Goal: Task Accomplishment & Management: Manage account settings

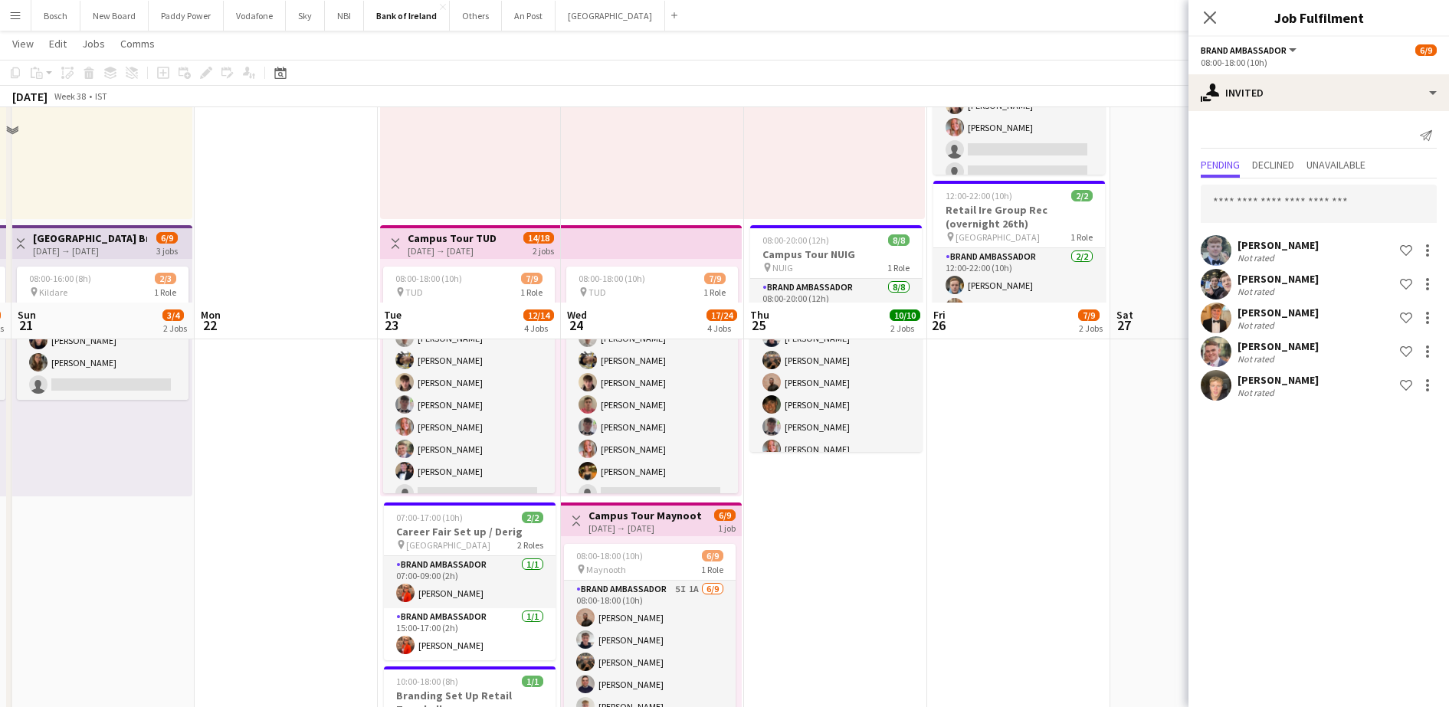
scroll to position [451, 0]
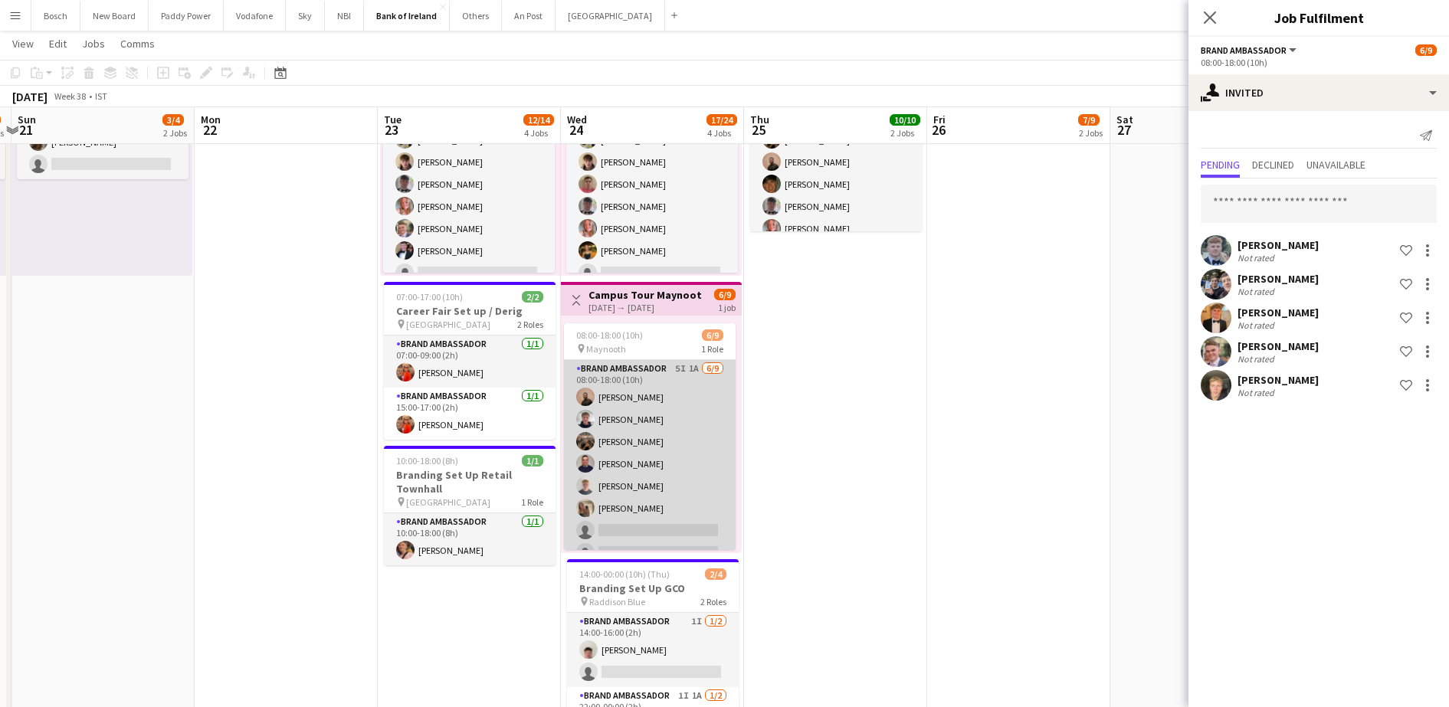
click at [701, 470] on app-card-role "Brand Ambassador 5I 1A [DATE] 08:00-18:00 (10h) [PERSON_NAME] [PERSON_NAME] [PE…" at bounding box center [650, 475] width 172 height 230
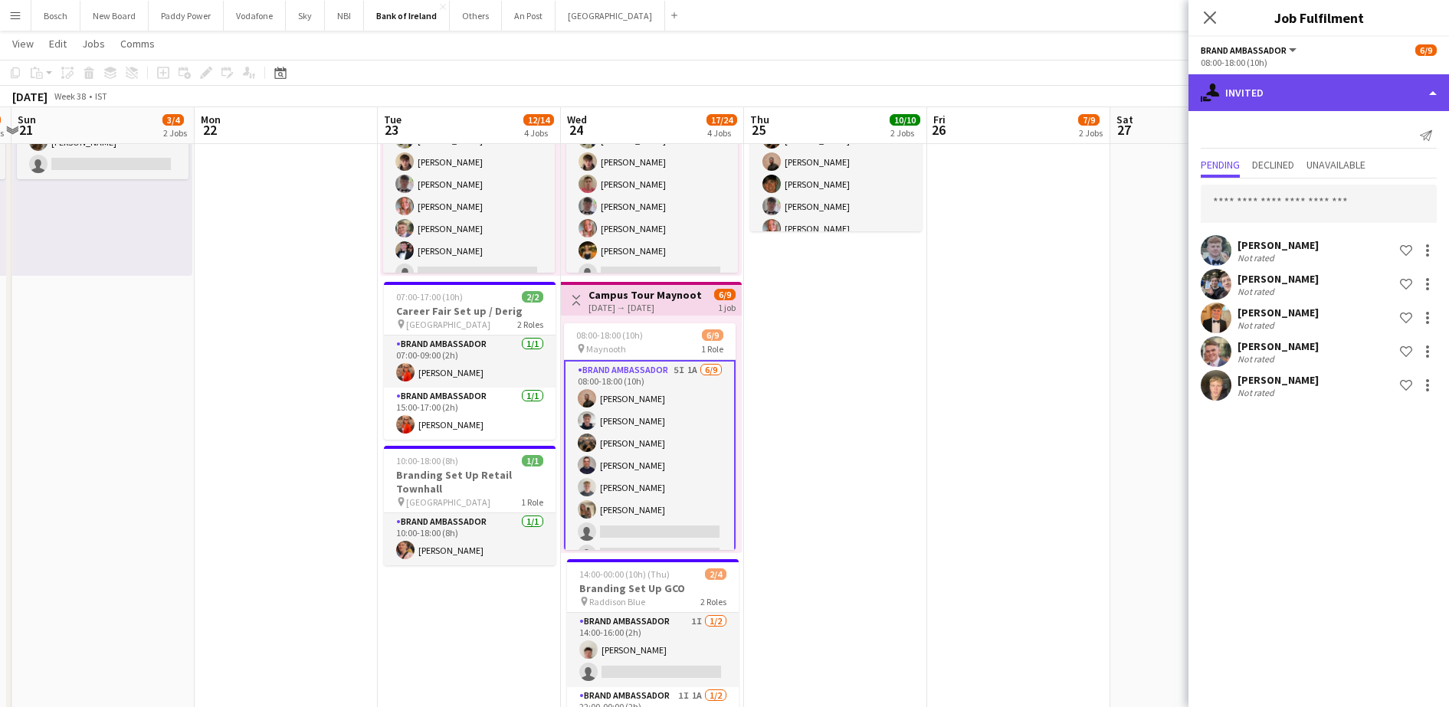
click at [1271, 99] on div "single-neutral-actions-share-1 Invited" at bounding box center [1319, 92] width 261 height 37
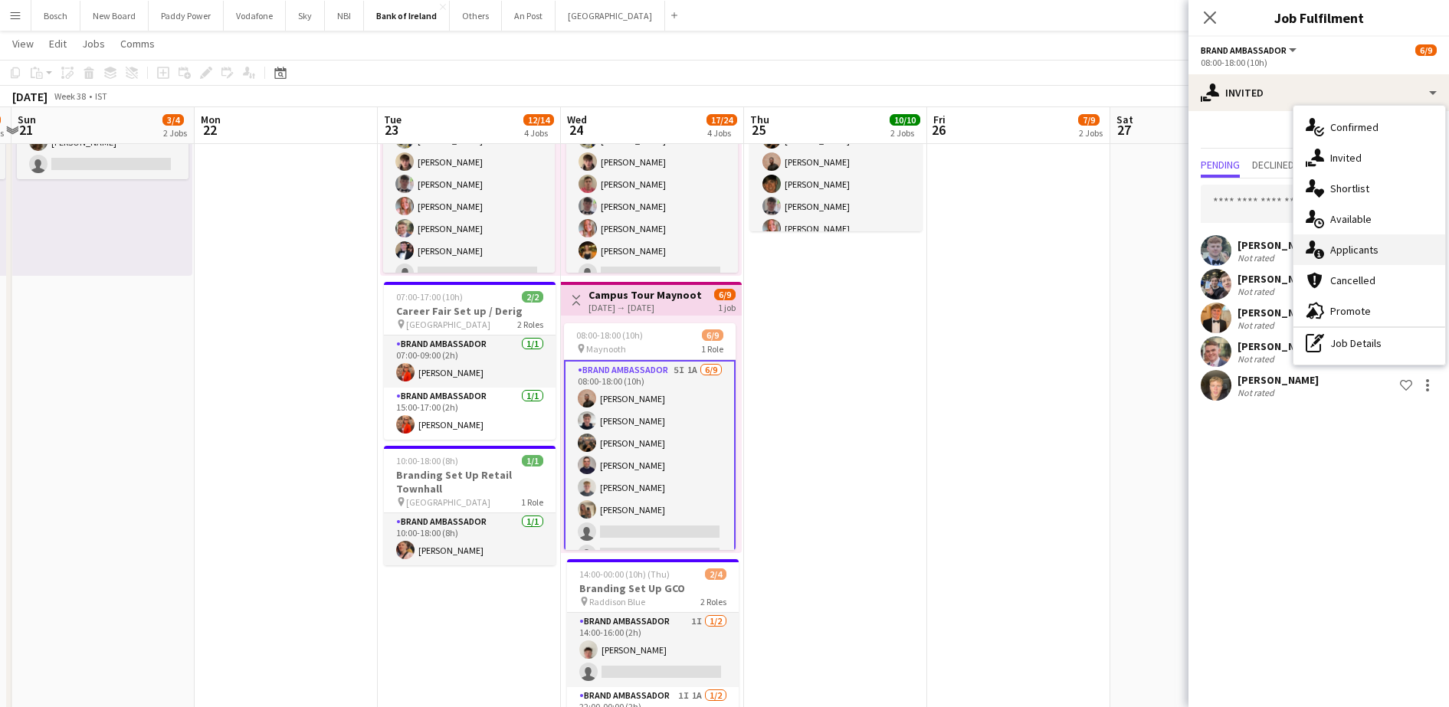
click at [1334, 235] on div "single-neutral-actions-information Applicants" at bounding box center [1370, 250] width 152 height 31
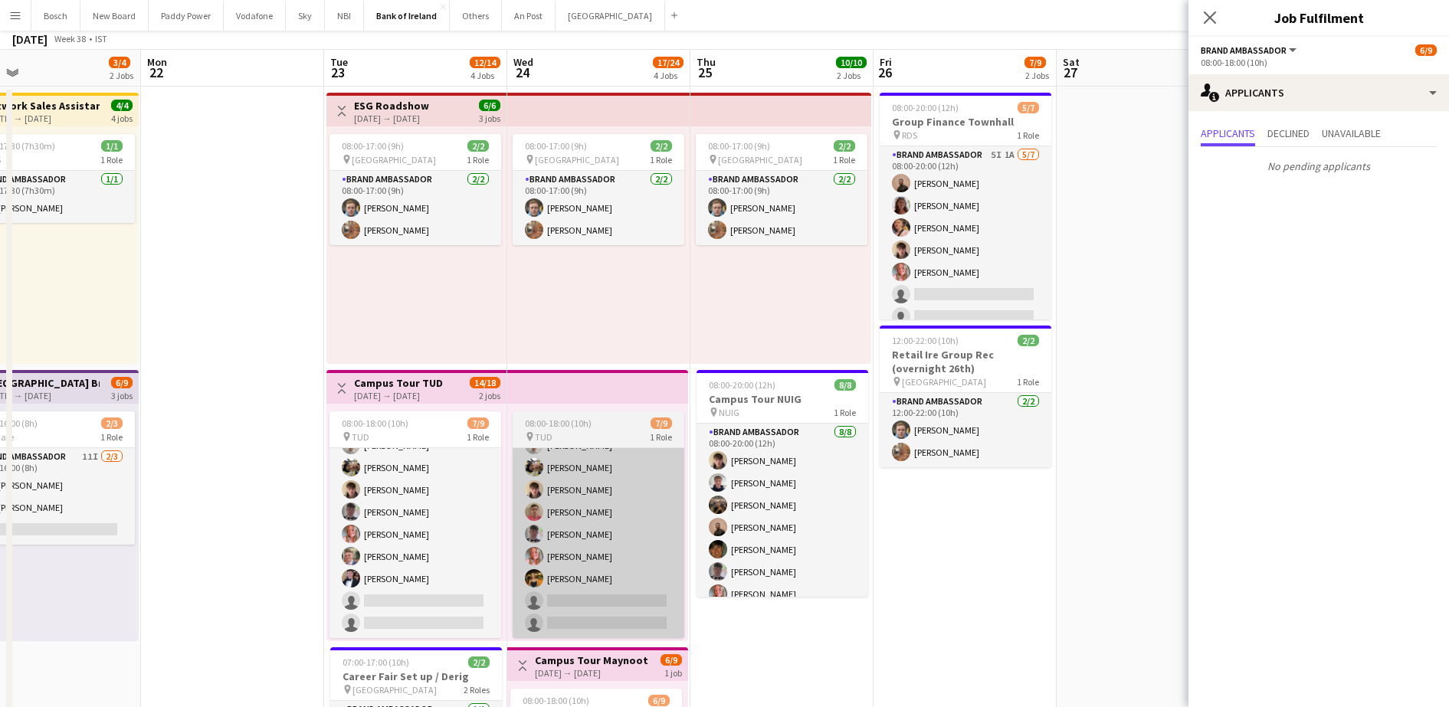
scroll to position [0, 0]
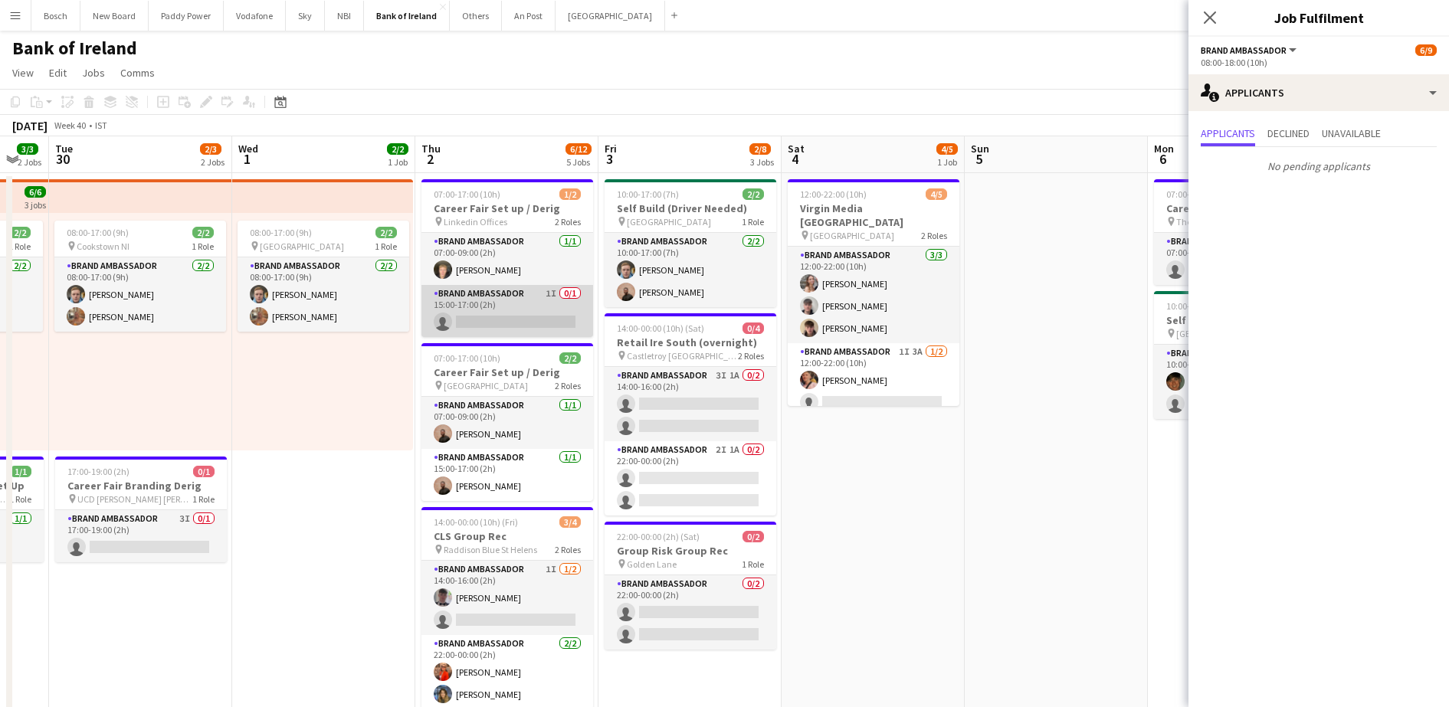
click at [564, 304] on app-card-role "Brand Ambassador 1I 0/1 15:00-17:00 (2h) single-neutral-actions" at bounding box center [508, 311] width 172 height 52
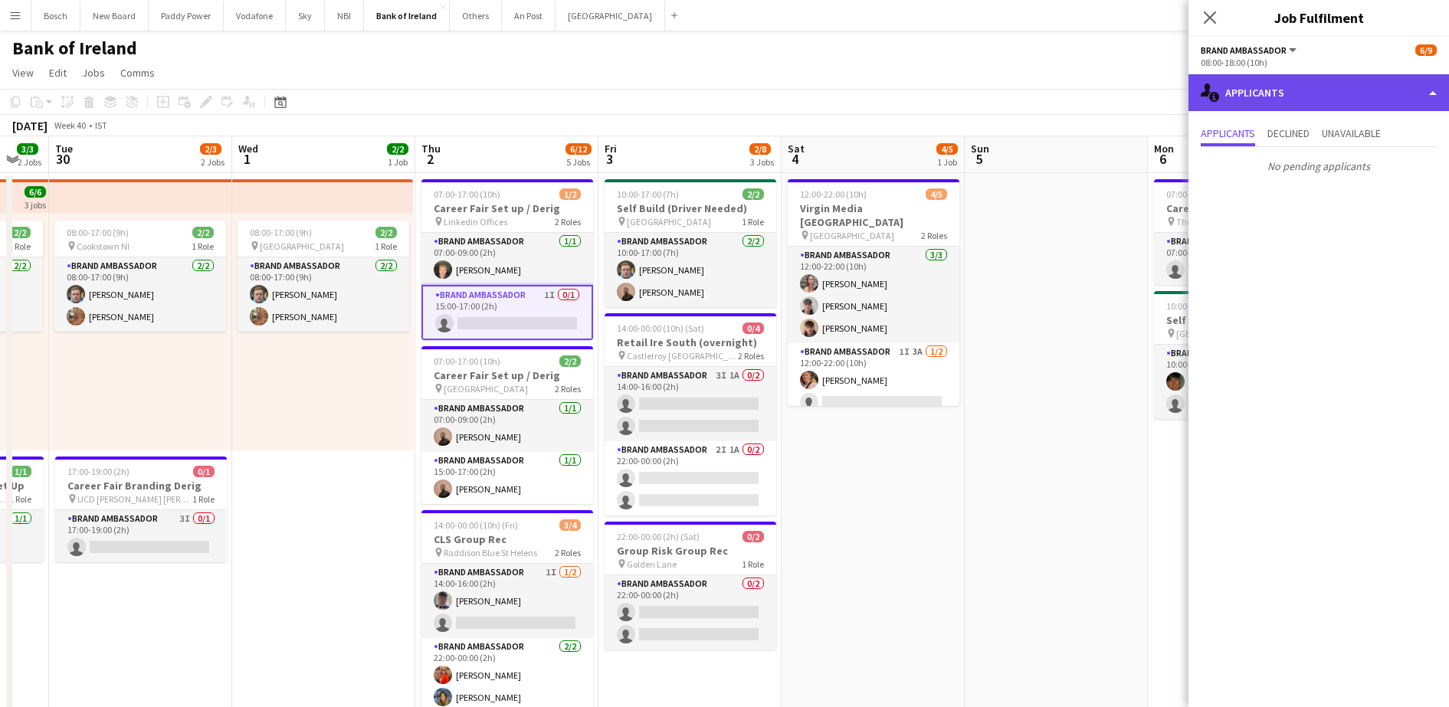
click at [1236, 100] on div "single-neutral-actions-information Applicants" at bounding box center [1319, 92] width 261 height 37
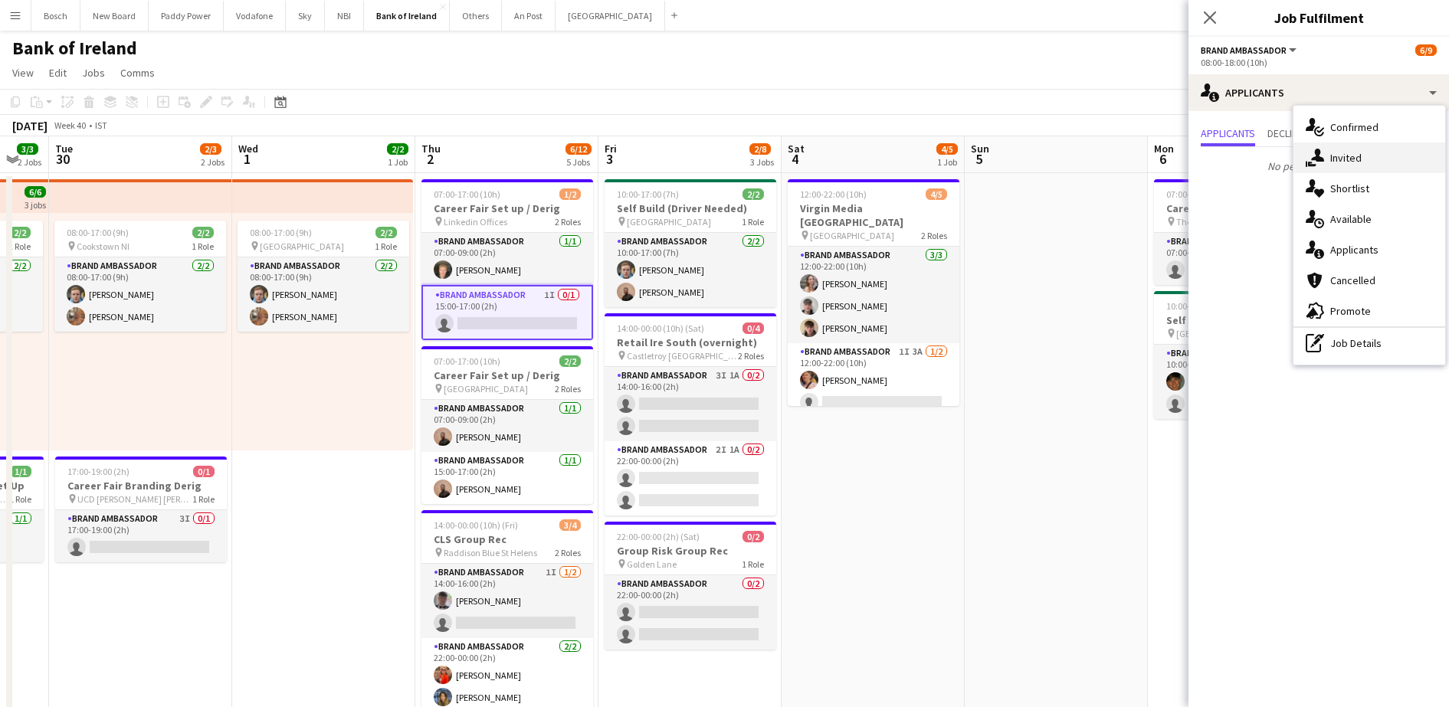
click at [1318, 152] on icon at bounding box center [1317, 155] width 13 height 13
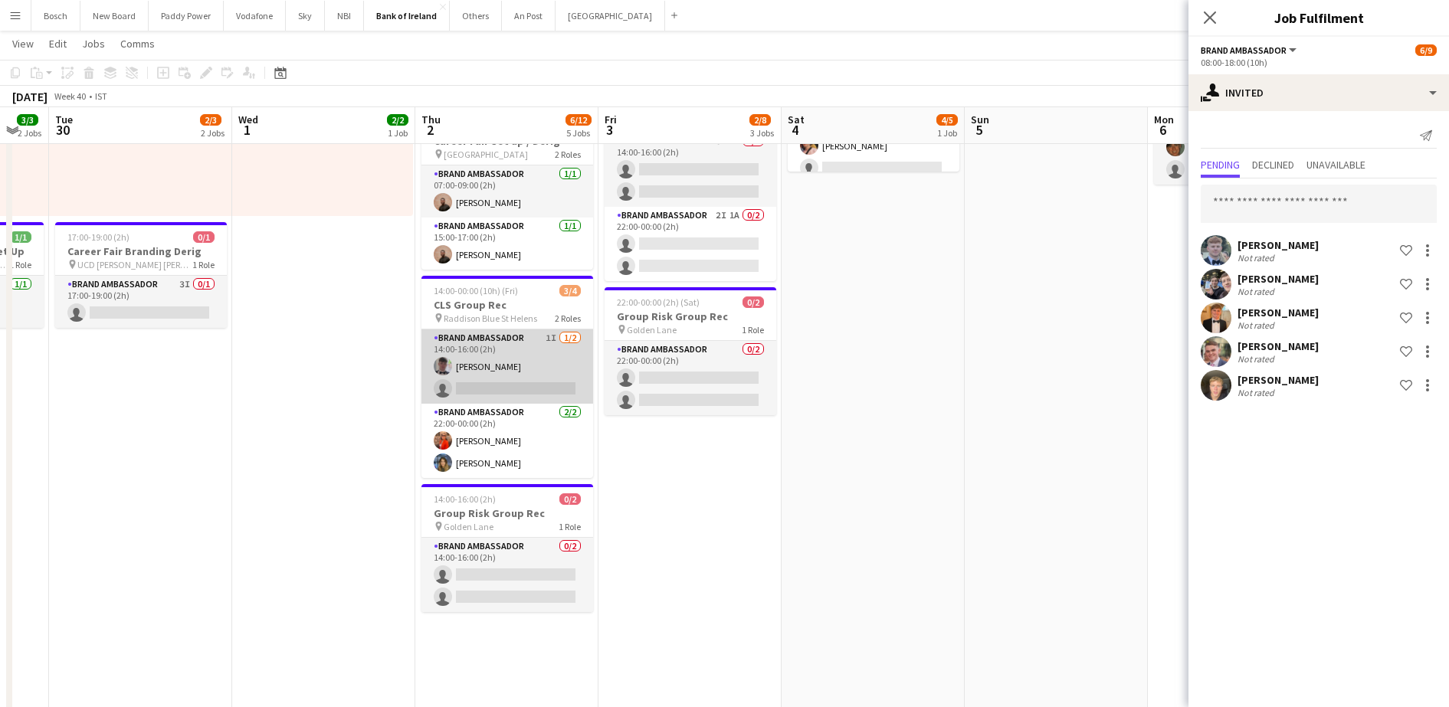
click at [522, 399] on app-card-role "Brand Ambassador 1I [DATE] 14:00-16:00 (2h) [PERSON_NAME] single-neutral-actions" at bounding box center [508, 367] width 172 height 74
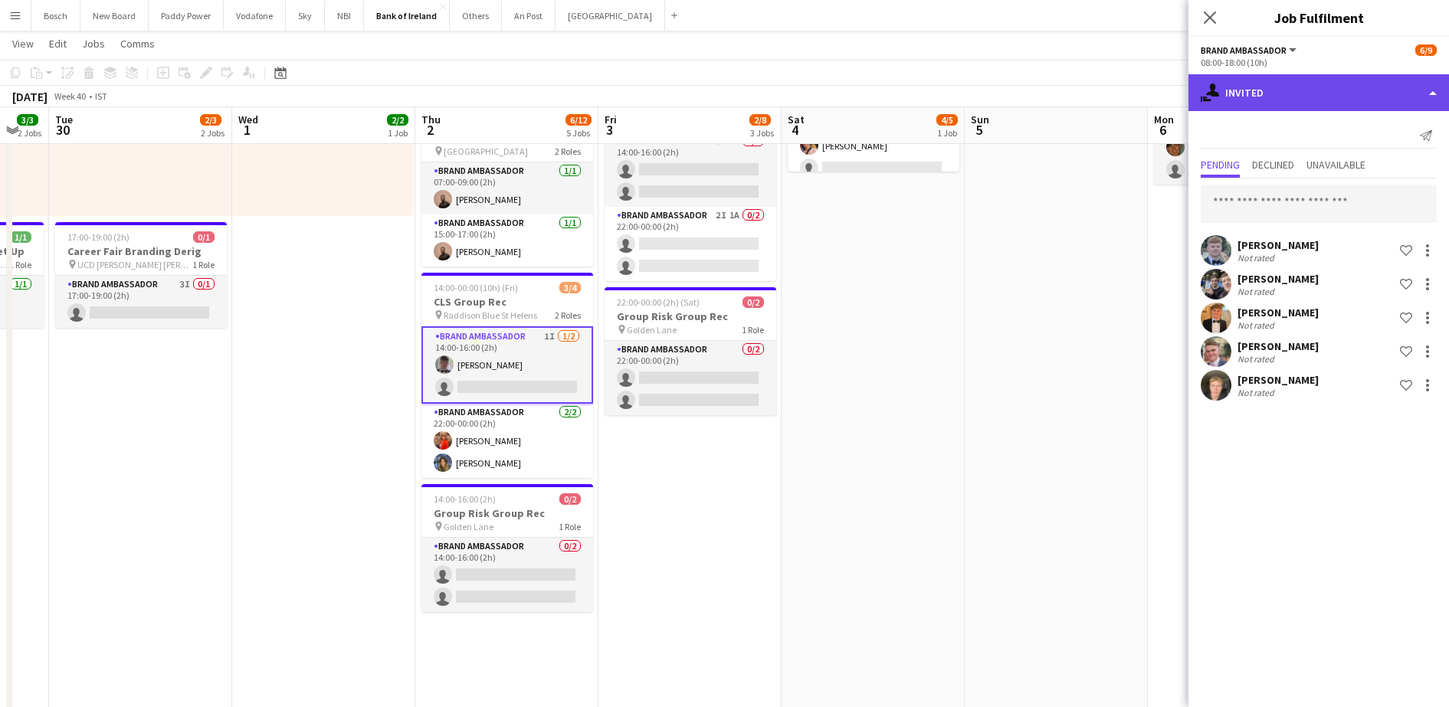
click at [1327, 102] on div "single-neutral-actions-share-1 Invited" at bounding box center [1319, 92] width 261 height 37
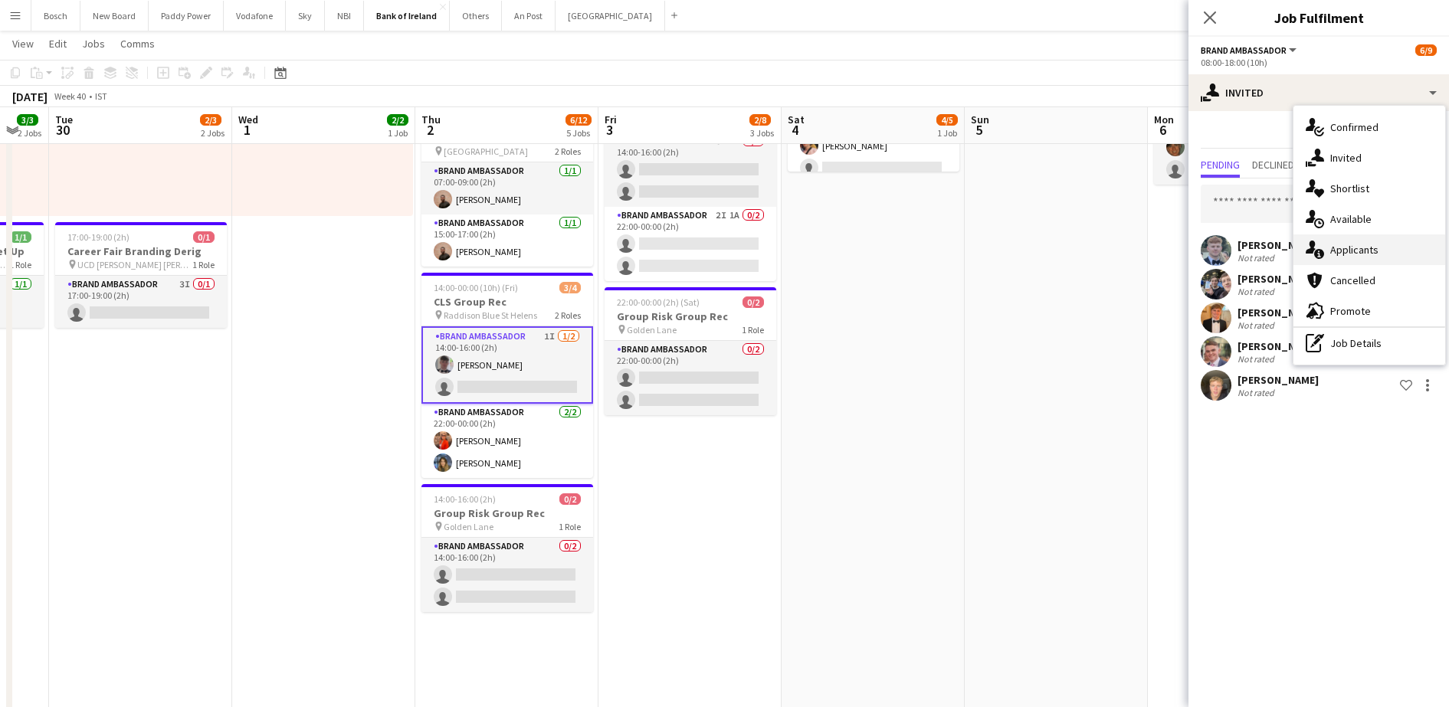
click at [1358, 252] on span "Applicants" at bounding box center [1355, 250] width 48 height 14
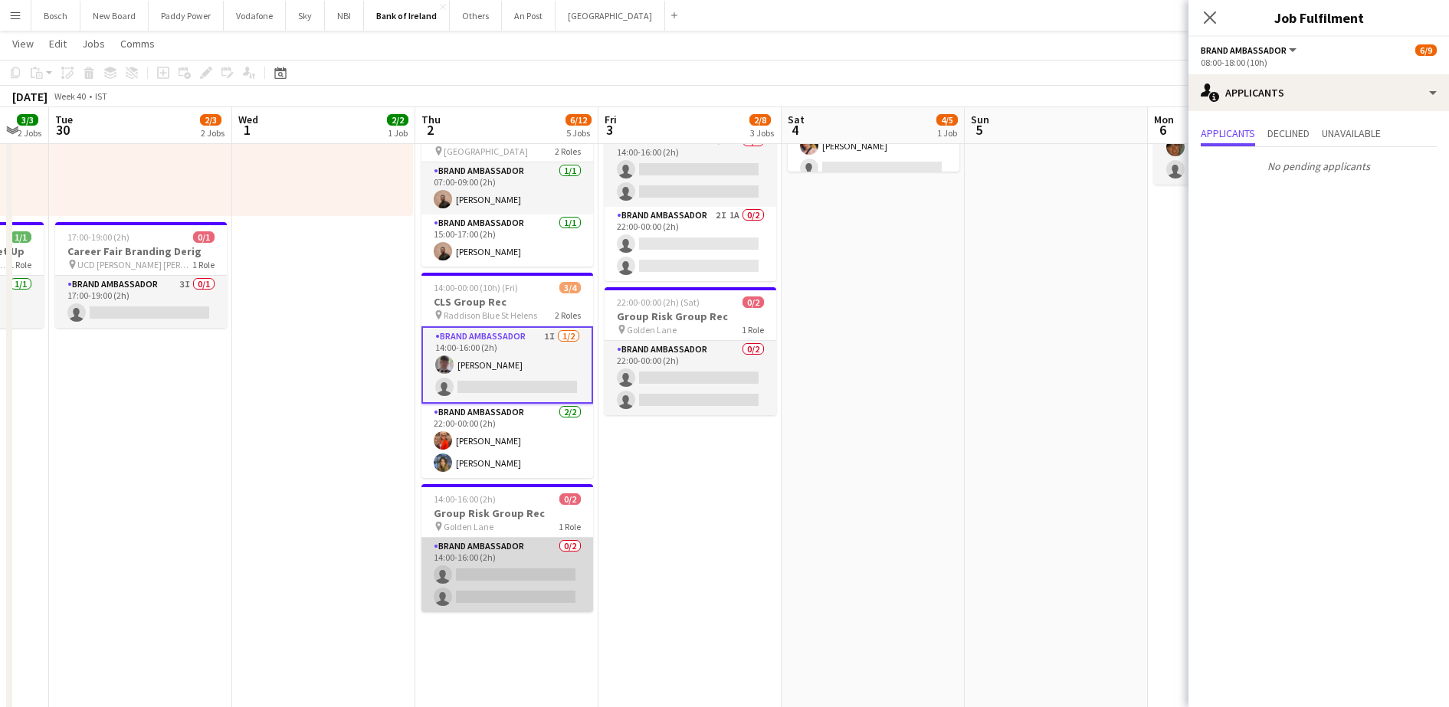
click at [520, 596] on app-card-role "Brand Ambassador 0/2 14:00-16:00 (2h) single-neutral-actions single-neutral-act…" at bounding box center [508, 575] width 172 height 74
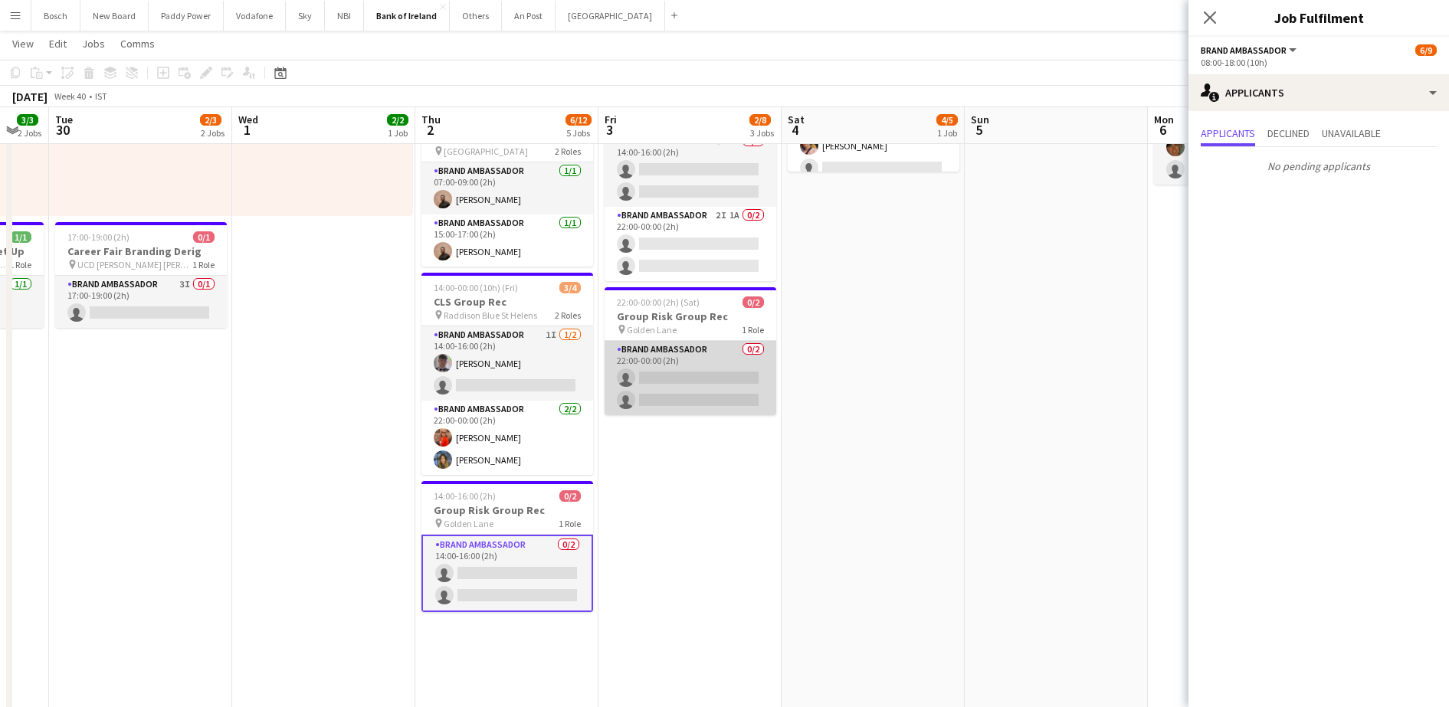
click at [702, 376] on app-card-role "Brand Ambassador 0/2 22:00-00:00 (2h) single-neutral-actions single-neutral-act…" at bounding box center [691, 378] width 172 height 74
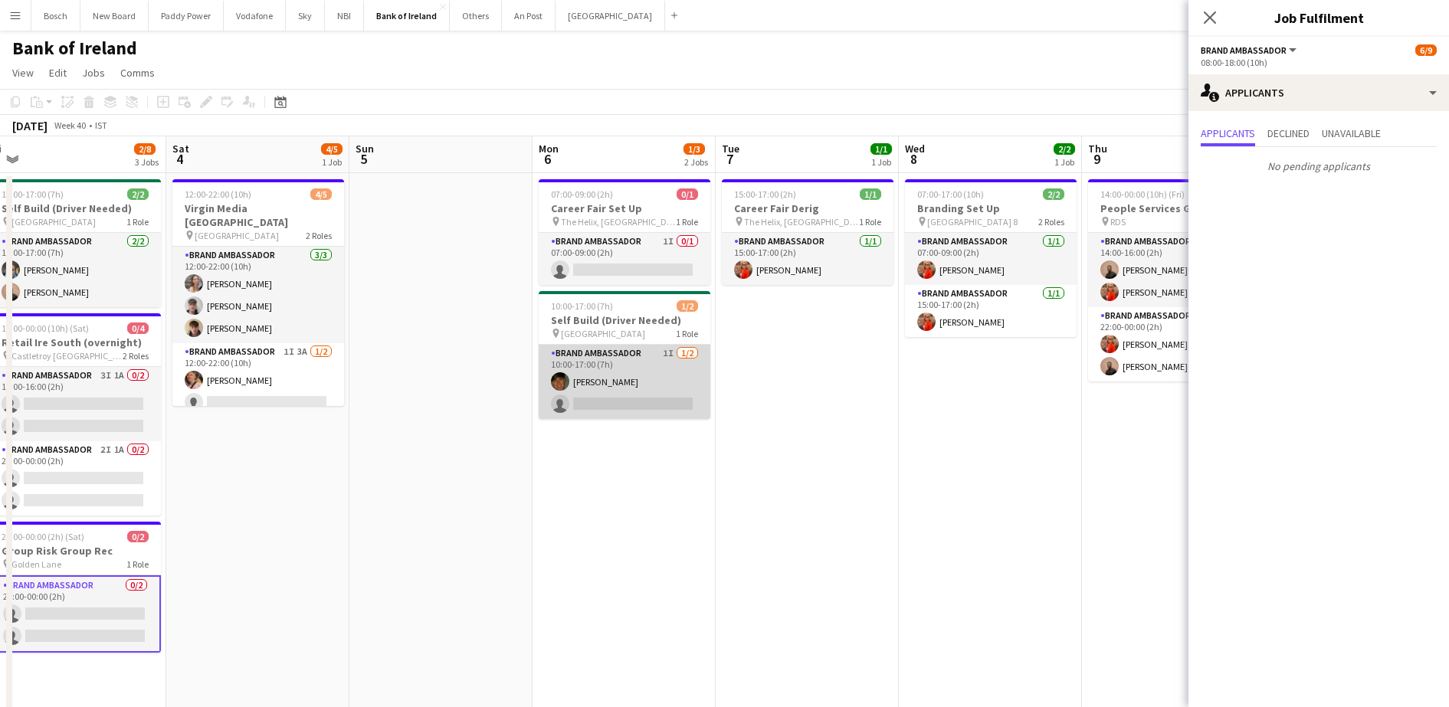
click at [647, 386] on app-card-role "Brand Ambassador 1I [DATE] 10:00-17:00 (7h) [PERSON_NAME] single-neutral-actions" at bounding box center [625, 382] width 172 height 74
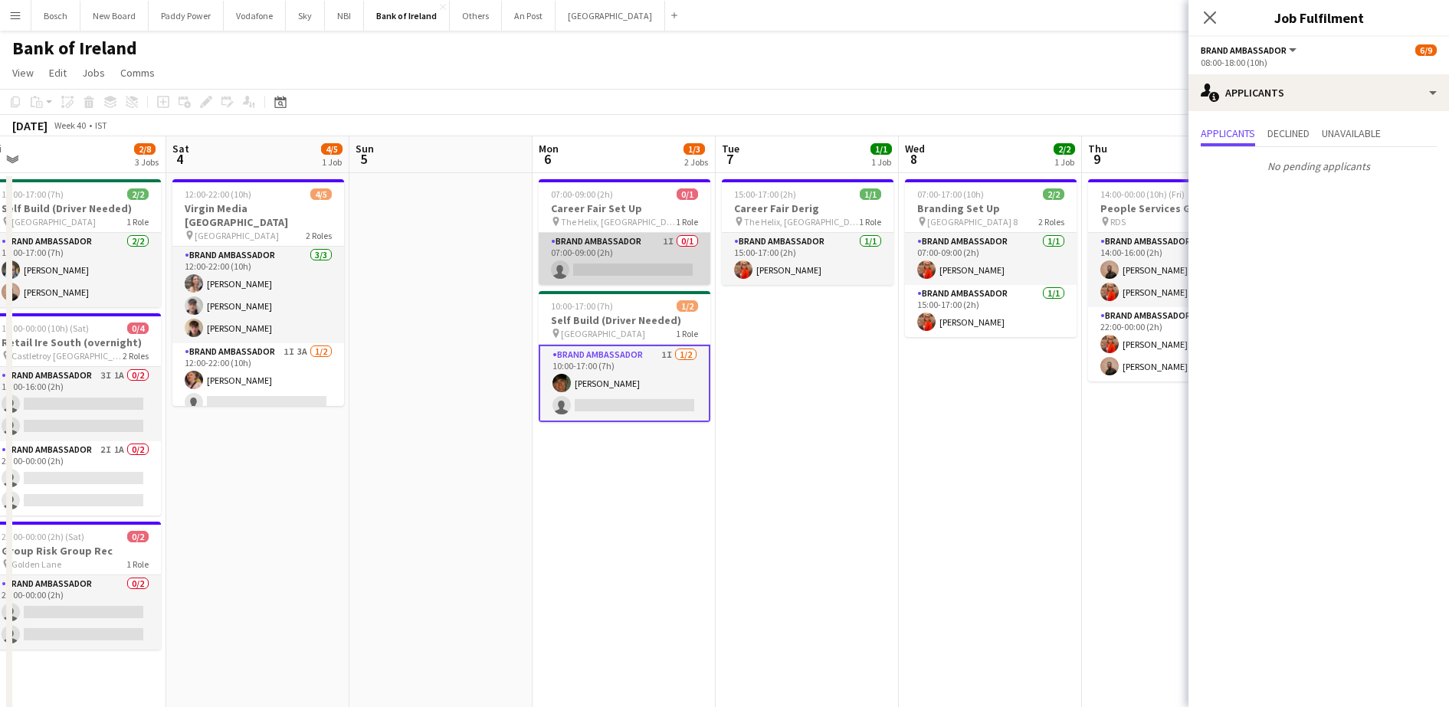
click at [665, 254] on app-card-role "Brand Ambassador 1I 0/1 07:00-09:00 (2h) single-neutral-actions" at bounding box center [625, 259] width 172 height 52
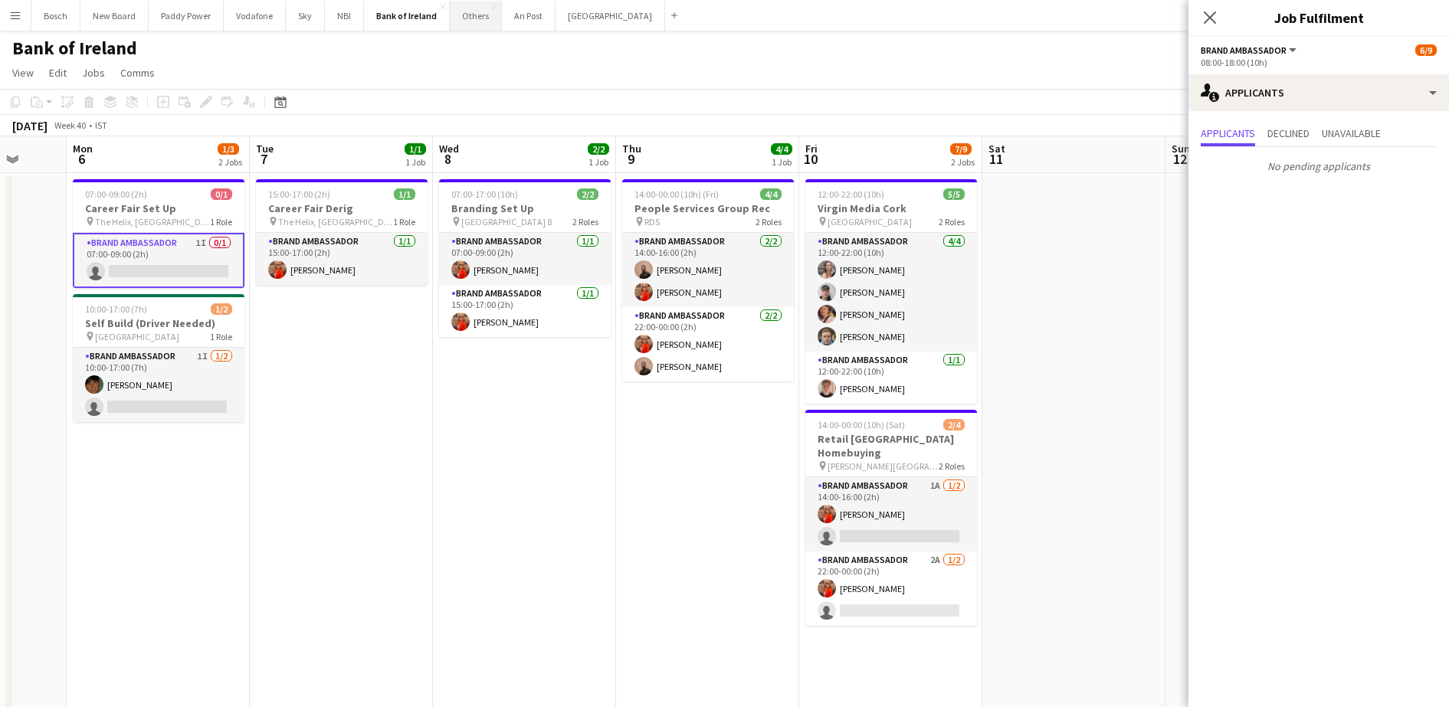
click at [467, 11] on button "Others Close" at bounding box center [476, 16] width 52 height 30
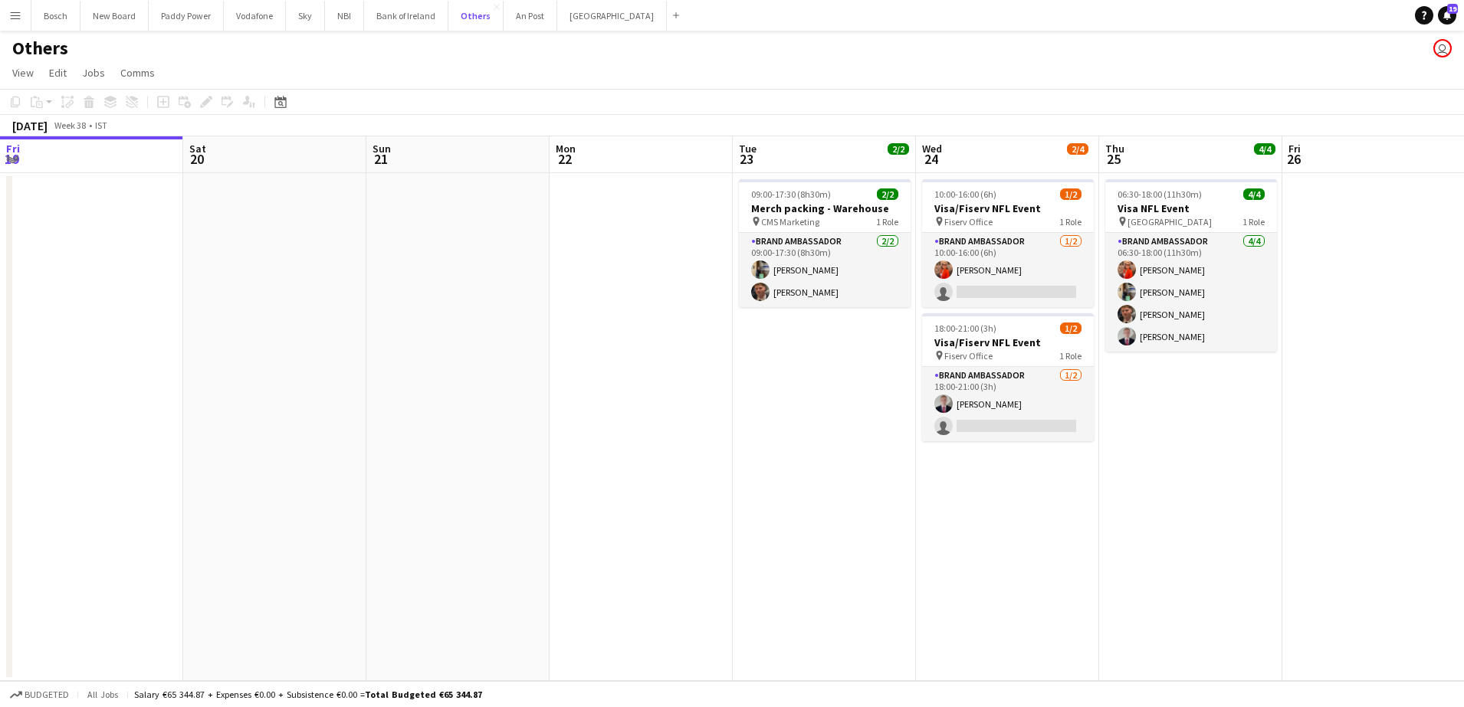
scroll to position [0, 586]
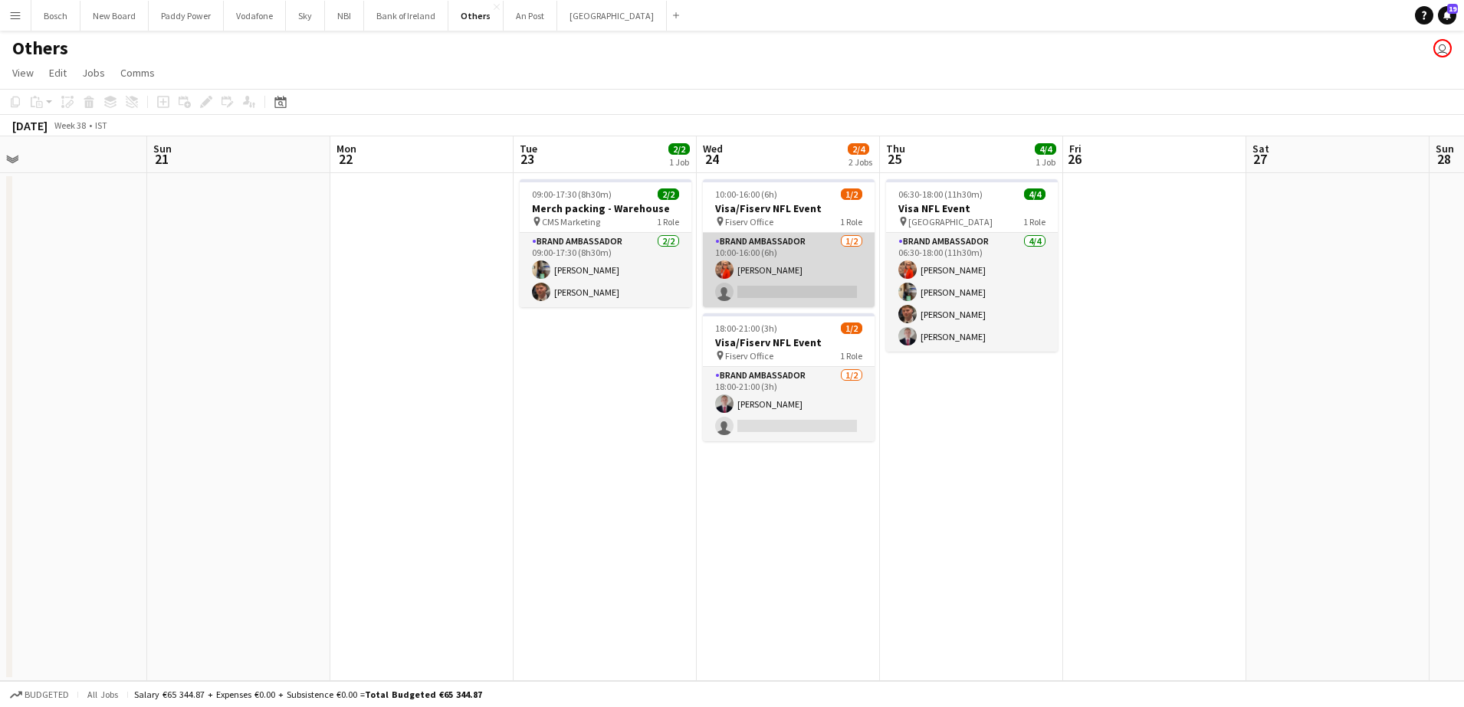
click at [829, 275] on app-card-role "Brand Ambassador [DATE] 10:00-16:00 (6h) [PERSON_NAME] single-neutral-actions" at bounding box center [789, 270] width 172 height 74
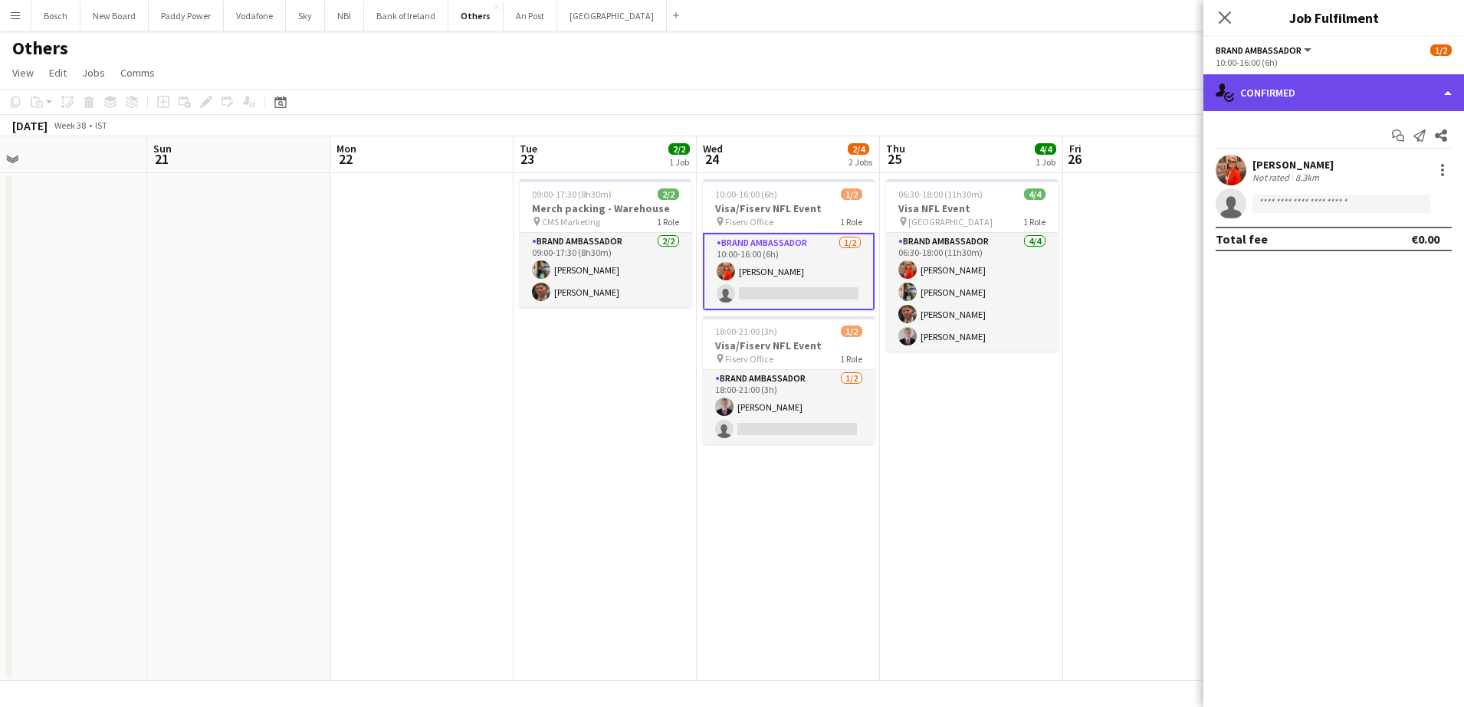
click at [1328, 101] on div "single-neutral-actions-check-2 Confirmed" at bounding box center [1333, 92] width 261 height 37
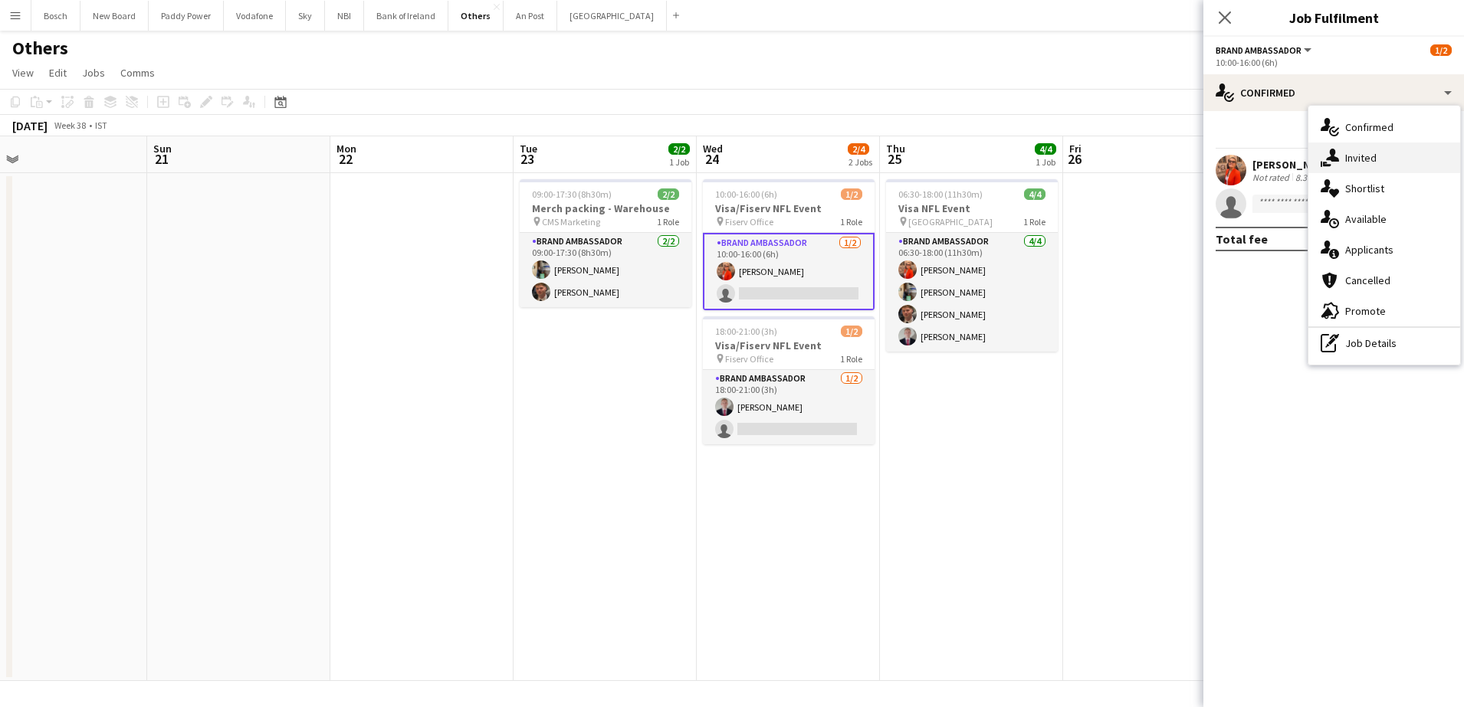
click at [1334, 147] on div "single-neutral-actions-share-1 Invited" at bounding box center [1384, 158] width 152 height 31
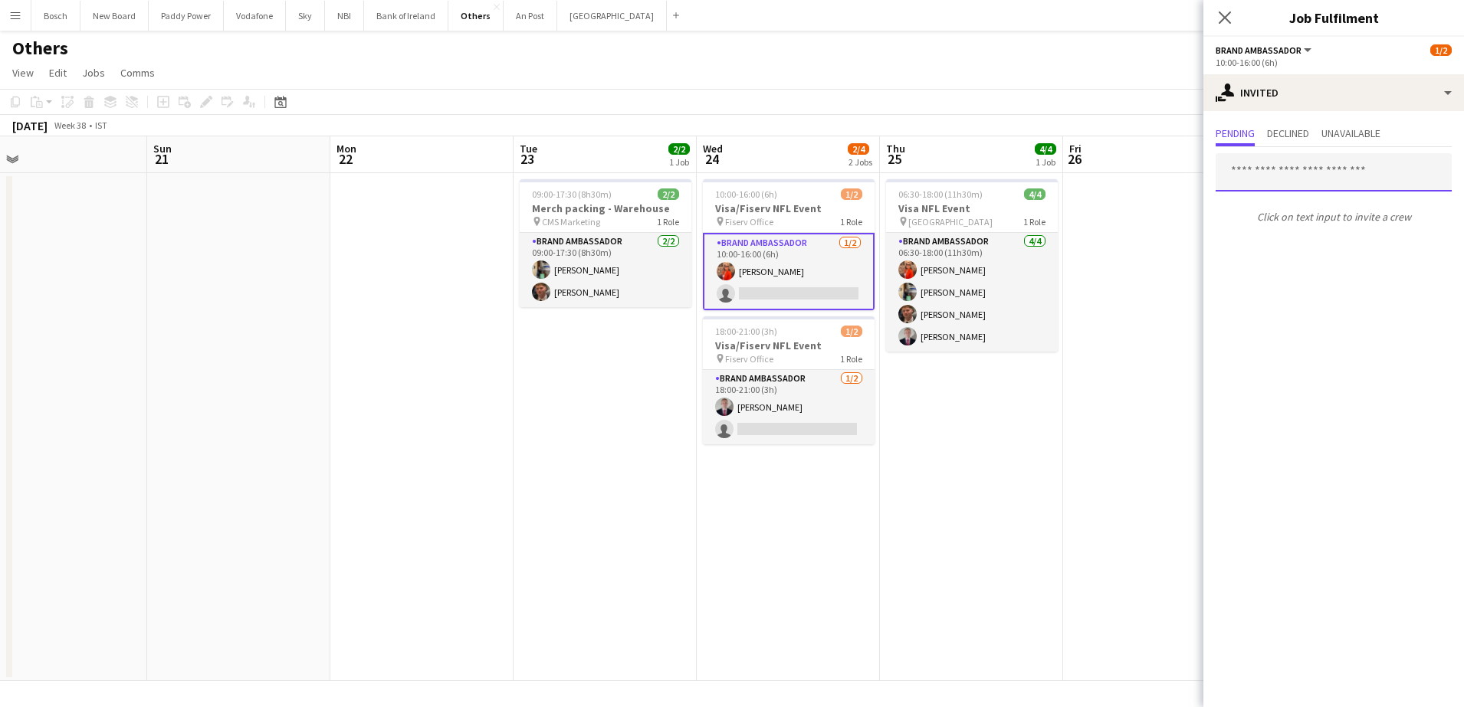
click at [1299, 181] on input "text" at bounding box center [1334, 172] width 236 height 38
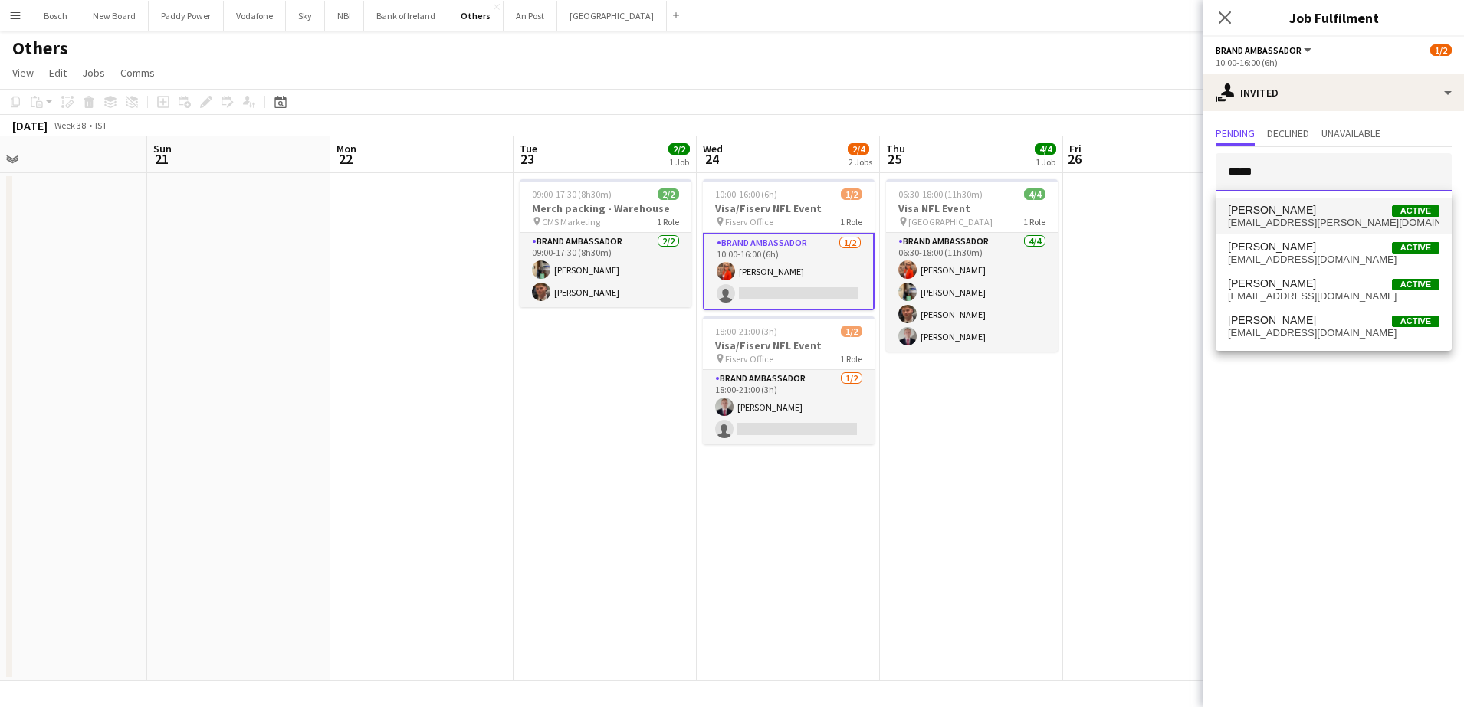
type input "*****"
click at [1289, 212] on span "[PERSON_NAME] Active" at bounding box center [1334, 210] width 212 height 13
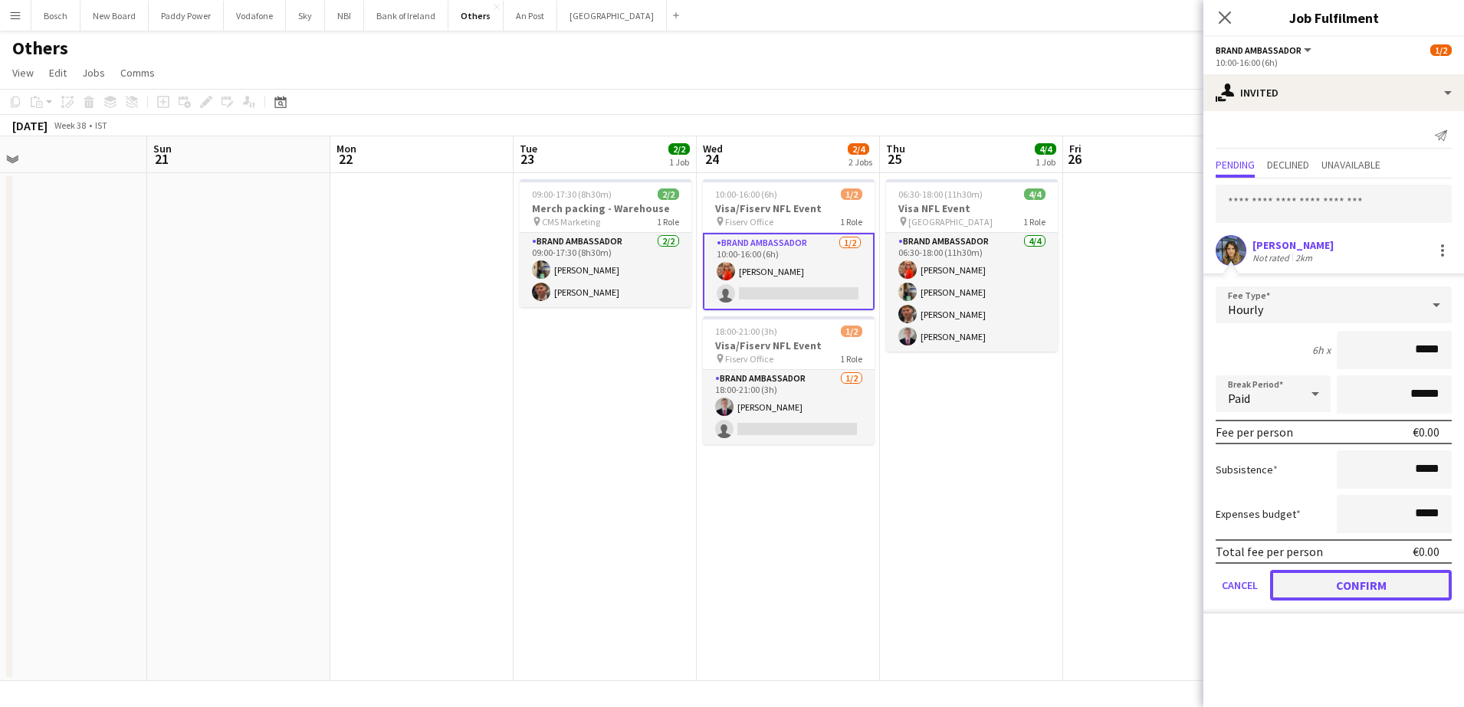
click at [1343, 589] on button "Confirm" at bounding box center [1361, 585] width 182 height 31
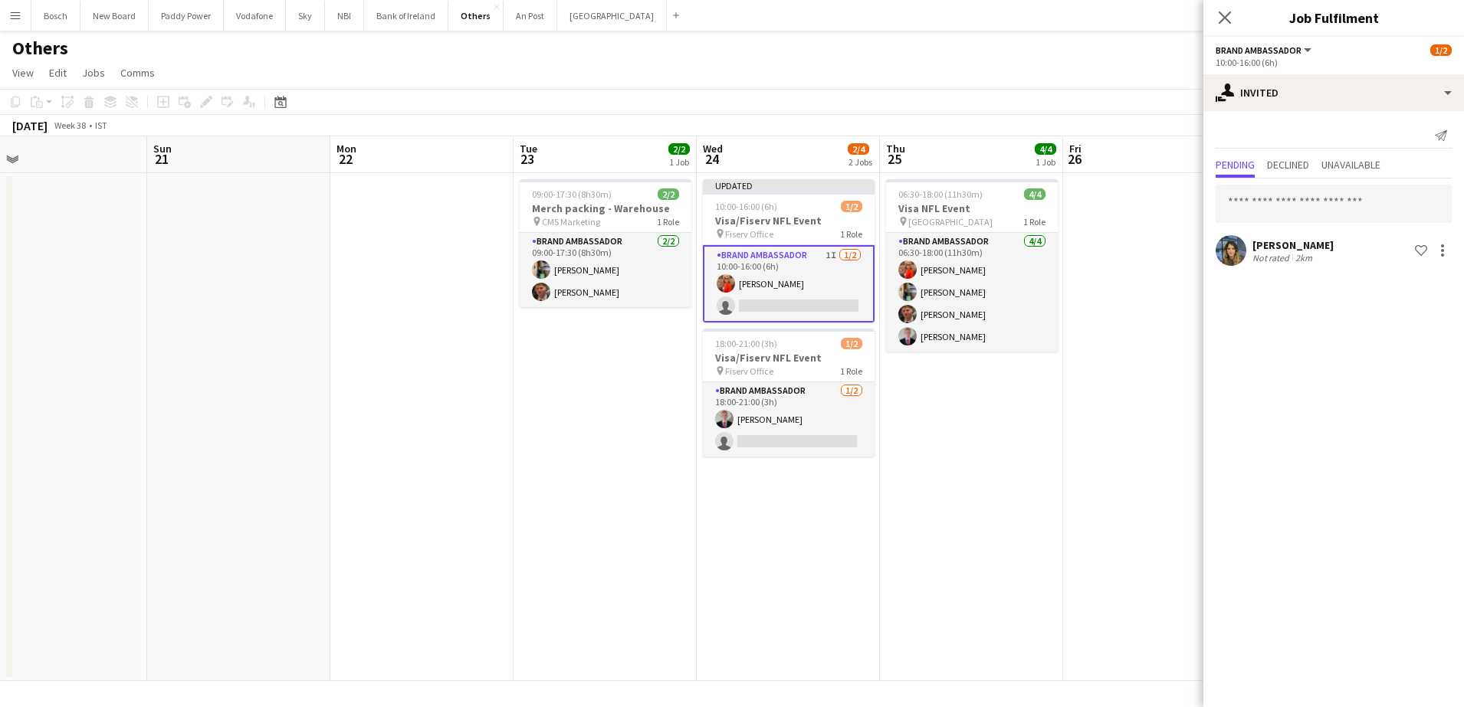
click at [1060, 68] on app-page-menu "View Day view expanded Day view collapsed Month view Date picker Jump to [DATE]…" at bounding box center [732, 74] width 1464 height 29
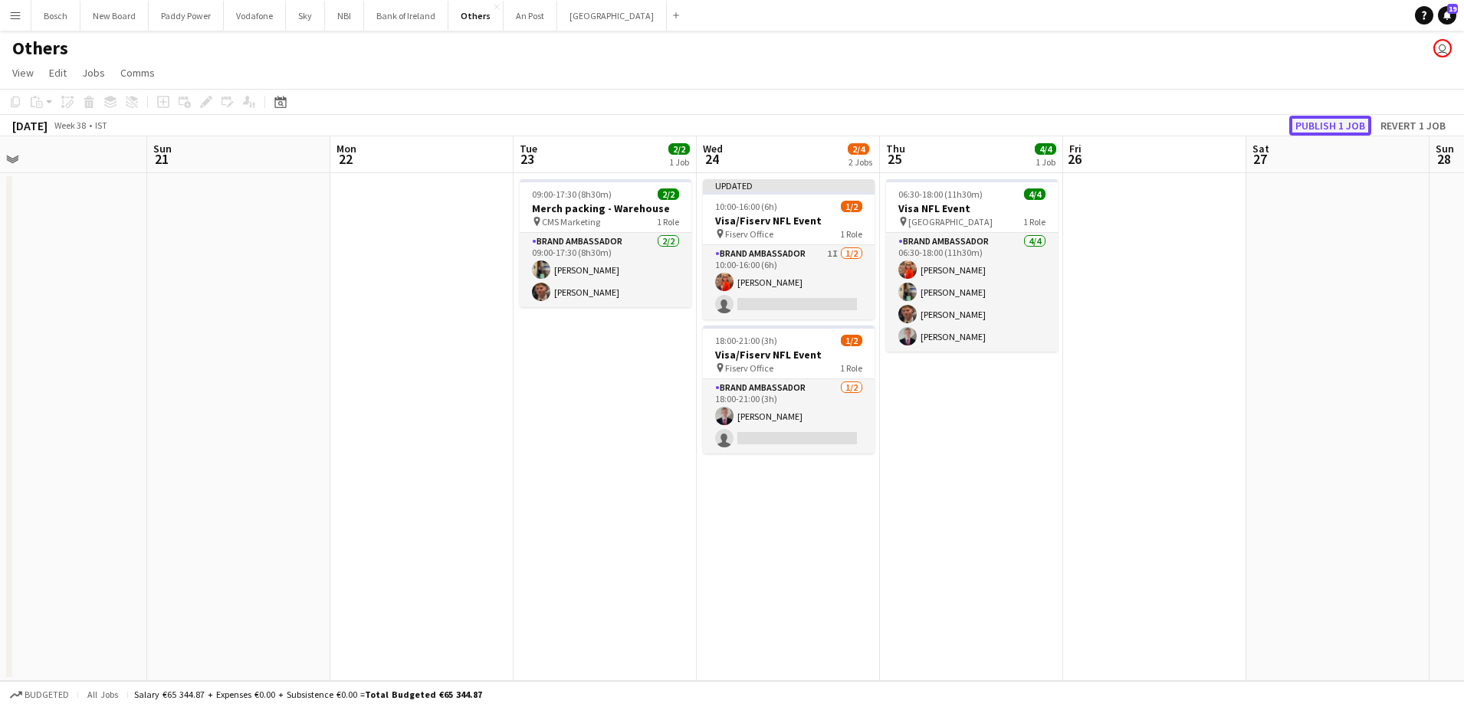
click at [1349, 123] on button "Publish 1 job" at bounding box center [1330, 126] width 82 height 20
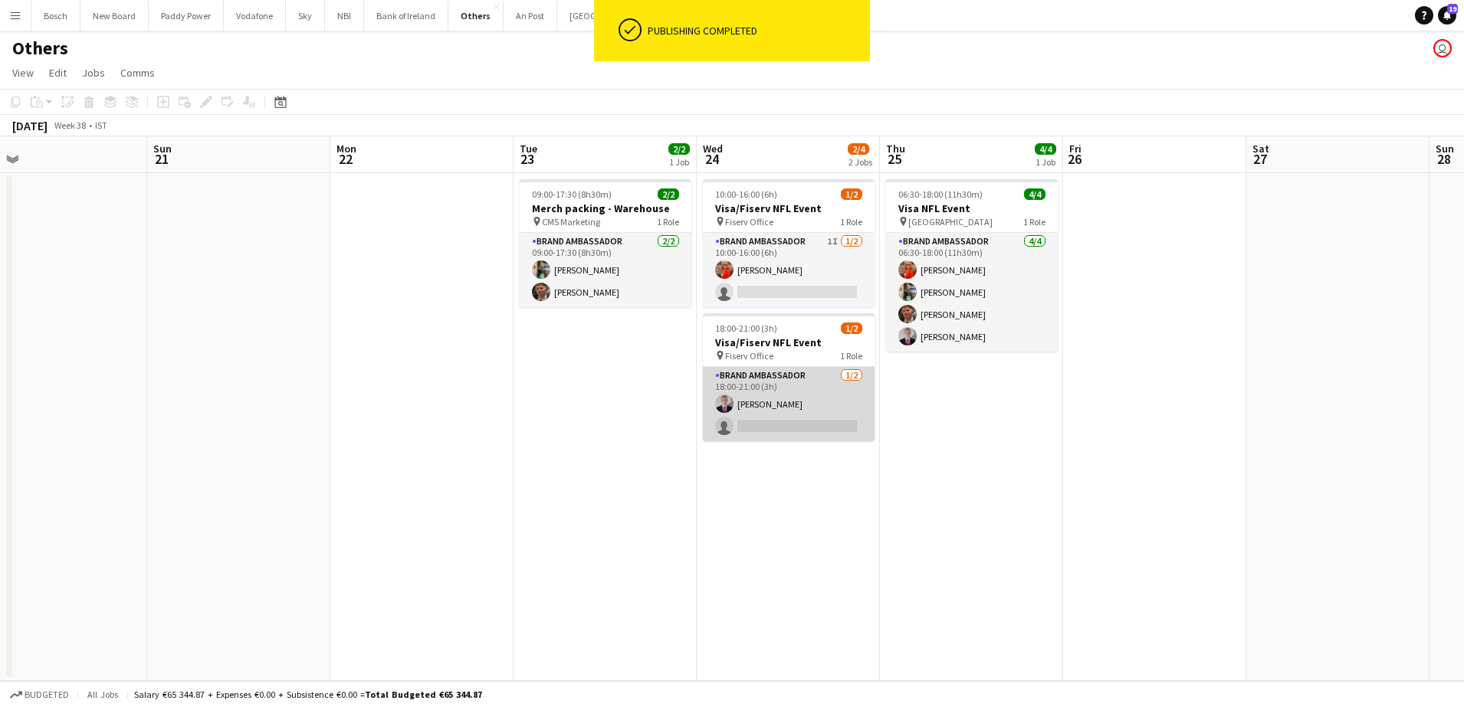
click at [807, 402] on app-card-role "Brand Ambassador [DATE] 18:00-21:00 (3h) [PERSON_NAME] single-neutral-actions" at bounding box center [789, 404] width 172 height 74
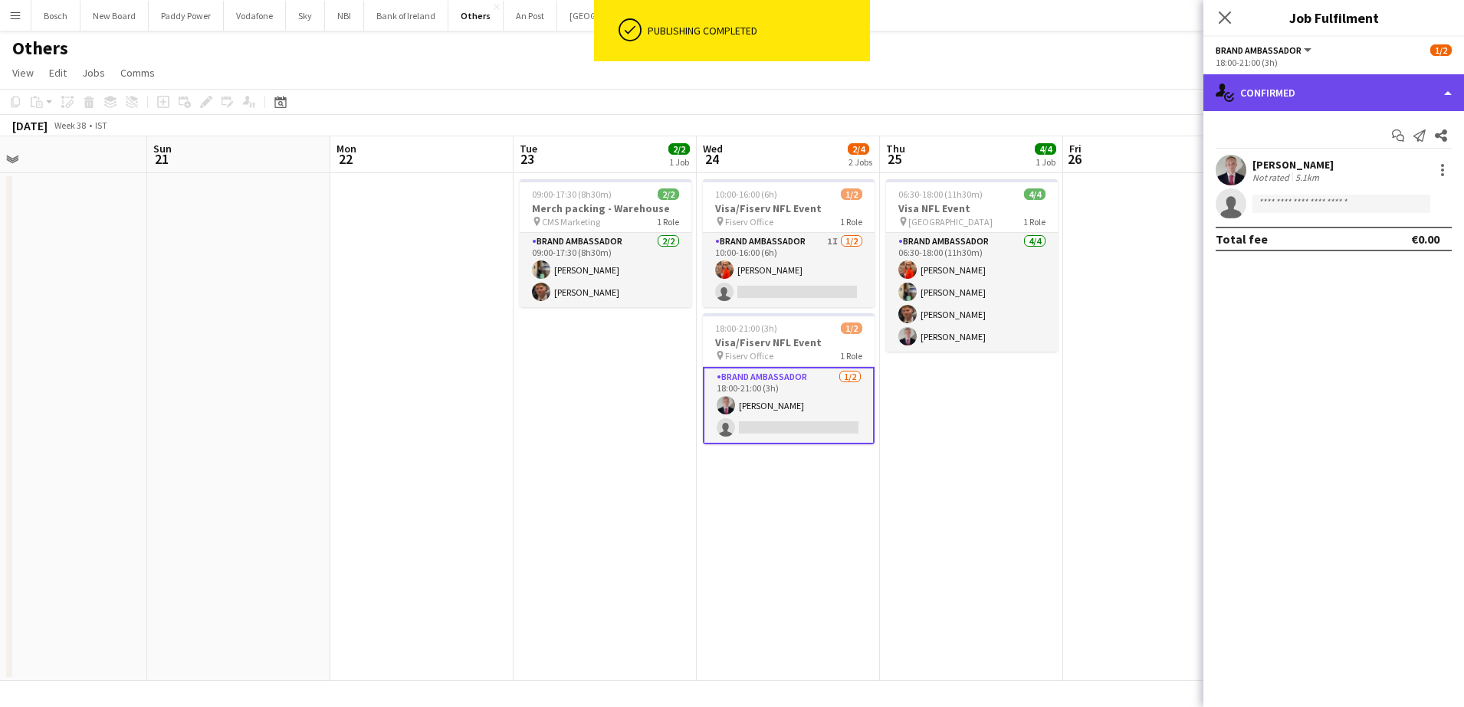
click at [1328, 79] on div "single-neutral-actions-check-2 Confirmed" at bounding box center [1333, 92] width 261 height 37
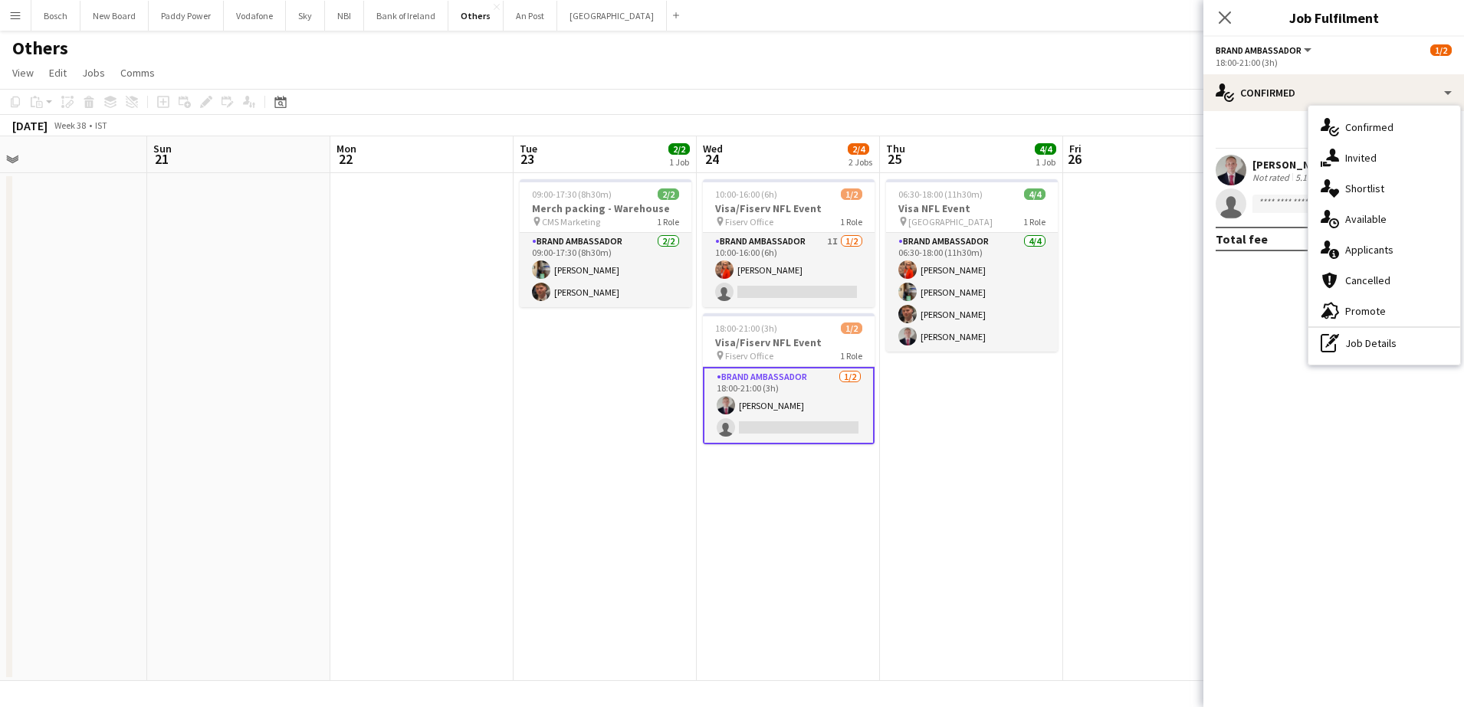
click at [1347, 146] on div "single-neutral-actions-share-1 Invited" at bounding box center [1384, 158] width 152 height 31
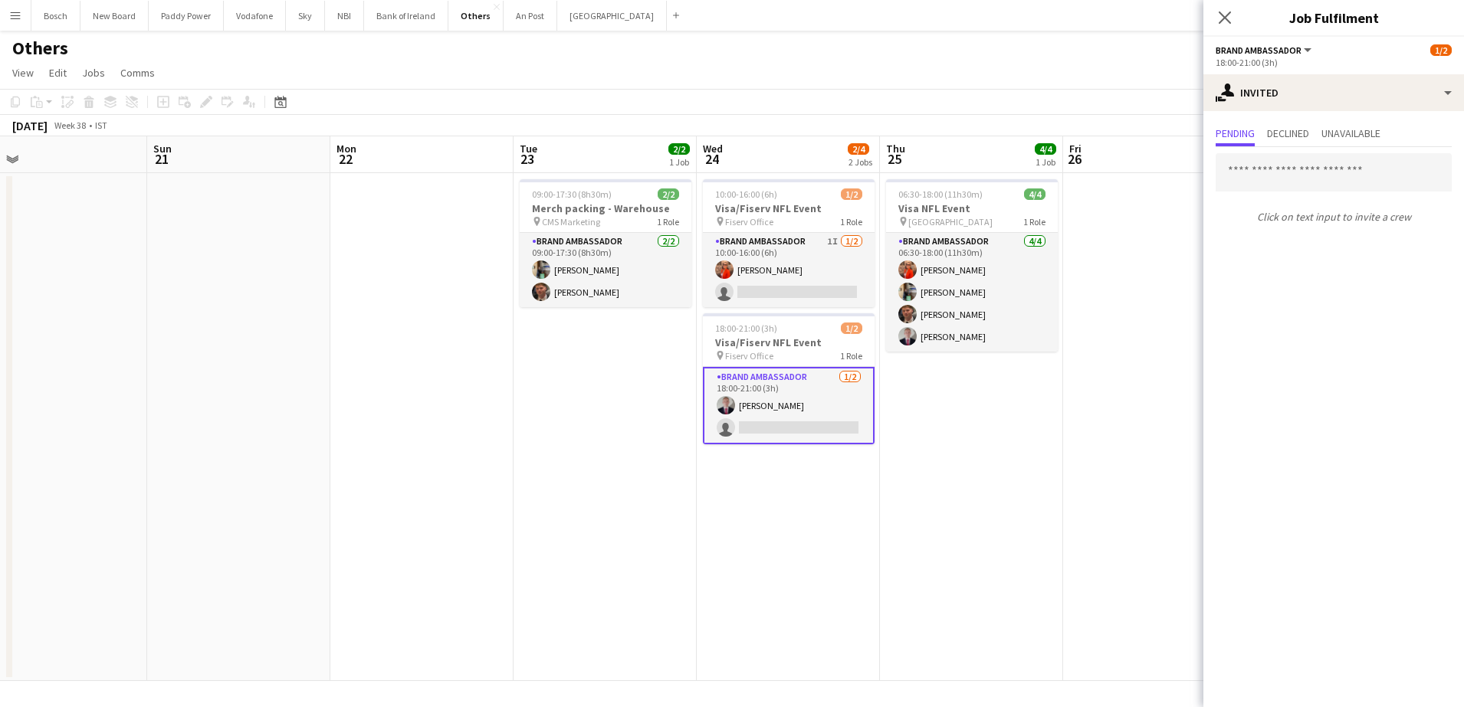
click at [1038, 61] on app-page-menu "View Day view expanded Day view collapsed Month view Date picker Jump to [DATE]…" at bounding box center [732, 74] width 1464 height 29
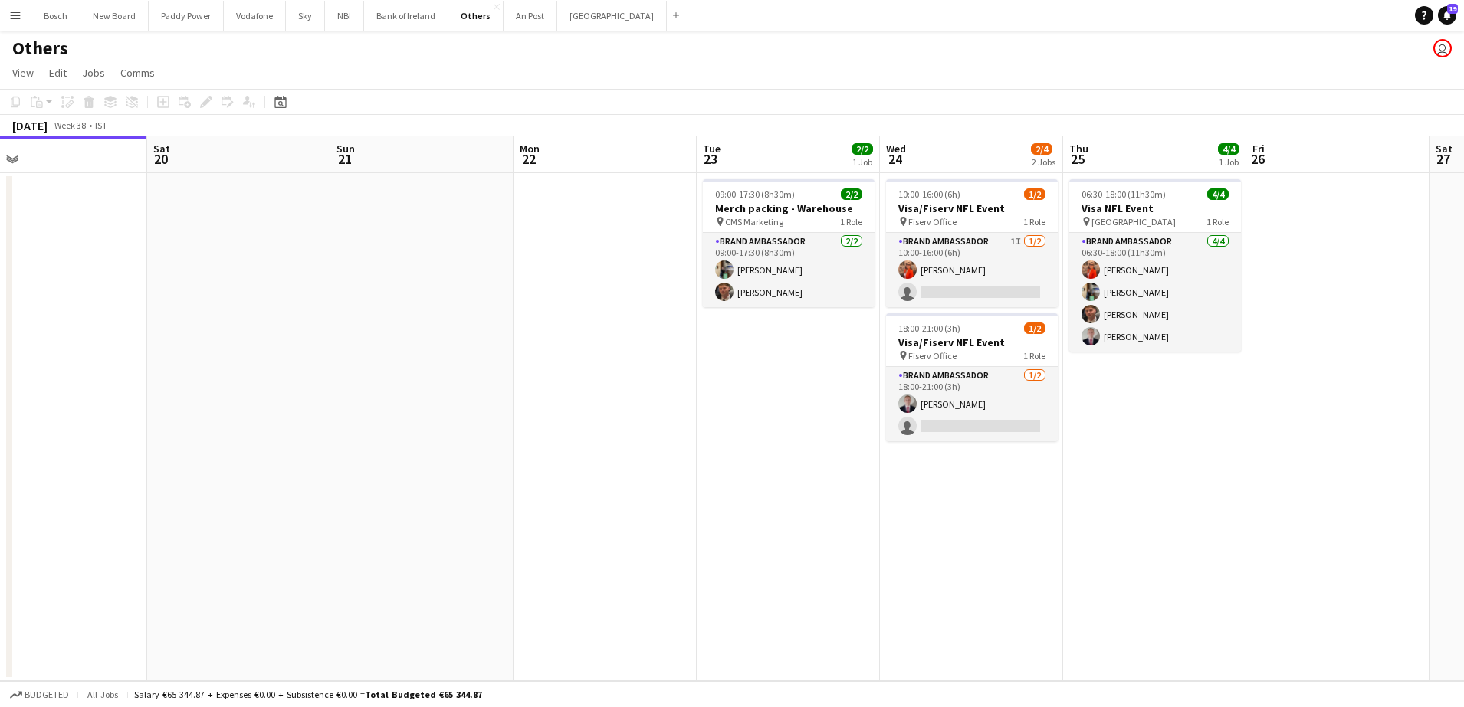
scroll to position [0, 341]
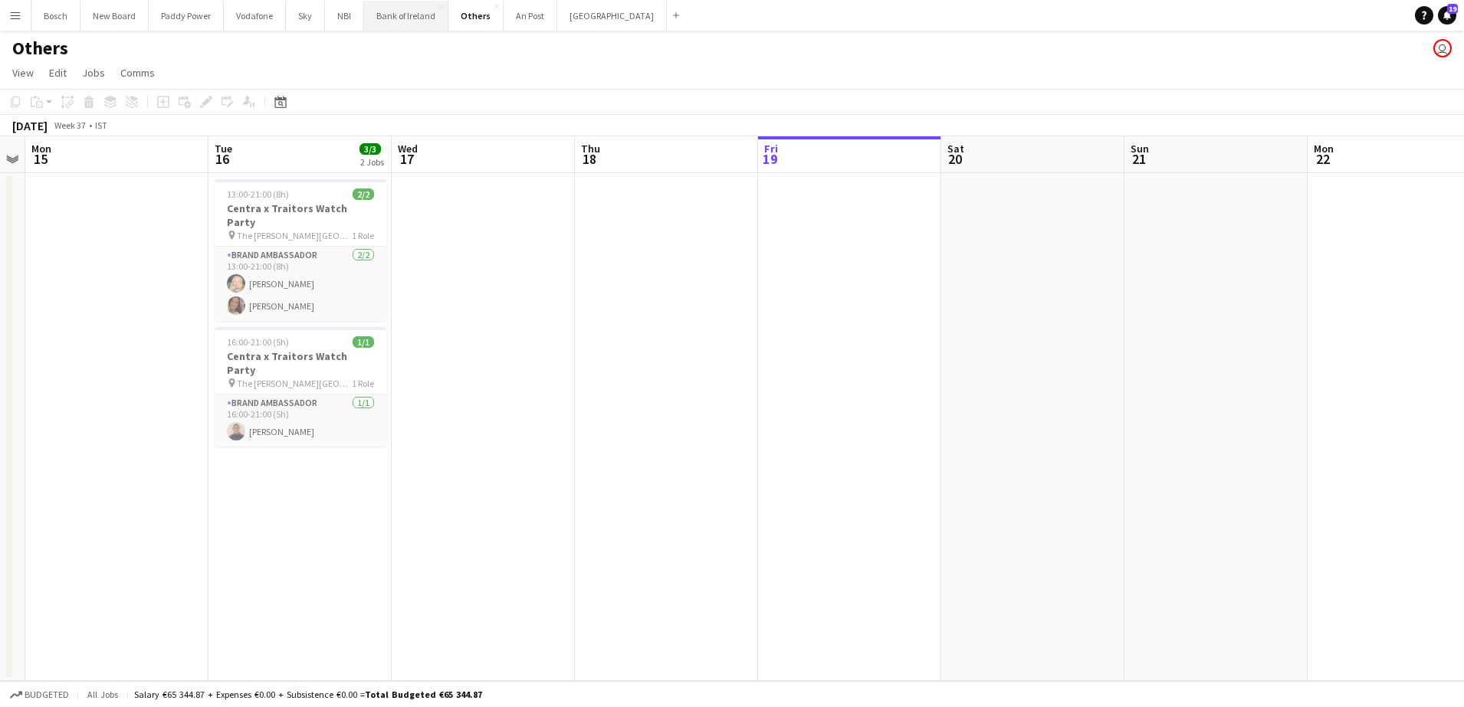
click at [393, 23] on button "Bank of Ireland Close" at bounding box center [406, 16] width 84 height 30
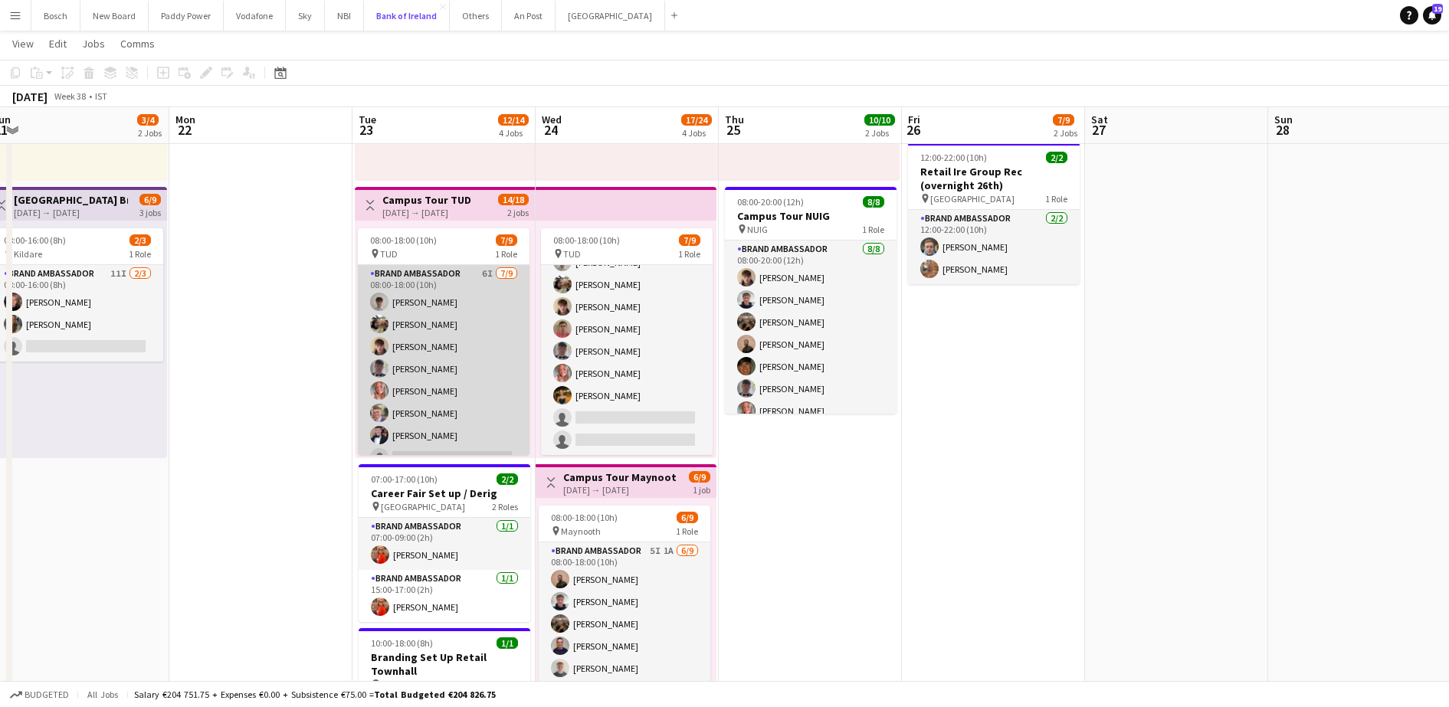
scroll to position [40, 0]
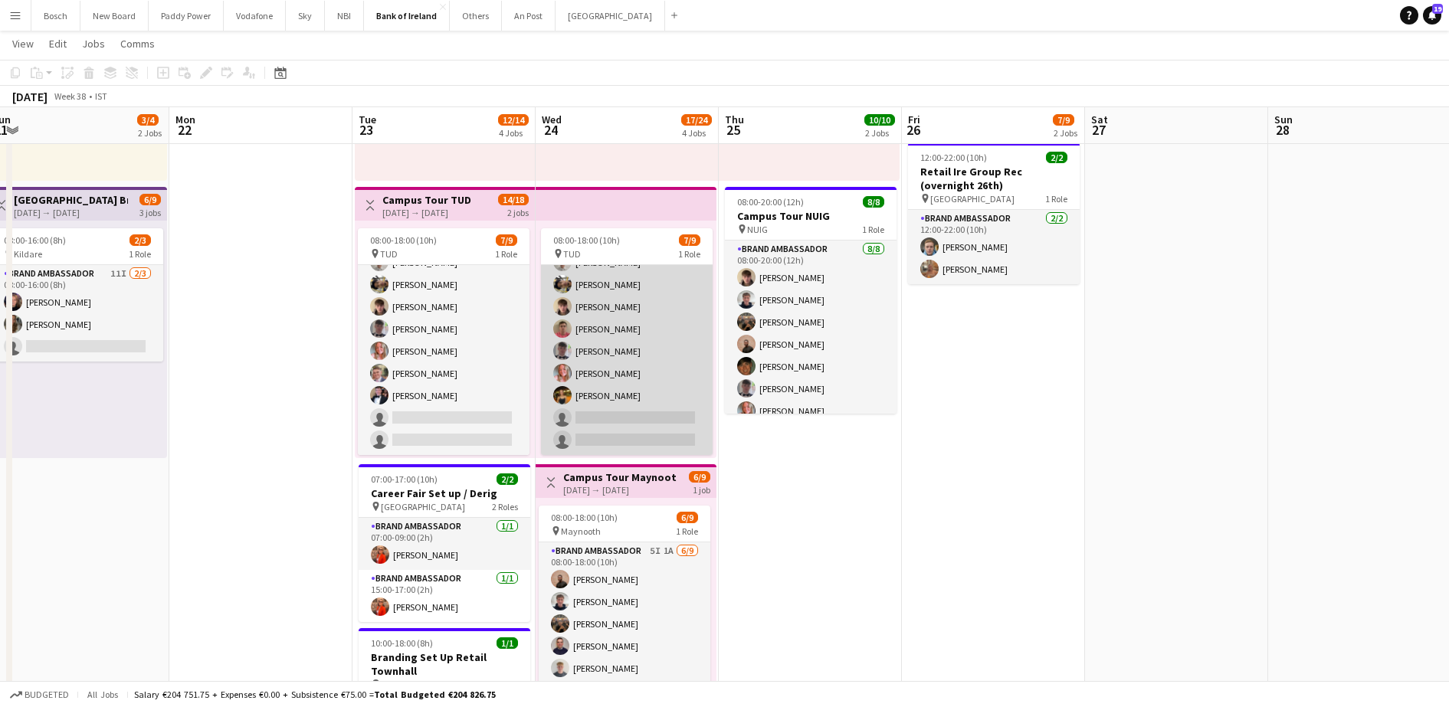
click at [606, 395] on app-card-role "Brand Ambassador 6I [DATE] 08:00-18:00 (10h) Jakub [PERSON_NAME] [PERSON_NAME] …" at bounding box center [627, 340] width 172 height 230
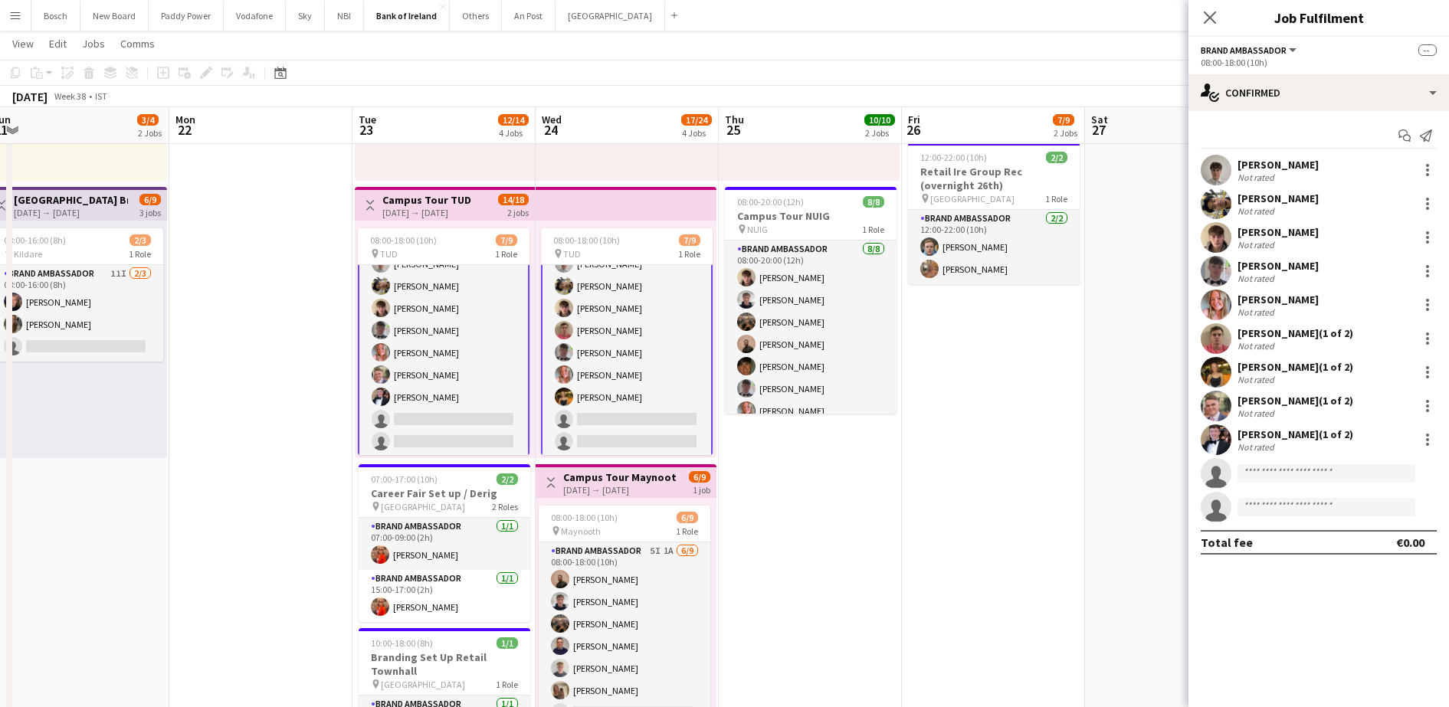
scroll to position [41, 0]
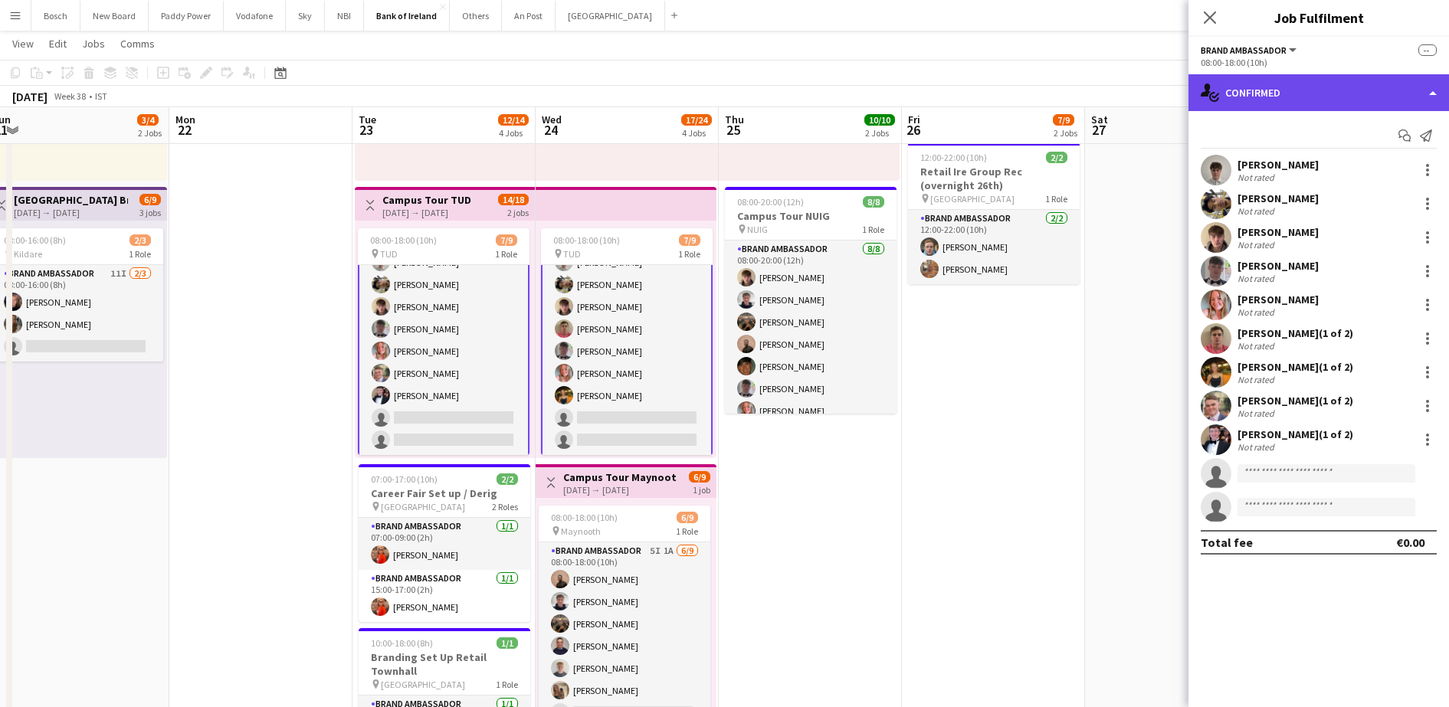
click at [1265, 87] on div "single-neutral-actions-check-2 Confirmed" at bounding box center [1319, 92] width 261 height 37
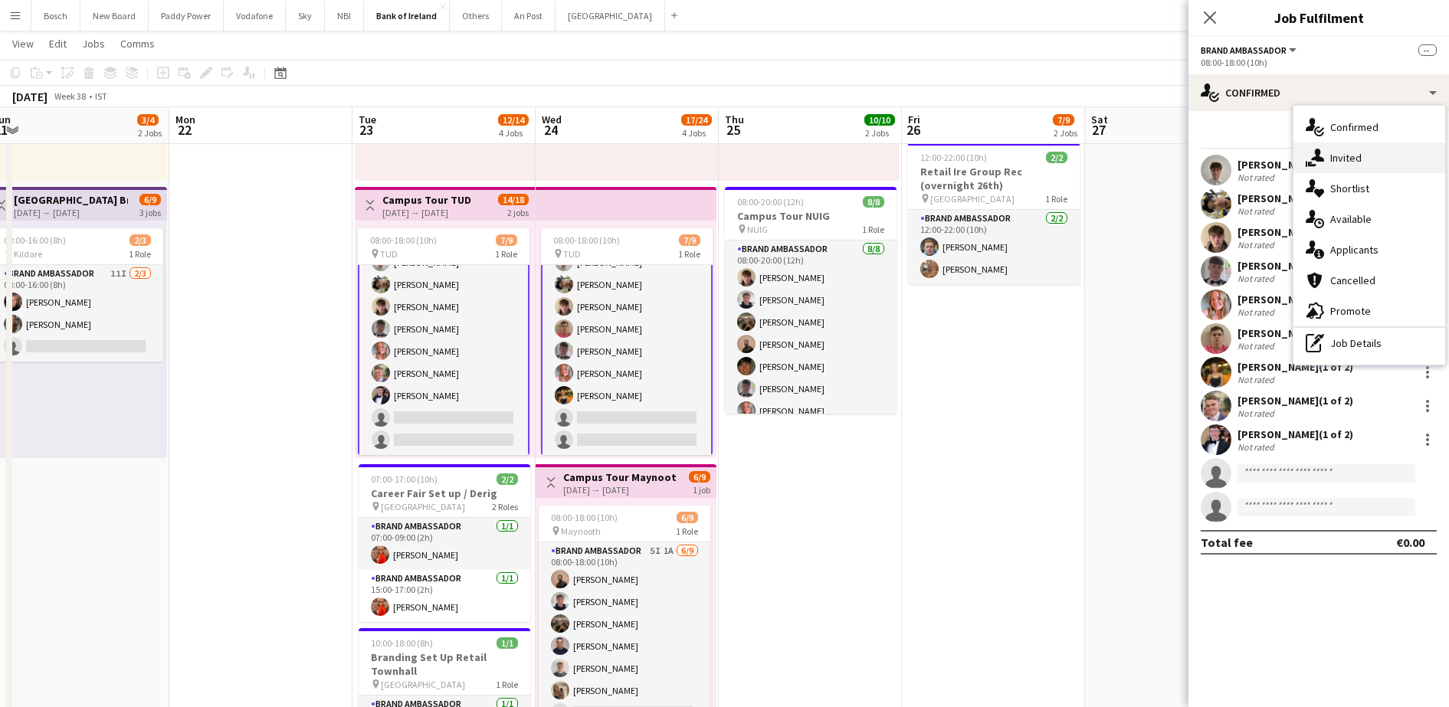
click at [1341, 162] on span "Invited" at bounding box center [1346, 158] width 31 height 14
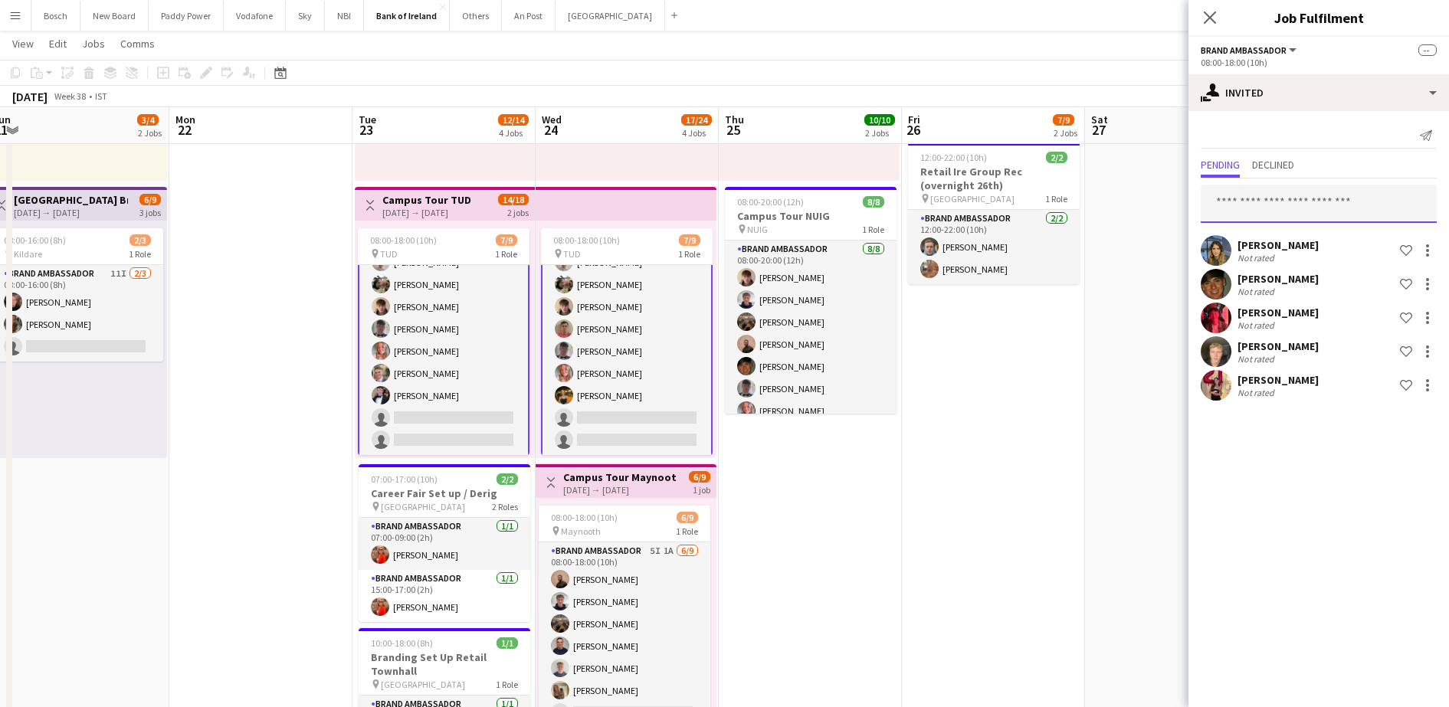
click at [1274, 212] on input "text" at bounding box center [1319, 204] width 236 height 38
type input "*****"
click at [1229, 242] on span "[PERSON_NAME]" at bounding box center [1257, 241] width 88 height 13
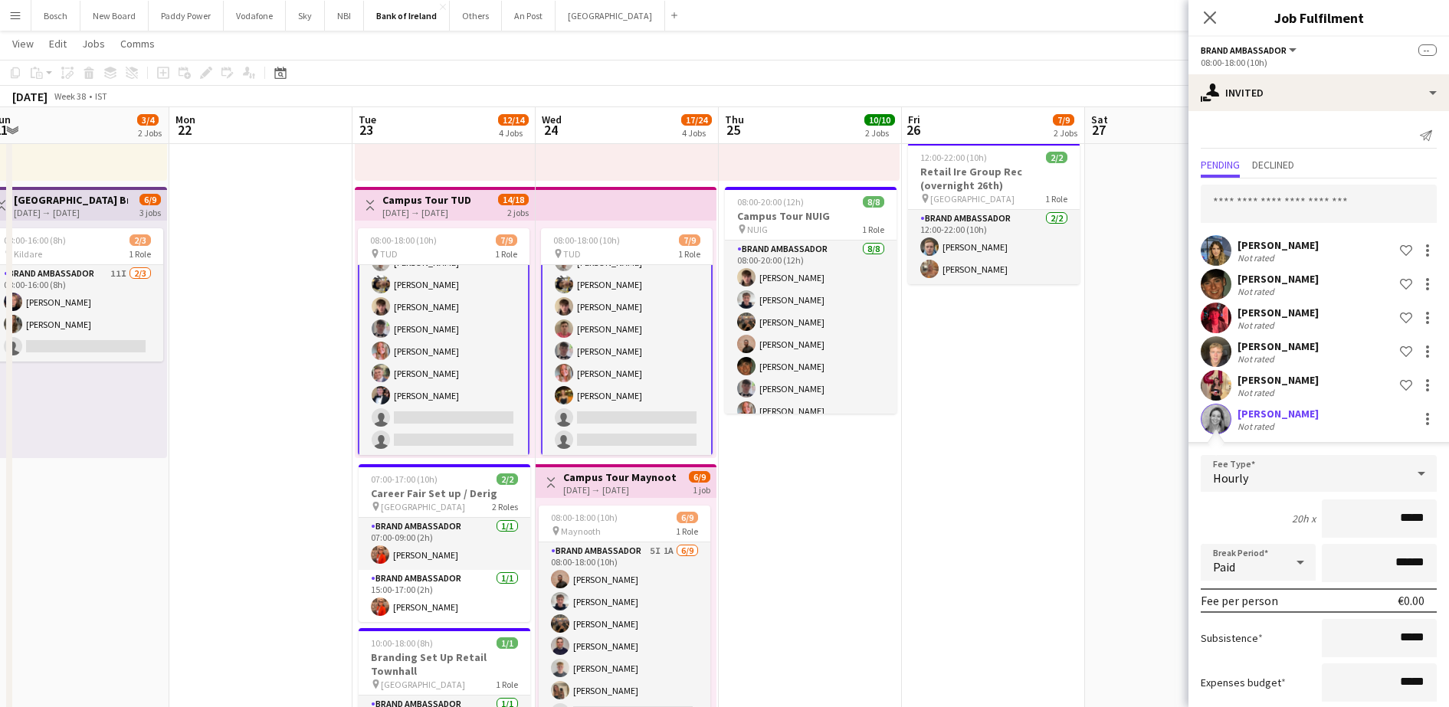
scroll to position [90, 0]
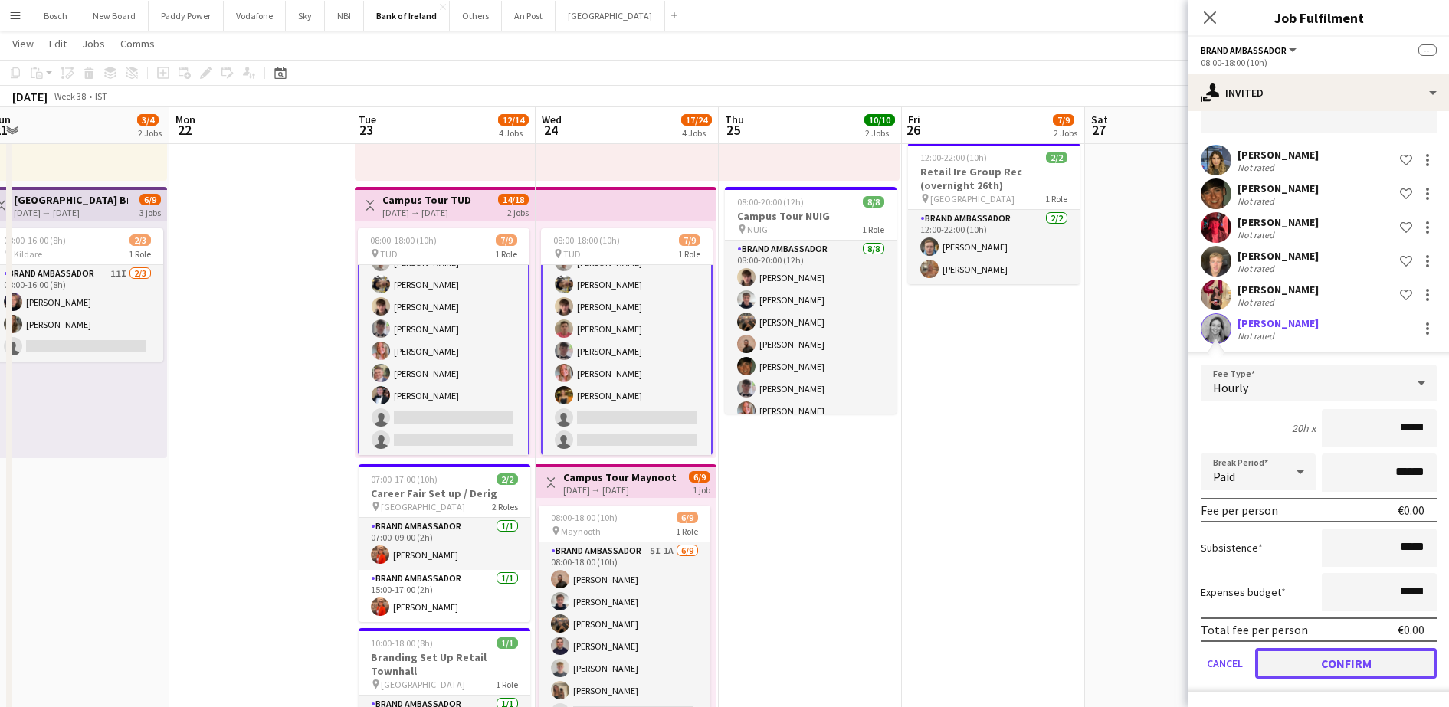
click at [1343, 675] on button "Confirm" at bounding box center [1346, 663] width 182 height 31
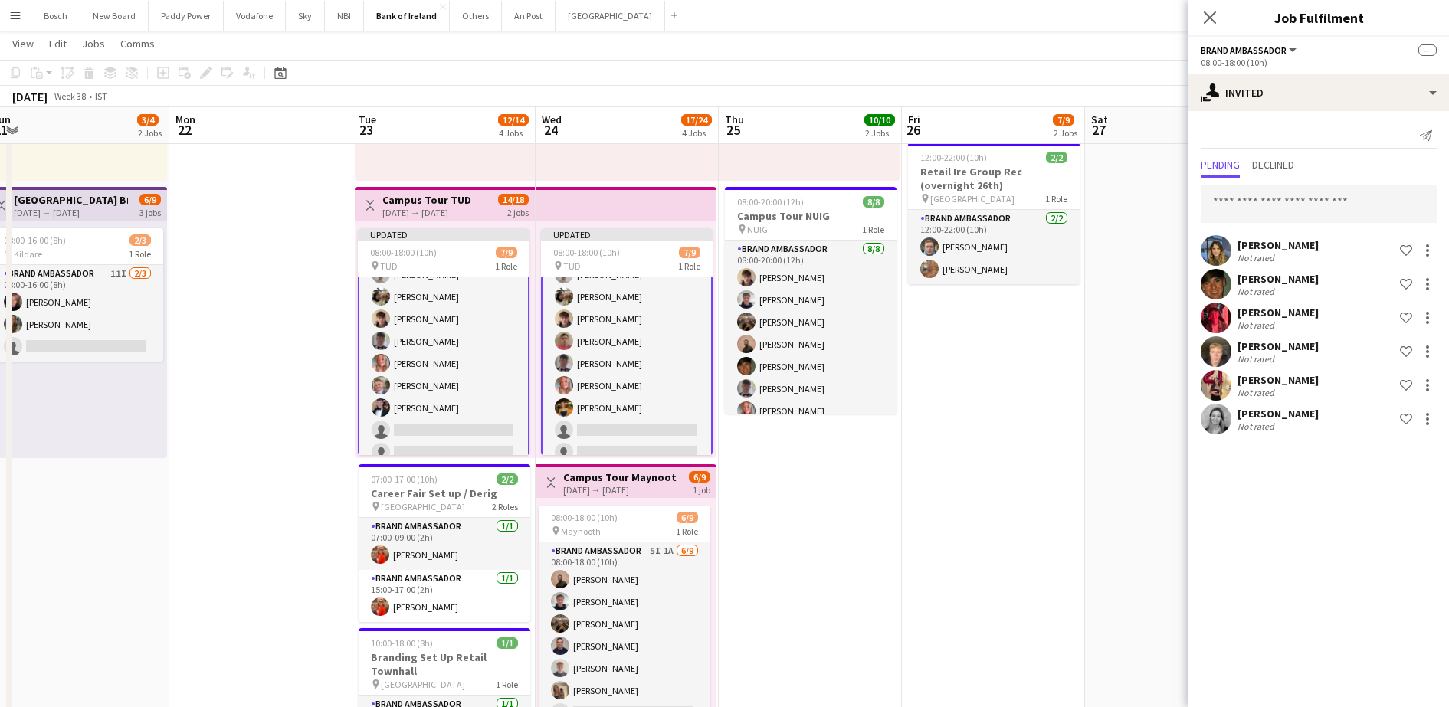
scroll to position [0, 0]
click at [1137, 68] on app-toolbar "Copy Paste Paste Ctrl+V Paste with crew Ctrl+Shift+V Paste linked Job [GEOGRAPH…" at bounding box center [724, 73] width 1449 height 26
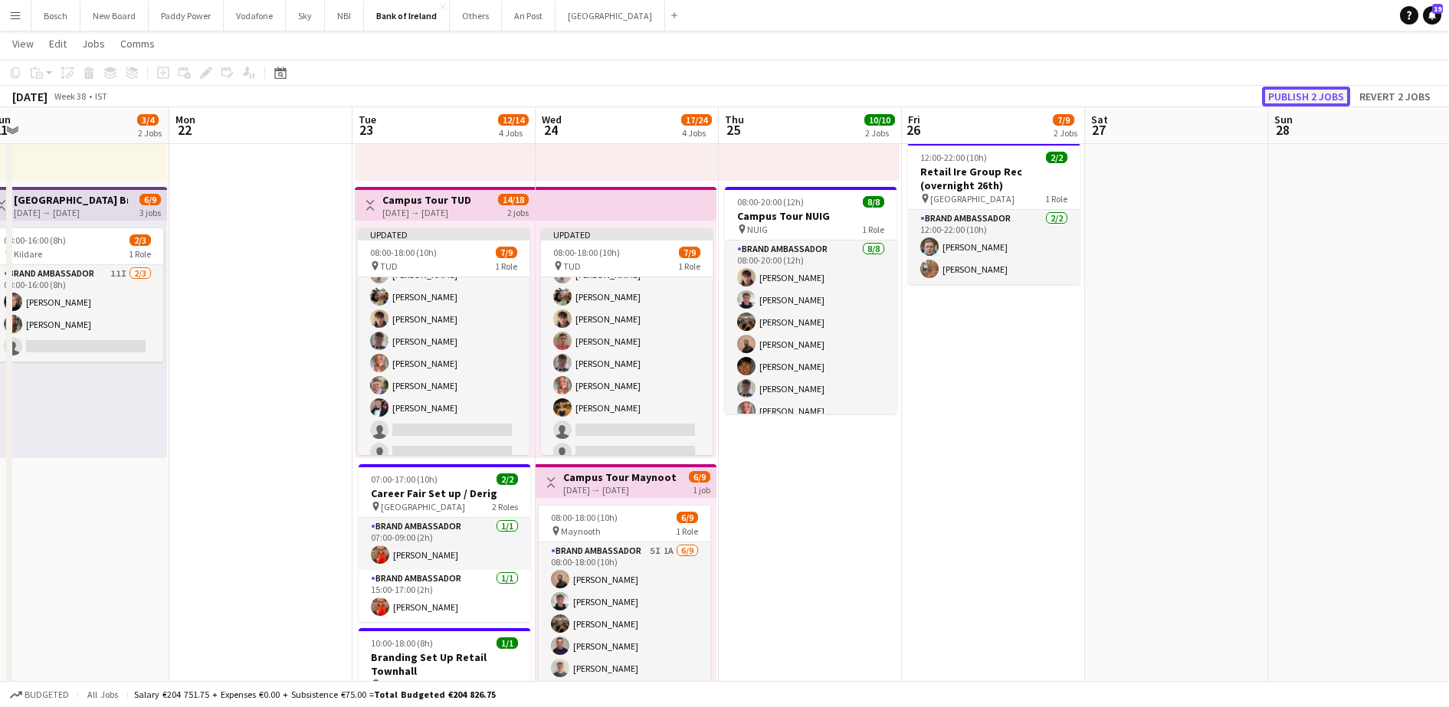
click at [1314, 97] on button "Publish 2 jobs" at bounding box center [1306, 97] width 88 height 20
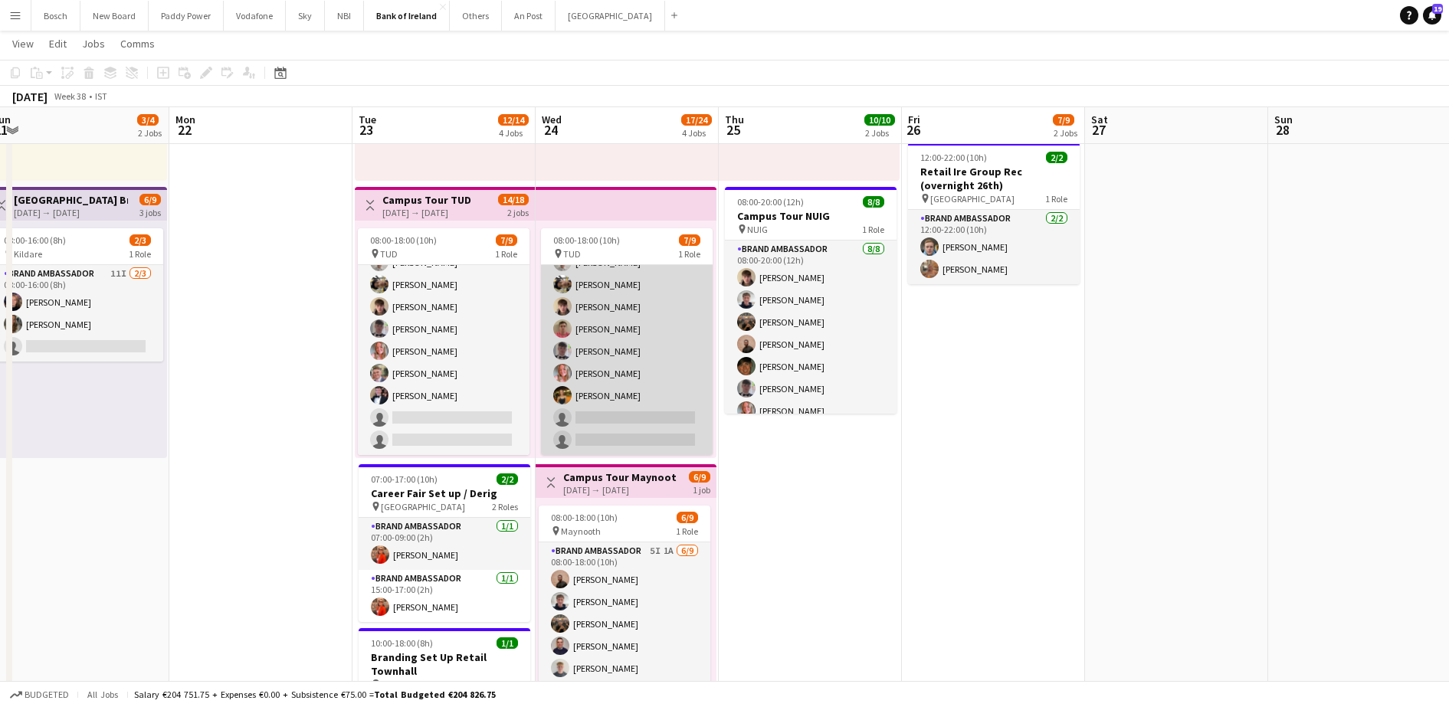
click at [601, 333] on app-card-role "Brand Ambassador 7I [DATE] 08:00-18:00 (10h) Jakub [PERSON_NAME] [PERSON_NAME] …" at bounding box center [627, 340] width 172 height 230
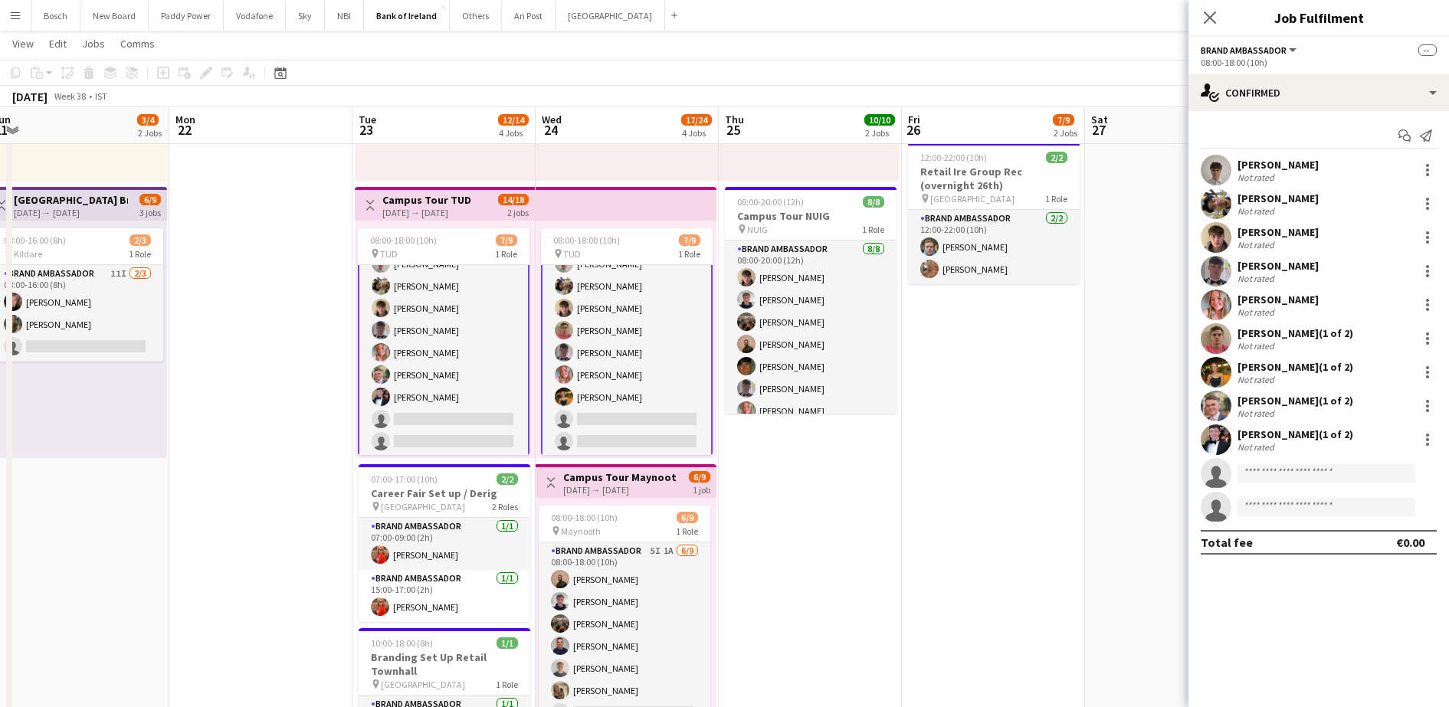
scroll to position [41, 0]
click at [601, 333] on app-card-role "Brand Ambassador 7I [DATE] 08:00-18:00 (10h) Jakub [PERSON_NAME] [PERSON_NAME] …" at bounding box center [627, 340] width 172 height 233
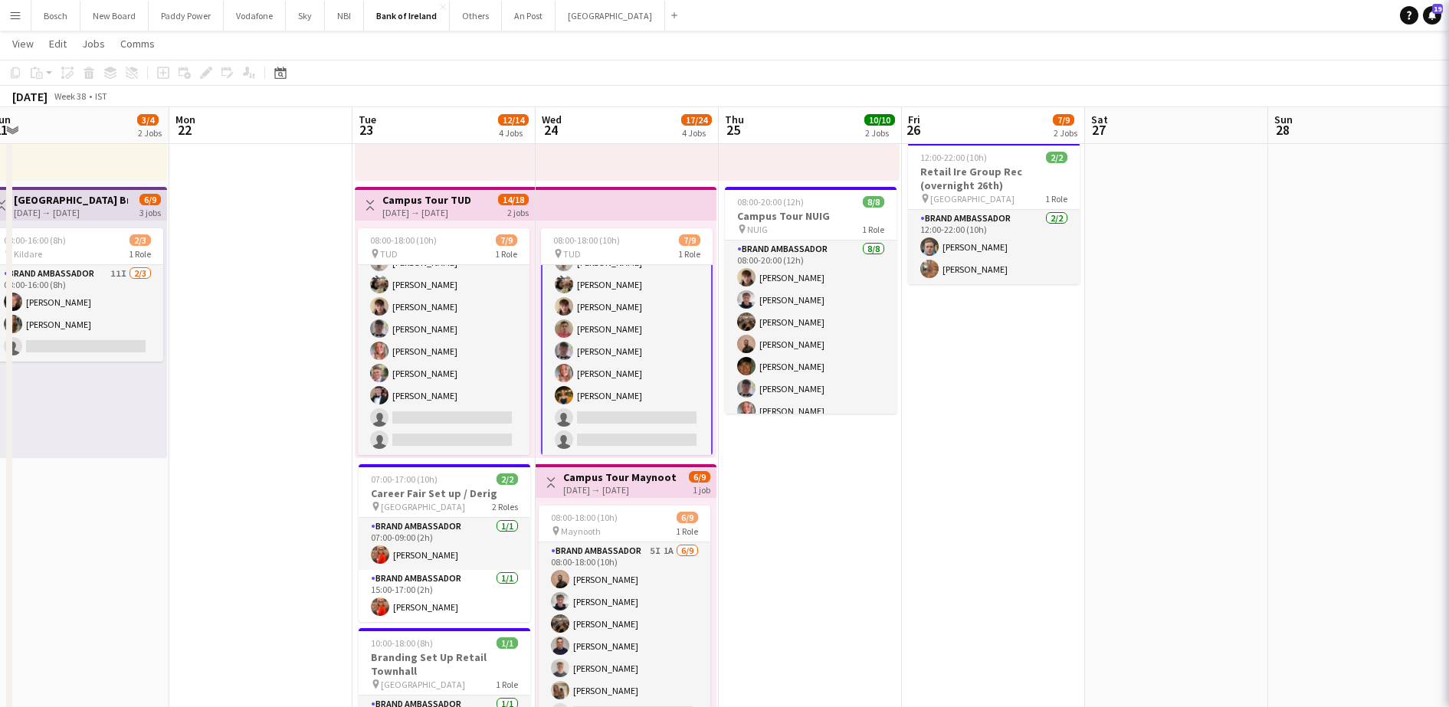
scroll to position [40, 0]
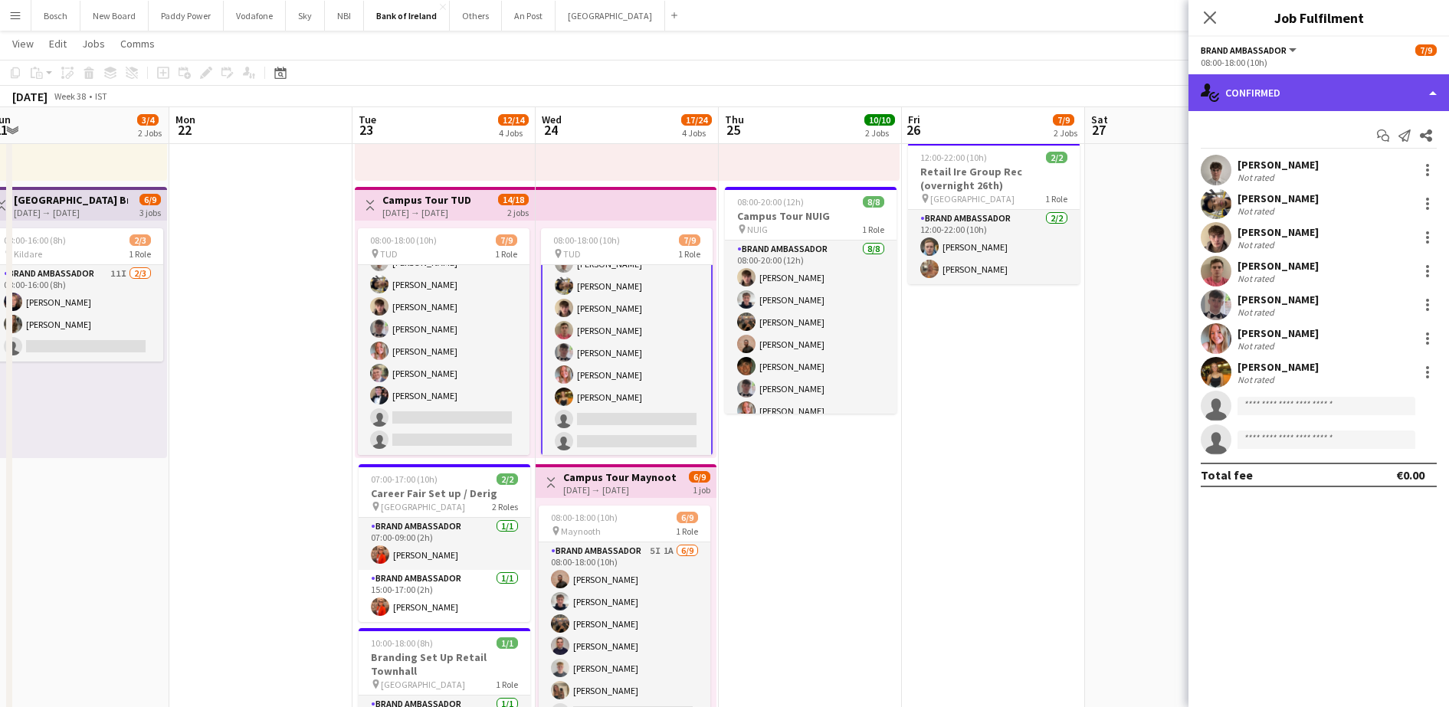
click at [1313, 84] on div "single-neutral-actions-check-2 Confirmed" at bounding box center [1319, 92] width 261 height 37
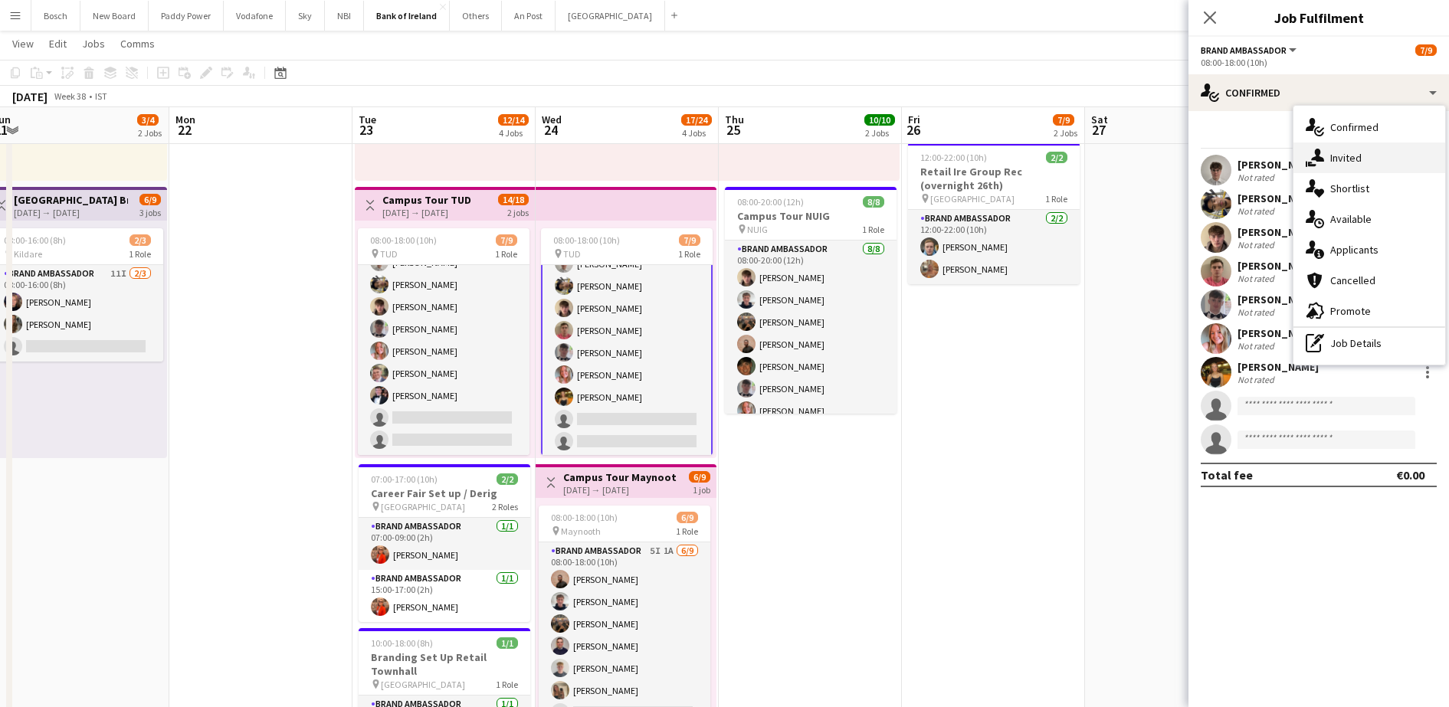
click at [1344, 158] on span "Invited" at bounding box center [1346, 158] width 31 height 14
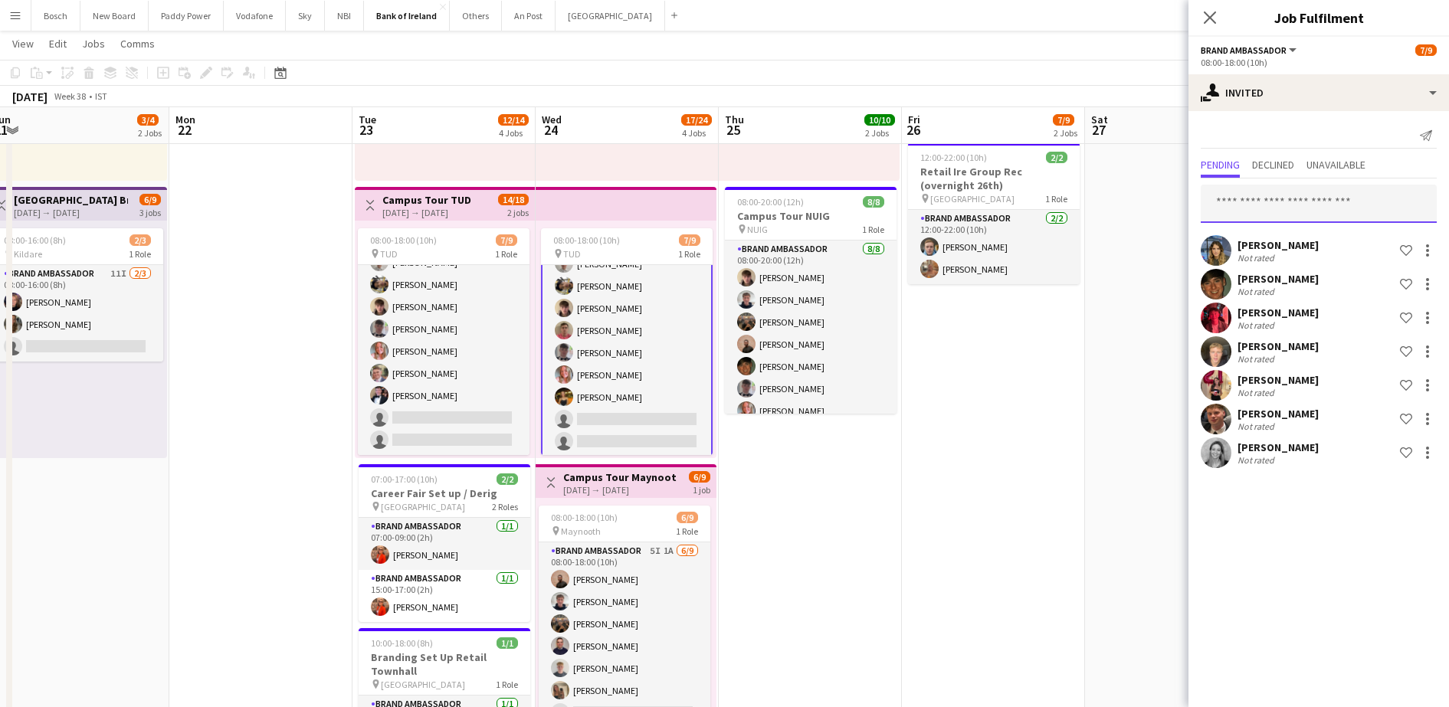
click at [1262, 199] on input "text" at bounding box center [1319, 204] width 236 height 38
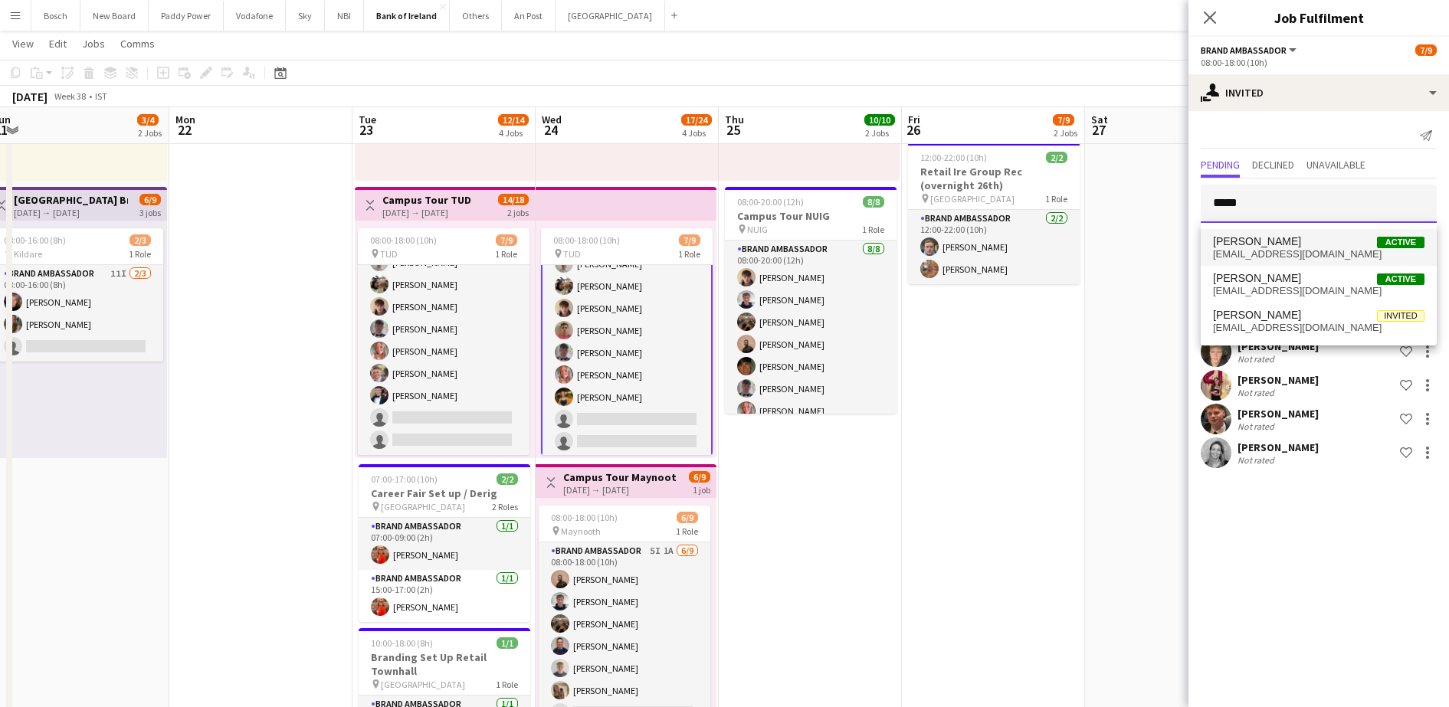
type input "*****"
click at [1374, 254] on span "[EMAIL_ADDRESS][DOMAIN_NAME]" at bounding box center [1319, 254] width 212 height 12
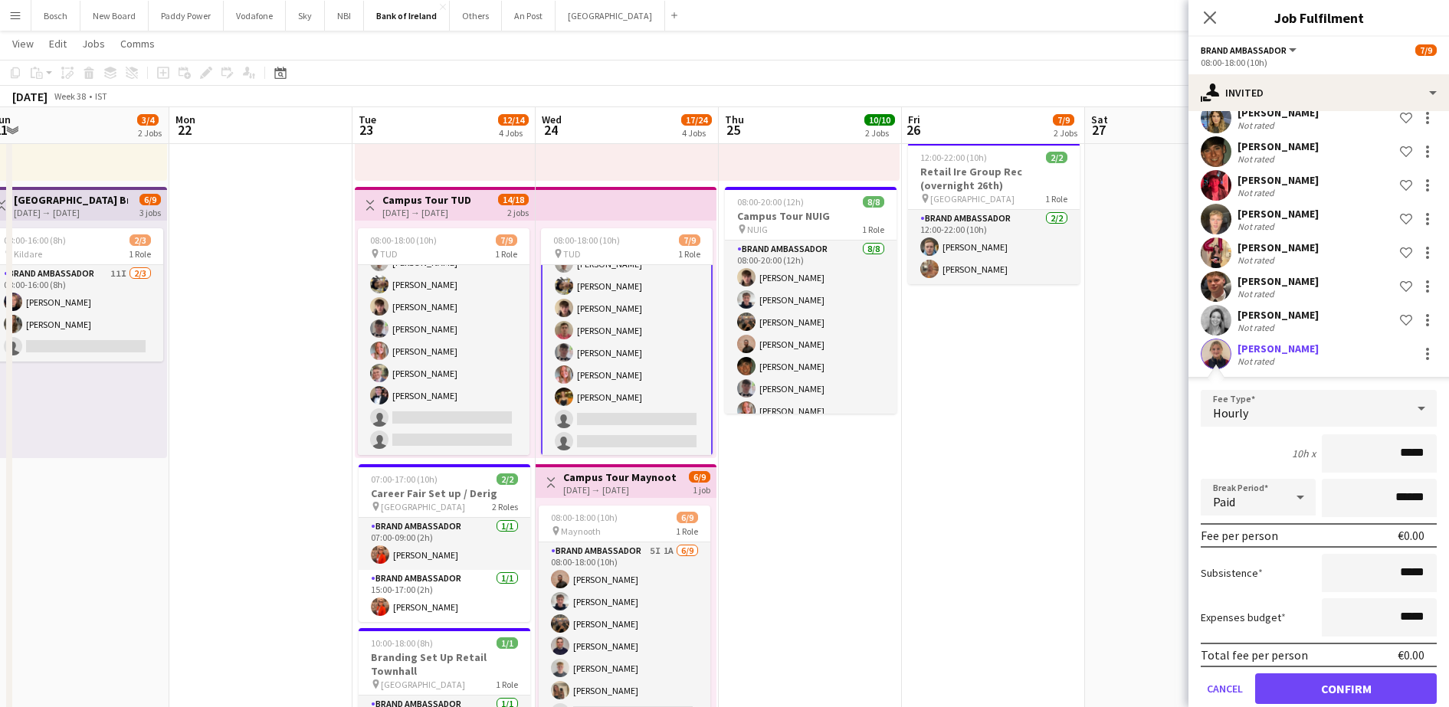
scroll to position [158, 0]
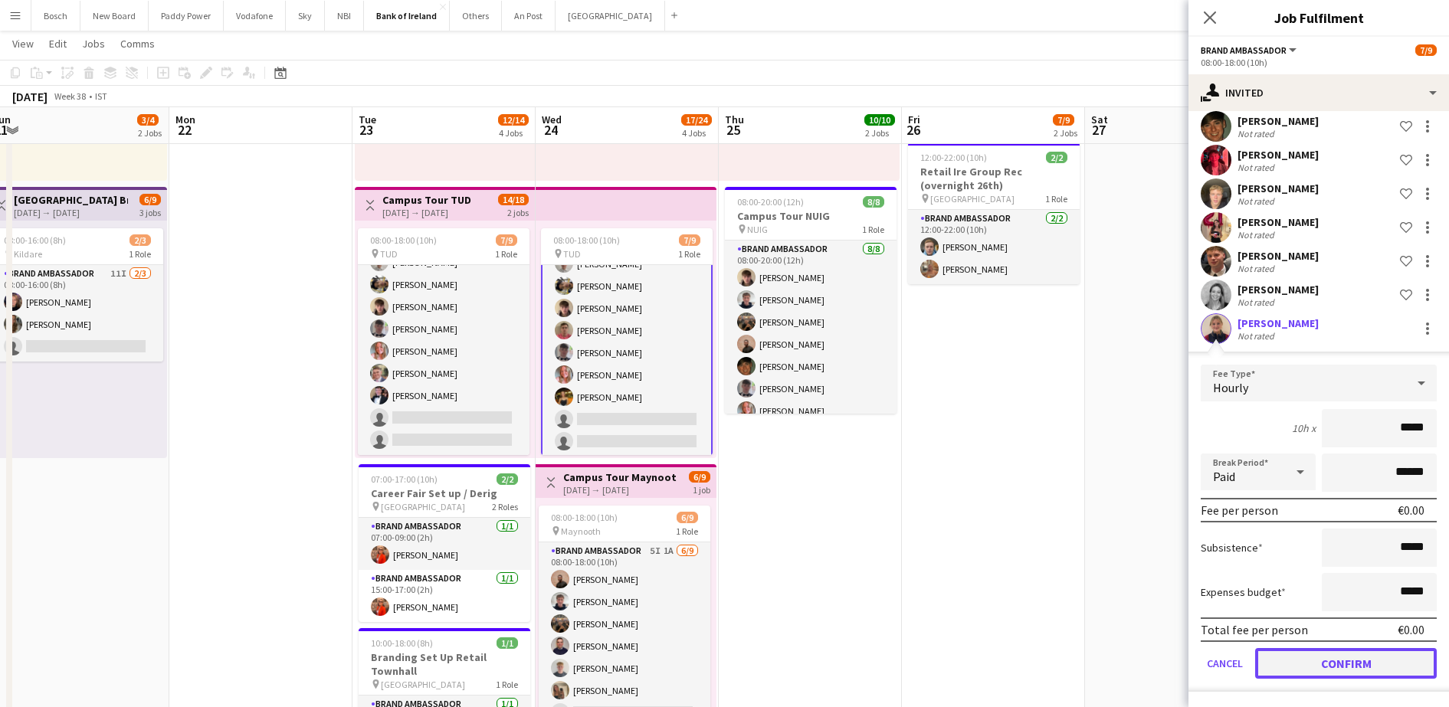
click at [1302, 666] on button "Confirm" at bounding box center [1346, 663] width 182 height 31
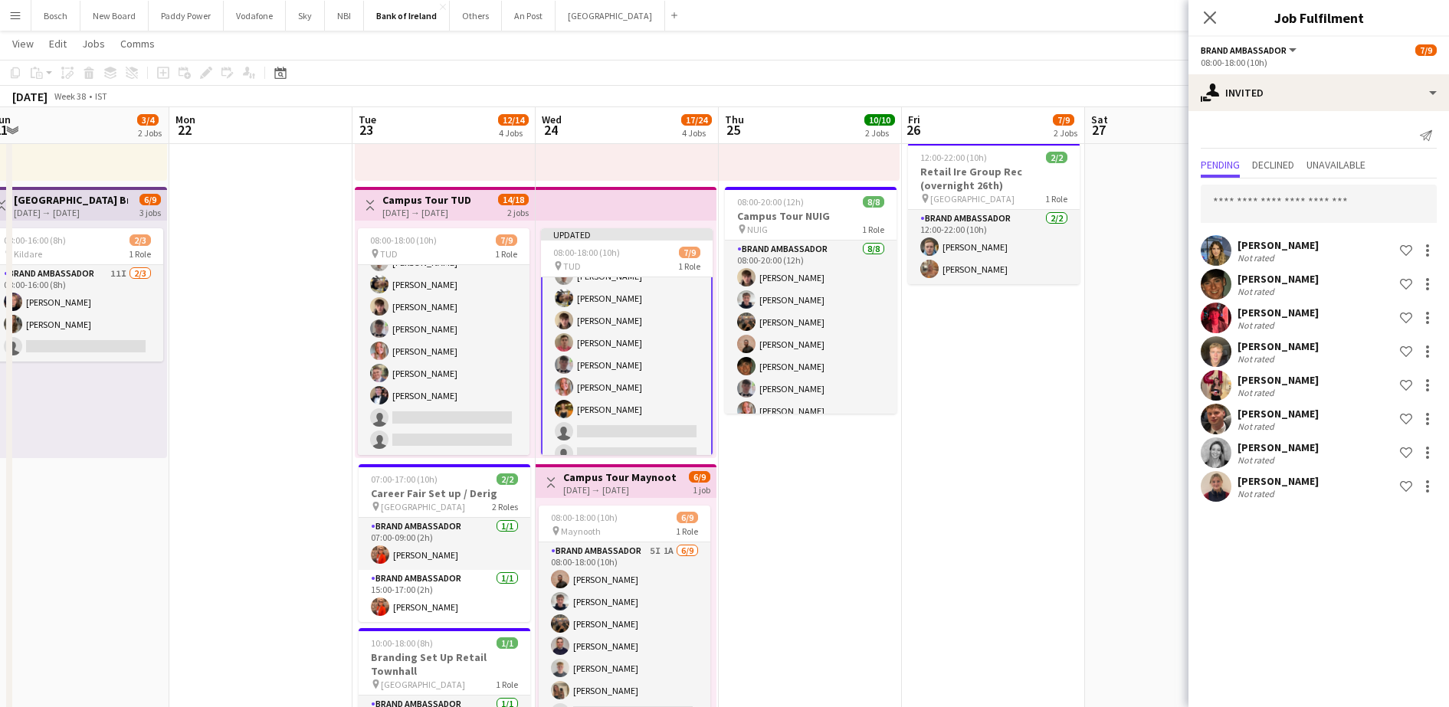
scroll to position [0, 0]
click at [1143, 129] on app-board-header-date "Sat 27" at bounding box center [1176, 125] width 183 height 37
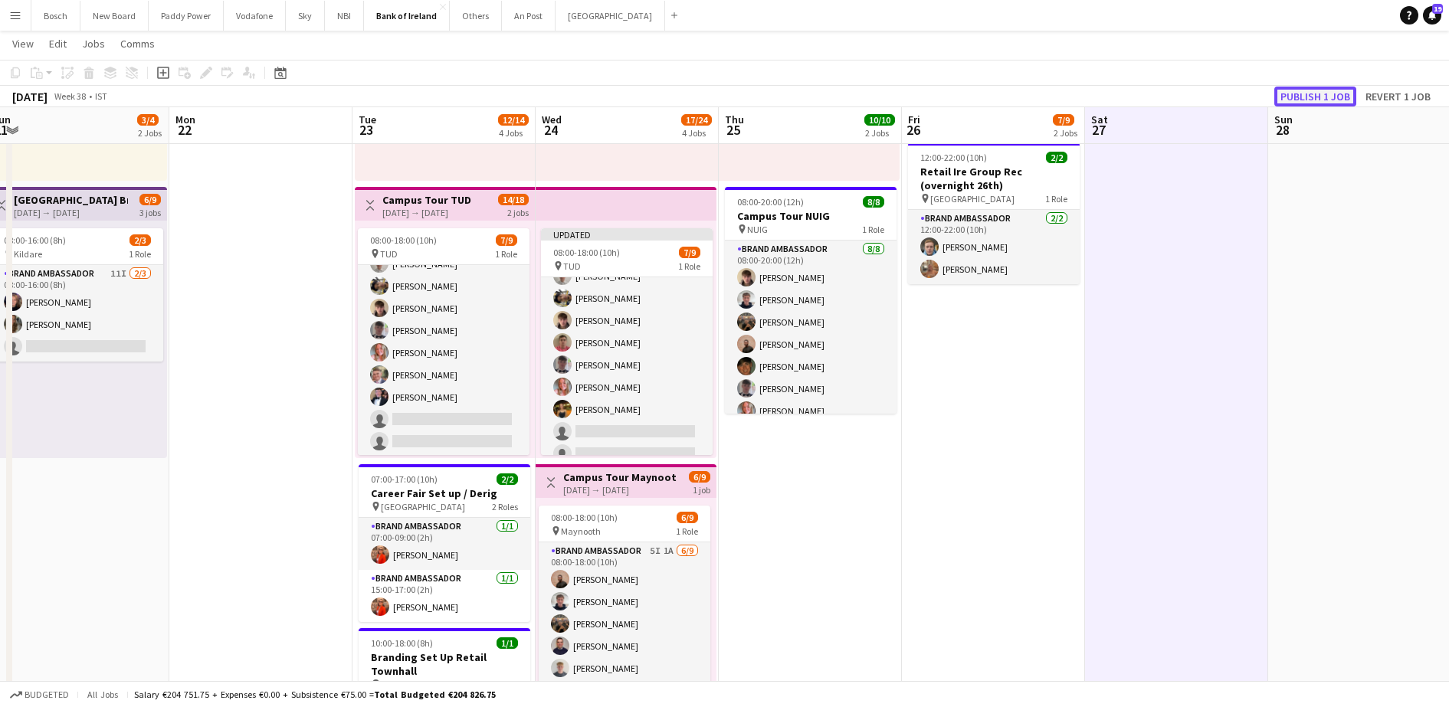
click at [1321, 97] on button "Publish 1 job" at bounding box center [1316, 97] width 82 height 20
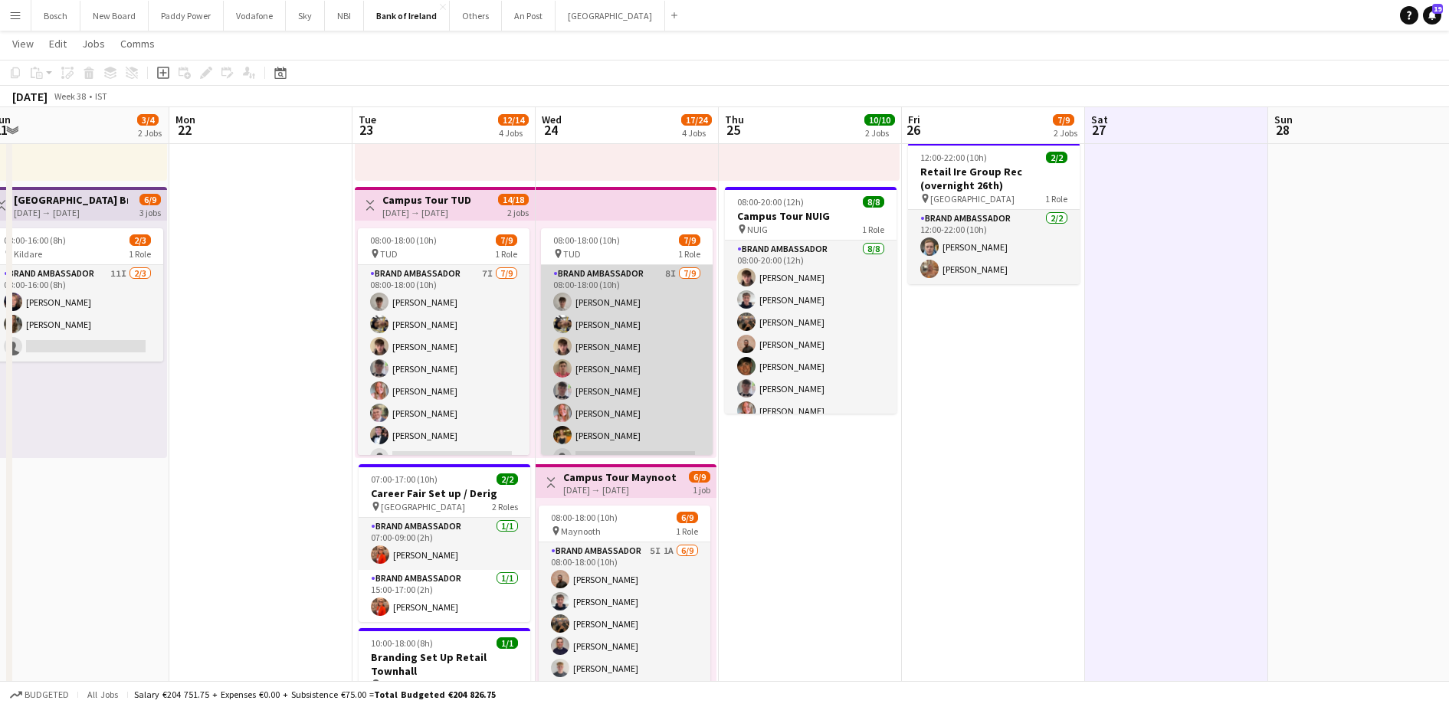
scroll to position [40, 0]
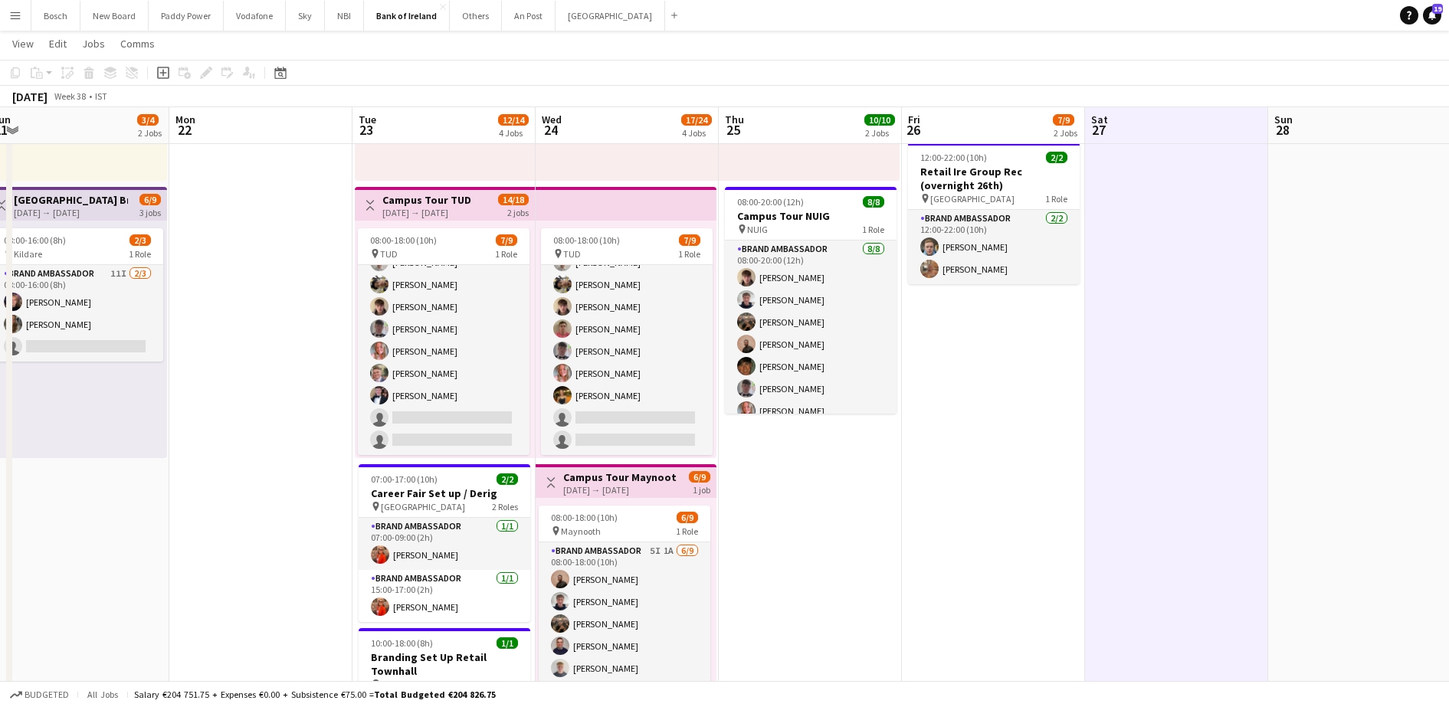
click at [15, 14] on app-icon "Menu" at bounding box center [15, 15] width 12 height 12
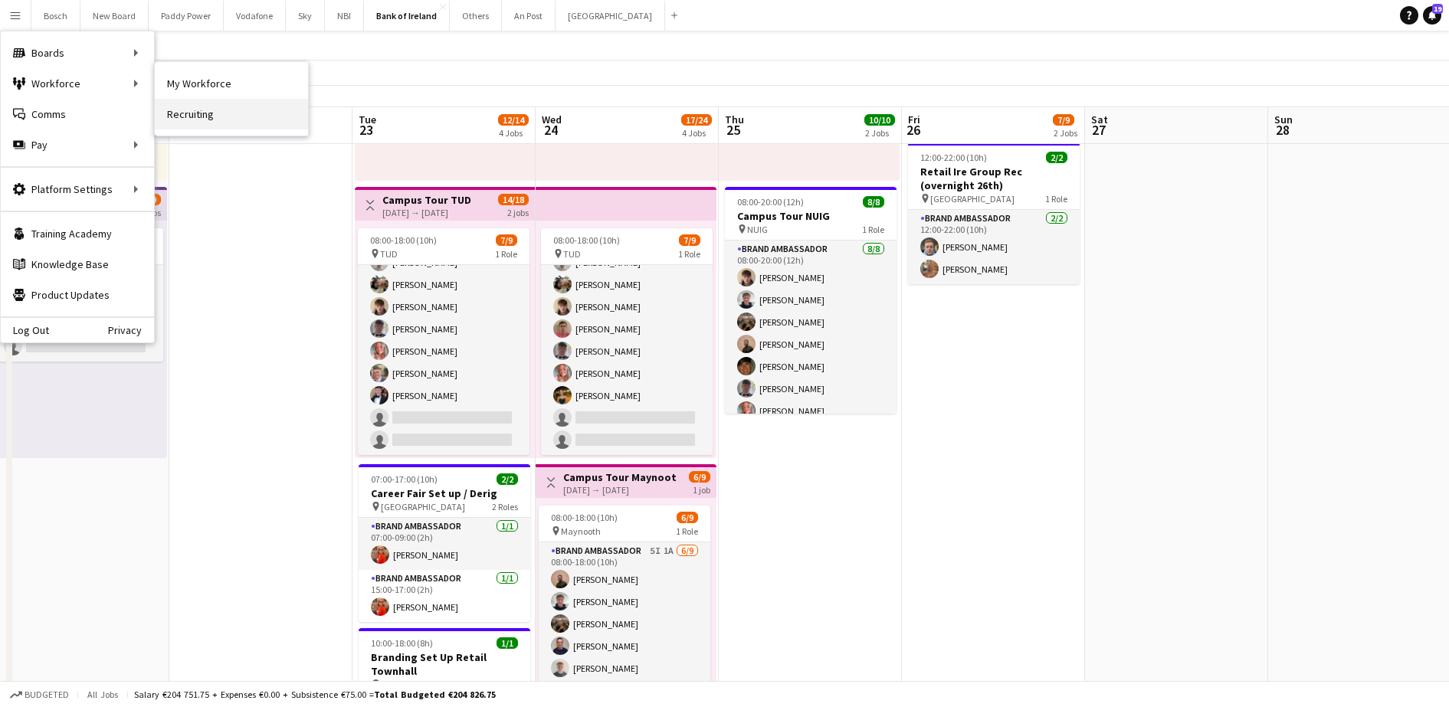
click at [195, 129] on link "Recruiting" at bounding box center [231, 114] width 153 height 31
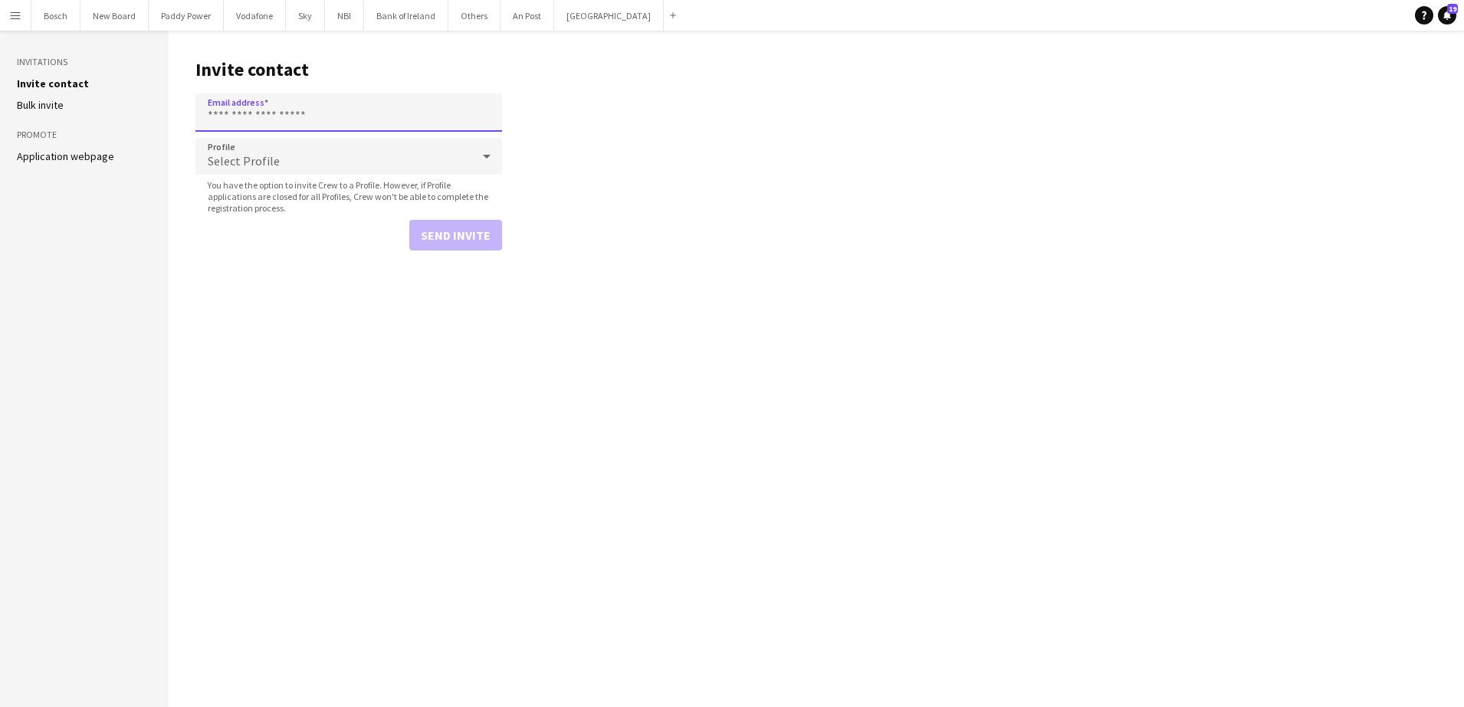
paste input "**********"
type input "**********"
click at [445, 241] on button "Send invite" at bounding box center [455, 235] width 93 height 31
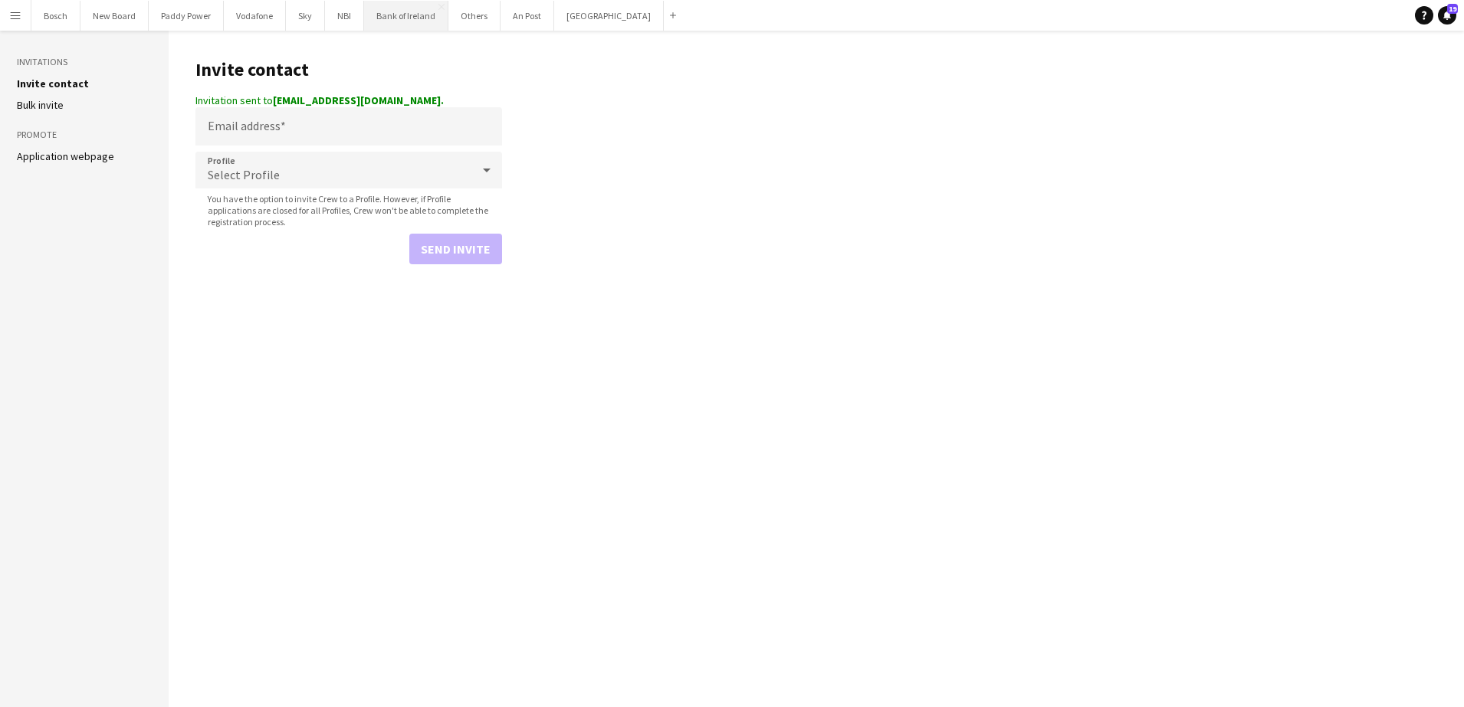
click at [377, 21] on button "Bank of Ireland Close" at bounding box center [406, 16] width 84 height 30
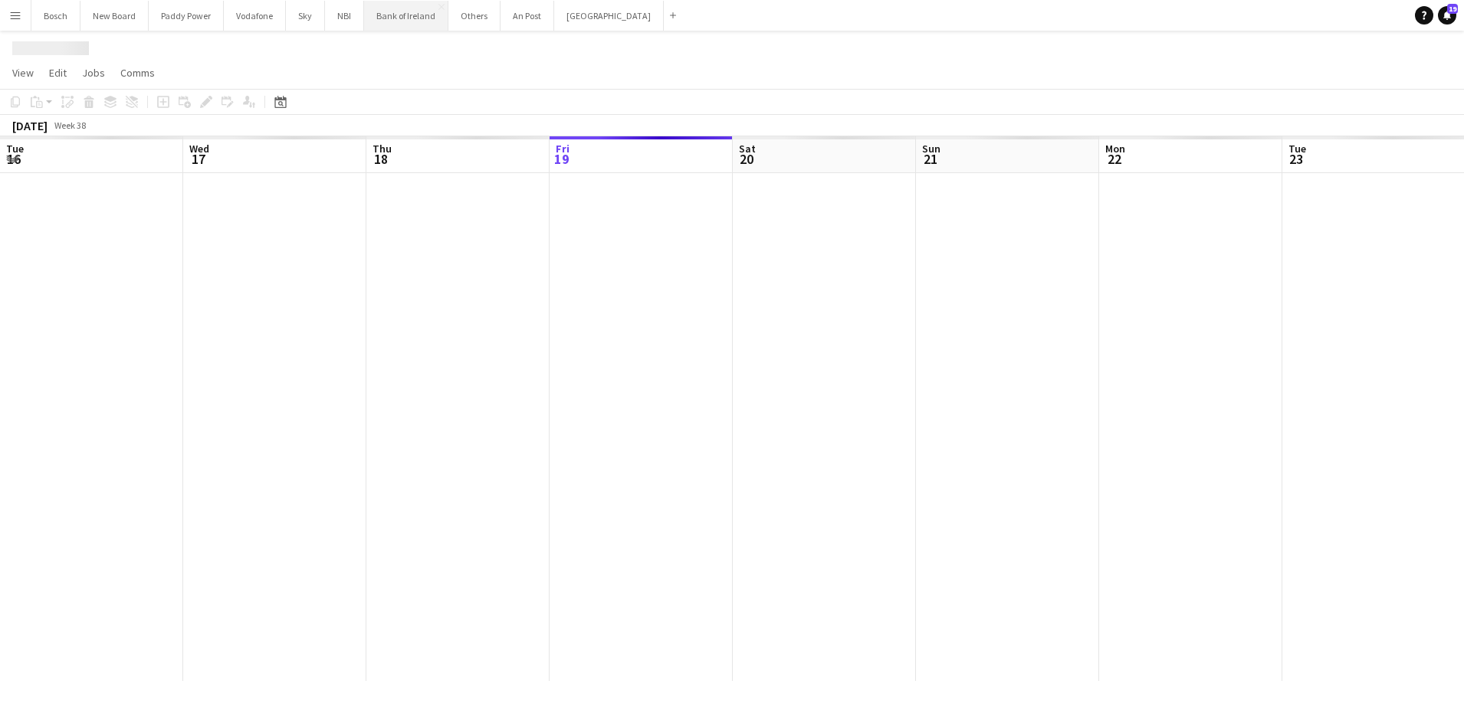
scroll to position [0, 366]
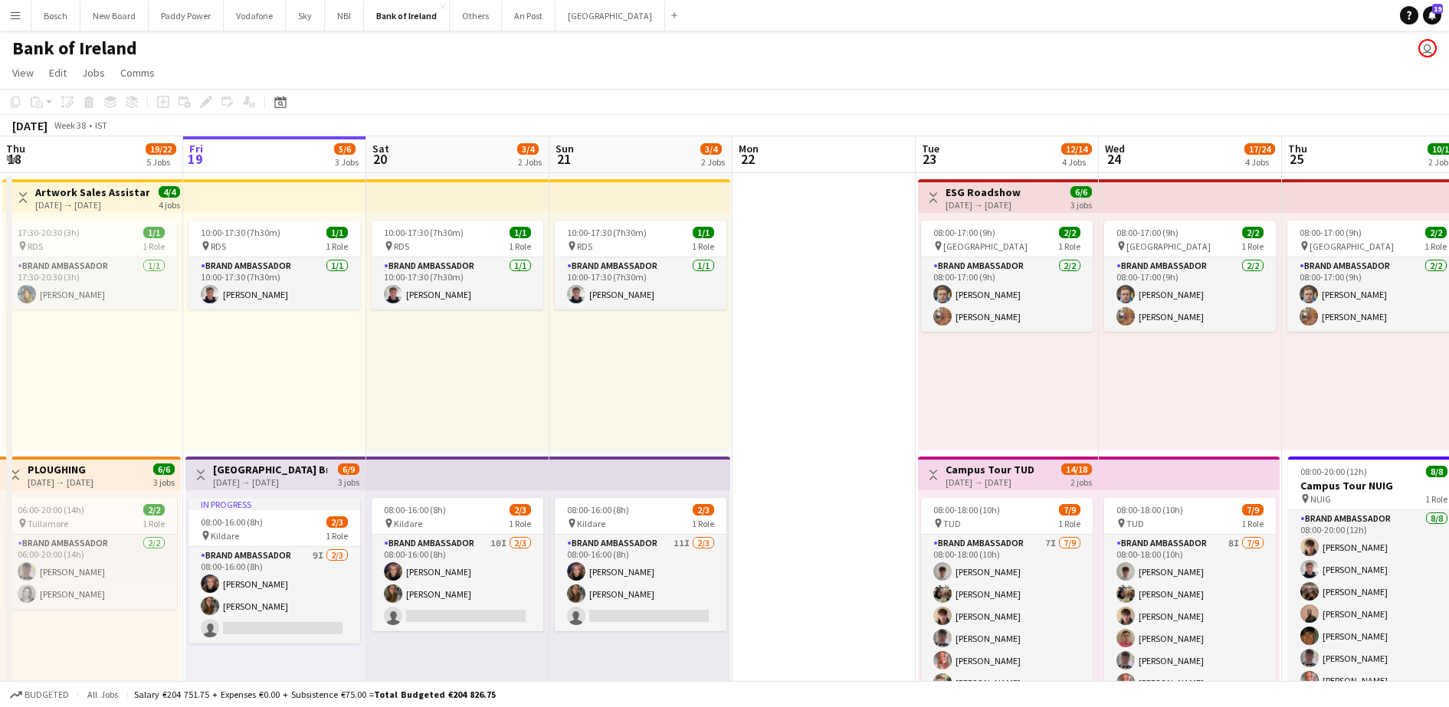
click at [24, 15] on button "Menu" at bounding box center [15, 15] width 31 height 31
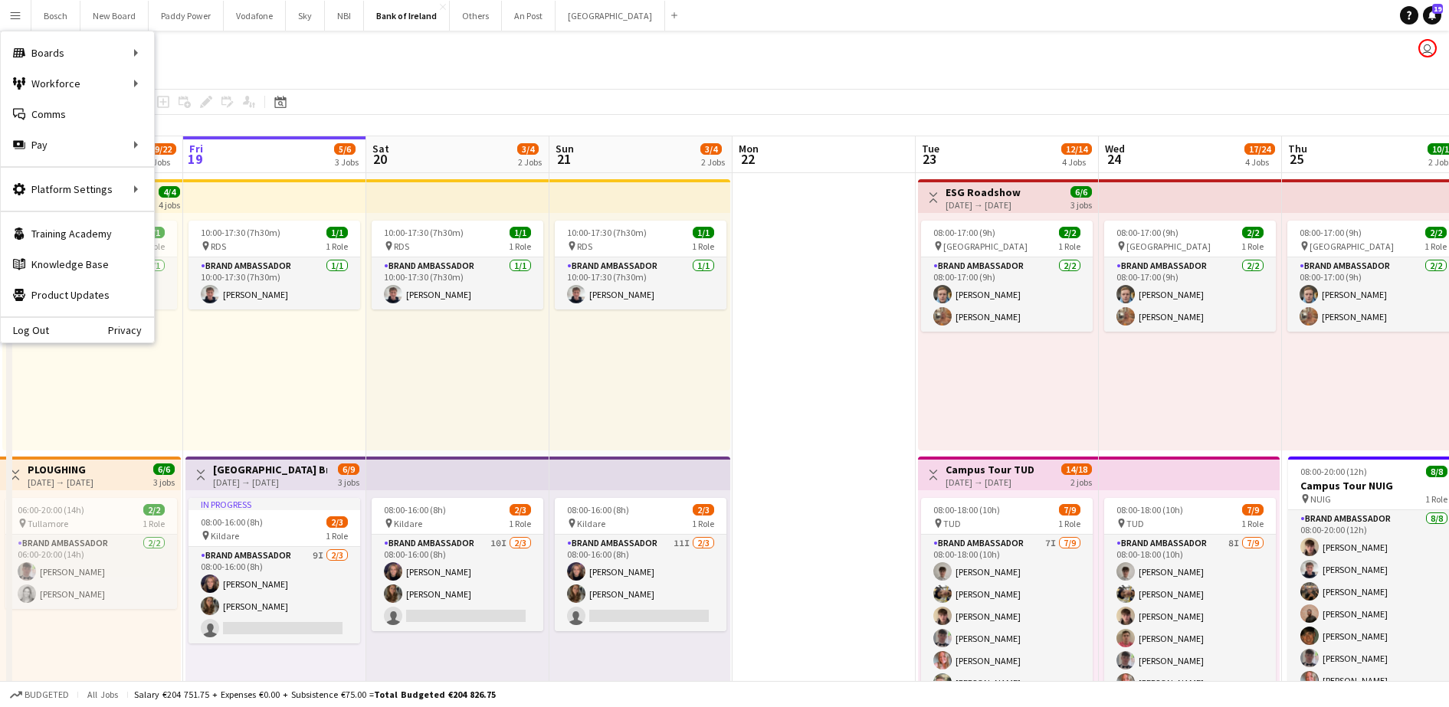
click at [172, 113] on app-toolbar "Copy Paste Paste Ctrl+V Paste with crew Ctrl+Shift+V Paste linked Job [GEOGRAPH…" at bounding box center [724, 102] width 1449 height 26
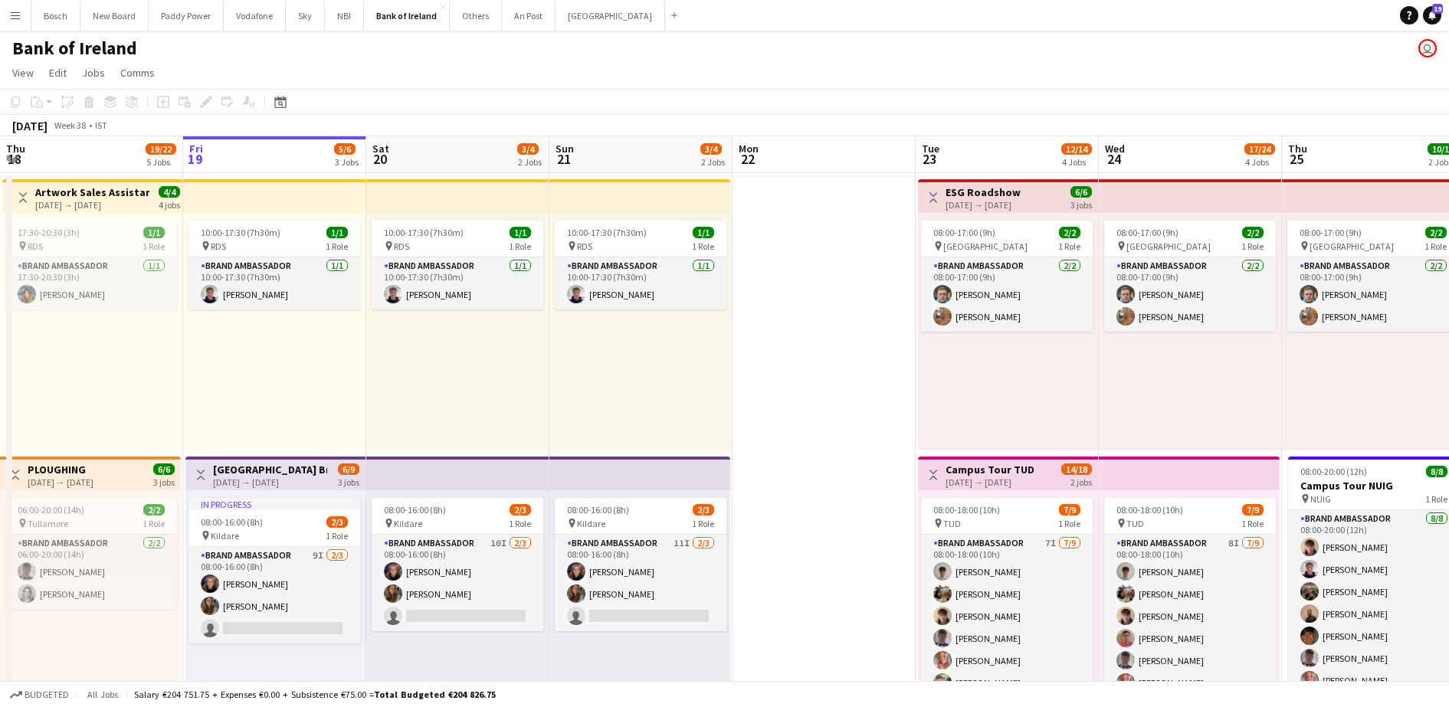
click at [18, 18] on app-icon "Menu" at bounding box center [15, 15] width 12 height 12
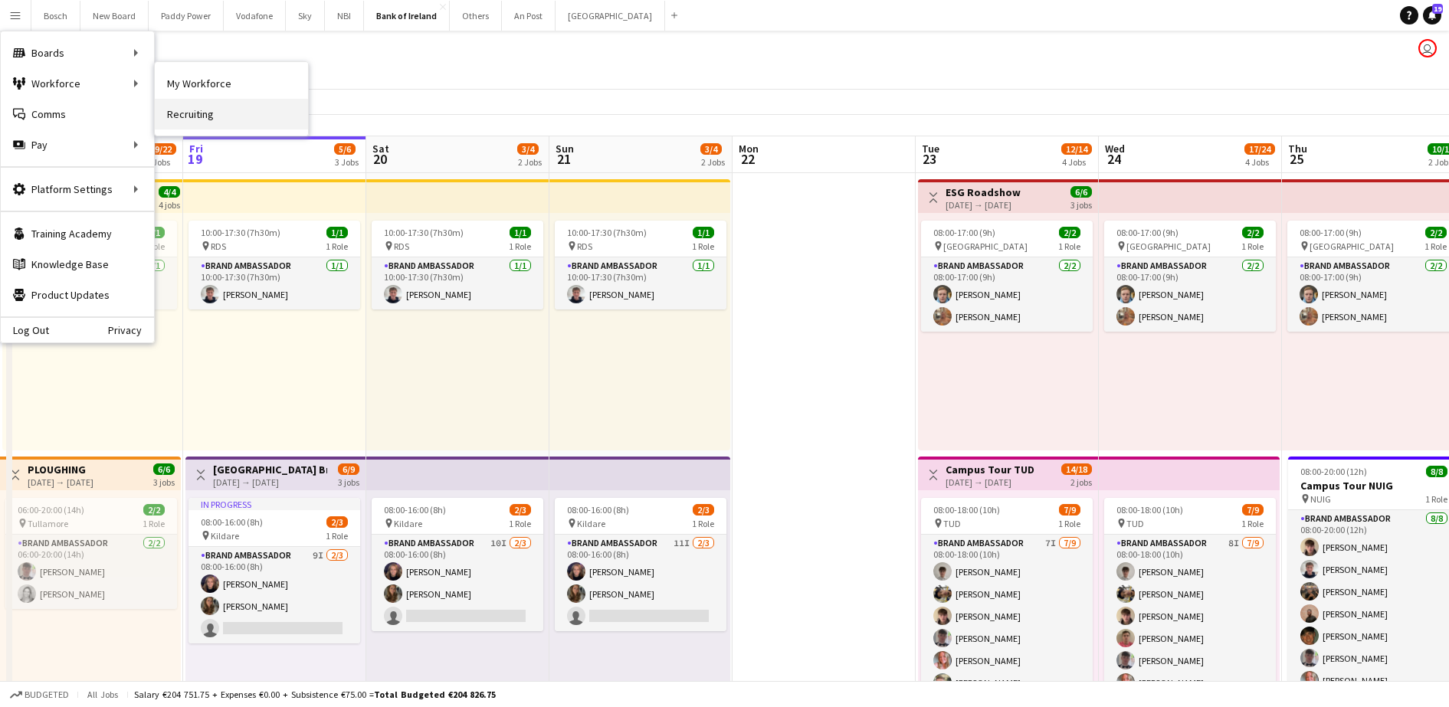
click at [172, 107] on link "Recruiting" at bounding box center [231, 114] width 153 height 31
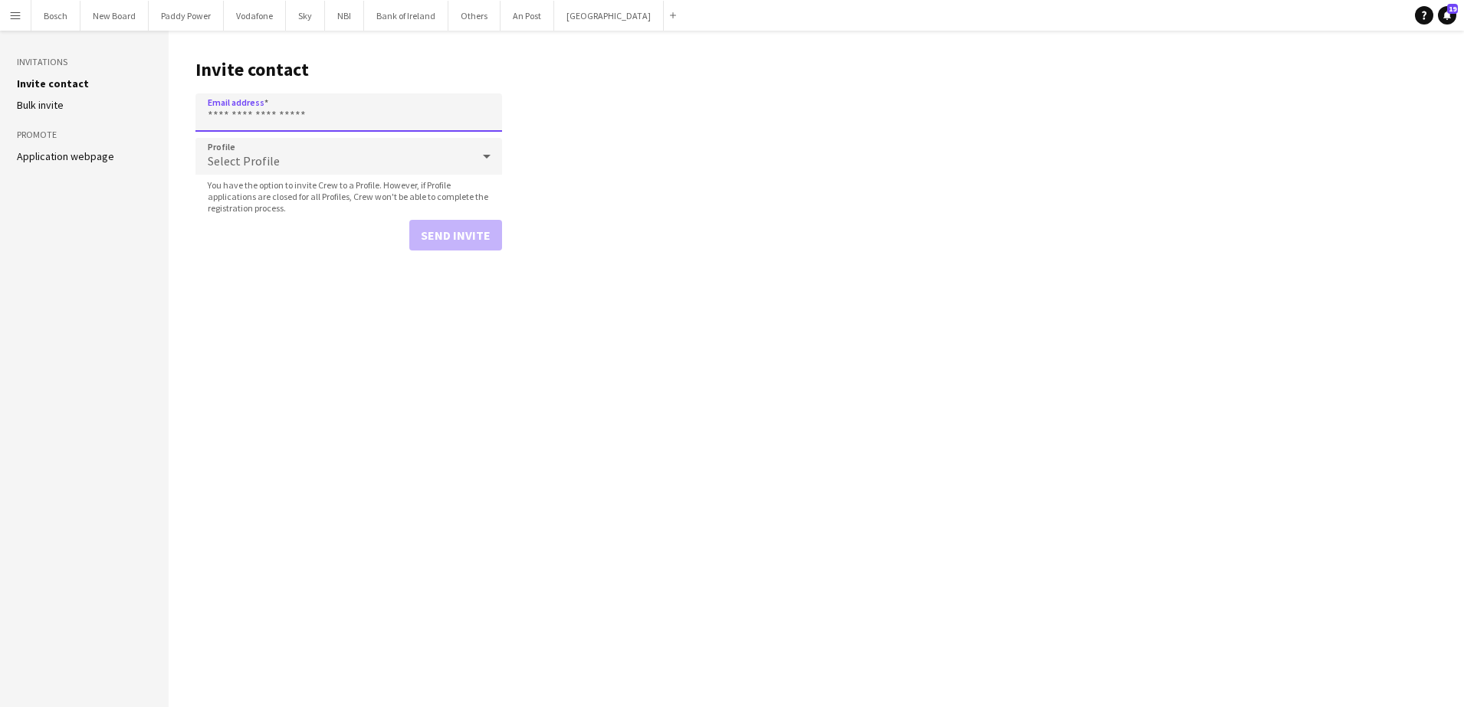
click at [285, 123] on input "Email address" at bounding box center [348, 113] width 307 height 38
paste input "**********"
type input "**********"
click at [442, 232] on button "Send invite" at bounding box center [455, 235] width 93 height 31
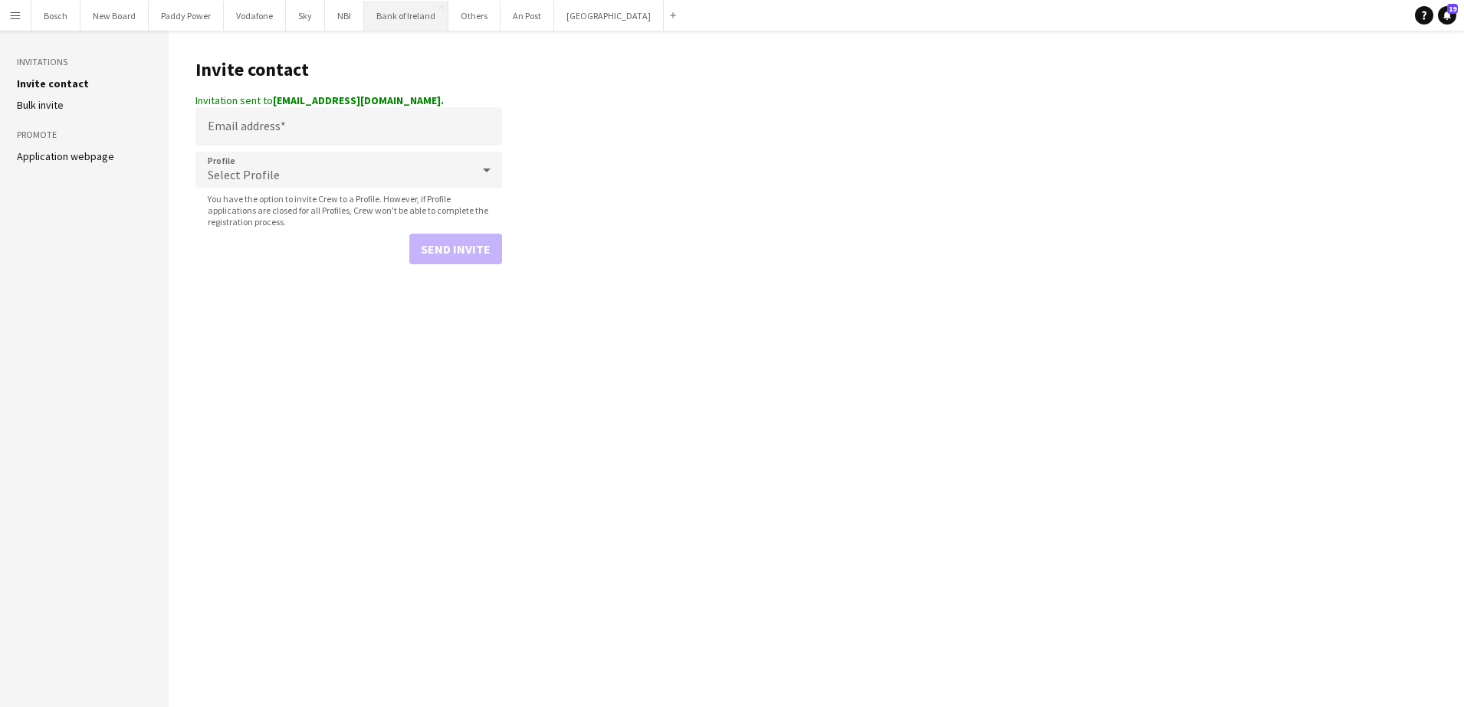
click at [431, 15] on button "Bank of Ireland Close" at bounding box center [406, 16] width 84 height 30
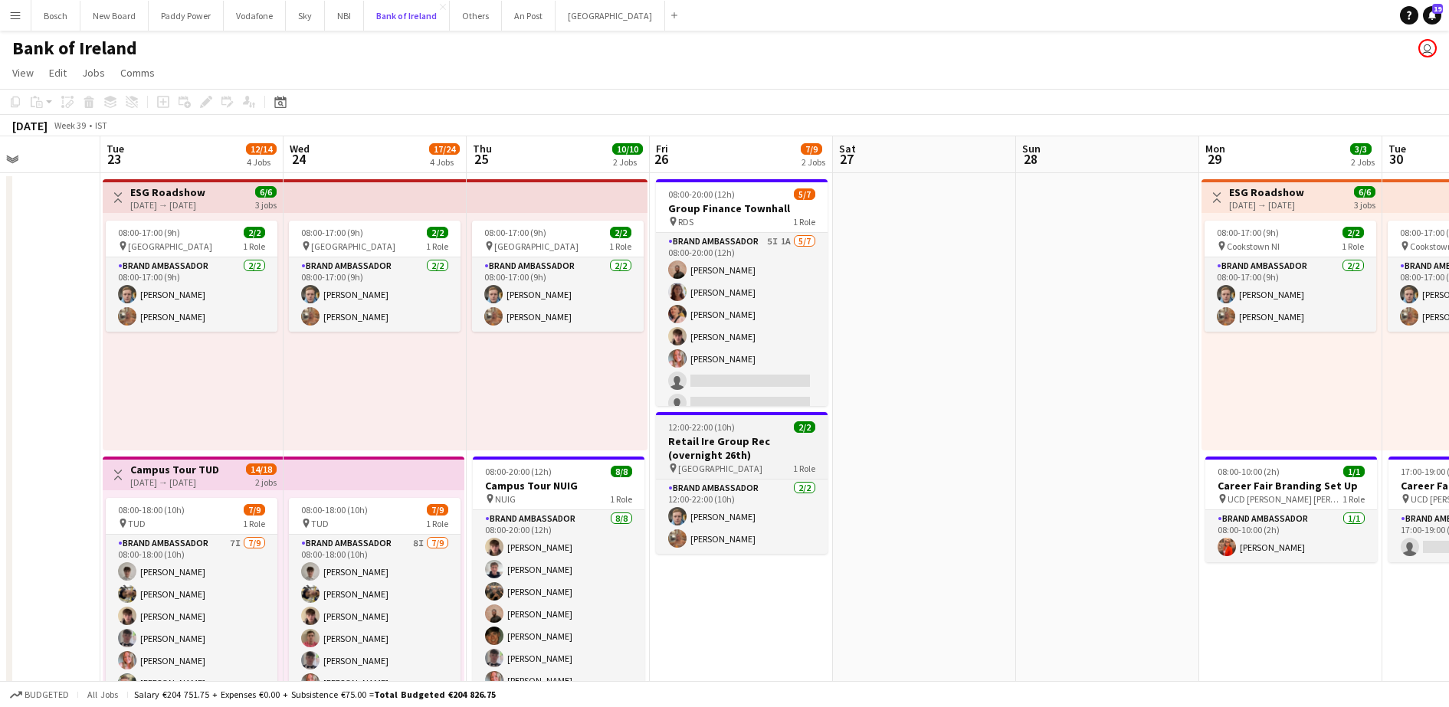
scroll to position [254, 0]
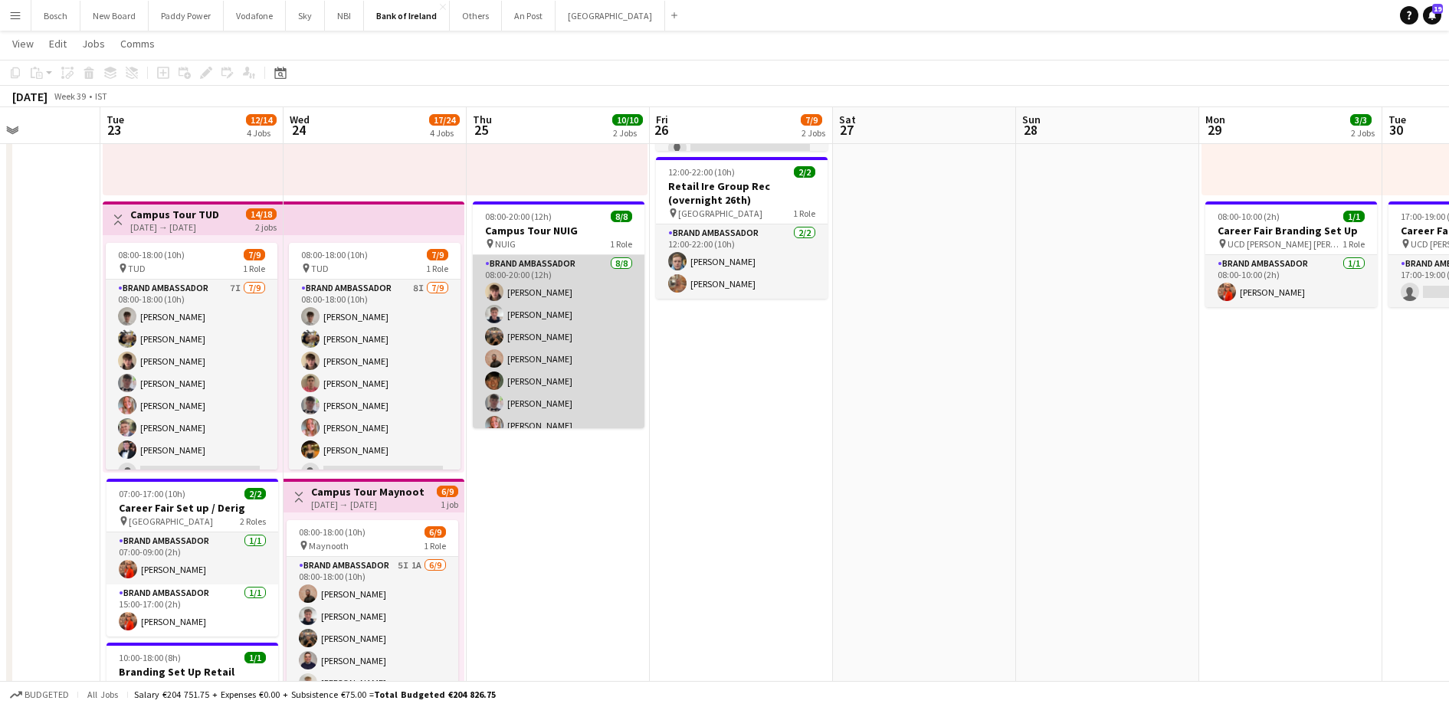
click at [554, 371] on app-card-role "Brand Ambassador [DATE] 08:00-20:00 (12h) [PERSON_NAME] [PERSON_NAME] [PERSON_N…" at bounding box center [559, 359] width 172 height 208
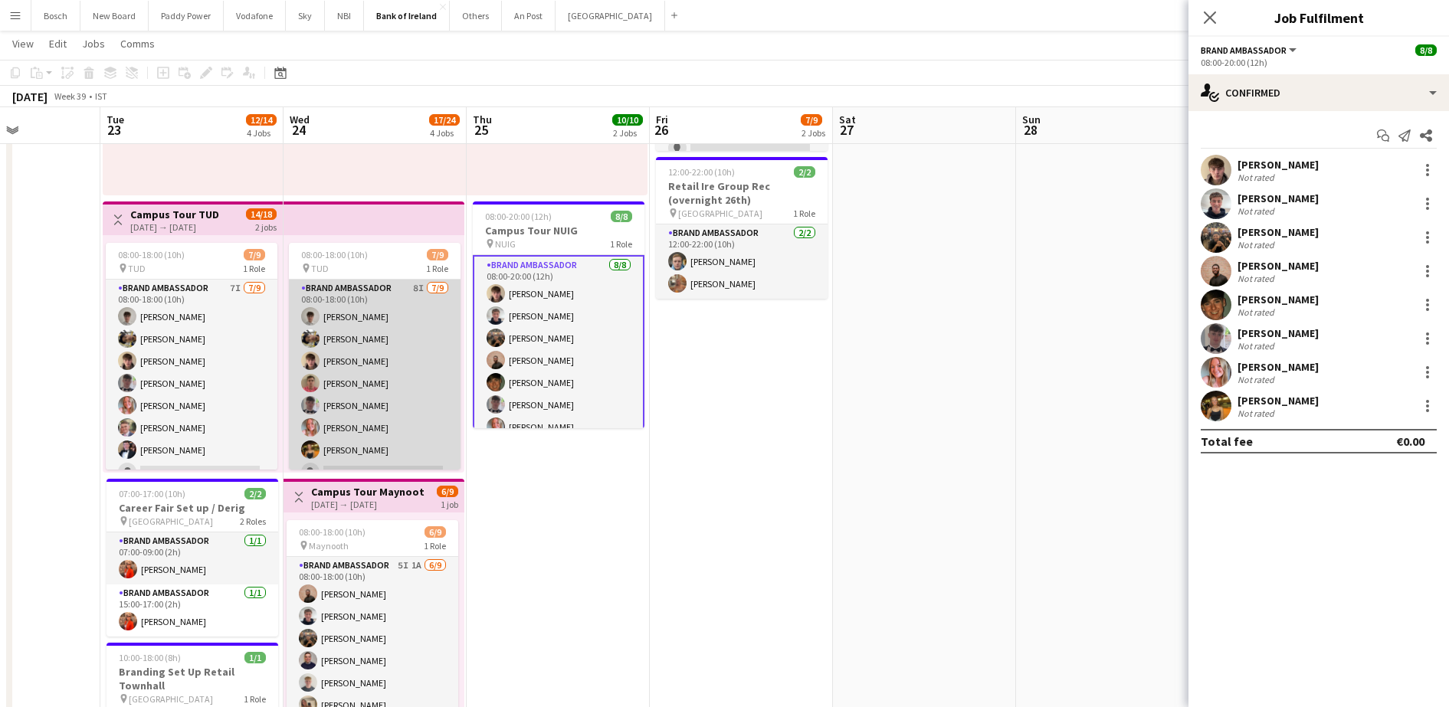
click at [315, 392] on app-card-role "Brand Ambassador 8I [DATE] 08:00-18:00 (10h) Jakub [PERSON_NAME] [PERSON_NAME] …" at bounding box center [375, 395] width 172 height 230
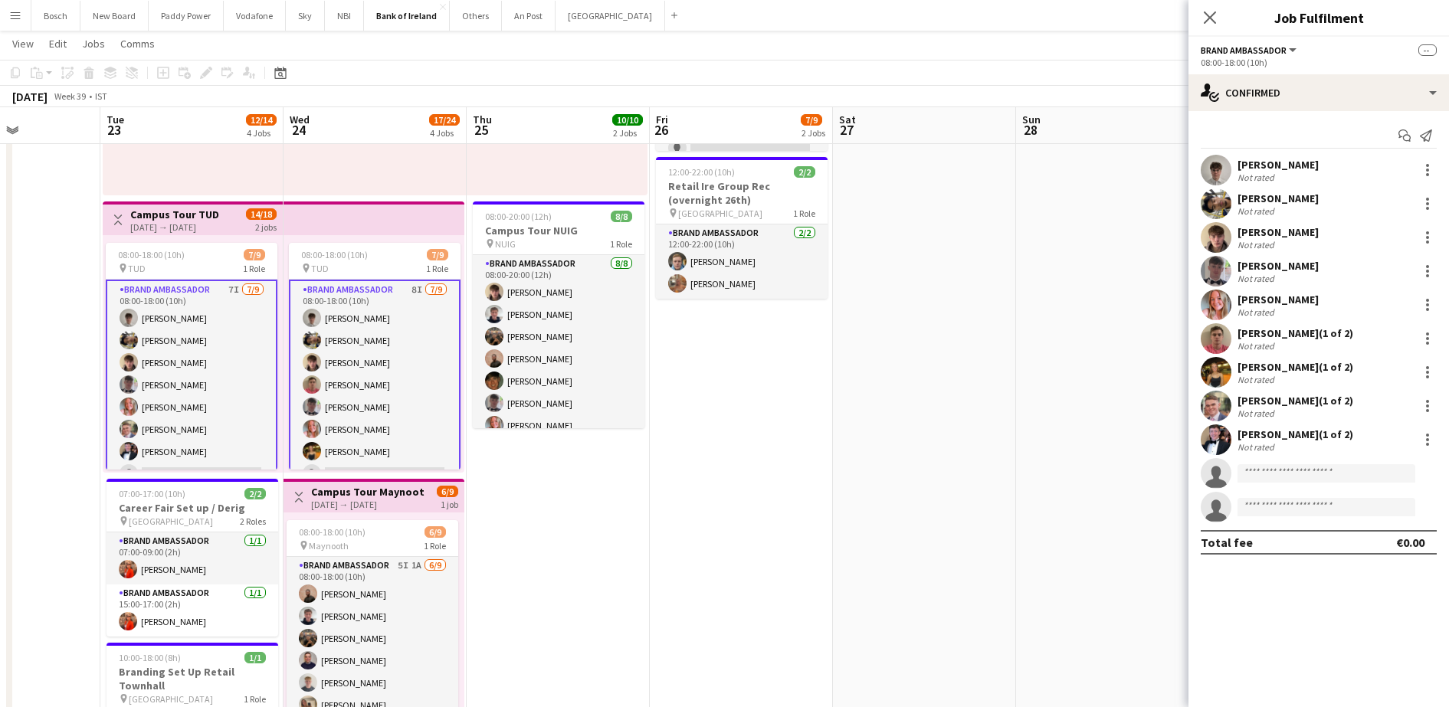
click at [315, 392] on app-user-avatar at bounding box center [312, 385] width 18 height 18
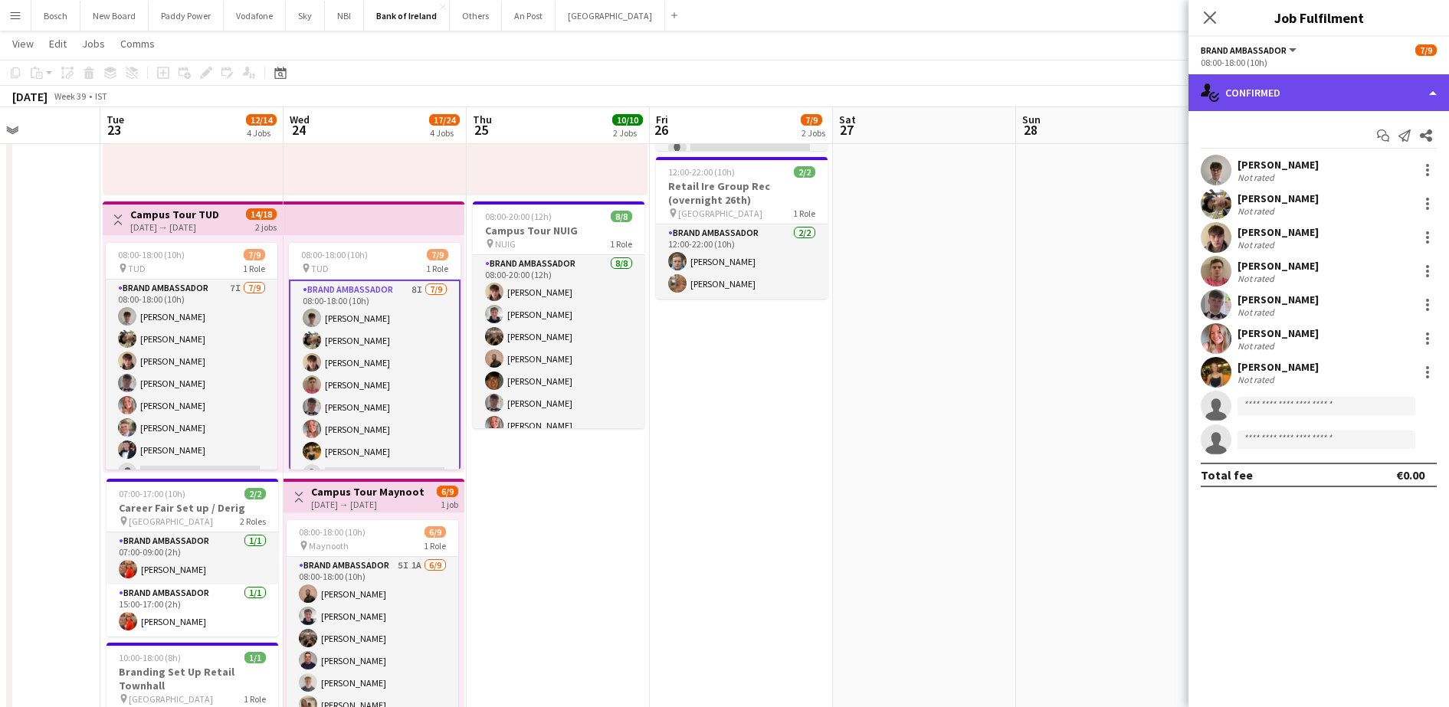
click at [1361, 103] on div "single-neutral-actions-check-2 Confirmed" at bounding box center [1319, 92] width 261 height 37
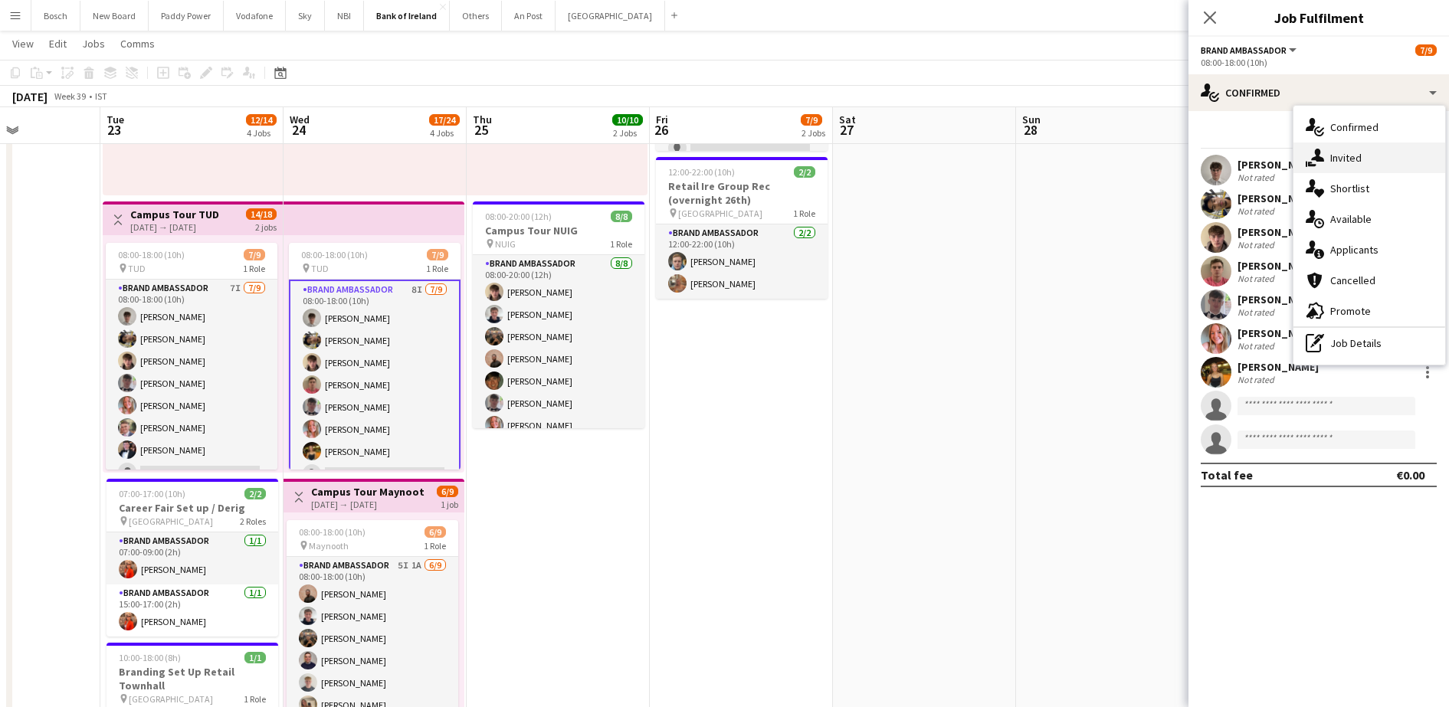
click at [1353, 165] on div "single-neutral-actions-share-1 Invited" at bounding box center [1370, 158] width 152 height 31
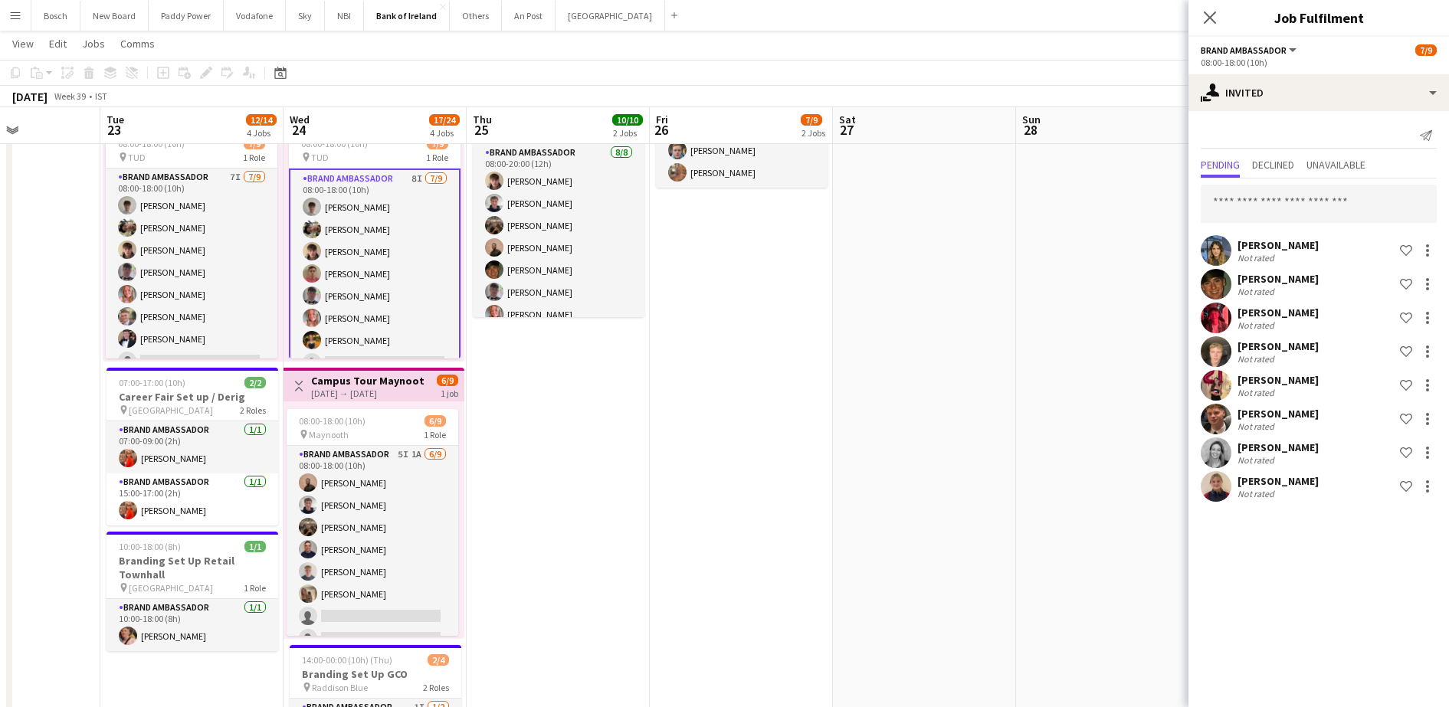
scroll to position [527, 0]
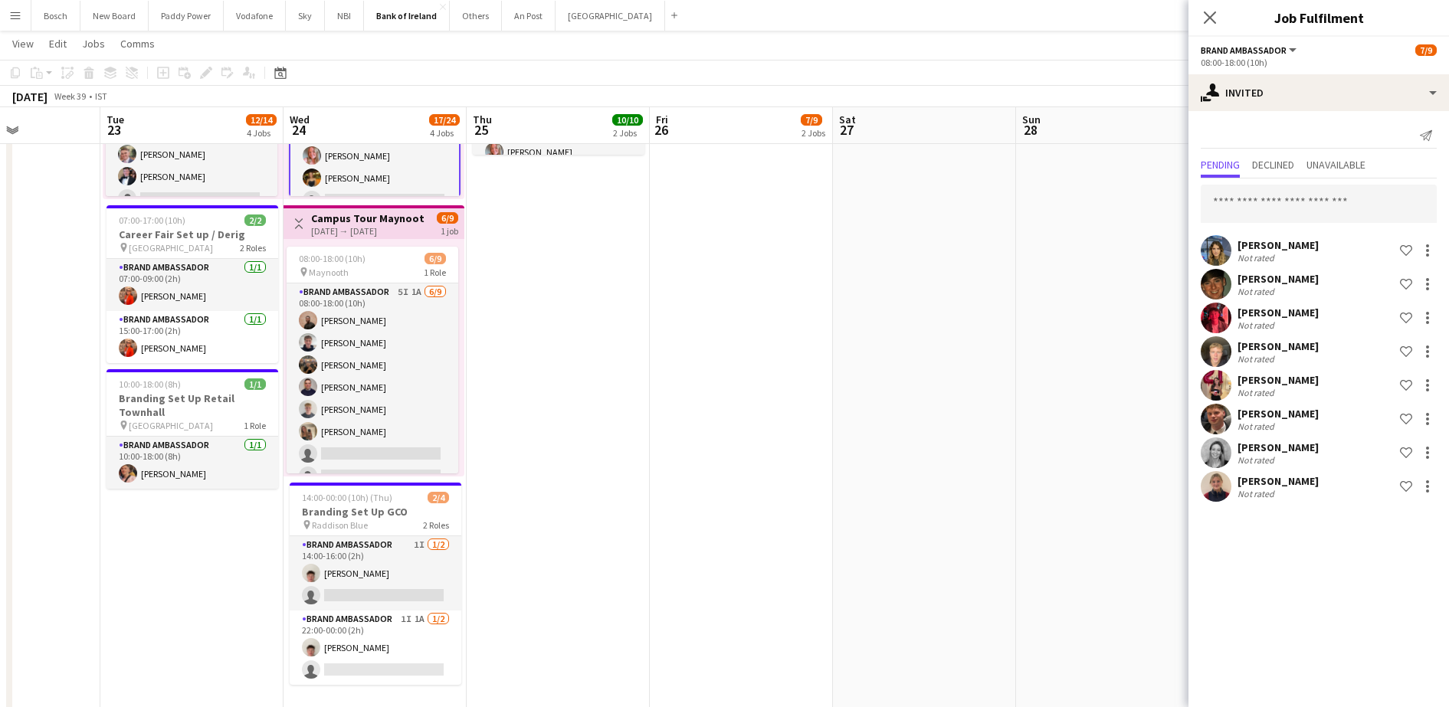
click at [1272, 478] on div "[PERSON_NAME]" at bounding box center [1278, 481] width 81 height 14
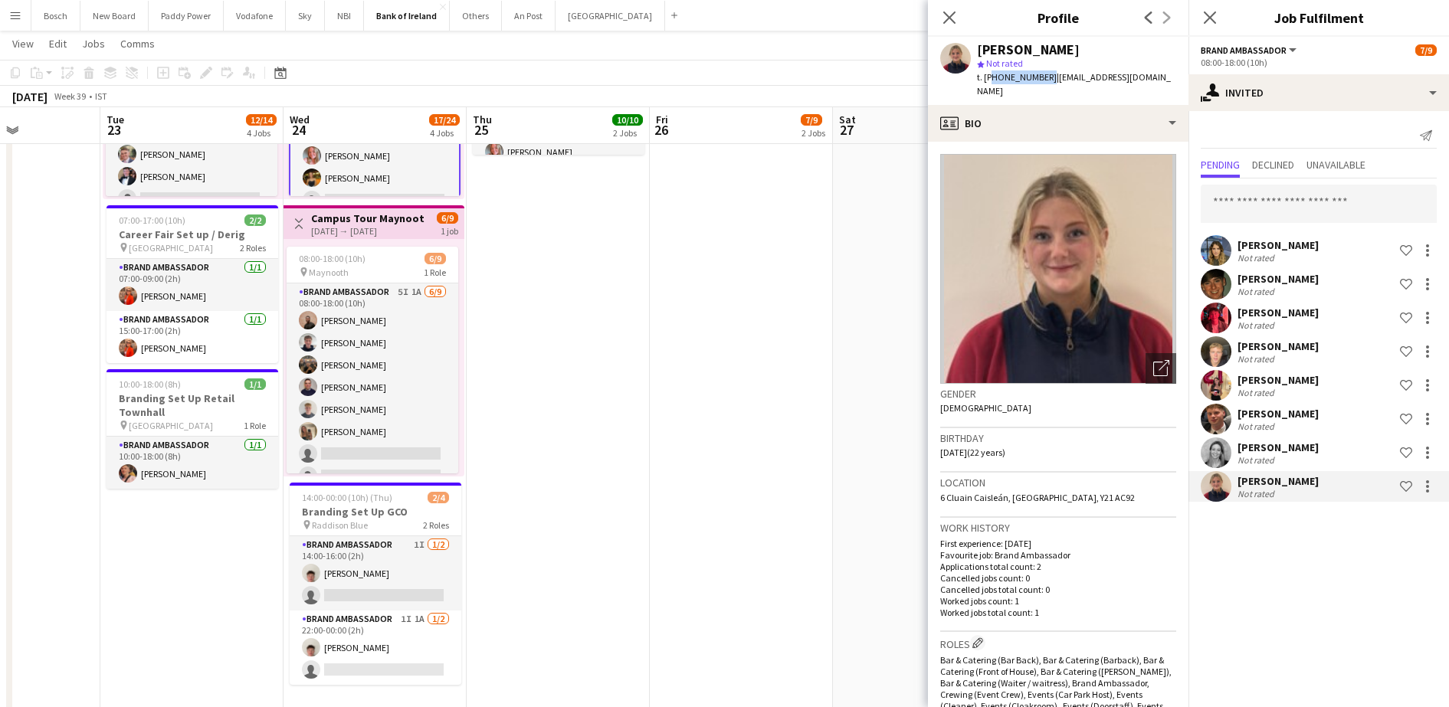
drag, startPoint x: 1042, startPoint y: 80, endPoint x: 989, endPoint y: 84, distance: 53.1
click at [989, 84] on div "[PERSON_NAME] star Not rated t. [PHONE_NUMBER] | [EMAIL_ADDRESS][DOMAIN_NAME]" at bounding box center [1058, 71] width 261 height 68
copy span "353874406171"
click at [739, 45] on app-page-menu "View Day view expanded Day view collapsed Month view Date picker Jump to [DATE]…" at bounding box center [724, 45] width 1449 height 29
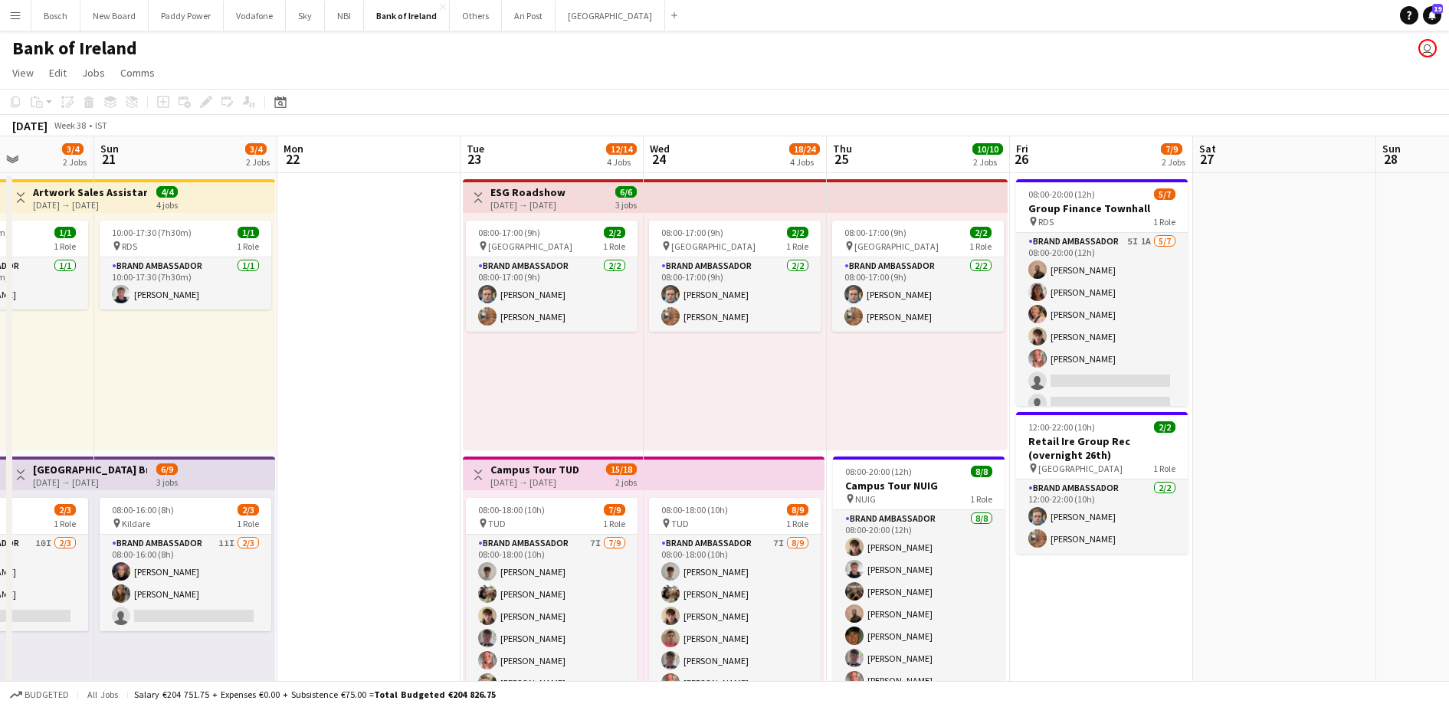
scroll to position [164, 0]
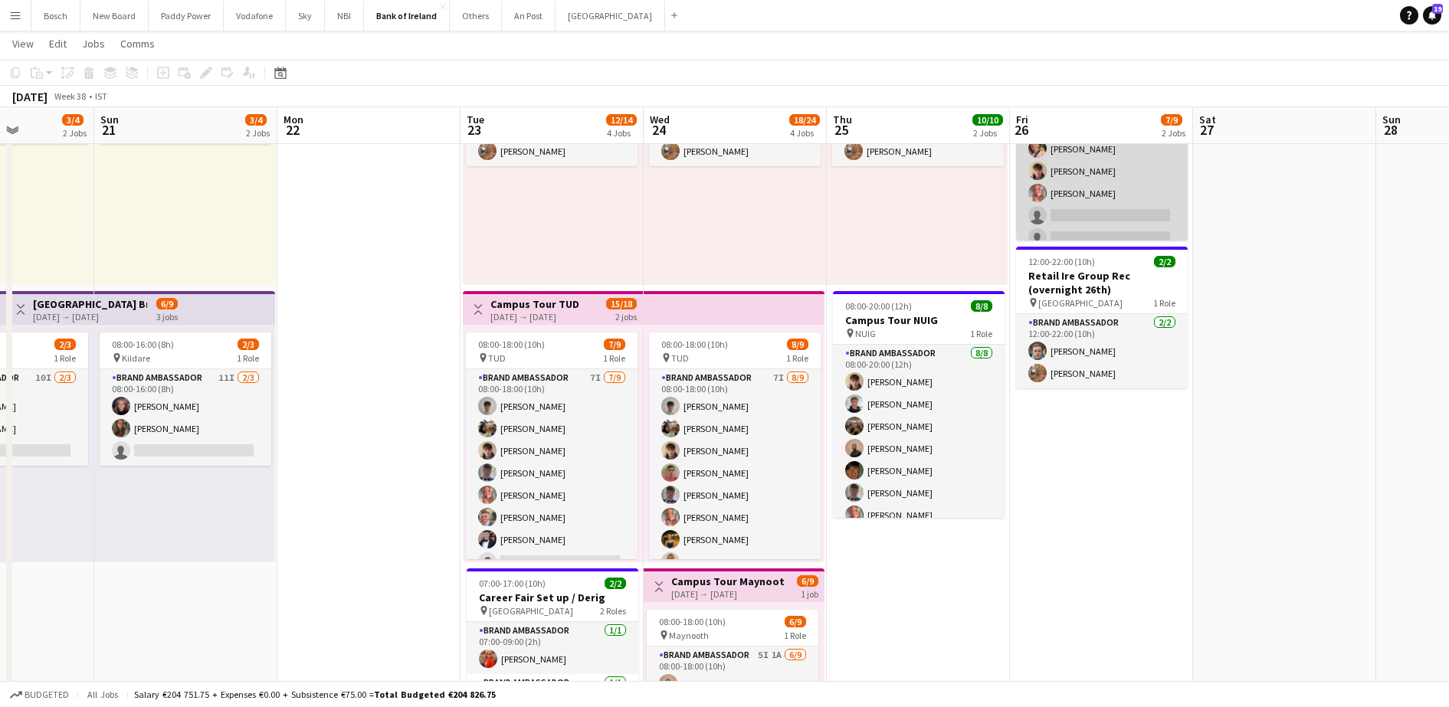
click at [1065, 200] on app-card-role "Brand Ambassador 5I 1A [DATE] 08:00-20:00 (12h) [PERSON_NAME] [PERSON_NAME] [PE…" at bounding box center [1102, 159] width 172 height 185
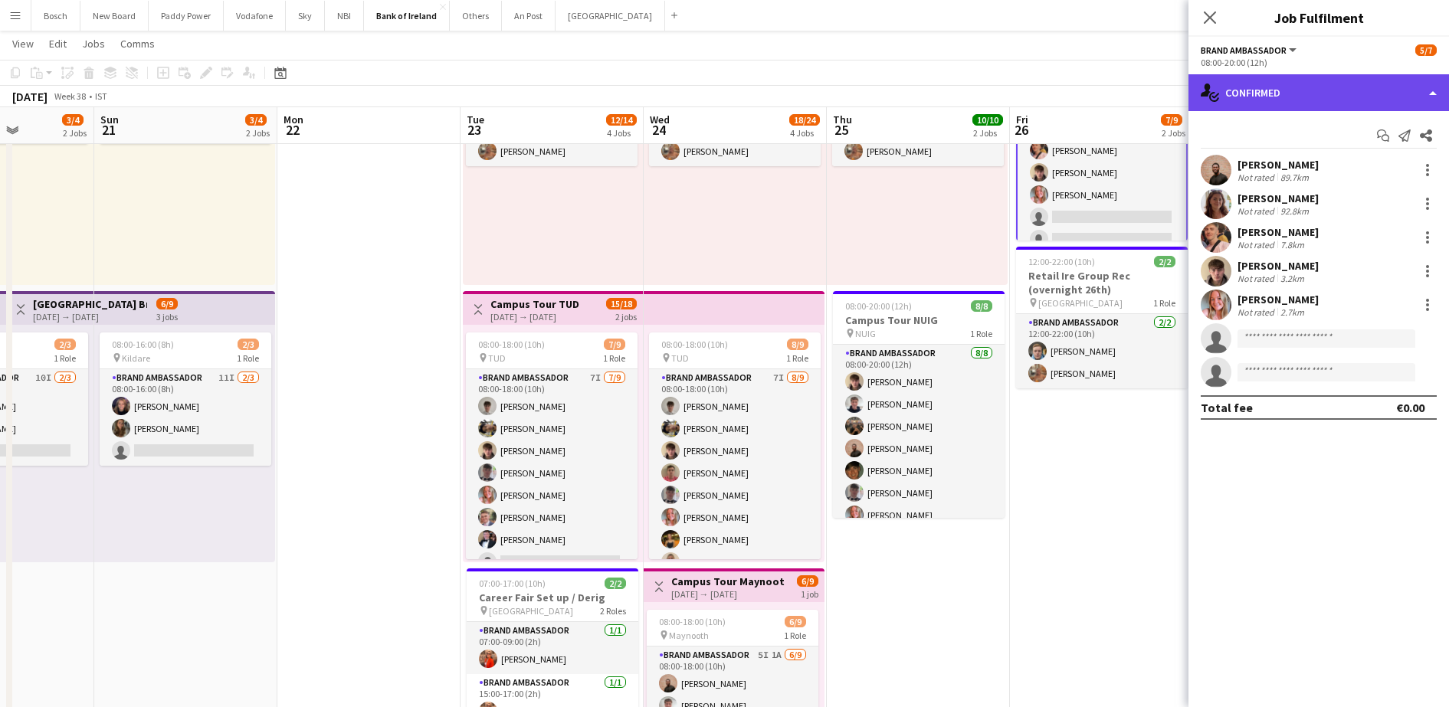
click at [1275, 91] on div "single-neutral-actions-check-2 Confirmed" at bounding box center [1319, 92] width 261 height 37
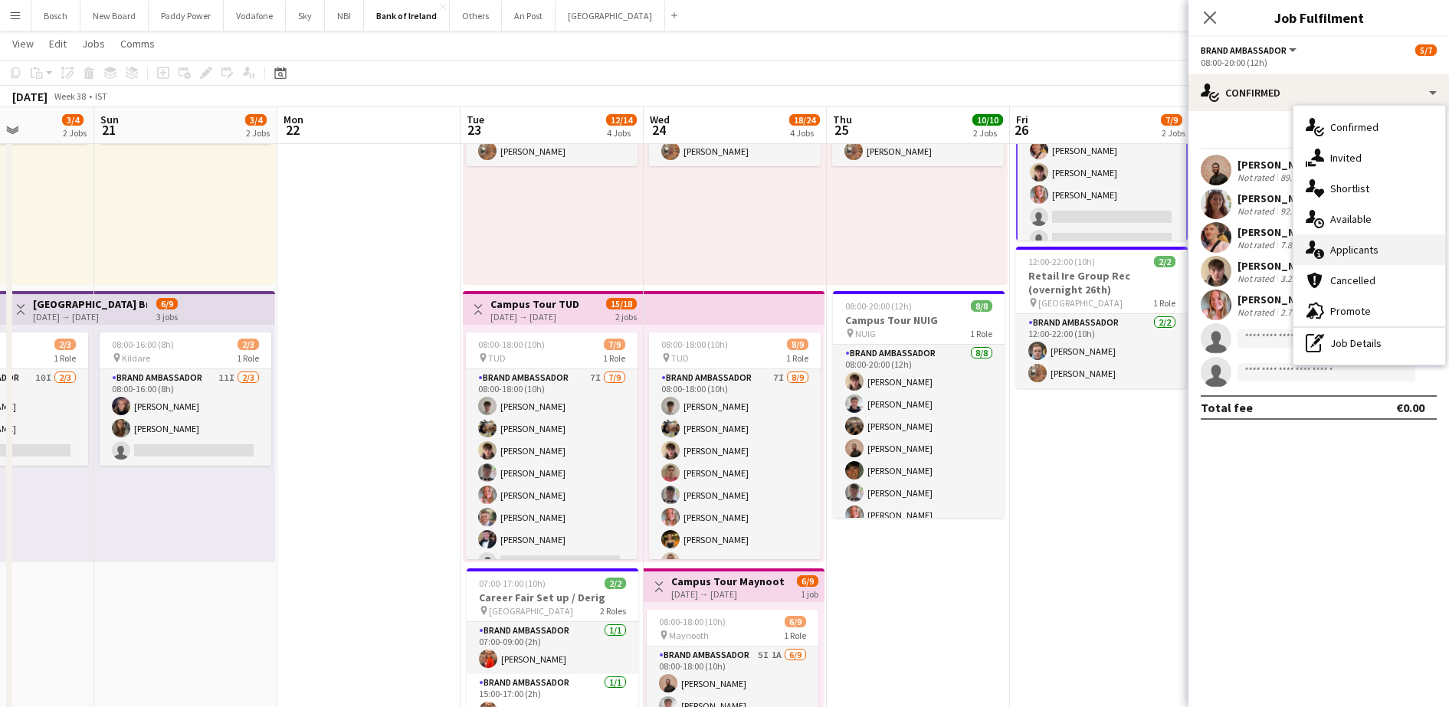
click at [1354, 238] on div "single-neutral-actions-information Applicants" at bounding box center [1370, 250] width 152 height 31
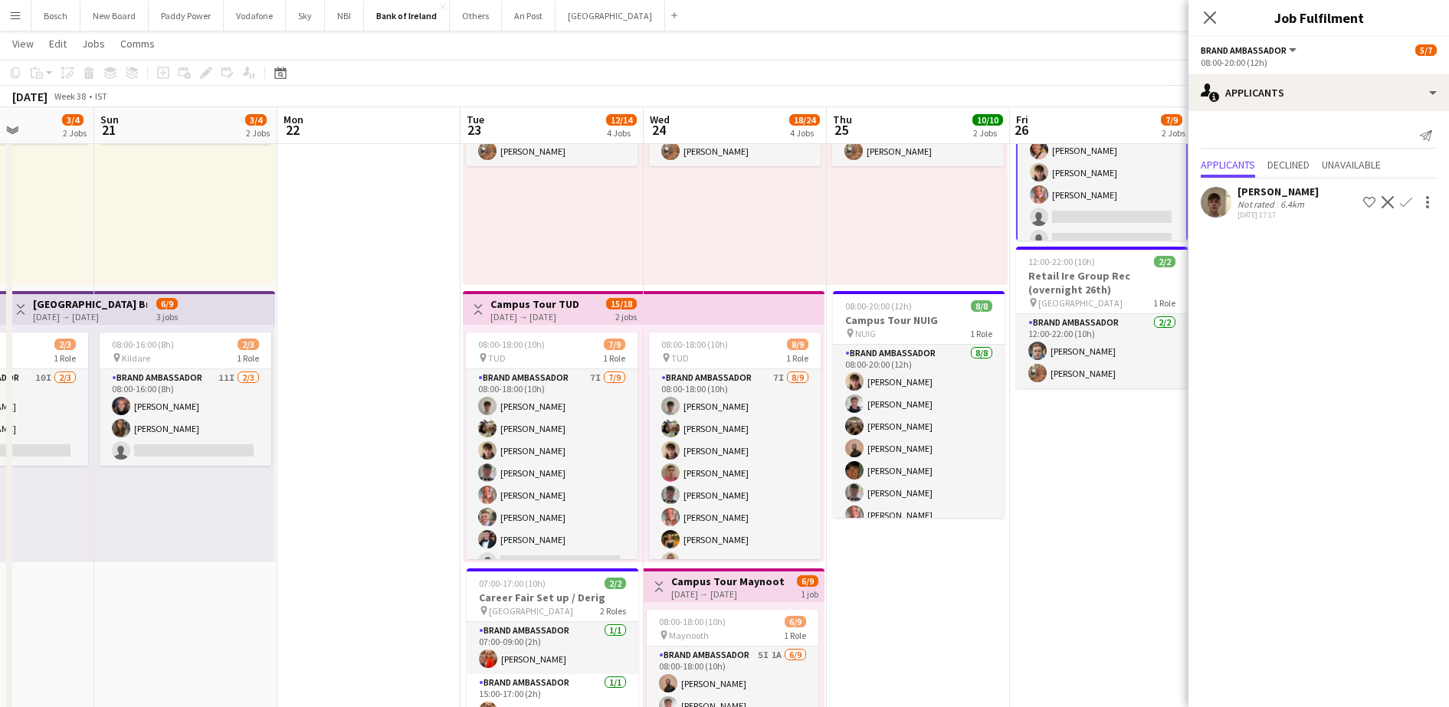
click at [1400, 196] on app-icon "Confirm" at bounding box center [1406, 202] width 12 height 12
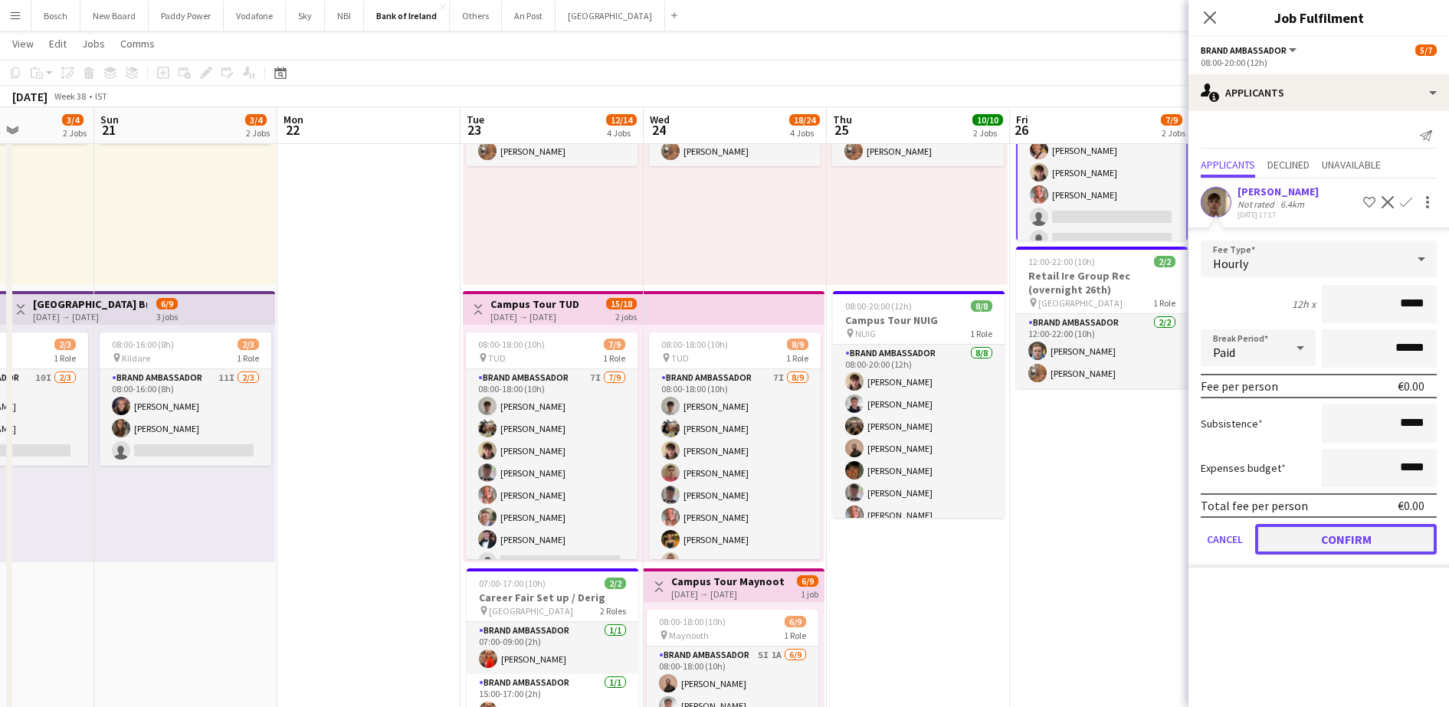
click at [1328, 550] on button "Confirm" at bounding box center [1346, 539] width 182 height 31
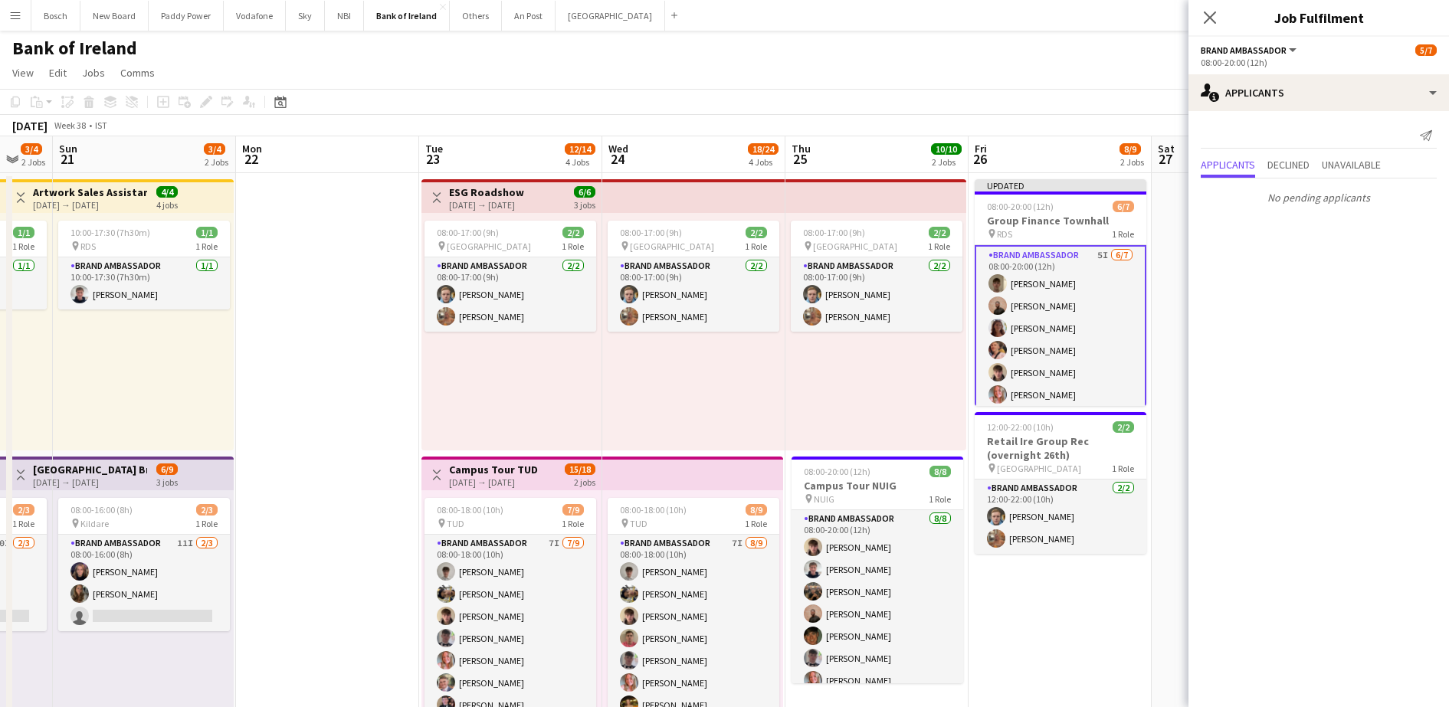
scroll to position [28, 0]
click at [1101, 118] on div "[DATE] Week 38 • IST Publish 1 job Revert 1 job" at bounding box center [724, 125] width 1449 height 21
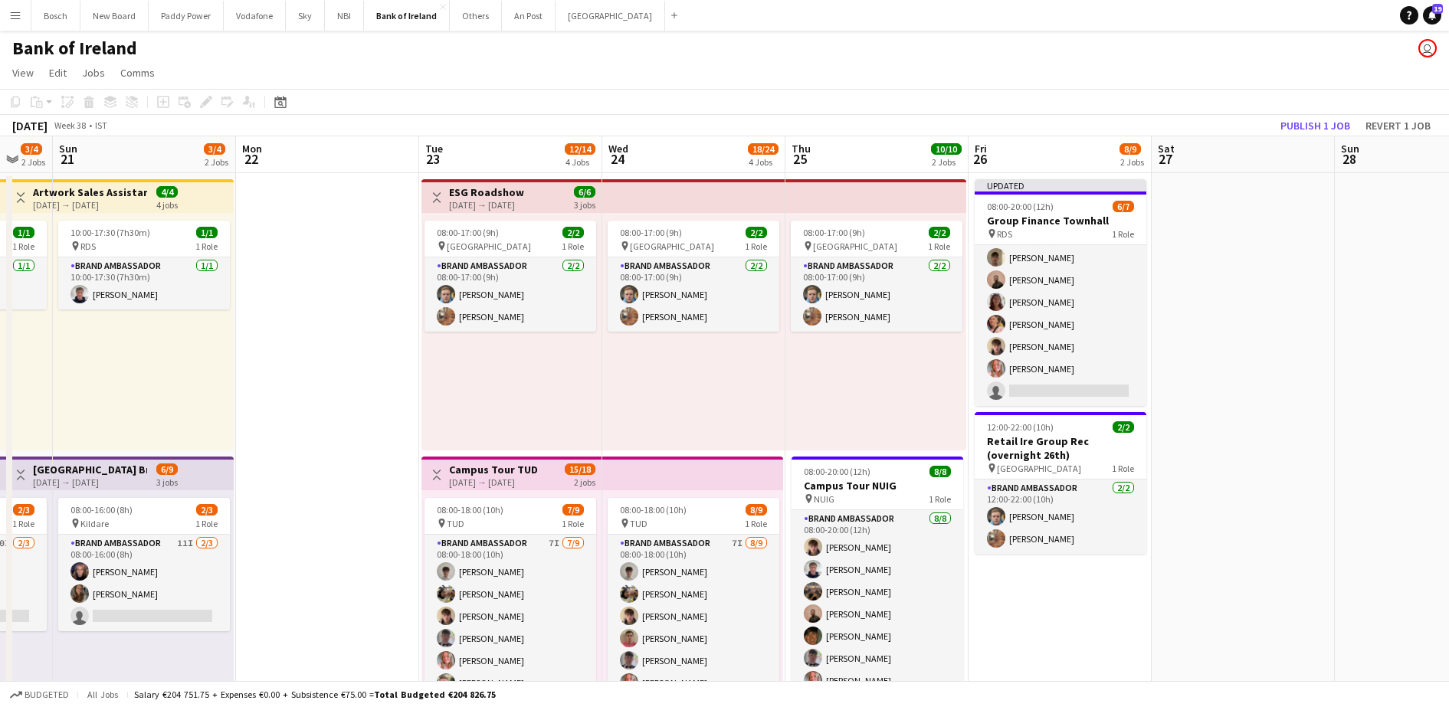
scroll to position [25, 0]
click at [1320, 122] on button "Publish 1 job" at bounding box center [1316, 126] width 82 height 20
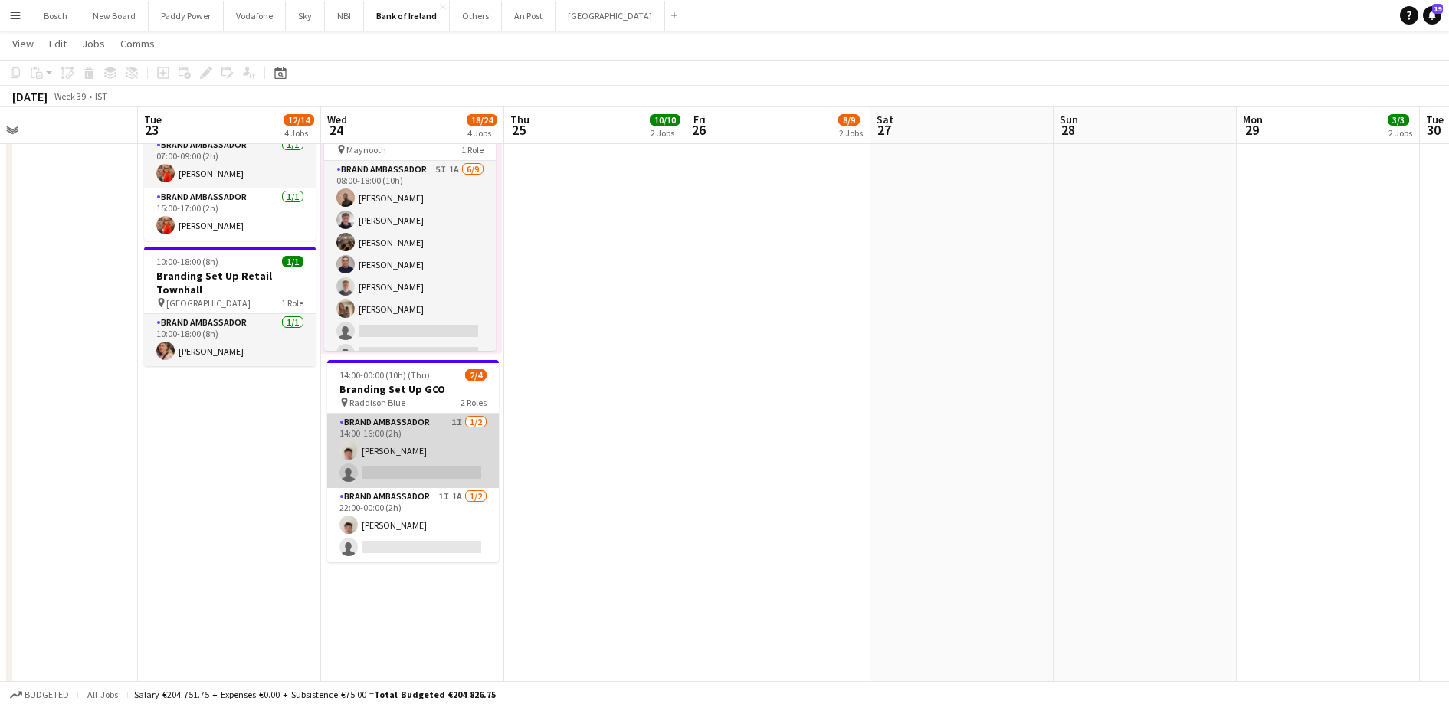
scroll to position [0, 594]
click at [404, 424] on app-card-role "Brand Ambassador 1I [DATE] 14:00-16:00 (2h) [PERSON_NAME] single-neutral-actions" at bounding box center [414, 451] width 172 height 74
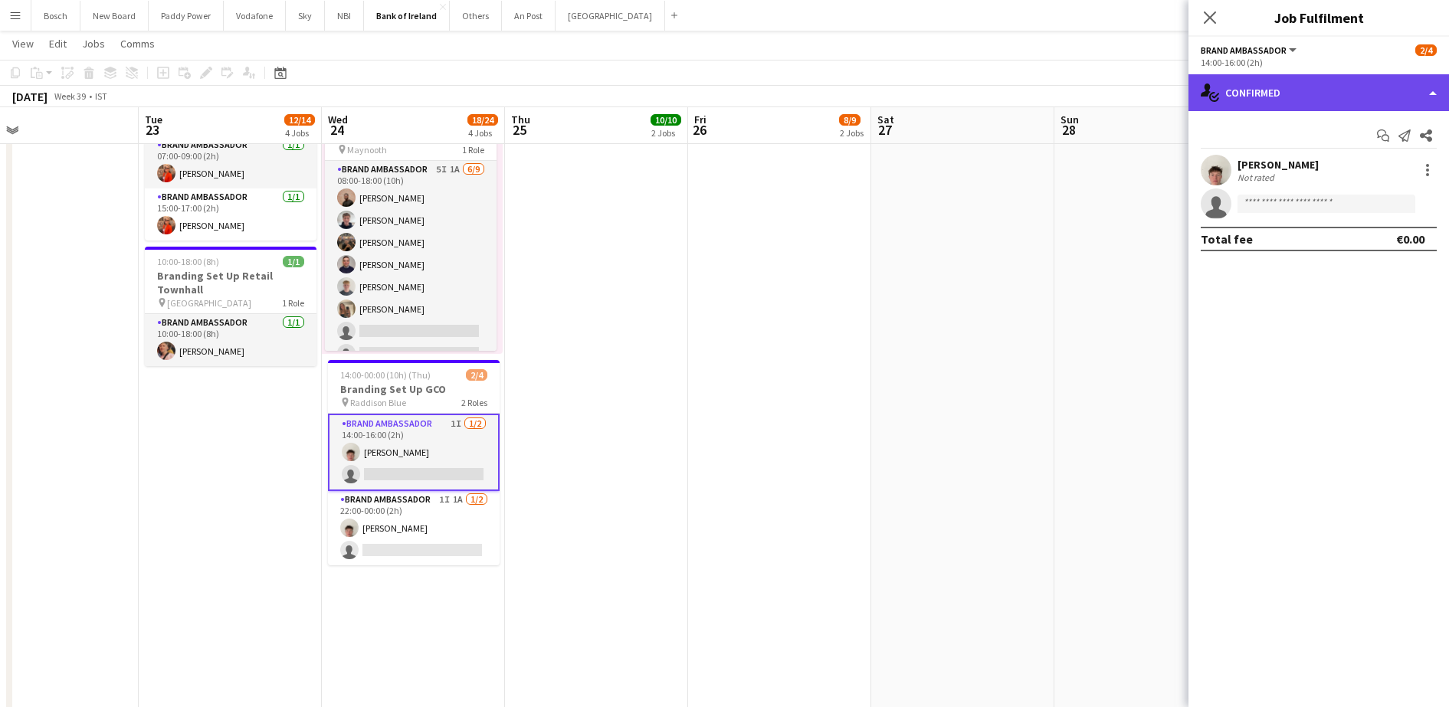
click at [1311, 87] on div "single-neutral-actions-check-2 Confirmed" at bounding box center [1319, 92] width 261 height 37
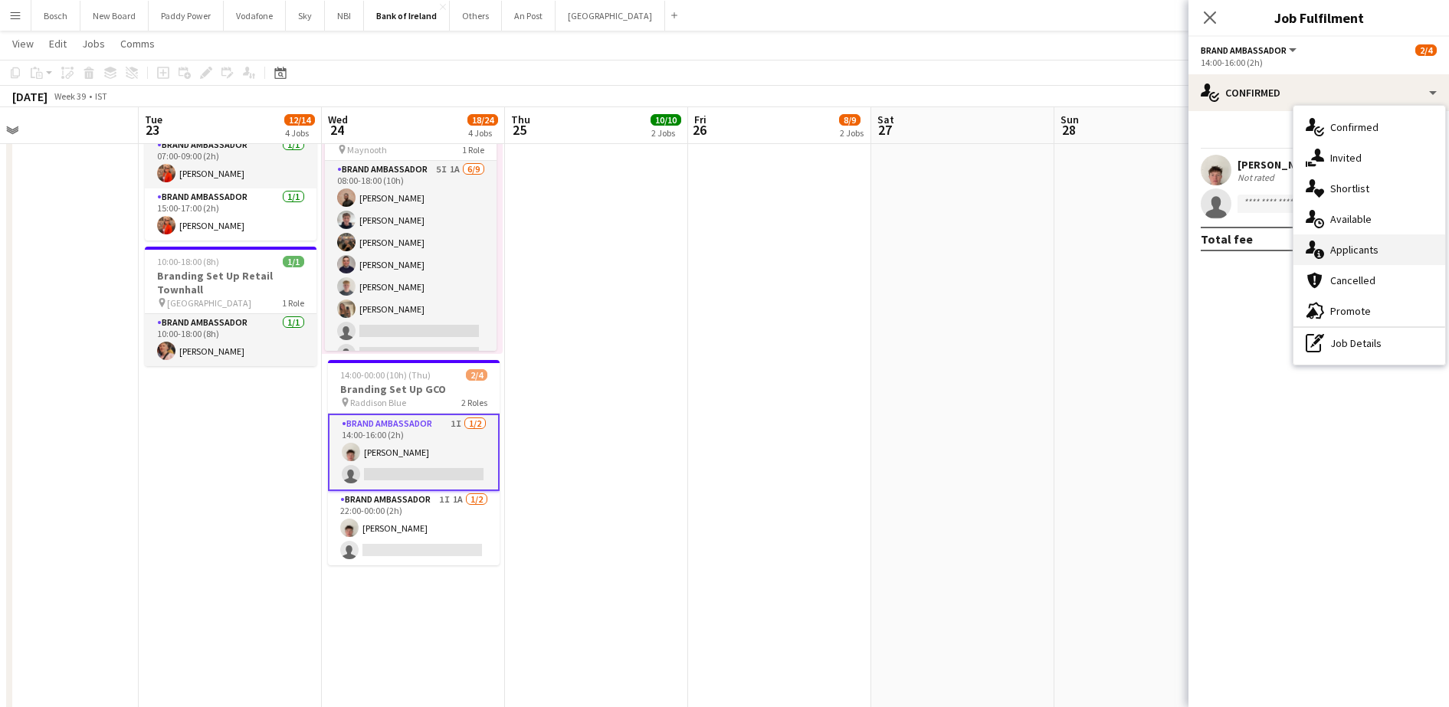
click at [1365, 250] on span "Applicants" at bounding box center [1355, 250] width 48 height 14
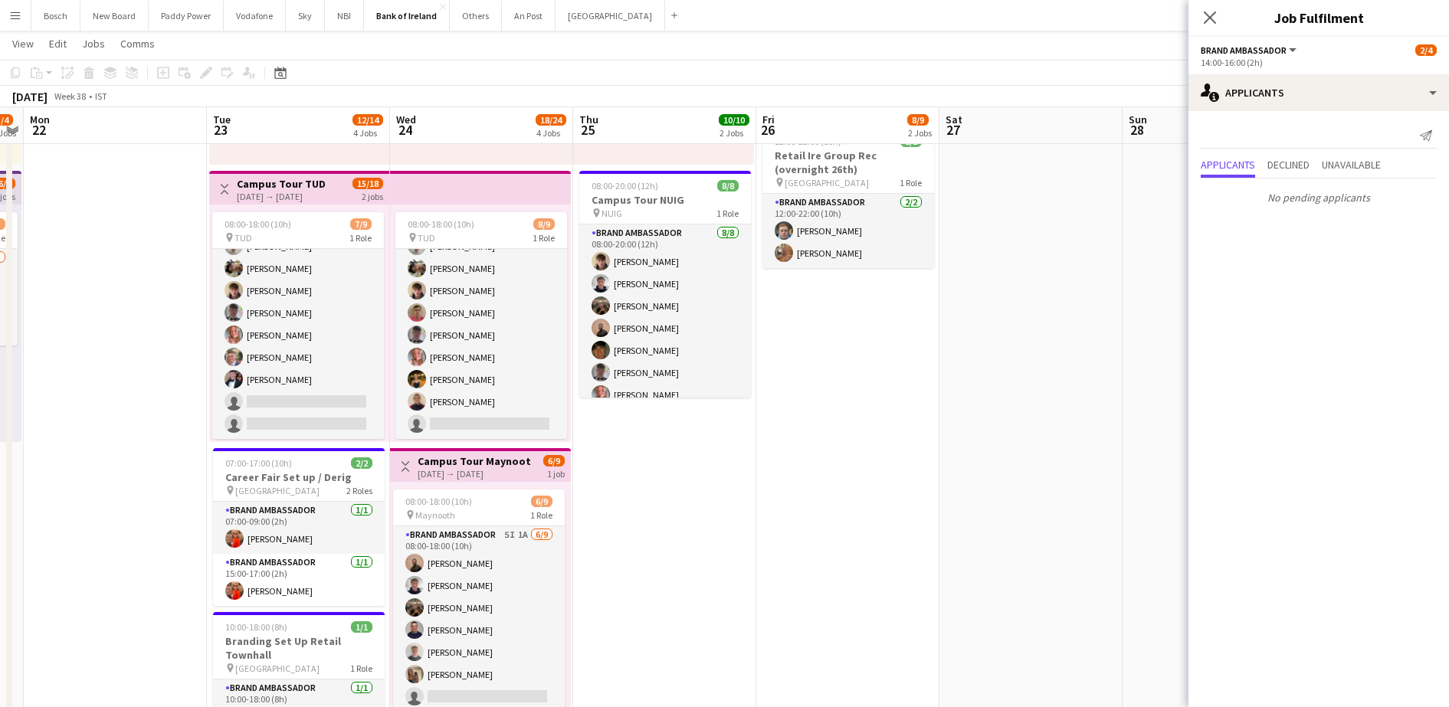
scroll to position [284, 0]
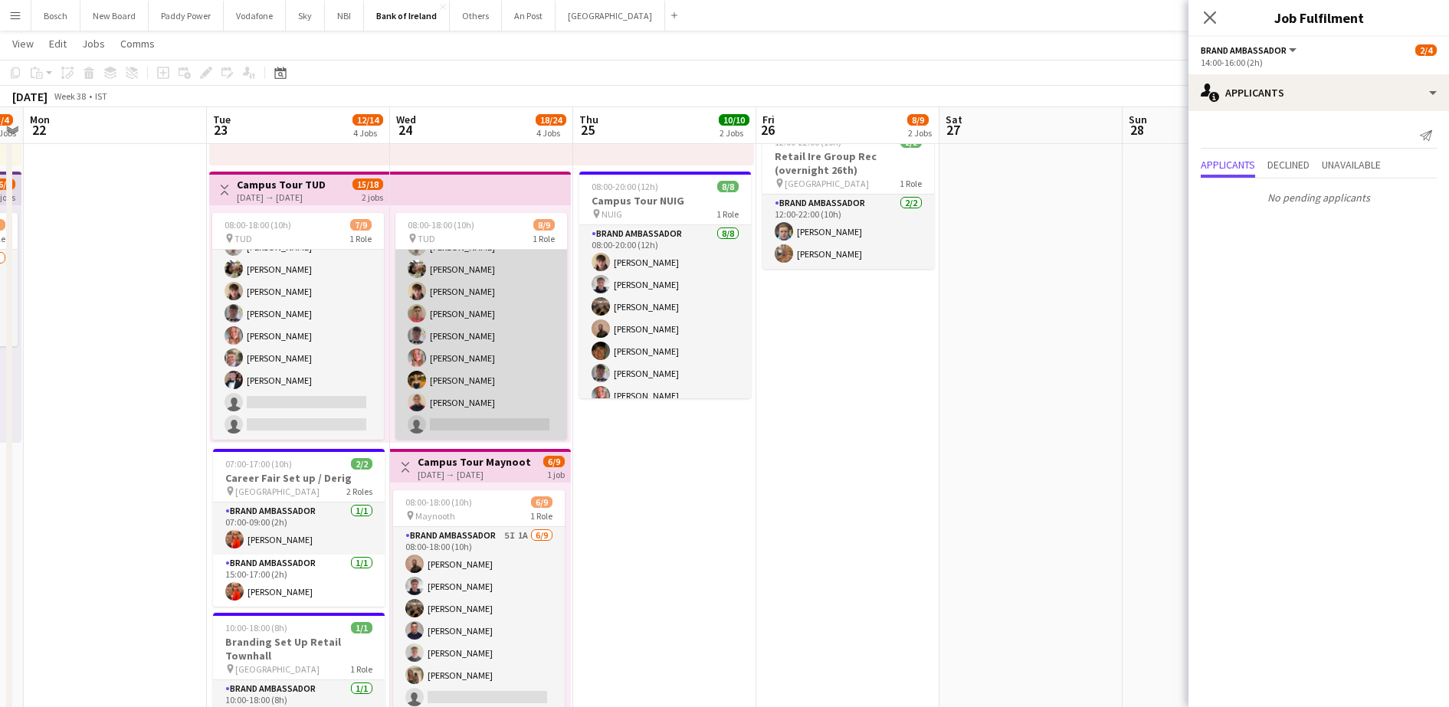
click at [462, 393] on app-card-role "Brand Ambassador 7I [DATE] 08:00-18:00 (10h) [PERSON_NAME] [PERSON_NAME] [PERSO…" at bounding box center [481, 325] width 172 height 230
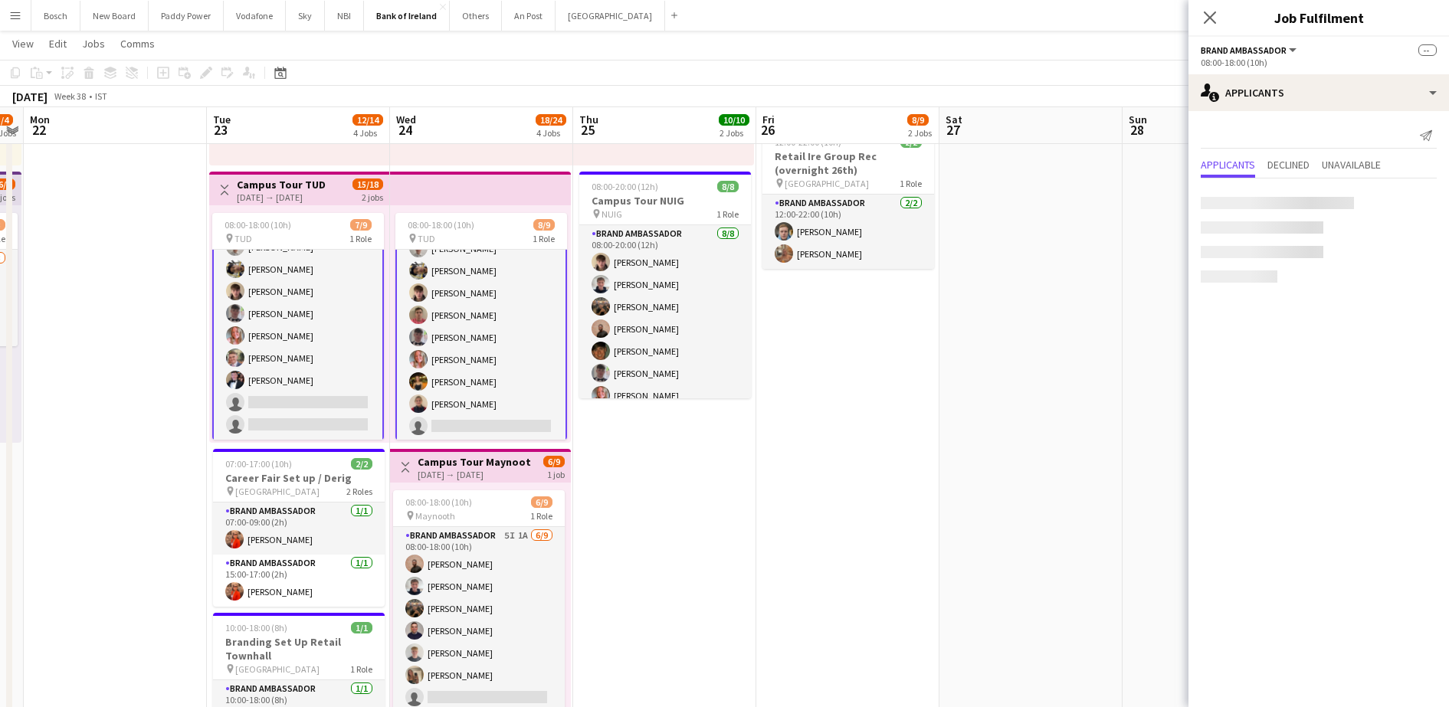
scroll to position [41, 0]
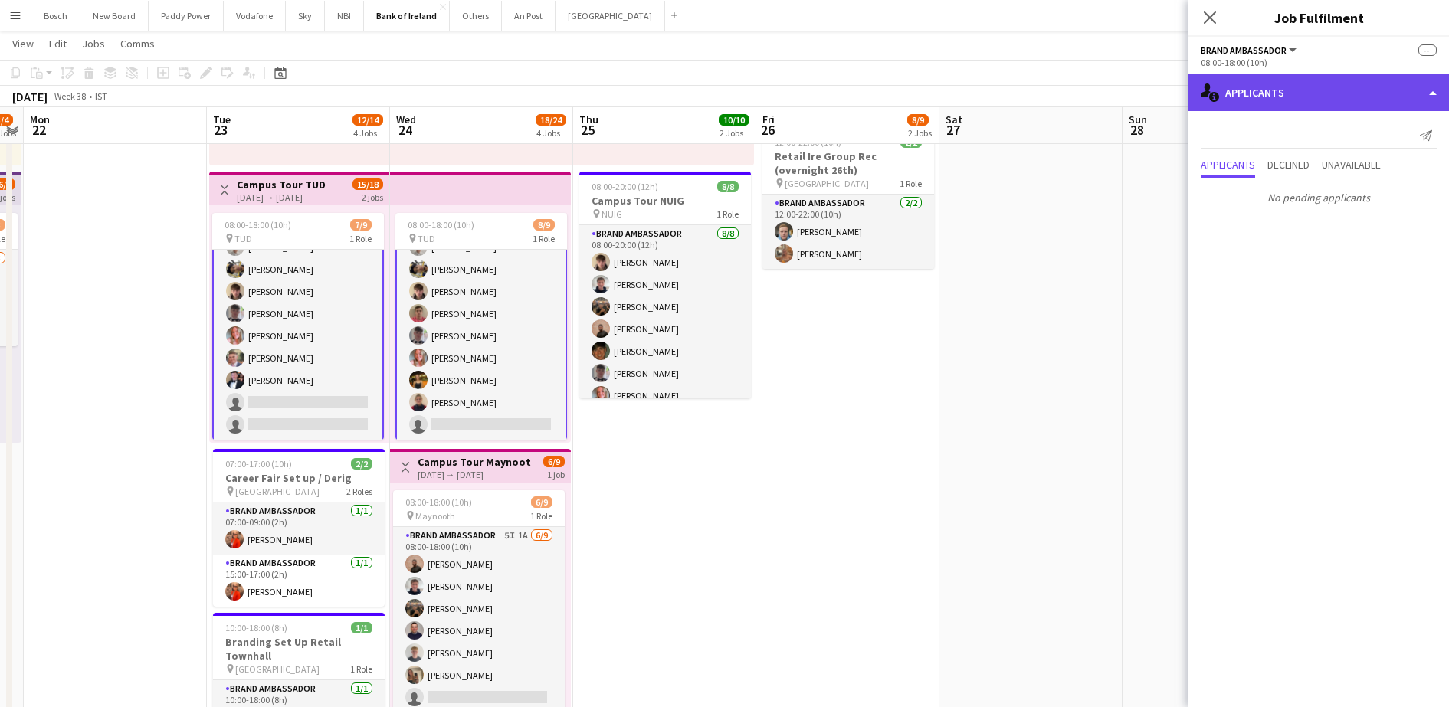
click at [1352, 99] on div "single-neutral-actions-information Applicants" at bounding box center [1319, 92] width 261 height 37
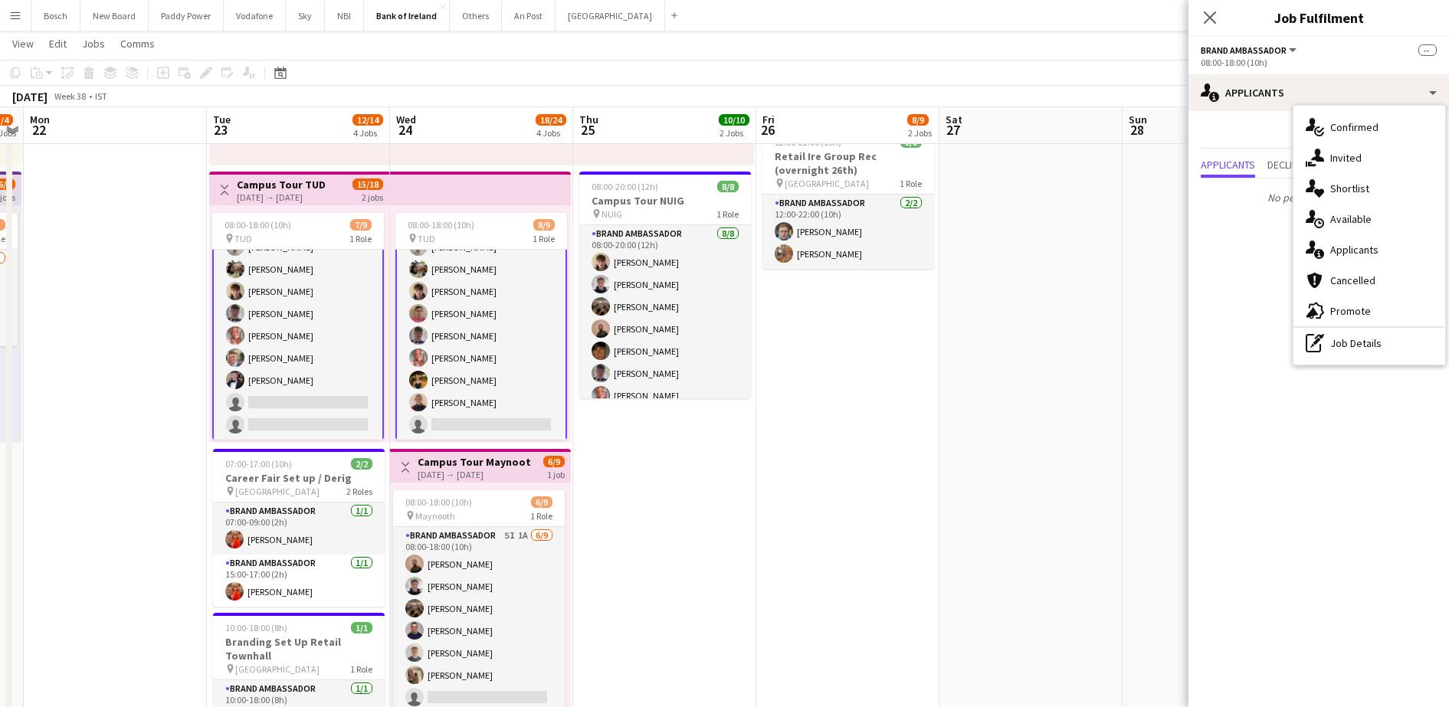
click at [337, 386] on app-card-role "Brand Ambassador 7I [DATE] 08:00-18:00 (10h) Jakub [PERSON_NAME] [PERSON_NAME] …" at bounding box center [298, 324] width 172 height 233
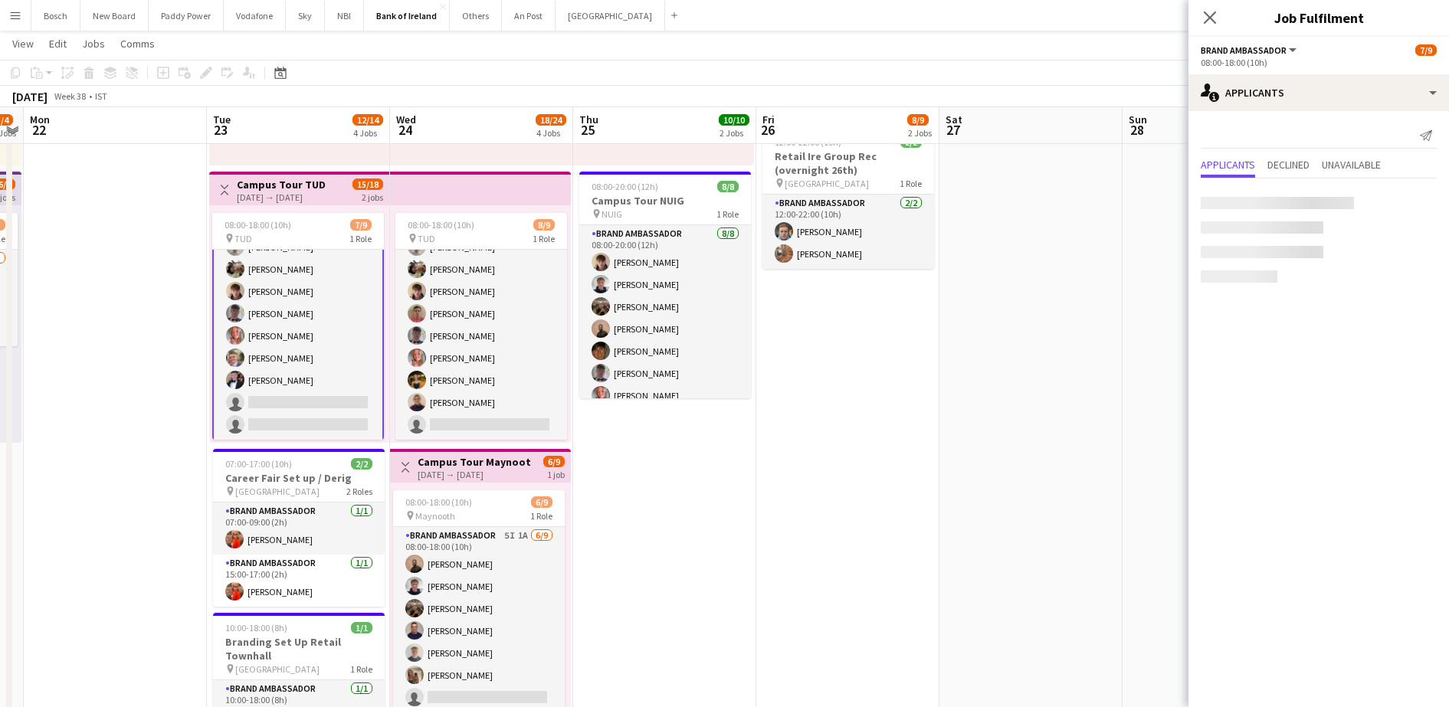
scroll to position [40, 0]
click at [1019, 37] on app-page-menu "View Day view expanded Day view collapsed Month view Date picker Jump to [DATE]…" at bounding box center [724, 45] width 1449 height 29
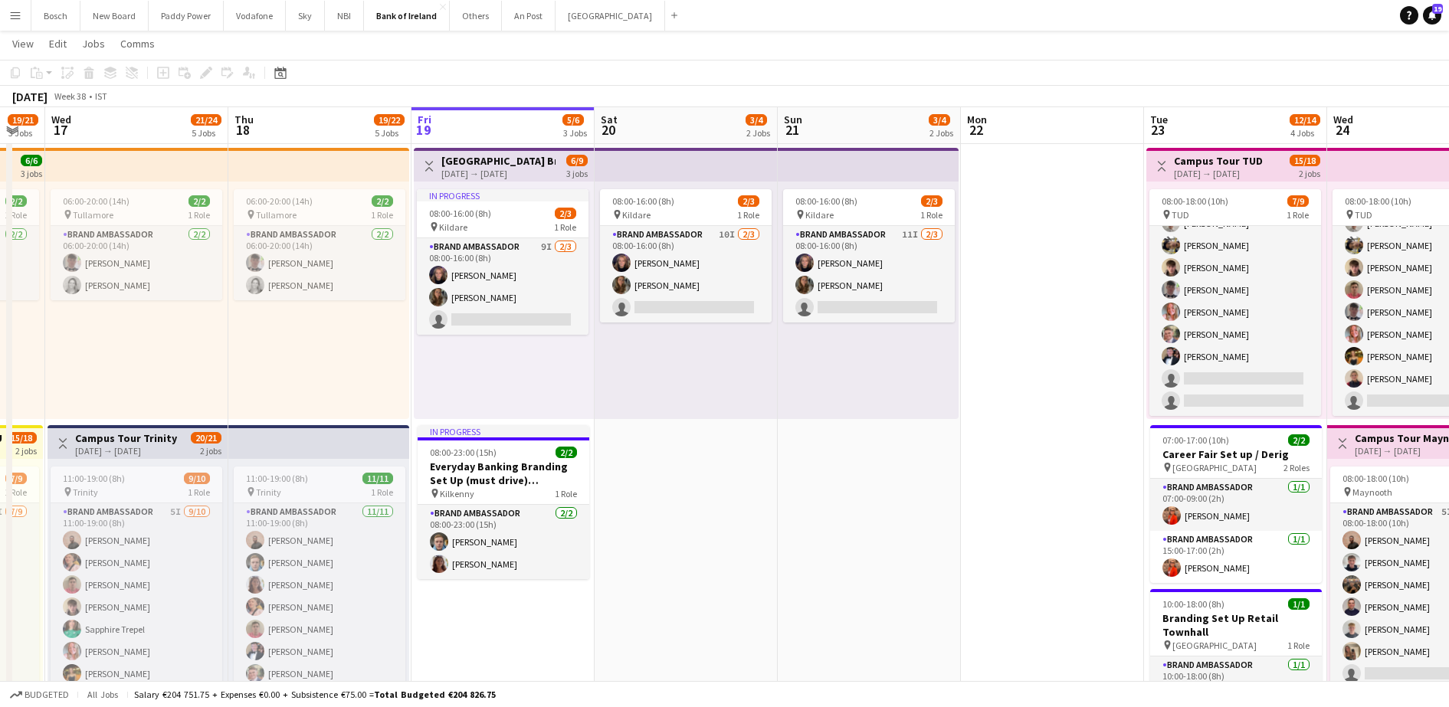
scroll to position [307, 0]
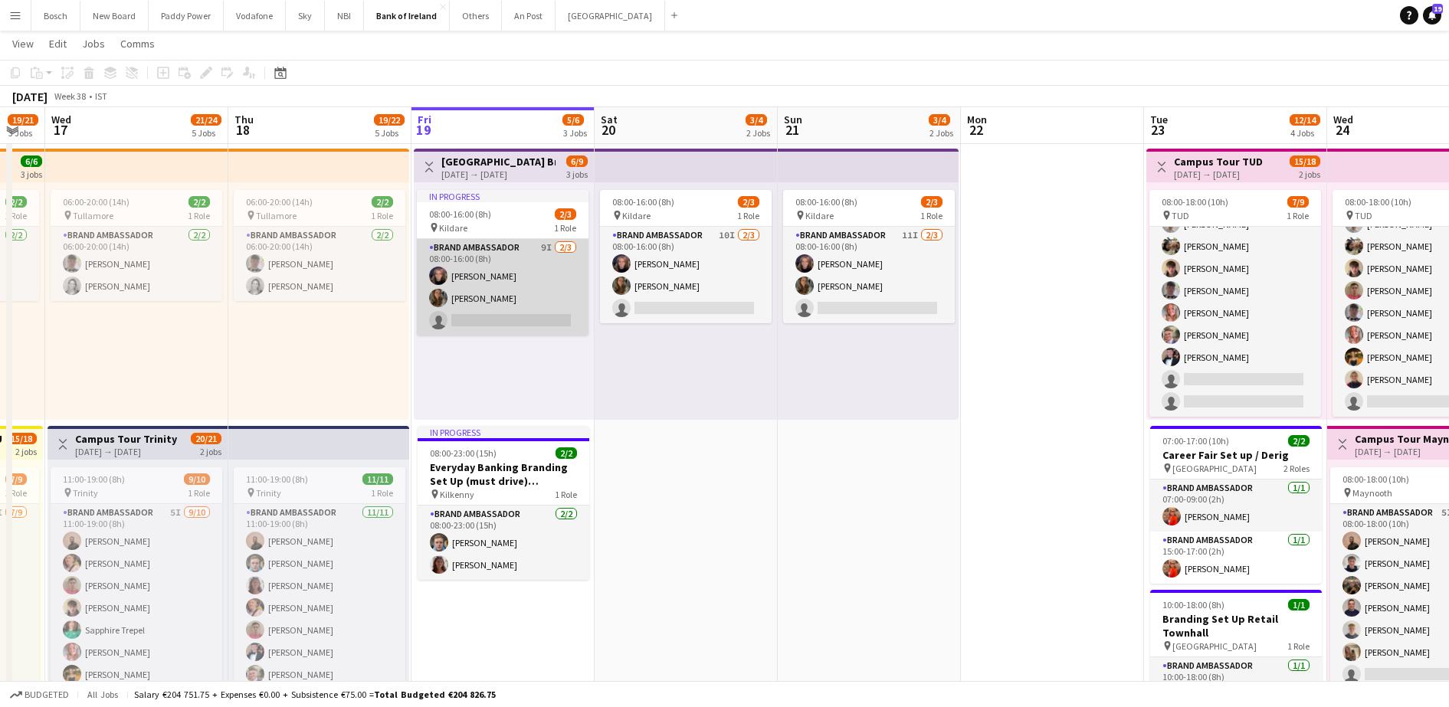
click at [488, 254] on app-card-role "Brand Ambassador 9I [DATE] 08:00-16:00 (8h) [PERSON_NAME] [PERSON_NAME] single-…" at bounding box center [503, 287] width 172 height 97
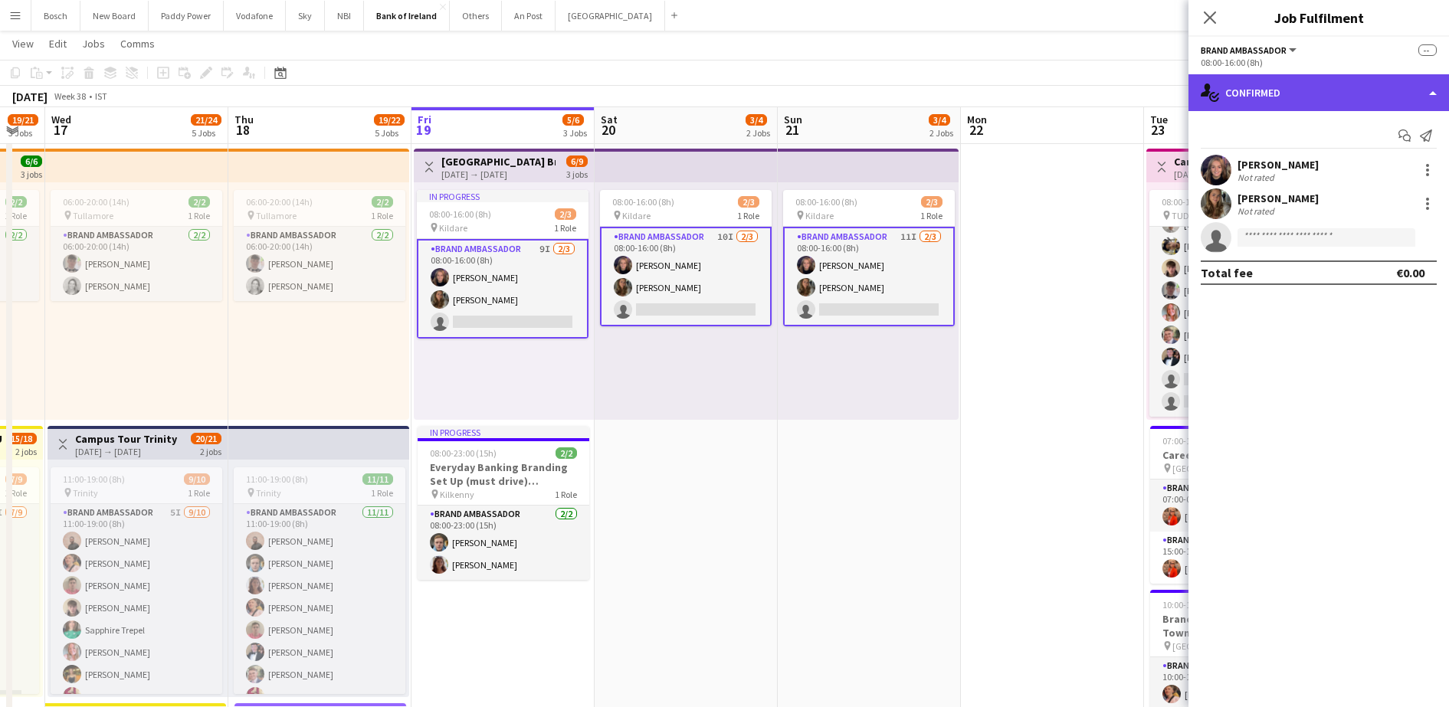
click at [1309, 104] on div "single-neutral-actions-check-2 Confirmed" at bounding box center [1319, 92] width 261 height 37
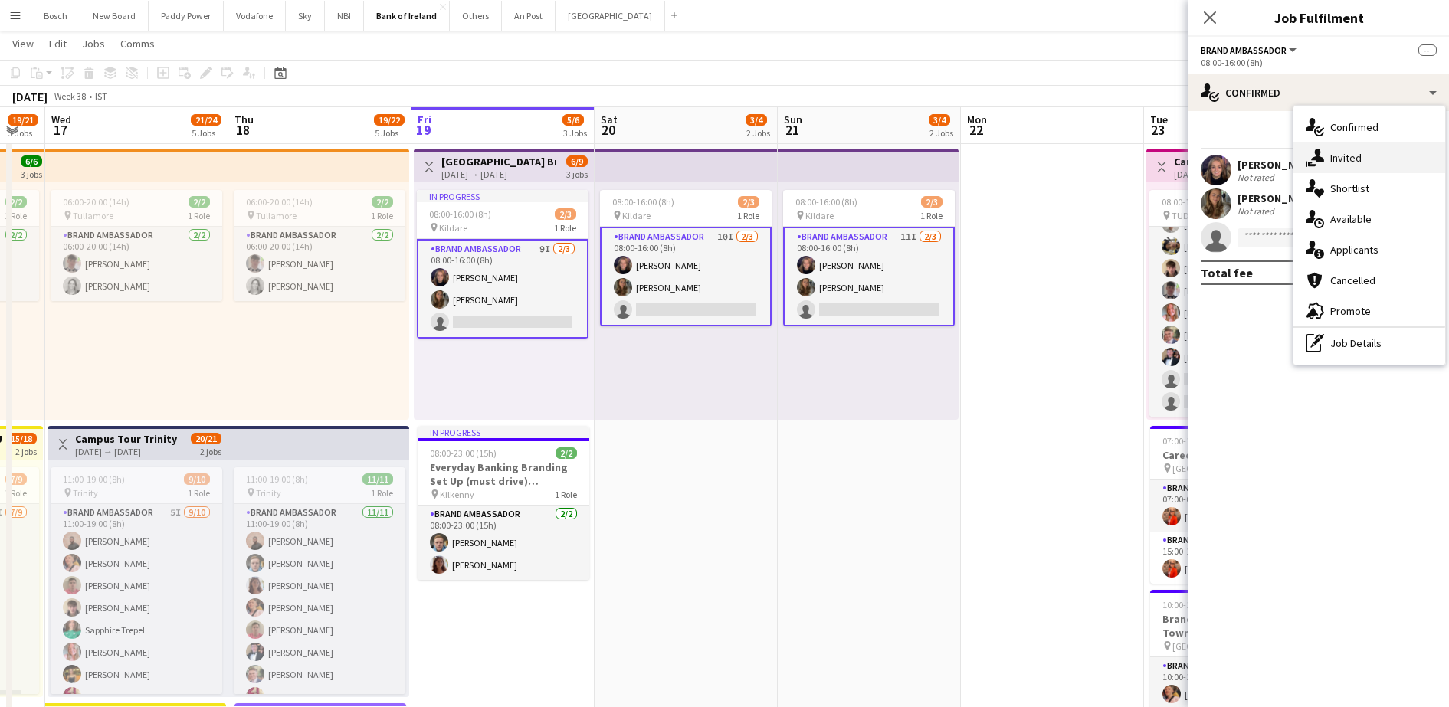
click at [1351, 162] on span "Invited" at bounding box center [1346, 158] width 31 height 14
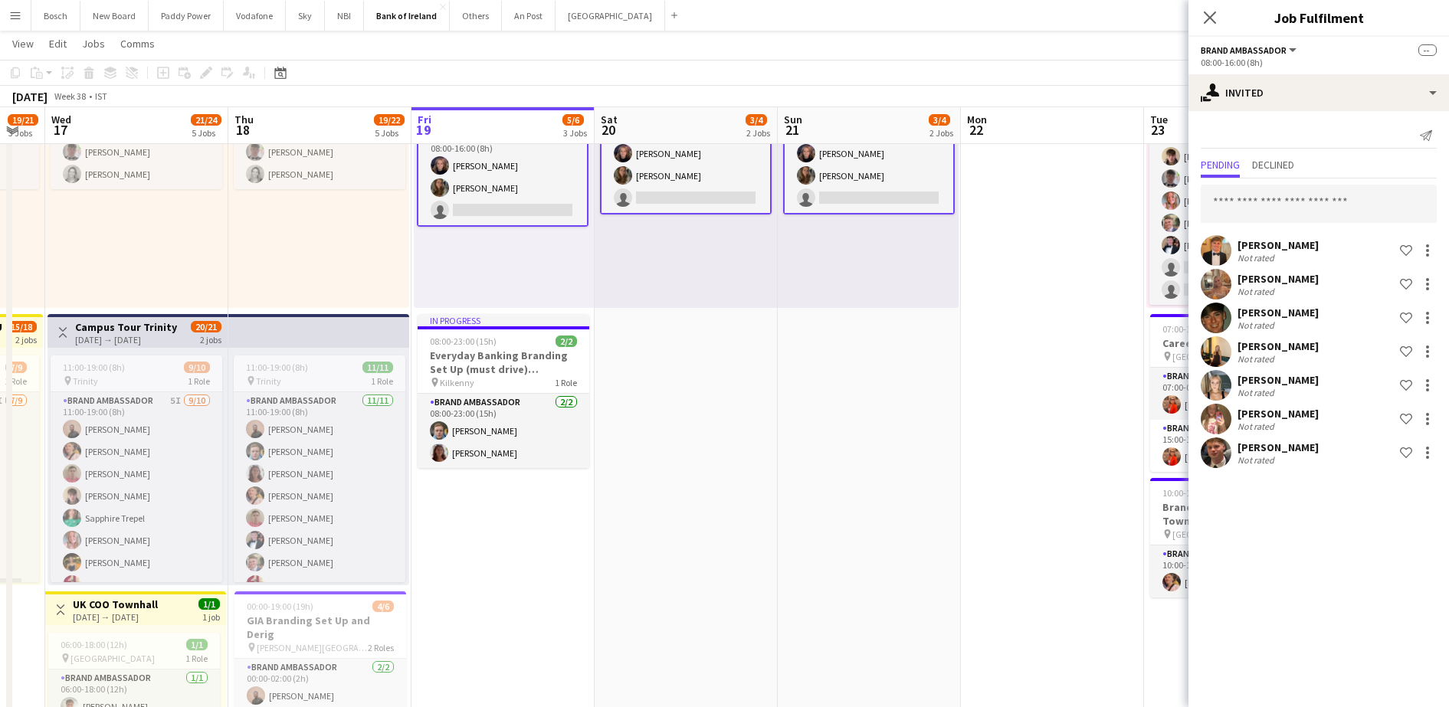
scroll to position [420, 0]
click at [11, 15] on app-icon "Menu" at bounding box center [15, 15] width 12 height 12
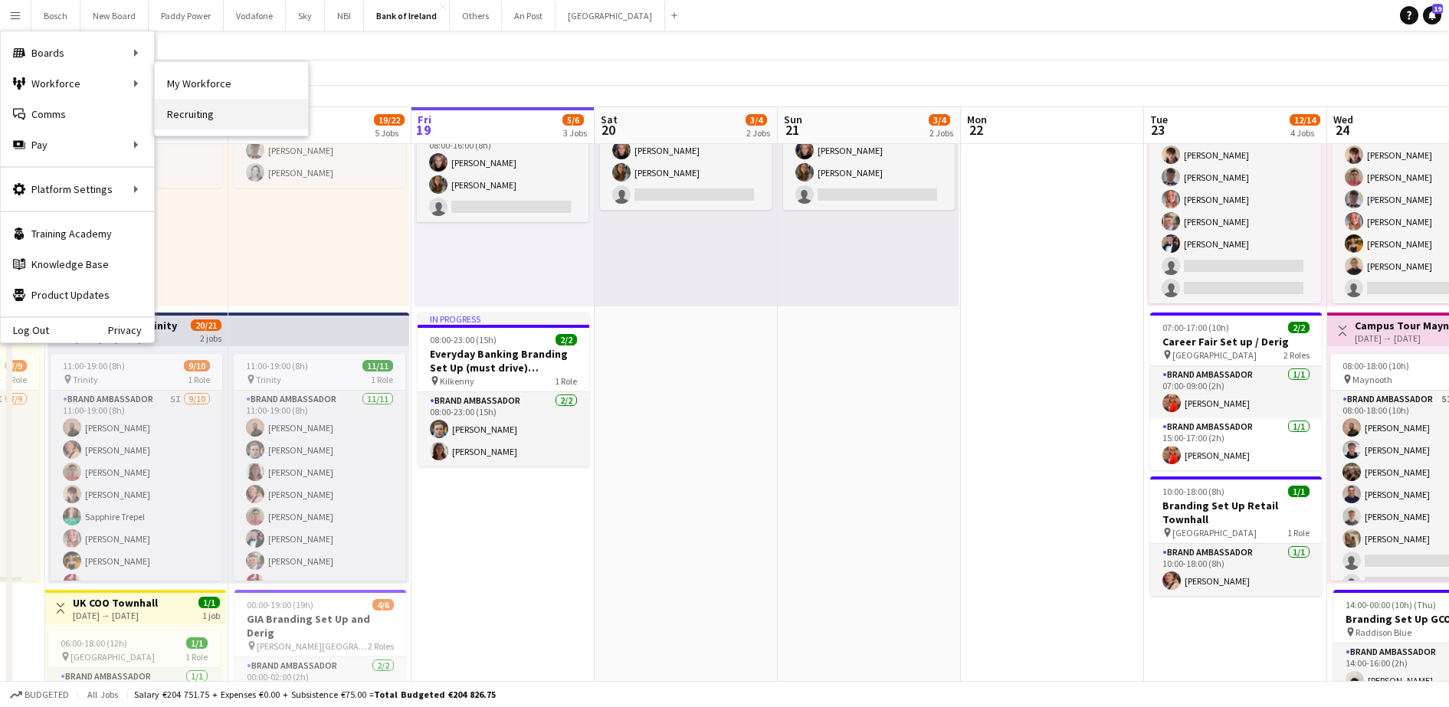
click at [179, 113] on link "Recruiting" at bounding box center [231, 114] width 153 height 31
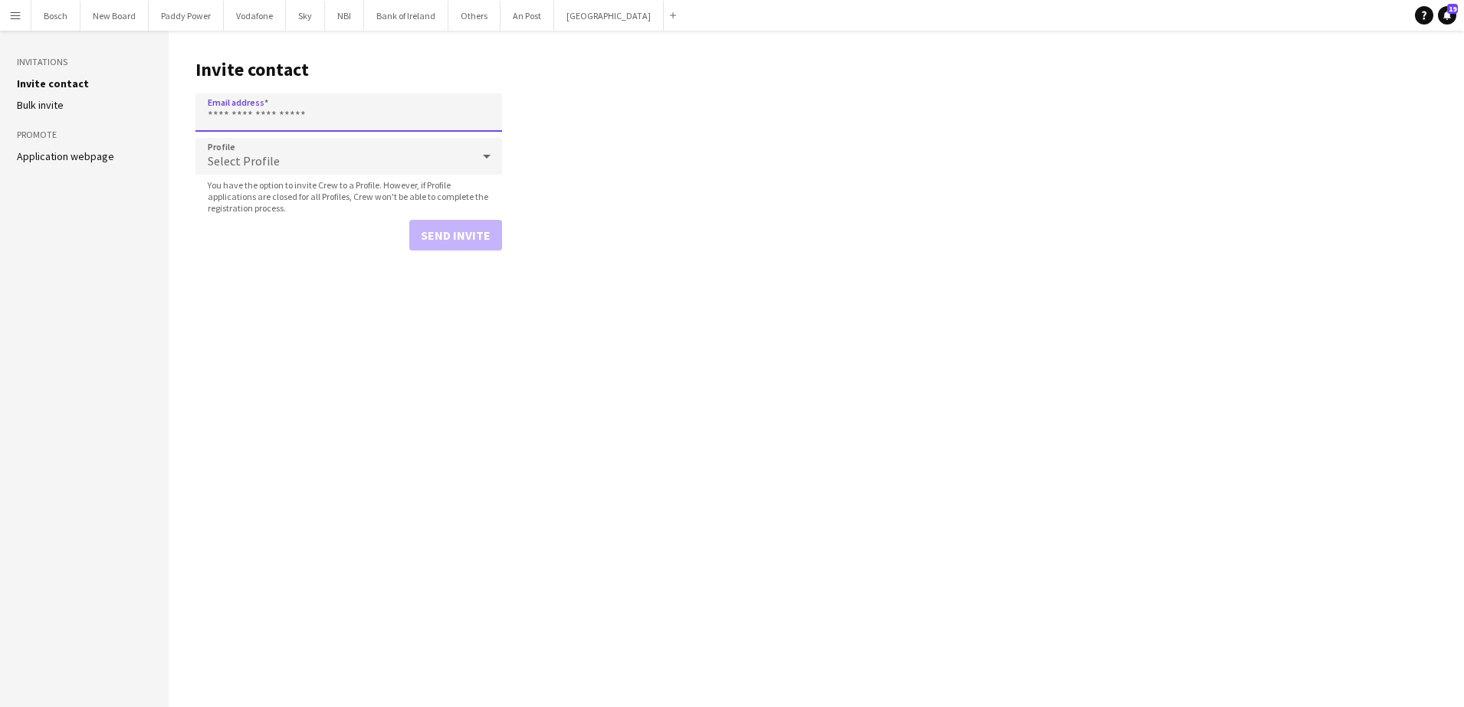
click at [287, 120] on input "Email address" at bounding box center [348, 113] width 307 height 38
paste input "**********"
type input "**********"
click at [466, 235] on button "Send invite" at bounding box center [455, 235] width 93 height 31
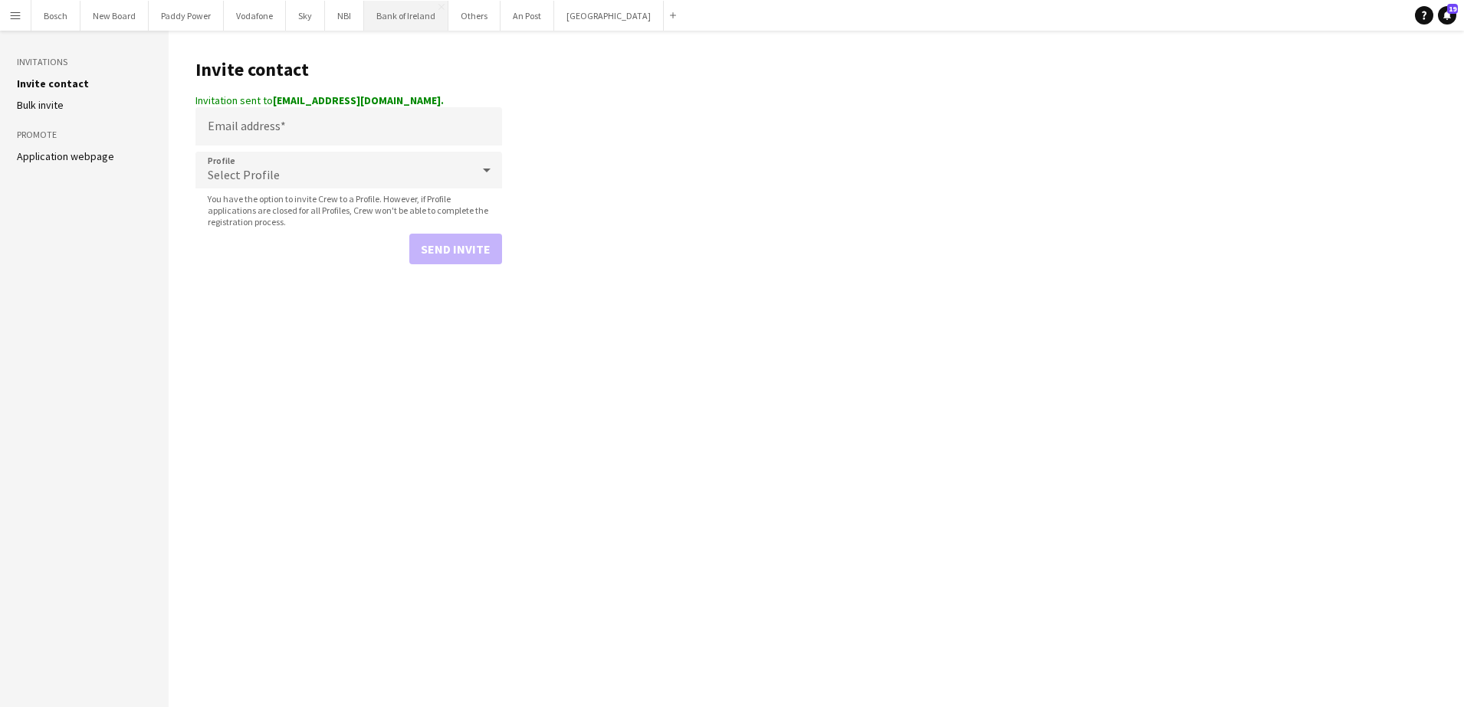
click at [380, 3] on button "Bank of Ireland Close" at bounding box center [406, 16] width 84 height 30
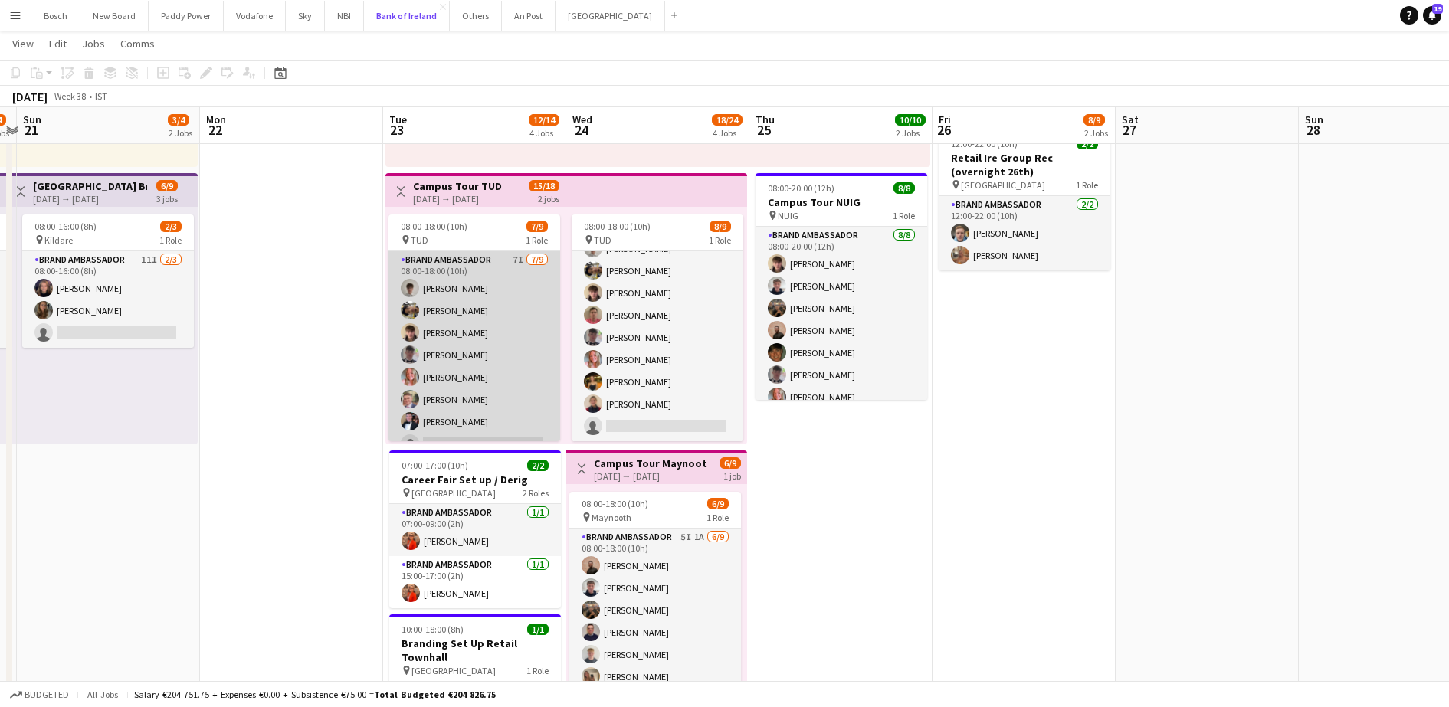
scroll to position [40, 0]
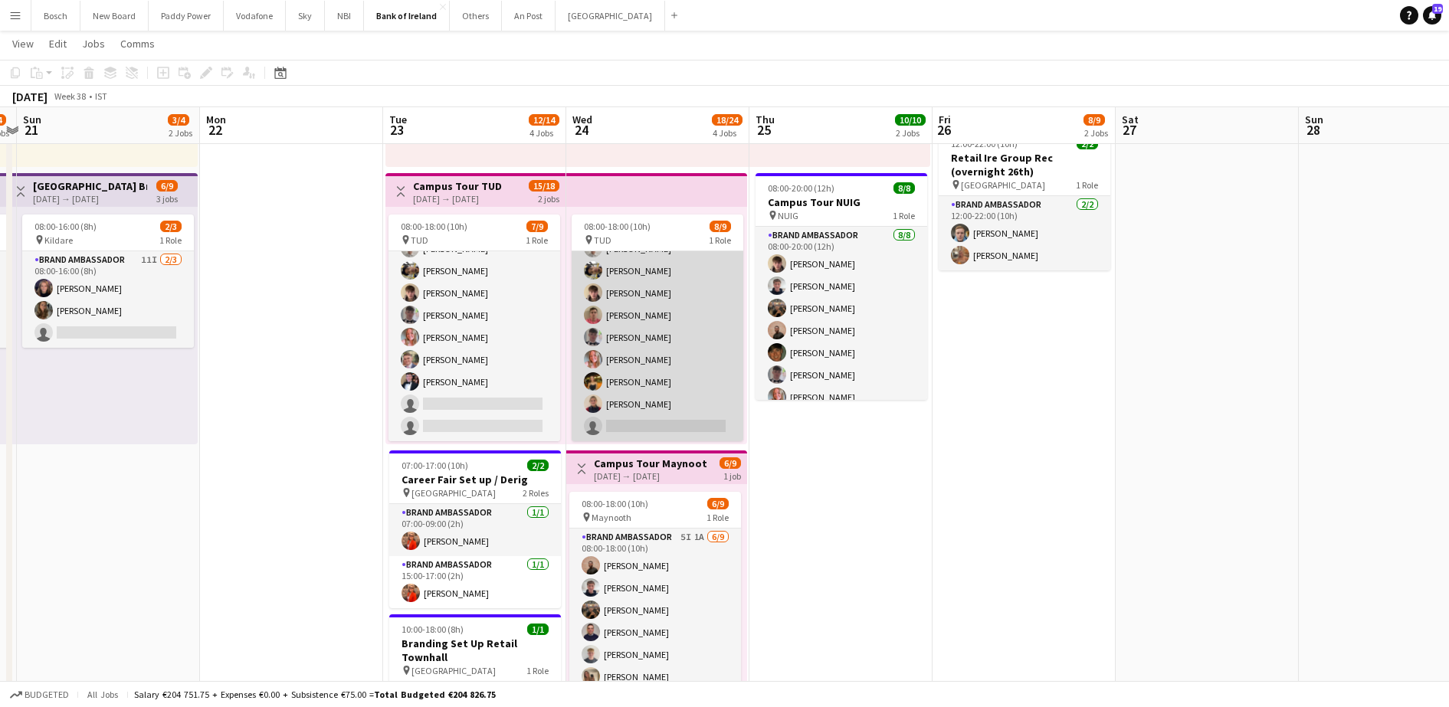
click at [681, 313] on app-card-role "Brand Ambassador 6I [DATE] 08:00-18:00 (10h) [PERSON_NAME] [PERSON_NAME] [PERSO…" at bounding box center [658, 327] width 172 height 230
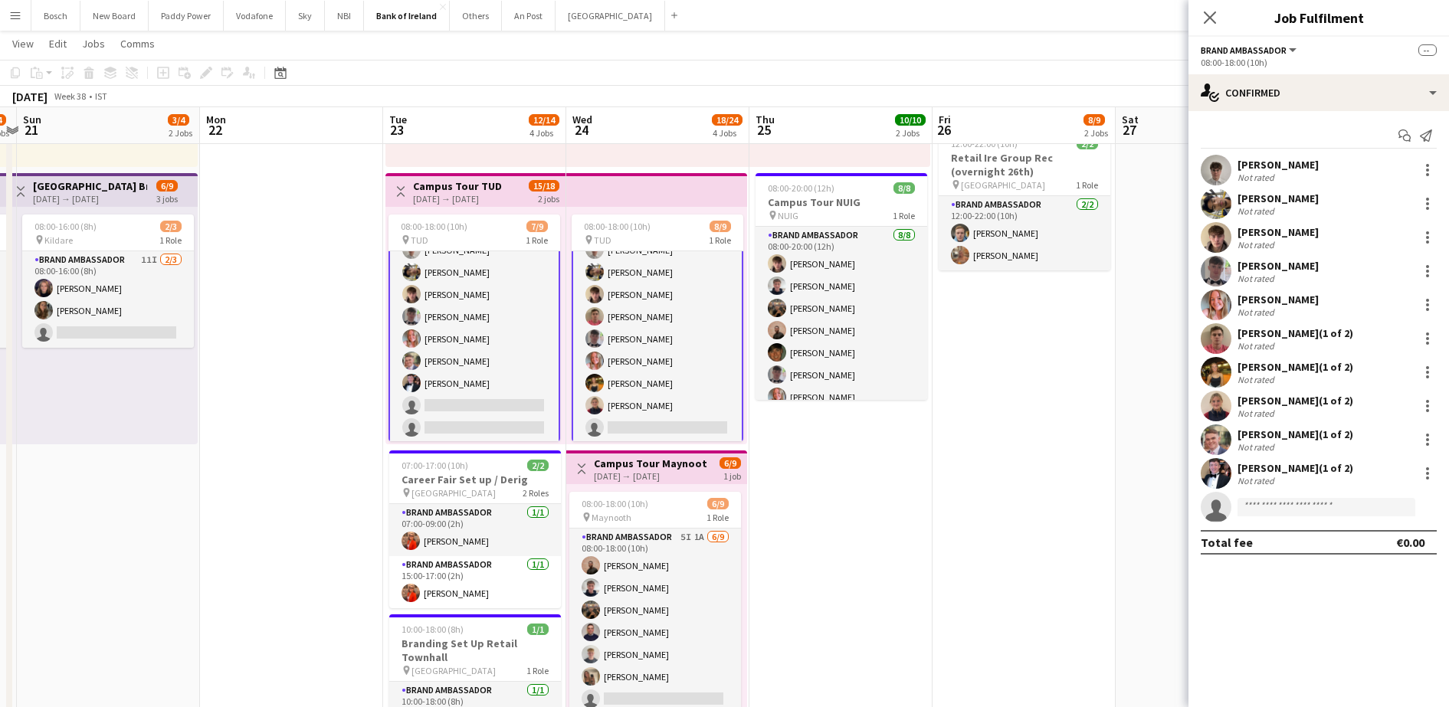
scroll to position [41, 0]
click at [681, 313] on app-card-role "Brand Ambassador 6I [DATE] 08:00-18:00 (10h) [PERSON_NAME] [PERSON_NAME] [PERSO…" at bounding box center [658, 326] width 172 height 233
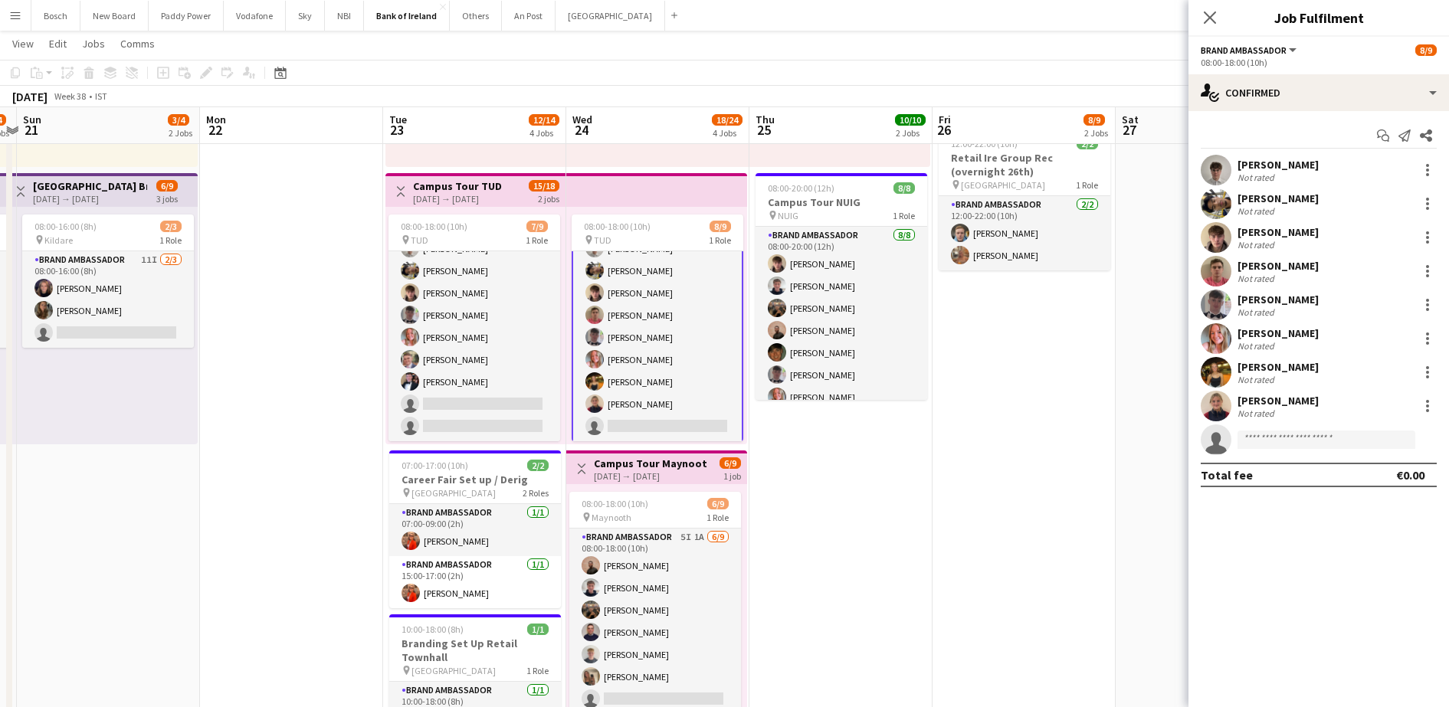
scroll to position [40, 0]
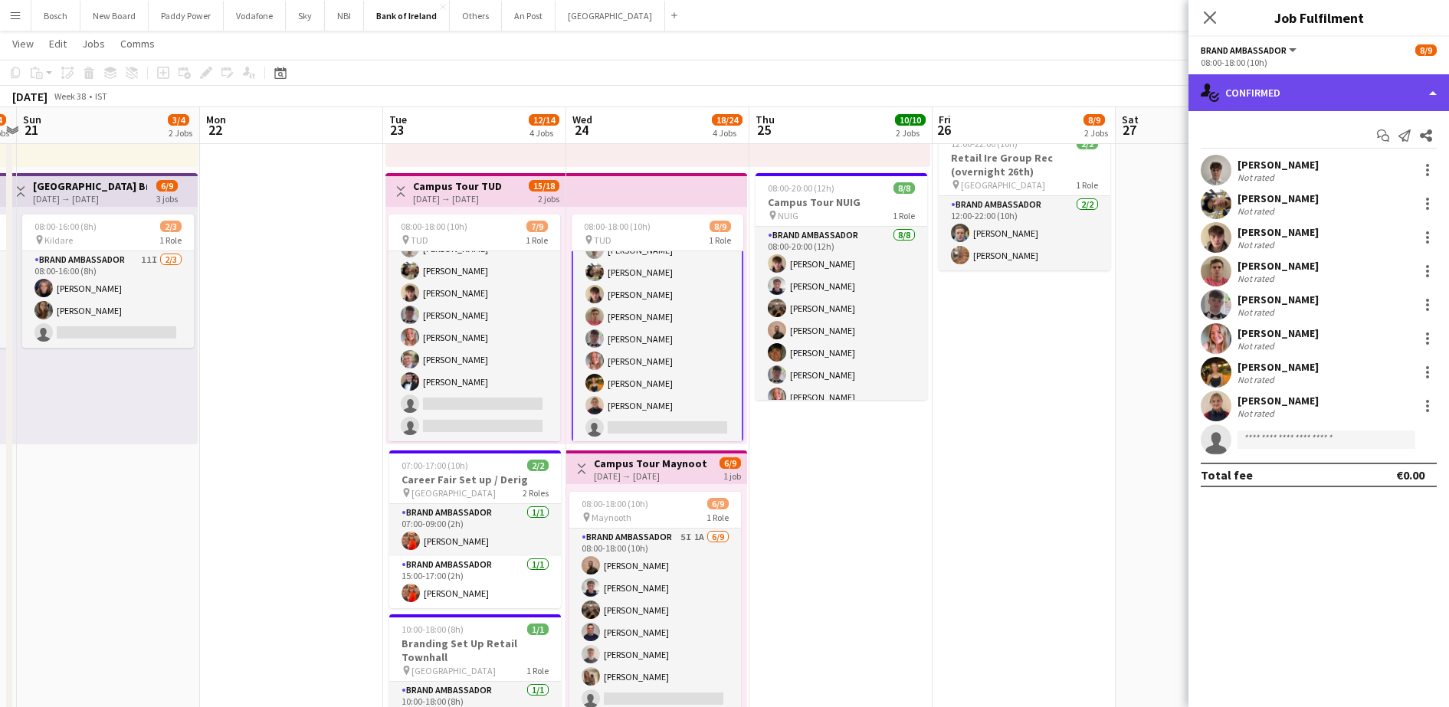
click at [1328, 93] on div "single-neutral-actions-check-2 Confirmed" at bounding box center [1319, 92] width 261 height 37
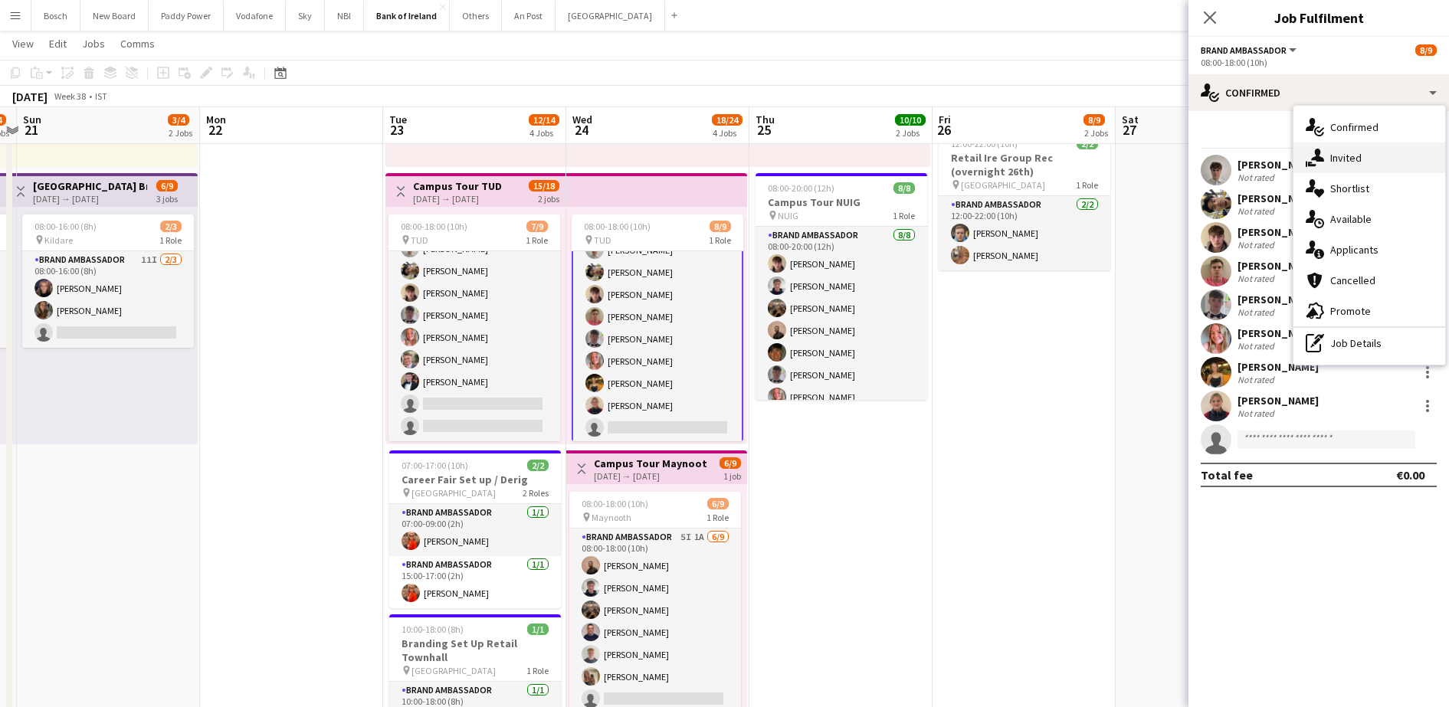
click at [1333, 165] on div "single-neutral-actions-share-1 Invited" at bounding box center [1370, 158] width 152 height 31
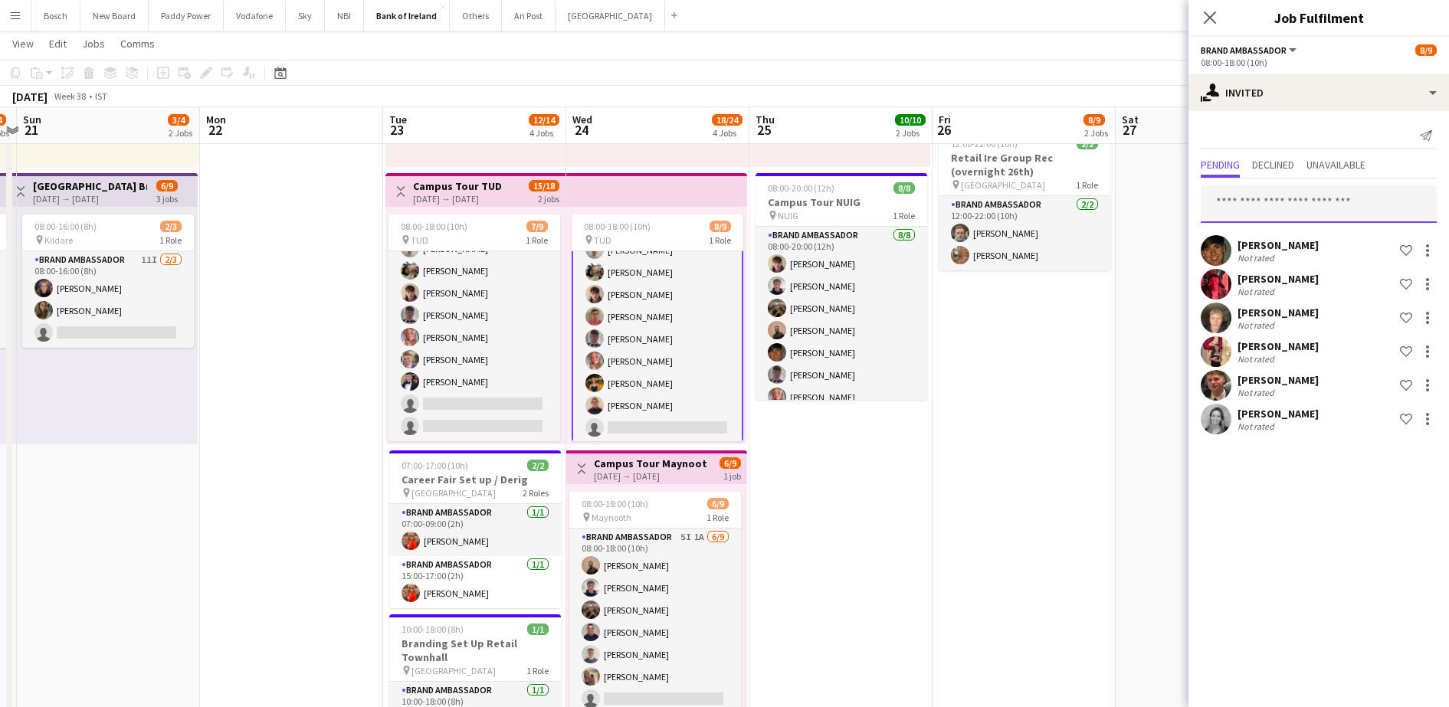
click at [1288, 215] on input "text" at bounding box center [1319, 204] width 236 height 38
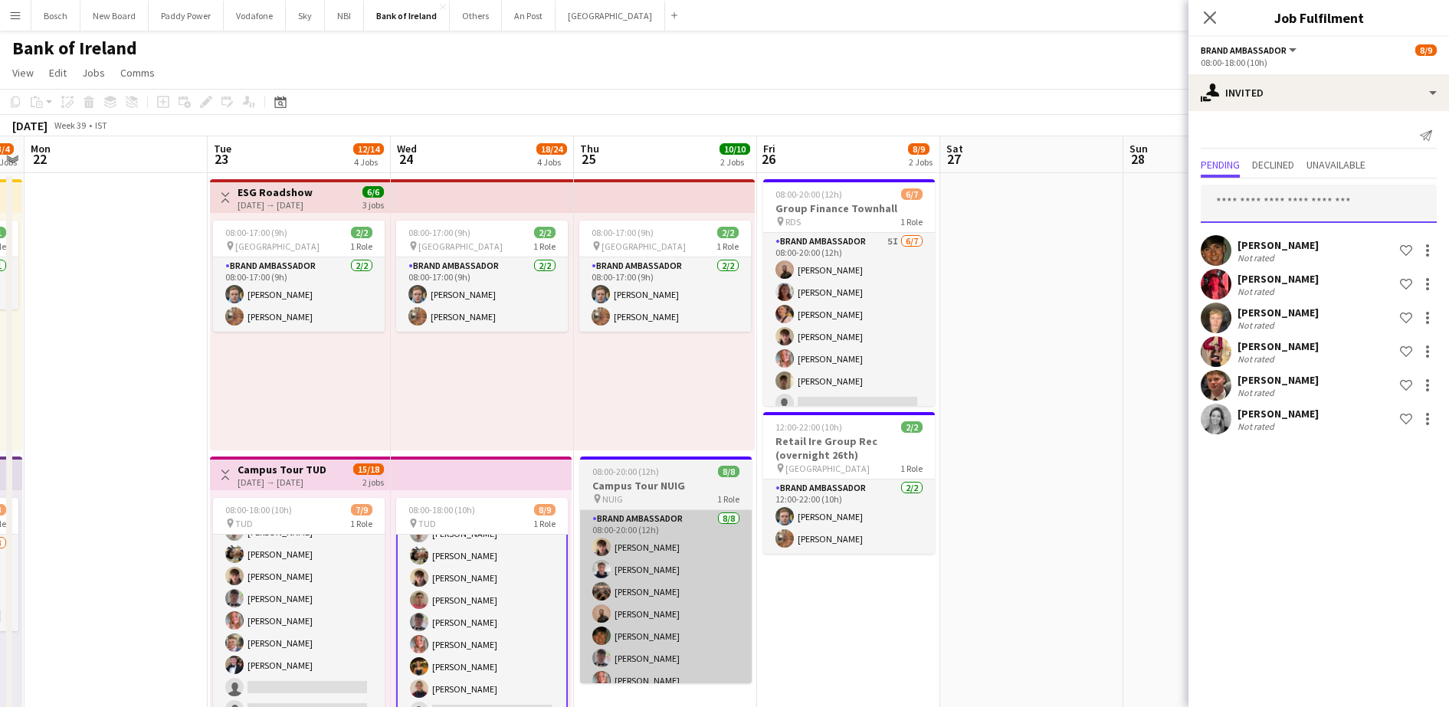
scroll to position [0, 471]
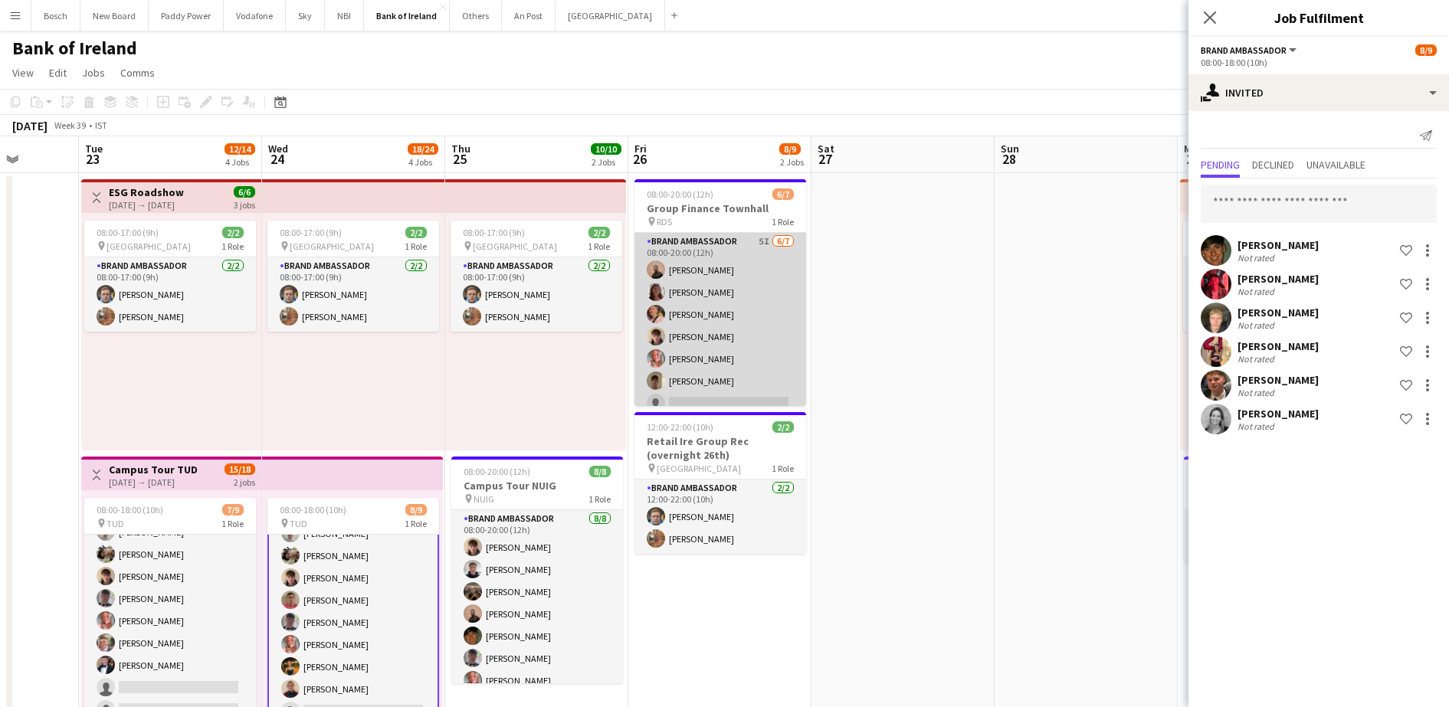
click at [714, 343] on app-card-role "Brand Ambassador 5I [DATE] 08:00-20:00 (12h) [PERSON_NAME] [PERSON_NAME] [PERSO…" at bounding box center [721, 325] width 172 height 185
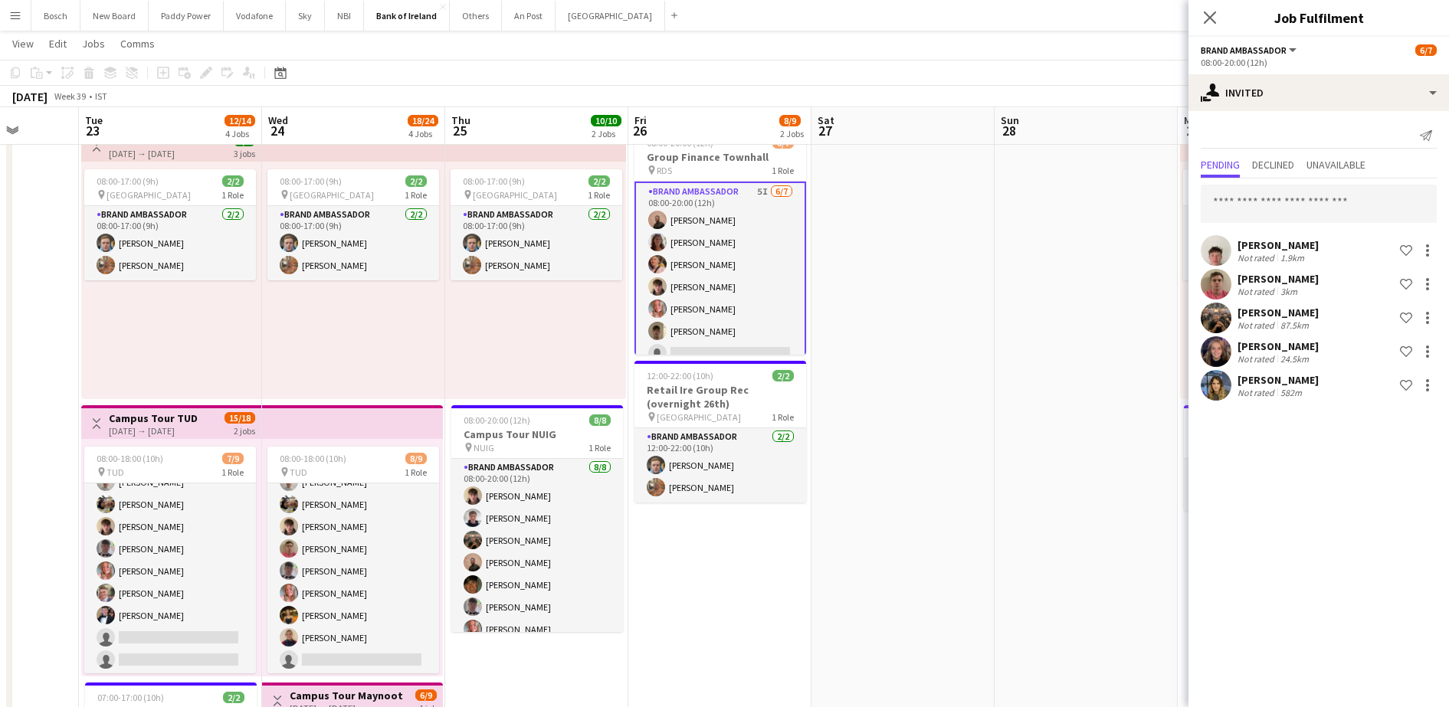
scroll to position [51, 0]
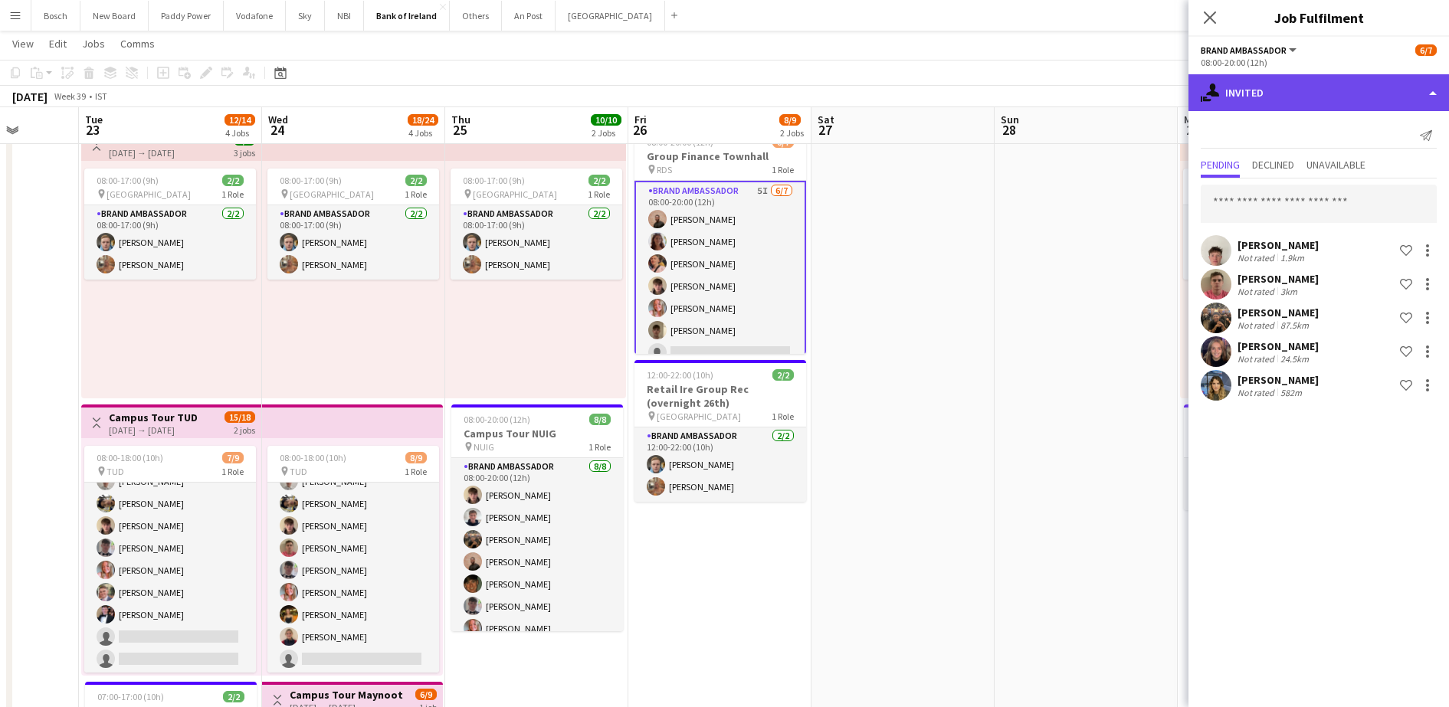
click at [1295, 105] on div "single-neutral-actions-share-1 Invited" at bounding box center [1319, 92] width 261 height 37
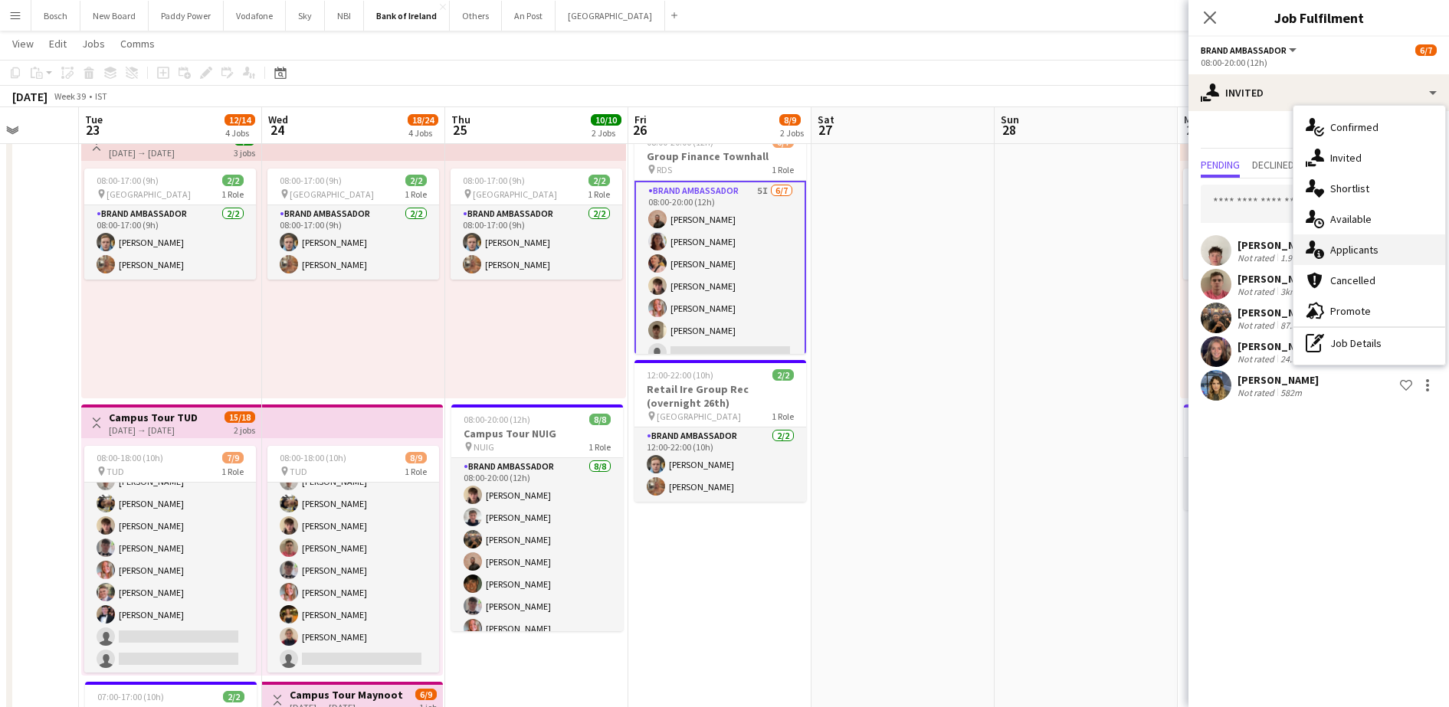
click at [1370, 264] on div "single-neutral-actions-information Applicants" at bounding box center [1370, 250] width 152 height 31
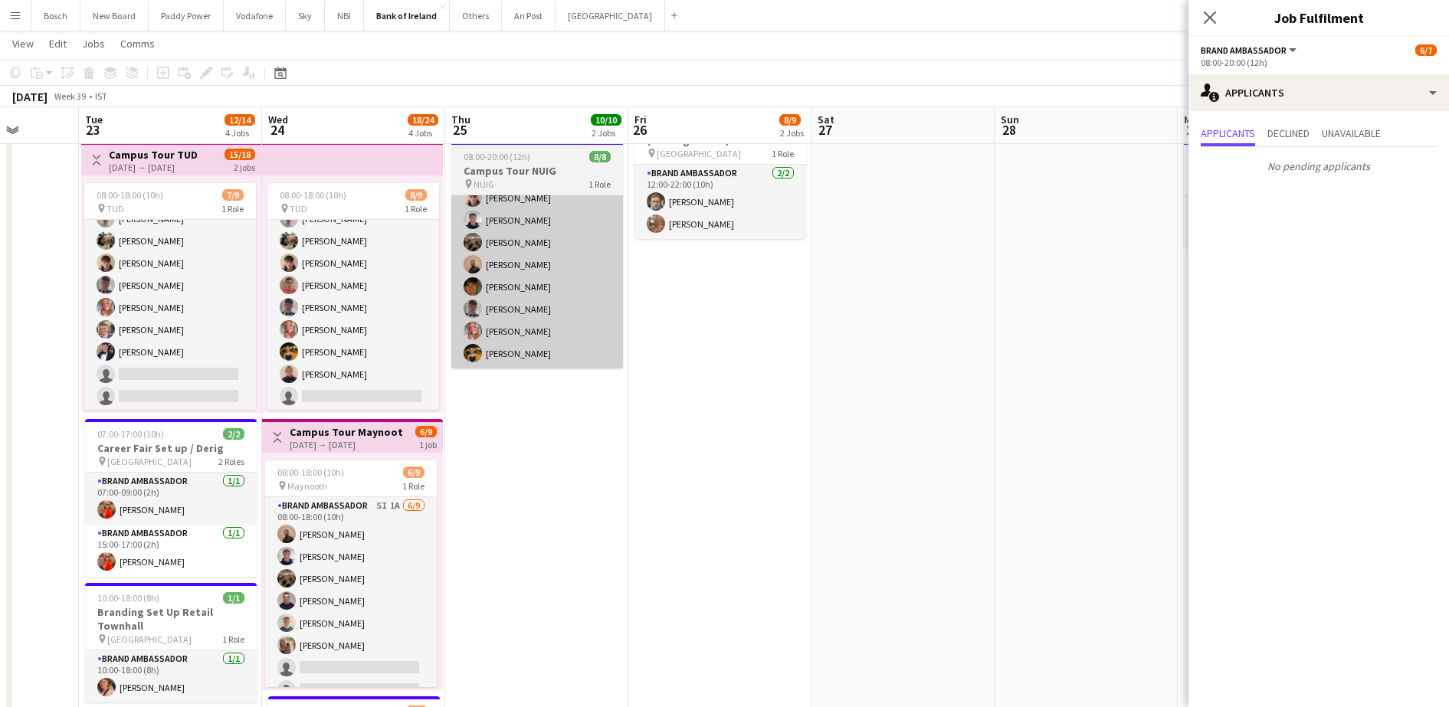
scroll to position [0, 420]
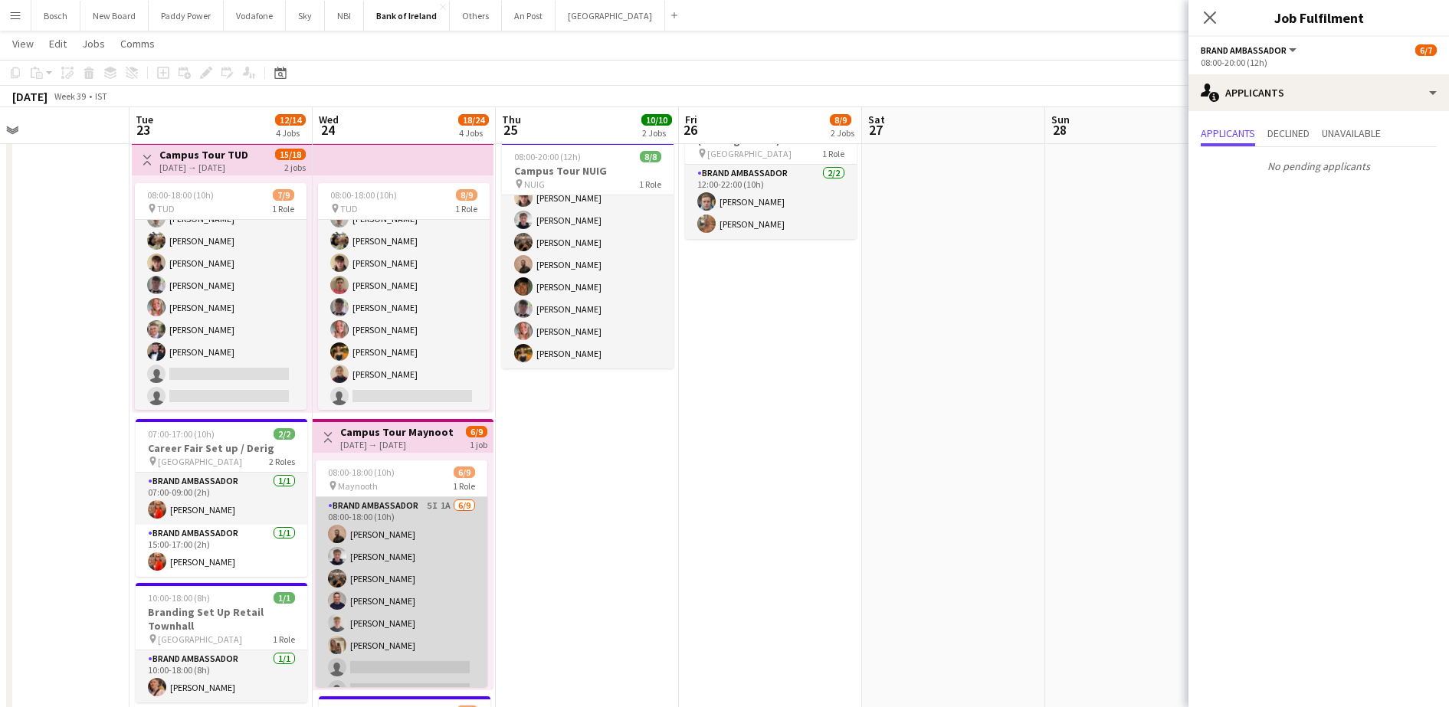
click at [340, 569] on app-card-role "Brand Ambassador 5I 1A [DATE] 08:00-18:00 (10h) [PERSON_NAME] [PERSON_NAME] [PE…" at bounding box center [402, 612] width 172 height 230
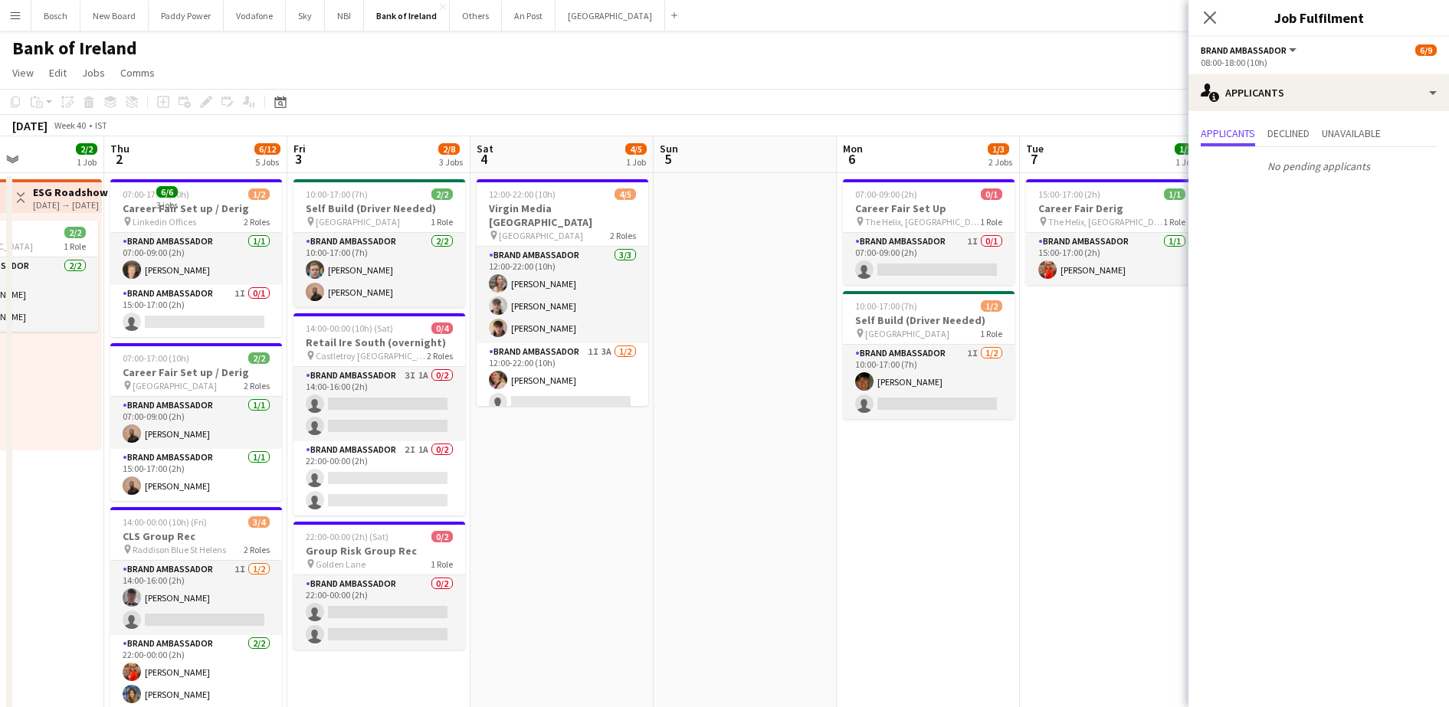
scroll to position [0, 451]
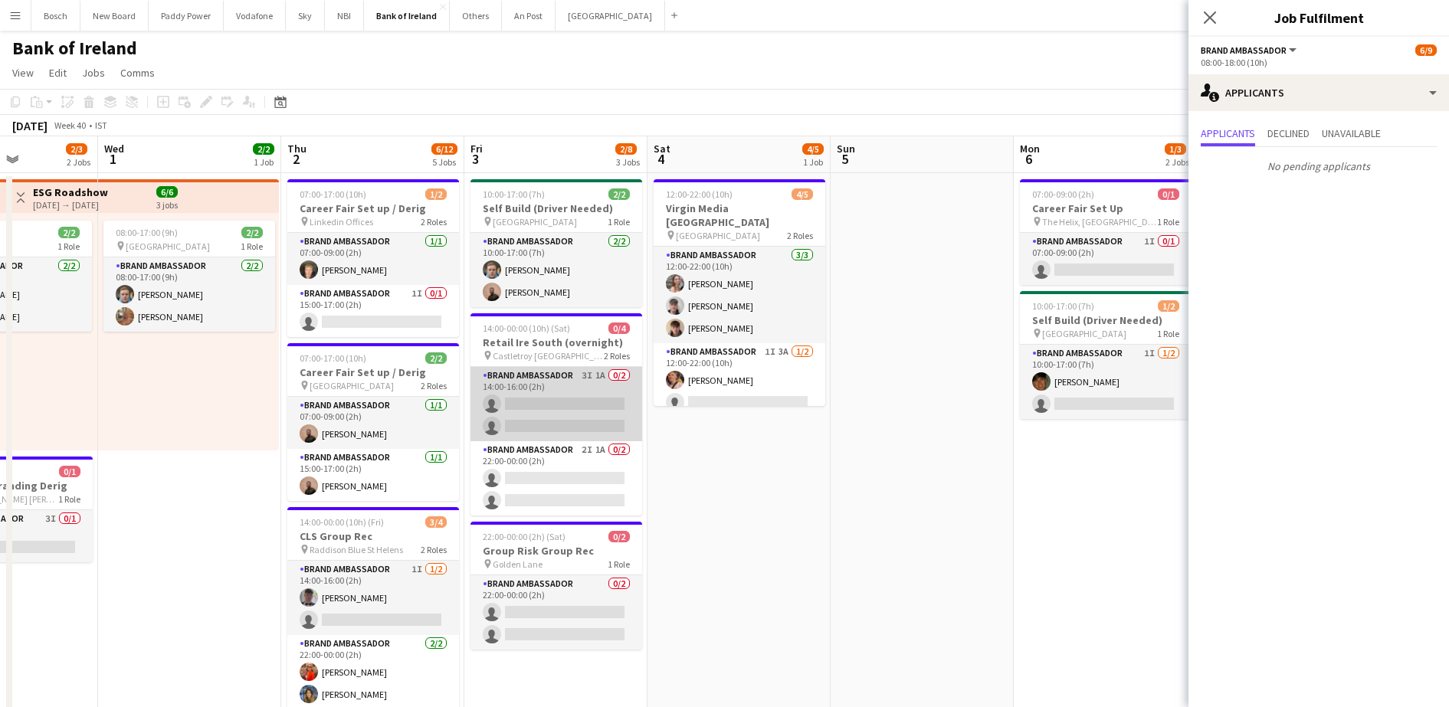
click at [561, 407] on app-card-role "Brand Ambassador 3I 1A 0/2 14:00-16:00 (2h) single-neutral-actions single-neutr…" at bounding box center [557, 404] width 172 height 74
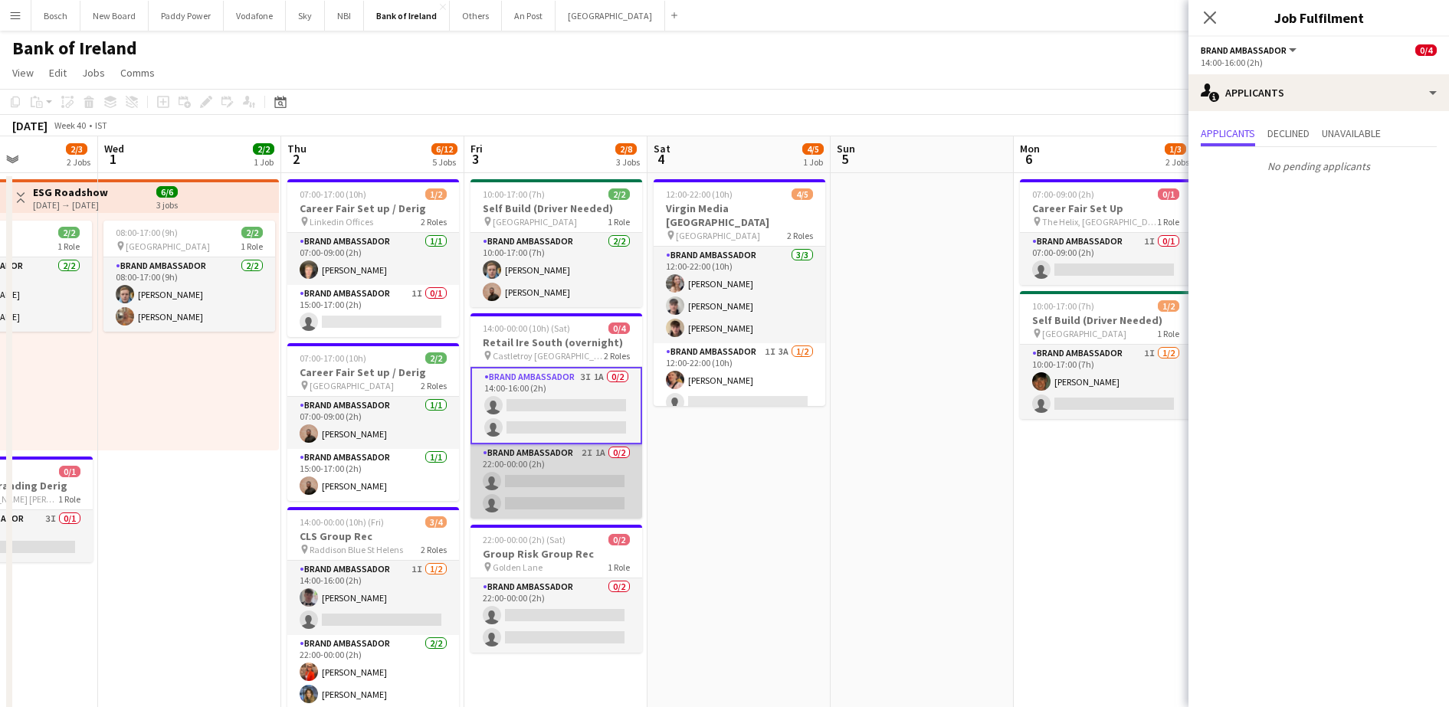
click at [553, 484] on app-card-role "Brand Ambassador 2I 1A 0/2 22:00-00:00 (2h) single-neutral-actions single-neutr…" at bounding box center [557, 482] width 172 height 74
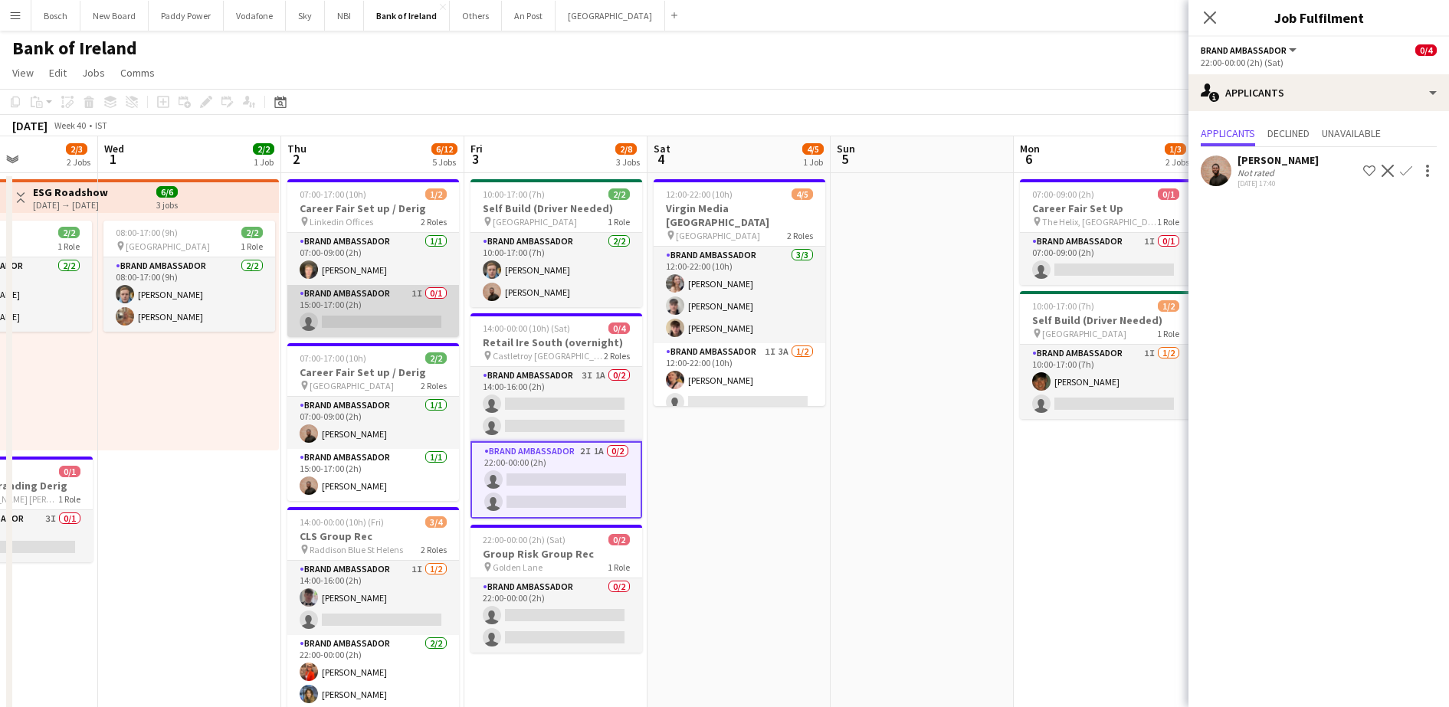
click at [358, 303] on app-card-role "Brand Ambassador 1I 0/1 15:00-17:00 (2h) single-neutral-actions" at bounding box center [373, 311] width 172 height 52
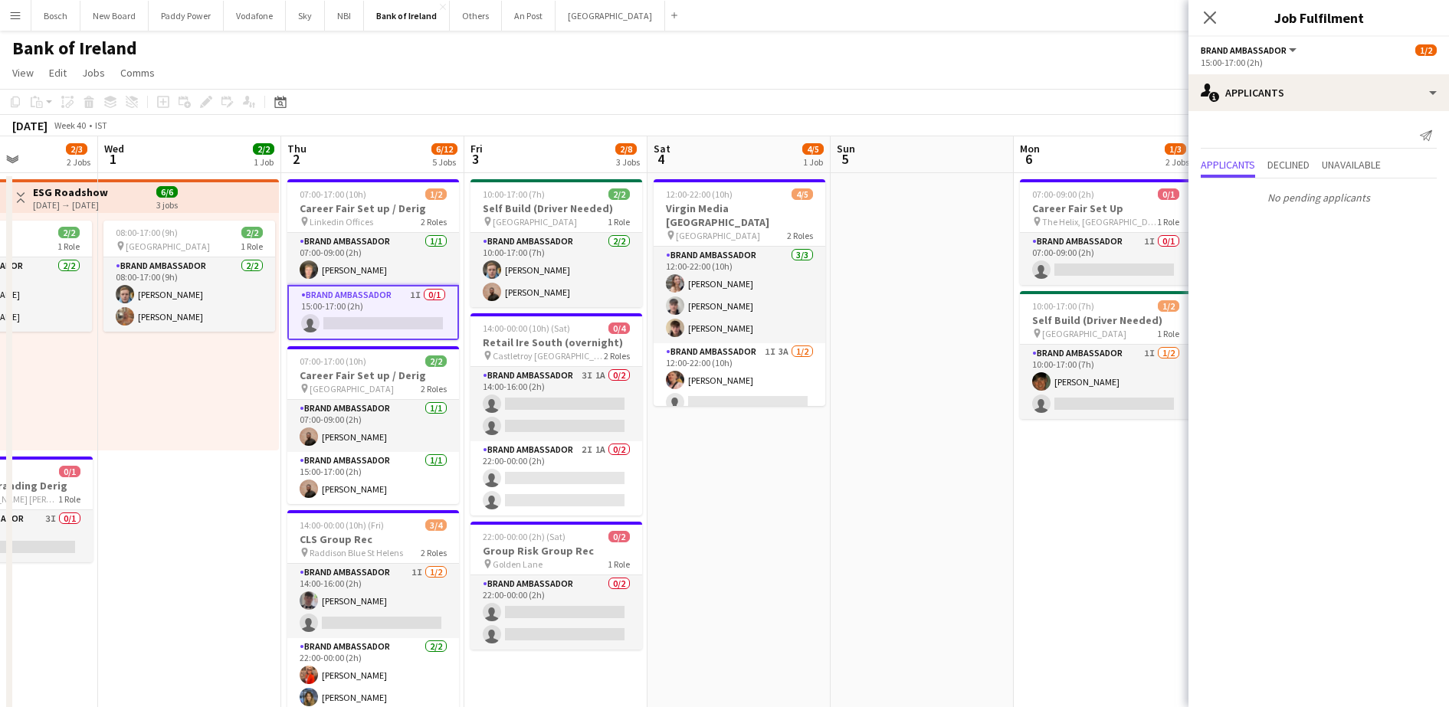
scroll to position [0, 550]
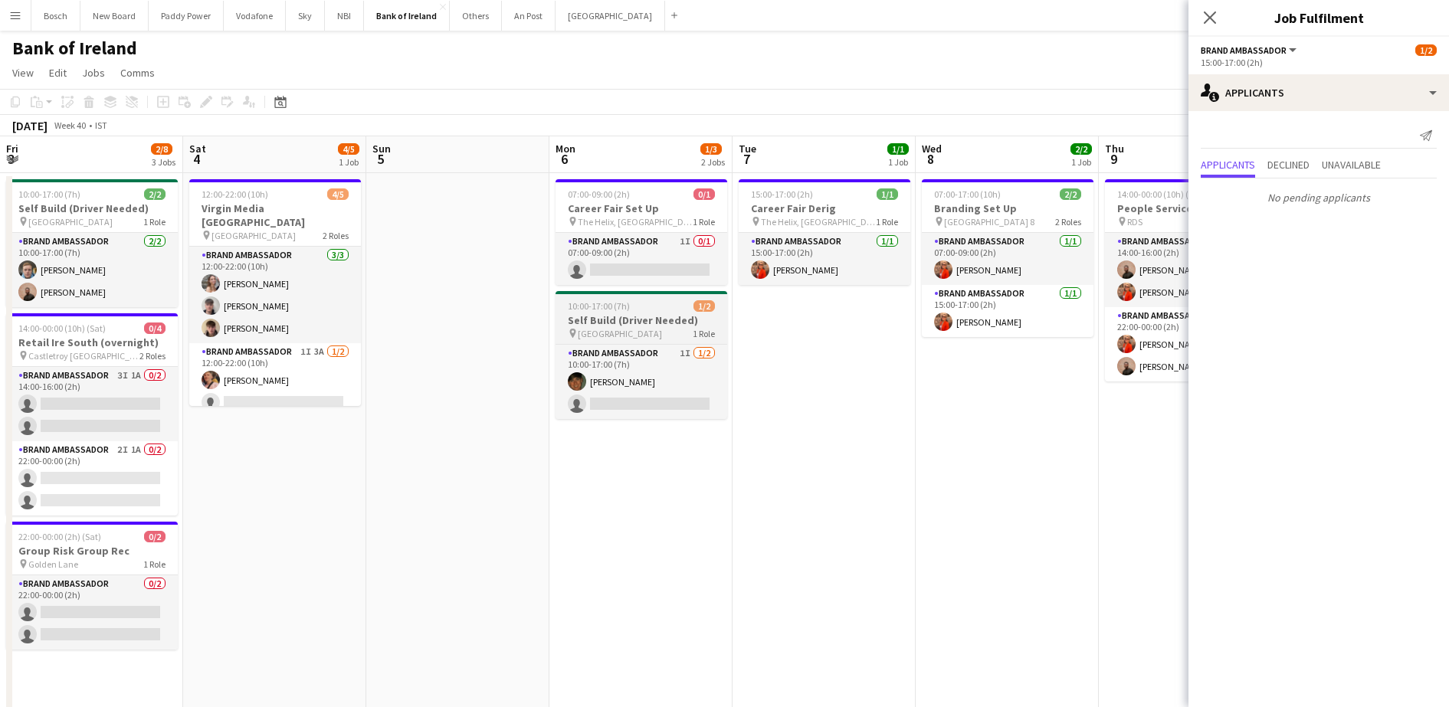
click at [596, 326] on h3 "Self Build (Driver Needed)" at bounding box center [642, 320] width 172 height 14
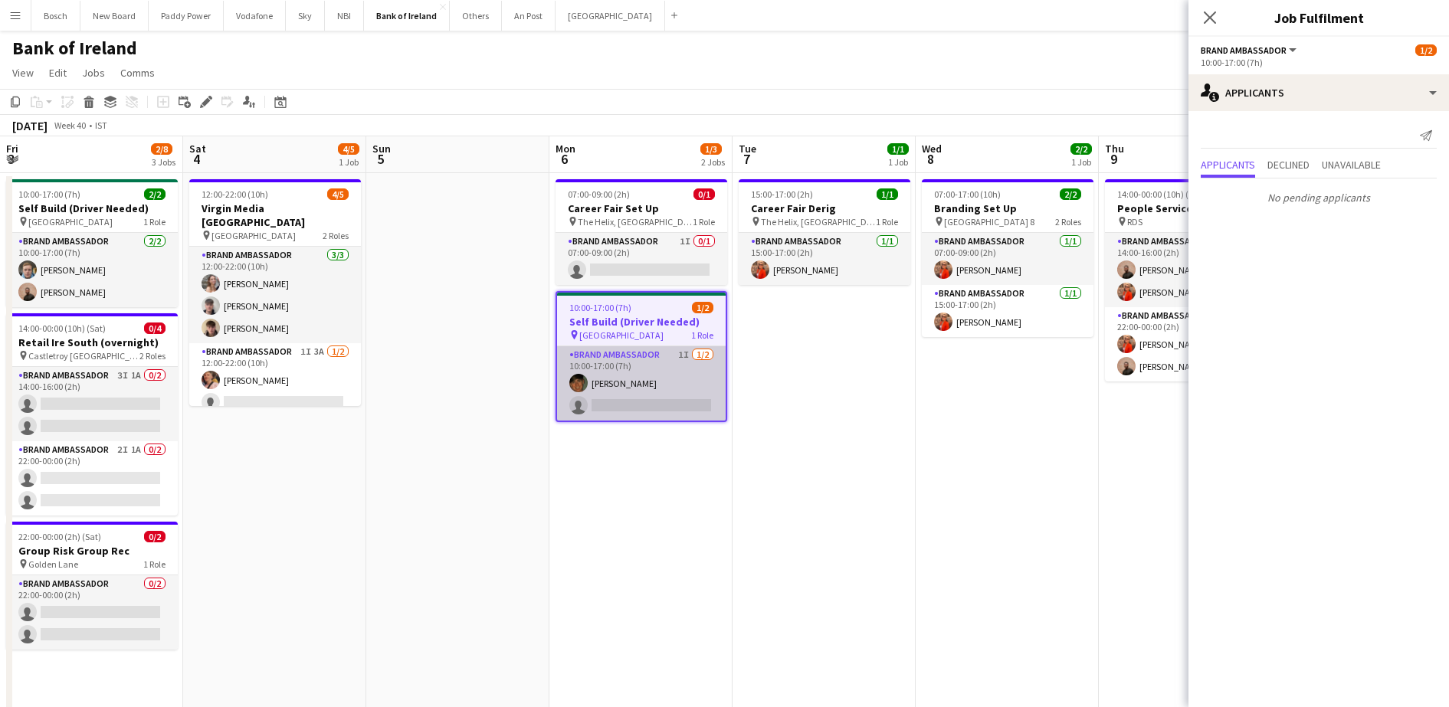
click at [604, 369] on app-card-role "Brand Ambassador 1I [DATE] 10:00-17:00 (7h) [PERSON_NAME] single-neutral-actions" at bounding box center [641, 383] width 169 height 74
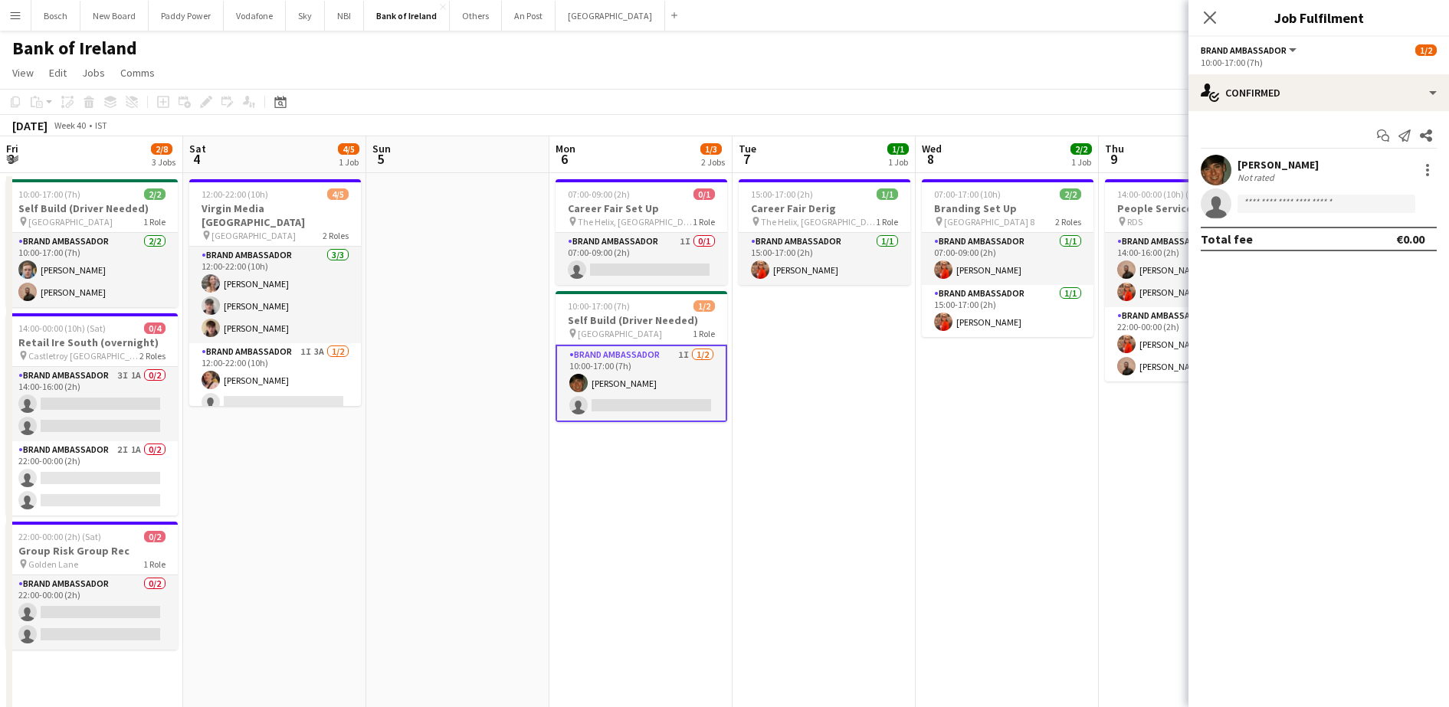
click at [604, 369] on app-card-role "Brand Ambassador 1I [DATE] 10:00-17:00 (7h) [PERSON_NAME] single-neutral-actions" at bounding box center [642, 383] width 172 height 77
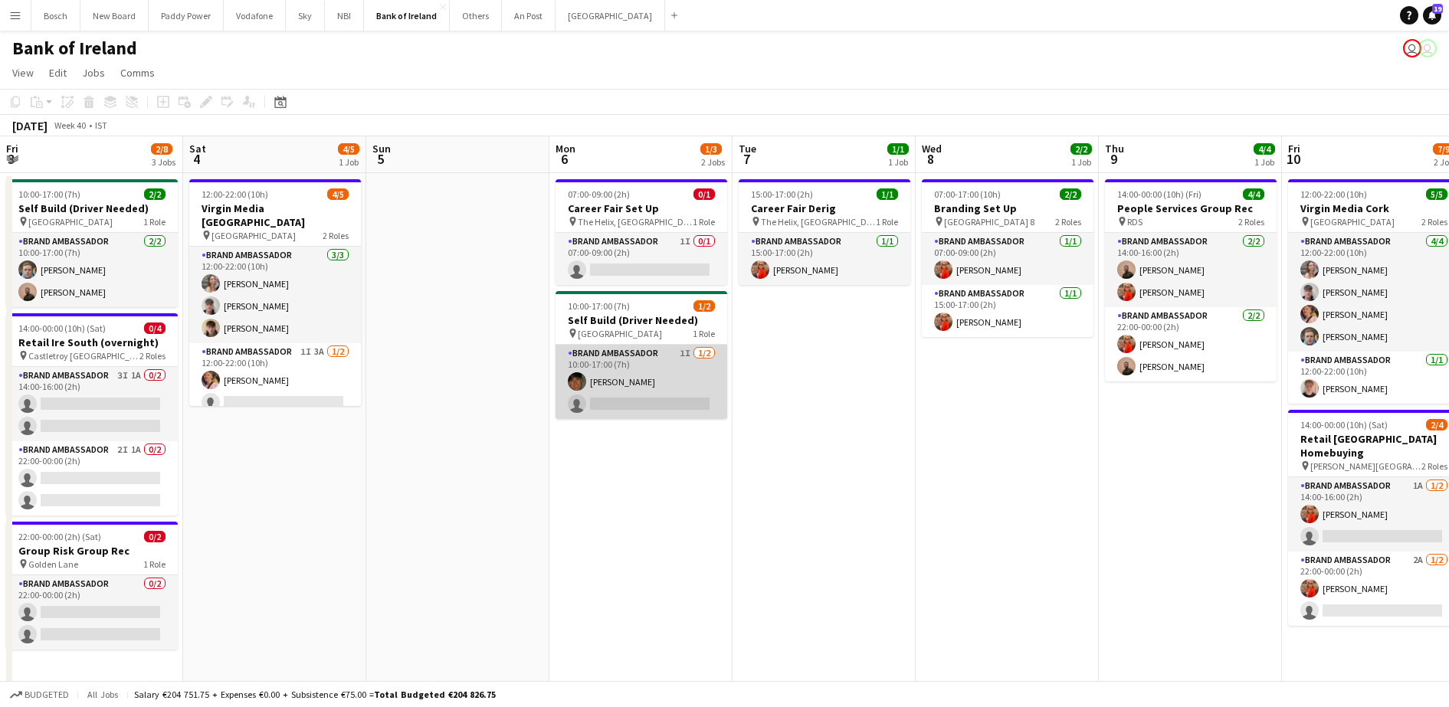
click at [604, 369] on app-card-role "Brand Ambassador 1I [DATE] 10:00-17:00 (7h) [PERSON_NAME] single-neutral-actions" at bounding box center [642, 382] width 172 height 74
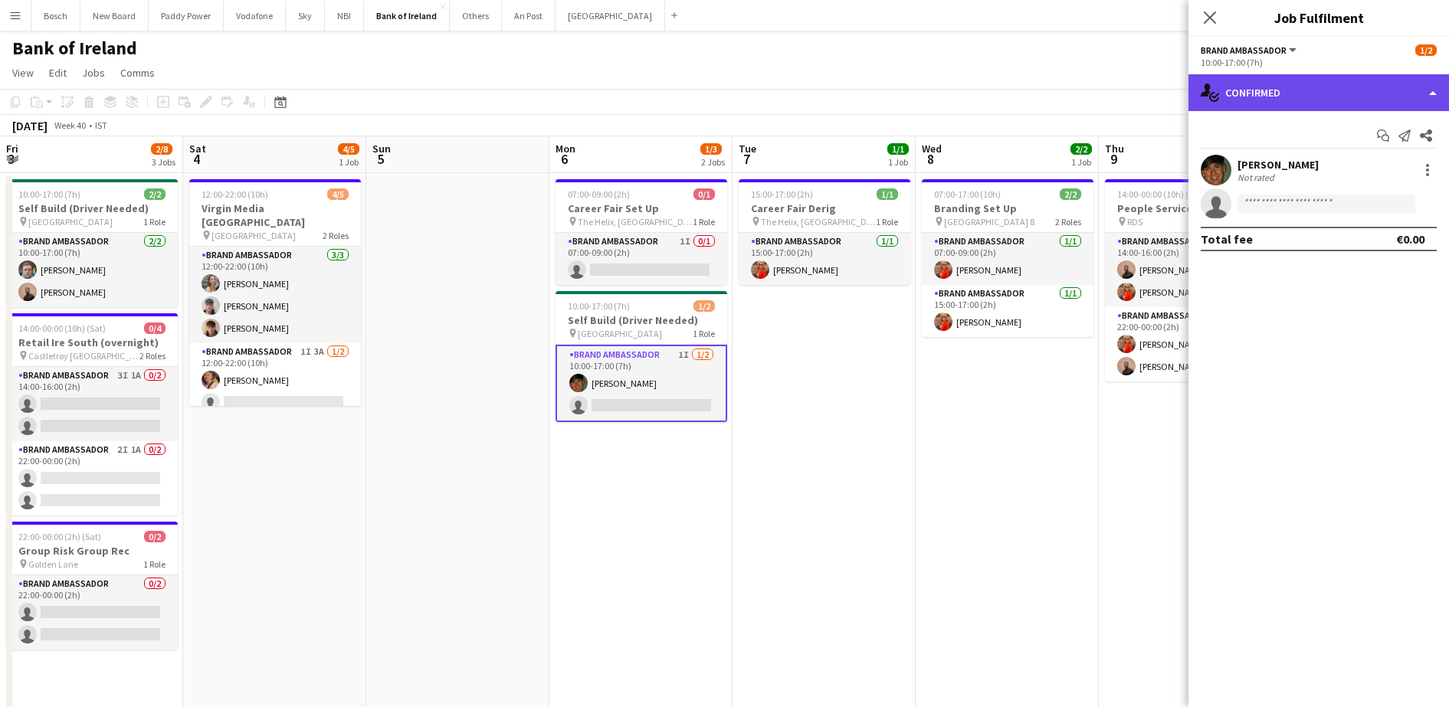
click at [1232, 82] on div "single-neutral-actions-check-2 Confirmed" at bounding box center [1319, 92] width 261 height 37
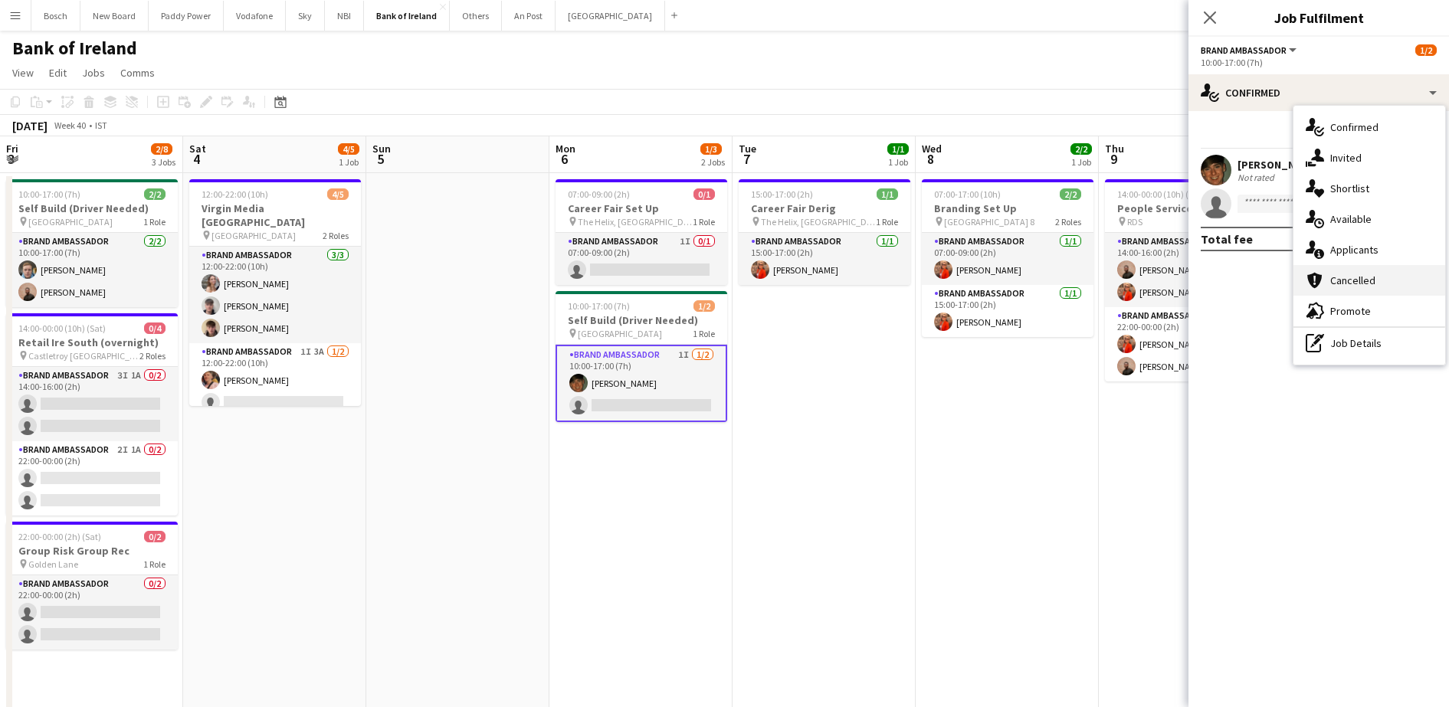
click at [1390, 265] on div "cancellation Cancelled" at bounding box center [1370, 280] width 152 height 31
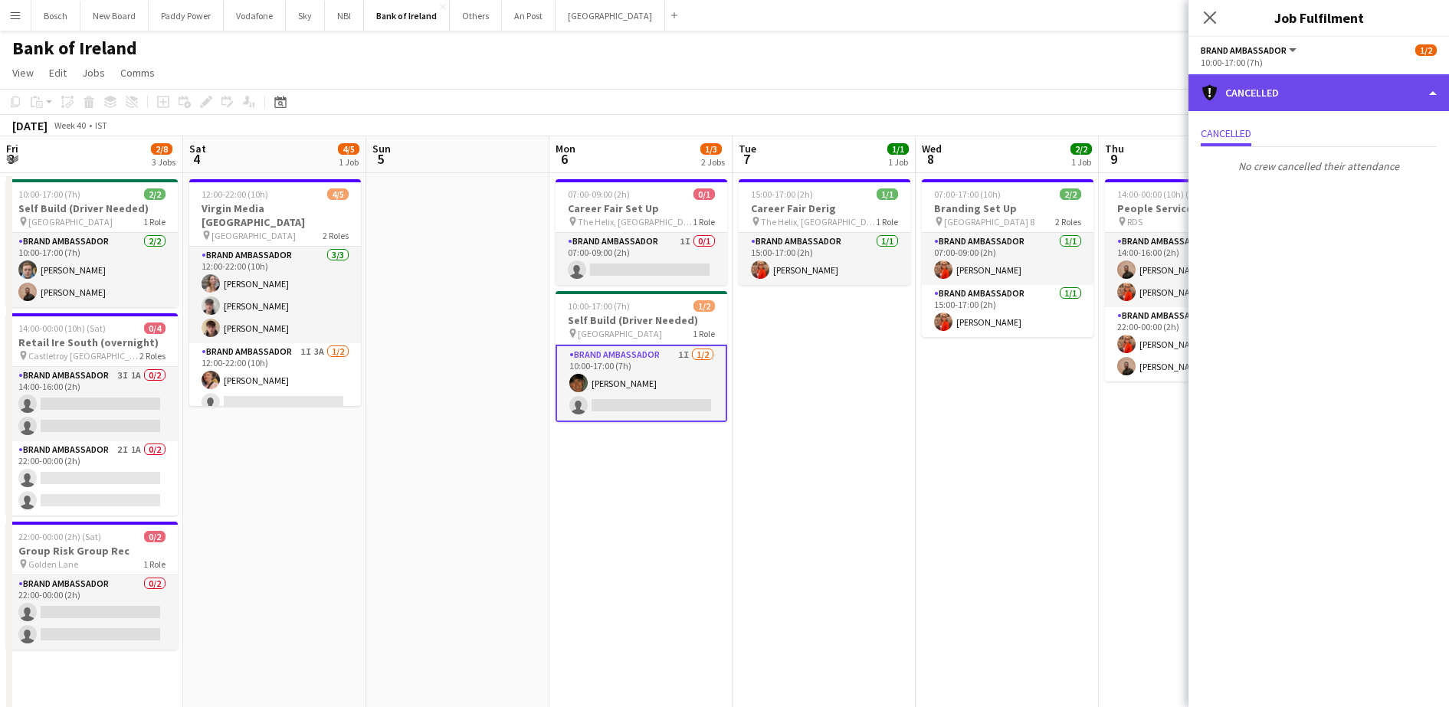
click at [1343, 80] on div "cancellation Cancelled" at bounding box center [1319, 92] width 261 height 37
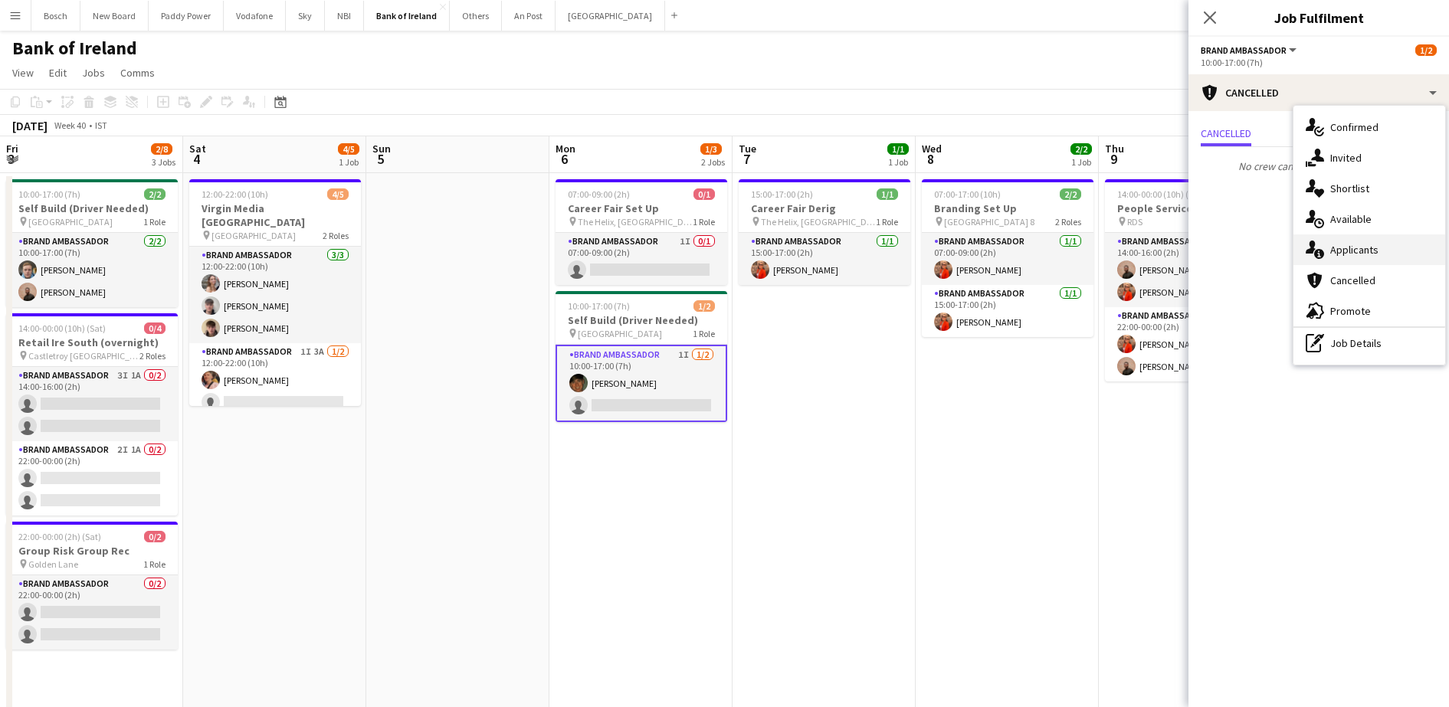
click at [1357, 251] on span "Applicants" at bounding box center [1355, 250] width 48 height 14
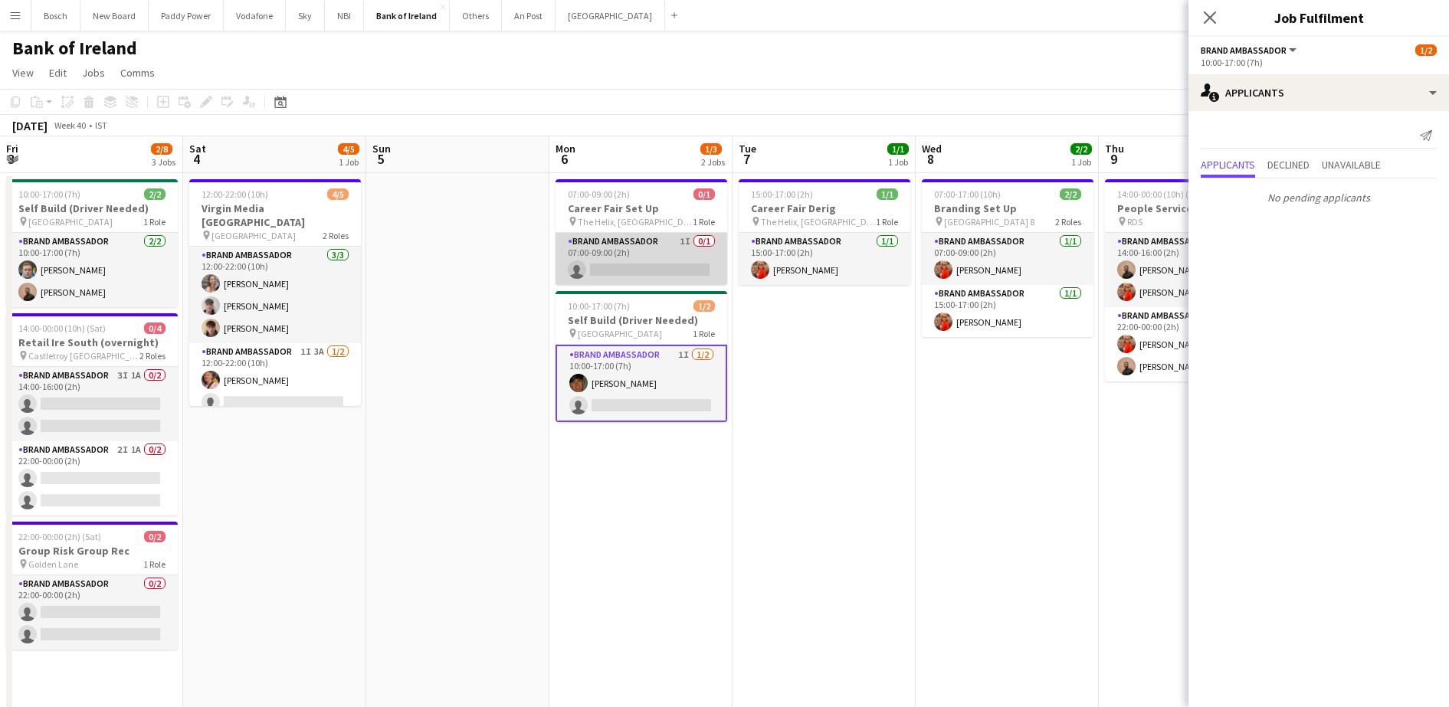
click at [673, 259] on app-card-role "Brand Ambassador 1I 0/1 07:00-09:00 (2h) single-neutral-actions" at bounding box center [642, 259] width 172 height 52
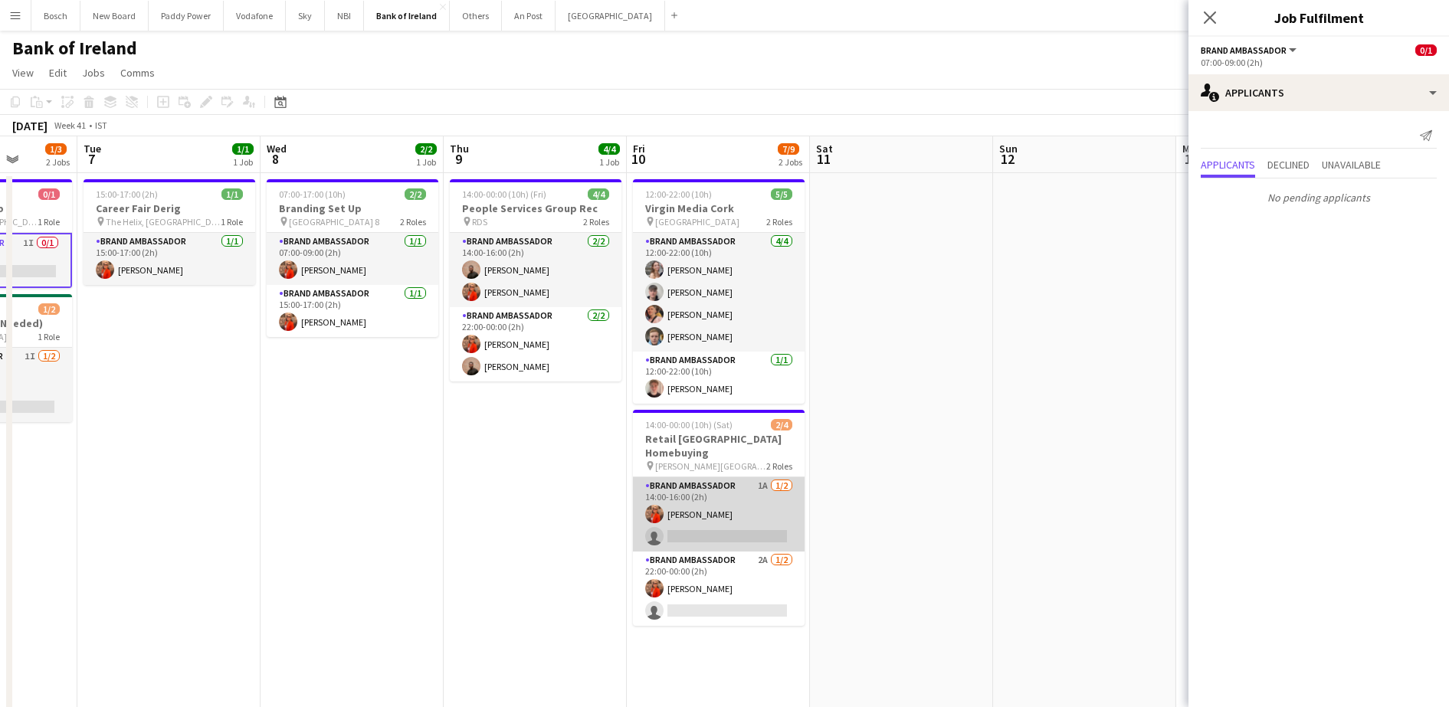
click at [705, 525] on app-card-role "Brand Ambassador 1A [DATE] 14:00-16:00 (2h) [PERSON_NAME] single-neutral-actions" at bounding box center [719, 515] width 172 height 74
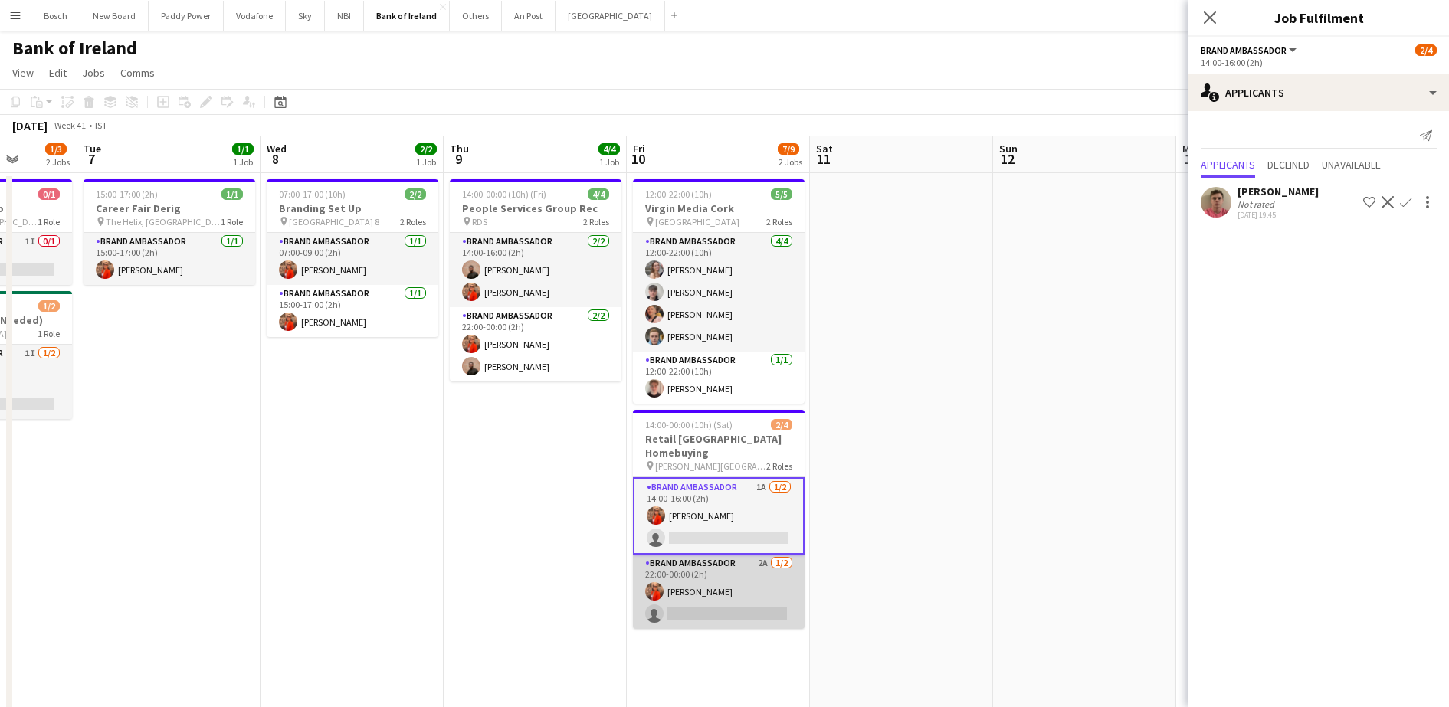
click at [706, 570] on app-card-role "Brand Ambassador 2A [DATE] 22:00-00:00 (2h) [PERSON_NAME] single-neutral-actions" at bounding box center [719, 592] width 172 height 74
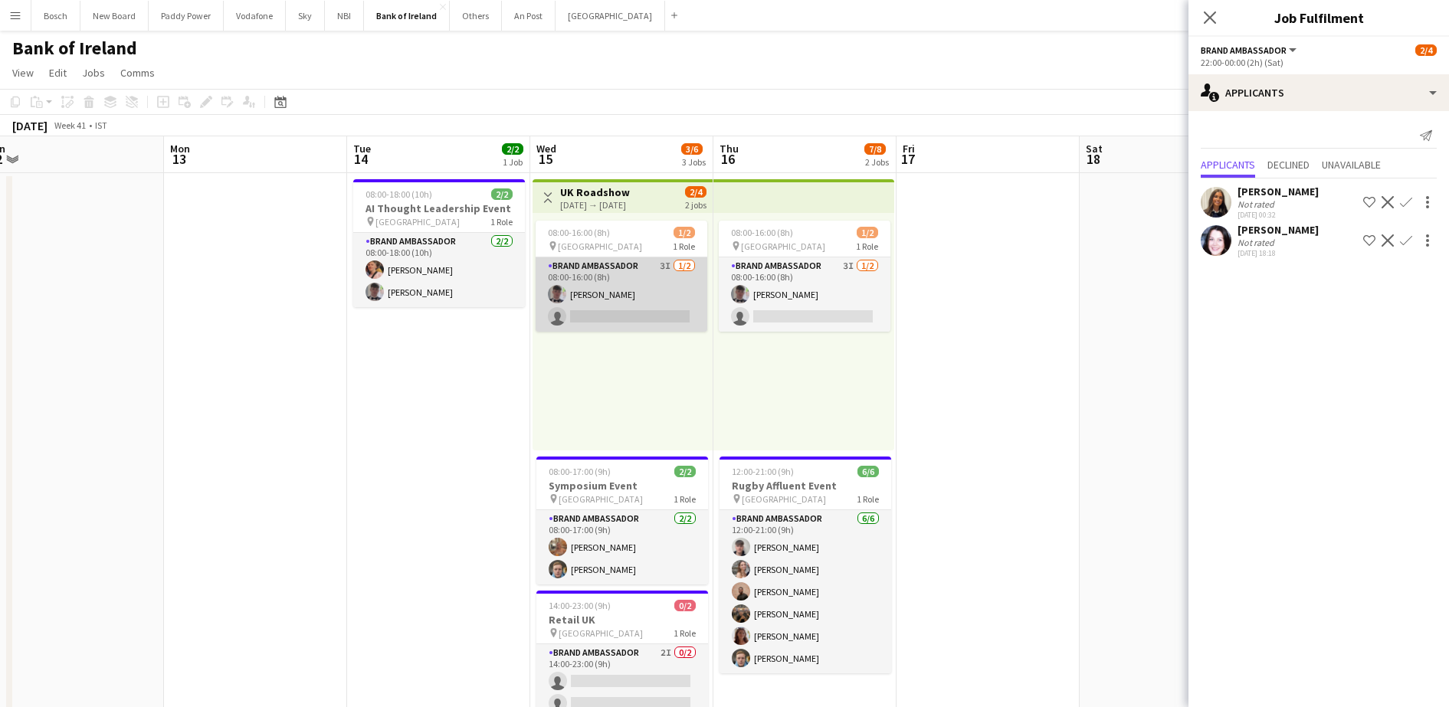
click at [635, 320] on app-card-role "Brand Ambassador 3I [DATE] 08:00-16:00 (8h) [PERSON_NAME] single-neutral-actions" at bounding box center [622, 295] width 172 height 74
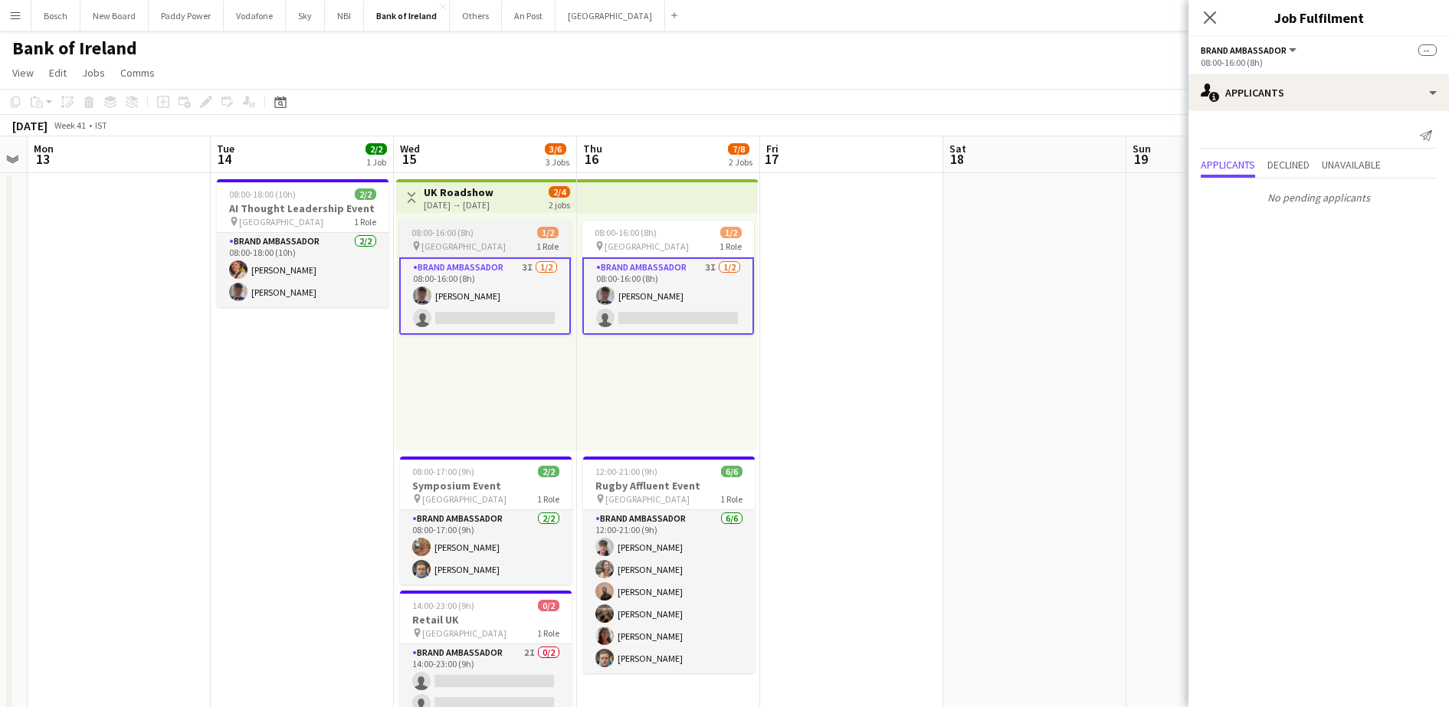
scroll to position [0, 523]
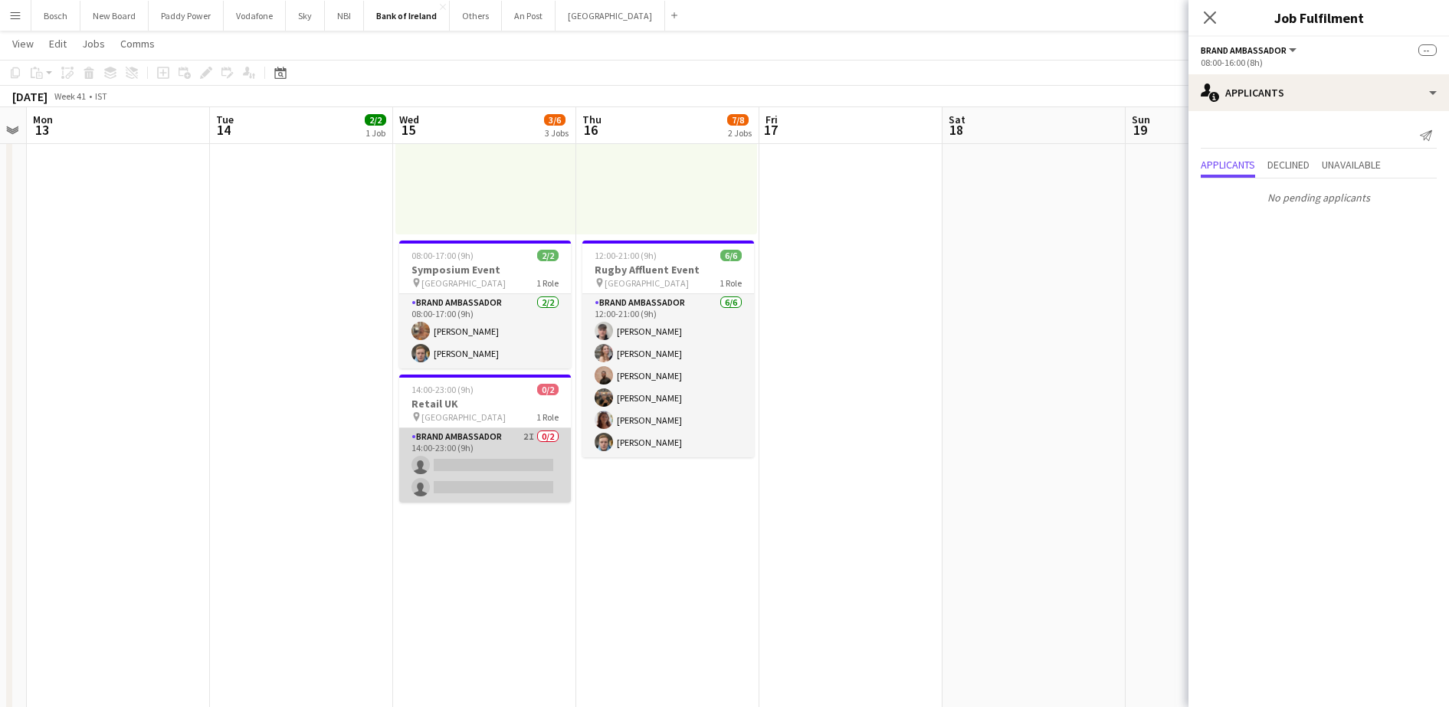
click at [546, 458] on app-card-role "Brand Ambassador 2I 0/2 14:00-23:00 (9h) single-neutral-actions single-neutral-…" at bounding box center [485, 465] width 172 height 74
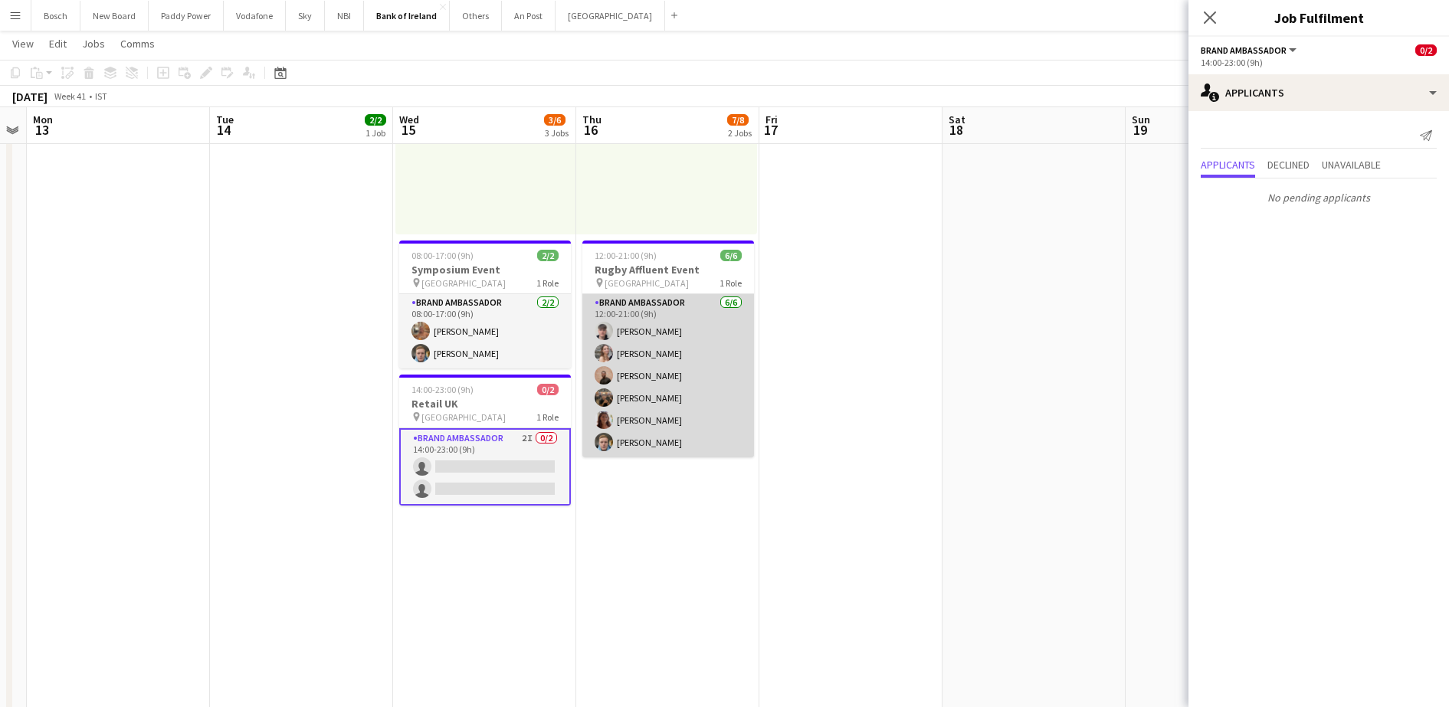
scroll to position [0, 0]
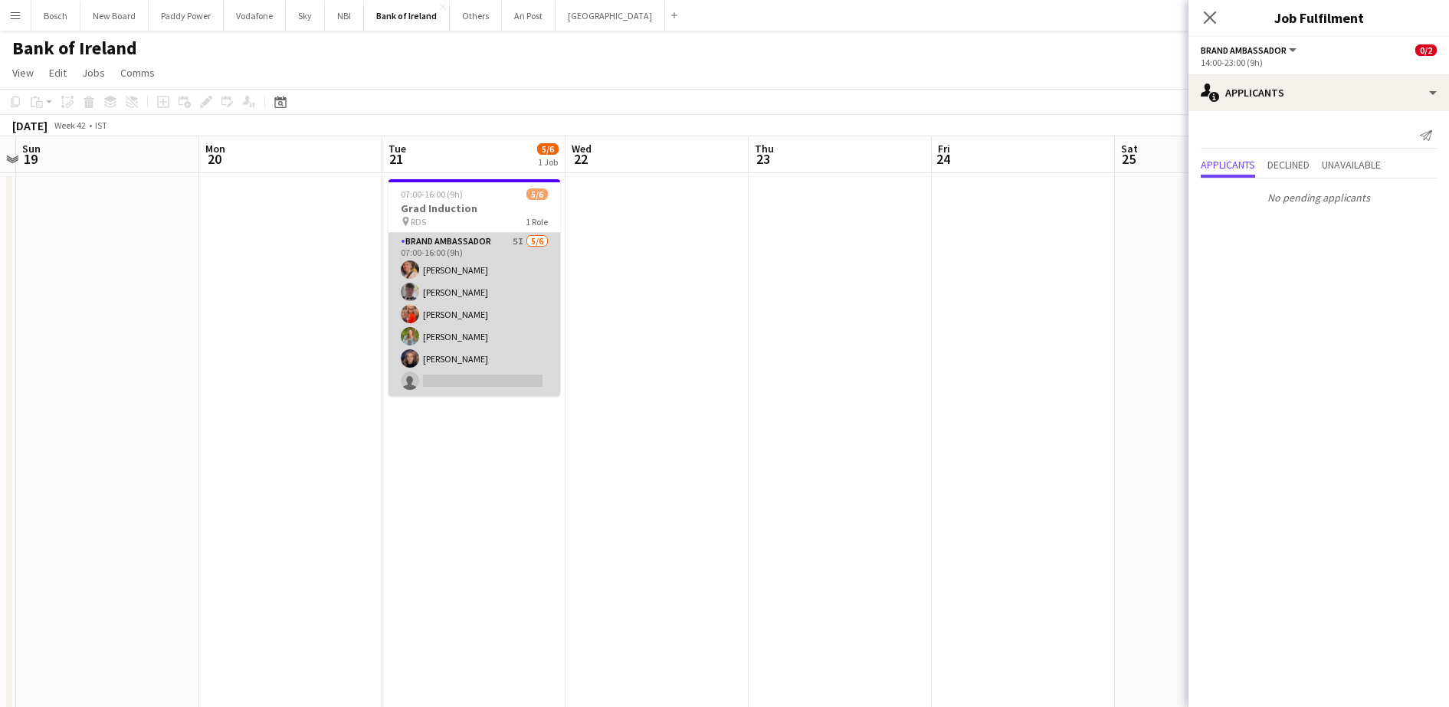
click at [493, 327] on app-card-role "Brand Ambassador 5I [DATE] 07:00-16:00 (9h) [PERSON_NAME] [PERSON_NAME] [PERSON…" at bounding box center [475, 314] width 172 height 163
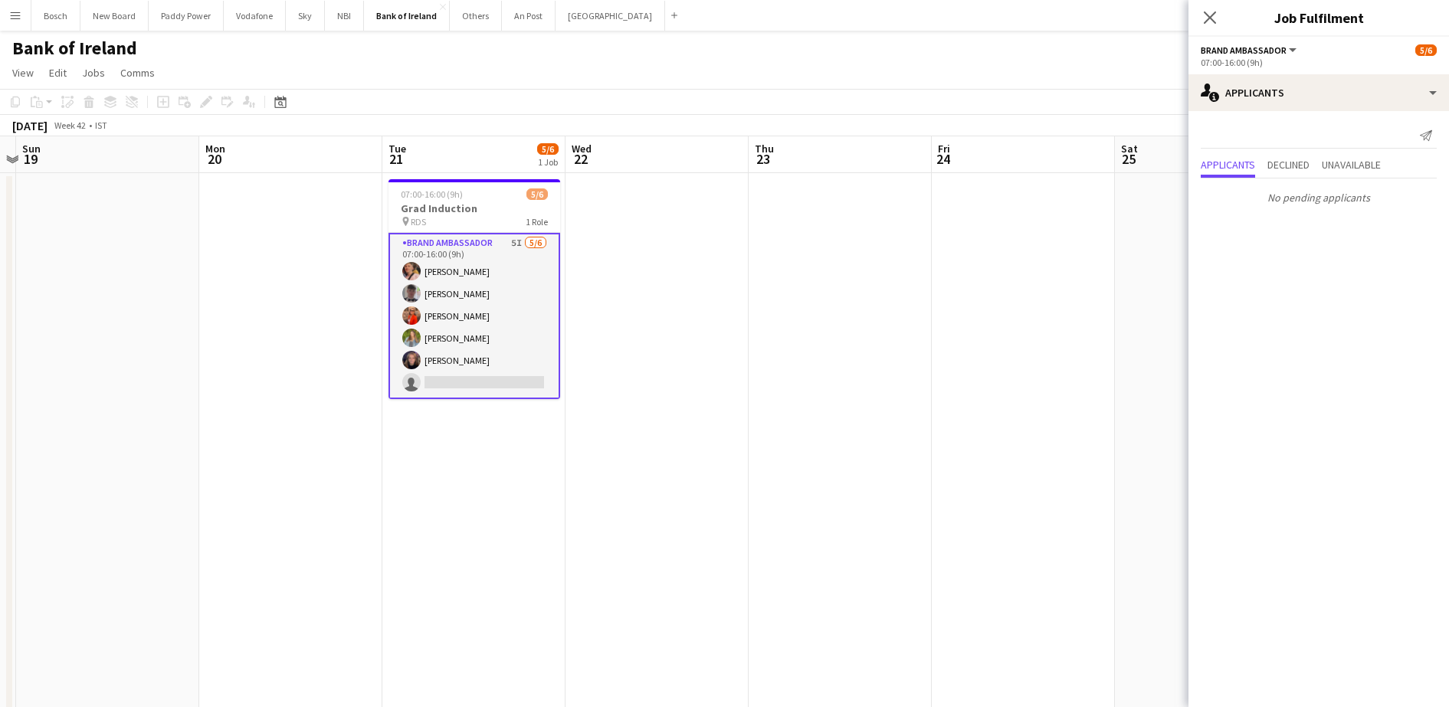
click at [1318, 111] on div "Send notification Applicants Declined Unavailable No pending applicants" at bounding box center [1319, 167] width 261 height 112
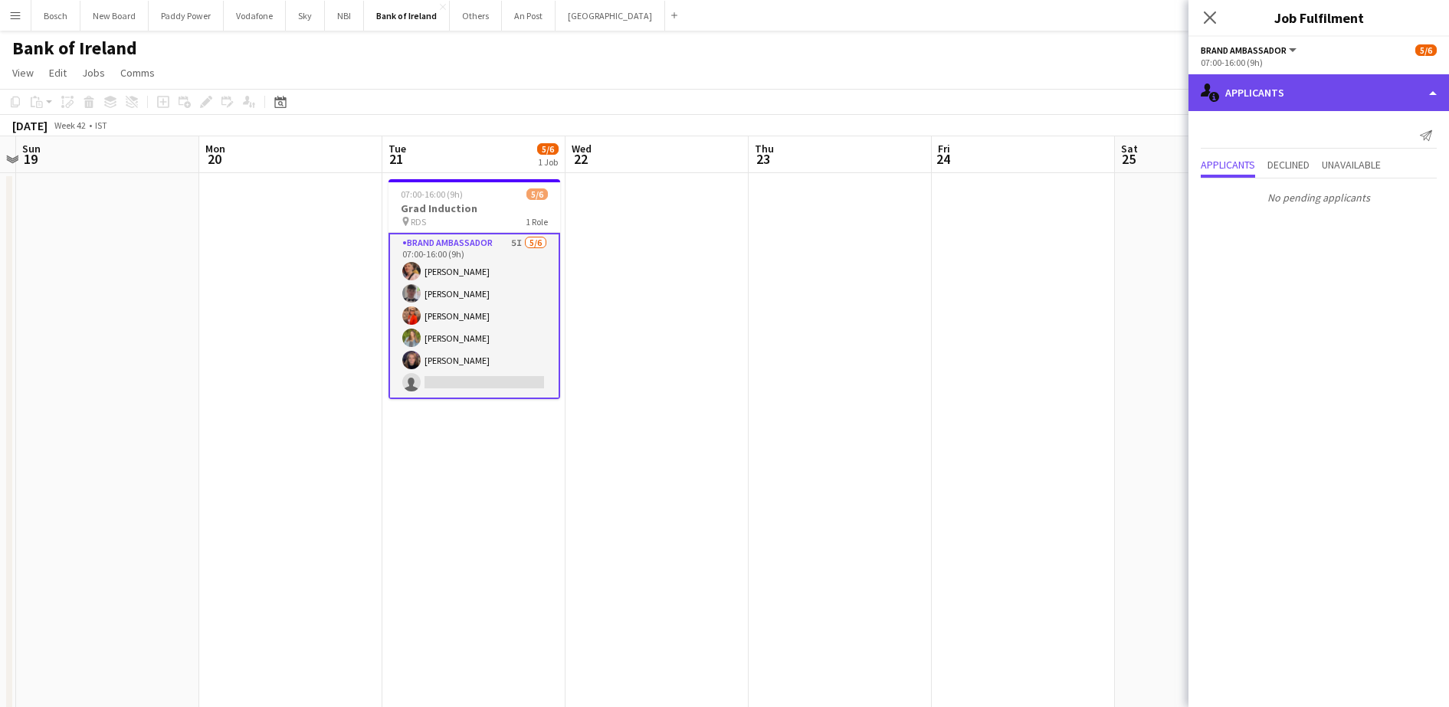
click at [1337, 100] on div "single-neutral-actions-information Applicants" at bounding box center [1319, 92] width 261 height 37
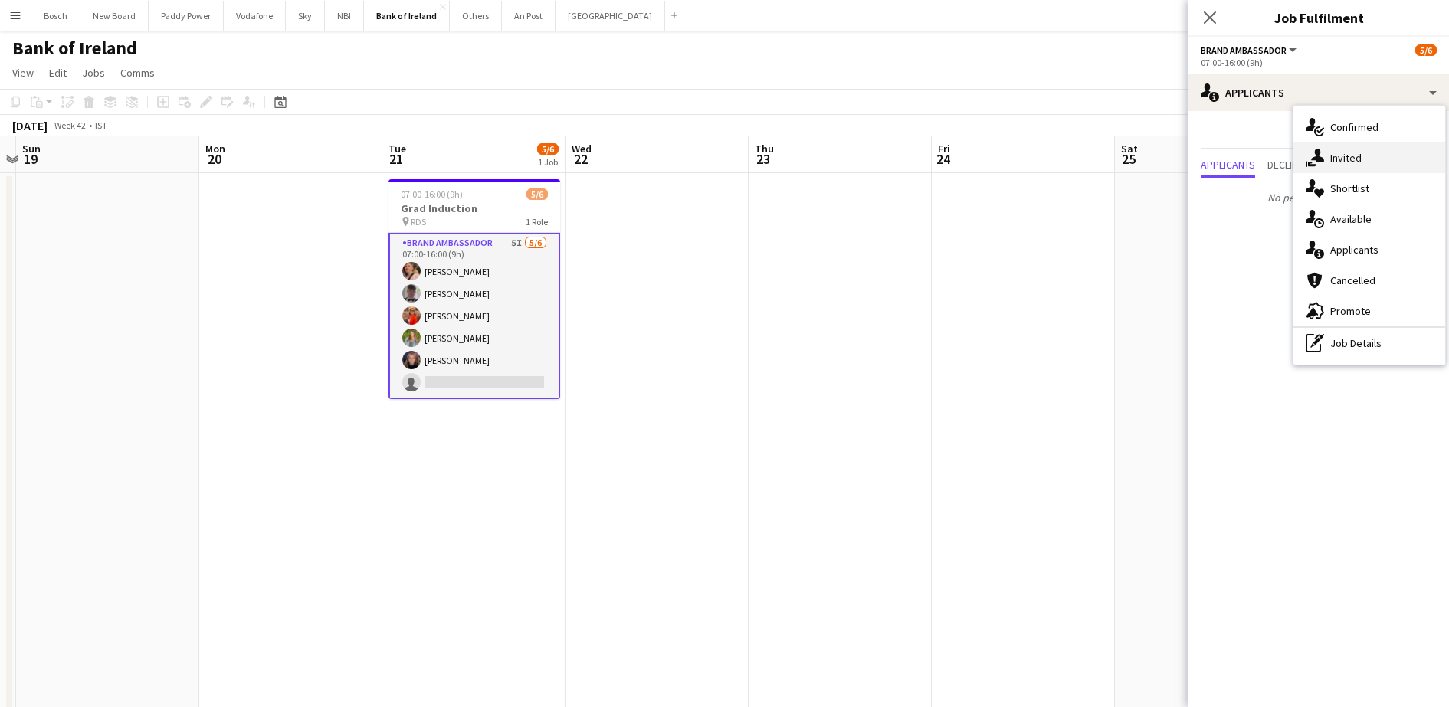
click at [1348, 167] on div "single-neutral-actions-share-1 Invited" at bounding box center [1370, 158] width 152 height 31
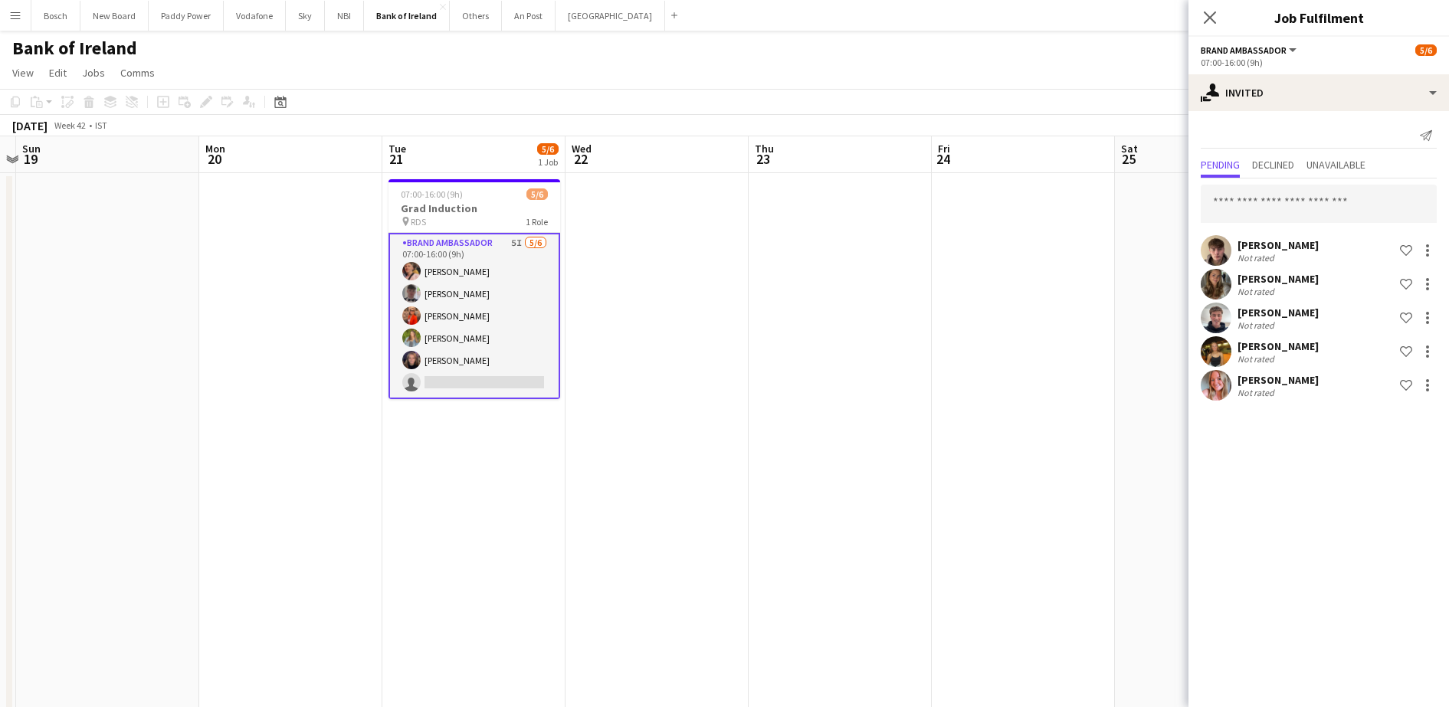
click at [1004, 33] on div "Bank of Ireland user user" at bounding box center [724, 45] width 1449 height 29
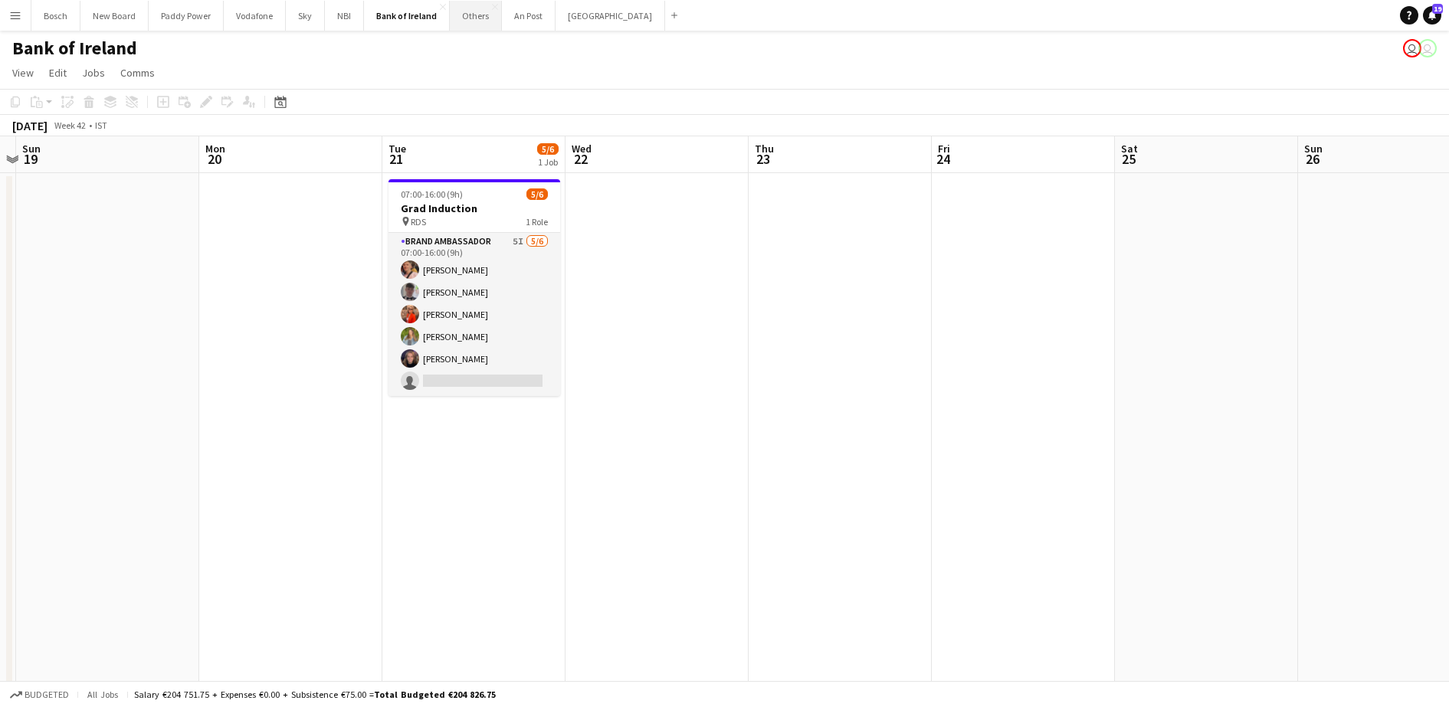
click at [477, 15] on button "Others Close" at bounding box center [476, 16] width 52 height 30
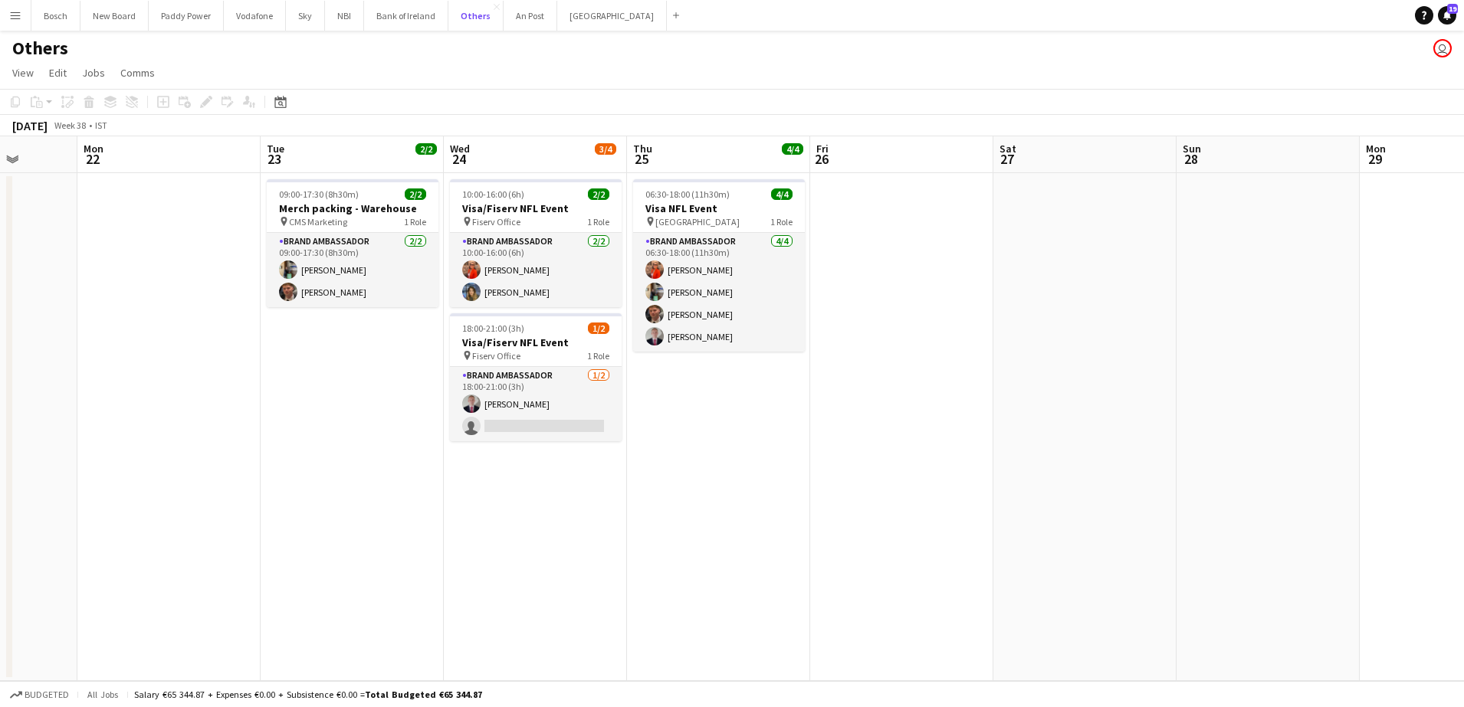
scroll to position [0, 473]
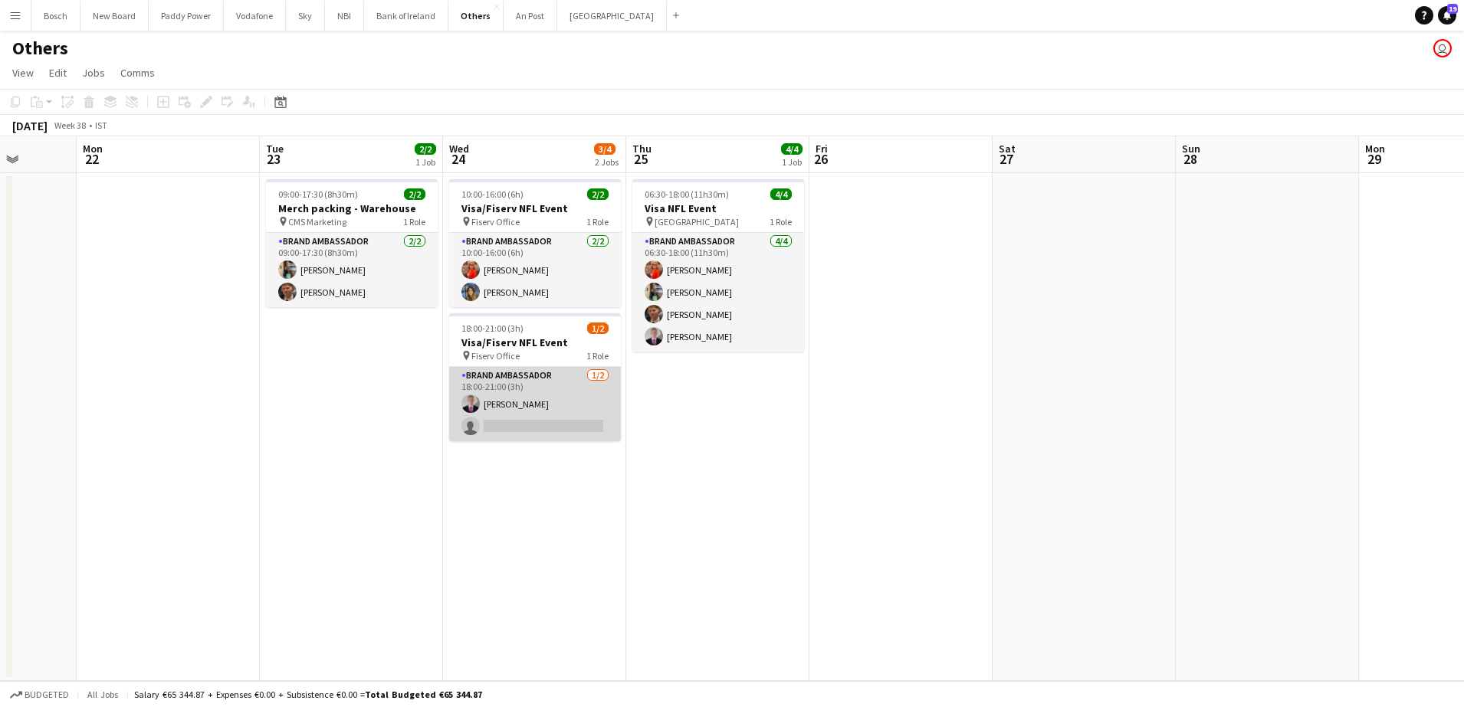
click at [602, 388] on app-card-role "Brand Ambassador [DATE] 18:00-21:00 (3h) [PERSON_NAME] single-neutral-actions" at bounding box center [535, 404] width 172 height 74
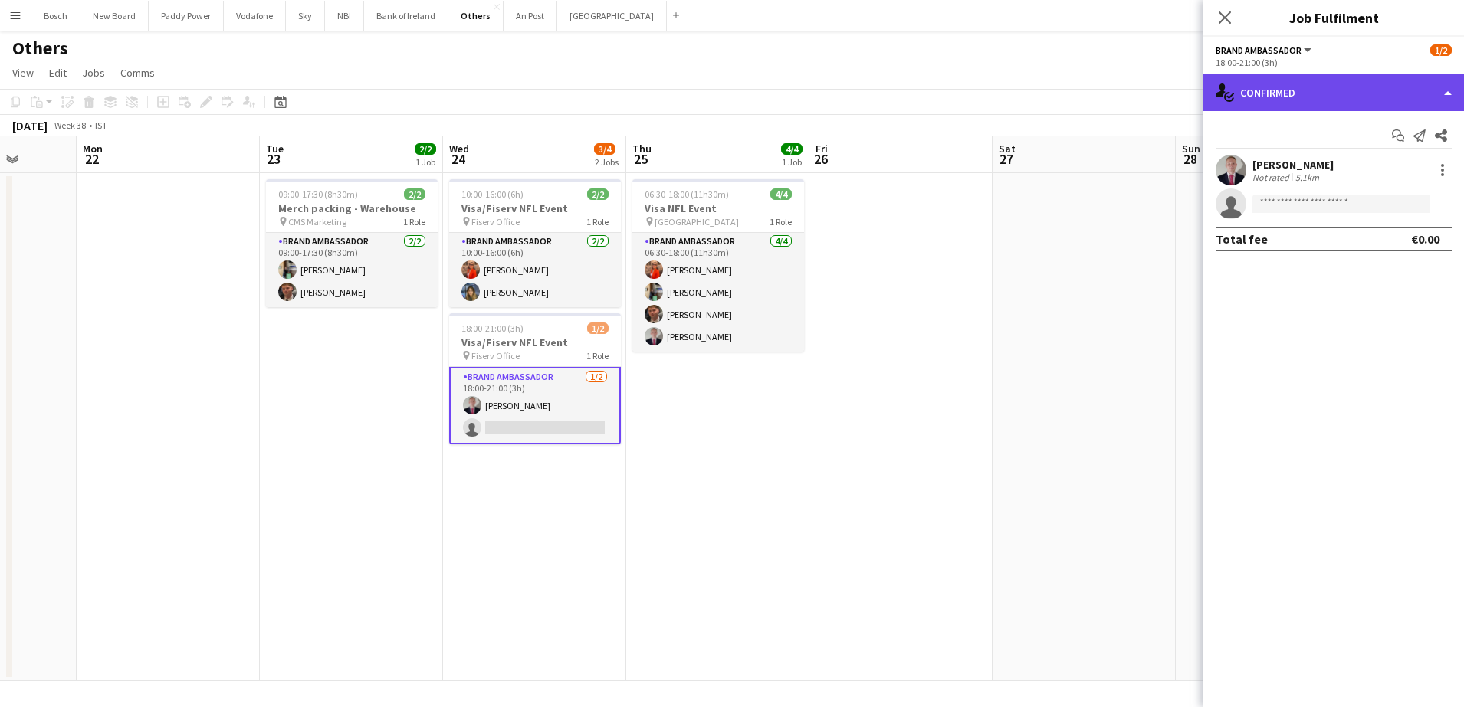
click at [1245, 107] on div "single-neutral-actions-check-2 Confirmed" at bounding box center [1333, 92] width 261 height 37
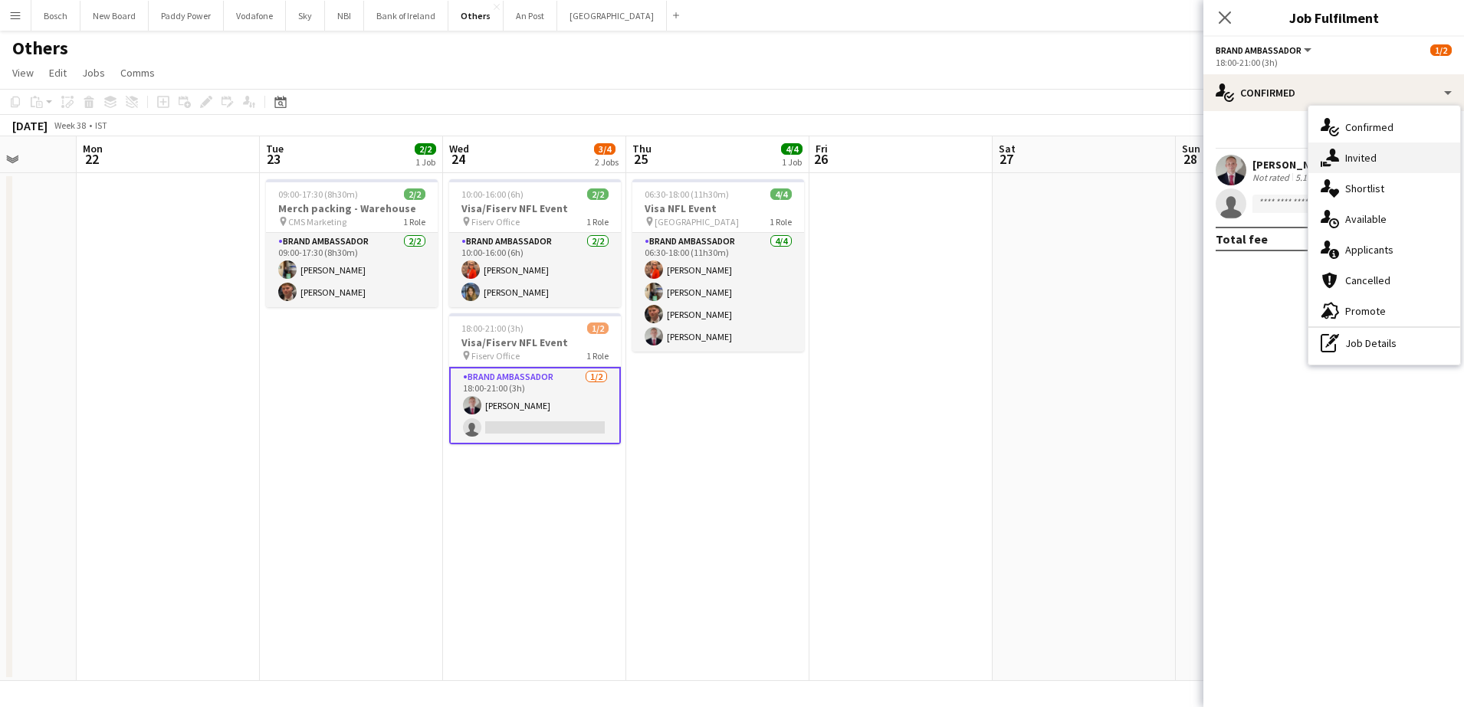
click at [1337, 168] on div "single-neutral-actions-share-1 Invited" at bounding box center [1384, 158] width 152 height 31
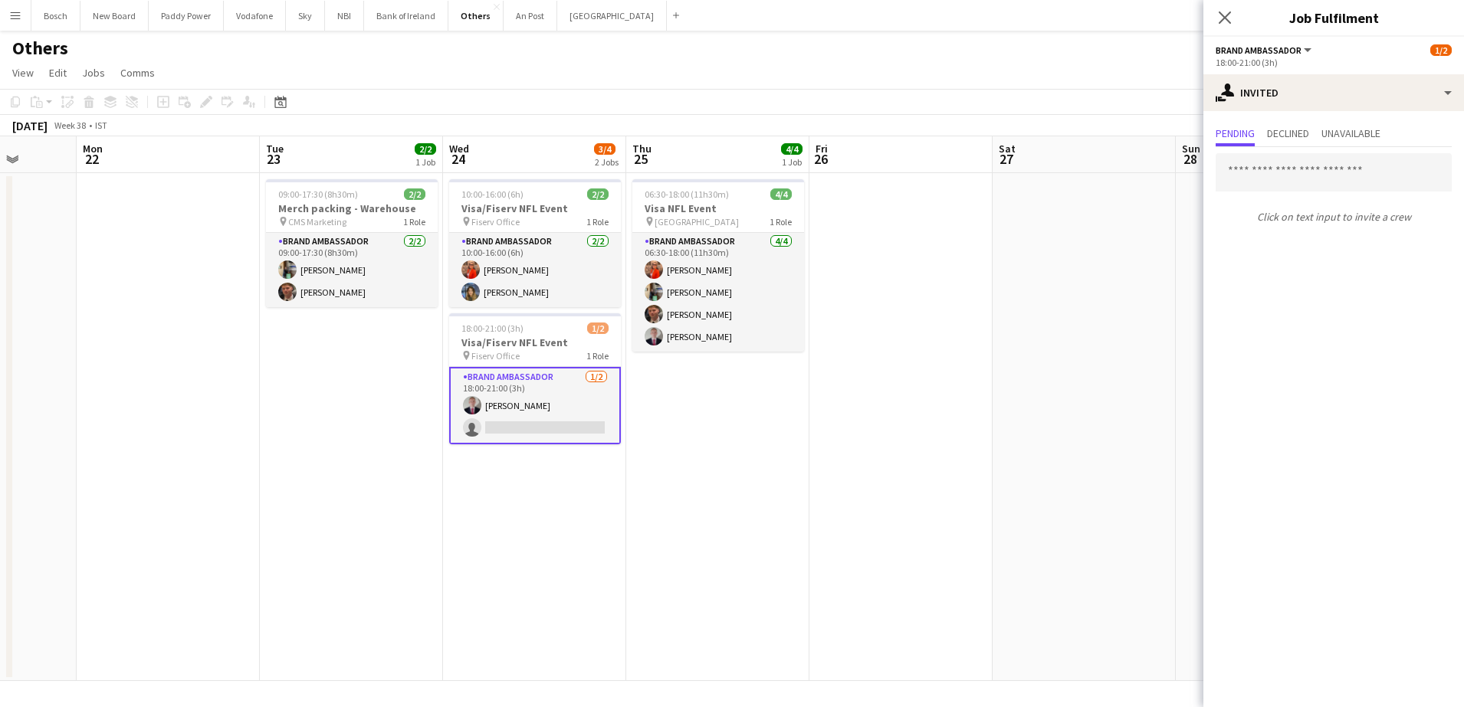
click at [1318, 192] on div "Click on text input to invite a crew" at bounding box center [1333, 188] width 261 height 83
click at [1331, 179] on input "text" at bounding box center [1334, 172] width 236 height 38
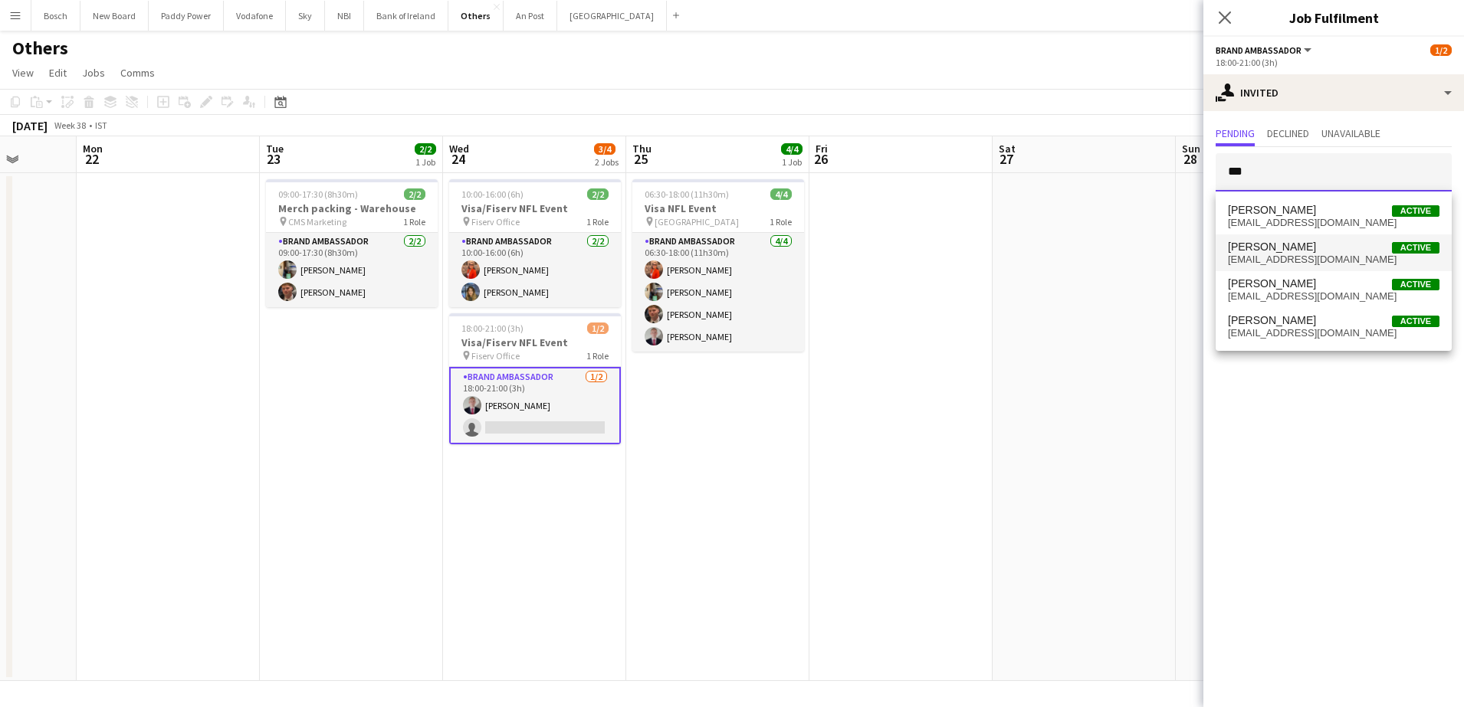
type input "***"
click at [1289, 254] on span "[EMAIL_ADDRESS][DOMAIN_NAME]" at bounding box center [1334, 260] width 212 height 12
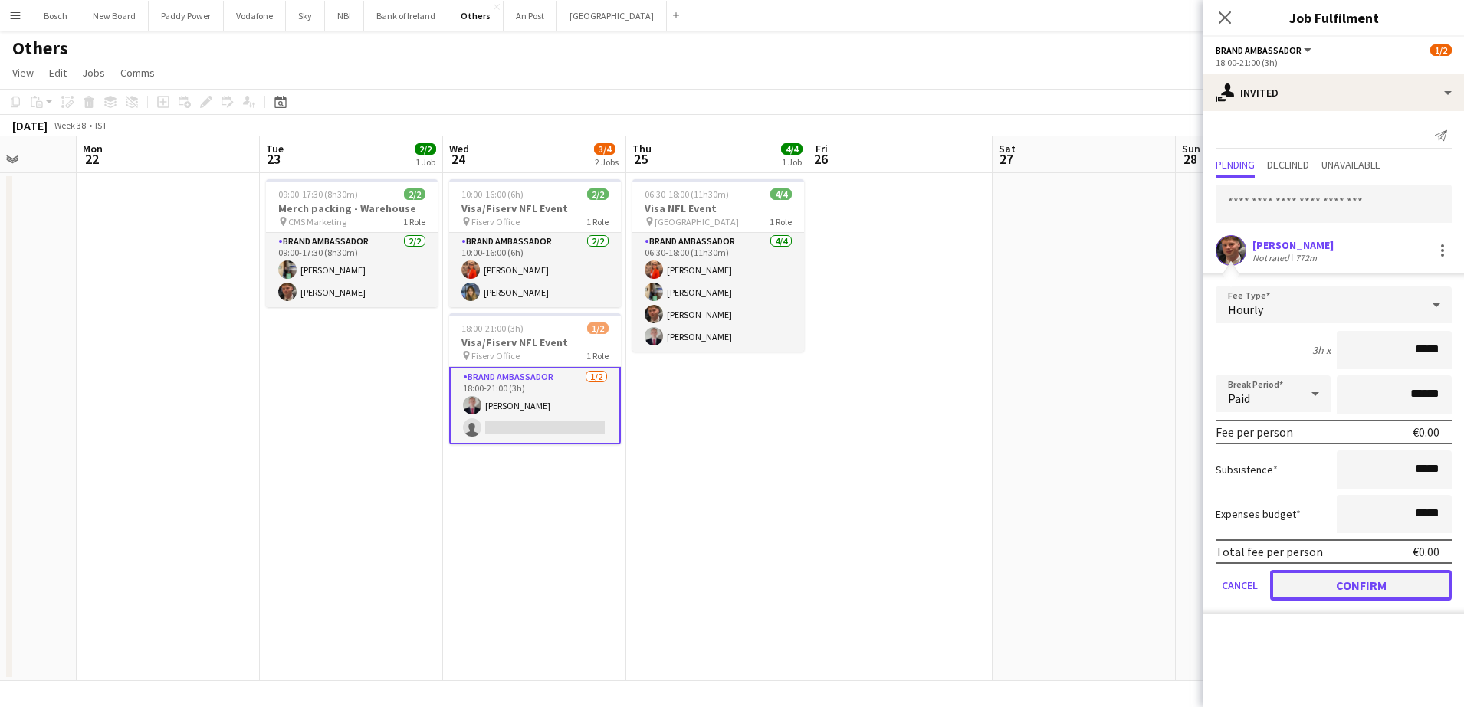
click at [1380, 587] on button "Confirm" at bounding box center [1361, 585] width 182 height 31
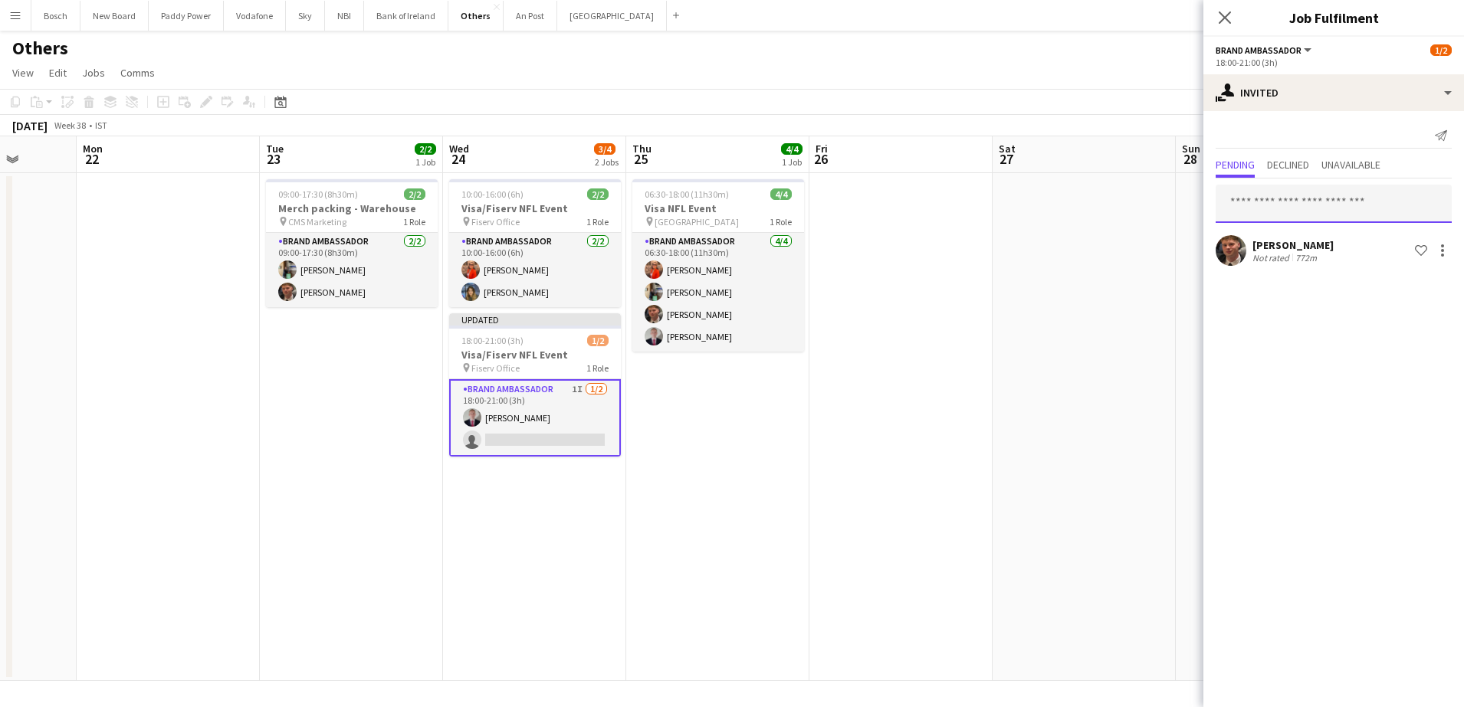
click at [1278, 208] on input "text" at bounding box center [1334, 204] width 236 height 38
click at [1076, 42] on div "Others user" at bounding box center [732, 45] width 1464 height 29
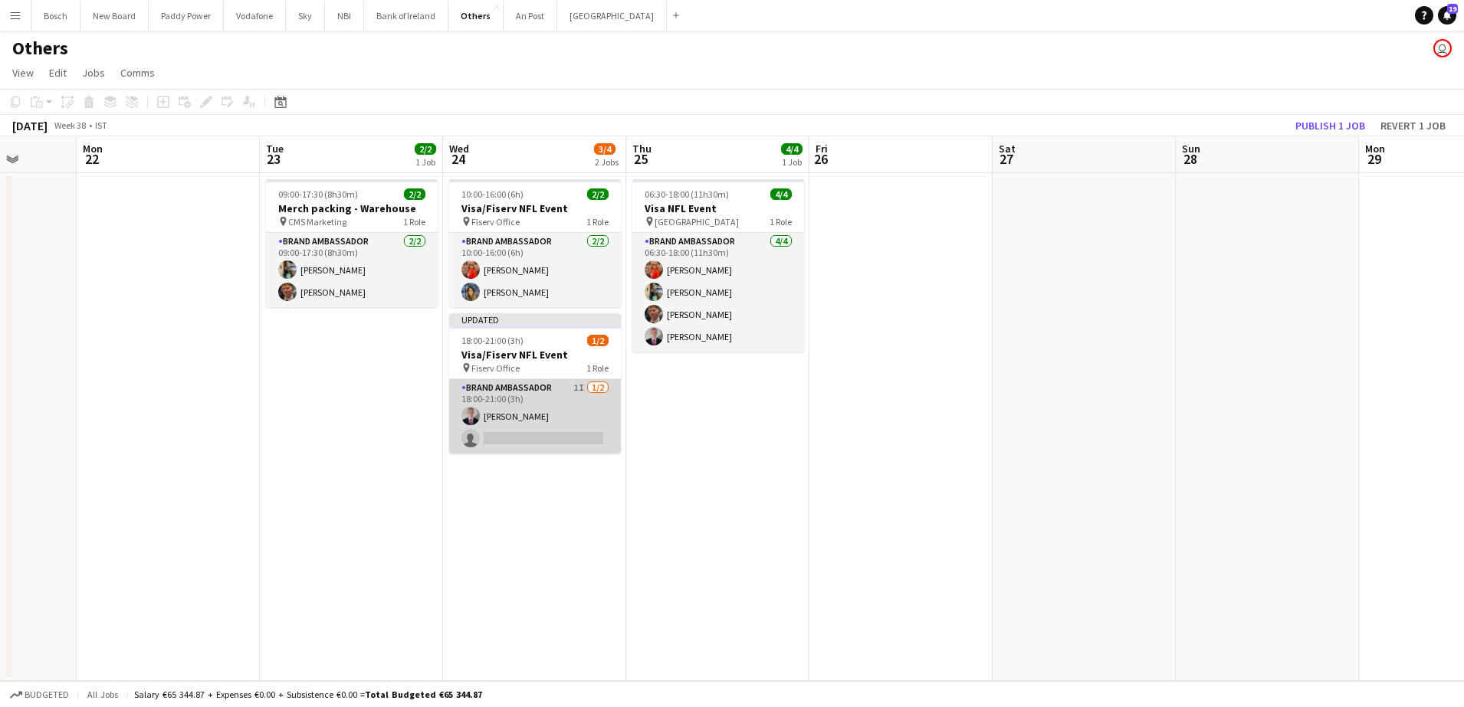
click at [571, 403] on app-card-role "Brand Ambassador 1I [DATE] 18:00-21:00 (3h) [PERSON_NAME] single-neutral-actions" at bounding box center [535, 416] width 172 height 74
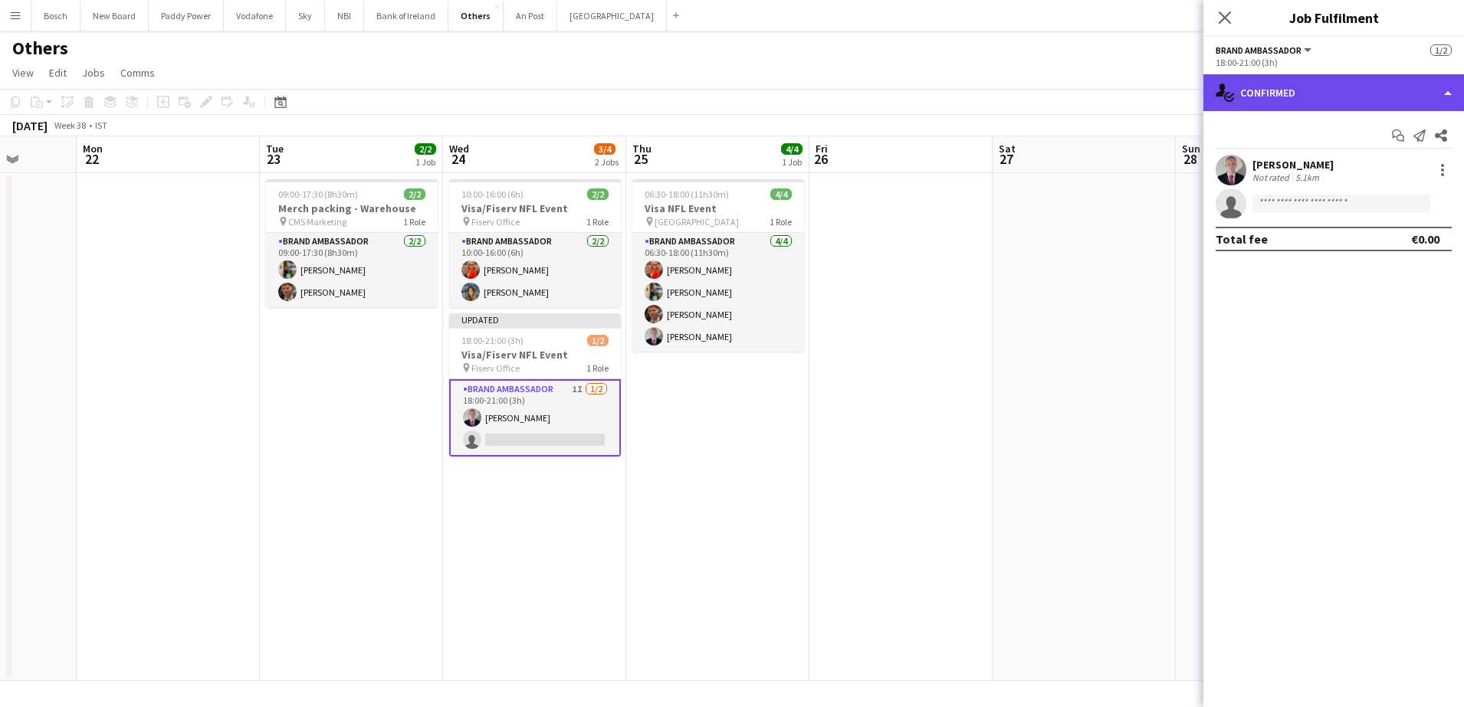
click at [1321, 77] on div "single-neutral-actions-check-2 Confirmed" at bounding box center [1333, 92] width 261 height 37
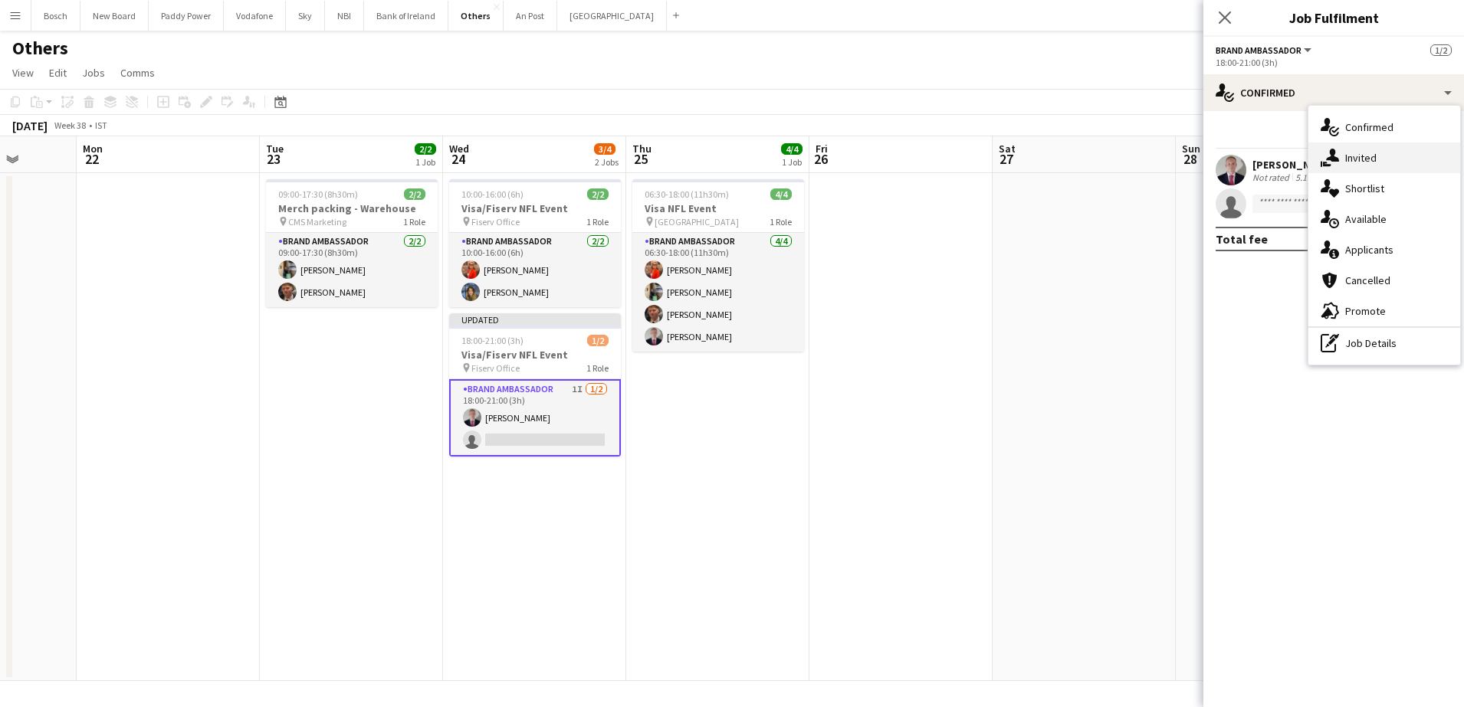
click at [1364, 161] on span "Invited" at bounding box center [1360, 158] width 31 height 14
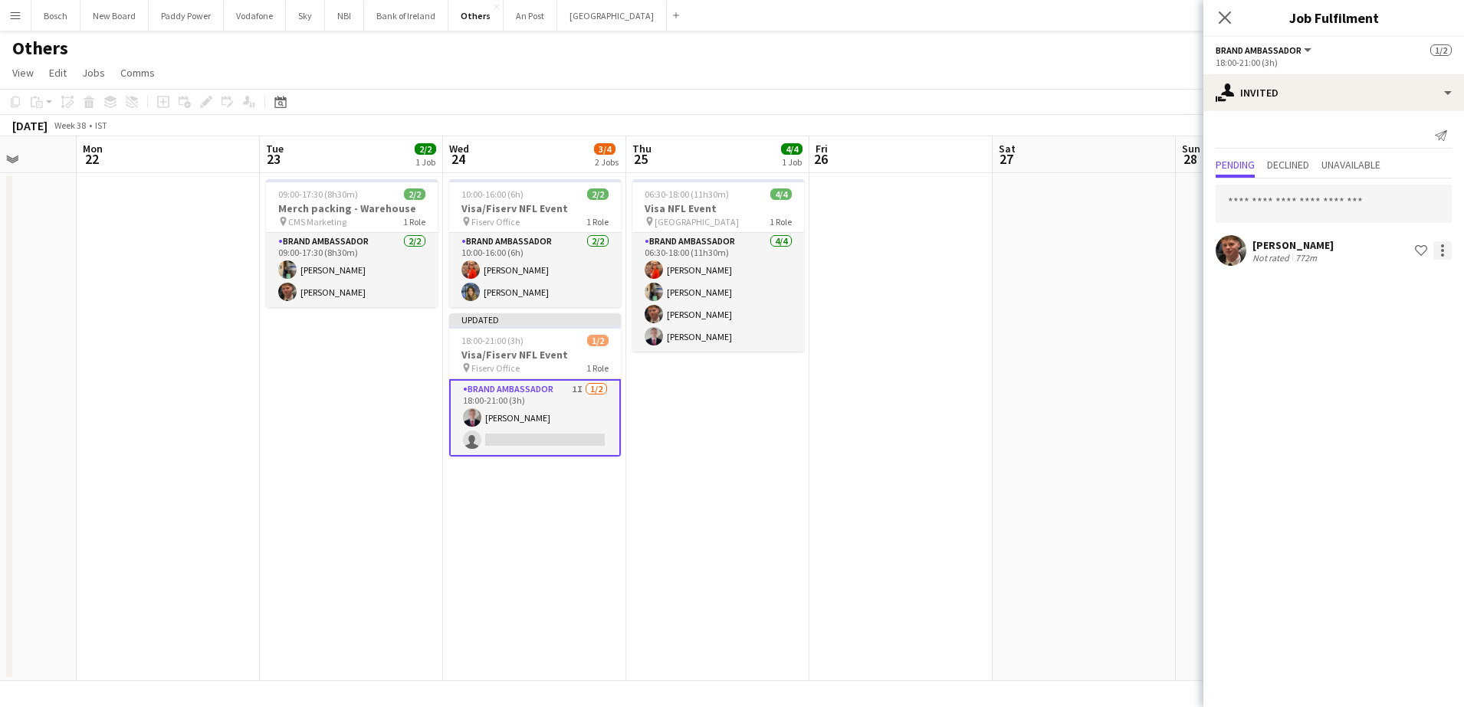
click at [1446, 256] on div at bounding box center [1442, 250] width 18 height 18
click at [1384, 379] on button "Cancel invitation" at bounding box center [1394, 389] width 115 height 37
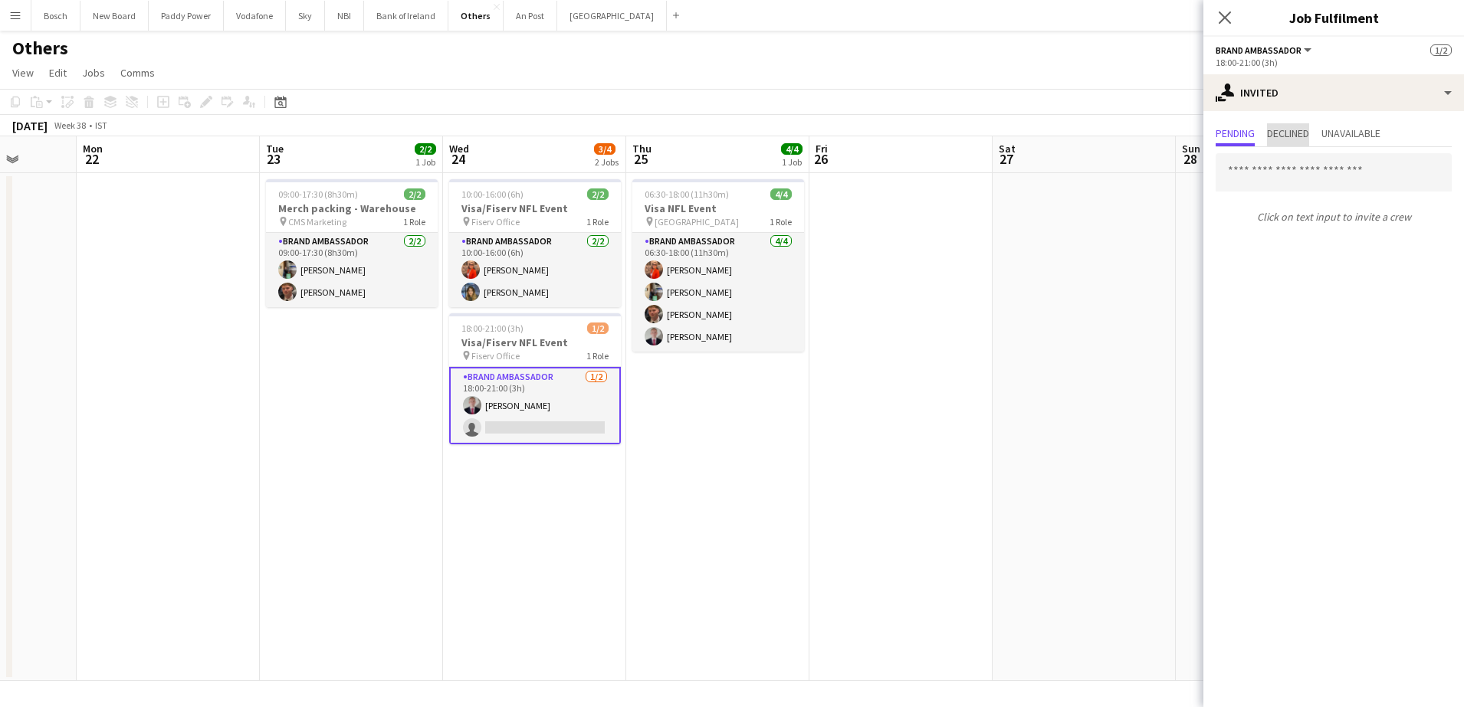
click at [1308, 128] on span "Declined" at bounding box center [1288, 133] width 42 height 11
click at [1247, 130] on span "Pending" at bounding box center [1235, 133] width 39 height 11
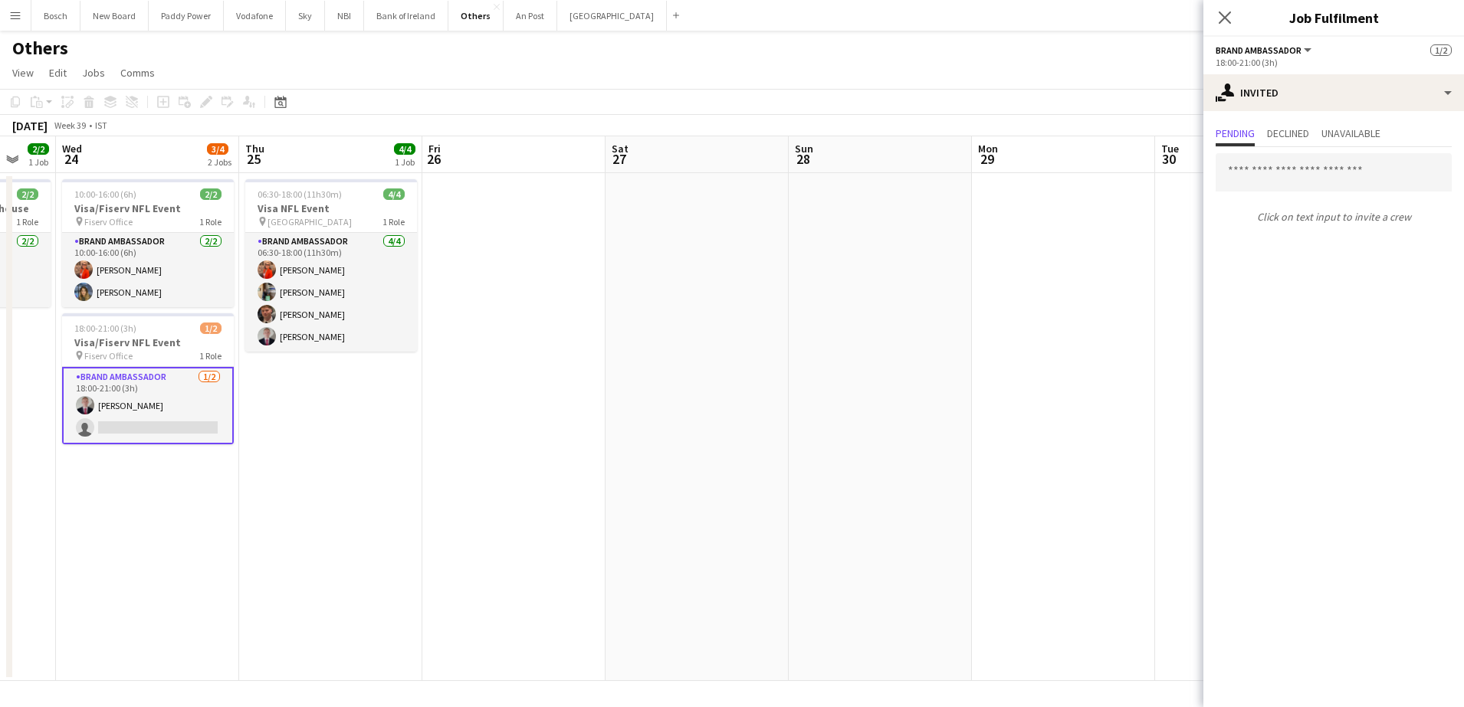
scroll to position [0, 496]
click at [429, 14] on button "Bank of Ireland Close" at bounding box center [406, 16] width 84 height 30
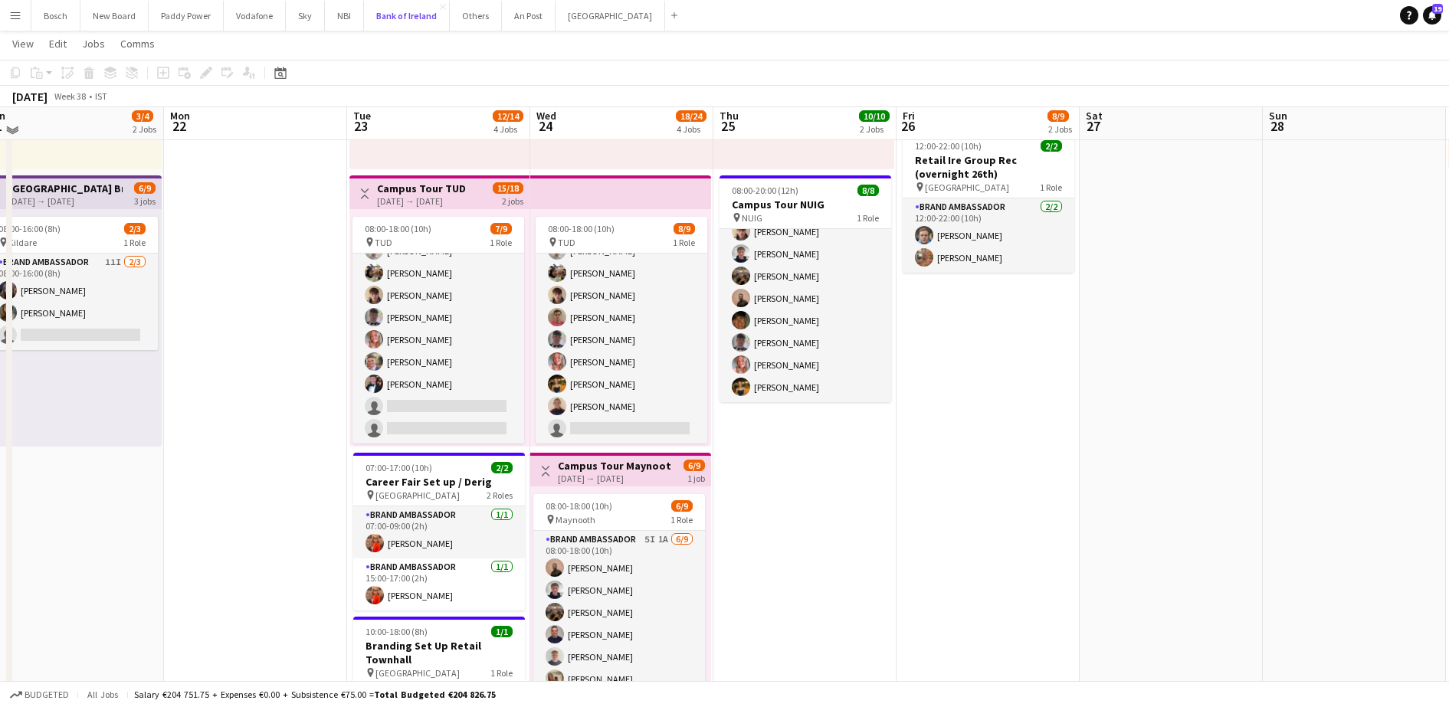
scroll to position [281, 0]
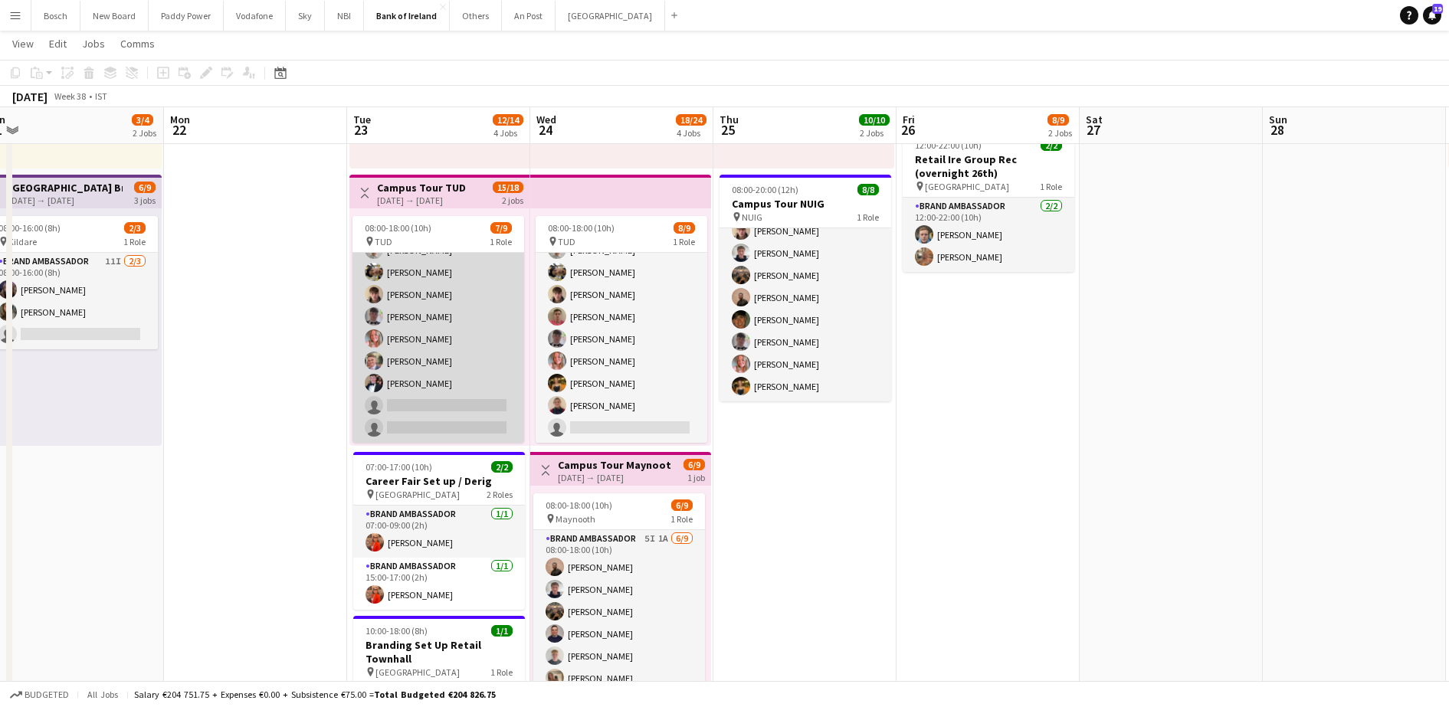
click at [413, 343] on app-card-role "Brand Ambassador 7I [DATE] 08:00-18:00 (10h) Jakub [PERSON_NAME] [PERSON_NAME] …" at bounding box center [439, 328] width 172 height 230
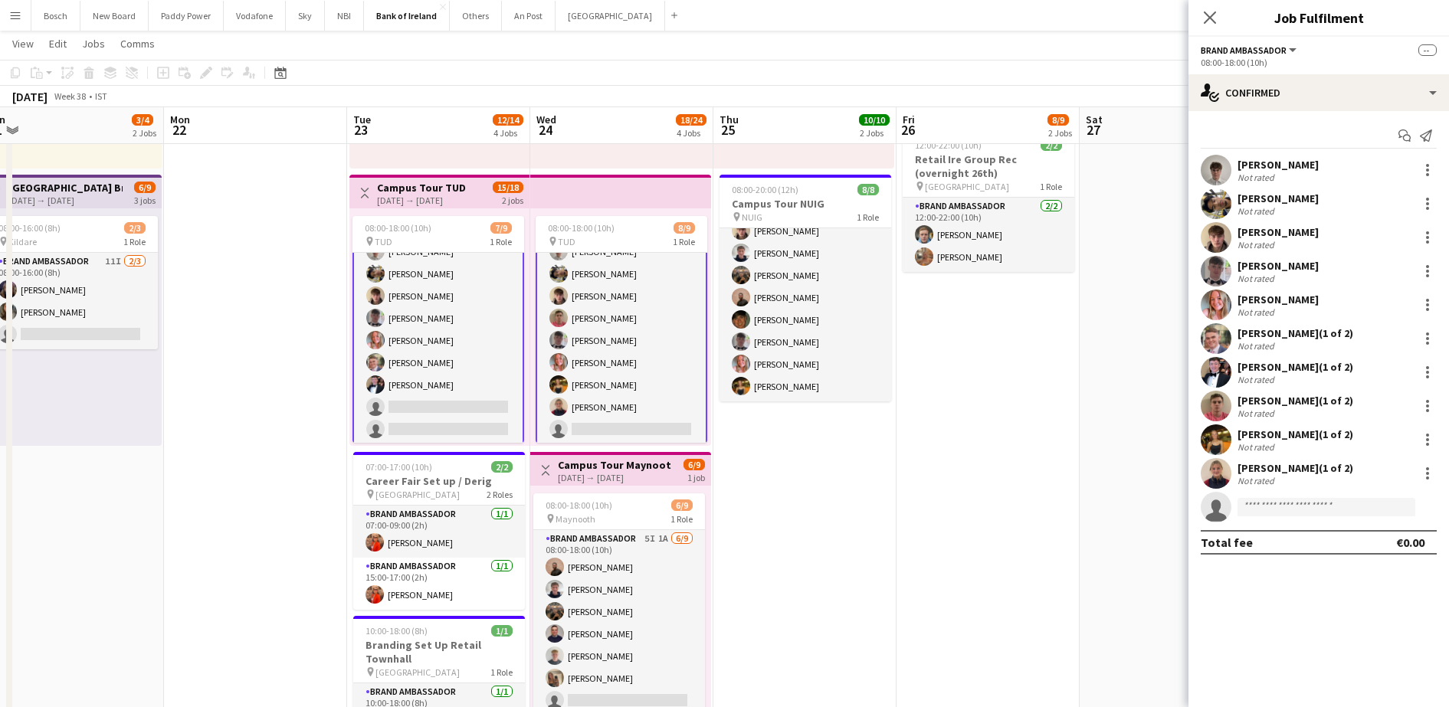
scroll to position [41, 0]
click at [413, 343] on app-card-role "Brand Ambassador 7I [DATE] 08:00-18:00 (10h) Jakub [PERSON_NAME] [PERSON_NAME] …" at bounding box center [439, 328] width 172 height 233
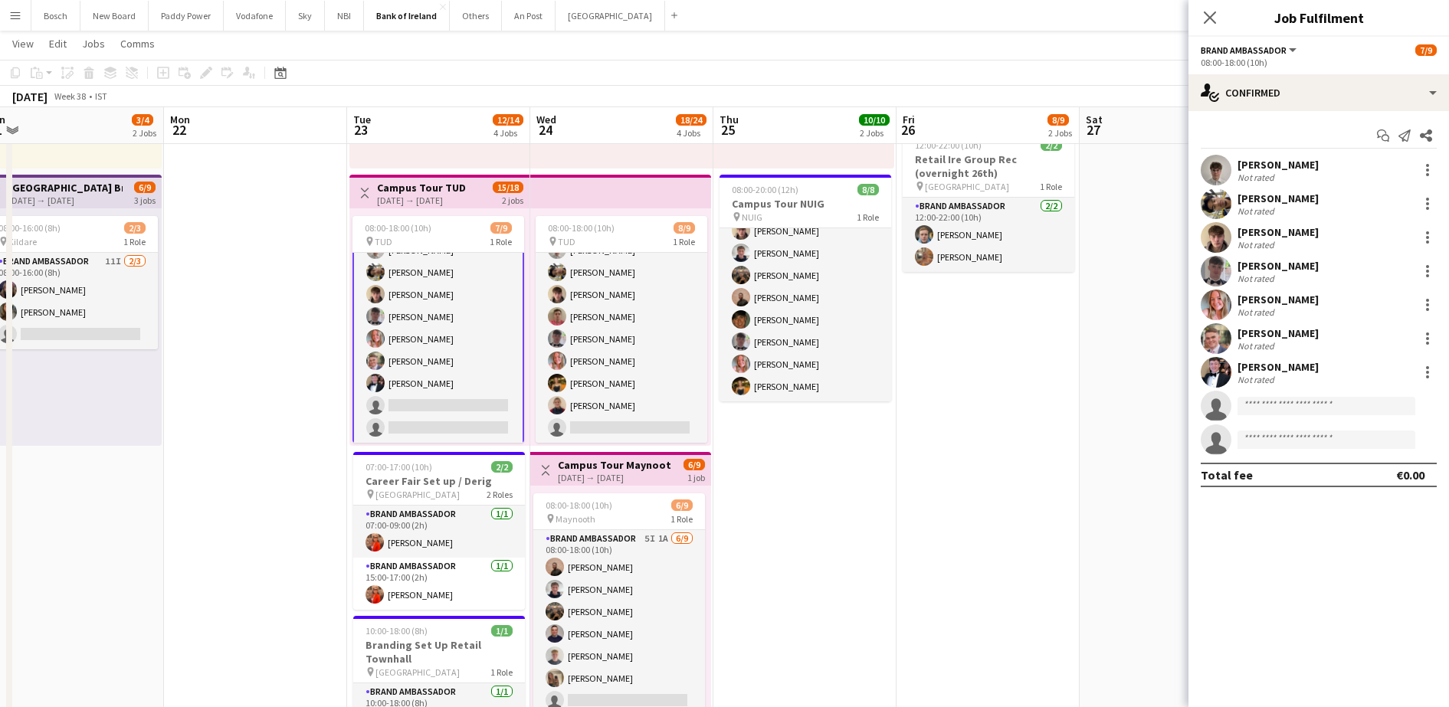
scroll to position [40, 0]
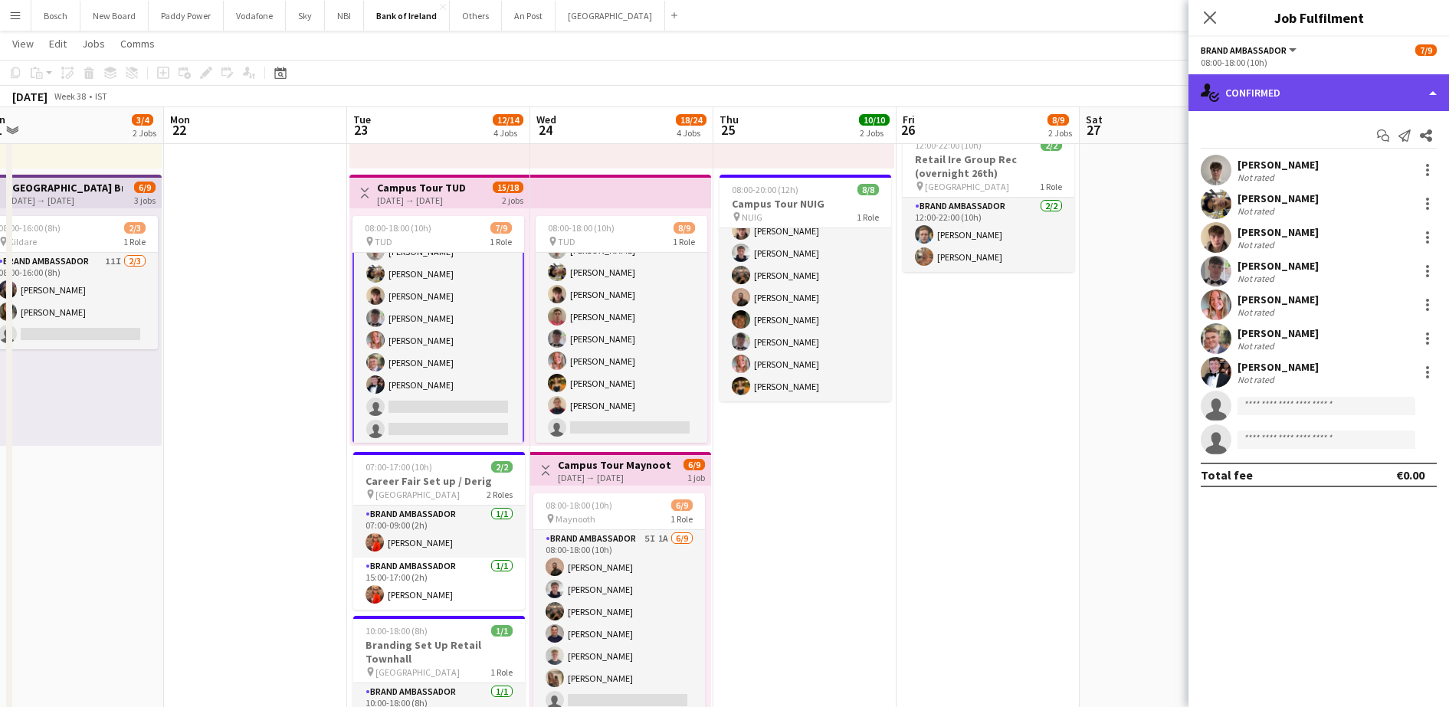
click at [1251, 80] on div "single-neutral-actions-check-2 Confirmed" at bounding box center [1319, 92] width 261 height 37
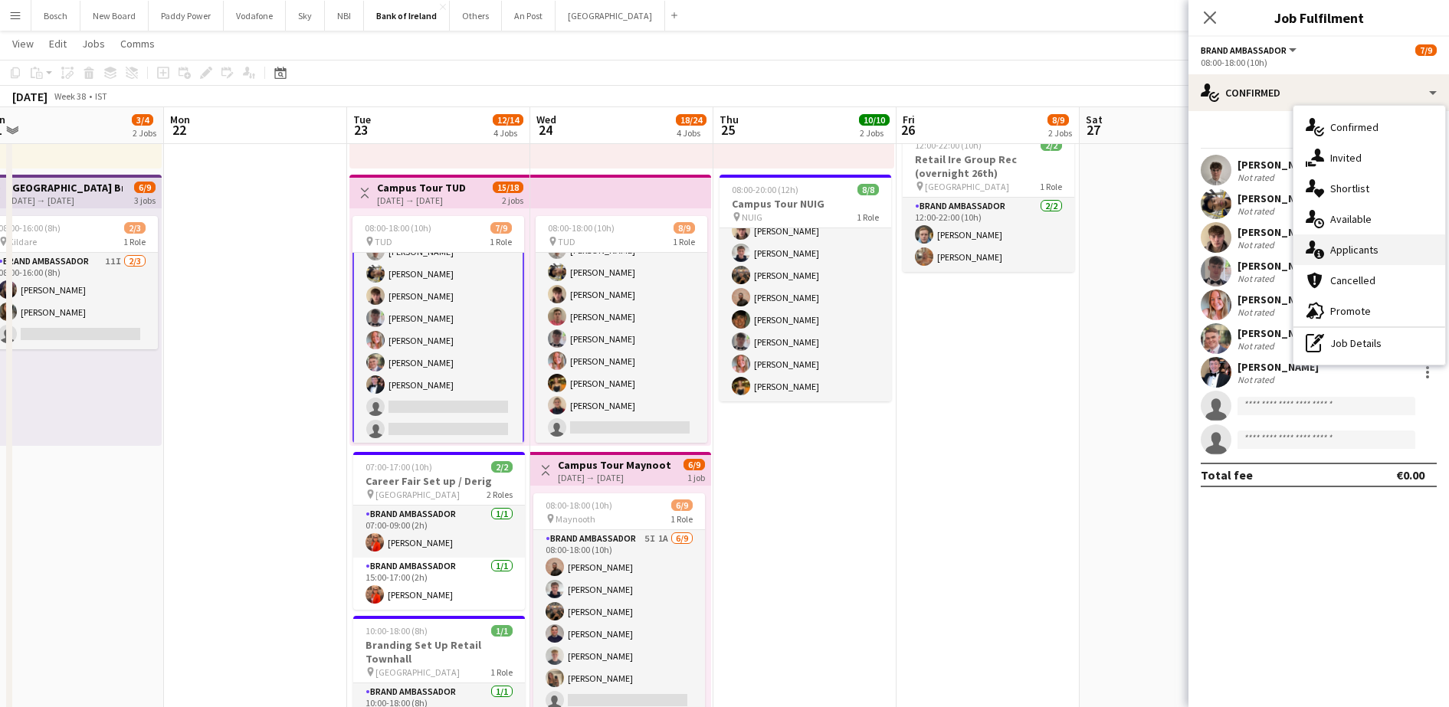
click at [1368, 252] on span "Applicants" at bounding box center [1355, 250] width 48 height 14
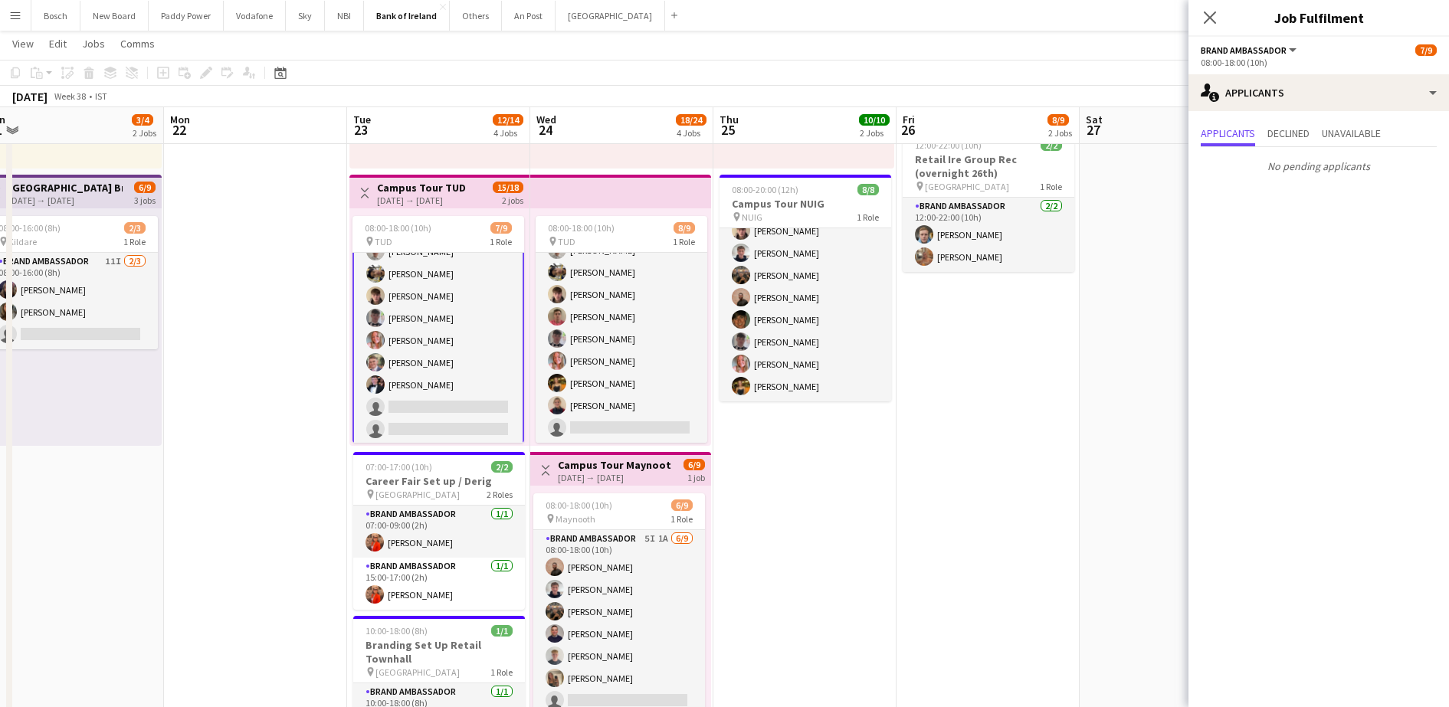
click at [734, 83] on app-toolbar "Copy Paste Paste Ctrl+V Paste with crew Ctrl+Shift+V Paste linked Job [GEOGRAPH…" at bounding box center [724, 73] width 1449 height 26
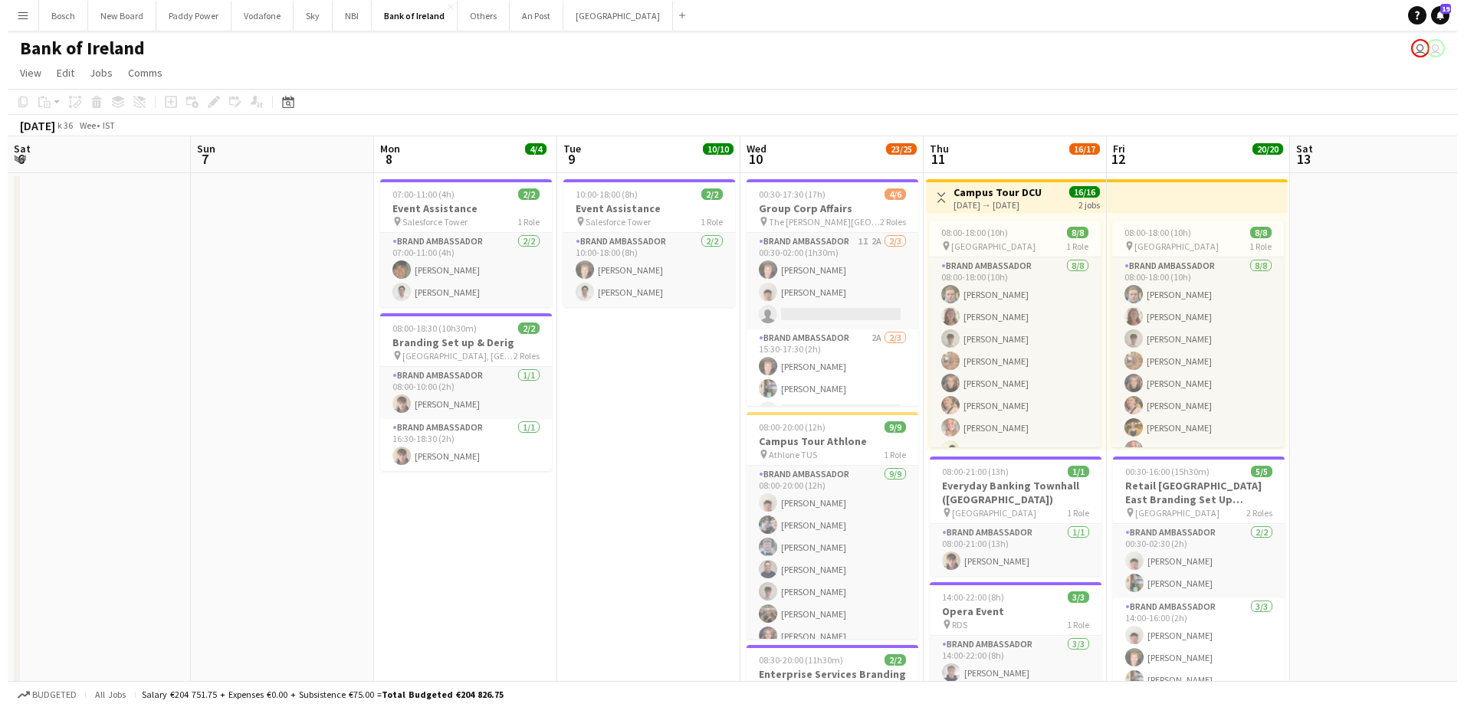
scroll to position [0, 366]
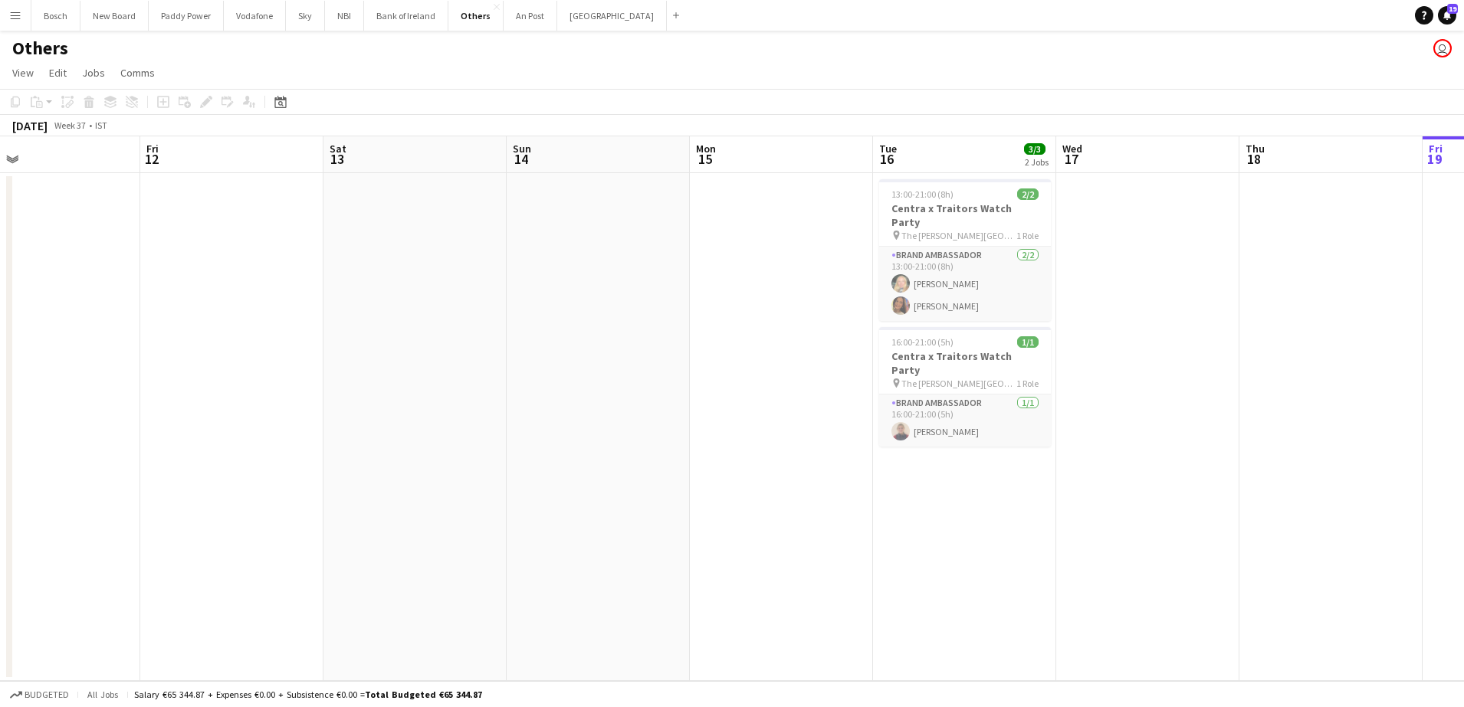
scroll to position [0, 356]
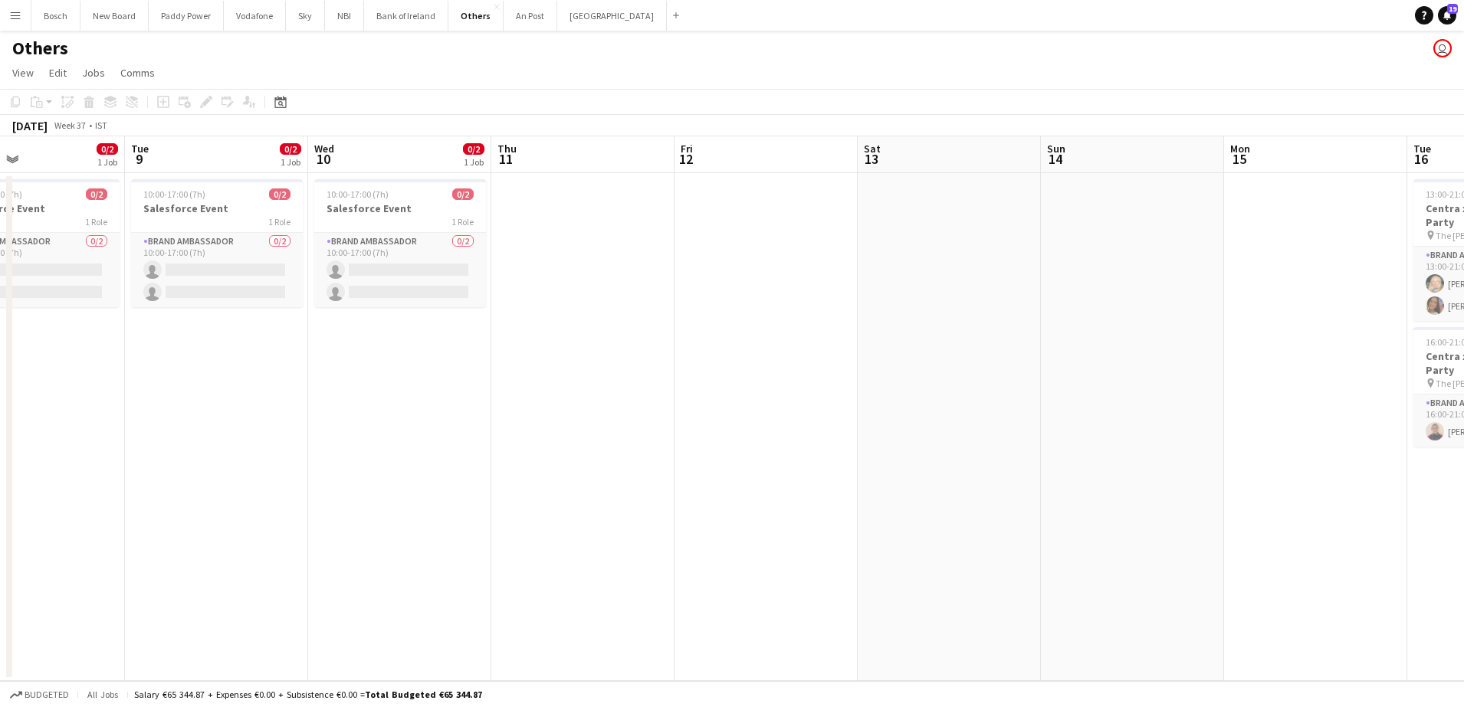
click at [323, 323] on app-date-cell "10:00-17:00 (7h) 0/2 Salesforce Event 1 Role Brand Ambassador 0/2 10:00-17:00 (…" at bounding box center [399, 427] width 183 height 508
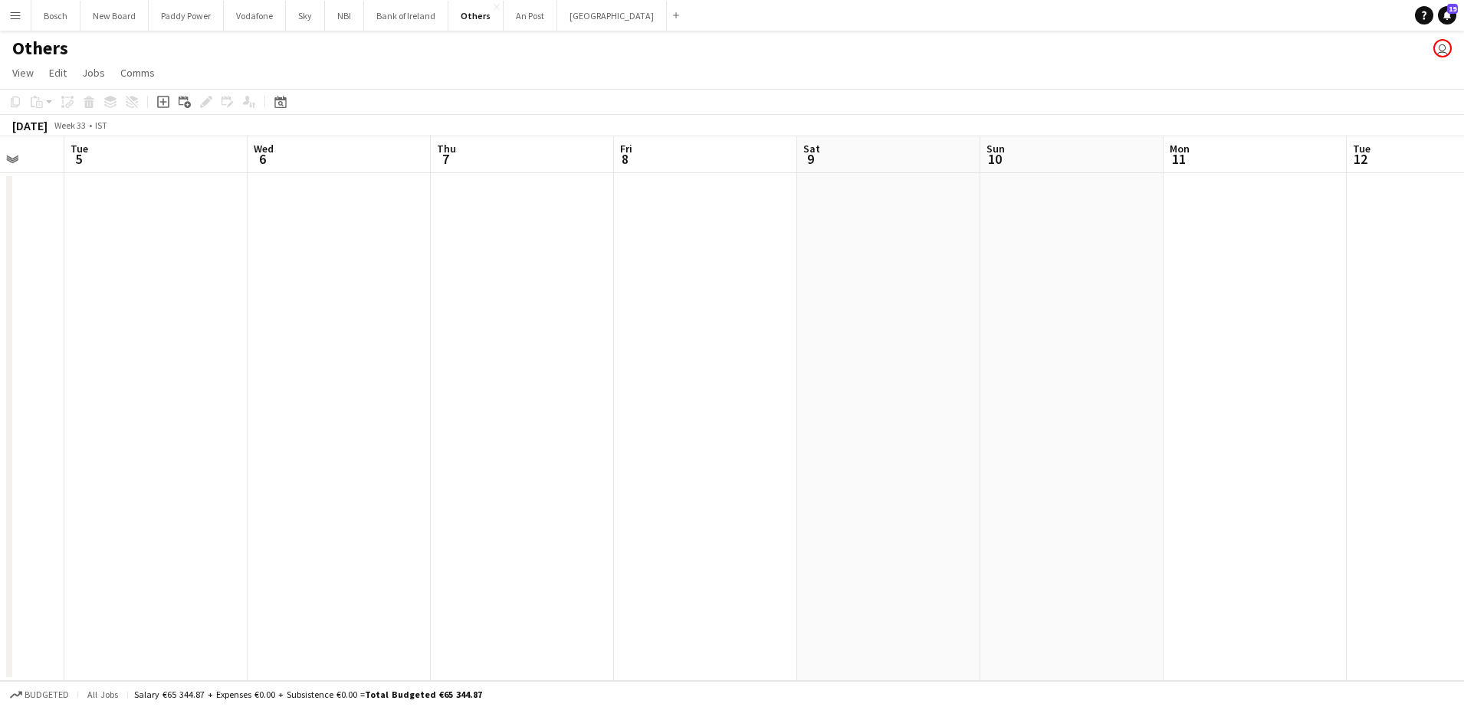
scroll to position [0, 485]
click at [176, 21] on button "Paddy Power Close" at bounding box center [186, 16] width 75 height 30
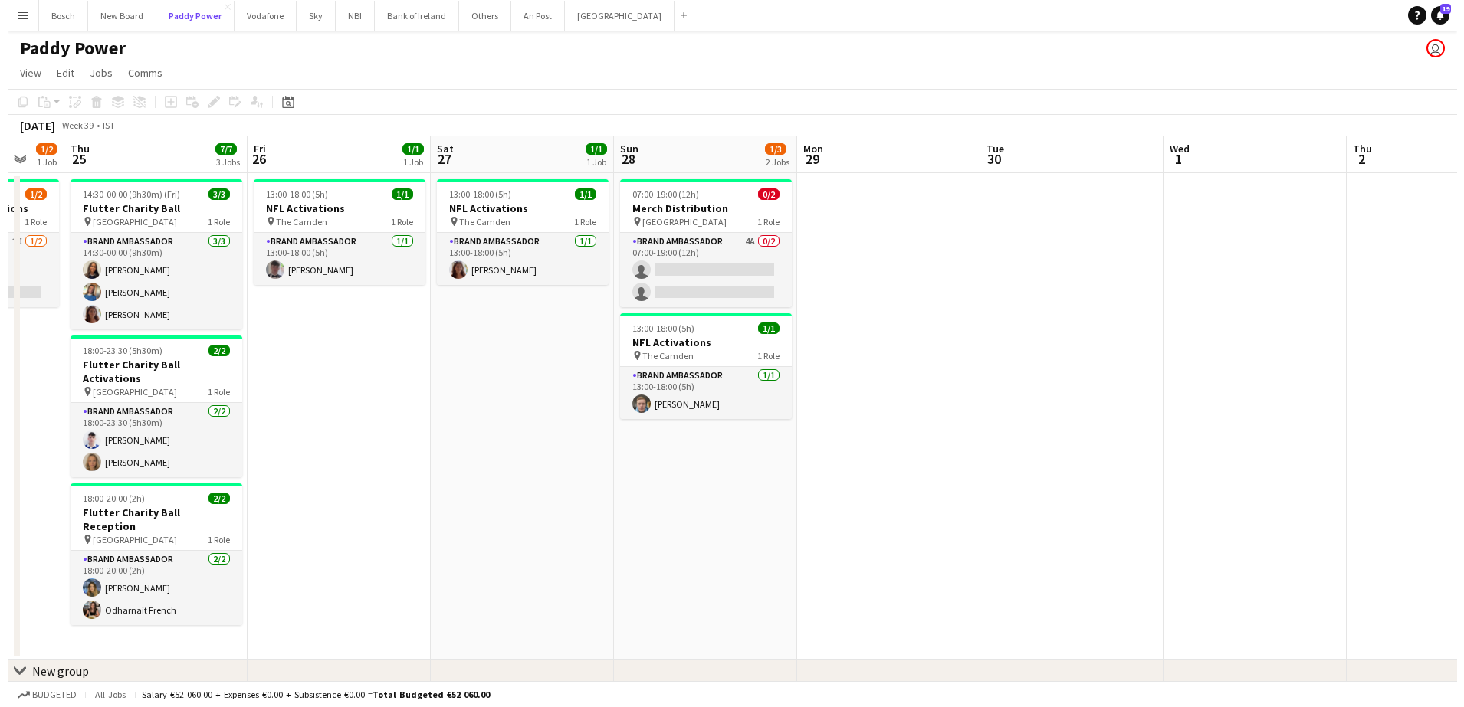
scroll to position [0, 489]
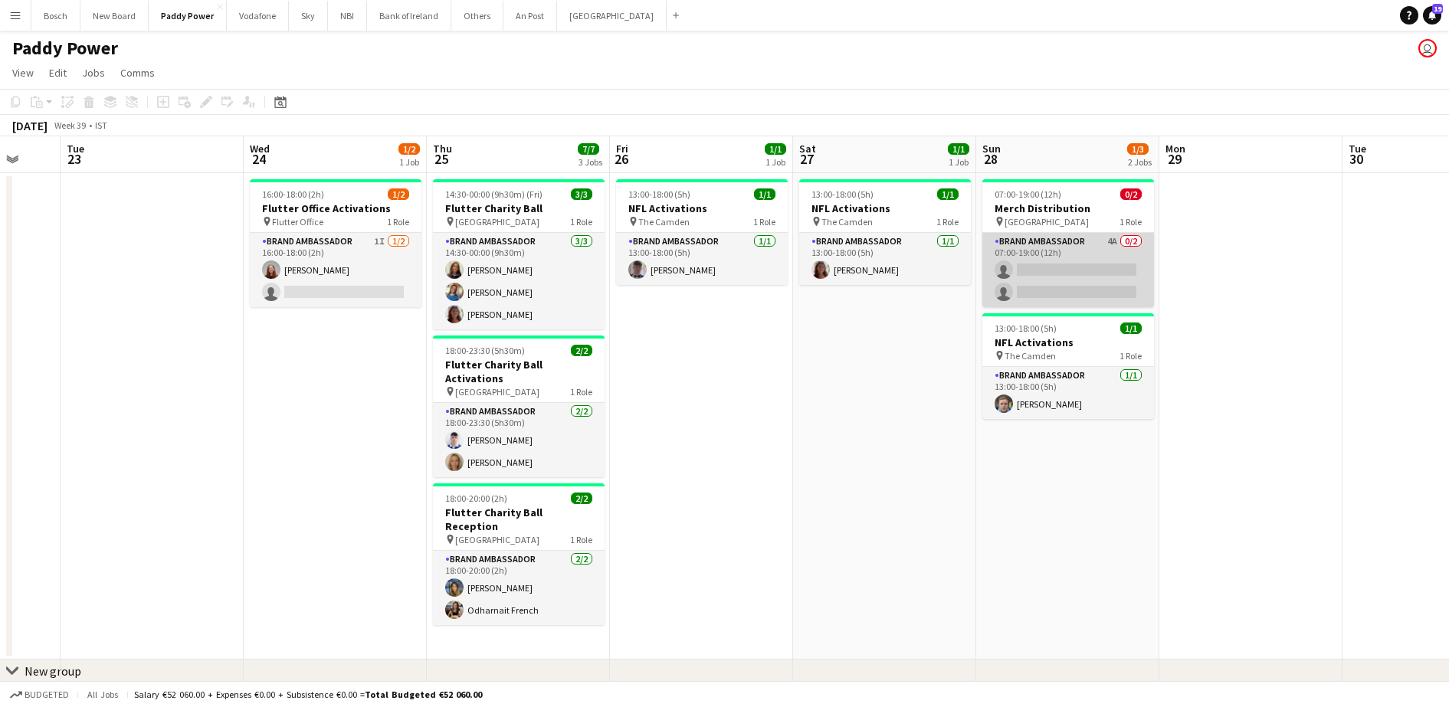
click at [1067, 269] on app-card-role "Brand Ambassador 4A 0/2 07:00-19:00 (12h) single-neutral-actions single-neutral…" at bounding box center [1069, 270] width 172 height 74
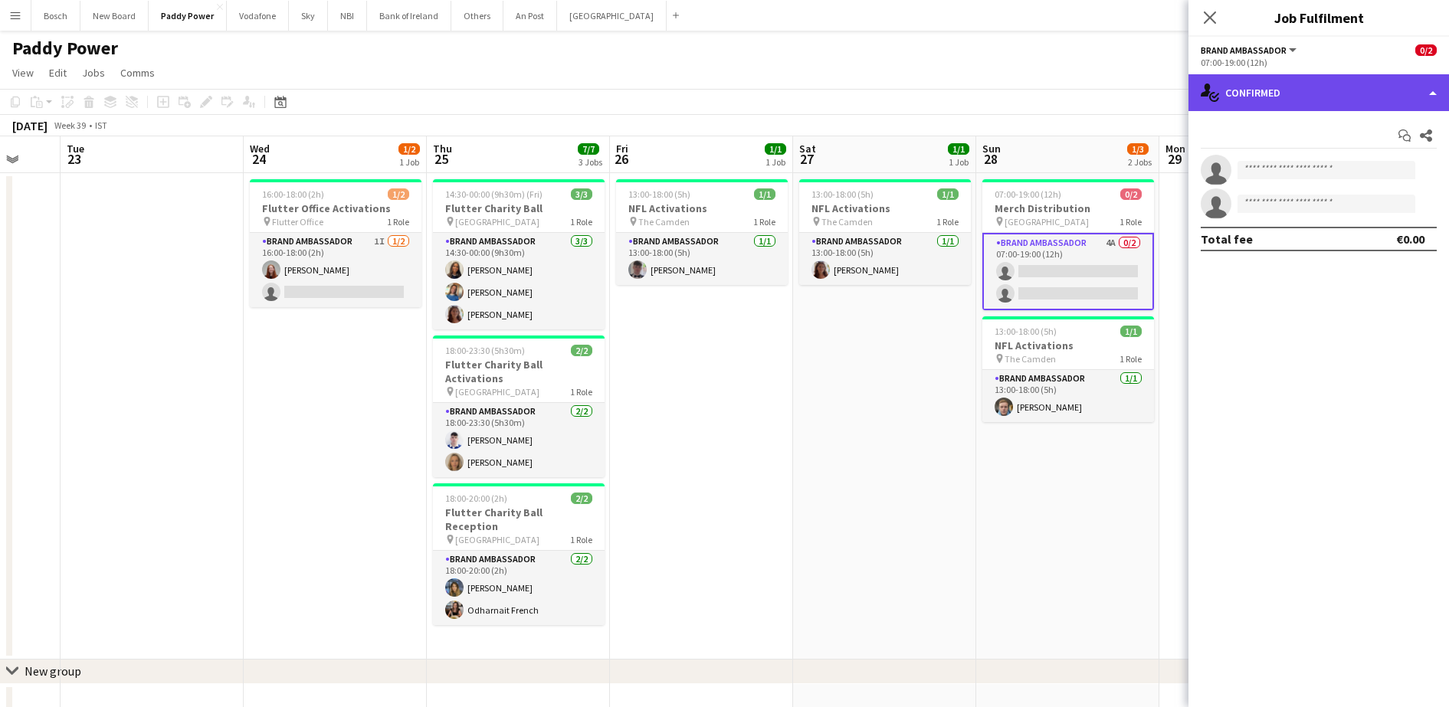
click at [1333, 97] on div "single-neutral-actions-check-2 Confirmed" at bounding box center [1319, 92] width 261 height 37
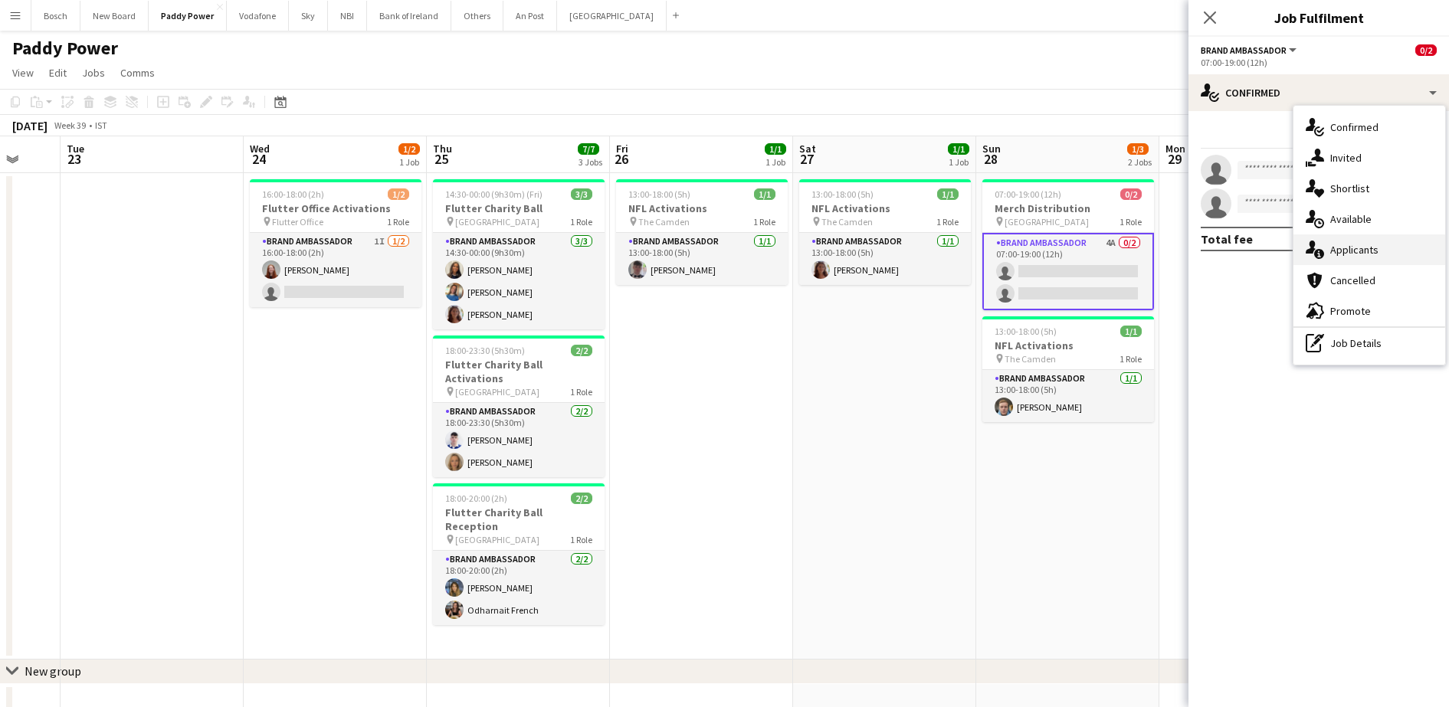
click at [1341, 247] on span "Applicants" at bounding box center [1355, 250] width 48 height 14
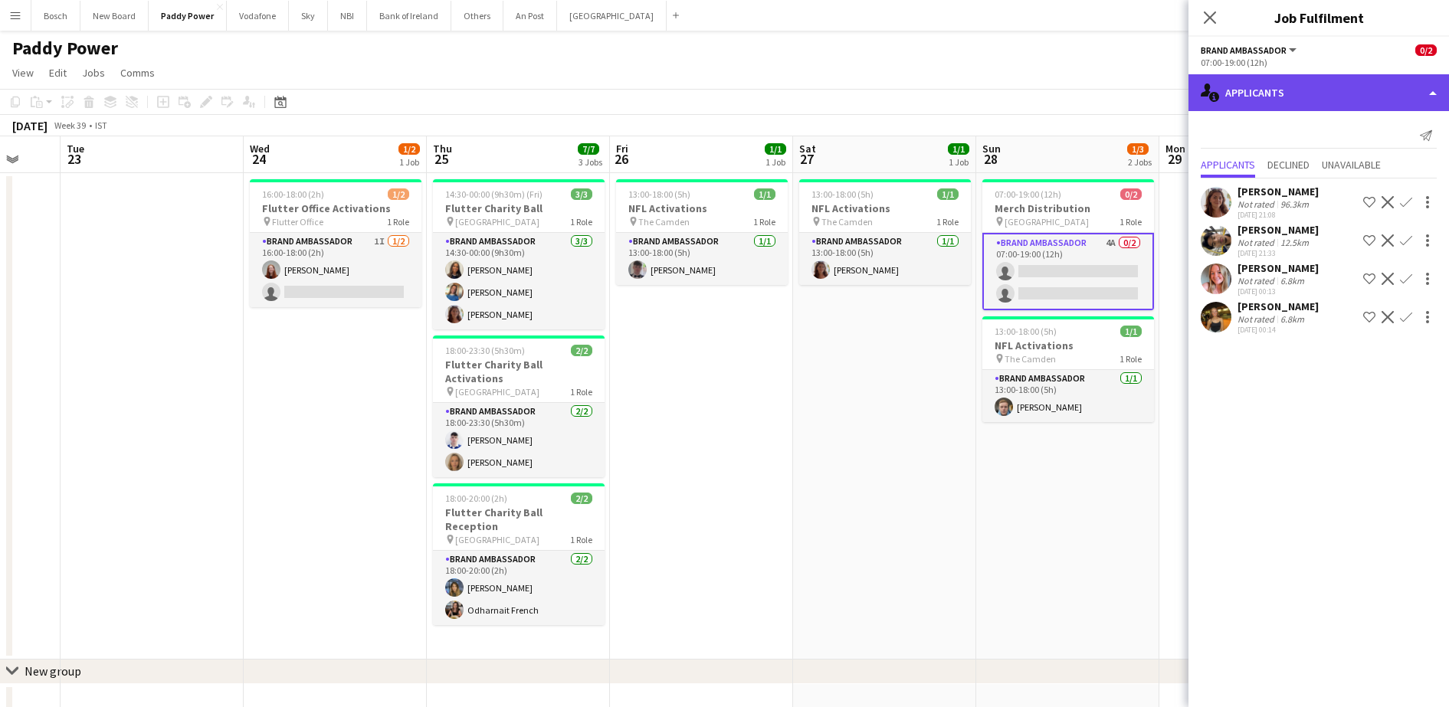
click at [1305, 90] on div "single-neutral-actions-information Applicants" at bounding box center [1319, 92] width 261 height 37
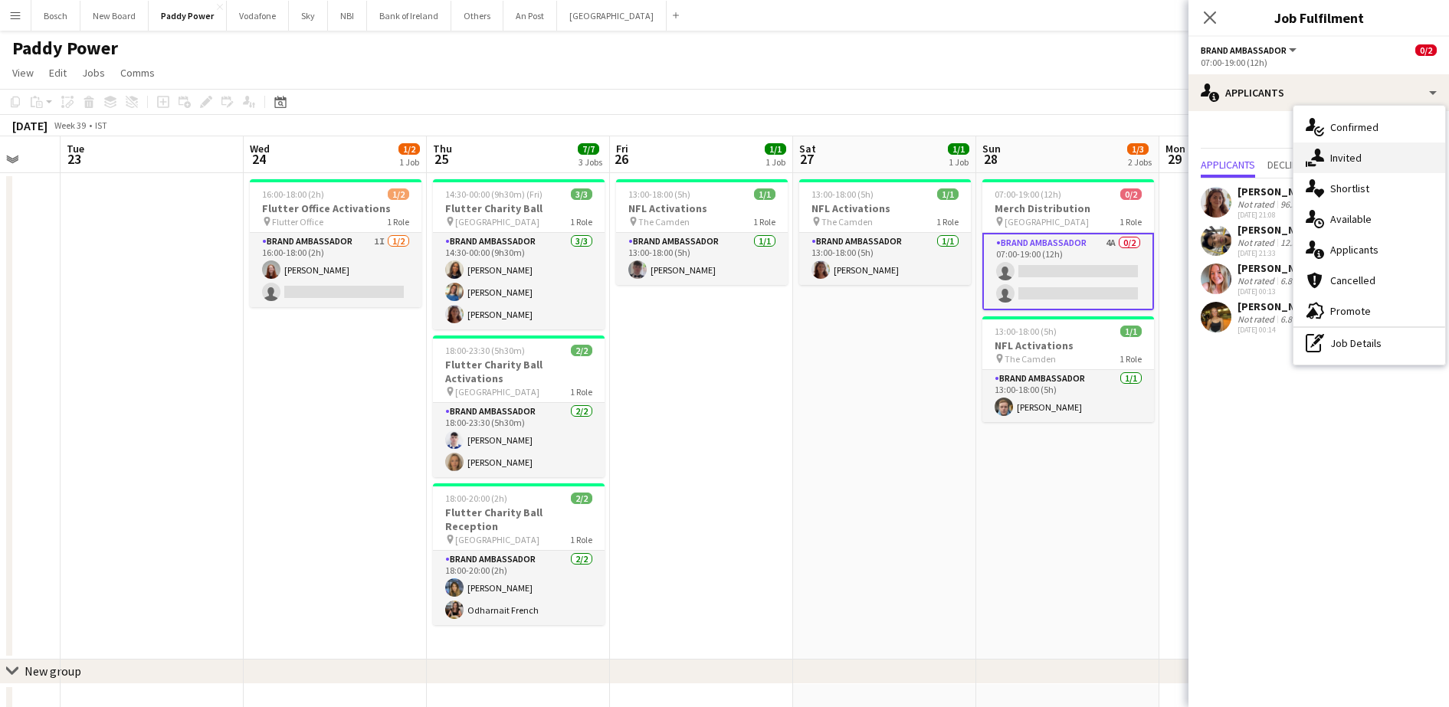
click at [1315, 166] on icon at bounding box center [1312, 164] width 8 height 5
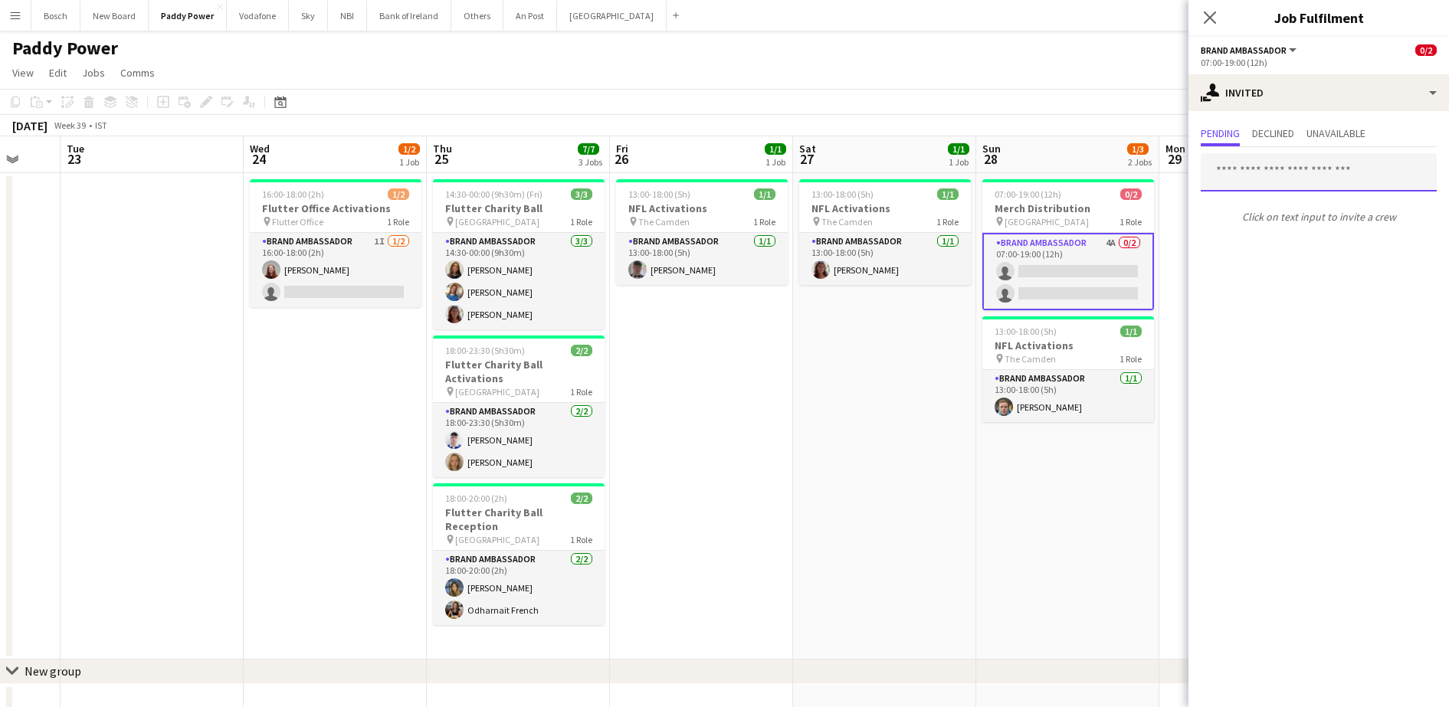
click at [1273, 174] on input "text" at bounding box center [1319, 172] width 236 height 38
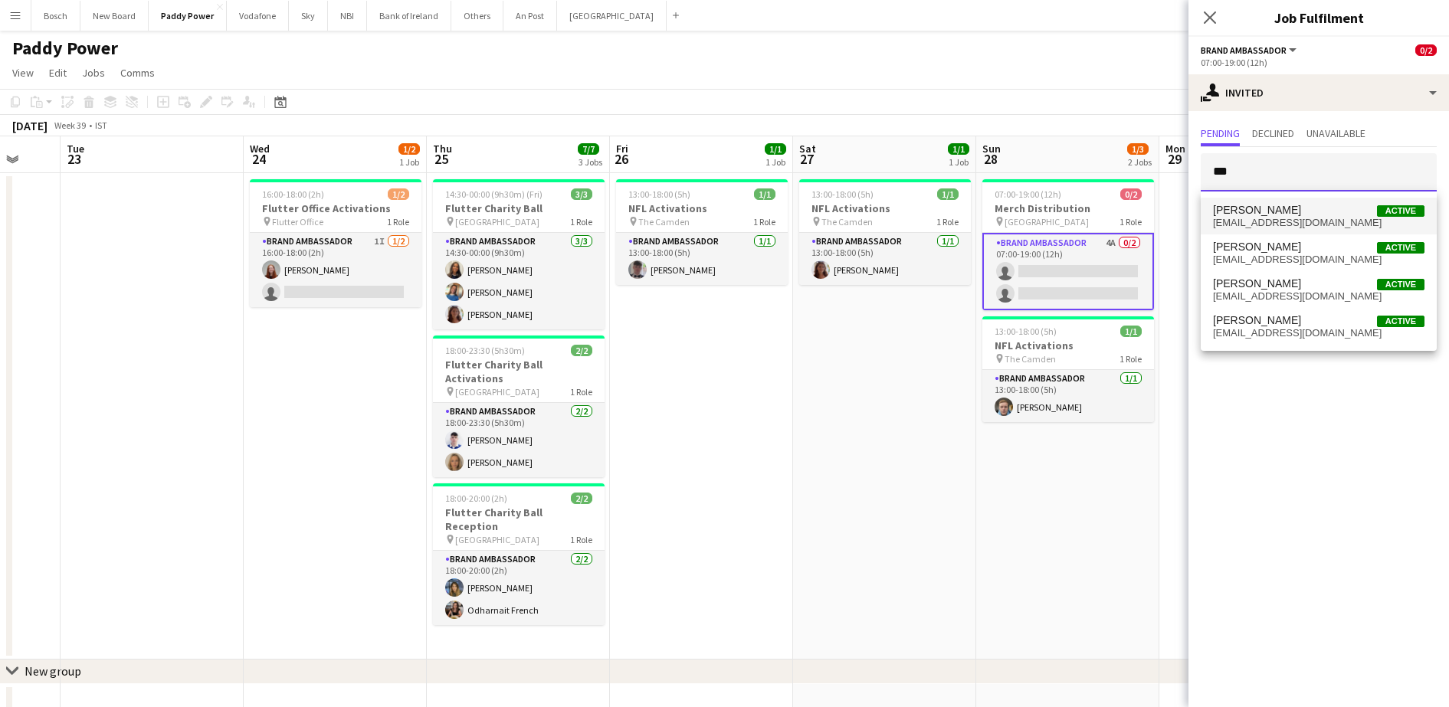
type input "***"
click at [1229, 218] on span "[EMAIL_ADDRESS][DOMAIN_NAME]" at bounding box center [1319, 223] width 212 height 12
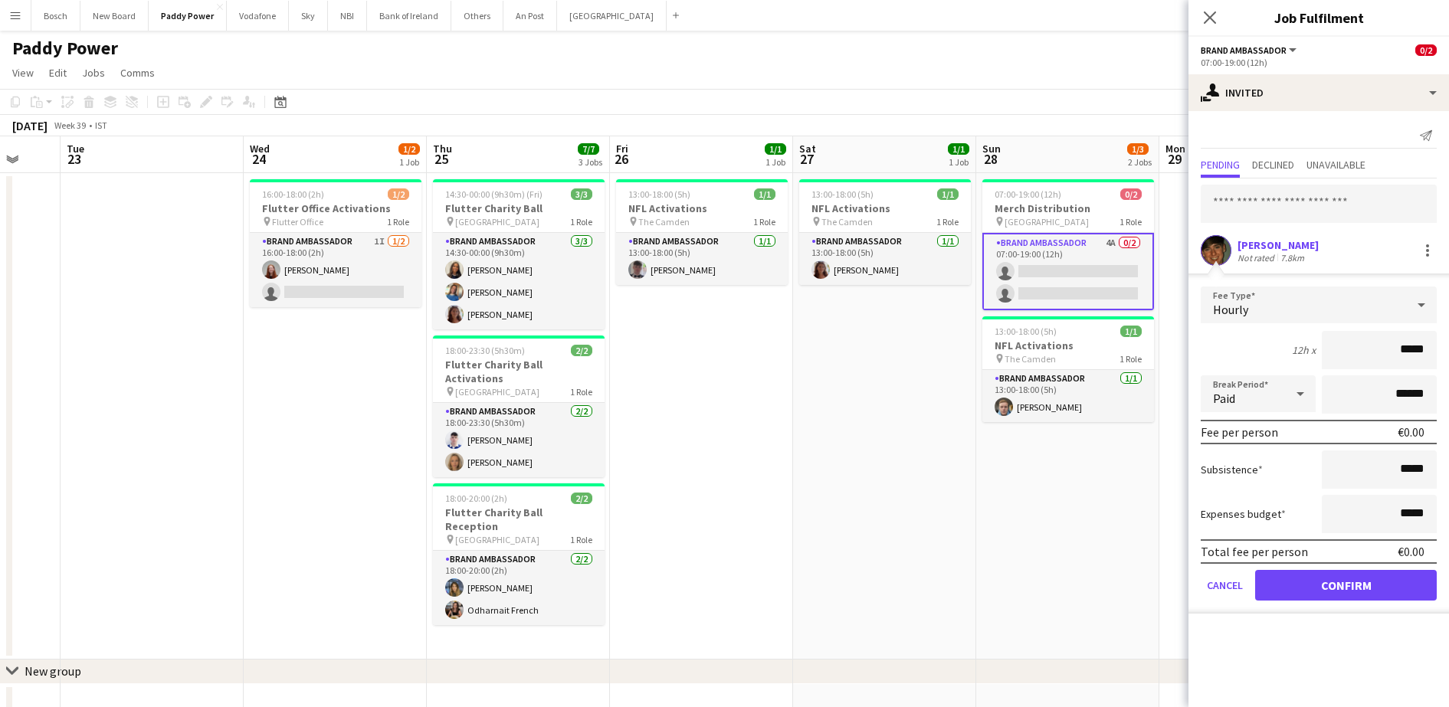
click at [1344, 566] on form "Fee Type Hourly 12h x ***** Break Period Paid ****** Fee per person €0.00 Subsi…" at bounding box center [1319, 450] width 261 height 327
click at [1343, 579] on button "Confirm" at bounding box center [1346, 585] width 182 height 31
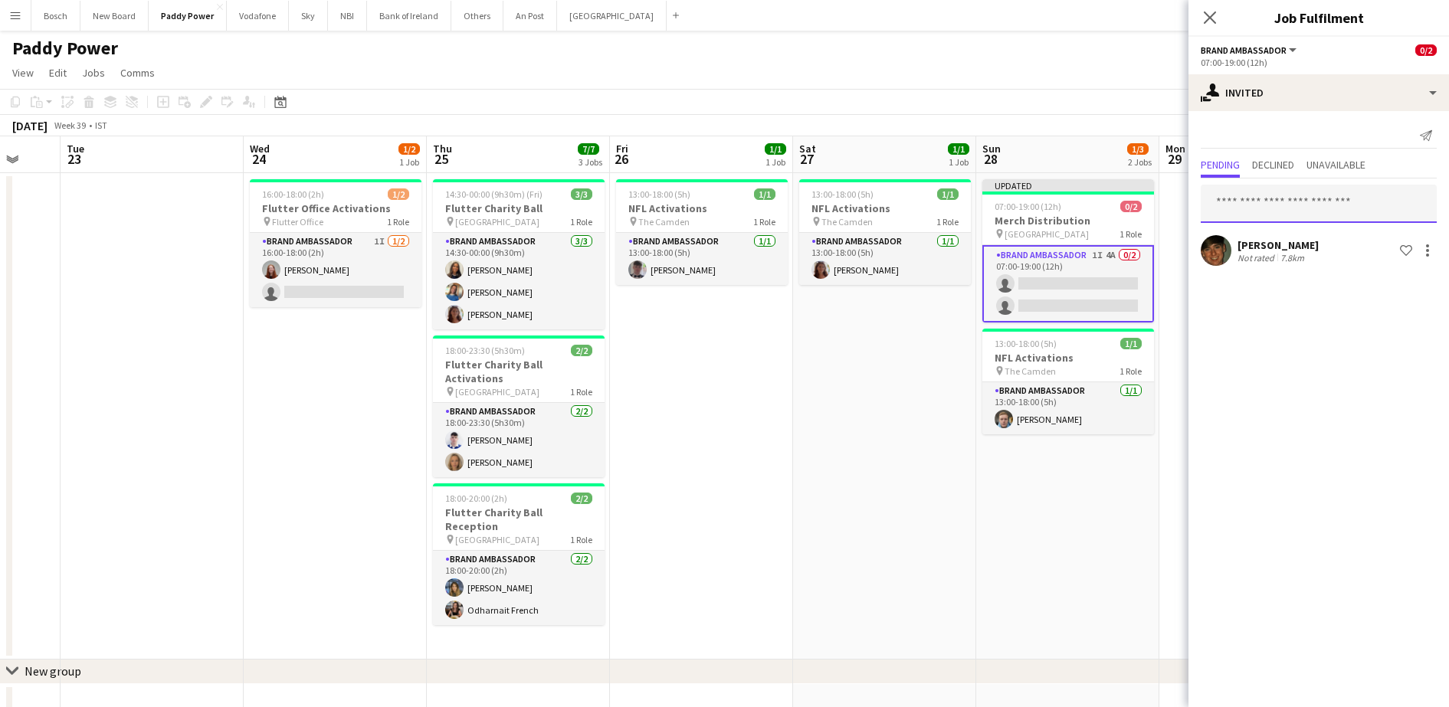
click at [1272, 208] on input "text" at bounding box center [1319, 204] width 236 height 38
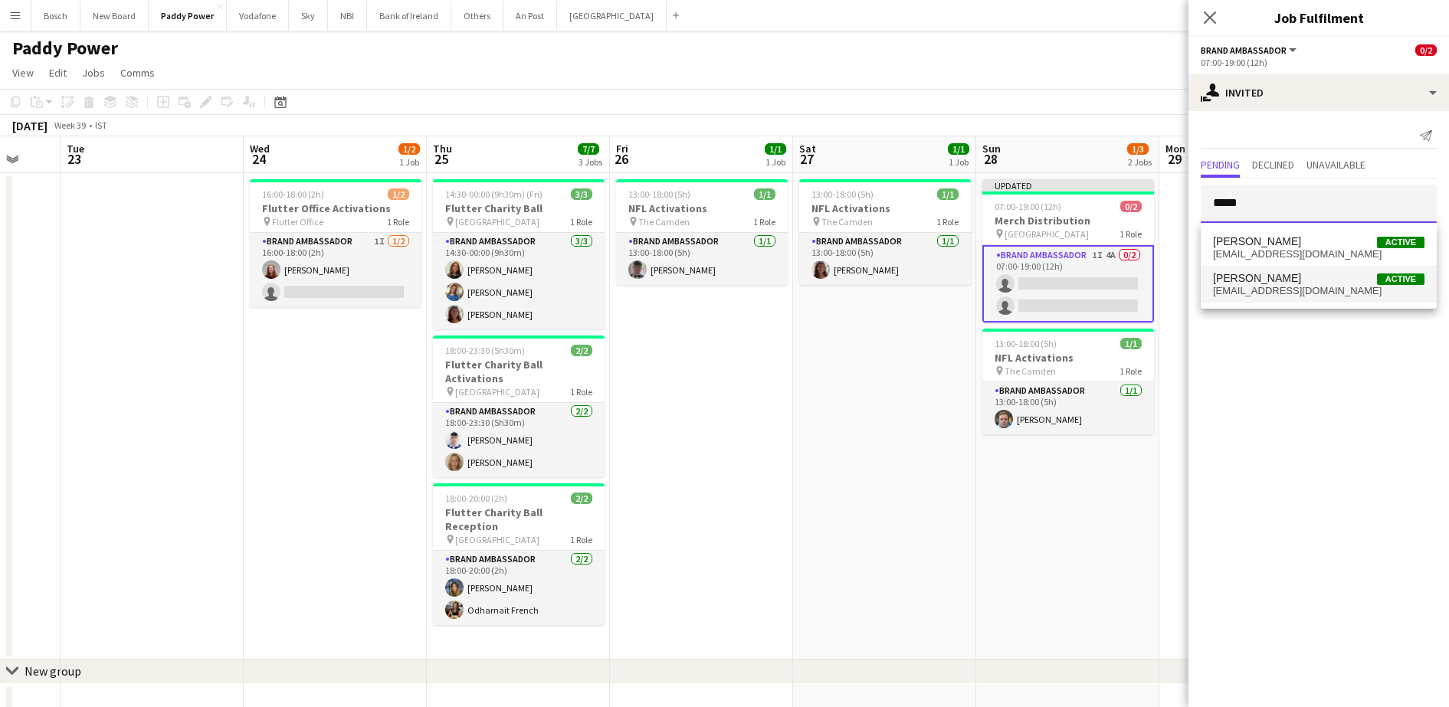
type input "*****"
click at [1255, 292] on span "[EMAIL_ADDRESS][DOMAIN_NAME]" at bounding box center [1319, 291] width 212 height 12
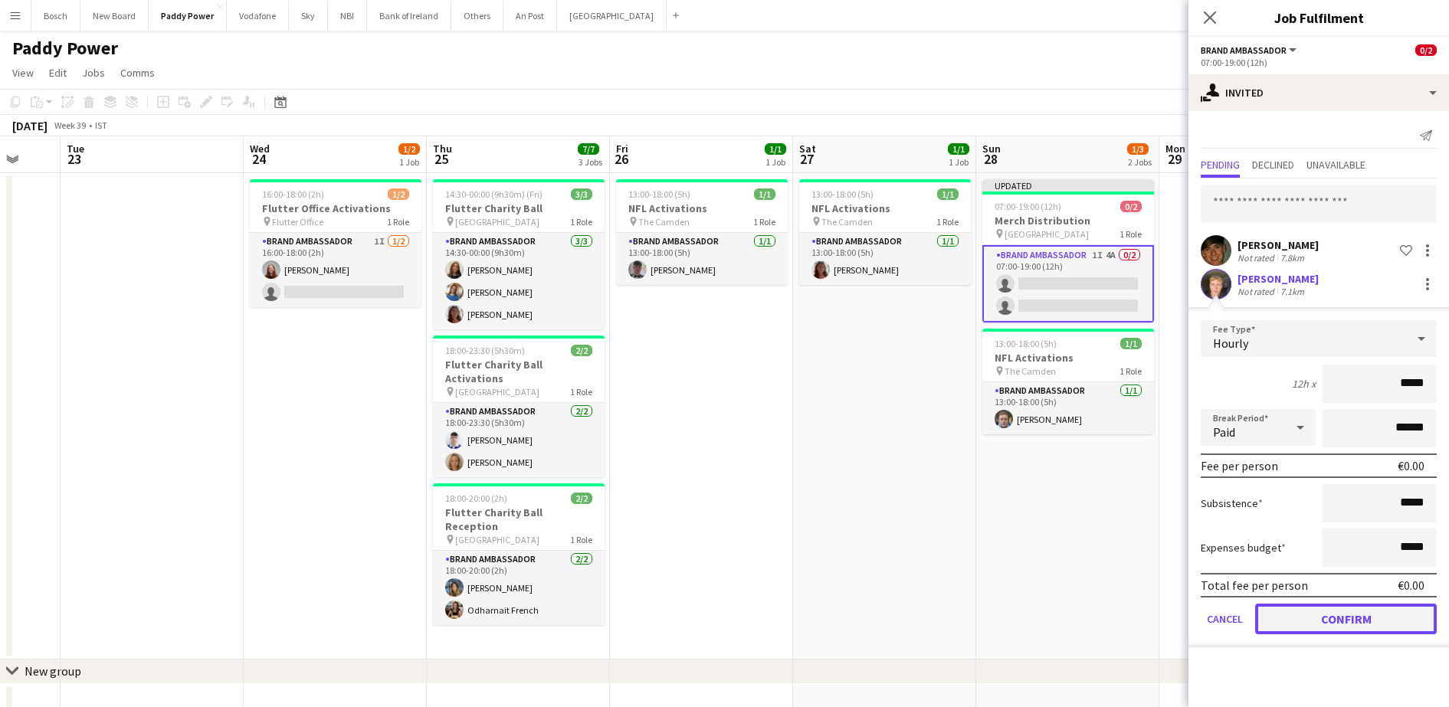
click at [1314, 622] on button "Confirm" at bounding box center [1346, 619] width 182 height 31
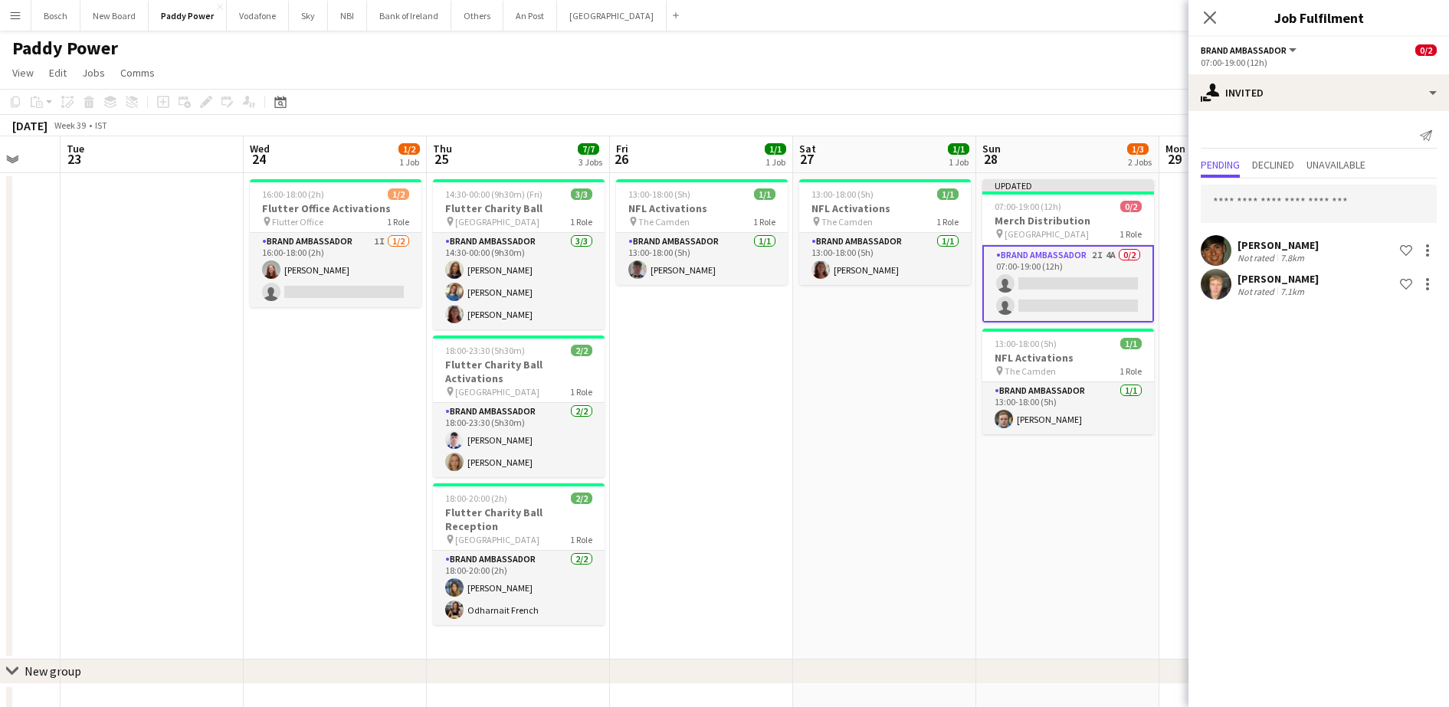
click at [1131, 140] on app-board-header-date "Sun 28 1/3 2 Jobs" at bounding box center [1067, 154] width 183 height 37
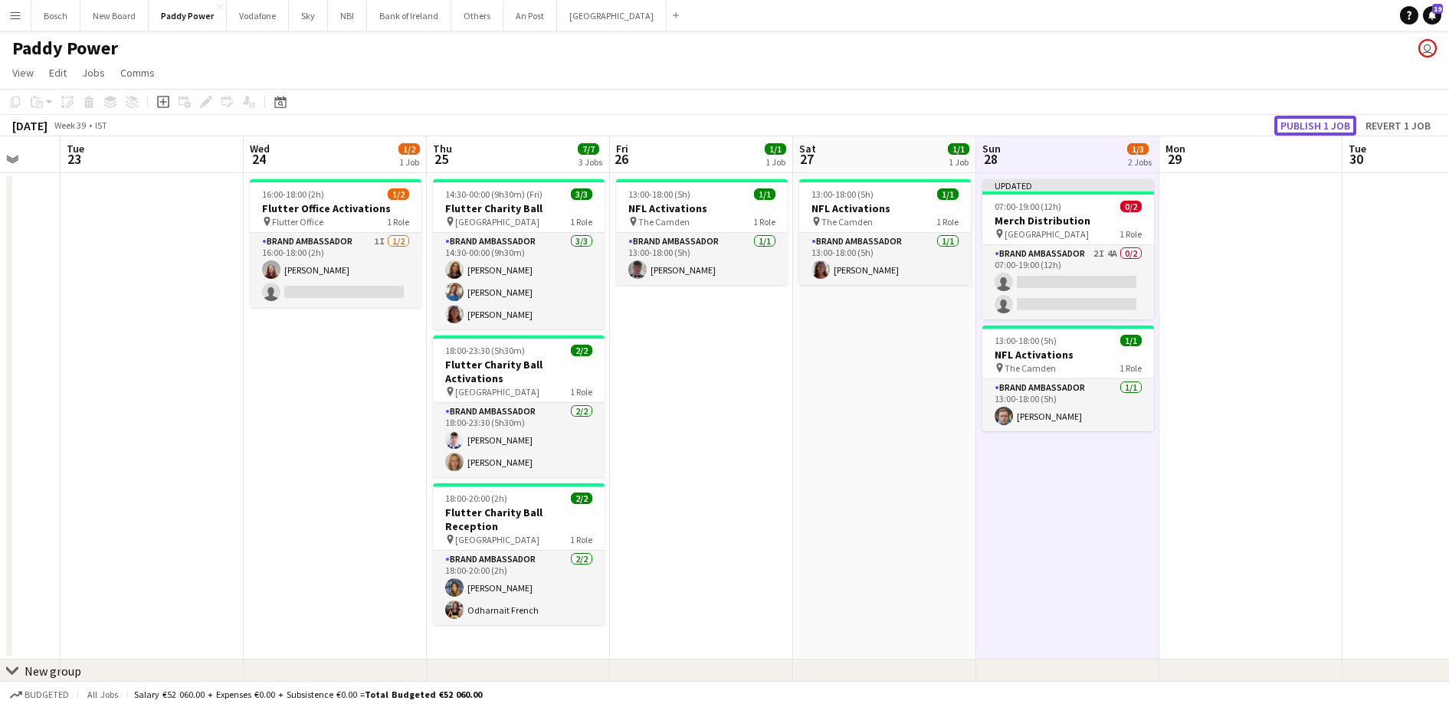
click at [1317, 121] on button "Publish 1 job" at bounding box center [1316, 126] width 82 height 20
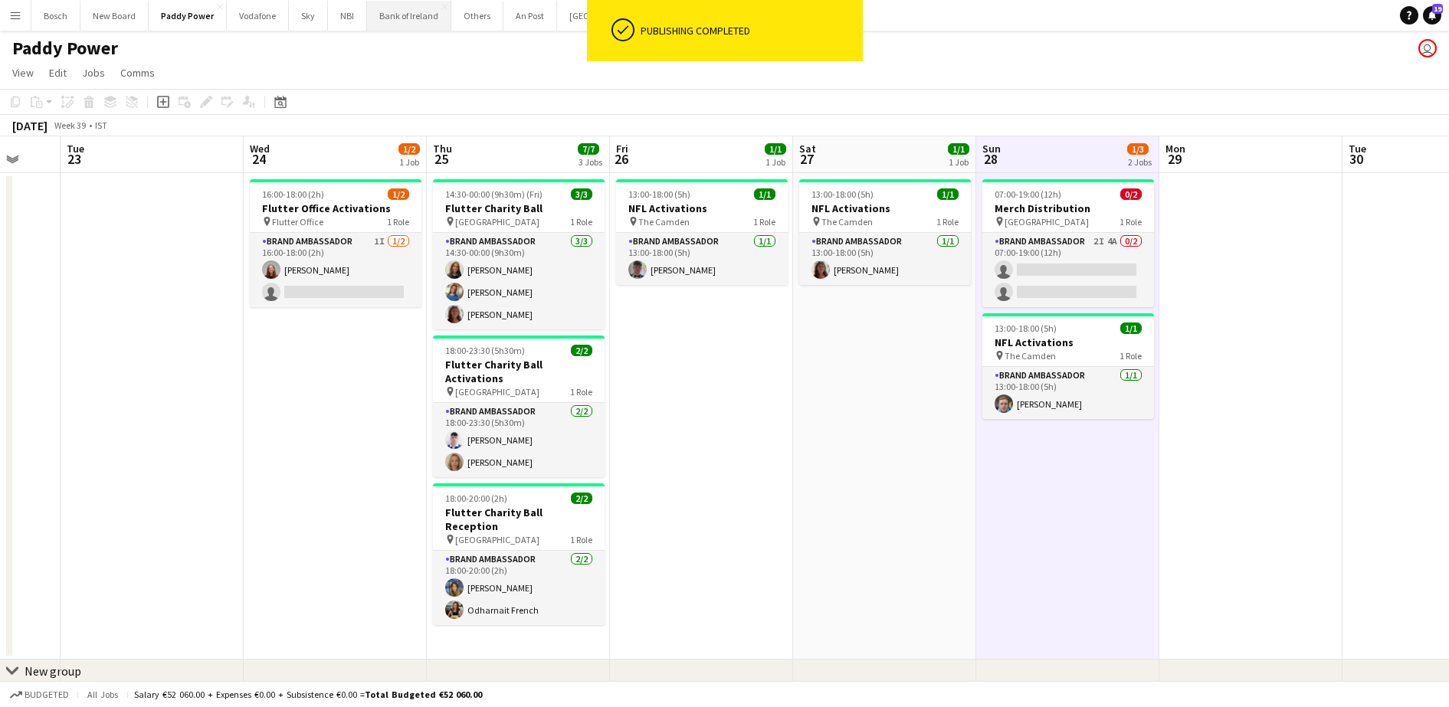
click at [380, 20] on button "Bank of Ireland Close" at bounding box center [409, 16] width 84 height 30
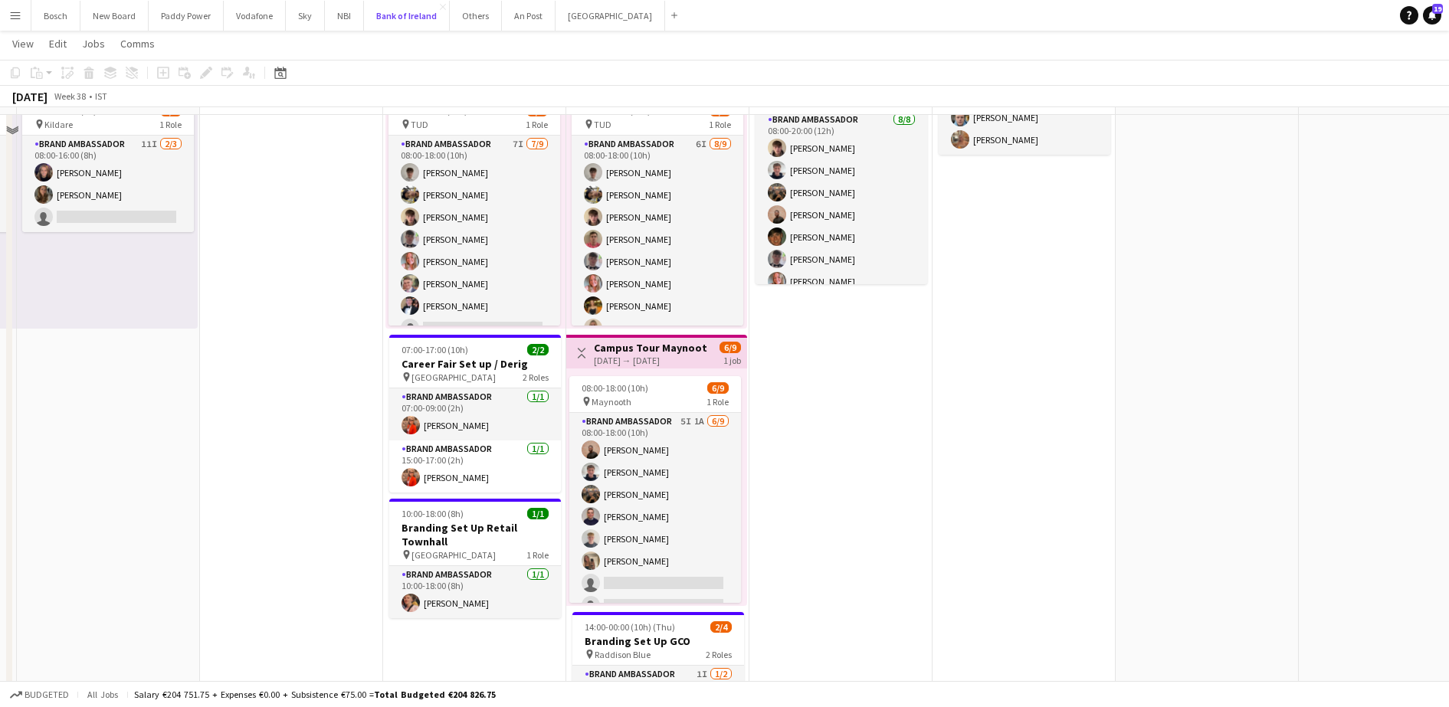
scroll to position [350, 0]
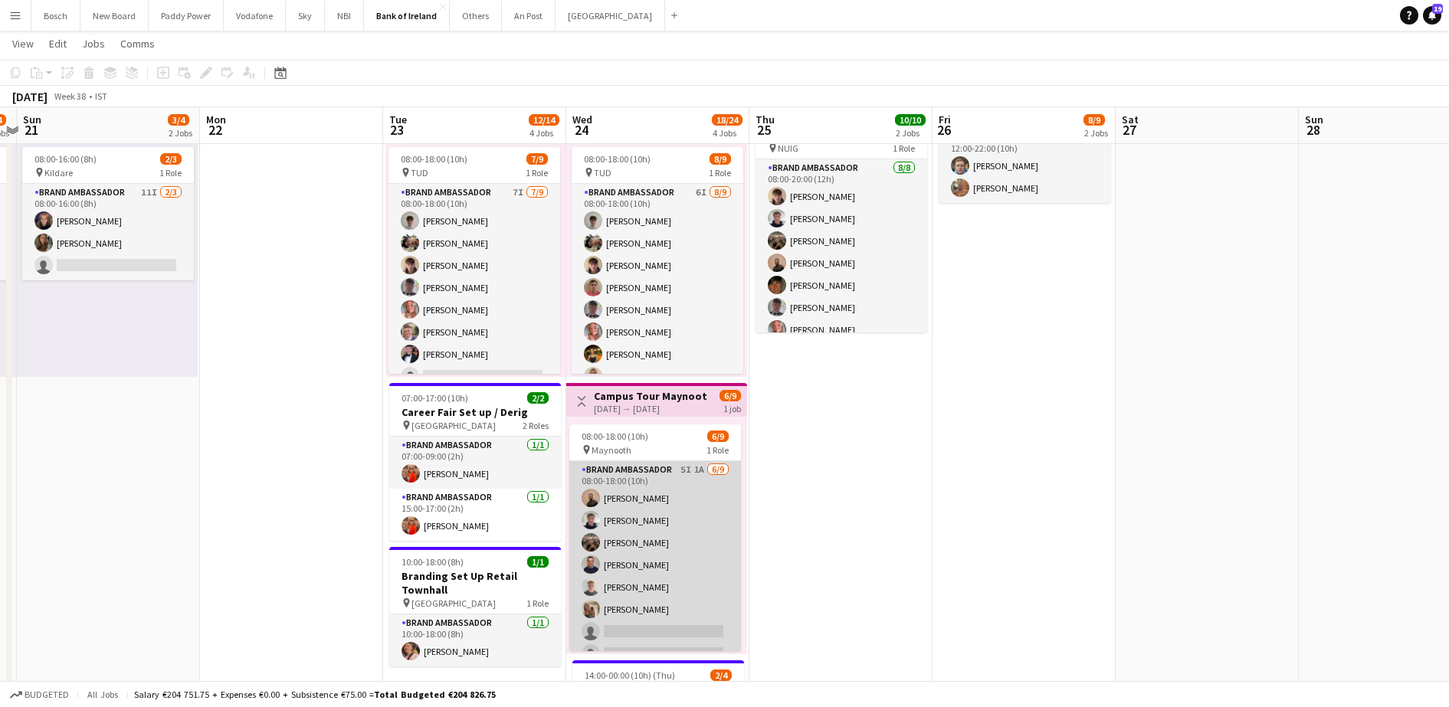
click at [658, 505] on app-card-role "Brand Ambassador 5I 1A [DATE] 08:00-18:00 (10h) [PERSON_NAME] [PERSON_NAME] [PE…" at bounding box center [655, 576] width 172 height 230
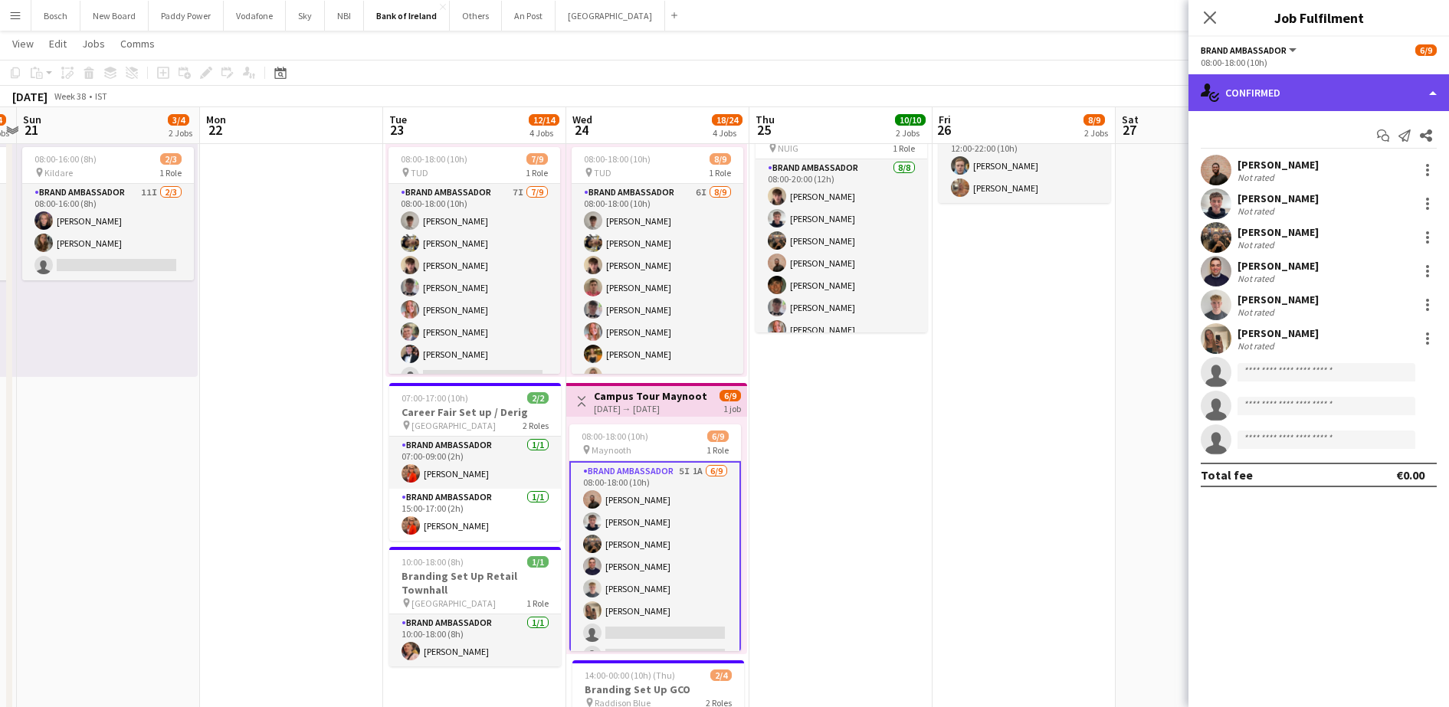
click at [1344, 78] on div "single-neutral-actions-check-2 Confirmed" at bounding box center [1319, 92] width 261 height 37
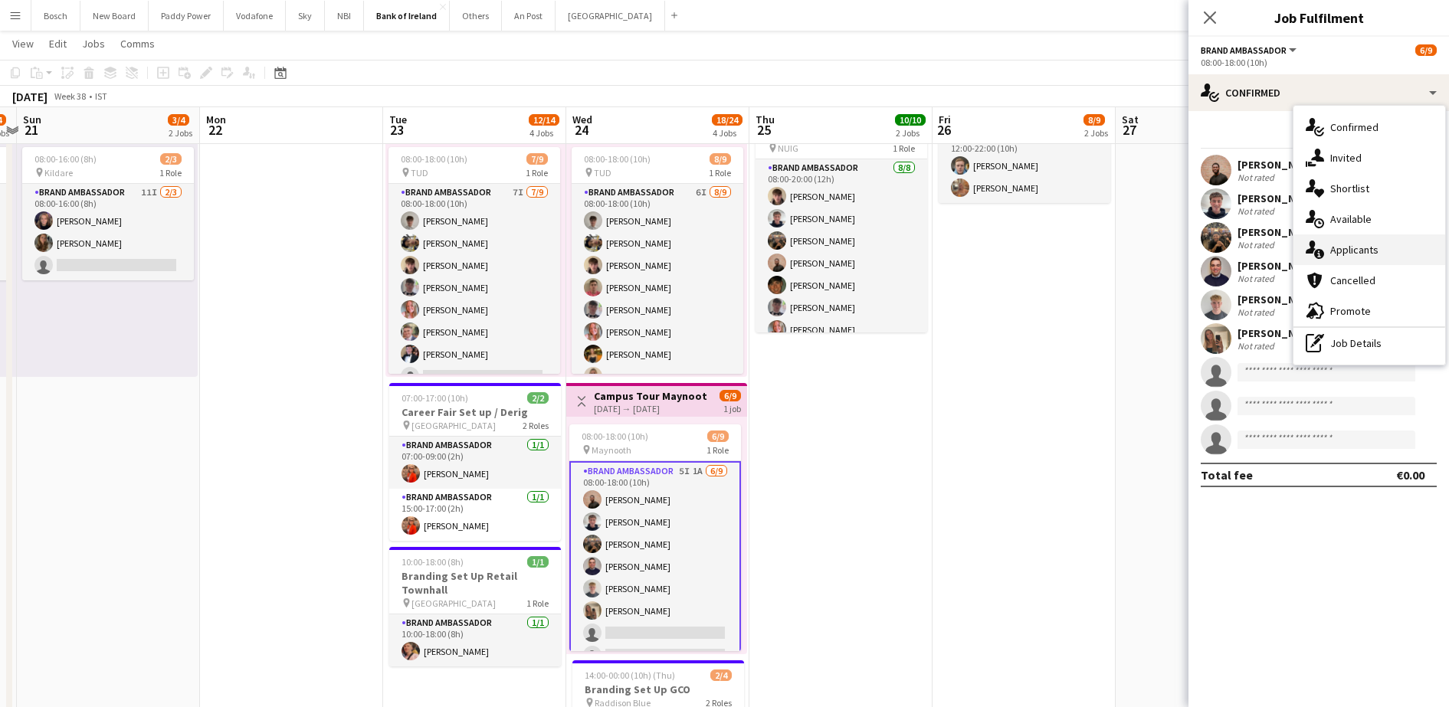
click at [1374, 243] on span "Applicants" at bounding box center [1355, 250] width 48 height 14
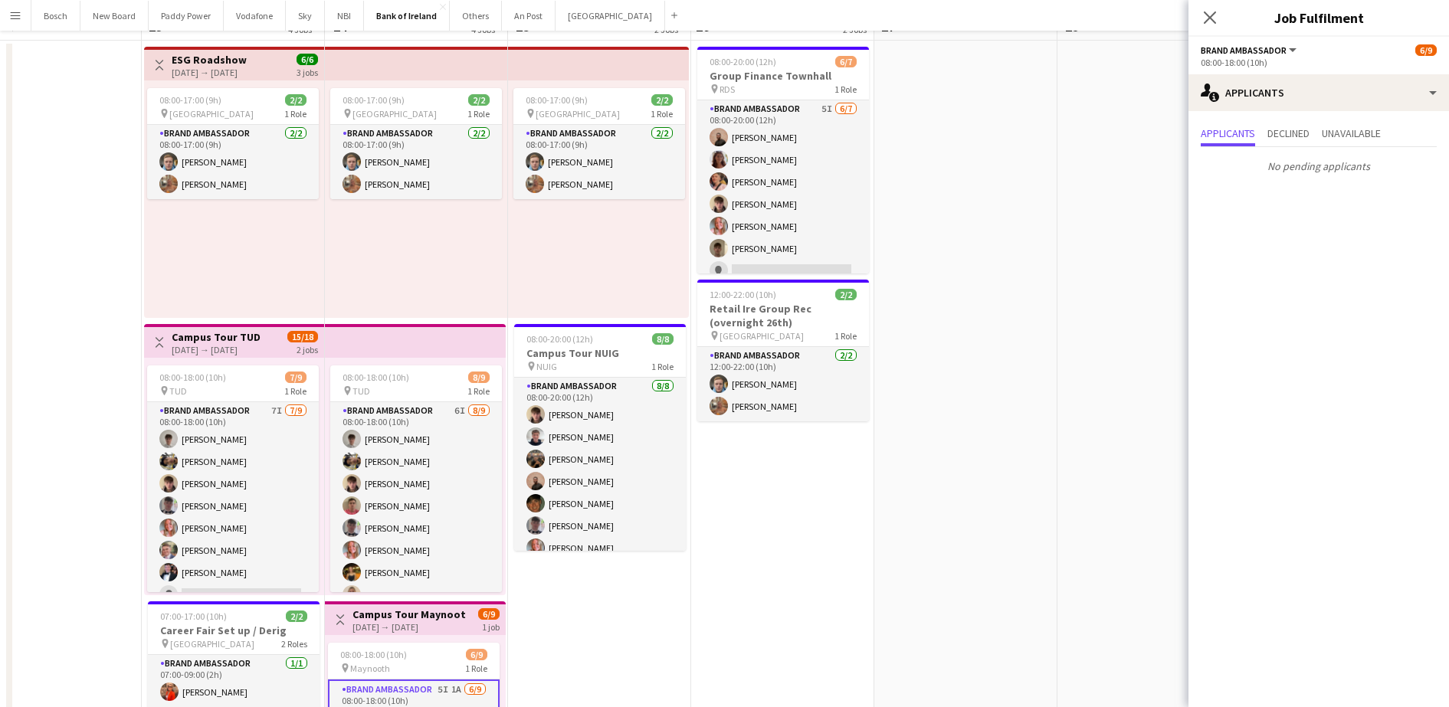
scroll to position [0, 0]
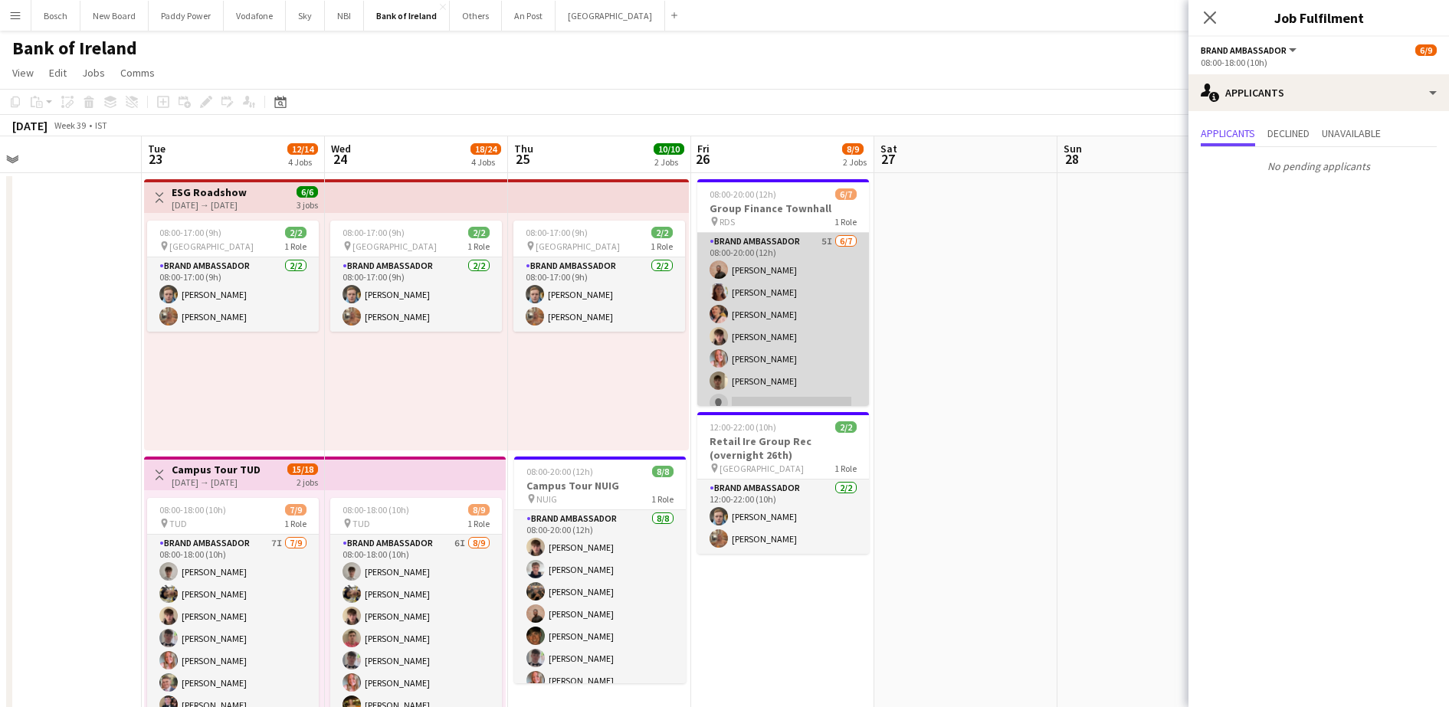
click at [847, 346] on app-card-role "Brand Ambassador 5I [DATE] 08:00-20:00 (12h) [PERSON_NAME] [PERSON_NAME] [PERSO…" at bounding box center [783, 325] width 172 height 185
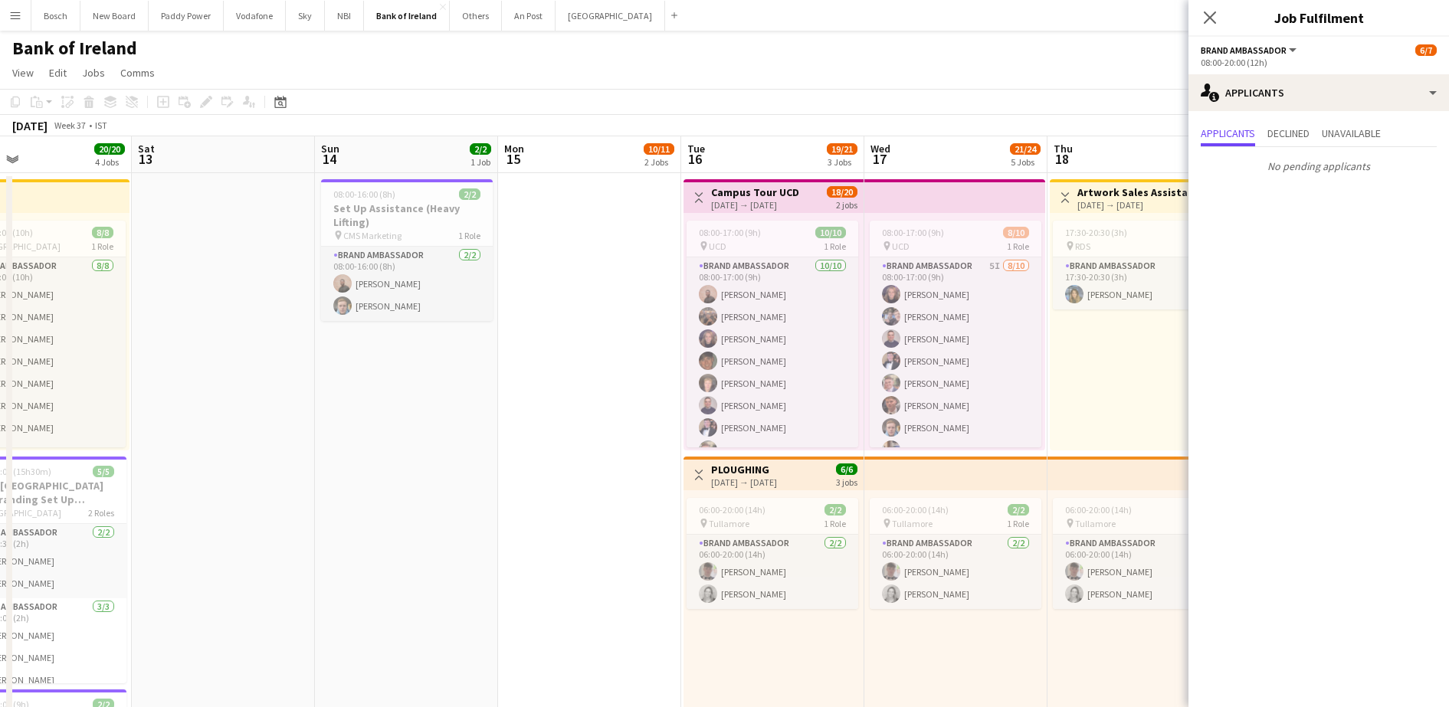
scroll to position [0, 529]
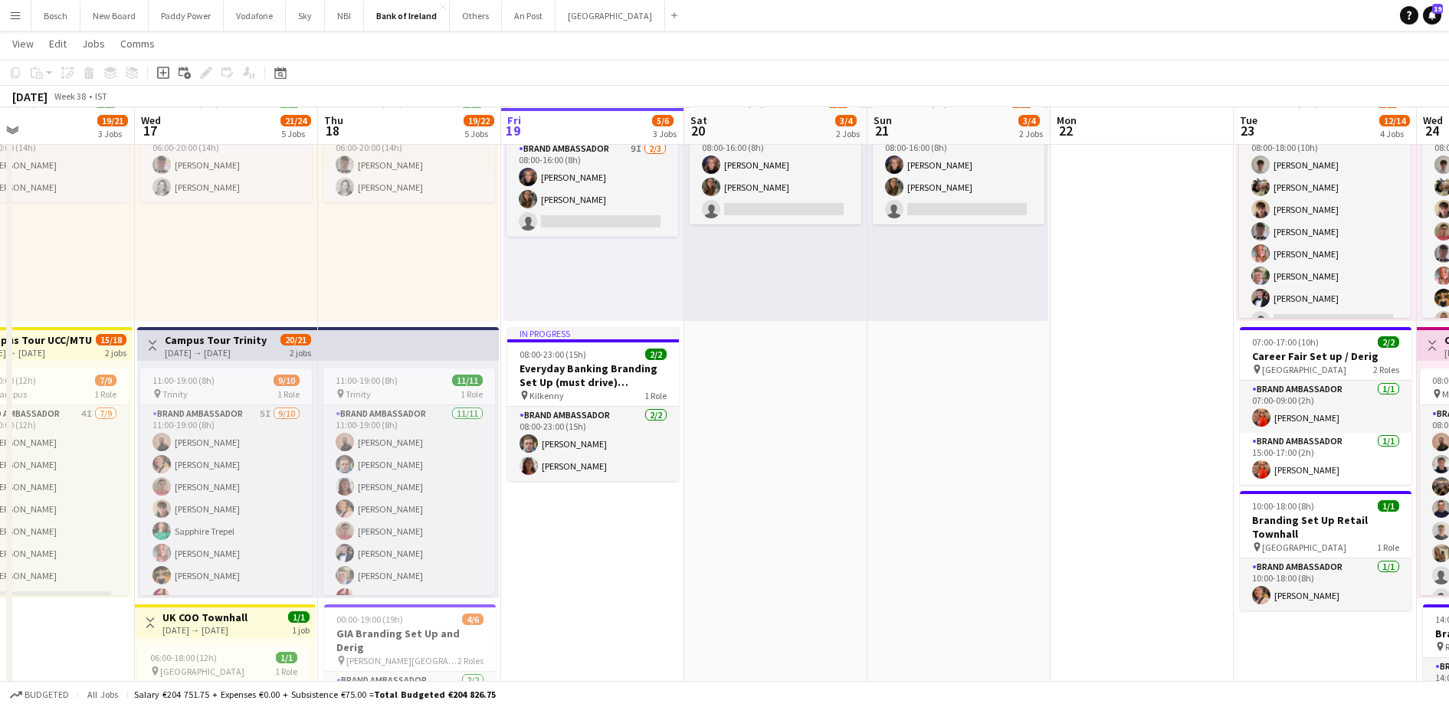
scroll to position [407, 0]
click at [478, 15] on button "Others Close" at bounding box center [476, 16] width 52 height 30
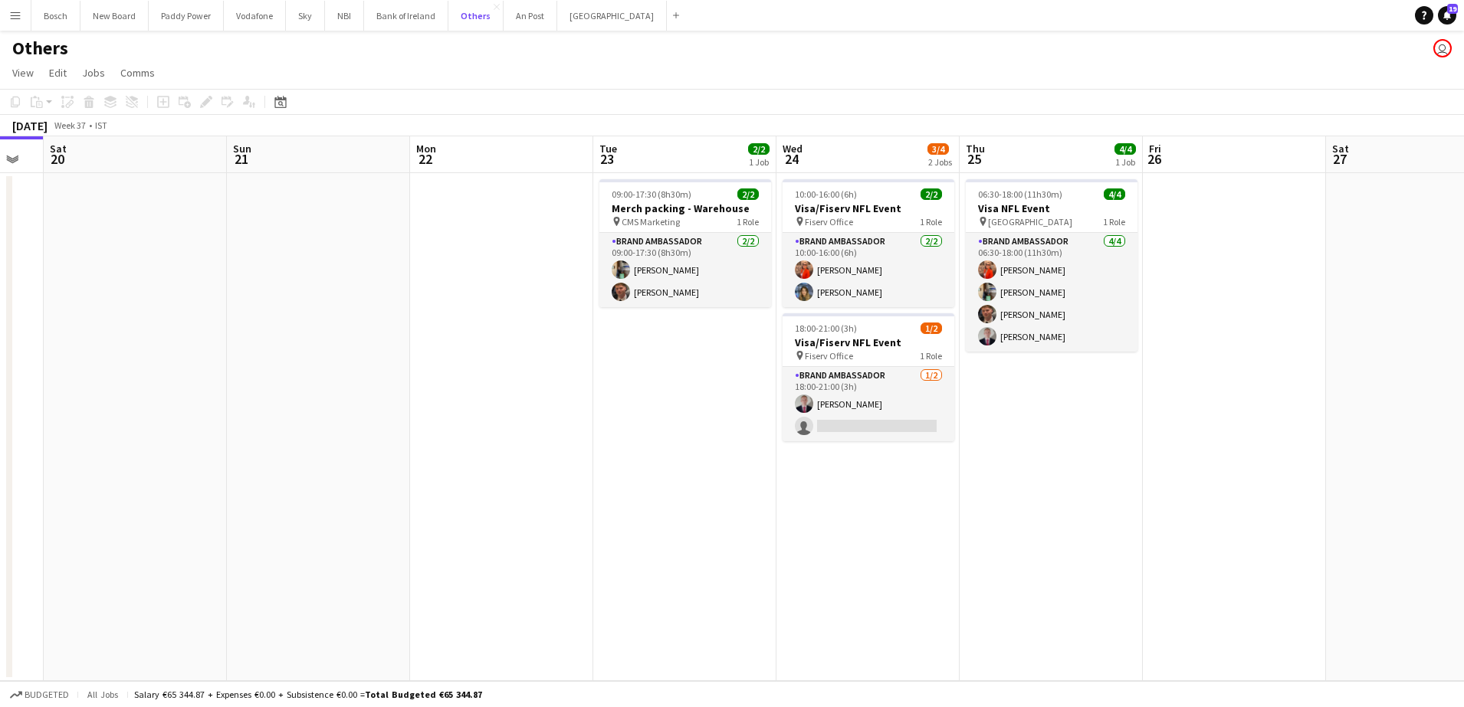
scroll to position [0, 553]
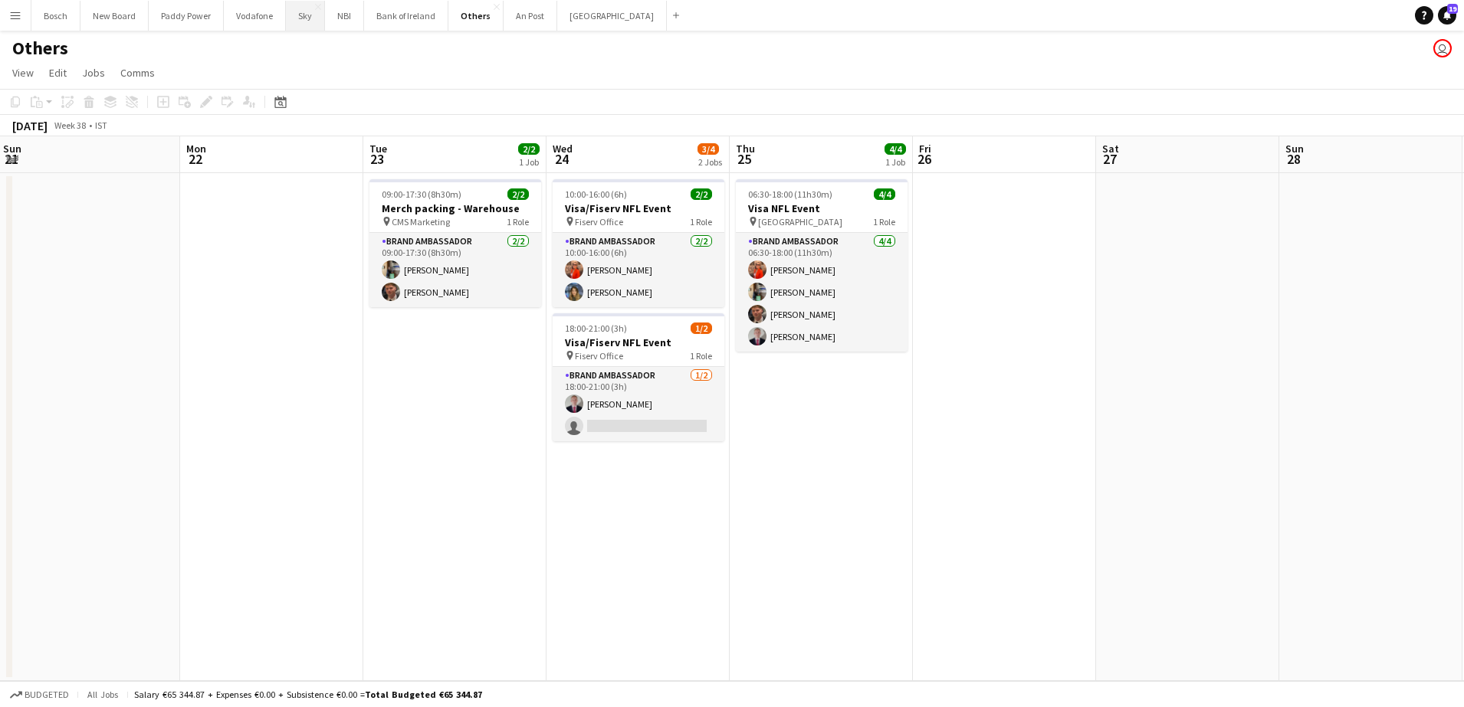
click at [296, 28] on button "Sky Close" at bounding box center [305, 16] width 39 height 30
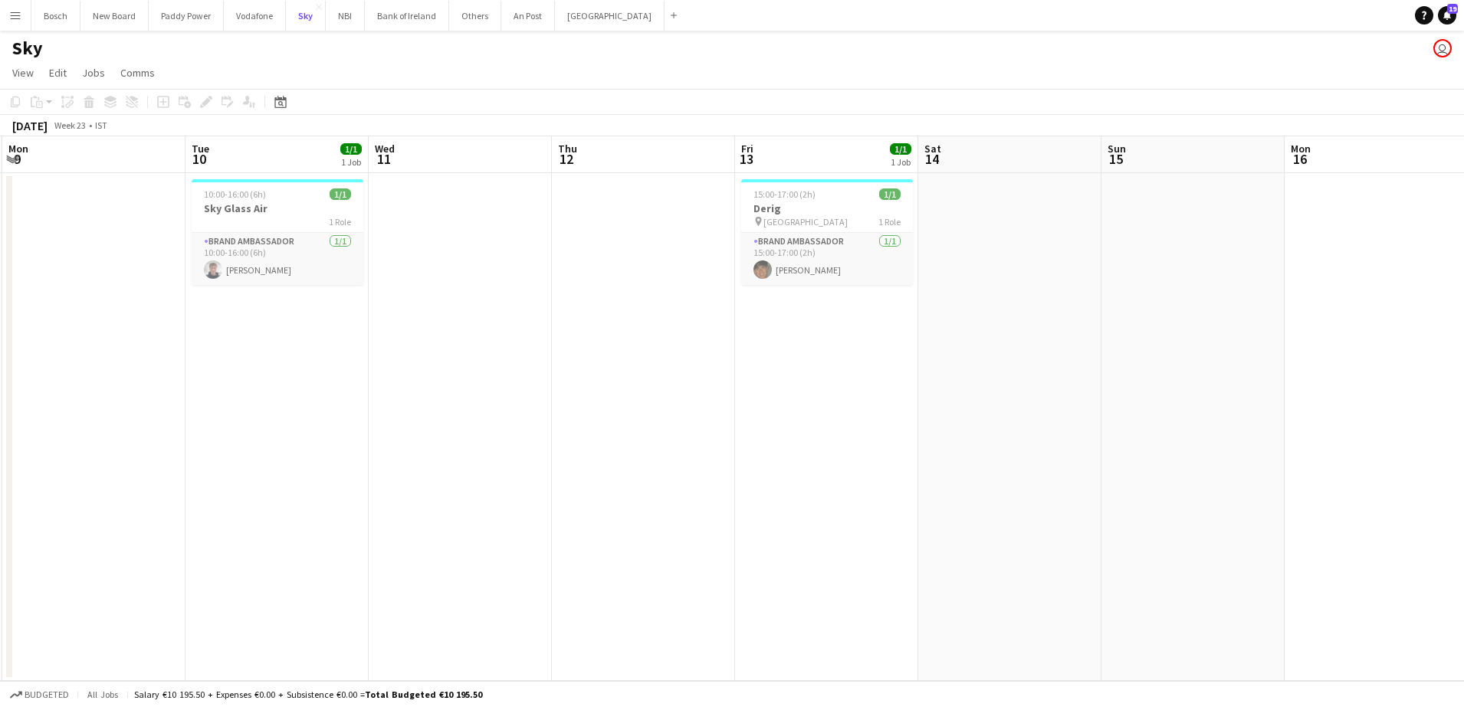
scroll to position [0, 546]
click at [389, 25] on button "Bank of Ireland Close" at bounding box center [407, 16] width 84 height 30
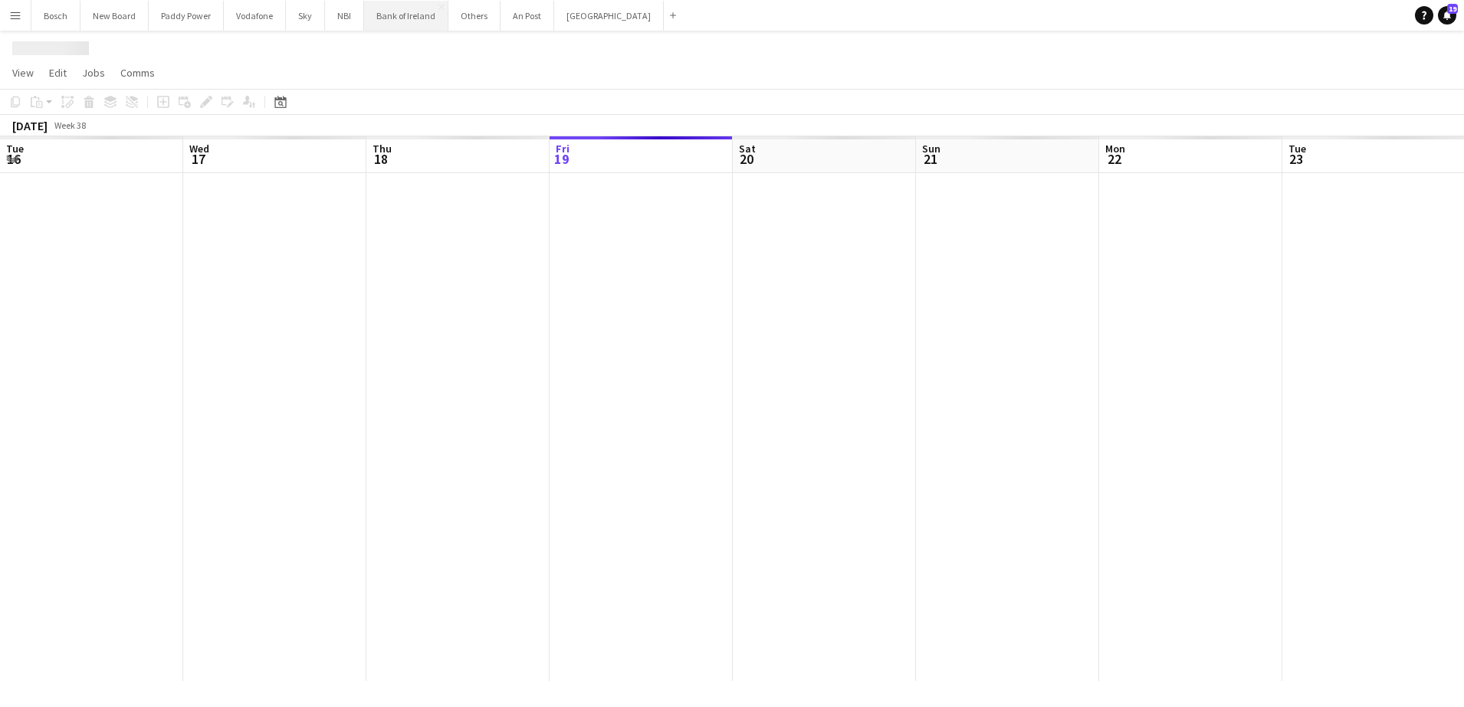
scroll to position [0, 366]
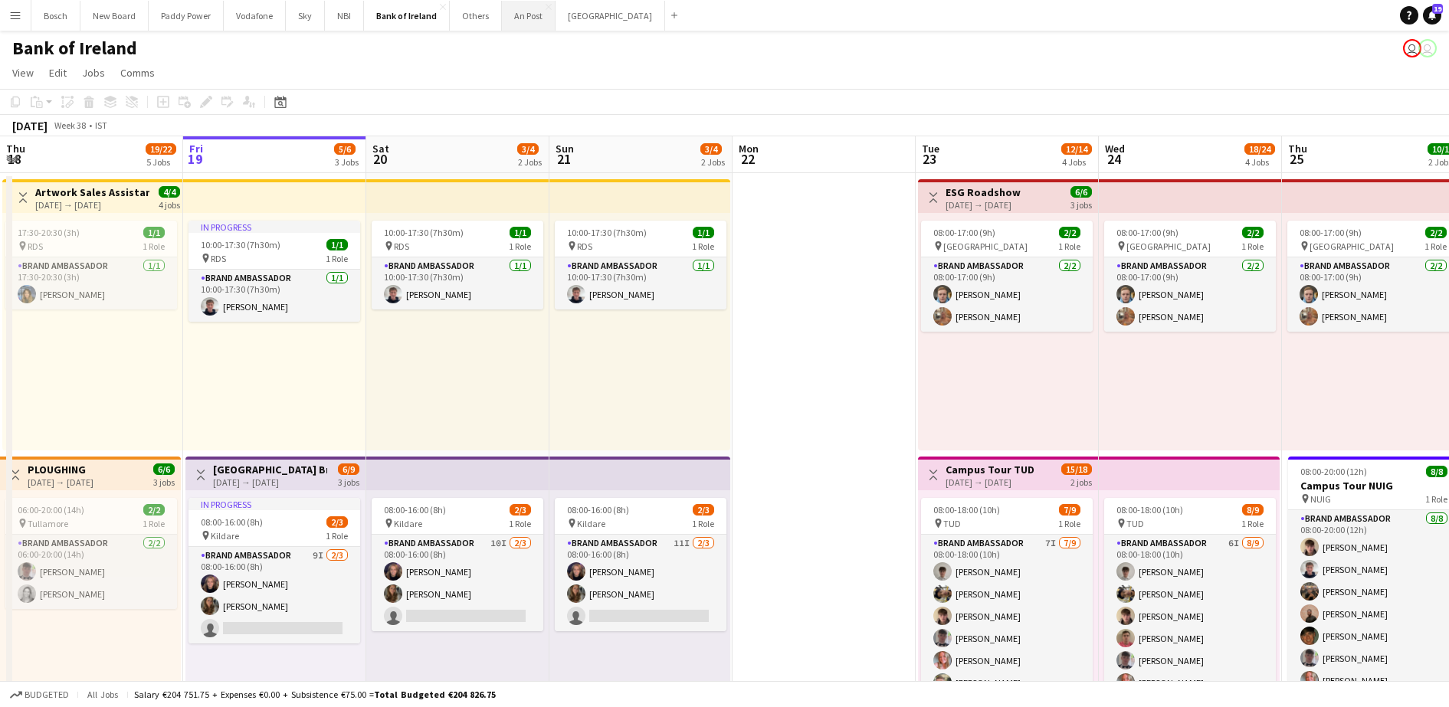
click at [528, 21] on button "An Post Close" at bounding box center [529, 16] width 54 height 30
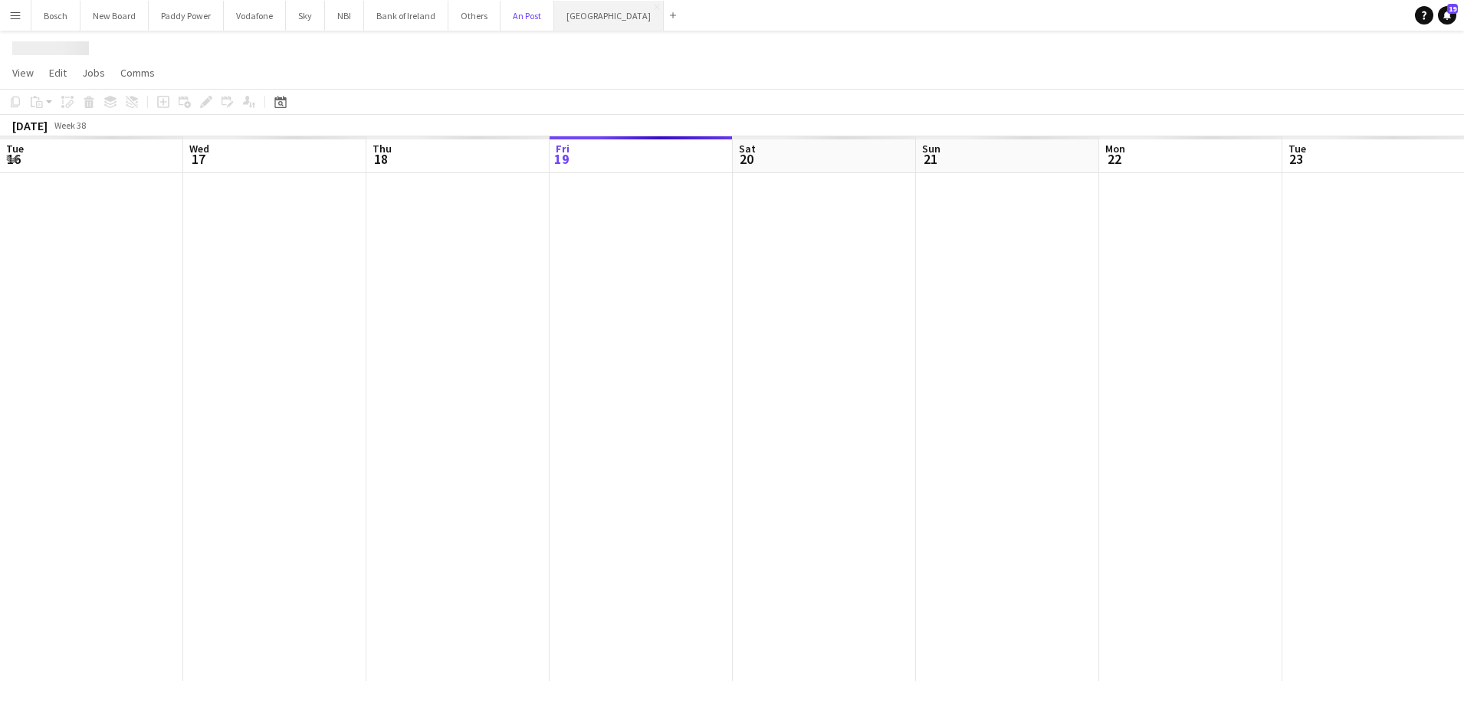
scroll to position [0, 366]
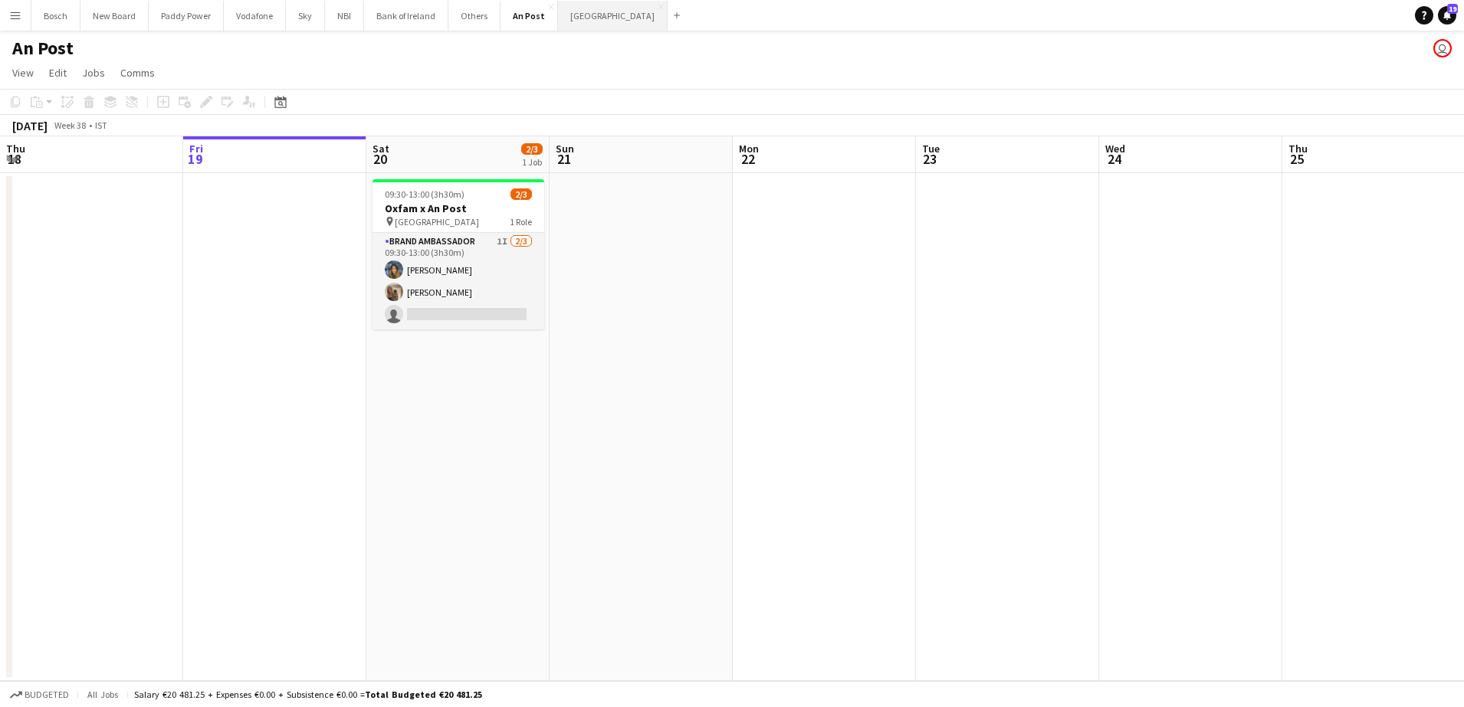
click at [572, 21] on button "[GEOGRAPHIC_DATA] Close" at bounding box center [613, 16] width 110 height 30
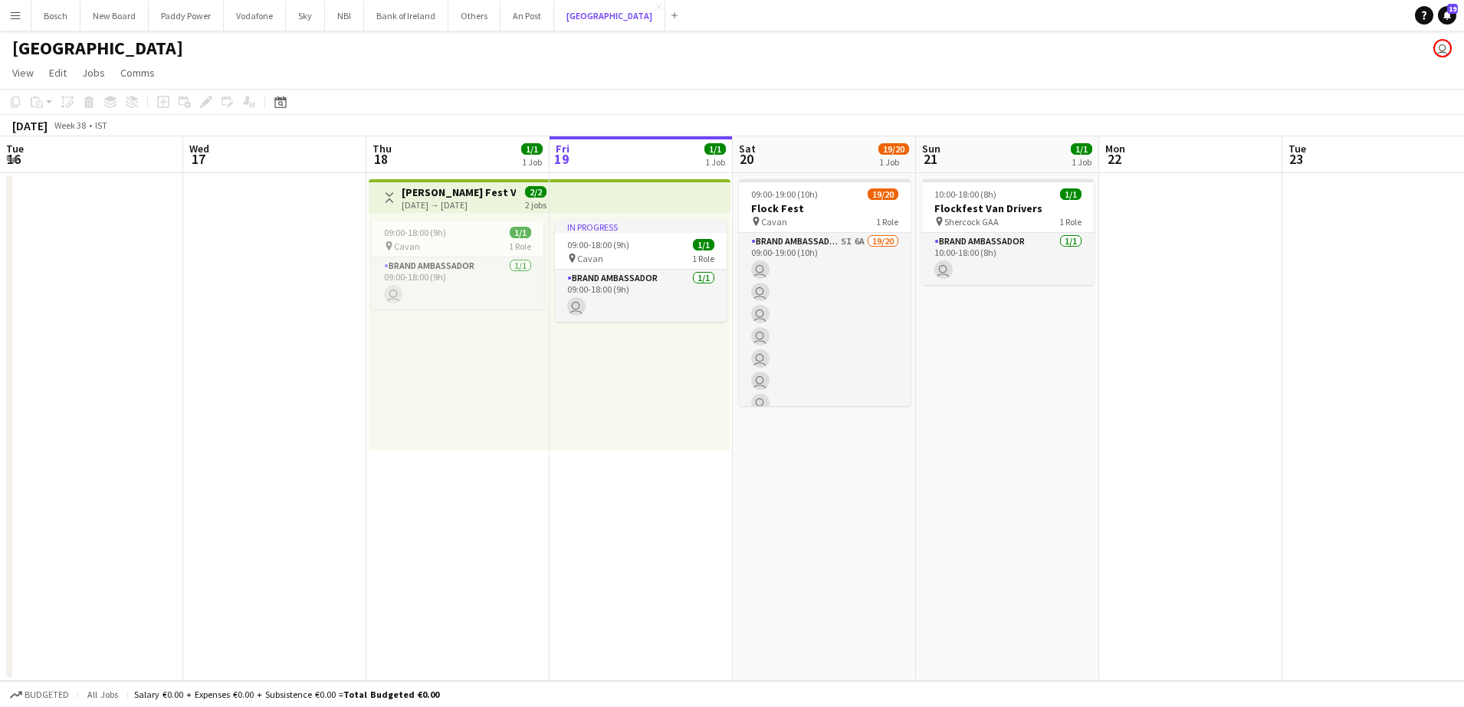
scroll to position [0, 366]
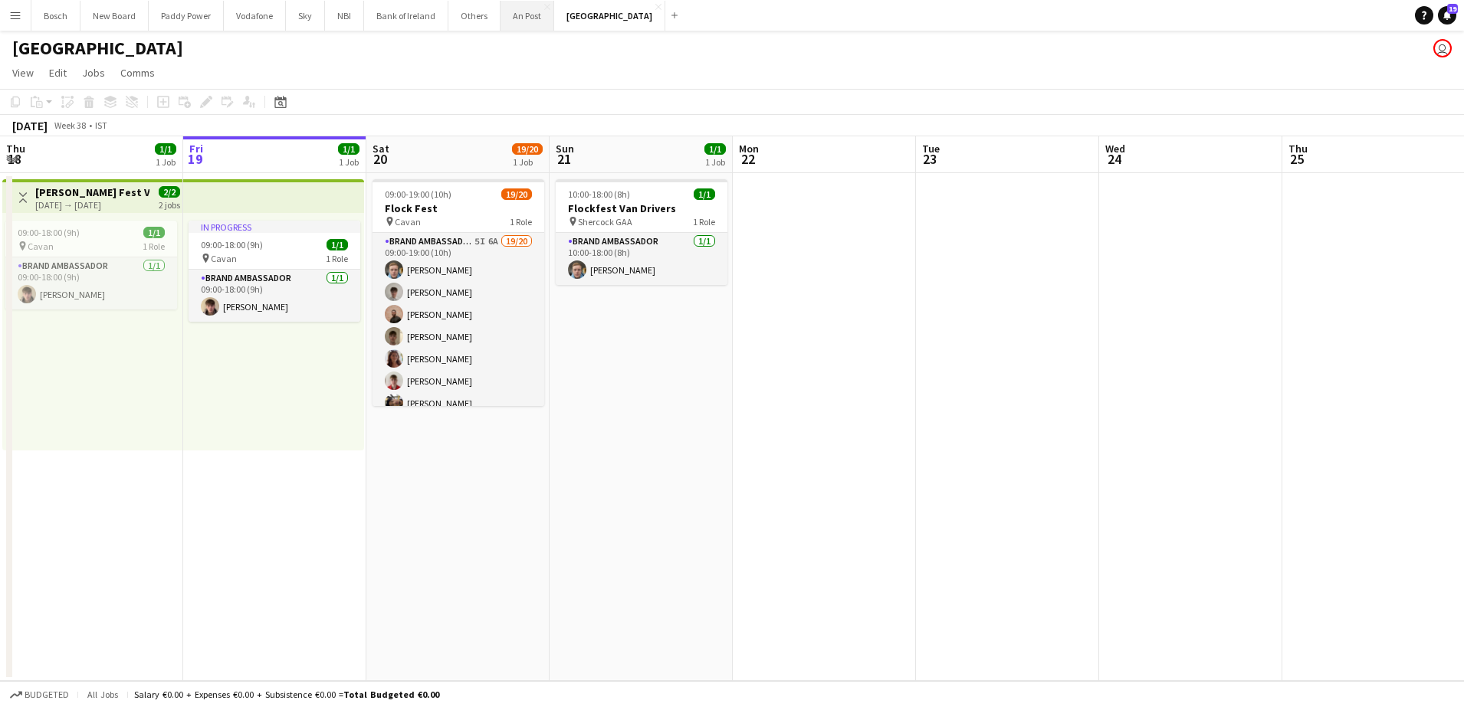
click at [520, 15] on button "An Post Close" at bounding box center [527, 16] width 54 height 30
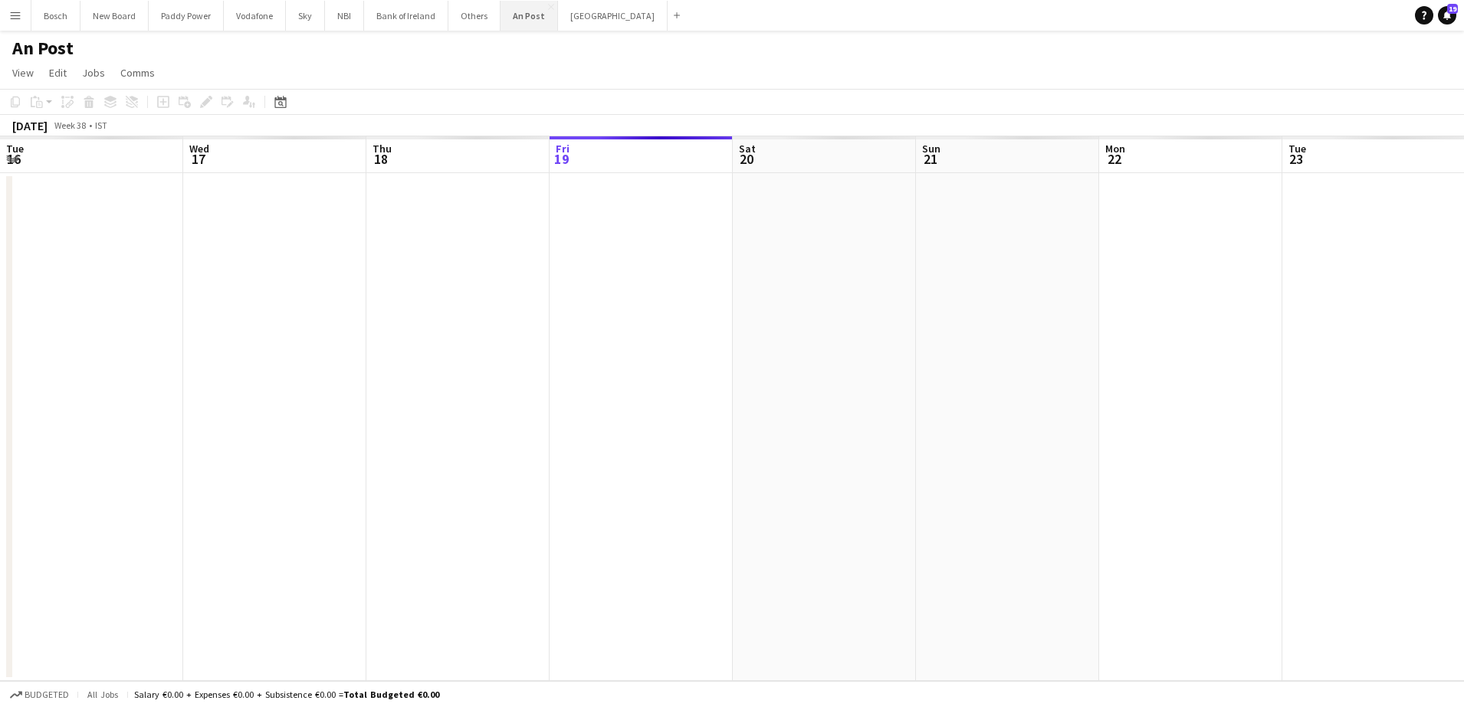
scroll to position [0, 366]
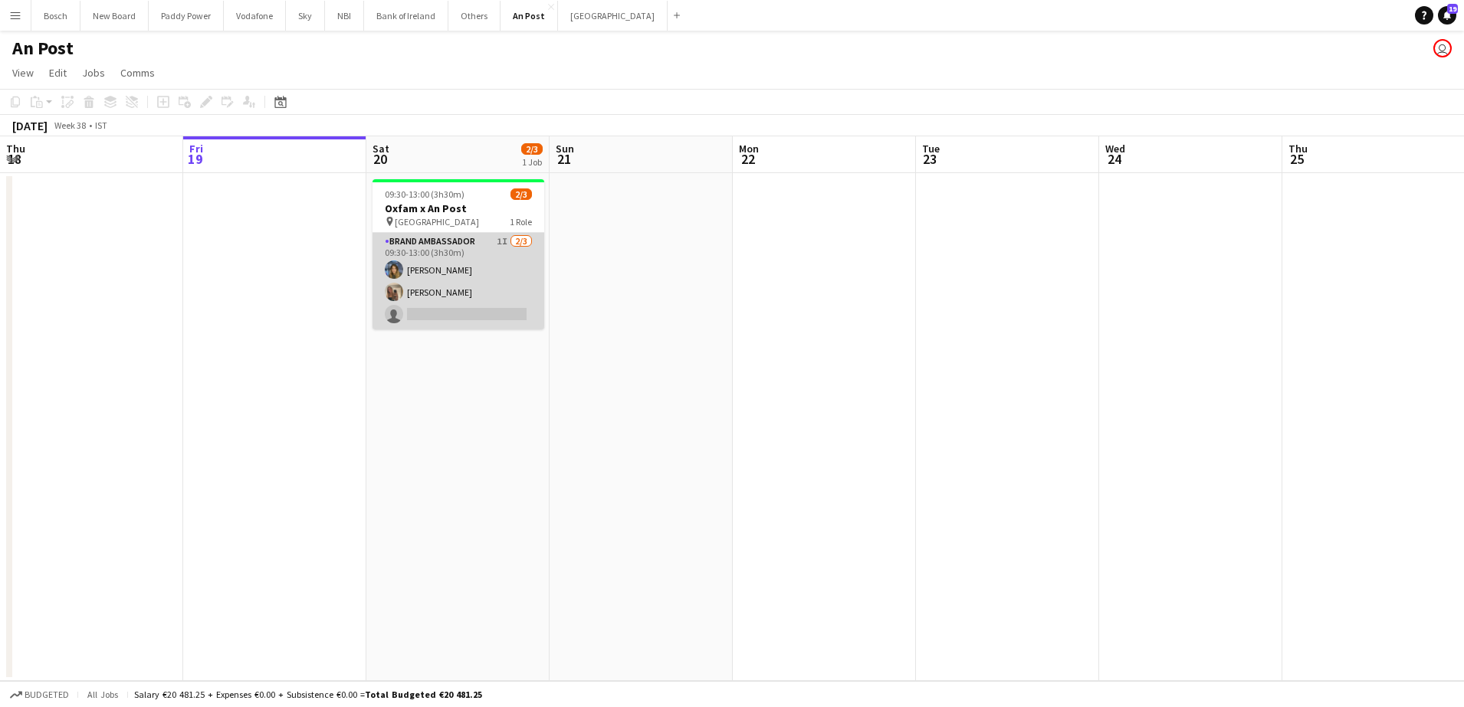
click at [484, 278] on app-card-role "Brand Ambassador 1I [DATE] 09:30-13:00 (3h30m) [PERSON_NAME] [PERSON_NAME] sing…" at bounding box center [458, 281] width 172 height 97
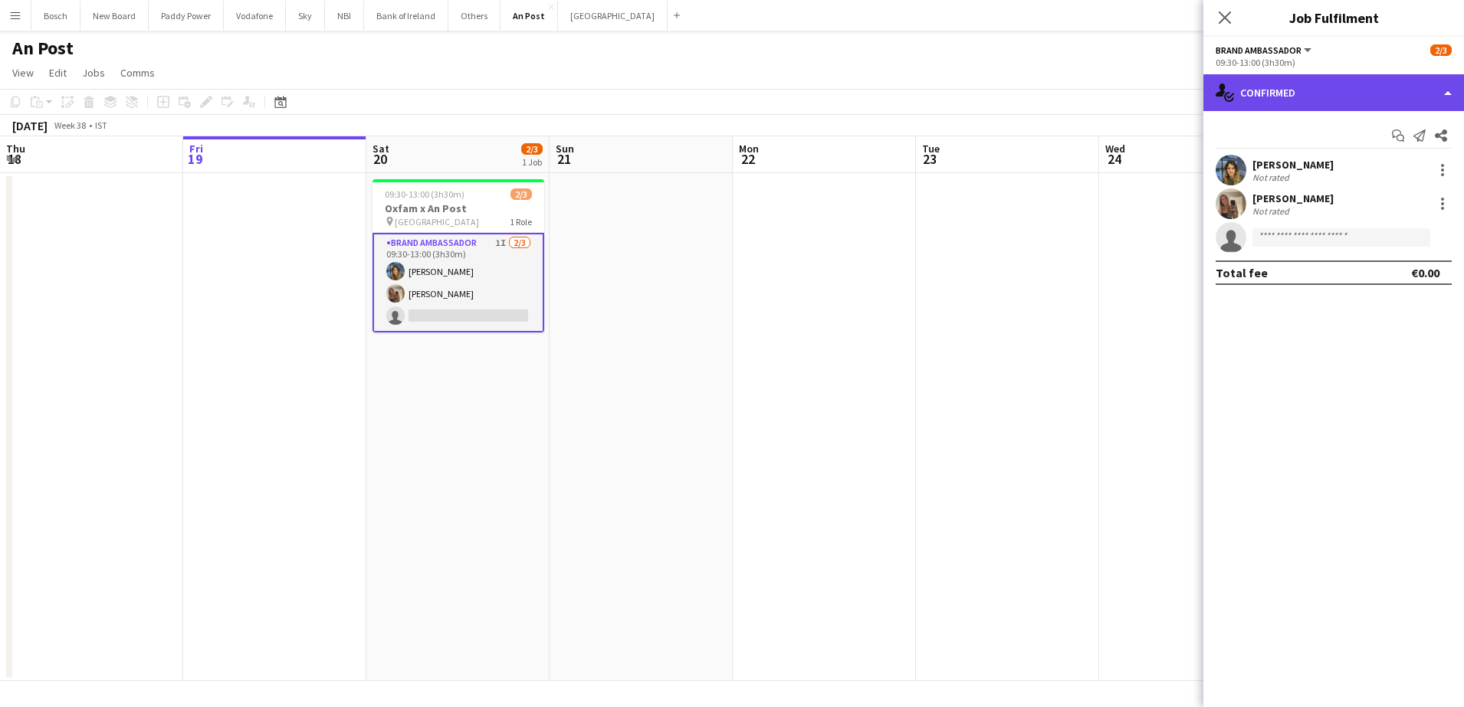
click at [1268, 94] on div "single-neutral-actions-check-2 Confirmed" at bounding box center [1333, 92] width 261 height 37
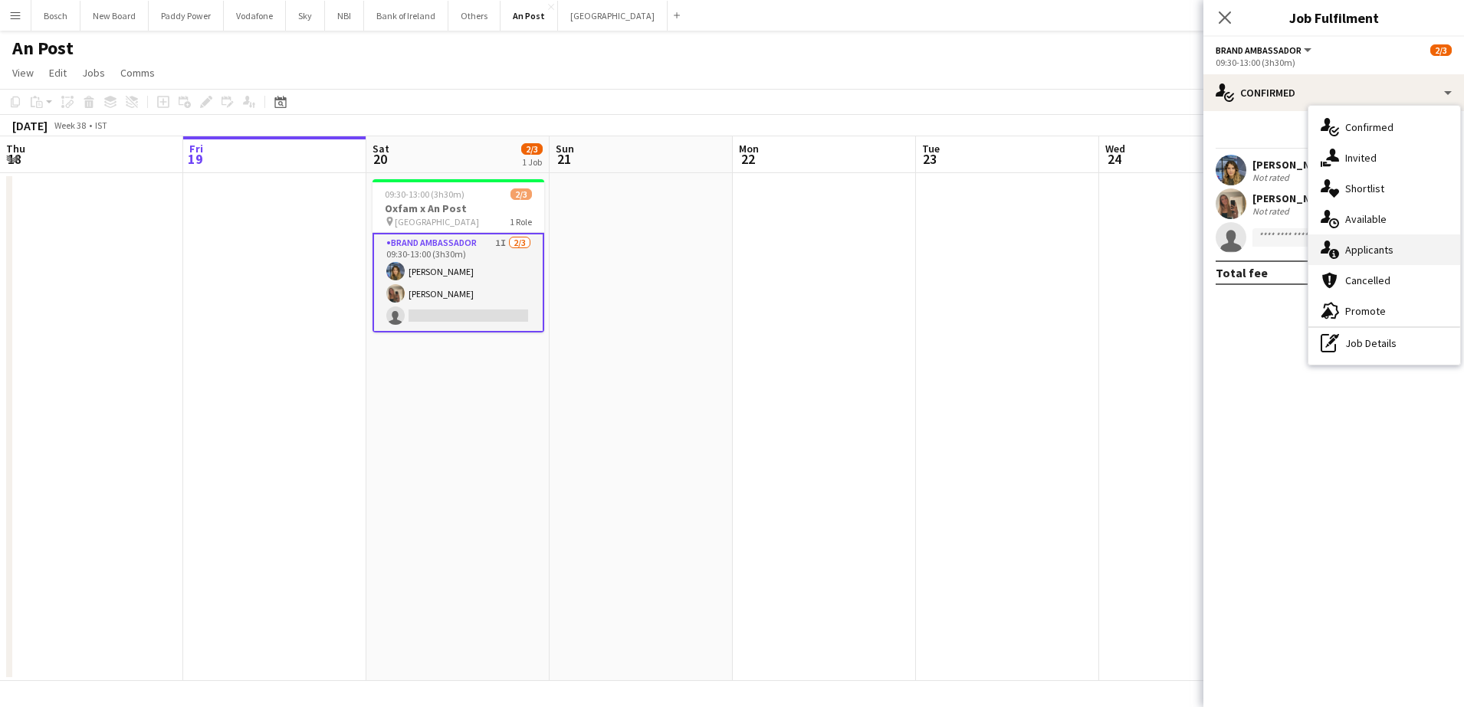
click at [1368, 249] on span "Applicants" at bounding box center [1369, 250] width 48 height 14
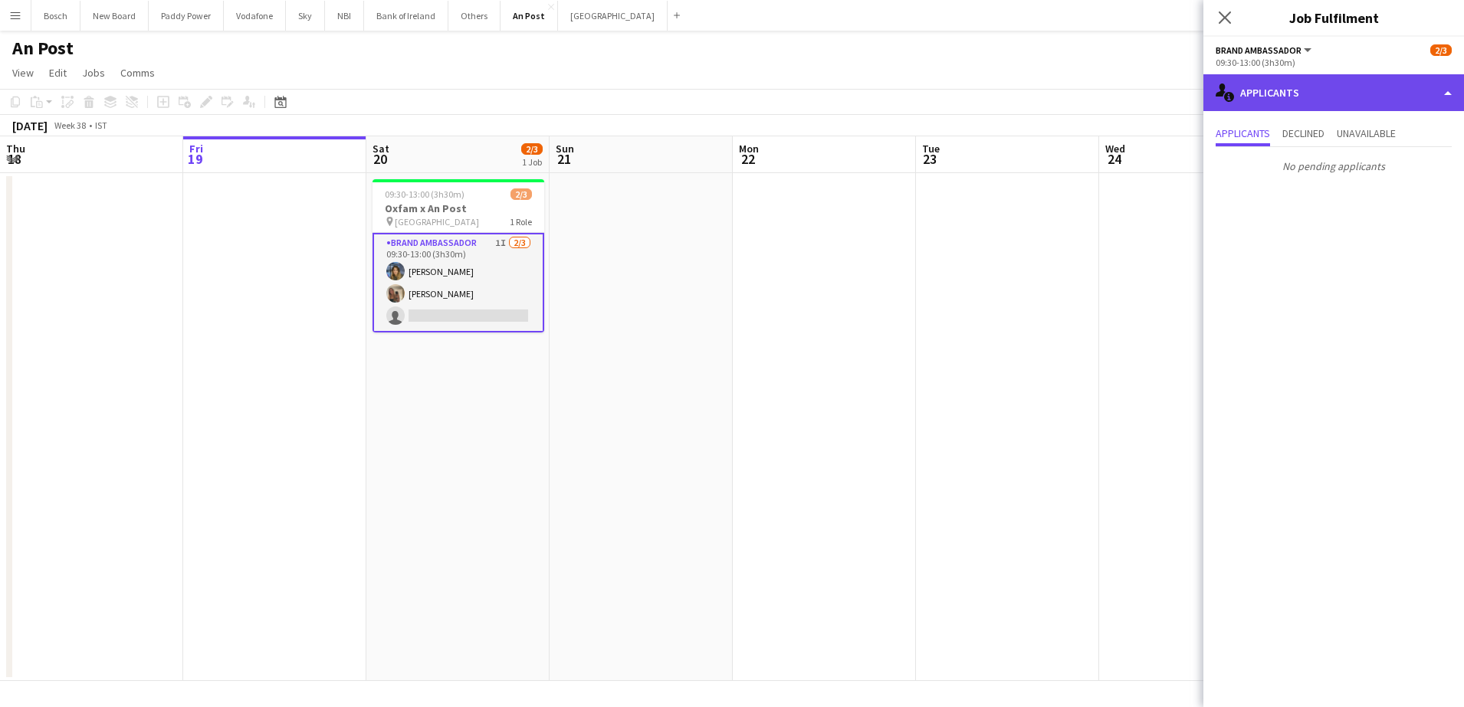
click at [1367, 90] on div "single-neutral-actions-information Applicants" at bounding box center [1333, 92] width 261 height 37
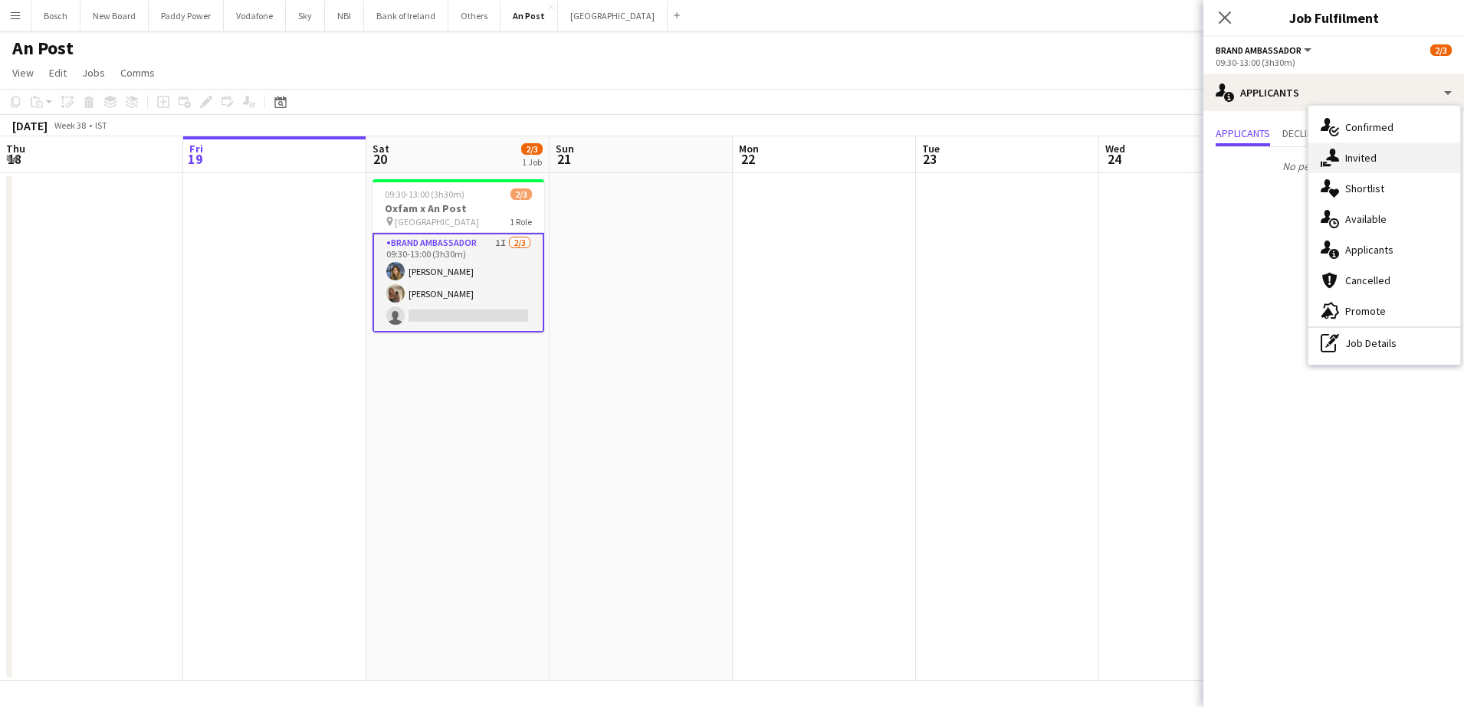
click at [1347, 156] on span "Invited" at bounding box center [1360, 158] width 31 height 14
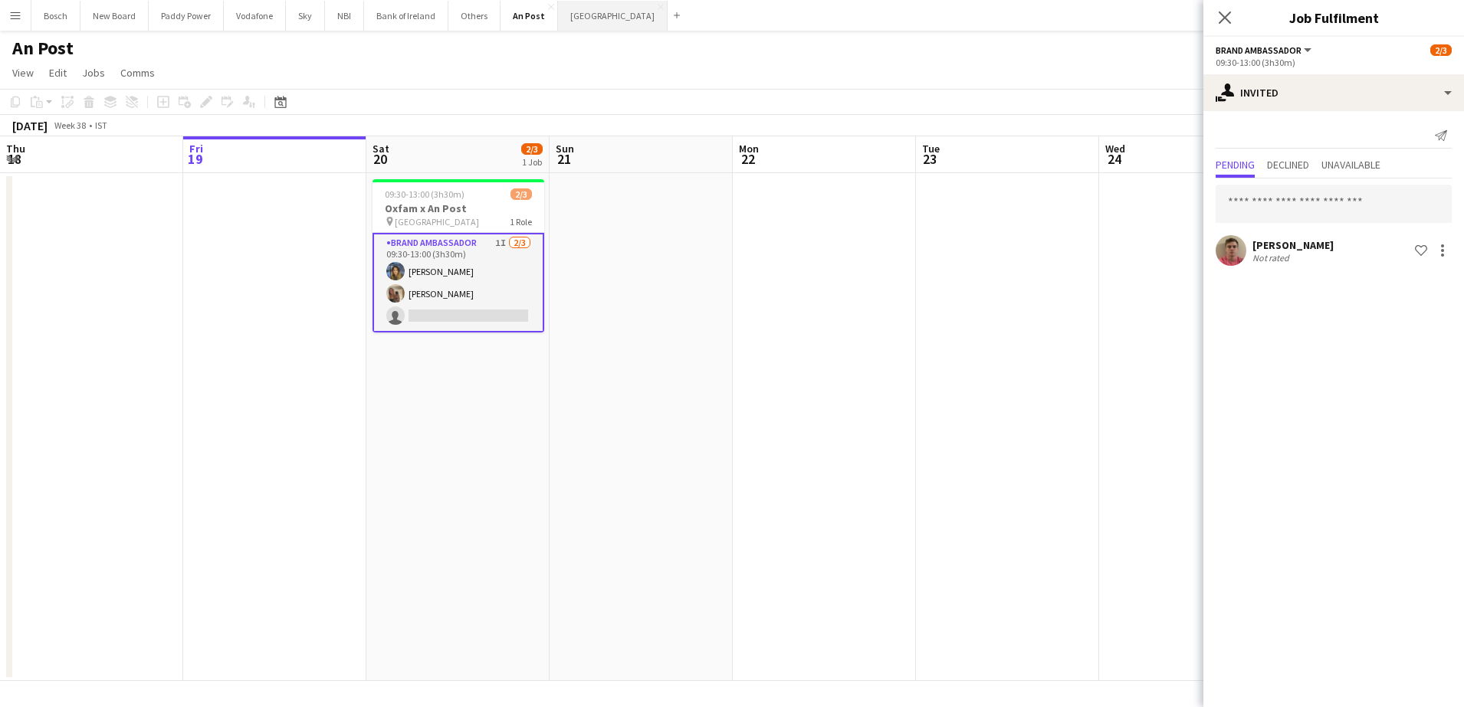
click at [573, 14] on button "[GEOGRAPHIC_DATA] Close" at bounding box center [613, 16] width 110 height 30
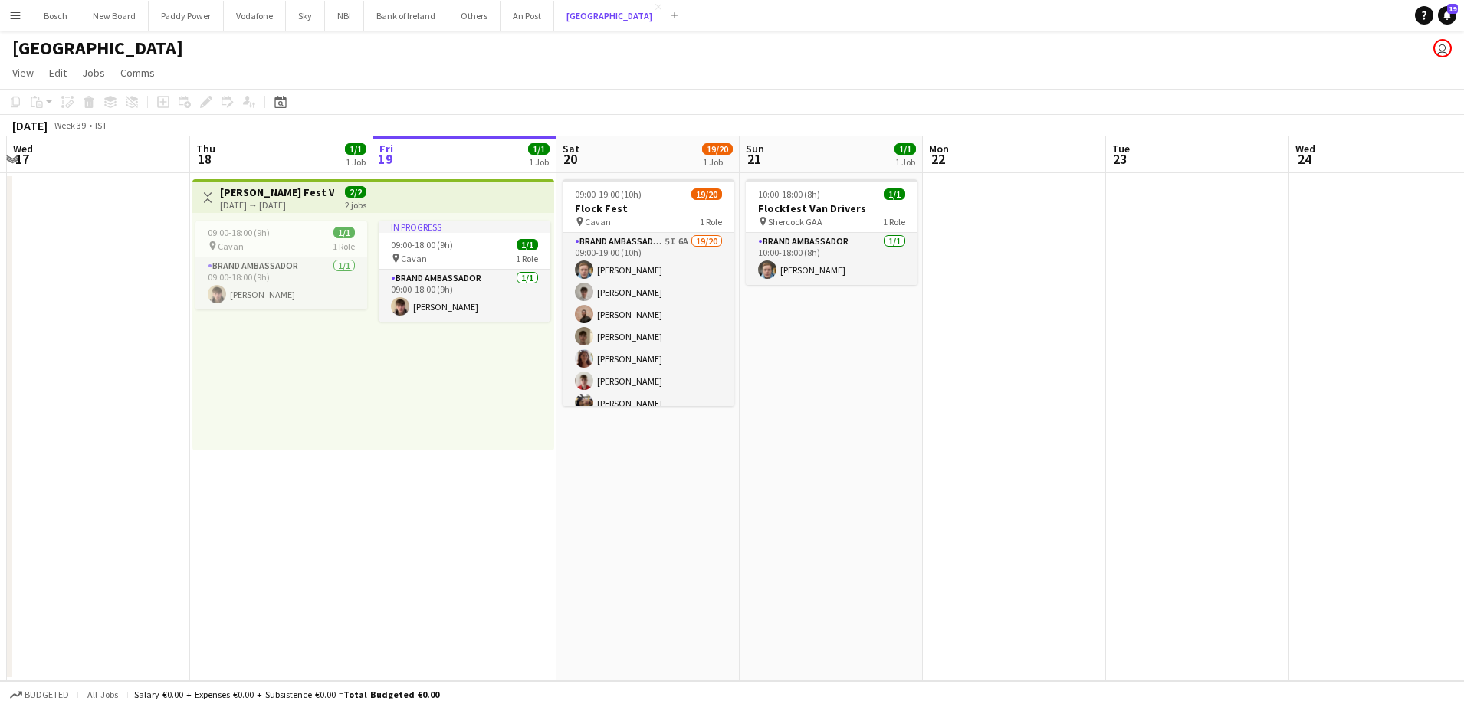
scroll to position [0, 347]
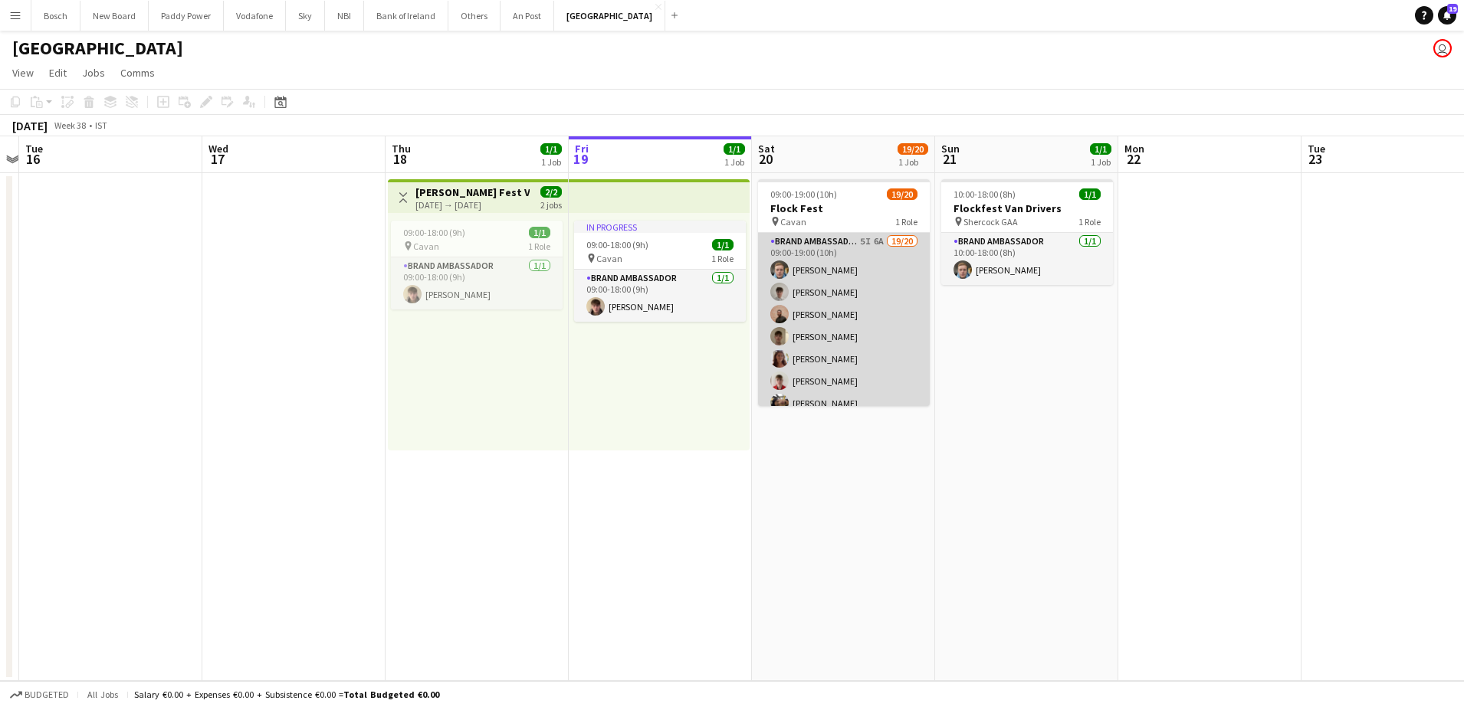
click at [834, 343] on app-card-role "Brand Ambassador 5I 6A 19/20 09:00-19:00 (10h) [PERSON_NAME] [PERSON_NAME] [PER…" at bounding box center [844, 470] width 172 height 474
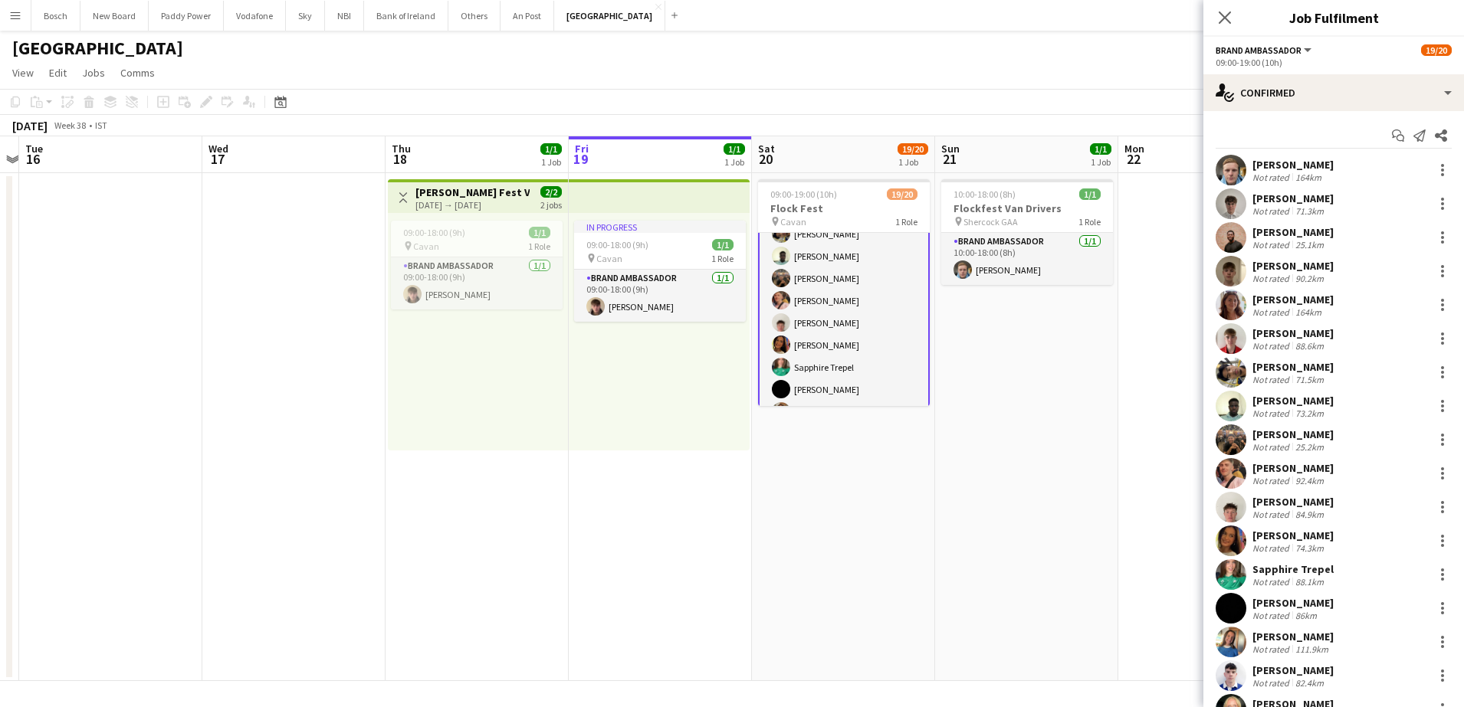
scroll to position [304, 0]
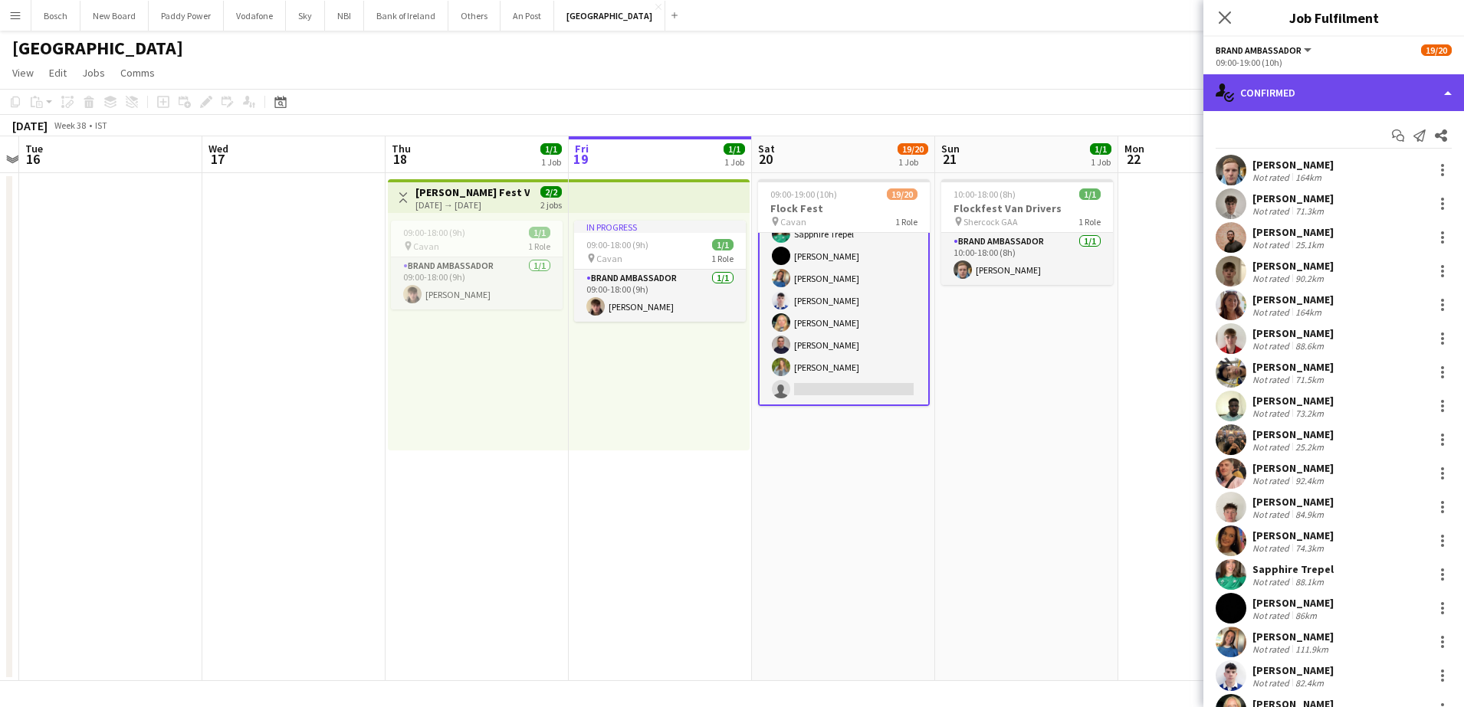
click at [1315, 90] on div "single-neutral-actions-check-2 Confirmed" at bounding box center [1333, 92] width 261 height 37
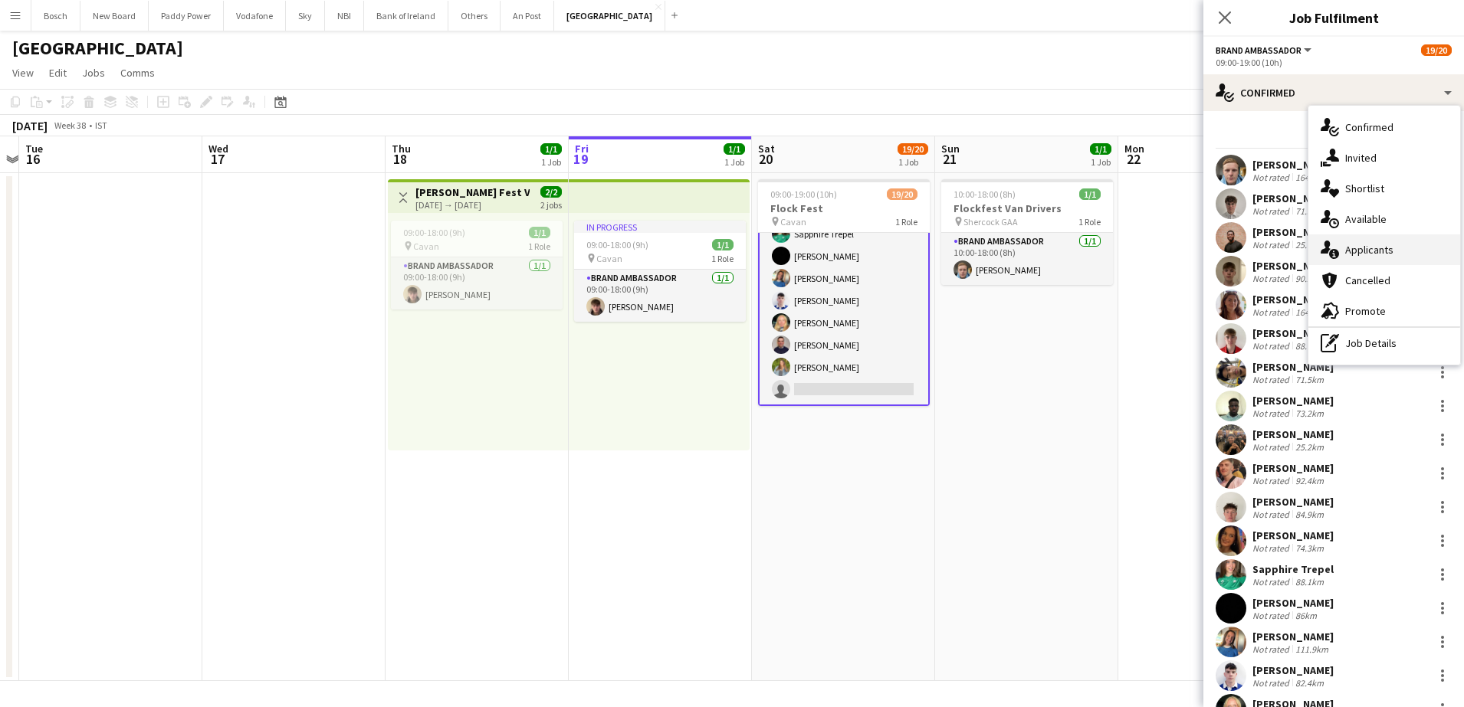
click at [1362, 238] on div "single-neutral-actions-information Applicants" at bounding box center [1384, 250] width 152 height 31
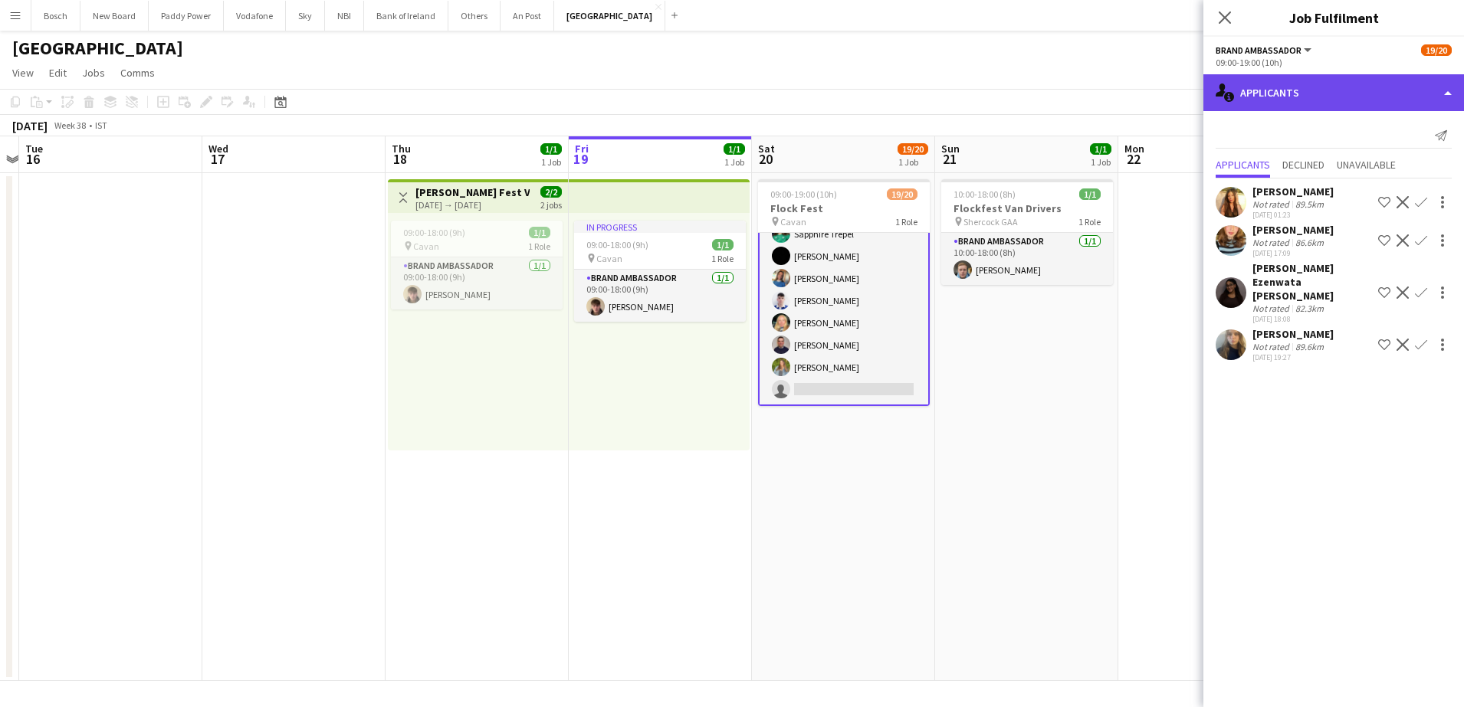
click at [1338, 102] on div "single-neutral-actions-information Applicants" at bounding box center [1333, 92] width 261 height 37
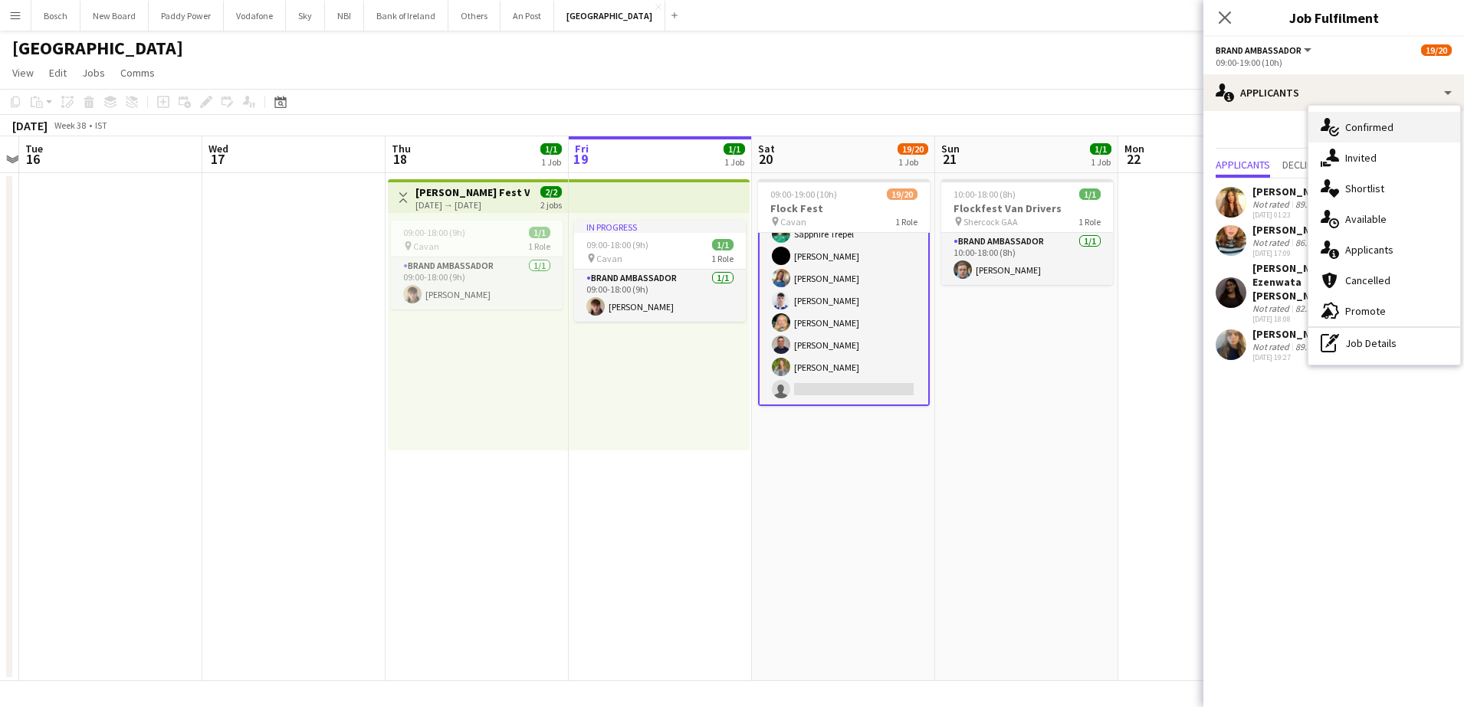
click at [1383, 127] on span "Confirmed" at bounding box center [1369, 127] width 48 height 14
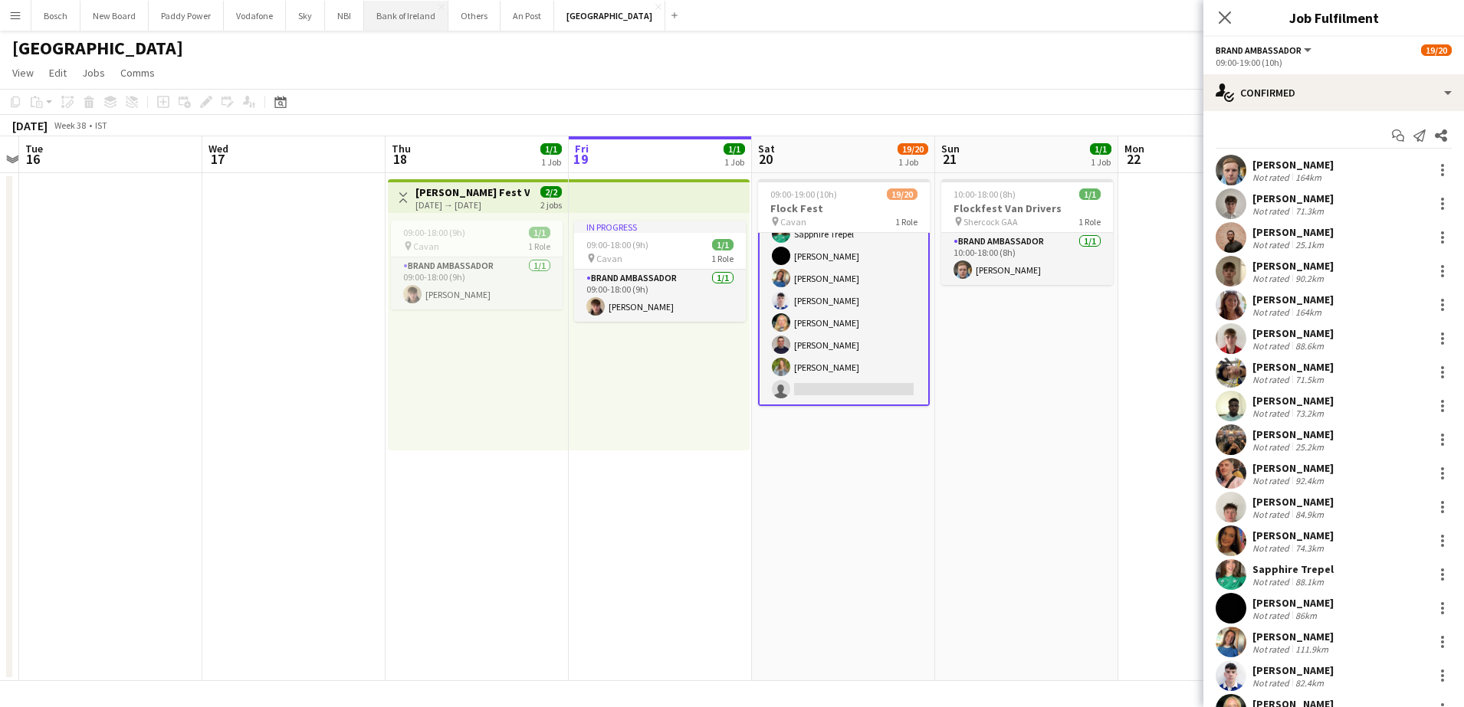
click at [397, 21] on button "Bank of Ireland Close" at bounding box center [406, 16] width 84 height 30
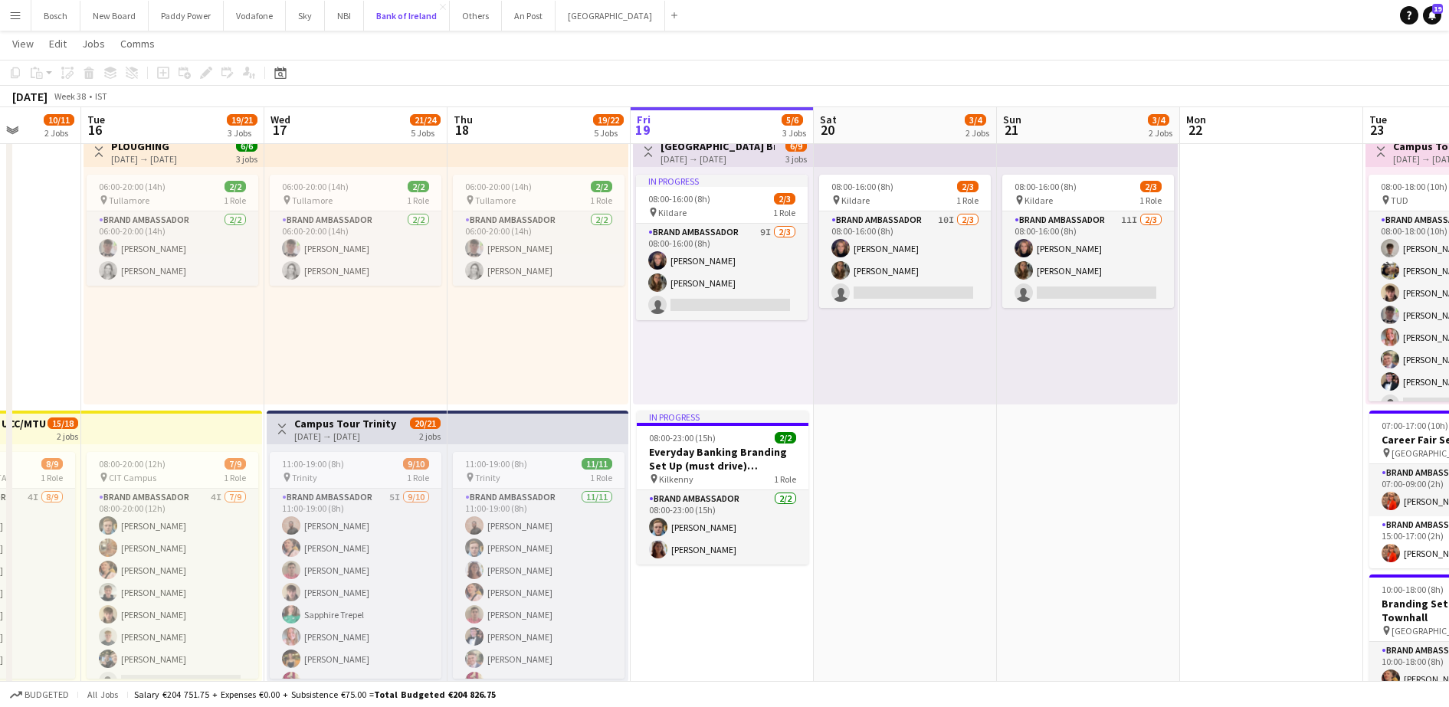
scroll to position [323, 0]
click at [422, 22] on button "Bank of Ireland Close" at bounding box center [407, 16] width 86 height 30
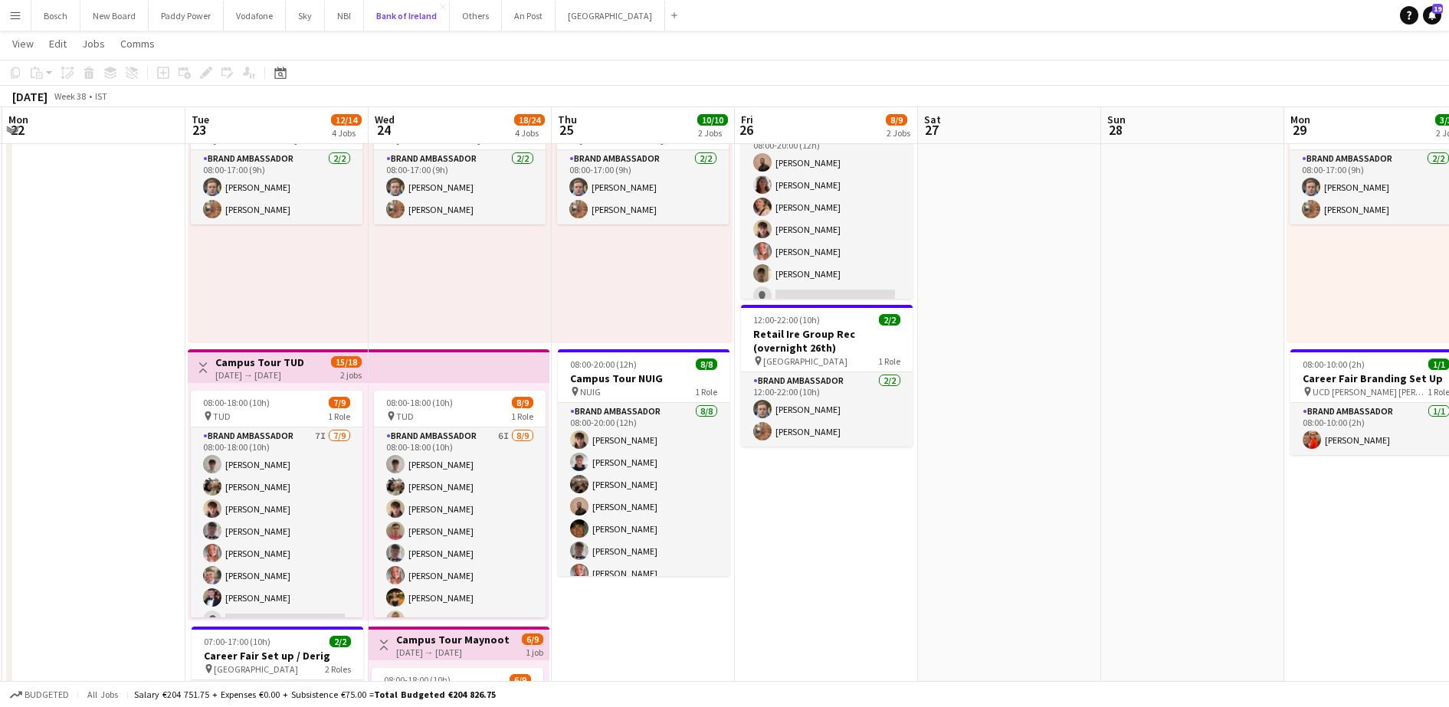
scroll to position [0, 0]
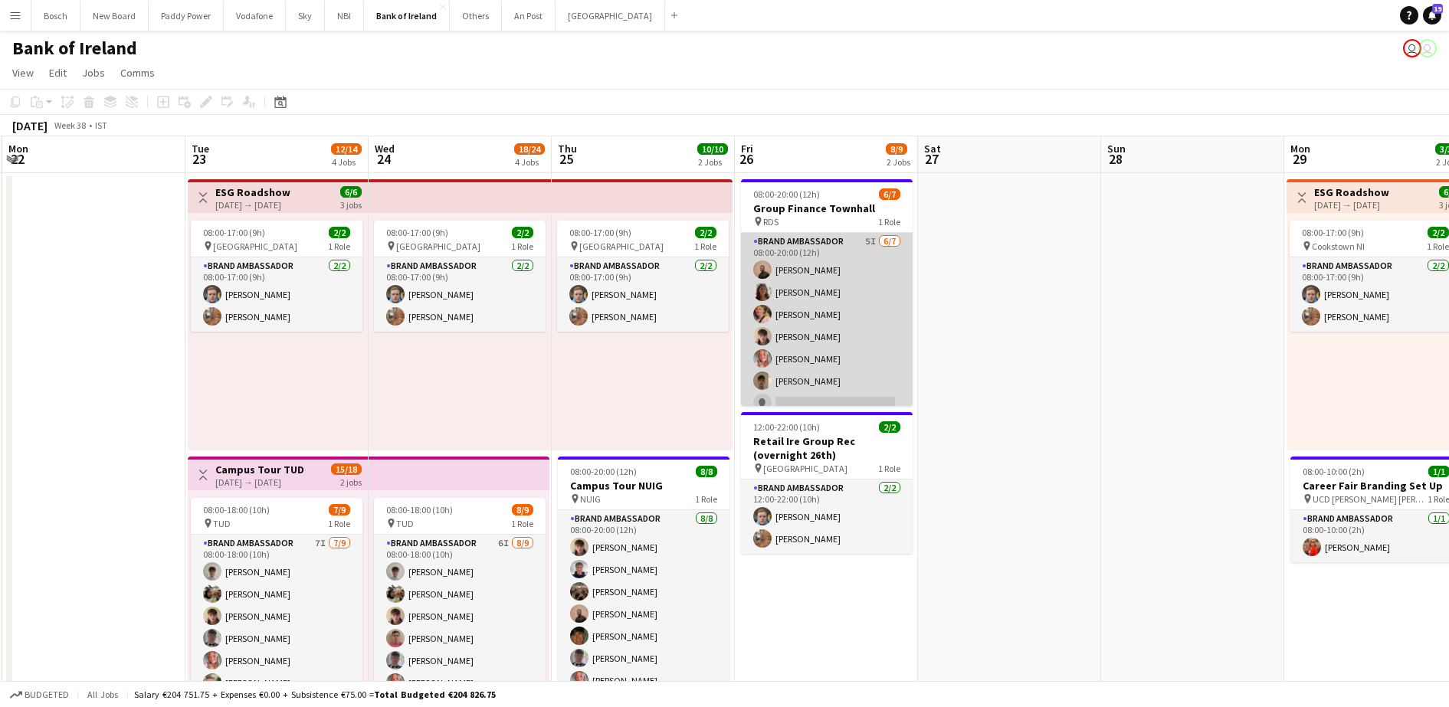
click at [814, 339] on app-card-role "Brand Ambassador 5I [DATE] 08:00-20:00 (12h) [PERSON_NAME] [PERSON_NAME] [PERSO…" at bounding box center [827, 325] width 172 height 185
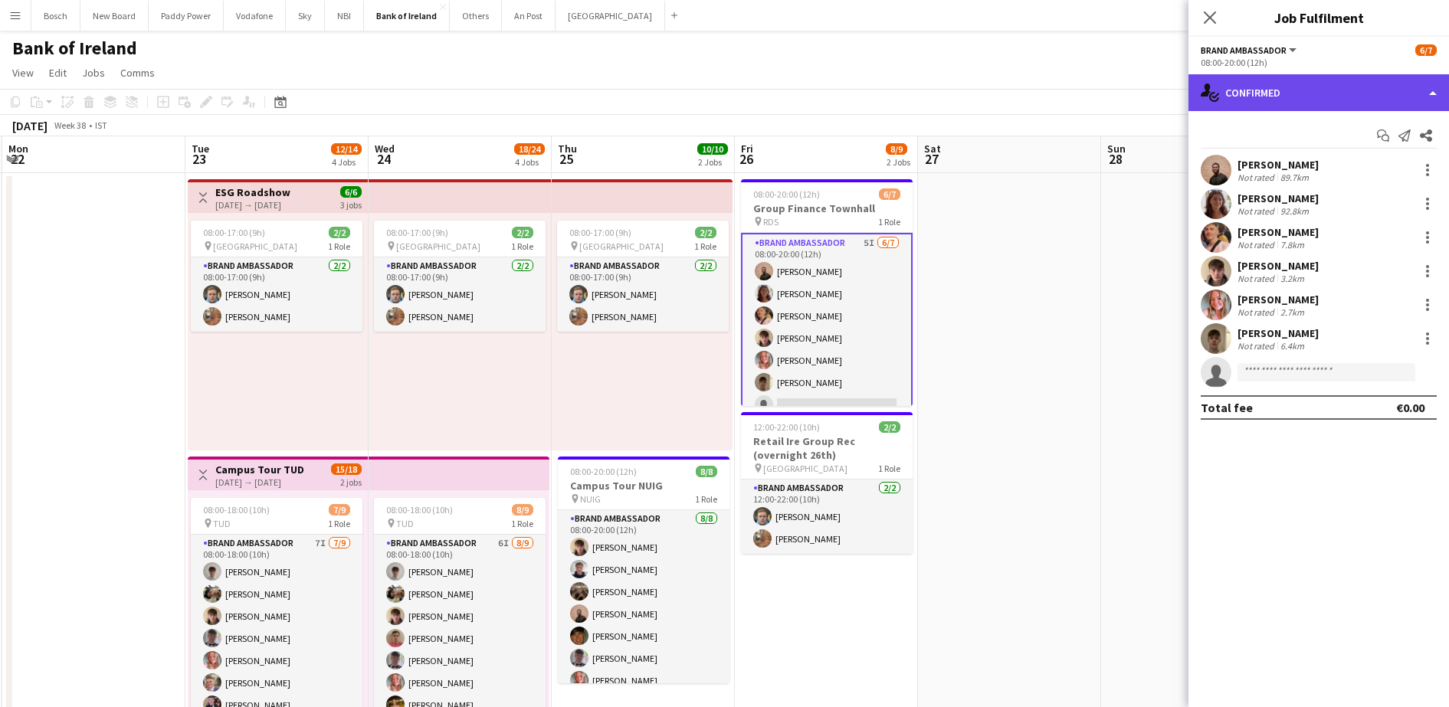
click at [1311, 83] on div "single-neutral-actions-check-2 Confirmed" at bounding box center [1319, 92] width 261 height 37
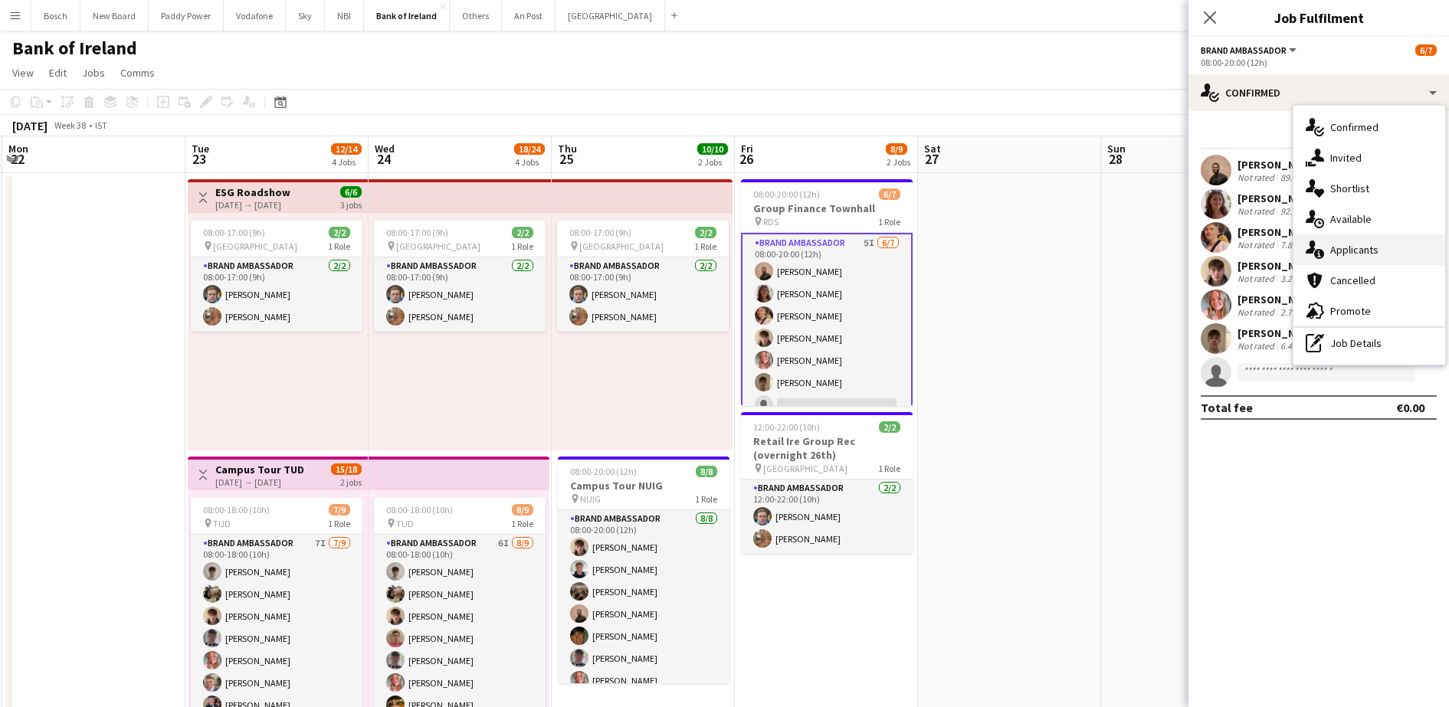
click at [1376, 251] on span "Applicants" at bounding box center [1355, 250] width 48 height 14
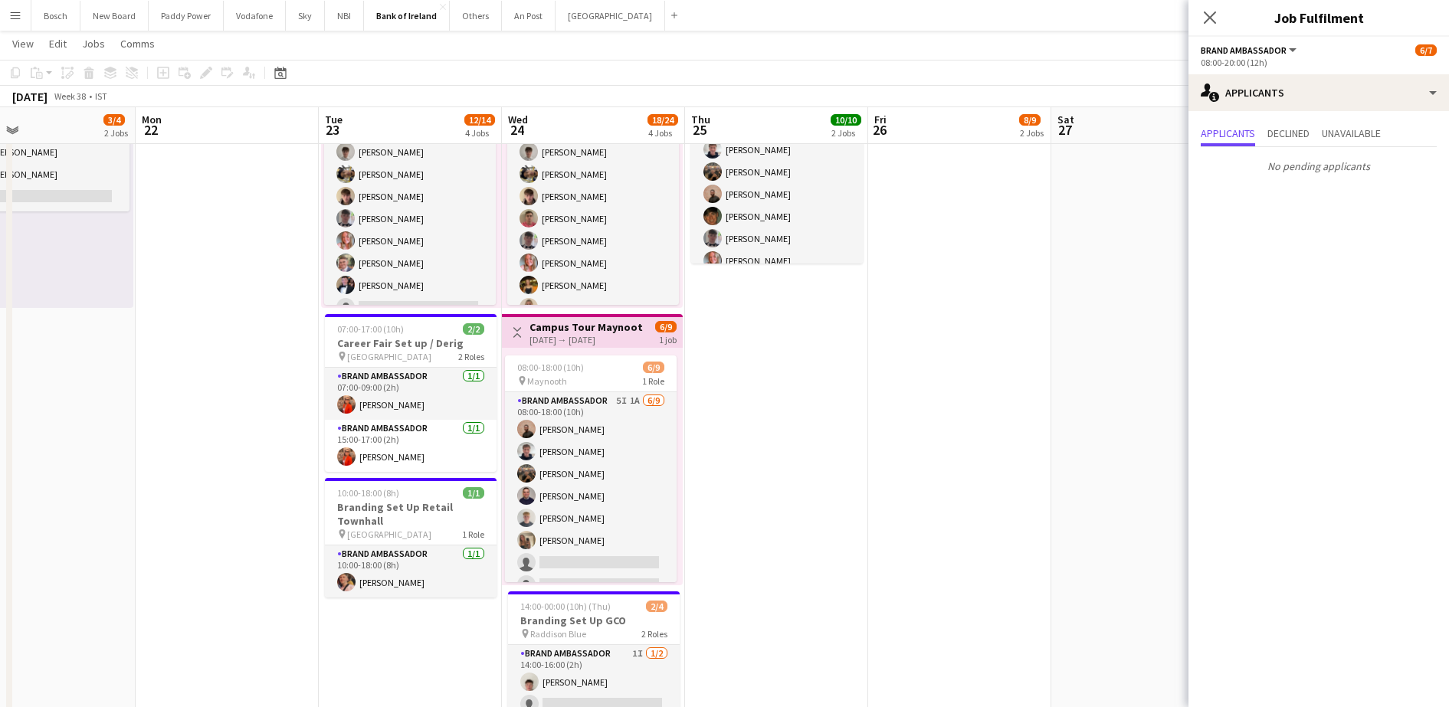
scroll to position [418, 0]
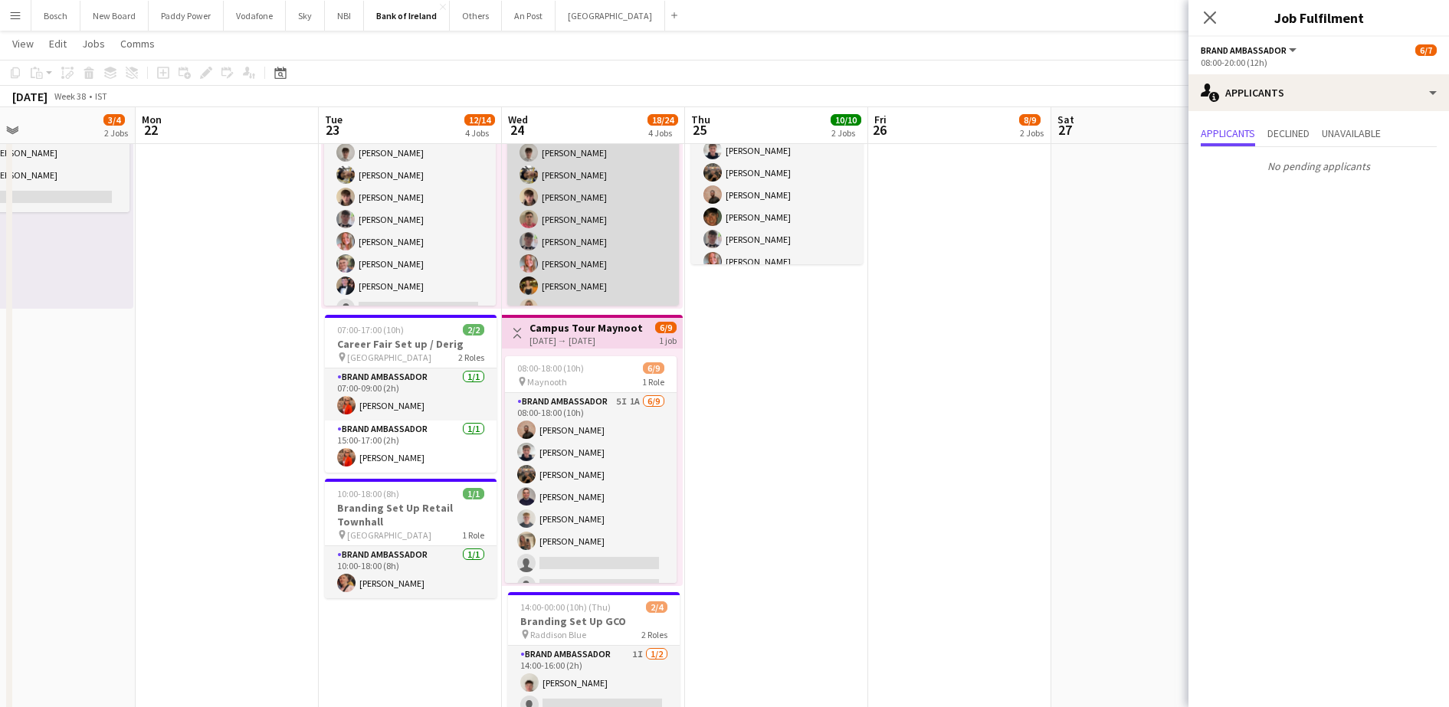
click at [586, 293] on app-card-role "Brand Ambassador 6I [DATE] 08:00-18:00 (10h) [PERSON_NAME] [PERSON_NAME] [PERSO…" at bounding box center [593, 231] width 172 height 230
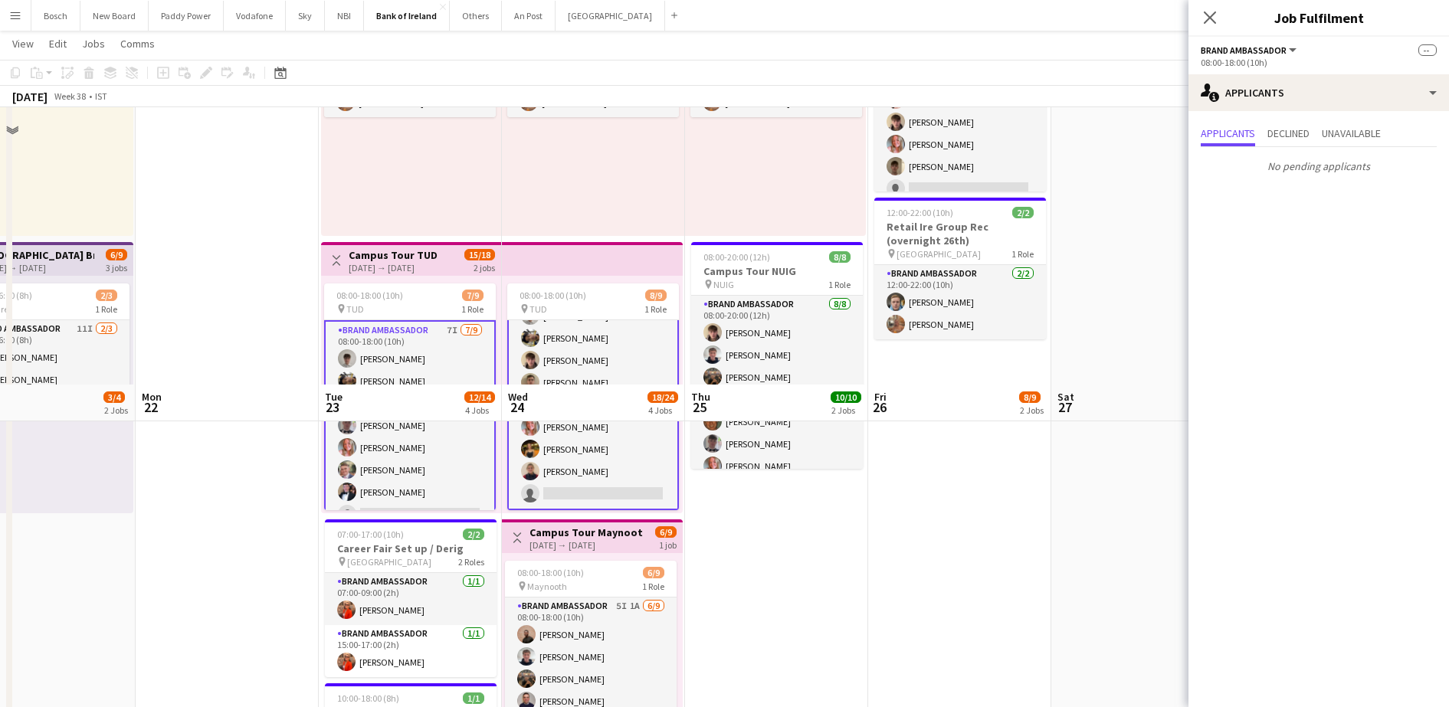
scroll to position [572, 0]
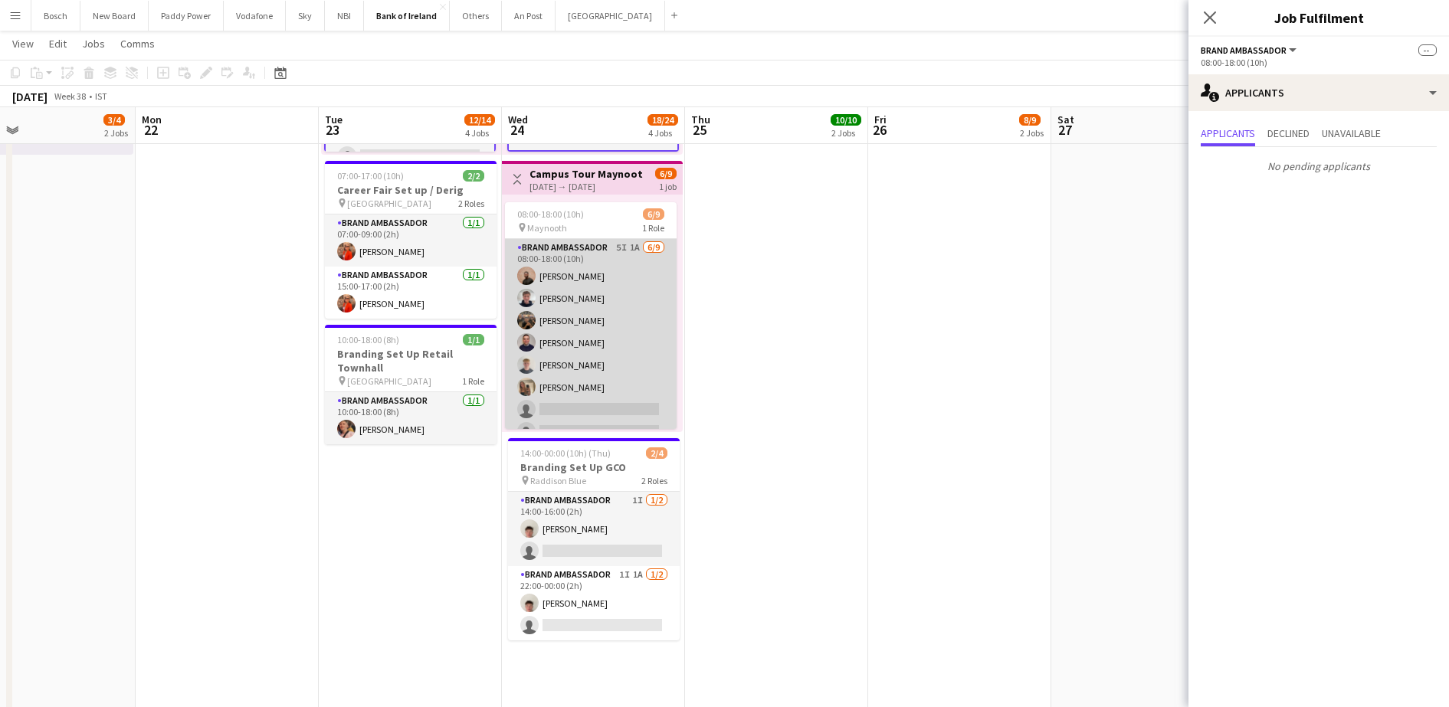
click at [635, 316] on app-card-role "Brand Ambassador 5I 1A [DATE] 08:00-18:00 (10h) [PERSON_NAME] [PERSON_NAME] [PE…" at bounding box center [591, 354] width 172 height 230
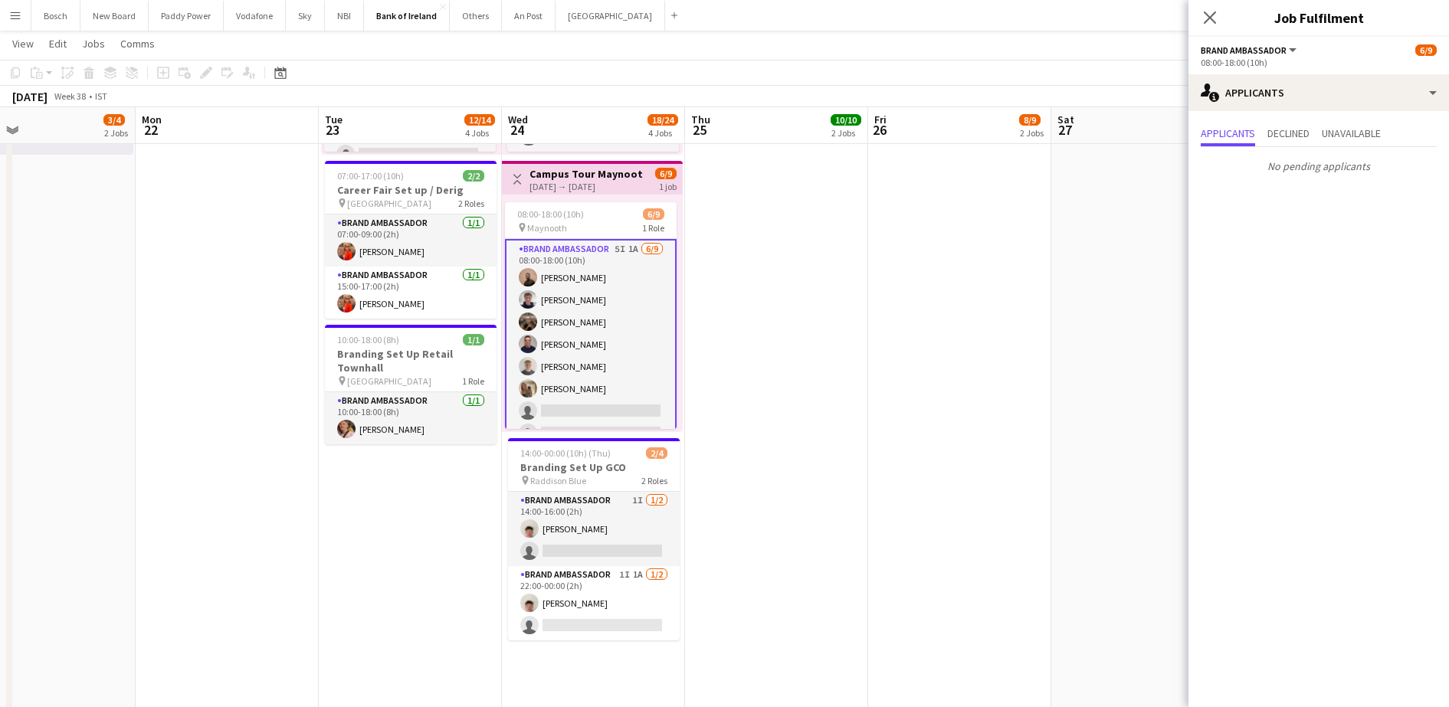
scroll to position [40, 0]
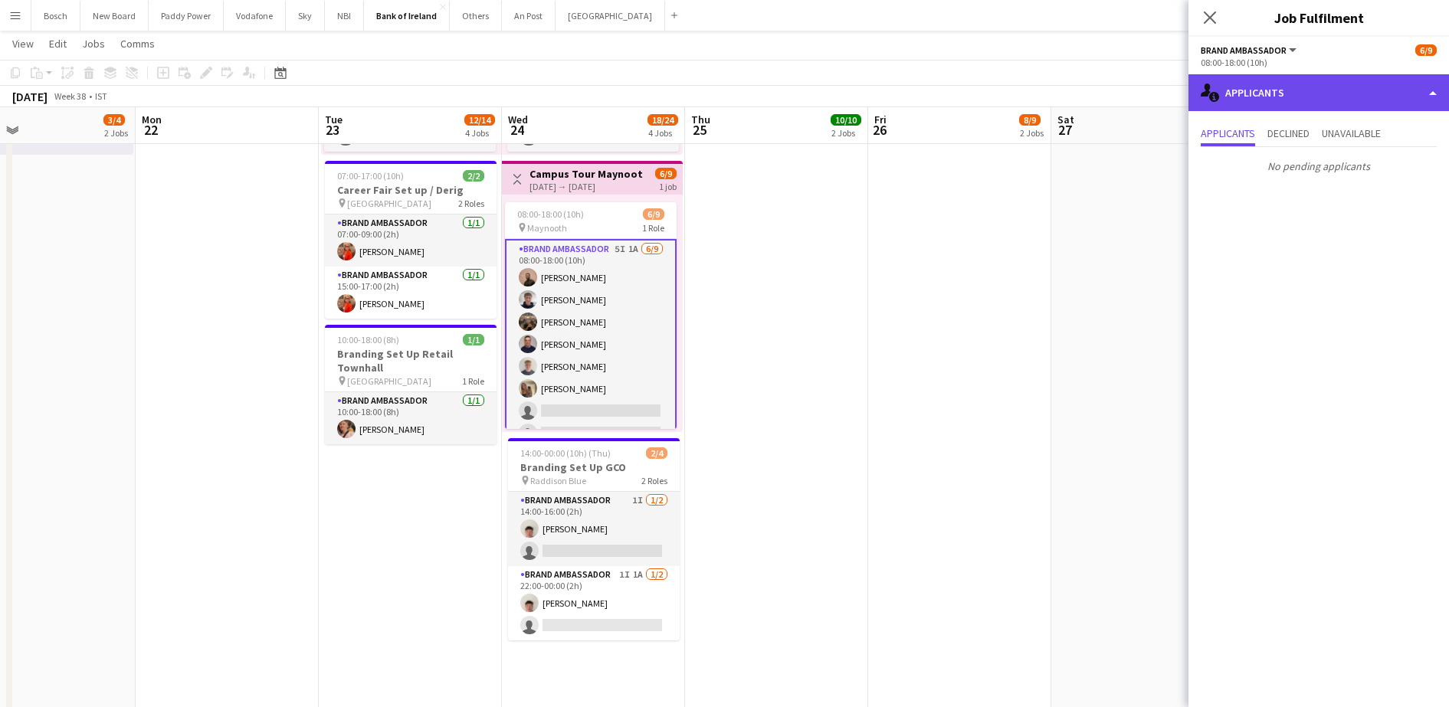
click at [1275, 76] on div "single-neutral-actions-information Applicants" at bounding box center [1319, 92] width 261 height 37
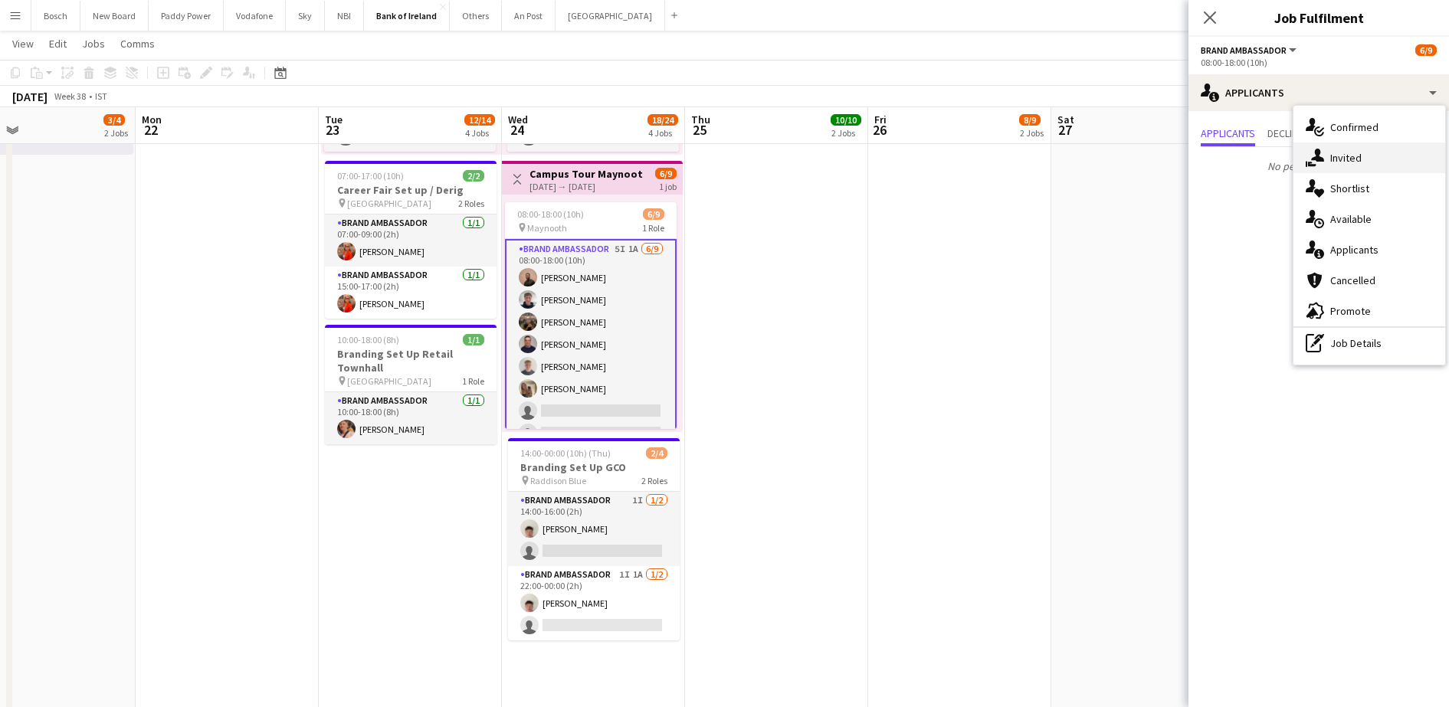
click at [1313, 143] on div "single-neutral-actions-share-1 Invited" at bounding box center [1370, 158] width 152 height 31
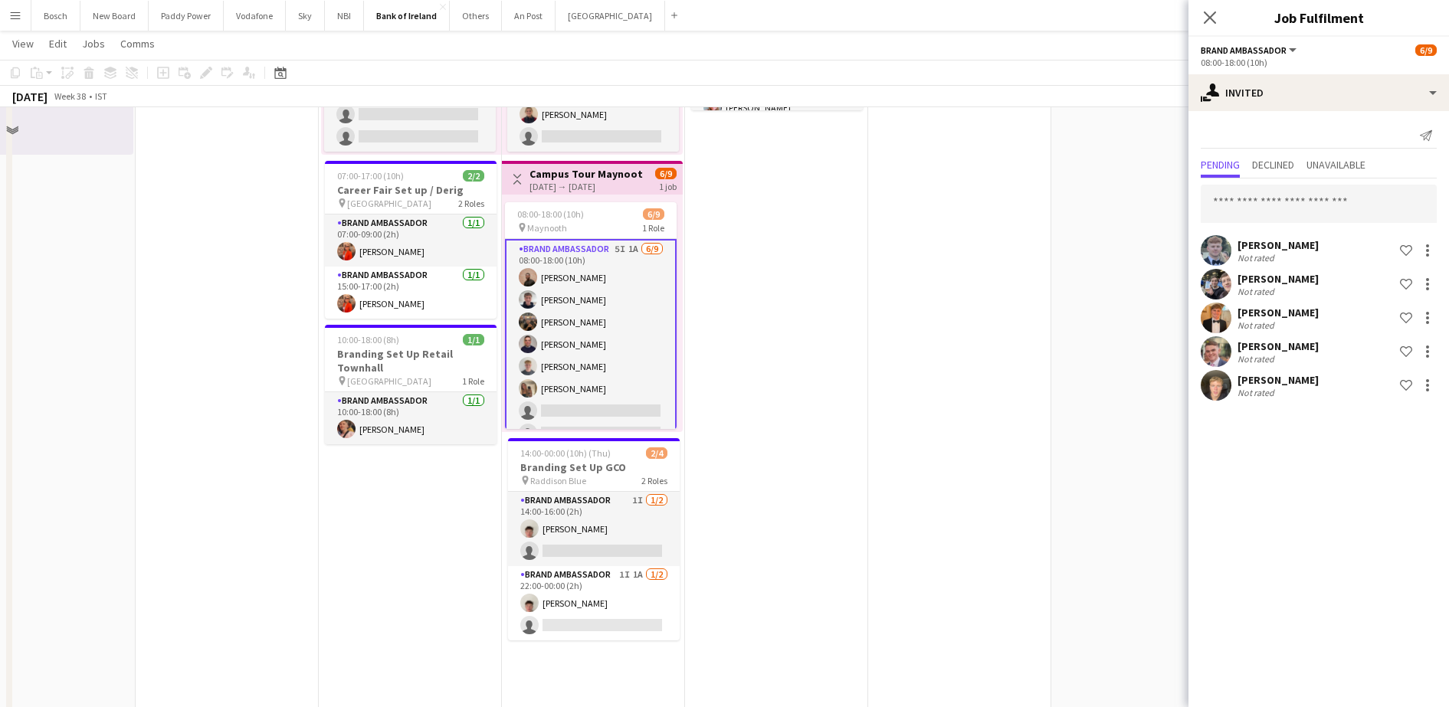
scroll to position [501, 0]
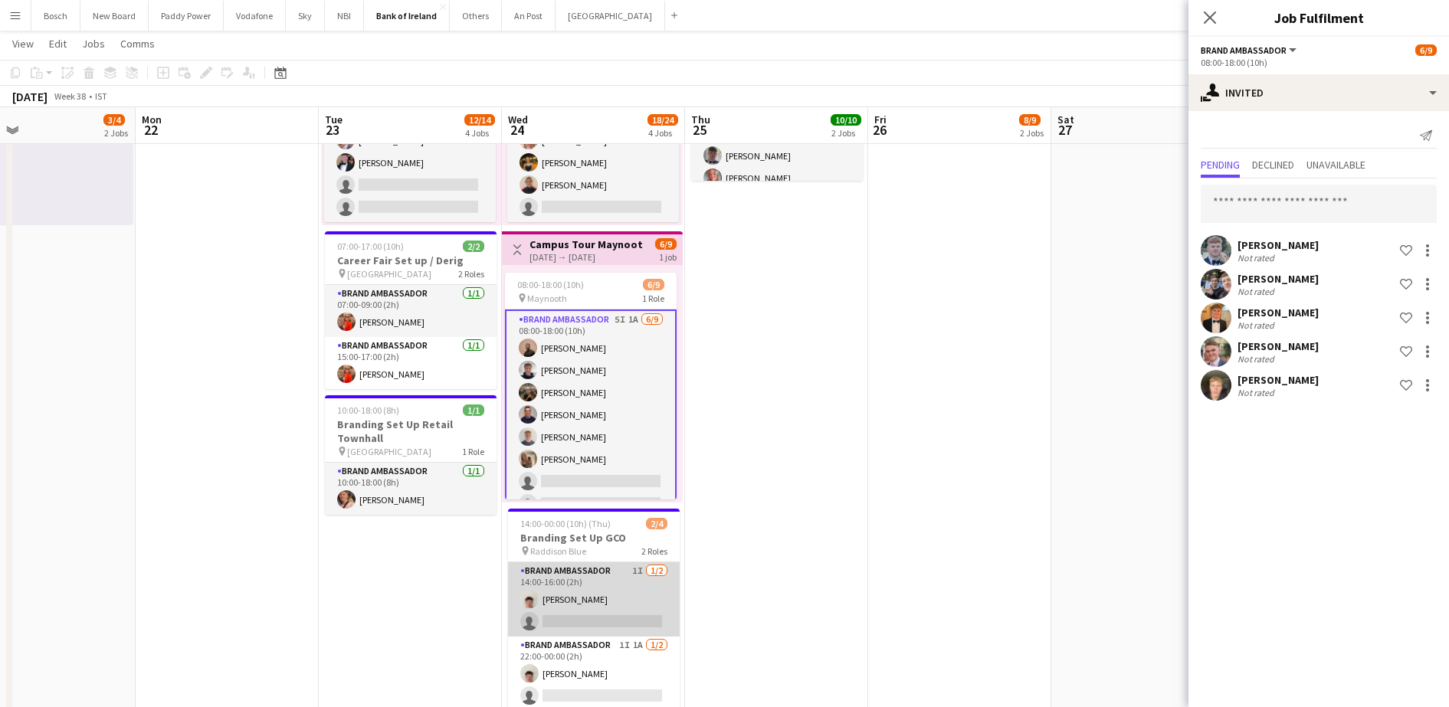
click at [577, 586] on app-card-role "Brand Ambassador 1I [DATE] 14:00-16:00 (2h) [PERSON_NAME] single-neutral-actions" at bounding box center [594, 600] width 172 height 74
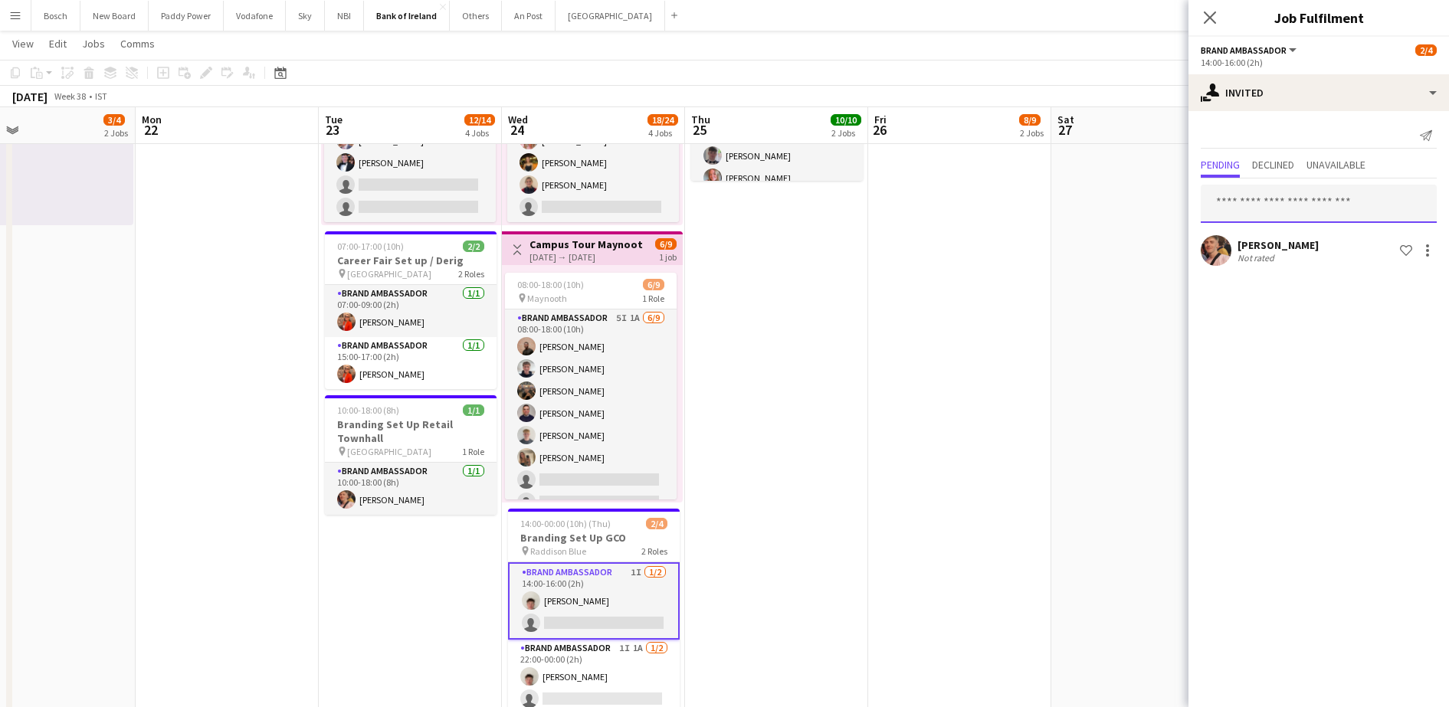
click at [1290, 219] on input "text" at bounding box center [1319, 204] width 236 height 38
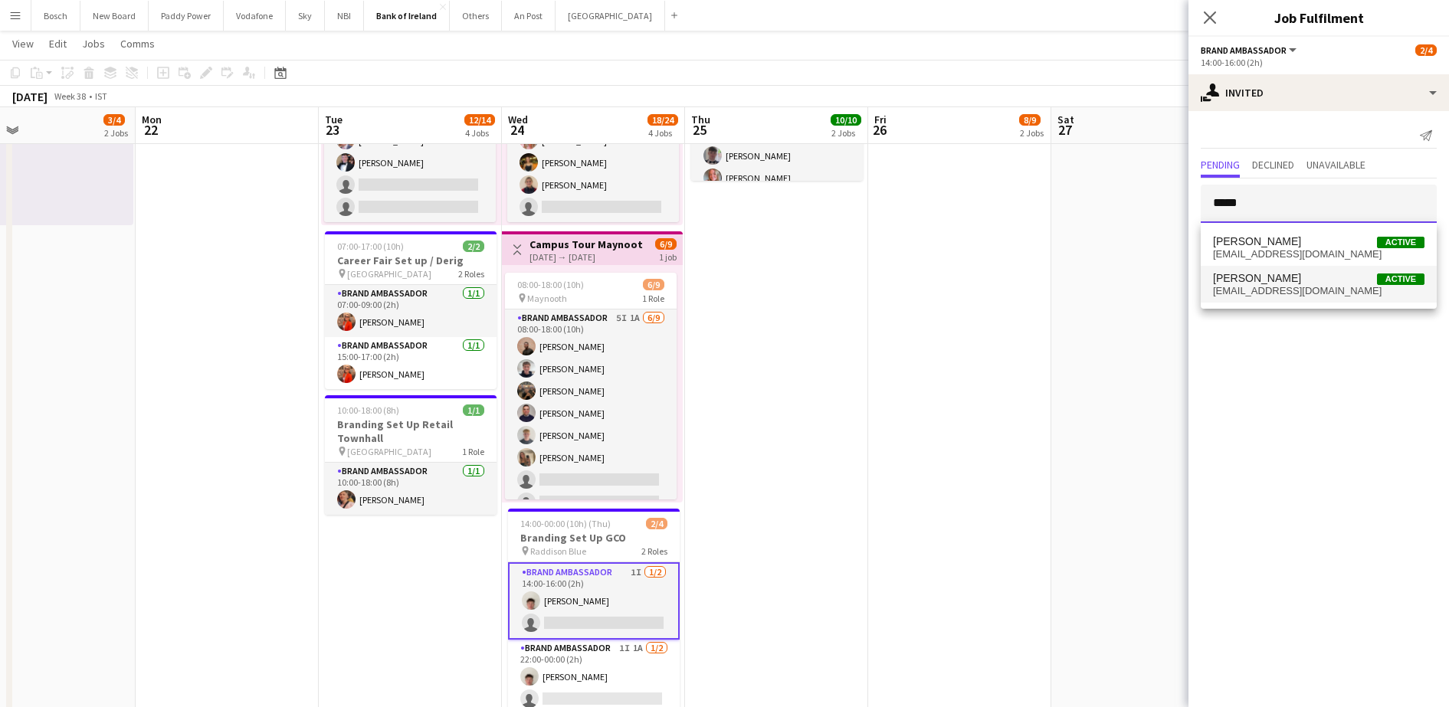
type input "*****"
click at [1325, 277] on span "[PERSON_NAME] Active" at bounding box center [1319, 278] width 212 height 13
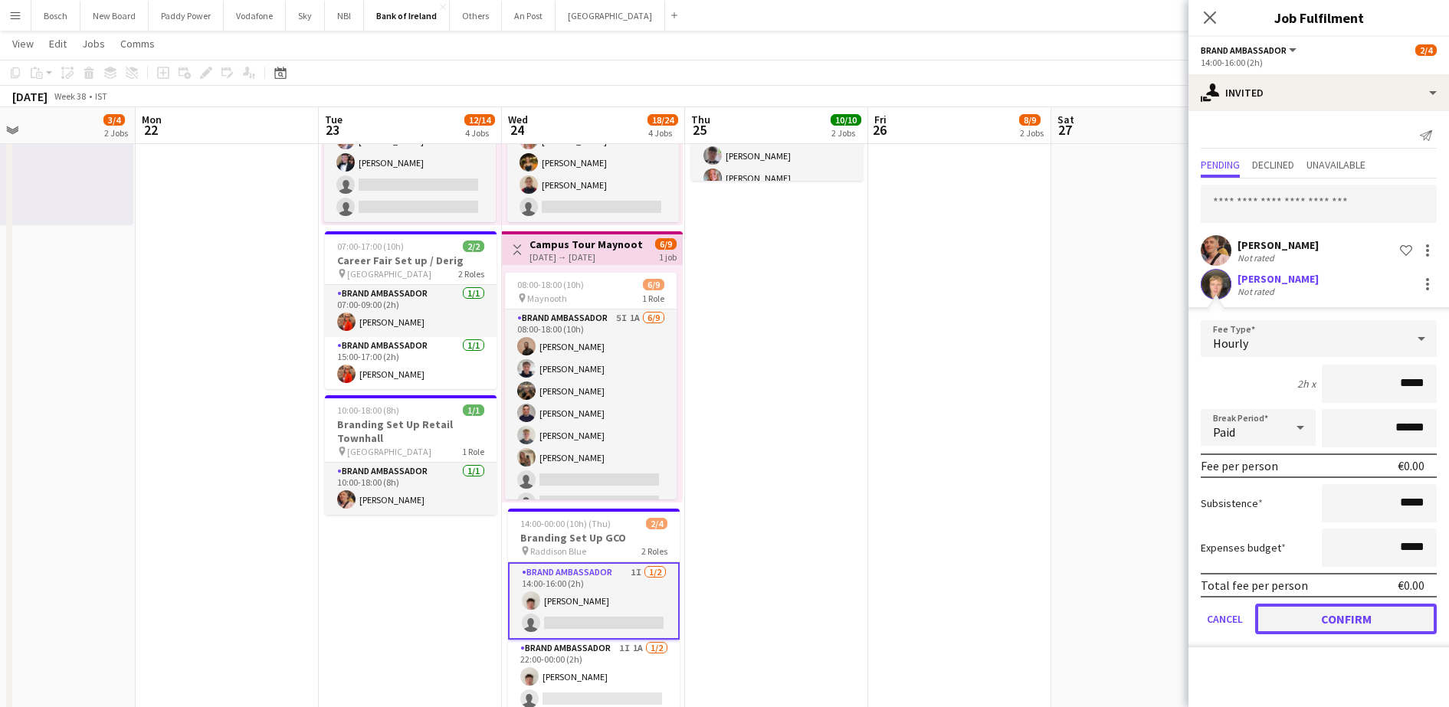
click at [1323, 624] on button "Confirm" at bounding box center [1346, 619] width 182 height 31
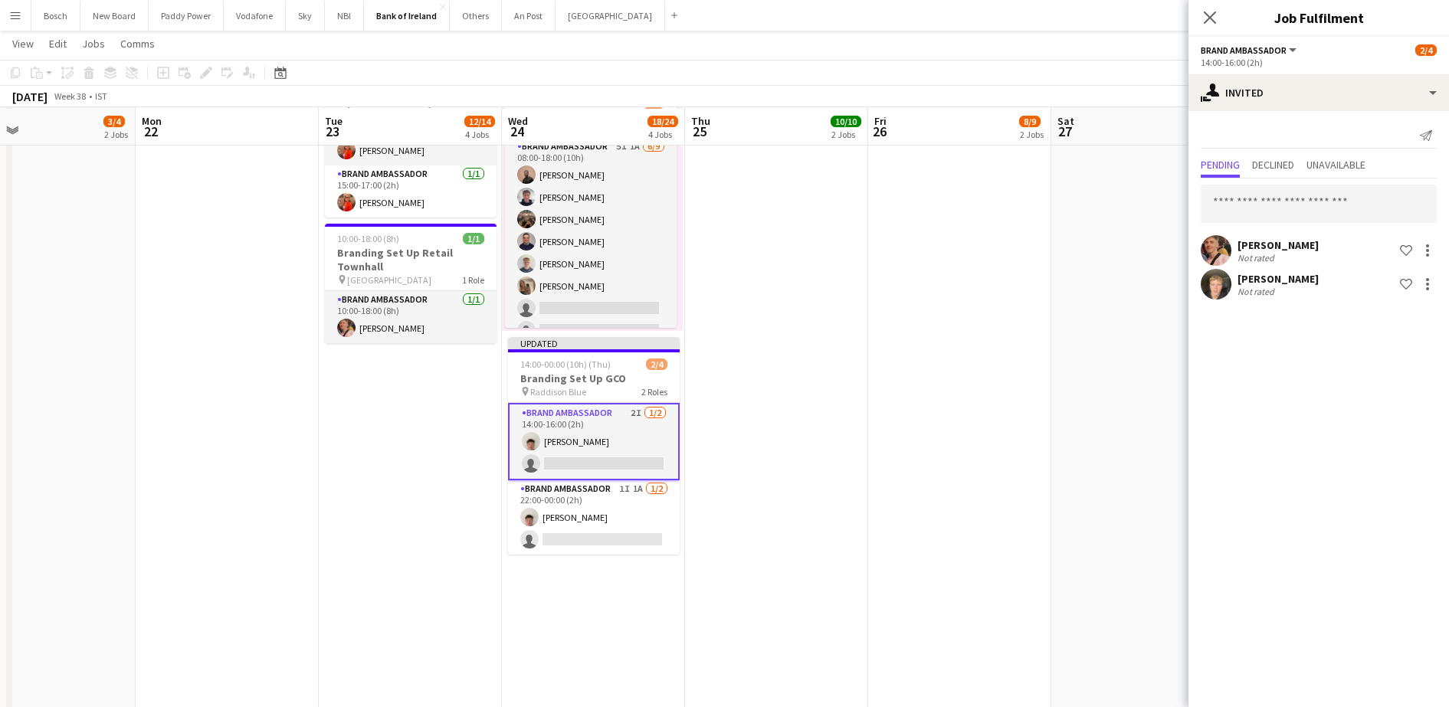
scroll to position [675, 0]
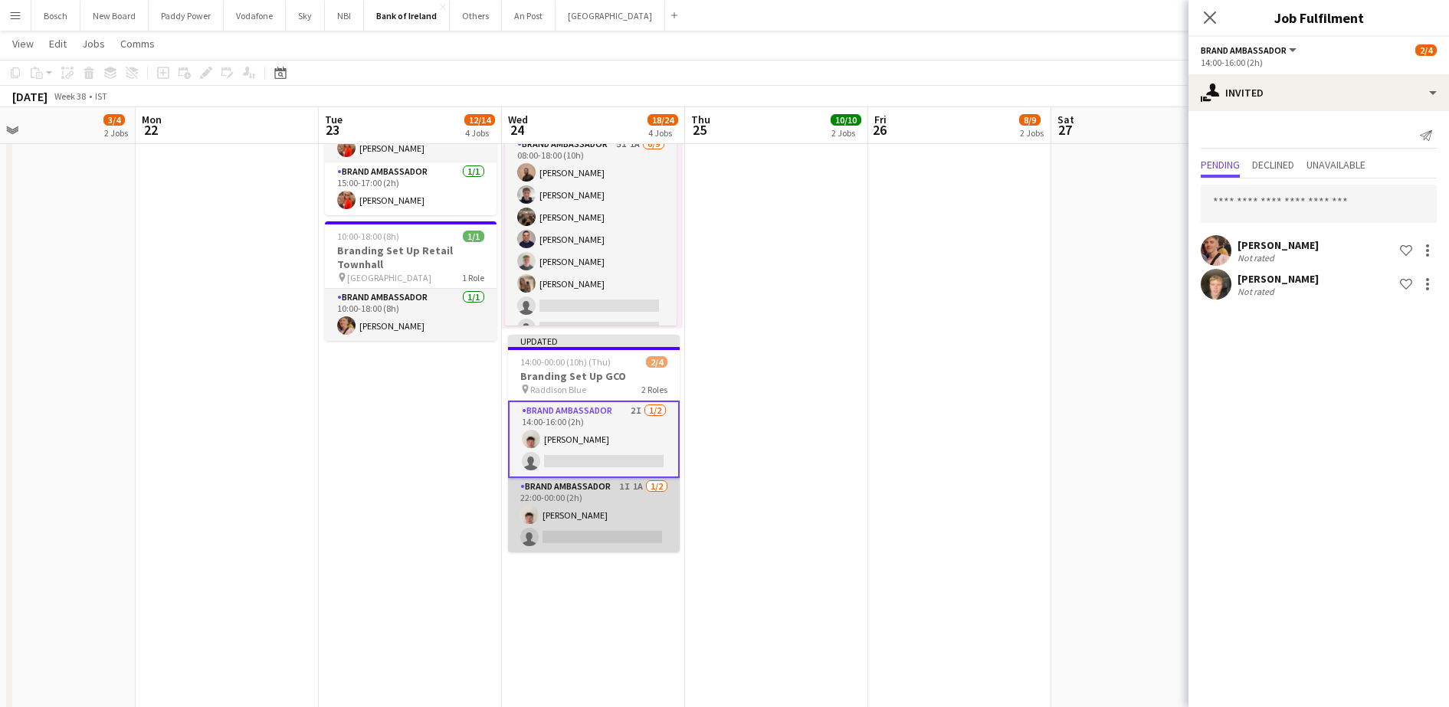
click at [578, 509] on app-card-role "Brand Ambassador 1I 1A [DATE] 22:00-00:00 (2h) [PERSON_NAME] single-neutral-act…" at bounding box center [594, 515] width 172 height 74
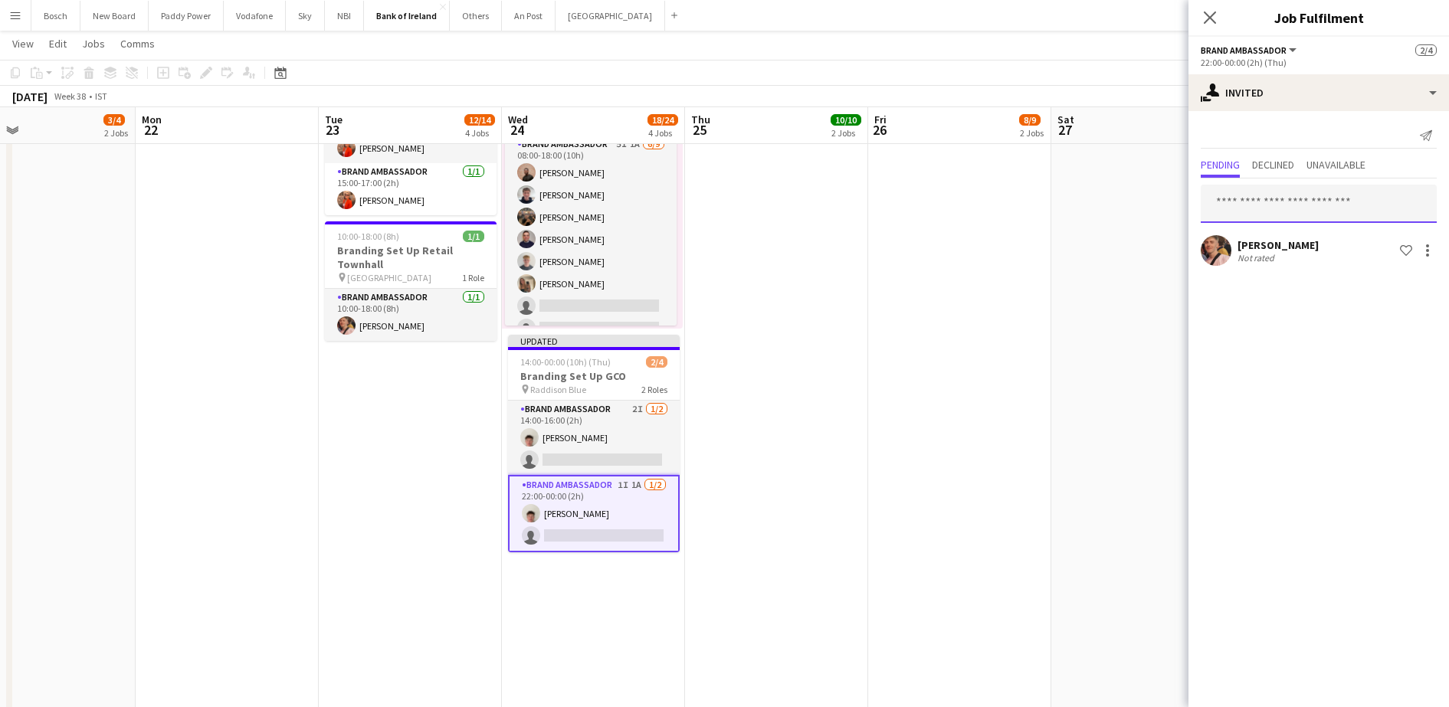
click at [1245, 214] on input "text" at bounding box center [1319, 204] width 236 height 38
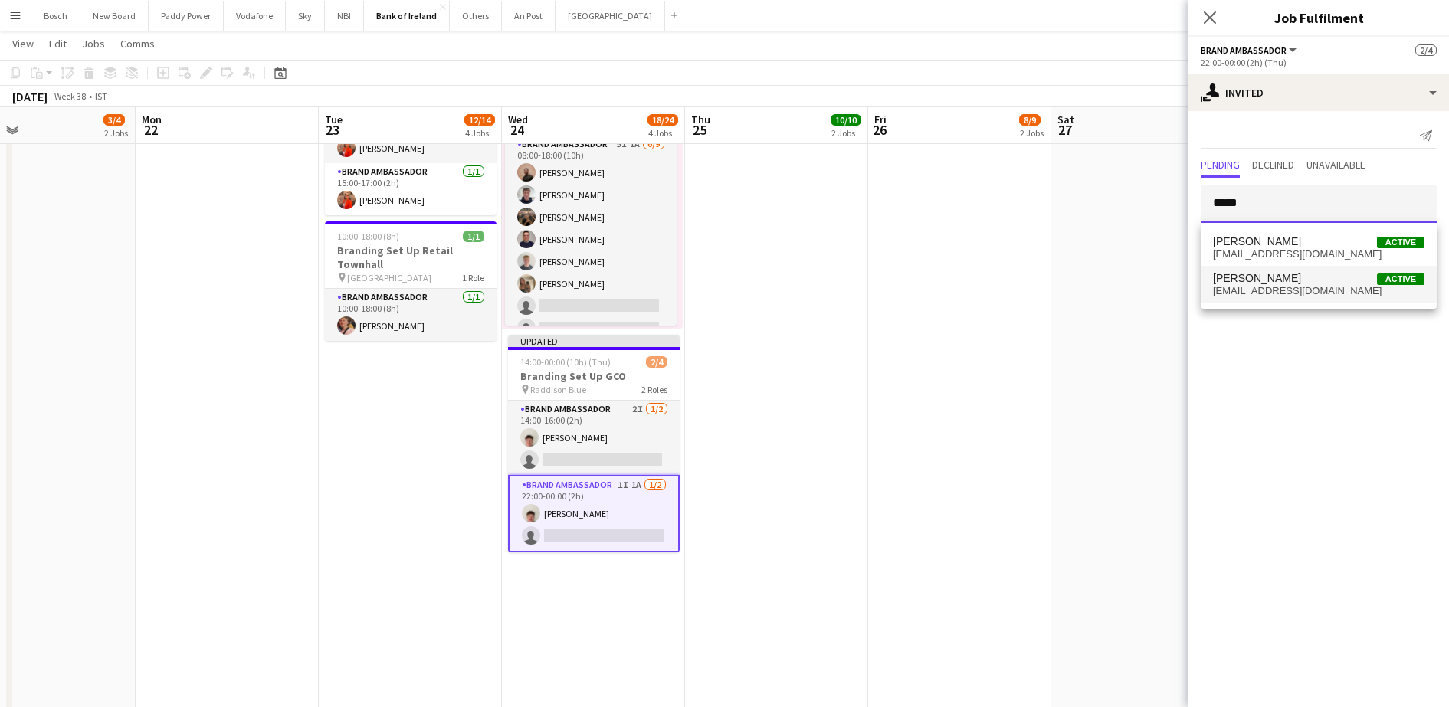
type input "*****"
click at [1353, 277] on span "[PERSON_NAME] Active" at bounding box center [1319, 278] width 212 height 13
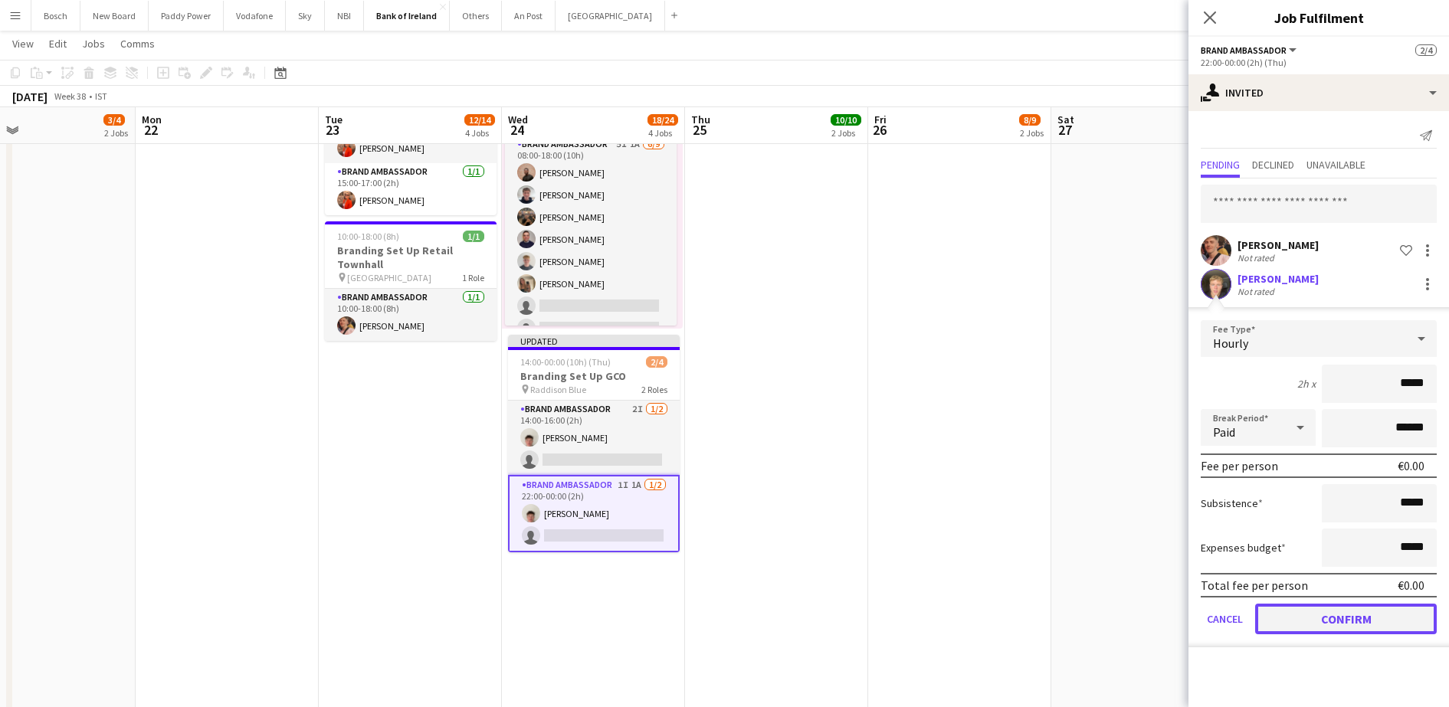
click at [1301, 610] on button "Confirm" at bounding box center [1346, 619] width 182 height 31
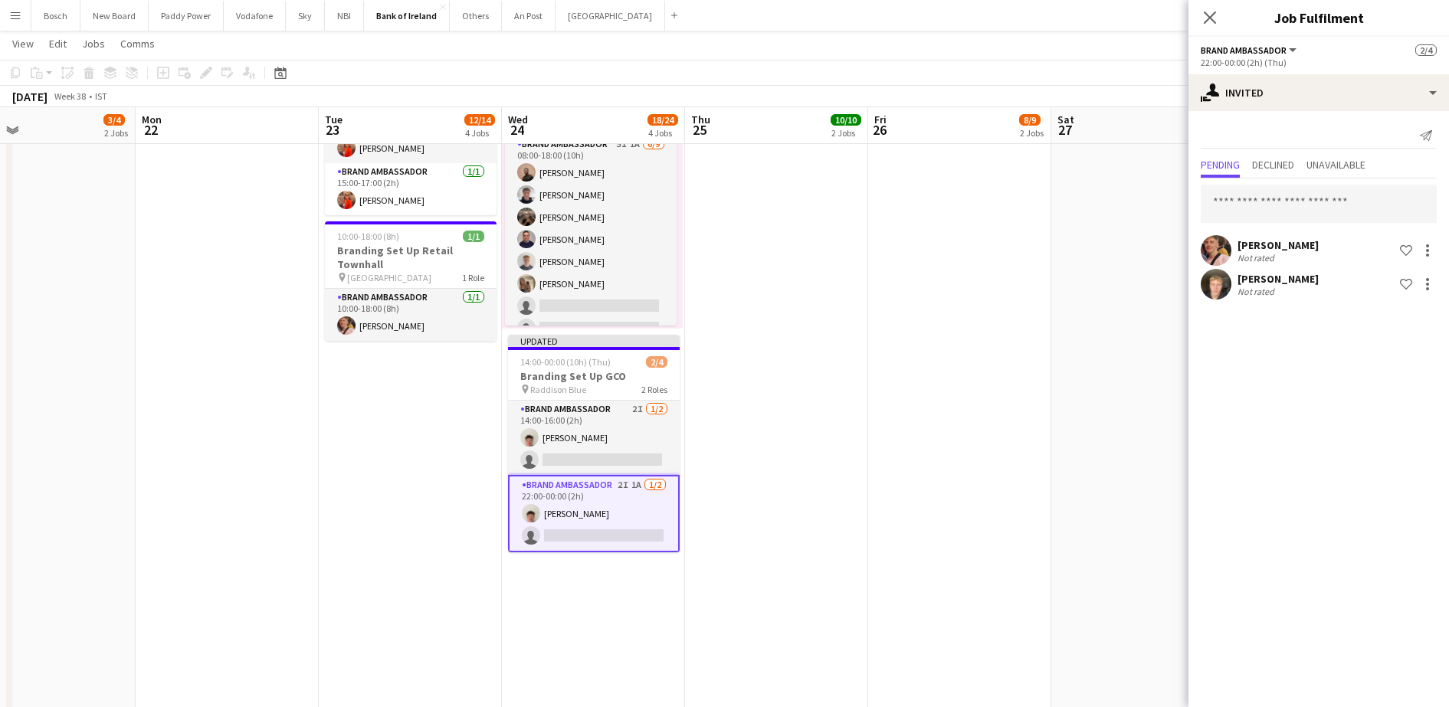
click at [1041, 99] on div "[DATE] Week 38 • IST Publish 1 job Revert 1 job" at bounding box center [724, 96] width 1449 height 21
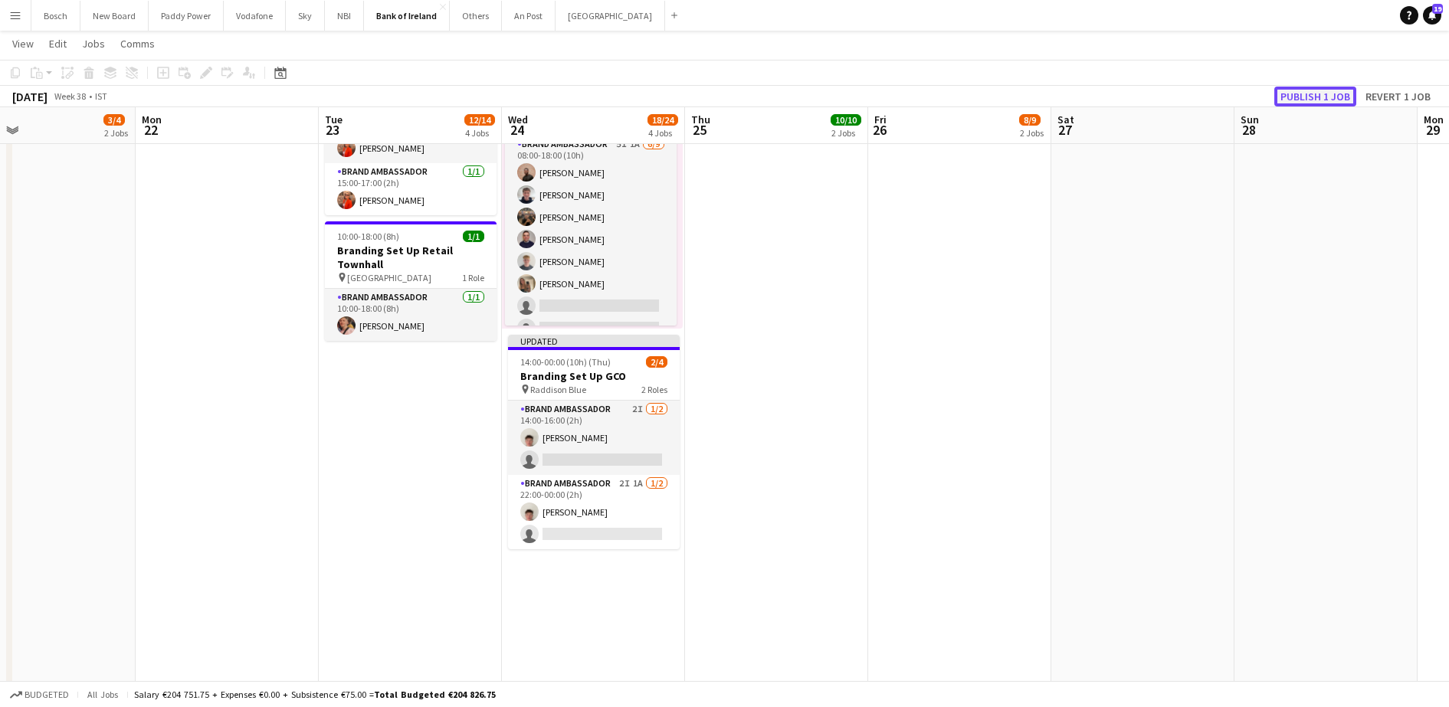
click at [1298, 88] on button "Publish 1 job" at bounding box center [1316, 97] width 82 height 20
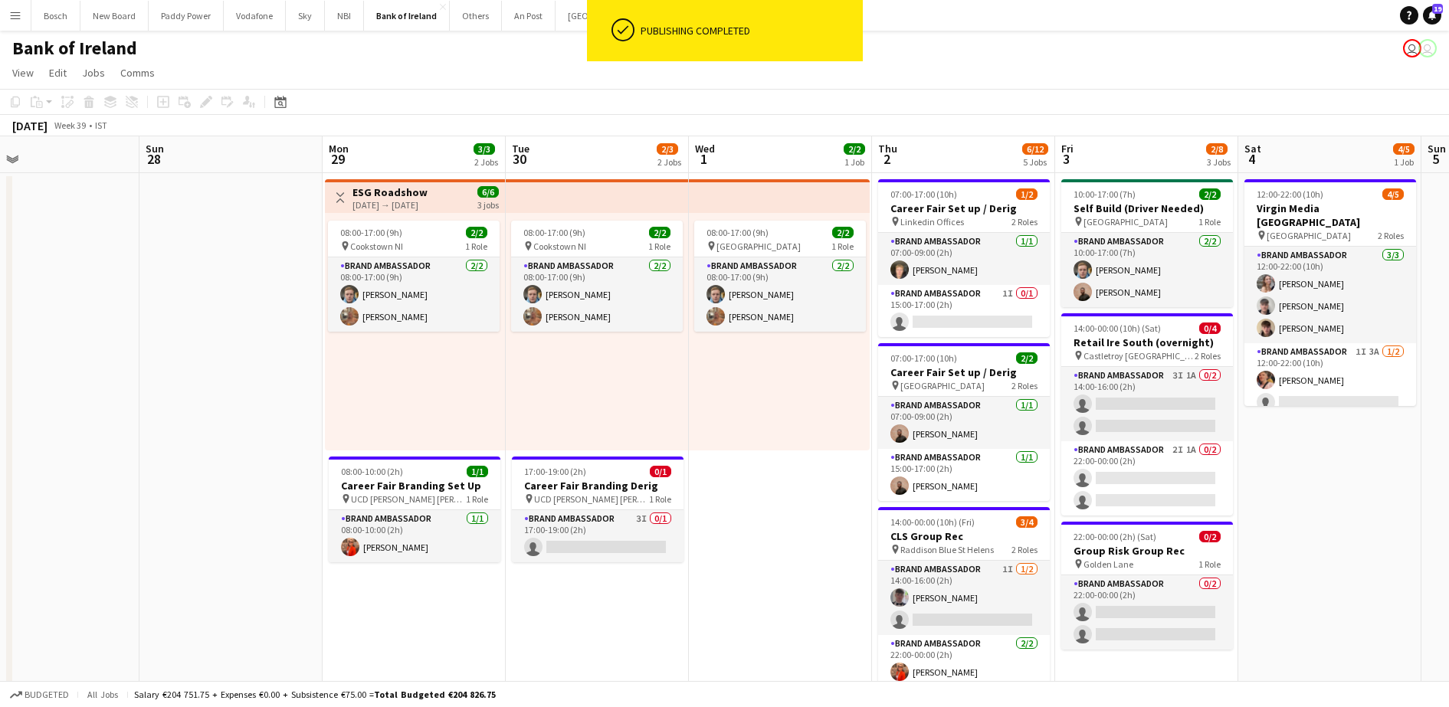
scroll to position [0, 609]
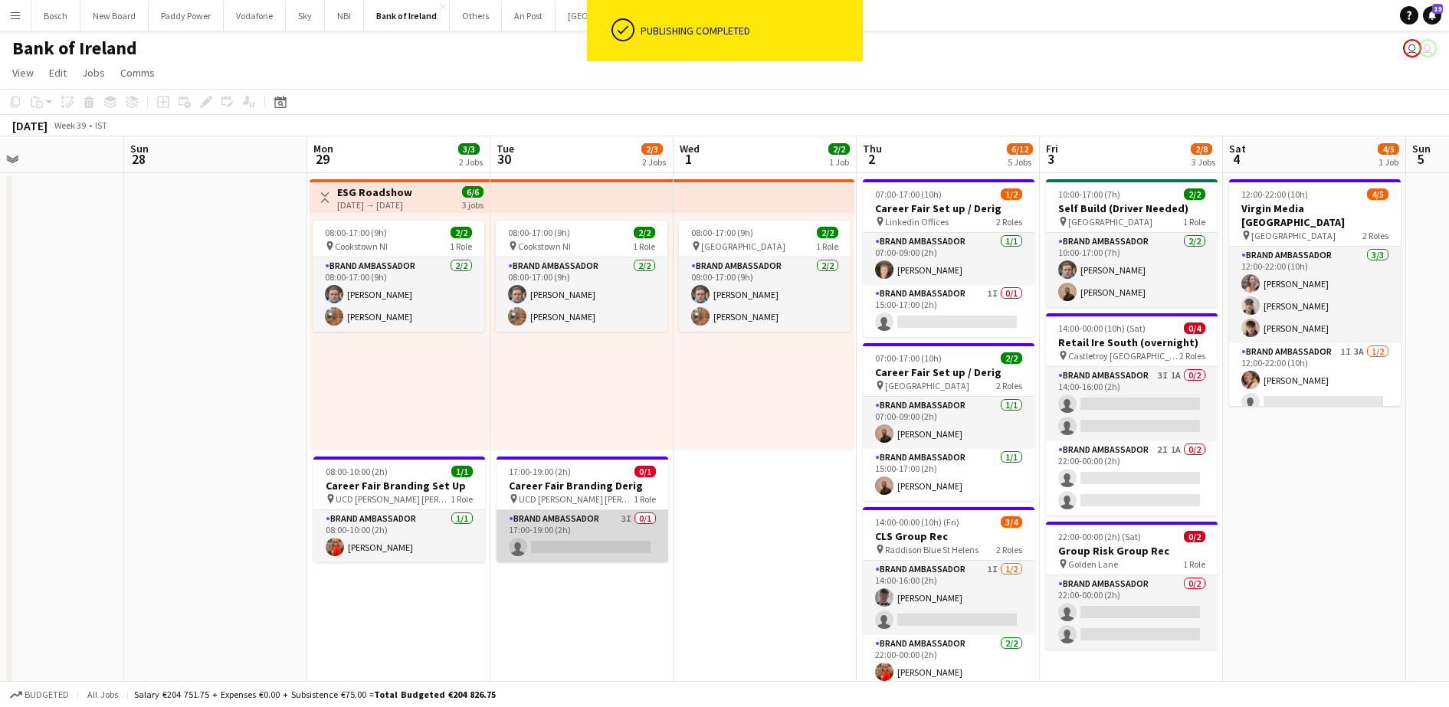
click at [612, 548] on app-card-role "Brand Ambassador 3I 0/1 17:00-19:00 (2h) single-neutral-actions" at bounding box center [583, 536] width 172 height 52
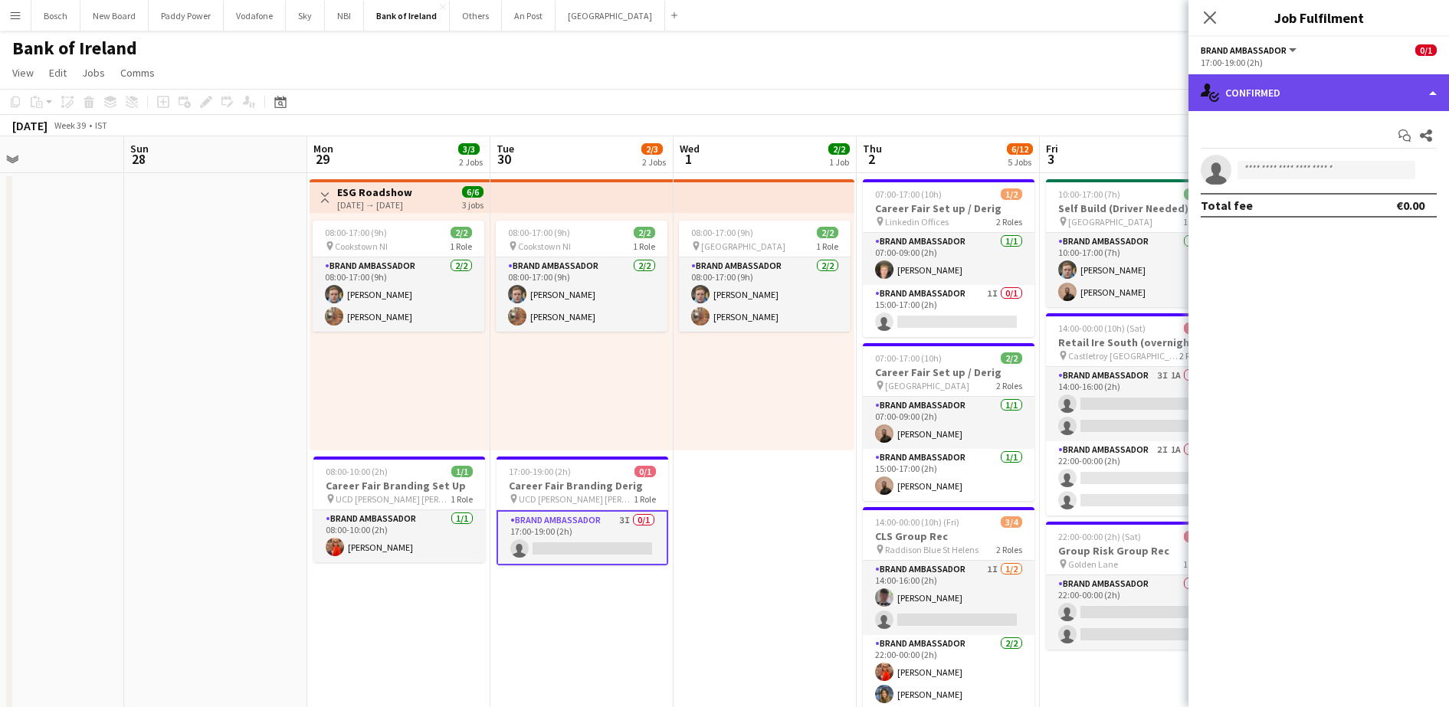
click at [1291, 103] on div "single-neutral-actions-check-2 Confirmed" at bounding box center [1319, 92] width 261 height 37
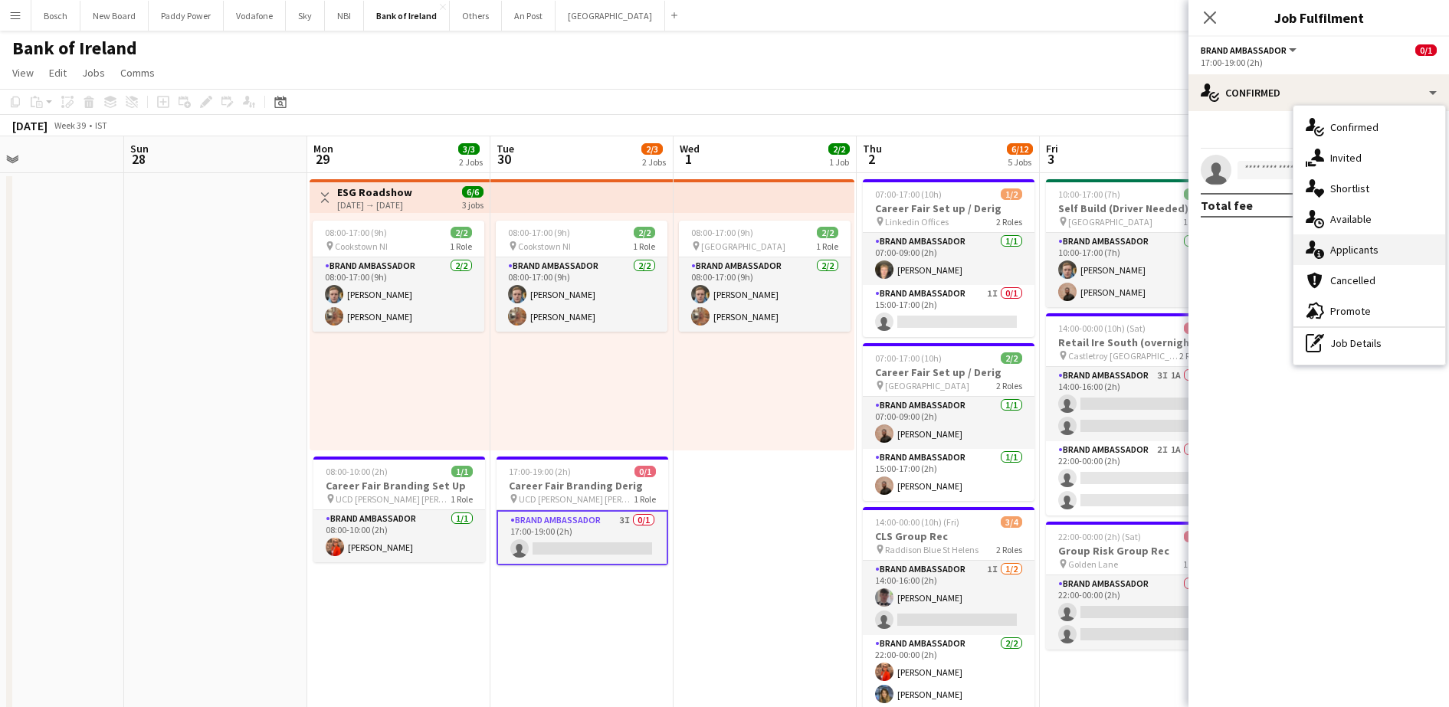
click at [1364, 245] on span "Applicants" at bounding box center [1355, 250] width 48 height 14
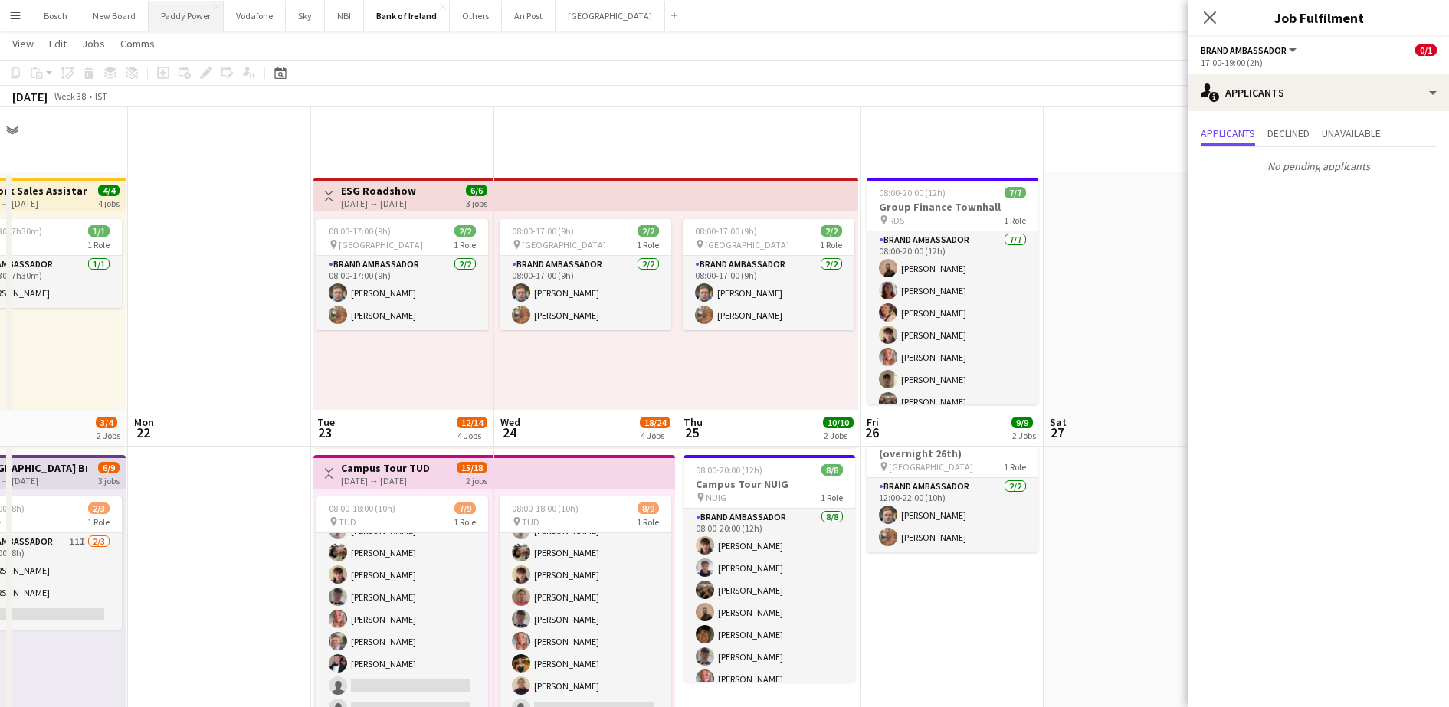
scroll to position [303, 0]
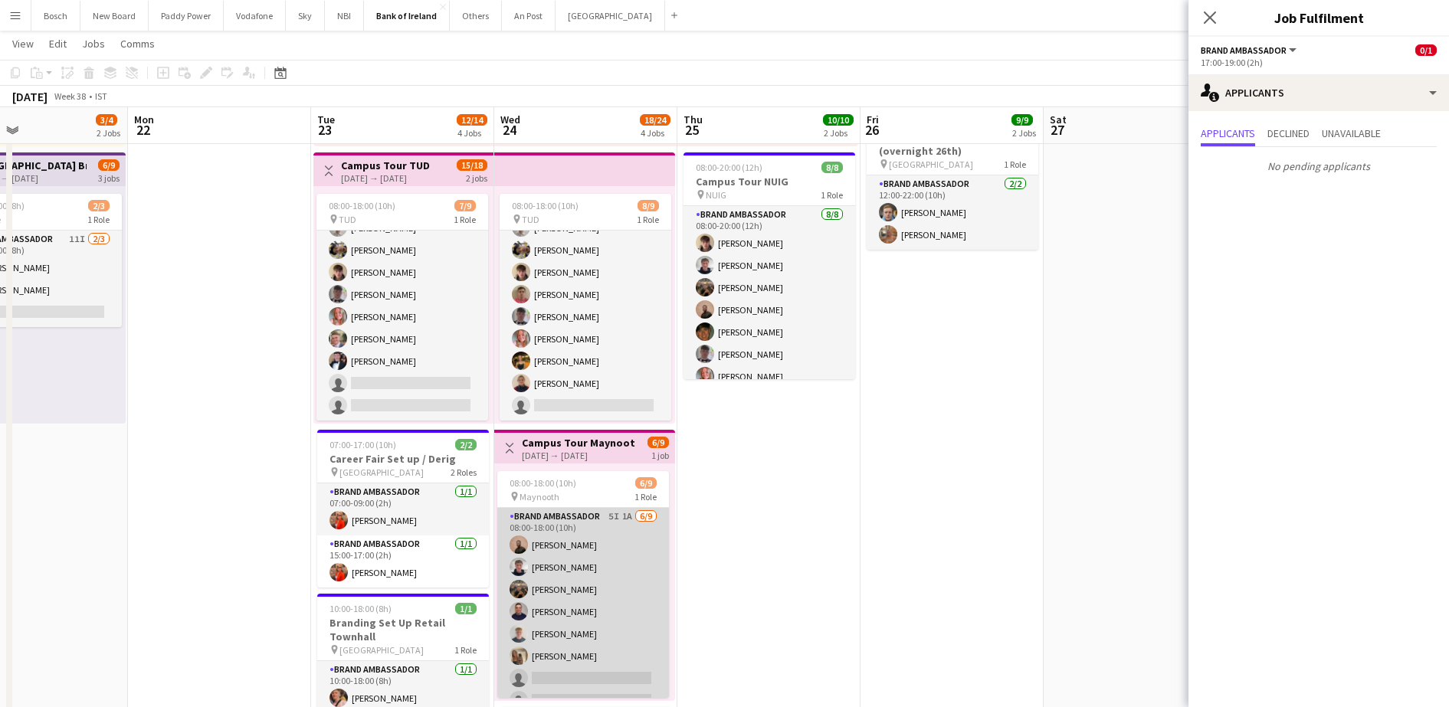
click at [532, 546] on app-card-role "Brand Ambassador 5I 1A [DATE] 08:00-18:00 (10h) [PERSON_NAME] [PERSON_NAME] [PE…" at bounding box center [583, 623] width 172 height 230
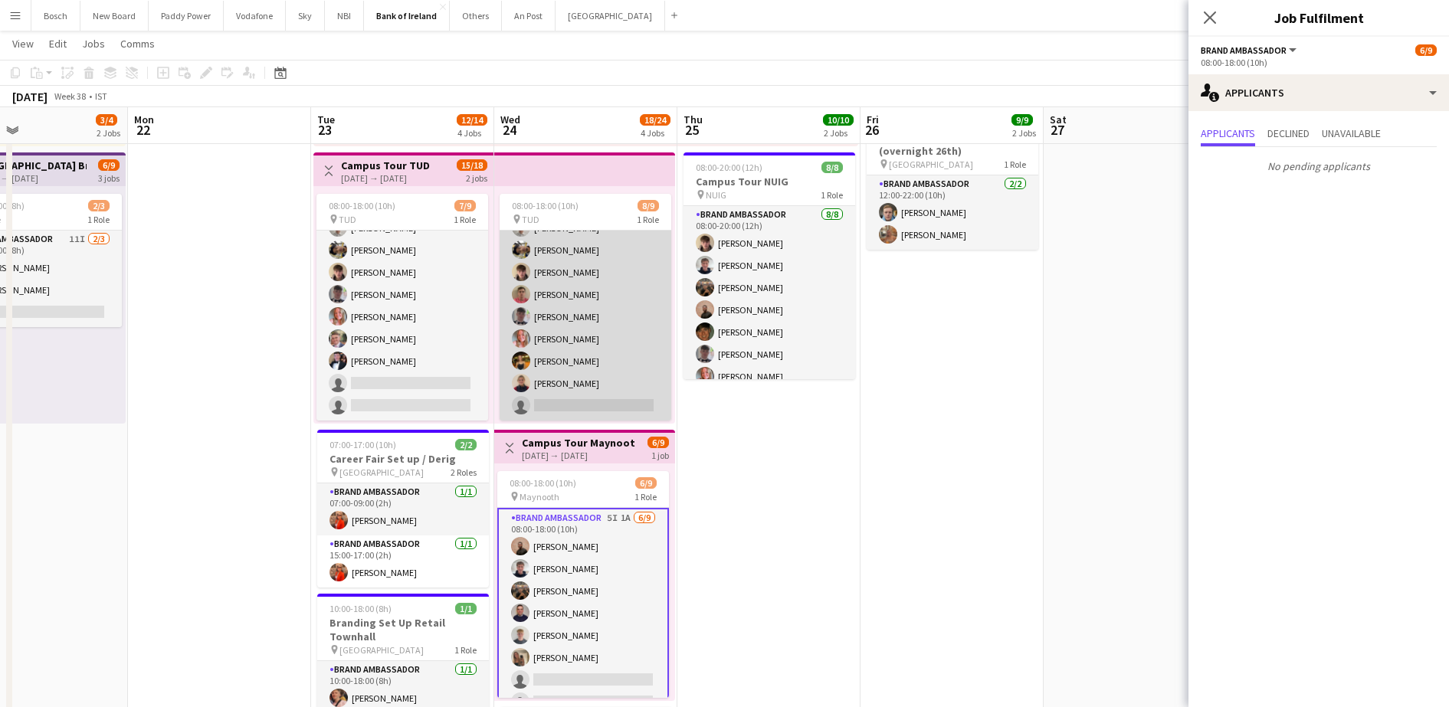
click at [584, 288] on app-card-role "Brand Ambassador 6I [DATE] 08:00-18:00 (10h) [PERSON_NAME] [PERSON_NAME] [PERSO…" at bounding box center [586, 306] width 172 height 230
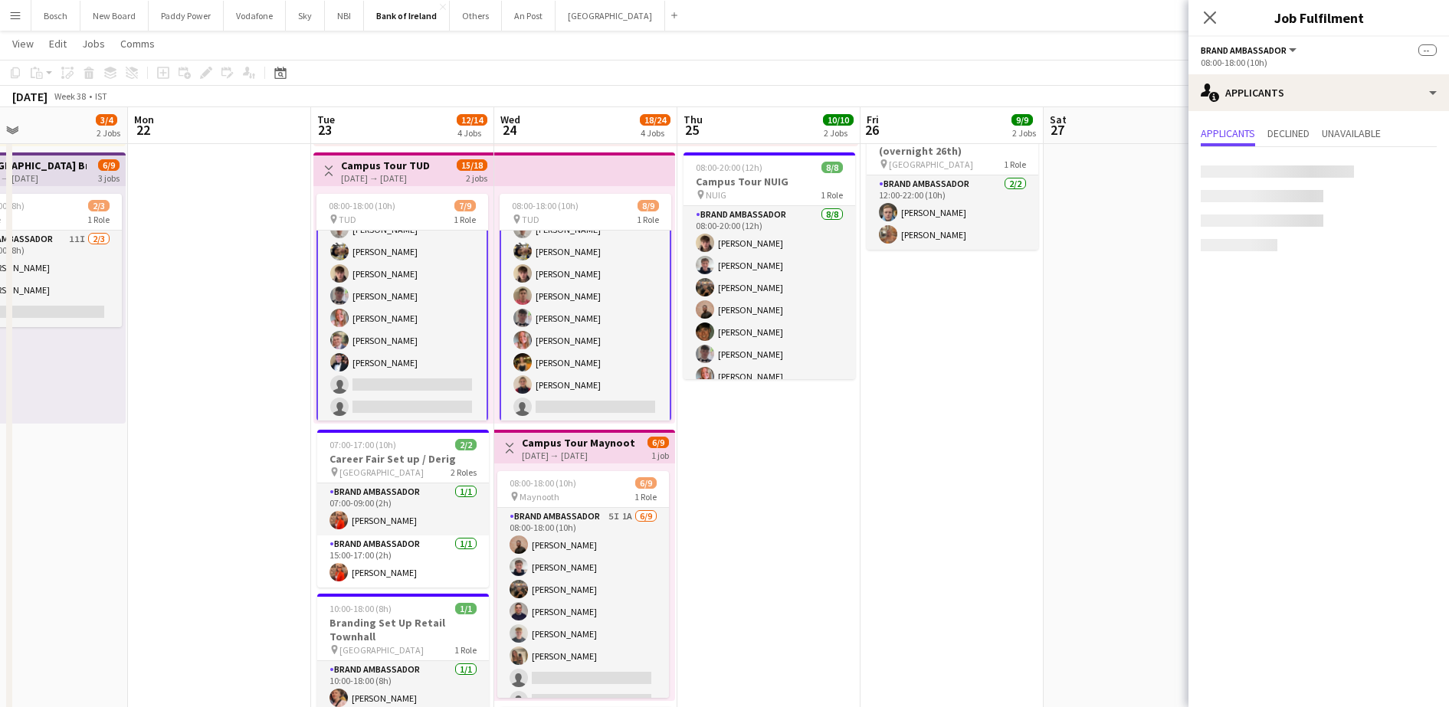
scroll to position [41, 0]
click at [1326, 72] on app-options-switcher "Brand Ambassador All roles Brand Ambassador -- 08:00-18:00 (10h)" at bounding box center [1319, 56] width 261 height 38
click at [1356, 112] on div "Applicants Declined Unavailable No pending applicants" at bounding box center [1319, 151] width 261 height 80
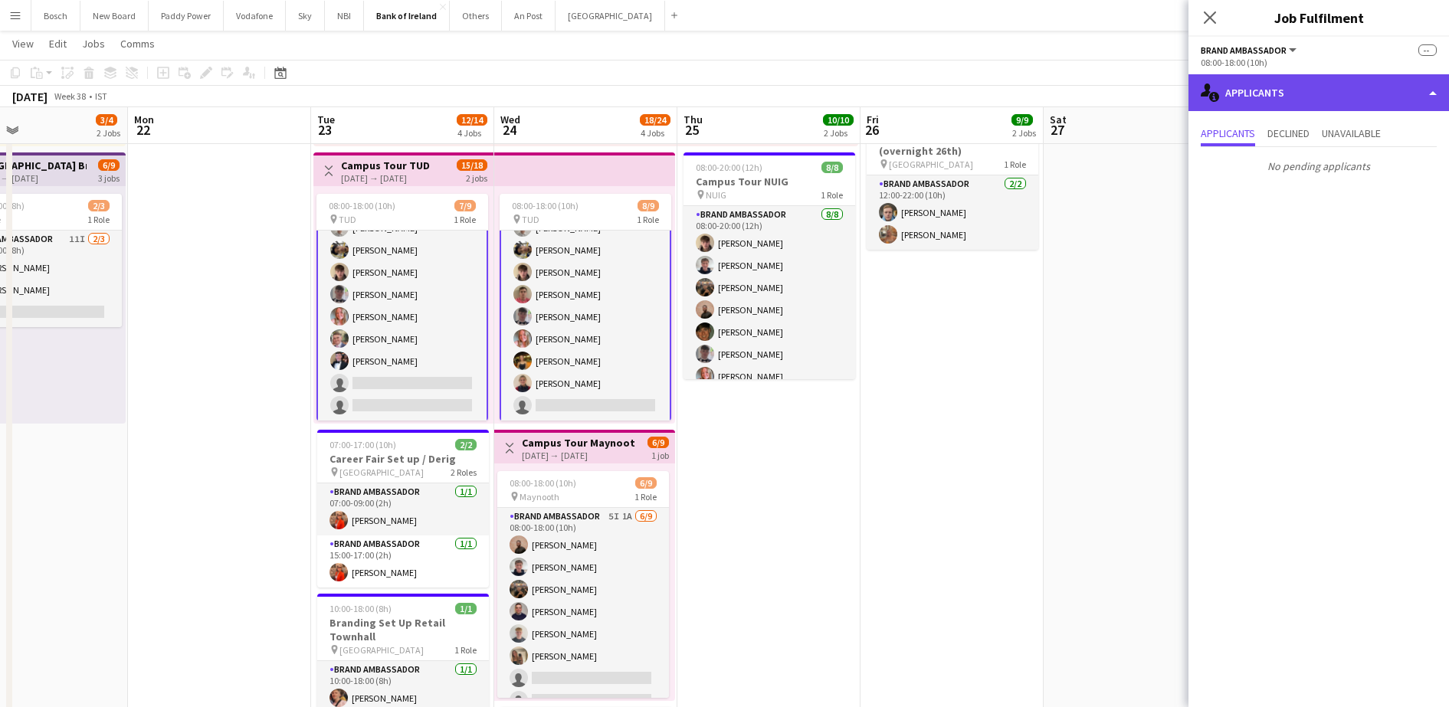
click at [1394, 80] on div "single-neutral-actions-information Applicants" at bounding box center [1319, 92] width 261 height 37
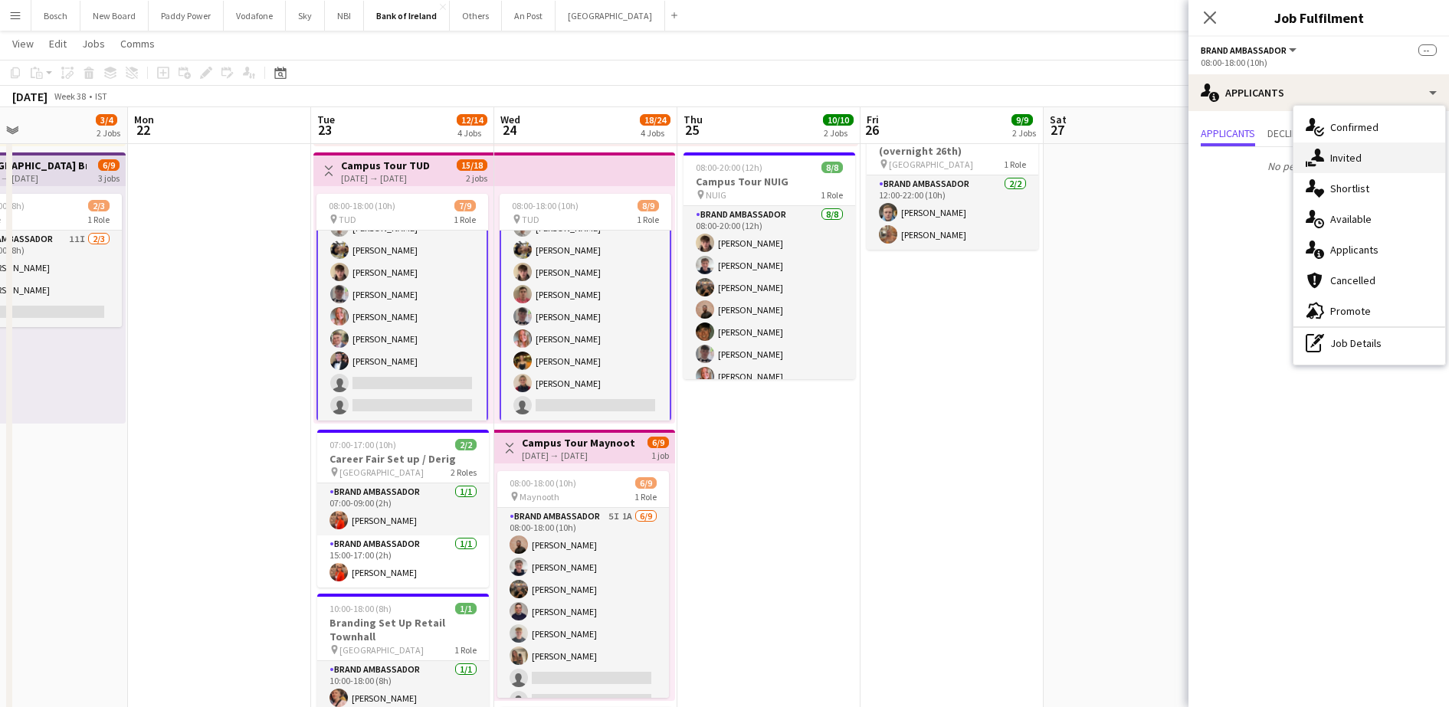
click at [1397, 157] on div "single-neutral-actions-share-1 Invited" at bounding box center [1370, 158] width 152 height 31
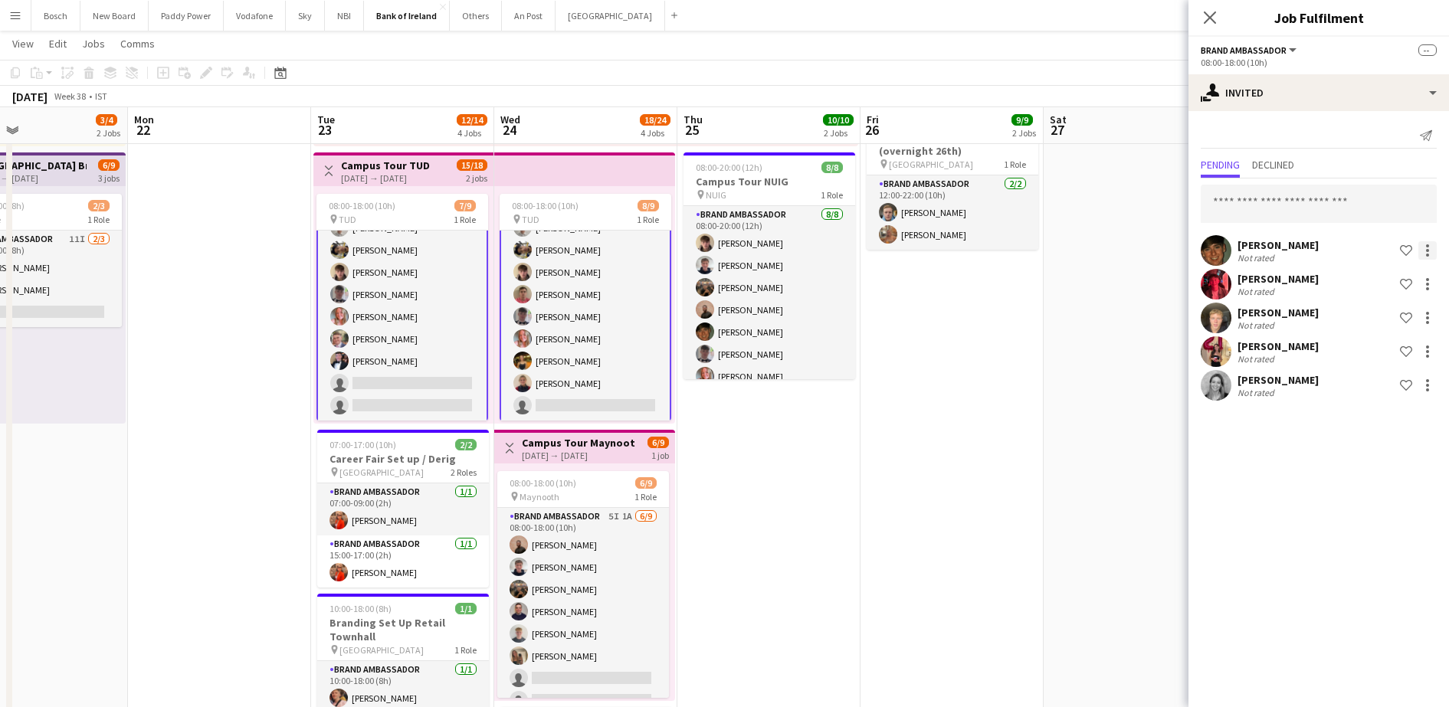
click at [1436, 251] on div at bounding box center [1428, 250] width 18 height 18
click at [1390, 379] on button "Cancel invitation" at bounding box center [1379, 389] width 115 height 37
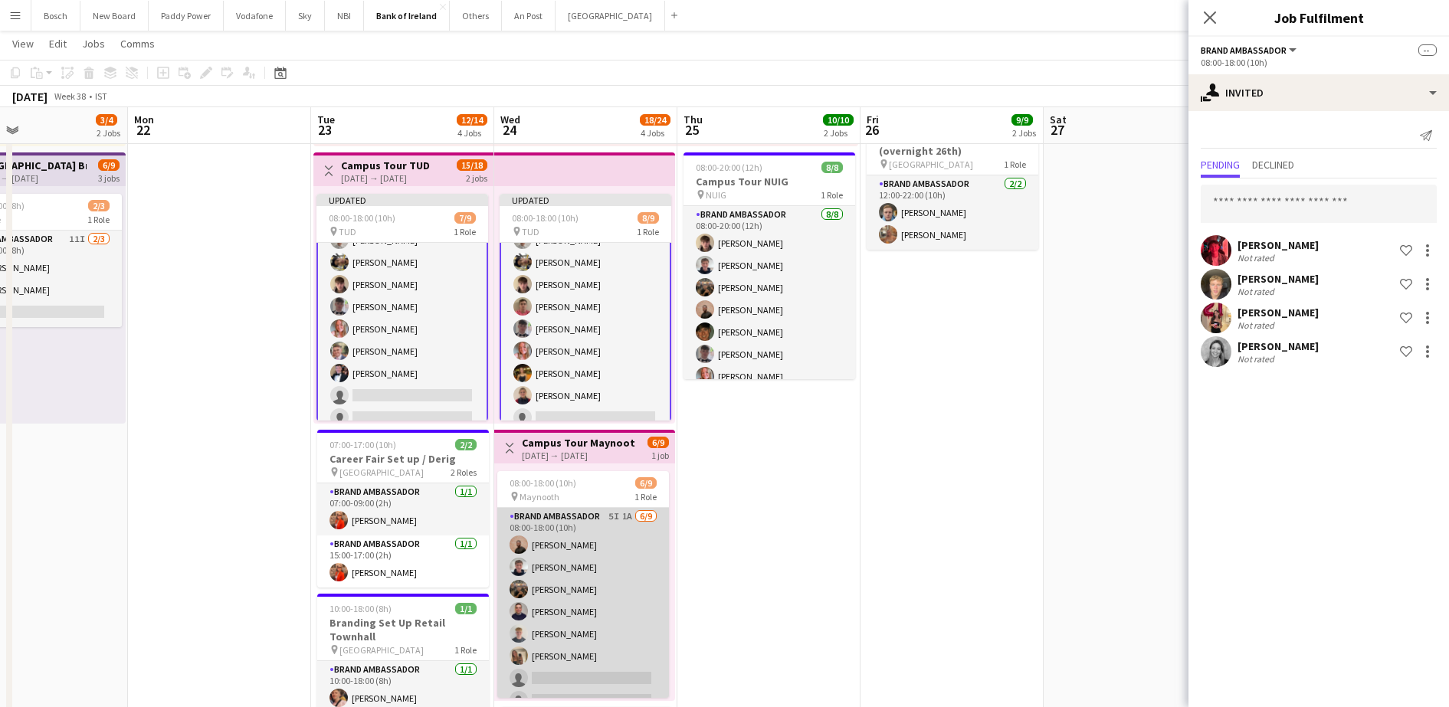
click at [610, 543] on app-card-role "Brand Ambassador 5I 1A [DATE] 08:00-18:00 (10h) [PERSON_NAME] [PERSON_NAME] [PE…" at bounding box center [583, 623] width 172 height 230
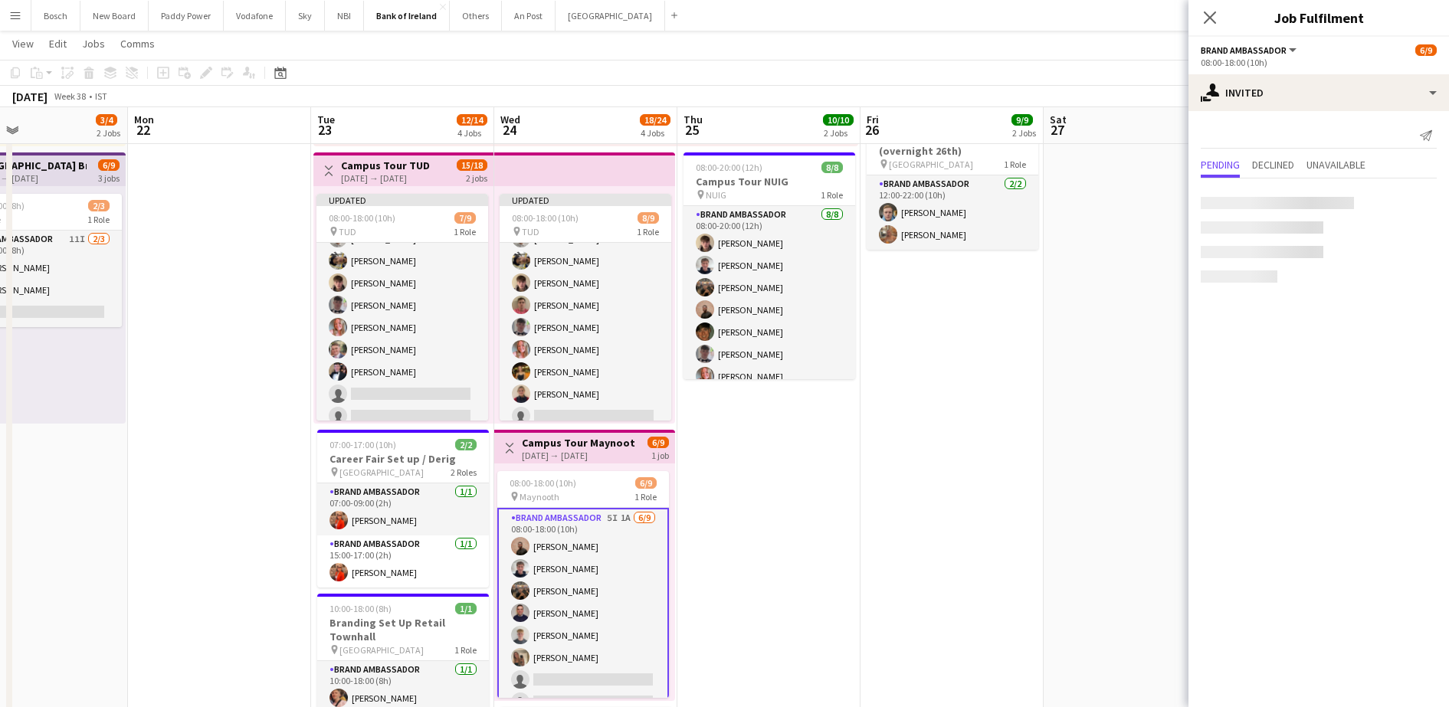
scroll to position [40, 0]
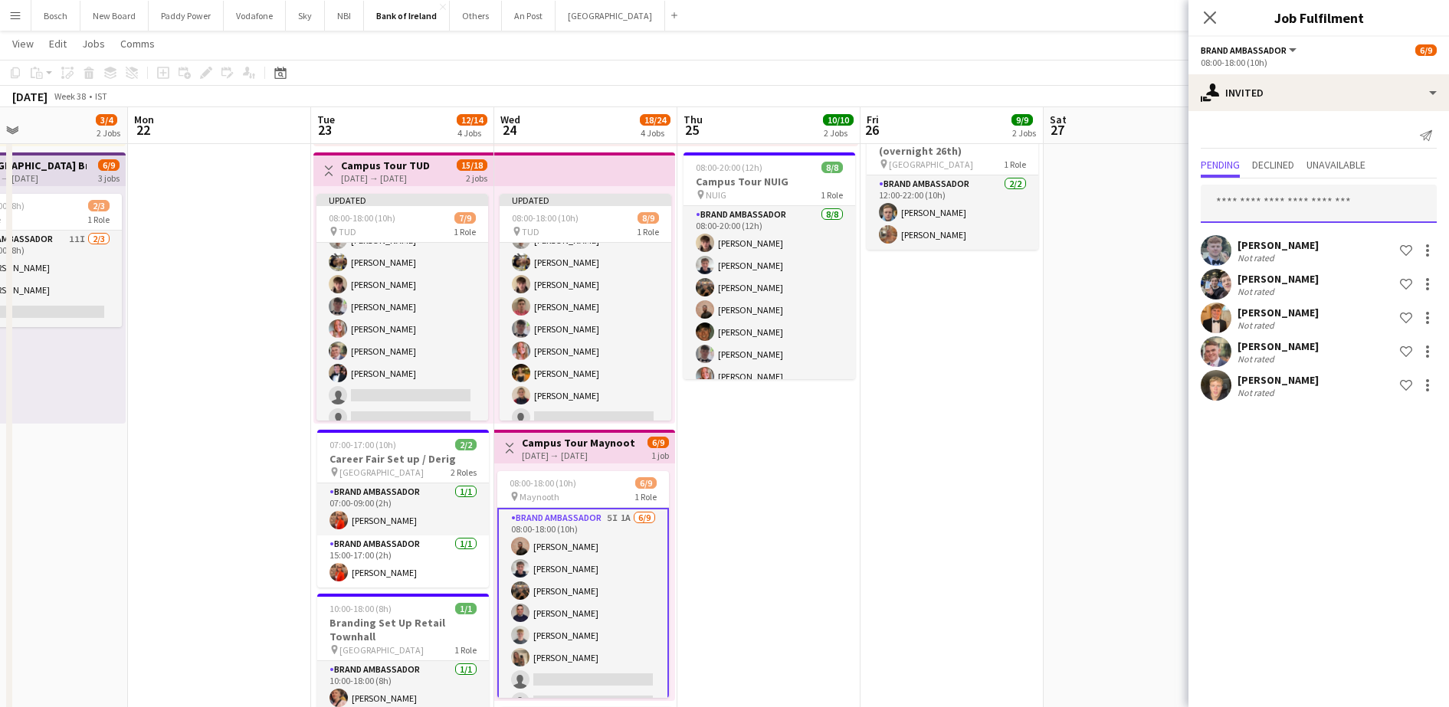
click at [1322, 205] on input "text" at bounding box center [1319, 204] width 236 height 38
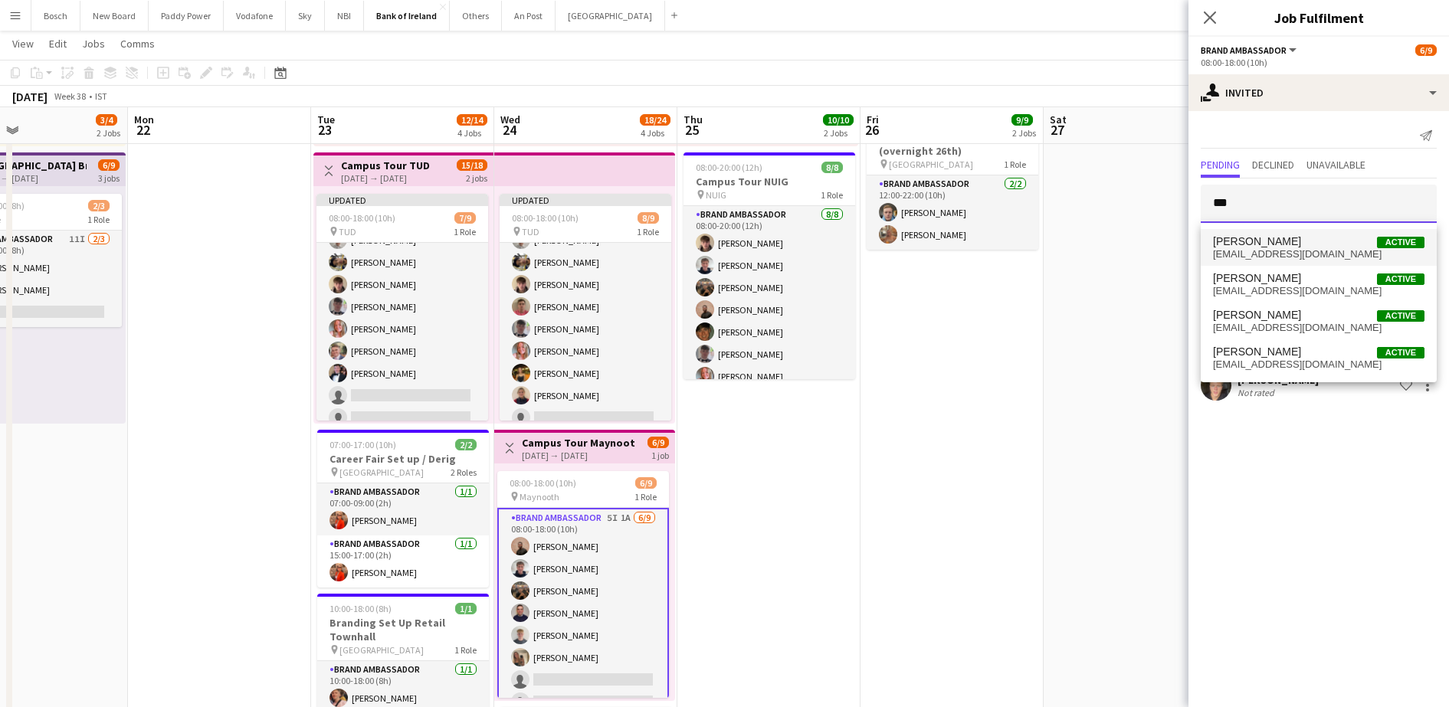
type input "***"
click at [1303, 250] on span "[EMAIL_ADDRESS][DOMAIN_NAME]" at bounding box center [1319, 254] width 212 height 12
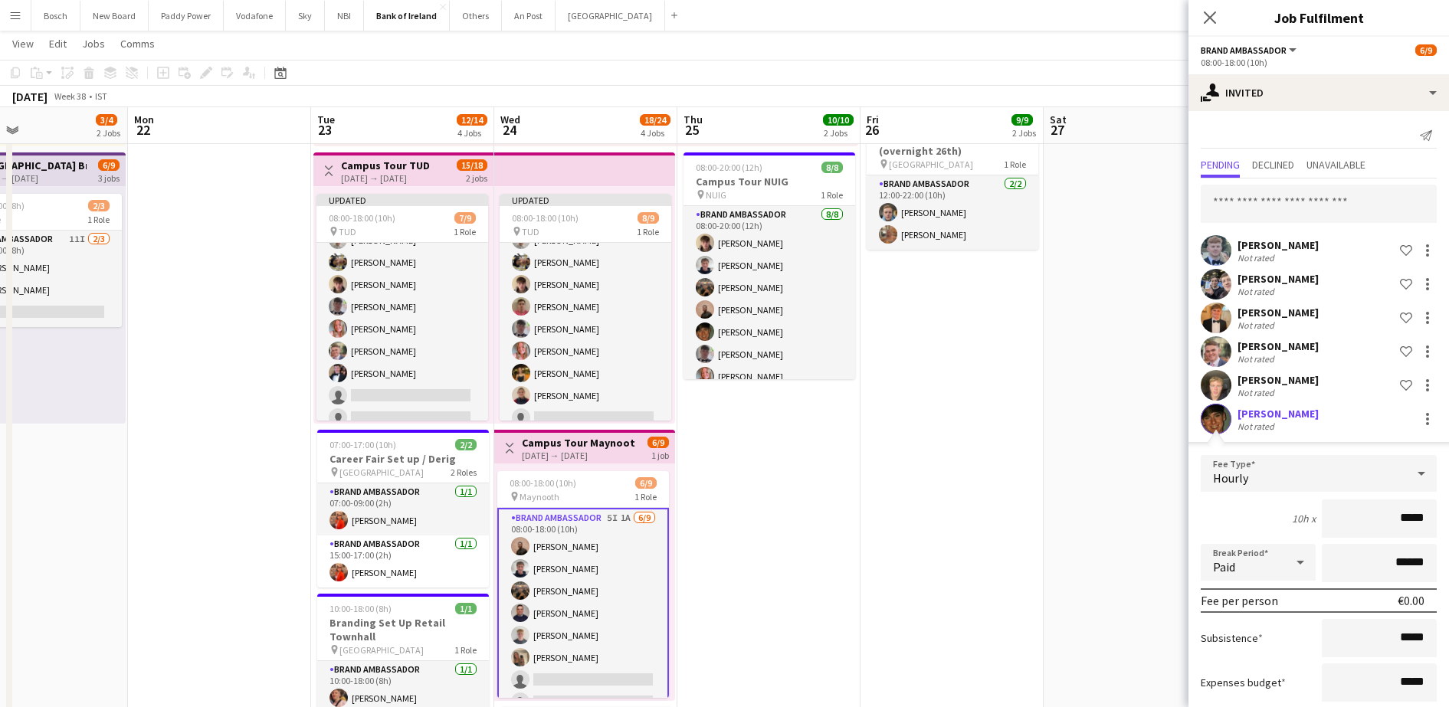
scroll to position [90, 0]
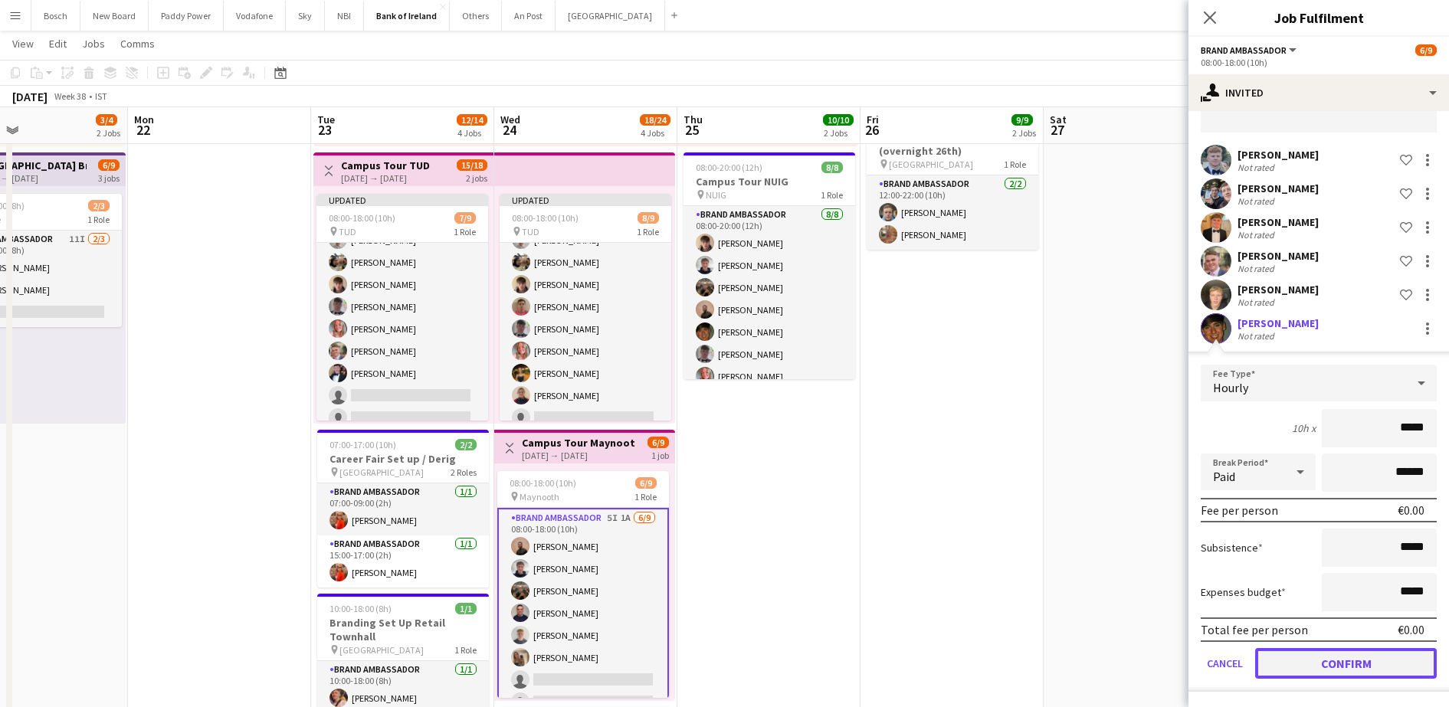
click at [1356, 674] on button "Confirm" at bounding box center [1346, 663] width 182 height 31
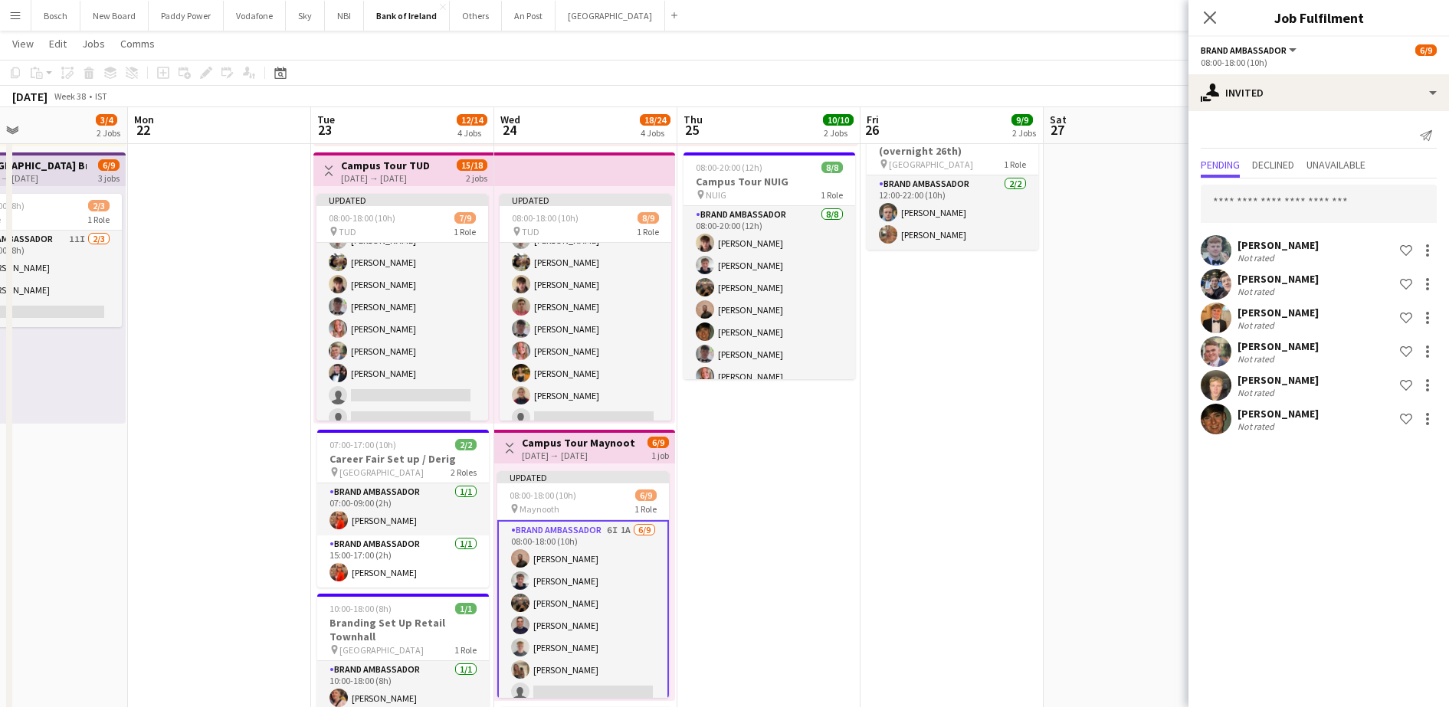
scroll to position [0, 0]
click at [1111, 28] on app-navbar "Menu Boards Boards Boards All jobs Status Workforce Workforce My Workforce Recr…" at bounding box center [724, 15] width 1449 height 31
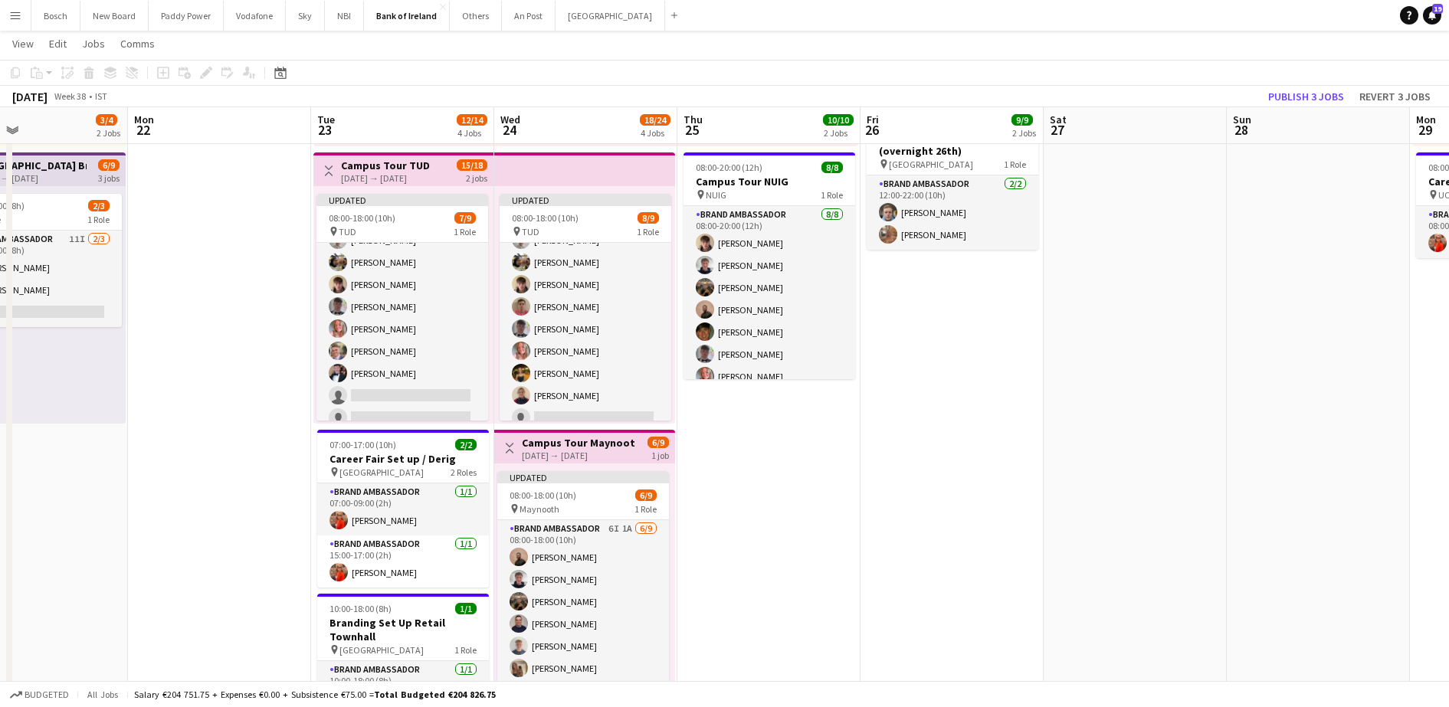
click at [1306, 86] on div "[DATE] Week 38 • IST Publish 3 jobs Revert 3 jobs" at bounding box center [724, 96] width 1449 height 21
click at [1299, 97] on button "Publish 3 jobs" at bounding box center [1306, 97] width 88 height 20
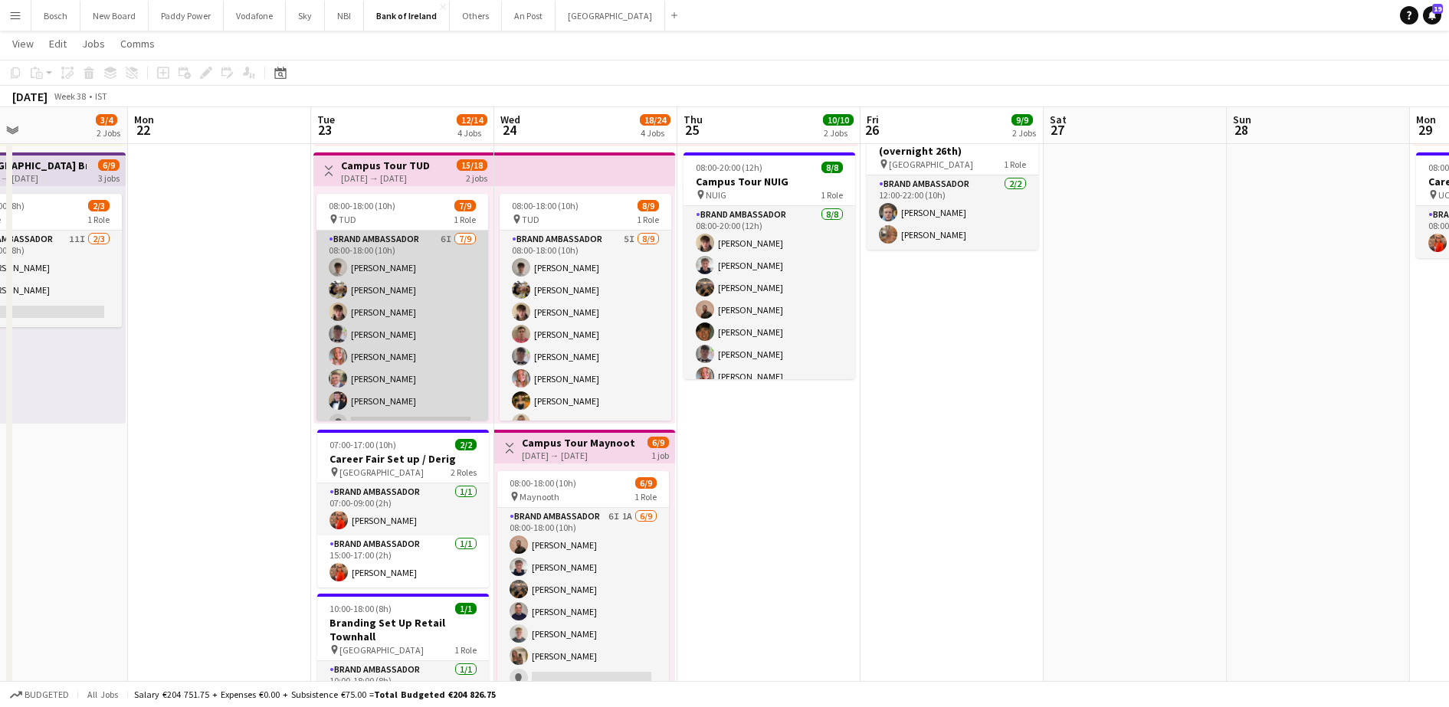
click at [339, 268] on app-user-avatar at bounding box center [338, 267] width 18 height 18
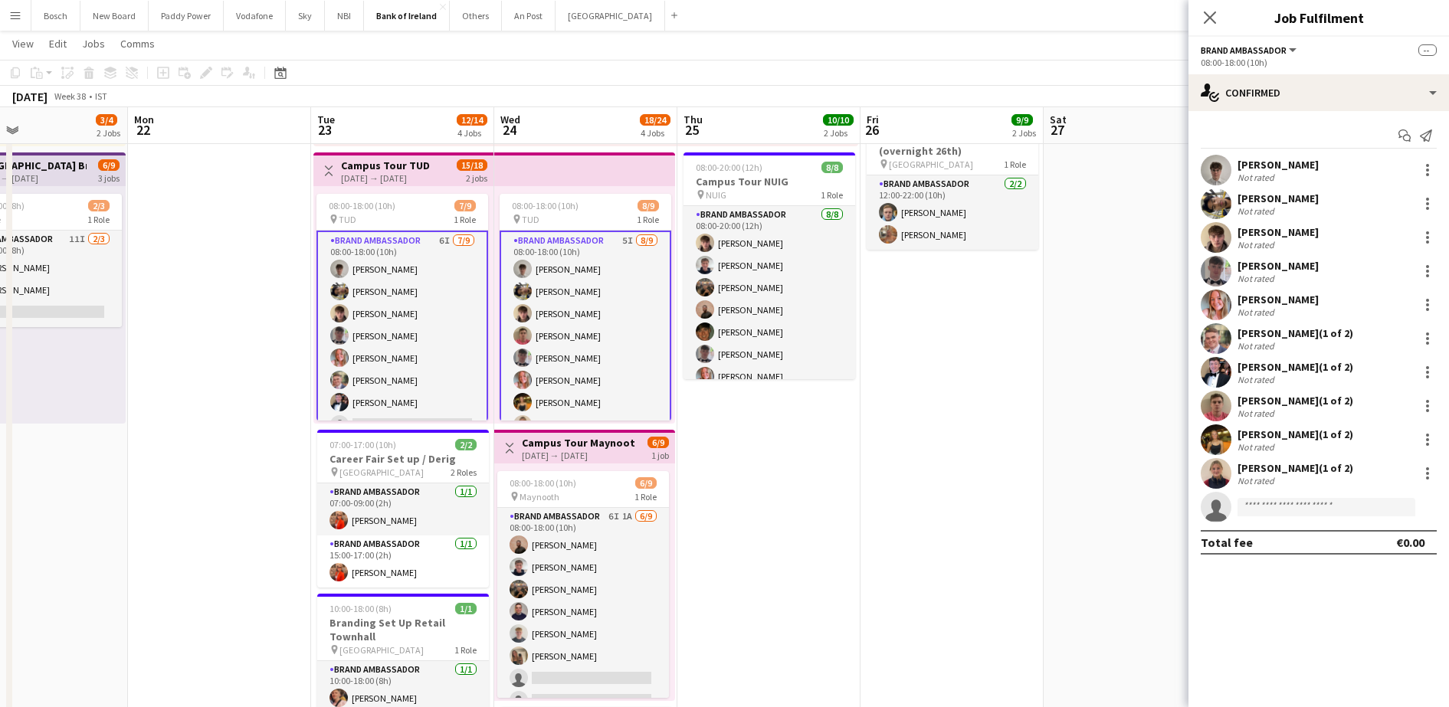
click at [1219, 208] on app-user-avatar at bounding box center [1216, 204] width 31 height 31
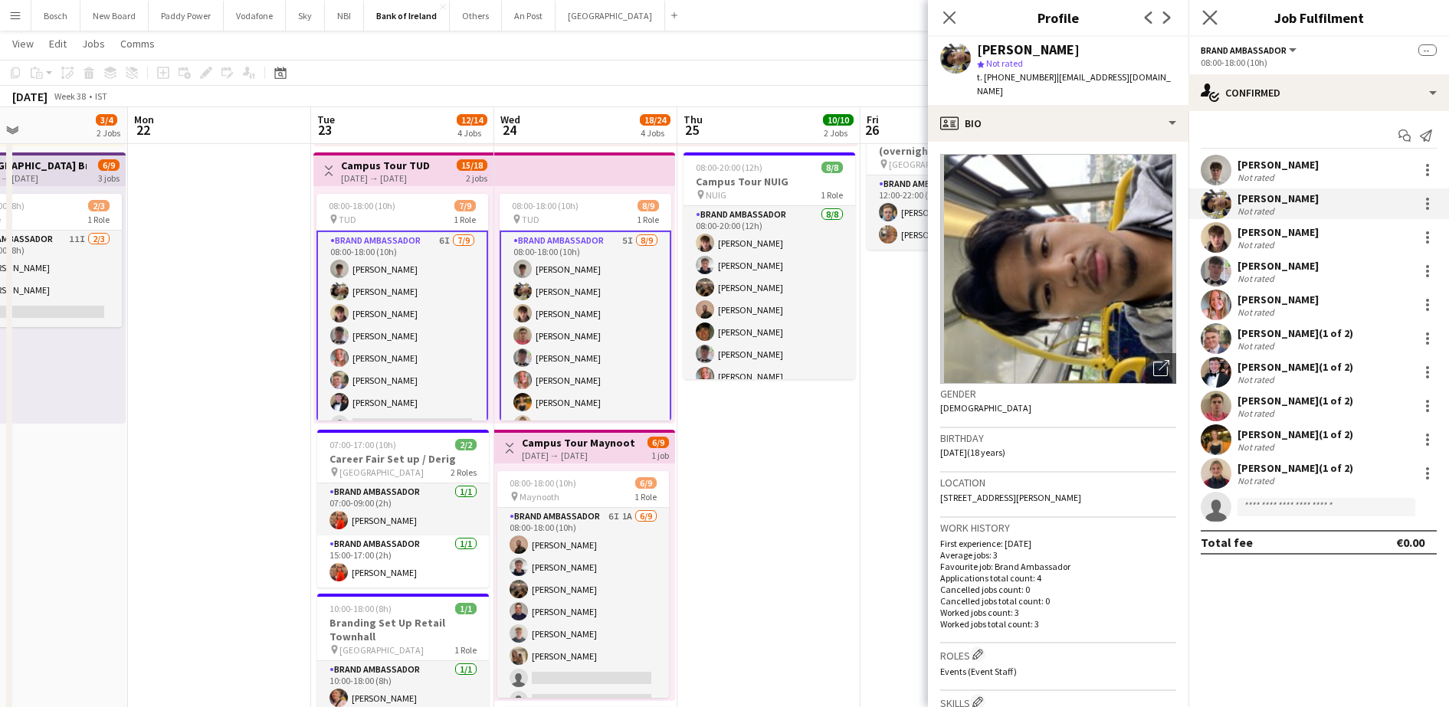
click at [1208, 10] on icon "Close pop-in" at bounding box center [1210, 17] width 15 height 15
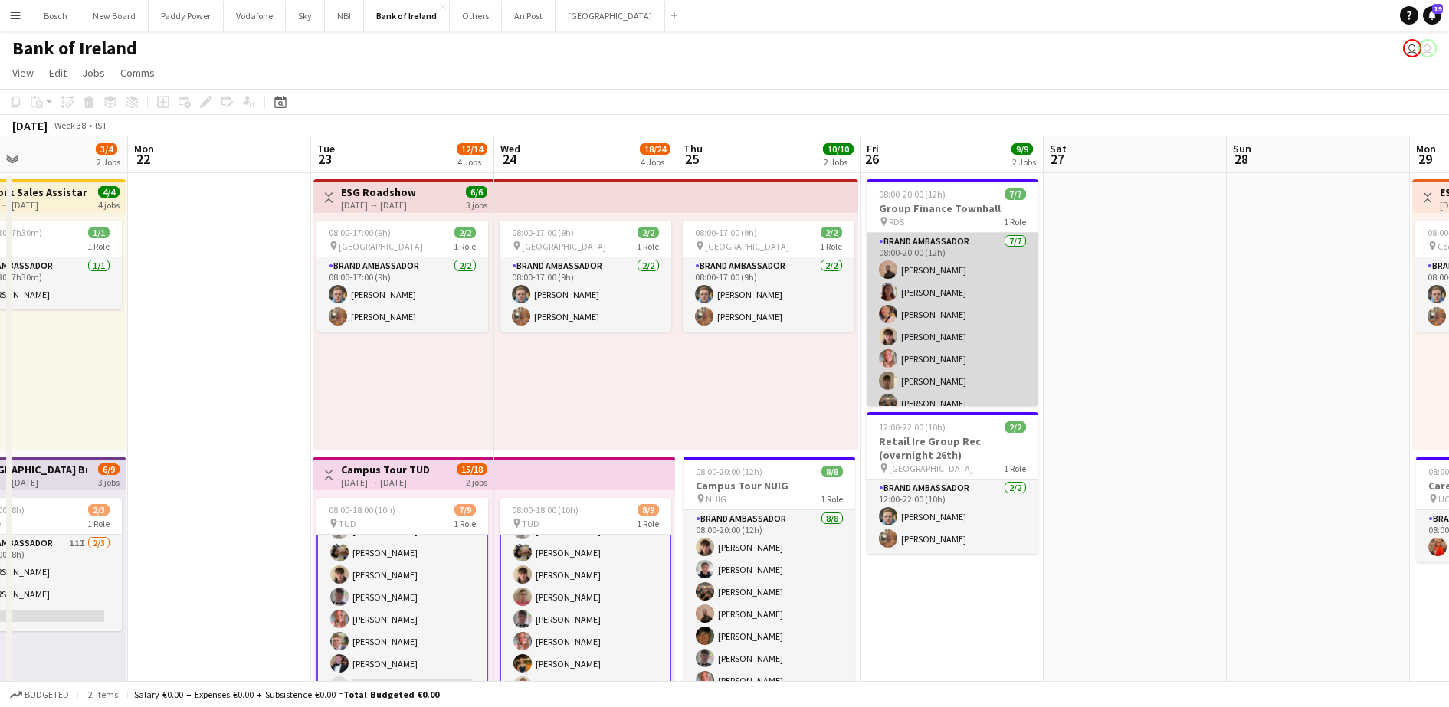
scroll to position [12, 0]
click at [894, 371] on app-user-avatar at bounding box center [888, 368] width 18 height 18
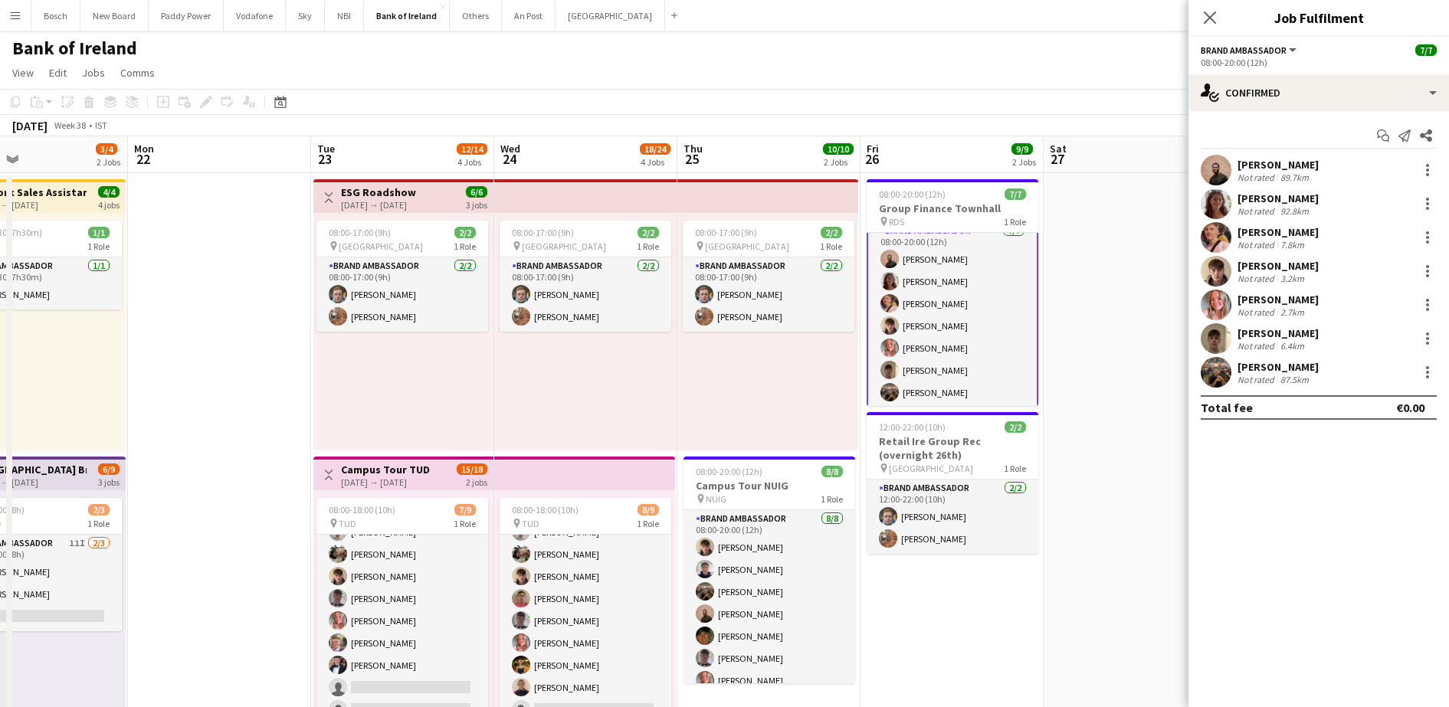
scroll to position [14, 0]
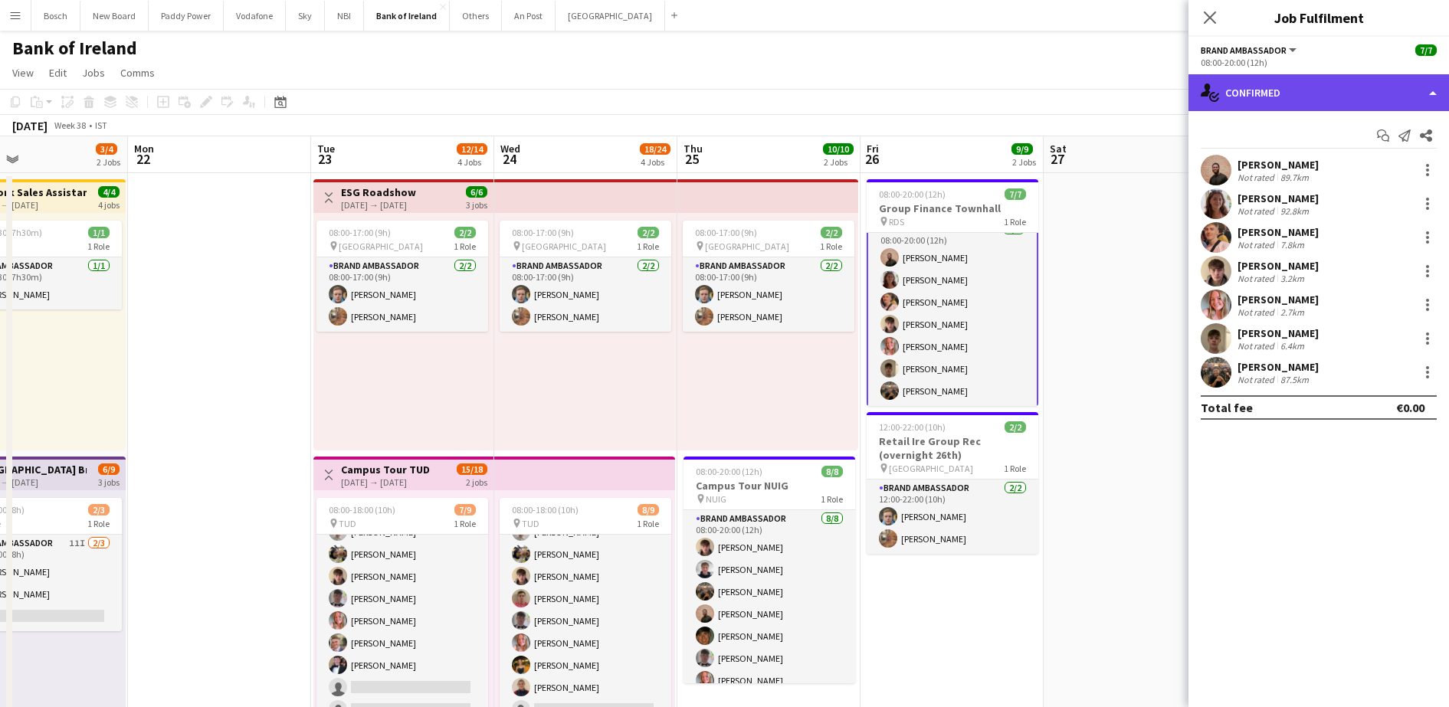
click at [1259, 81] on div "single-neutral-actions-check-2 Confirmed" at bounding box center [1319, 92] width 261 height 37
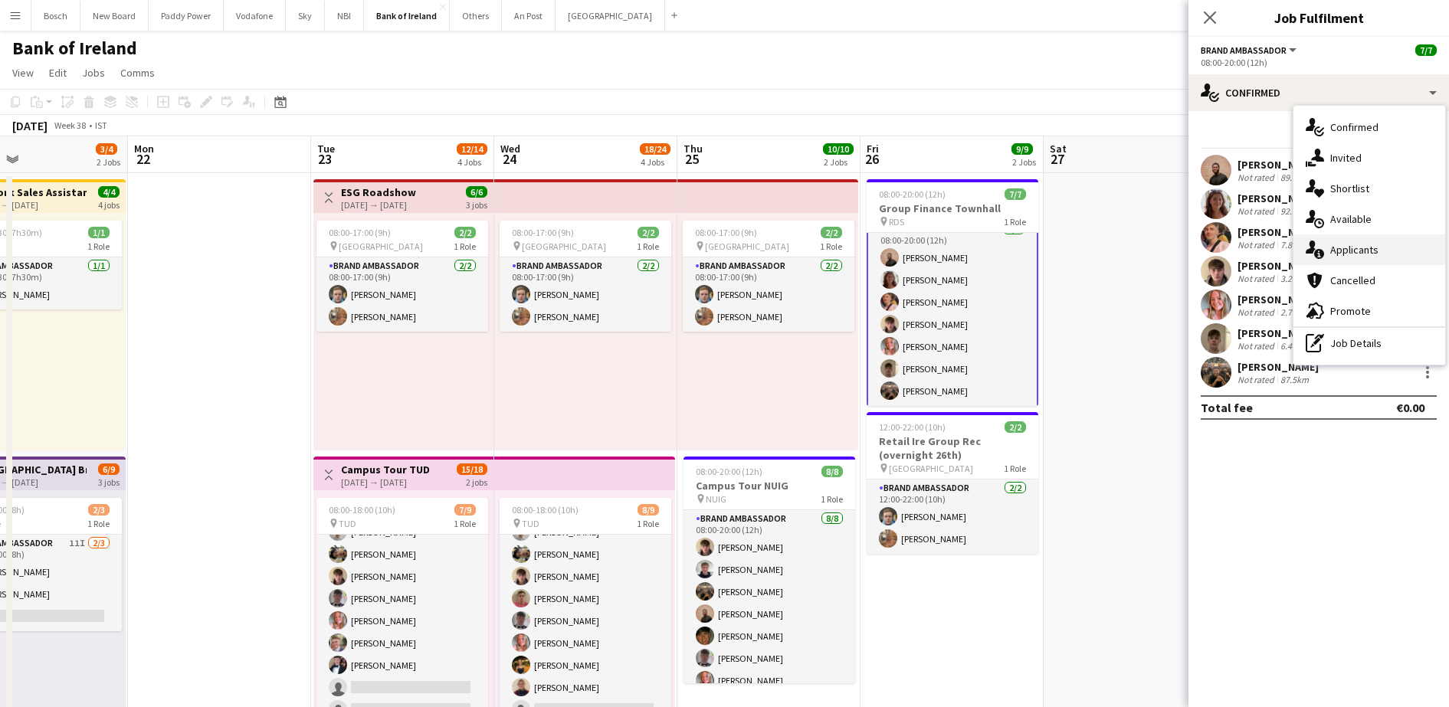
click at [1337, 245] on span "Applicants" at bounding box center [1355, 250] width 48 height 14
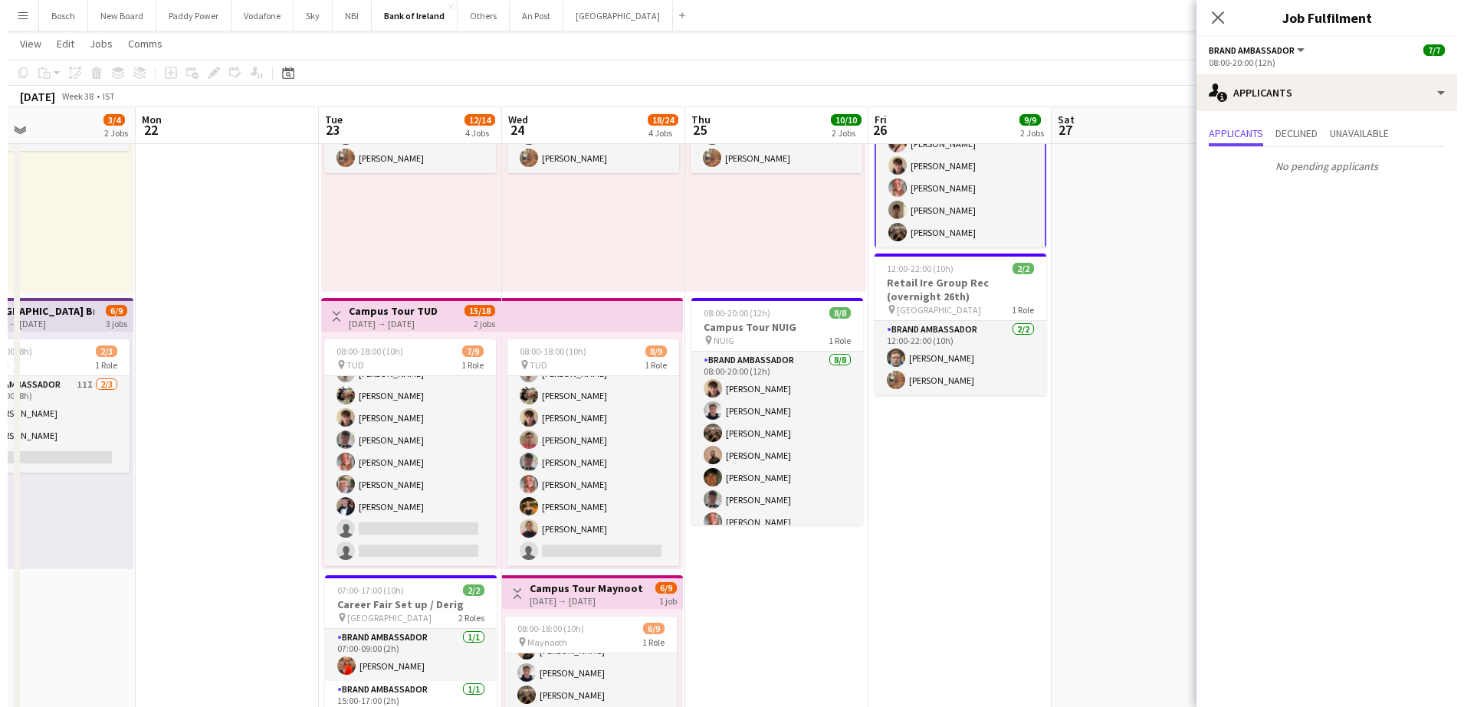
scroll to position [0, 0]
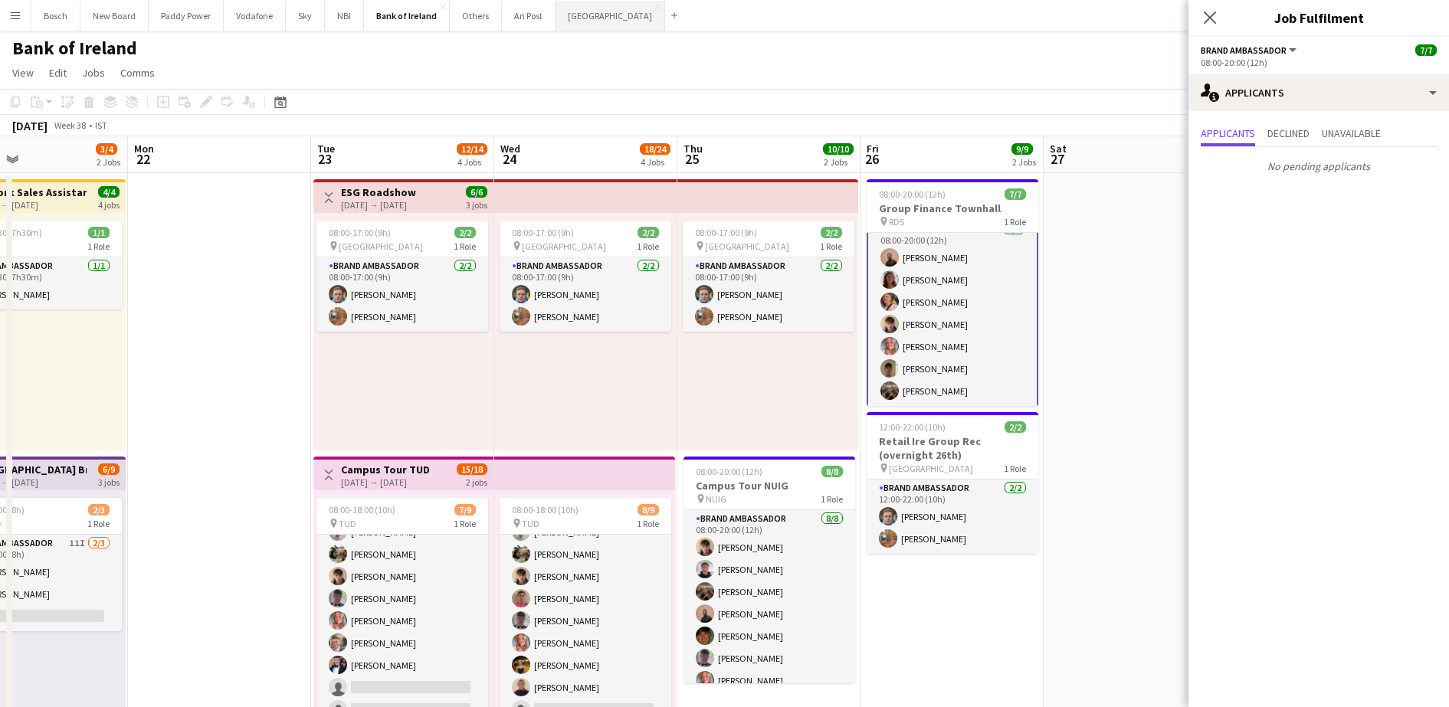
click at [584, 21] on button "[GEOGRAPHIC_DATA] Close" at bounding box center [611, 16] width 110 height 30
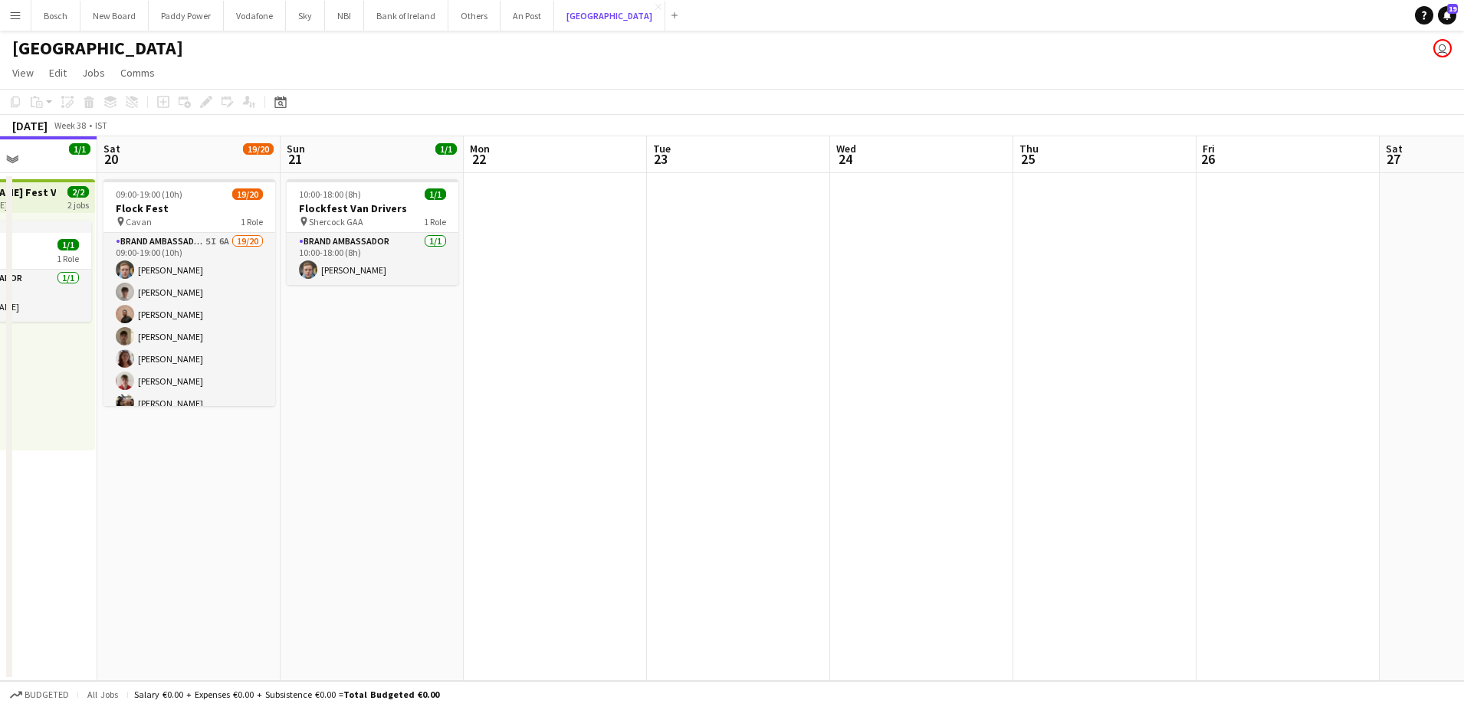
scroll to position [0, 452]
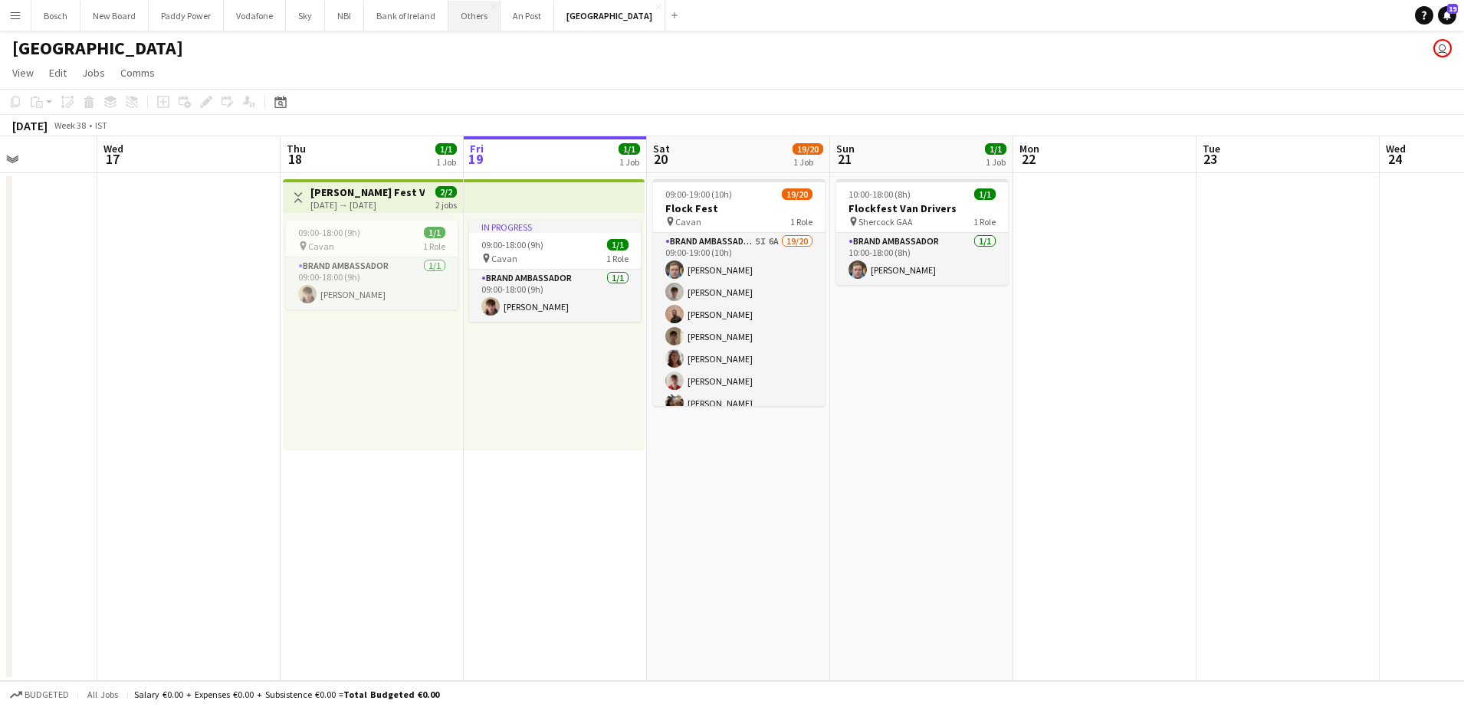
click at [466, 6] on button "Others Close" at bounding box center [474, 16] width 52 height 30
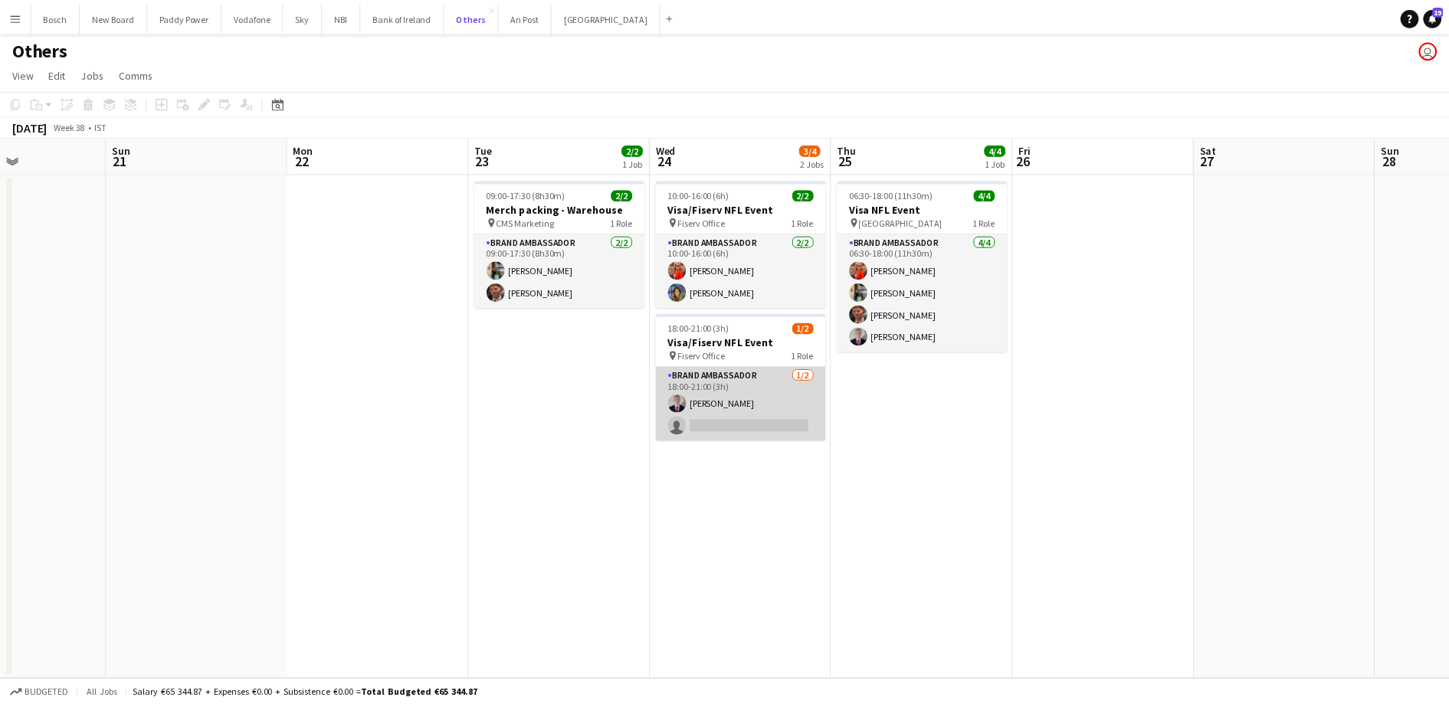
scroll to position [0, 484]
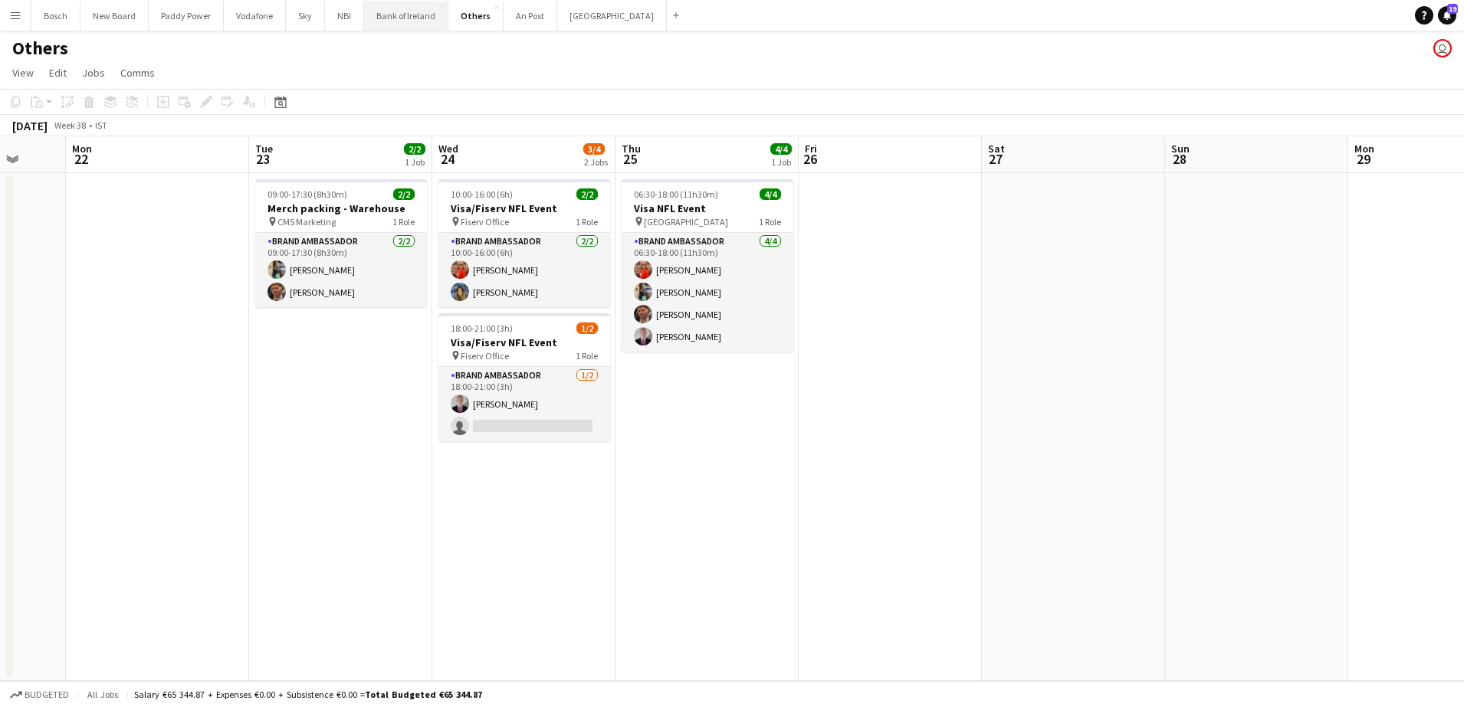
click at [390, 11] on button "Bank of Ireland Close" at bounding box center [406, 16] width 84 height 30
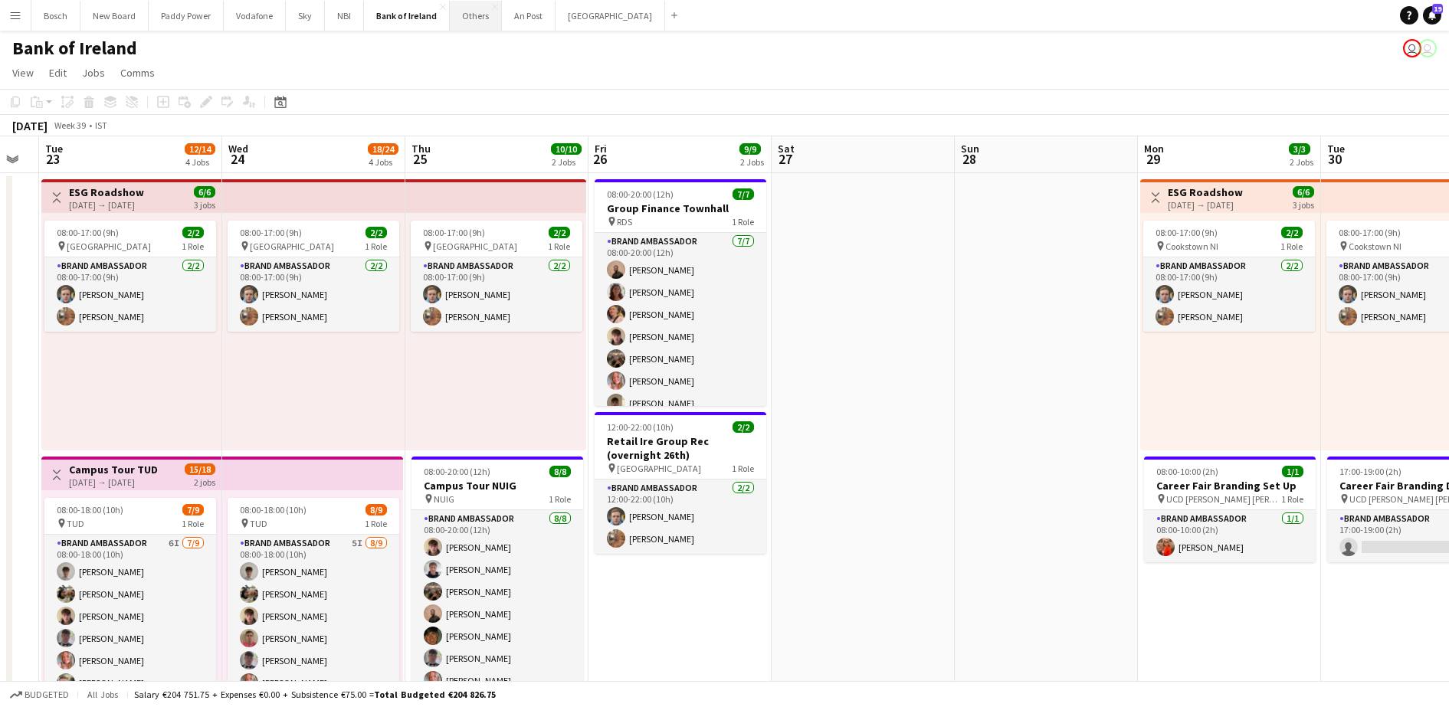
click at [470, 21] on button "Others Close" at bounding box center [476, 16] width 52 height 30
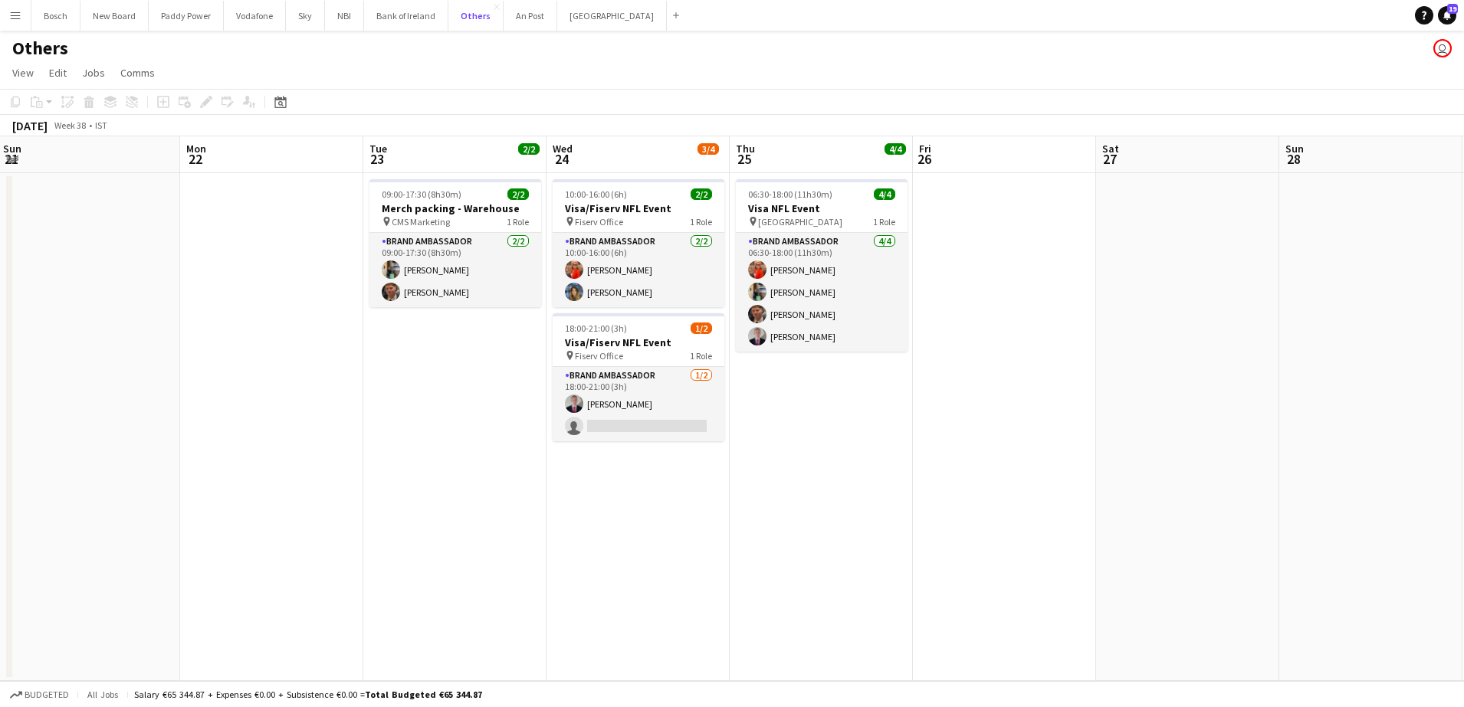
scroll to position [0, 449]
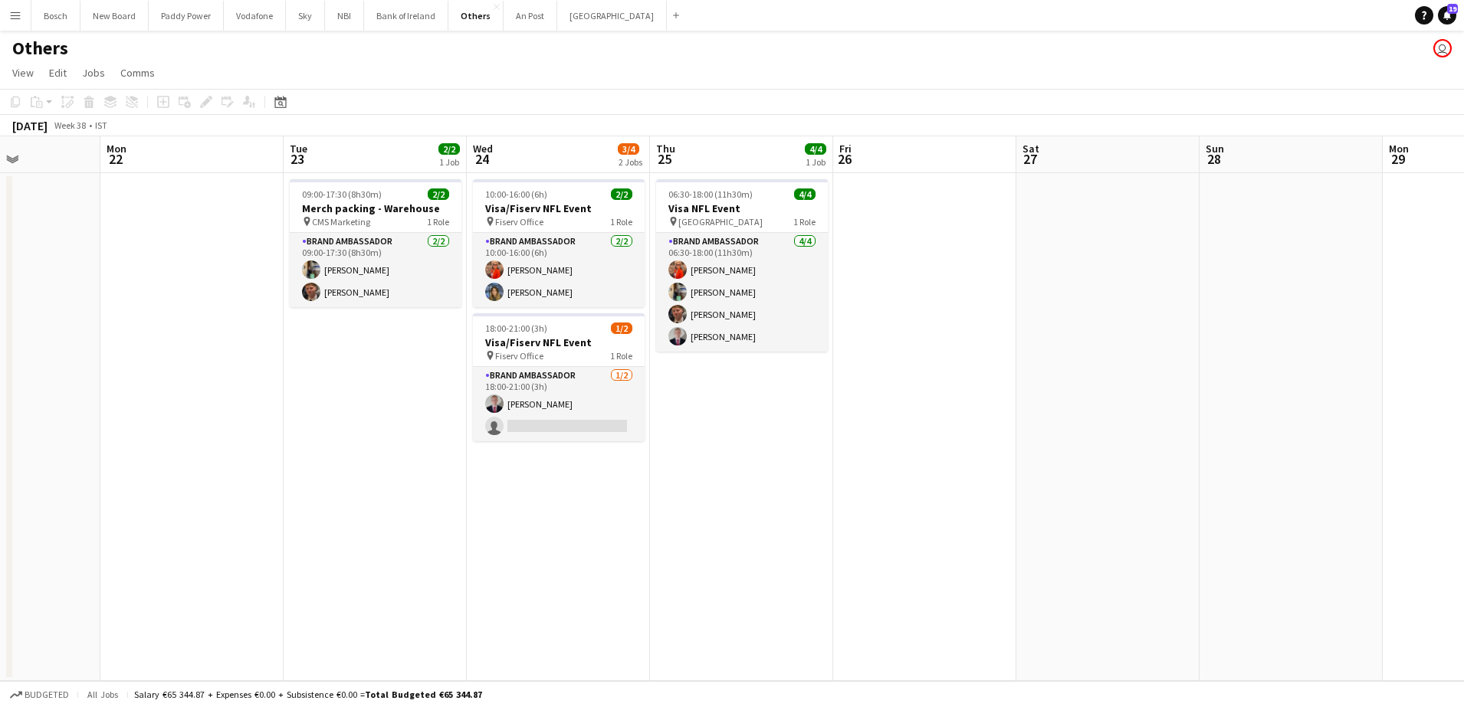
click at [804, 281] on app-card-role "Brand Ambassador [DATE] 06:30-18:00 (11h30m) [PERSON_NAME] [PERSON_NAME] [PERSO…" at bounding box center [742, 292] width 172 height 119
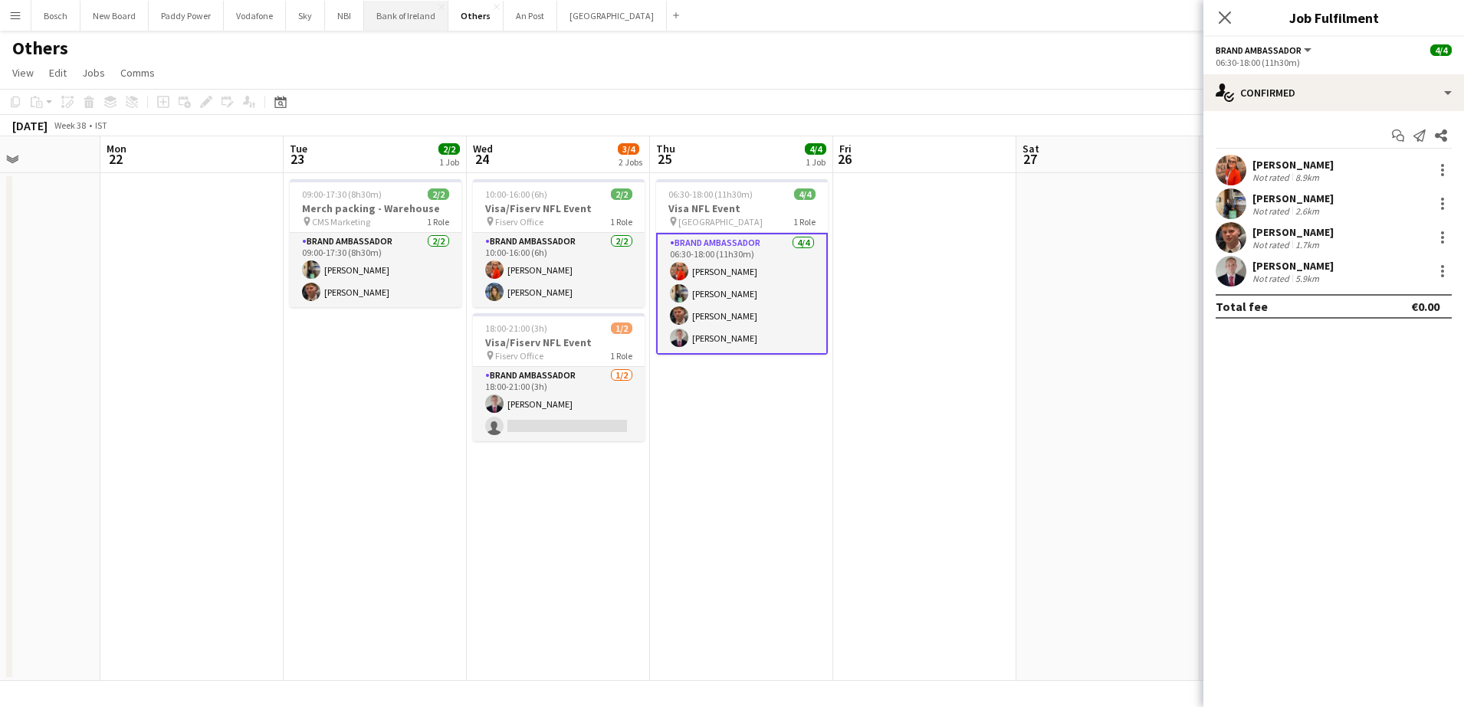
click at [421, 21] on button "Bank of Ireland Close" at bounding box center [406, 16] width 84 height 30
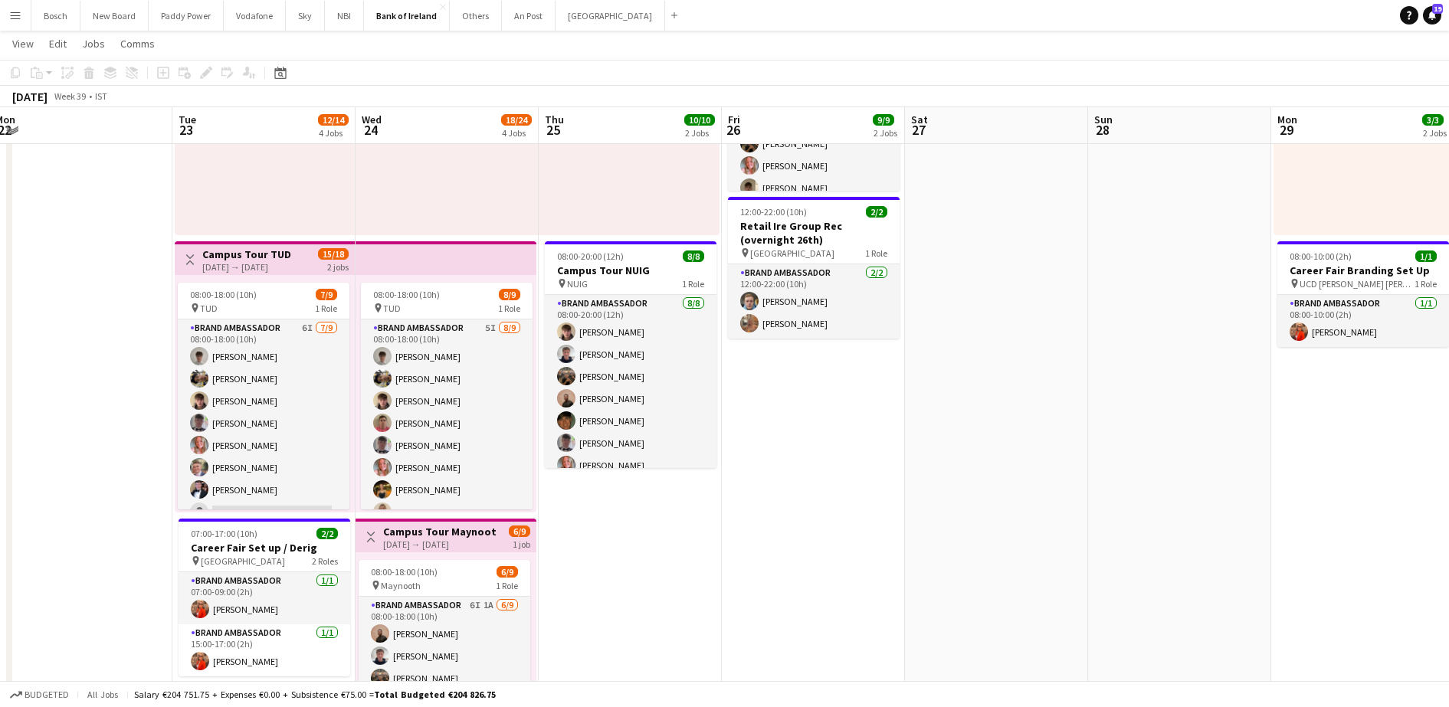
click at [467, 489] on app-card-role "Brand Ambassador 5I [DATE] 08:00-18:00 (10h) [PERSON_NAME] [PERSON_NAME] [PERSO…" at bounding box center [447, 435] width 172 height 230
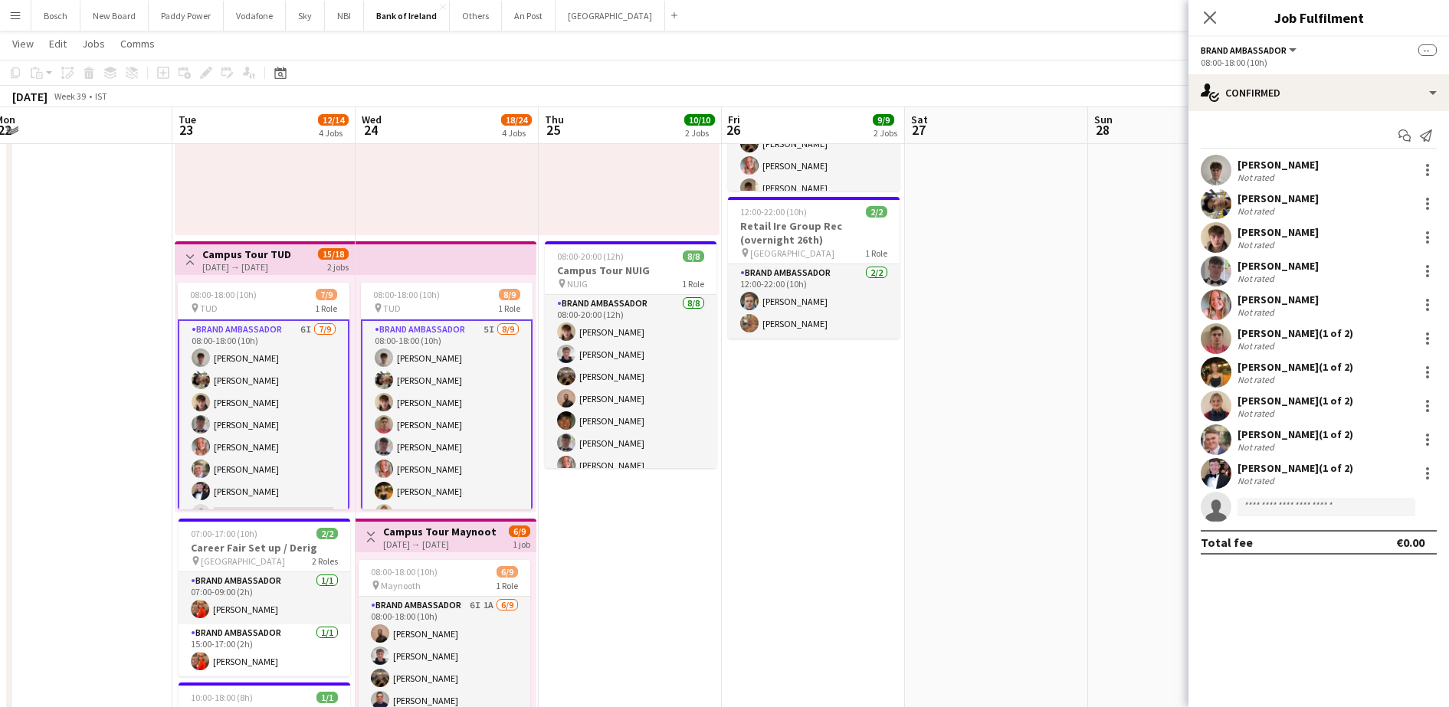
click at [467, 489] on app-card-role "Brand Ambassador 5I [DATE] 08:00-18:00 (10h) [PERSON_NAME] [PERSON_NAME] [PERSO…" at bounding box center [447, 436] width 172 height 233
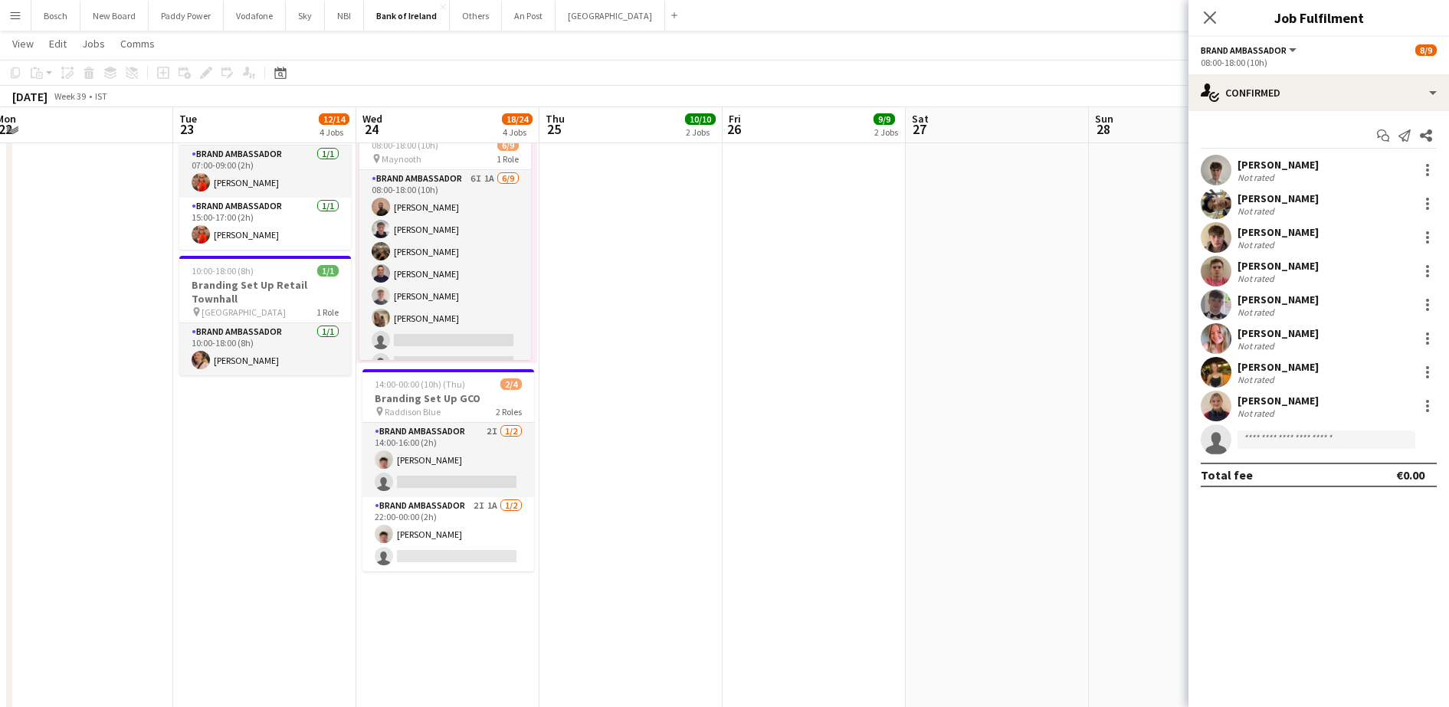
scroll to position [640, 0]
click at [9, 21] on button "Menu" at bounding box center [15, 15] width 31 height 31
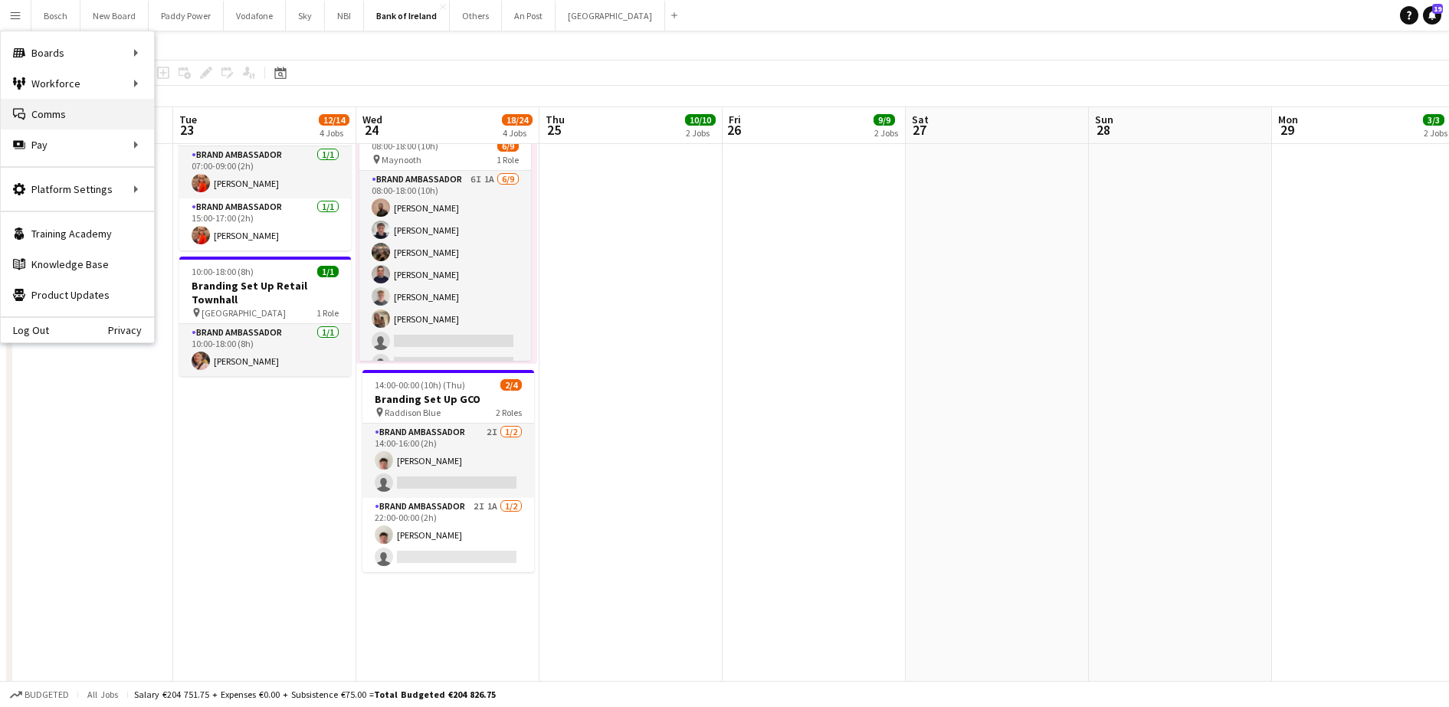
scroll to position [40, 0]
click at [192, 120] on link "Recruiting" at bounding box center [231, 114] width 153 height 31
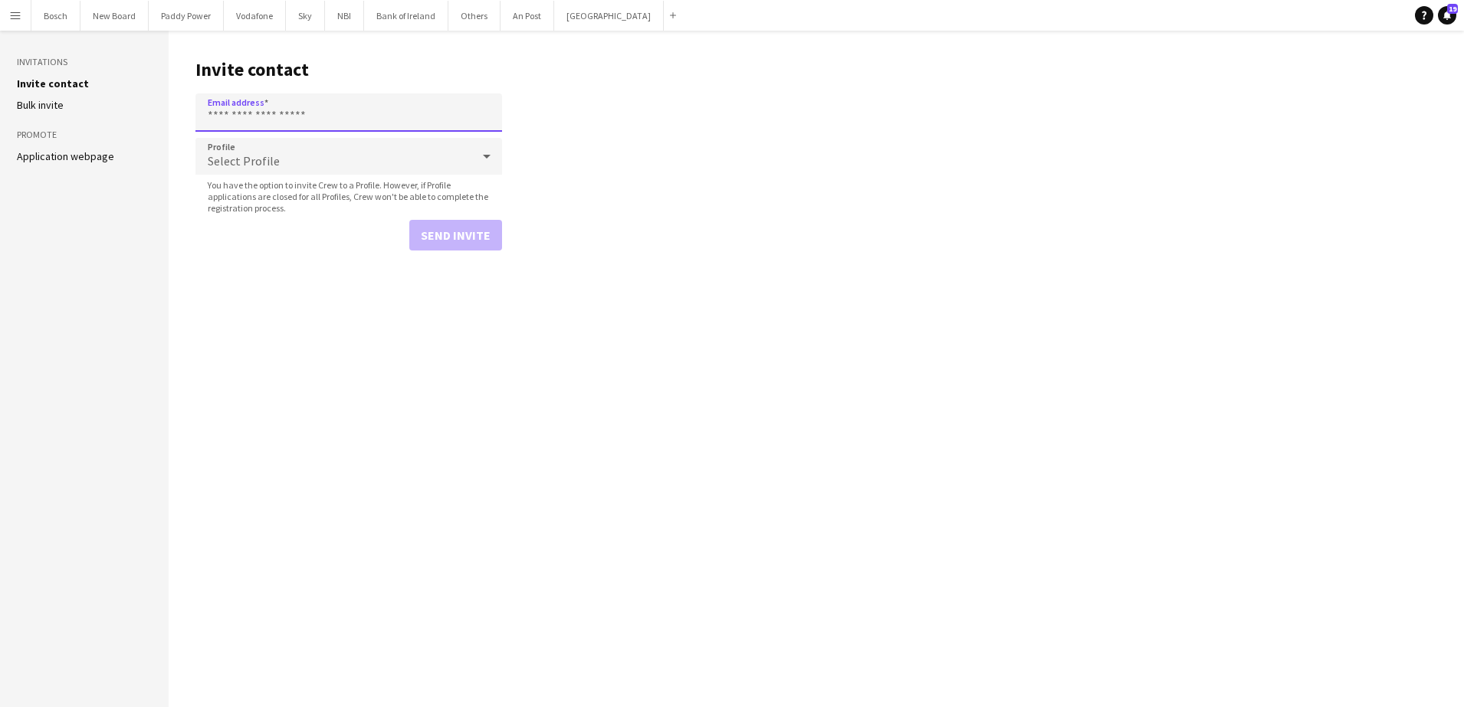
paste input "**********"
type input "**********"
click at [420, 245] on button "Send invite" at bounding box center [455, 235] width 93 height 31
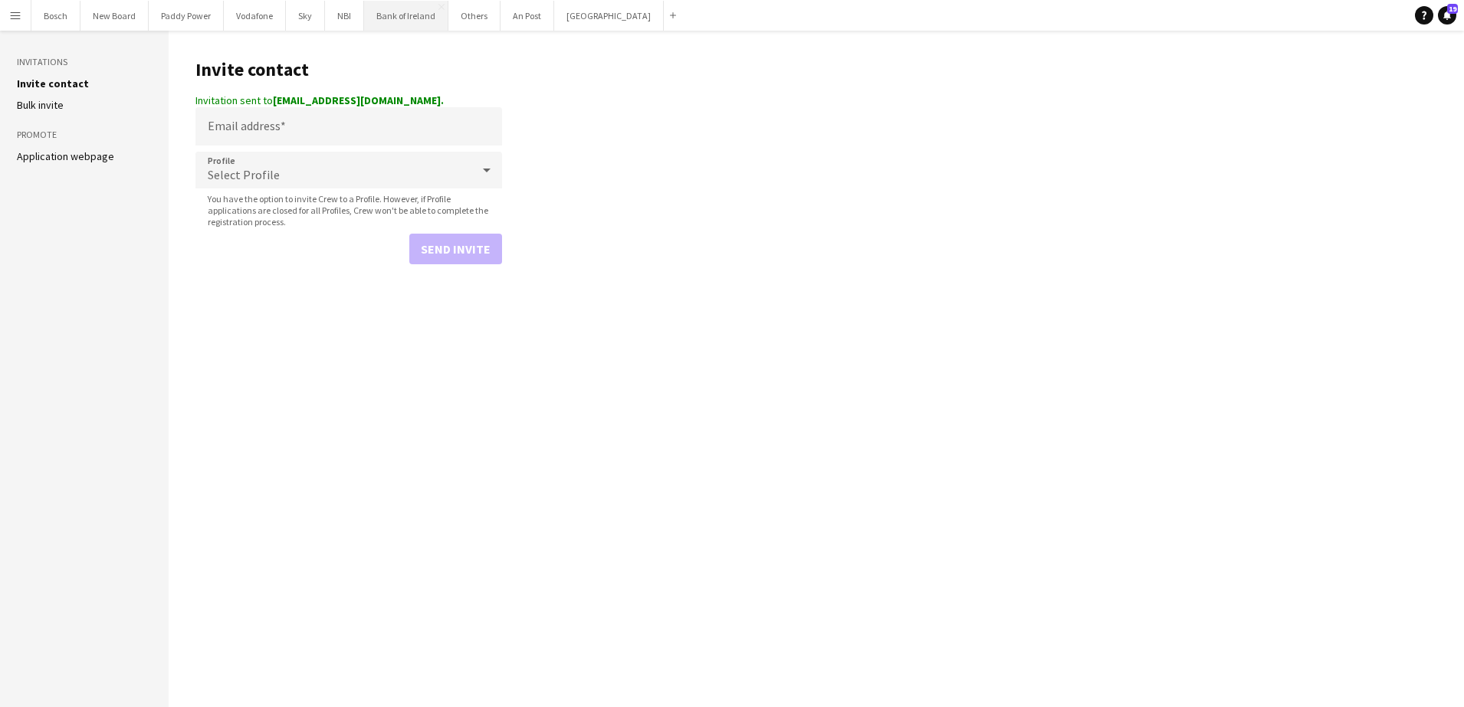
click at [409, 16] on button "Bank of Ireland Close" at bounding box center [406, 16] width 84 height 30
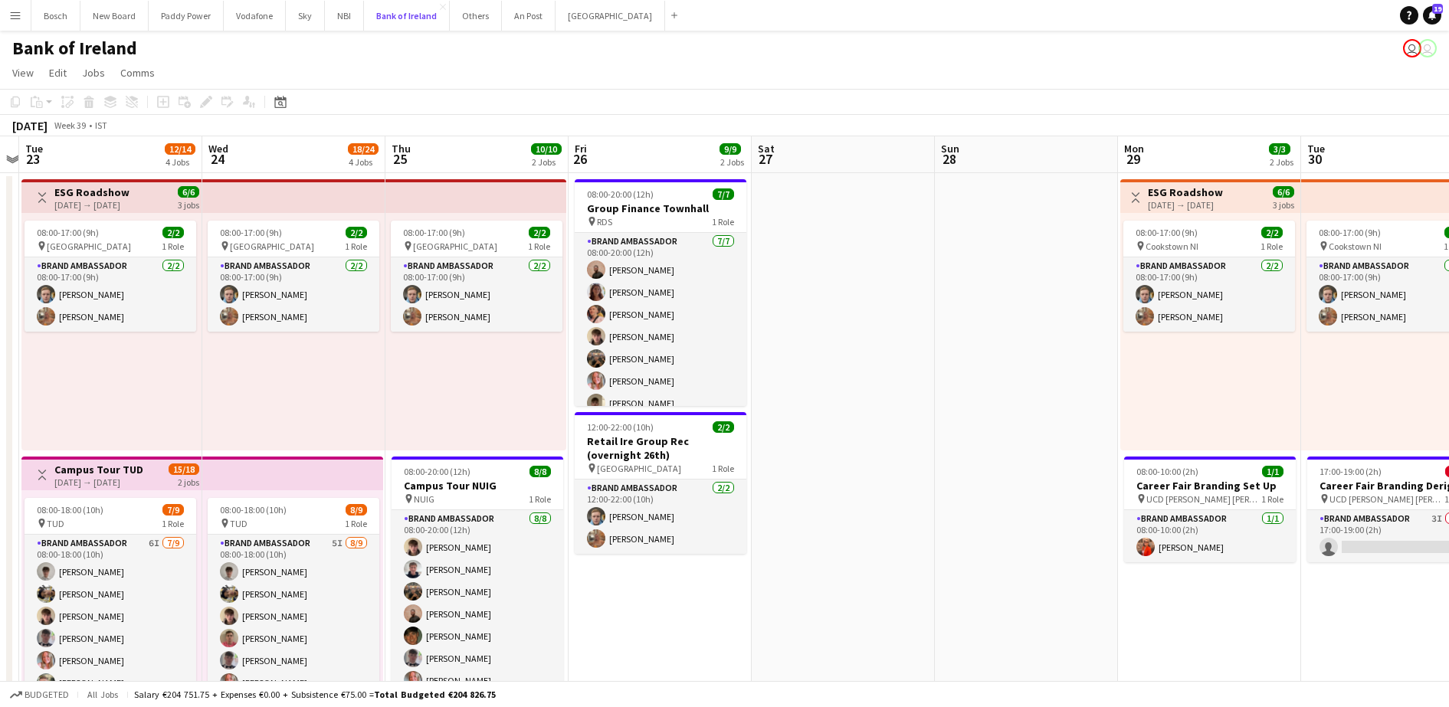
scroll to position [0, 551]
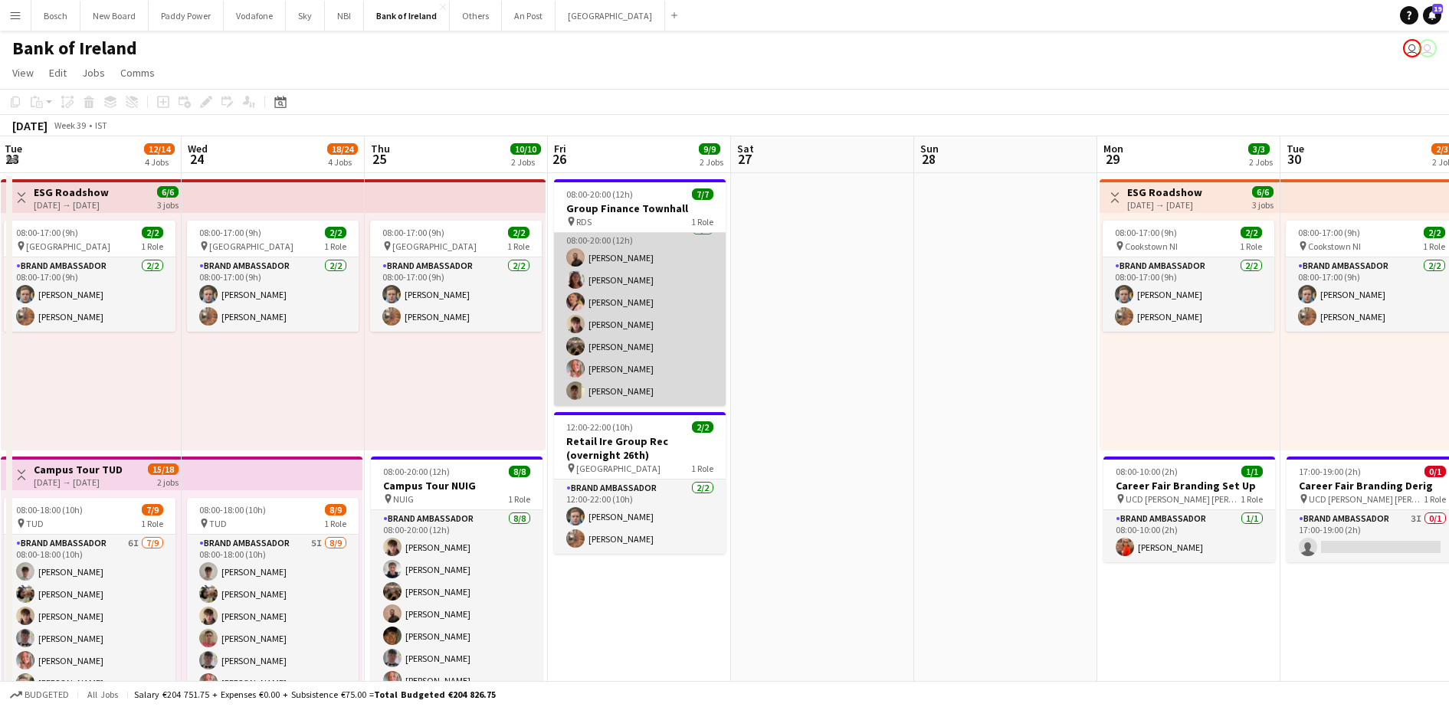
click at [612, 274] on app-card-role "Brand Ambassador [DATE] 08:00-20:00 (12h) [PERSON_NAME] [PERSON_NAME] [PERSON_N…" at bounding box center [640, 313] width 172 height 185
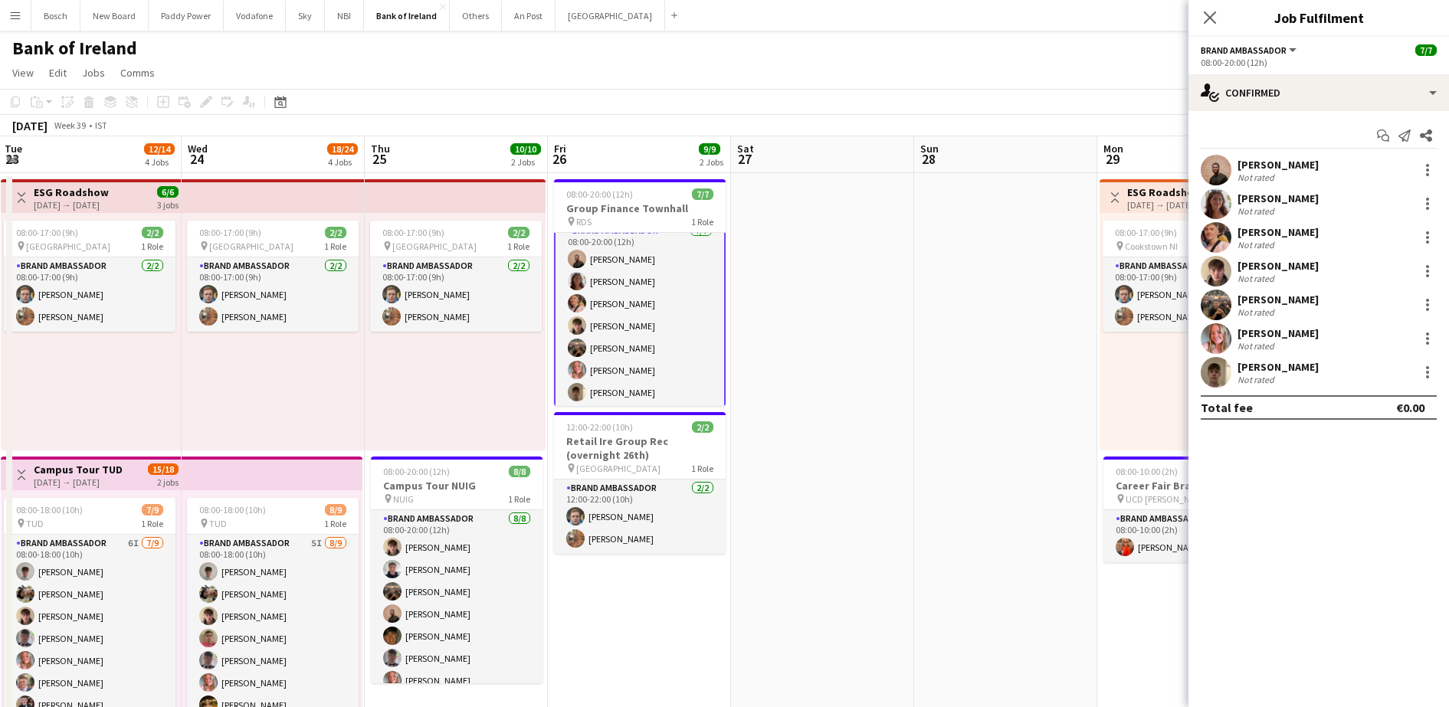
scroll to position [14, 0]
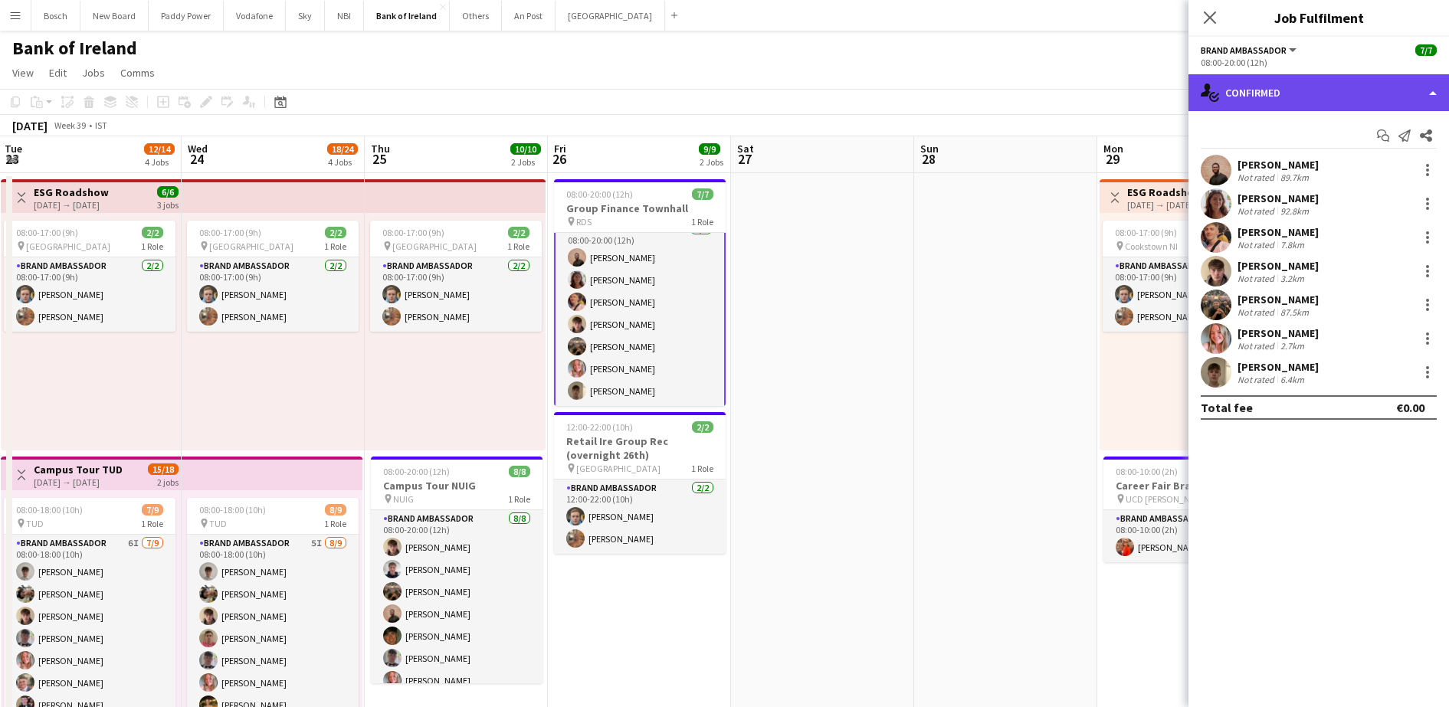
click at [1294, 93] on div "single-neutral-actions-check-2 Confirmed" at bounding box center [1319, 92] width 261 height 37
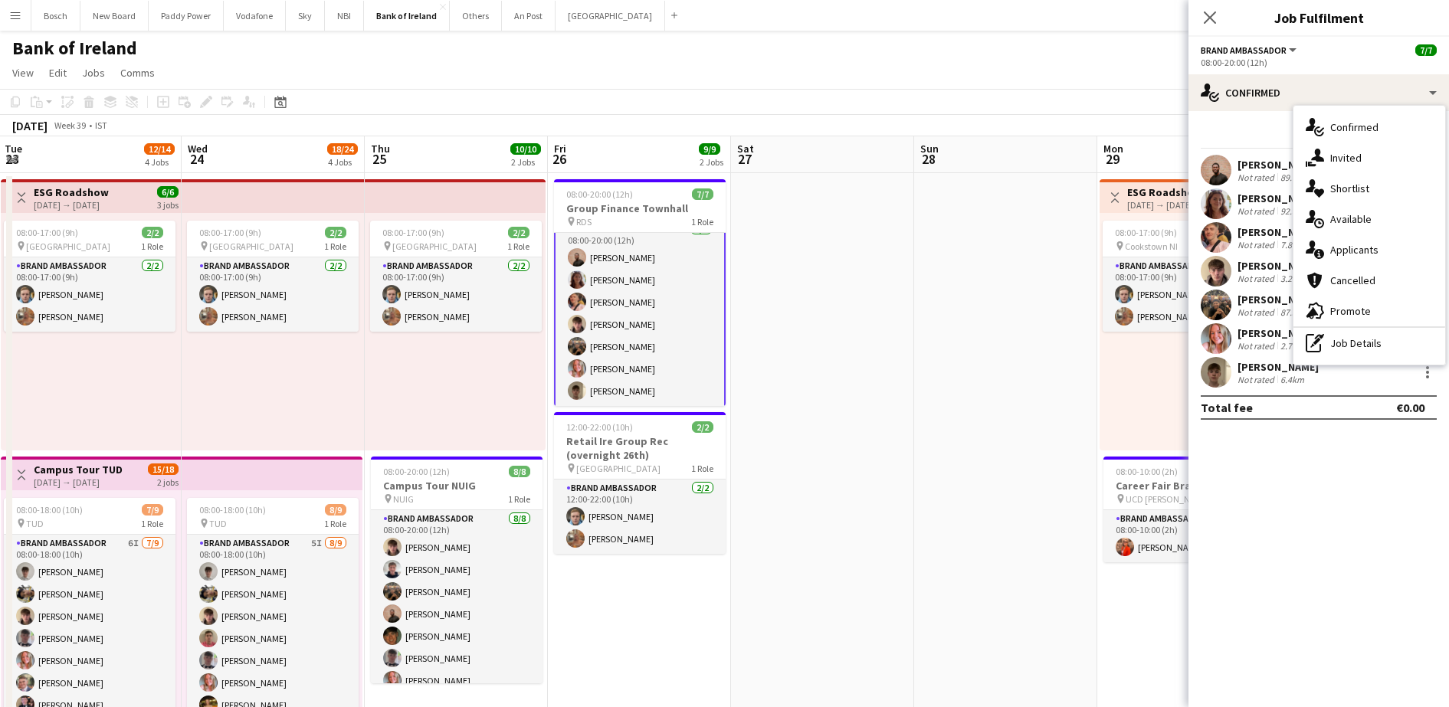
click at [661, 274] on app-card-role "Brand Ambassador [DATE] 08:00-20:00 (12h) [PERSON_NAME] [PERSON_NAME] [PERSON_N…" at bounding box center [640, 313] width 172 height 189
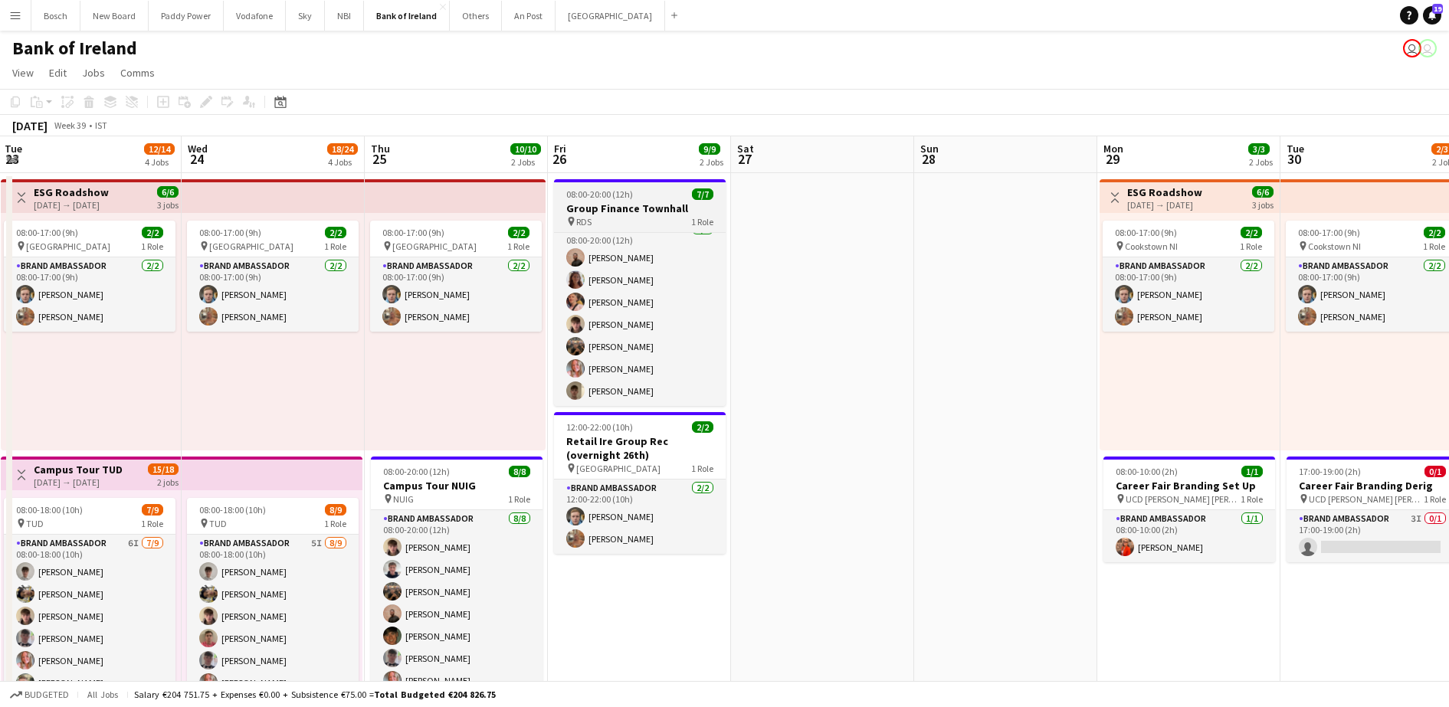
click at [611, 206] on h3 "Group Finance Townhall" at bounding box center [640, 209] width 172 height 14
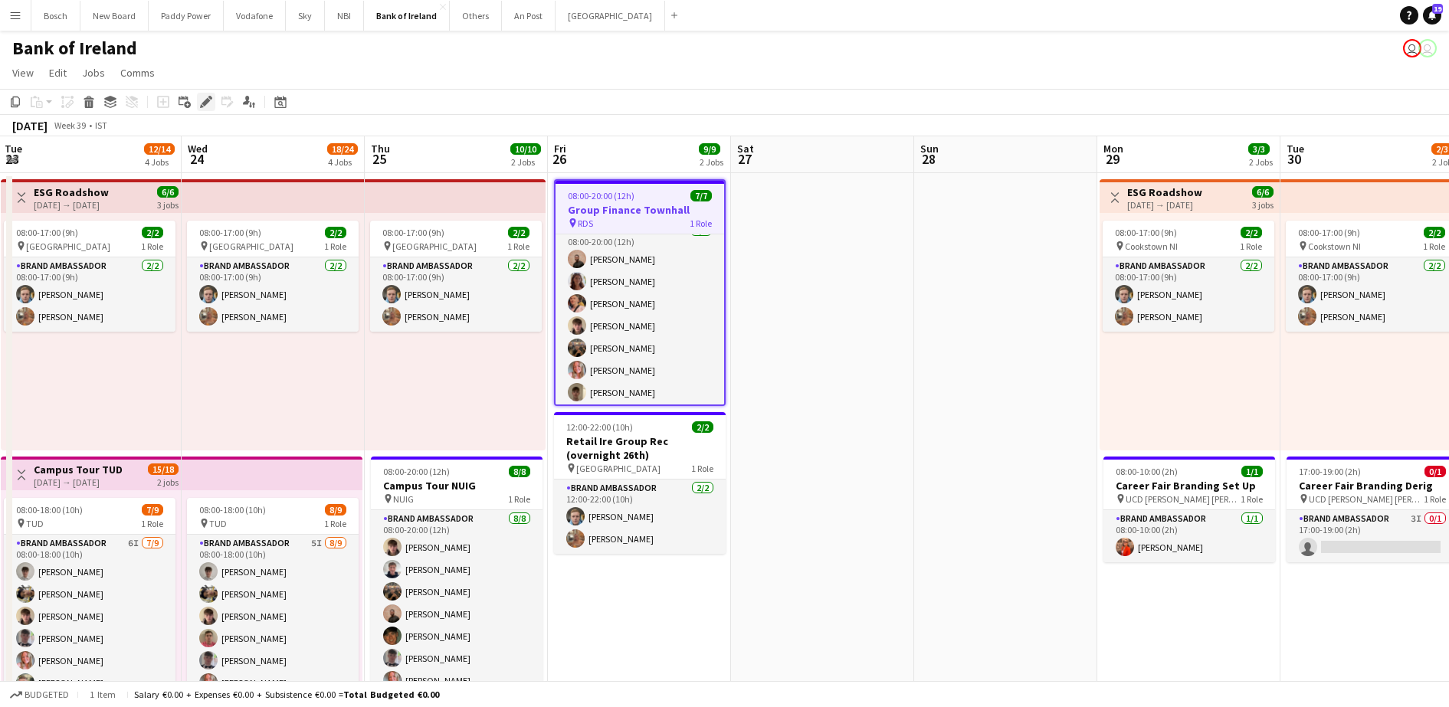
click at [208, 106] on icon "Edit" at bounding box center [206, 102] width 12 height 12
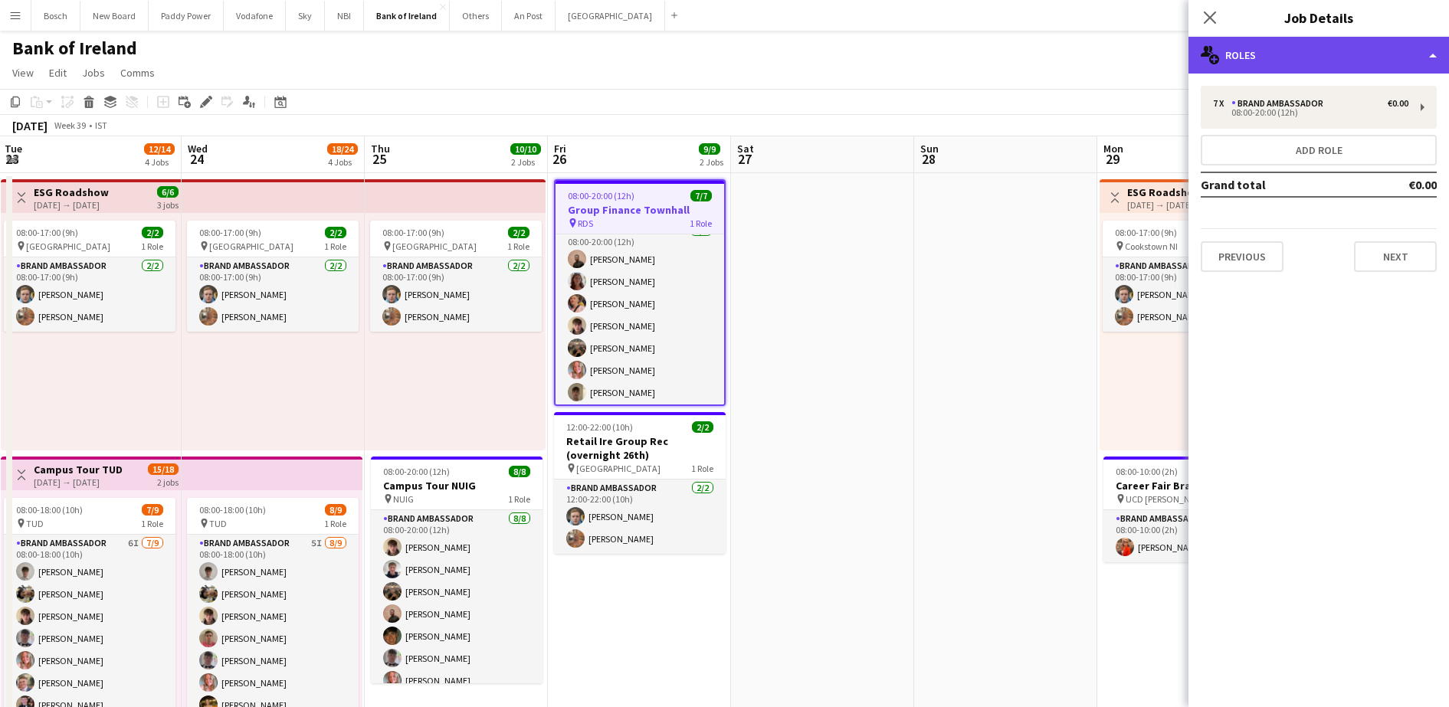
click at [1228, 51] on div "multiple-users-add Roles" at bounding box center [1319, 55] width 261 height 37
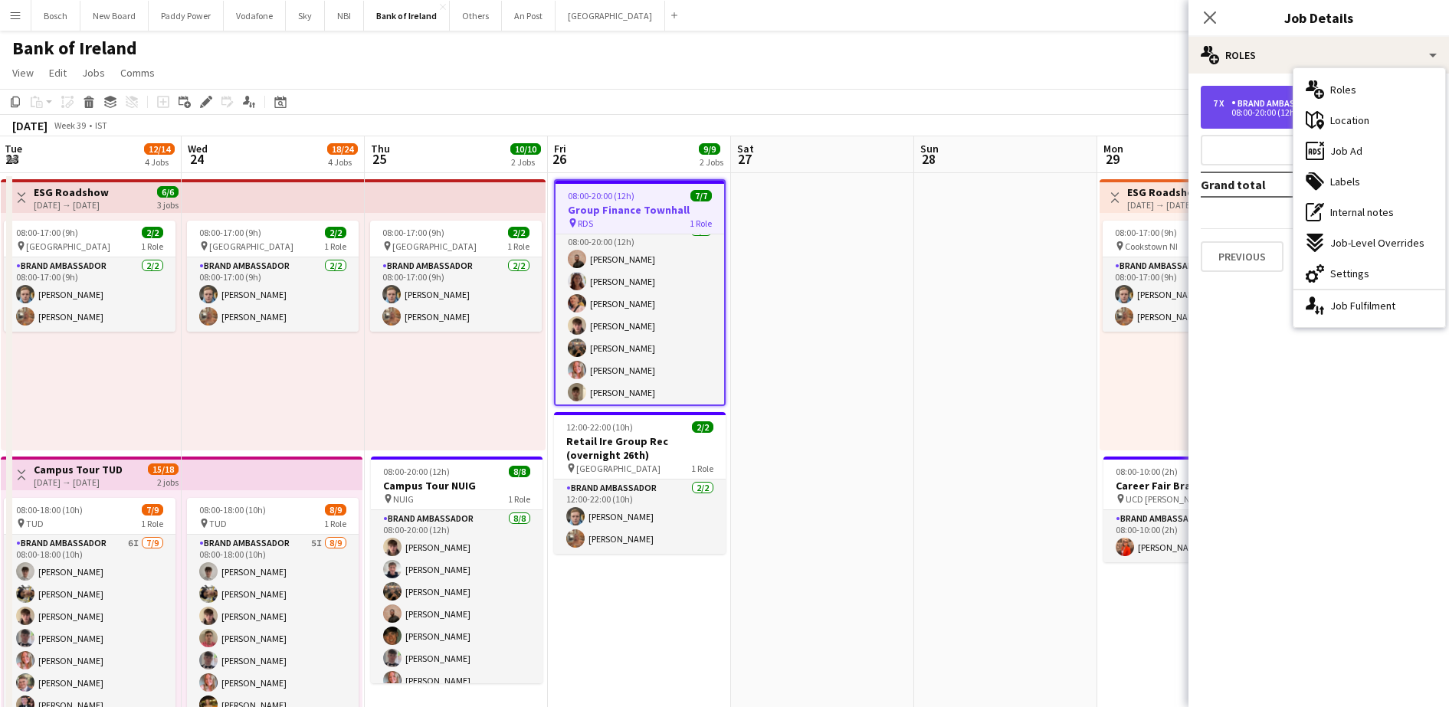
click at [1223, 102] on div "7 x" at bounding box center [1222, 103] width 18 height 11
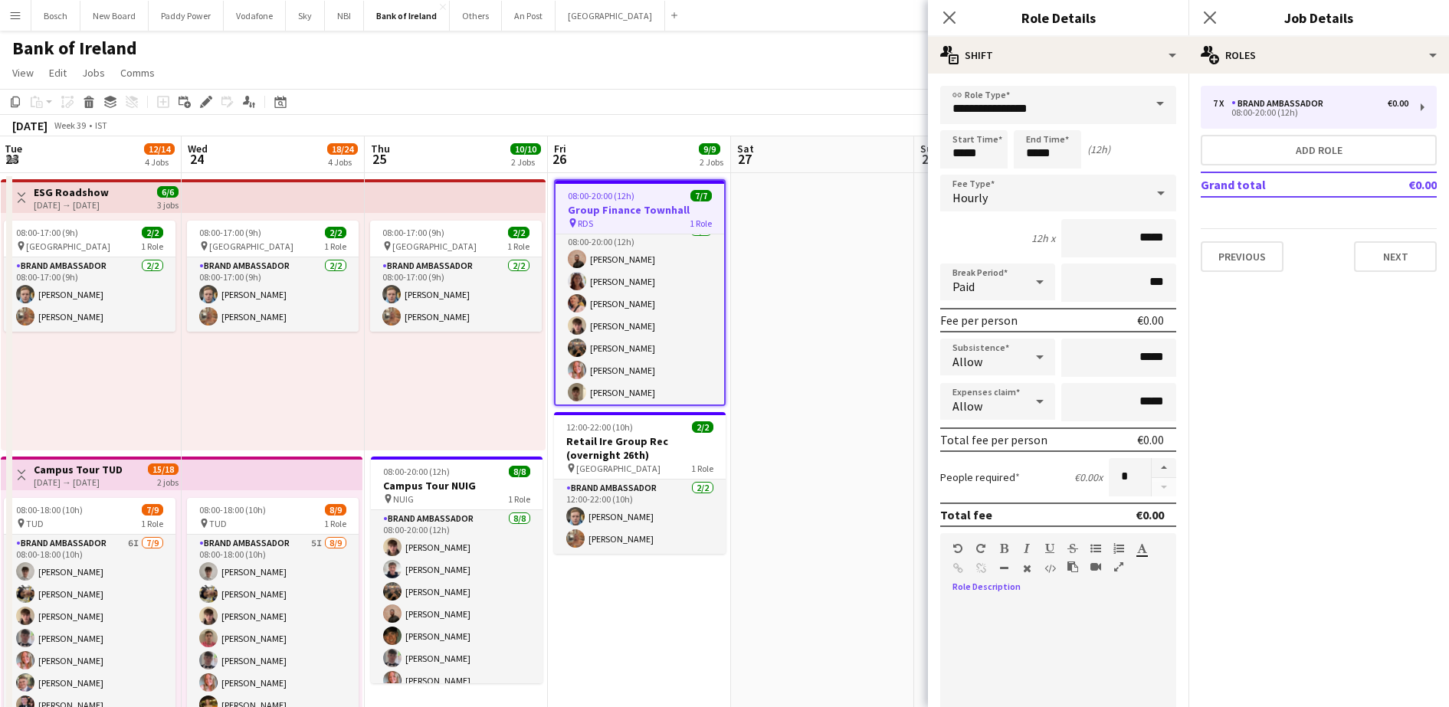
click at [997, 612] on div at bounding box center [1058, 694] width 236 height 184
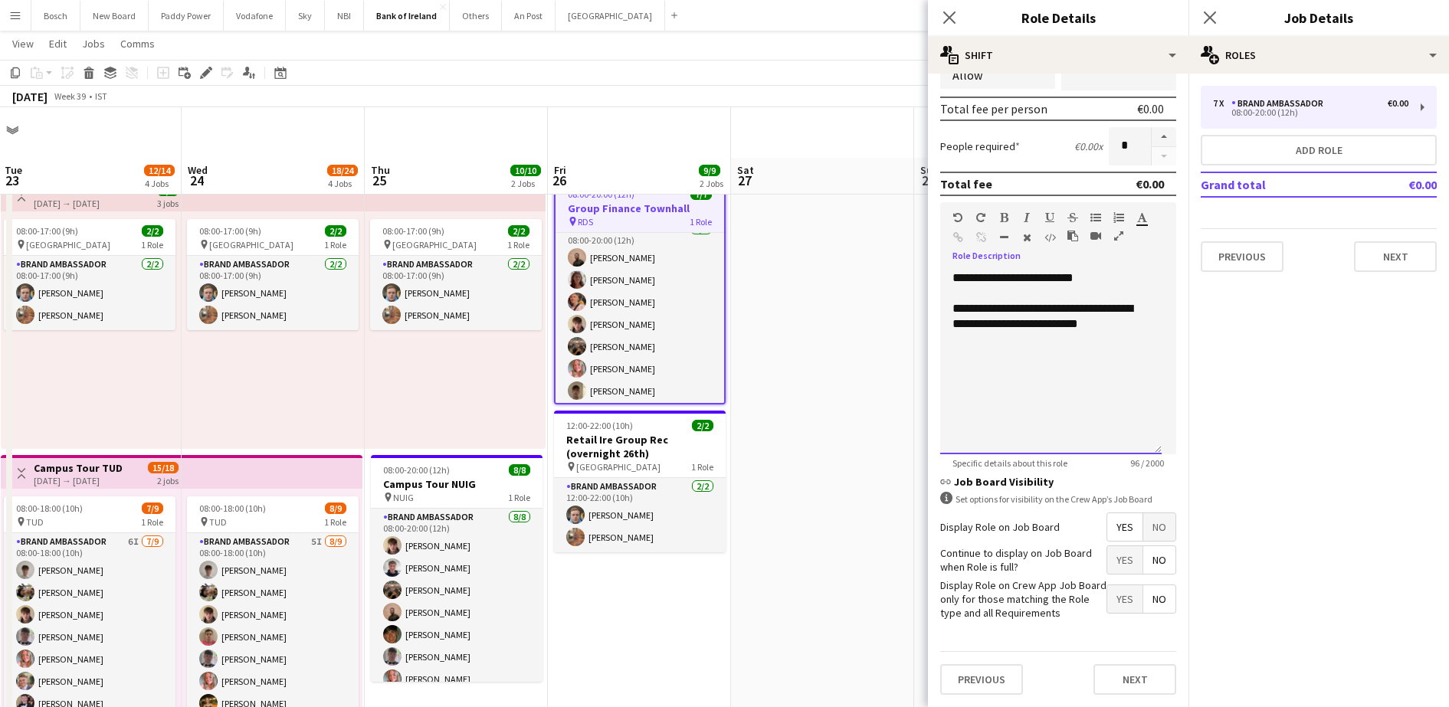
scroll to position [51, 0]
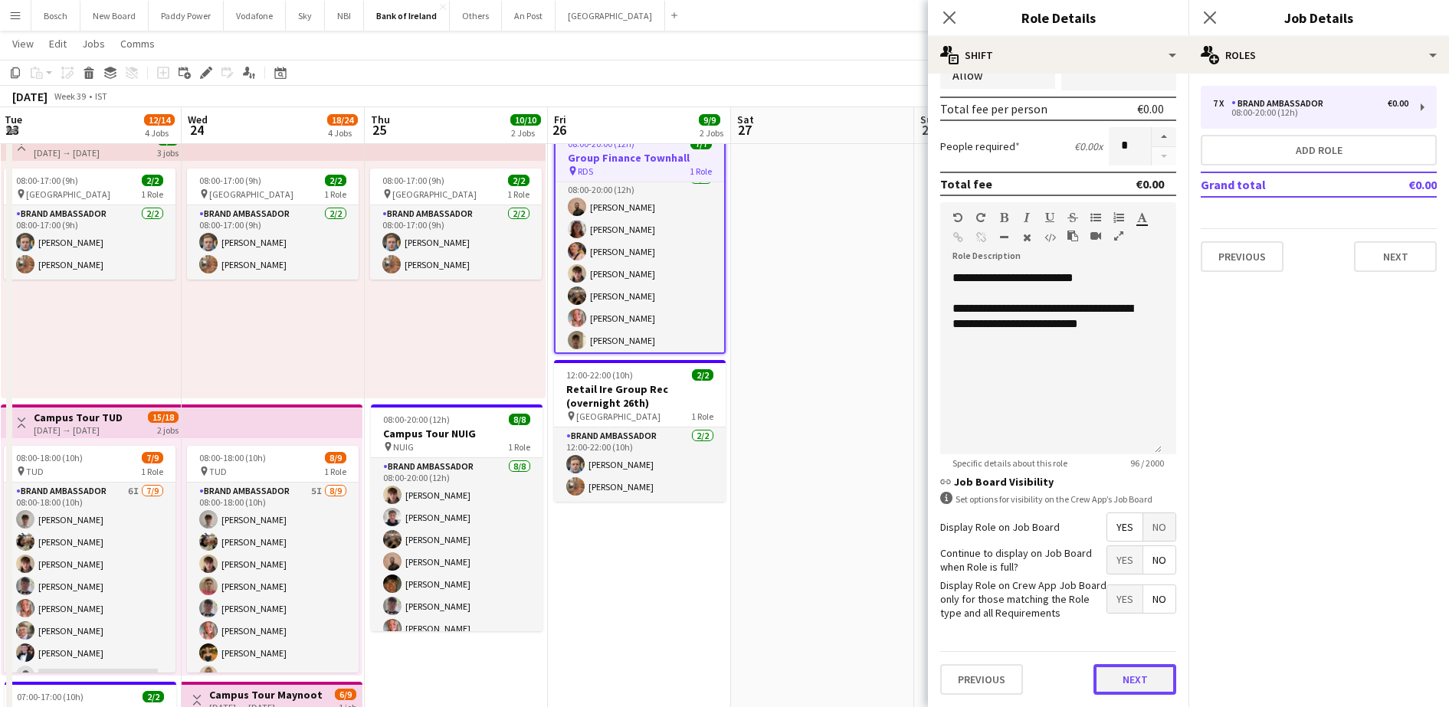
click at [1138, 688] on button "Next" at bounding box center [1135, 680] width 83 height 31
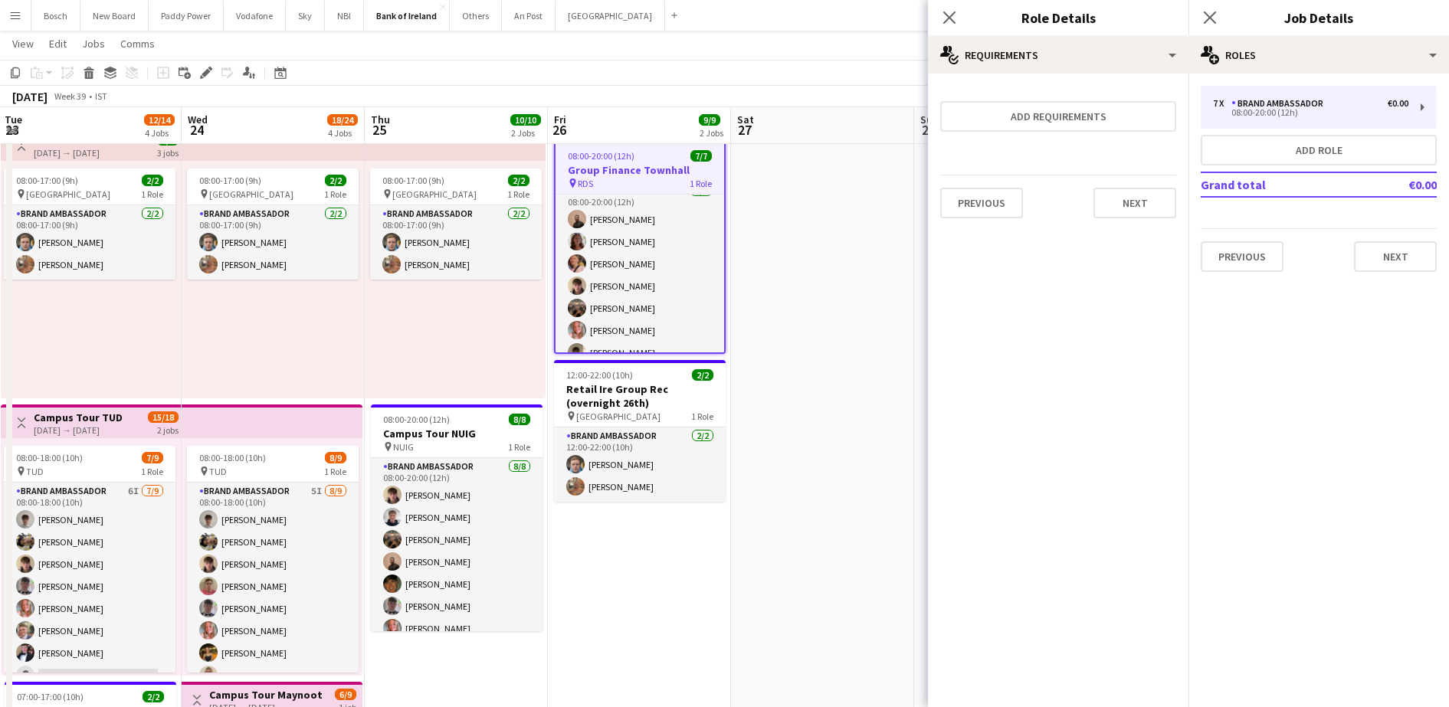
click at [825, 108] on app-board-header-date "Sat 27" at bounding box center [822, 125] width 183 height 37
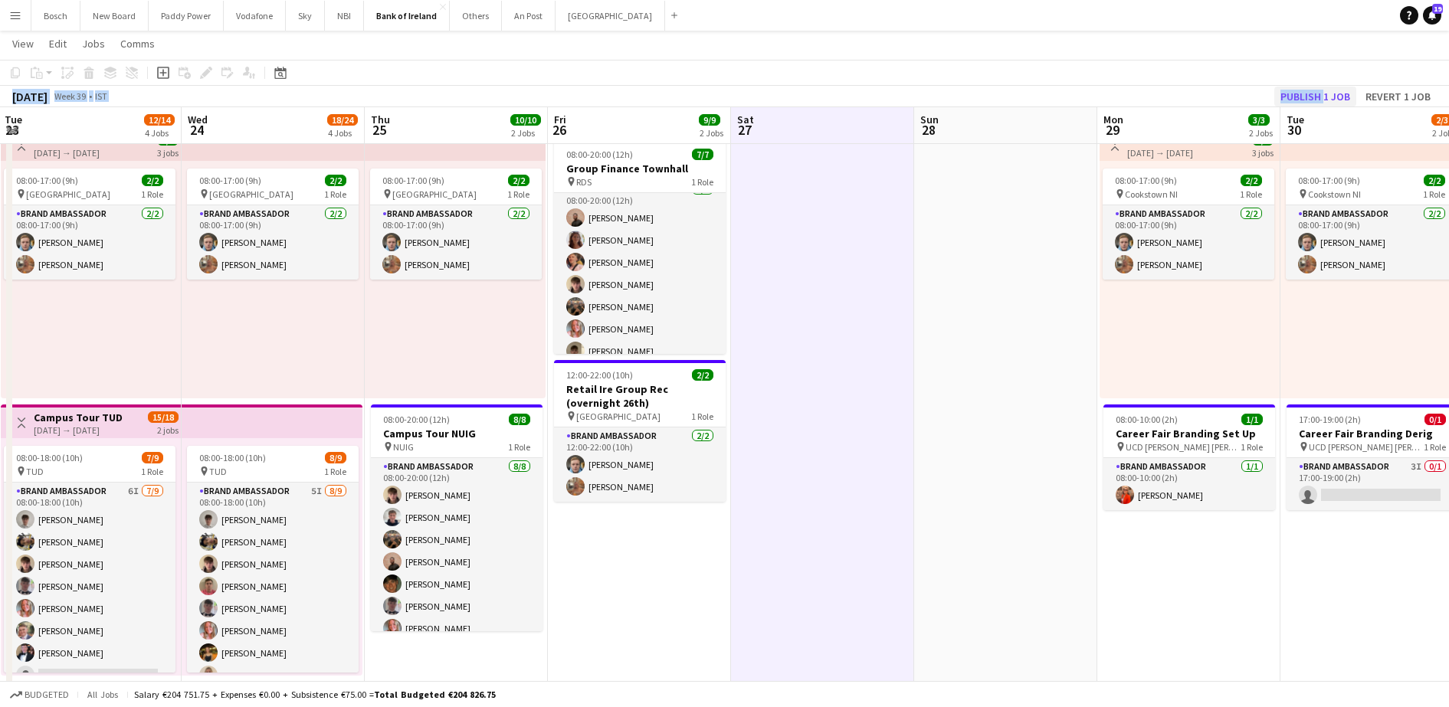
click at [1321, 90] on div "Copy Paste Paste Ctrl+V Paste with crew Ctrl+Shift+V Paste linked Job [GEOGRAPH…" at bounding box center [724, 84] width 1449 height 48
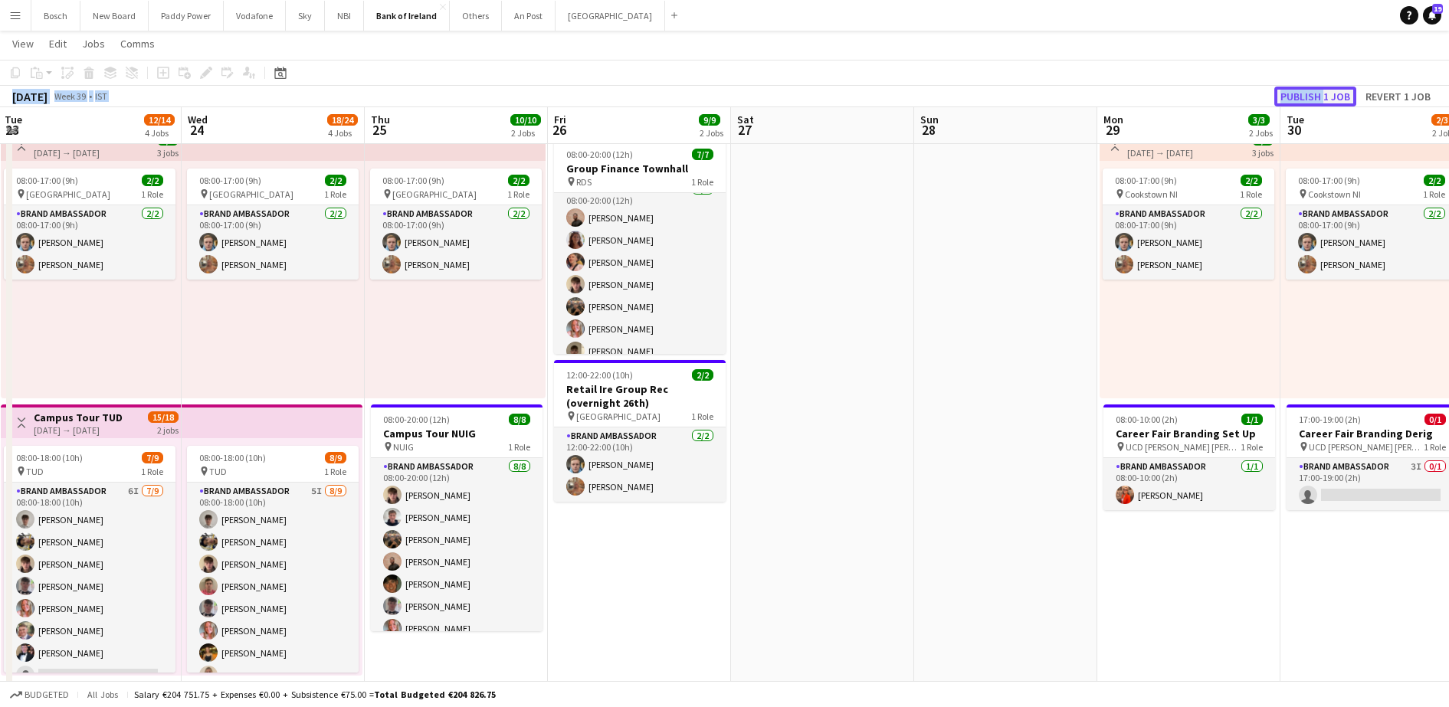
click at [1321, 90] on button "Publish 1 job" at bounding box center [1316, 97] width 82 height 20
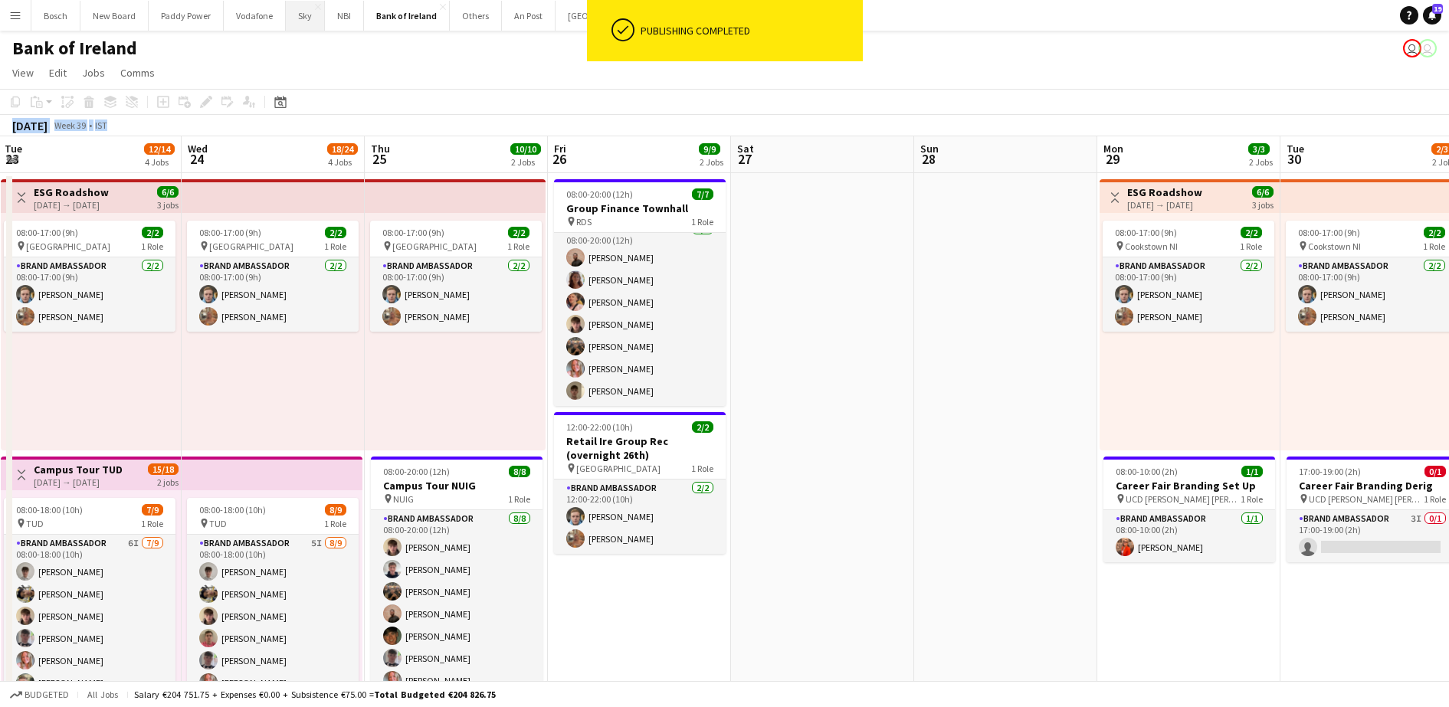
click at [300, 18] on button "Sky Close" at bounding box center [305, 16] width 39 height 30
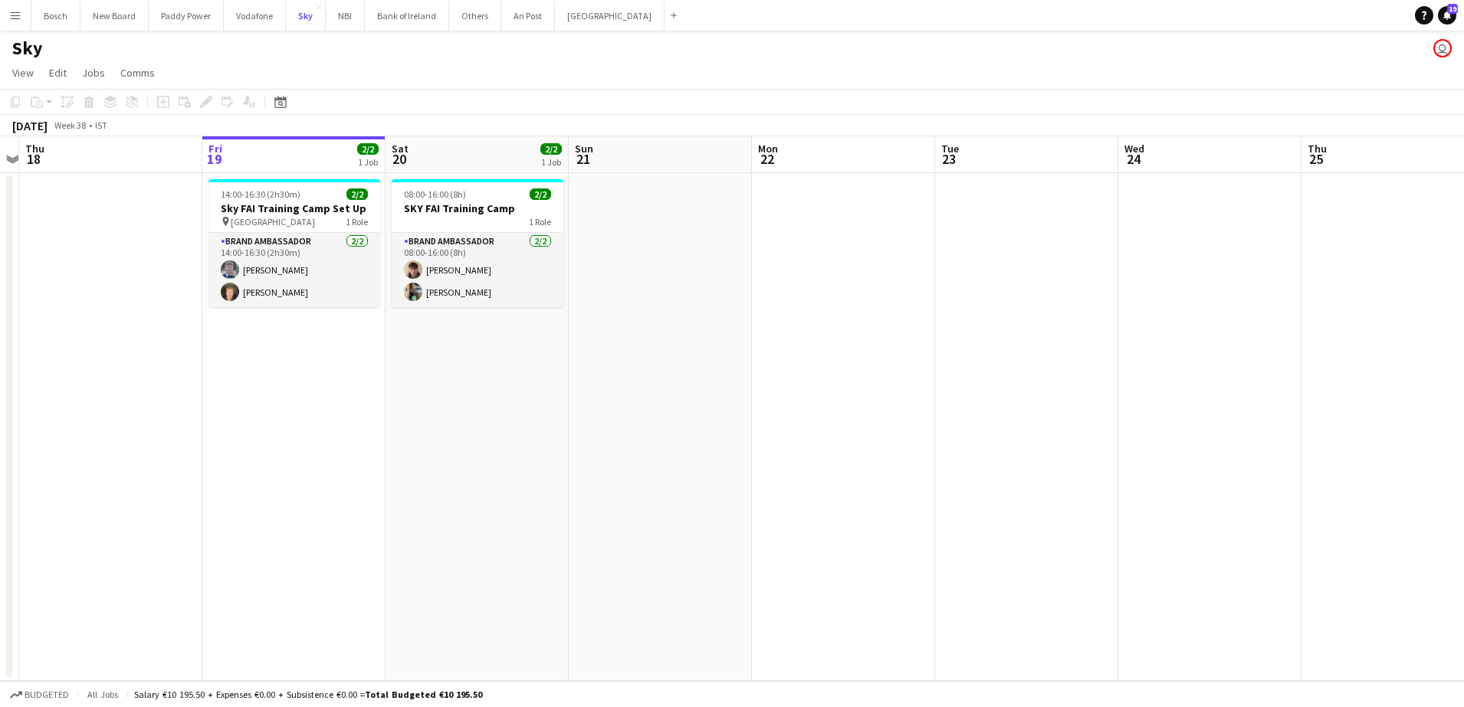
scroll to position [0, 346]
click at [520, 304] on app-card-role "Brand Ambassador [DATE] 08:00-16:00 (8h) [PERSON_NAME] [PERSON_NAME]" at bounding box center [479, 270] width 172 height 74
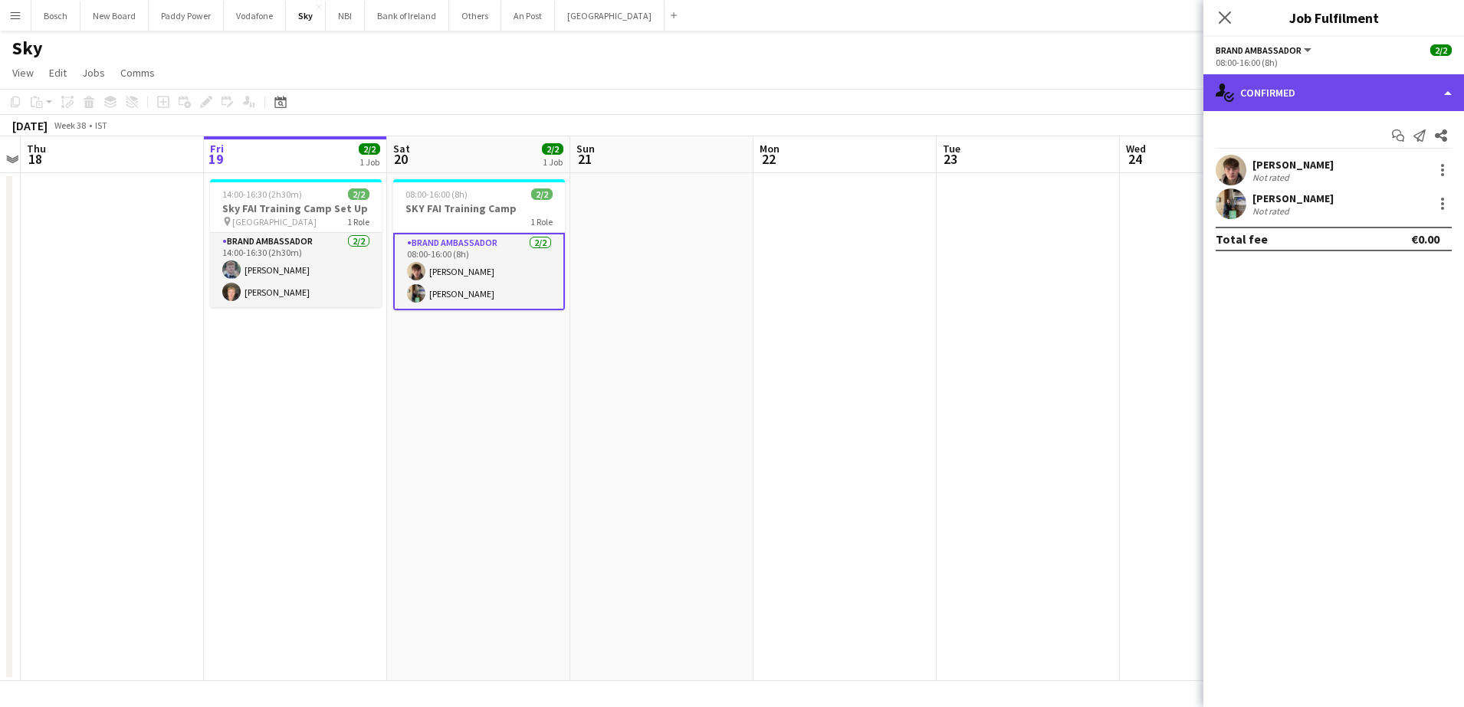
click at [1324, 90] on div "single-neutral-actions-check-2 Confirmed" at bounding box center [1333, 92] width 261 height 37
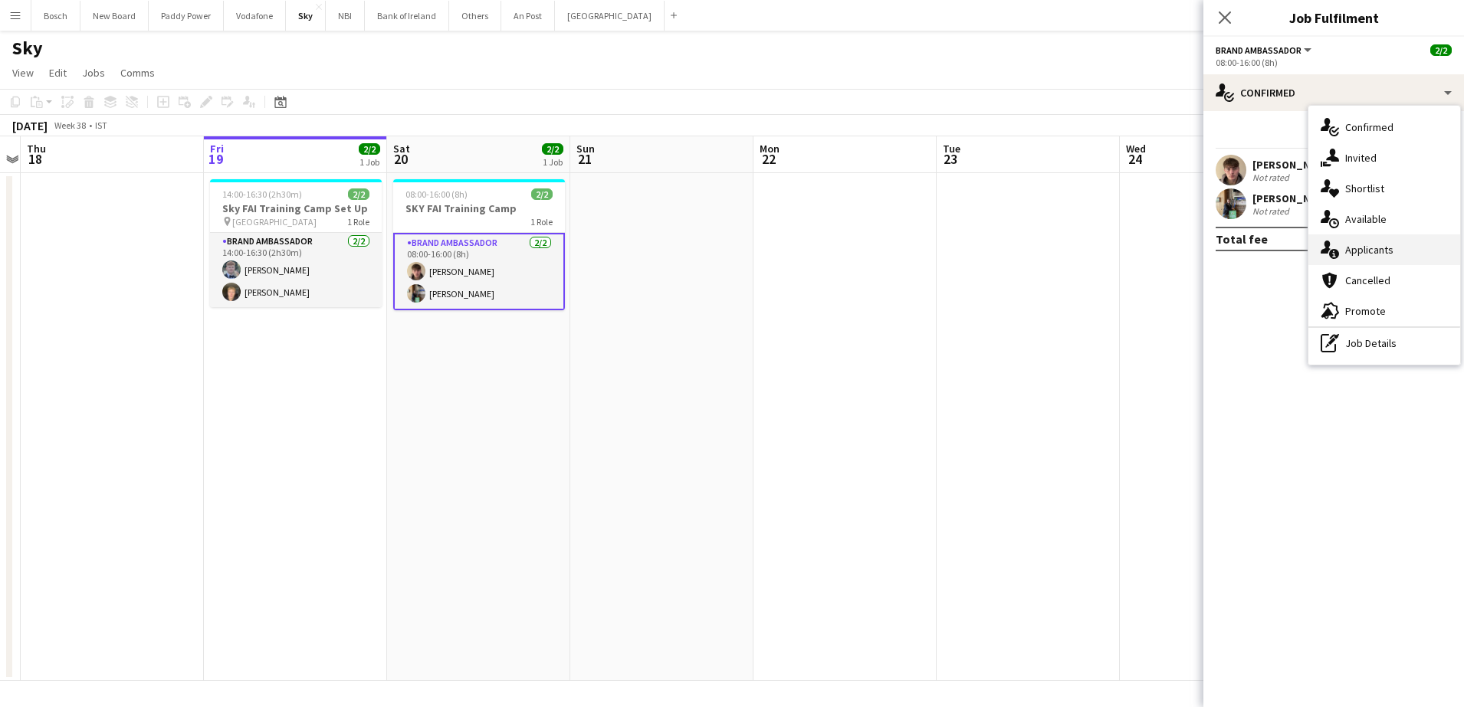
click at [1364, 243] on span "Applicants" at bounding box center [1369, 250] width 48 height 14
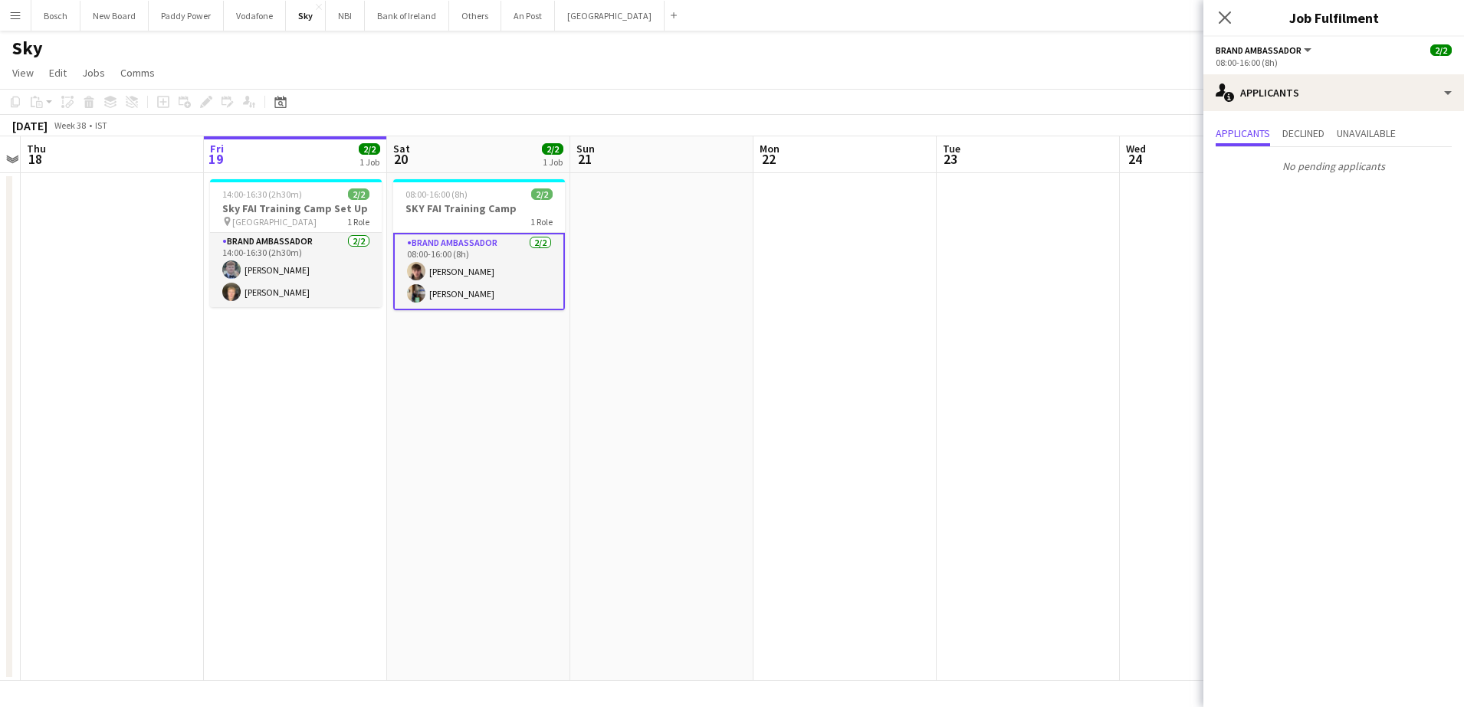
click at [572, 71] on app-page-menu "View Day view expanded Day view collapsed Month view Date picker Jump to [DATE]…" at bounding box center [732, 74] width 1464 height 29
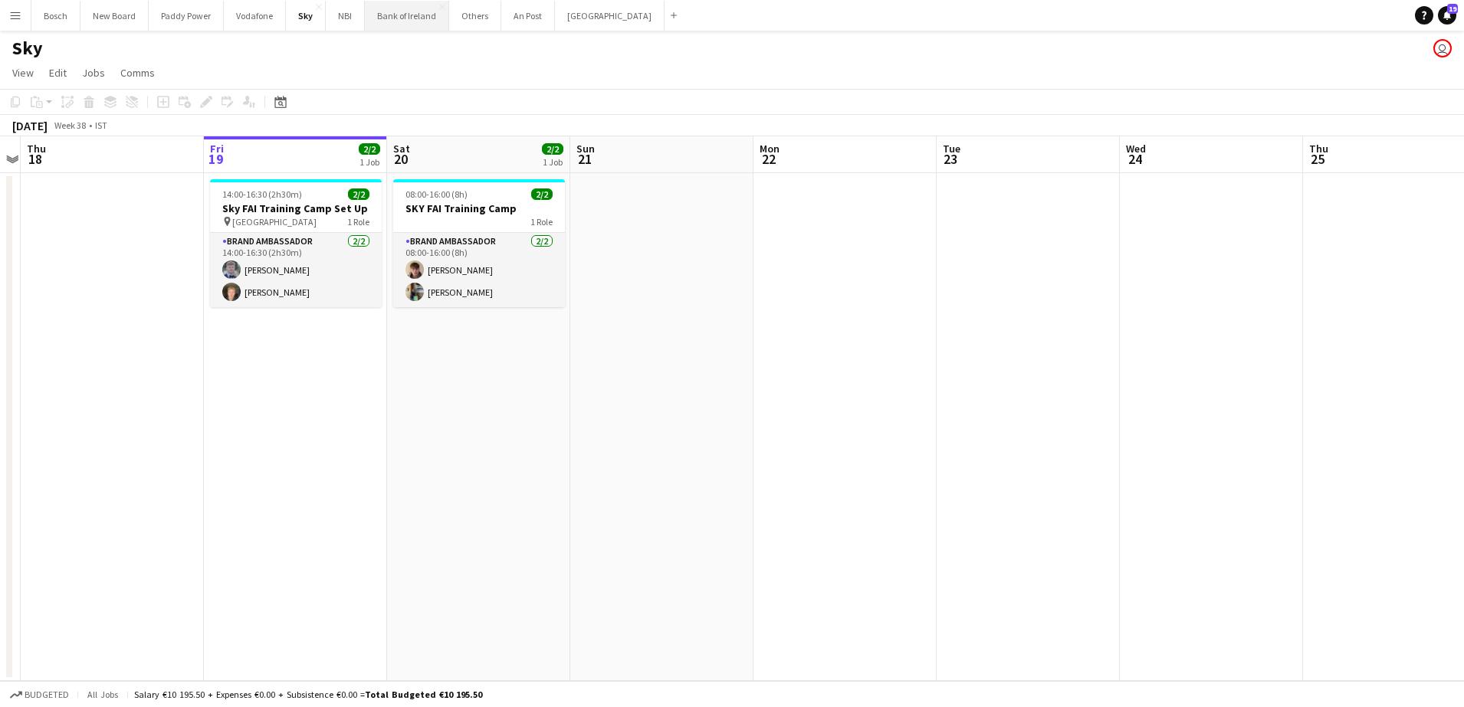
click at [389, 20] on button "Bank of Ireland Close" at bounding box center [407, 16] width 84 height 30
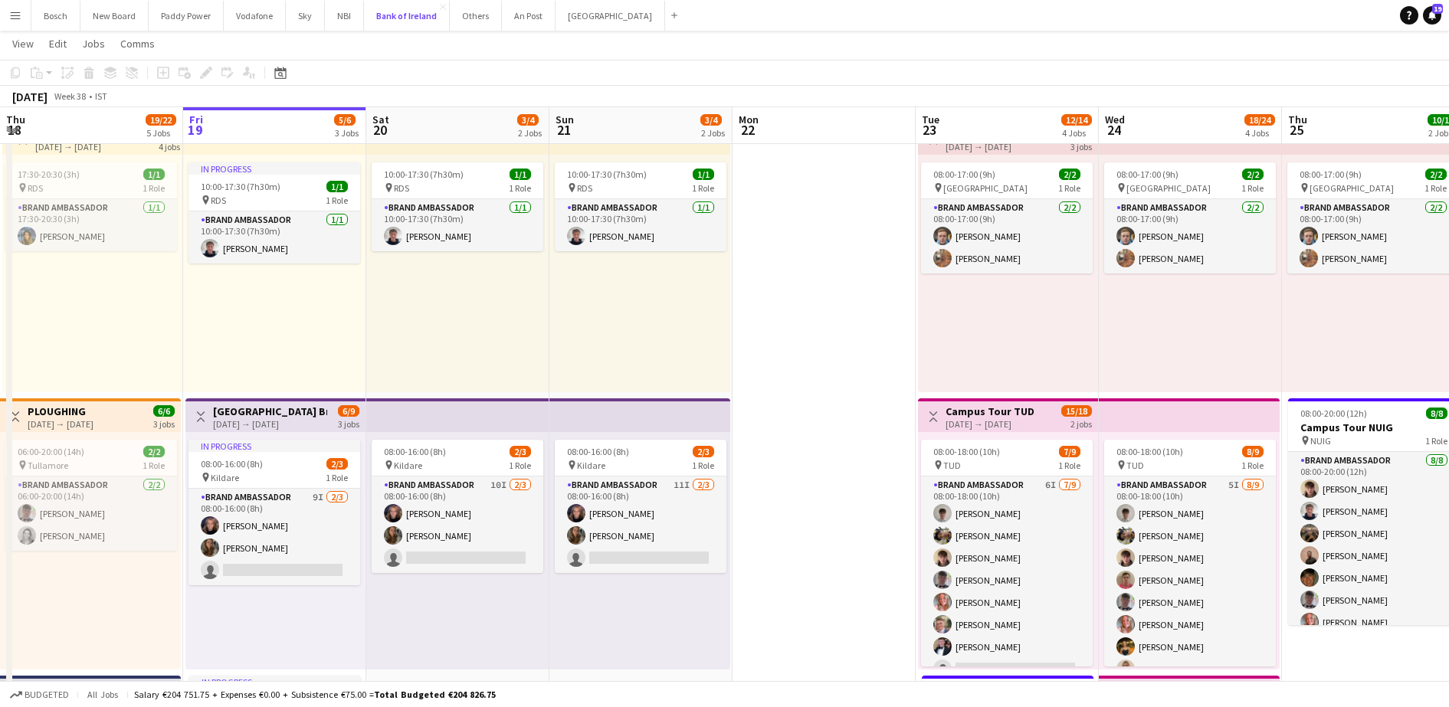
scroll to position [173, 0]
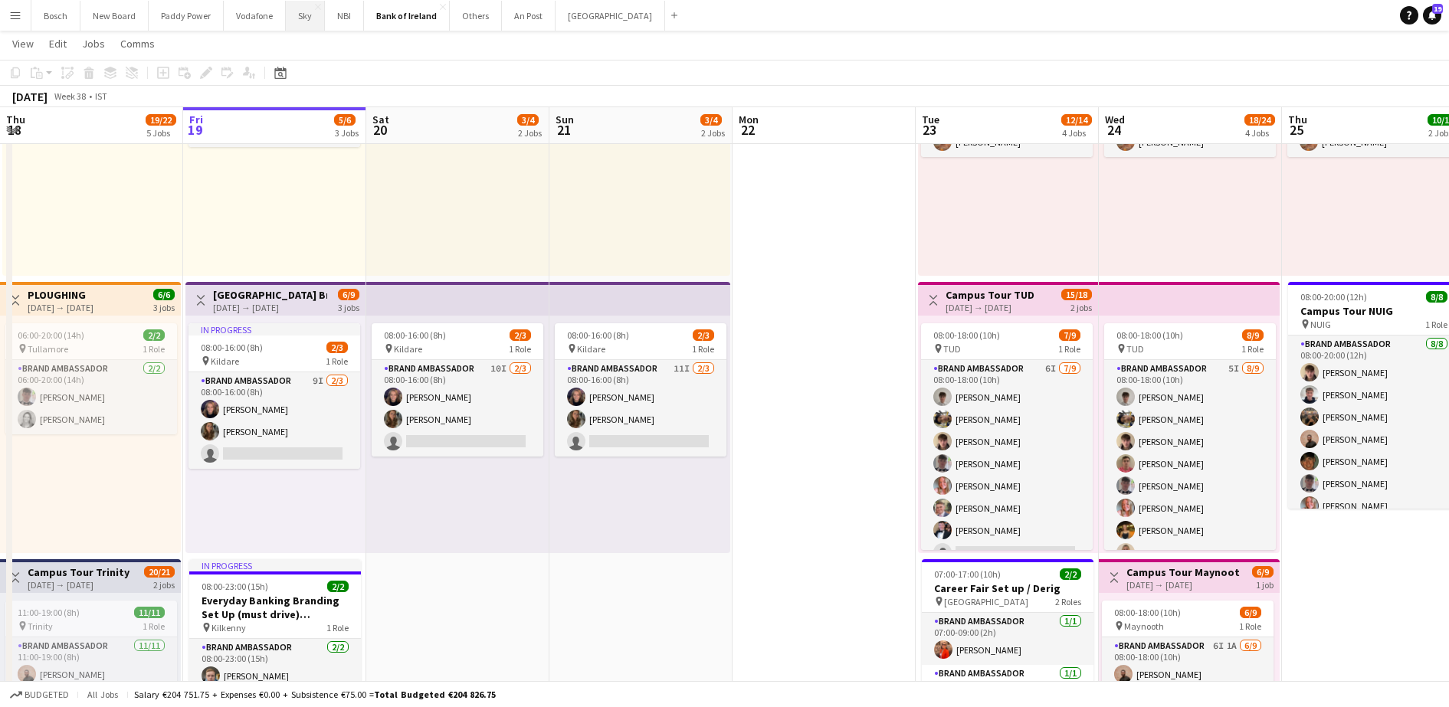
click at [299, 22] on button "Sky Close" at bounding box center [305, 16] width 39 height 30
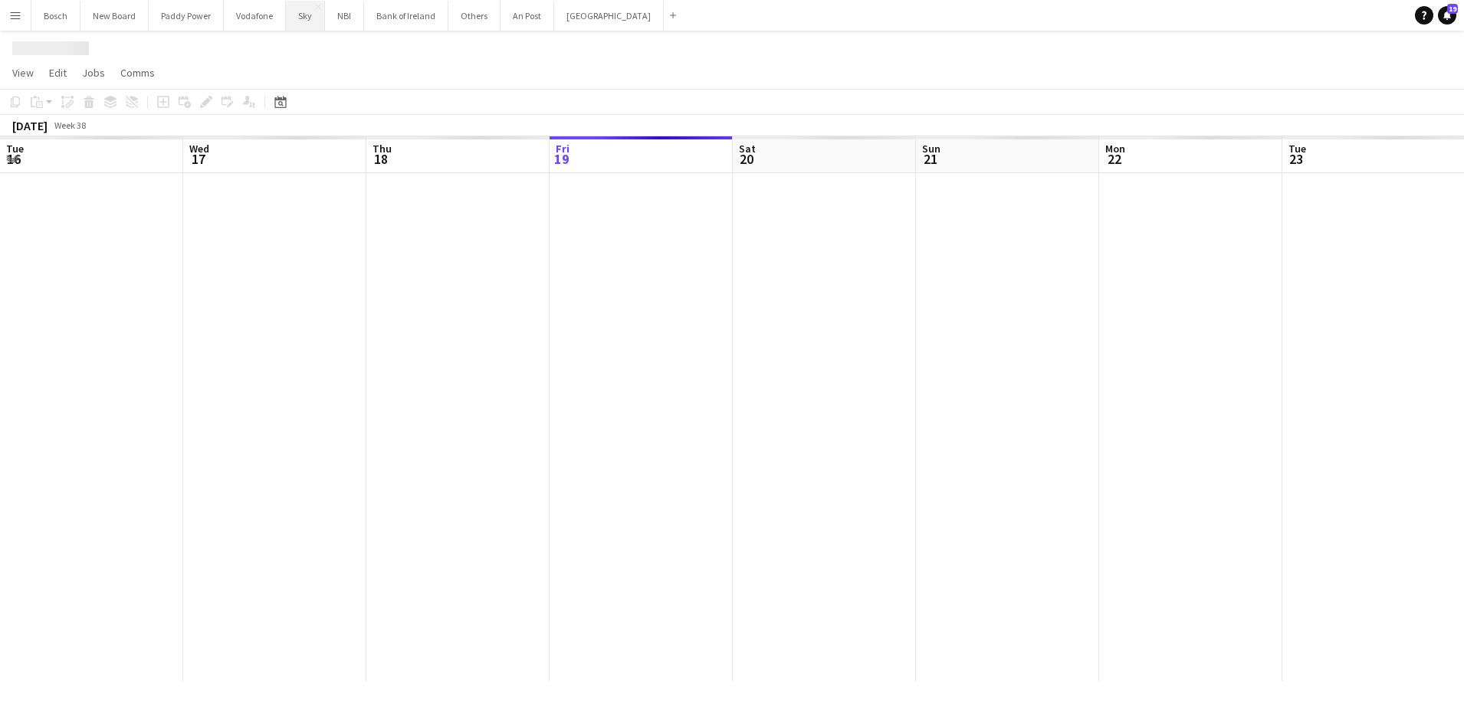
scroll to position [0, 366]
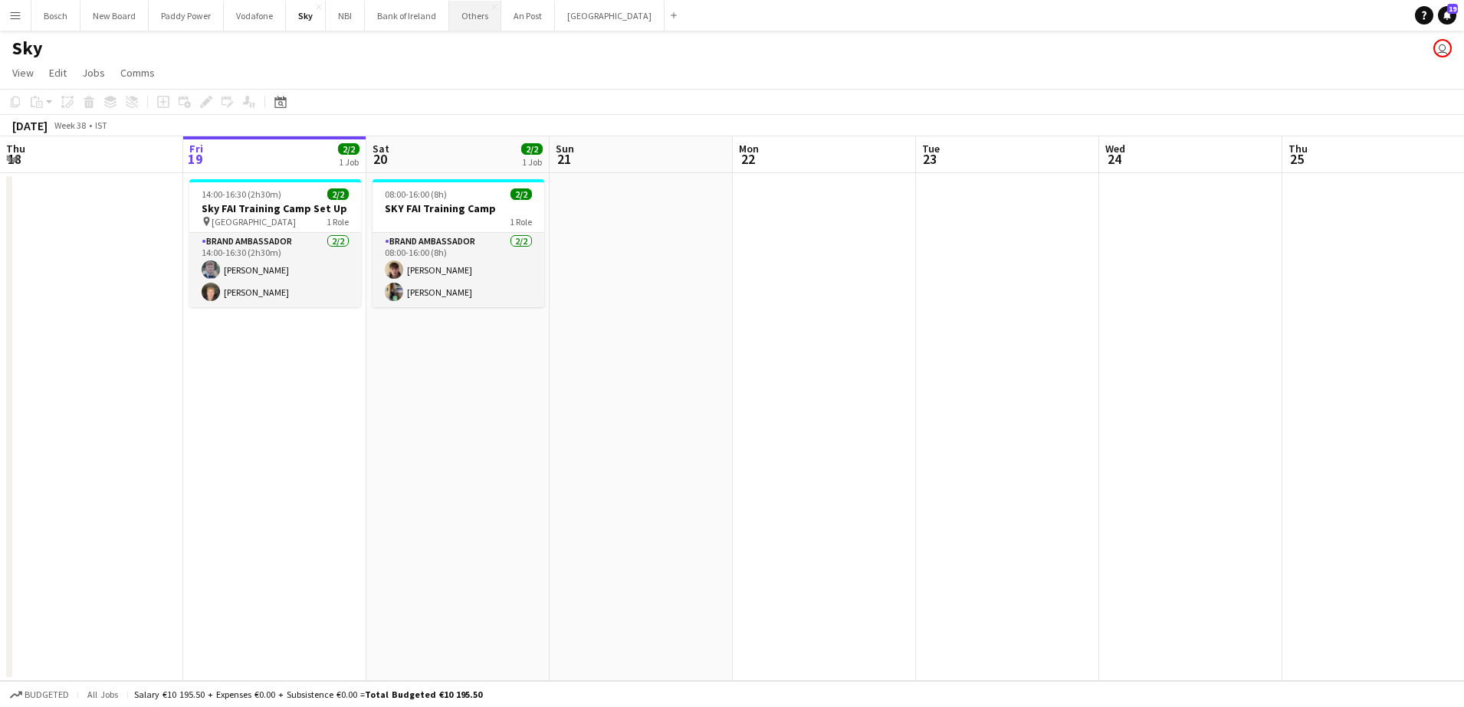
click at [456, 15] on button "Others Close" at bounding box center [475, 16] width 52 height 30
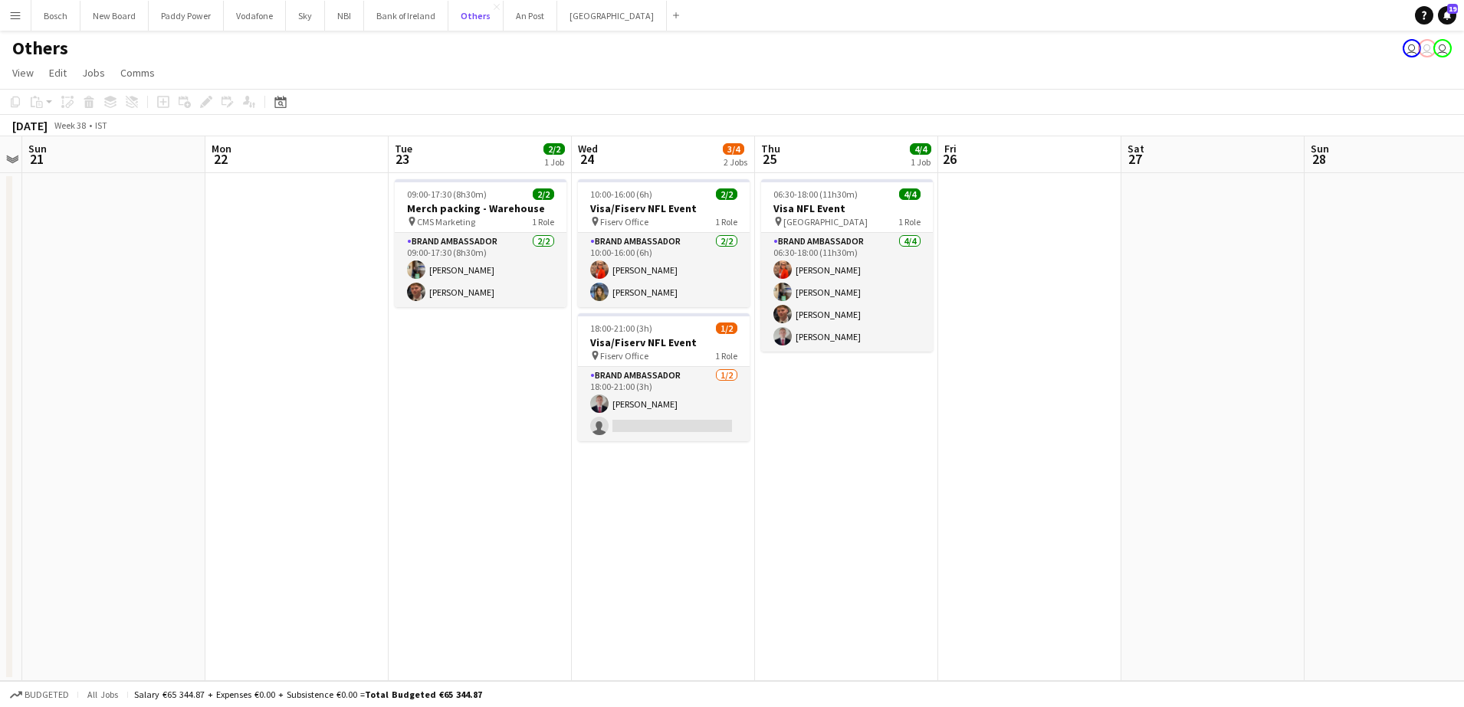
scroll to position [0, 528]
click at [411, 264] on app-user-avatar at bounding box center [415, 270] width 18 height 18
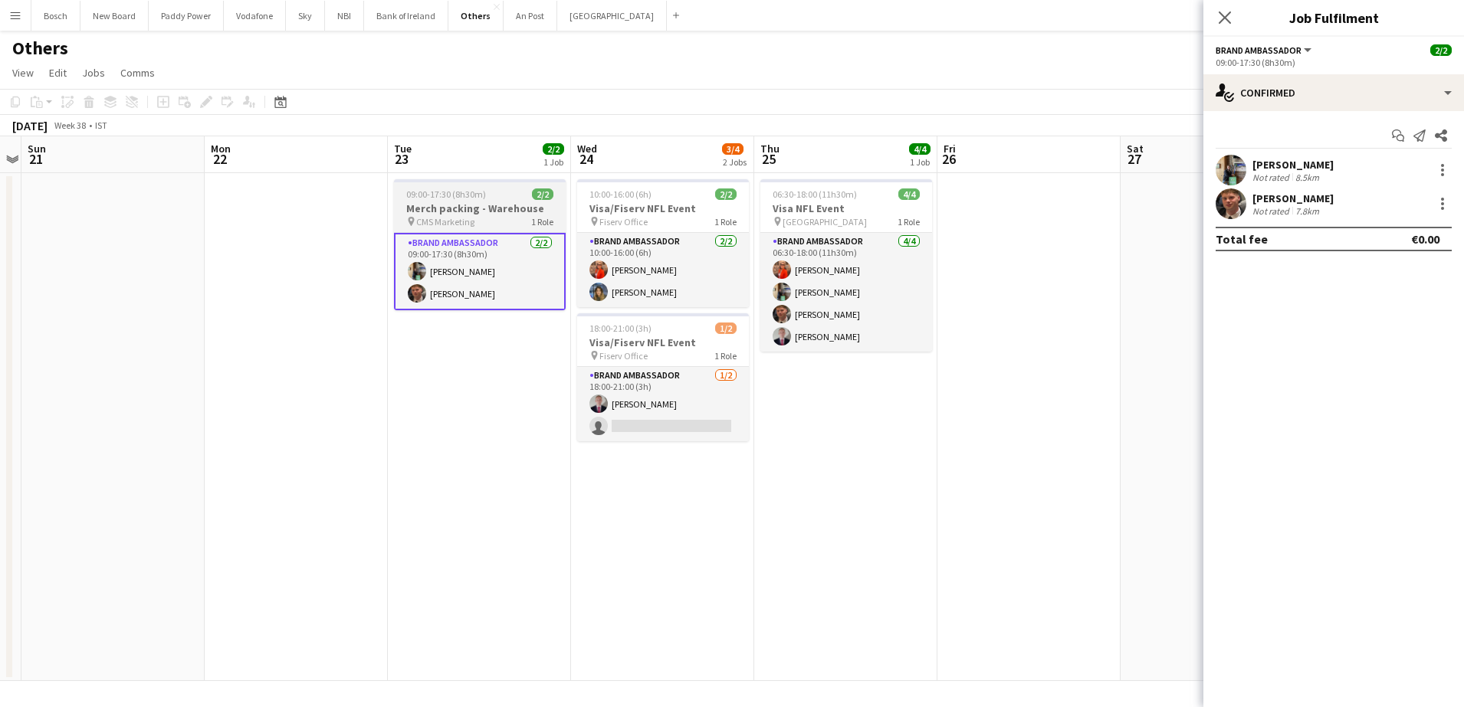
click at [432, 232] on div "Brand Ambassador [DATE] 09:00-17:30 (8h30m) [PERSON_NAME] [PERSON_NAME]" at bounding box center [480, 271] width 172 height 78
click at [449, 208] on h3 "Merch packing - Warehouse" at bounding box center [480, 209] width 172 height 14
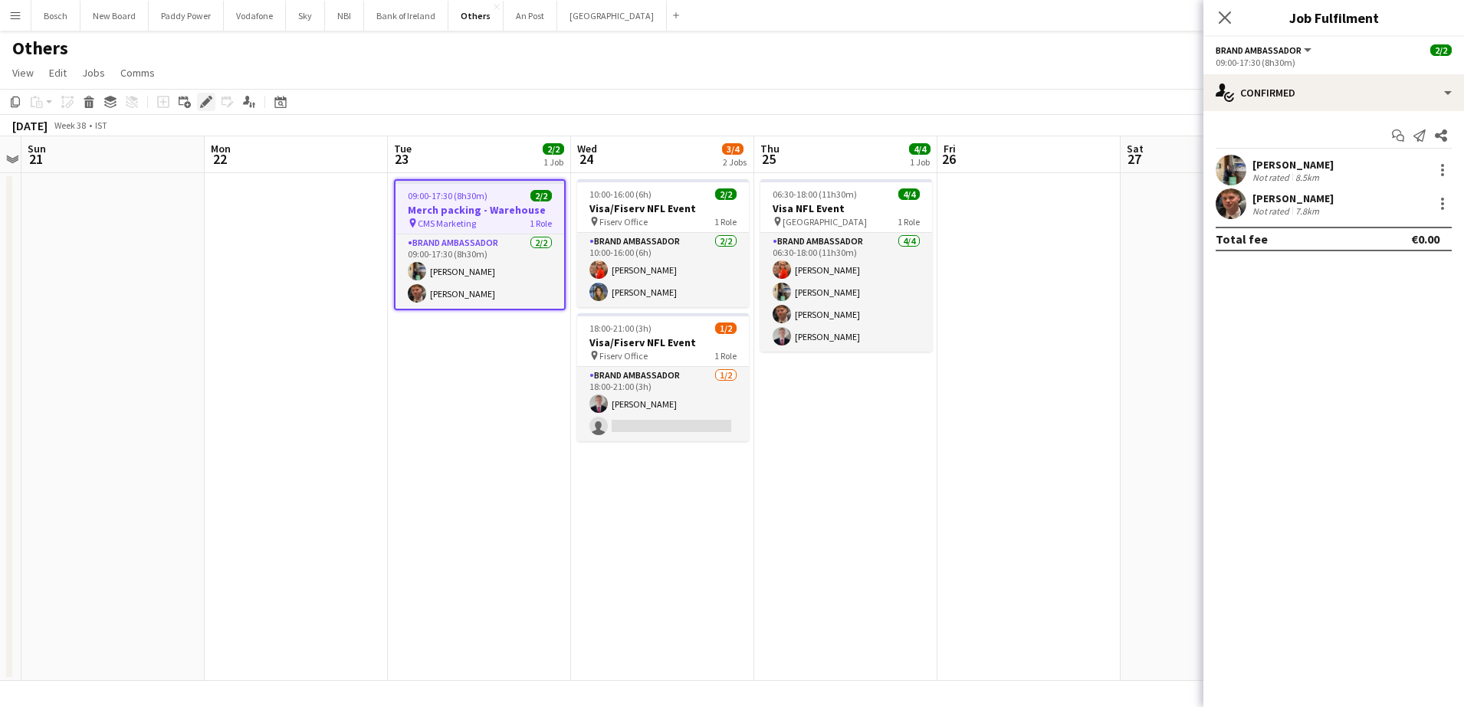
click at [209, 98] on icon "Edit" at bounding box center [206, 102] width 12 height 12
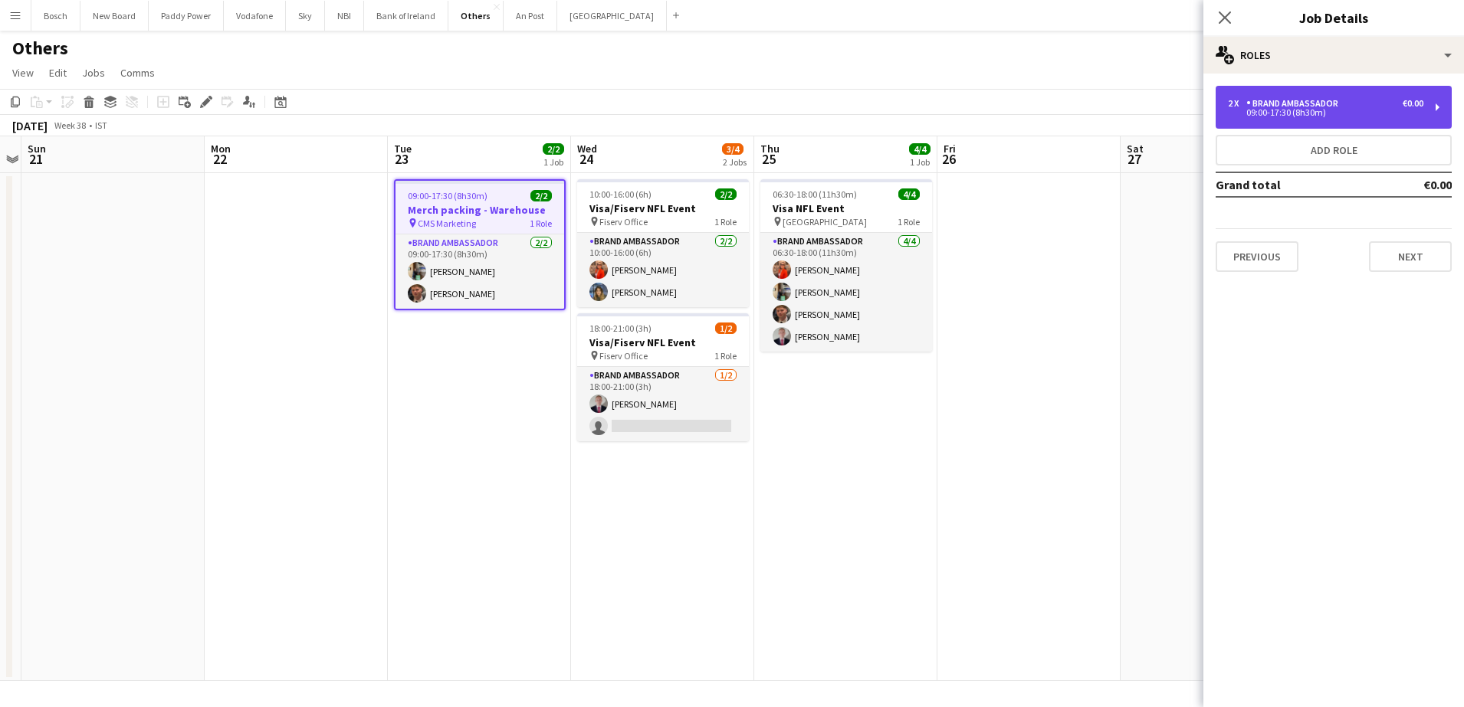
click at [1297, 118] on div "2 x Brand Ambassador €0.00 09:00-17:30 (8h30m)" at bounding box center [1334, 107] width 236 height 43
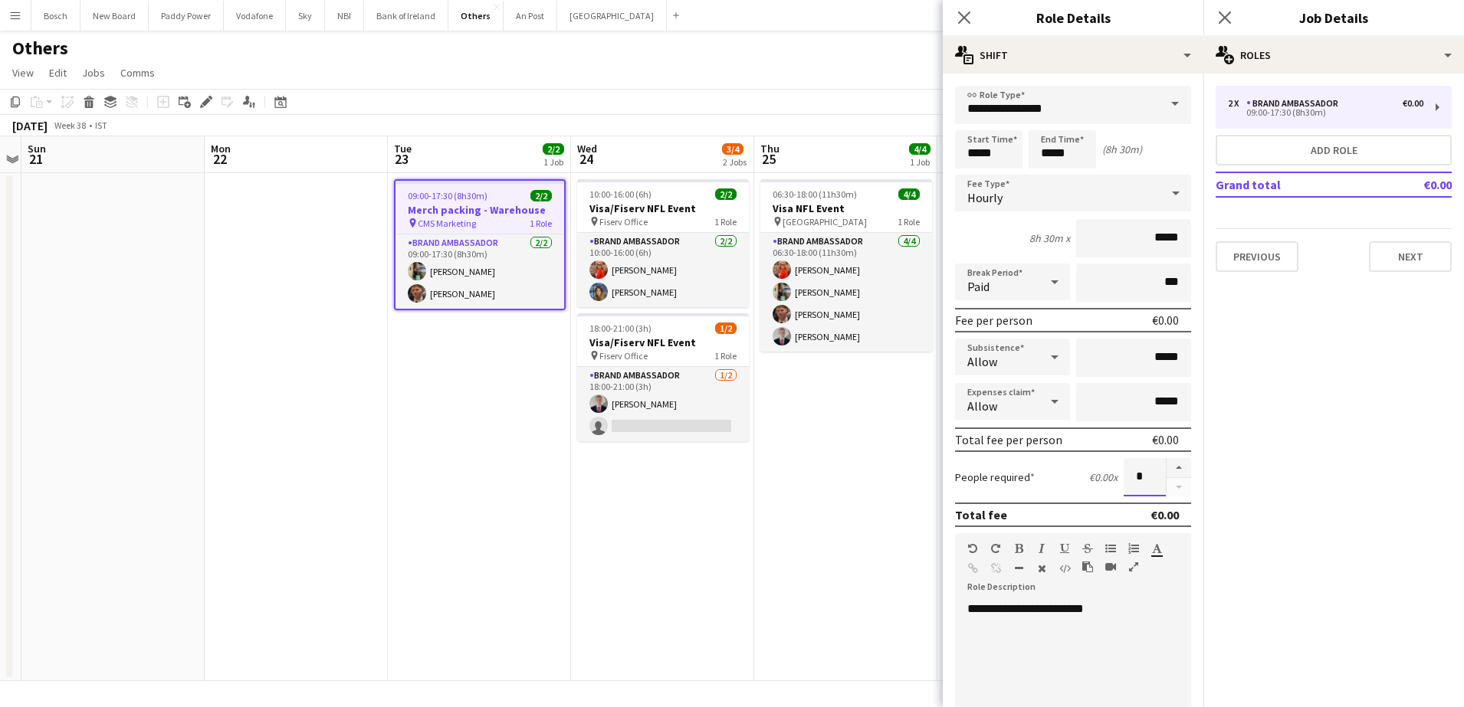
click at [1150, 466] on input "*" at bounding box center [1145, 477] width 42 height 38
click at [1177, 476] on form "**********" at bounding box center [1073, 562] width 261 height 953
click at [1170, 467] on button "button" at bounding box center [1179, 468] width 25 height 20
type input "*"
click at [710, 41] on div "Others user user user" at bounding box center [732, 45] width 1464 height 29
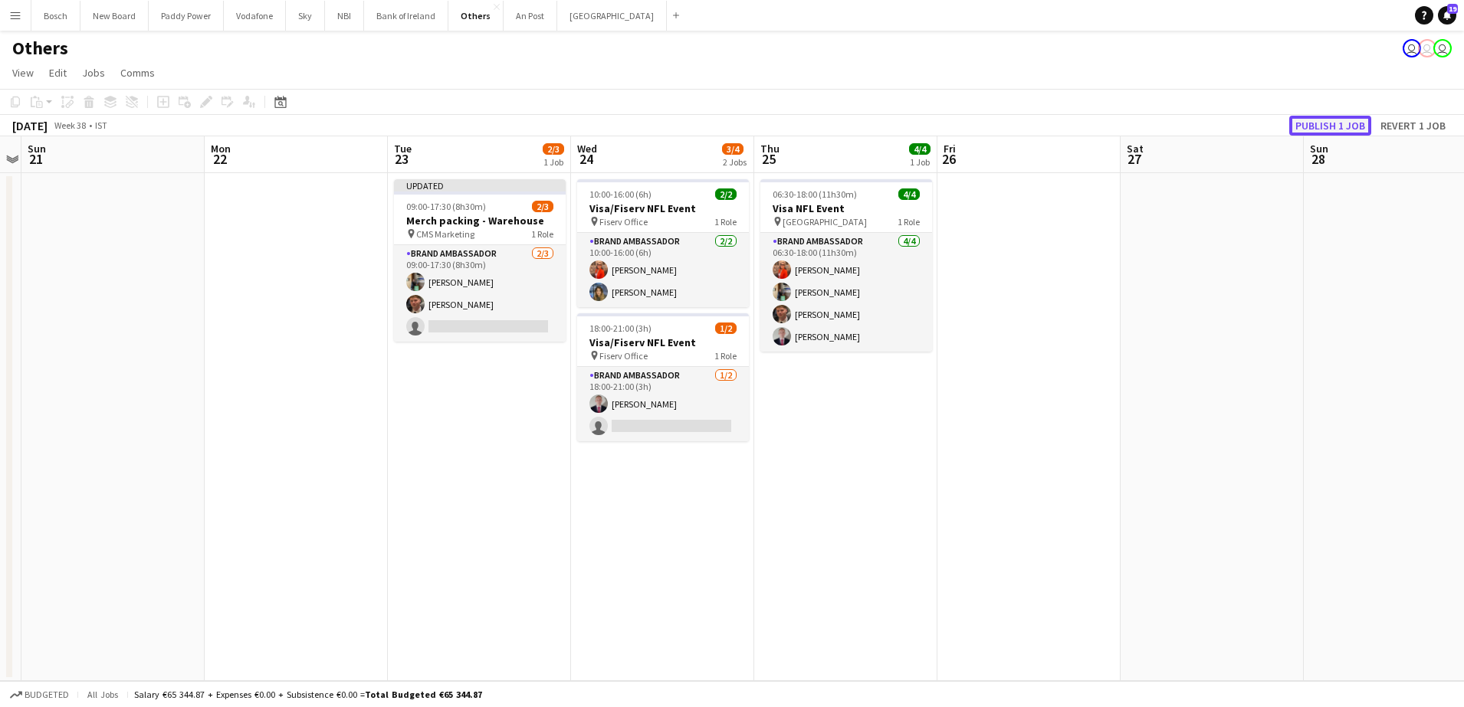
click at [1323, 117] on button "Publish 1 job" at bounding box center [1330, 126] width 82 height 20
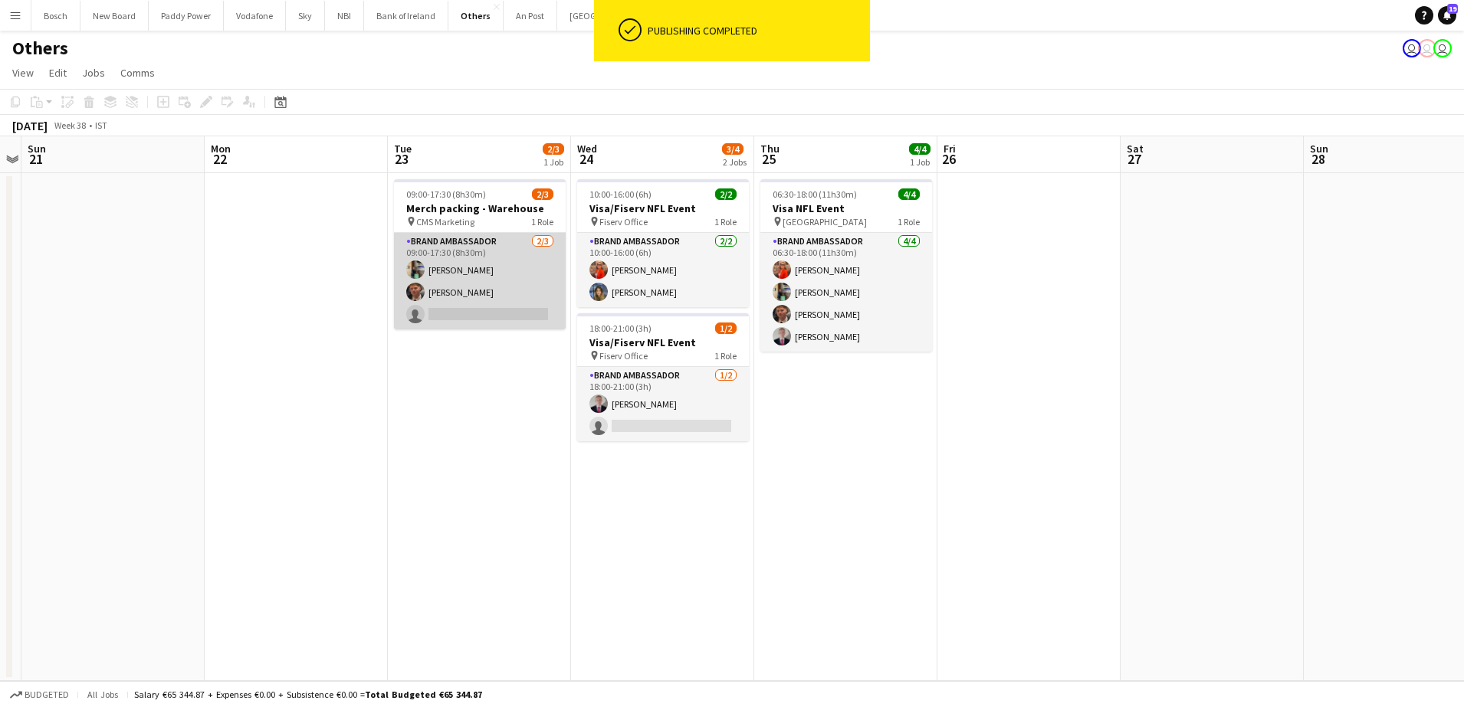
click at [440, 320] on app-card-role "Brand Ambassador [DATE] 09:00-17:30 (8h30m) [PERSON_NAME] [PERSON_NAME] single-…" at bounding box center [480, 281] width 172 height 97
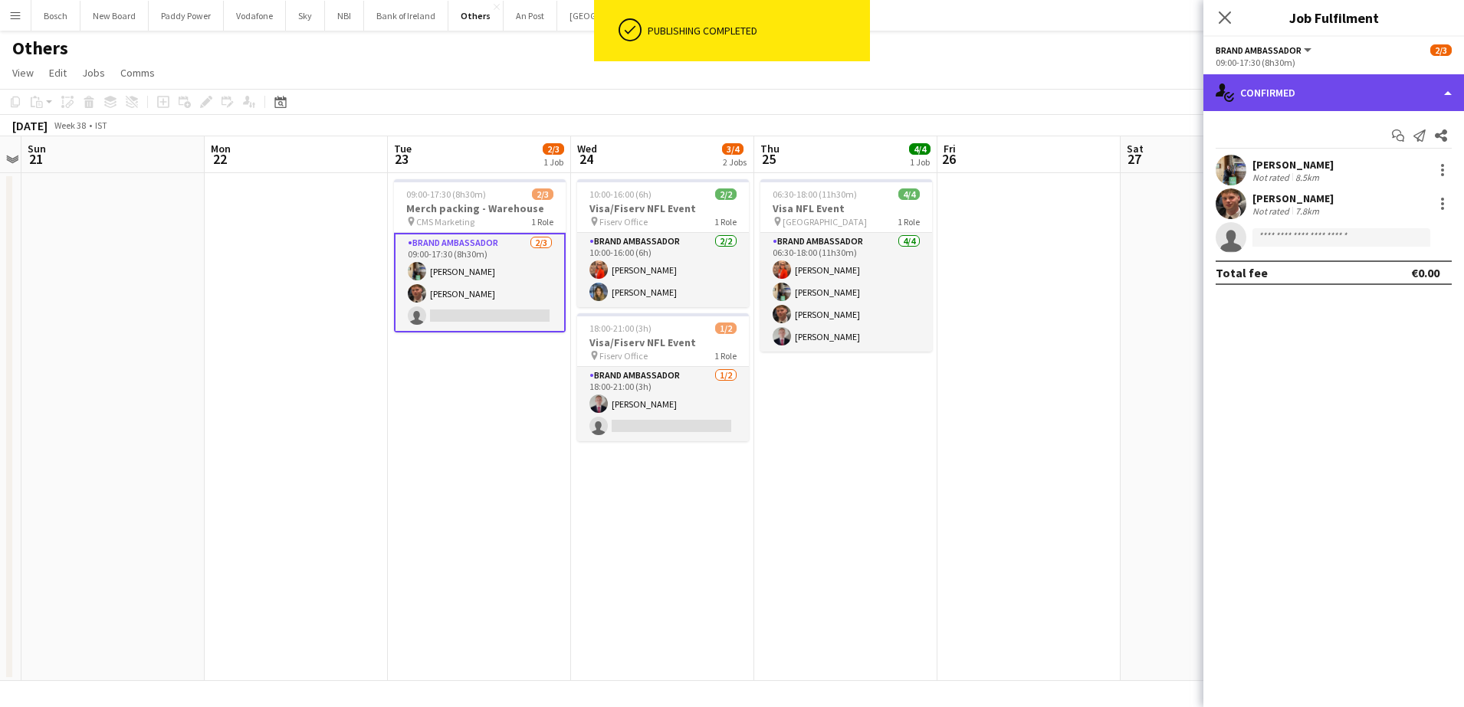
click at [1284, 83] on div "single-neutral-actions-check-2 Confirmed" at bounding box center [1333, 92] width 261 height 37
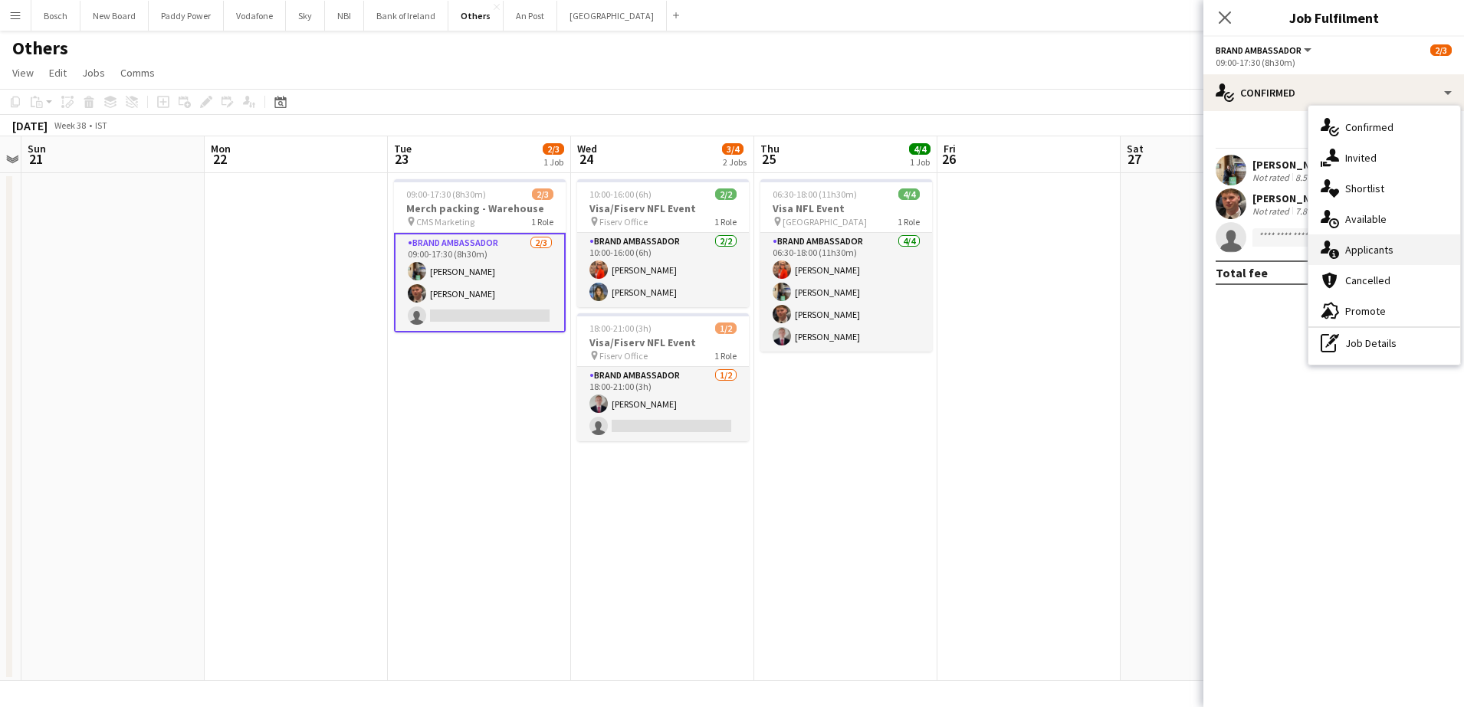
click at [1373, 249] on span "Applicants" at bounding box center [1369, 250] width 48 height 14
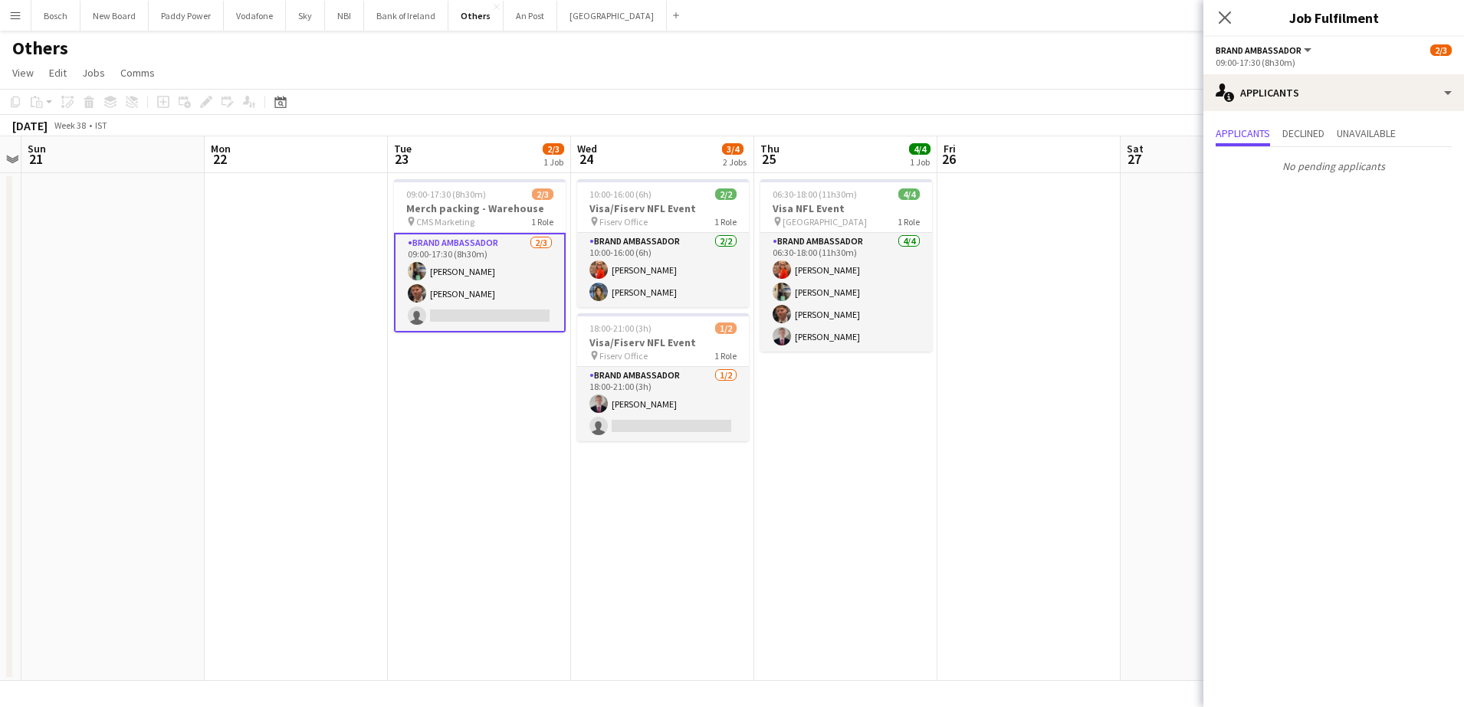
click at [1055, 53] on div "Others user user user" at bounding box center [732, 45] width 1464 height 29
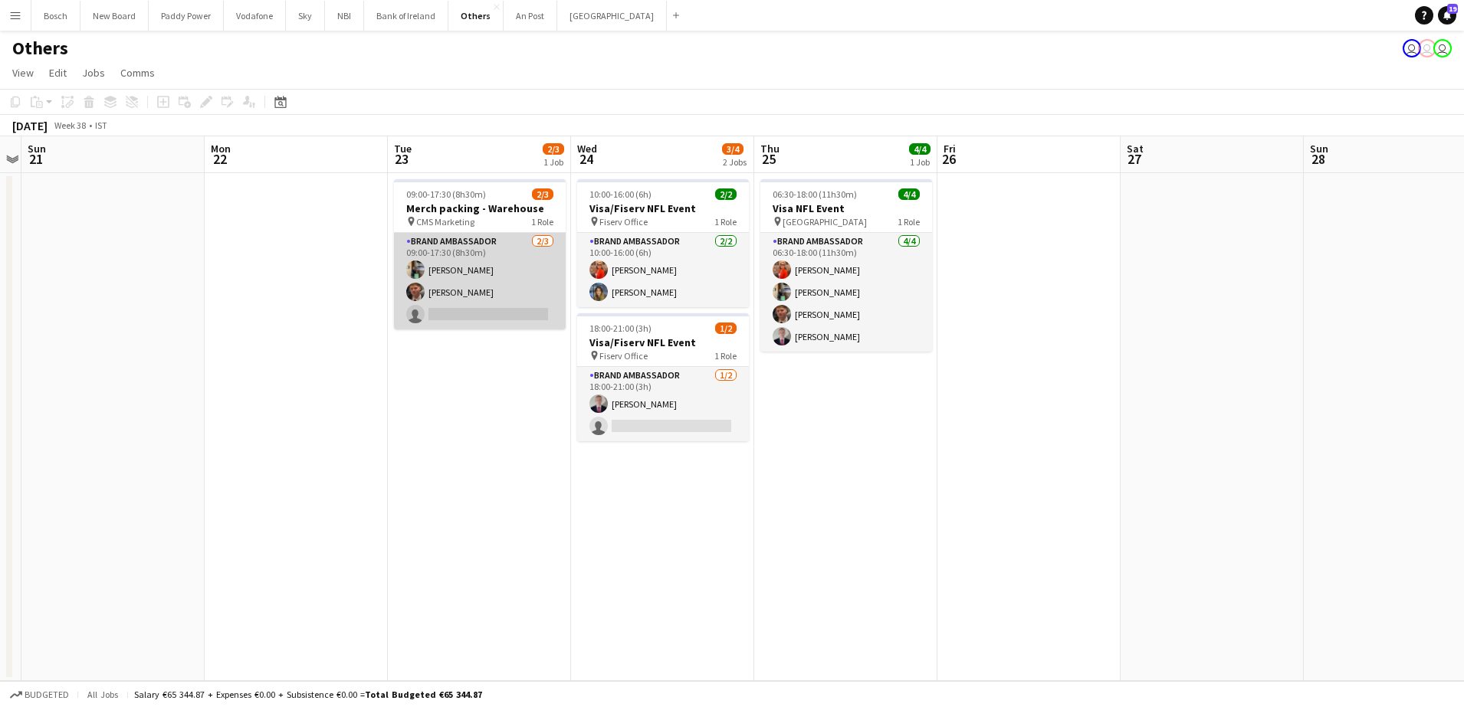
click at [504, 300] on app-card-role "Brand Ambassador [DATE] 09:00-17:30 (8h30m) [PERSON_NAME] [PERSON_NAME] single-…" at bounding box center [480, 281] width 172 height 97
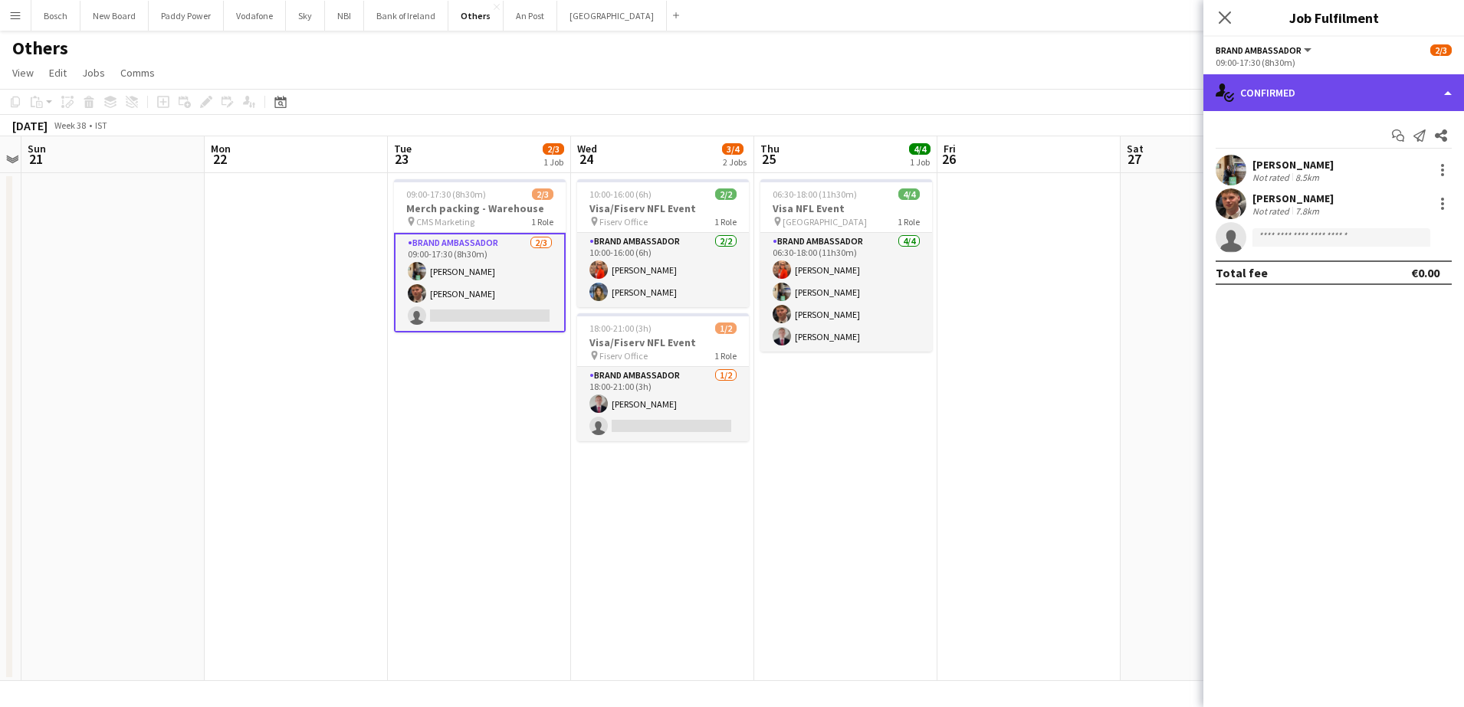
click at [1309, 82] on div "single-neutral-actions-check-2 Confirmed" at bounding box center [1333, 92] width 261 height 37
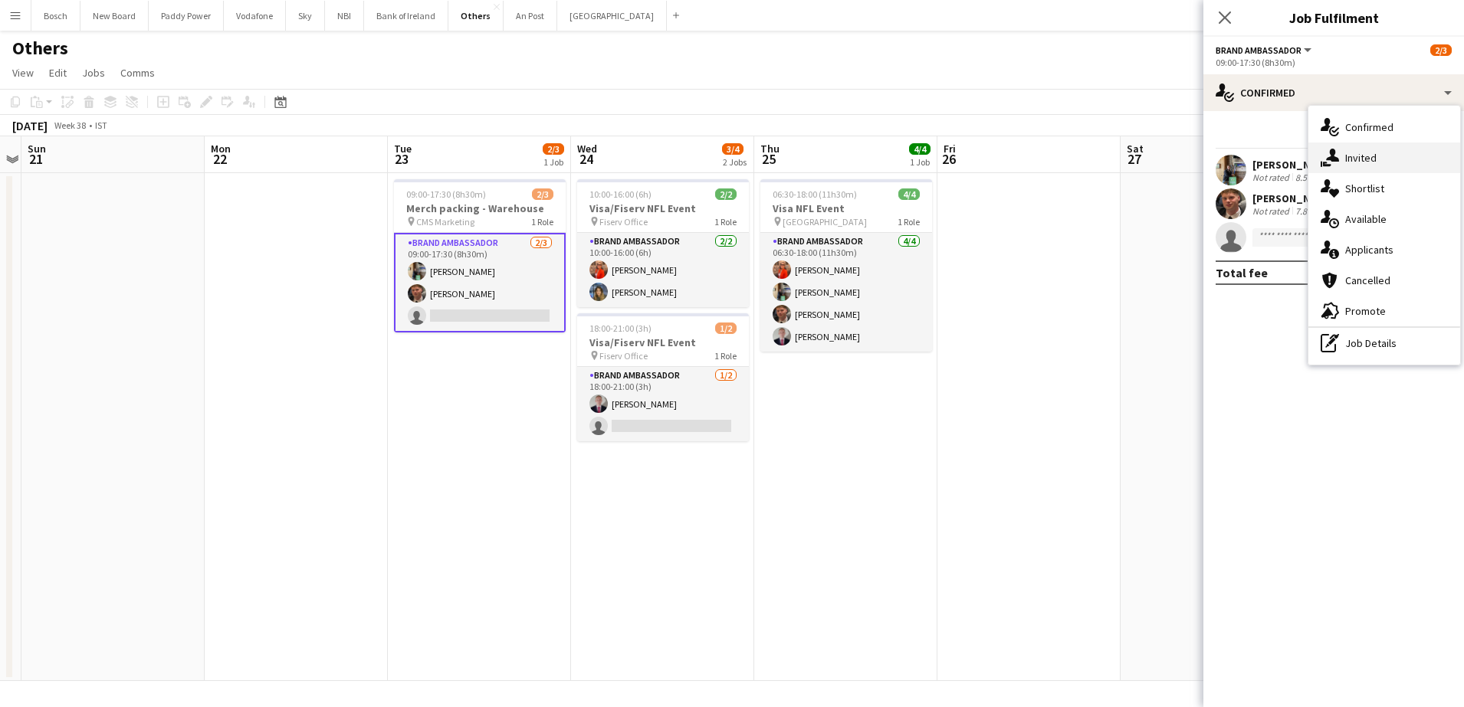
click at [1337, 151] on icon "single-neutral-actions-share-1" at bounding box center [1330, 158] width 18 height 18
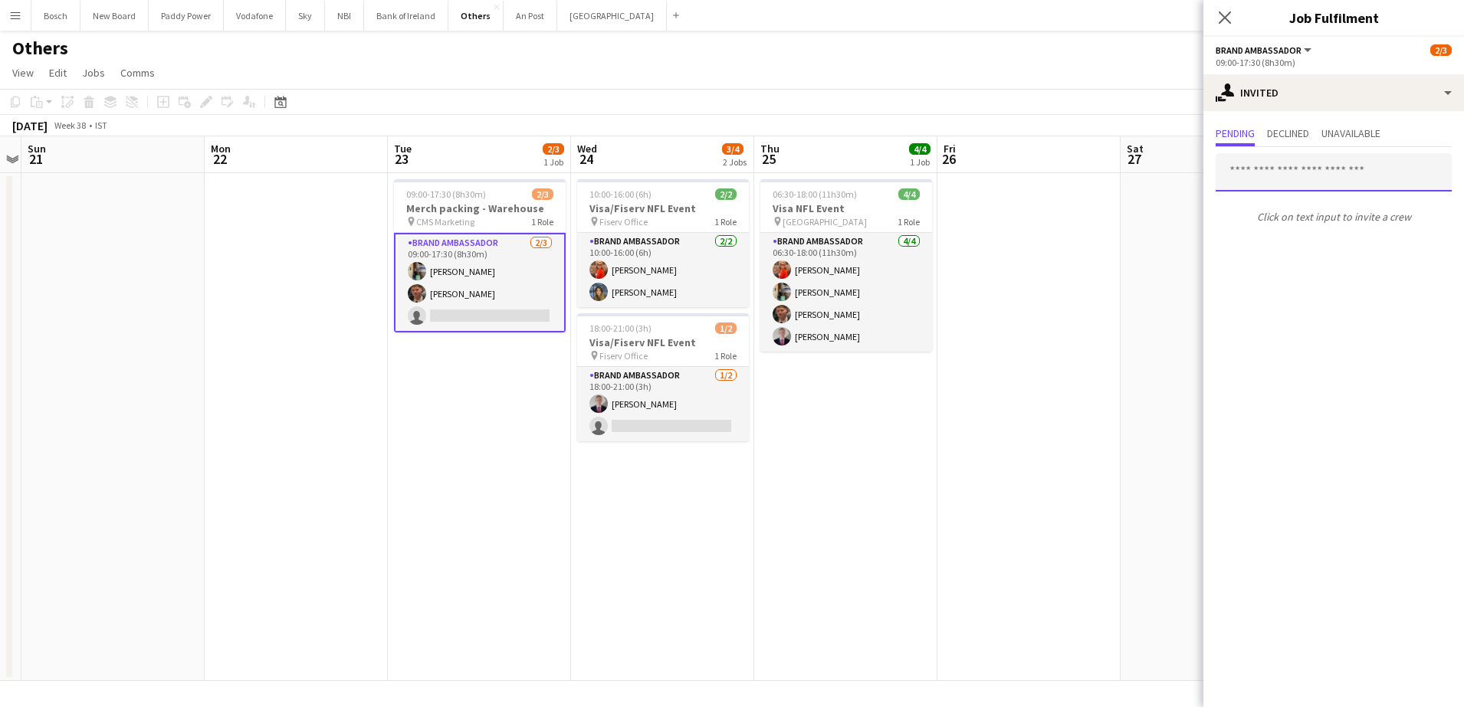
click at [1254, 180] on input "text" at bounding box center [1334, 172] width 236 height 38
type input "*"
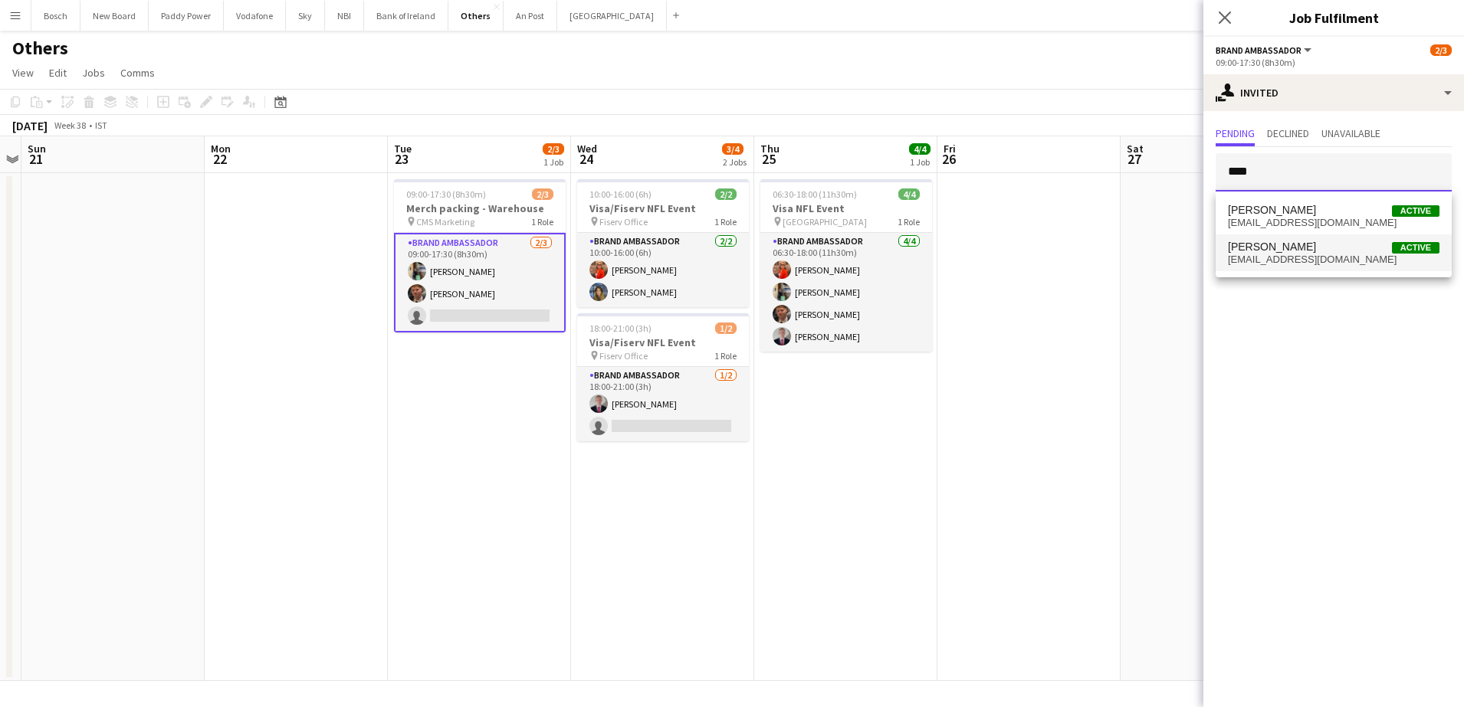
type input "****"
click at [1285, 258] on span "[EMAIL_ADDRESS][DOMAIN_NAME]" at bounding box center [1334, 260] width 212 height 12
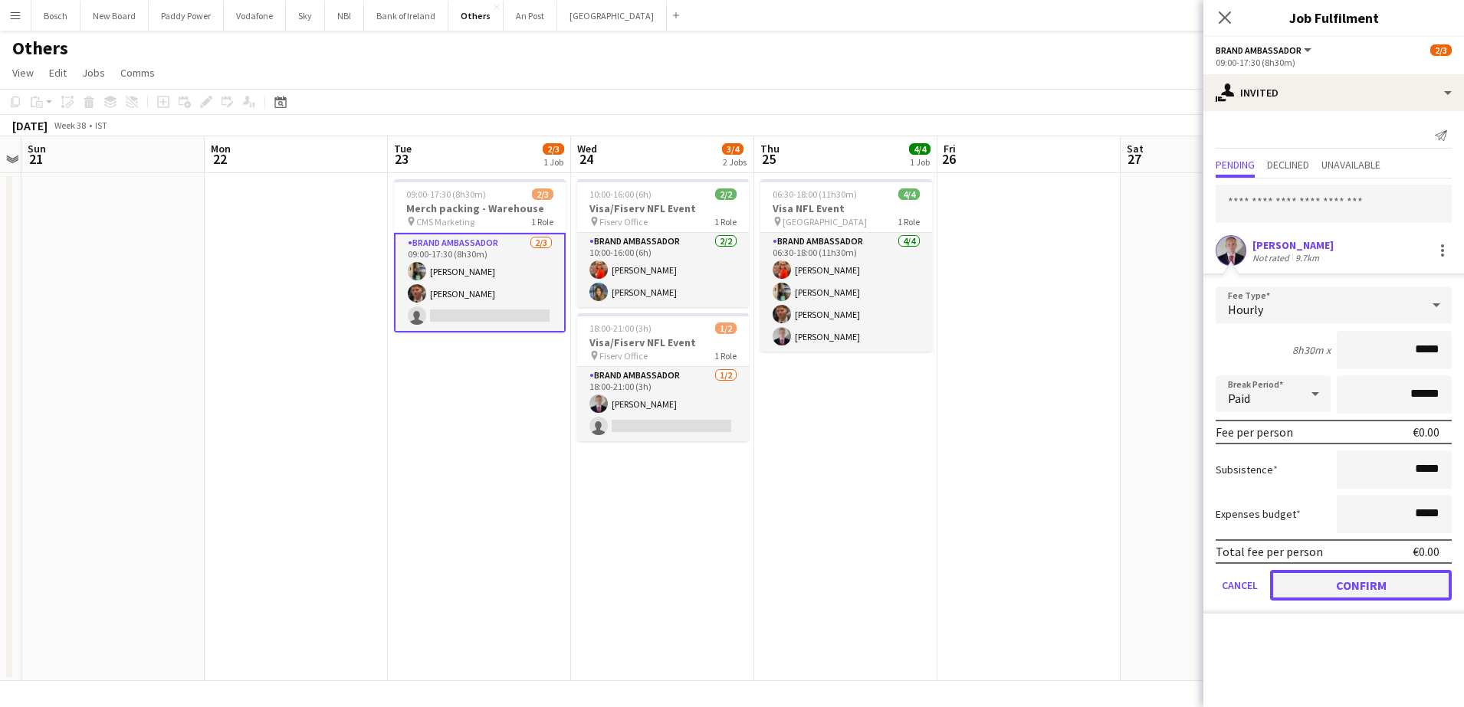
click at [1339, 584] on button "Confirm" at bounding box center [1361, 585] width 182 height 31
click at [1339, 584] on mat-expansion-panel "user-plus Invited Send notification Pending Declined Unavailable [PERSON_NAME] …" at bounding box center [1333, 409] width 261 height 596
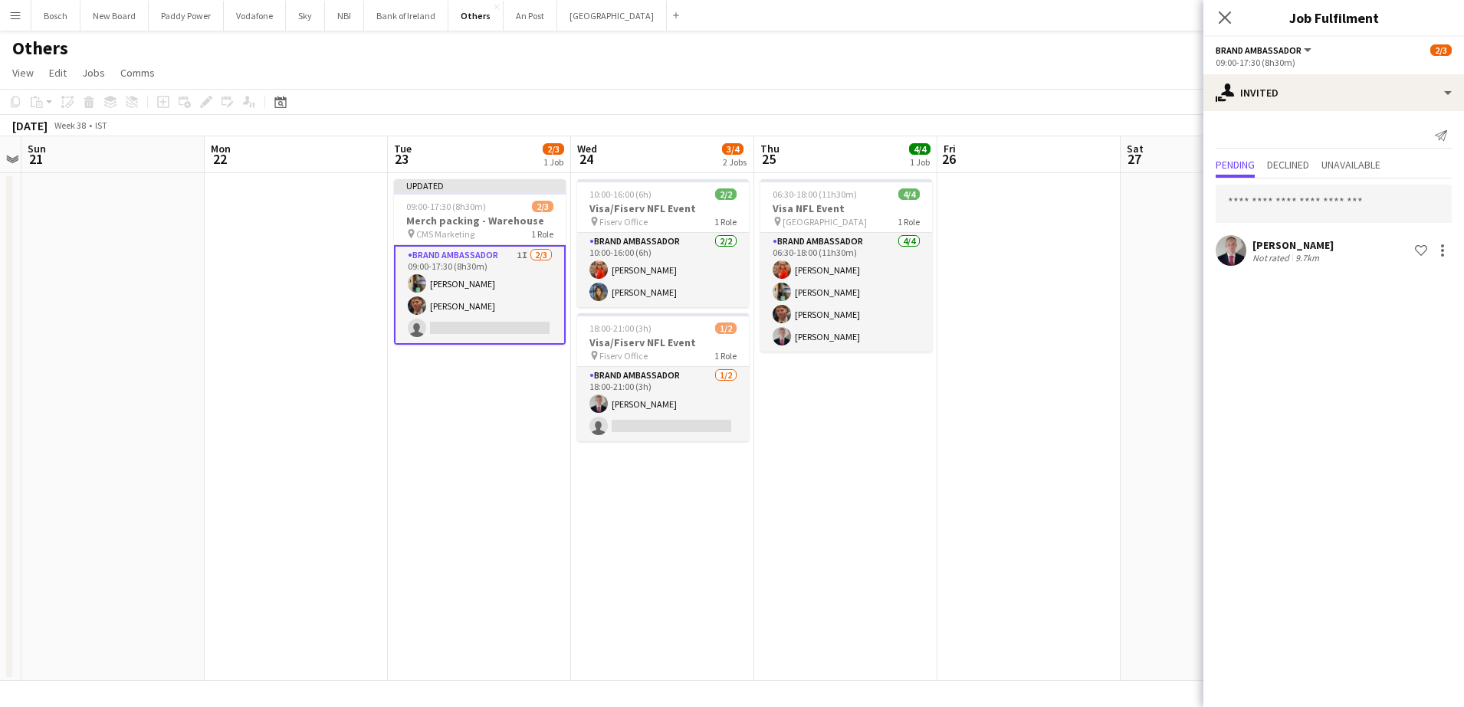
click at [1069, 52] on div "Others user user user" at bounding box center [732, 45] width 1464 height 29
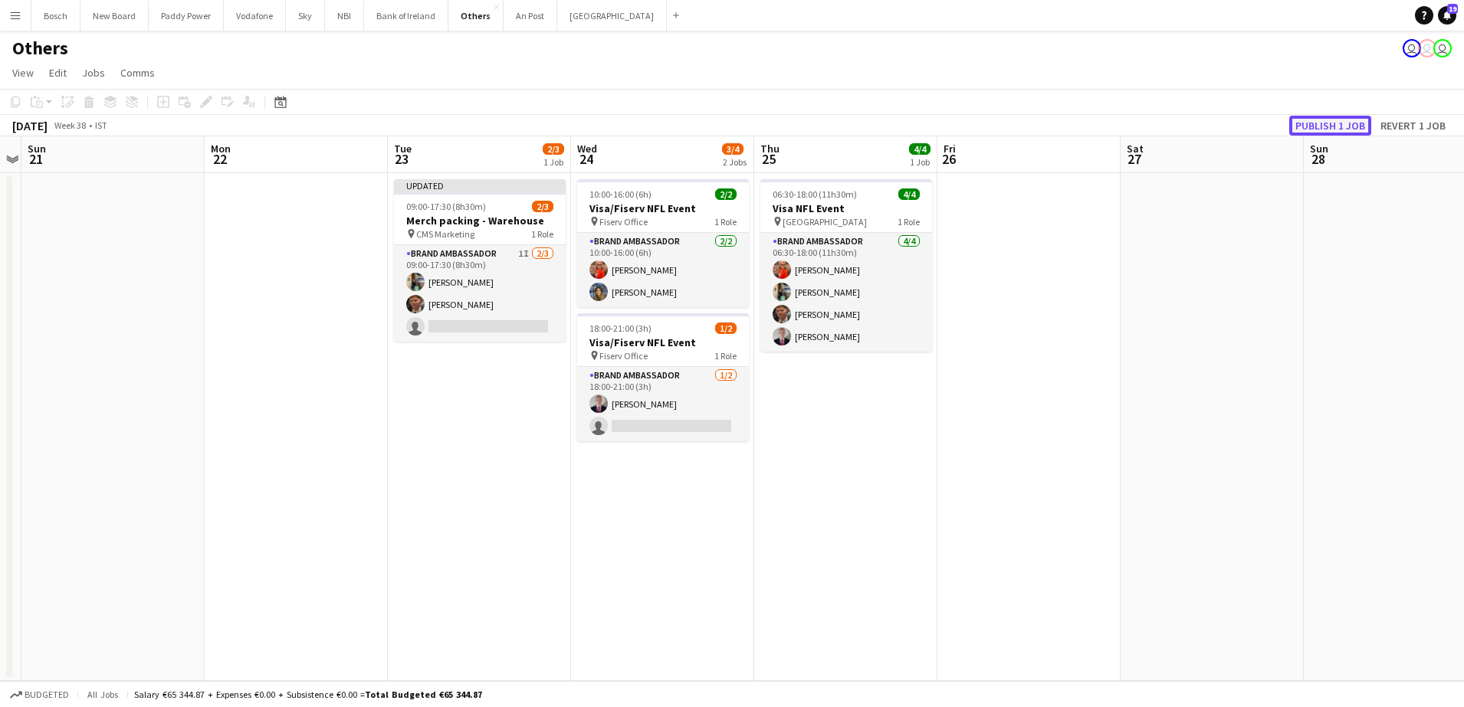
click at [1323, 120] on button "Publish 1 job" at bounding box center [1330, 126] width 82 height 20
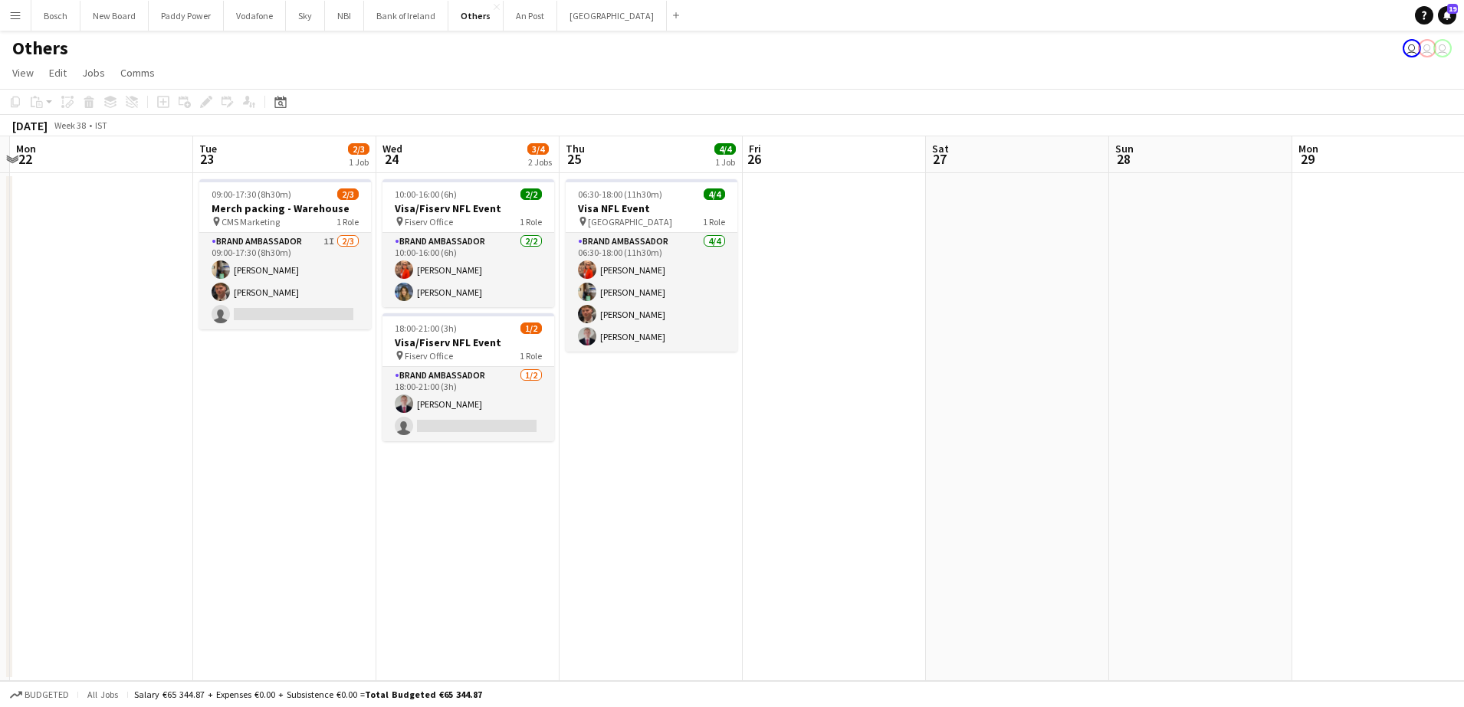
scroll to position [0, 542]
click at [419, 24] on button "Bank of Ireland Close" at bounding box center [406, 16] width 84 height 30
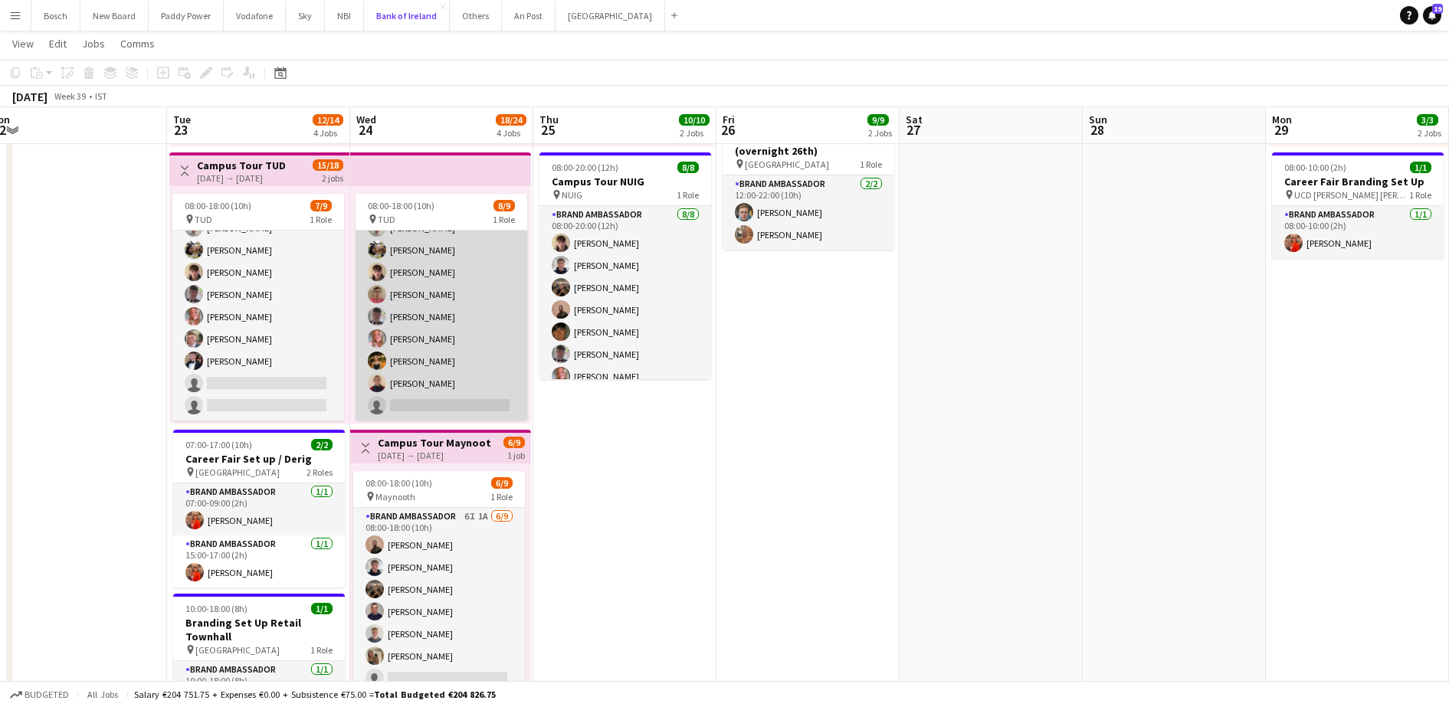
scroll to position [463, 0]
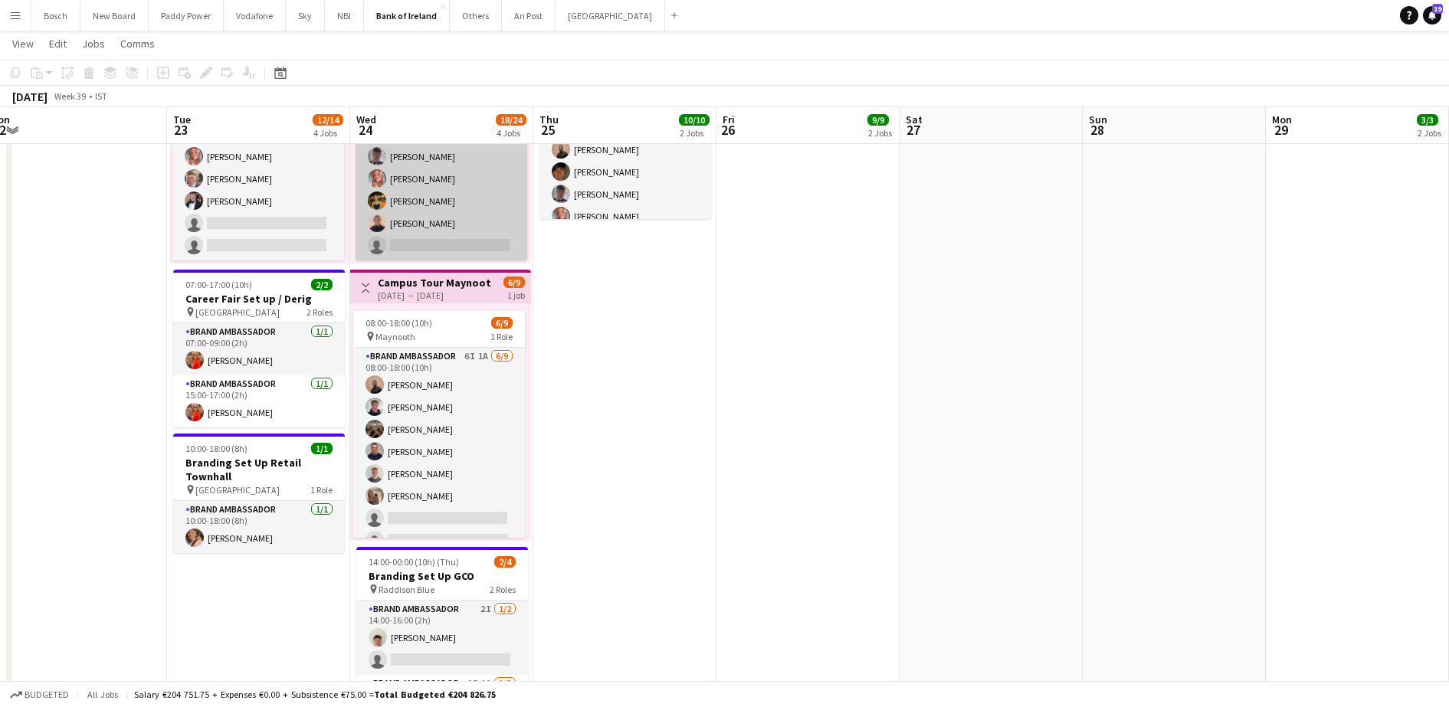
click at [390, 405] on app-card-role "Brand Ambassador 6I 1A [DATE] 08:00-18:00 (10h) [PERSON_NAME] [PERSON_NAME] [PE…" at bounding box center [439, 463] width 172 height 230
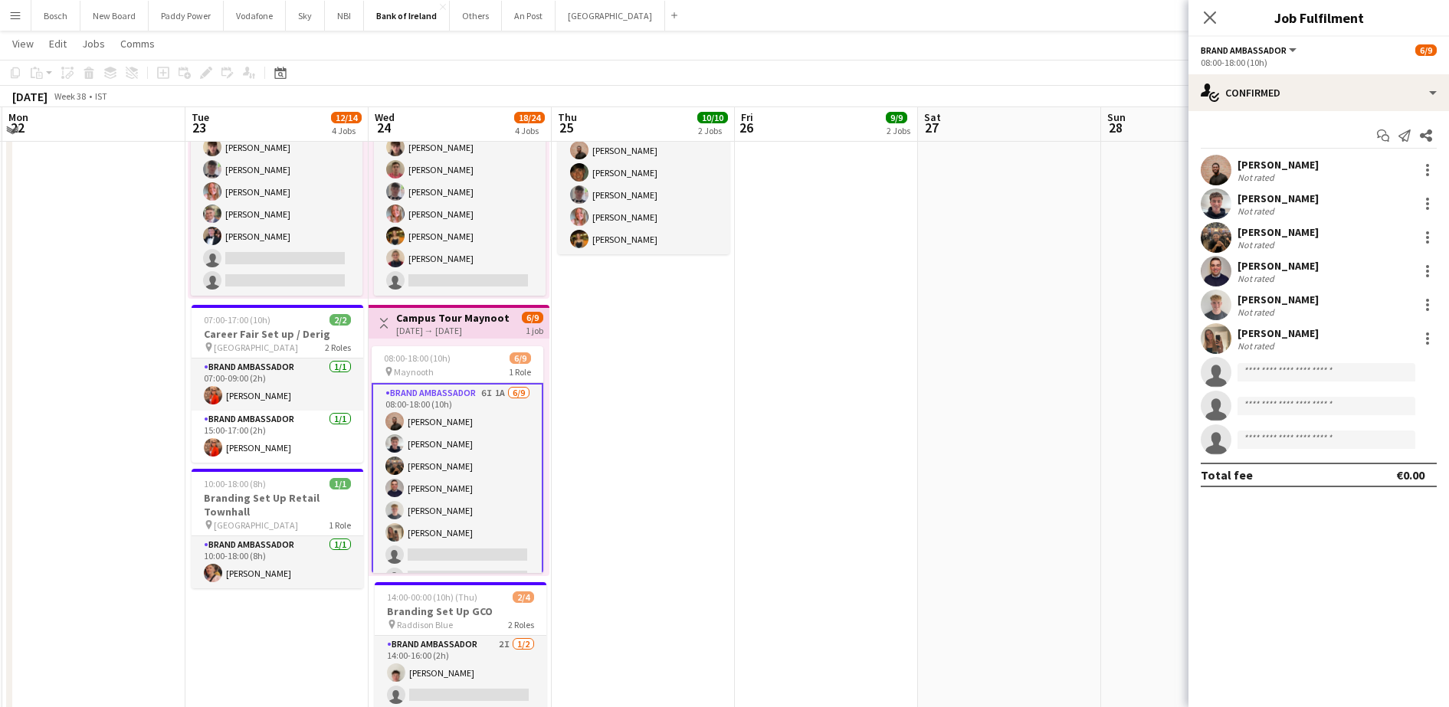
scroll to position [428, 0]
click at [467, 28] on button "Others Close" at bounding box center [476, 16] width 52 height 30
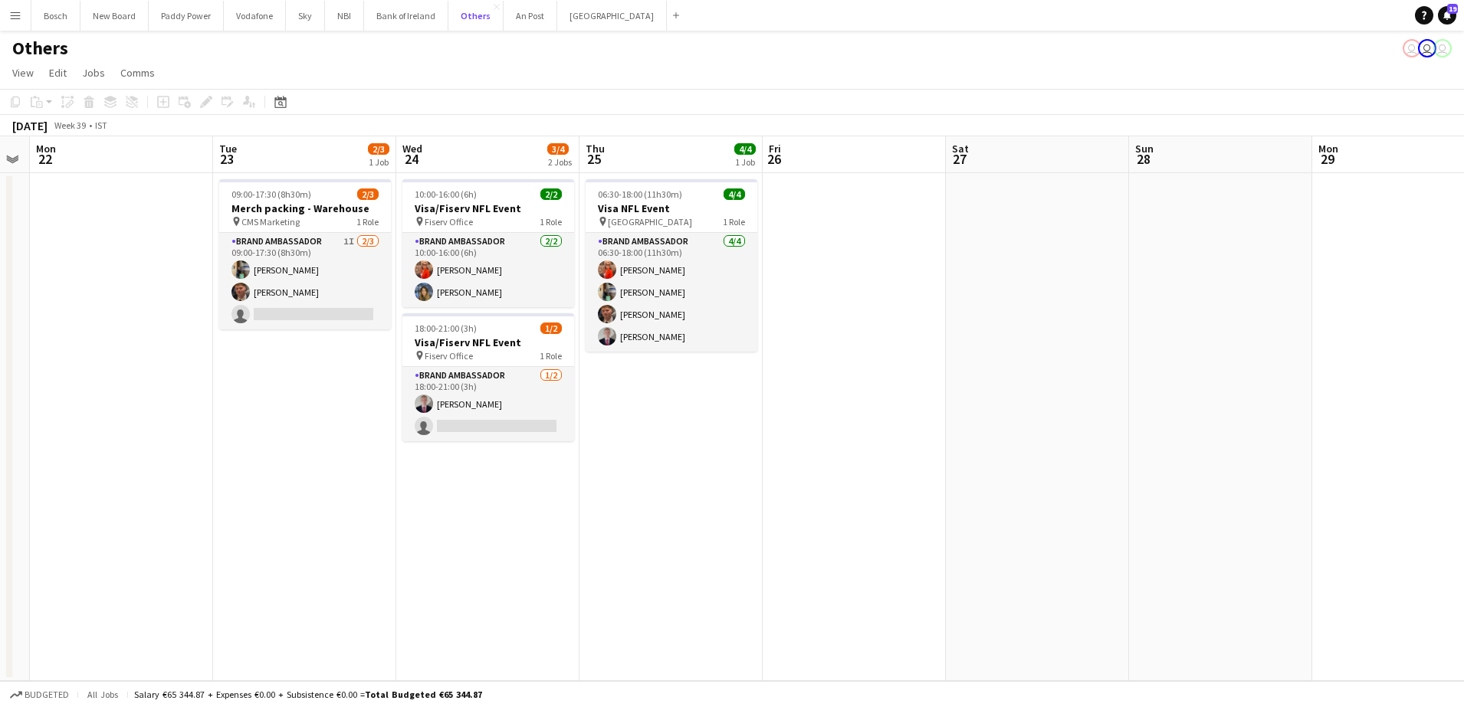
scroll to position [0, 609]
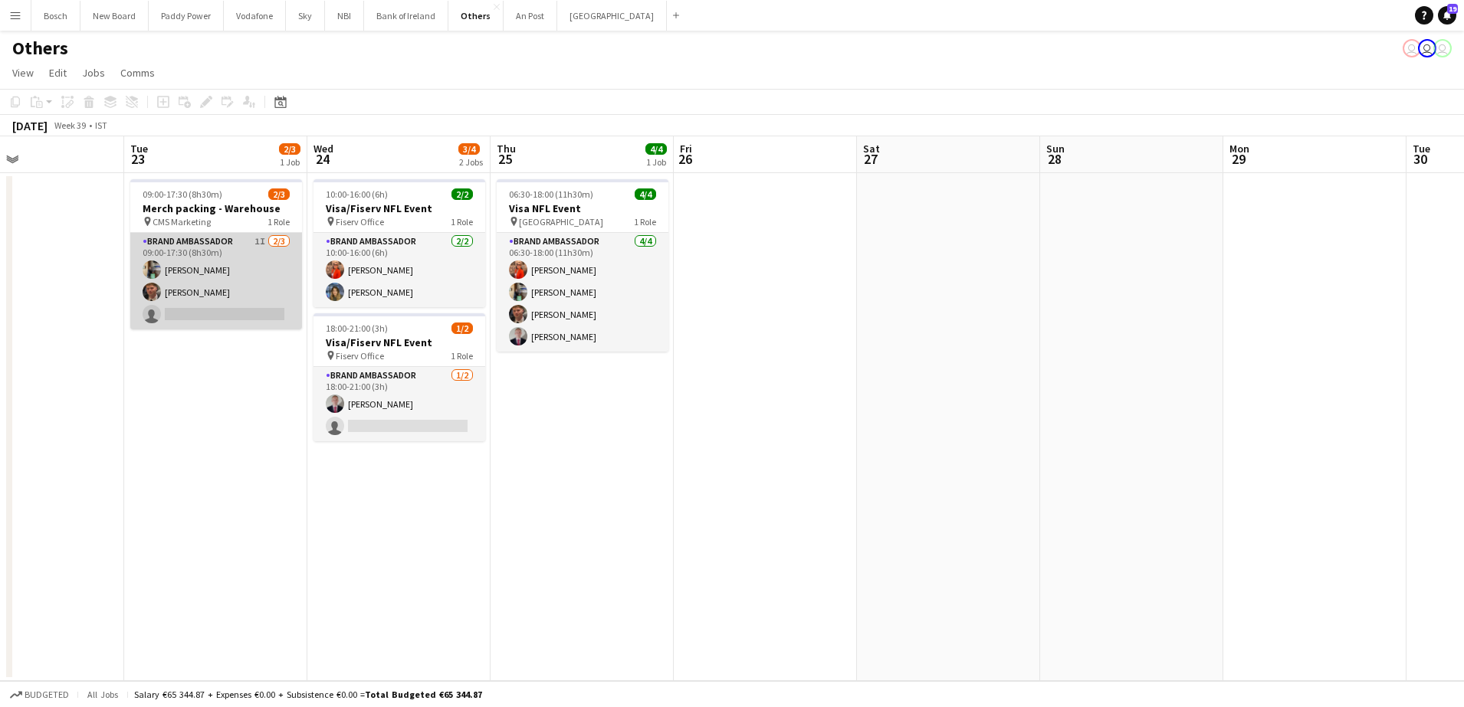
click at [264, 291] on app-card-role "Brand Ambassador 1I [DATE] 09:00-17:30 (8h30m) [PERSON_NAME] [PERSON_NAME] sing…" at bounding box center [216, 281] width 172 height 97
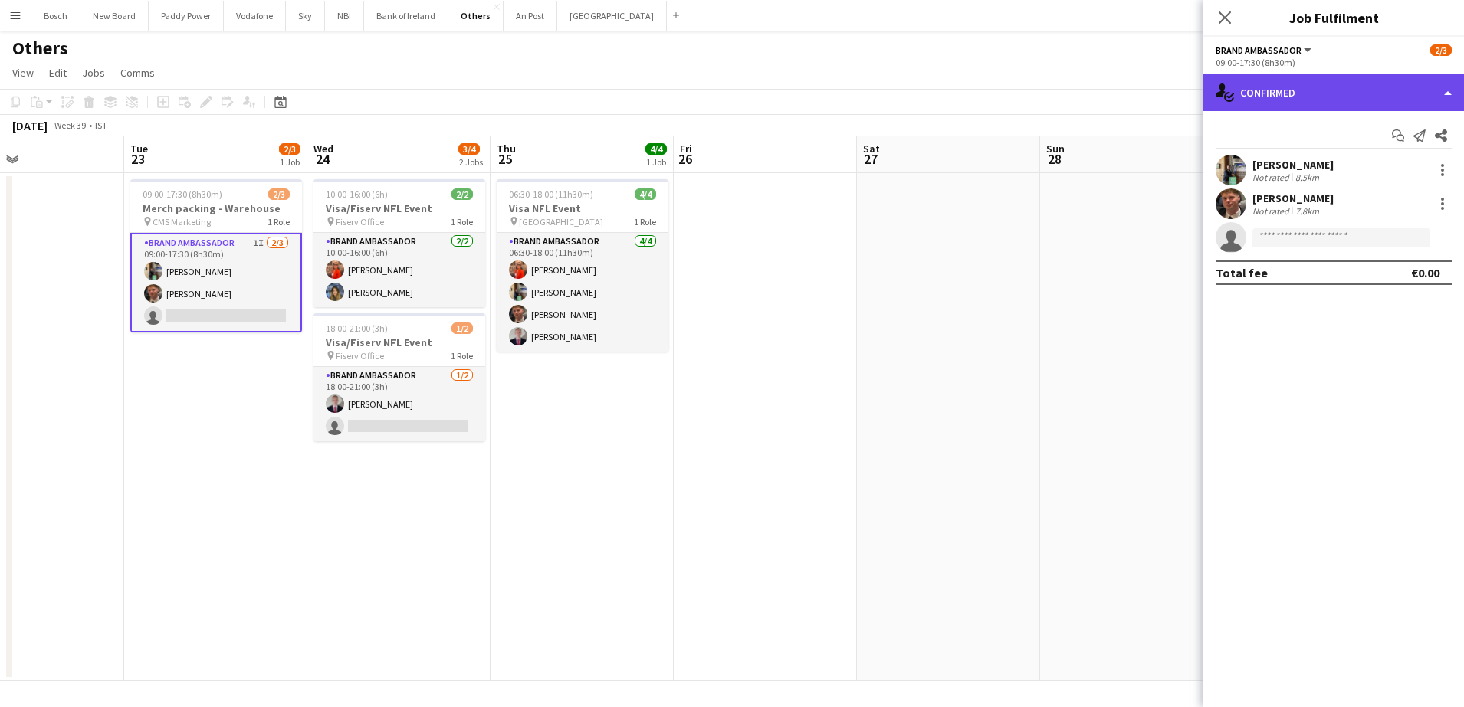
click at [1244, 95] on div "single-neutral-actions-check-2 Confirmed" at bounding box center [1333, 92] width 261 height 37
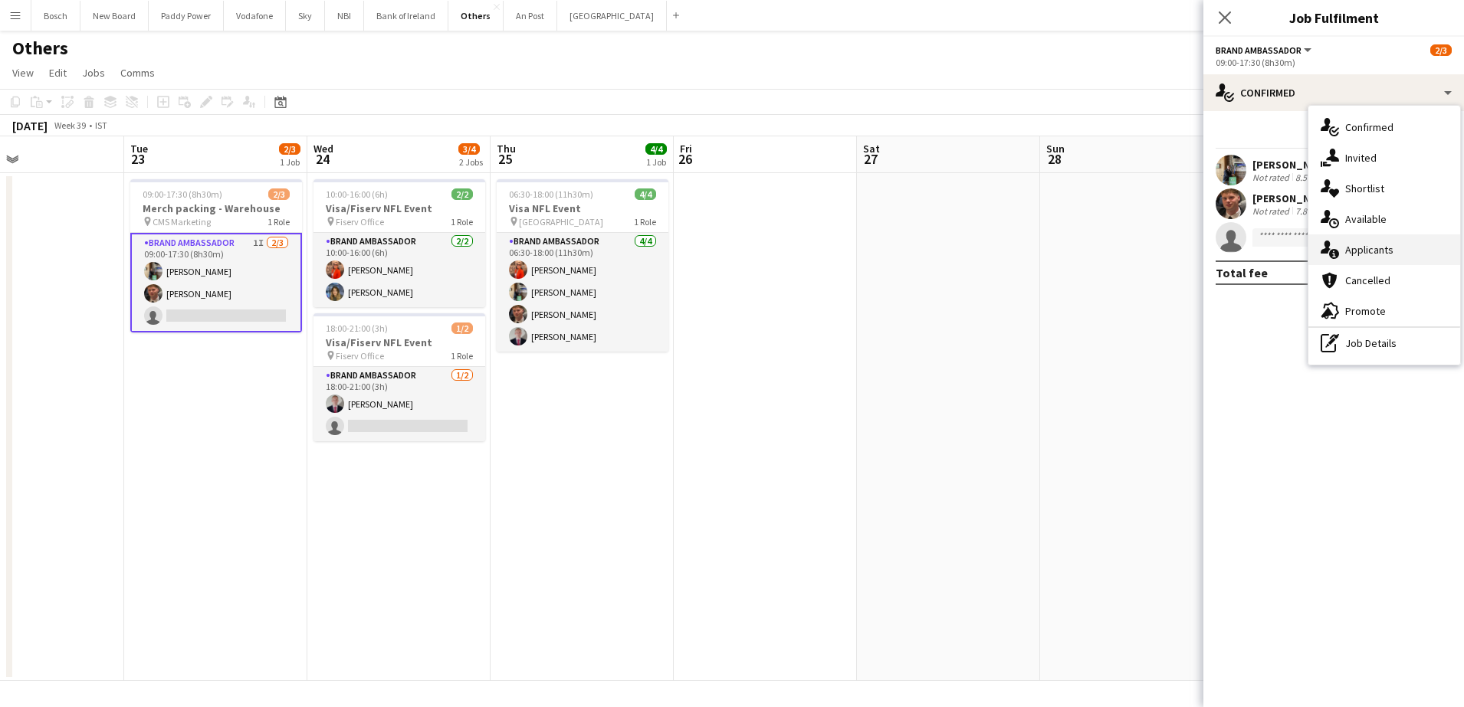
click at [1345, 246] on span "Applicants" at bounding box center [1369, 250] width 48 height 14
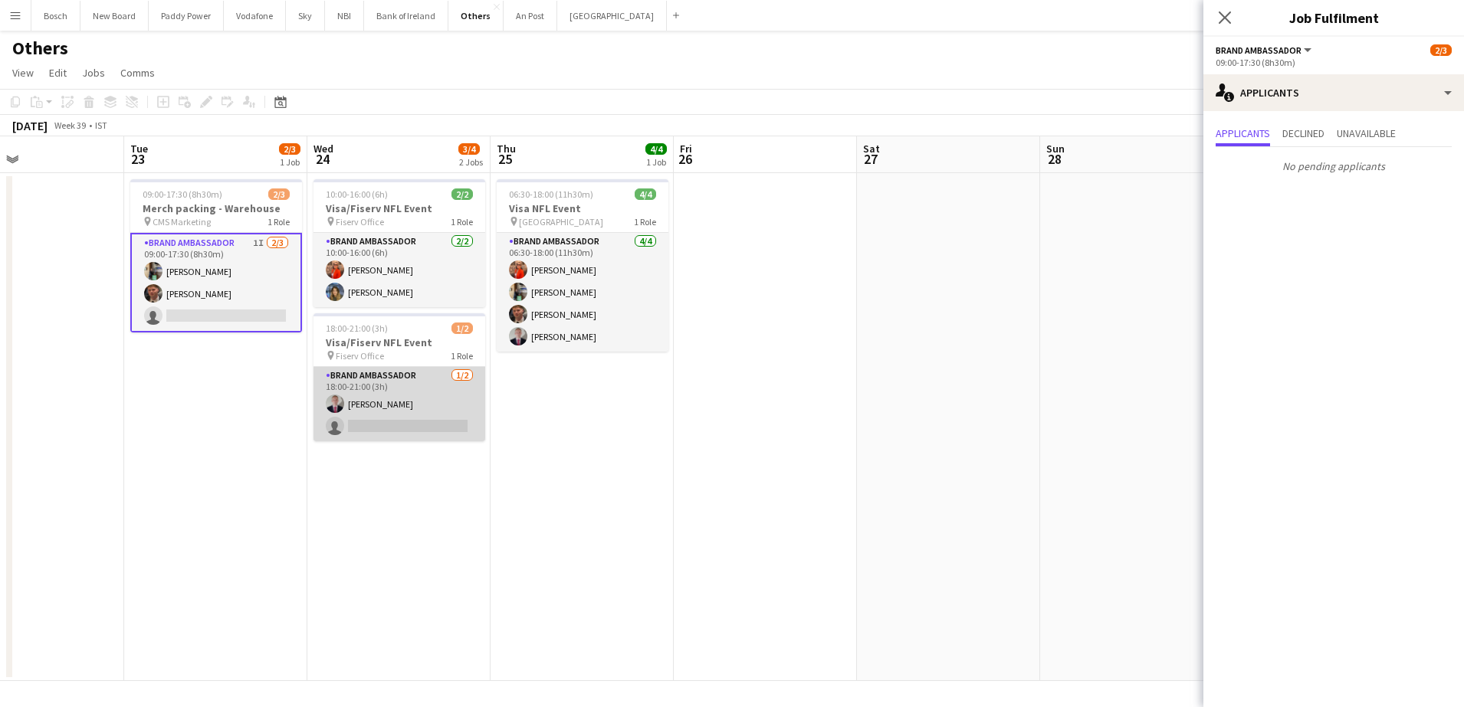
click at [449, 412] on app-card-role "Brand Ambassador [DATE] 18:00-21:00 (3h) [PERSON_NAME] single-neutral-actions" at bounding box center [399, 404] width 172 height 74
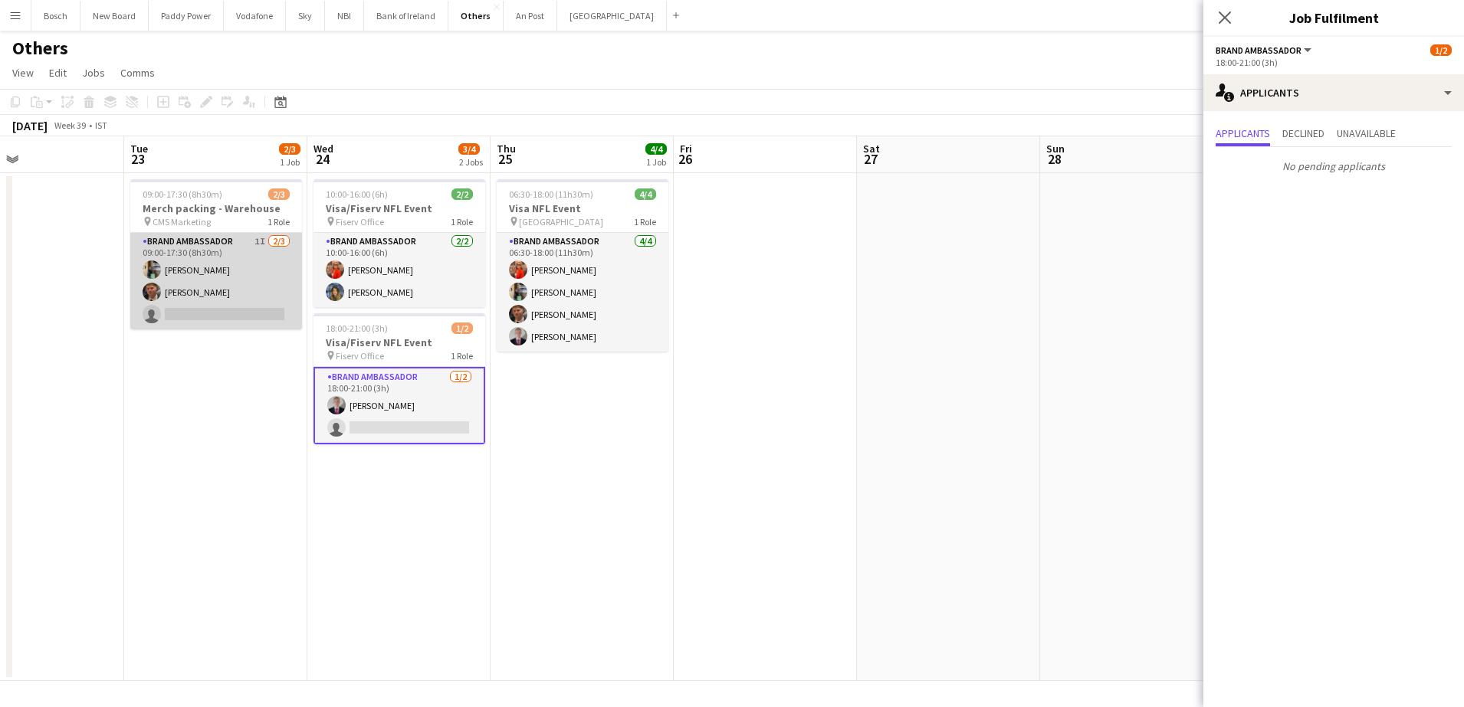
click at [214, 319] on app-card-role "Brand Ambassador 1I [DATE] 09:00-17:30 (8h30m) [PERSON_NAME] [PERSON_NAME] sing…" at bounding box center [216, 281] width 172 height 97
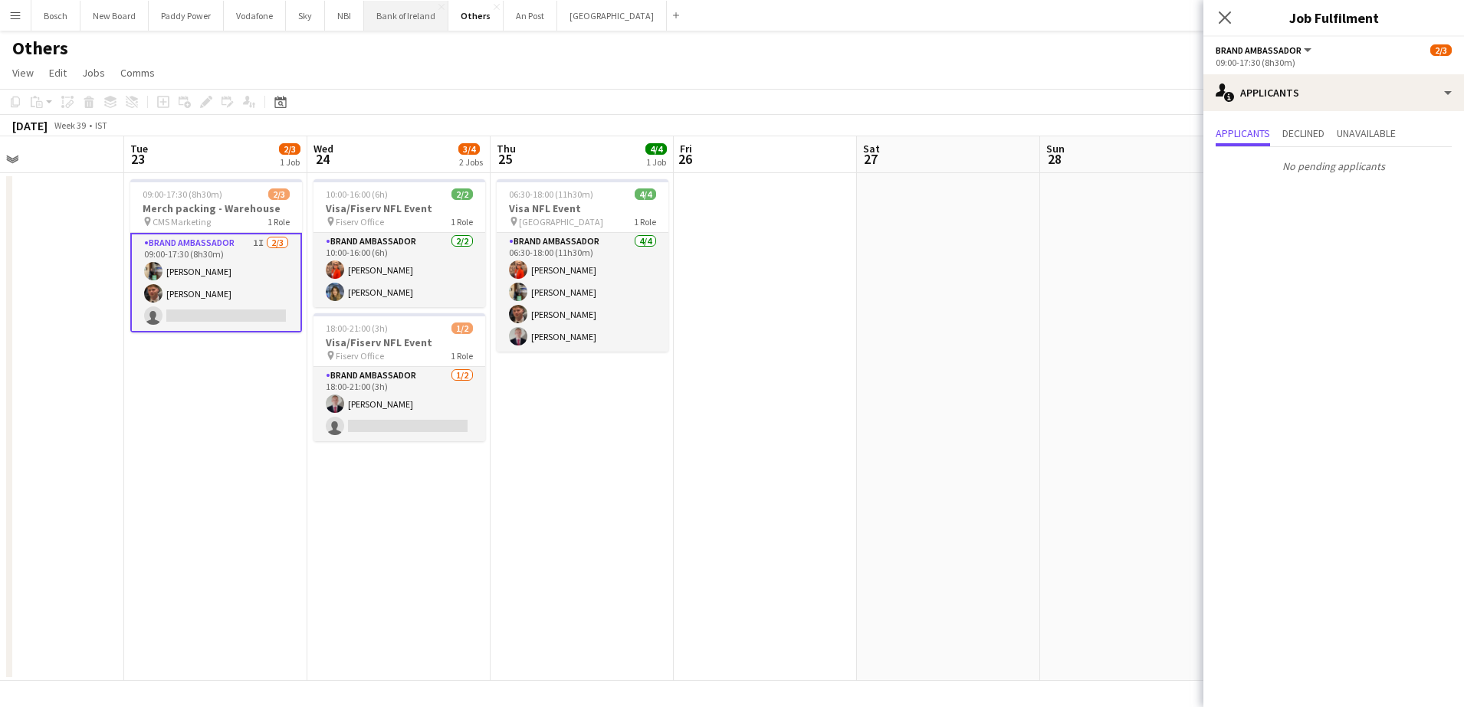
click at [408, 16] on button "Bank of Ireland Close" at bounding box center [406, 16] width 84 height 30
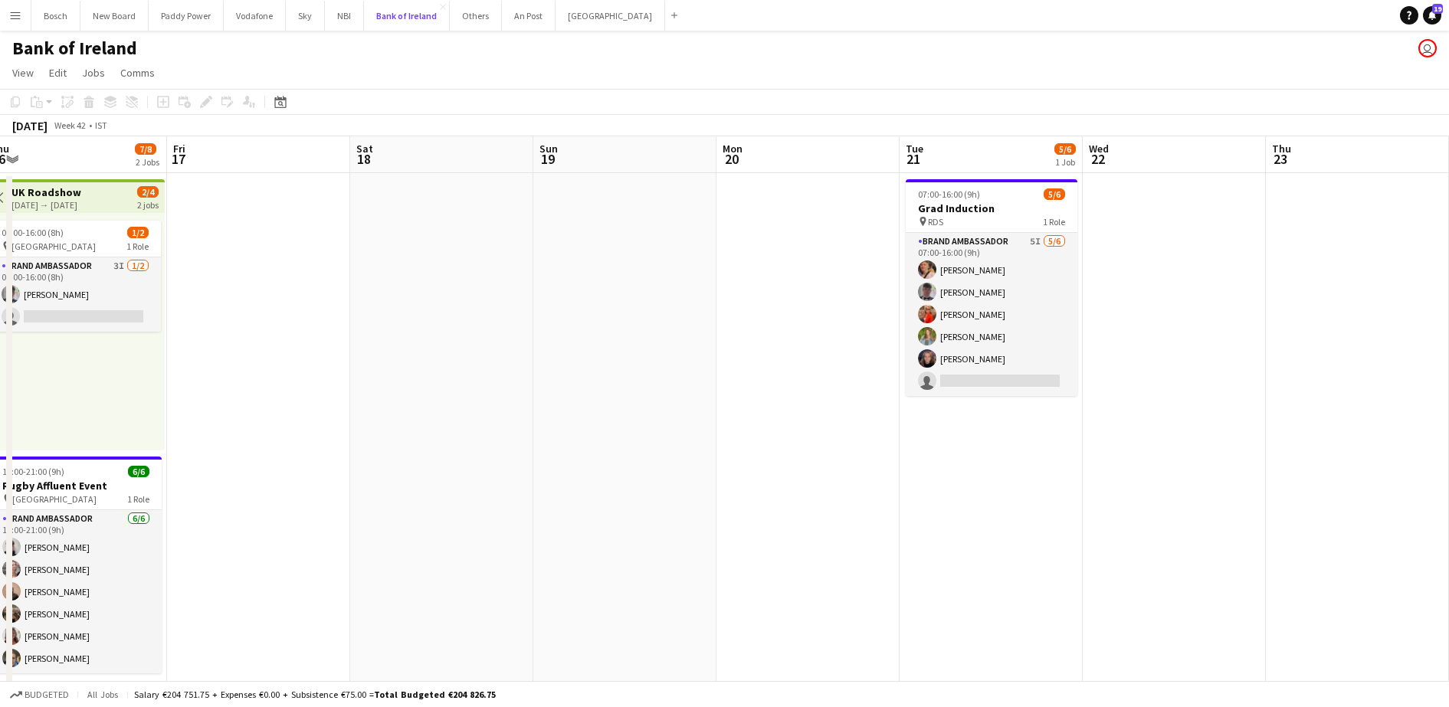
scroll to position [0, 382]
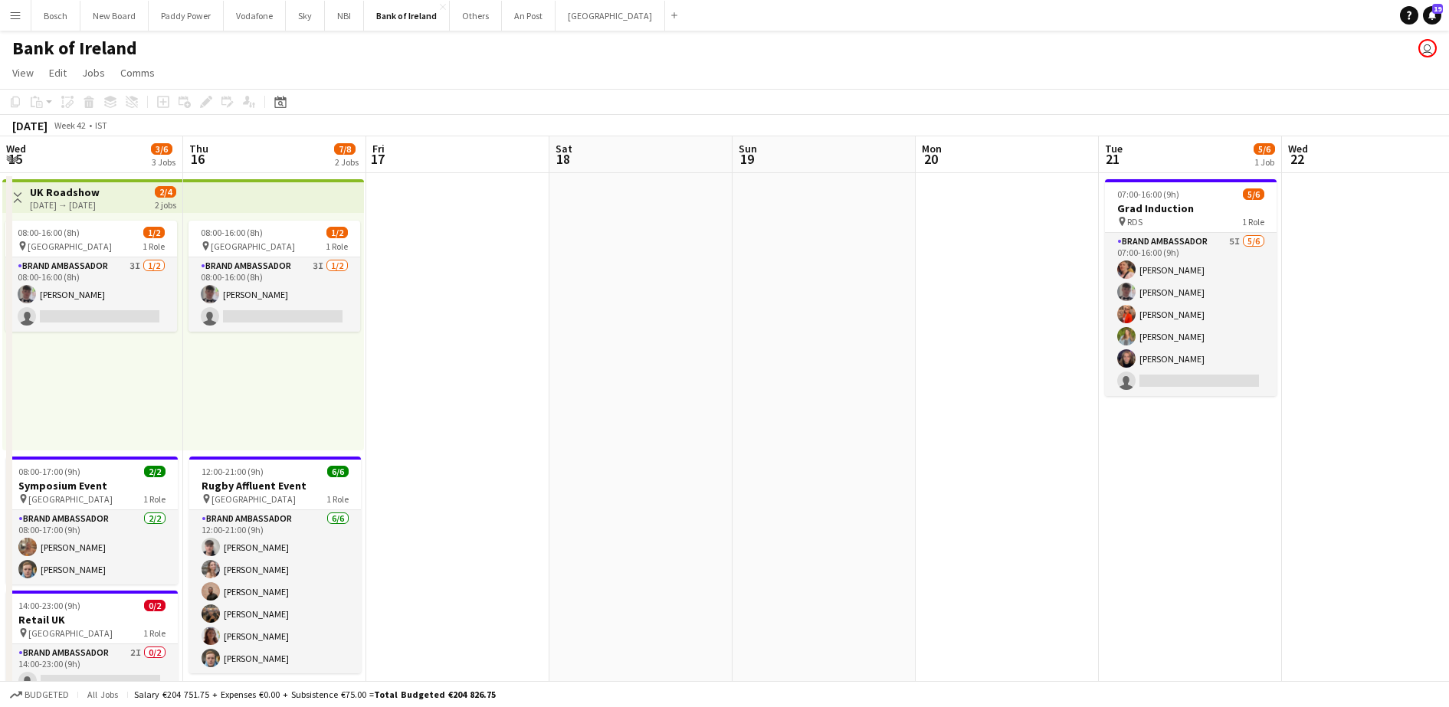
scroll to position [0, 559]
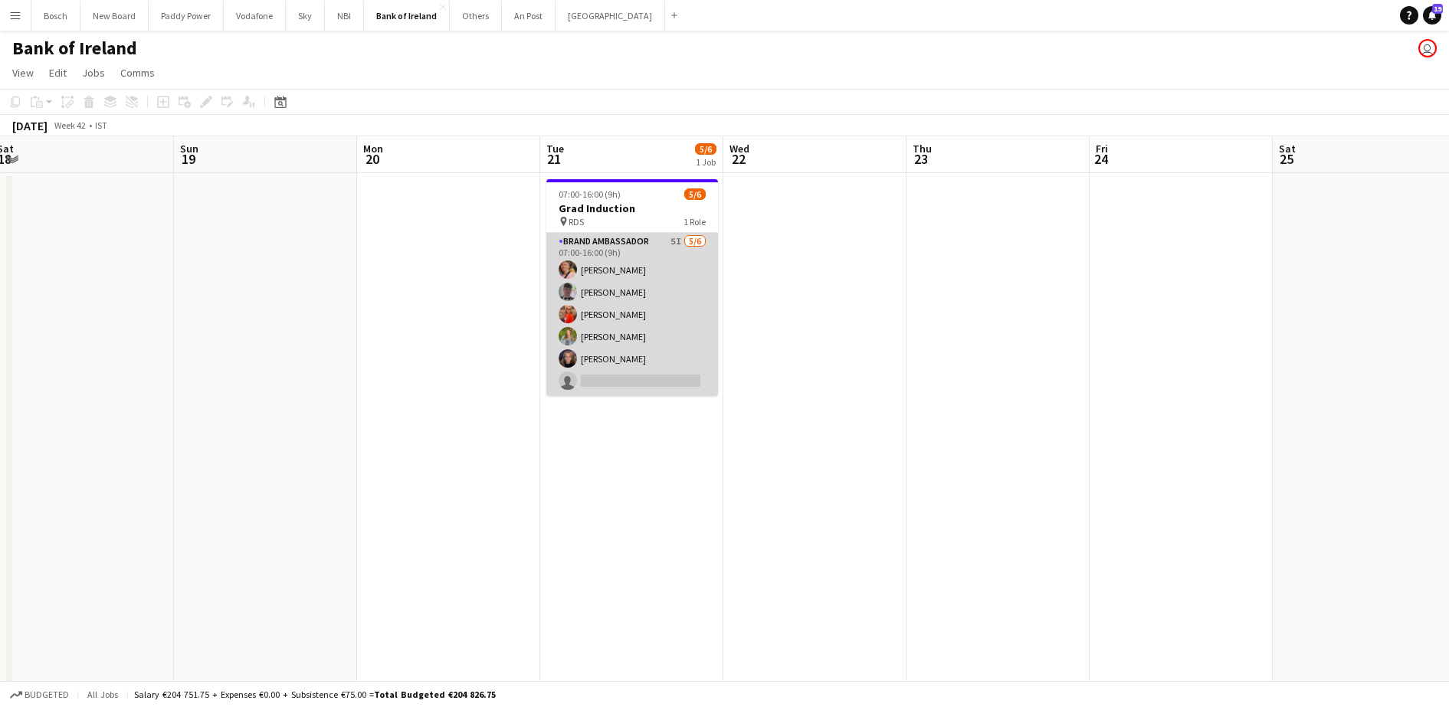
click at [569, 303] on app-card-role "Brand Ambassador 5I [DATE] 07:00-16:00 (9h) [PERSON_NAME] [PERSON_NAME] [PERSON…" at bounding box center [632, 314] width 172 height 163
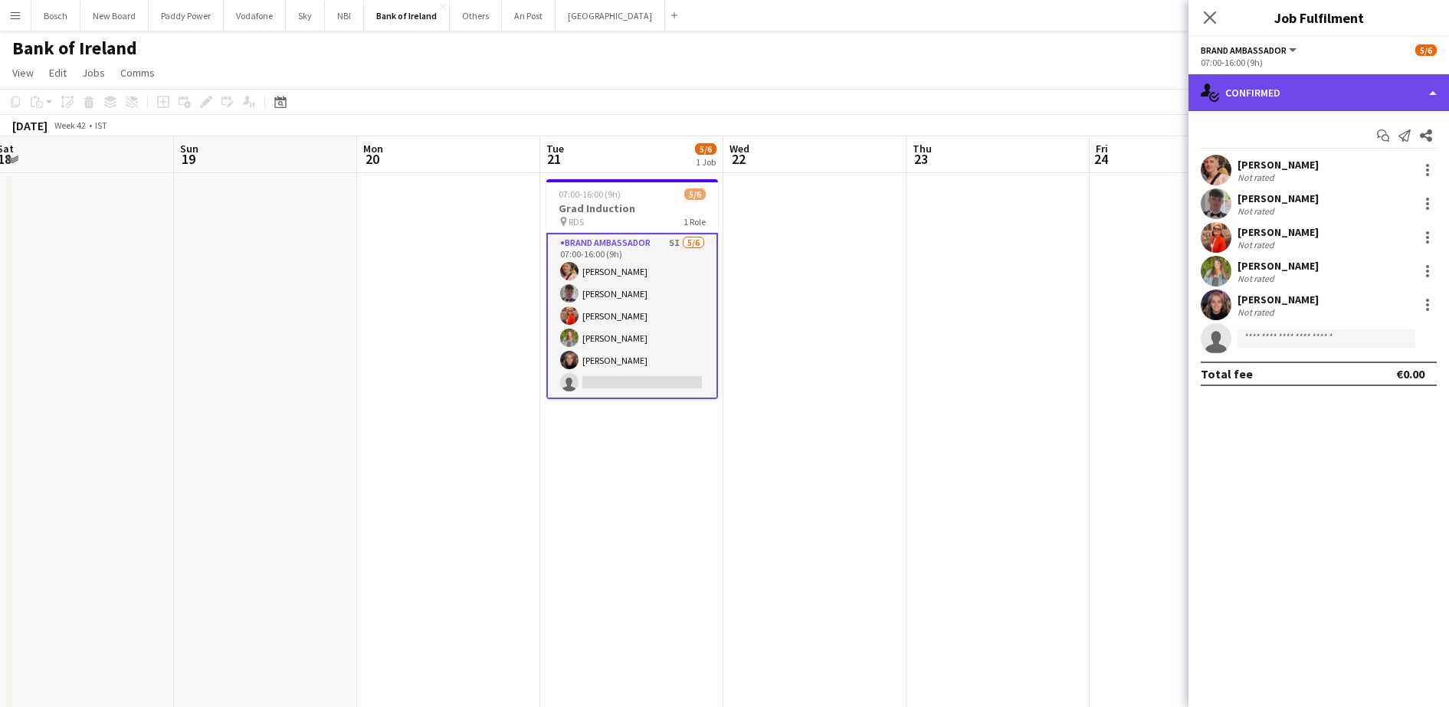
click at [1268, 97] on div "single-neutral-actions-check-2 Confirmed" at bounding box center [1319, 92] width 261 height 37
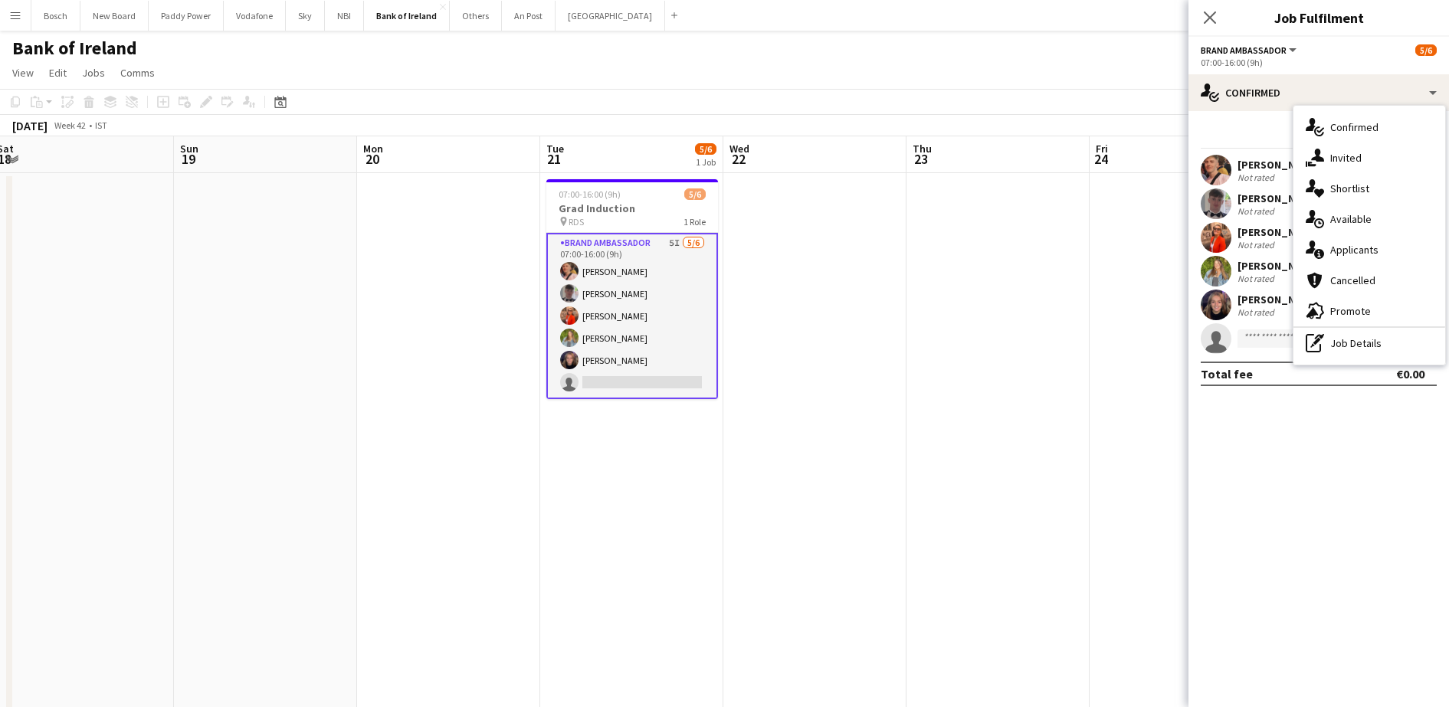
click at [1285, 274] on div "Not rated" at bounding box center [1278, 278] width 81 height 11
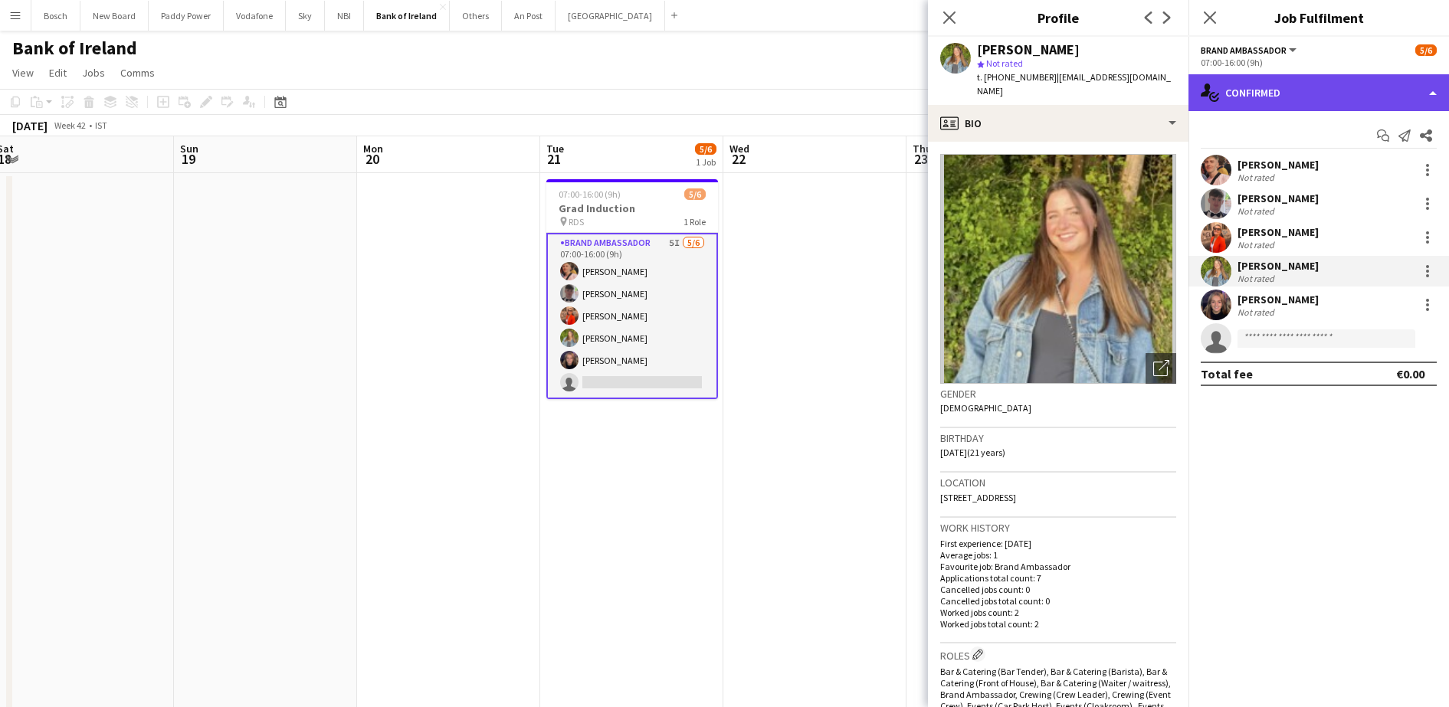
click at [1269, 107] on div "single-neutral-actions-check-2 Confirmed" at bounding box center [1319, 92] width 261 height 37
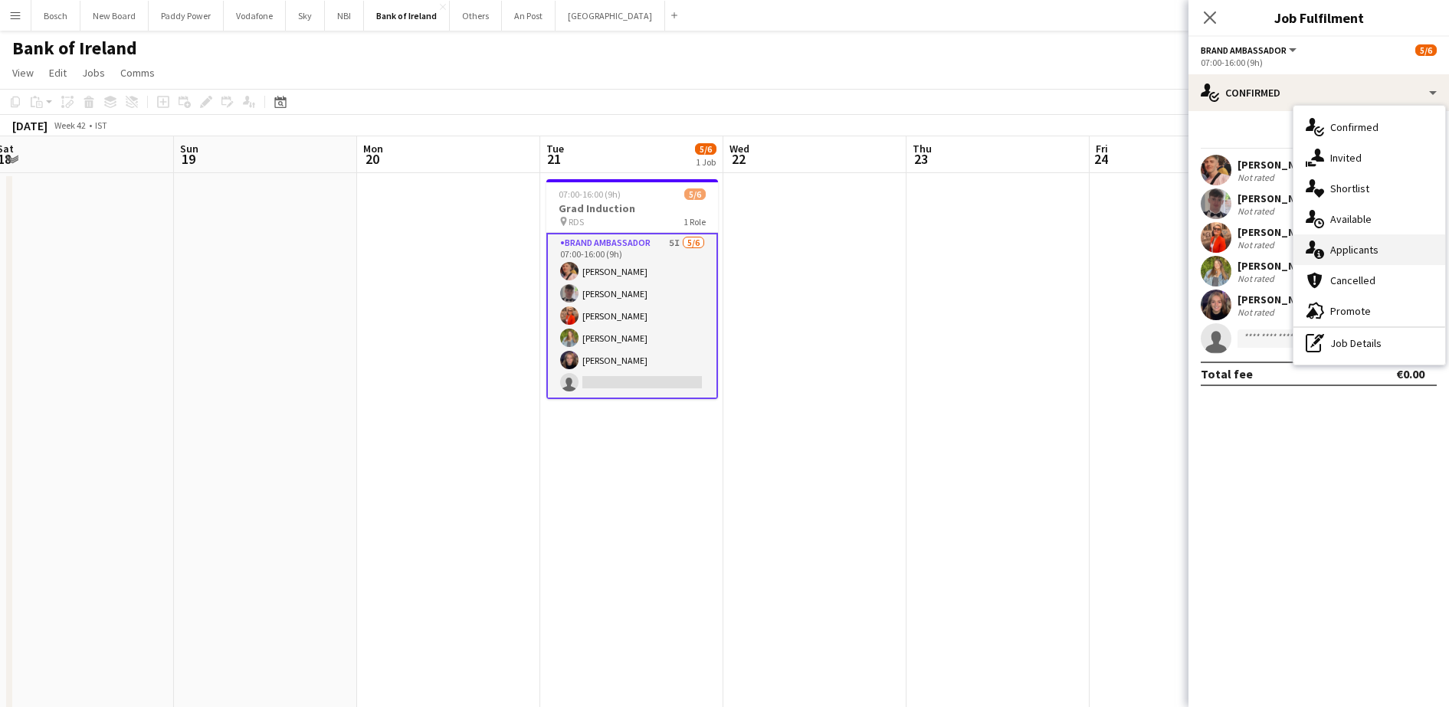
click at [1391, 244] on div "single-neutral-actions-information Applicants" at bounding box center [1370, 250] width 152 height 31
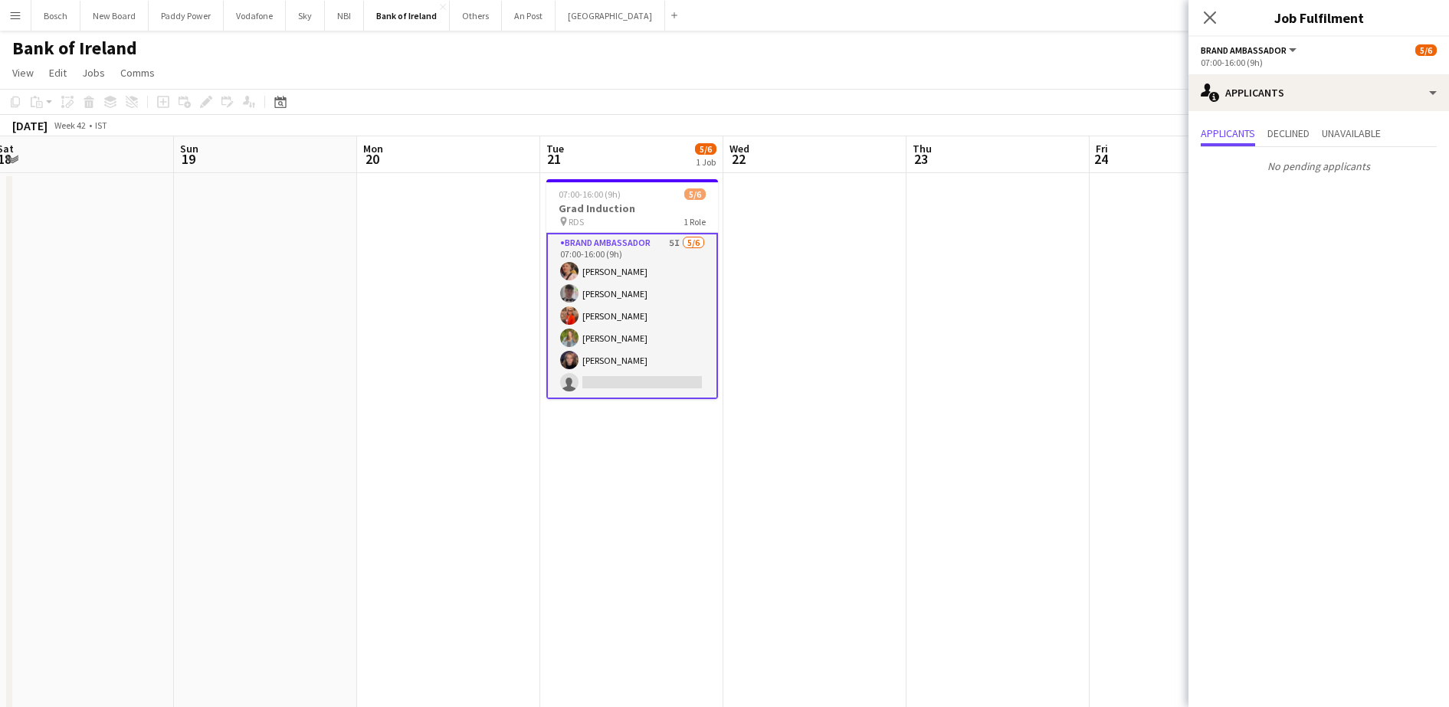
click at [942, 98] on app-toolbar "Copy Paste Paste Ctrl+V Paste with crew Ctrl+Shift+V Paste linked Job [GEOGRAPH…" at bounding box center [724, 102] width 1449 height 26
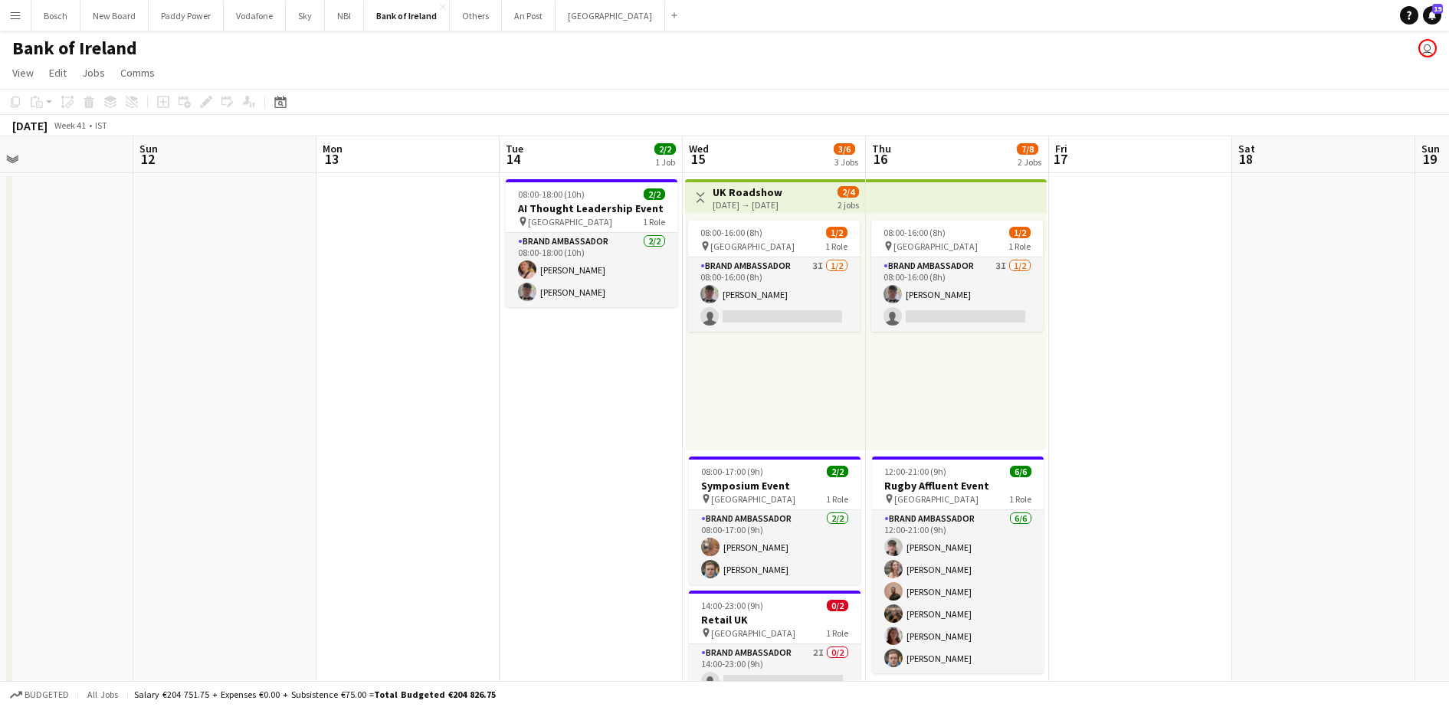
scroll to position [0, 415]
click at [747, 297] on app-card-role "Brand Ambassador 3I [DATE] 08:00-16:00 (8h) [PERSON_NAME] single-neutral-actions" at bounding box center [775, 295] width 172 height 74
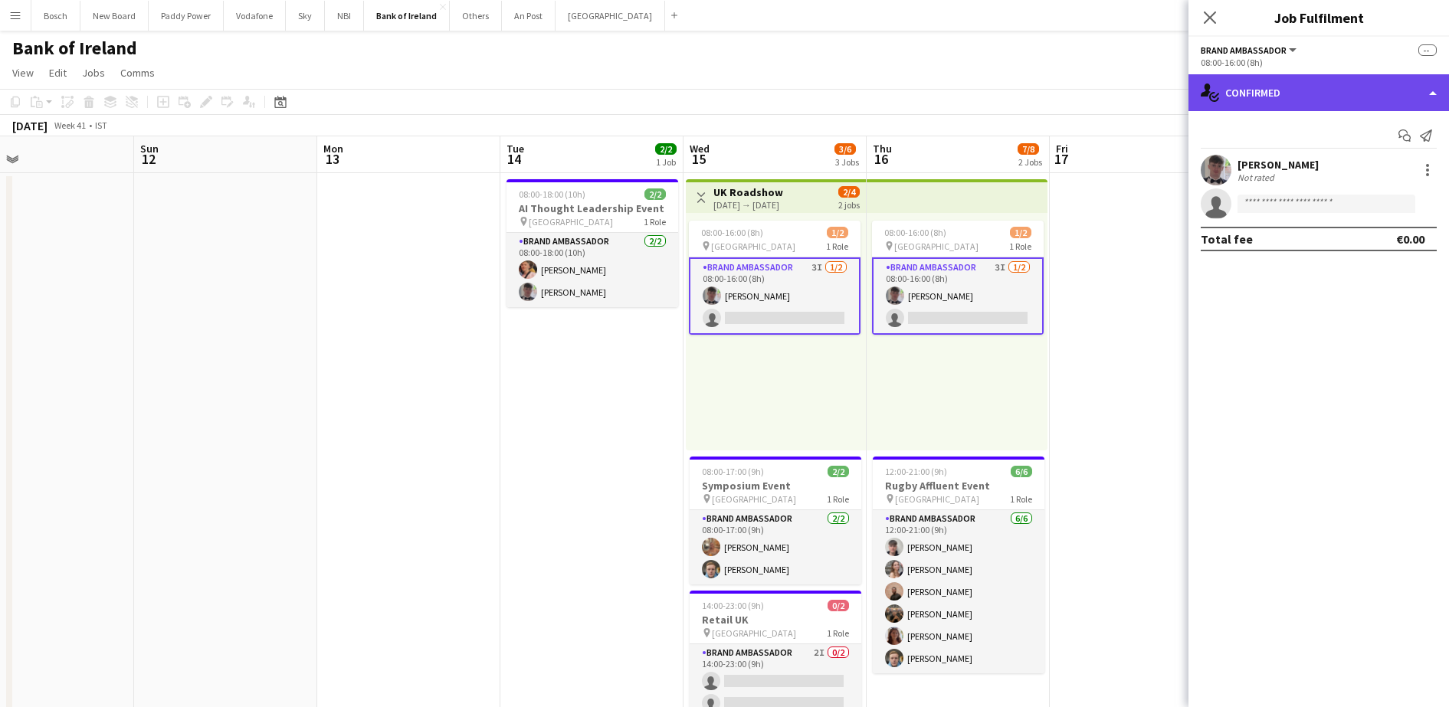
click at [1302, 105] on div "single-neutral-actions-check-2 Confirmed" at bounding box center [1319, 92] width 261 height 37
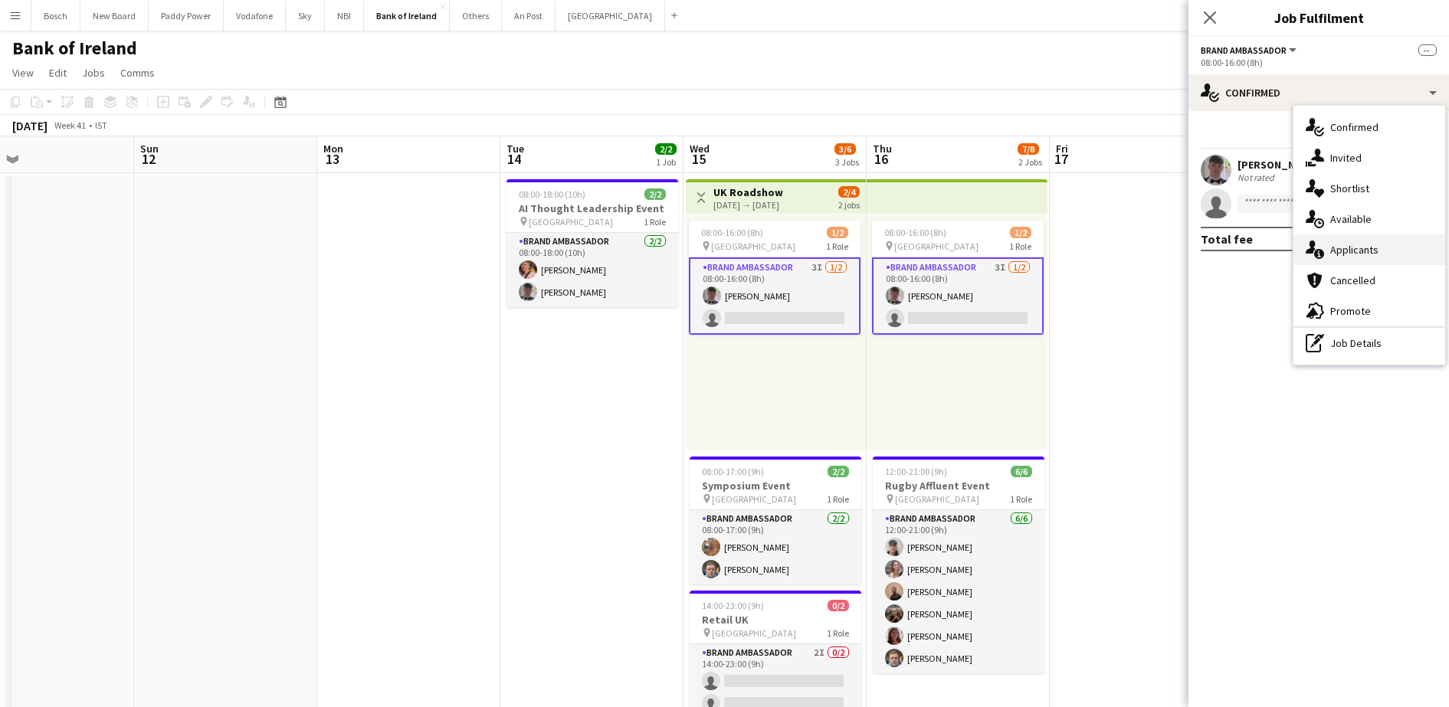
click at [1375, 251] on span "Applicants" at bounding box center [1355, 250] width 48 height 14
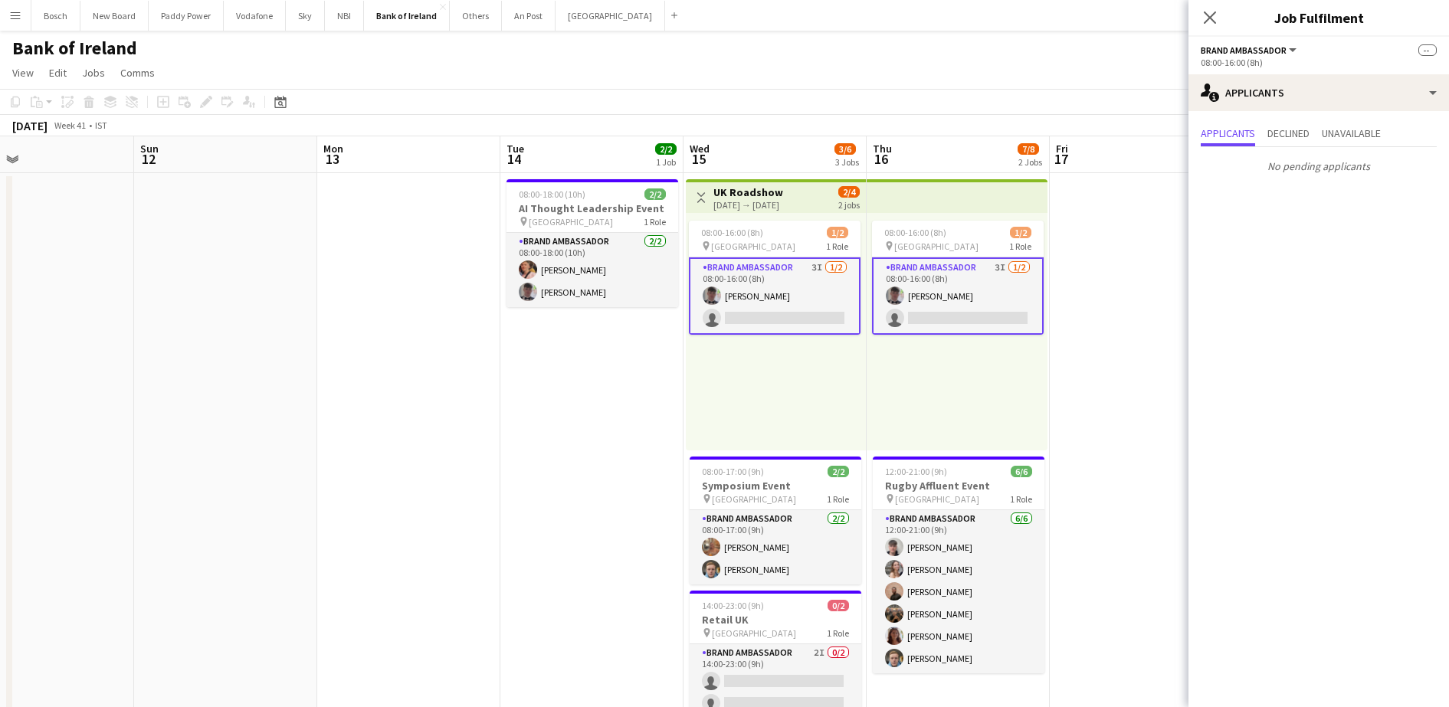
click at [746, 187] on h3 "UK Roadshow" at bounding box center [749, 192] width 70 height 14
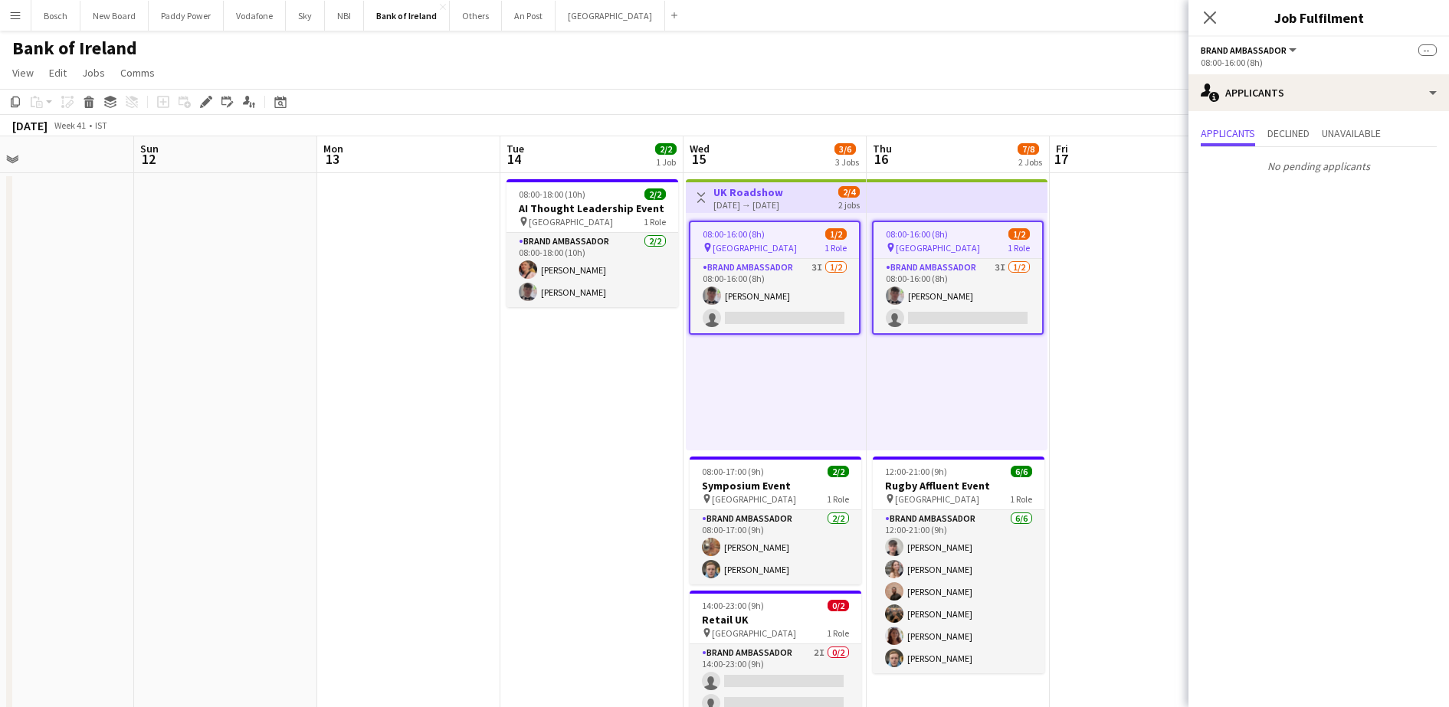
click at [771, 242] on div "pin Belfast 1 Role" at bounding box center [775, 247] width 169 height 12
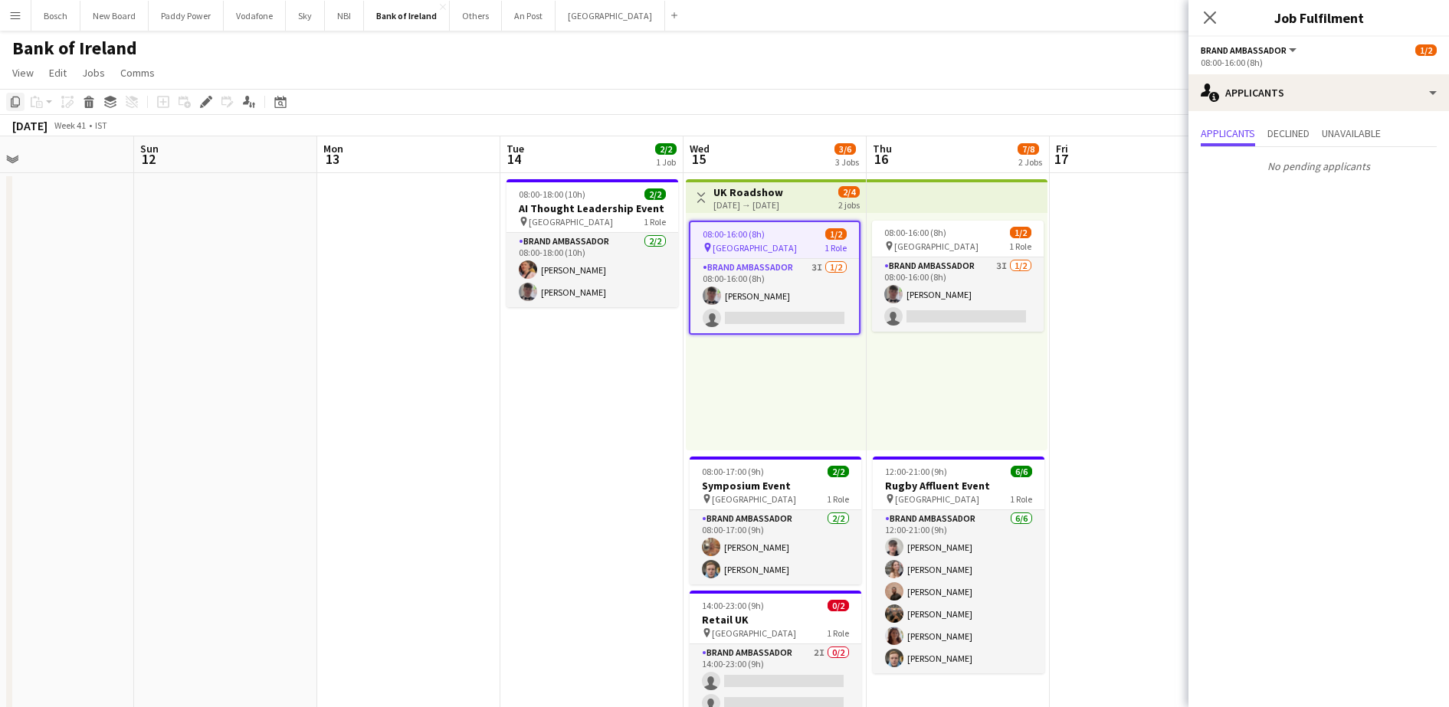
click at [10, 106] on icon "Copy" at bounding box center [15, 102] width 12 height 12
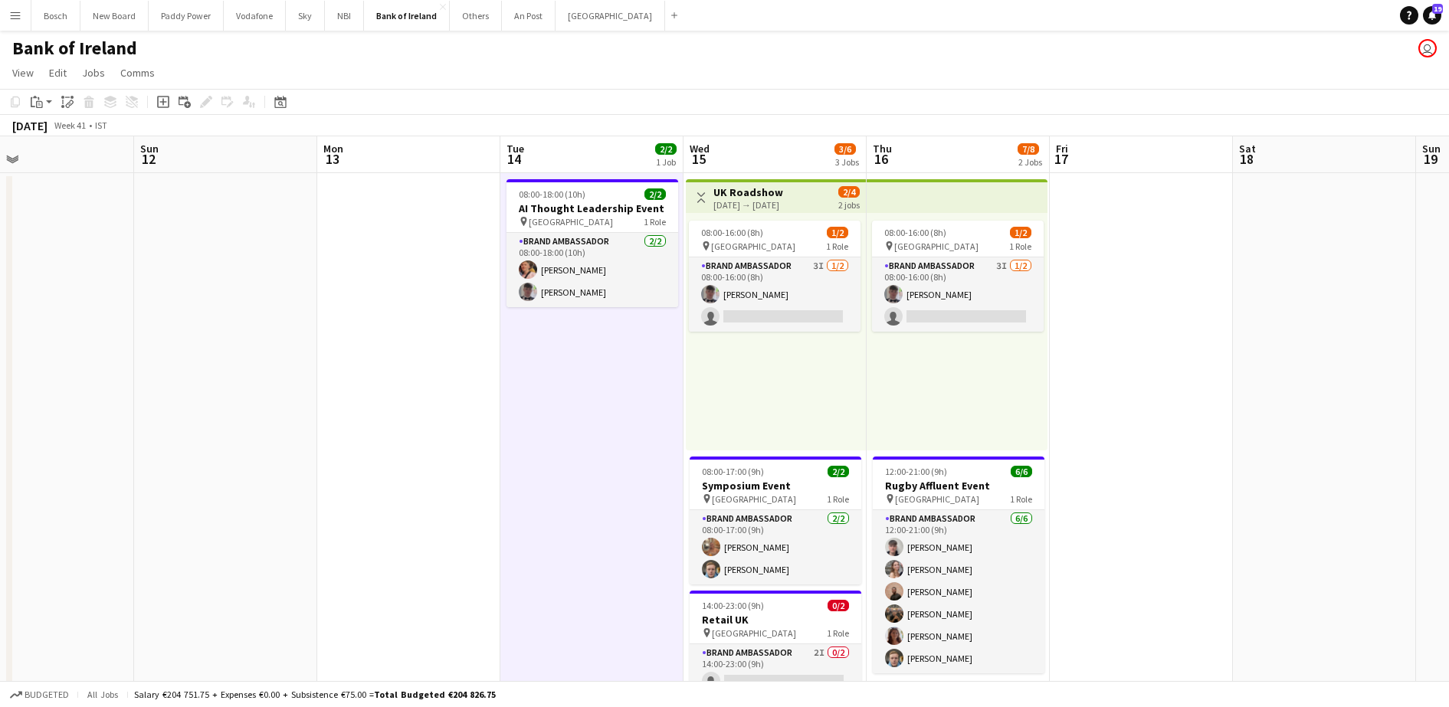
click at [58, 102] on div "Paste linked Job" at bounding box center [67, 102] width 18 height 18
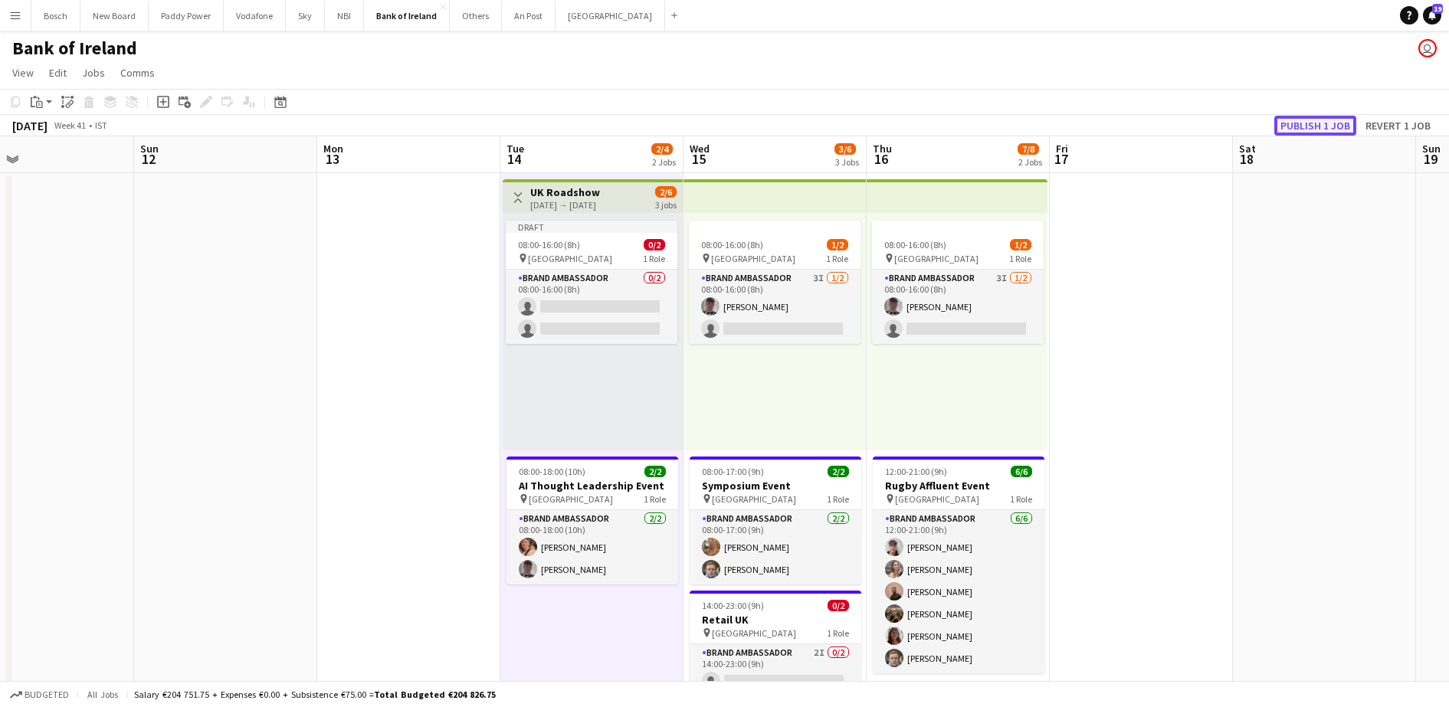
click at [1299, 130] on button "Publish 1 job" at bounding box center [1316, 126] width 82 height 20
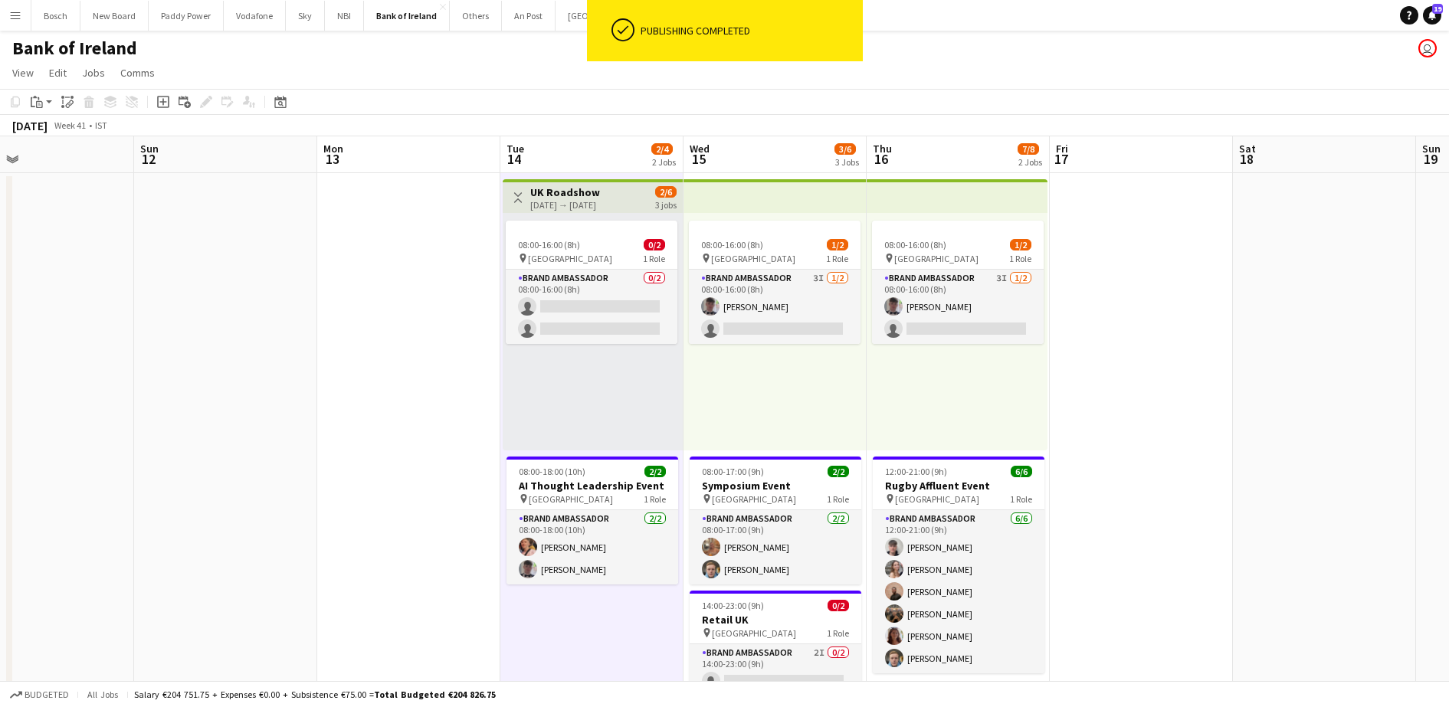
click at [566, 353] on div "08:00-16:00 (8h) 0/2 pin Belfast 1 Role Brand Ambassador 0/2 08:00-16:00 (8h) s…" at bounding box center [593, 332] width 180 height 238
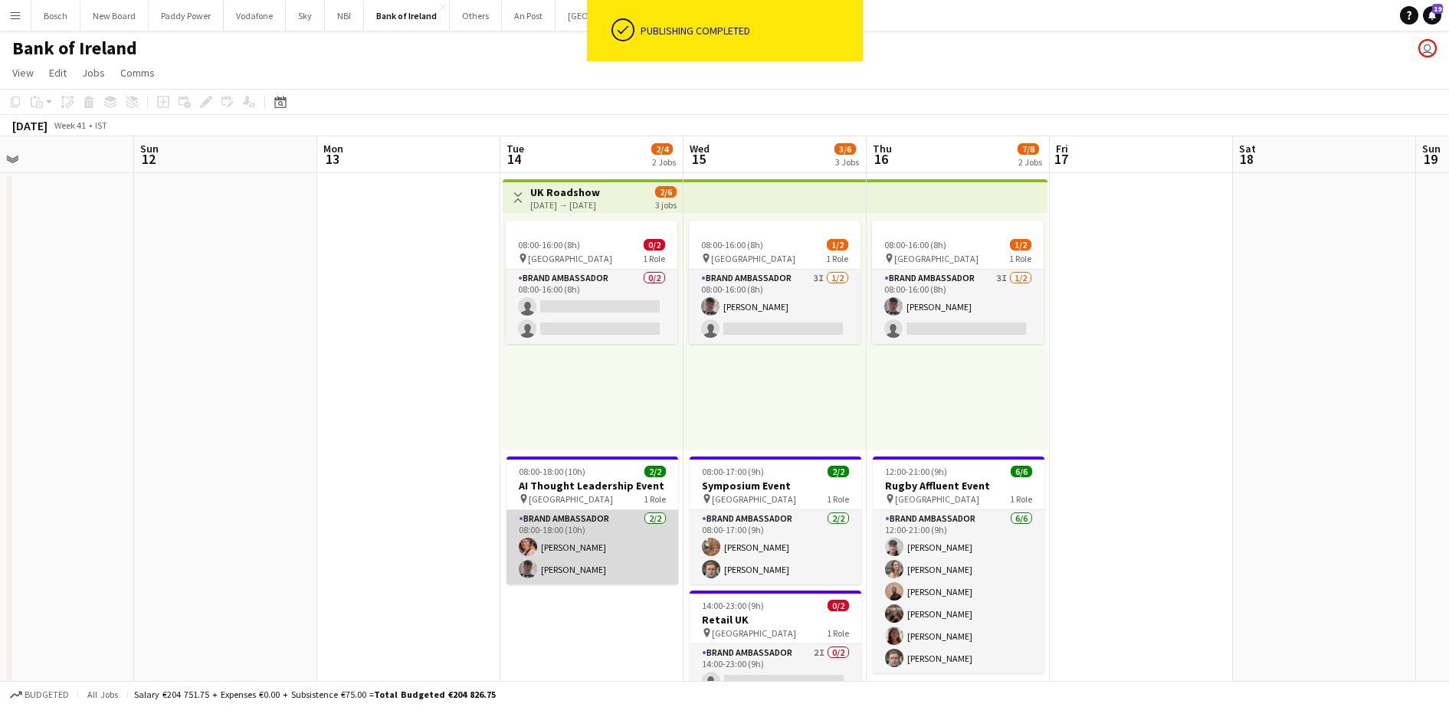
click at [569, 565] on app-card-role "Brand Ambassador 2/2 08:00-18:00 (10h) Mark O’Shea Myles Dunnion" at bounding box center [593, 547] width 172 height 74
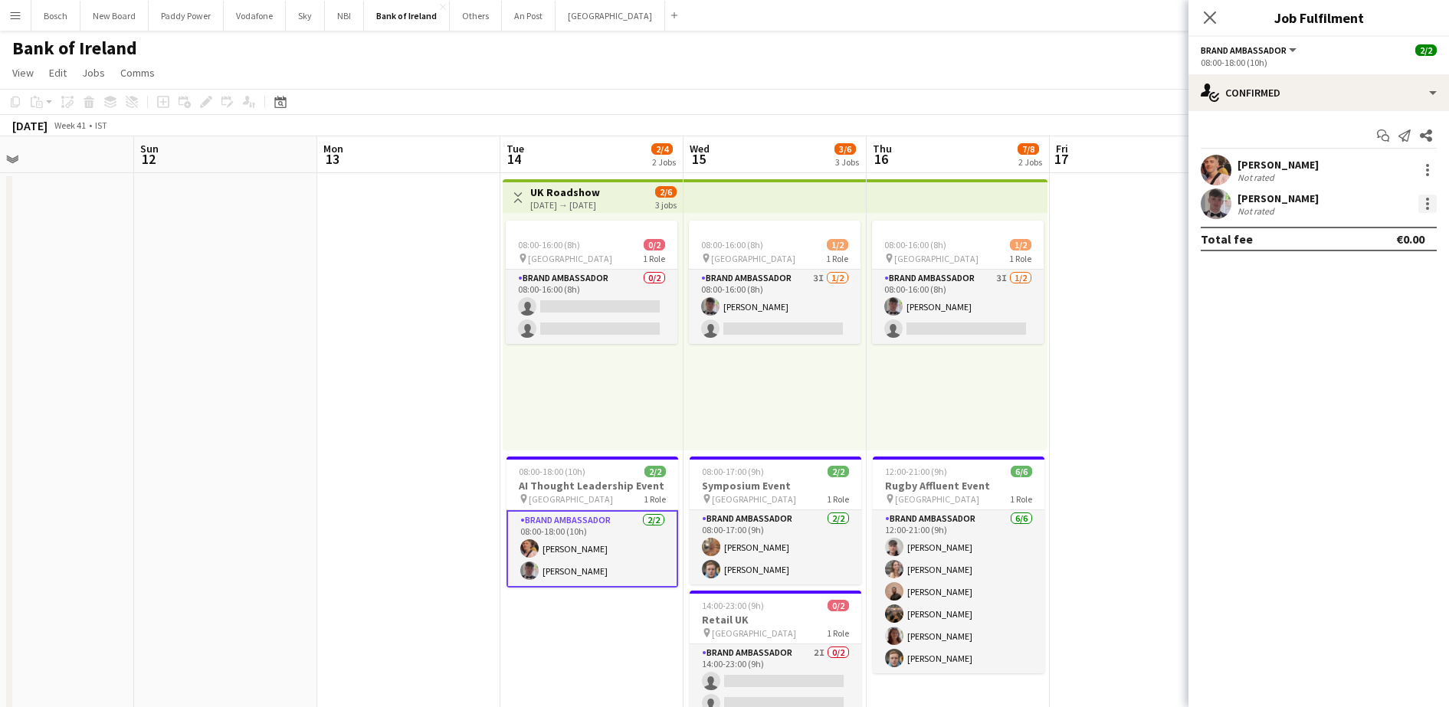
click at [1421, 205] on div at bounding box center [1428, 204] width 18 height 18
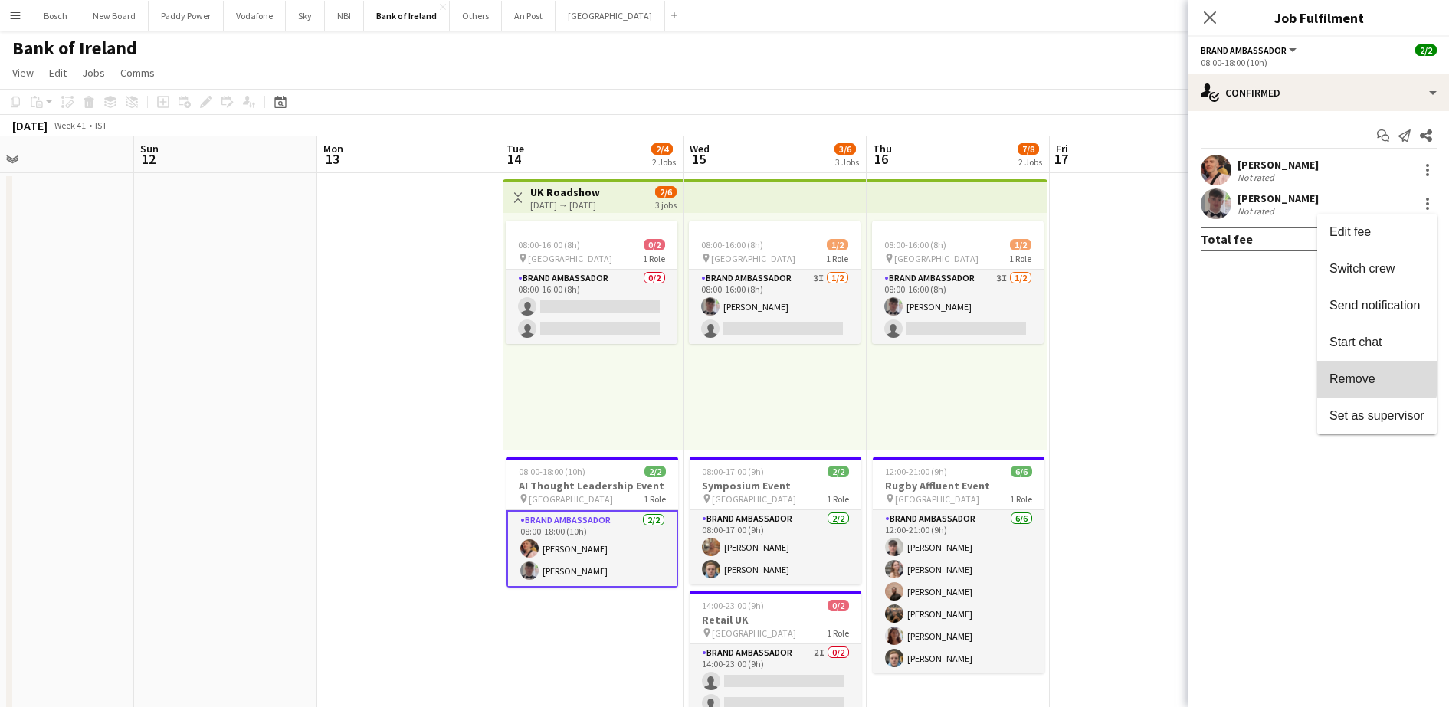
click at [1363, 372] on span "Remove" at bounding box center [1353, 378] width 46 height 13
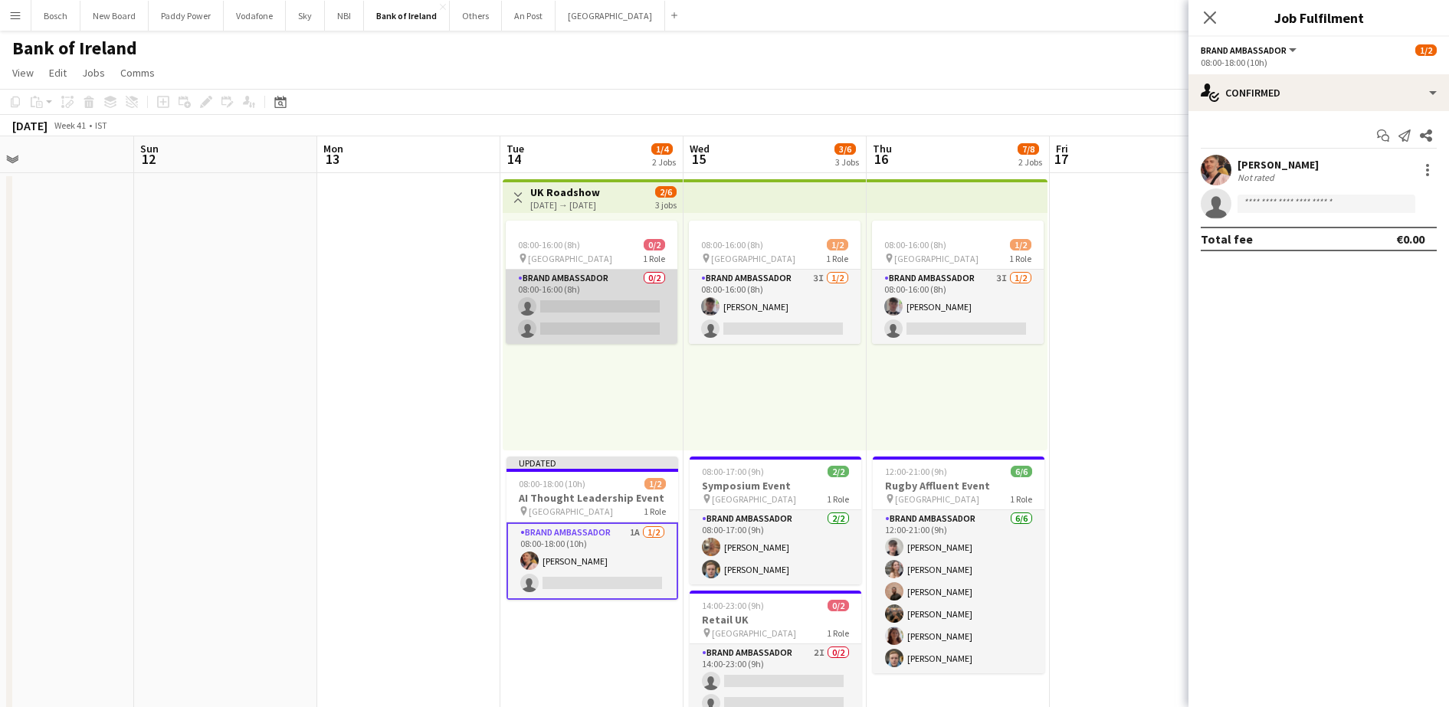
click at [560, 308] on app-card-role "Brand Ambassador 0/2 08:00-16:00 (8h) single-neutral-actions single-neutral-act…" at bounding box center [592, 307] width 172 height 74
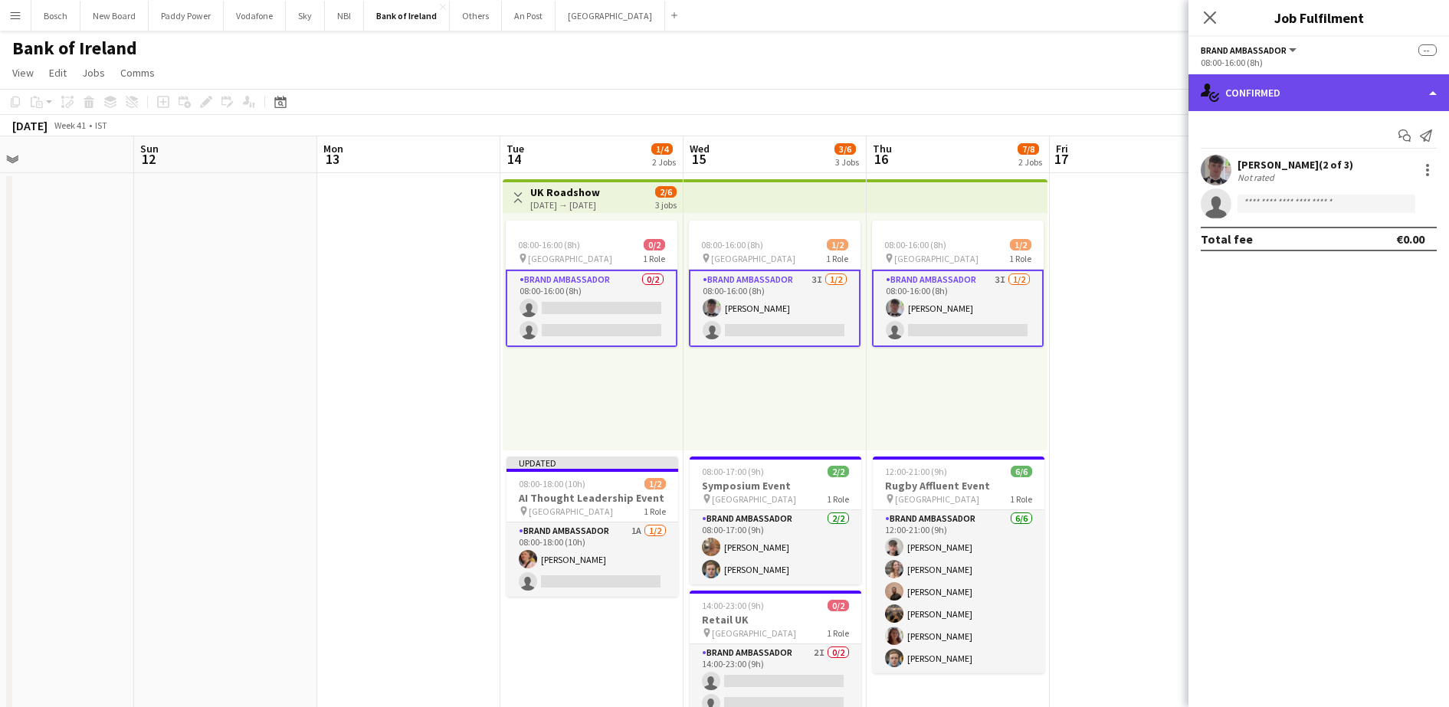
click at [1318, 109] on div "single-neutral-actions-check-2 Confirmed" at bounding box center [1319, 92] width 261 height 37
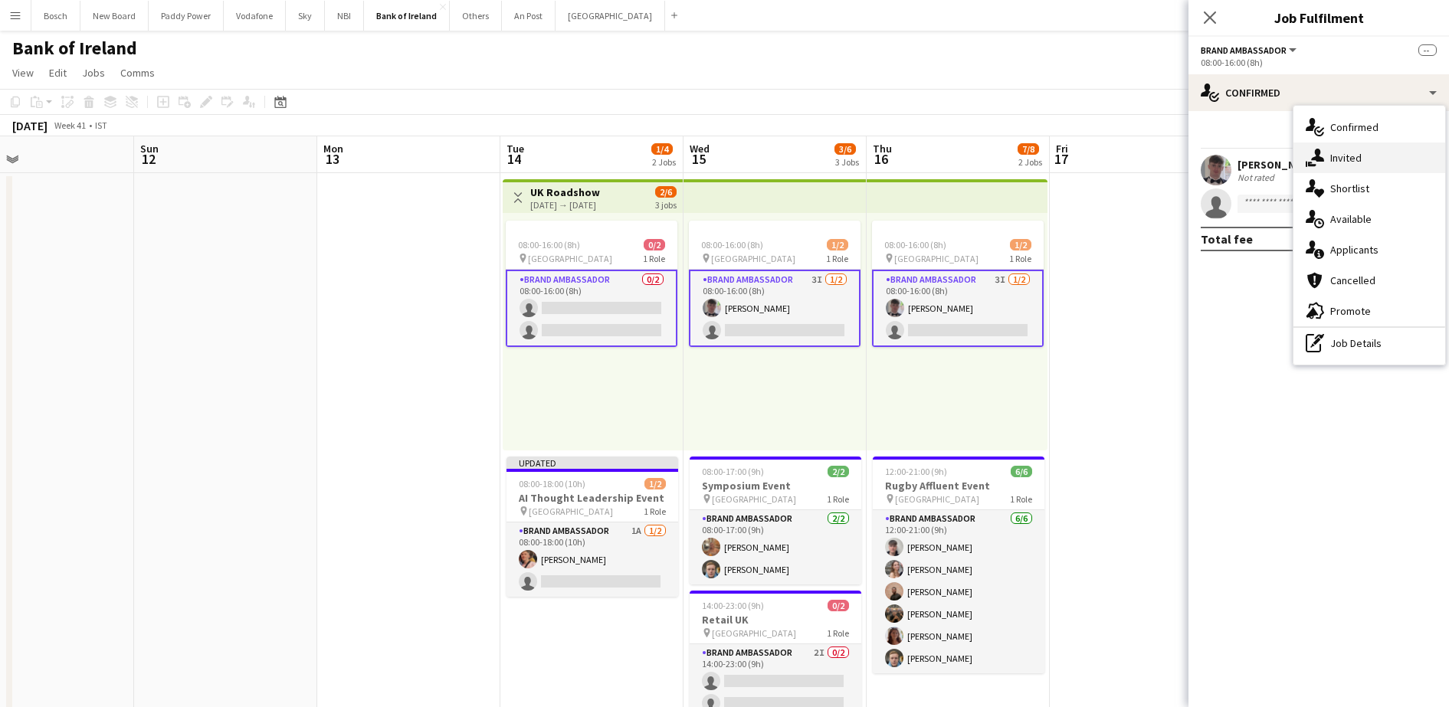
click at [1348, 166] on div "single-neutral-actions-share-1 Invited" at bounding box center [1370, 158] width 152 height 31
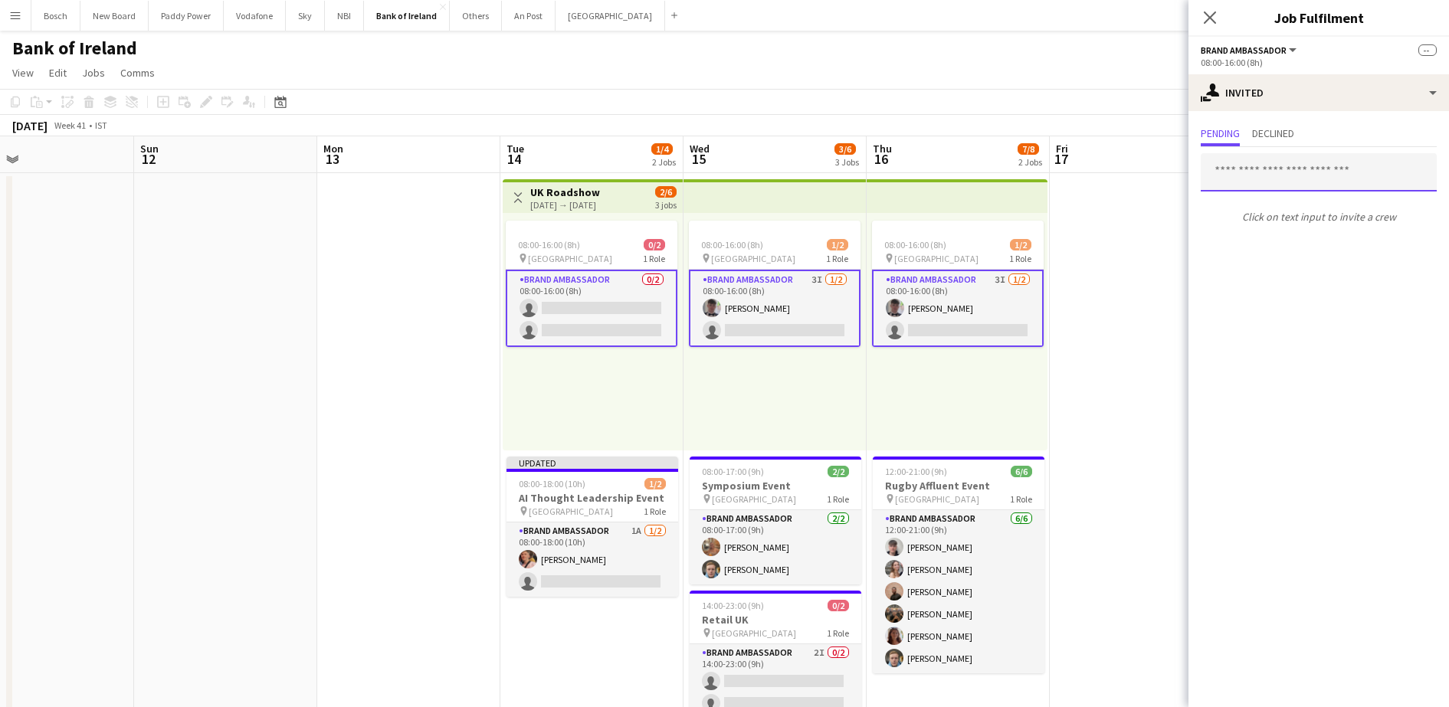
click at [1305, 176] on input "text" at bounding box center [1319, 172] width 236 height 38
type input "***"
click at [1111, 103] on app-toolbar "Copy Paste Paste Ctrl+V Paste with crew Ctrl+Shift+V Paste linked Job [GEOGRAPH…" at bounding box center [724, 102] width 1449 height 26
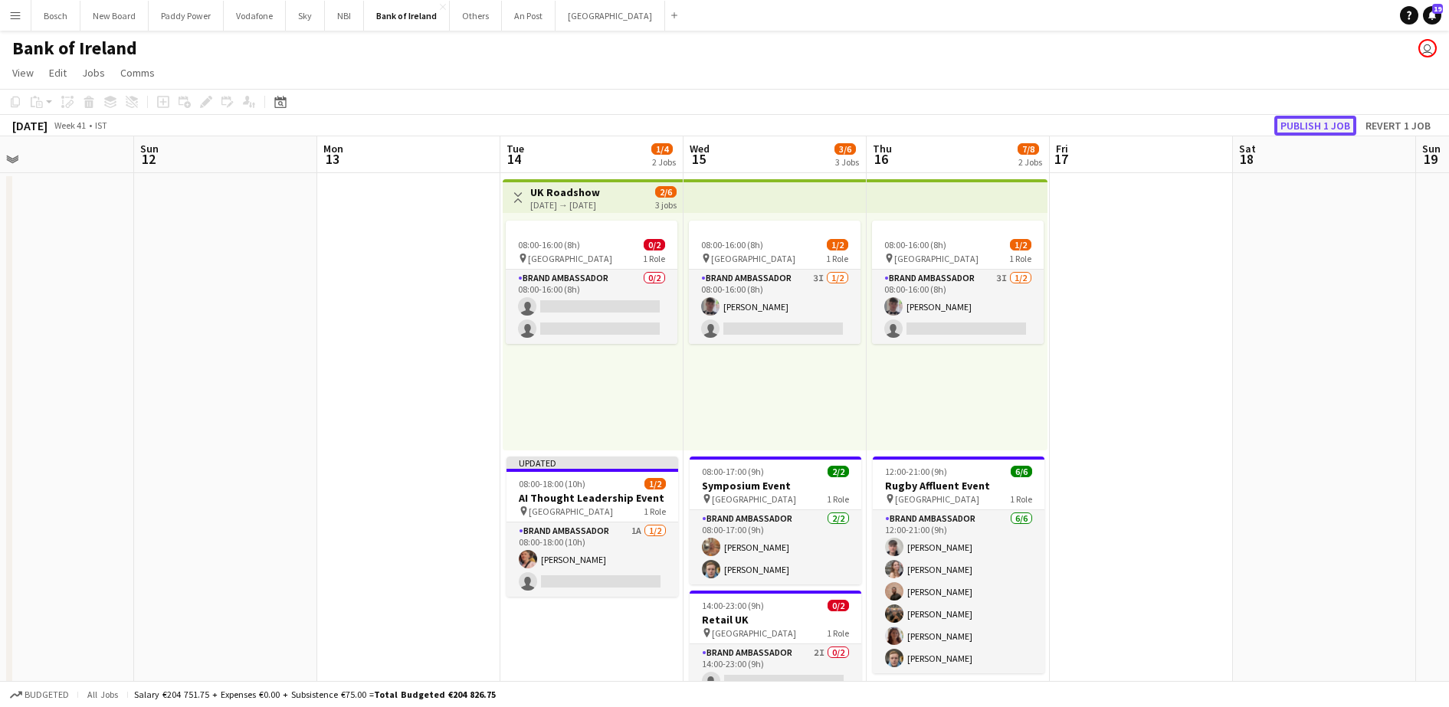
click at [1304, 121] on button "Publish 1 job" at bounding box center [1316, 126] width 82 height 20
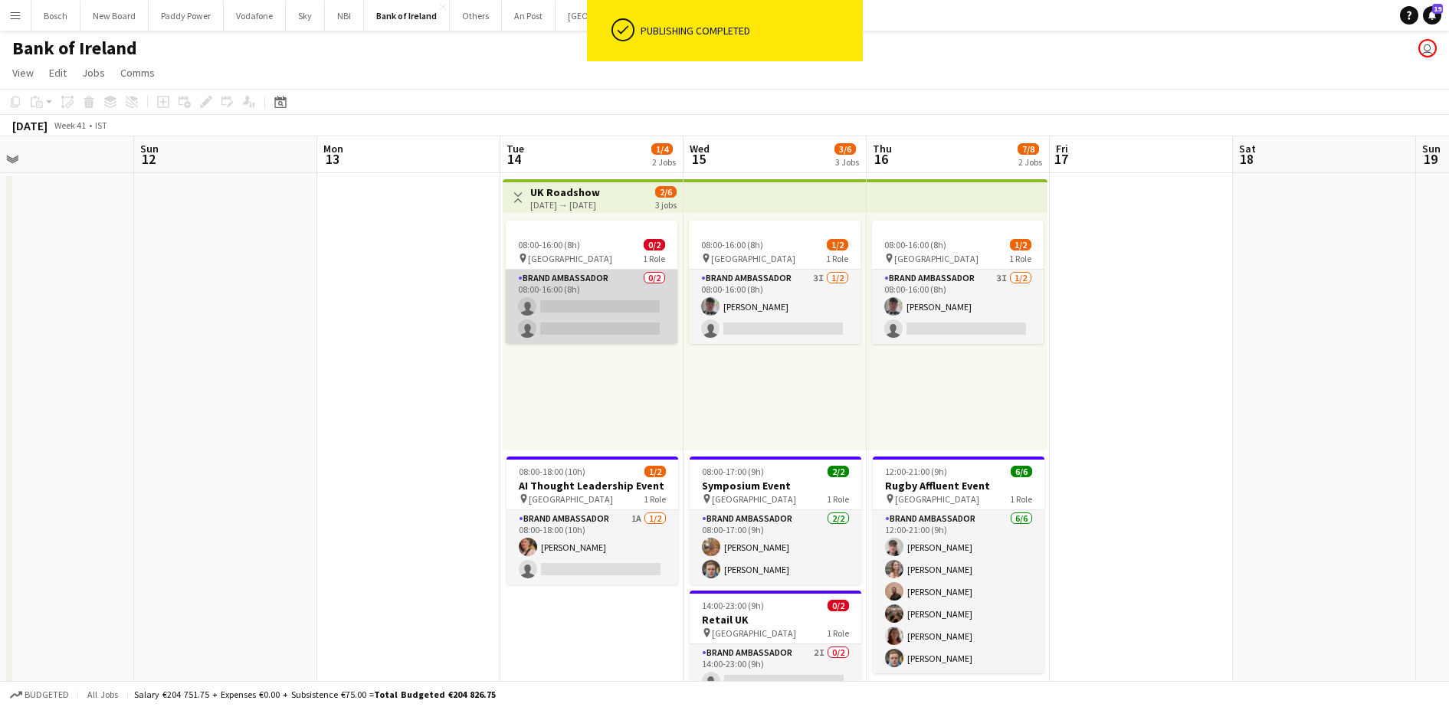
click at [628, 301] on app-card-role "Brand Ambassador 0/2 08:00-16:00 (8h) single-neutral-actions single-neutral-act…" at bounding box center [592, 307] width 172 height 74
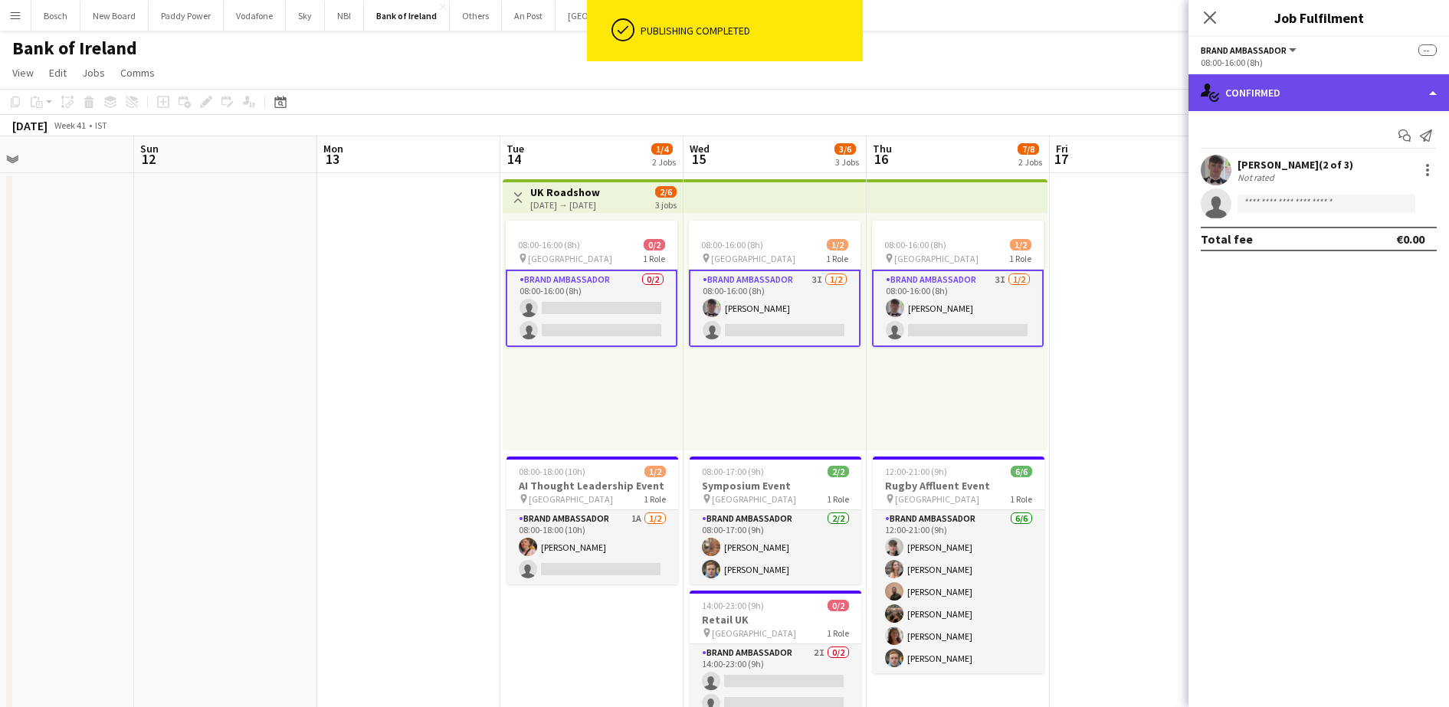
click at [1351, 94] on div "single-neutral-actions-check-2 Confirmed" at bounding box center [1319, 92] width 261 height 37
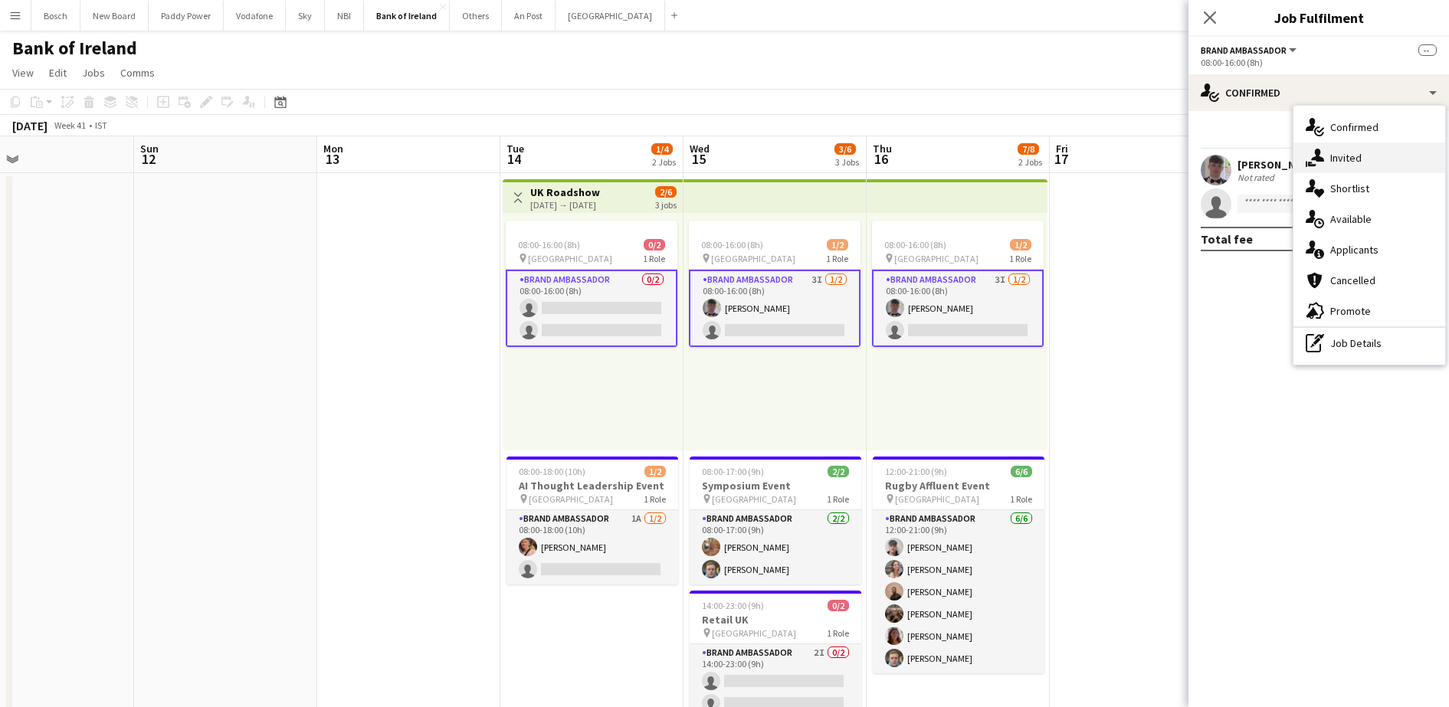
click at [1353, 164] on span "Invited" at bounding box center [1346, 158] width 31 height 14
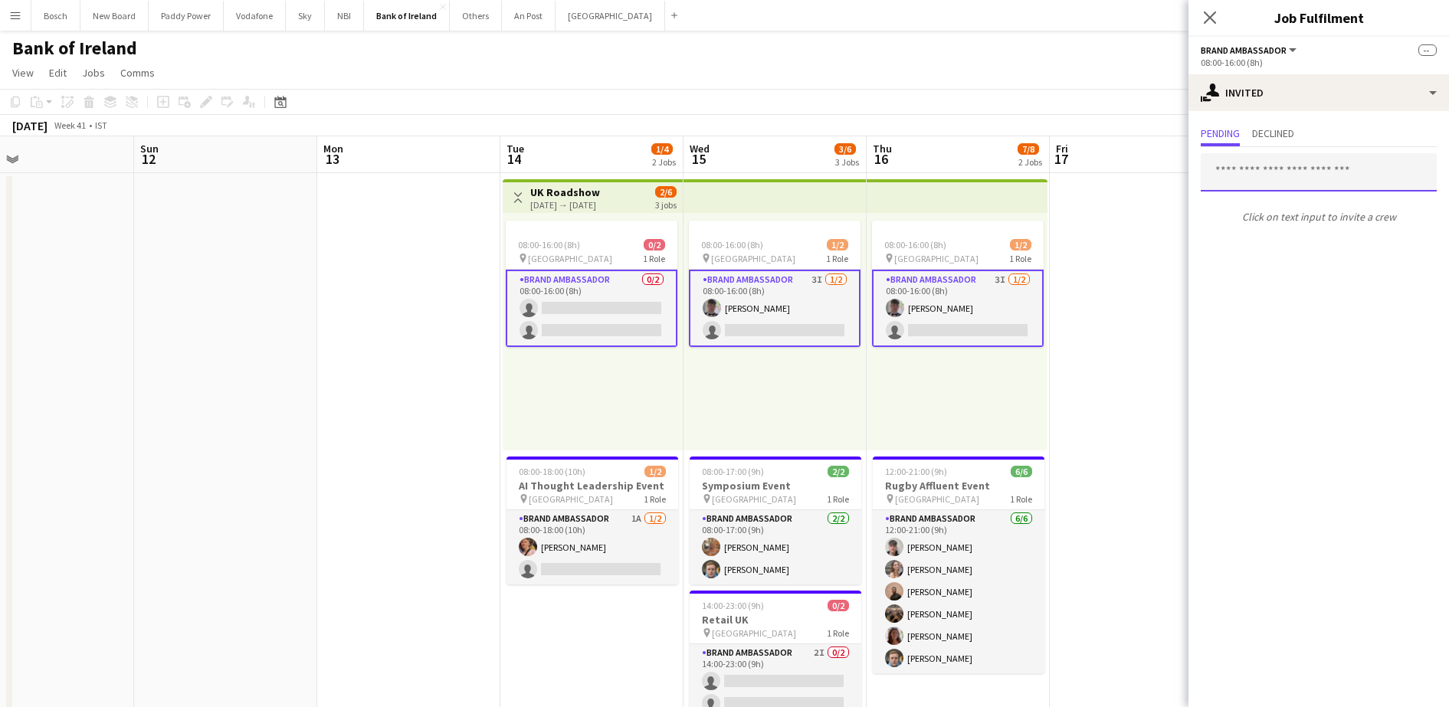
click at [1308, 172] on input "text" at bounding box center [1319, 172] width 236 height 38
type input "***"
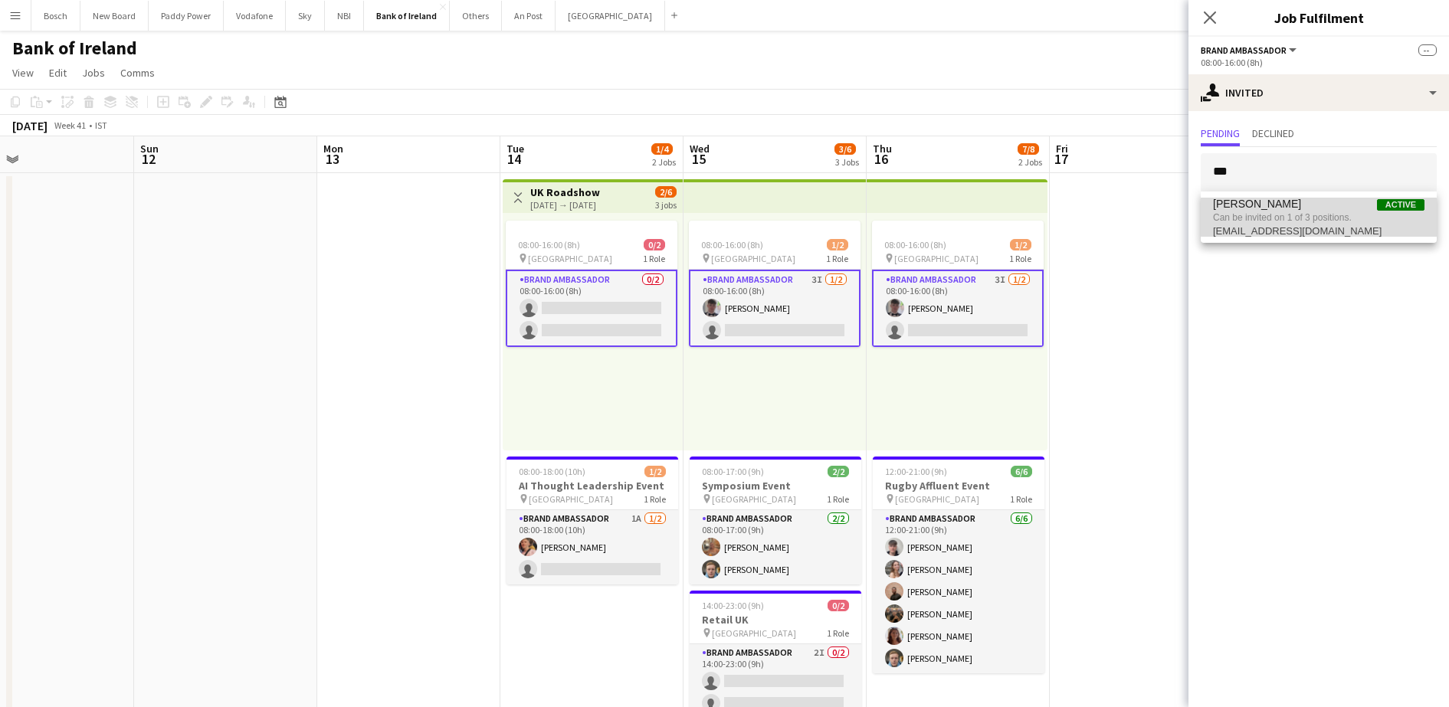
click at [1318, 228] on span "mylesdunn03@gmail.com" at bounding box center [1319, 231] width 212 height 12
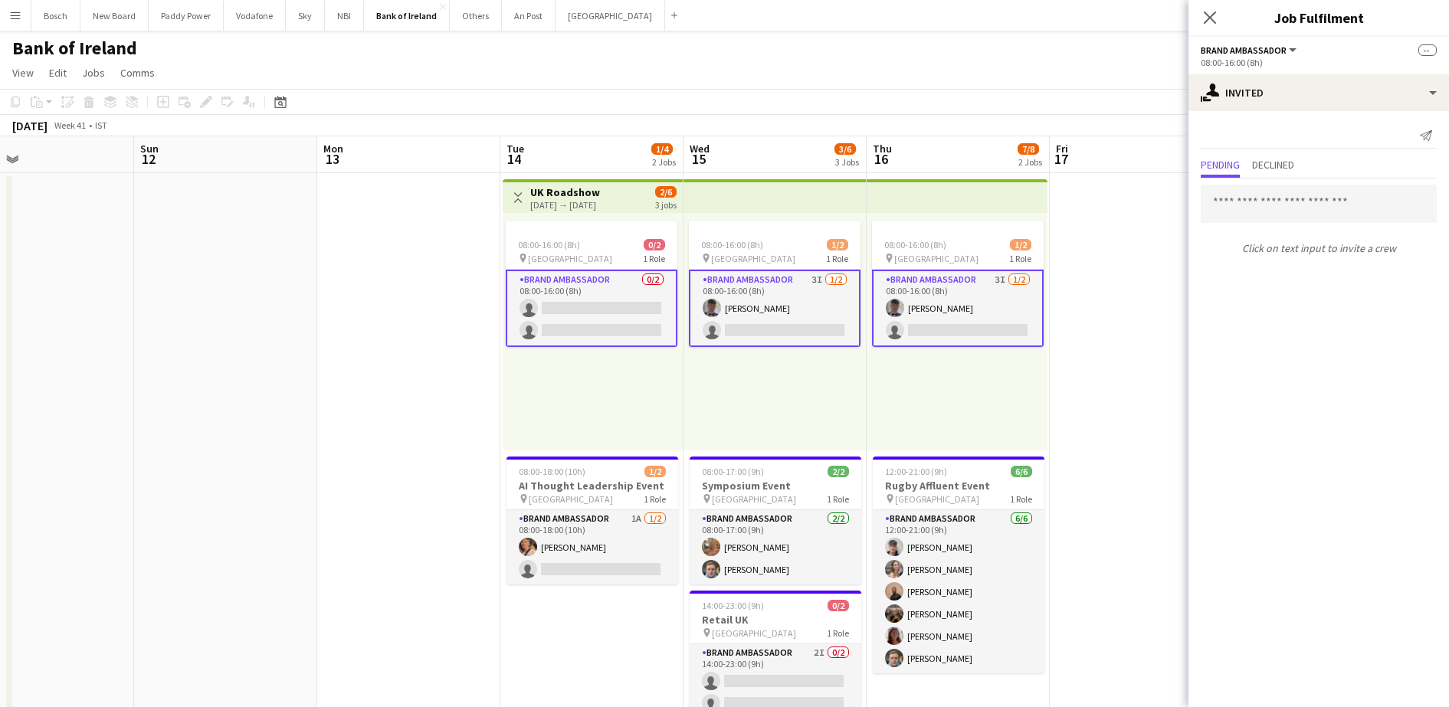
click at [956, 145] on app-board-header-date "Thu 16 7/8 2 Jobs" at bounding box center [958, 154] width 183 height 37
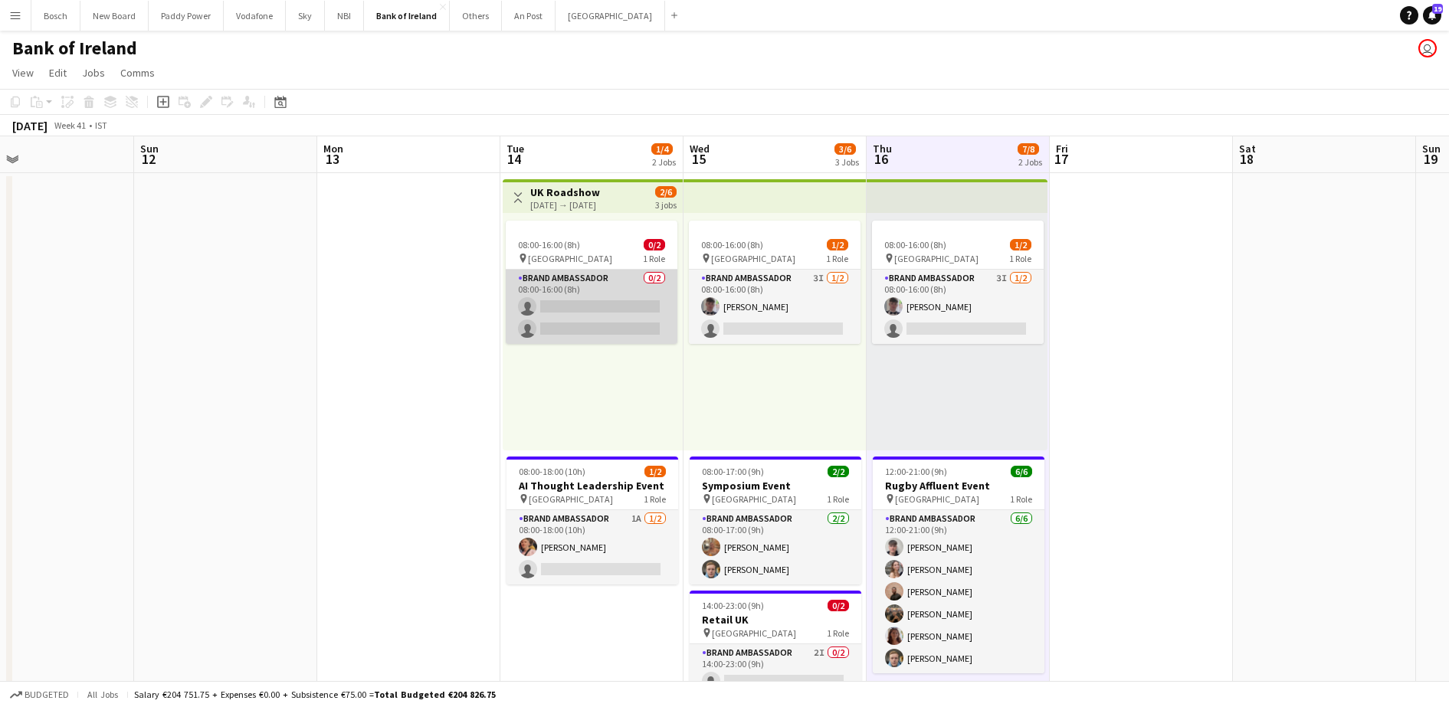
click at [631, 297] on app-card-role "Brand Ambassador 0/2 08:00-16:00 (8h) single-neutral-actions single-neutral-act…" at bounding box center [592, 307] width 172 height 74
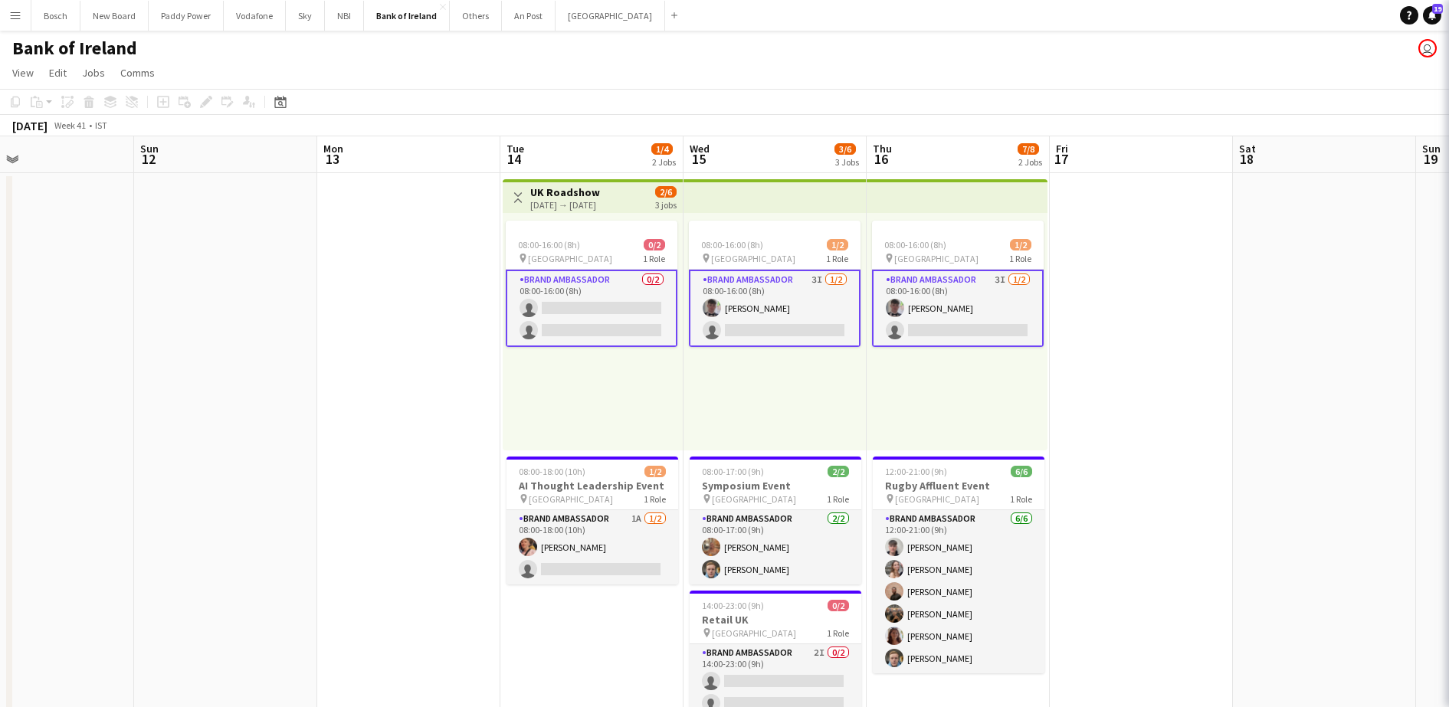
click at [631, 297] on app-card-role "Brand Ambassador 0/2 08:00-16:00 (8h) single-neutral-actions single-neutral-act…" at bounding box center [592, 308] width 172 height 77
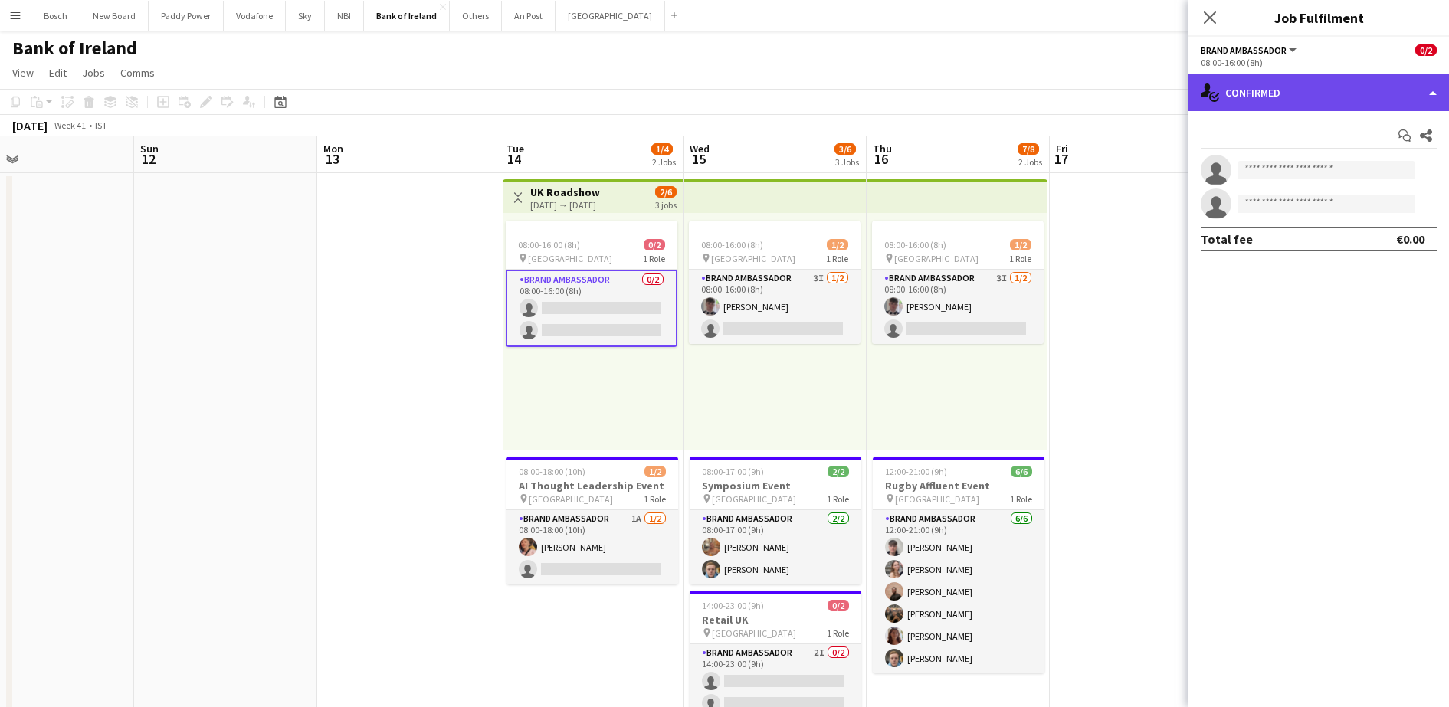
click at [1336, 86] on div "single-neutral-actions-check-2 Confirmed" at bounding box center [1319, 92] width 261 height 37
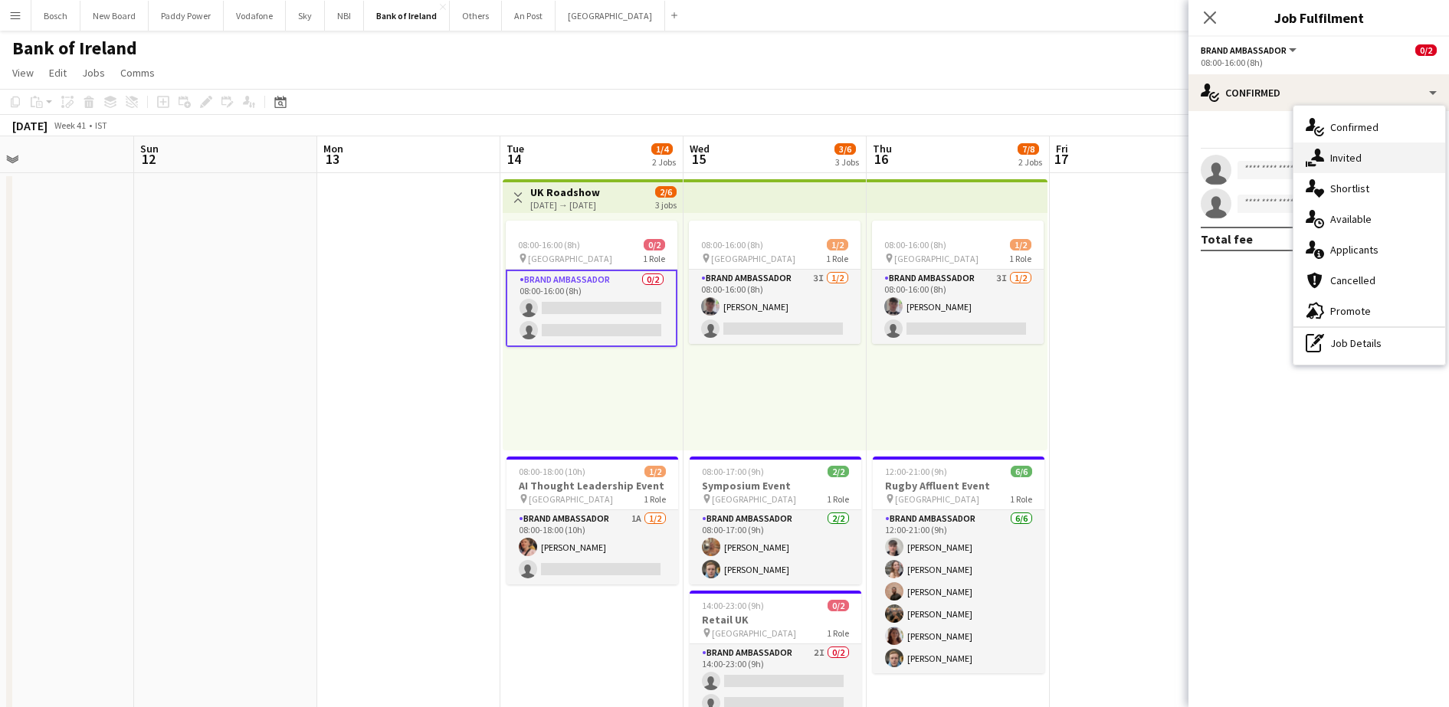
click at [1334, 156] on span "Invited" at bounding box center [1346, 158] width 31 height 14
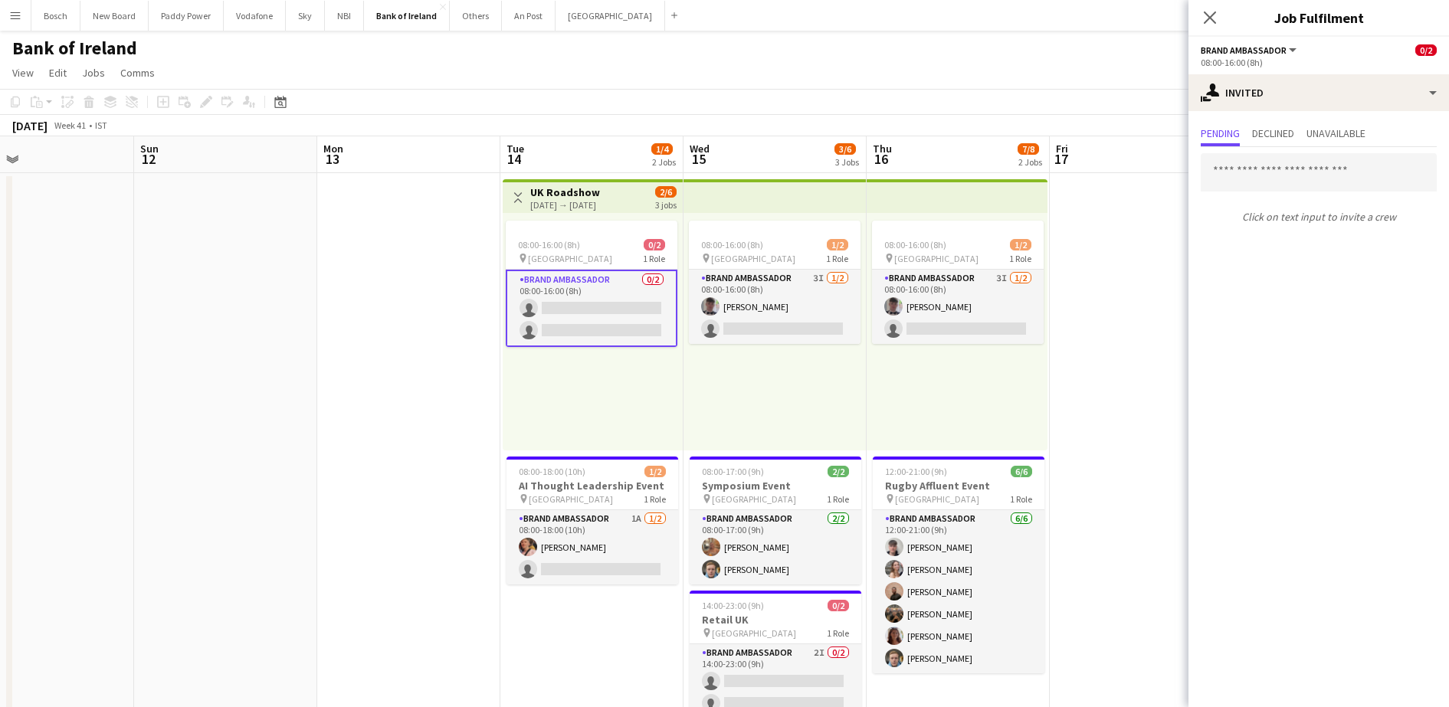
click at [1296, 176] on input "text" at bounding box center [1319, 172] width 236 height 38
type input "***"
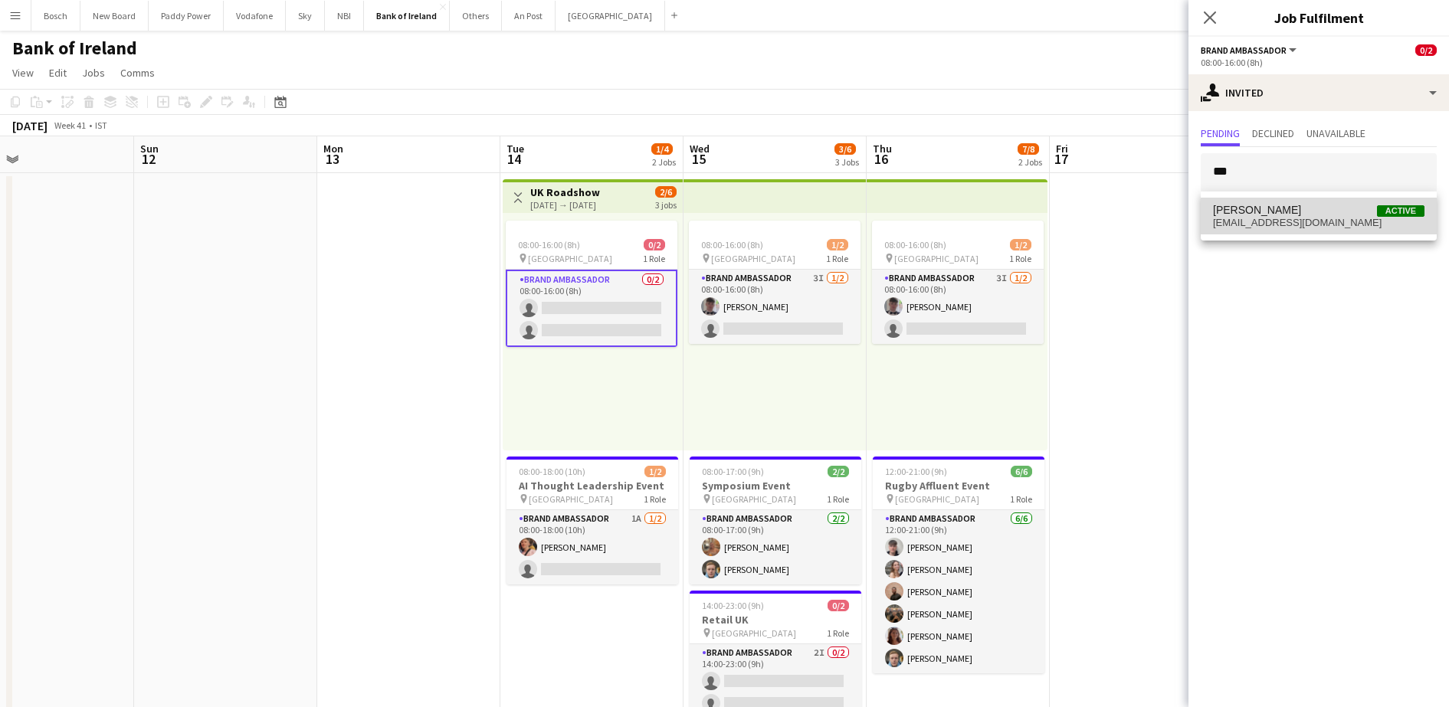
click at [1328, 222] on span "mylesdunn03@gmail.com" at bounding box center [1319, 223] width 212 height 12
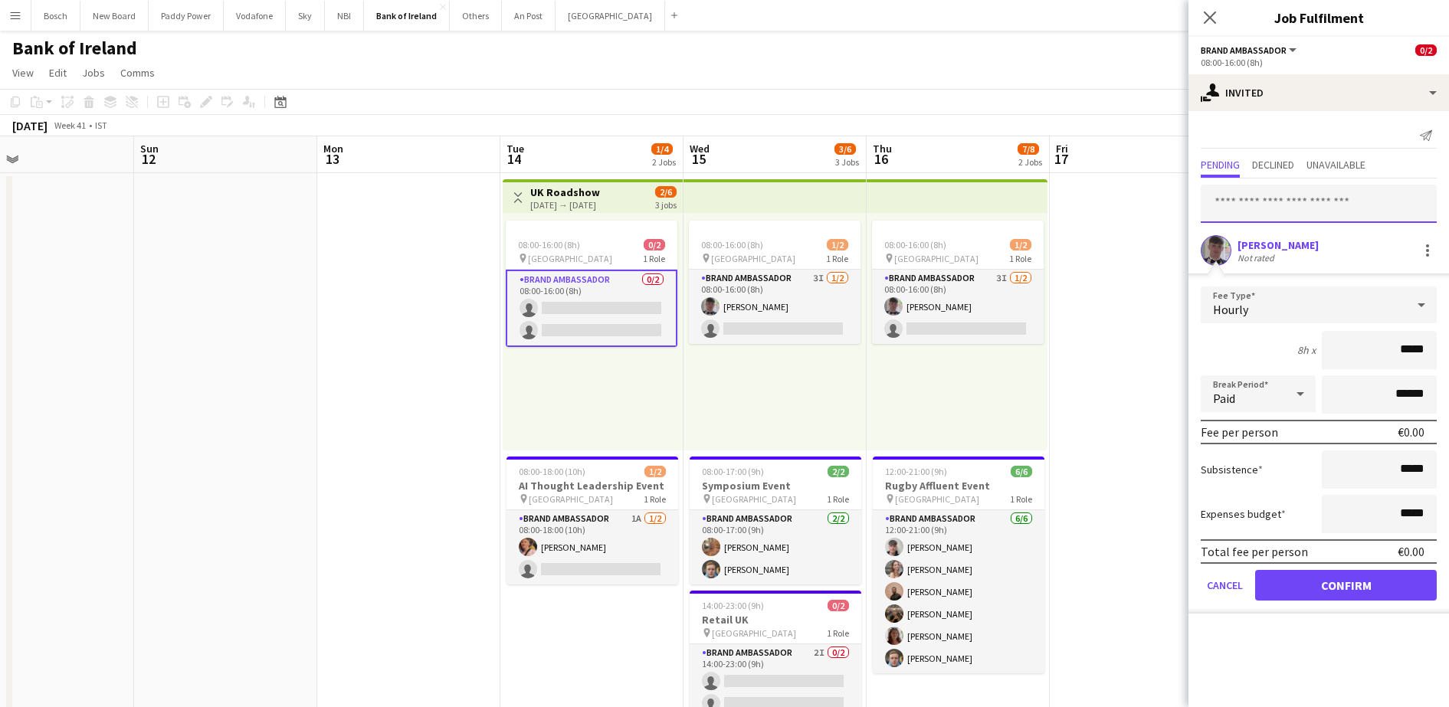
click at [1328, 222] on input "text" at bounding box center [1319, 204] width 236 height 38
click at [1313, 596] on button "Confirm" at bounding box center [1346, 585] width 182 height 31
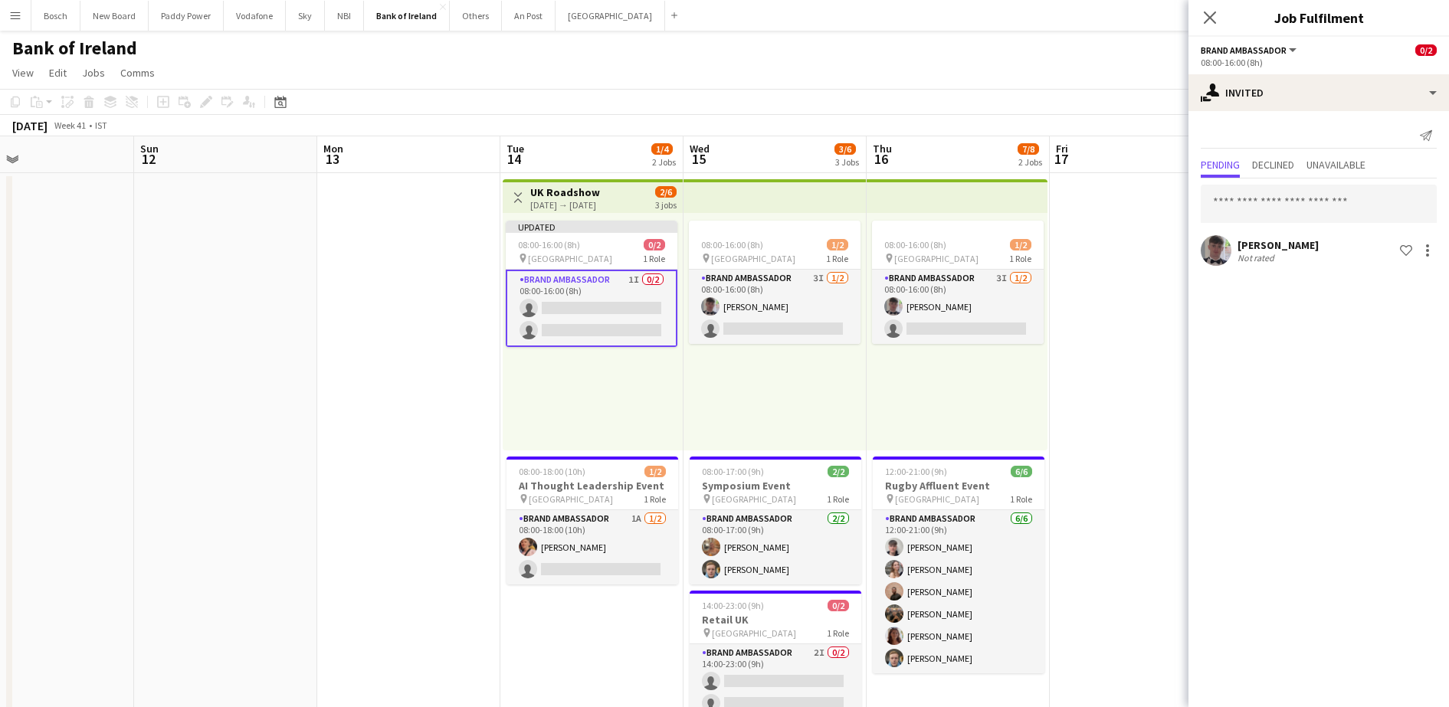
click at [1027, 132] on div "October 2025 Week 41 • IST Publish 1 job Revert 1 job" at bounding box center [724, 125] width 1449 height 21
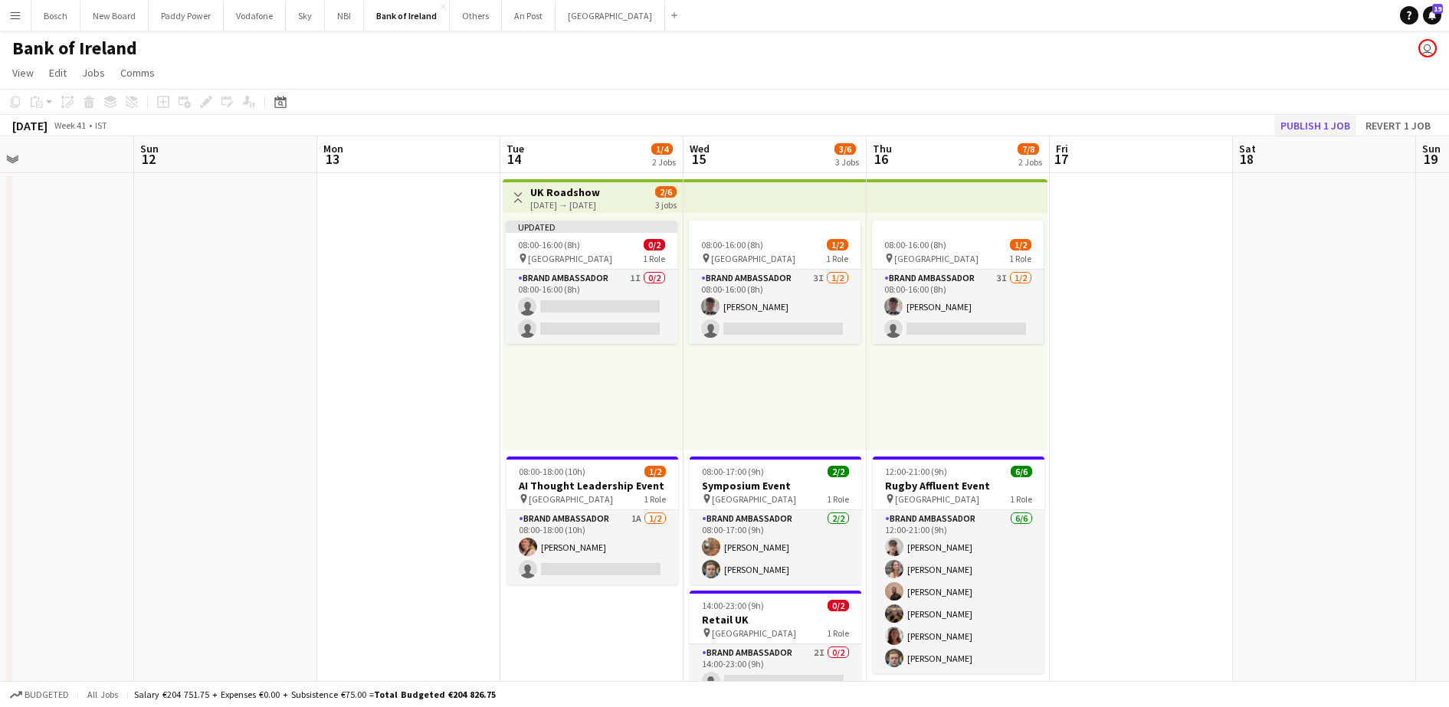
drag, startPoint x: 1303, startPoint y: 114, endPoint x: 1303, endPoint y: 124, distance: 10.0
click at [1303, 124] on div "October 2025 Week 41 • IST Publish 1 job Revert 1 job" at bounding box center [724, 125] width 1449 height 21
click at [1303, 124] on button "Publish 1 job" at bounding box center [1316, 126] width 82 height 20
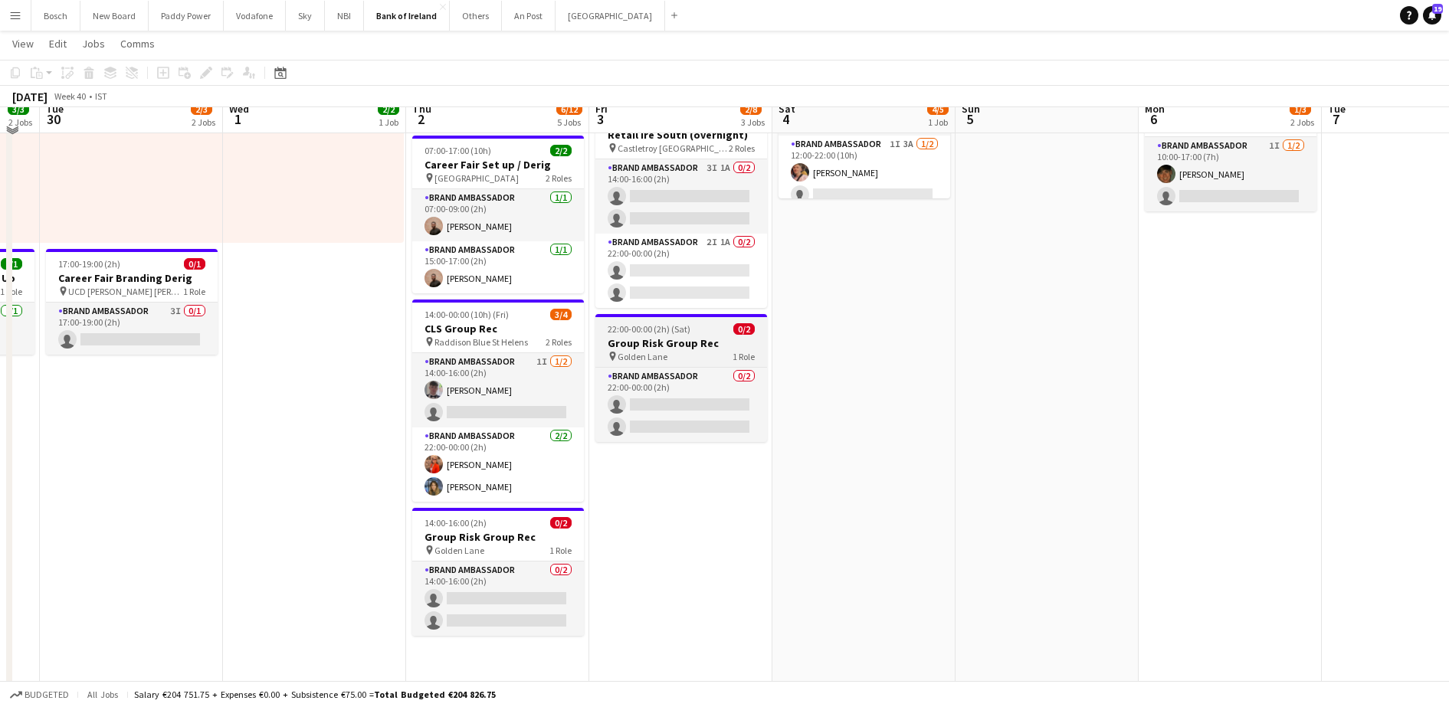
scroll to position [207, 0]
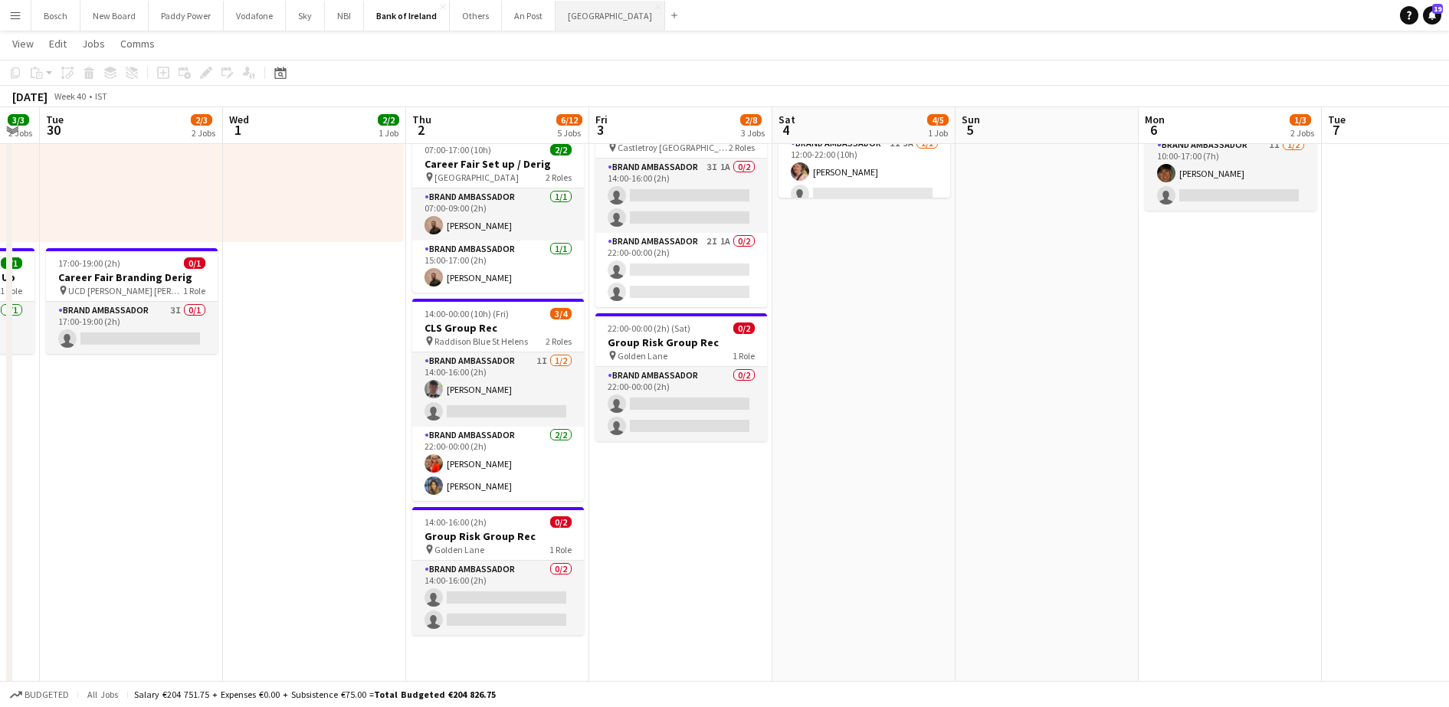
click at [583, 18] on button "[GEOGRAPHIC_DATA] Close" at bounding box center [611, 16] width 110 height 30
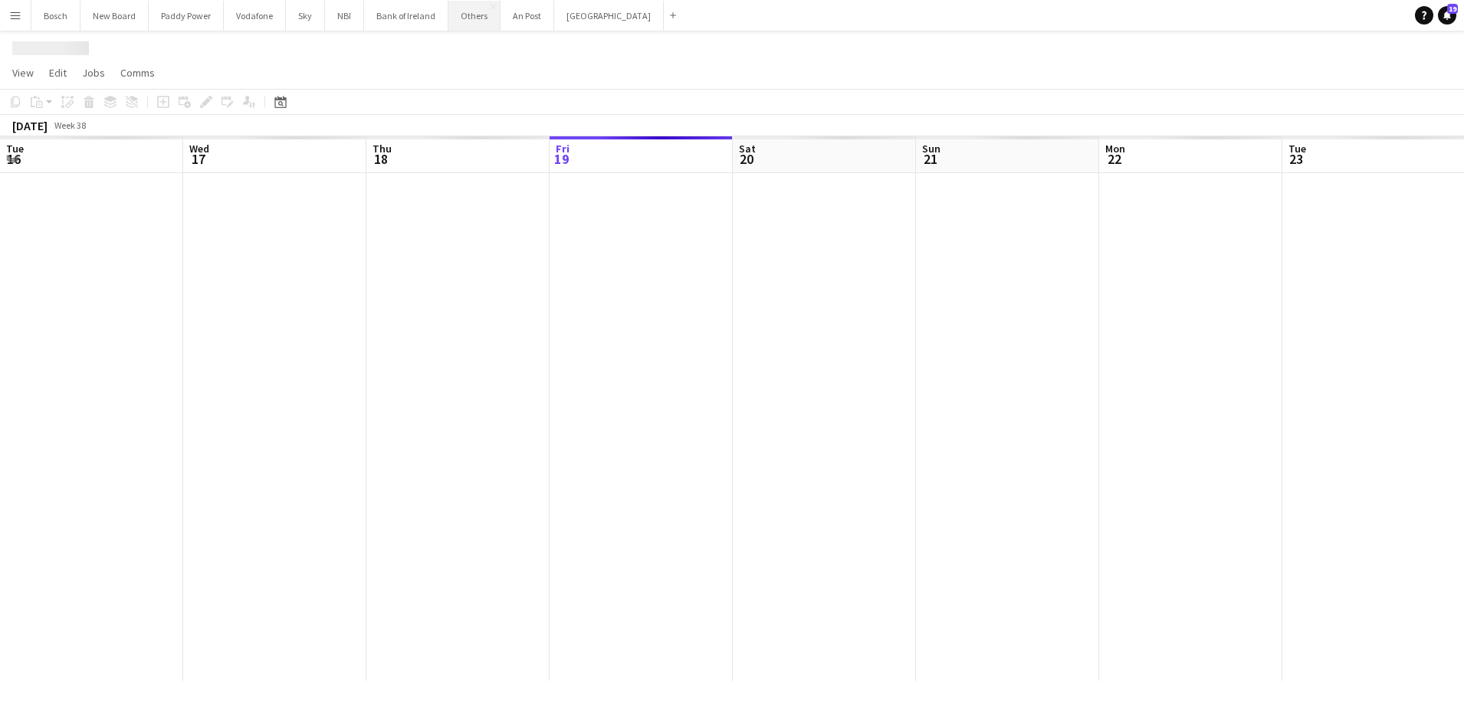
scroll to position [0, 366]
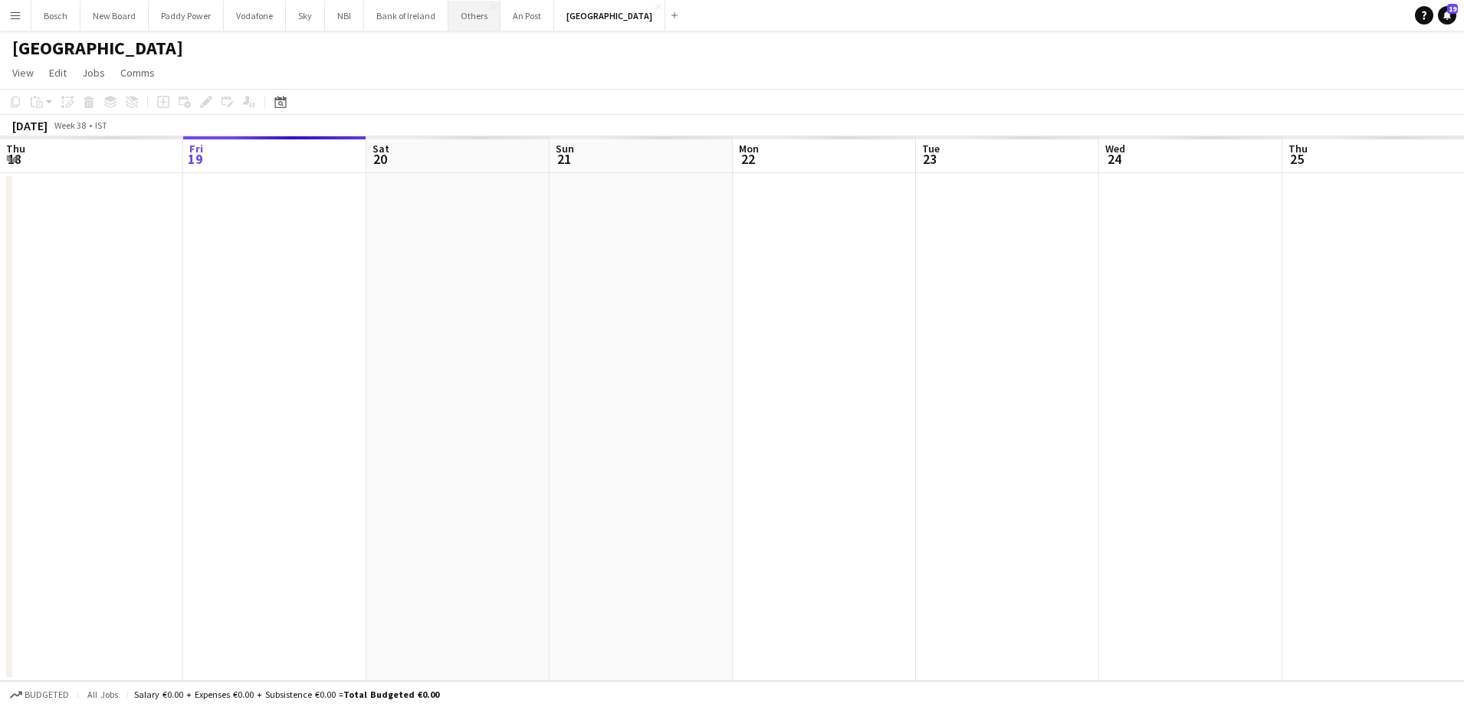
click at [480, 21] on button "Others Close" at bounding box center [474, 16] width 52 height 30
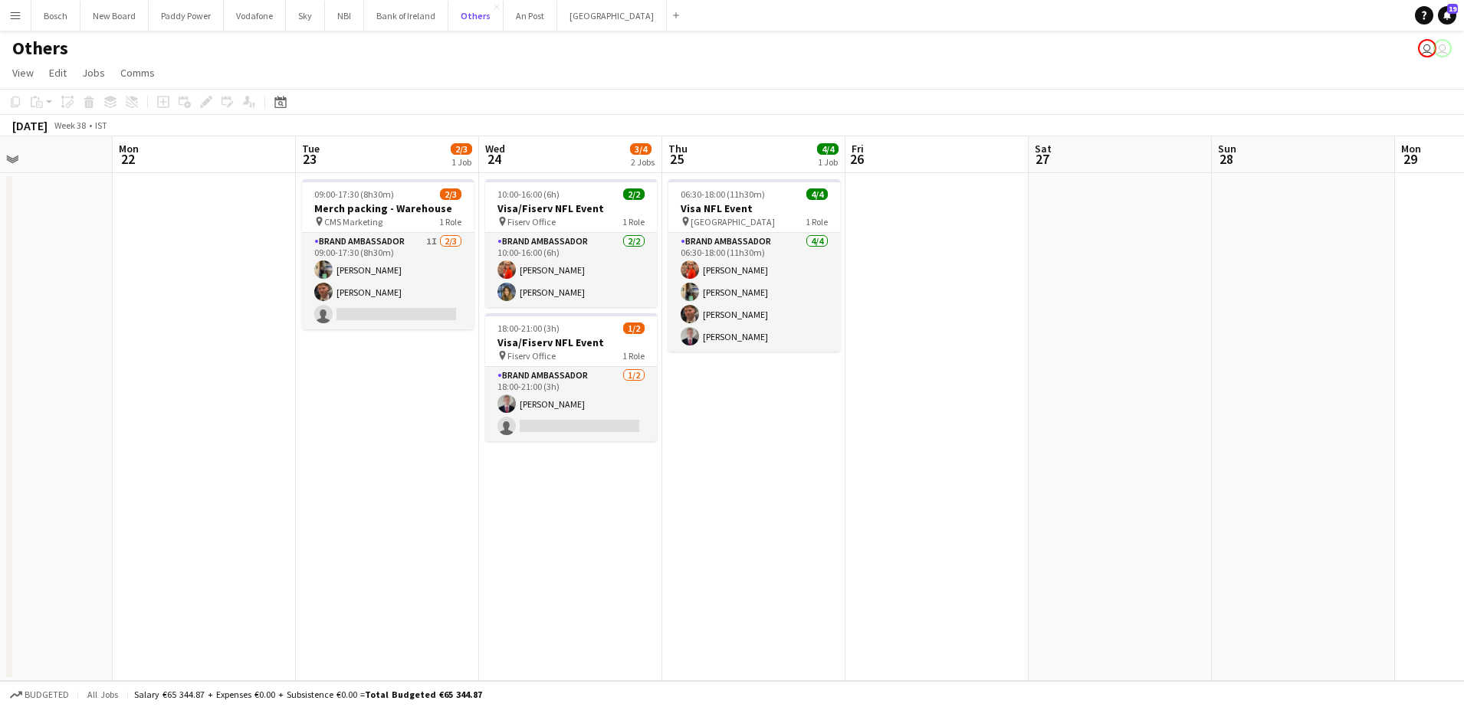
scroll to position [0, 621]
click at [592, 514] on app-date-cell "10:00-16:00 (6h) 2/2 Visa/Fiserv NFL Event pin Fiserv Office 1 Role Brand Ambas…" at bounding box center [569, 427] width 183 height 508
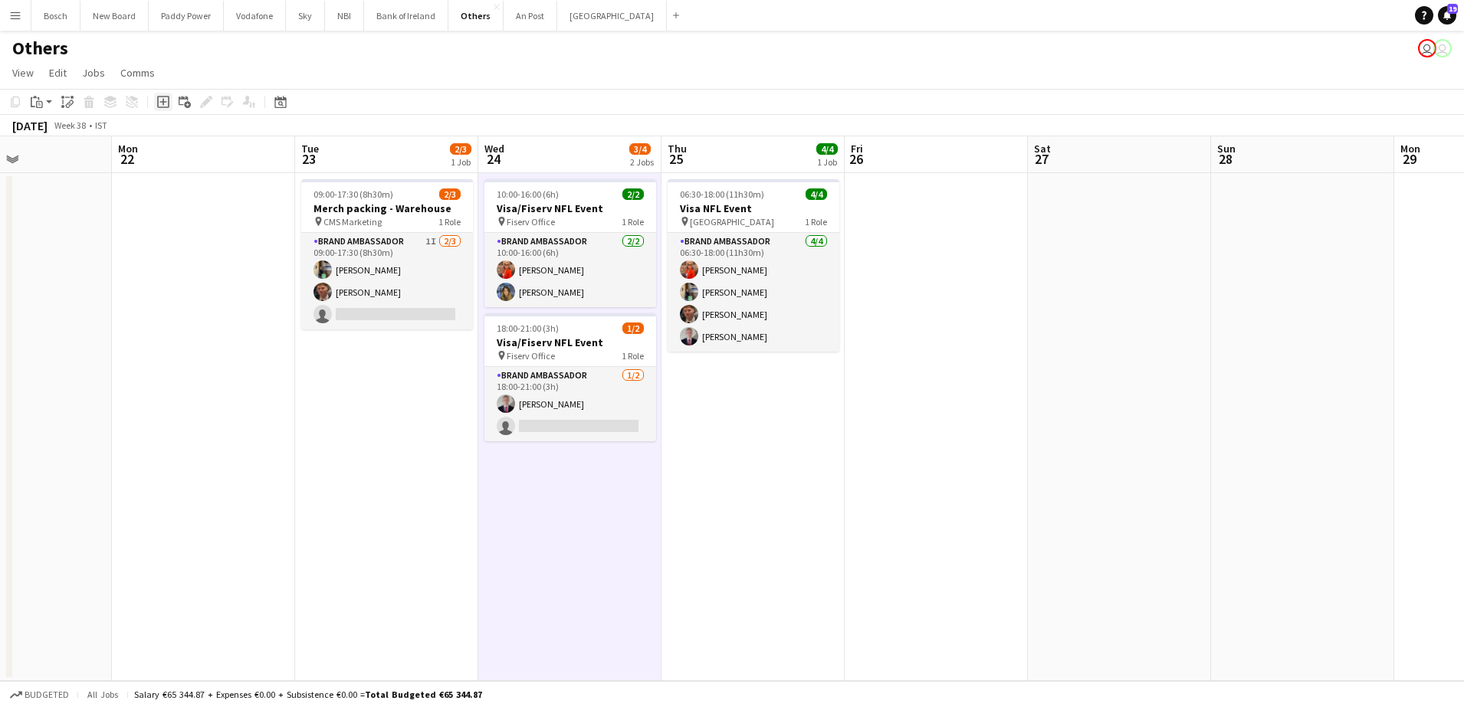
click at [160, 110] on div "Add job" at bounding box center [163, 102] width 18 height 18
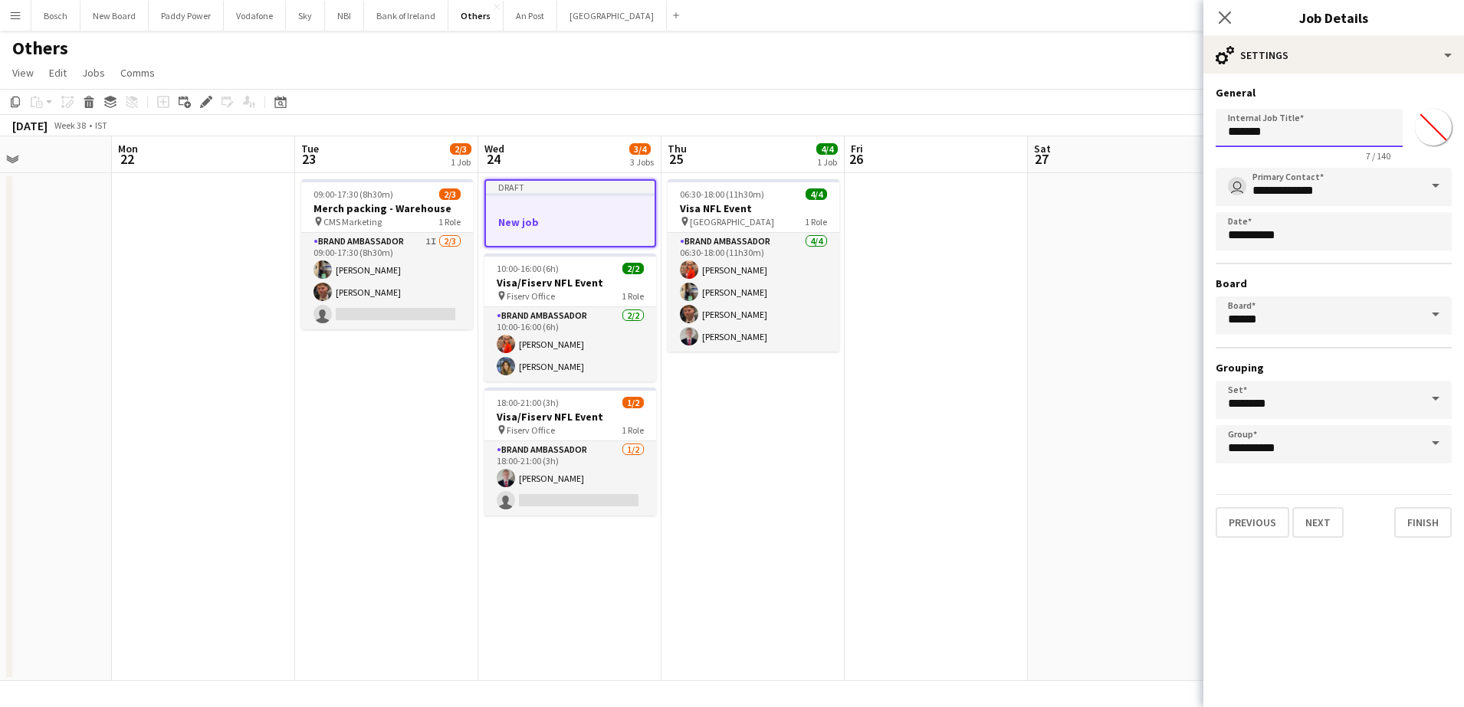
click at [1288, 130] on input "*******" at bounding box center [1309, 128] width 187 height 38
type input "**********"
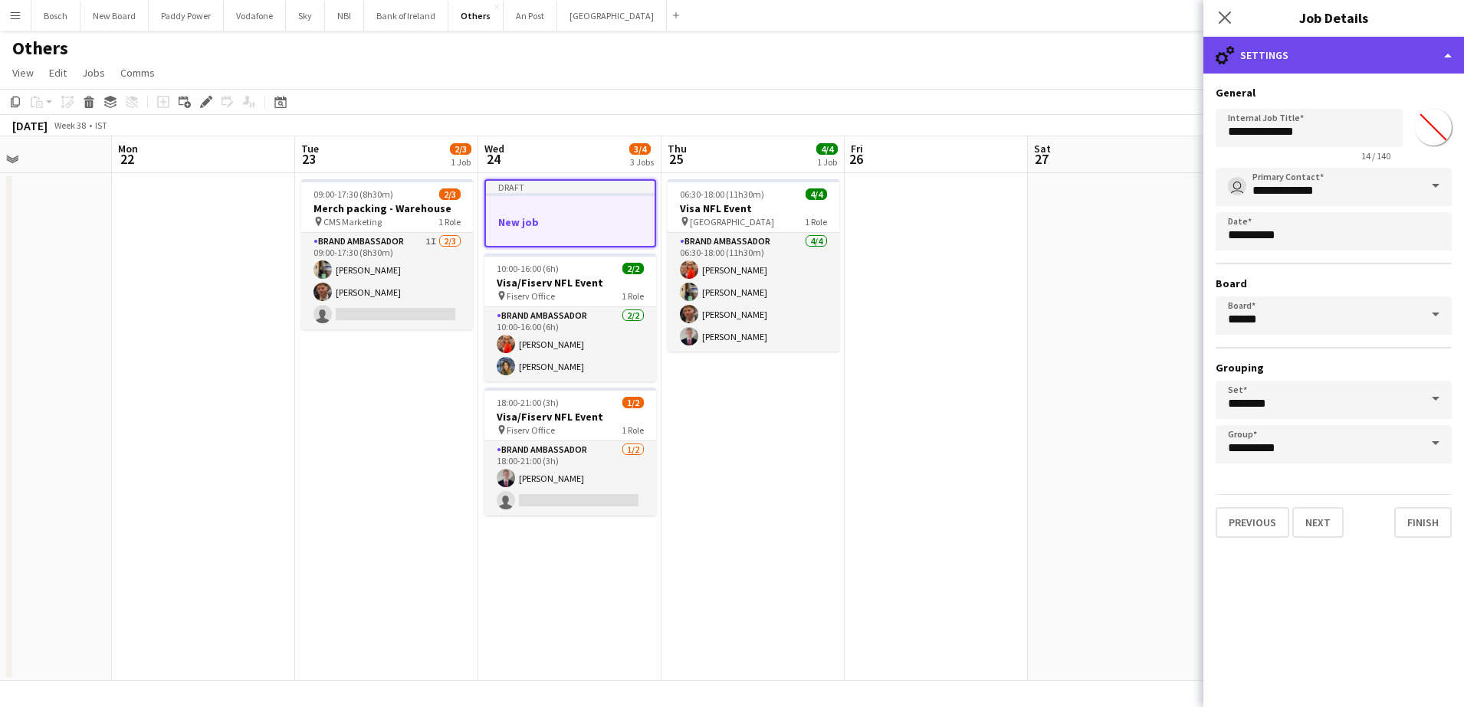
click at [1311, 54] on div "cog-double-3 Settings" at bounding box center [1333, 55] width 261 height 37
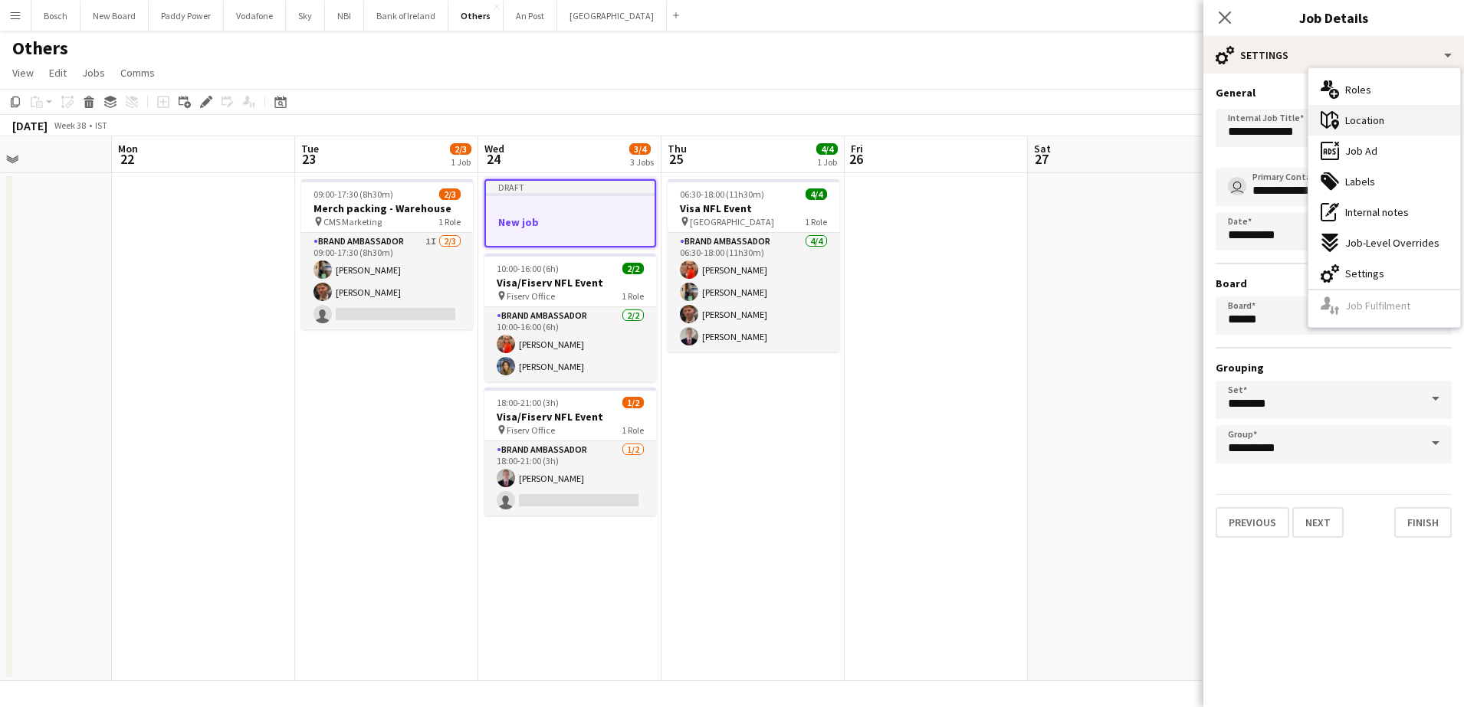
click at [1362, 120] on span "Location" at bounding box center [1364, 120] width 39 height 14
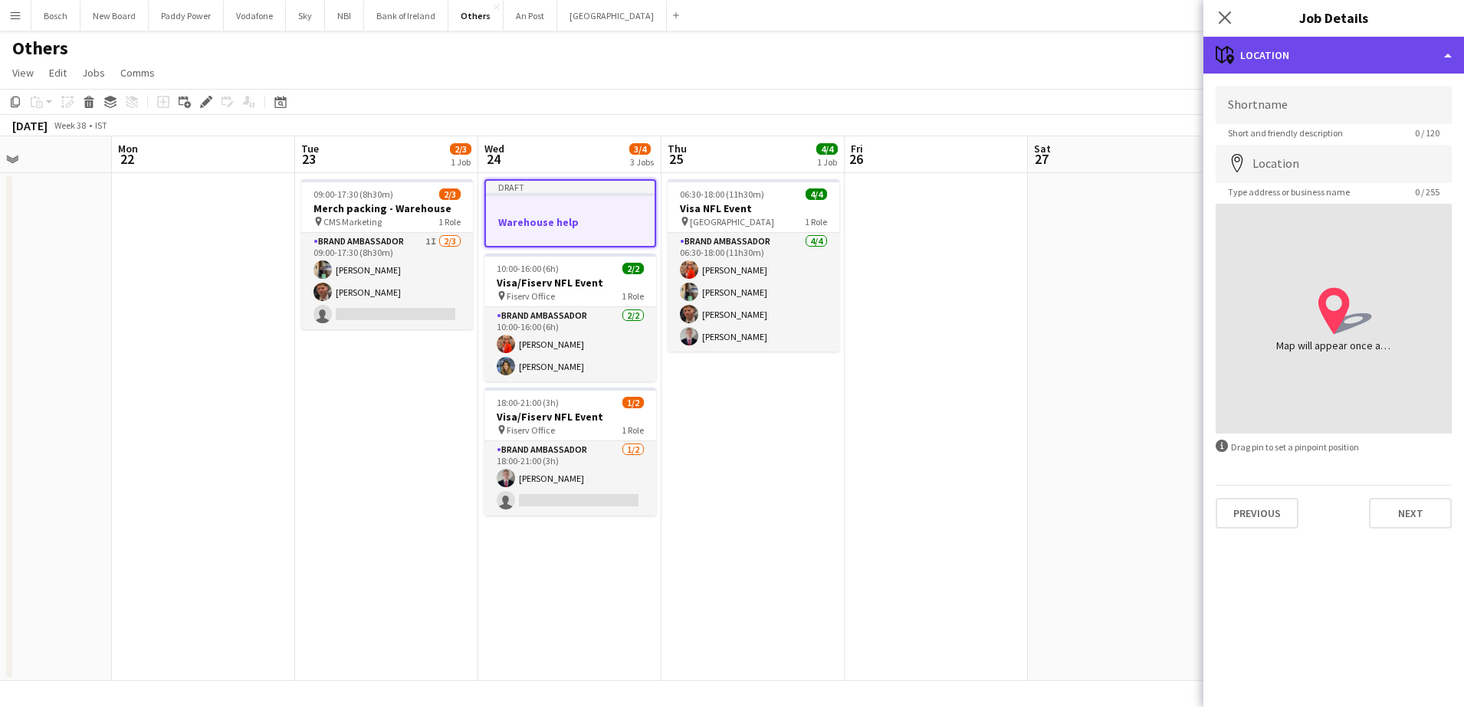
click at [1357, 57] on div "maps-pin-1 Location" at bounding box center [1333, 55] width 261 height 37
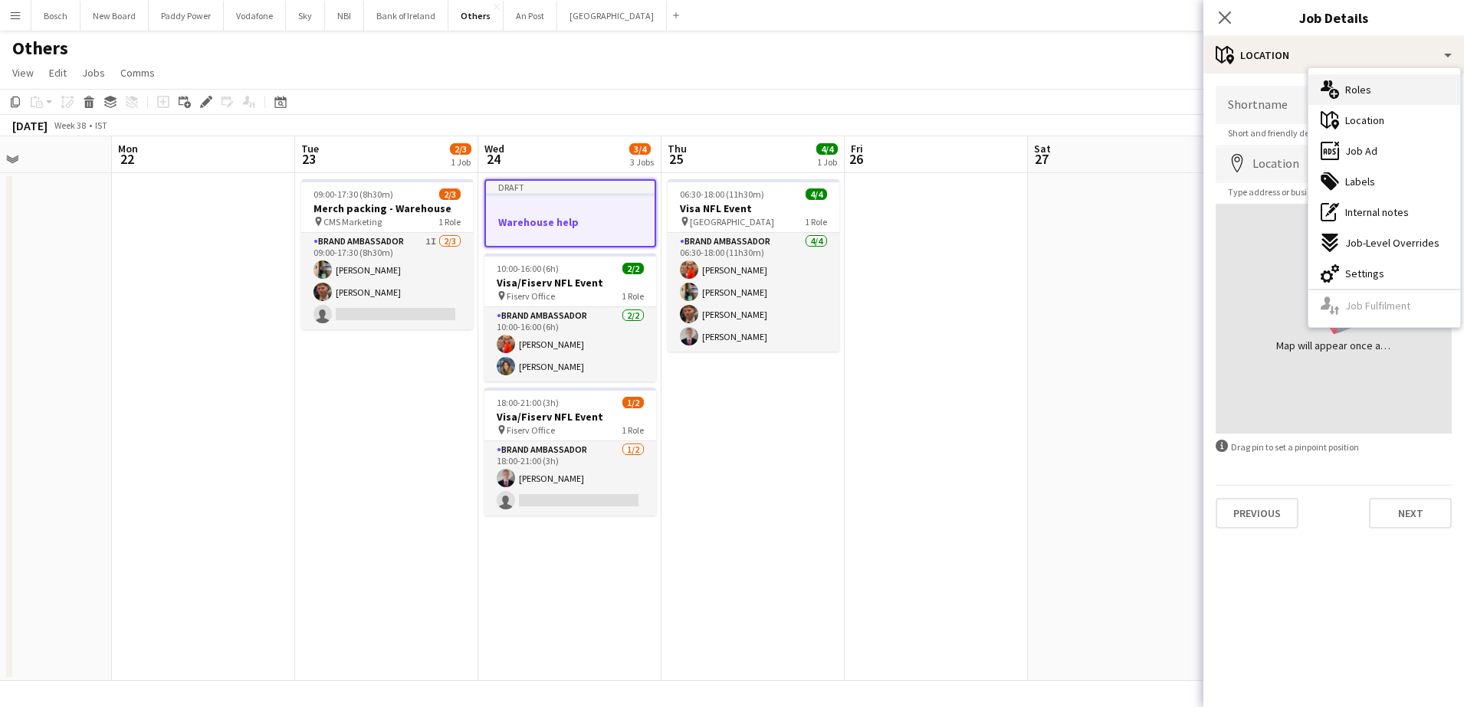
click at [1370, 97] on div "multiple-users-add Roles" at bounding box center [1384, 89] width 152 height 31
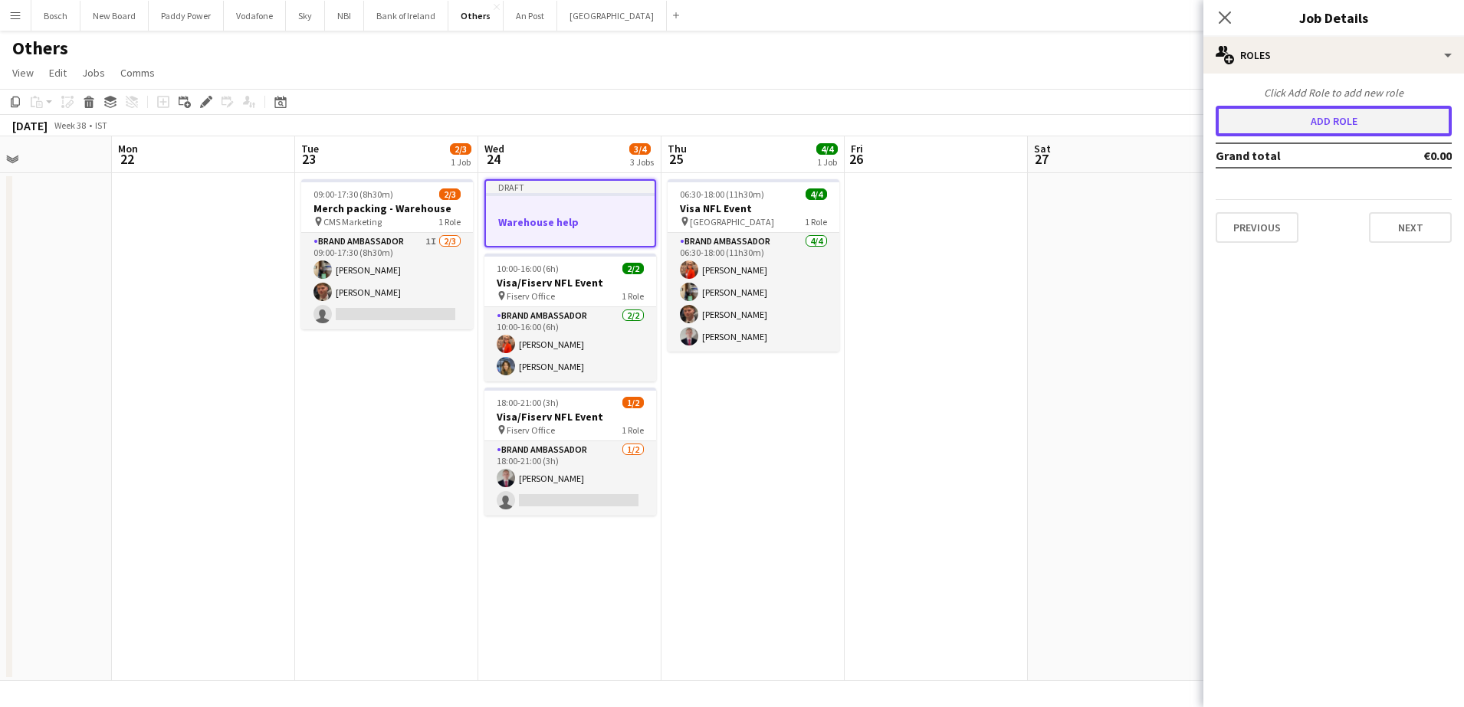
drag, startPoint x: 1267, startPoint y: 123, endPoint x: 1227, endPoint y: 134, distance: 41.3
click at [1267, 123] on button "Add role" at bounding box center [1334, 121] width 236 height 31
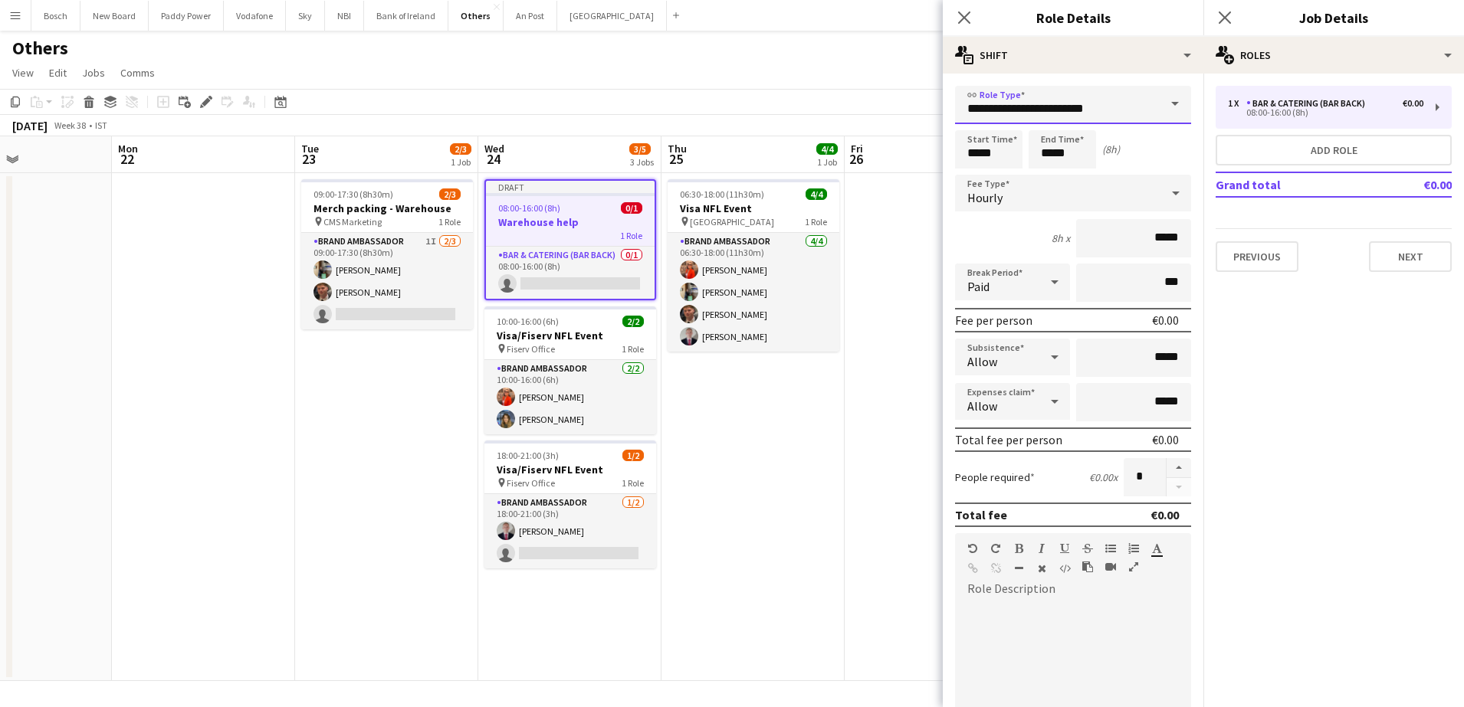
click at [1082, 112] on input "**********" at bounding box center [1073, 105] width 236 height 38
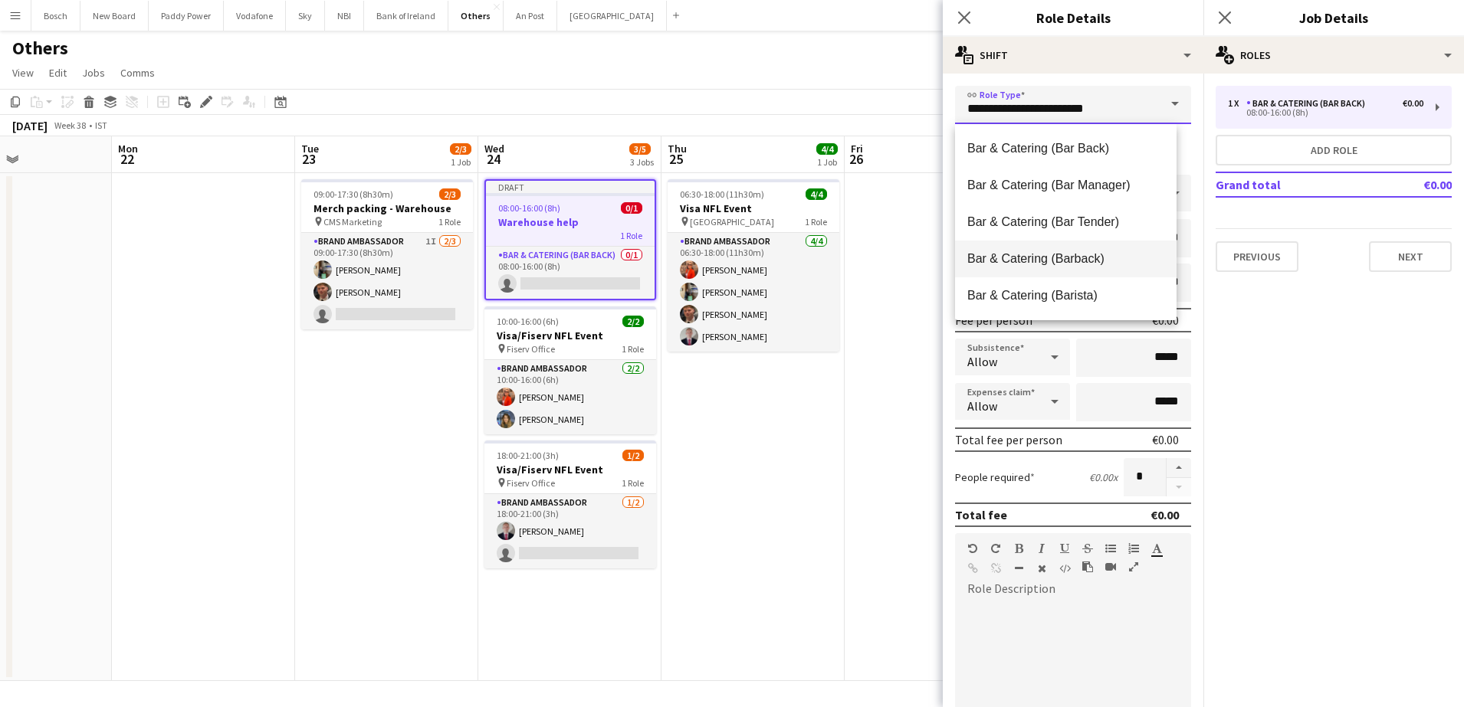
scroll to position [172, 0]
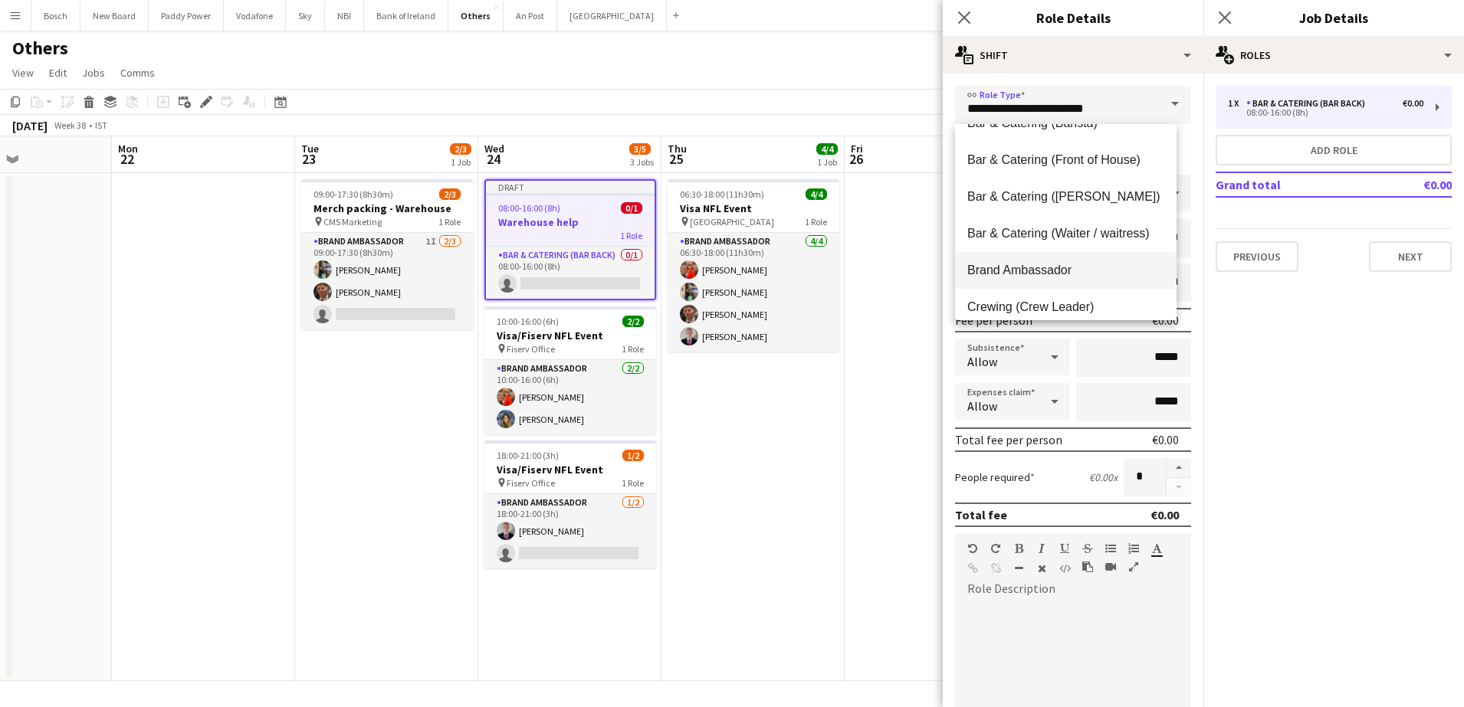
click at [1051, 263] on span "Brand Ambassador" at bounding box center [1065, 270] width 197 height 15
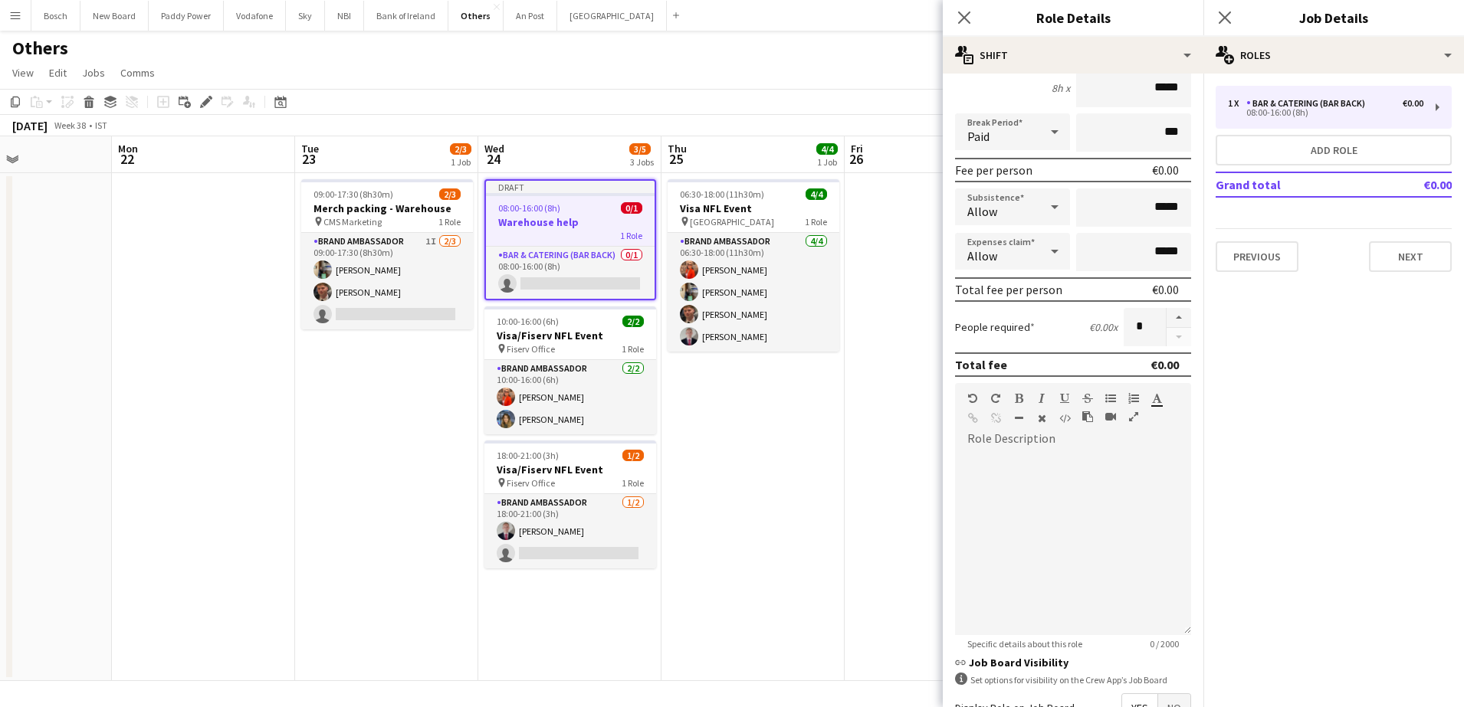
scroll to position [0, 0]
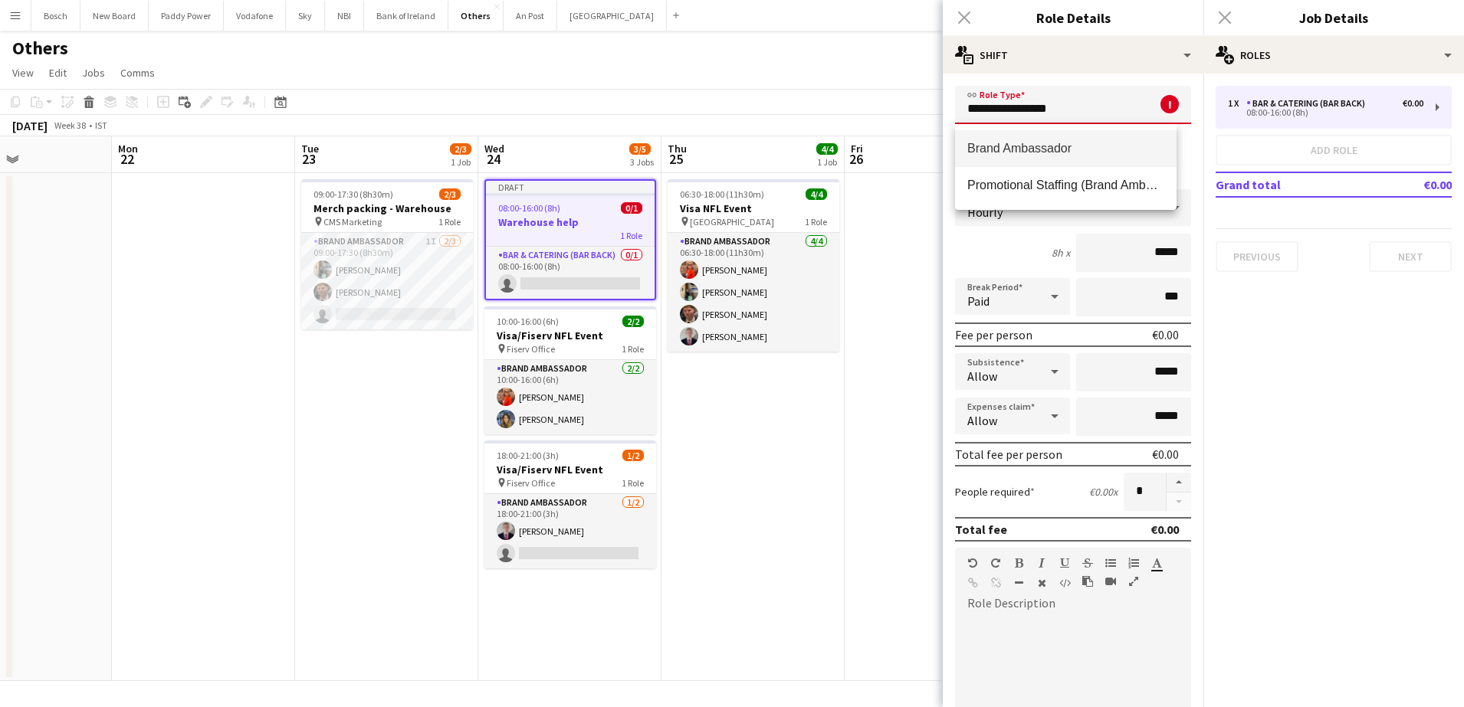
type input "**********"
click at [1125, 283] on input "***" at bounding box center [1133, 297] width 115 height 38
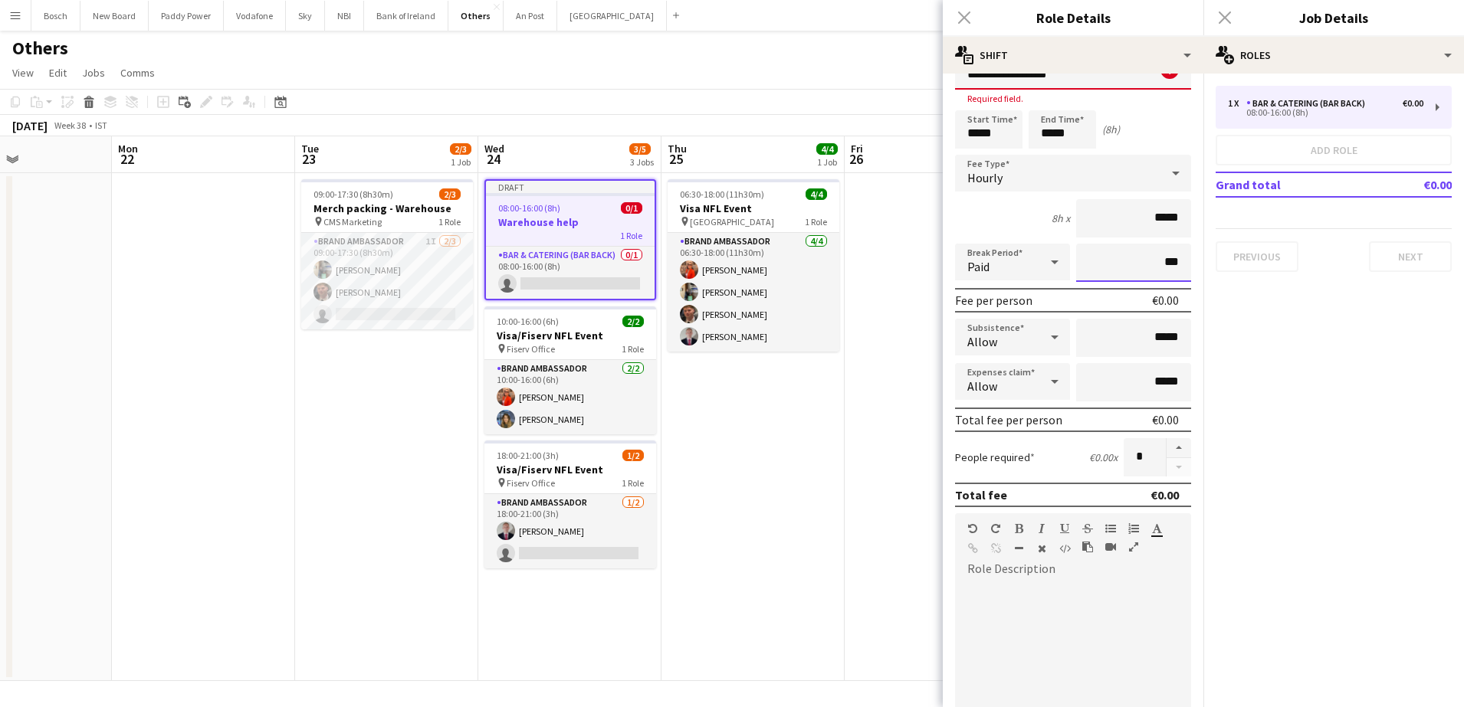
scroll to position [34, 0]
click at [984, 137] on input "*****" at bounding box center [988, 129] width 67 height 38
type input "*****"
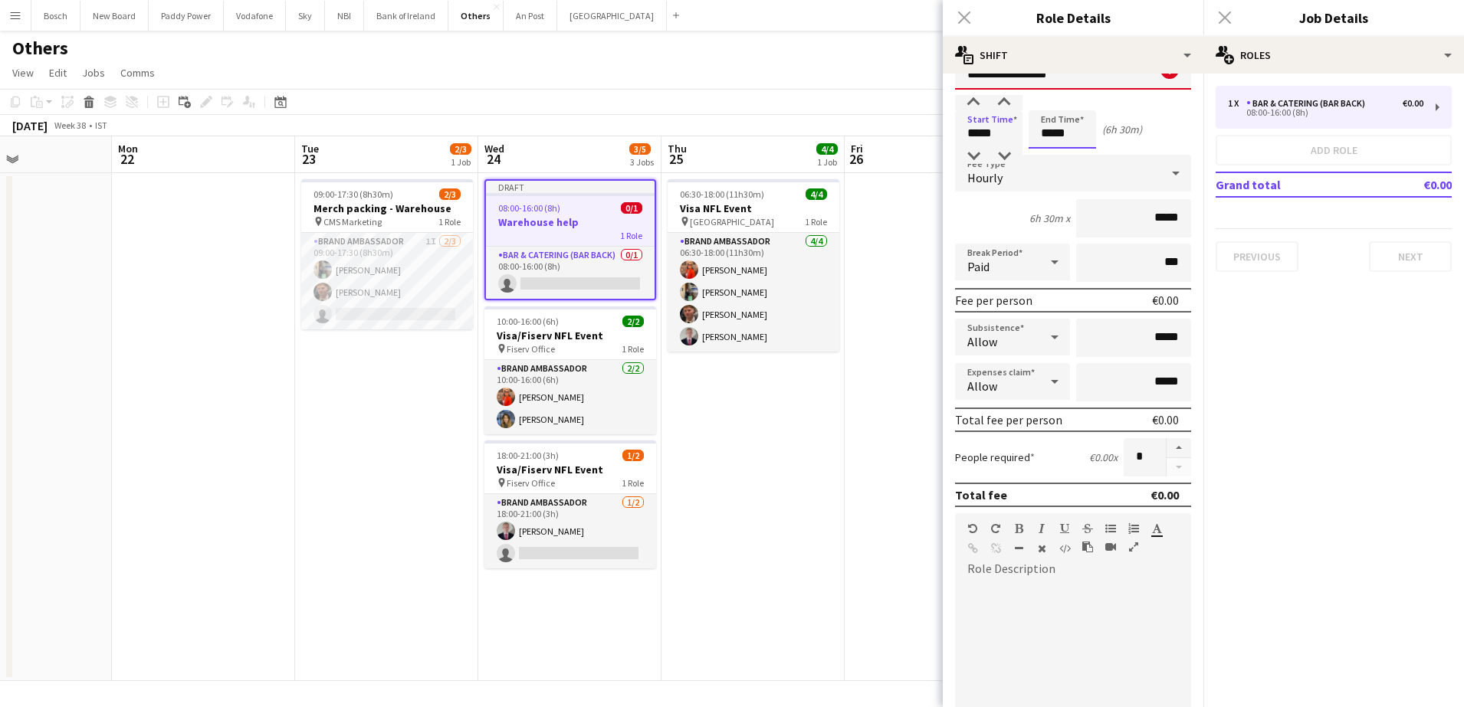
click at [1056, 136] on input "*****" at bounding box center [1062, 129] width 67 height 38
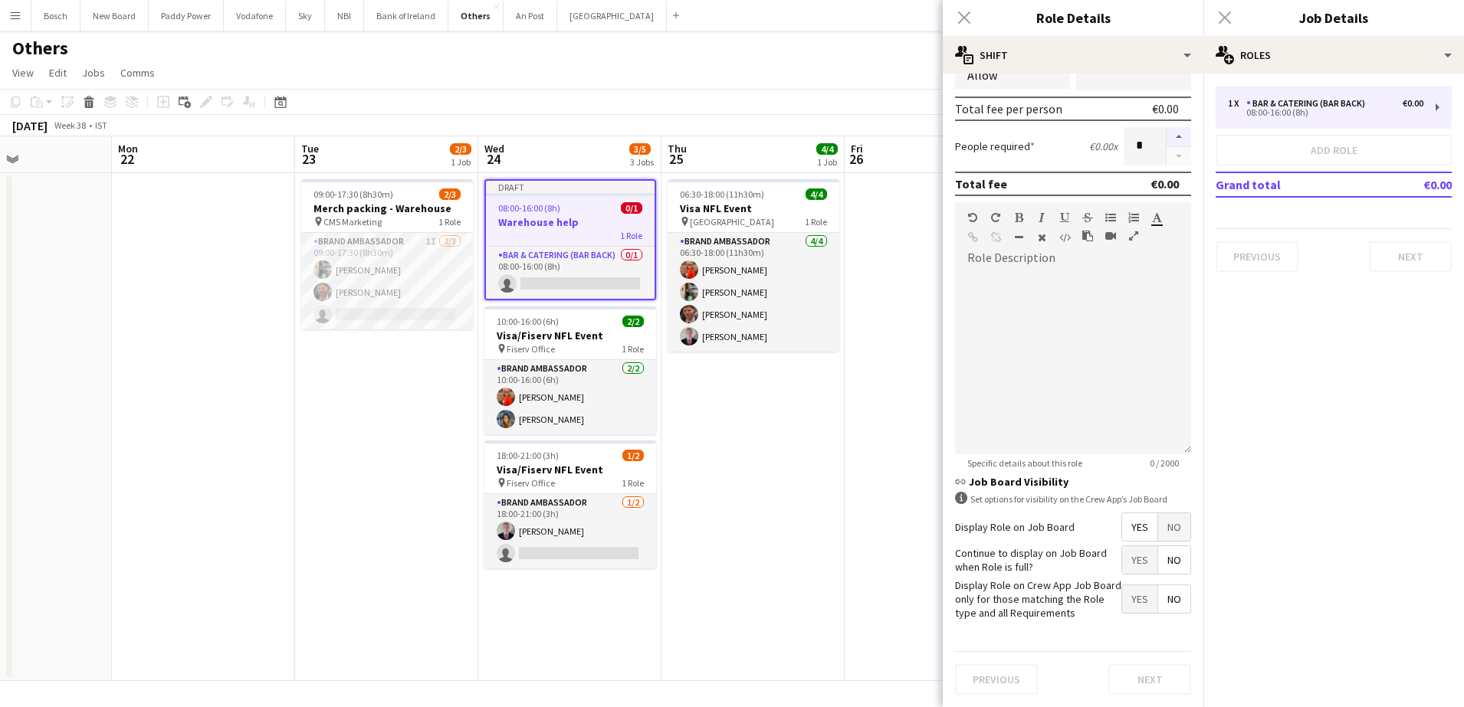
type input "*****"
click at [1167, 139] on button "button" at bounding box center [1179, 137] width 25 height 20
type input "*"
click at [883, 80] on app-page-menu "View Day view expanded Day view collapsed Month view Date picker Jump to [DATE]…" at bounding box center [732, 74] width 1464 height 29
click at [835, 74] on app-page-menu "View Day view expanded Day view collapsed Month view Date picker Jump to [DATE]…" at bounding box center [732, 74] width 1464 height 29
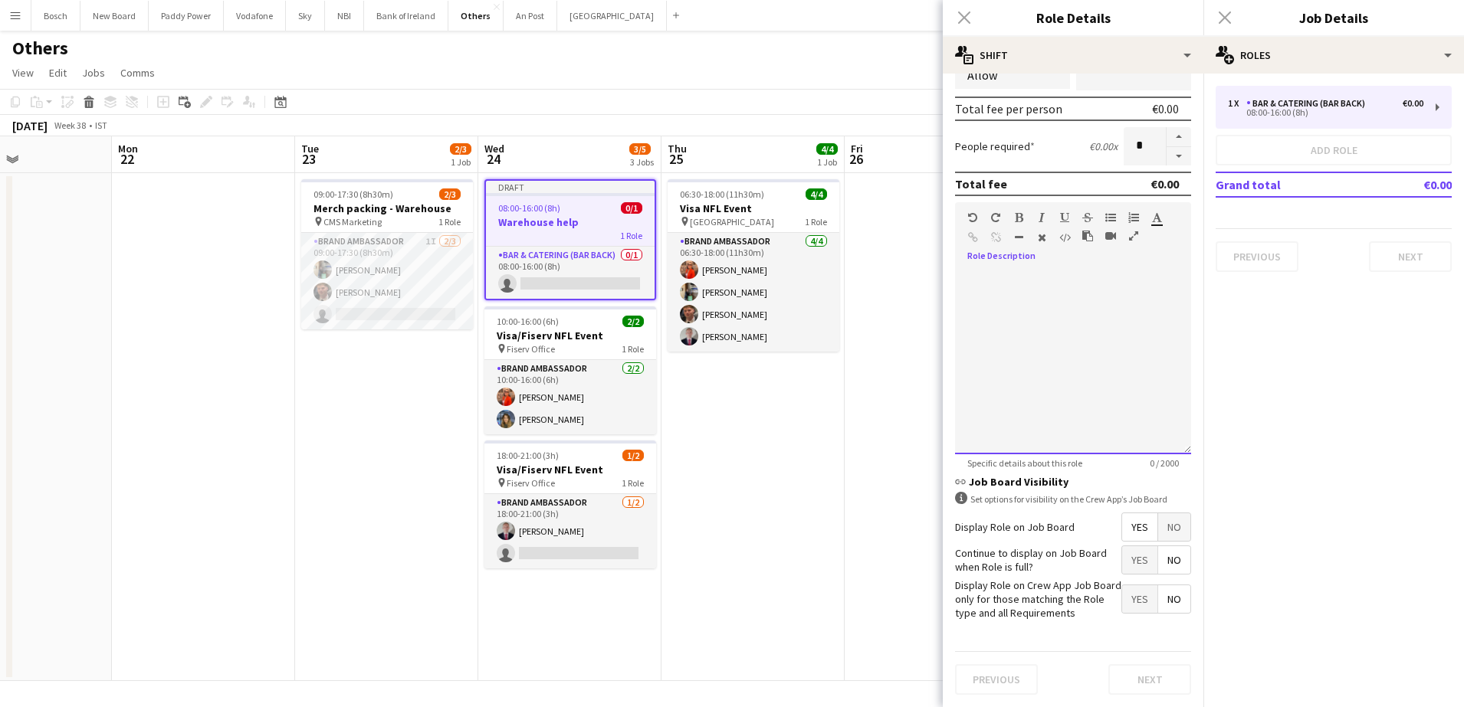
click at [1156, 277] on div at bounding box center [1073, 363] width 236 height 184
click at [1326, 474] on mat-expansion-panel "pencil3 General details 1 x Bar & Catering (Bar Back) €0.00 08:00-16:00 (8h) Ad…" at bounding box center [1333, 391] width 261 height 634
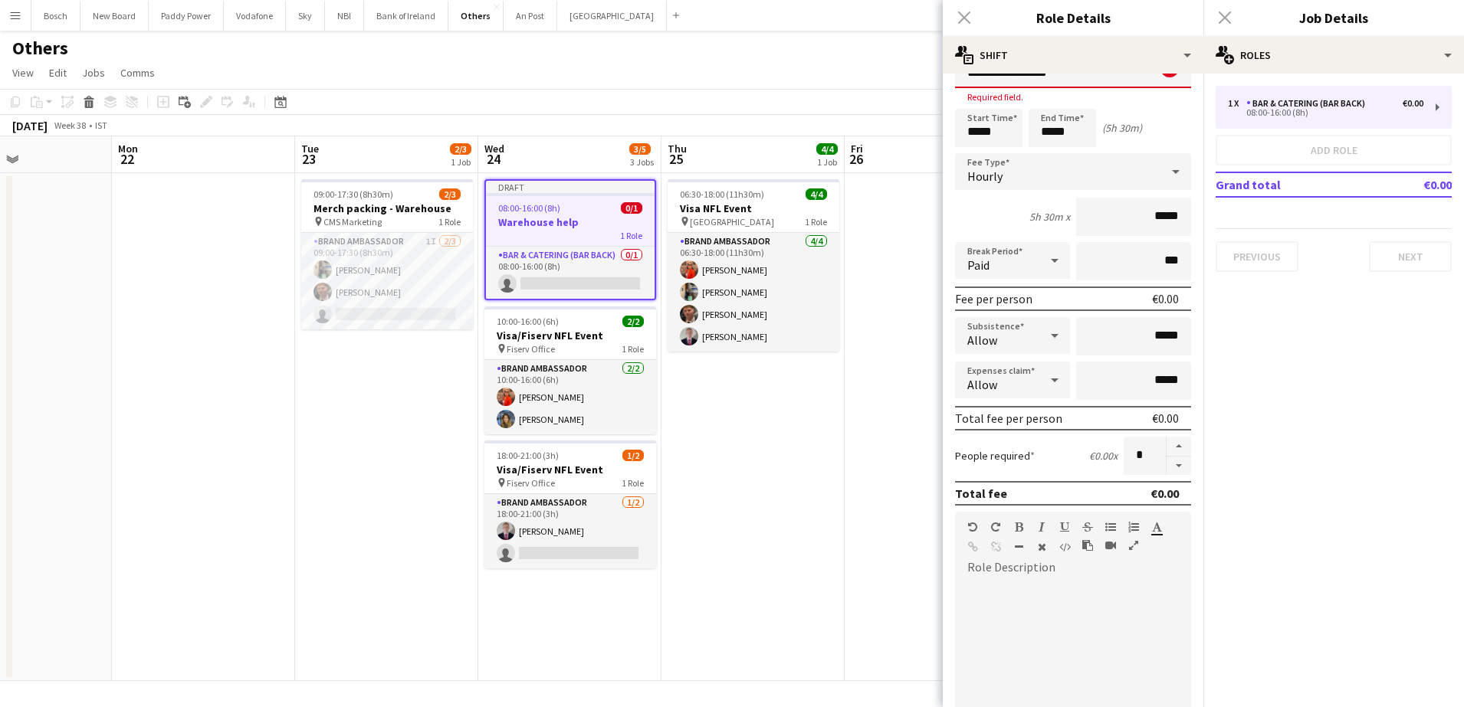
scroll to position [0, 0]
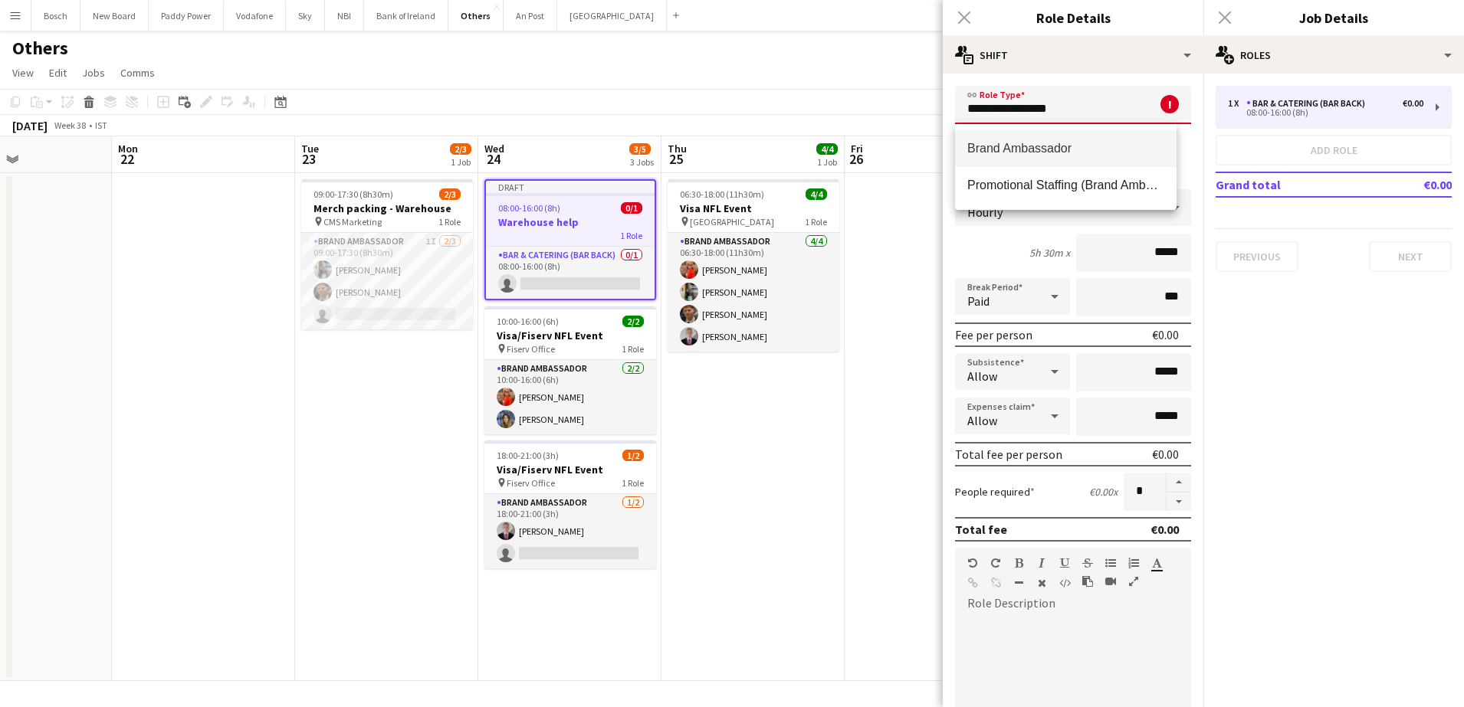
click at [1111, 98] on input "**********" at bounding box center [1073, 105] width 236 height 38
type input "**********"
click at [1035, 158] on mat-option "Brand Ambassador" at bounding box center [1066, 148] width 222 height 37
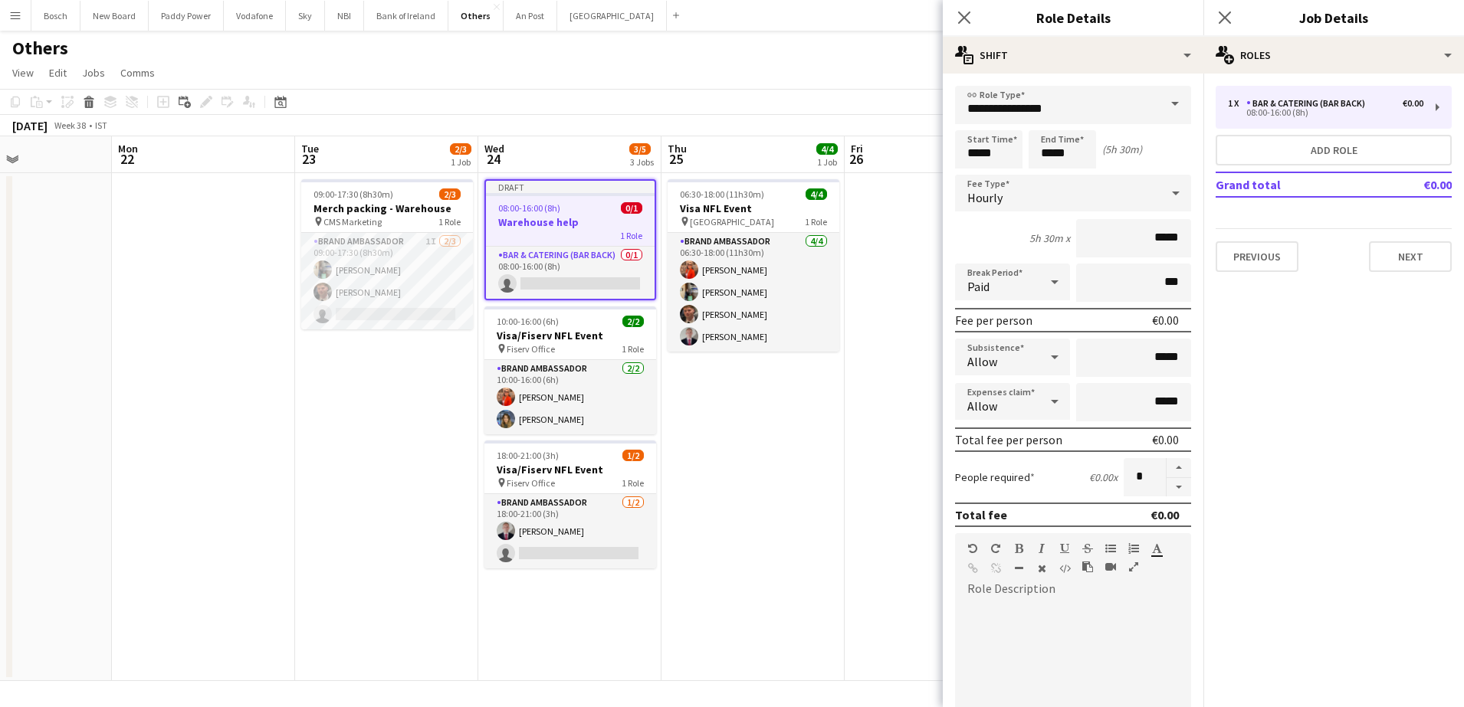
click at [816, 118] on div "[DATE] Week 38 • IST Publish 1 job Revert 1 job" at bounding box center [732, 125] width 1464 height 21
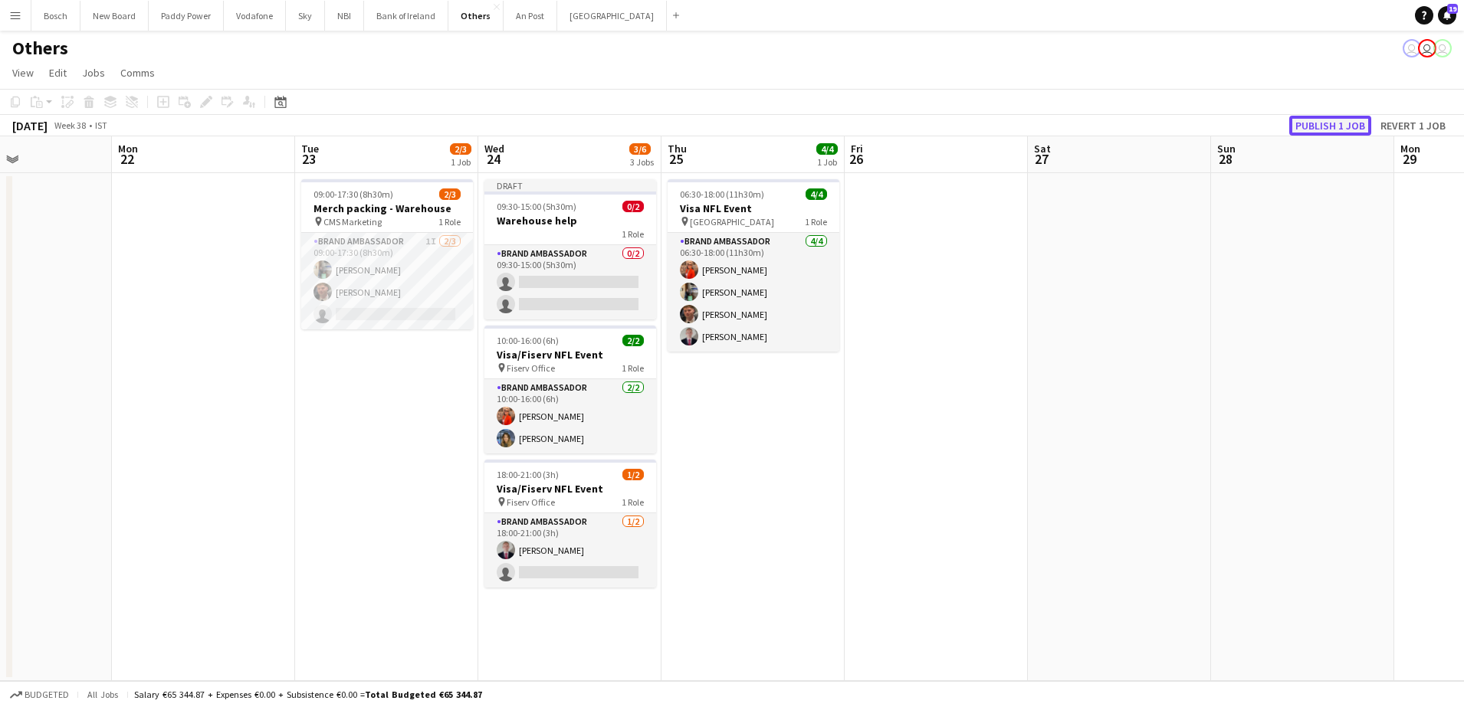
click at [1326, 130] on button "Publish 1 job" at bounding box center [1330, 126] width 82 height 20
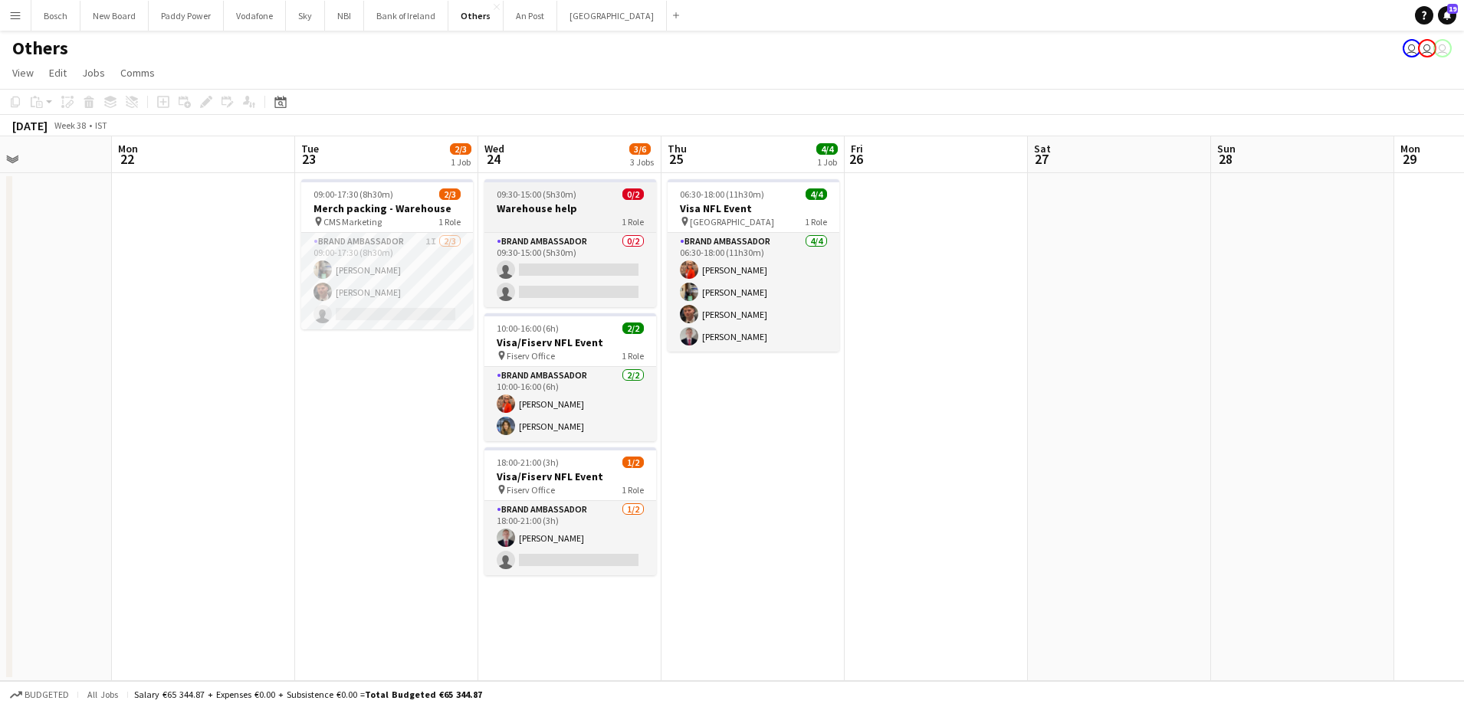
click at [586, 213] on h3 "Warehouse help" at bounding box center [570, 209] width 172 height 14
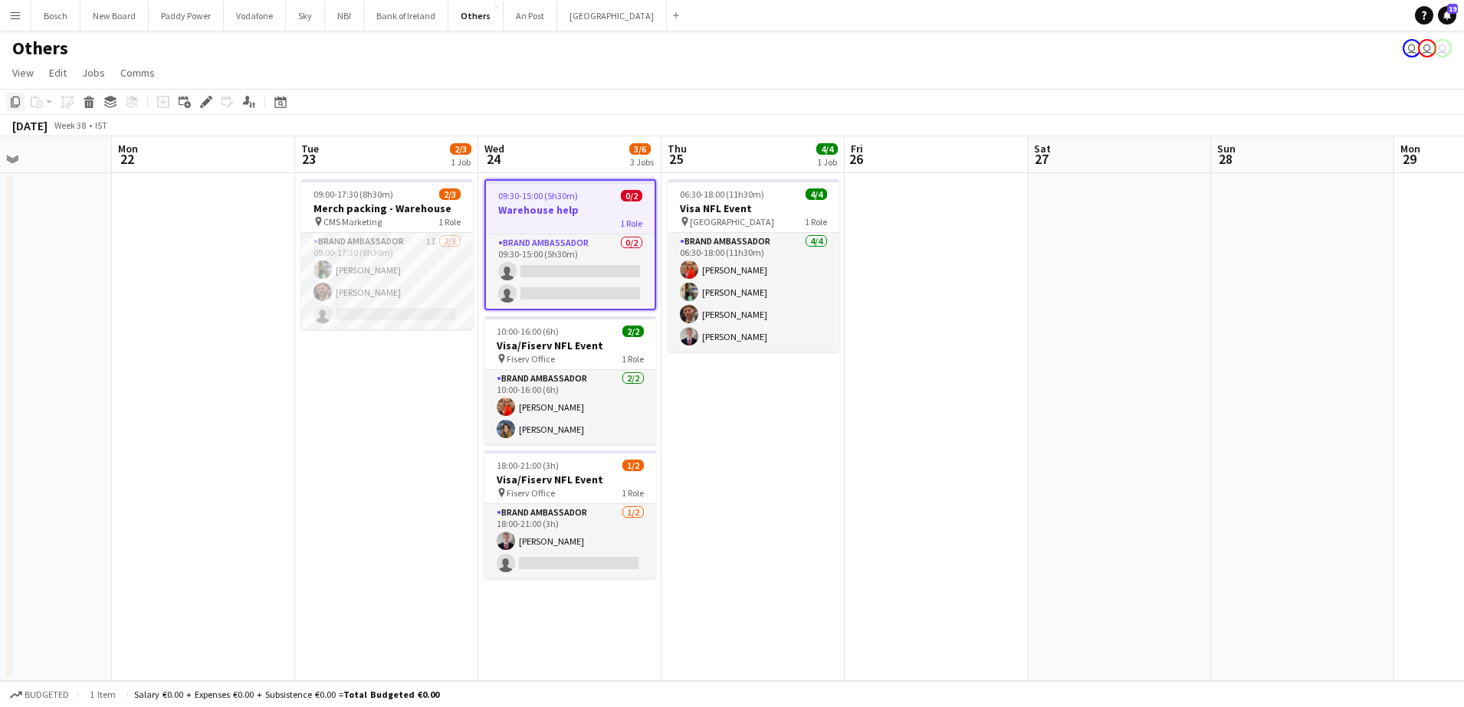
click at [19, 97] on icon "Copy" at bounding box center [15, 102] width 12 height 12
click at [83, 103] on icon "Delete" at bounding box center [89, 102] width 12 height 12
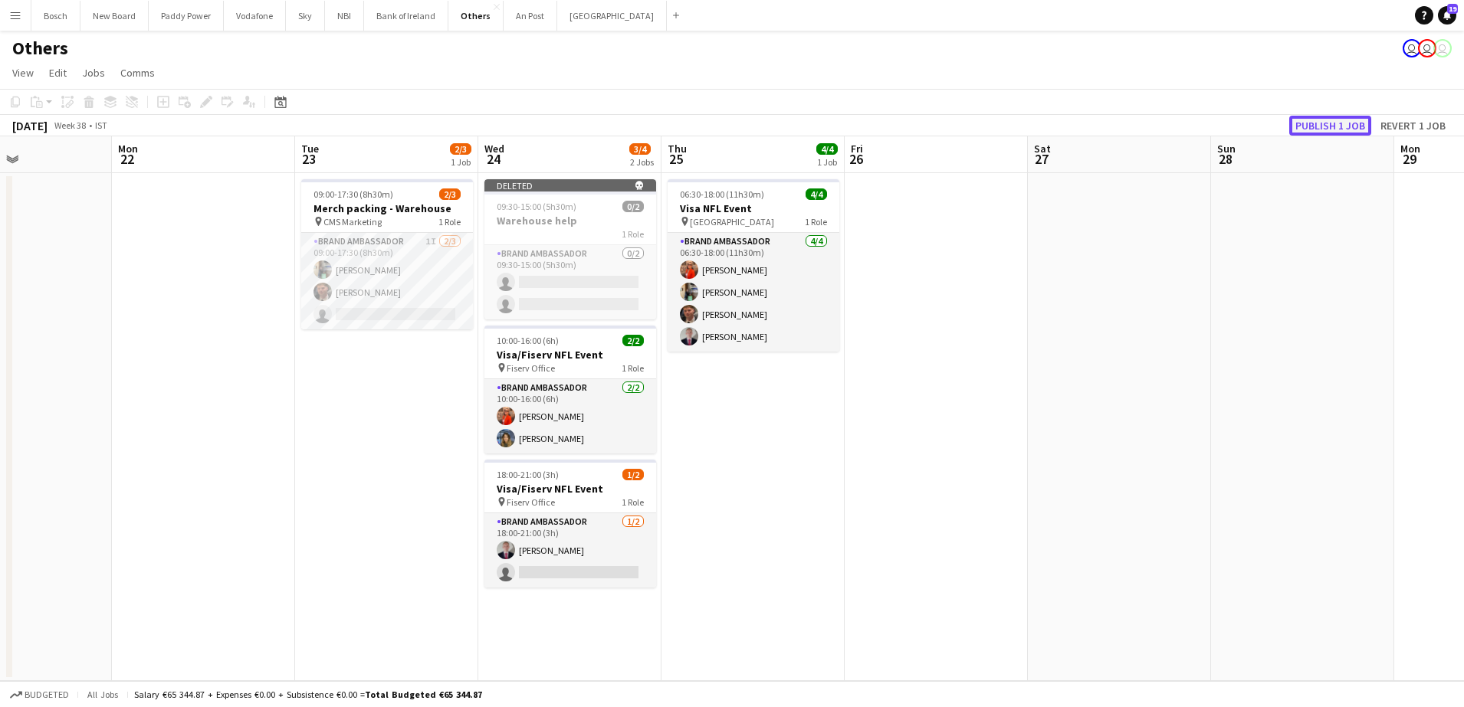
click at [1349, 123] on button "Publish 1 job" at bounding box center [1330, 126] width 82 height 20
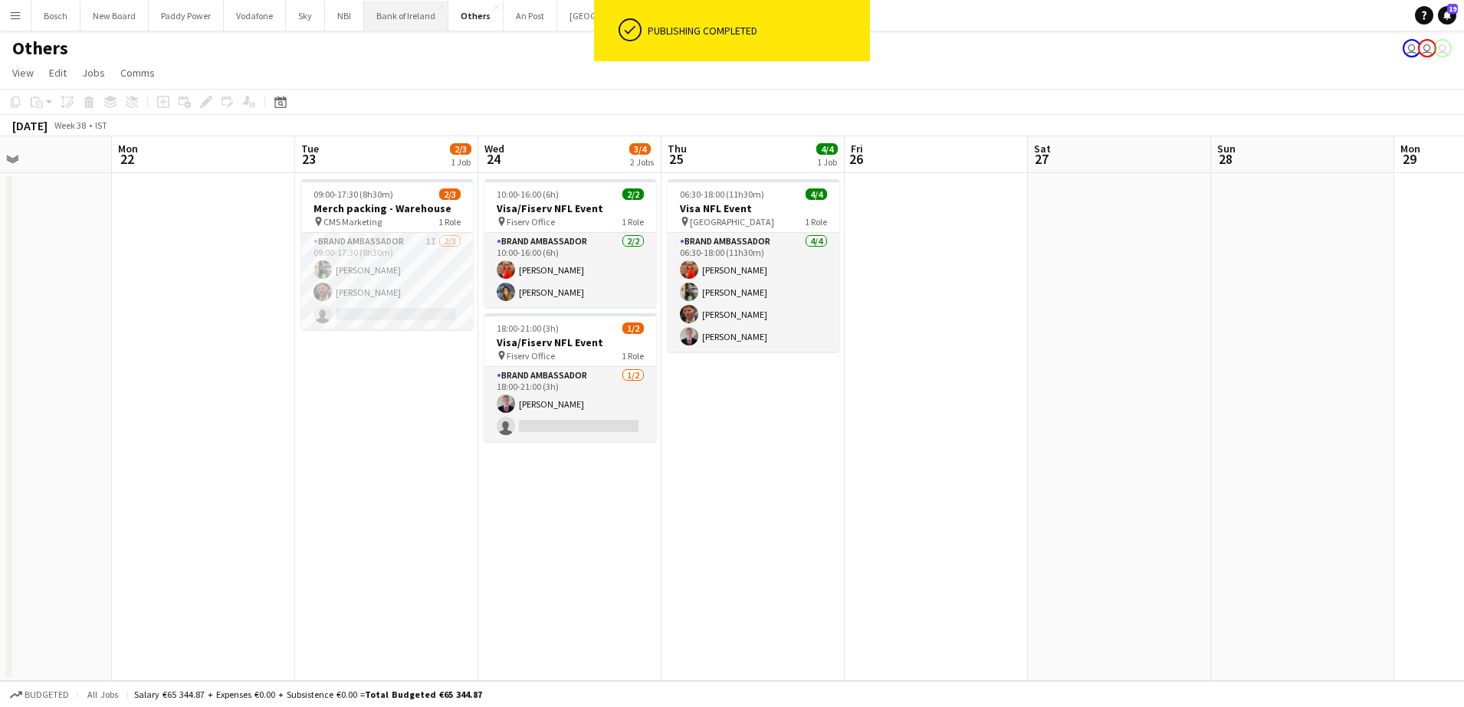
click at [406, 17] on button "Bank of Ireland Close" at bounding box center [406, 16] width 84 height 30
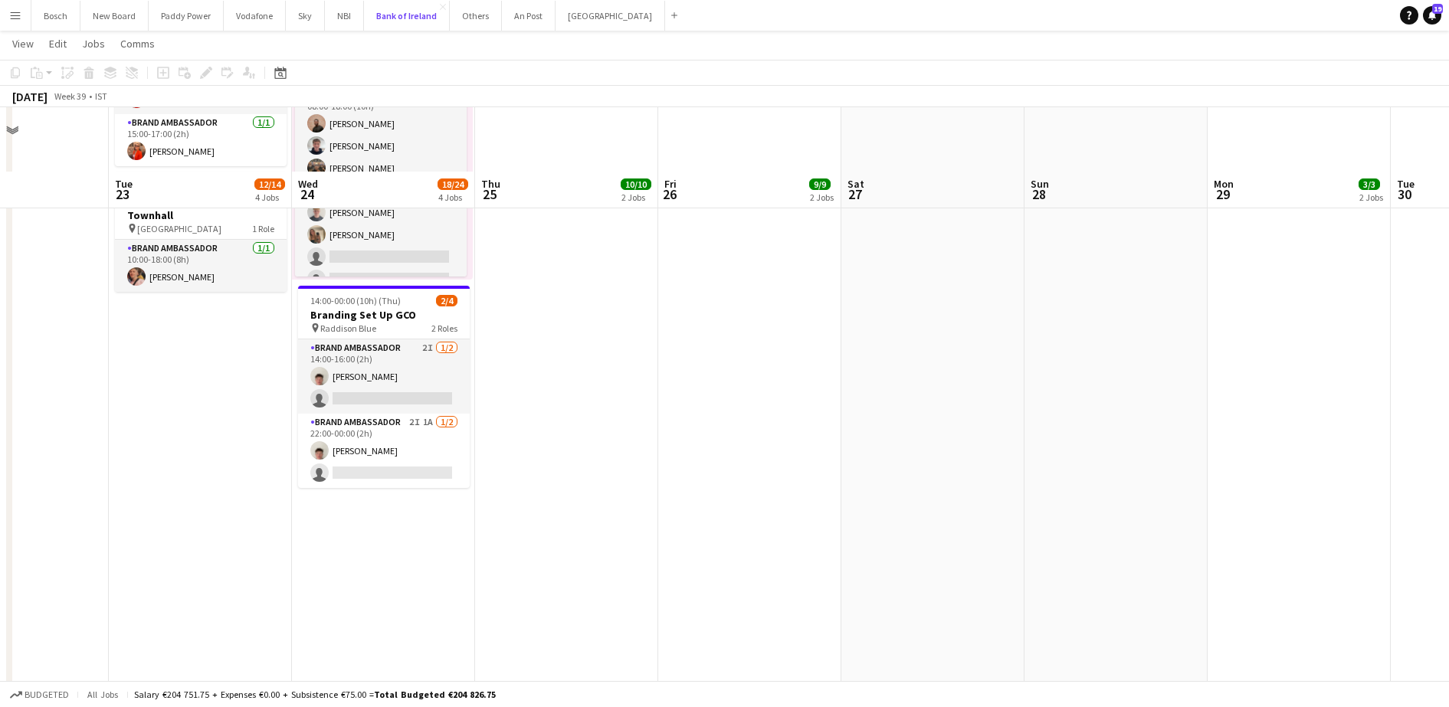
scroll to position [790, 0]
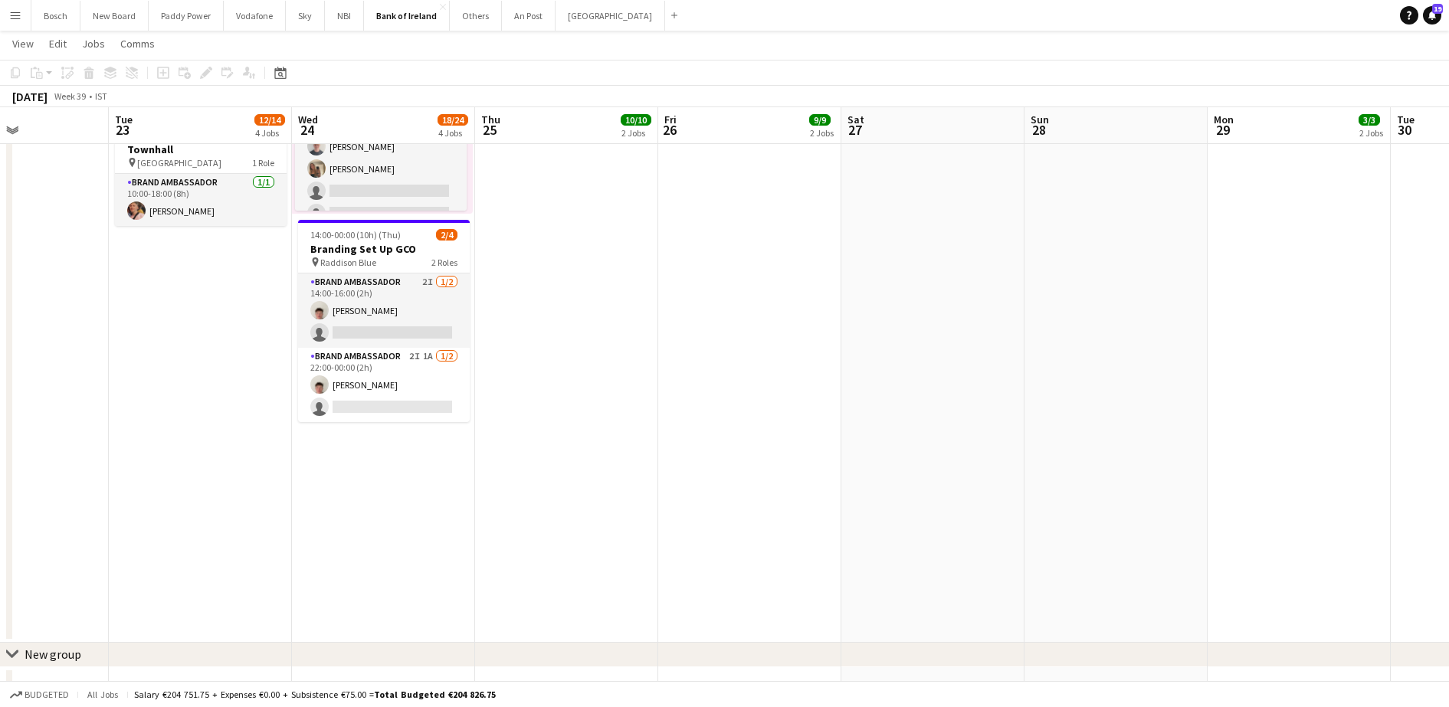
click at [444, 461] on app-date-cell "08:00-17:00 (9h) 2/2 pin Newry Canal Court Hotel 1 Role Brand Ambassador 2/2 08…" at bounding box center [383, 12] width 183 height 1262
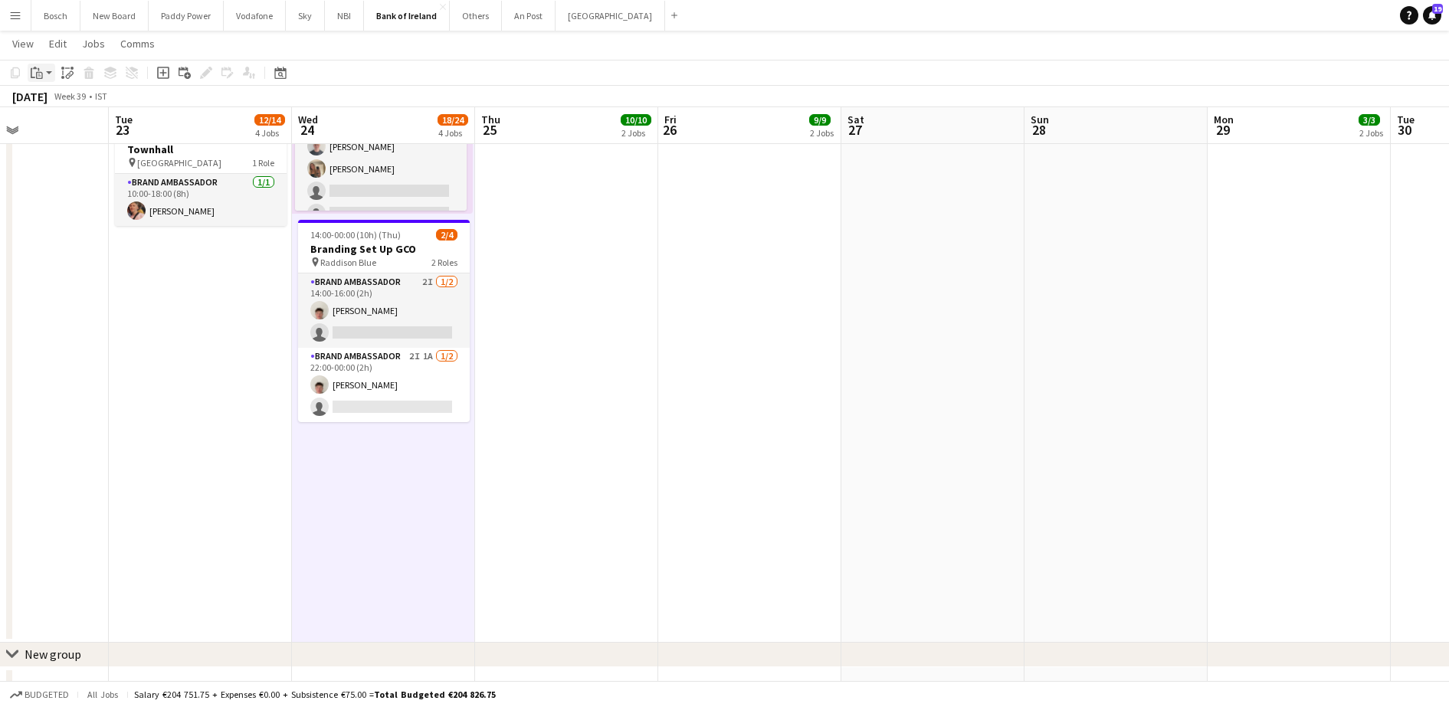
click at [40, 74] on icon at bounding box center [39, 74] width 2 height 1
click at [47, 100] on link "Paste Ctrl+V" at bounding box center [113, 102] width 144 height 14
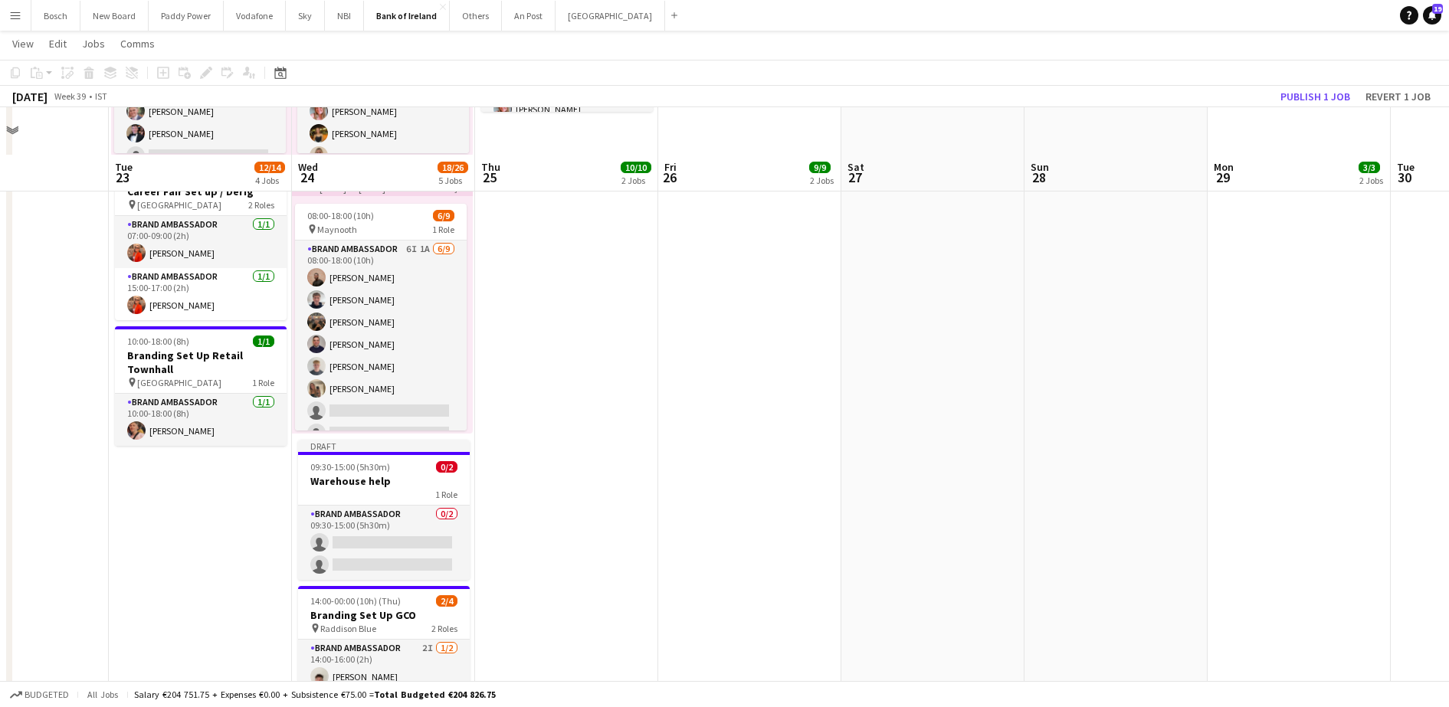
scroll to position [546, 0]
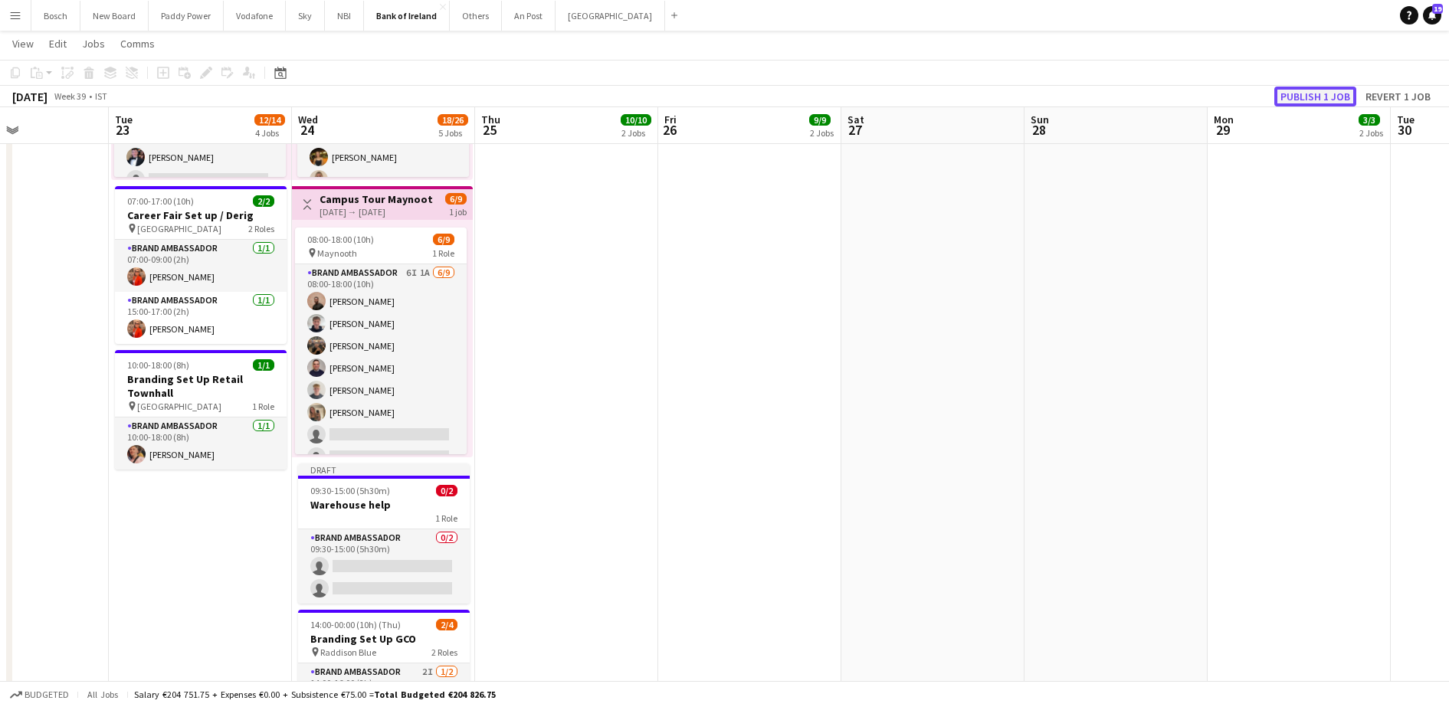
click at [1312, 92] on button "Publish 1 job" at bounding box center [1316, 97] width 82 height 20
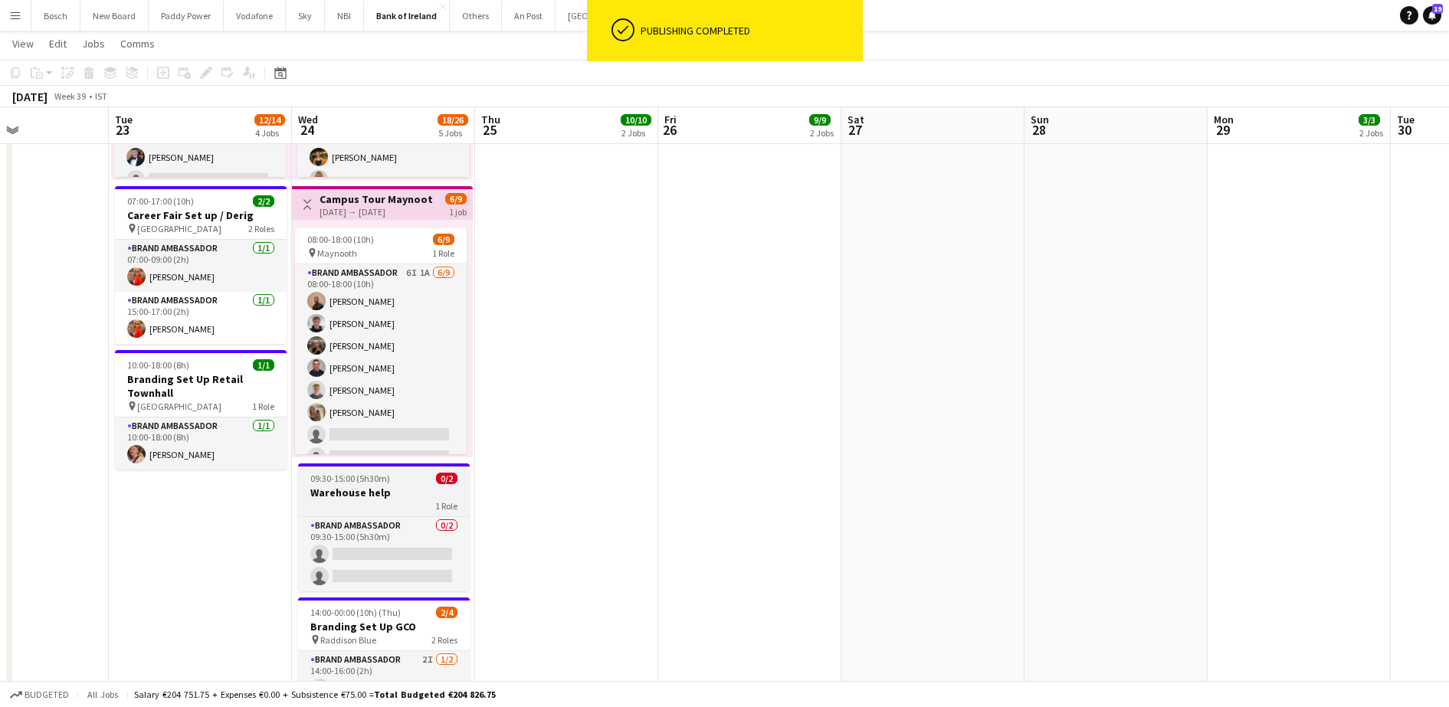
click at [412, 487] on h3 "Warehouse help" at bounding box center [384, 493] width 172 height 14
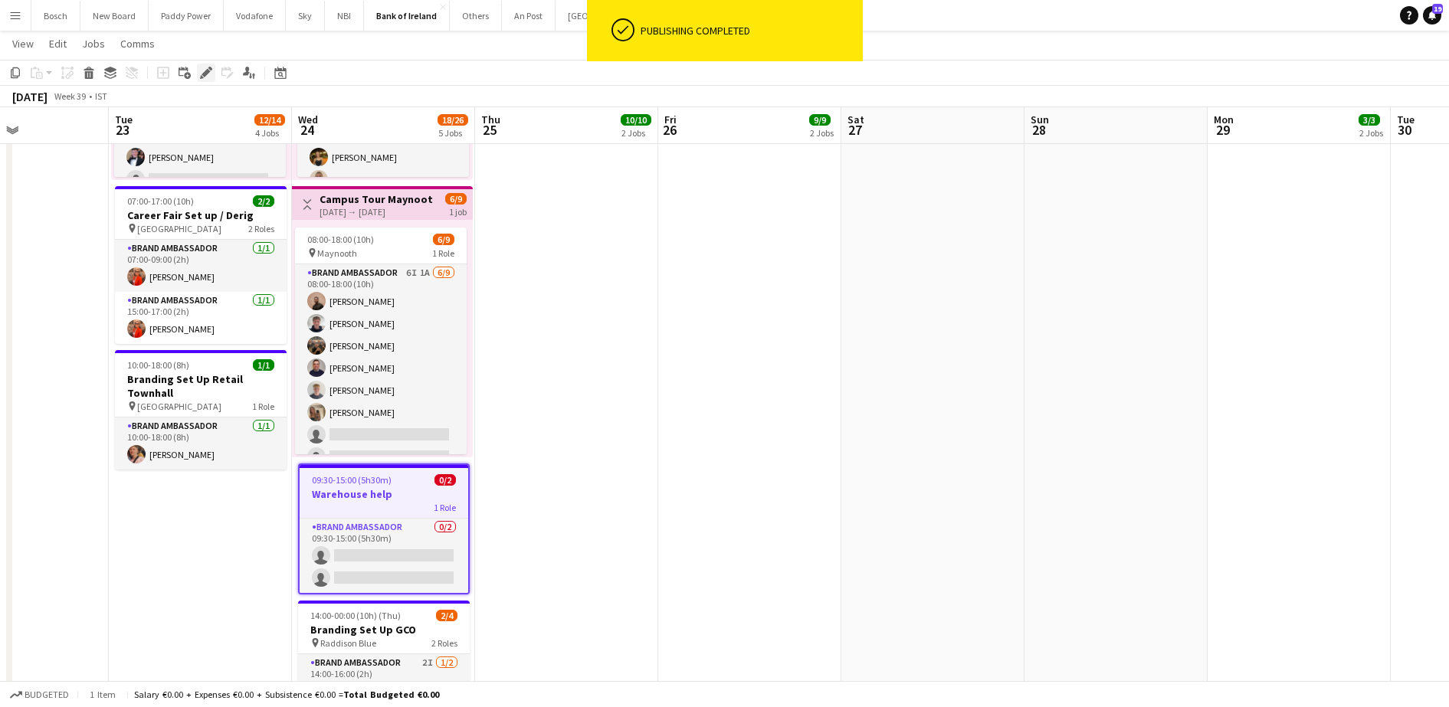
click at [208, 69] on icon "Edit" at bounding box center [206, 73] width 12 height 12
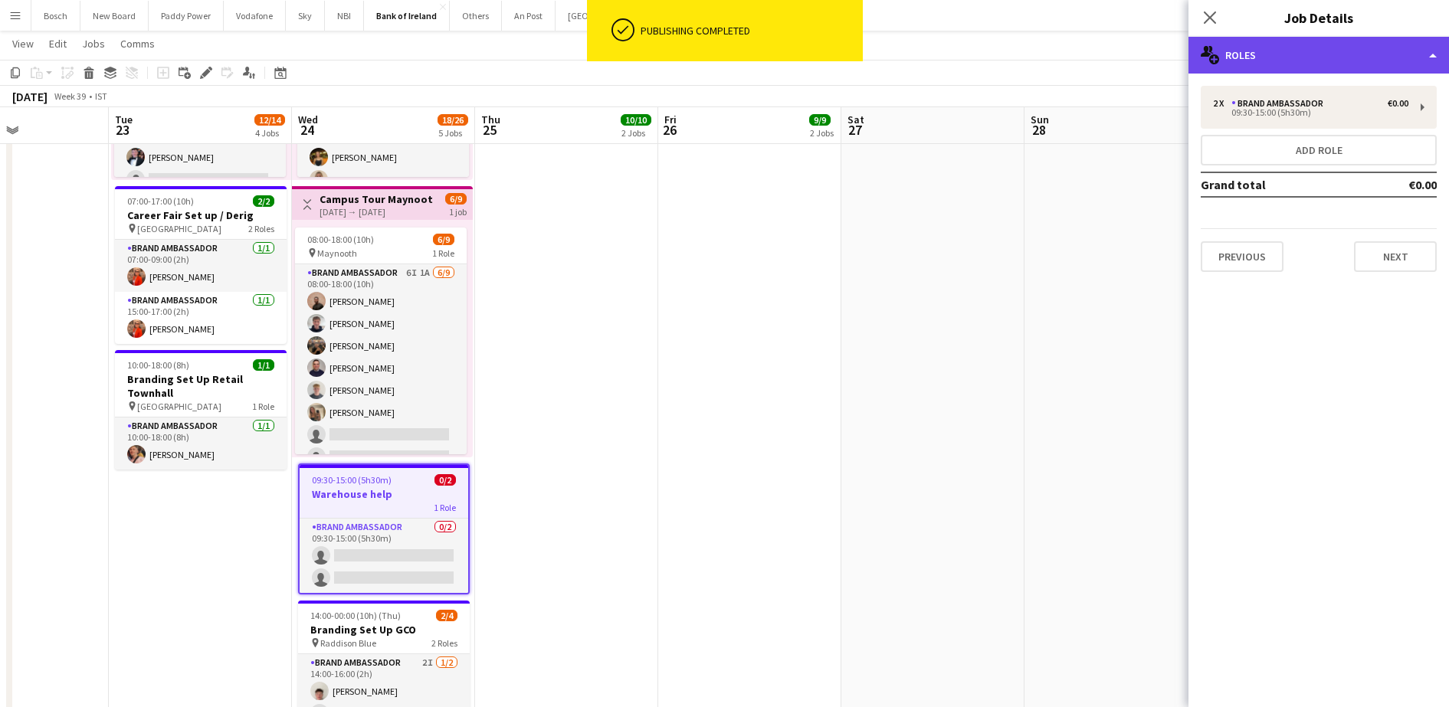
click at [1347, 58] on div "multiple-users-add Roles" at bounding box center [1319, 55] width 261 height 37
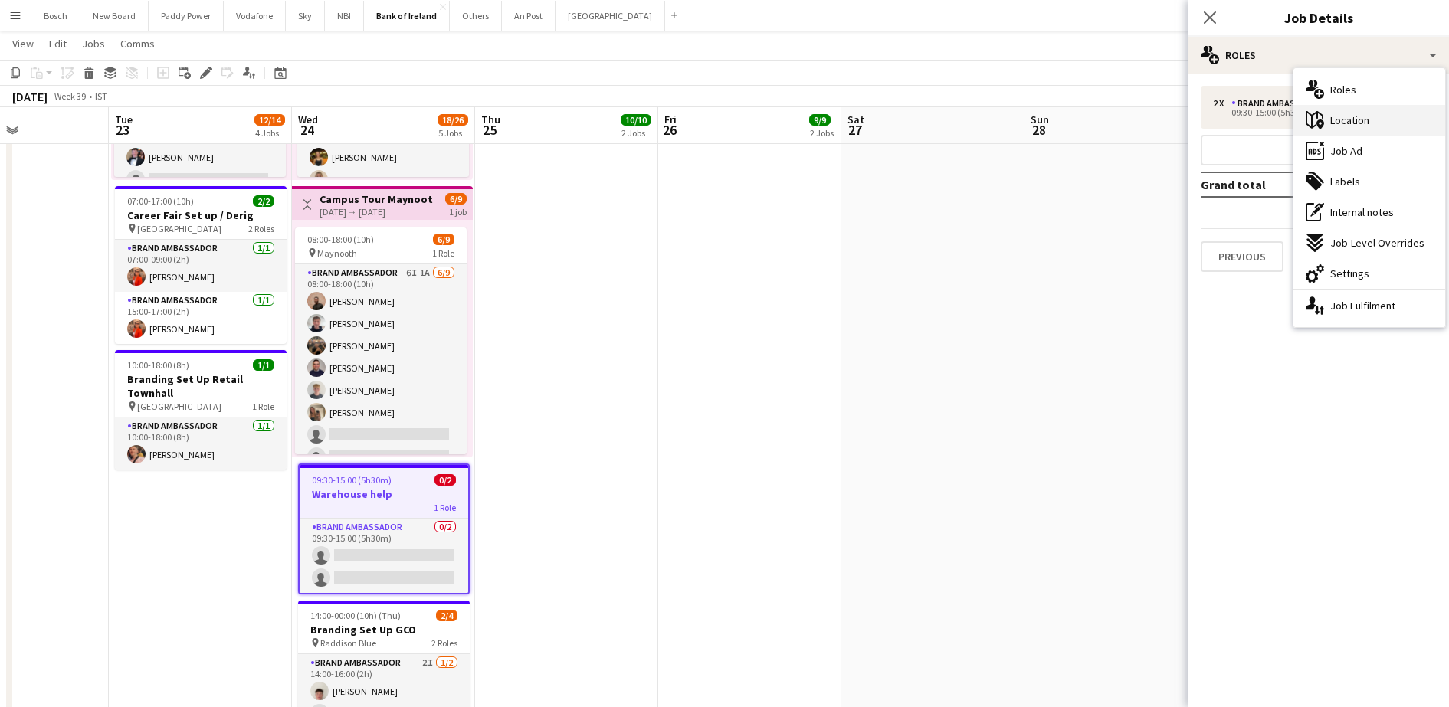
click at [1387, 128] on div "maps-pin-1 Location" at bounding box center [1370, 120] width 152 height 31
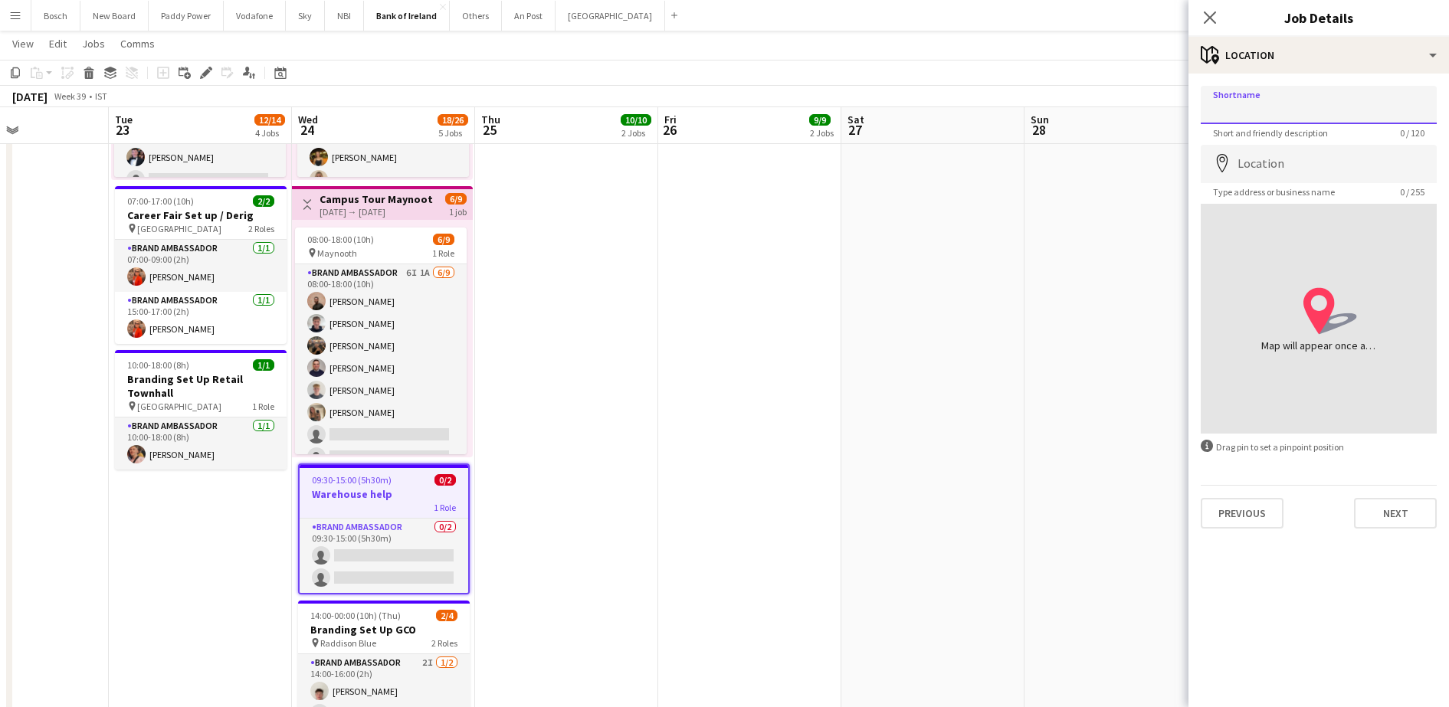
click at [1303, 121] on input "Shortname" at bounding box center [1319, 105] width 236 height 38
type input "**********"
click at [1077, 60] on app-toolbar "Copy Paste Paste Ctrl+V Paste with crew Ctrl+Shift+V Paste linked Job [GEOGRAPH…" at bounding box center [724, 73] width 1449 height 26
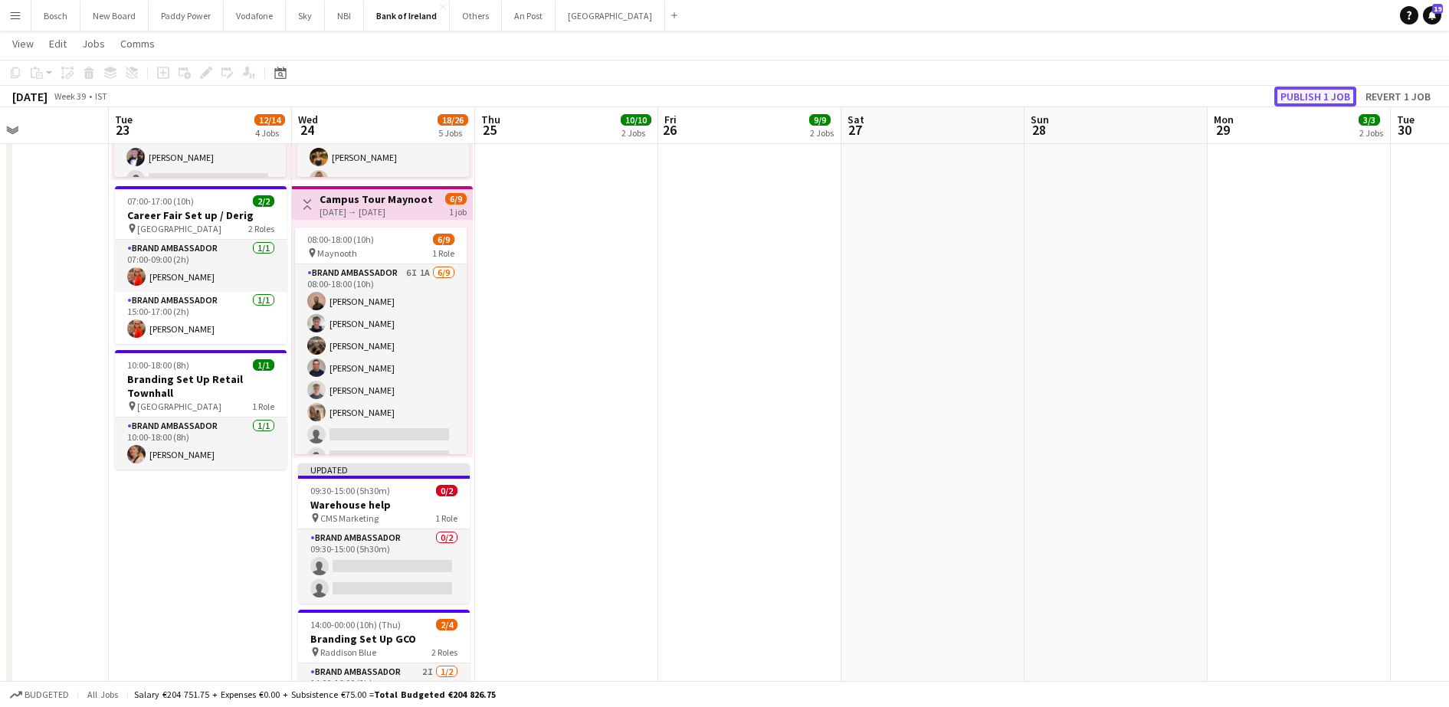
click at [1337, 90] on button "Publish 1 job" at bounding box center [1316, 97] width 82 height 20
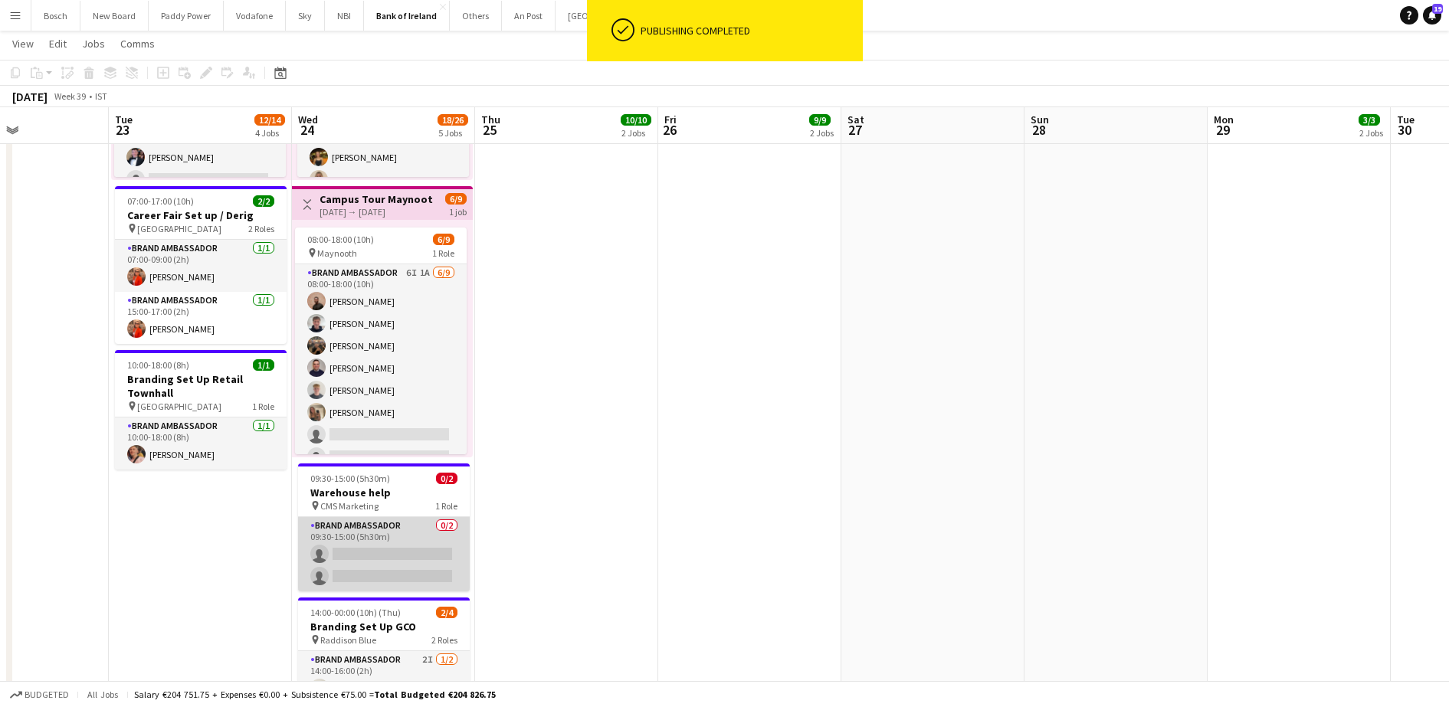
click at [393, 535] on app-card-role "Brand Ambassador 0/2 09:30-15:00 (5h30m) single-neutral-actions single-neutral-…" at bounding box center [384, 554] width 172 height 74
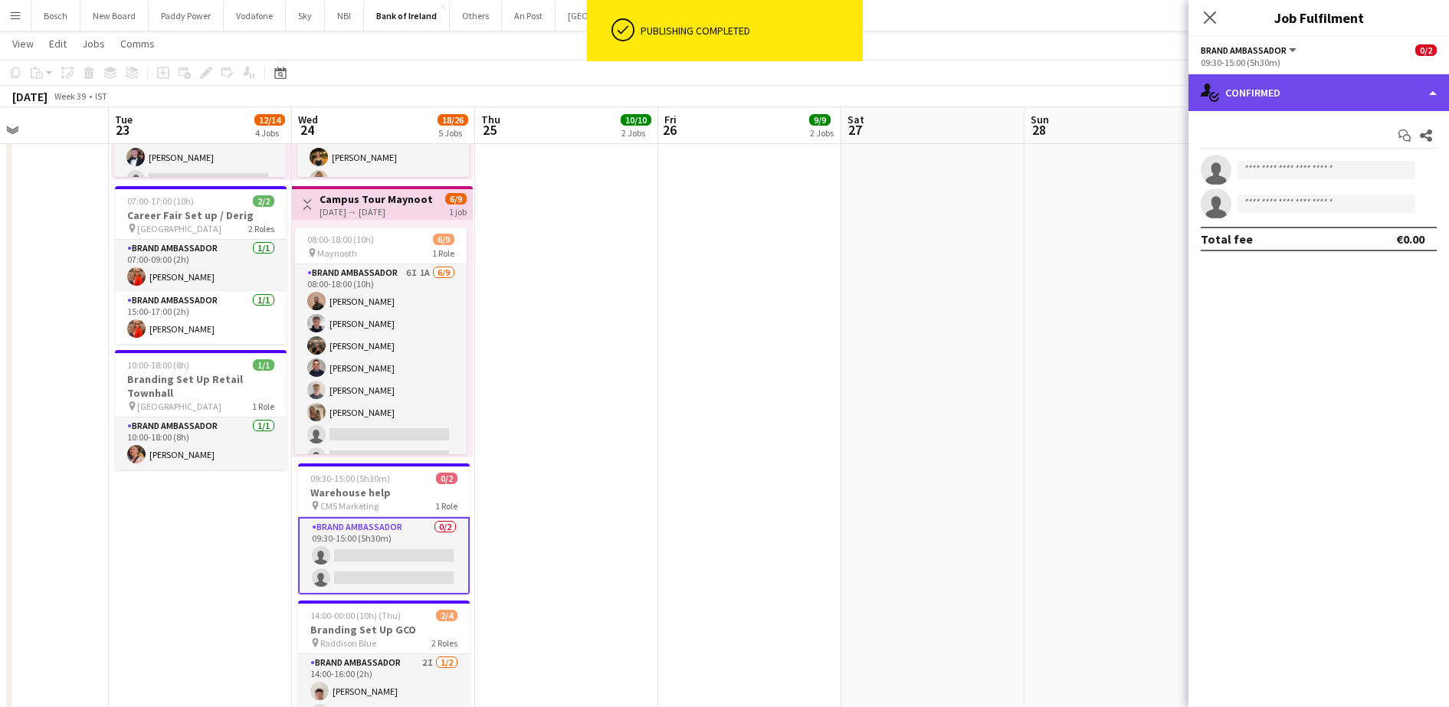
click at [1282, 100] on div "single-neutral-actions-check-2 Confirmed" at bounding box center [1319, 92] width 261 height 37
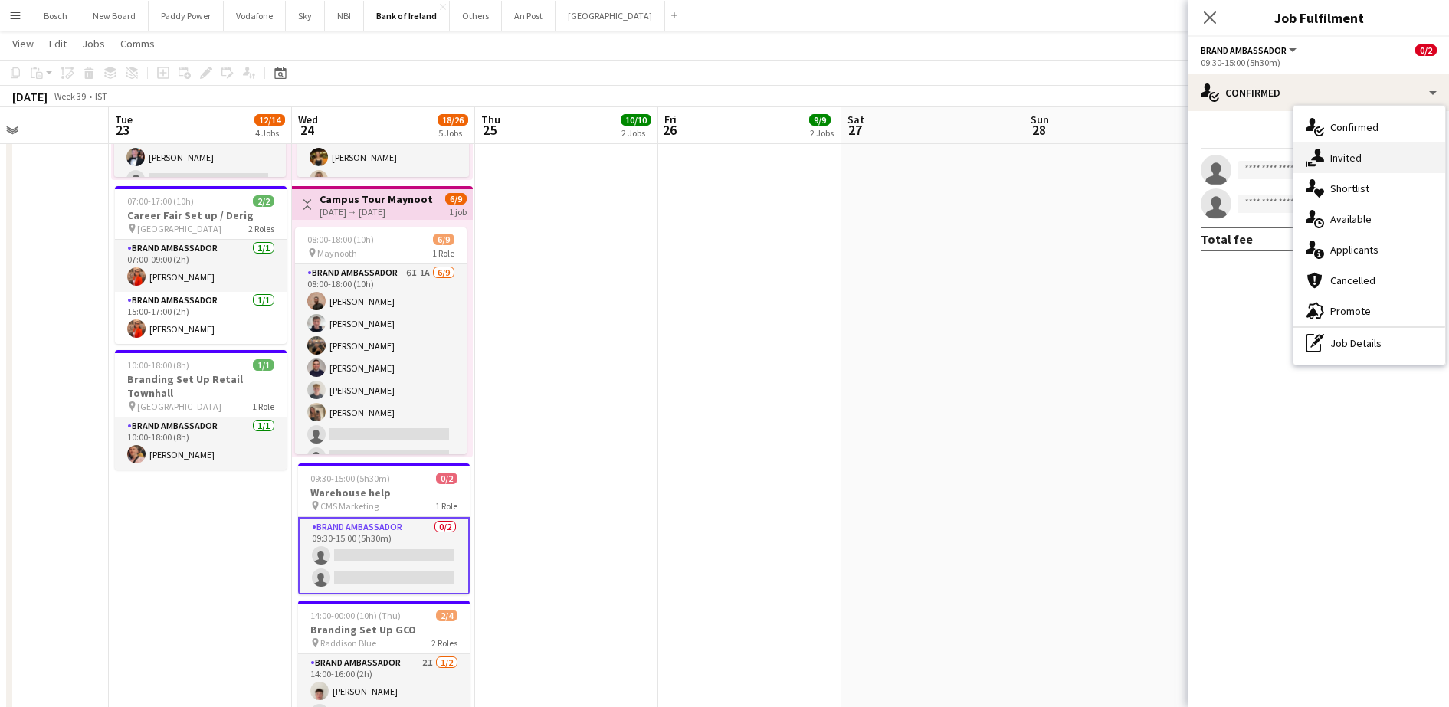
click at [1321, 154] on icon "single-neutral-actions-share-1" at bounding box center [1315, 158] width 18 height 18
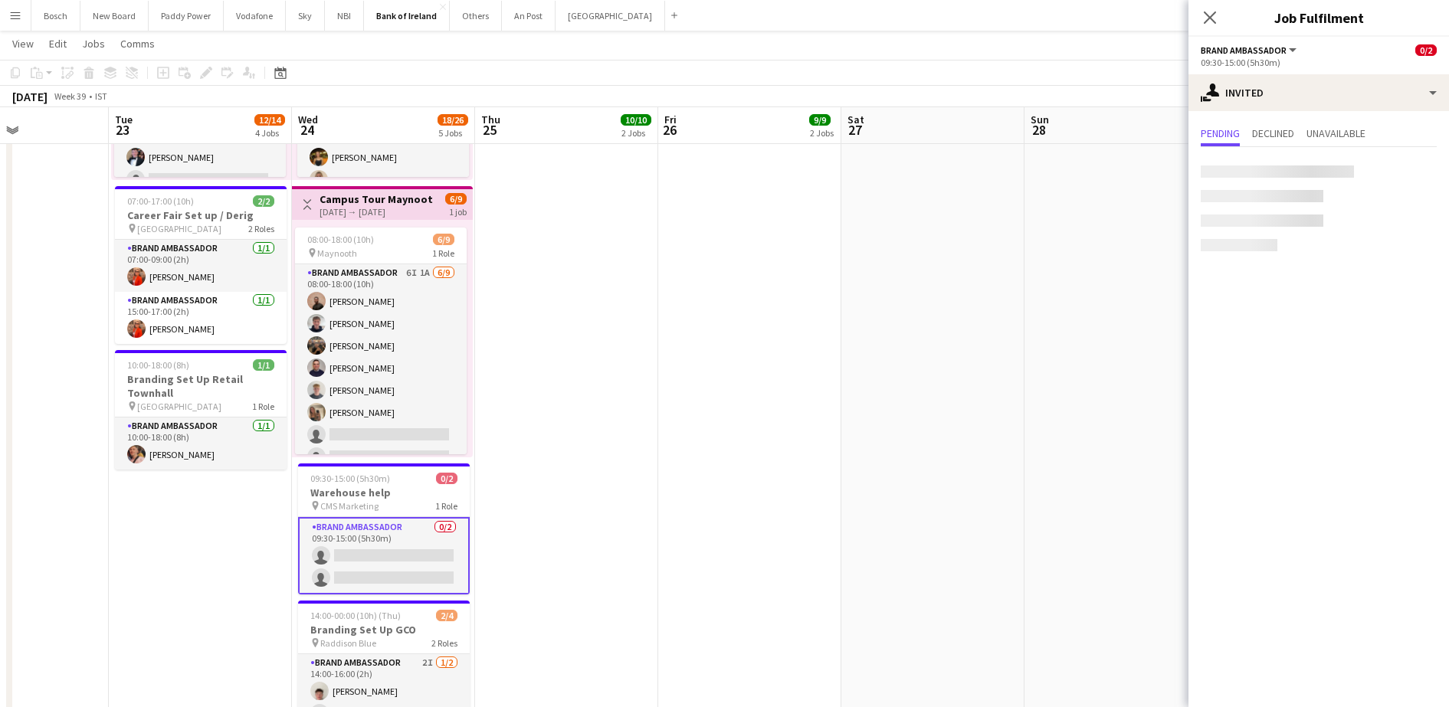
click at [1267, 176] on div at bounding box center [1277, 172] width 153 height 12
click at [1267, 176] on input "text" at bounding box center [1319, 172] width 236 height 38
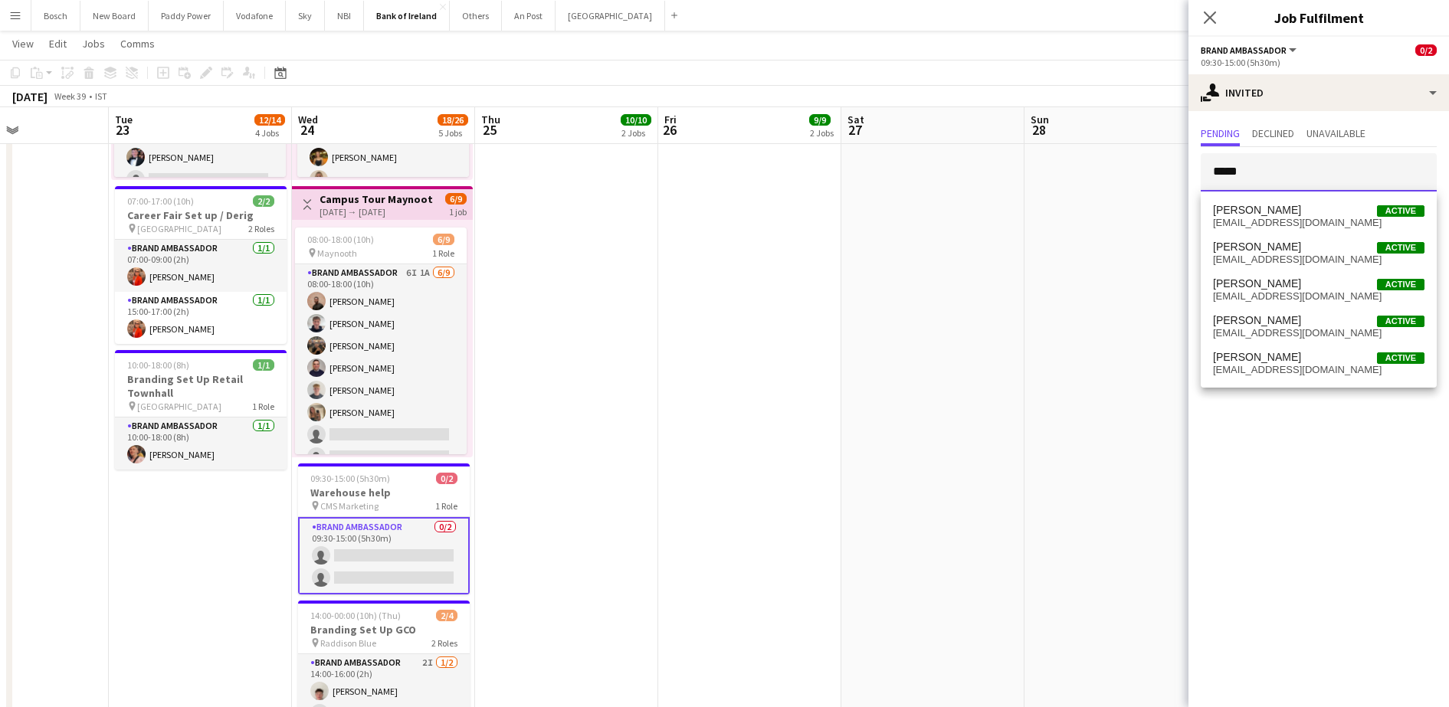
type input "*****"
click at [1311, 258] on span "davidhale215@gmail.com" at bounding box center [1319, 260] width 212 height 12
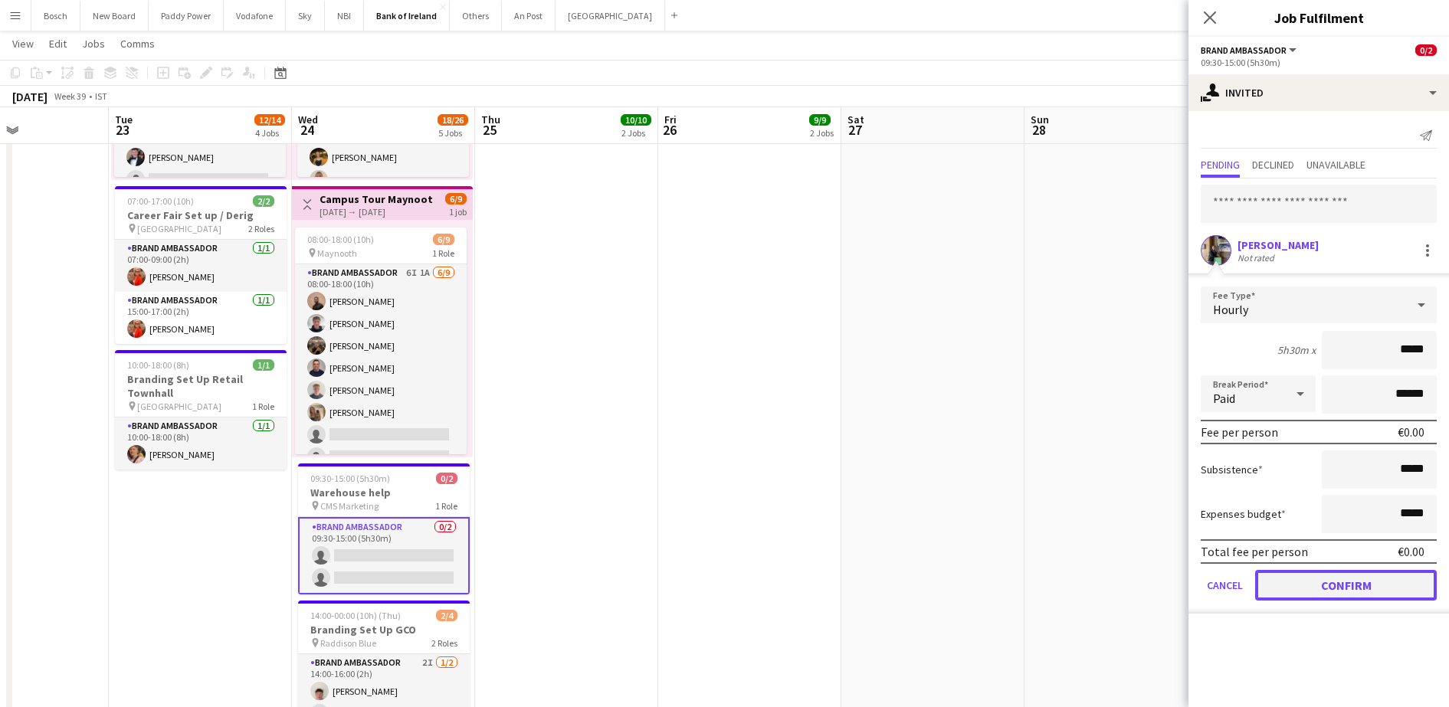
click at [1324, 585] on button "Confirm" at bounding box center [1346, 585] width 182 height 31
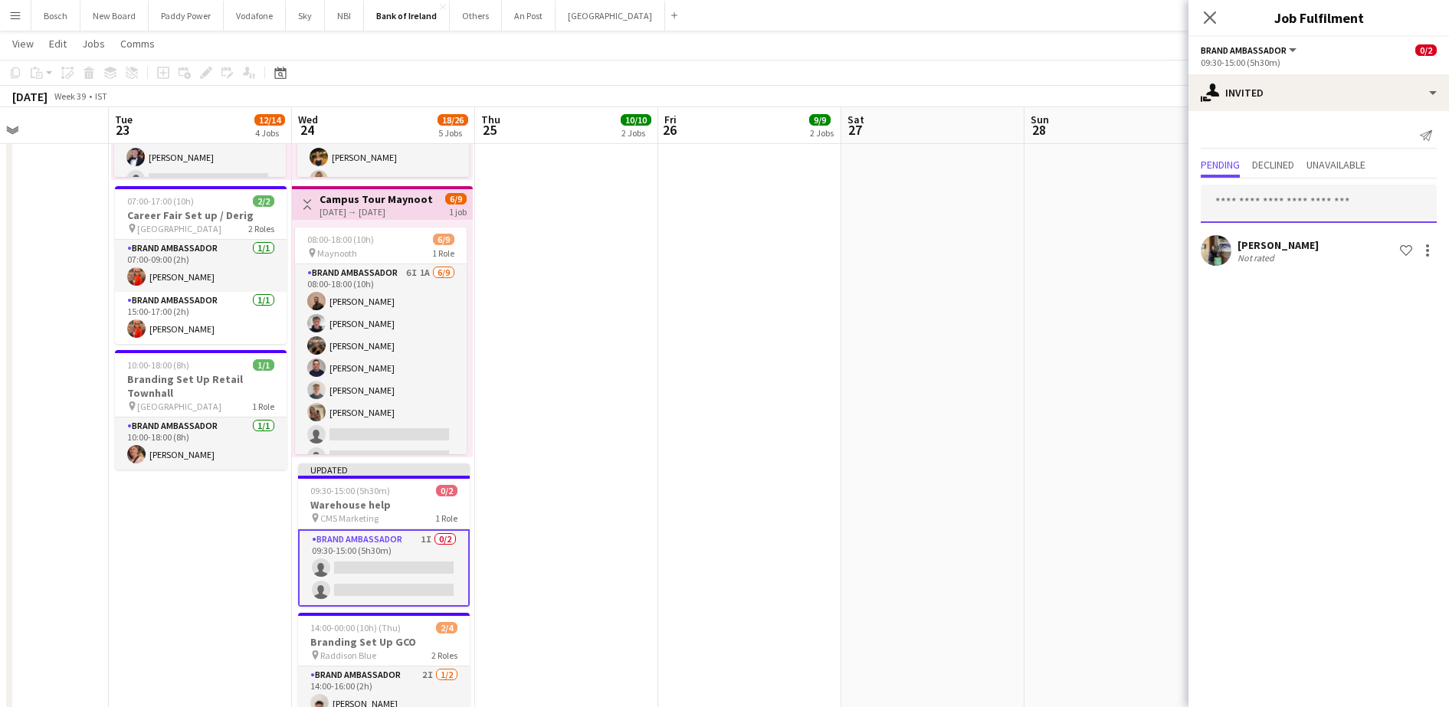
click at [1322, 212] on input "text" at bounding box center [1319, 204] width 236 height 38
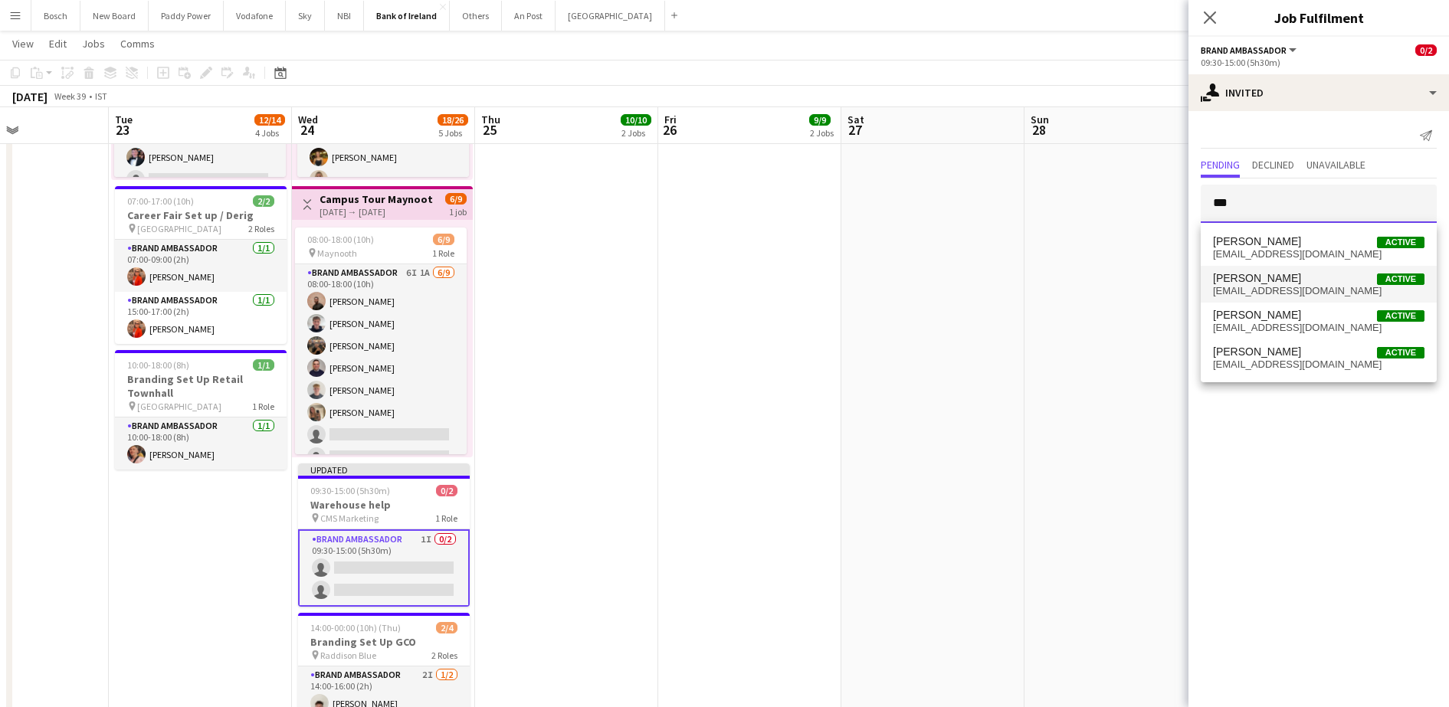
type input "***"
click at [1303, 281] on span "Max Kilroy Active" at bounding box center [1319, 278] width 212 height 13
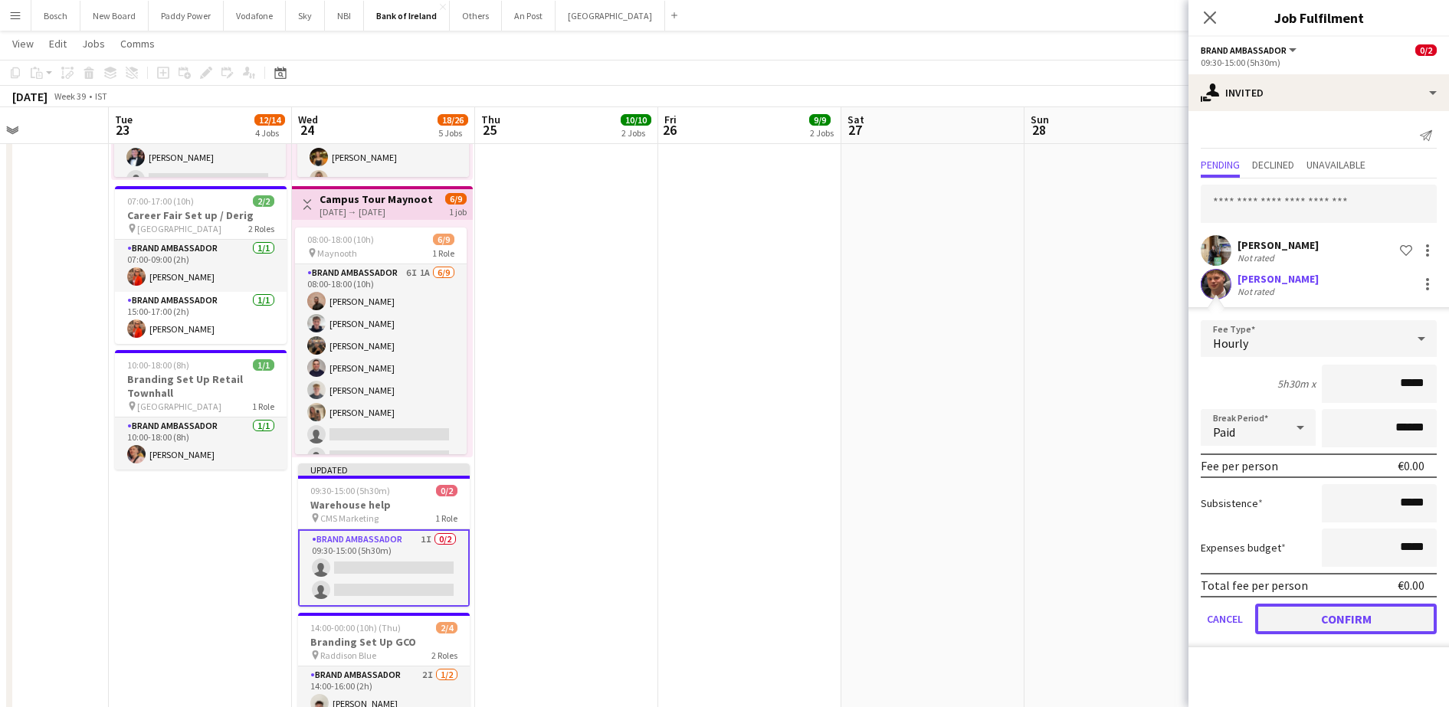
click at [1336, 621] on button "Confirm" at bounding box center [1346, 619] width 182 height 31
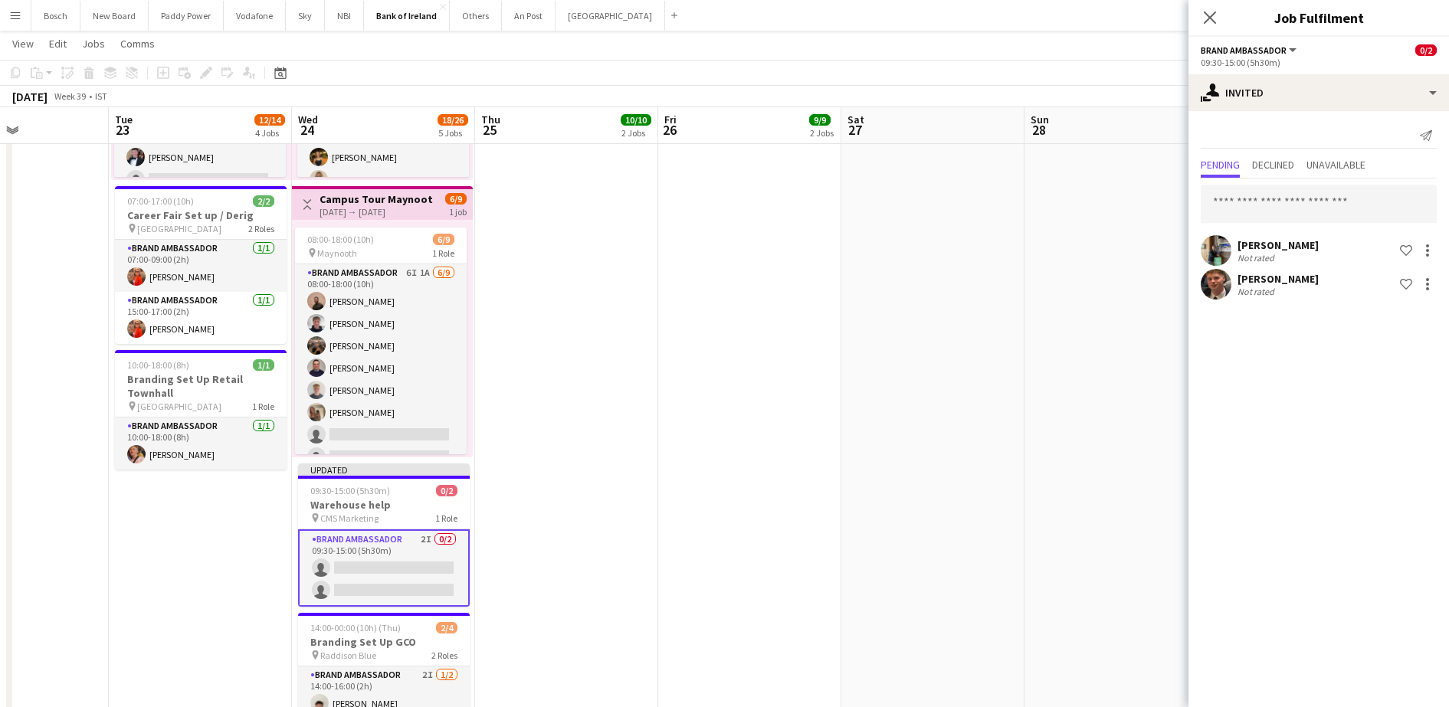
click at [1121, 53] on app-page-menu "View Day view expanded Day view collapsed Month view Date picker Jump to [DATE]…" at bounding box center [724, 45] width 1449 height 29
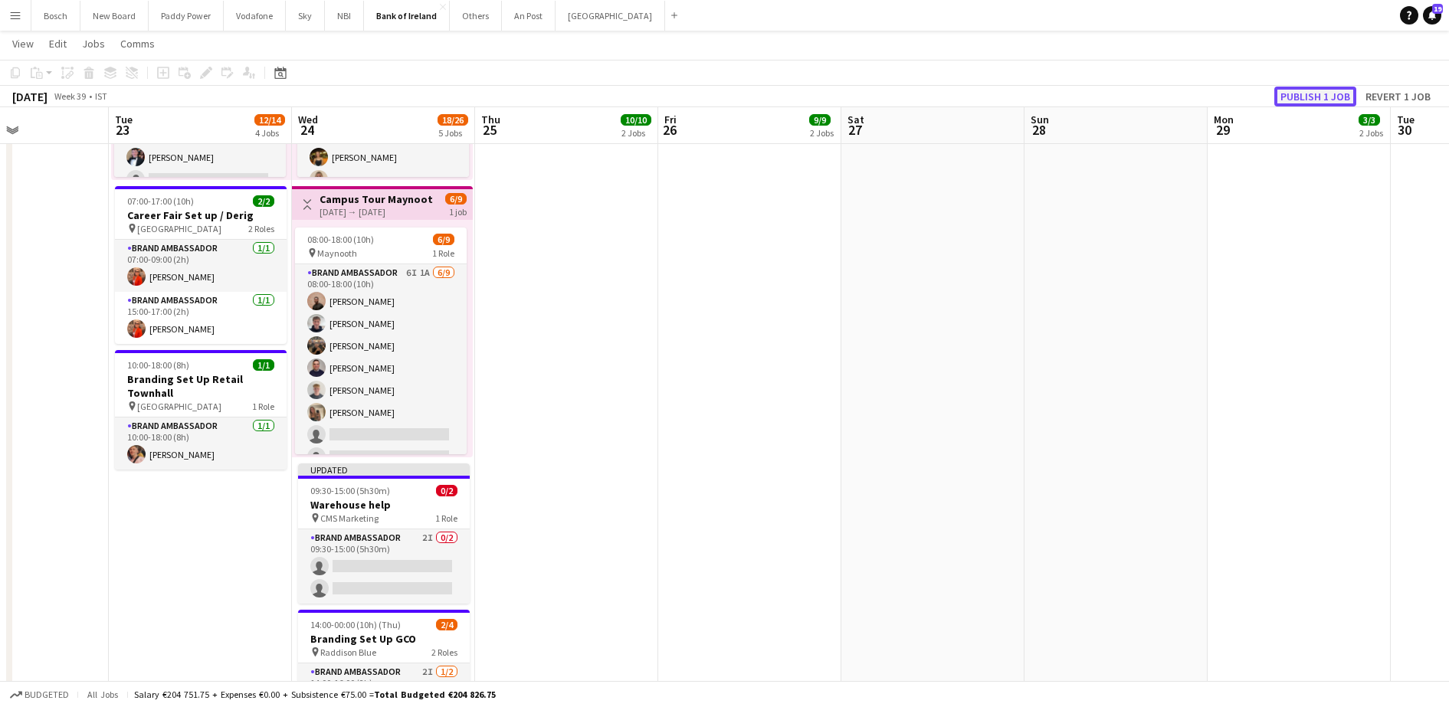
click at [1334, 100] on button "Publish 1 job" at bounding box center [1316, 97] width 82 height 20
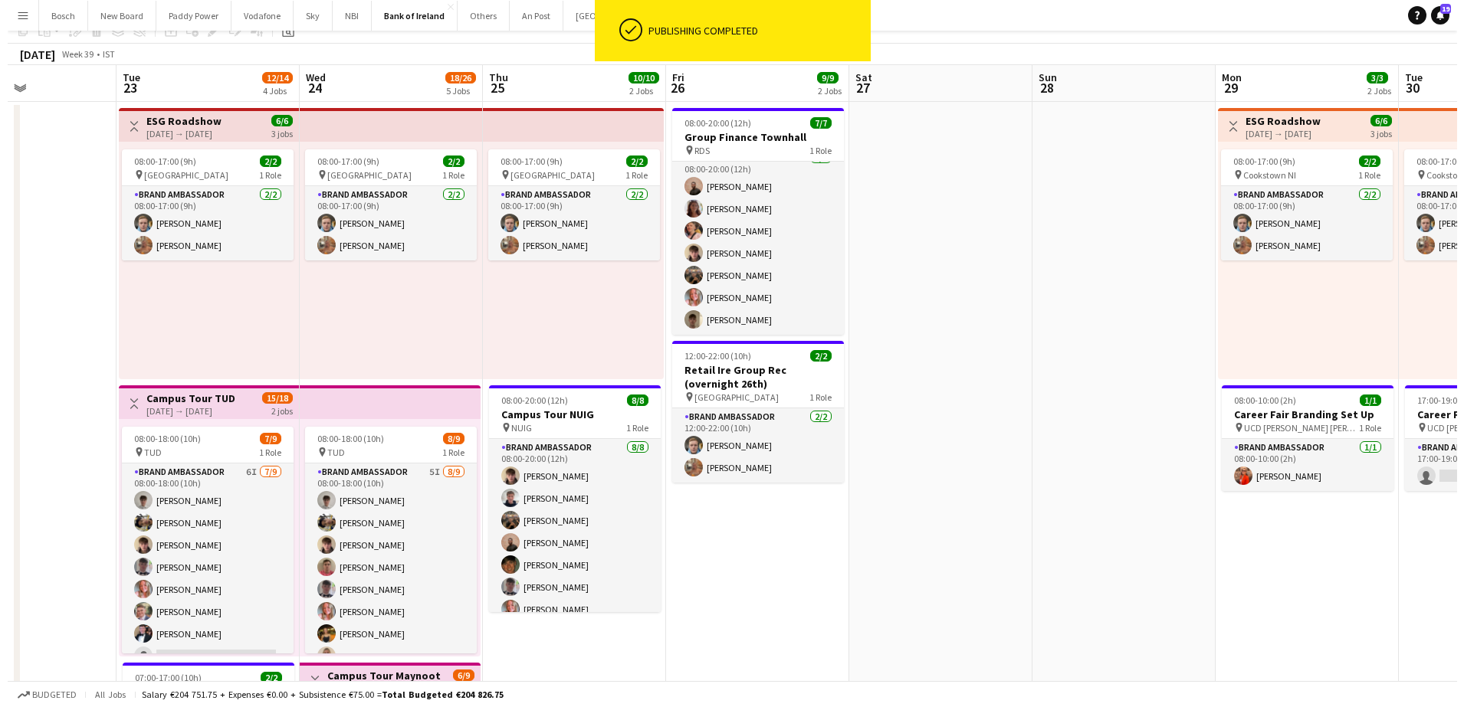
scroll to position [0, 0]
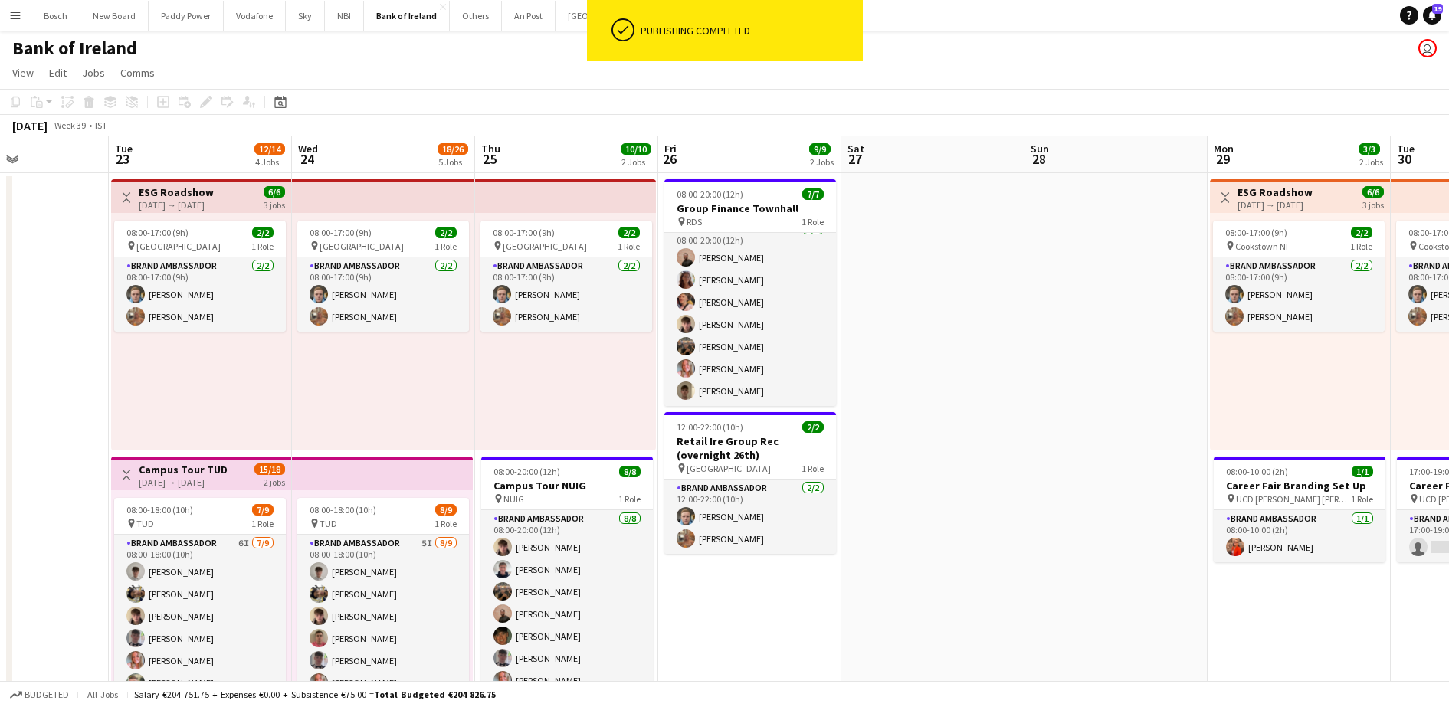
click at [483, 31] on div "Bank of Ireland user" at bounding box center [724, 45] width 1449 height 29
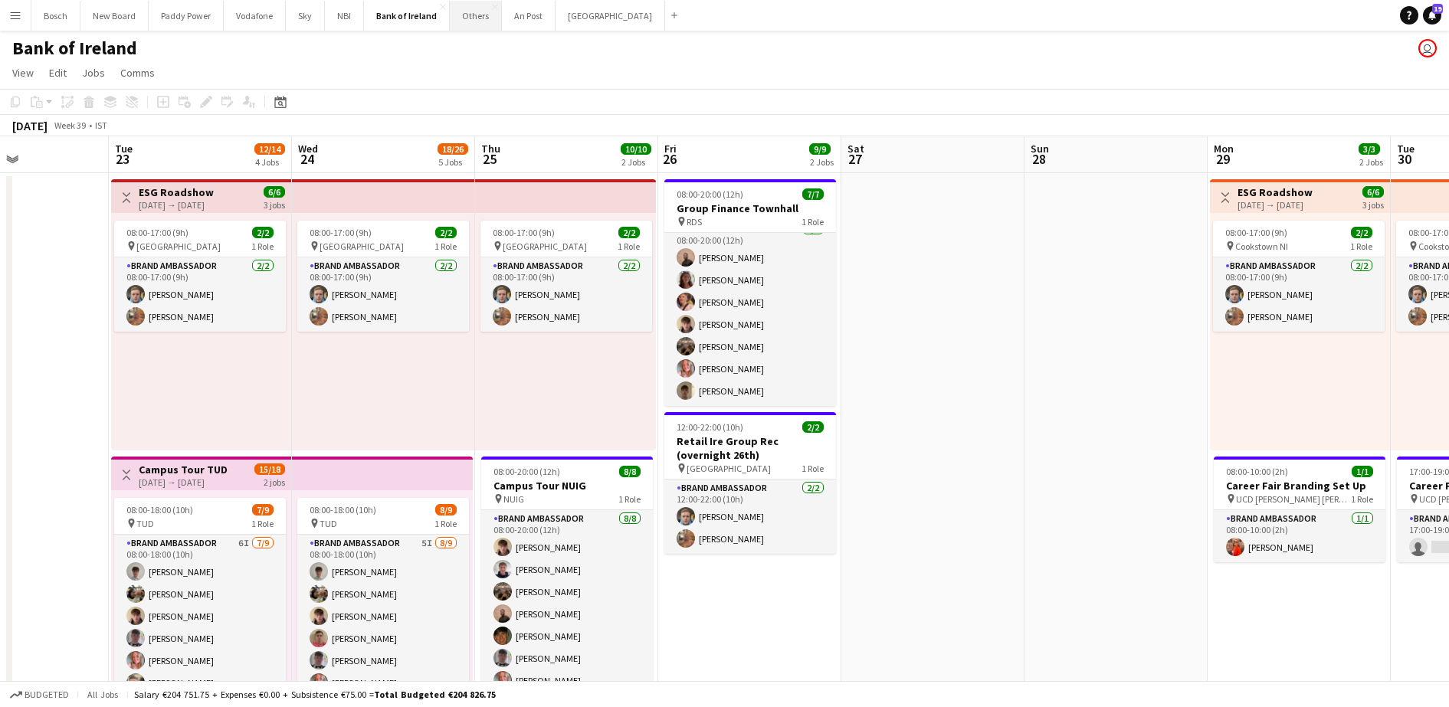
click at [482, 26] on button "Others Close" at bounding box center [476, 16] width 52 height 30
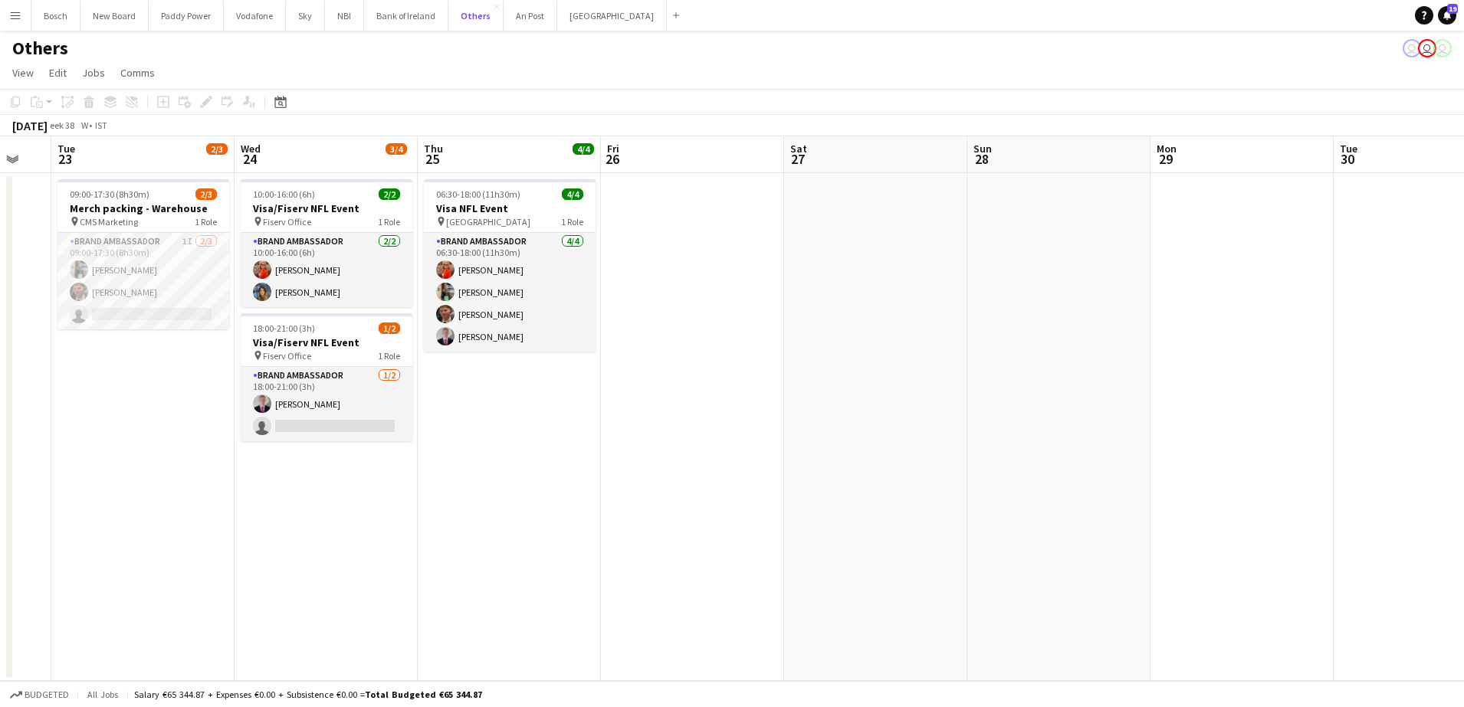
scroll to position [0, 500]
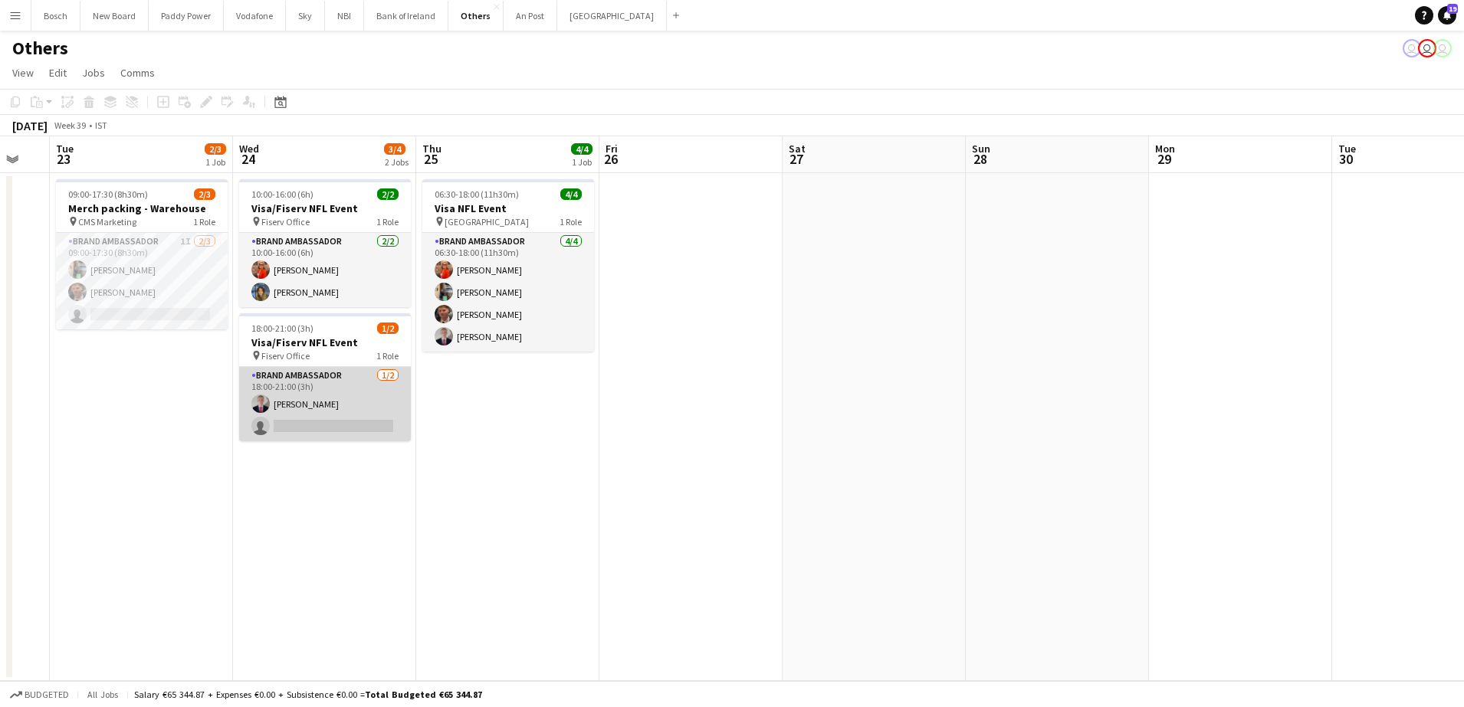
click at [308, 392] on app-card-role "Brand Ambassador [DATE] 18:00-21:00 (3h) [PERSON_NAME] single-neutral-actions" at bounding box center [325, 404] width 172 height 74
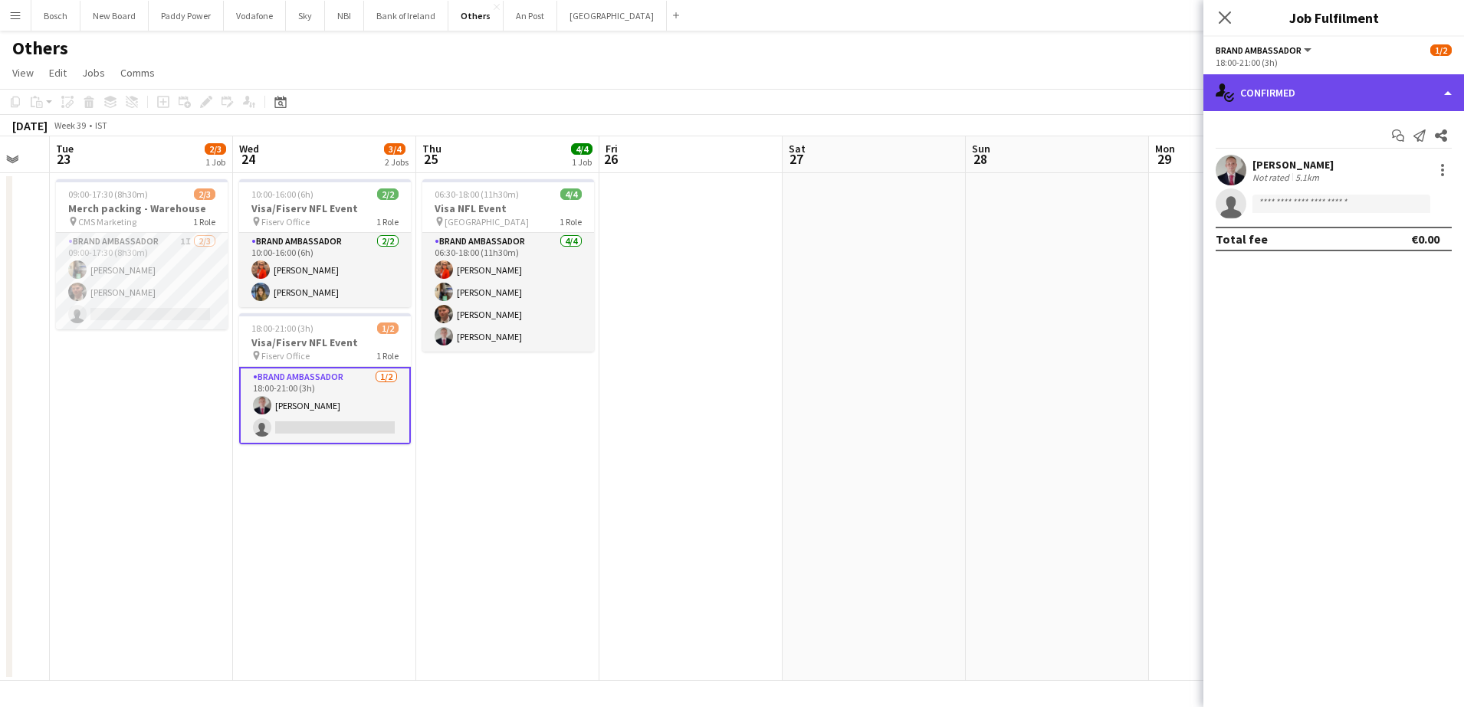
click at [1256, 93] on div "single-neutral-actions-check-2 Confirmed" at bounding box center [1333, 92] width 261 height 37
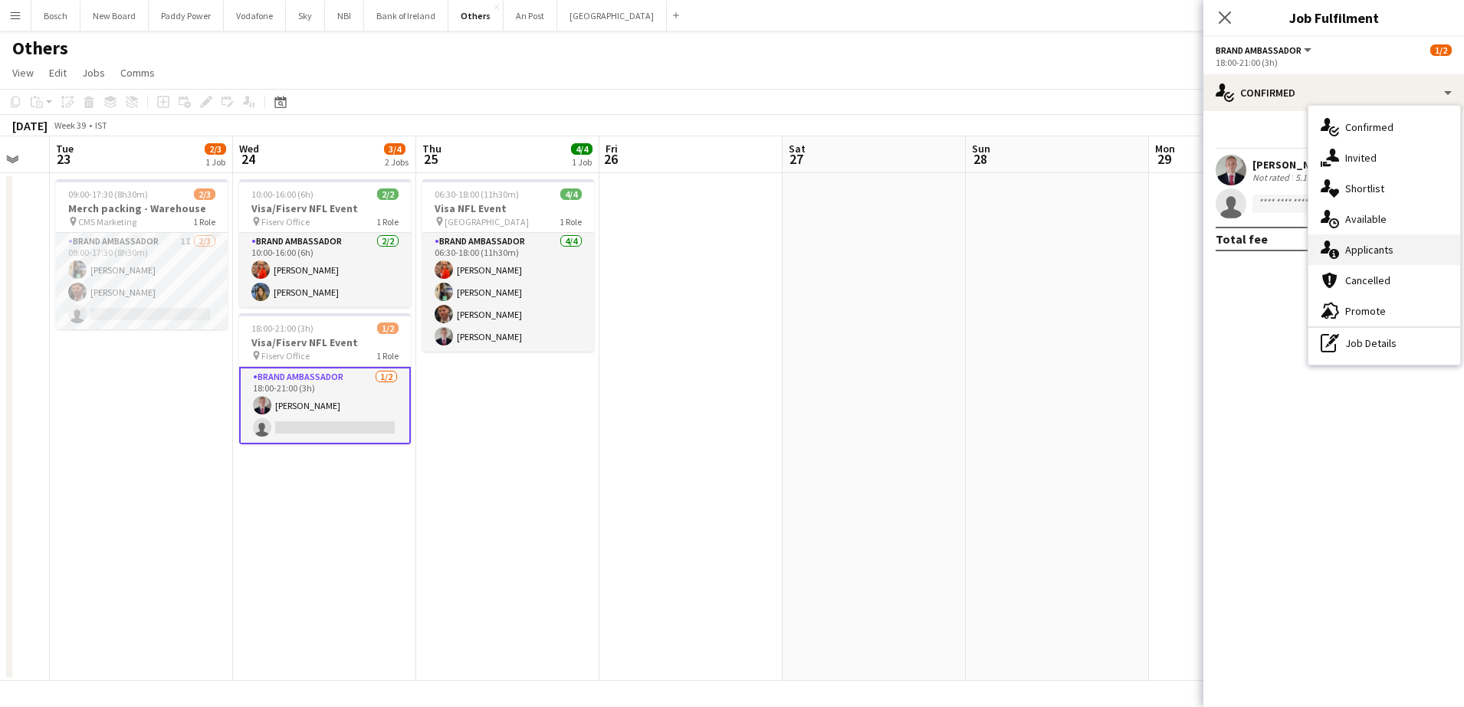
click at [1404, 258] on div "single-neutral-actions-information Applicants" at bounding box center [1384, 250] width 152 height 31
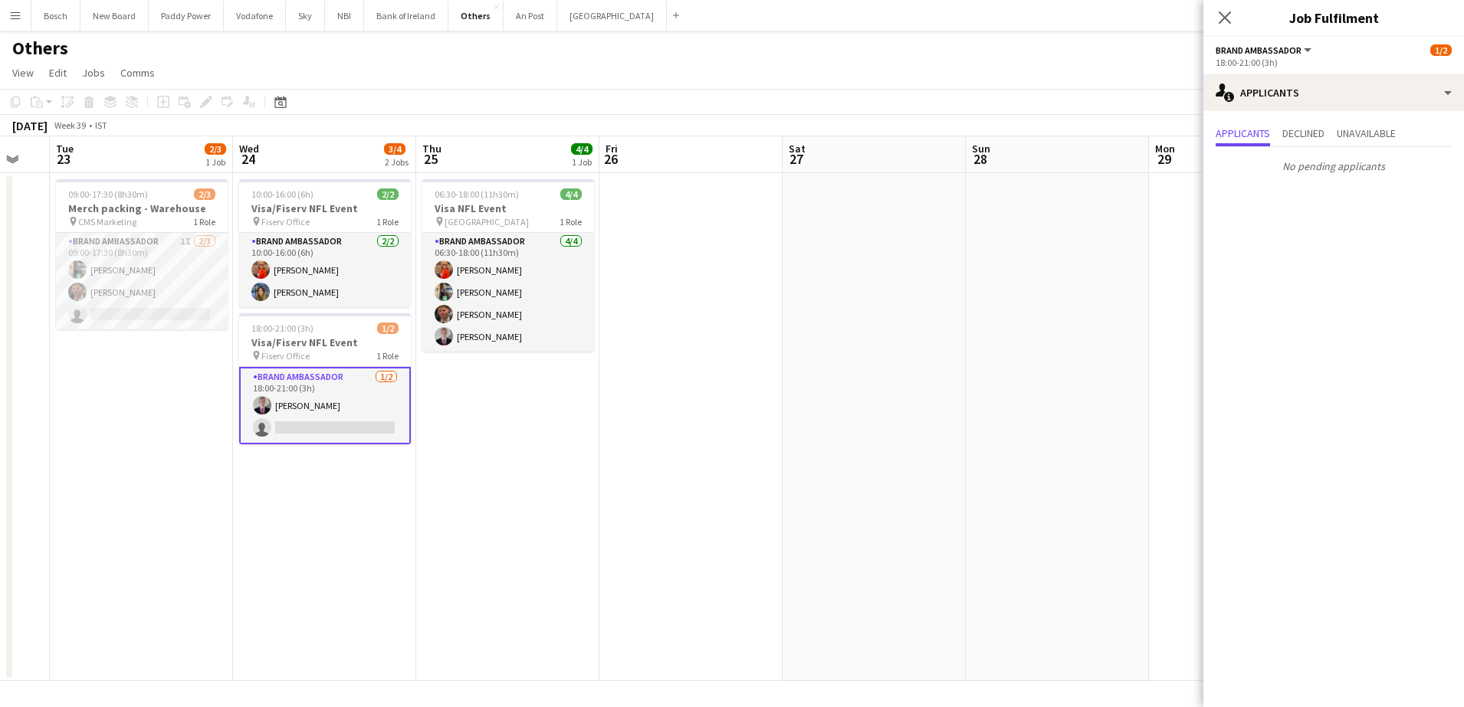
click at [223, 263] on app-calendar-viewport "Sat 20 Sun 21 Mon 22 Tue 23 2/3 1 Job Wed 24 3/4 2 Jobs Thu 25 4/4 1 Job Fri 26…" at bounding box center [732, 408] width 1464 height 545
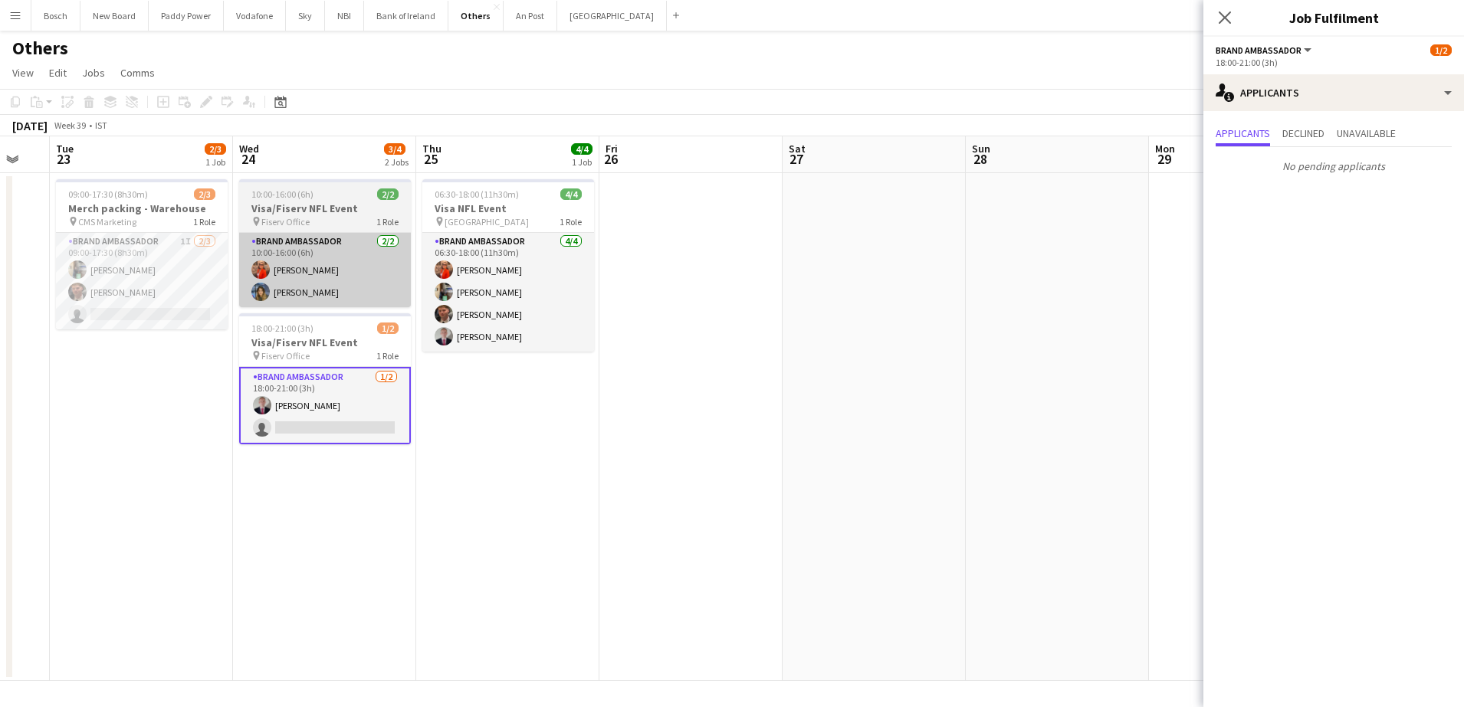
scroll to position [0, 494]
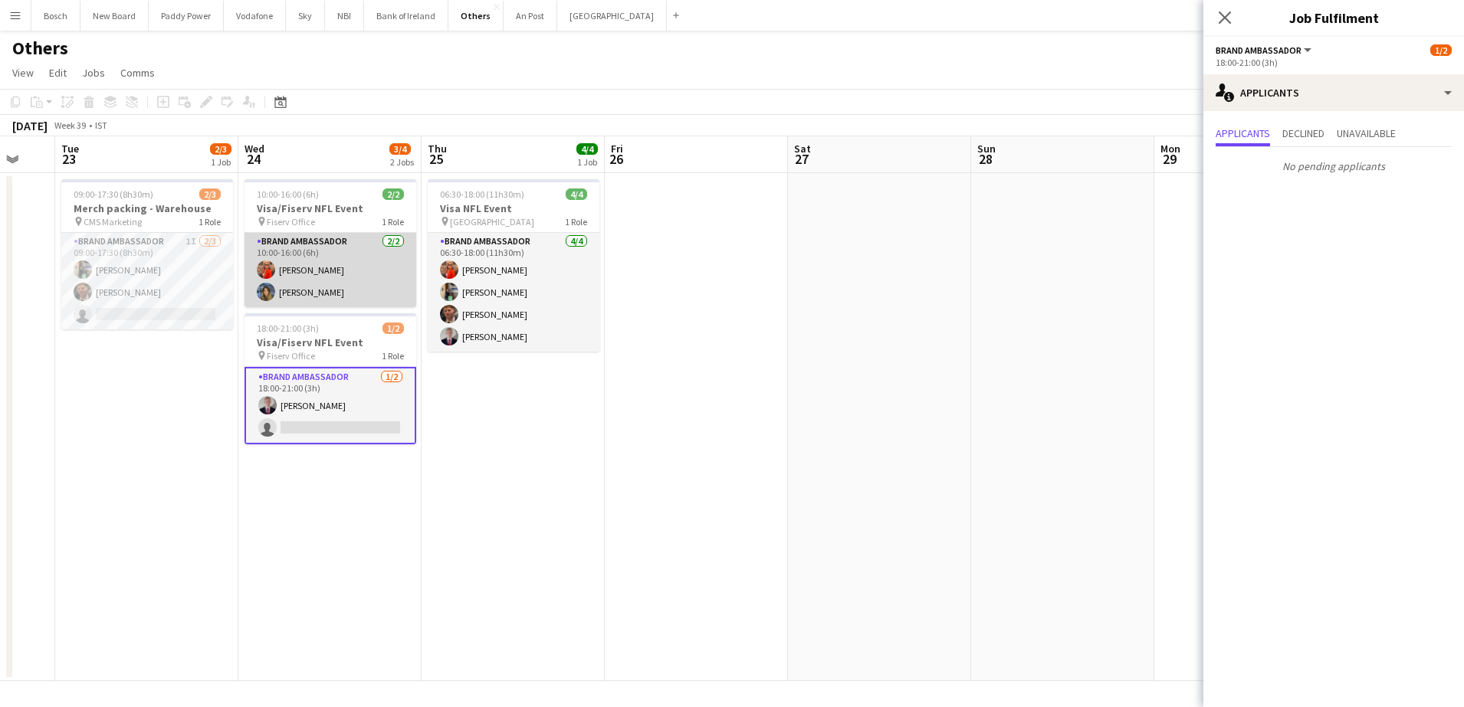
click at [299, 262] on app-card-role "Brand Ambassador 2/2 10:00-16:00 (6h) Muireann O'Gorman Molly Childs" at bounding box center [331, 270] width 172 height 74
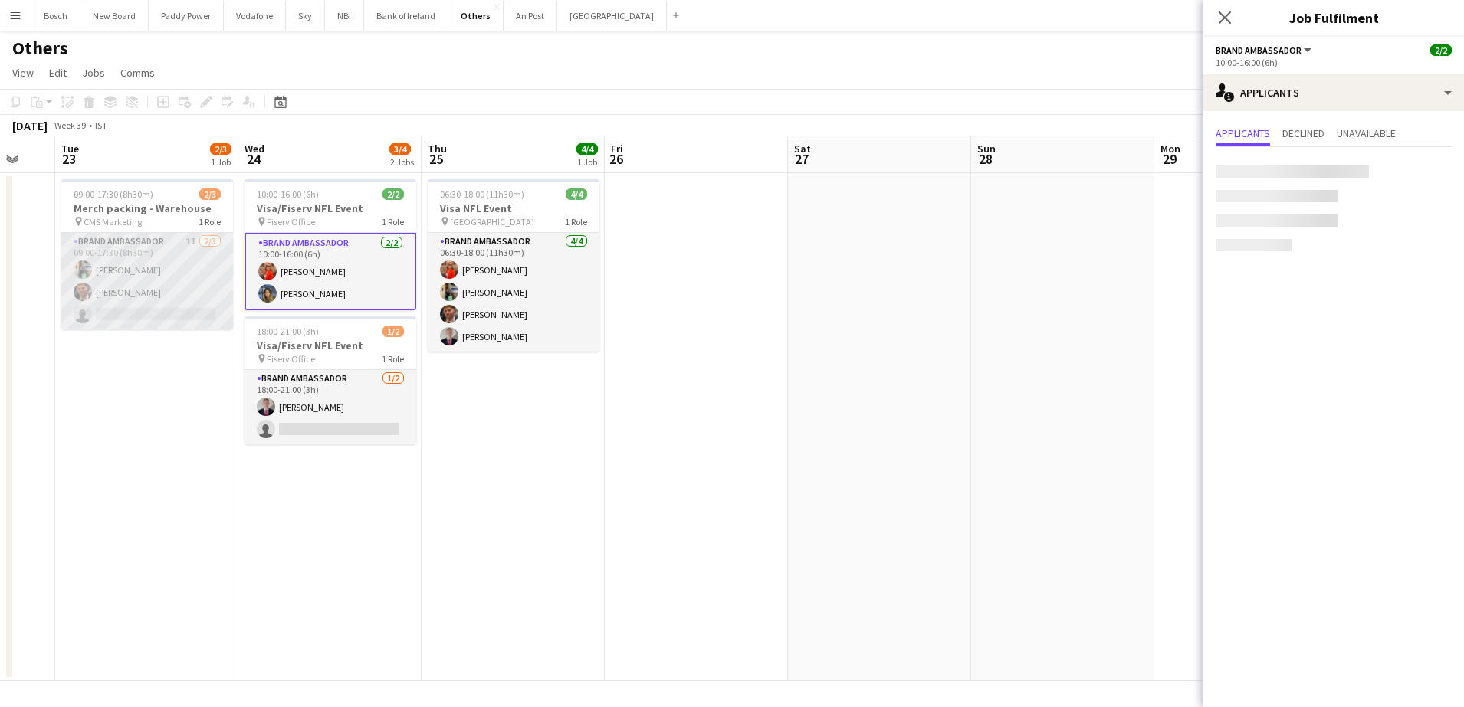
click at [129, 290] on app-card-role "Brand Ambassador 1I [DATE] 09:00-17:30 (8h30m) [PERSON_NAME] [PERSON_NAME] sing…" at bounding box center [147, 281] width 172 height 97
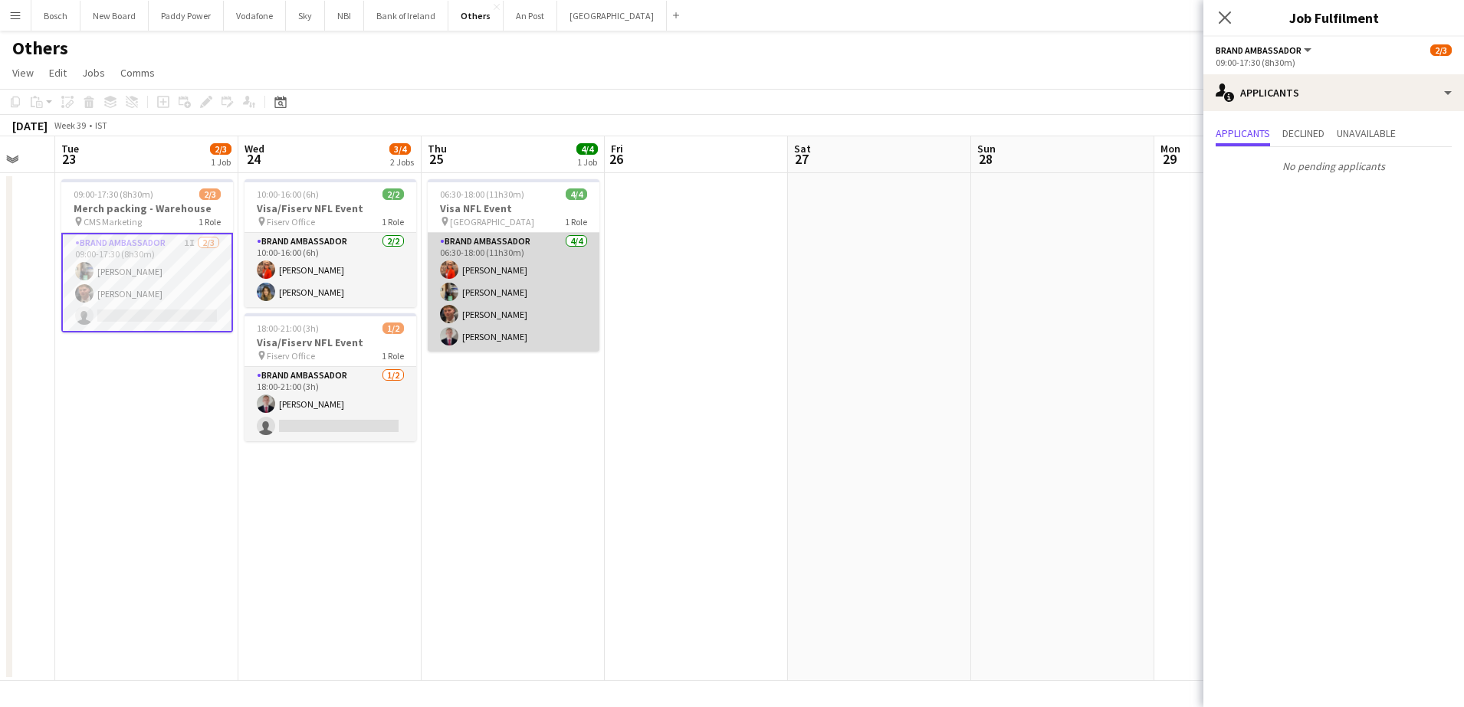
click at [494, 282] on app-card-role "Brand Ambassador [DATE] 06:30-18:00 (11h30m) [PERSON_NAME] [PERSON_NAME] [PERSO…" at bounding box center [514, 292] width 172 height 119
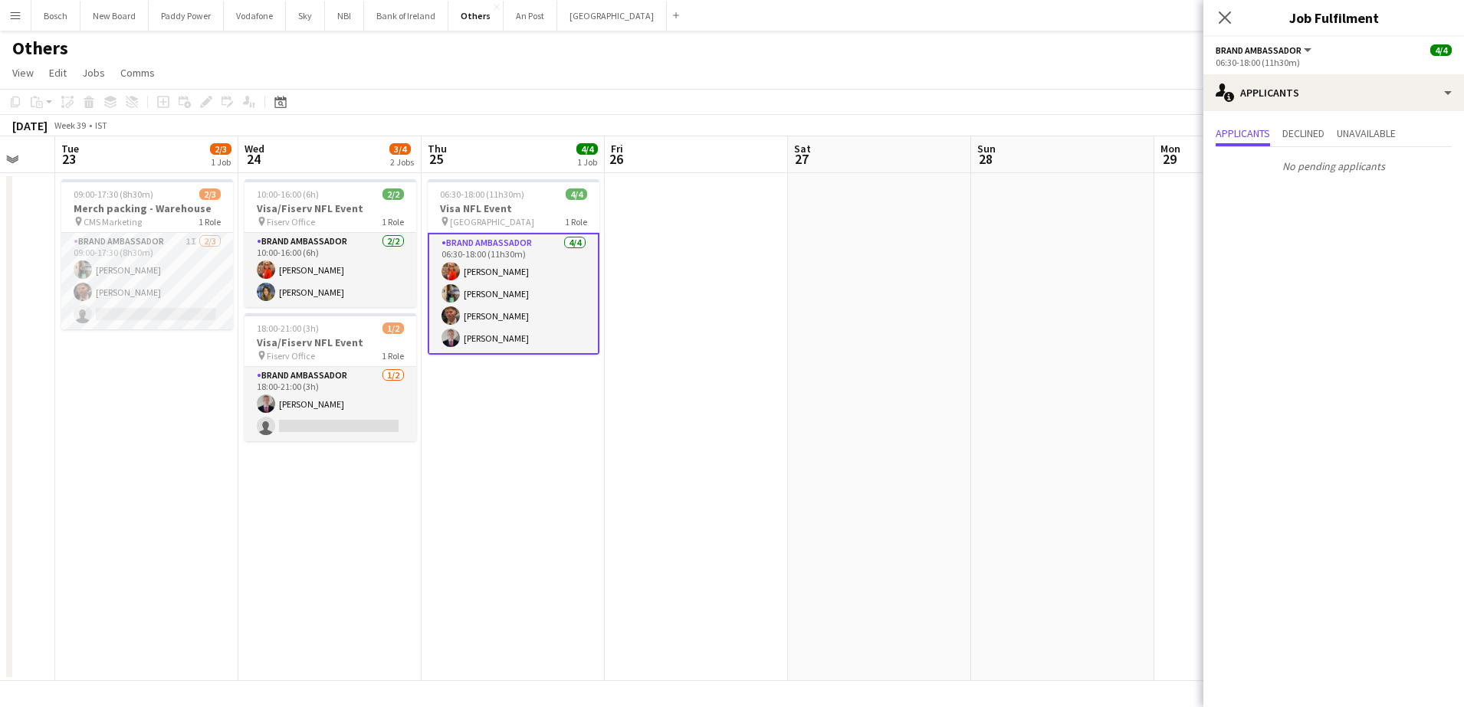
click at [431, 89] on app-toolbar "Copy Paste Paste Ctrl+V Paste with crew Ctrl+Shift+V Paste linked Job [GEOGRAPH…" at bounding box center [732, 102] width 1464 height 26
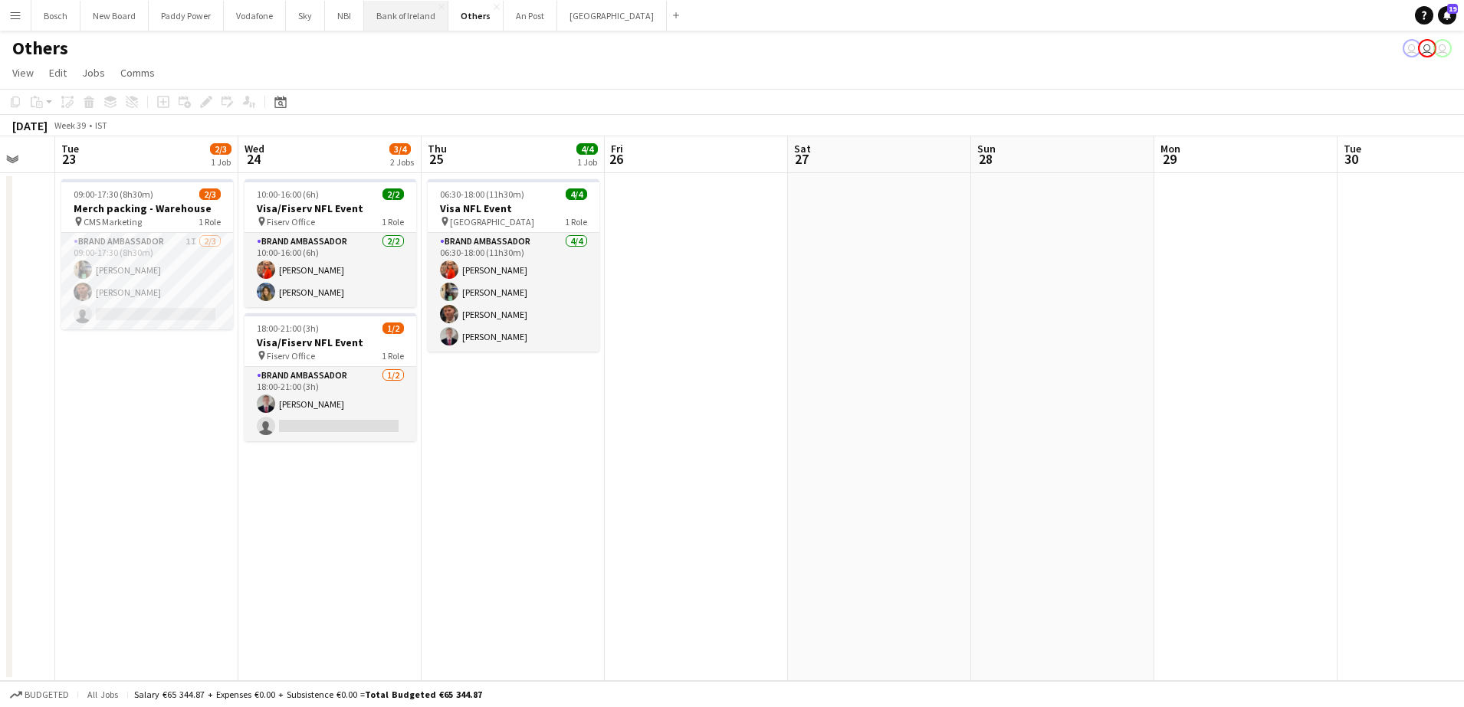
click at [421, 19] on button "Bank of Ireland Close" at bounding box center [406, 16] width 84 height 30
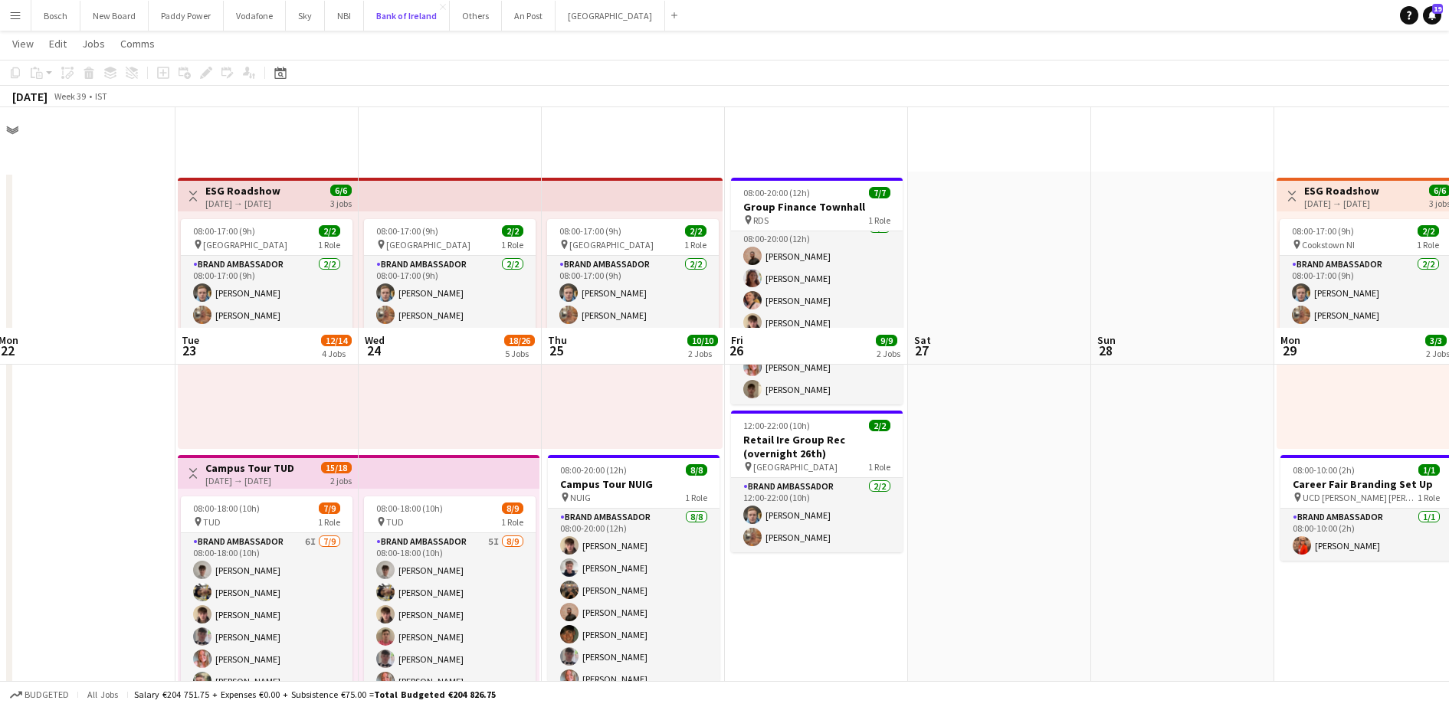
scroll to position [221, 0]
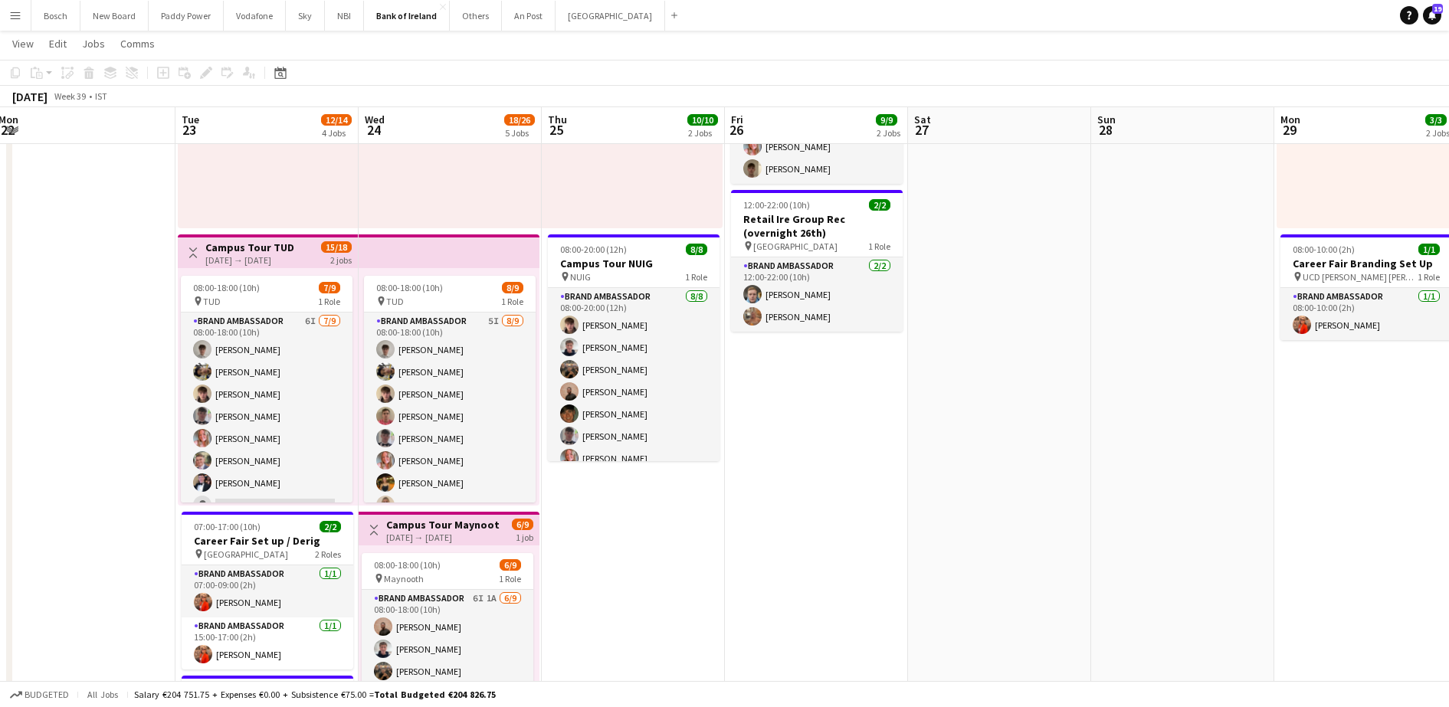
click at [825, 178] on app-card-role "Brand Ambassador [DATE] 08:00-20:00 (12h) [PERSON_NAME] [PERSON_NAME] [PERSON_N…" at bounding box center [817, 90] width 172 height 185
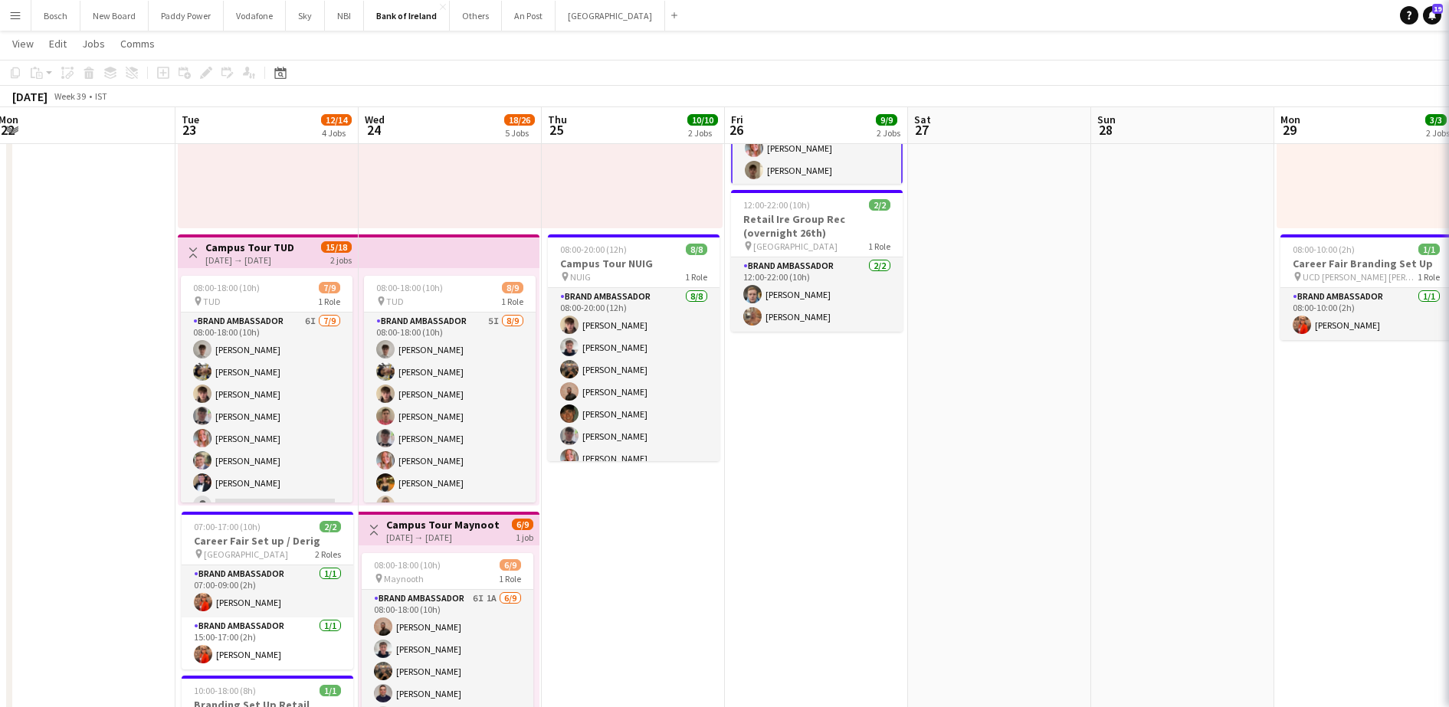
scroll to position [14, 0]
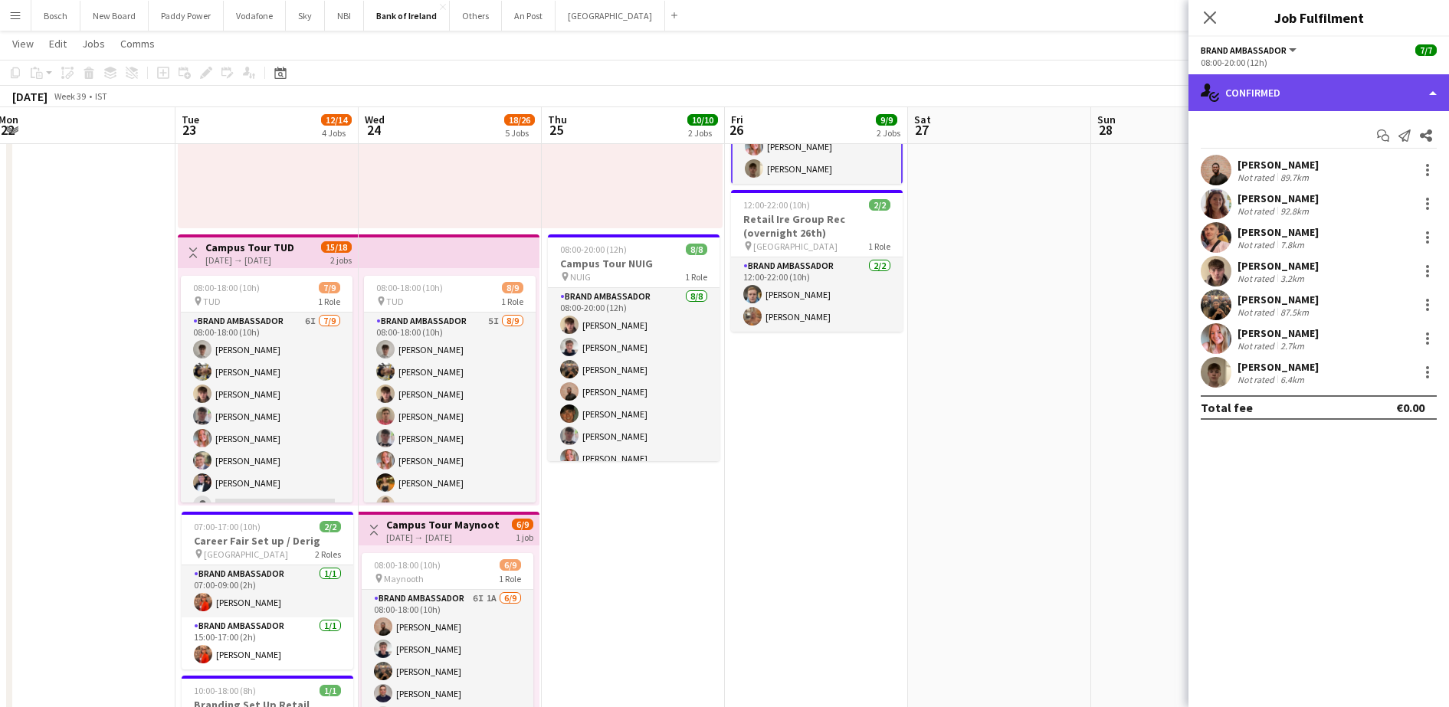
click at [1322, 83] on div "single-neutral-actions-check-2 Confirmed" at bounding box center [1319, 92] width 261 height 37
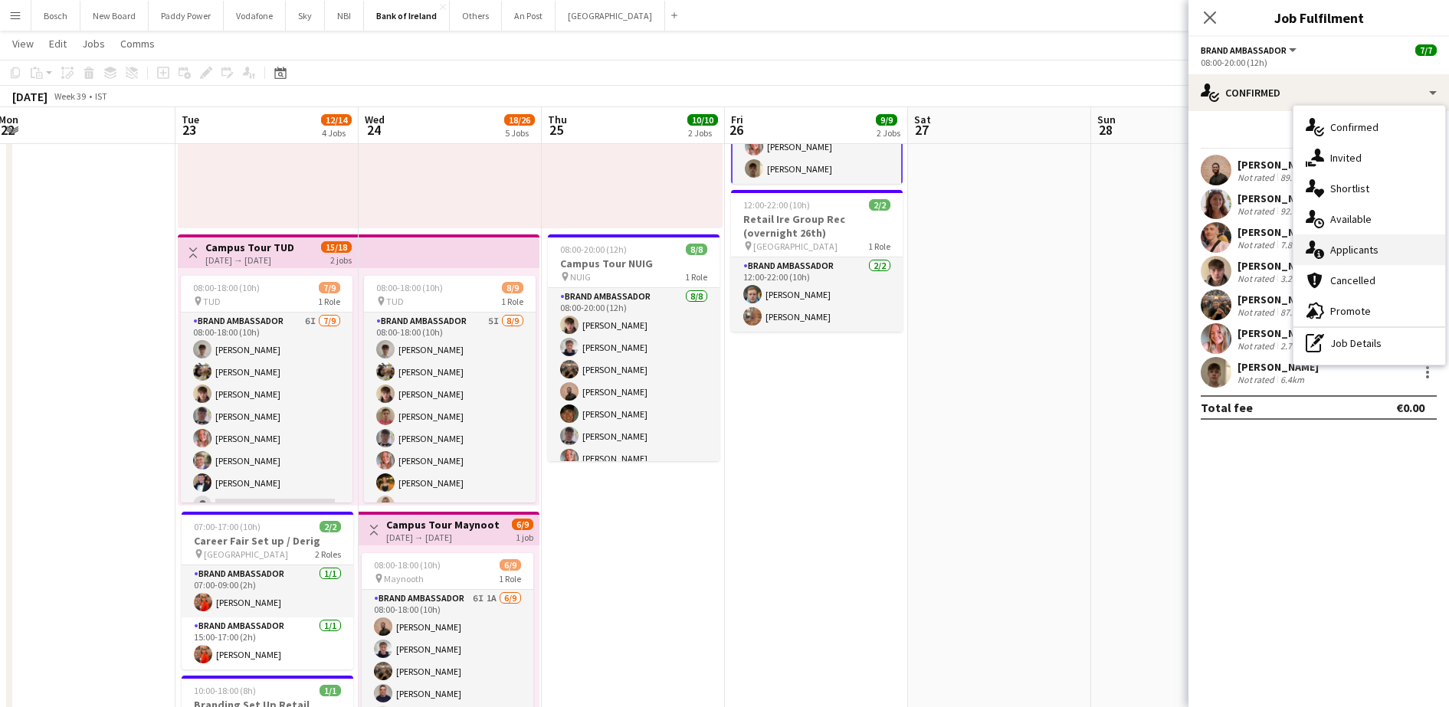
click at [1347, 246] on span "Applicants" at bounding box center [1355, 250] width 48 height 14
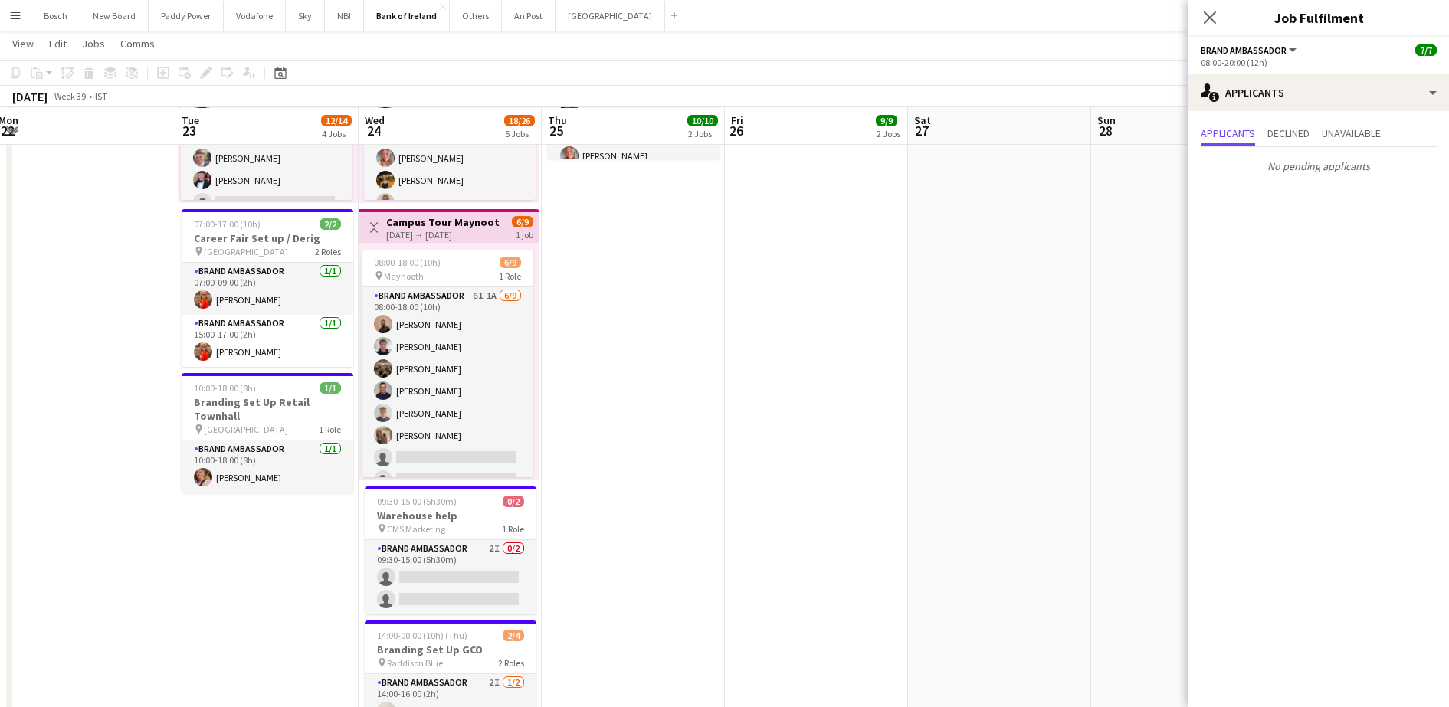
scroll to position [524, 0]
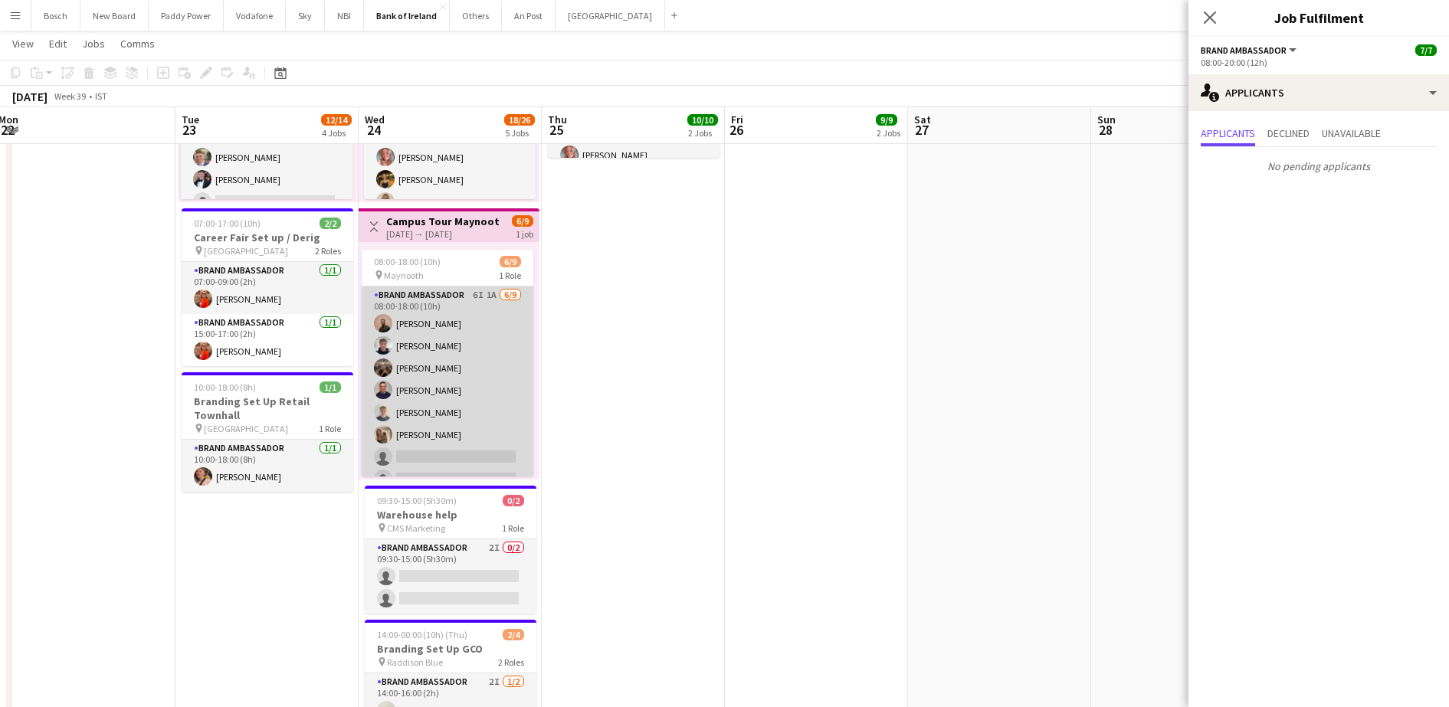
click at [473, 399] on app-card-role "Brand Ambassador 6I 1A [DATE] 08:00-18:00 (10h) [PERSON_NAME] [PERSON_NAME] [PE…" at bounding box center [448, 402] width 172 height 230
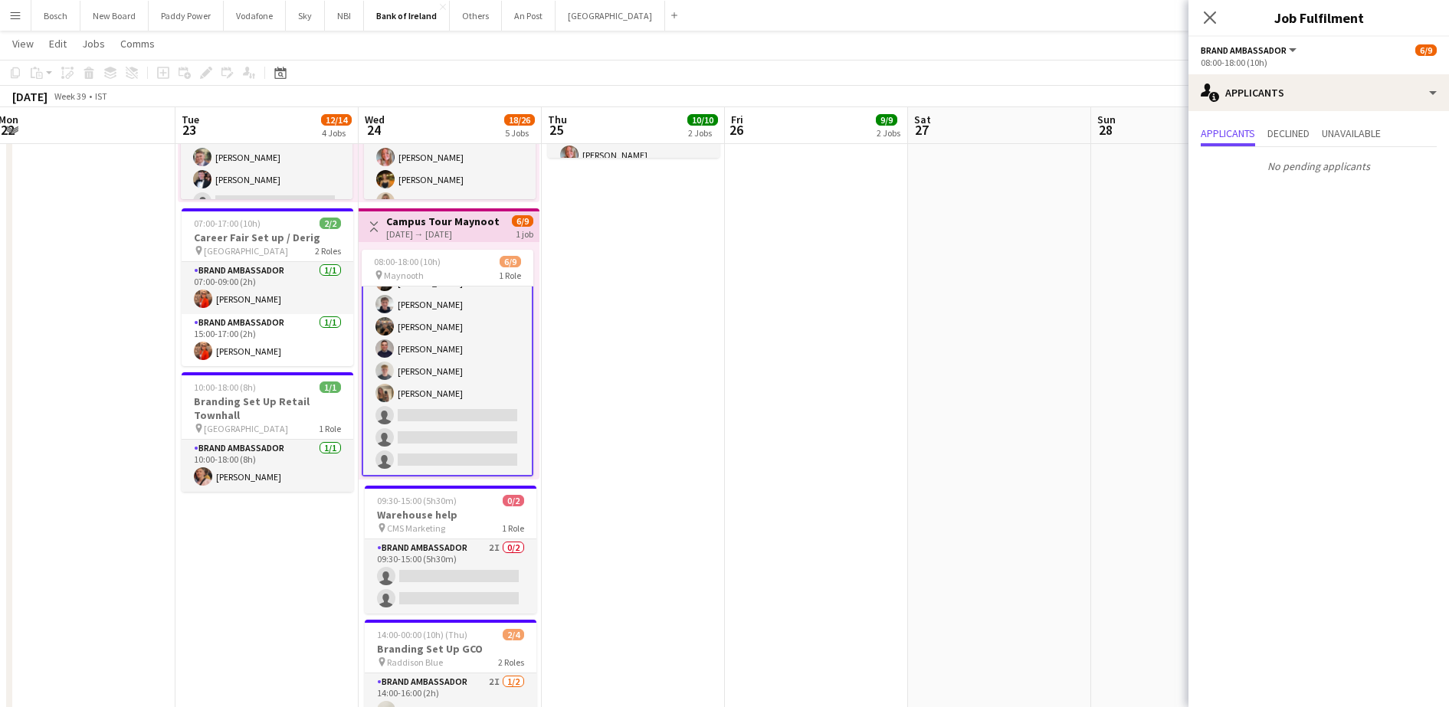
scroll to position [782, 0]
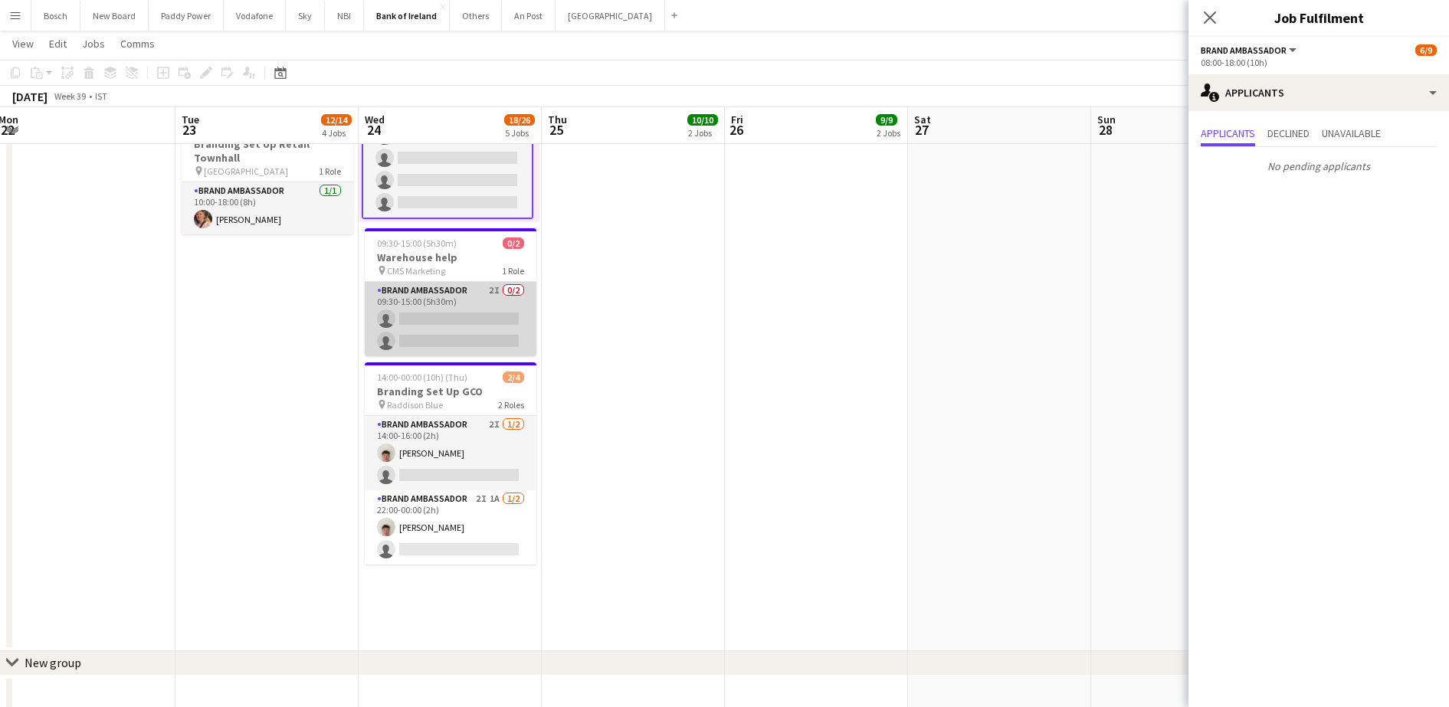
click at [471, 312] on app-card-role "Brand Ambassador 2I 0/2 09:30-15:00 (5h30m) single-neutral-actions single-neutr…" at bounding box center [451, 319] width 172 height 74
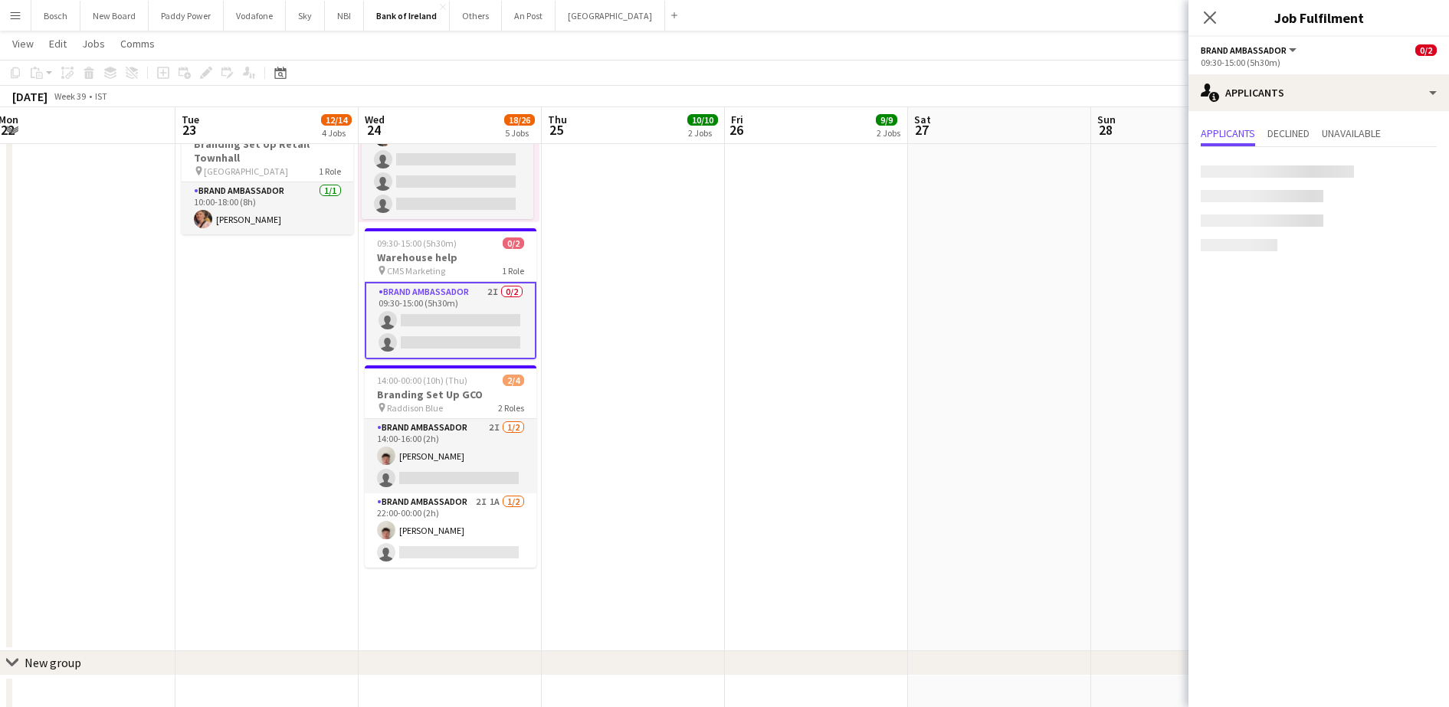
scroll to position [40, 0]
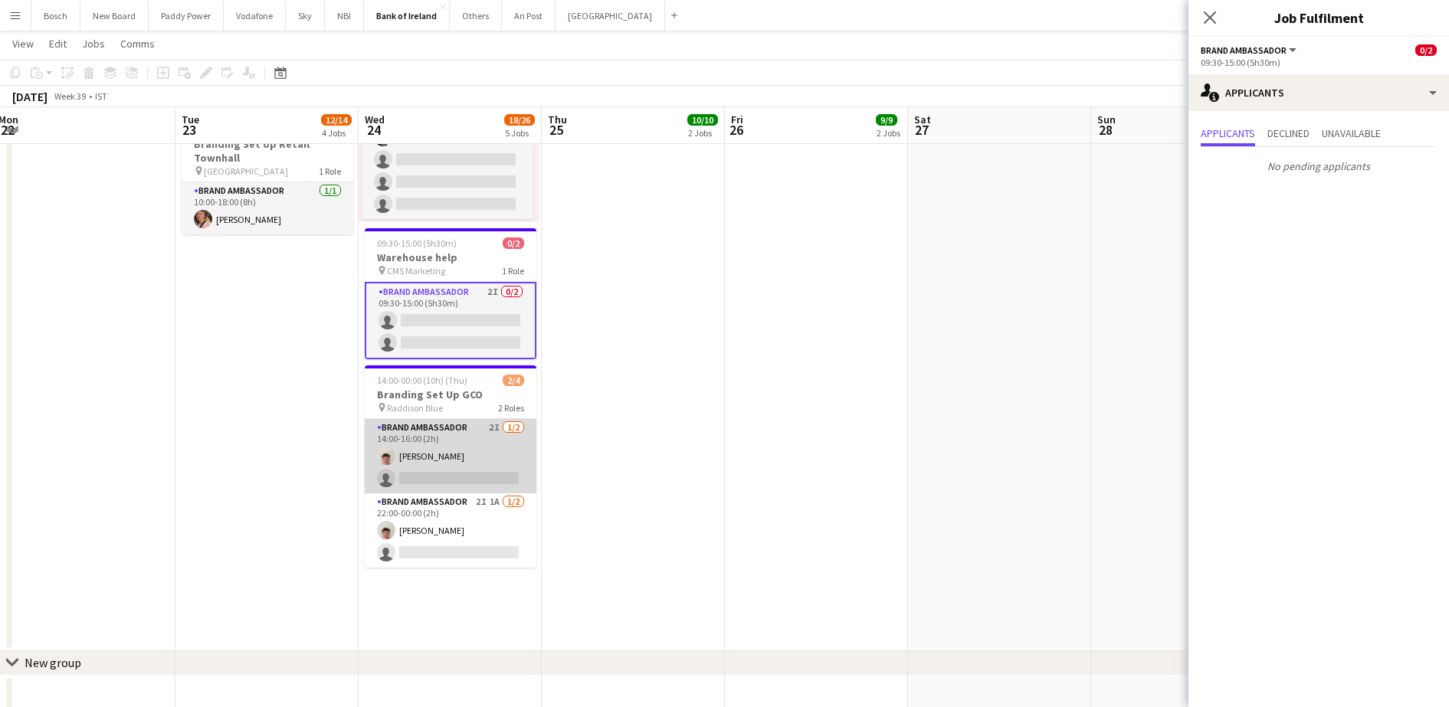
click at [452, 451] on app-card-role "Brand Ambassador 2I 1/2 14:00-16:00 (2h) Robert Harvey single-neutral-actions" at bounding box center [451, 456] width 172 height 74
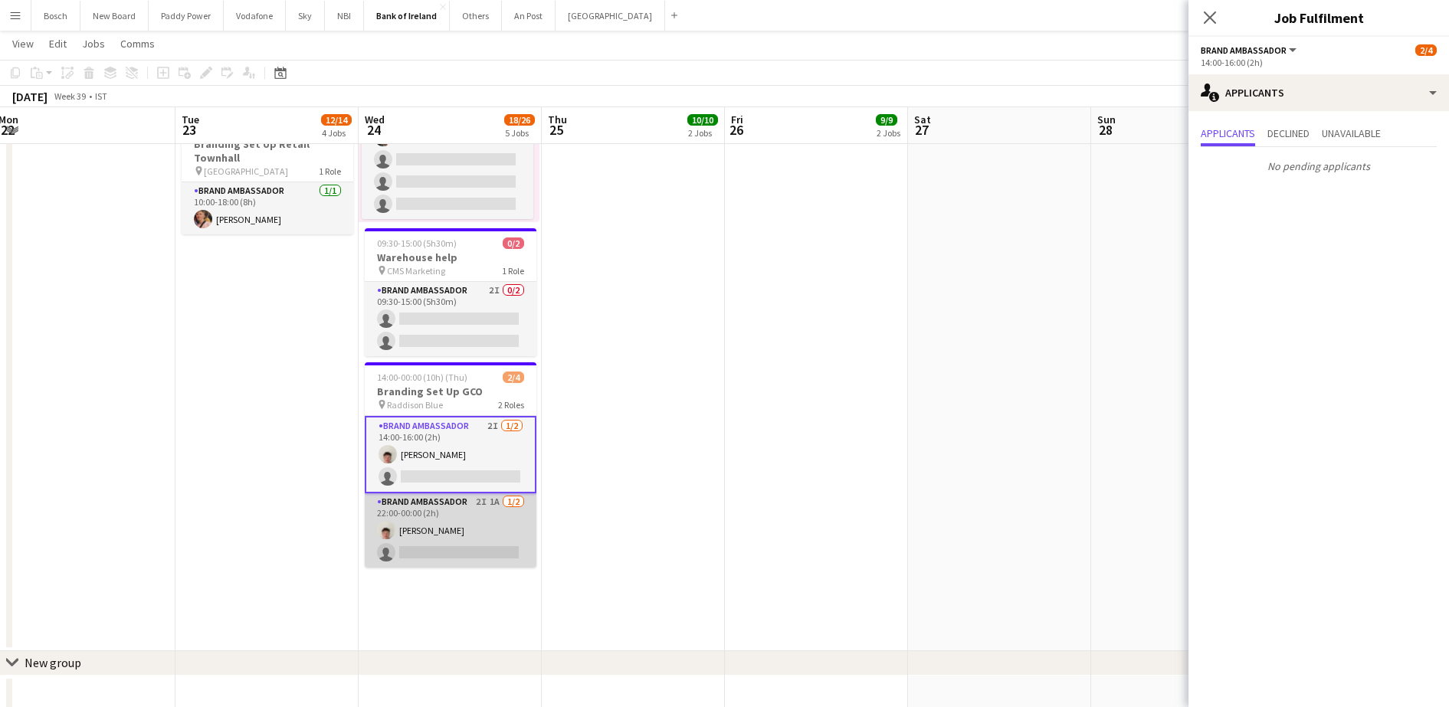
click at [439, 551] on app-card-role "Brand Ambassador 2I 1A 1/2 22:00-00:00 (2h) Robert Harvey single-neutral-actions" at bounding box center [451, 531] width 172 height 74
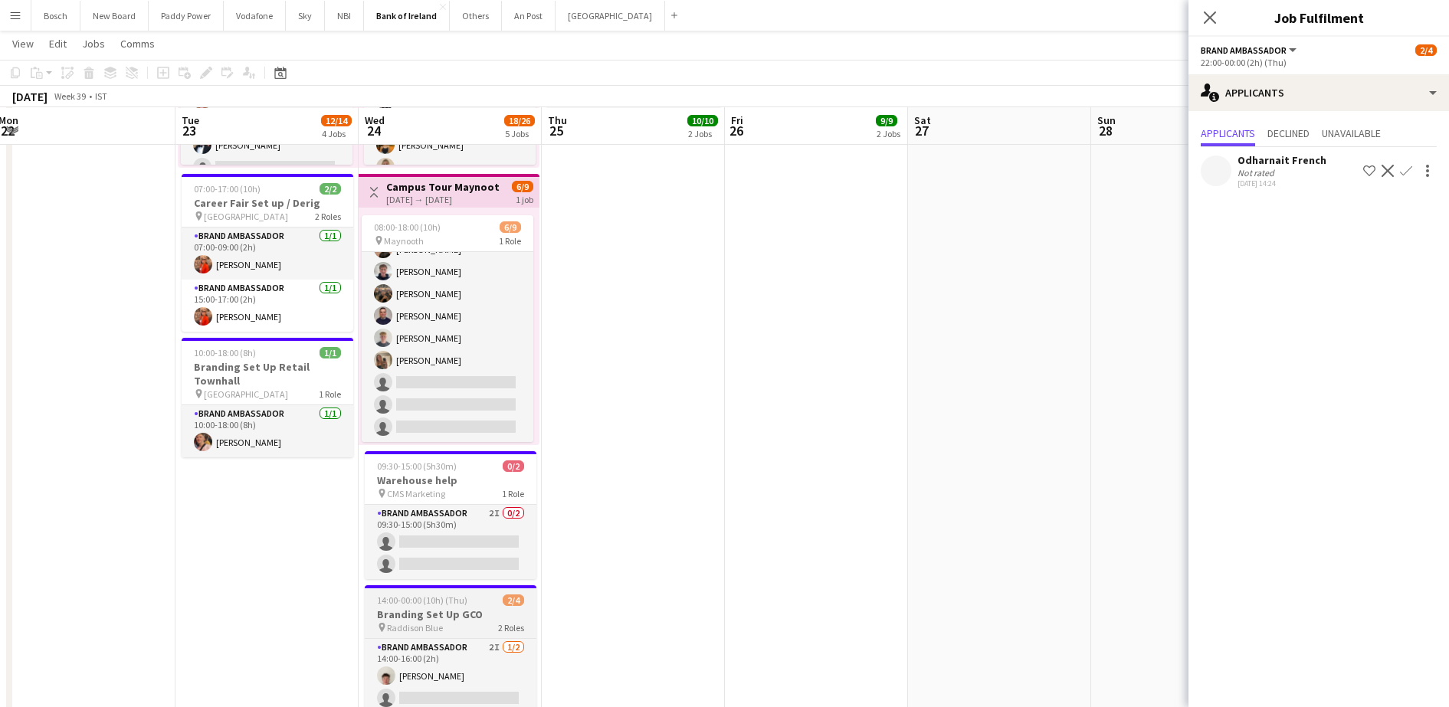
scroll to position [558, 0]
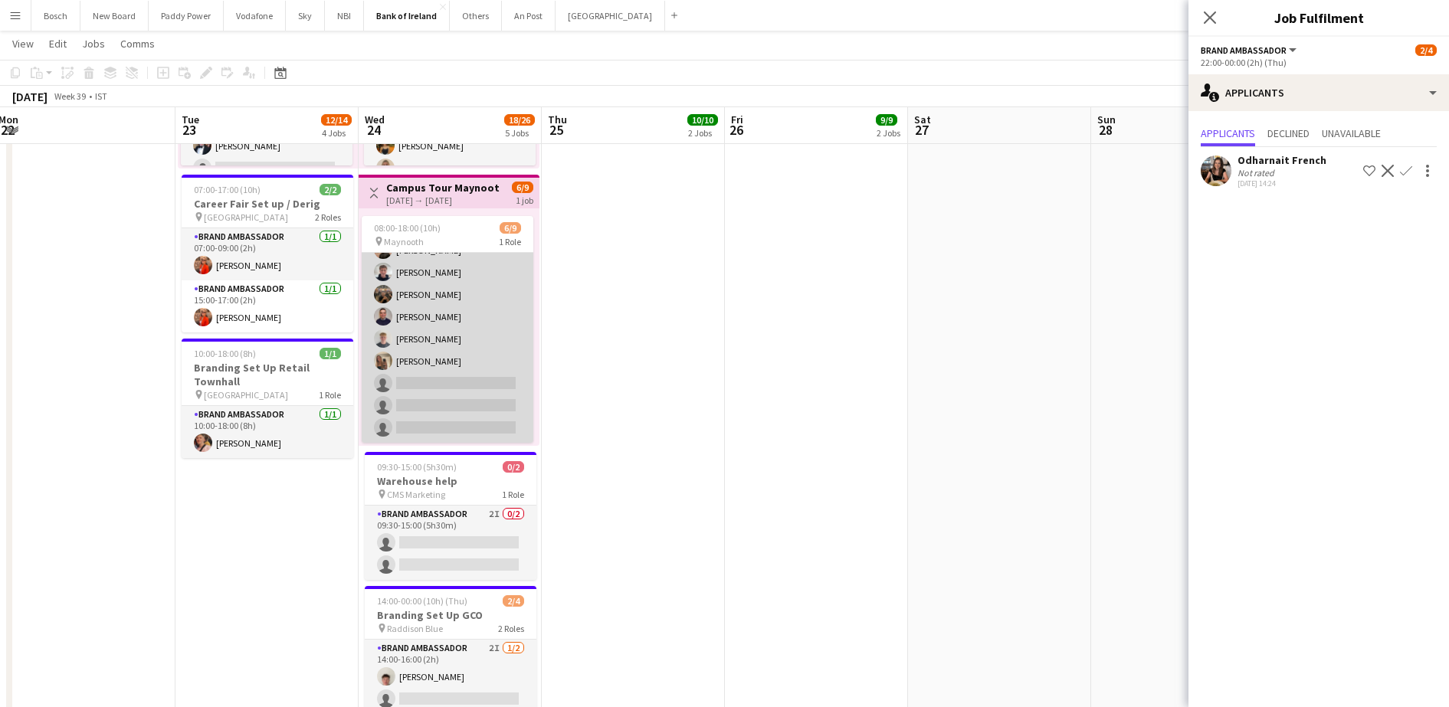
click at [448, 401] on app-card-role "Brand Ambassador 6I 1A [DATE] 08:00-18:00 (10h) [PERSON_NAME] [PERSON_NAME] [PE…" at bounding box center [448, 328] width 172 height 230
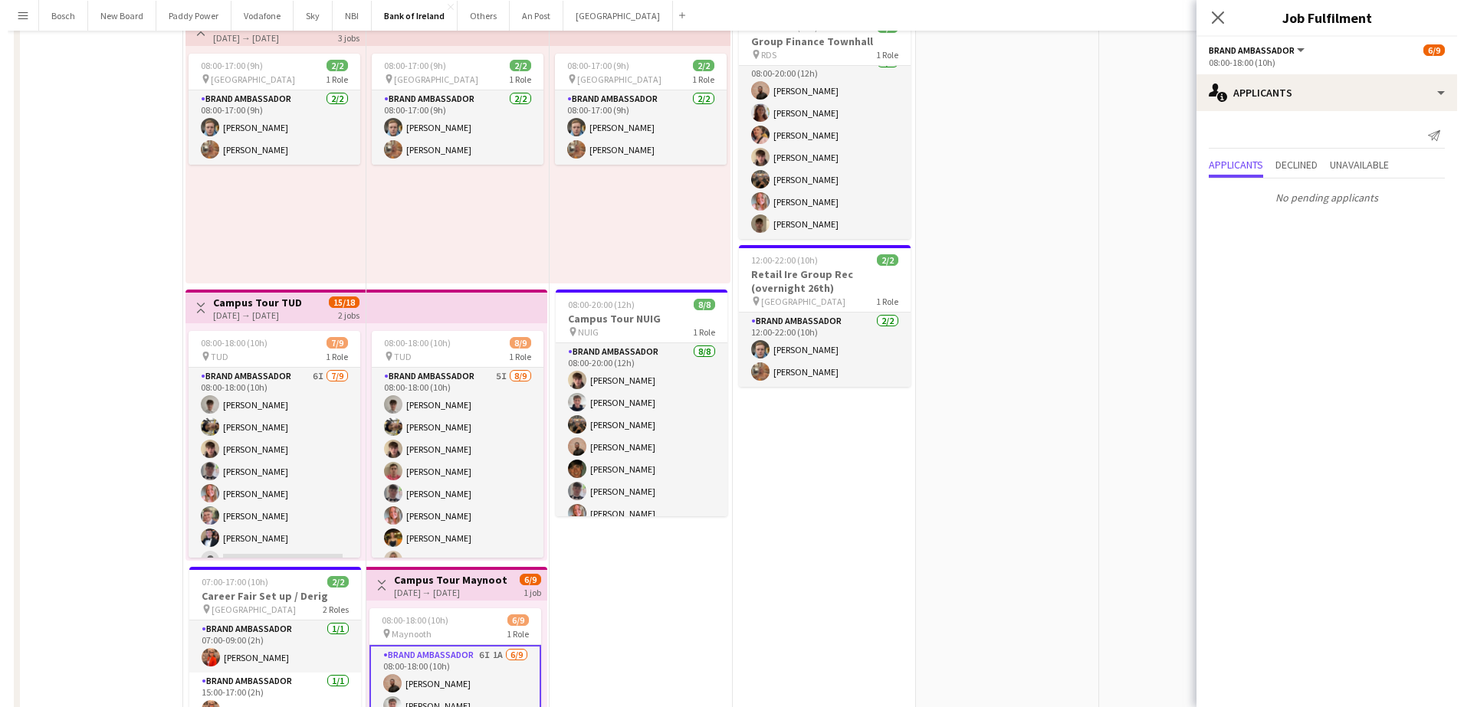
scroll to position [0, 0]
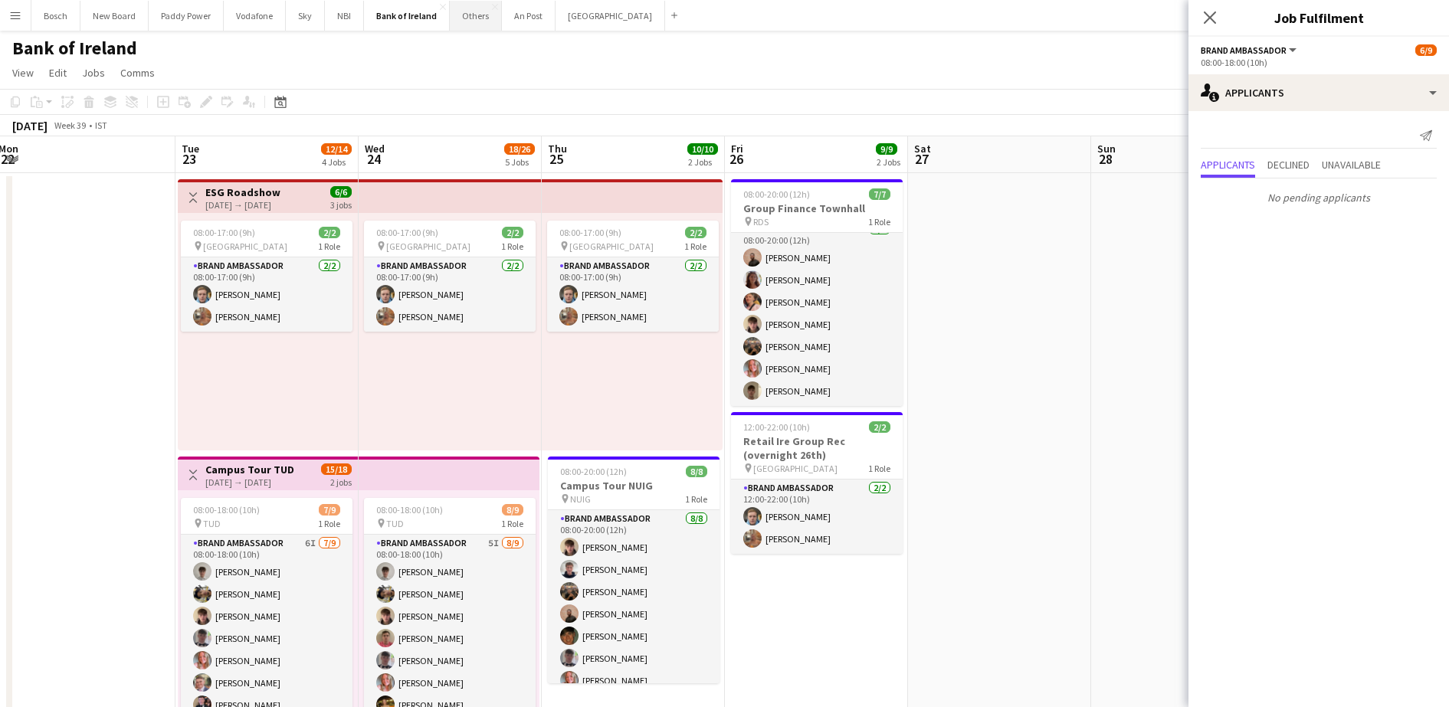
click at [480, 27] on button "Others Close" at bounding box center [476, 16] width 52 height 30
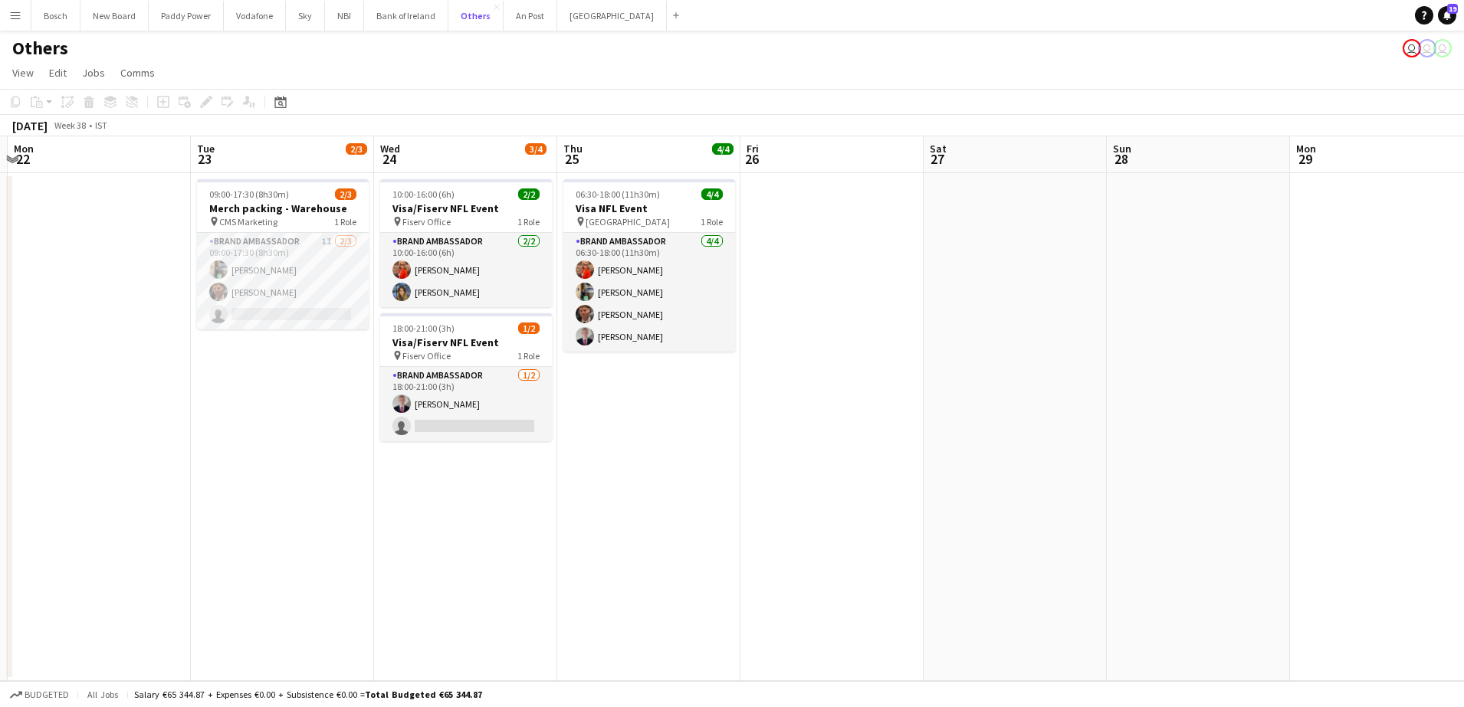
scroll to position [0, 542]
click at [280, 259] on app-card-role "Brand Ambassador 1I [DATE] 09:00-17:30 (8h30m) [PERSON_NAME] [PERSON_NAME] sing…" at bounding box center [283, 281] width 172 height 97
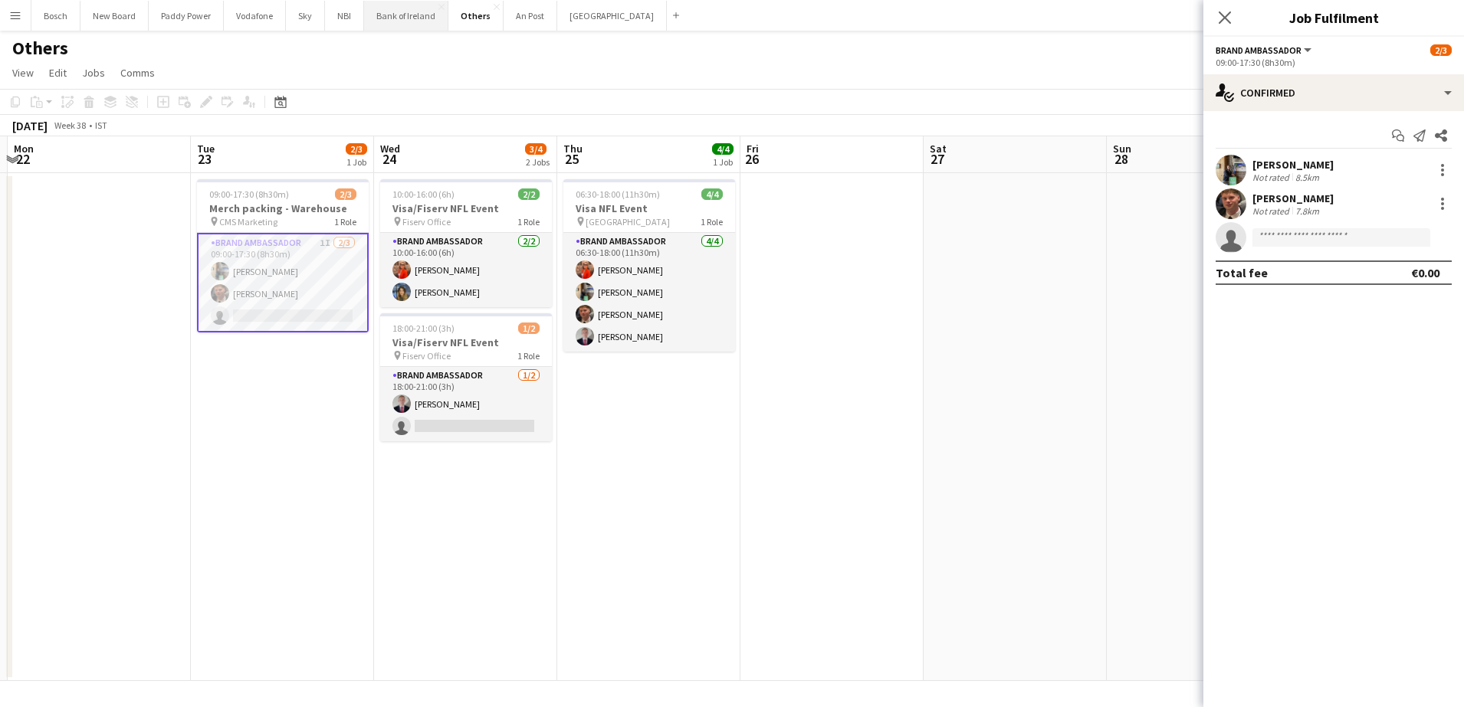
click at [418, 16] on button "Bank of Ireland Close" at bounding box center [406, 16] width 84 height 30
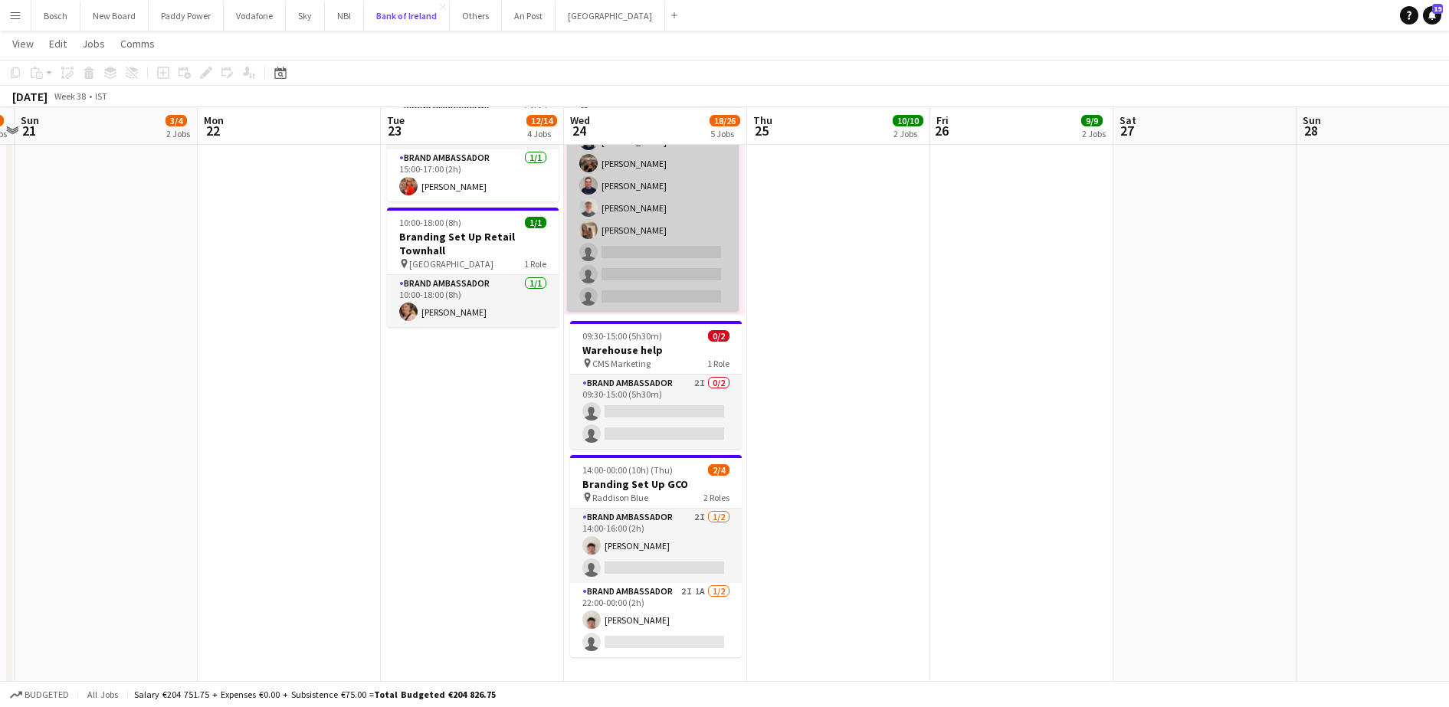
scroll to position [690, 0]
click at [665, 404] on app-card-role "Brand Ambassador 2I 0/2 09:30-15:00 (5h30m) single-neutral-actions single-neutr…" at bounding box center [656, 411] width 172 height 74
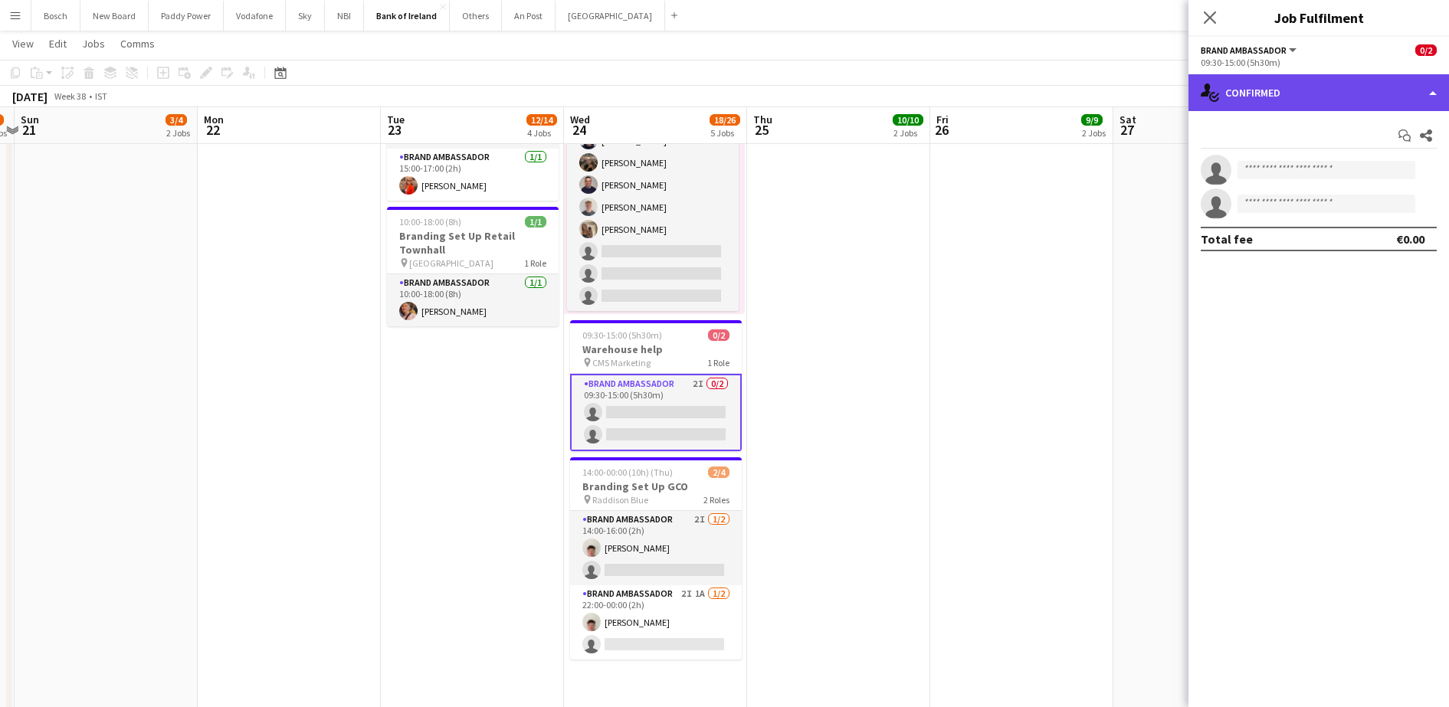
click at [1351, 77] on div "single-neutral-actions-check-2 Confirmed" at bounding box center [1319, 92] width 261 height 37
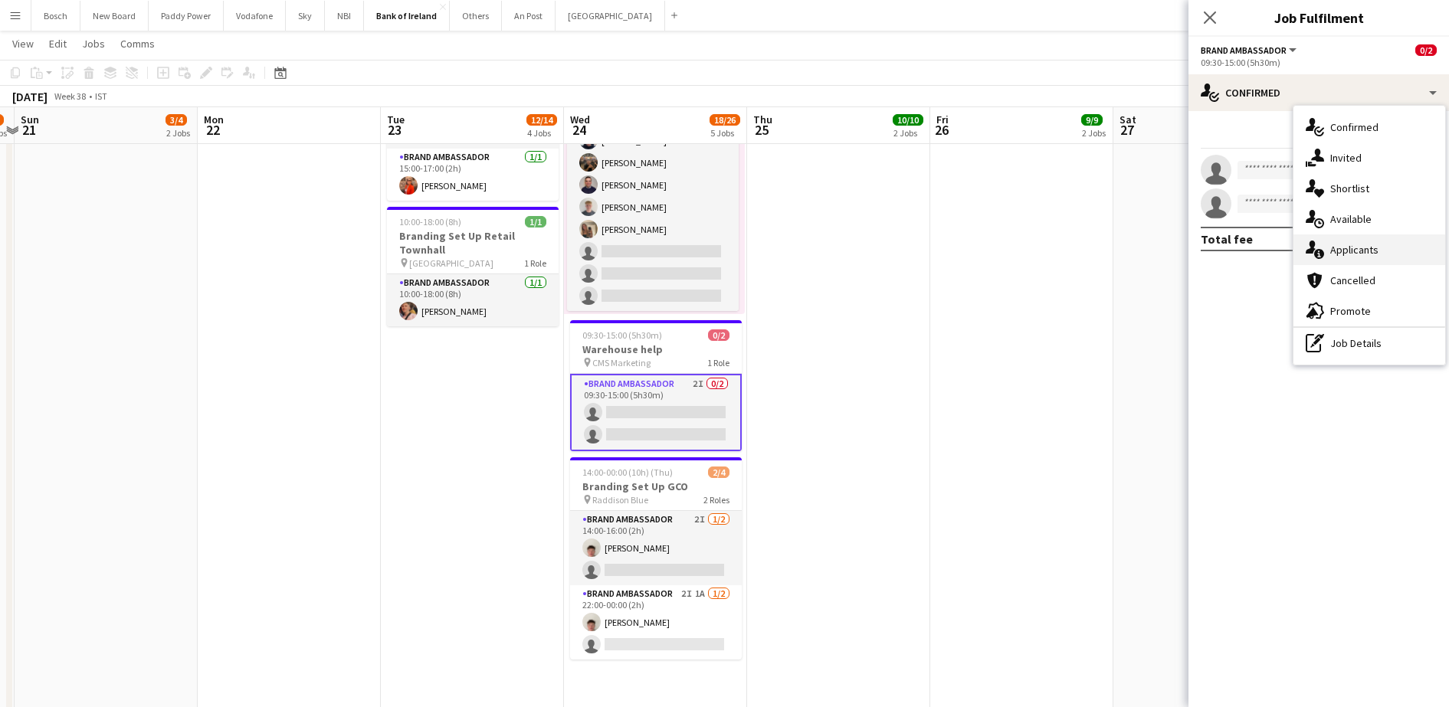
click at [1340, 249] on span "Applicants" at bounding box center [1355, 250] width 48 height 14
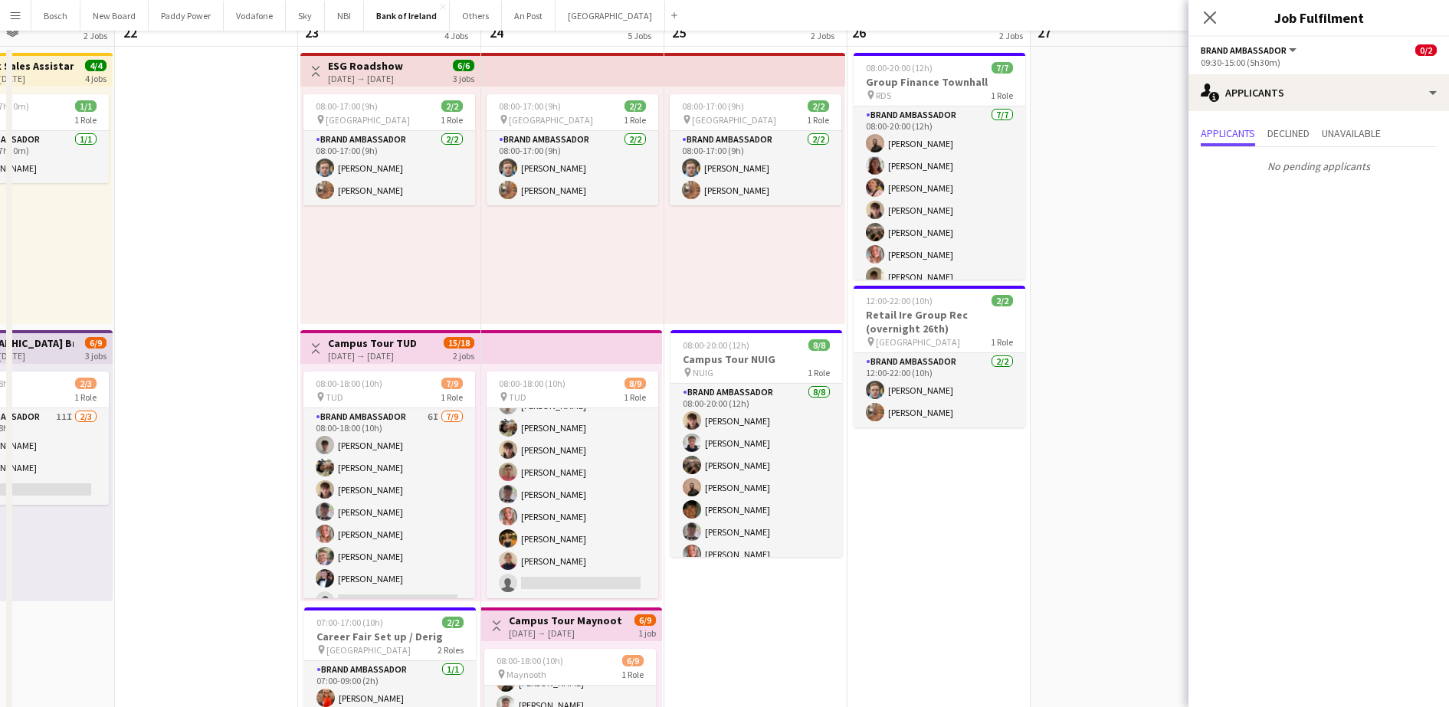
scroll to position [0, 0]
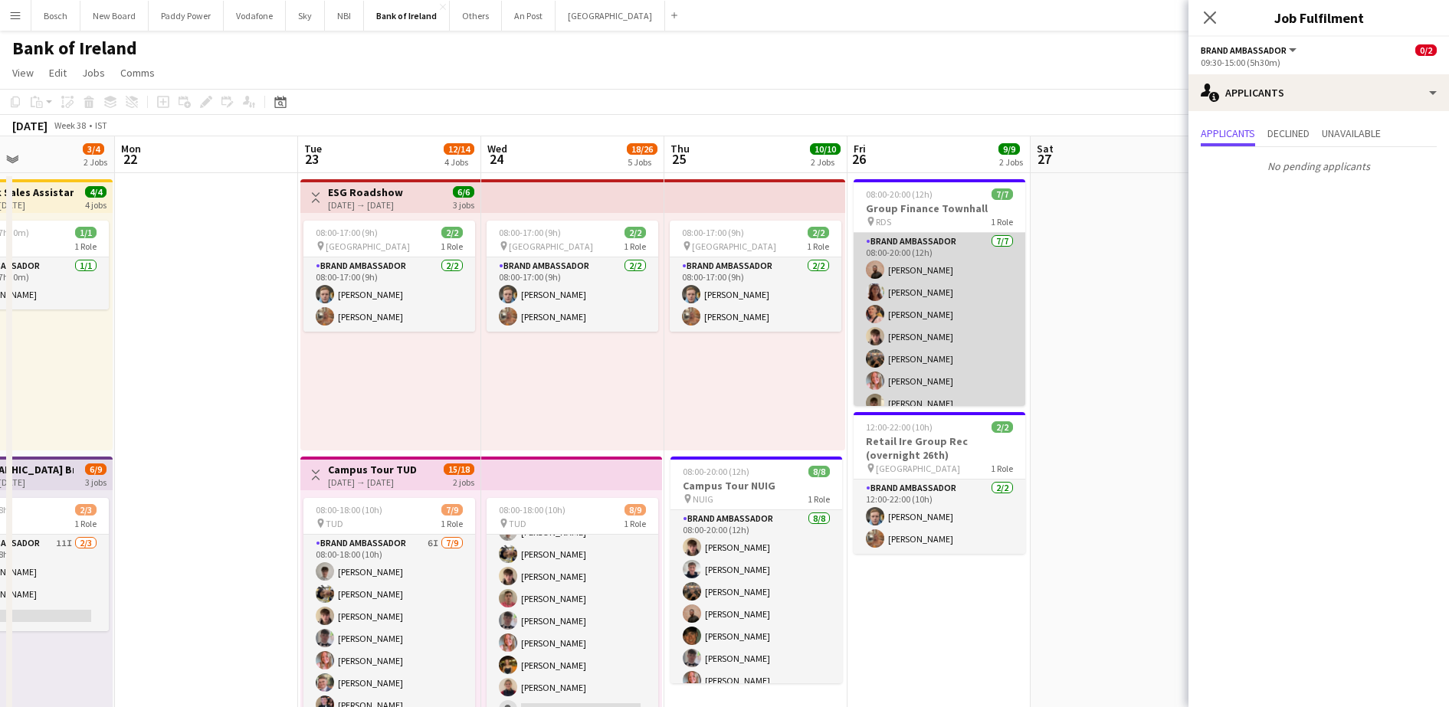
click at [938, 311] on app-card-role "Brand Ambassador [DATE] 08:00-20:00 (12h) [PERSON_NAME] [PERSON_NAME] [PERSON_N…" at bounding box center [940, 325] width 172 height 185
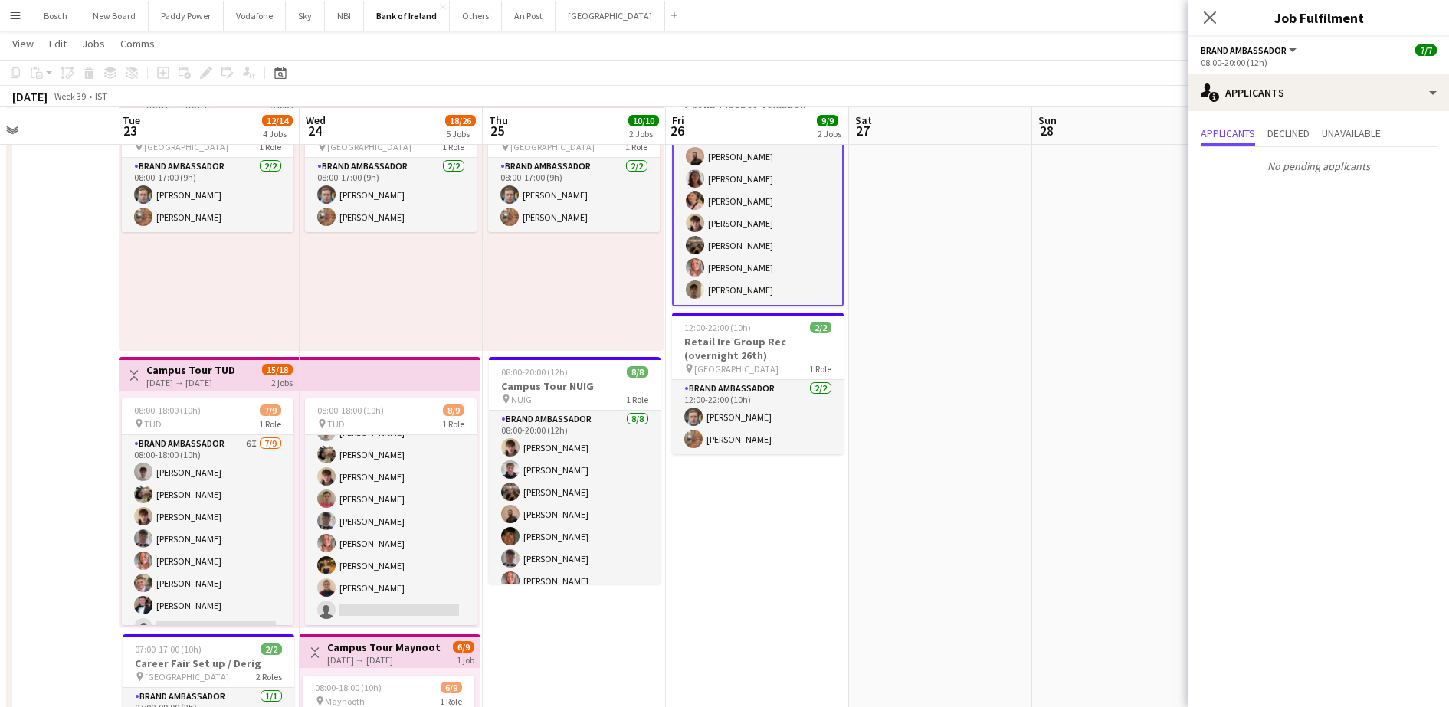
scroll to position [99, 0]
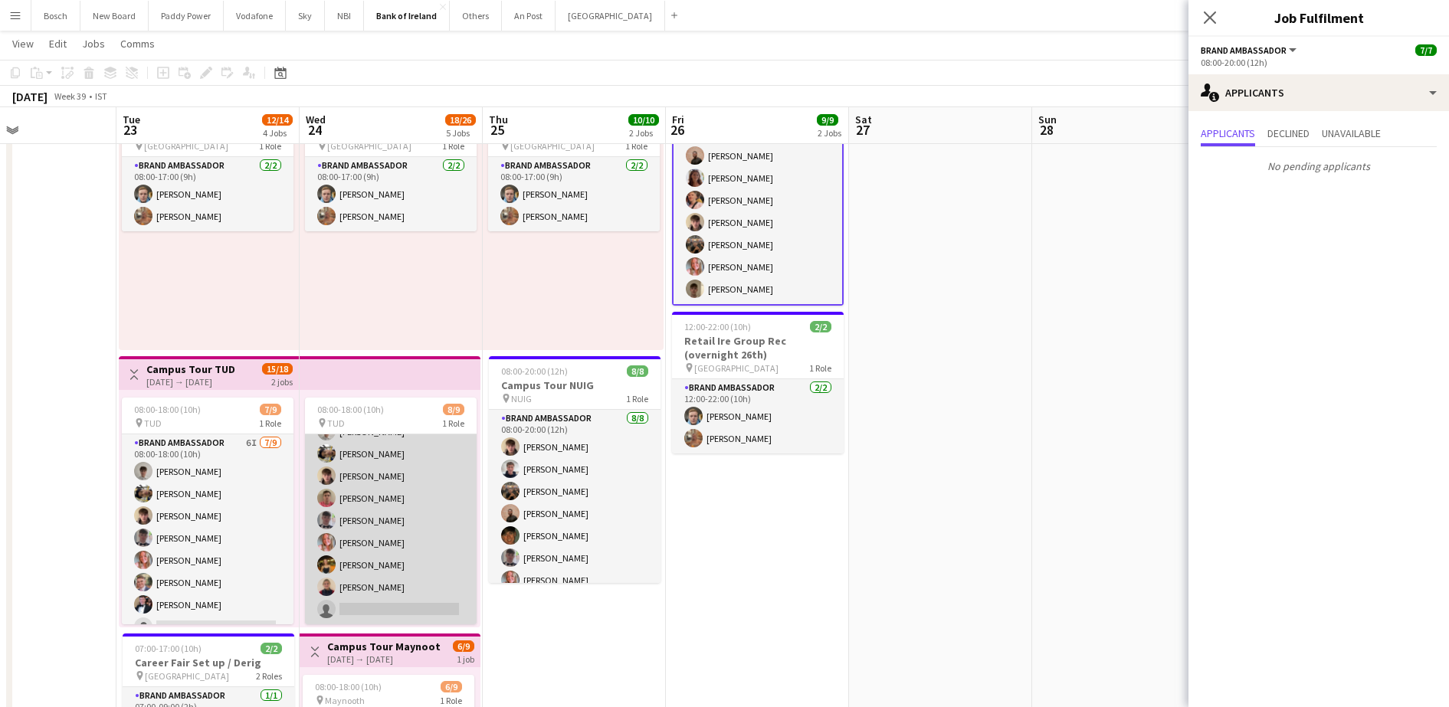
click at [402, 559] on app-card-role "Brand Ambassador 5I [DATE] 08:00-18:00 (10h) [PERSON_NAME] [PERSON_NAME] [PERSO…" at bounding box center [391, 510] width 172 height 230
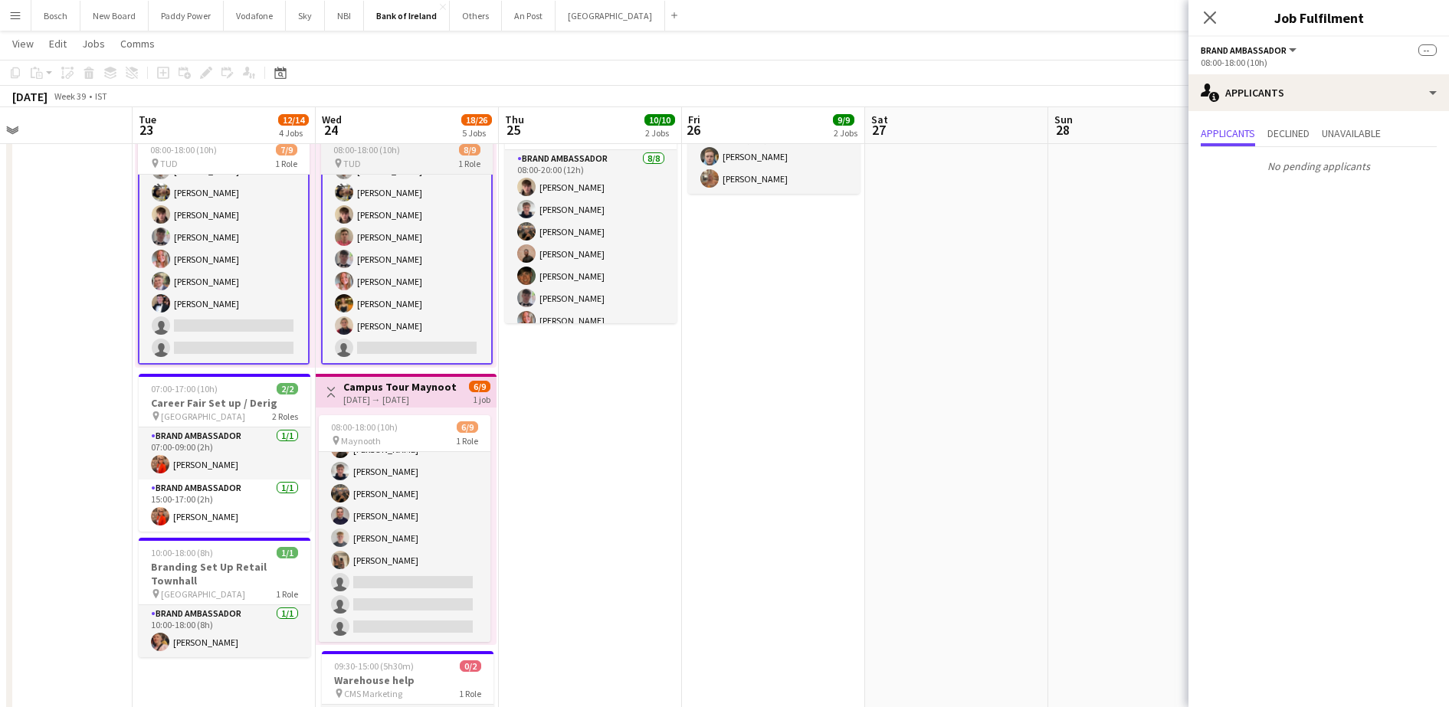
scroll to position [0, 599]
click at [402, 559] on app-card-role "Brand Ambassador 6I 1A [DATE] 08:00-18:00 (10h) [PERSON_NAME] [PERSON_NAME] [PE…" at bounding box center [406, 527] width 172 height 230
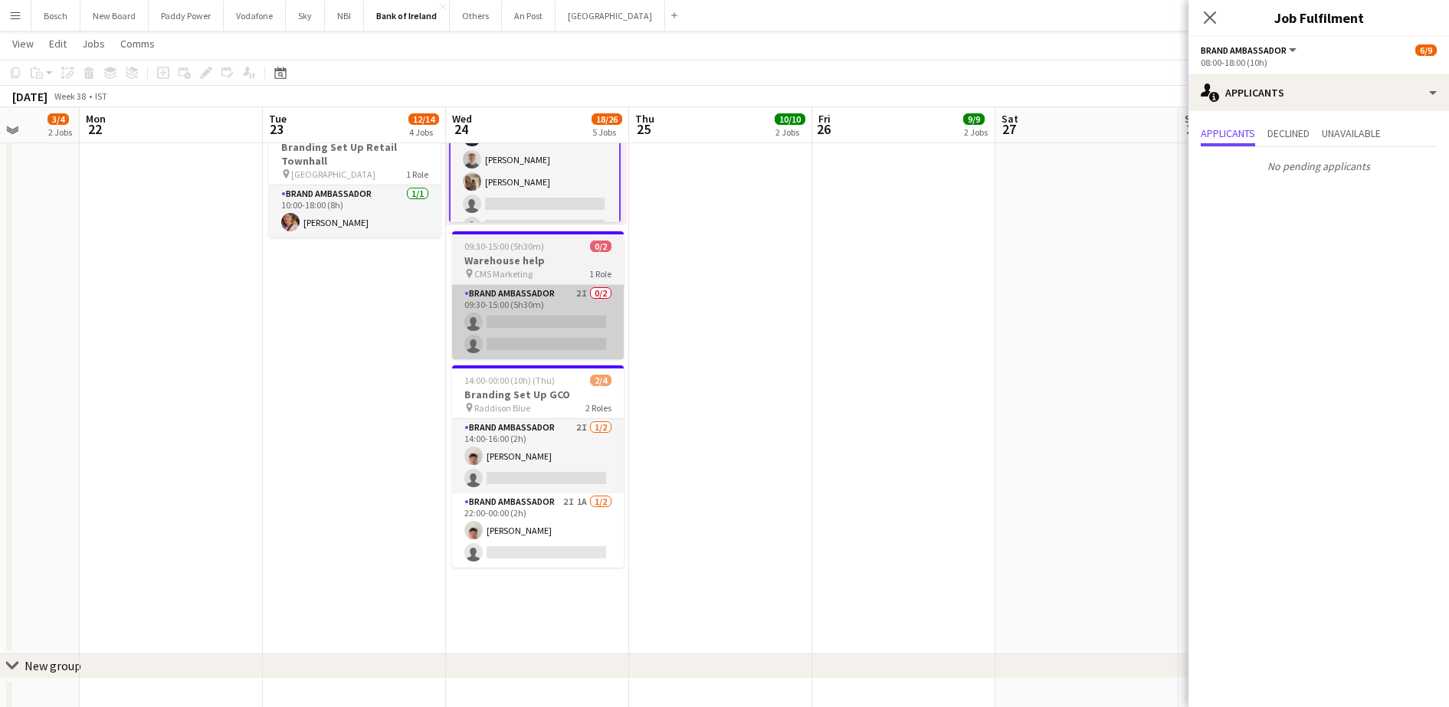
scroll to position [778, 0]
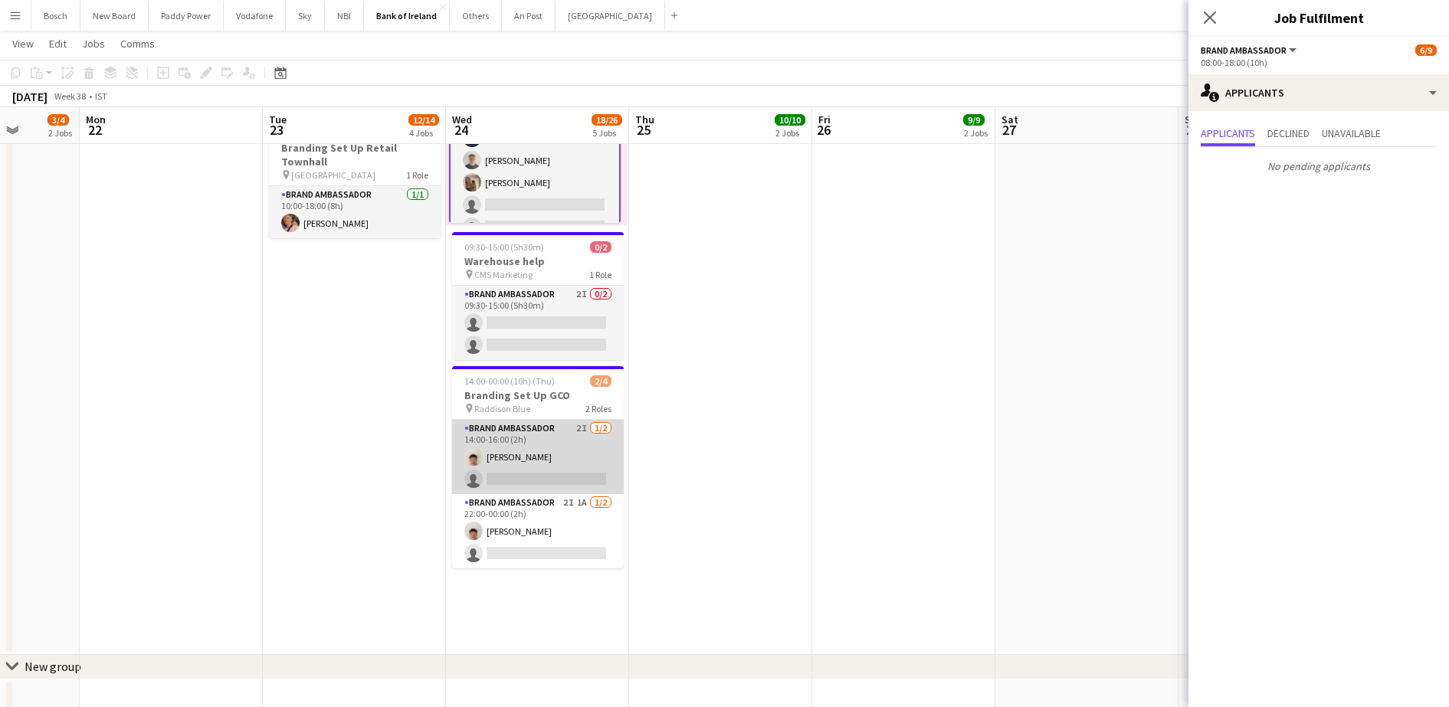
click at [567, 455] on app-card-role "Brand Ambassador 2I 1/2 14:00-16:00 (2h) Robert Harvey single-neutral-actions" at bounding box center [538, 457] width 172 height 74
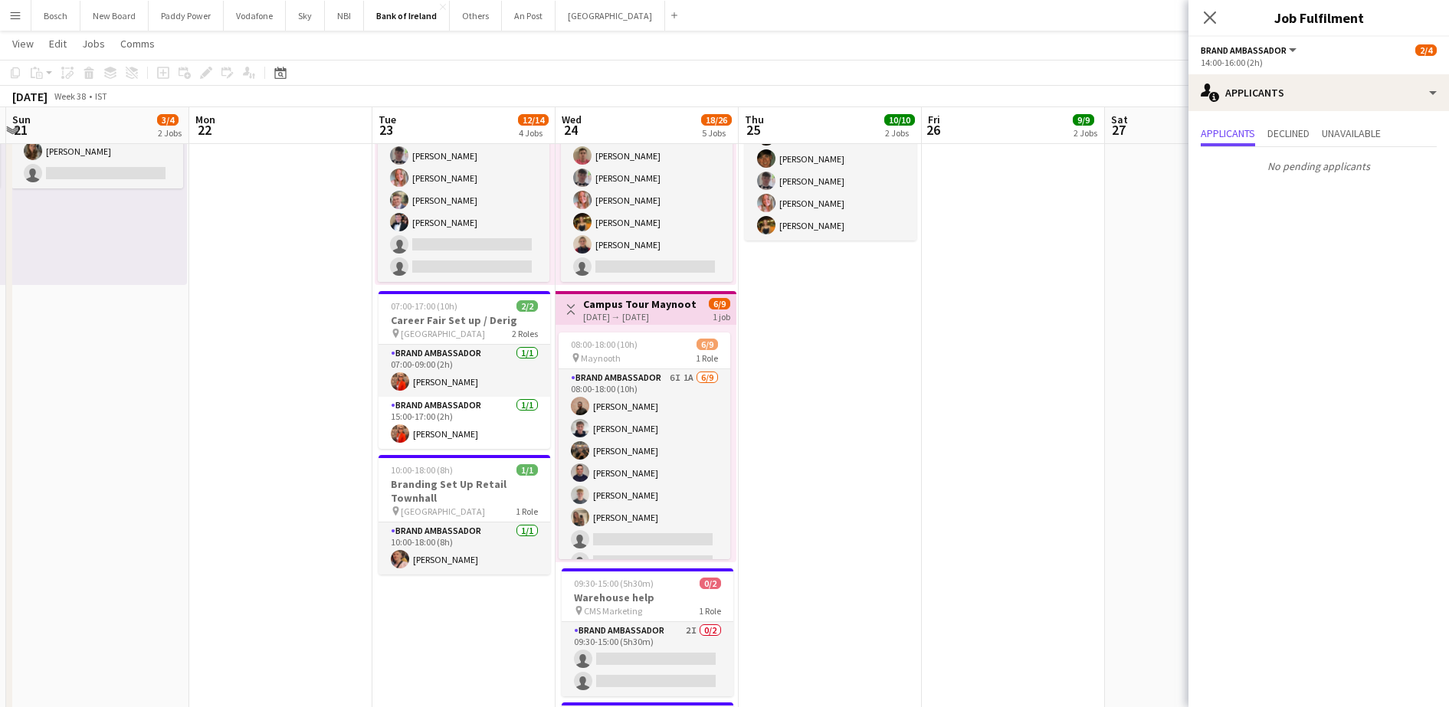
scroll to position [0, 362]
click at [1205, 21] on icon at bounding box center [1210, 17] width 15 height 15
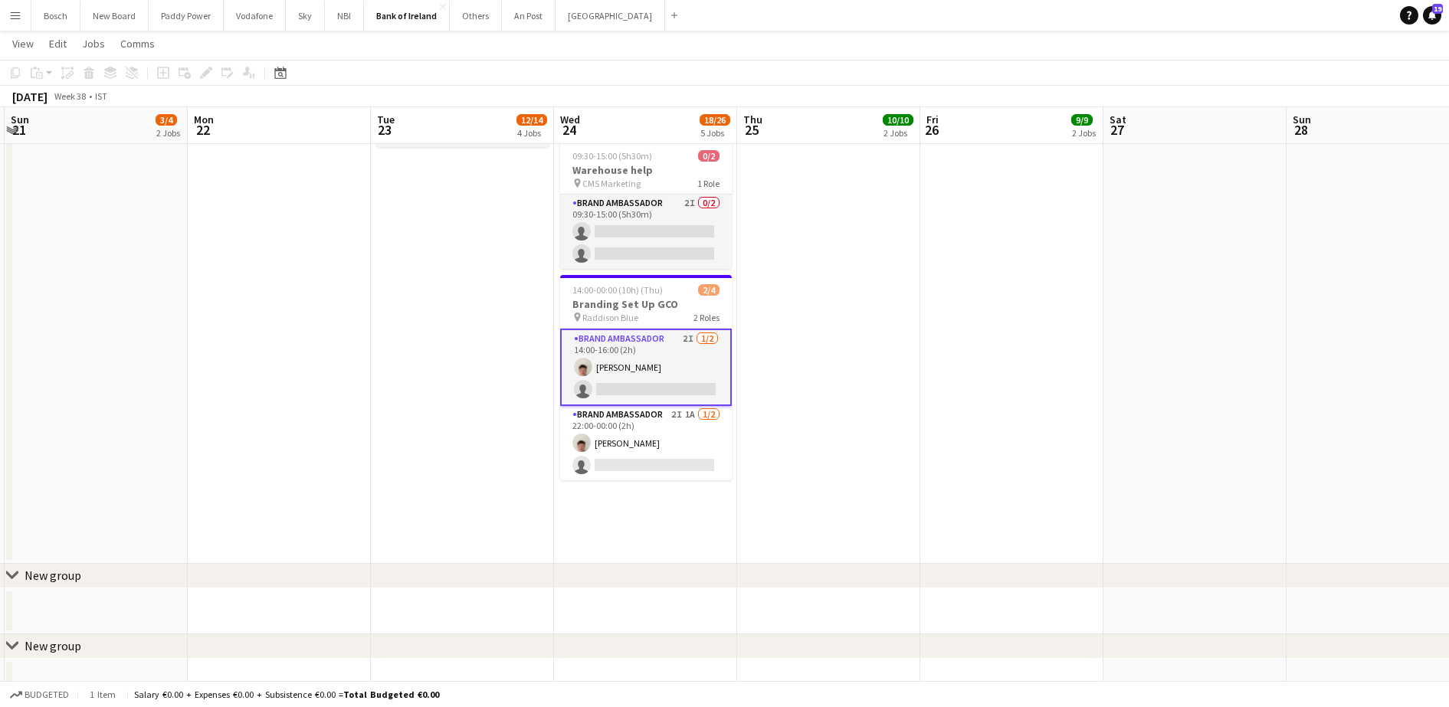
scroll to position [870, 0]
click at [648, 448] on app-card-role "Brand Ambassador 2I 1A 1/2 22:00-00:00 (2h) Robert Harvey single-neutral-actions" at bounding box center [646, 442] width 172 height 74
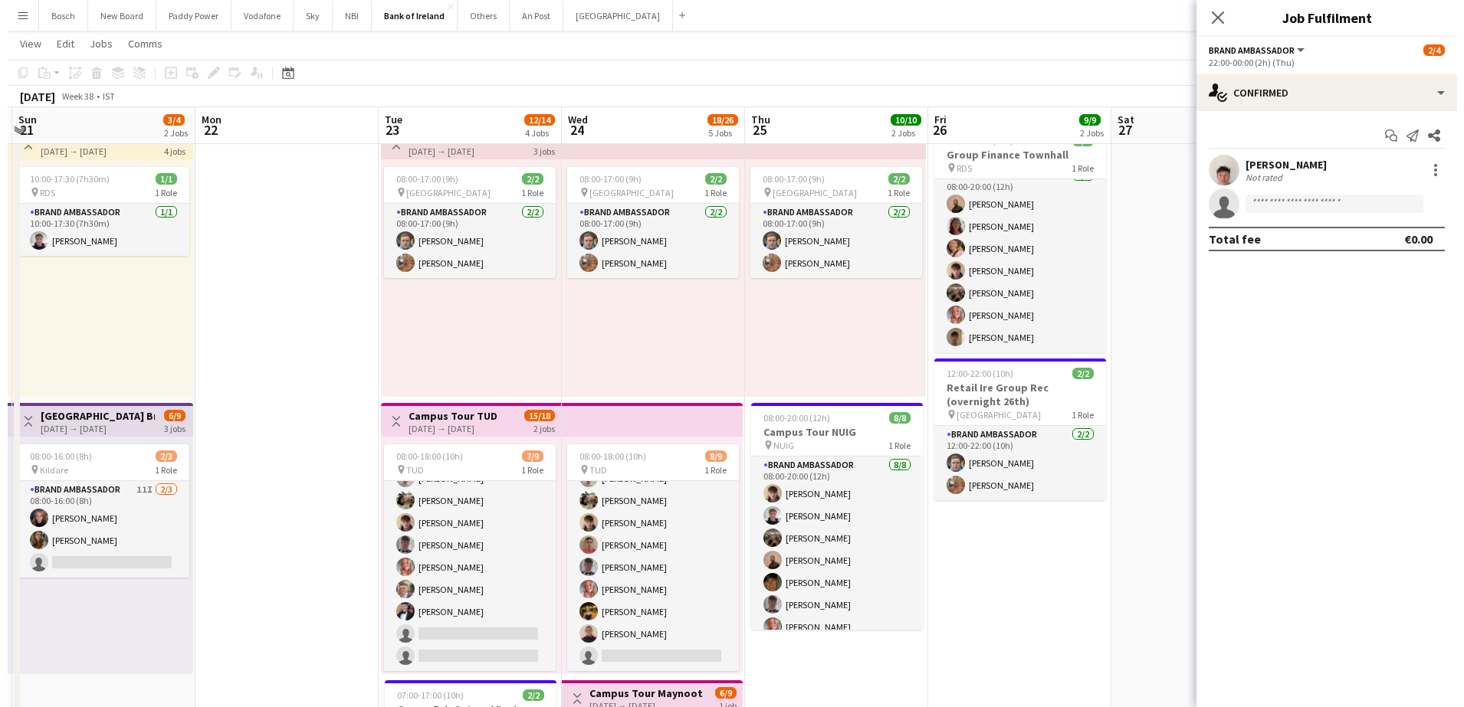
scroll to position [0, 0]
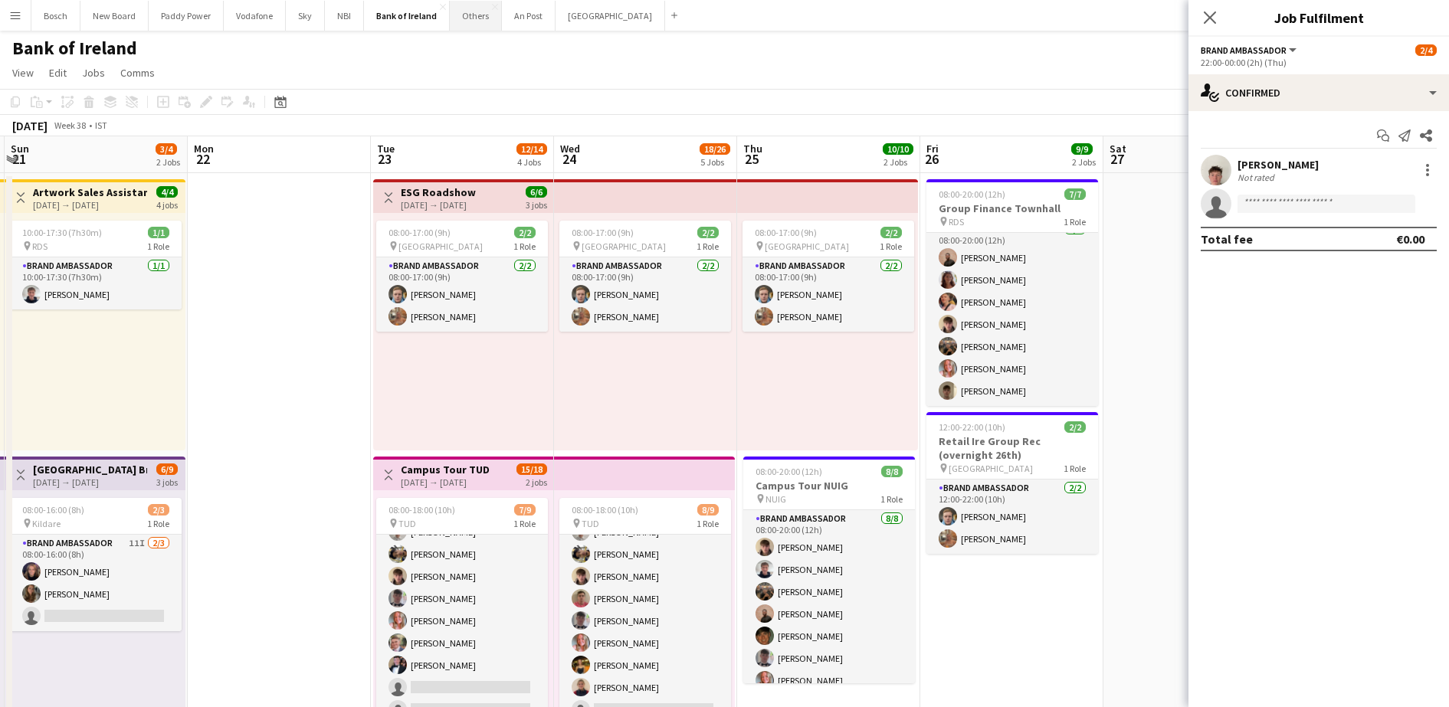
click at [468, 13] on button "Others Close" at bounding box center [476, 16] width 52 height 30
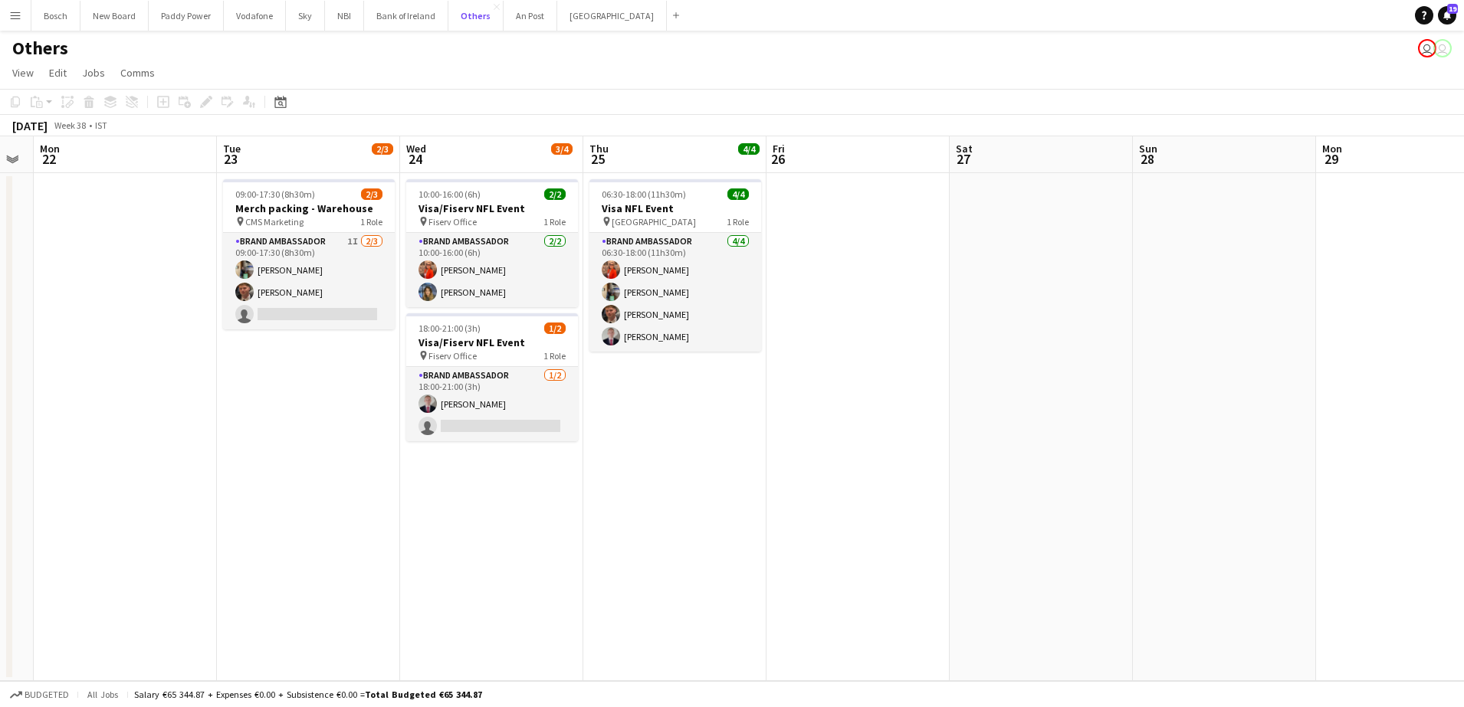
scroll to position [0, 520]
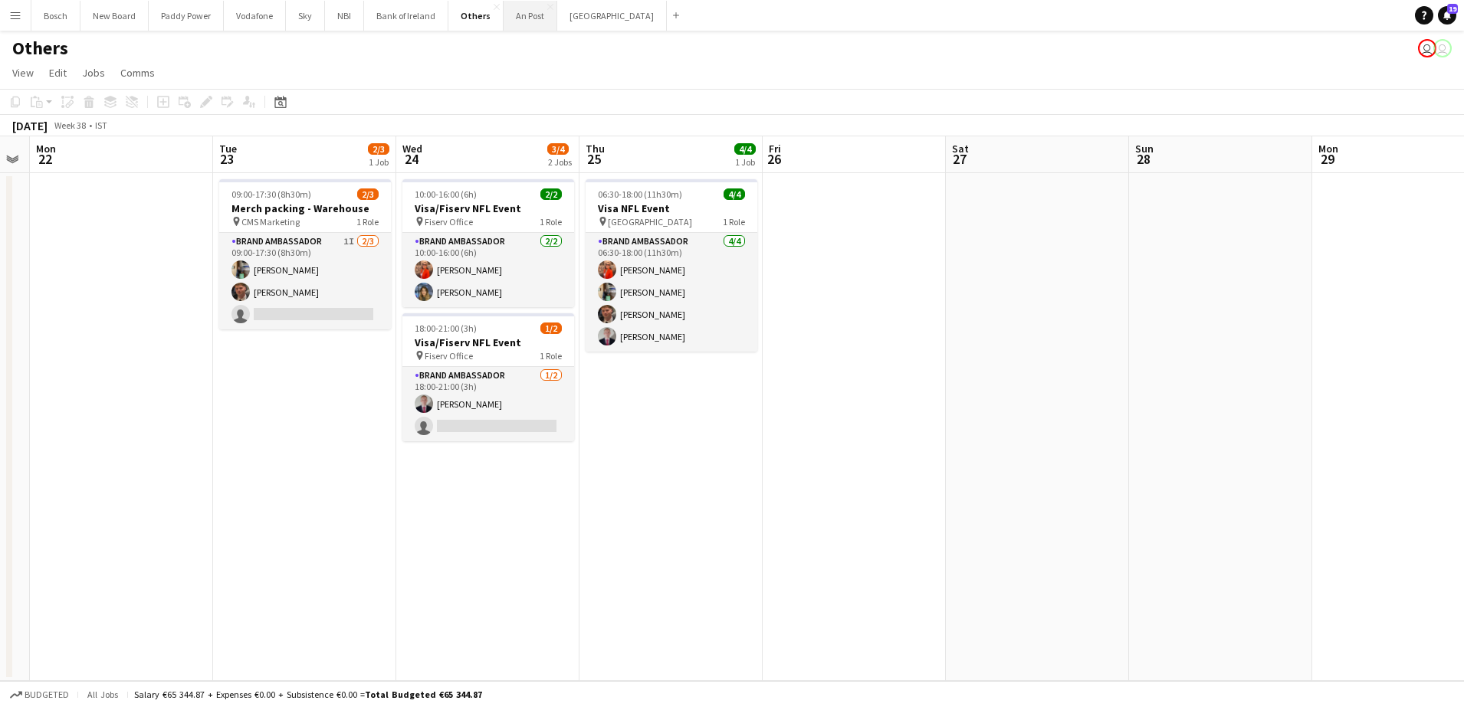
click at [517, 18] on button "An Post Close" at bounding box center [531, 16] width 54 height 30
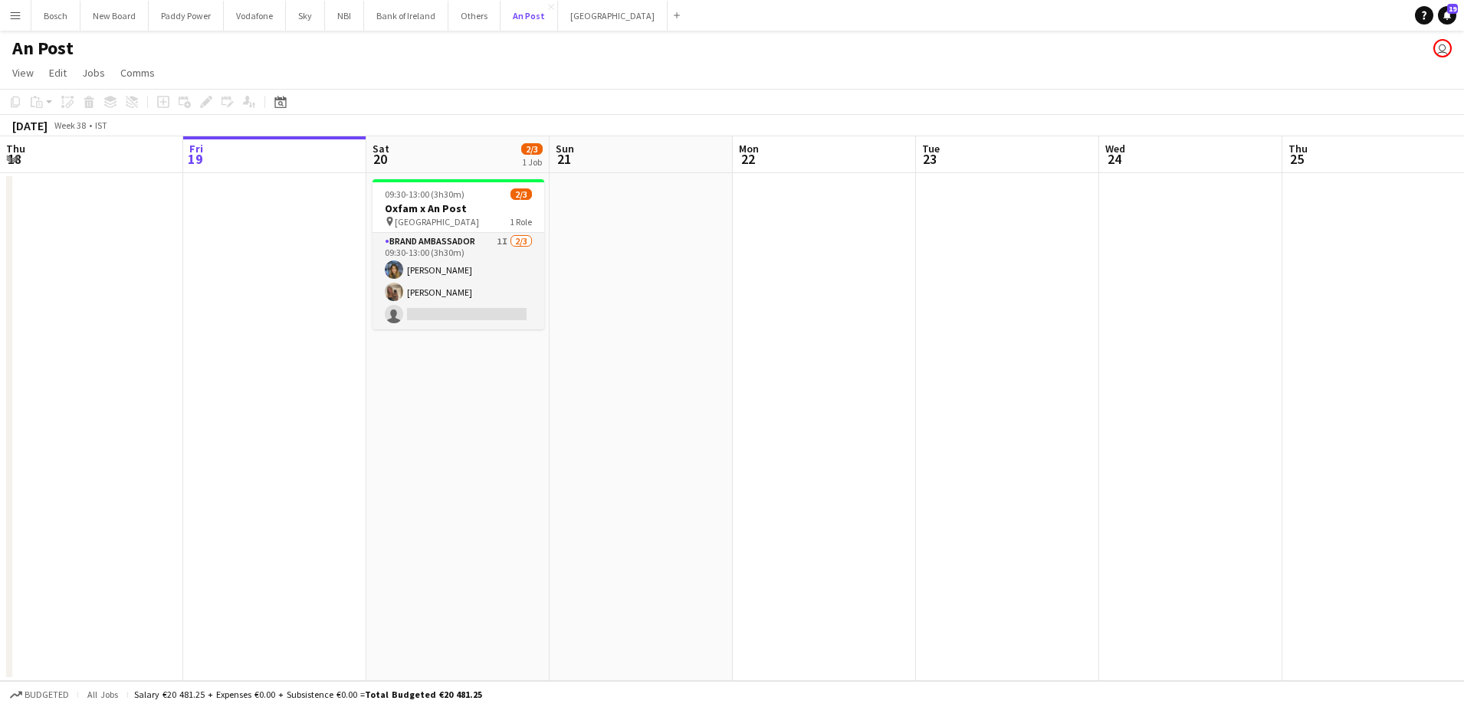
scroll to position [0, 448]
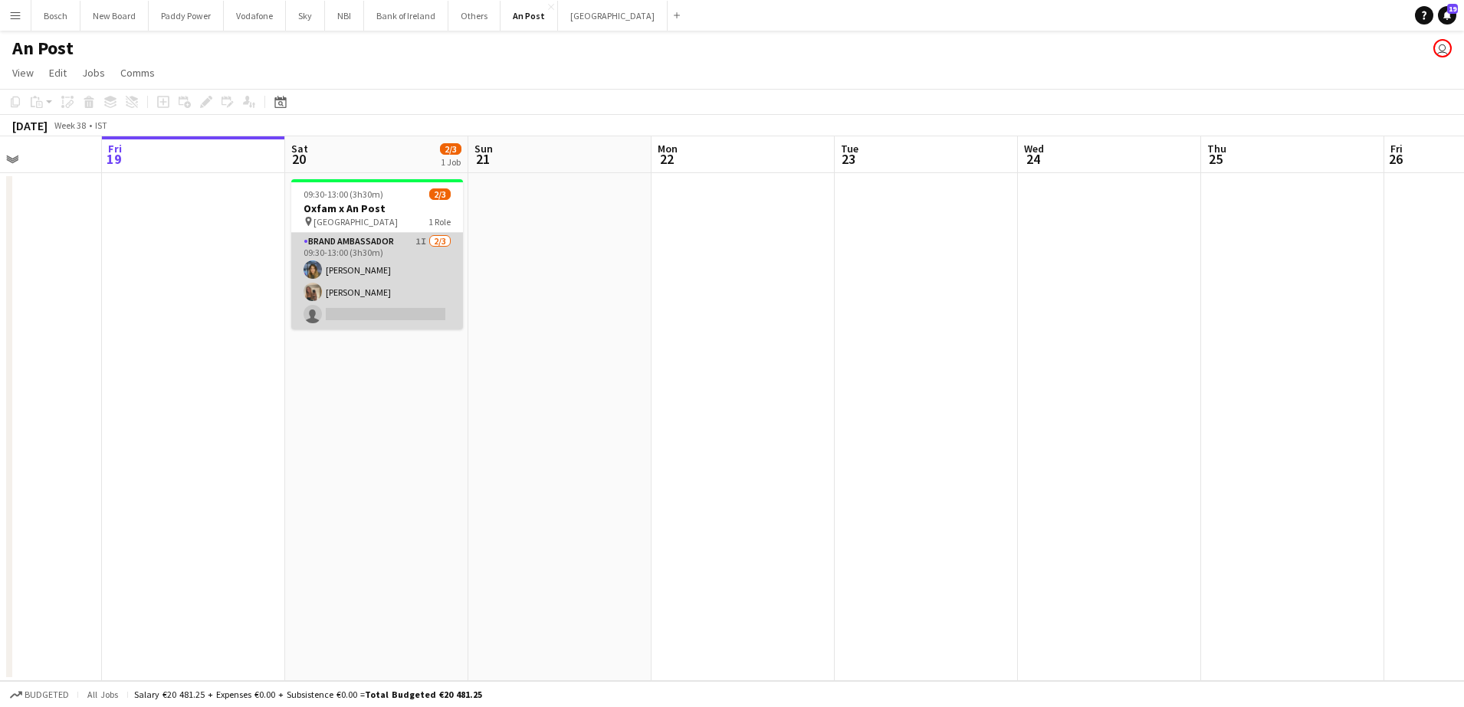
click at [403, 271] on app-card-role "Brand Ambassador 1I [DATE] 09:30-13:00 (3h30m) [PERSON_NAME] [PERSON_NAME] sing…" at bounding box center [377, 281] width 172 height 97
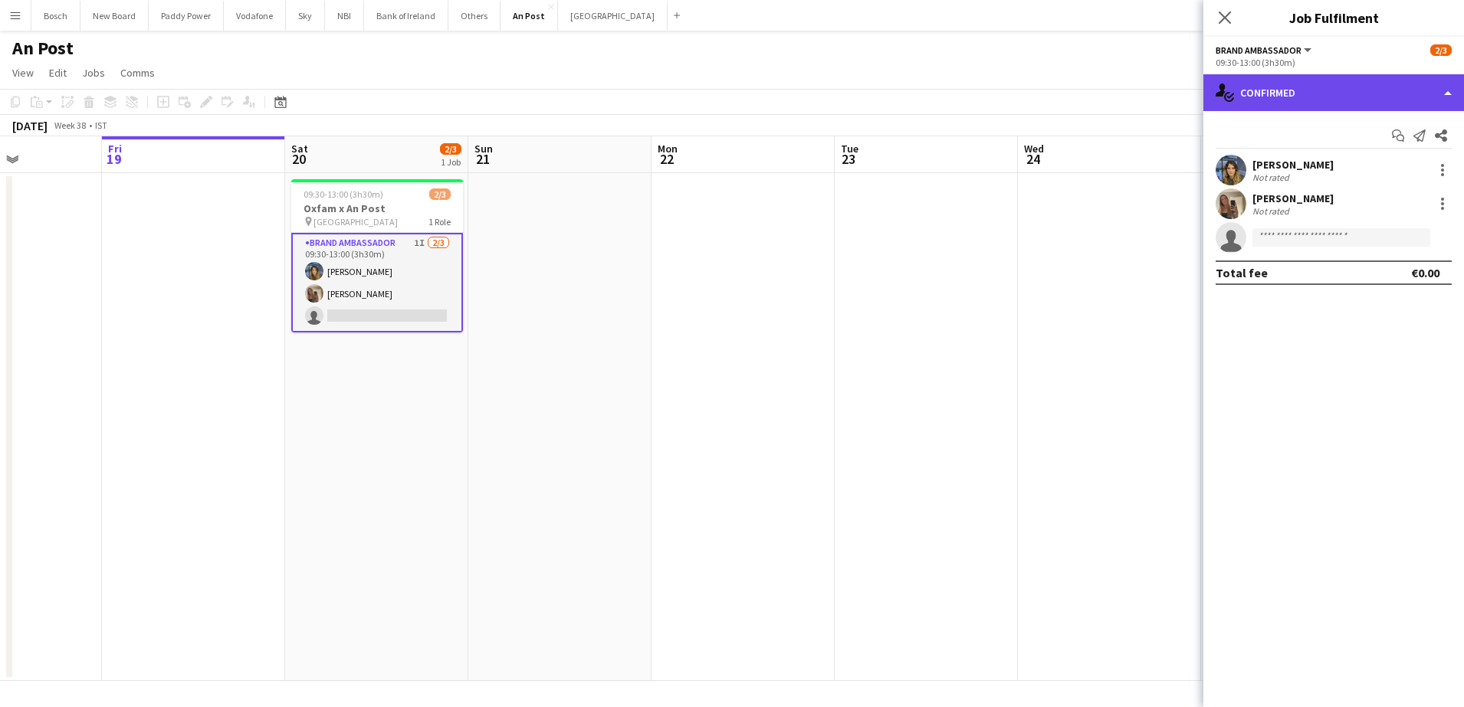
click at [1270, 84] on div "single-neutral-actions-check-2 Confirmed" at bounding box center [1333, 92] width 261 height 37
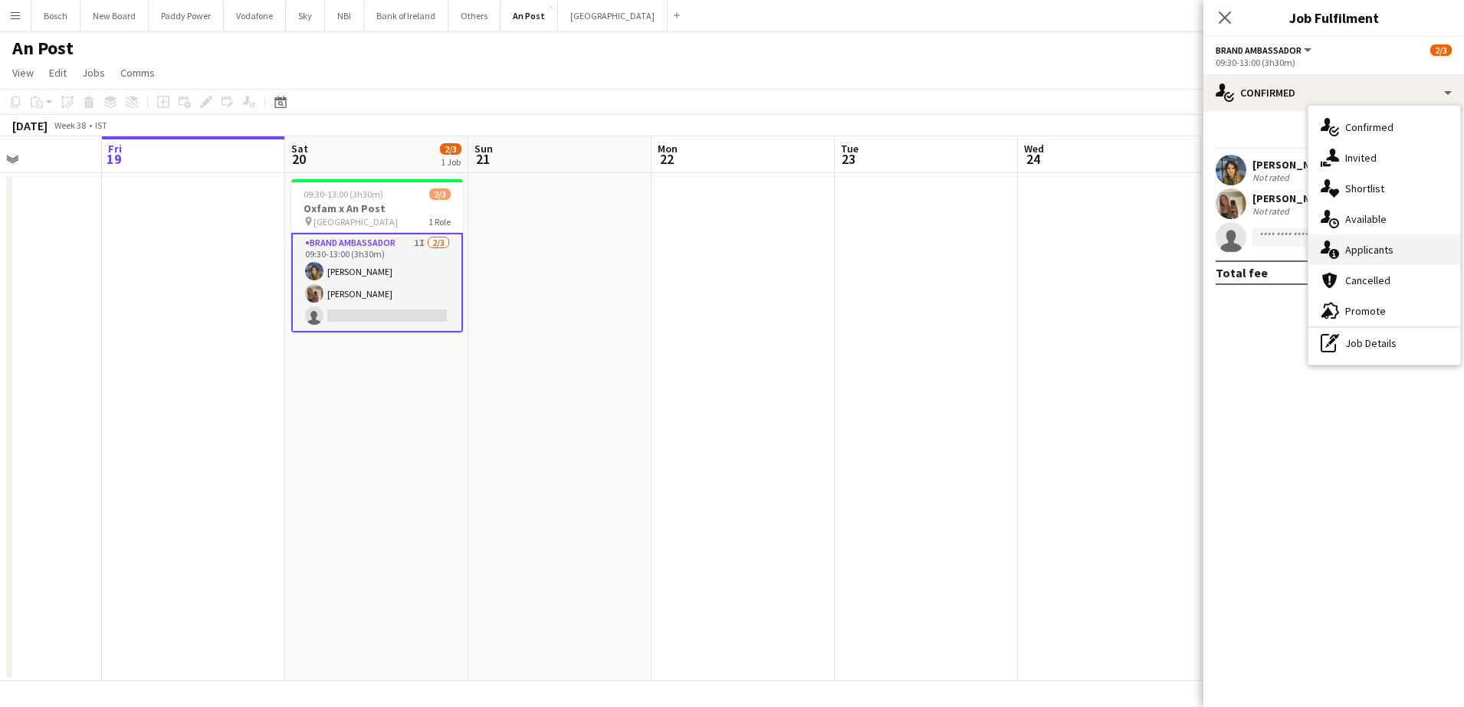
click at [1341, 258] on div "single-neutral-actions-information Applicants" at bounding box center [1384, 250] width 152 height 31
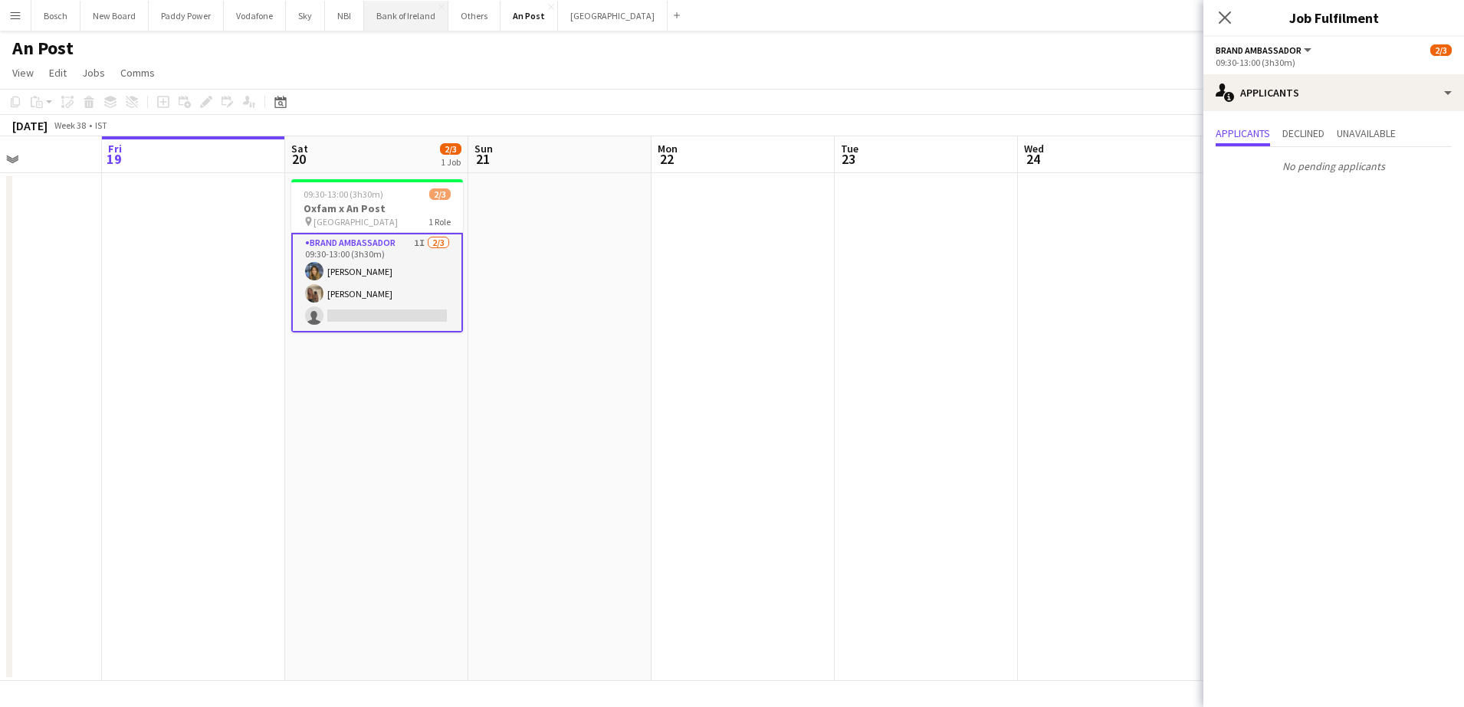
click at [402, 11] on button "Bank of Ireland Close" at bounding box center [406, 16] width 84 height 30
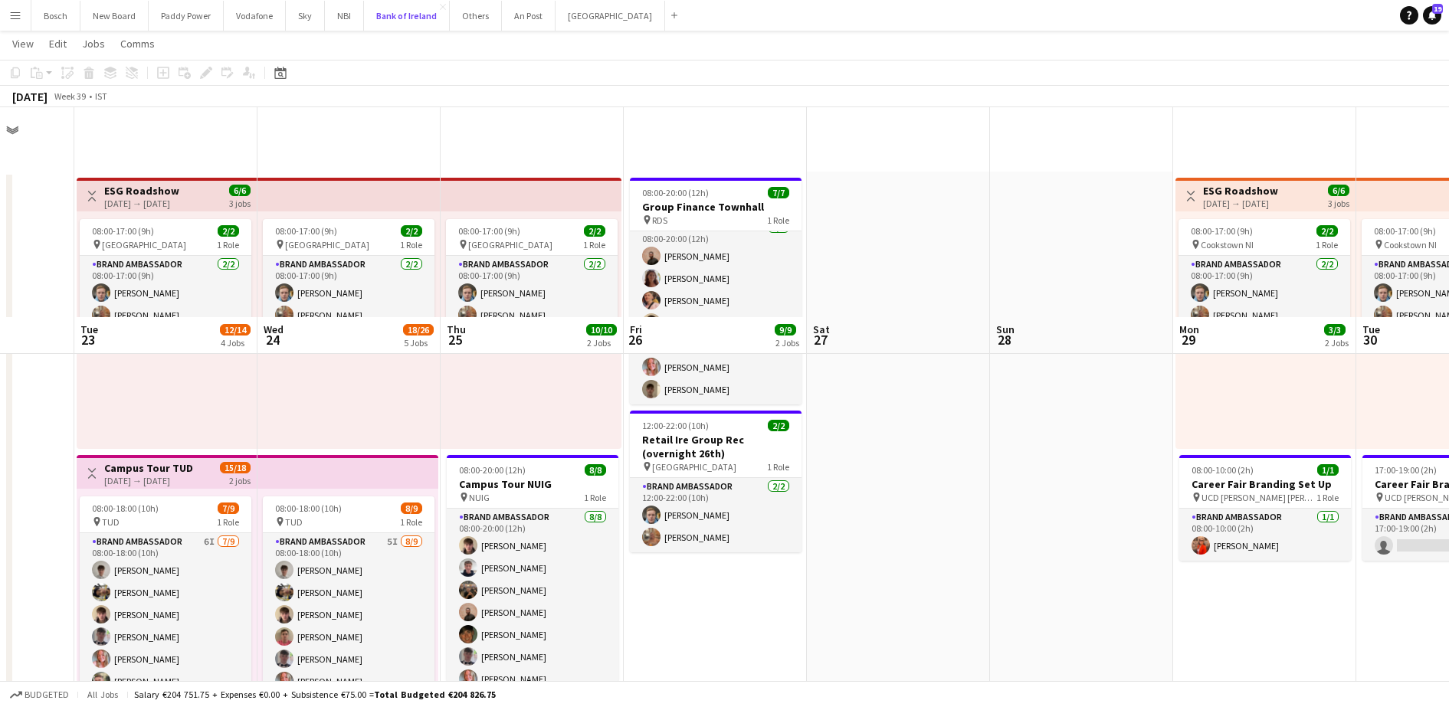
scroll to position [305, 0]
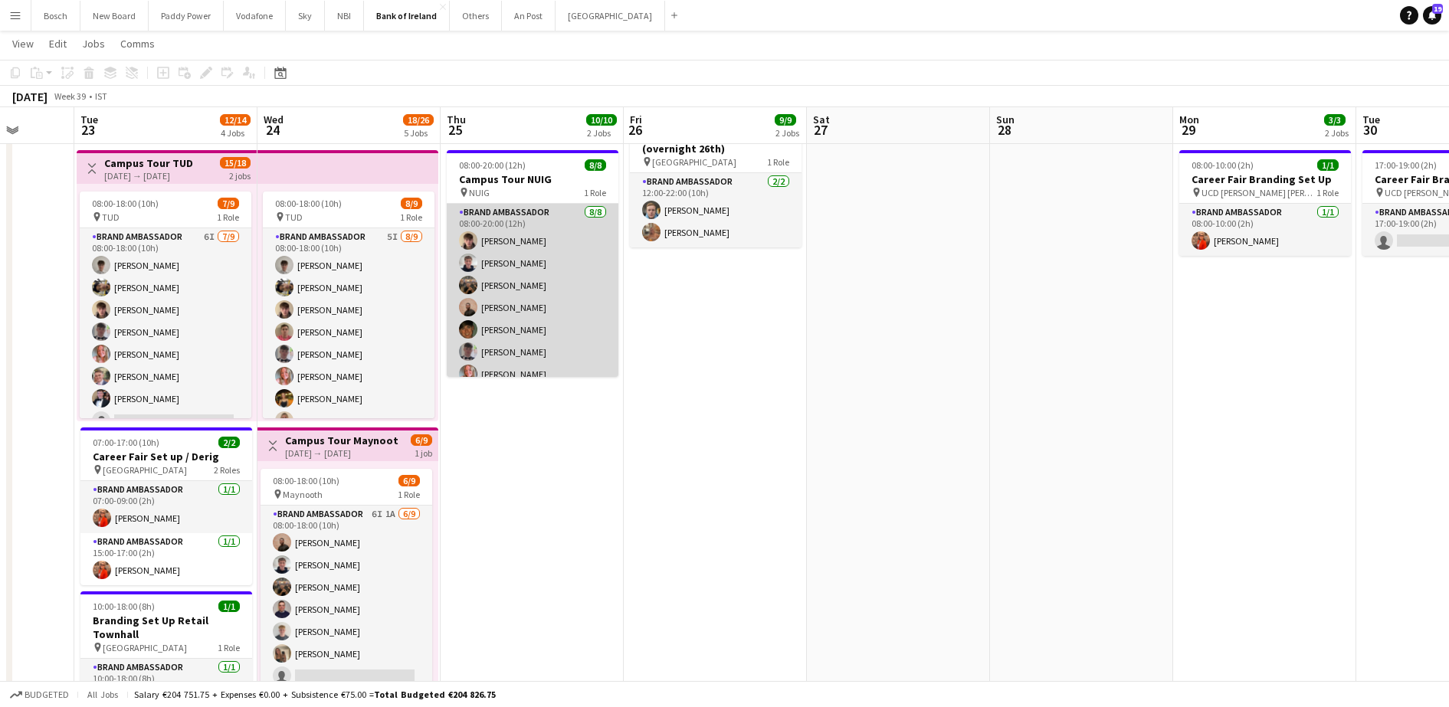
click at [587, 276] on app-card-role "Brand Ambassador [DATE] 08:00-20:00 (12h) [PERSON_NAME] [PERSON_NAME] [PERSON_N…" at bounding box center [533, 308] width 172 height 208
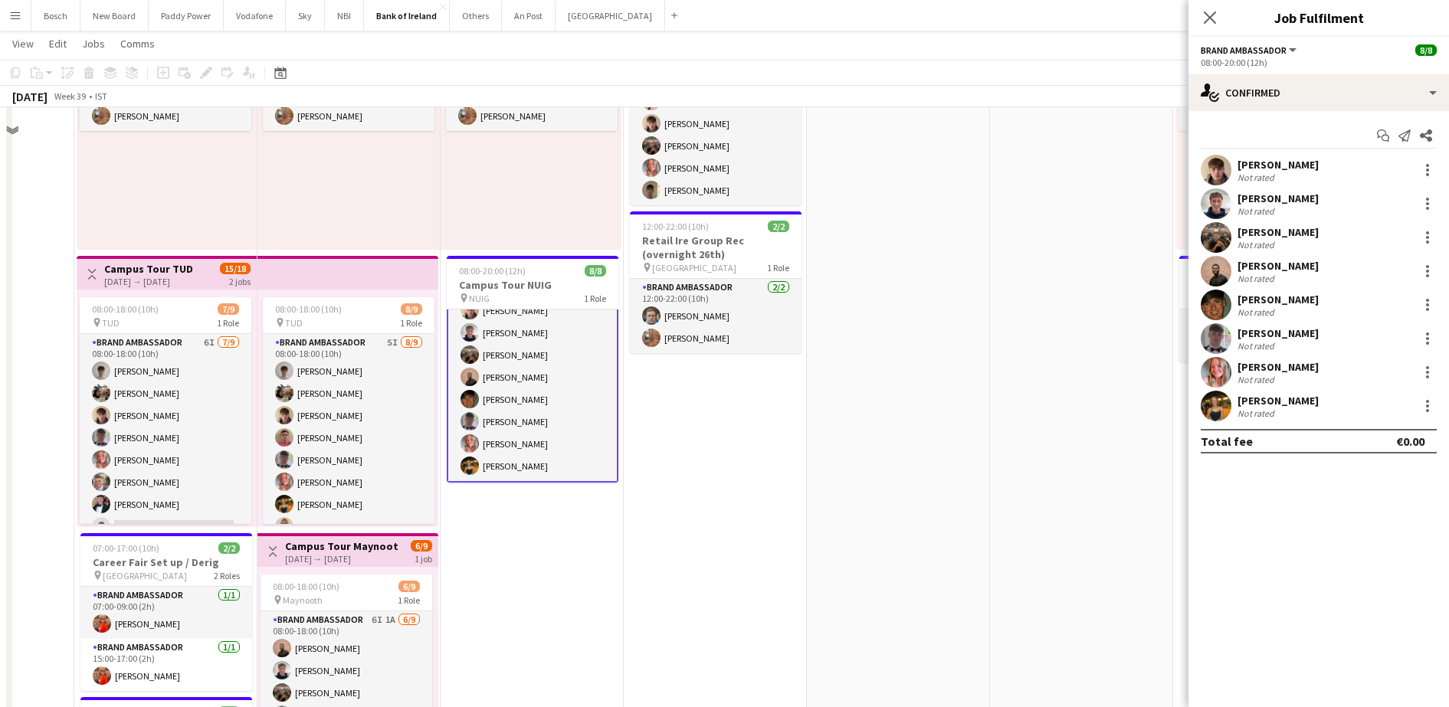
scroll to position [0, 0]
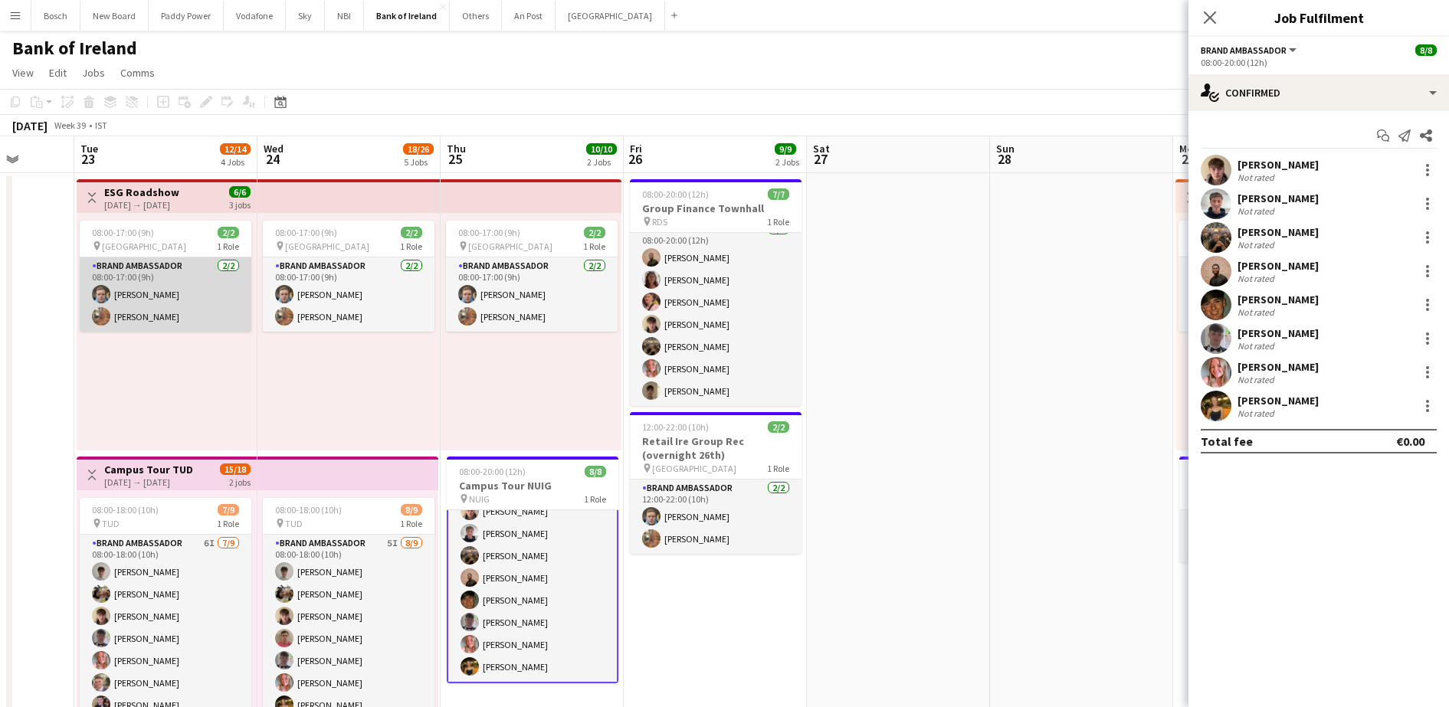
click at [212, 278] on app-card-role "Brand Ambassador 2/2 08:00-17:00 (9h) Dominik Morycki Ciara Gorman" at bounding box center [166, 295] width 172 height 74
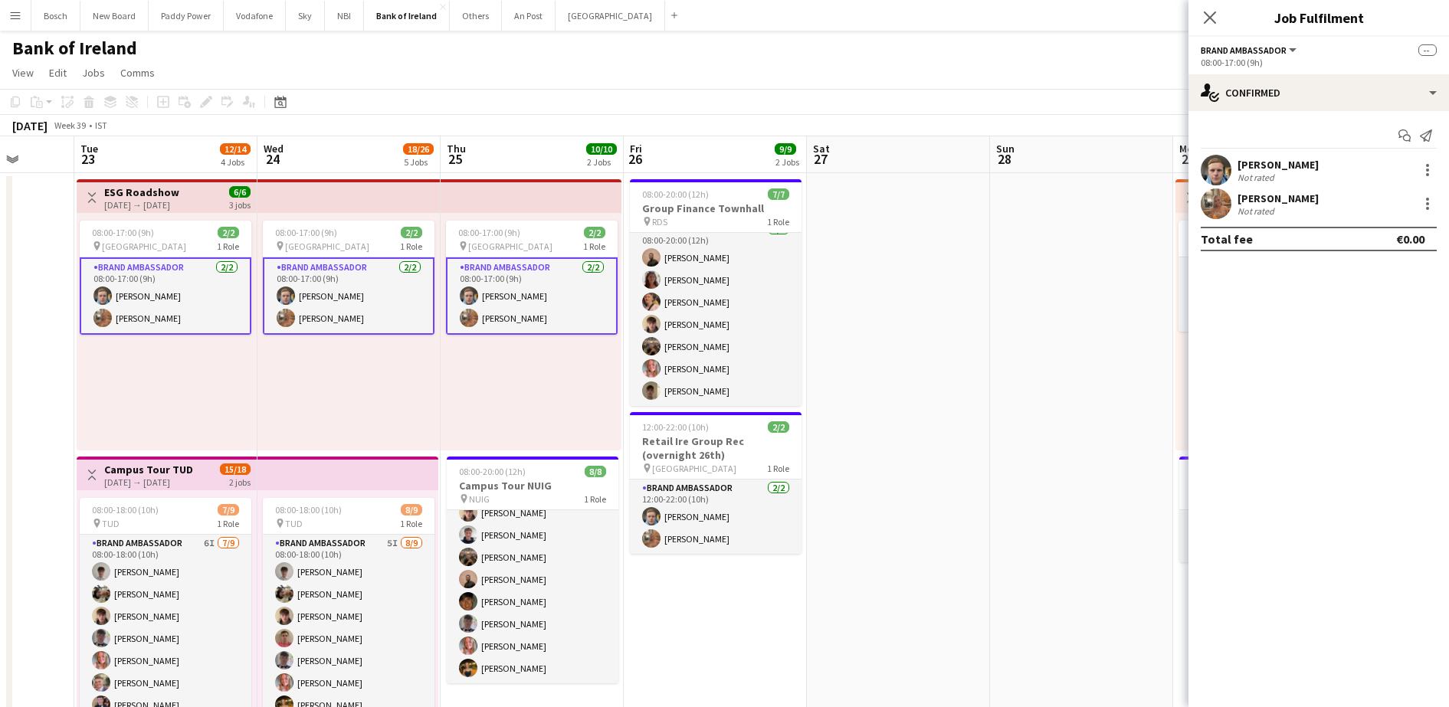
scroll to position [34, 0]
click at [1426, 163] on div at bounding box center [1428, 170] width 18 height 18
click at [1387, 310] on span "Remove" at bounding box center [1377, 309] width 95 height 14
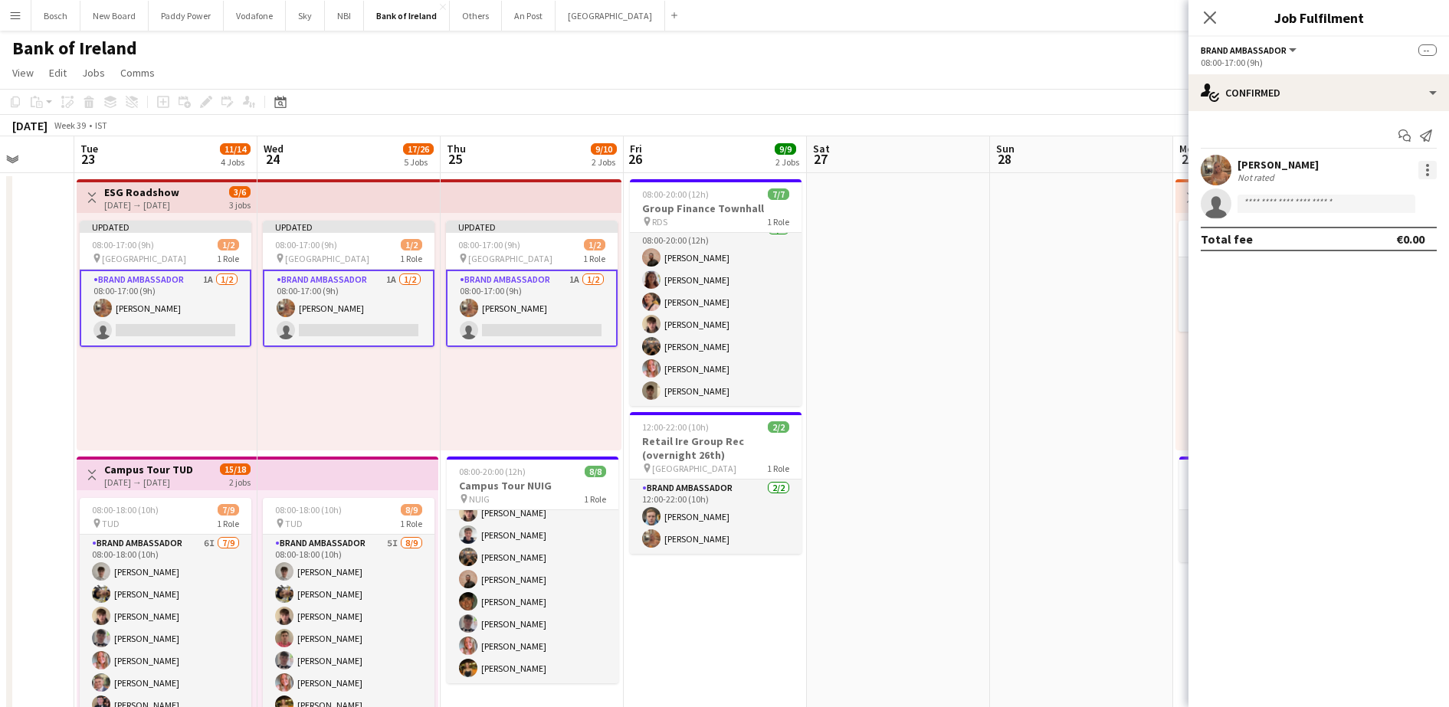
click at [1430, 172] on div at bounding box center [1428, 170] width 18 height 18
click at [1393, 306] on span "Remove" at bounding box center [1377, 309] width 95 height 14
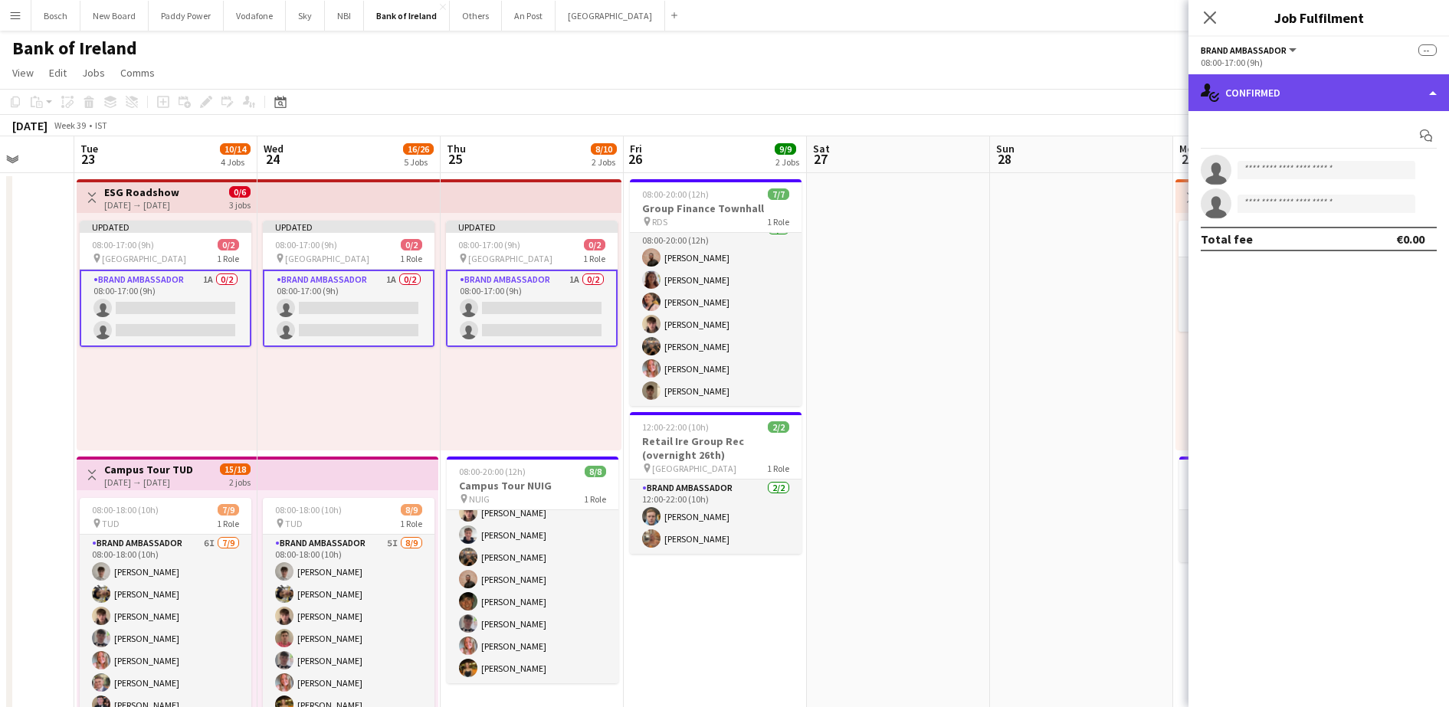
click at [1309, 93] on div "single-neutral-actions-check-2 Confirmed" at bounding box center [1319, 92] width 261 height 37
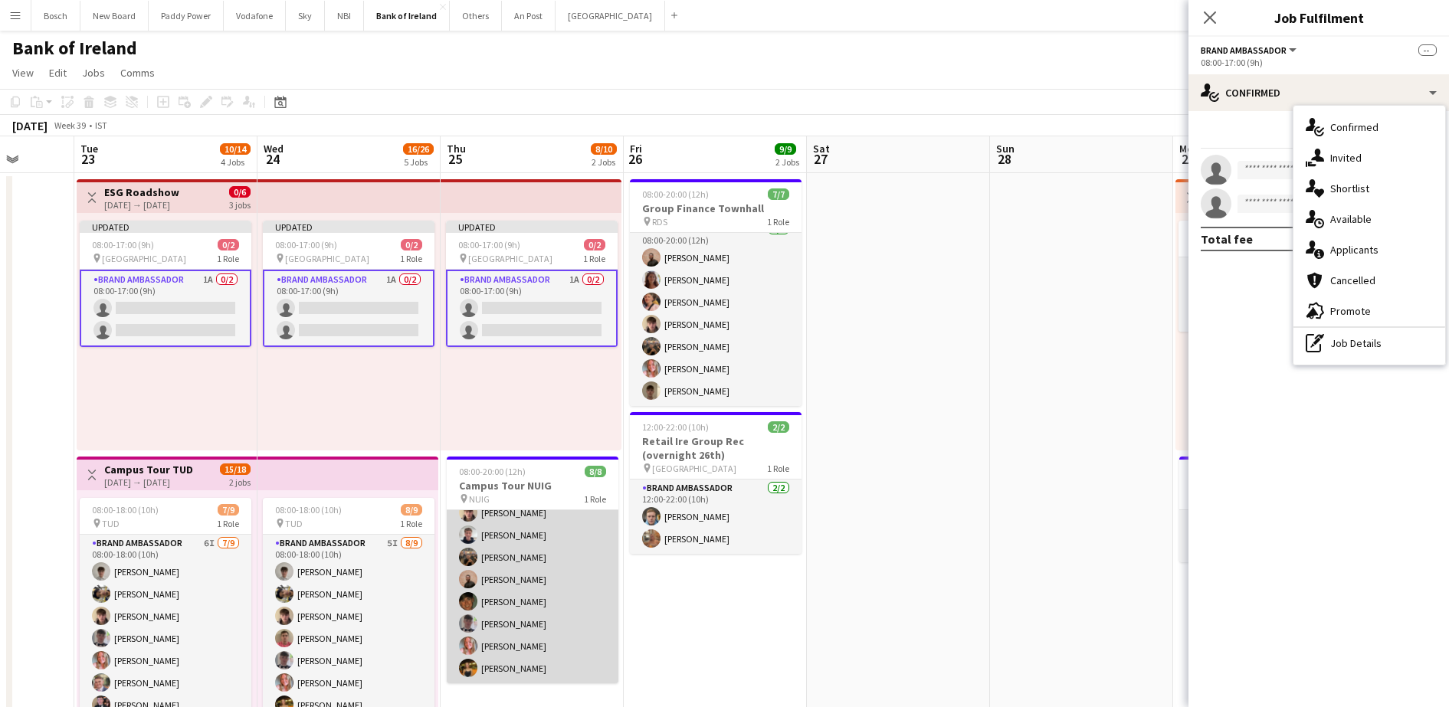
click at [534, 546] on app-card-role "Brand Ambassador [DATE] 08:00-20:00 (12h) [PERSON_NAME] [PERSON_NAME] [PERSON_N…" at bounding box center [533, 580] width 172 height 208
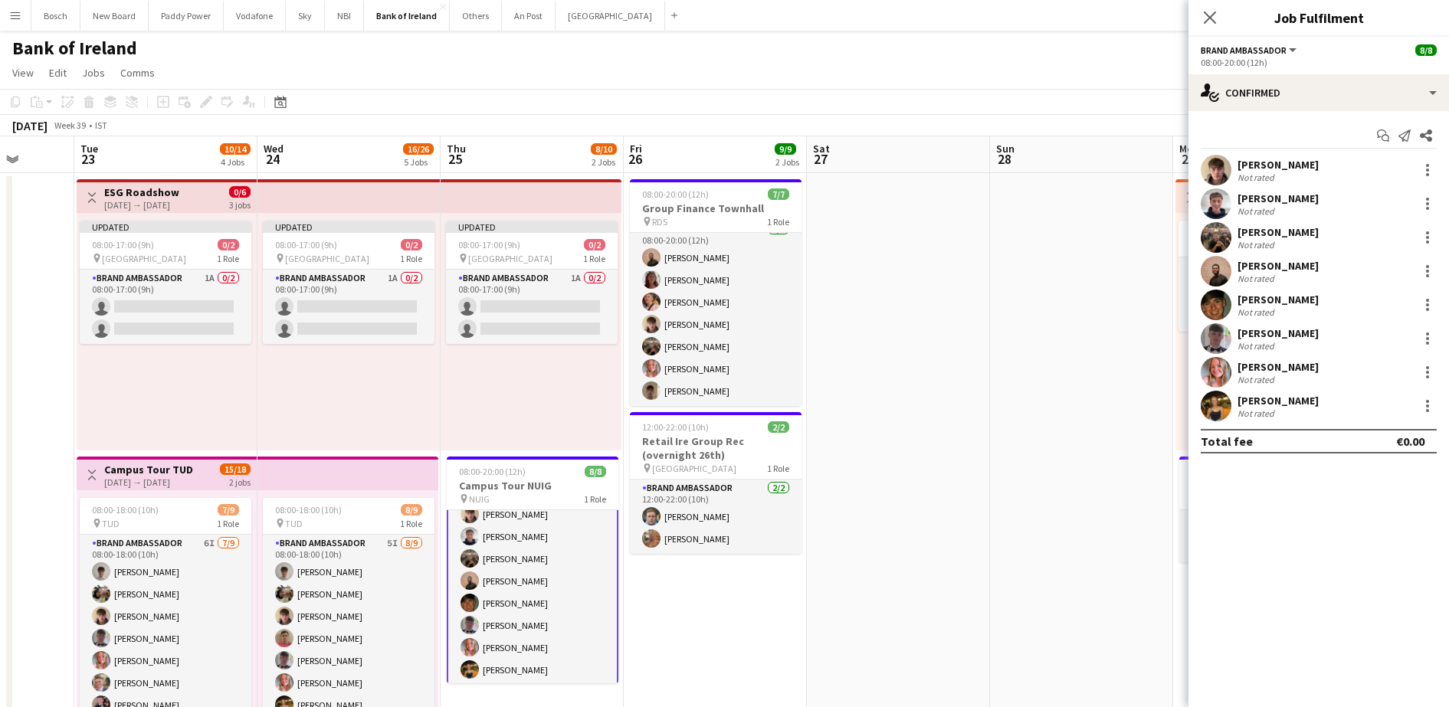
scroll to position [36, 0]
click at [1414, 164] on div "David Woods Not rated" at bounding box center [1319, 170] width 261 height 31
click at [1429, 166] on div at bounding box center [1428, 170] width 18 height 18
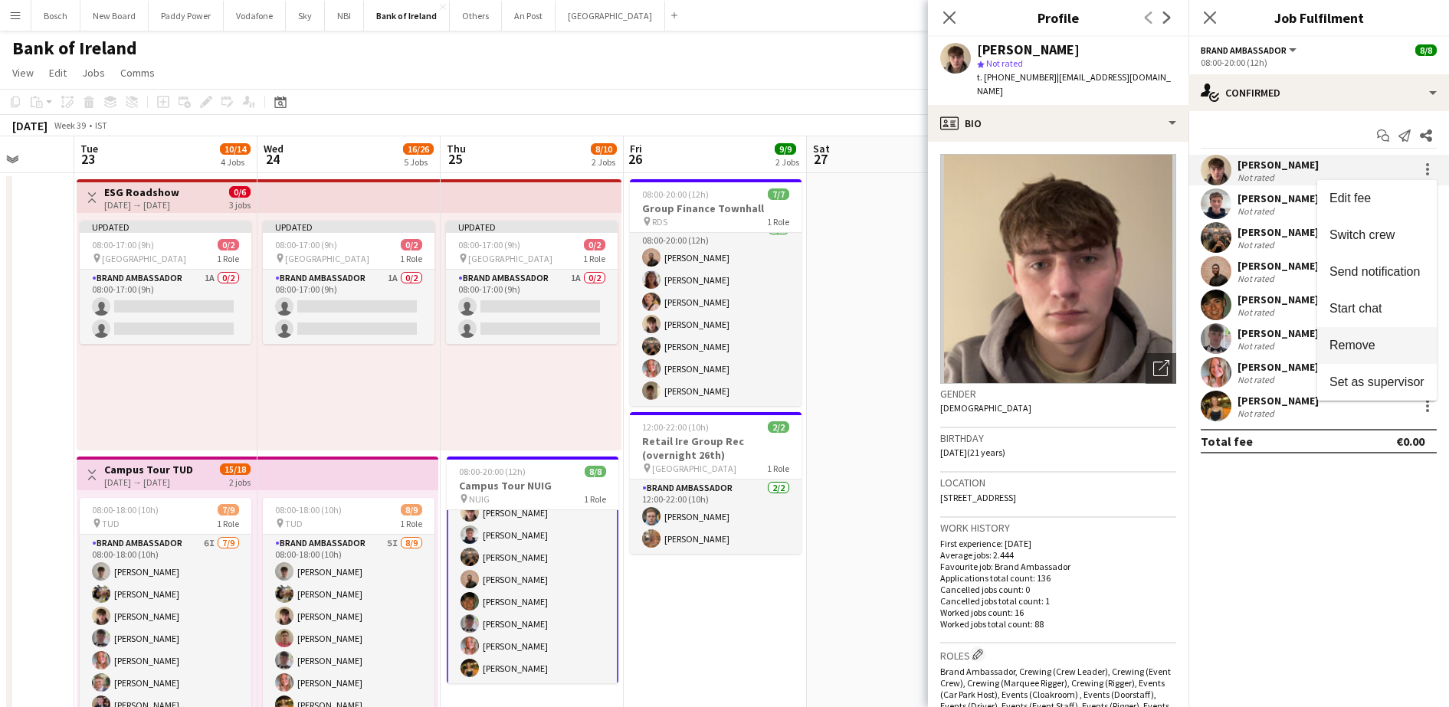
click at [1373, 349] on span "Remove" at bounding box center [1353, 345] width 46 height 13
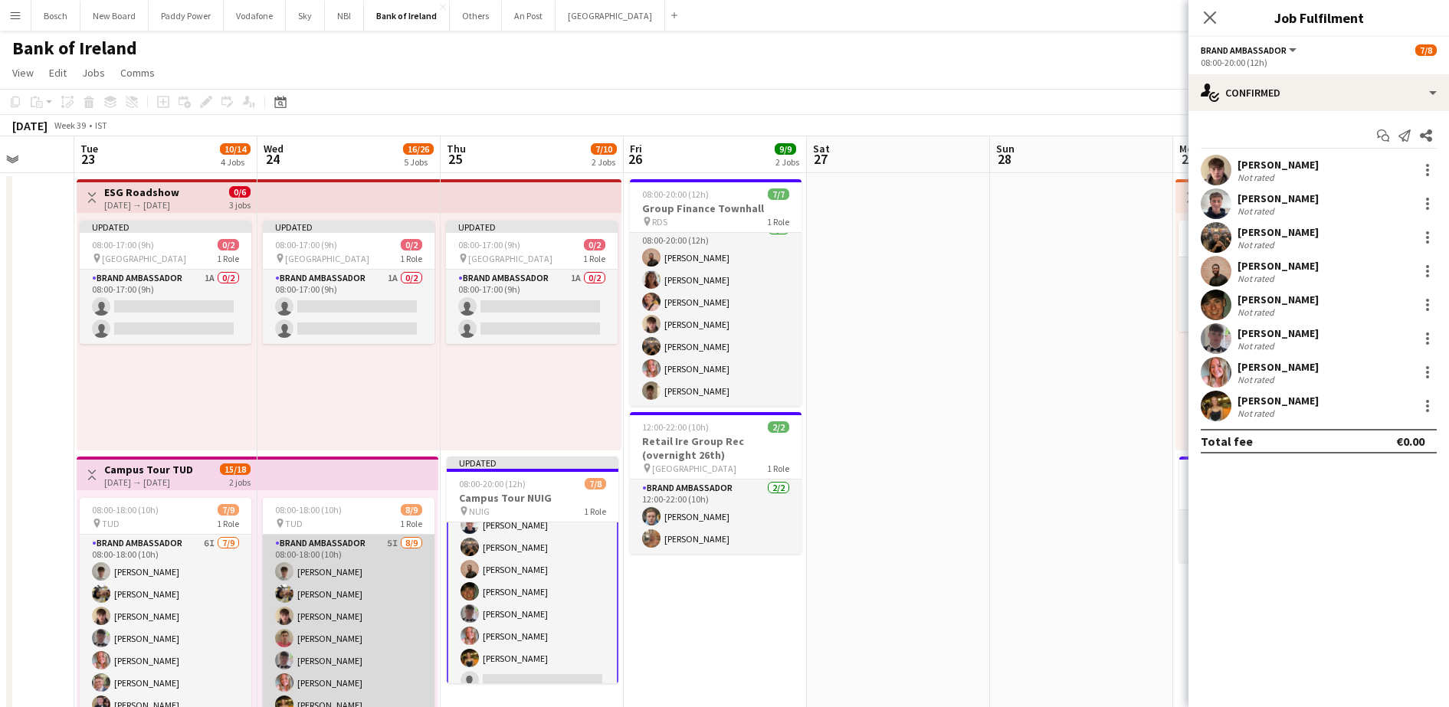
click at [346, 599] on app-card-role "Brand Ambassador 5I [DATE] 08:00-18:00 (10h) [PERSON_NAME] [PERSON_NAME] [PERSO…" at bounding box center [349, 650] width 172 height 230
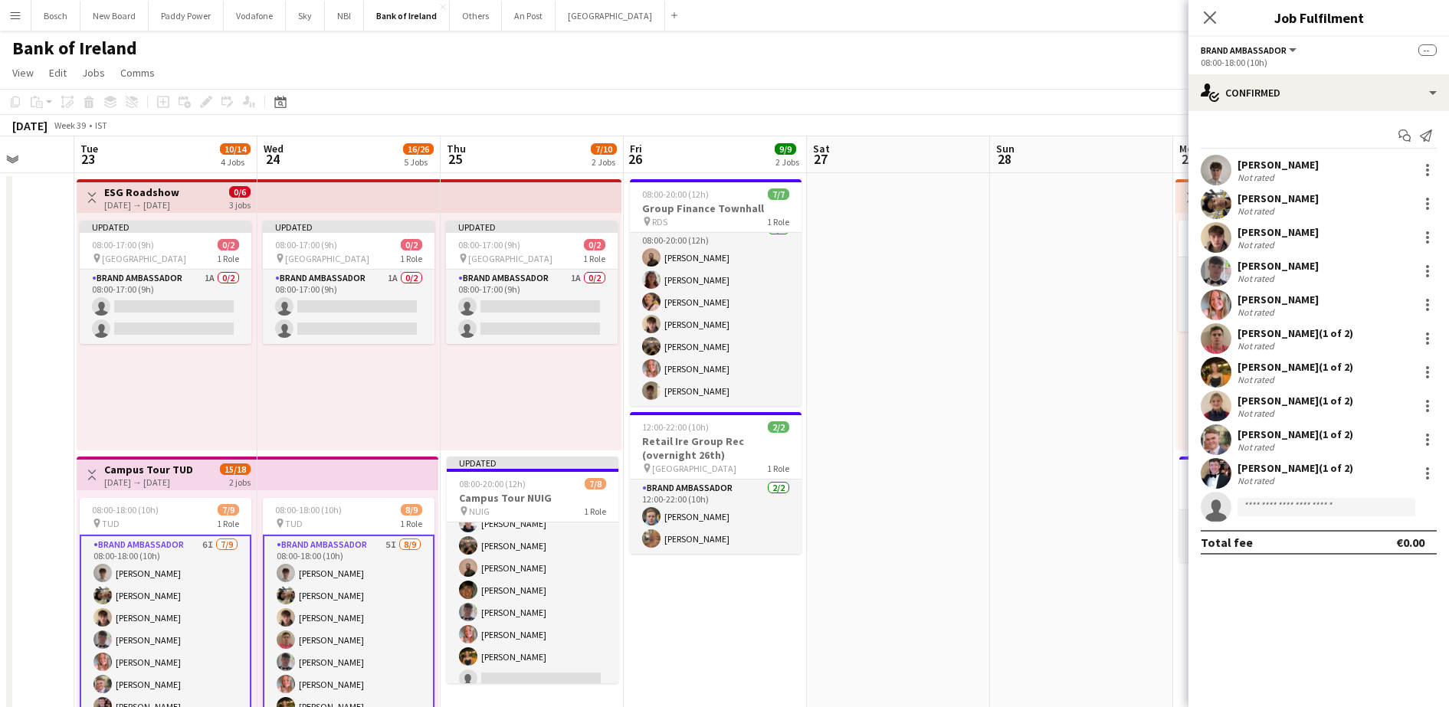
scroll to position [34, 0]
click at [1426, 238] on div at bounding box center [1428, 237] width 18 height 18
drag, startPoint x: 1354, startPoint y: 359, endPoint x: 1292, endPoint y: 366, distance: 62.5
click at [1354, 359] on button "Remove" at bounding box center [1378, 376] width 120 height 37
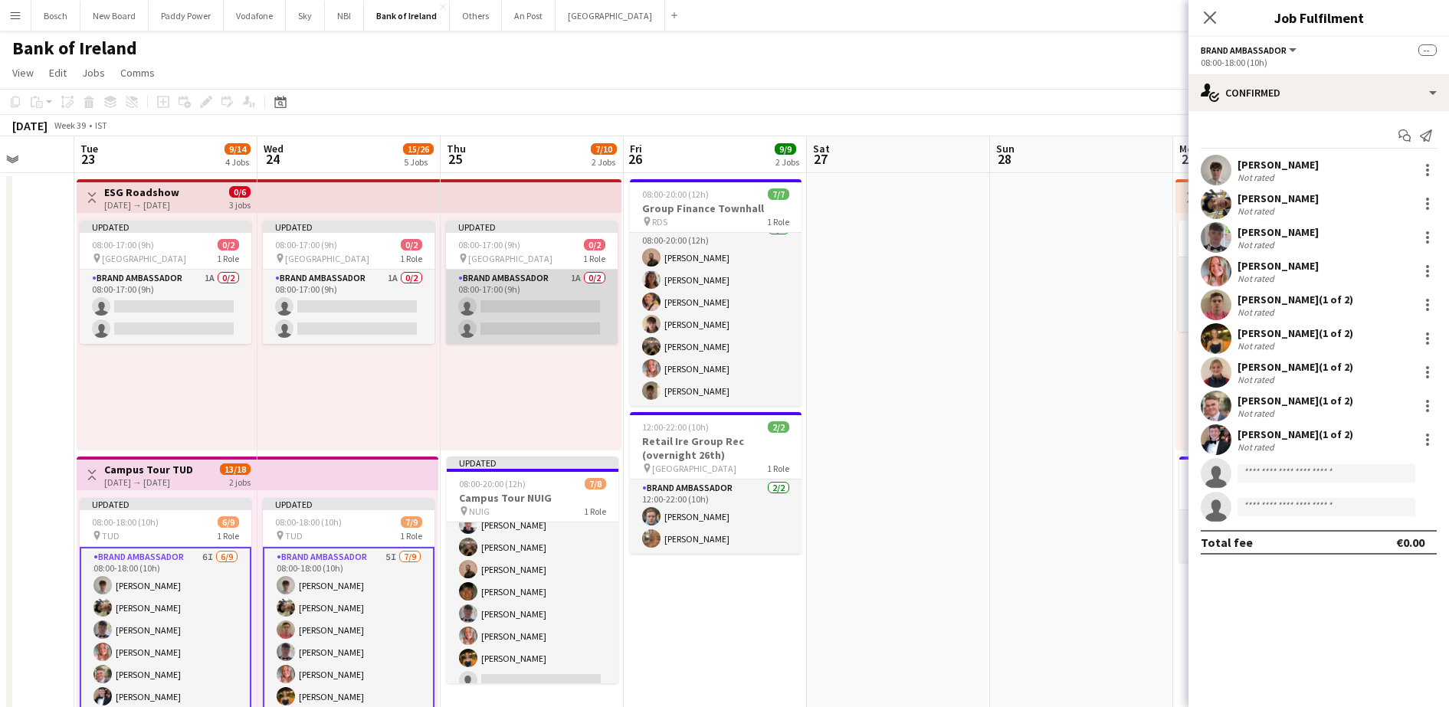
click at [549, 332] on app-card-role "Brand Ambassador 1A 0/2 08:00-17:00 (9h) single-neutral-actions single-neutral-…" at bounding box center [532, 307] width 172 height 74
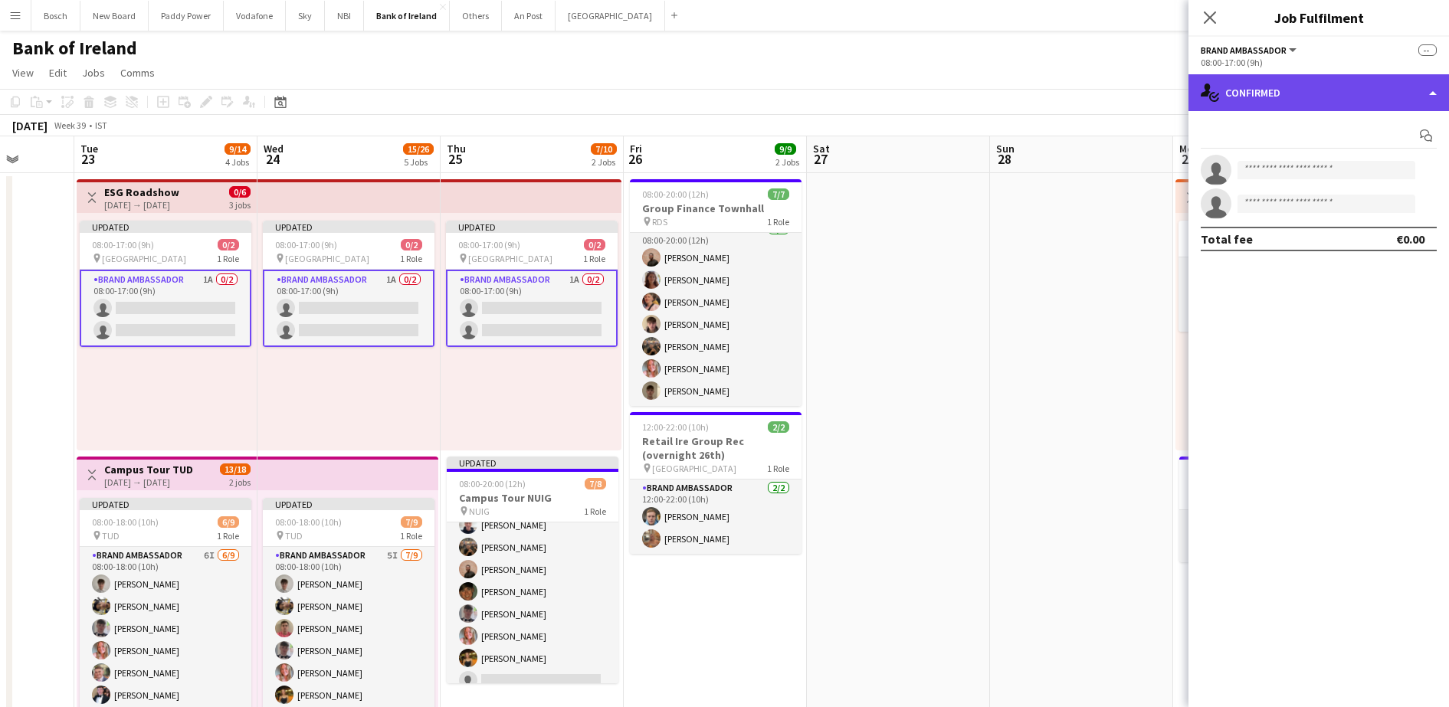
click at [1327, 80] on div "single-neutral-actions-check-2 Confirmed" at bounding box center [1319, 92] width 261 height 37
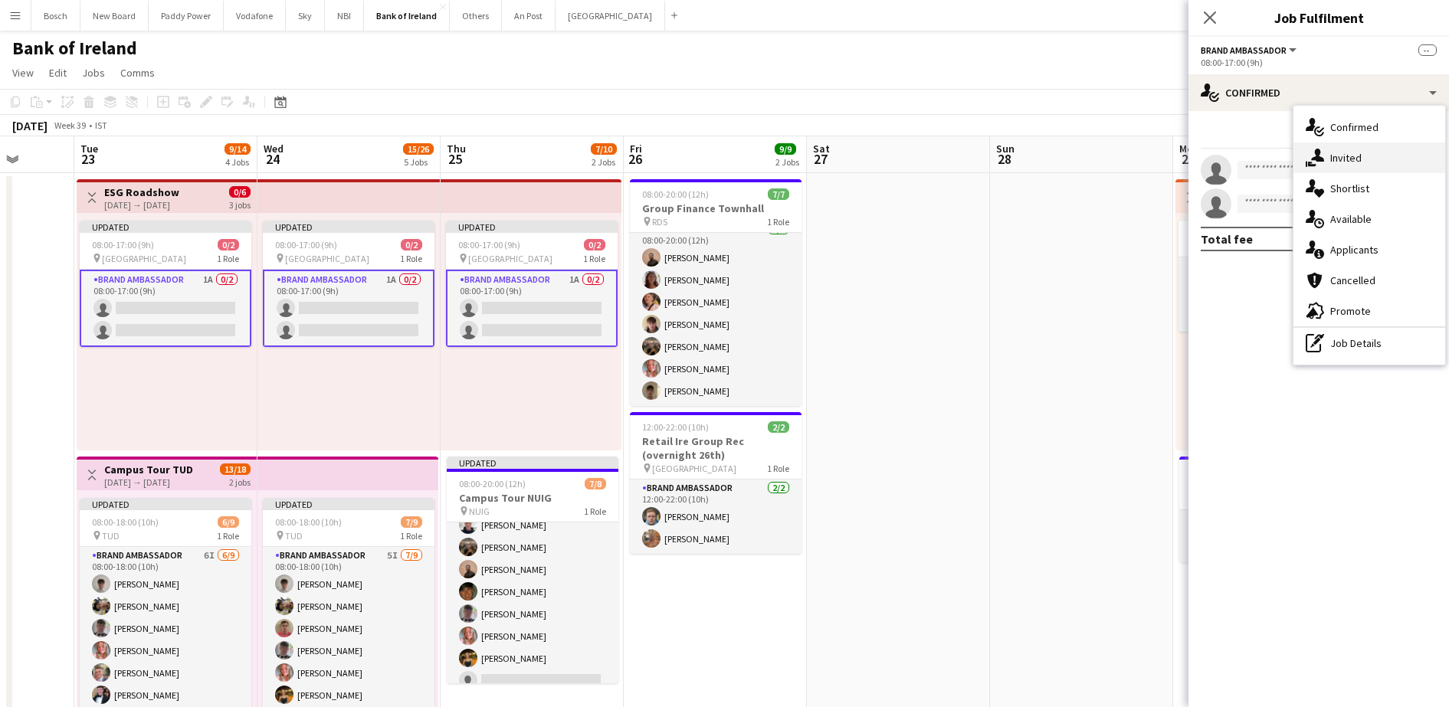
click at [1333, 148] on div "single-neutral-actions-share-1 Invited" at bounding box center [1370, 158] width 152 height 31
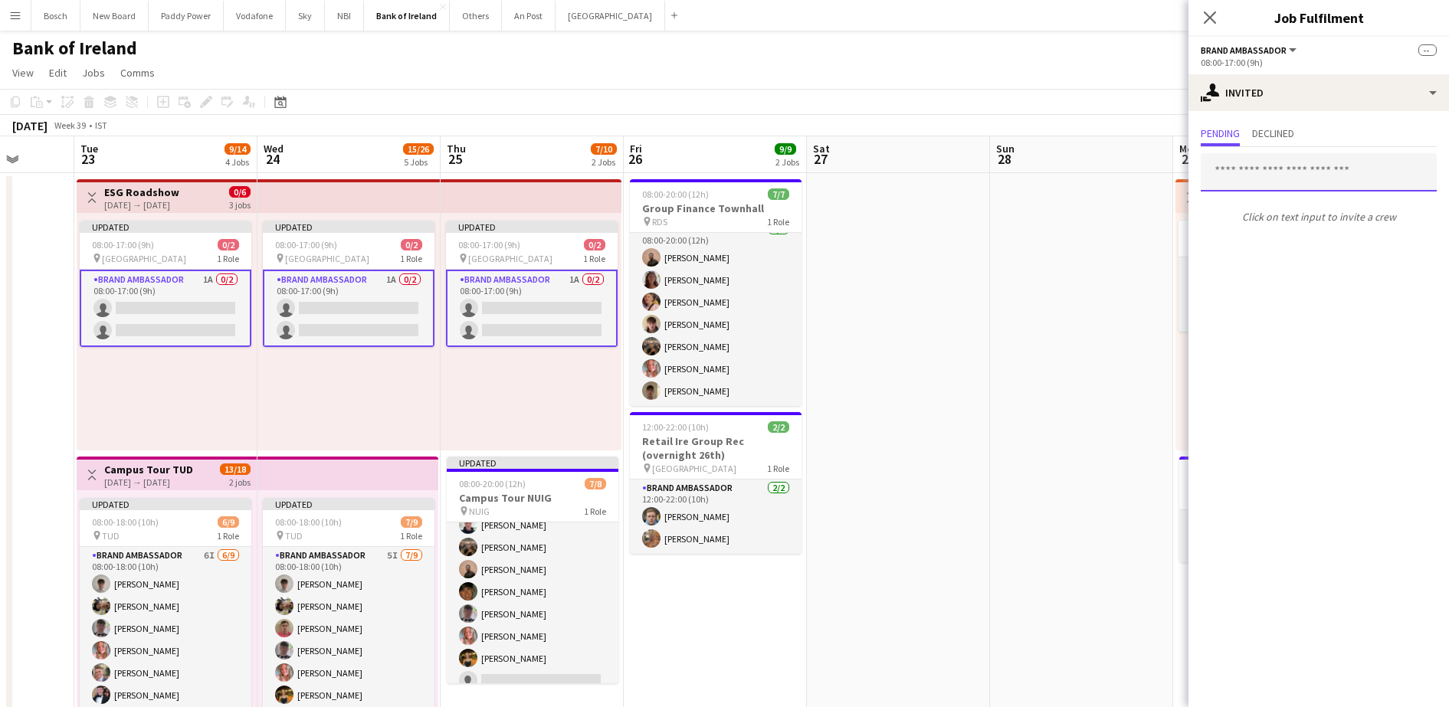
click at [1298, 168] on input "text" at bounding box center [1319, 172] width 236 height 38
type input "*******"
click at [1044, 116] on div "September 2025 Week 39 • IST Publish 3 jobs Revert 3 jobs" at bounding box center [724, 125] width 1449 height 21
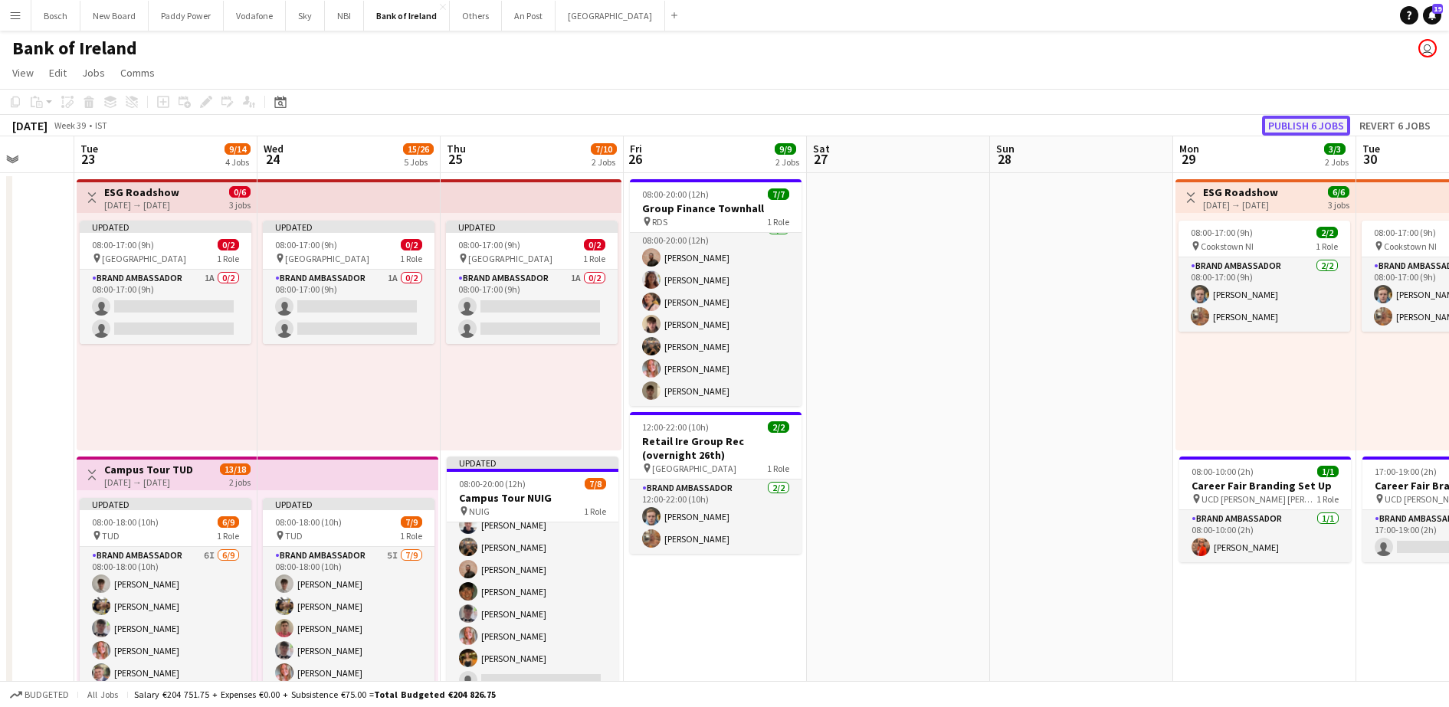
click at [1309, 126] on button "Publish 6 jobs" at bounding box center [1306, 126] width 88 height 20
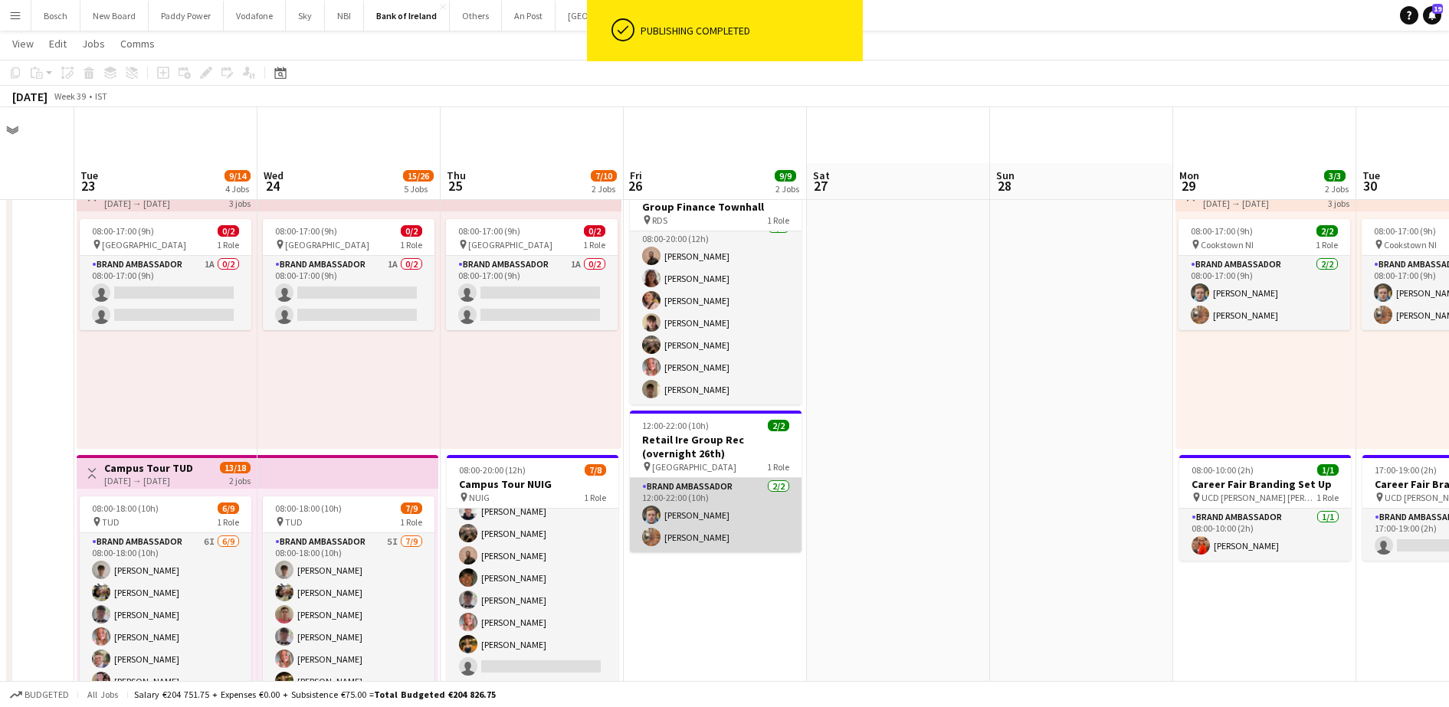
scroll to position [68, 0]
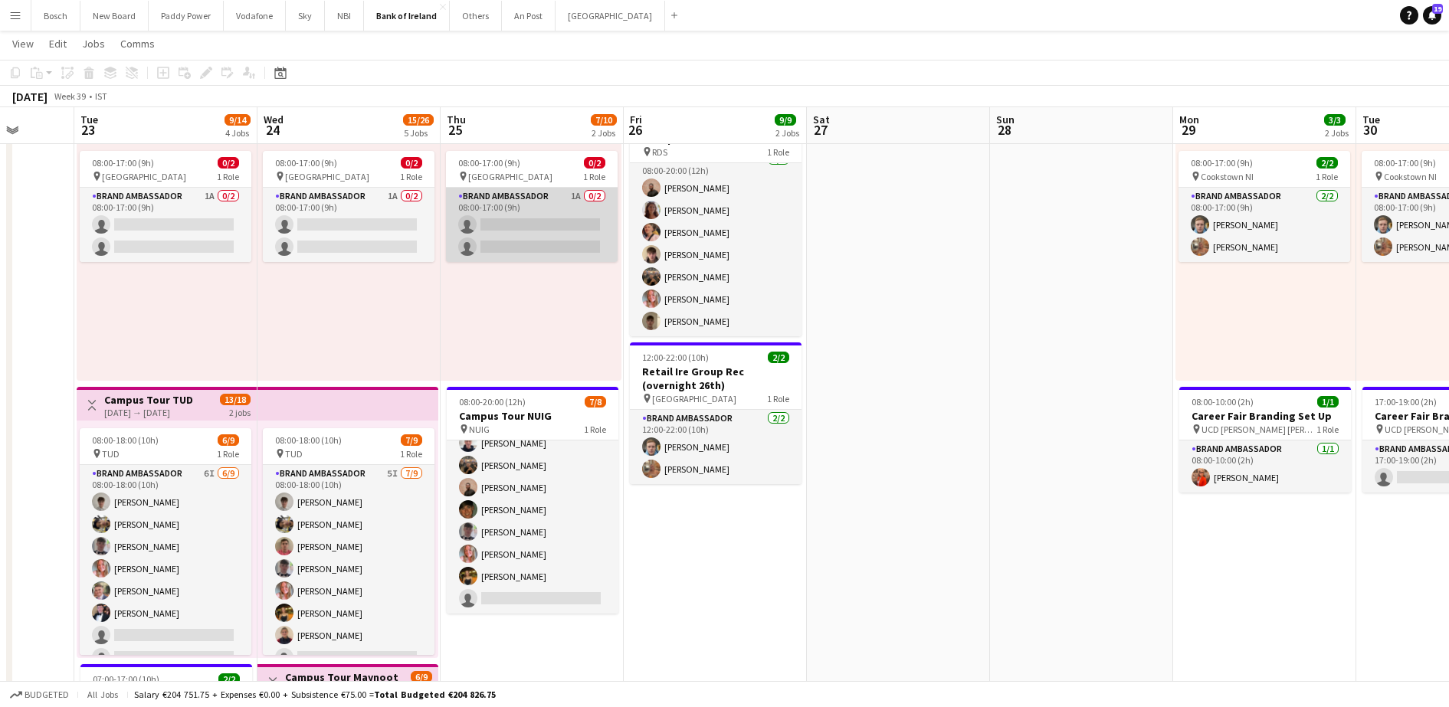
click at [546, 232] on app-card-role "Brand Ambassador 1A 0/2 08:00-17:00 (9h) single-neutral-actions single-neutral-…" at bounding box center [532, 225] width 172 height 74
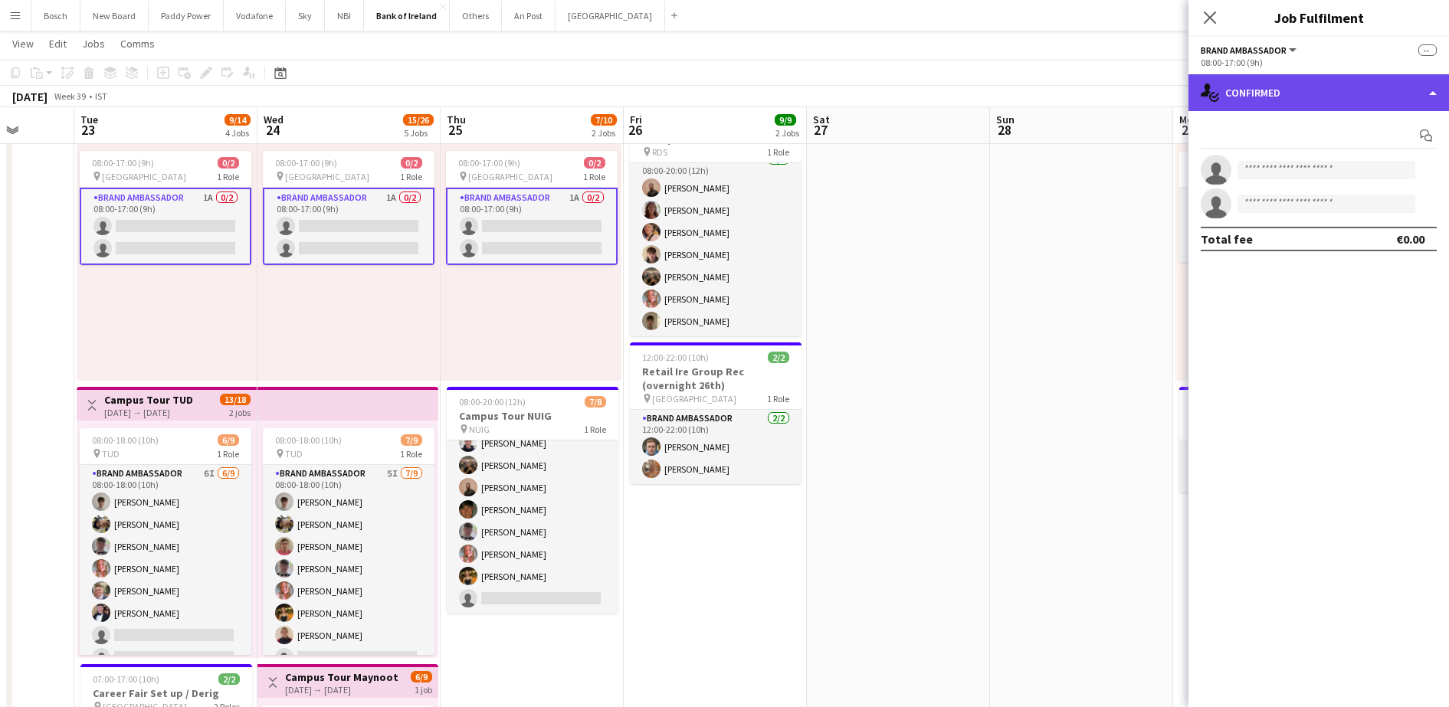
click at [1255, 84] on div "single-neutral-actions-check-2 Confirmed" at bounding box center [1319, 92] width 261 height 37
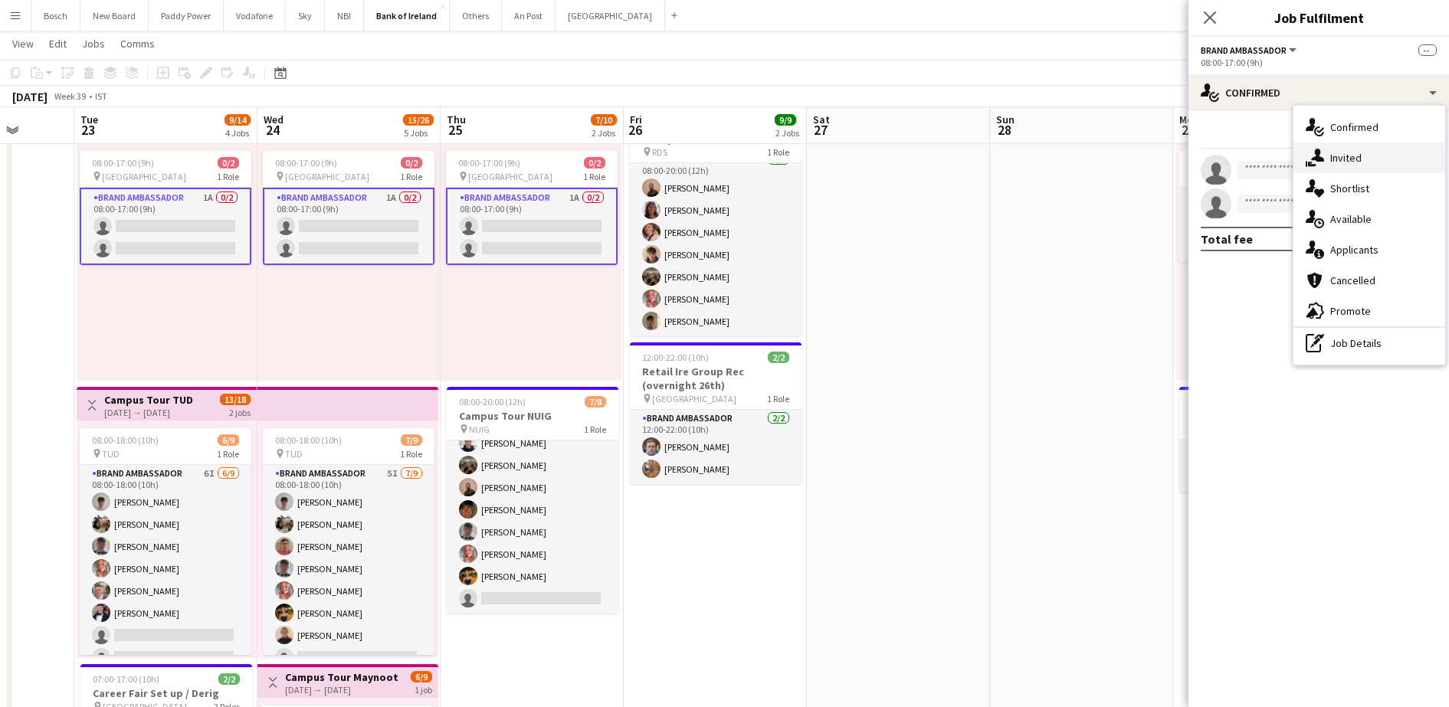
click at [1331, 155] on span "Invited" at bounding box center [1346, 158] width 31 height 14
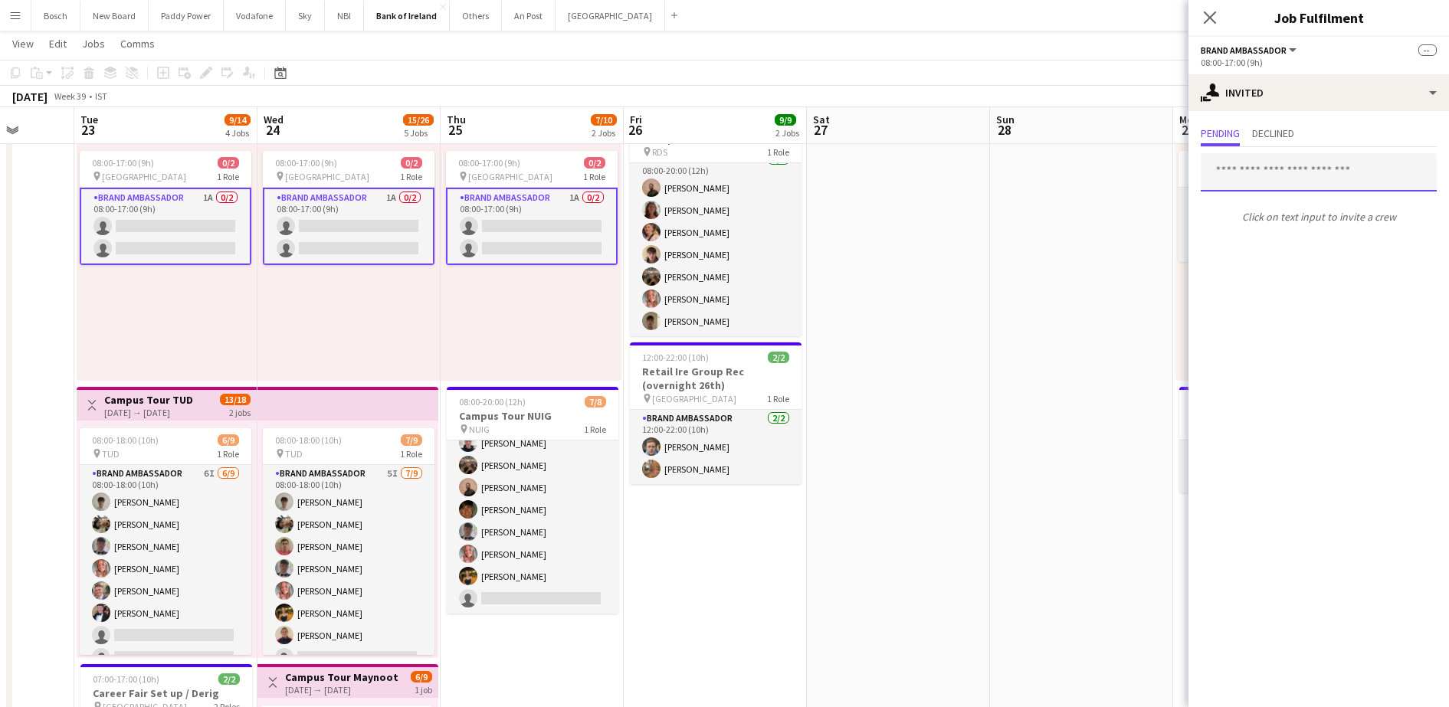
click at [1294, 168] on input "text" at bounding box center [1319, 172] width 236 height 38
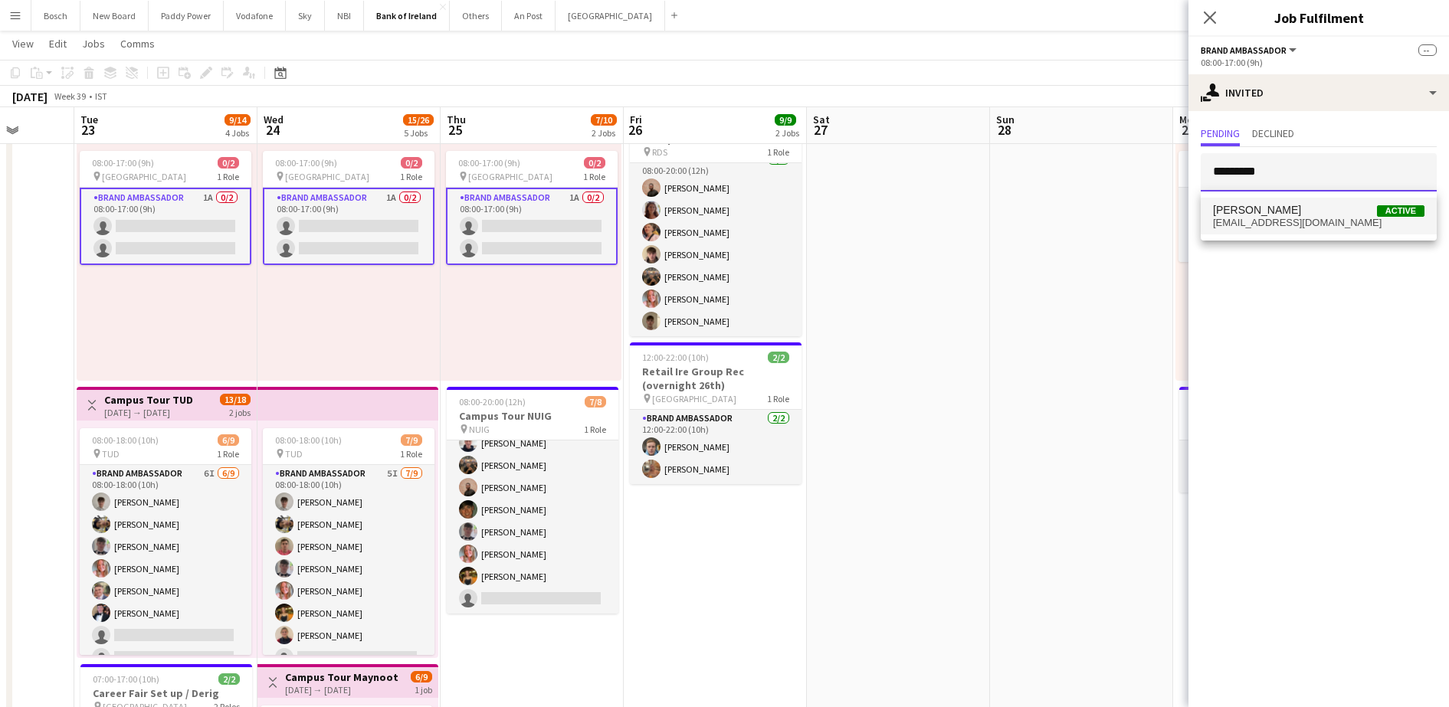
type input "*********"
click at [1315, 224] on span "david8woods@gmail.com" at bounding box center [1319, 223] width 212 height 12
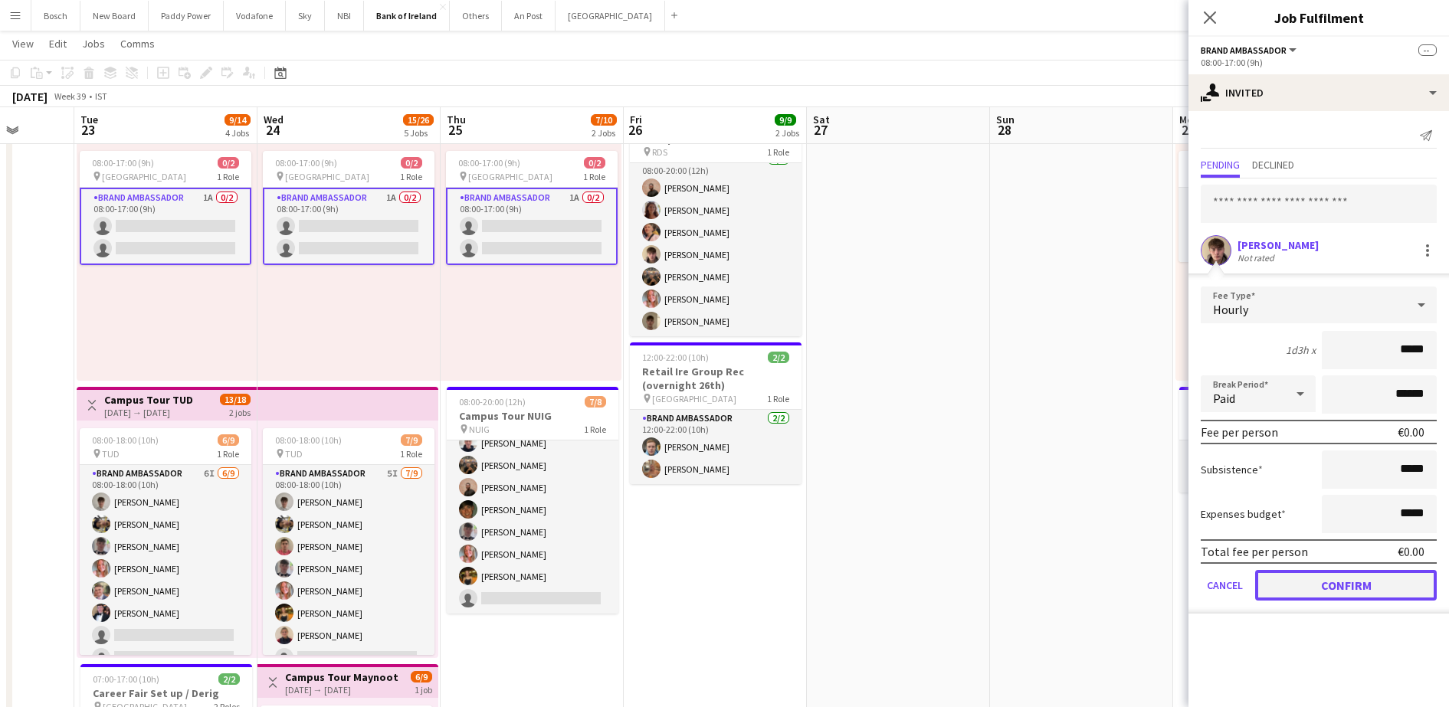
click at [1332, 589] on button "Confirm" at bounding box center [1346, 585] width 182 height 31
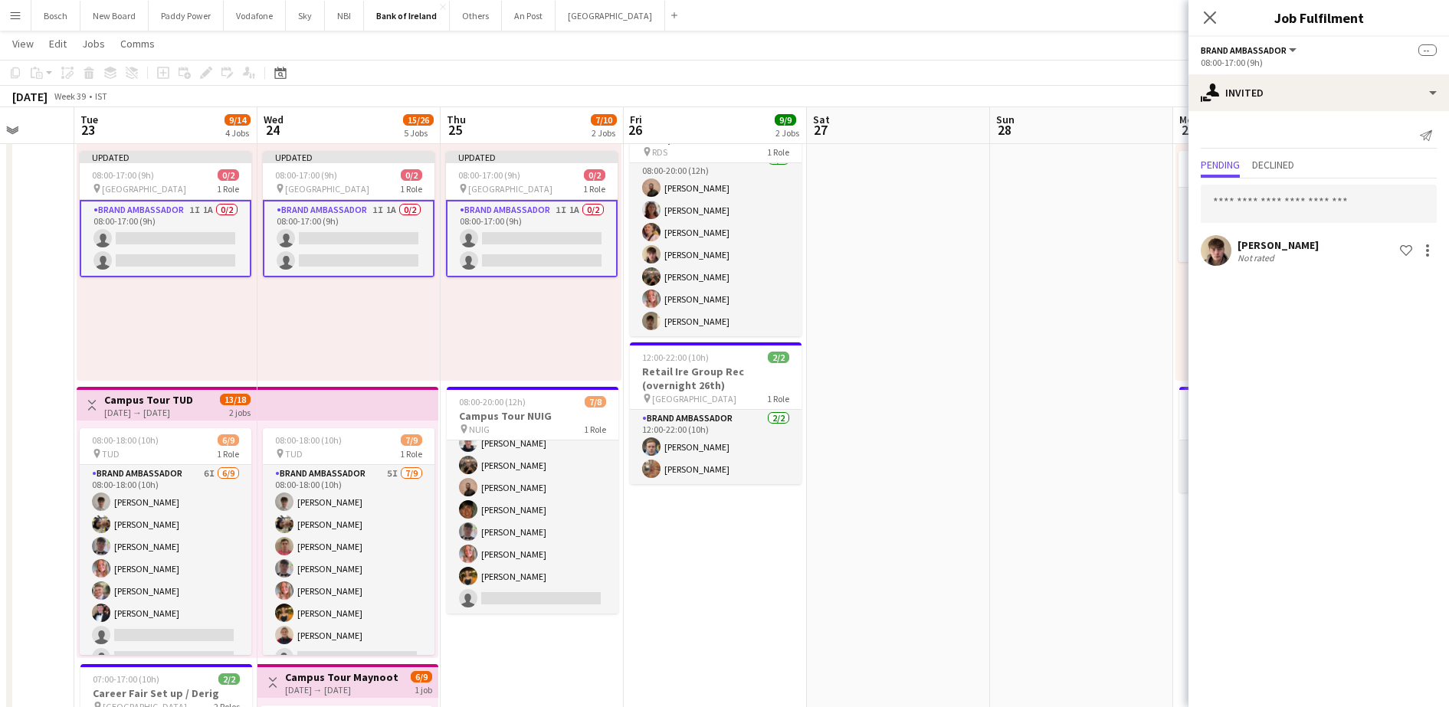
click at [1134, 84] on app-toolbar "Copy Paste Paste Ctrl+V Paste with crew Ctrl+Shift+V Paste linked Job [GEOGRAPH…" at bounding box center [724, 73] width 1449 height 26
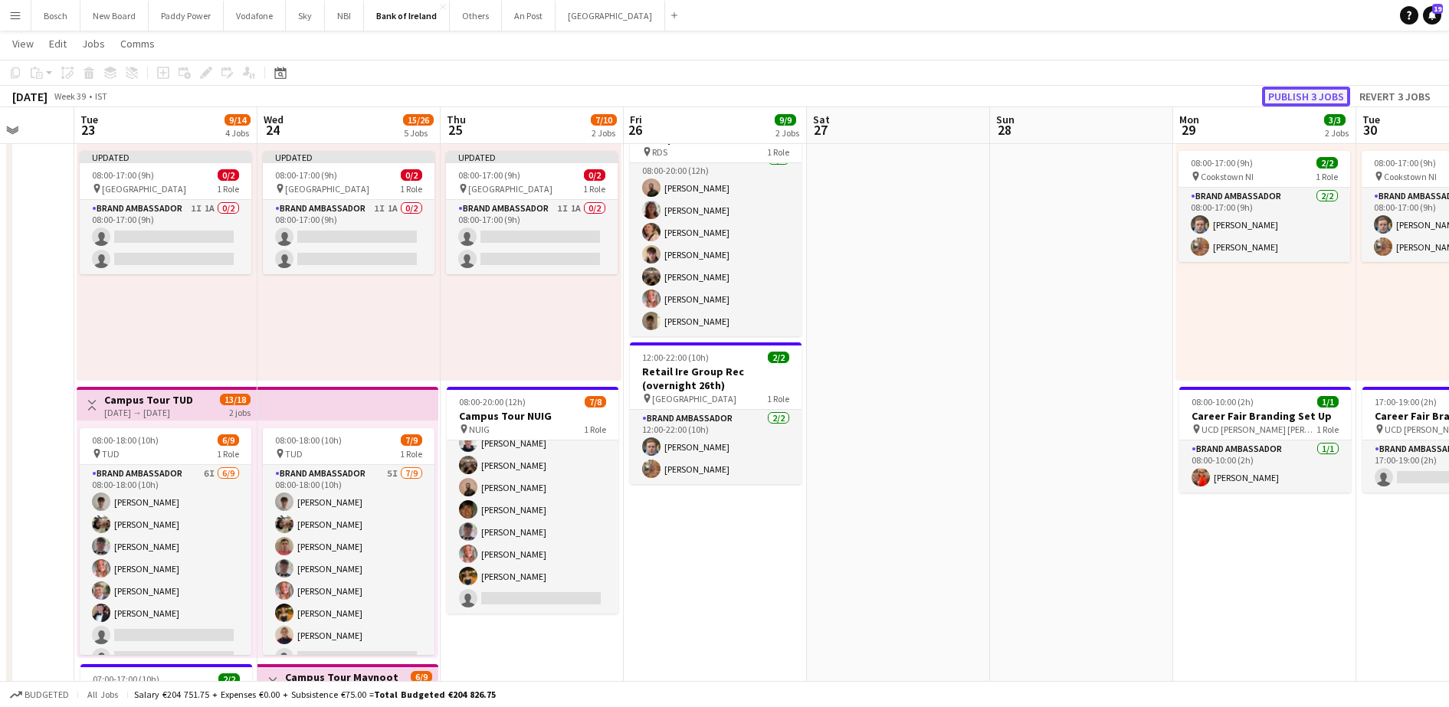
click at [1324, 97] on button "Publish 3 jobs" at bounding box center [1306, 97] width 88 height 20
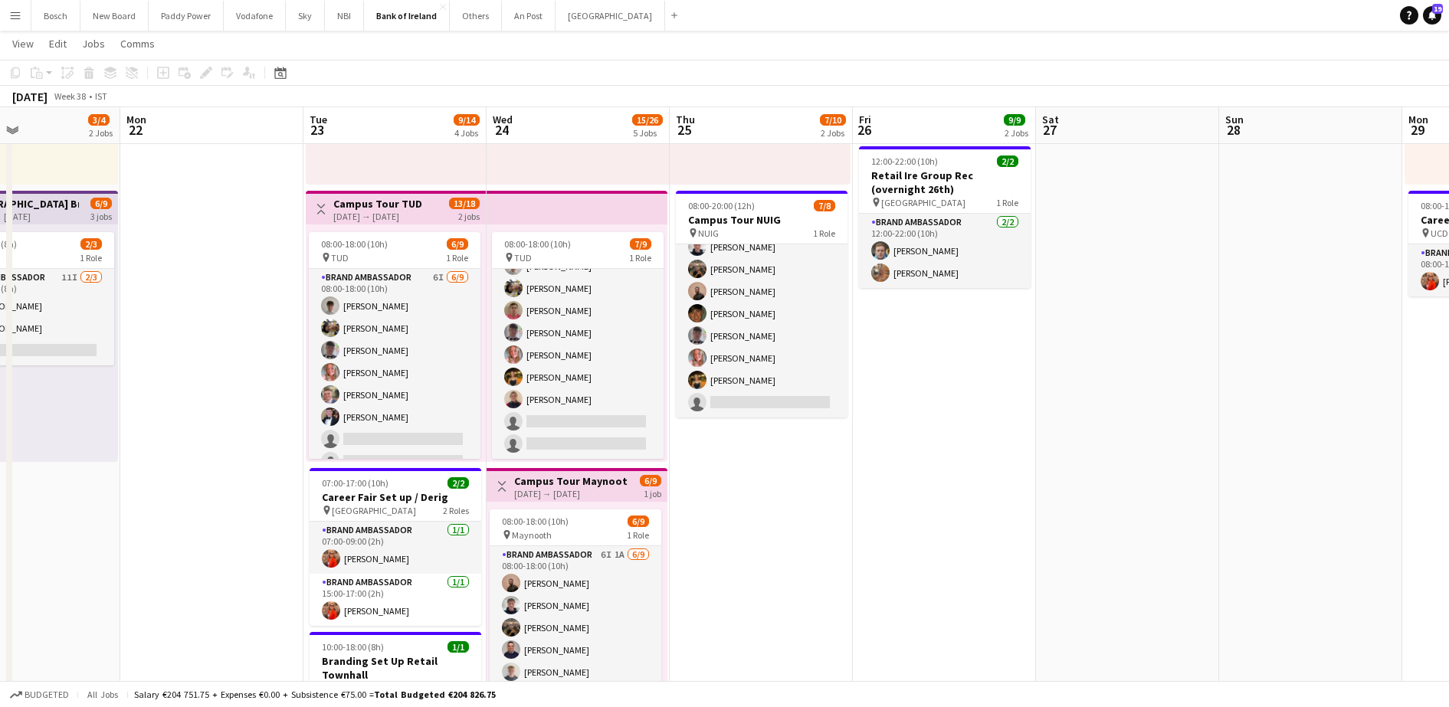
scroll to position [264, 0]
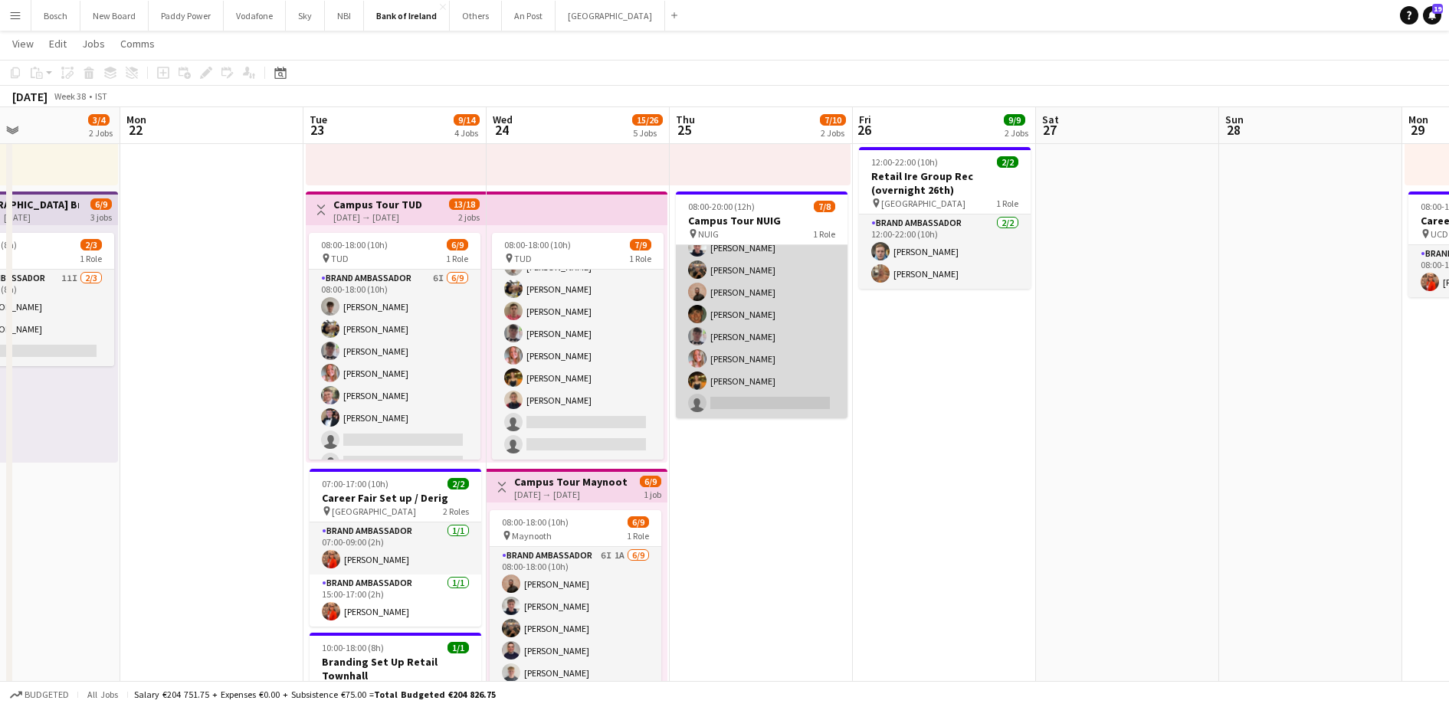
click at [777, 334] on app-card-role "Brand Ambassador 3I 7/8 08:00-20:00 (12h) Euan Lacey Matheus Cramolich Andrew A…" at bounding box center [762, 315] width 172 height 208
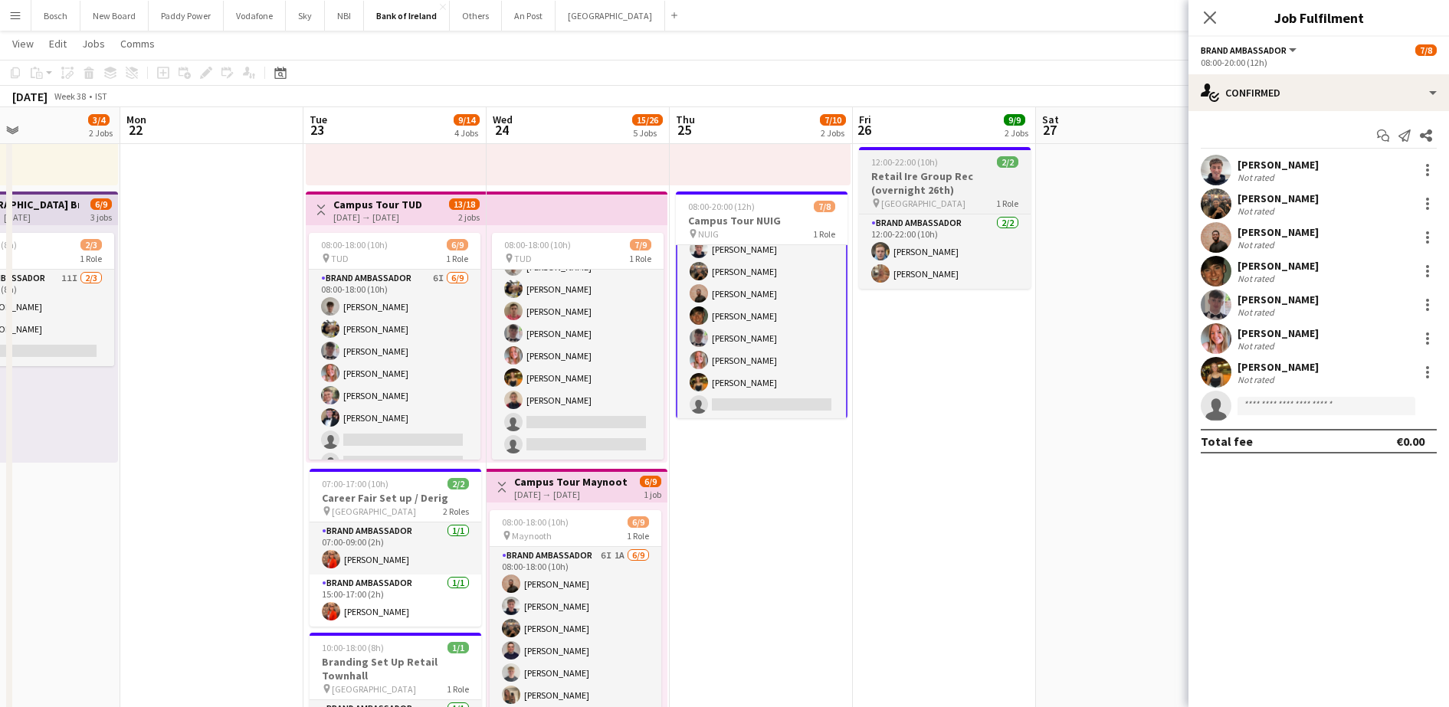
scroll to position [36, 0]
click at [1360, 61] on div "08:00-20:00 (12h)" at bounding box center [1319, 62] width 236 height 11
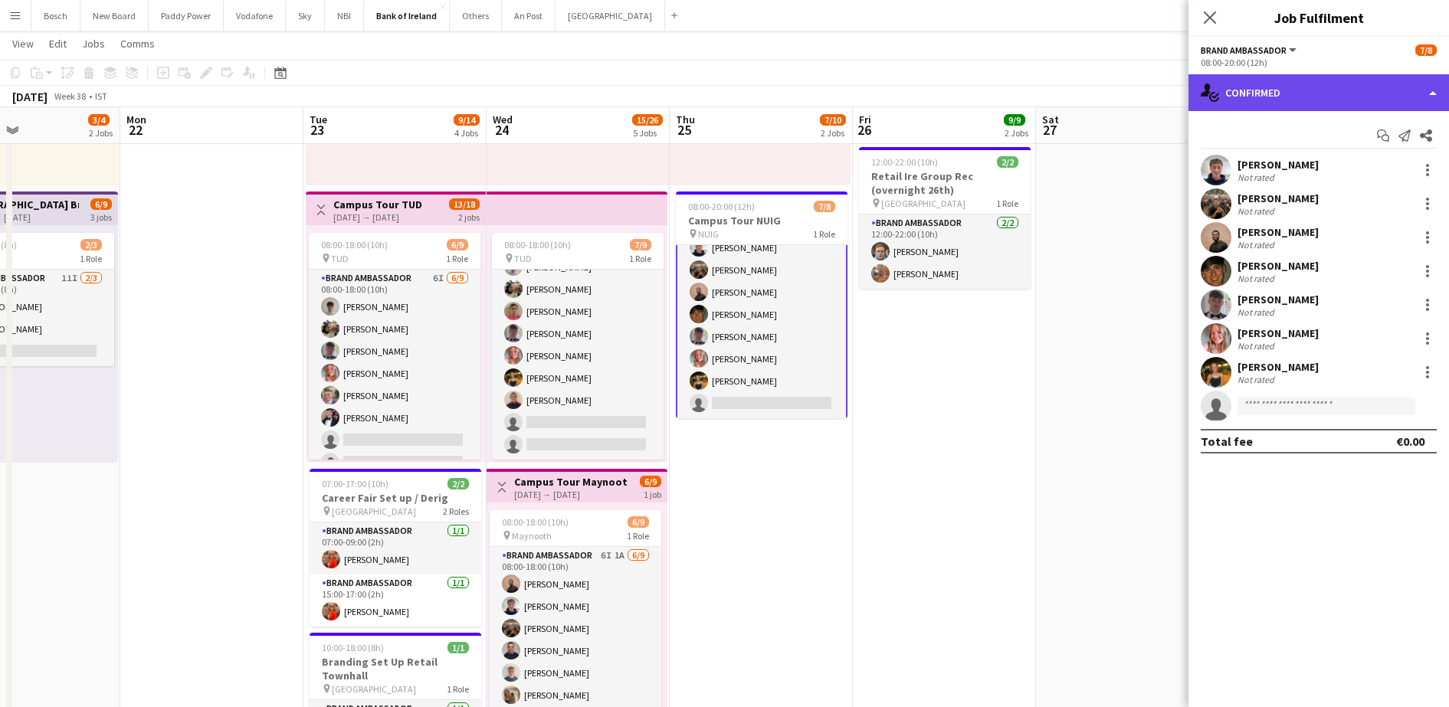
click at [1350, 96] on div "single-neutral-actions-check-2 Confirmed" at bounding box center [1319, 92] width 261 height 37
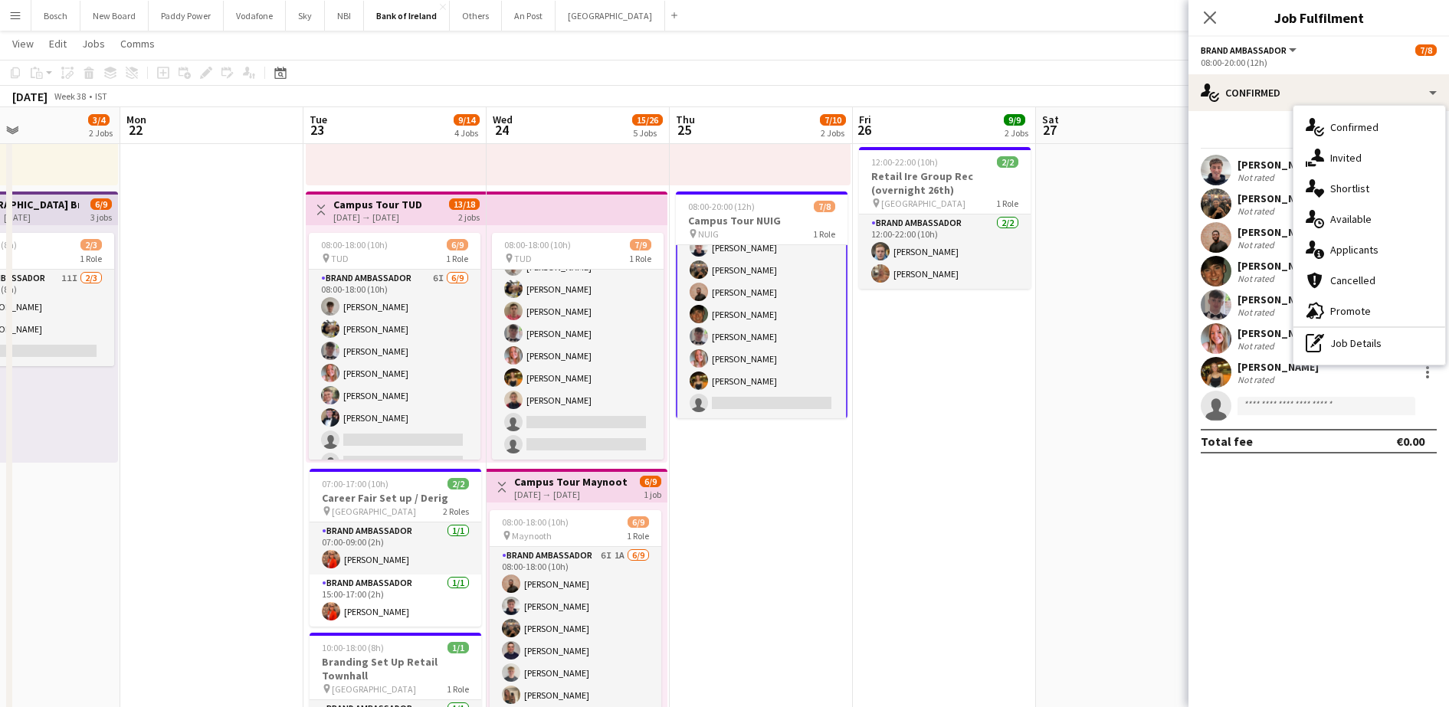
click at [1351, 151] on span "Invited" at bounding box center [1346, 158] width 31 height 14
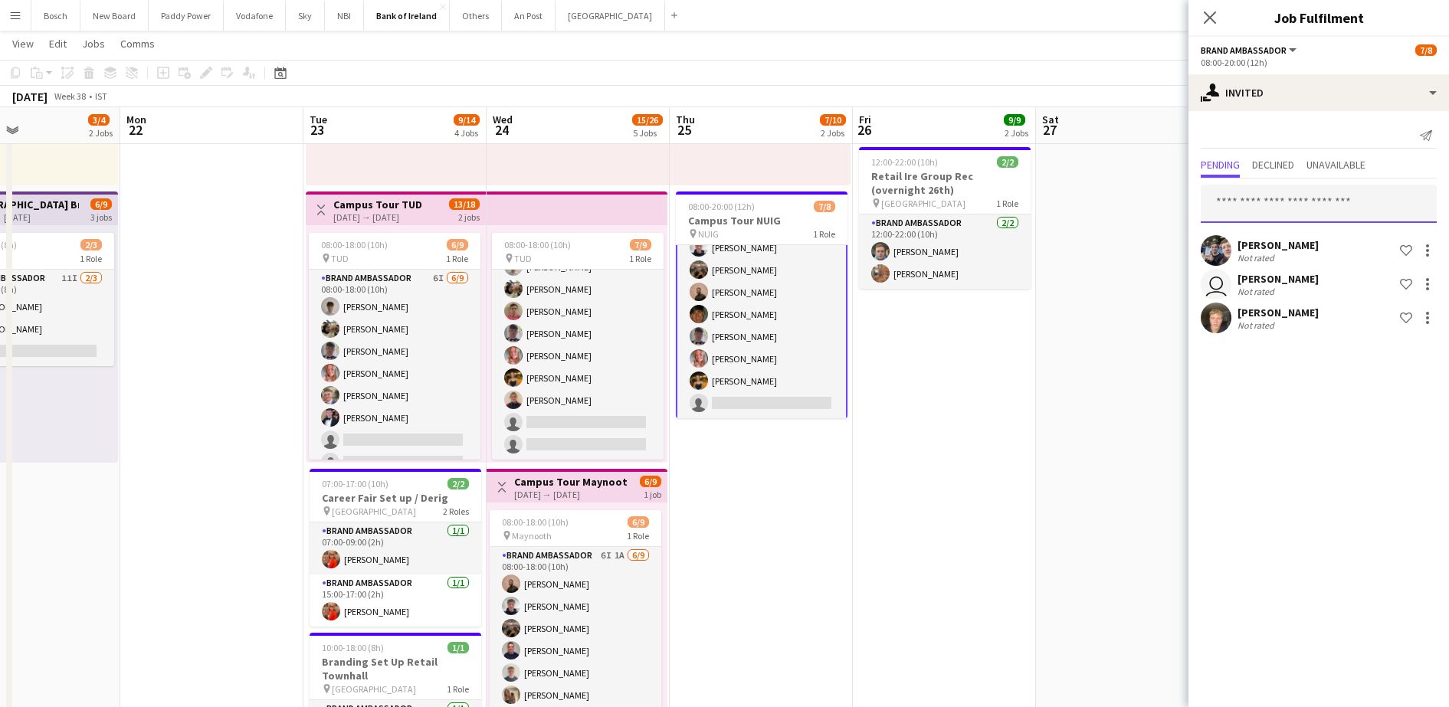
click at [1284, 195] on input "text" at bounding box center [1319, 204] width 236 height 38
type input "*"
type input "***"
click at [1334, 242] on span "Dominik Morycki Active" at bounding box center [1319, 241] width 212 height 13
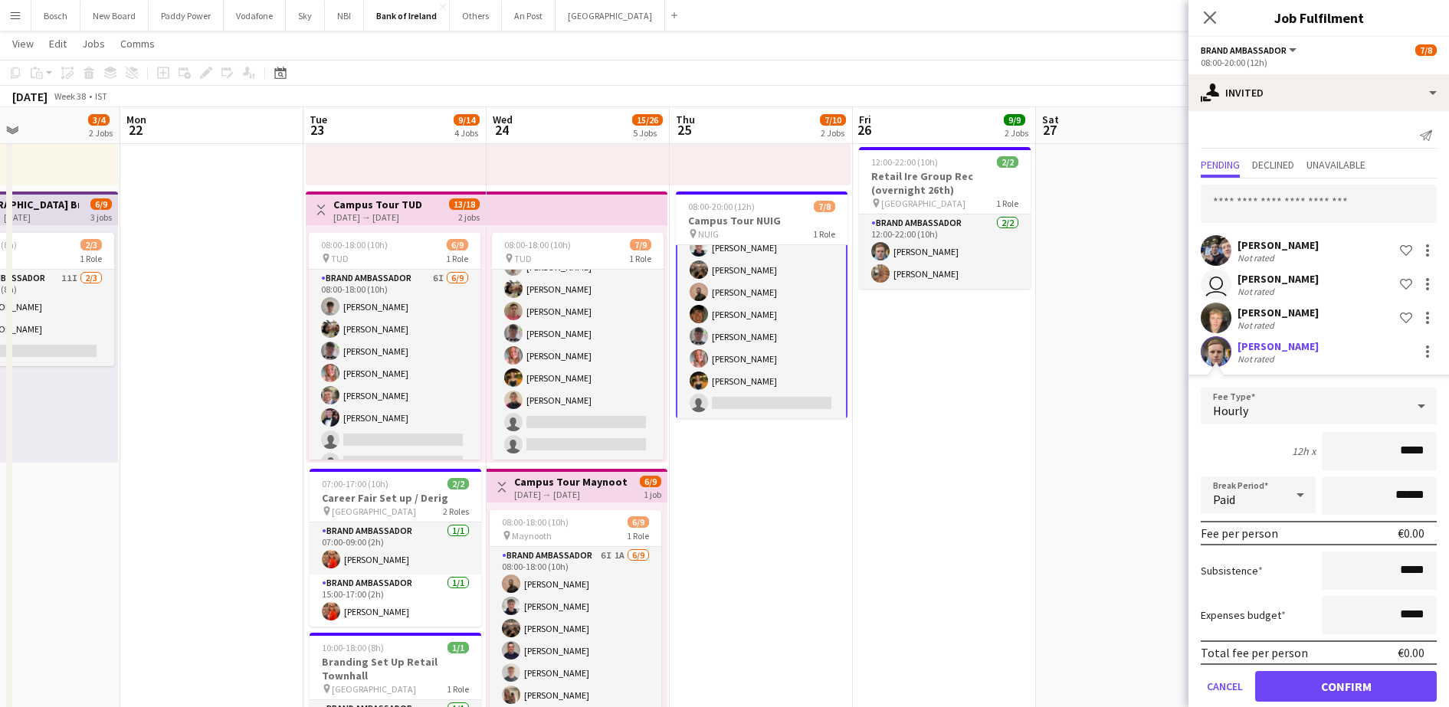
scroll to position [23, 0]
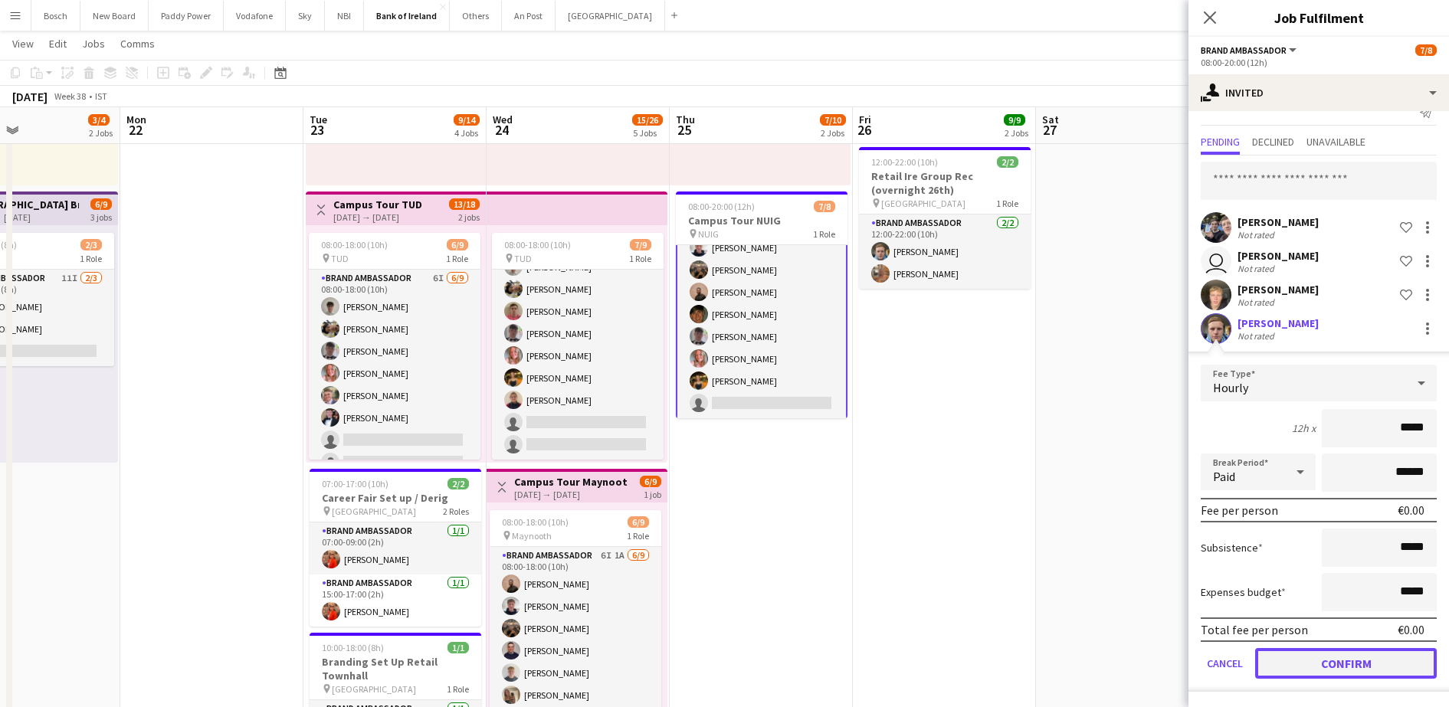
click at [1310, 673] on button "Confirm" at bounding box center [1346, 663] width 182 height 31
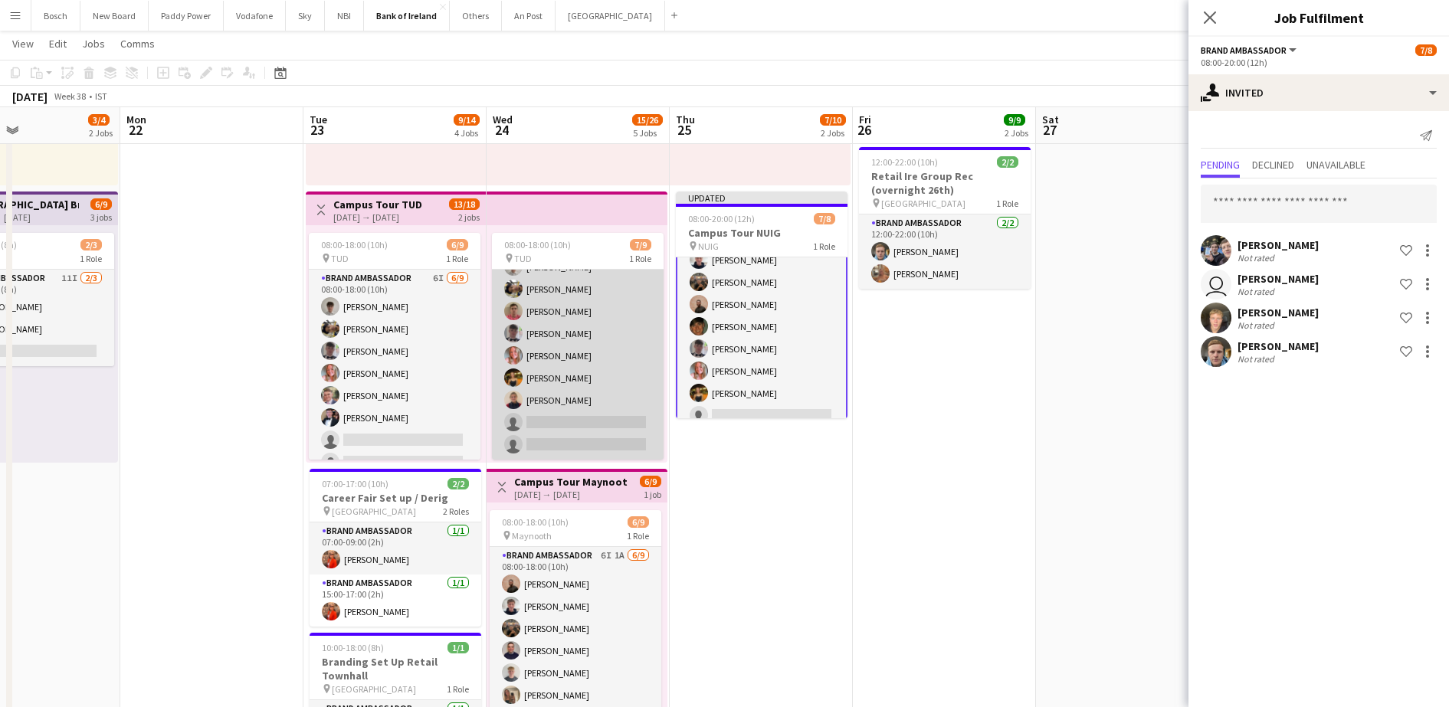
click at [596, 376] on app-card-role "Brand Ambassador 5I 7/9 08:00-18:00 (10h) Jakub Kula Patrick Delos Santos Zach …" at bounding box center [578, 345] width 172 height 230
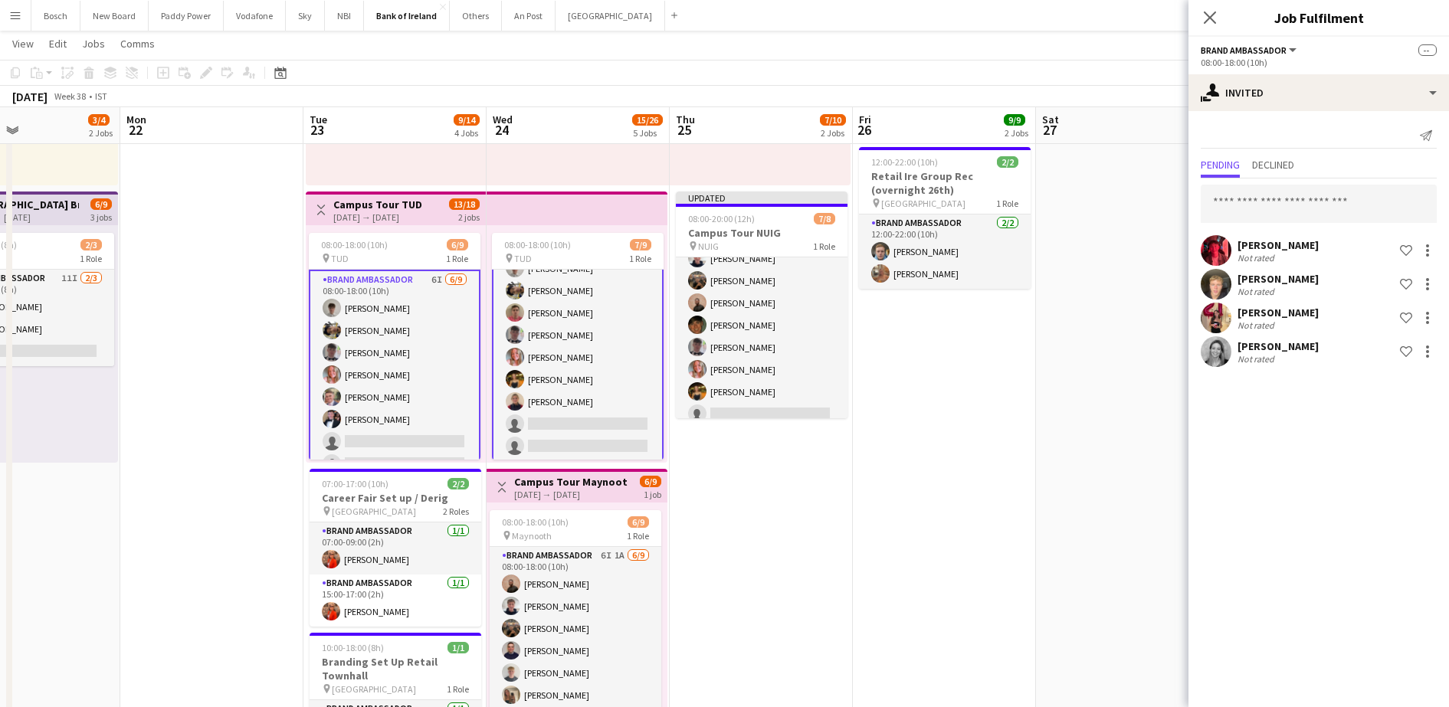
scroll to position [41, 0]
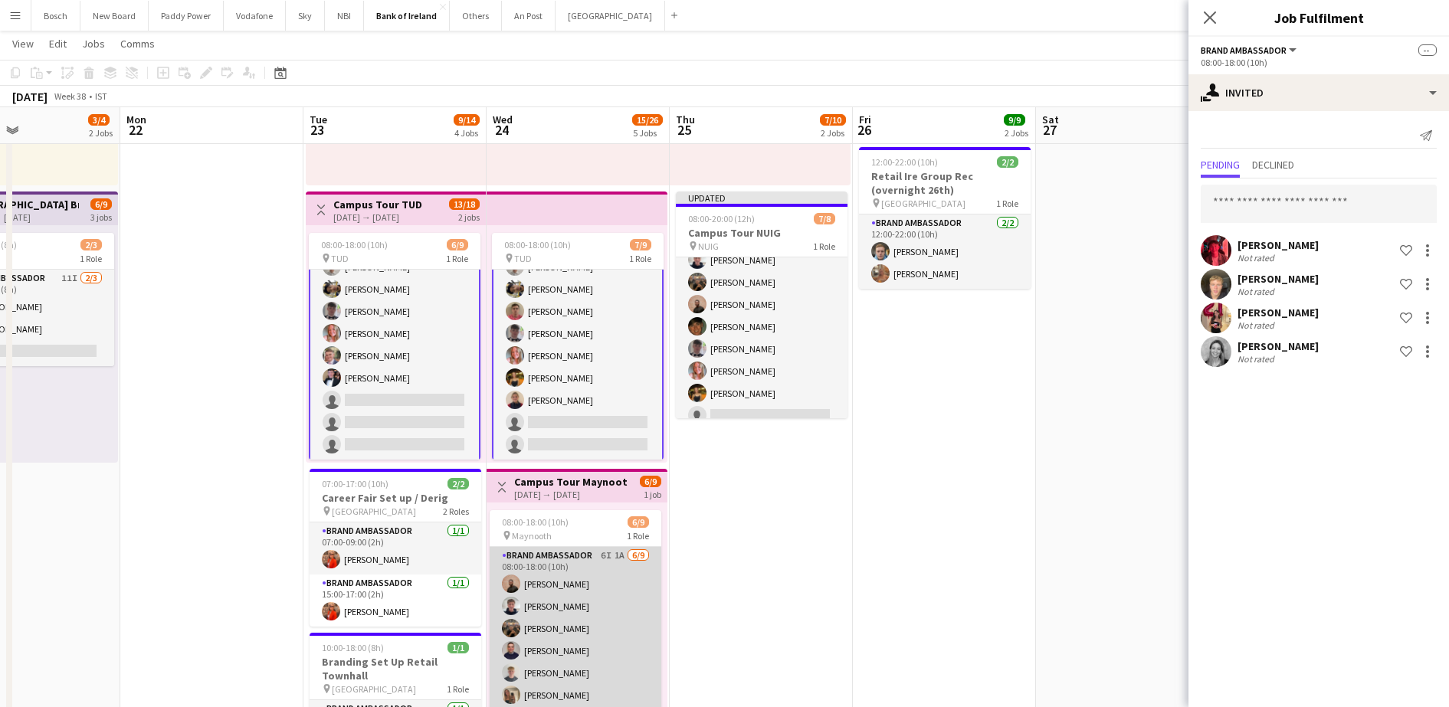
click at [579, 641] on app-card-role "Brand Ambassador 6I 1A [DATE] 08:00-18:00 (10h) [PERSON_NAME] [PERSON_NAME] [PE…" at bounding box center [576, 662] width 172 height 230
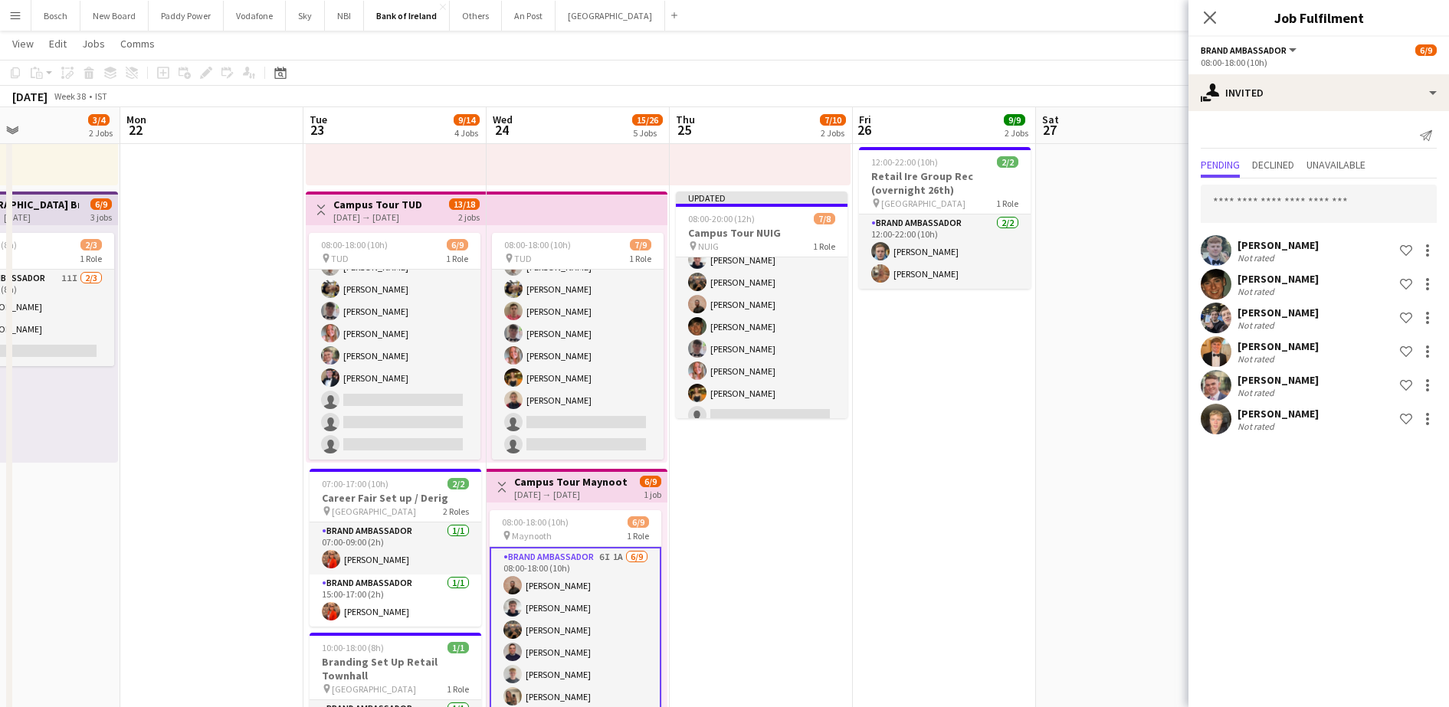
scroll to position [40, 0]
click at [1308, 216] on input "text" at bounding box center [1319, 204] width 236 height 38
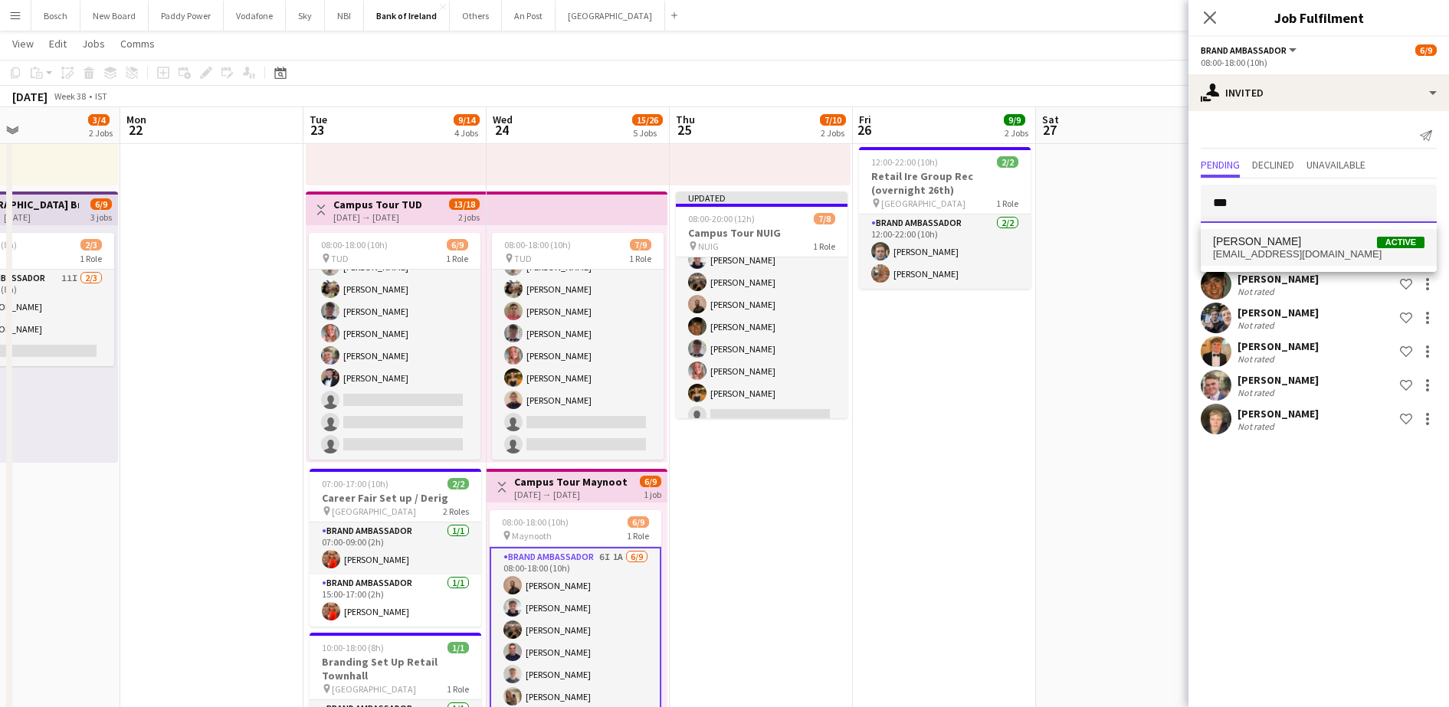
type input "***"
click at [1300, 245] on span "Dominik Morycki Active" at bounding box center [1319, 241] width 212 height 13
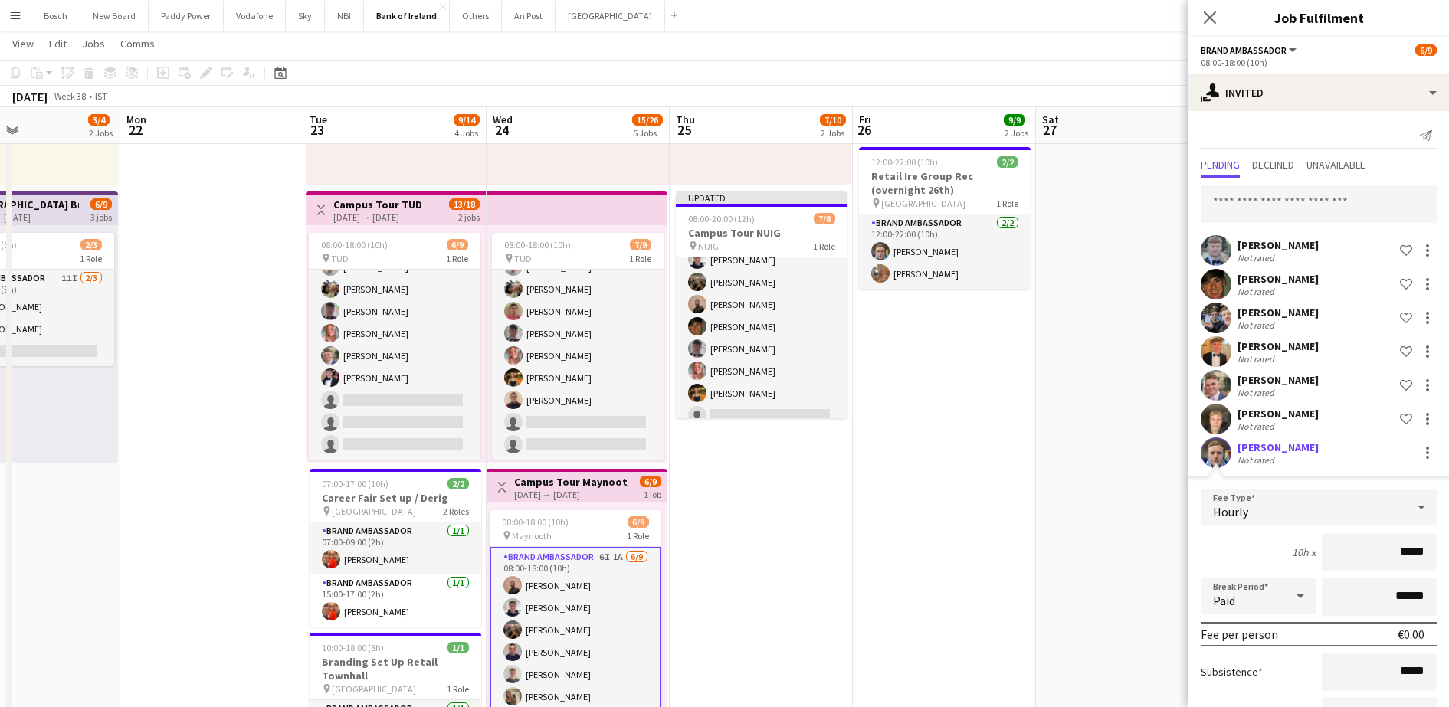
scroll to position [124, 0]
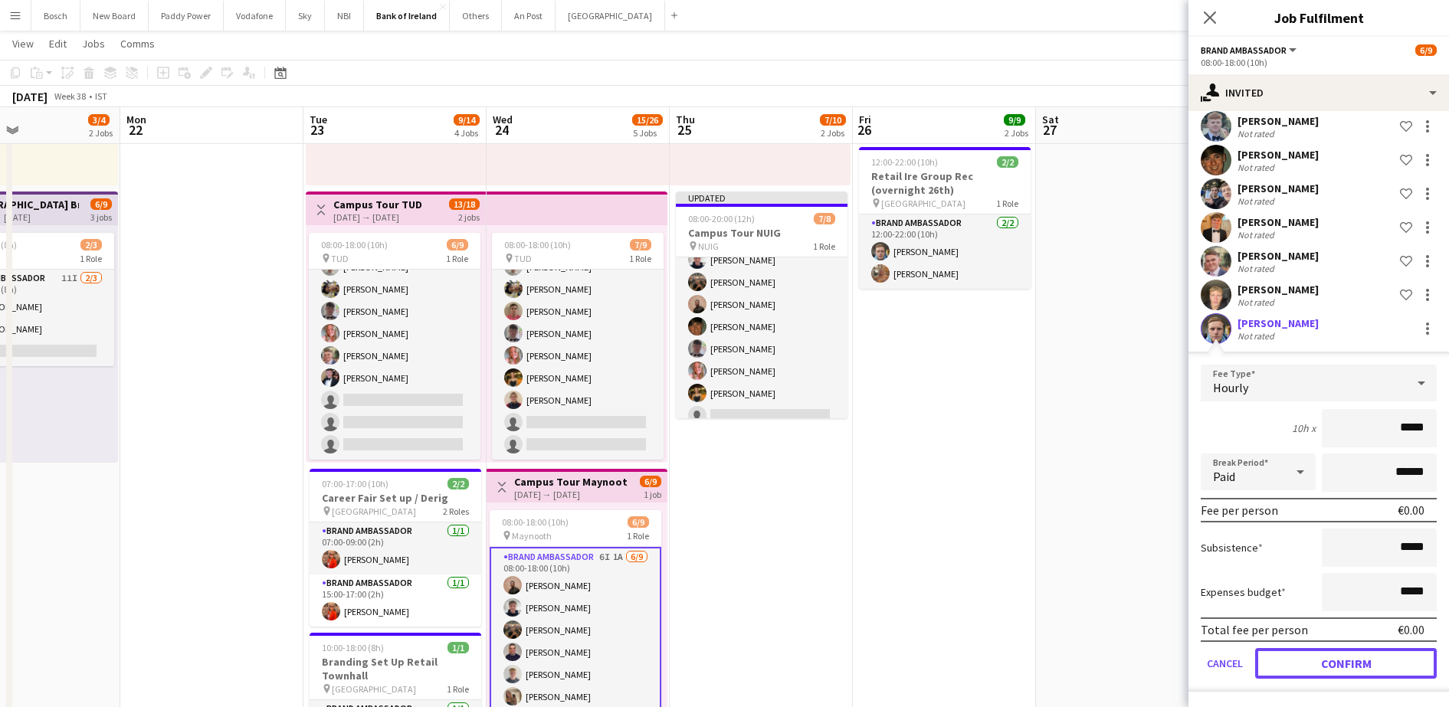
click at [1305, 665] on button "Confirm" at bounding box center [1346, 663] width 182 height 31
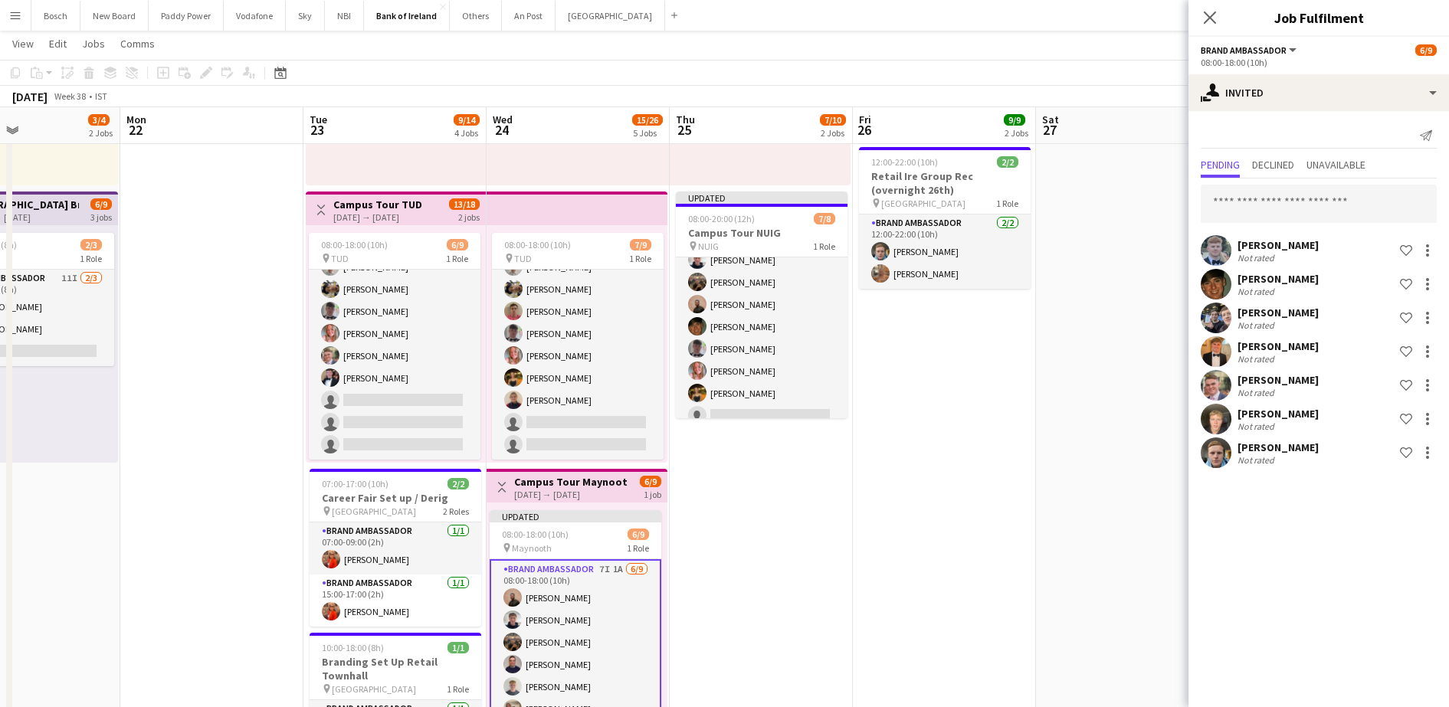
scroll to position [0, 0]
click at [1298, 197] on input "text" at bounding box center [1319, 204] width 236 height 38
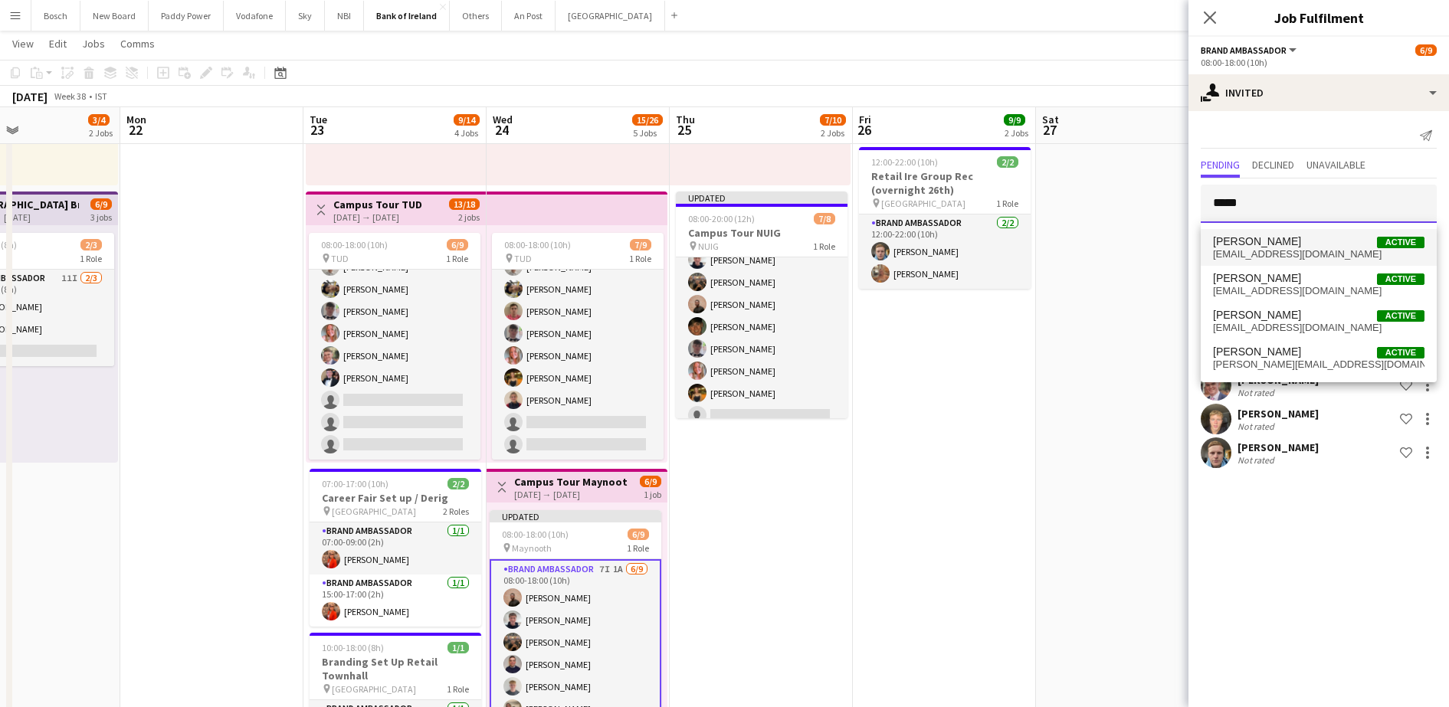
type input "*****"
click at [1285, 251] on span "ciaragorman2001@hotmail.com" at bounding box center [1319, 254] width 212 height 12
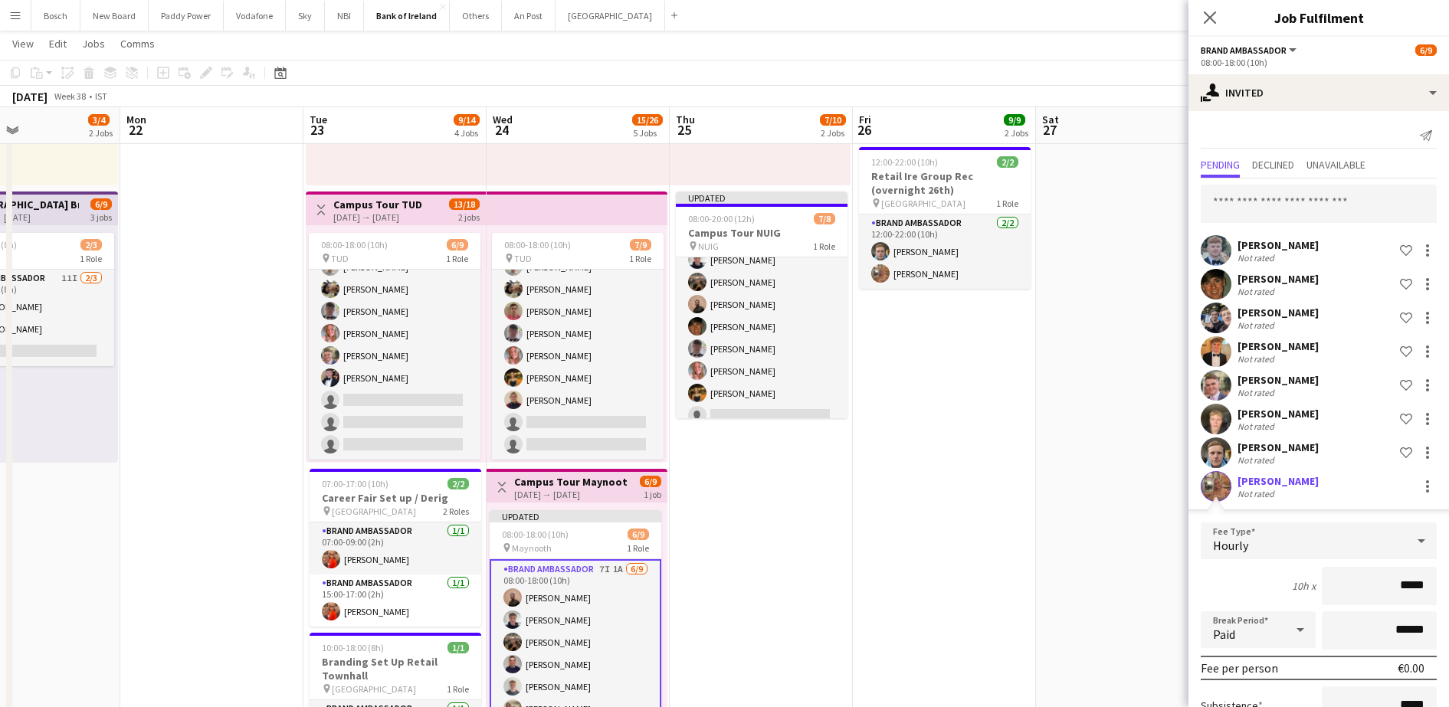
scroll to position [158, 0]
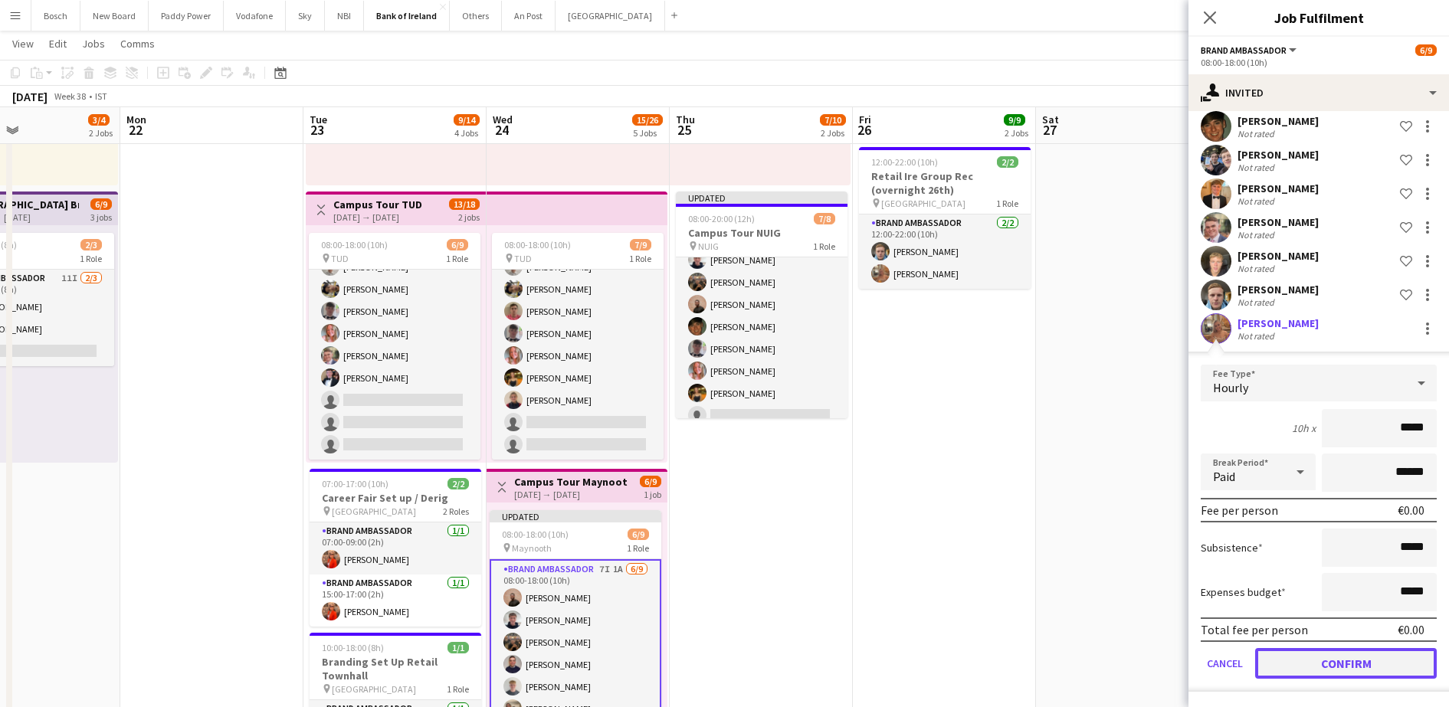
click at [1327, 660] on button "Confirm" at bounding box center [1346, 663] width 182 height 31
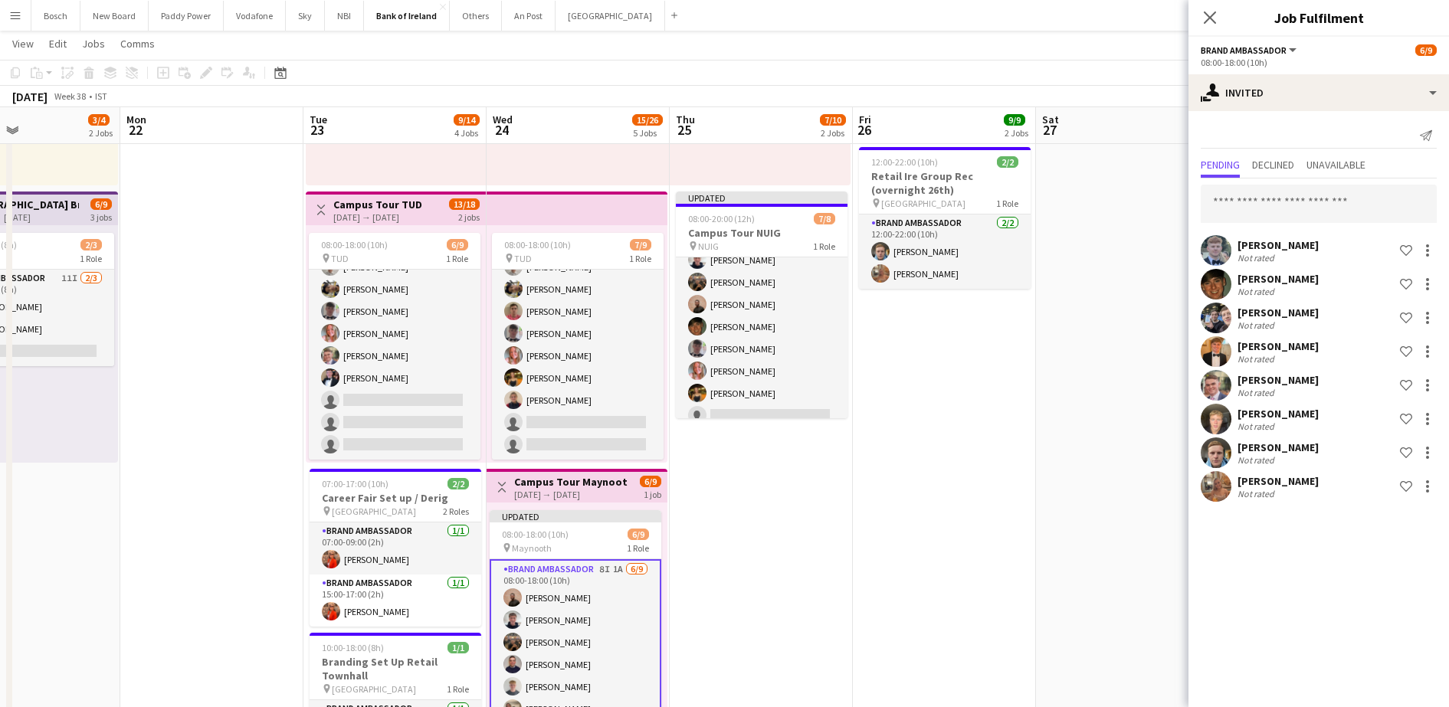
scroll to position [0, 0]
click at [1061, 73] on app-toolbar "Copy Paste Paste Ctrl+V Paste with crew Ctrl+Shift+V Paste linked Job [GEOGRAPH…" at bounding box center [724, 73] width 1449 height 26
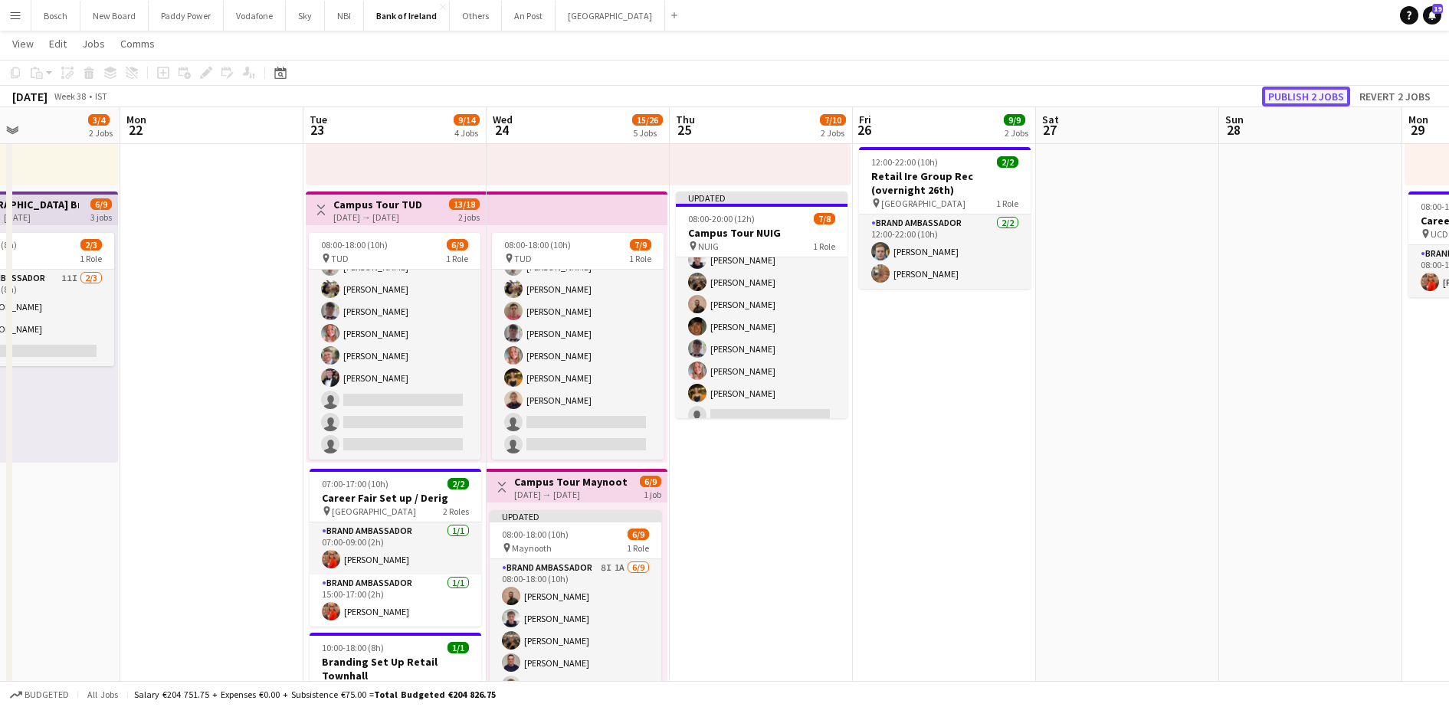
click at [1310, 99] on button "Publish 2 jobs" at bounding box center [1306, 97] width 88 height 20
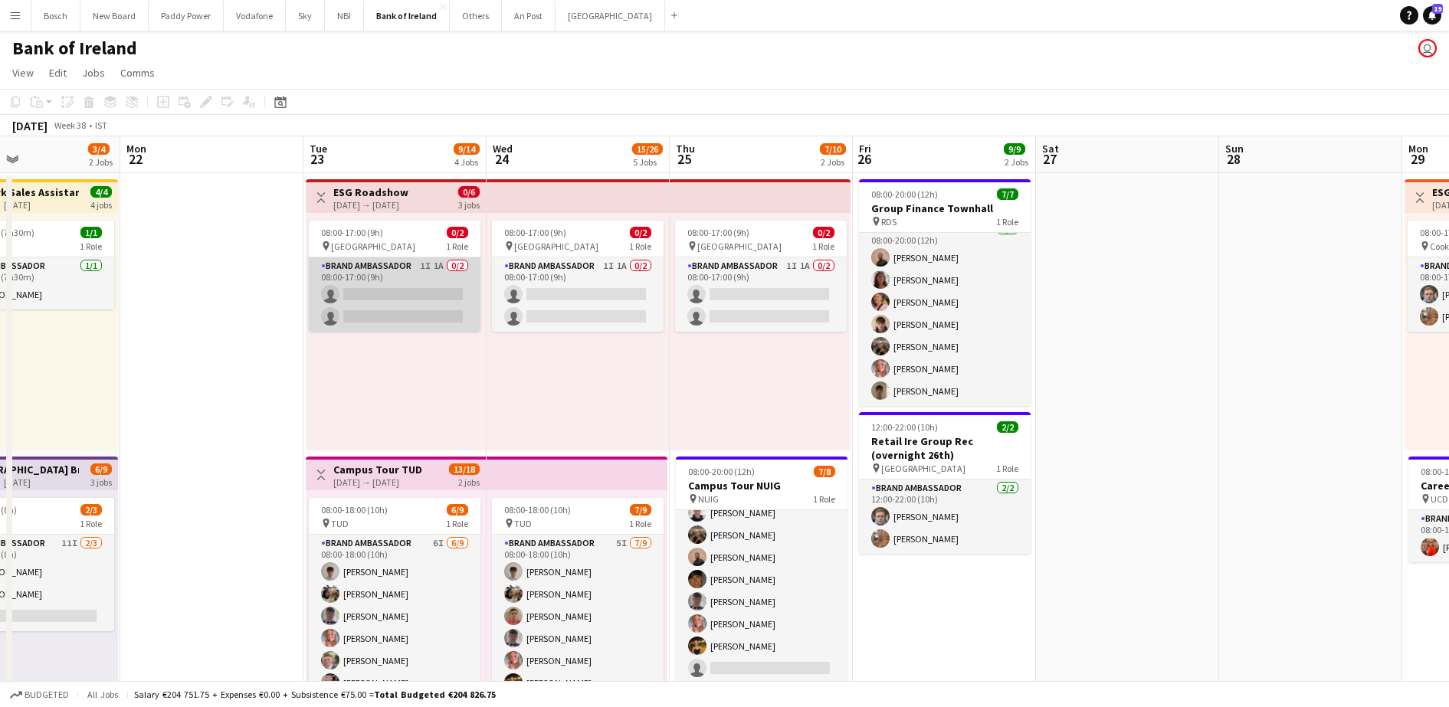
click at [472, 305] on app-card-role "Brand Ambassador 1I 1A 0/2 08:00-17:00 (9h) single-neutral-actions single-neutr…" at bounding box center [395, 295] width 172 height 74
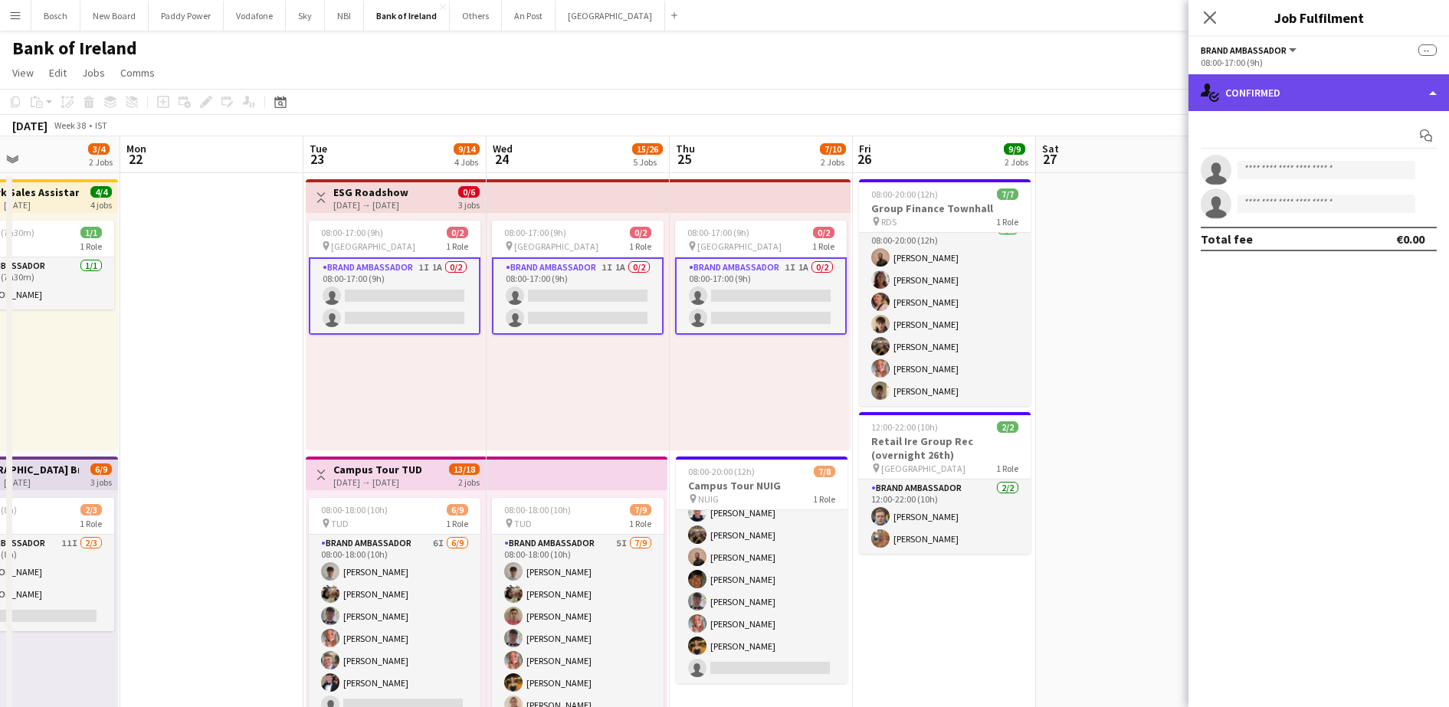
click at [1285, 101] on div "single-neutral-actions-check-2 Confirmed" at bounding box center [1319, 92] width 261 height 37
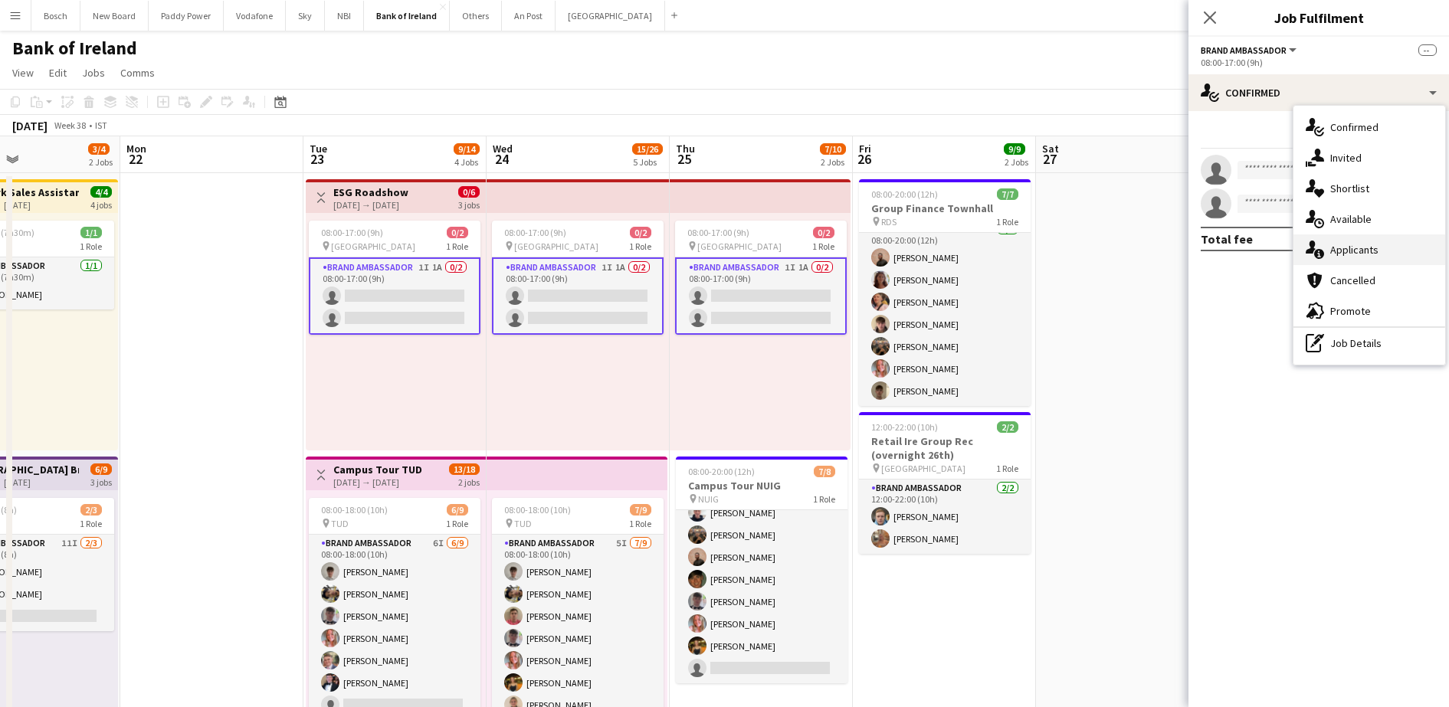
click at [1386, 248] on div "single-neutral-actions-information Applicants" at bounding box center [1370, 250] width 152 height 31
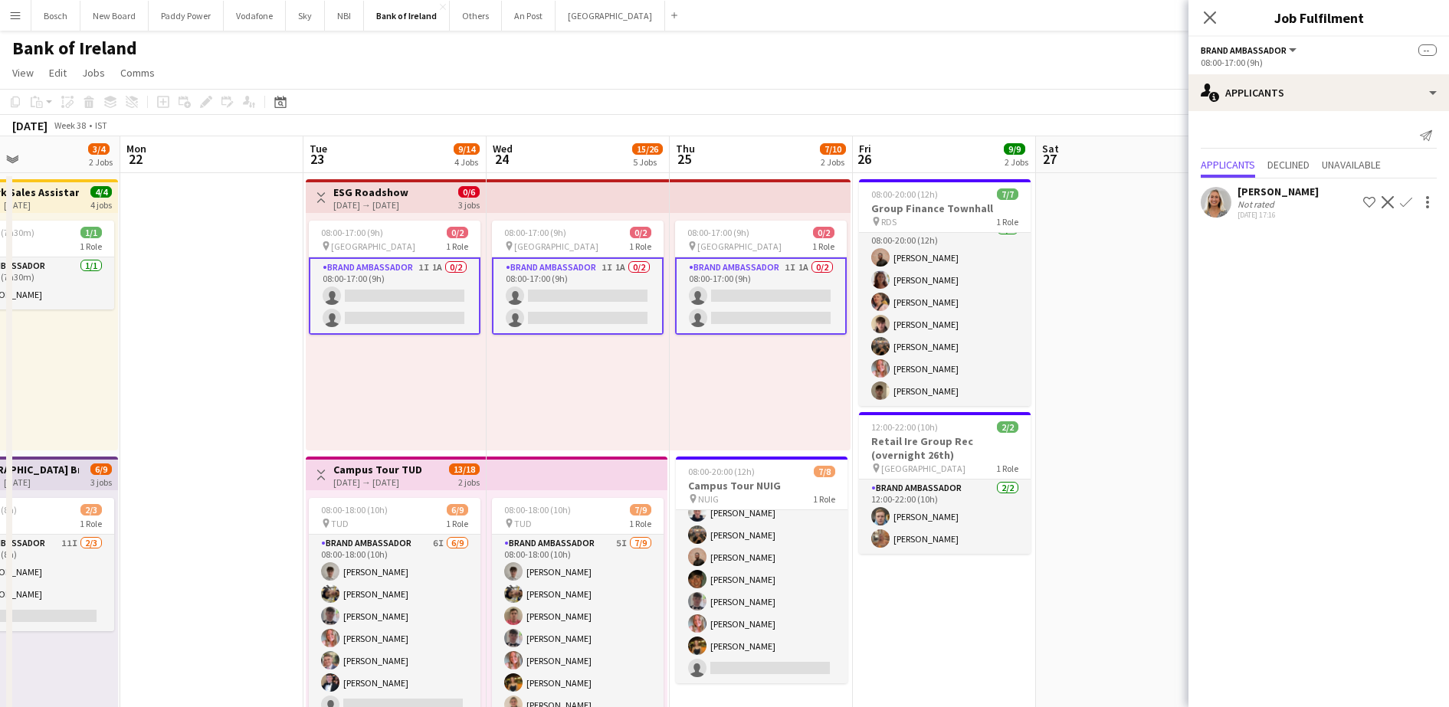
click at [1384, 199] on app-icon "Decline" at bounding box center [1388, 202] width 12 height 12
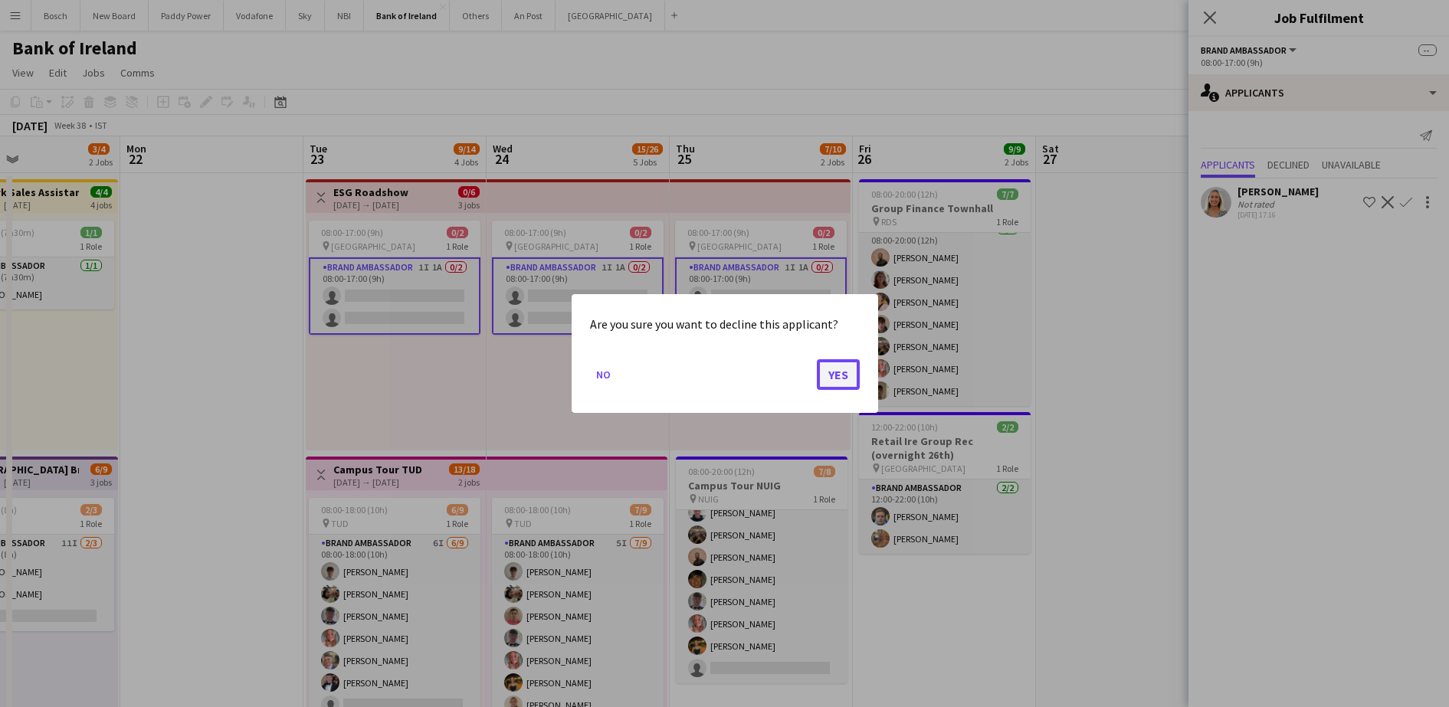
click at [841, 377] on button "Yes" at bounding box center [838, 374] width 43 height 31
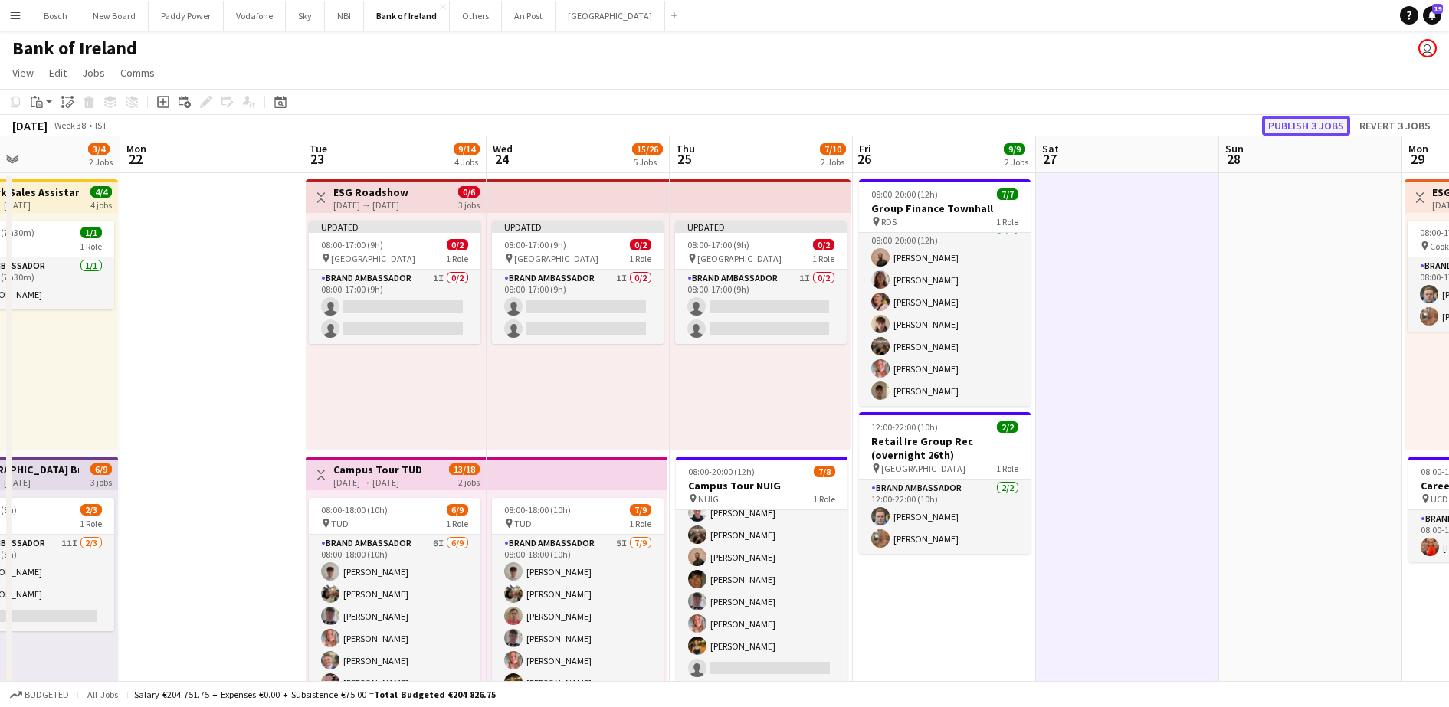
click at [1269, 123] on button "Publish 3 jobs" at bounding box center [1306, 126] width 88 height 20
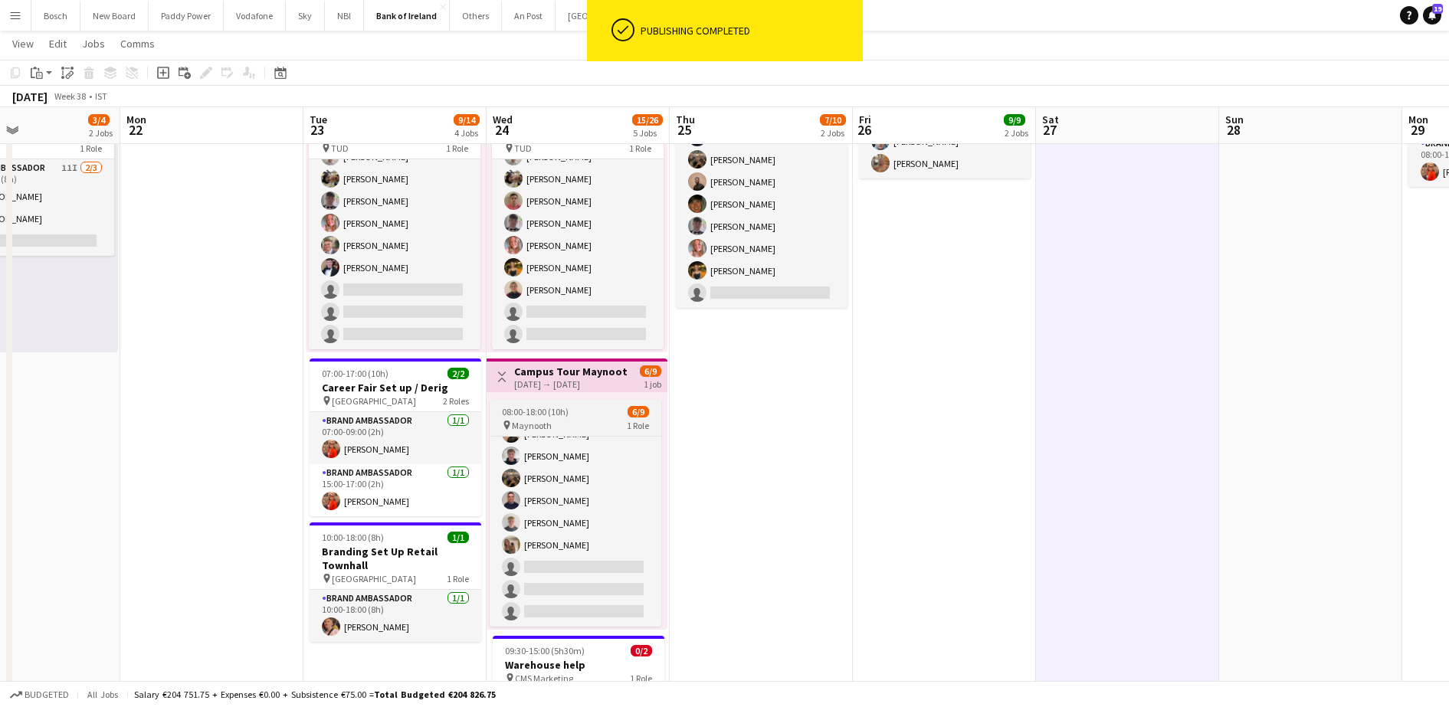
scroll to position [600, 0]
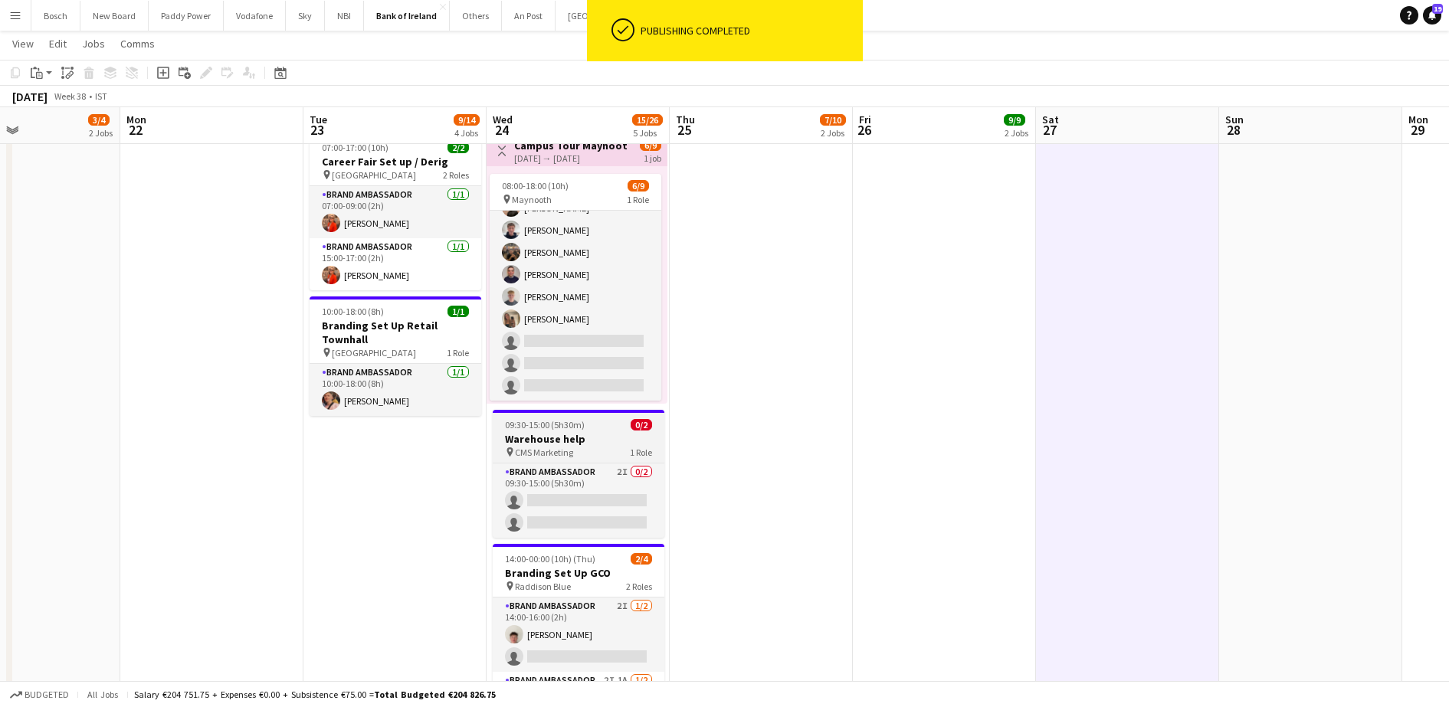
click at [592, 463] on div "Brand Ambassador 2I 0/2 09:30-15:00 (5h30m) single-neutral-actions single-neutr…" at bounding box center [579, 500] width 172 height 75
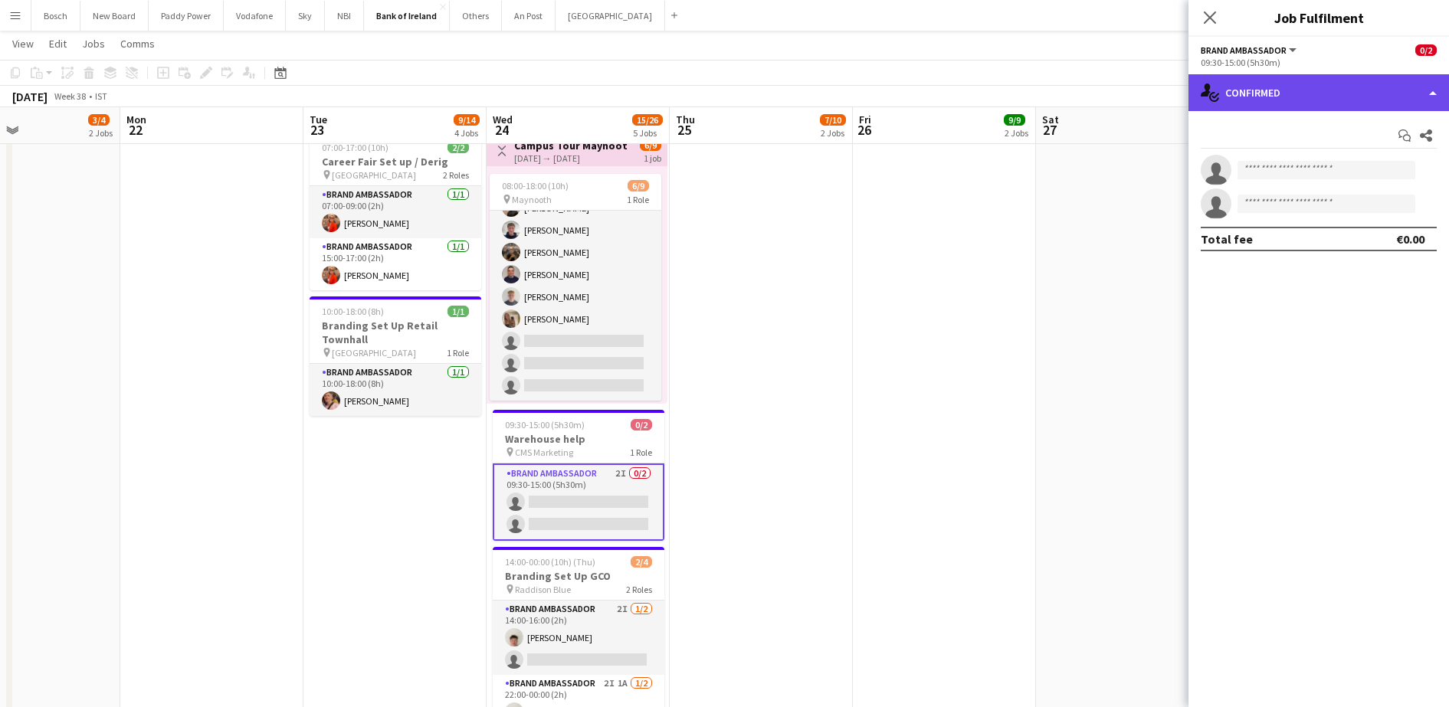
click at [1285, 107] on div "single-neutral-actions-check-2 Confirmed" at bounding box center [1319, 92] width 261 height 37
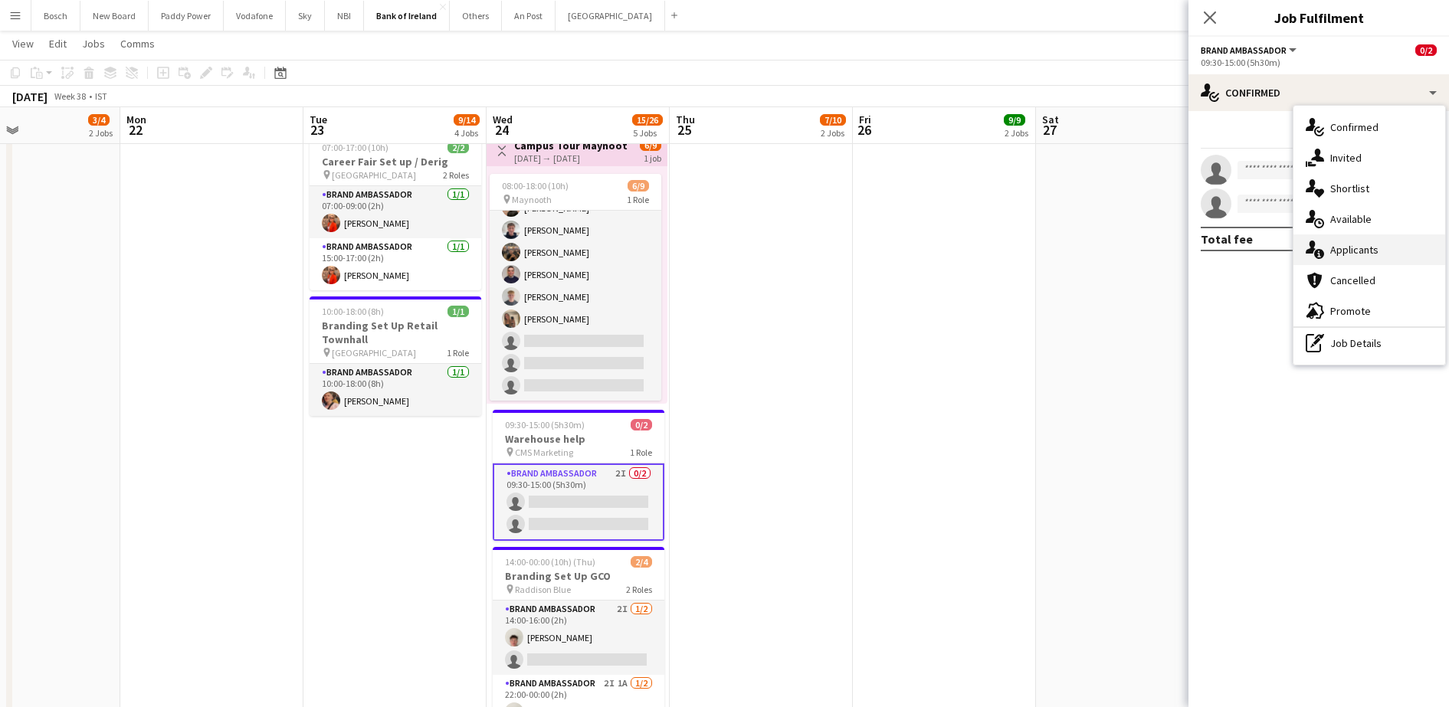
click at [1369, 247] on span "Applicants" at bounding box center [1355, 250] width 48 height 14
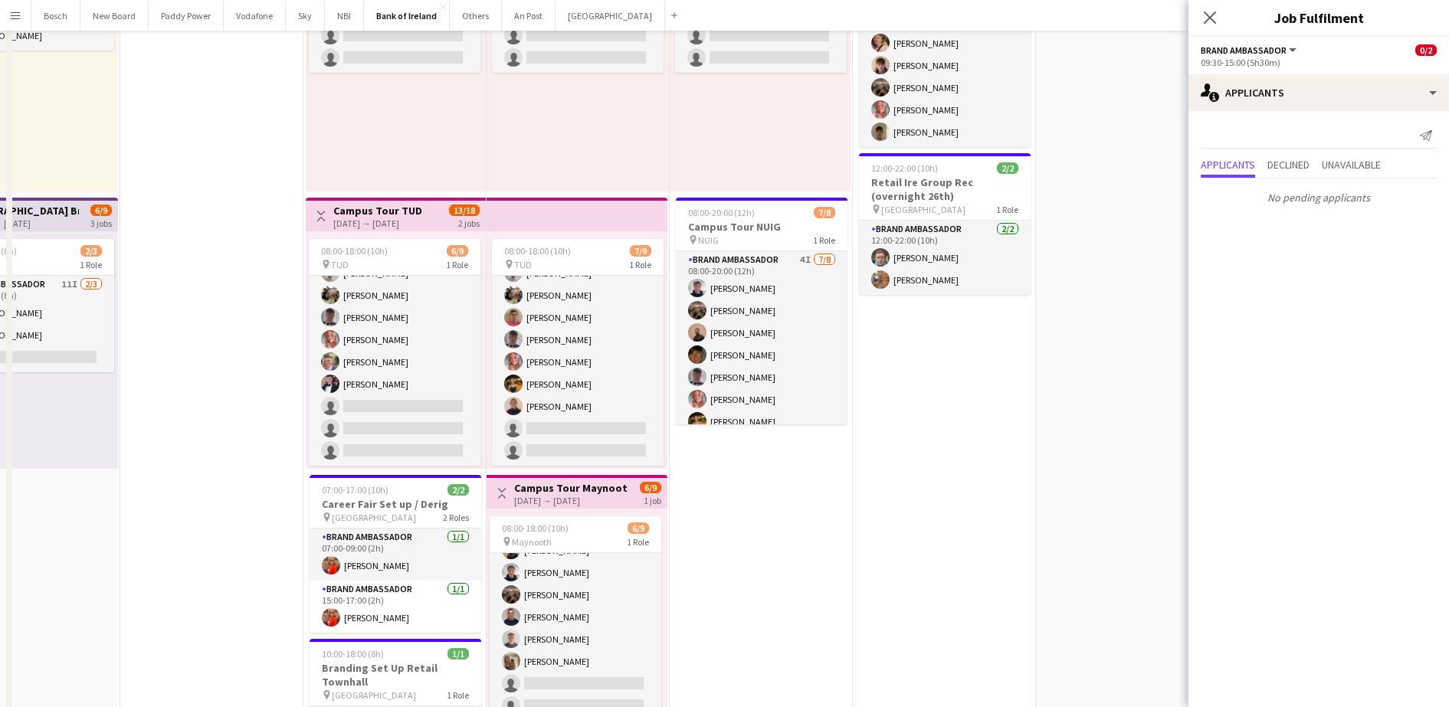
scroll to position [0, 0]
